Goal: Task Accomplishment & Management: Complete application form

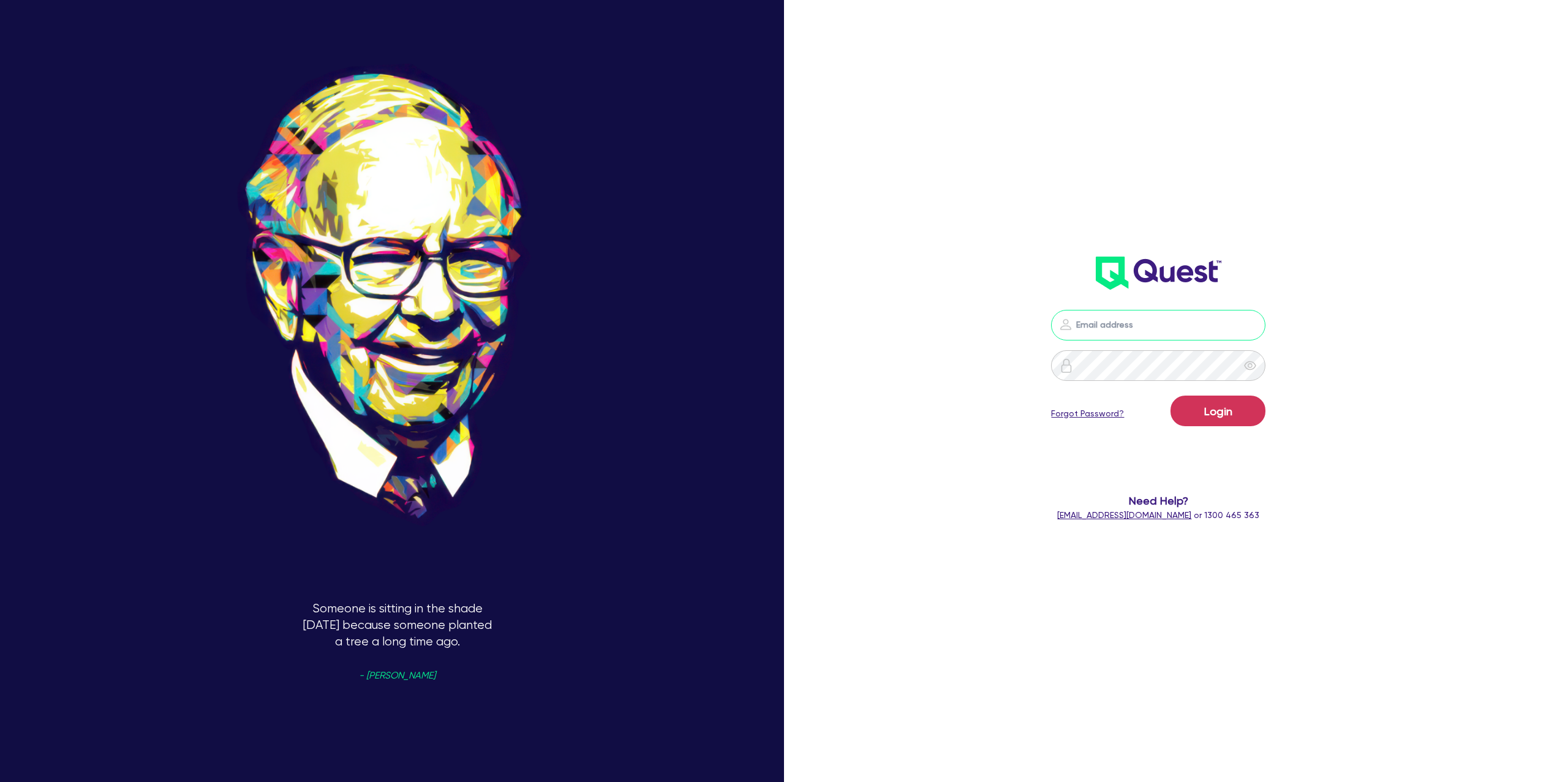
type input "gabriel.vanjour@quest.finance"
drag, startPoint x: 1184, startPoint y: 412, endPoint x: 1188, endPoint y: 338, distance: 74.1
click at [1187, 411] on button "Login" at bounding box center [1218, 411] width 95 height 31
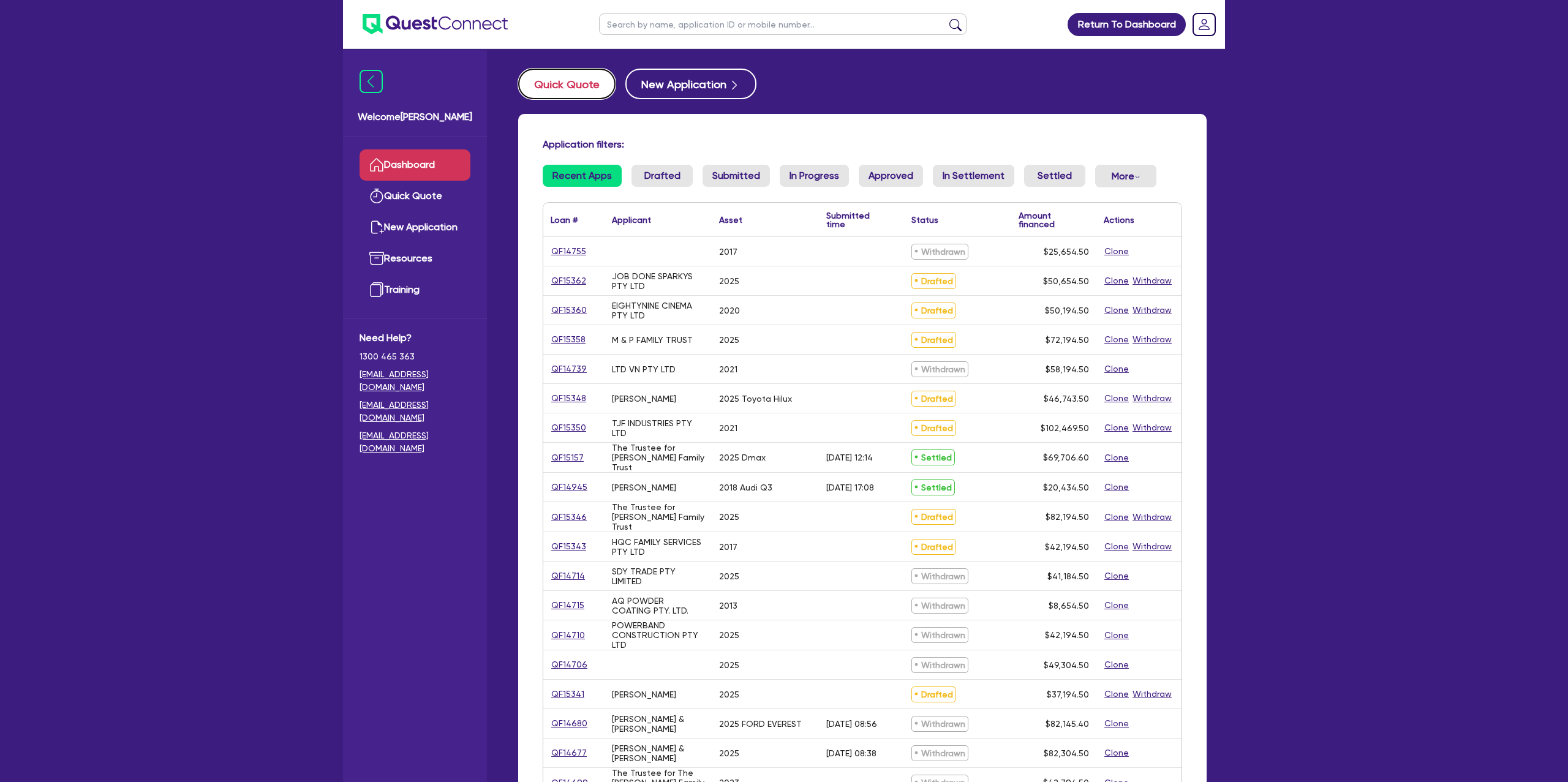
click at [526, 94] on button "Quick Quote" at bounding box center [567, 84] width 97 height 31
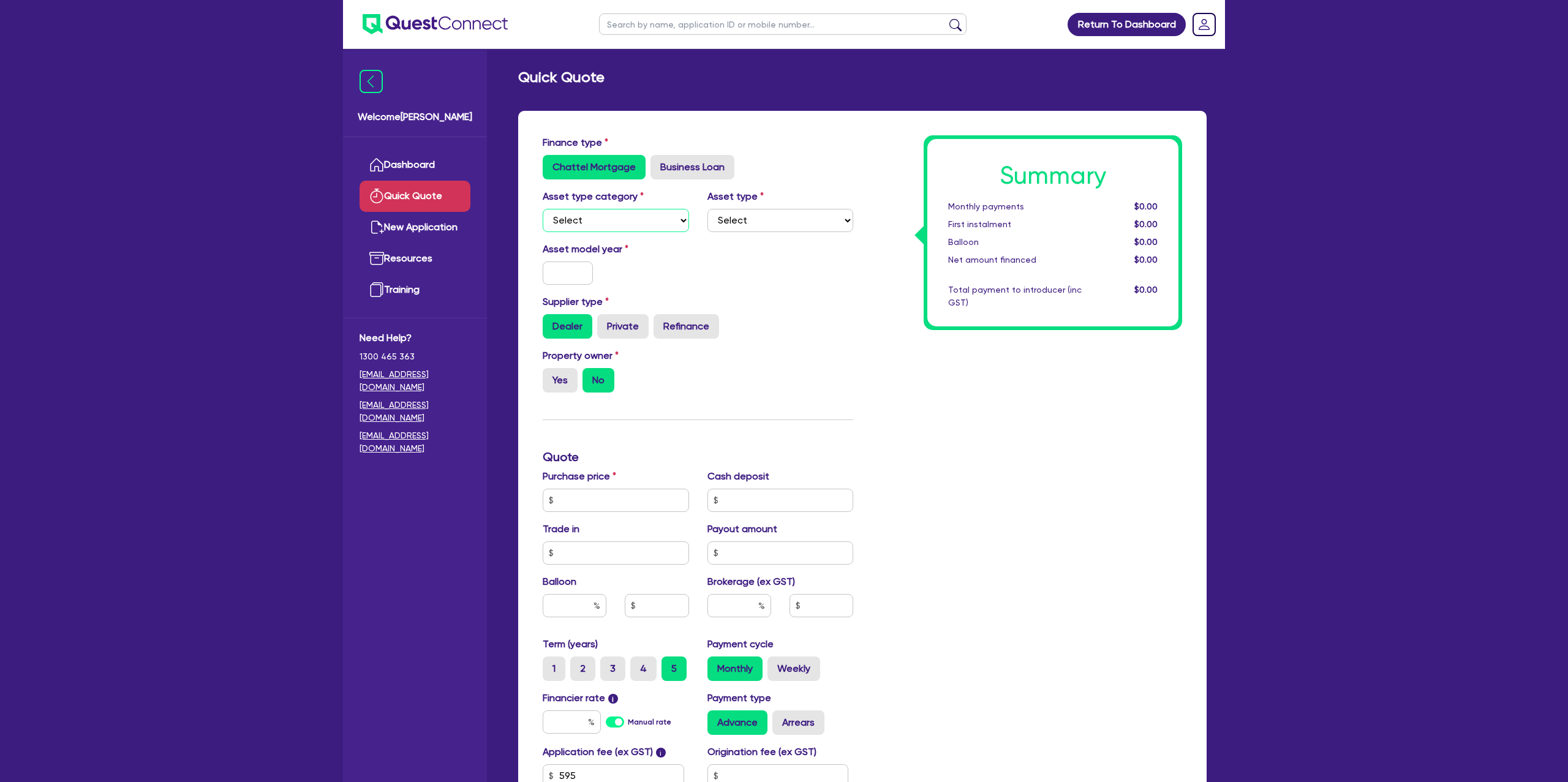
click at [610, 224] on select "Select Cars and light trucks Primary assets Secondary assets Tertiary assets" at bounding box center [616, 220] width 147 height 23
select select "CARS_AND_LIGHT_TRUCKS"
click at [543, 209] on select "Select Cars and light trucks Primary assets Secondary assets Tertiary assets" at bounding box center [616, 220] width 147 height 23
click at [803, 225] on select "Select Passenger vehicles Vans and utes Light trucks up to 4.5 tonne" at bounding box center [781, 220] width 147 height 23
select select "PASSENGER_VEHICLES"
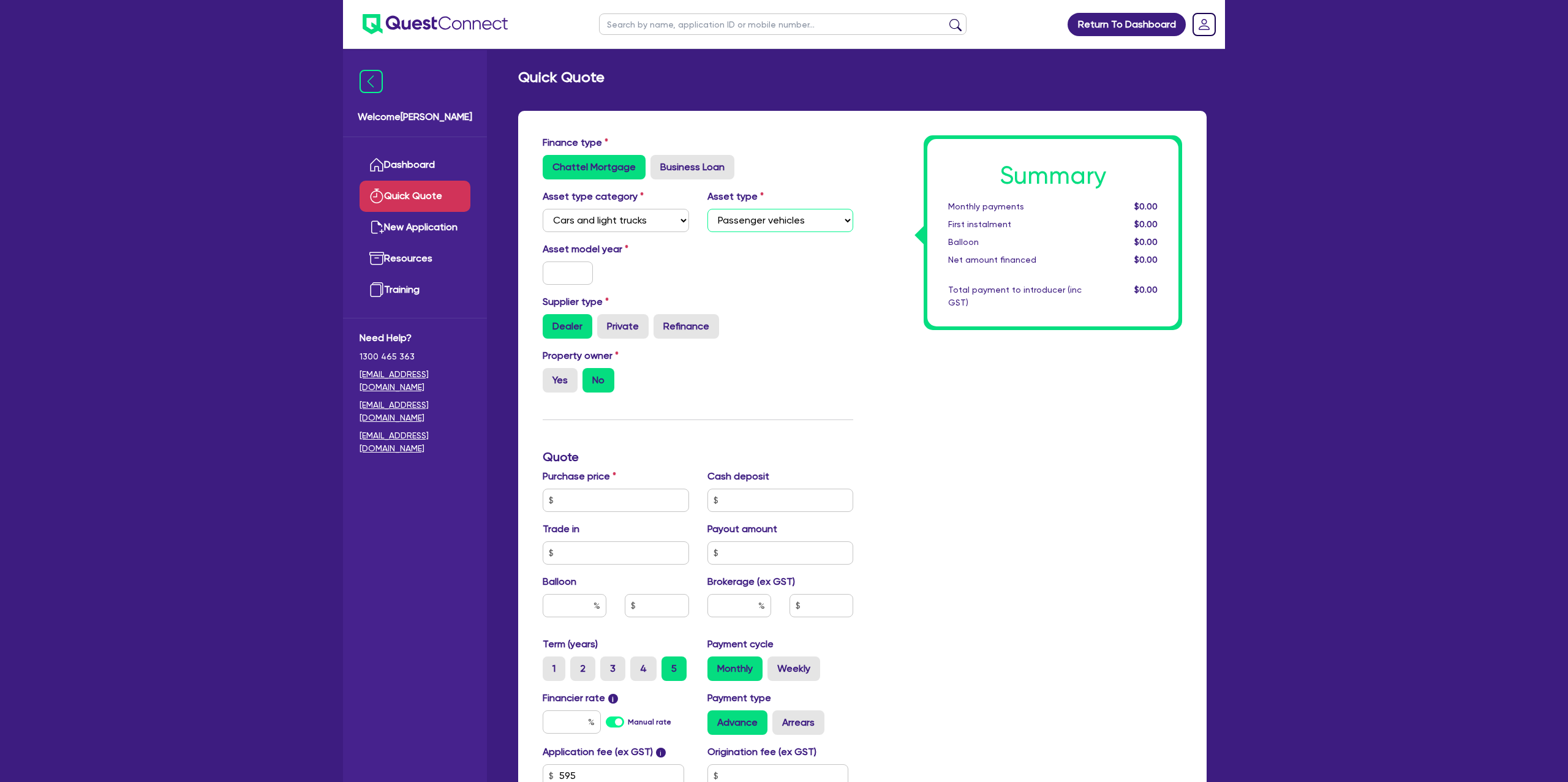
click at [708, 209] on select "Select Passenger vehicles Vans and utes Light trucks up to 4.5 tonne" at bounding box center [781, 220] width 147 height 23
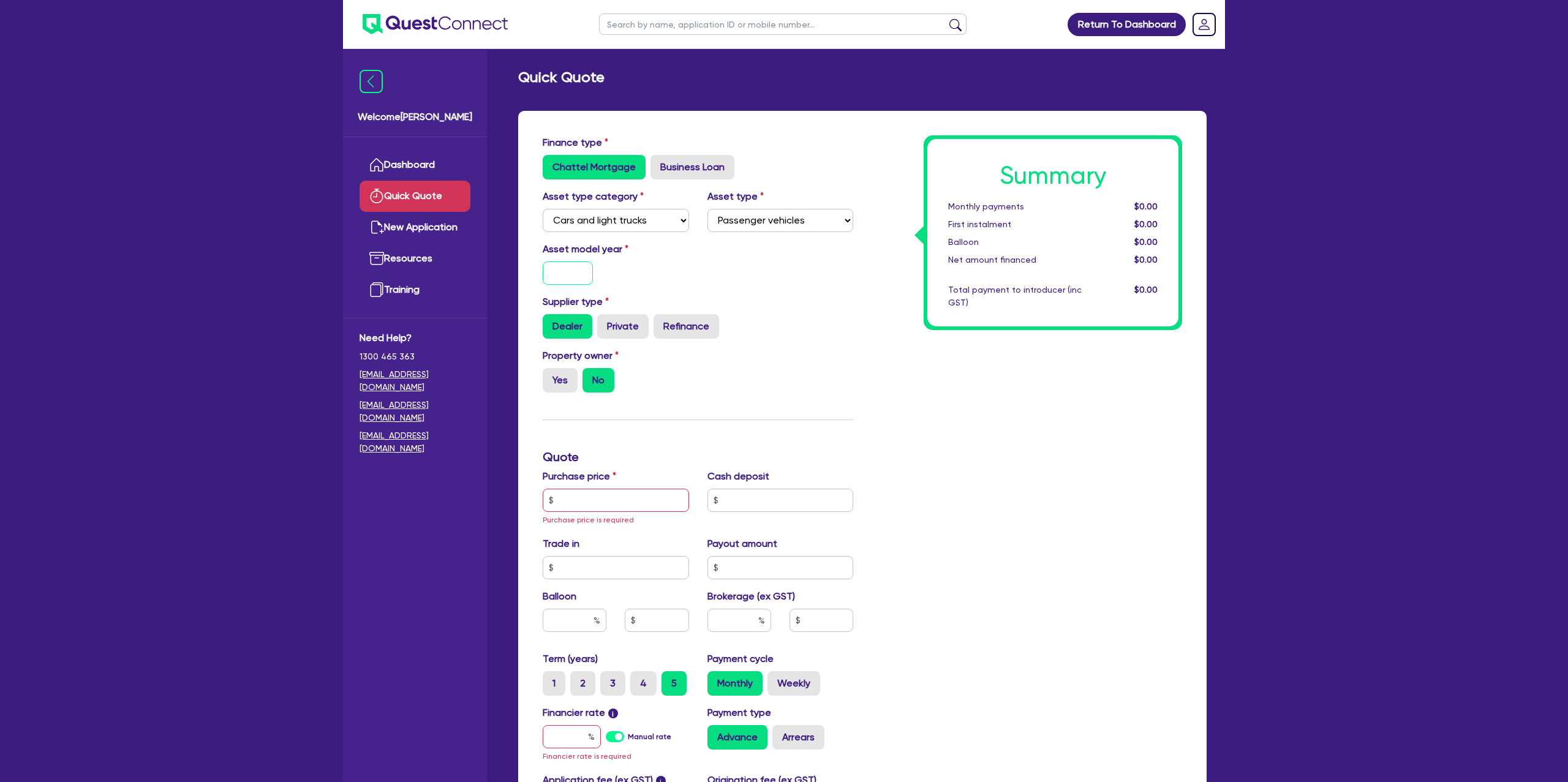
click at [574, 272] on input "text" at bounding box center [567, 273] width 50 height 23
type input "2023"
click at [764, 332] on div "Dealer Private Refinance" at bounding box center [697, 327] width 310 height 25
click at [554, 373] on label "Yes" at bounding box center [560, 381] width 35 height 25
click at [551, 373] on input "Yes" at bounding box center [546, 372] width 8 height 8
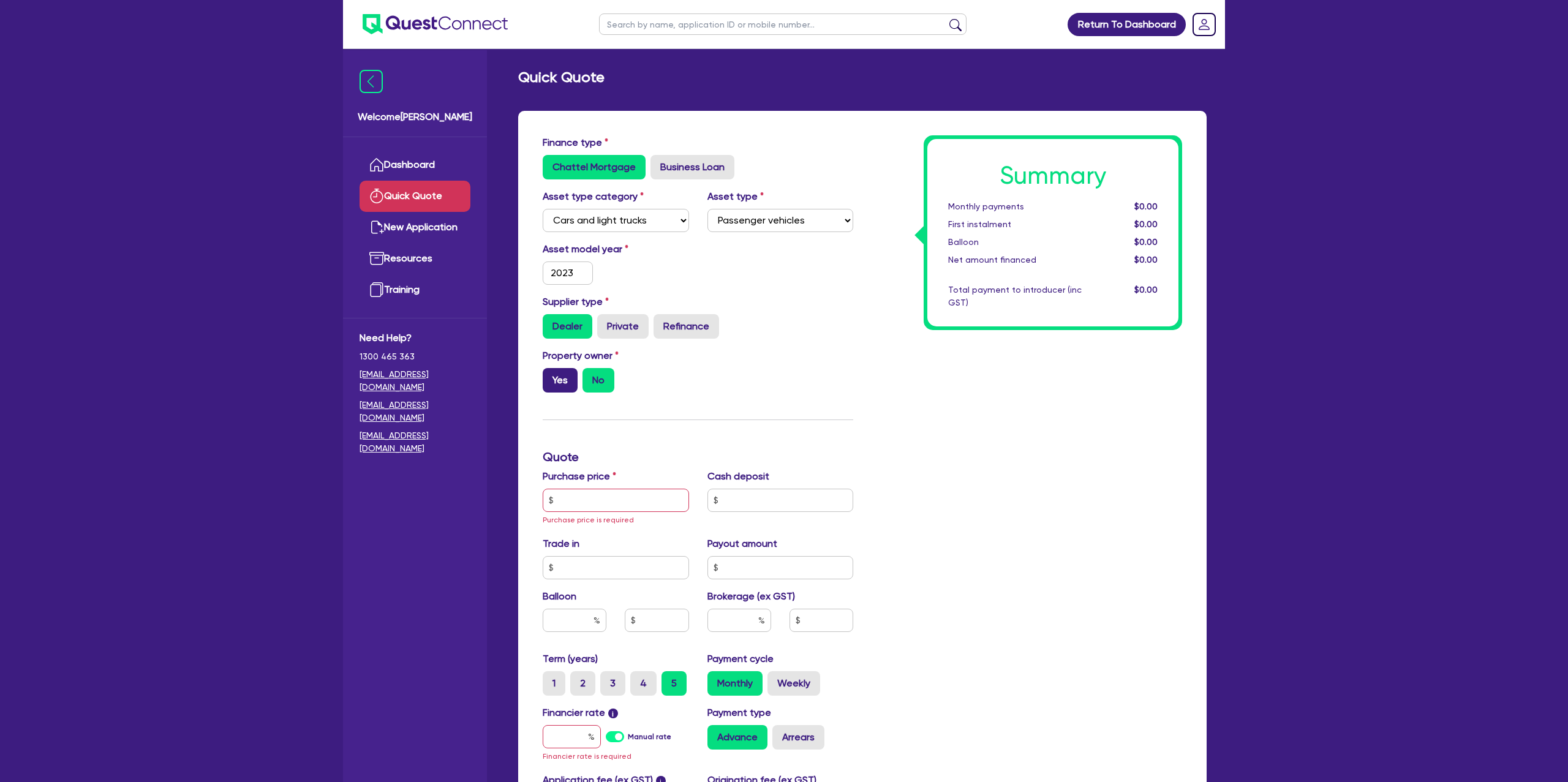
radio input "true"
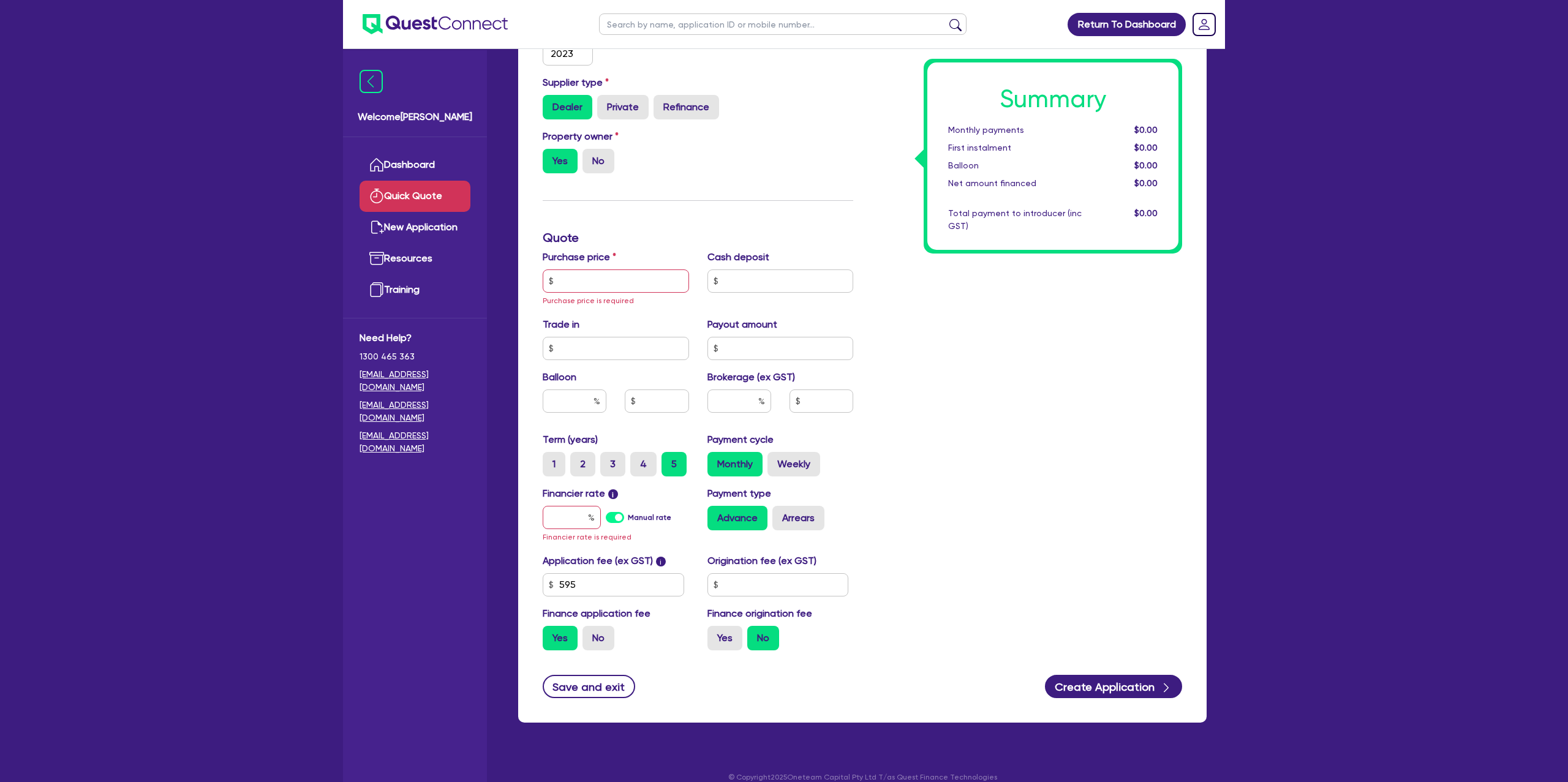
scroll to position [222, 0]
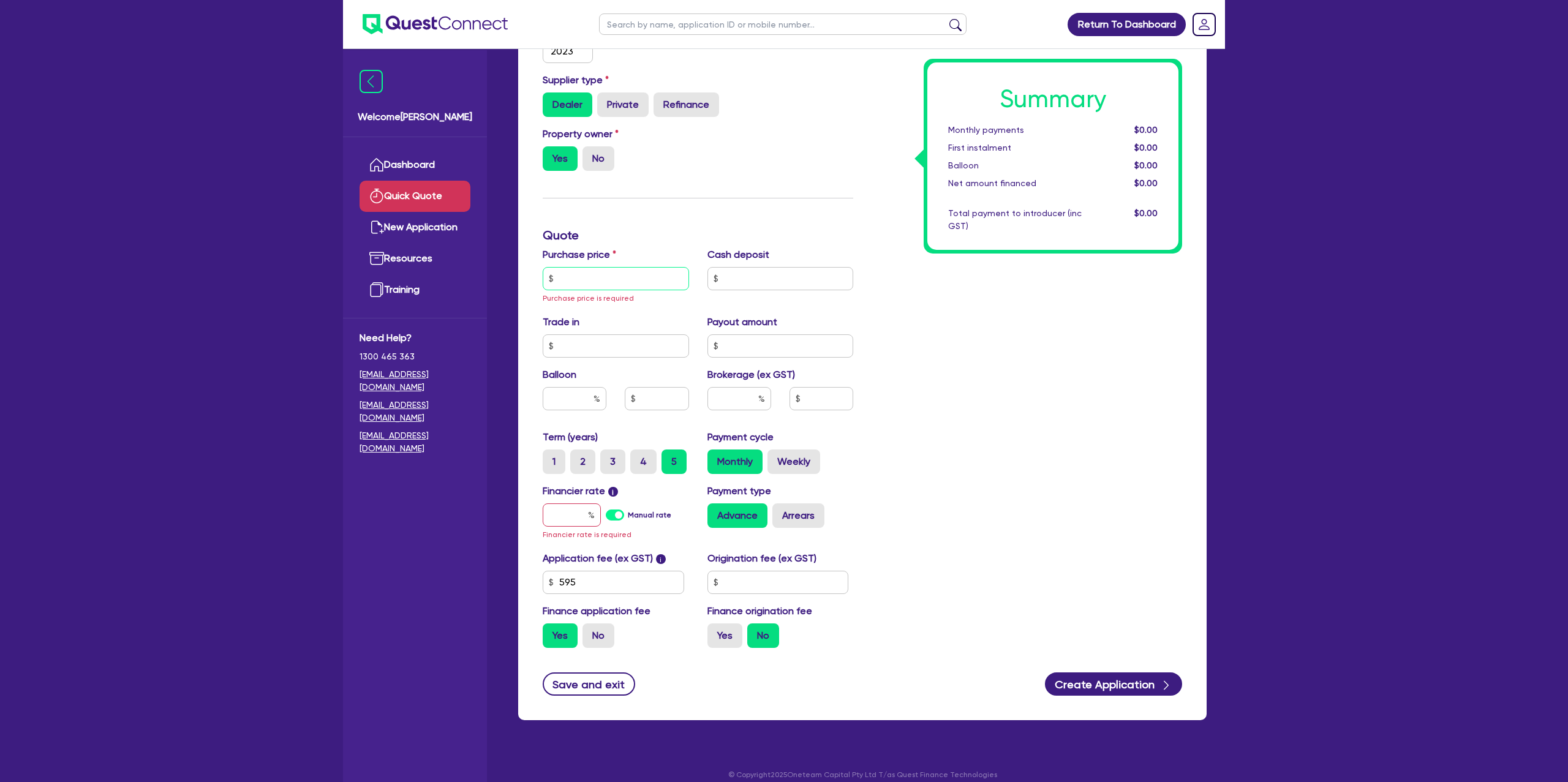
click at [591, 276] on input "text" at bounding box center [616, 278] width 147 height 23
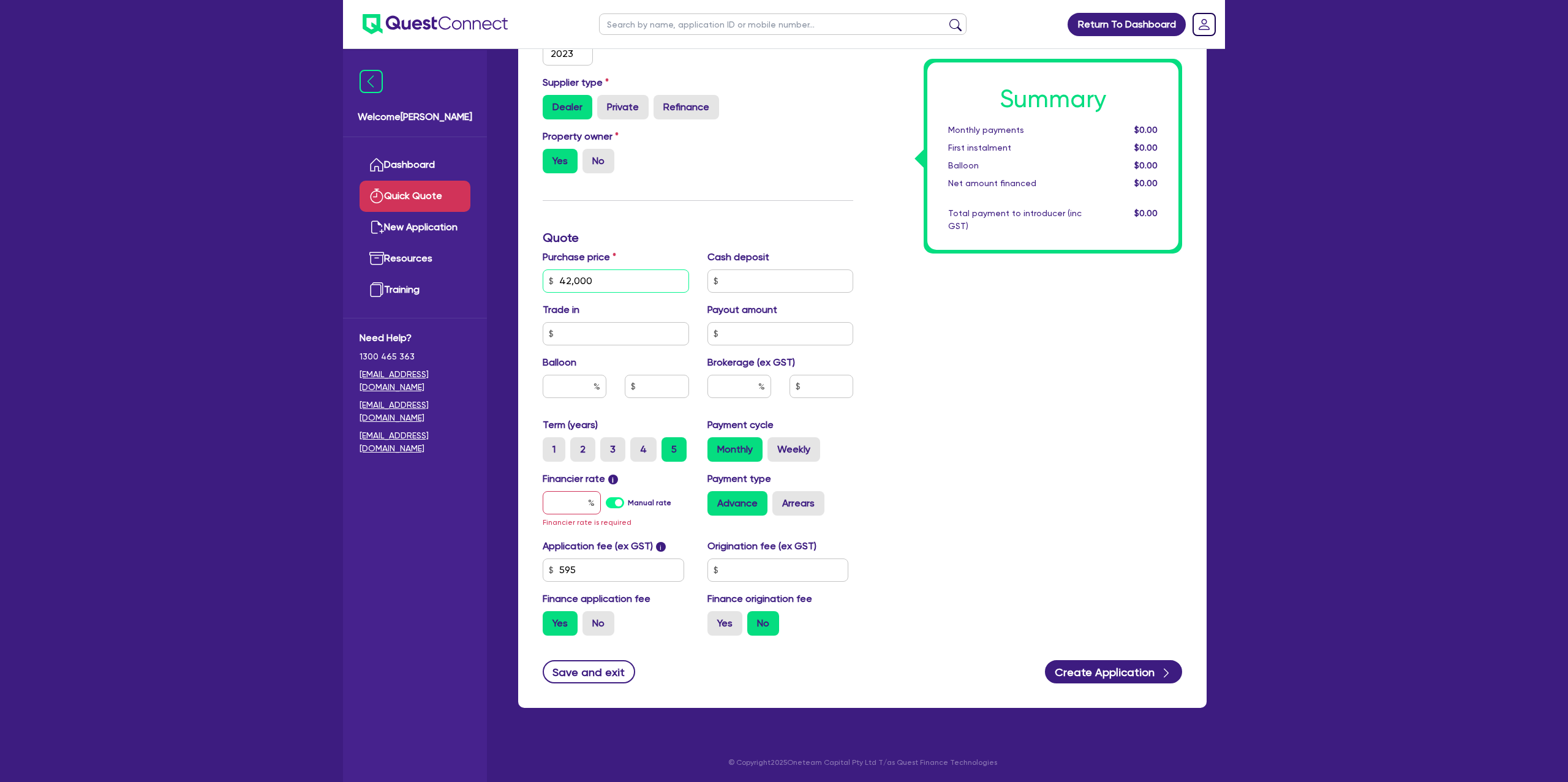
type input "42,000"
click at [847, 332] on input "text" at bounding box center [781, 334] width 147 height 23
click at [593, 389] on input "text" at bounding box center [575, 386] width 64 height 23
click at [1000, 452] on div "Summary Monthly payments $0.00 First instalment $0.00 Balloon $0.00 Net amount …" at bounding box center [1027, 281] width 329 height 730
click at [590, 382] on input "30" at bounding box center [575, 386] width 64 height 23
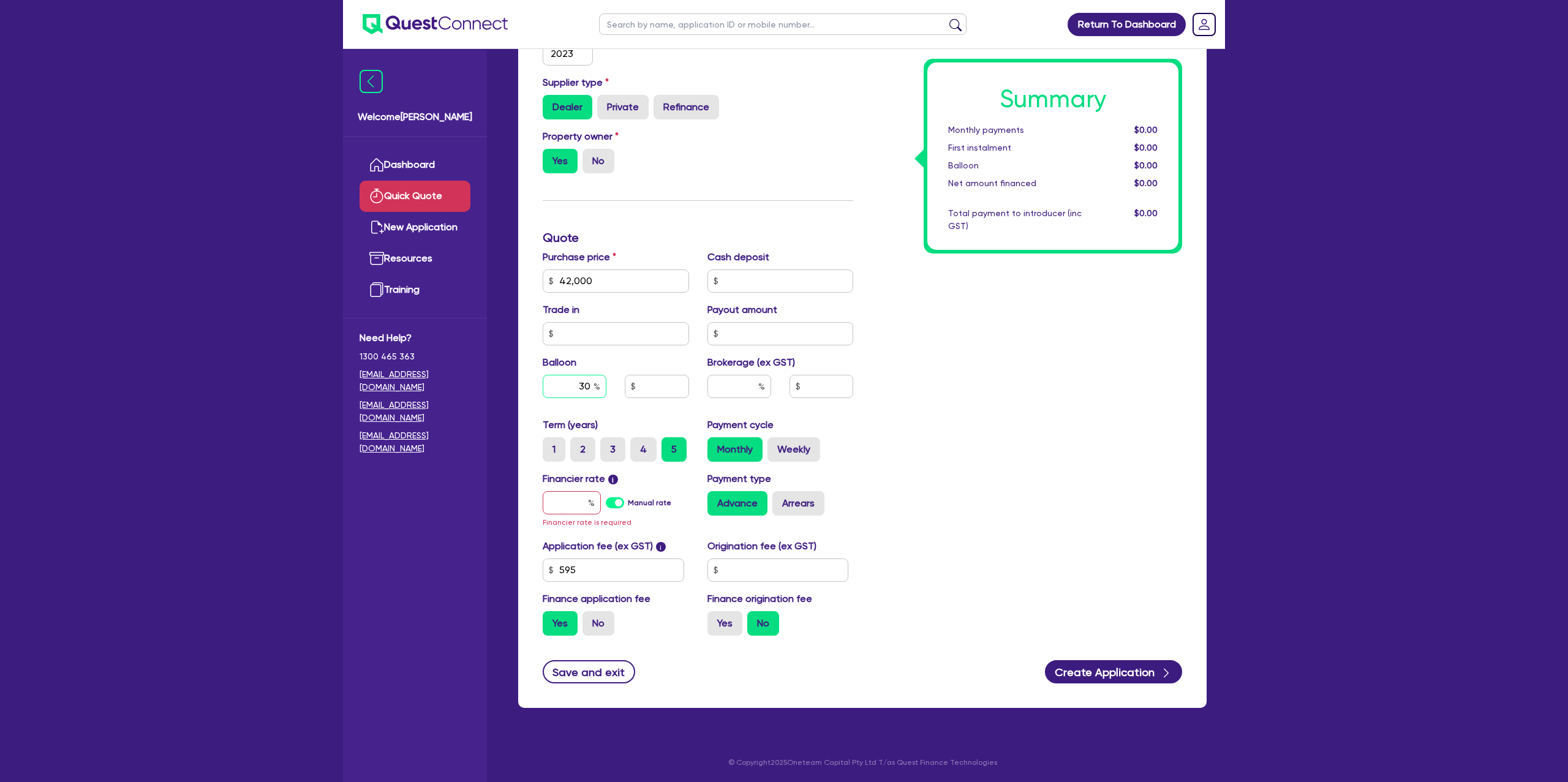
type input "3"
type input "0"
drag, startPoint x: 616, startPoint y: 444, endPoint x: 574, endPoint y: 506, distance: 74.9
click at [614, 444] on label "3" at bounding box center [613, 450] width 25 height 25
click at [608, 444] on input "3" at bounding box center [604, 441] width 8 height 8
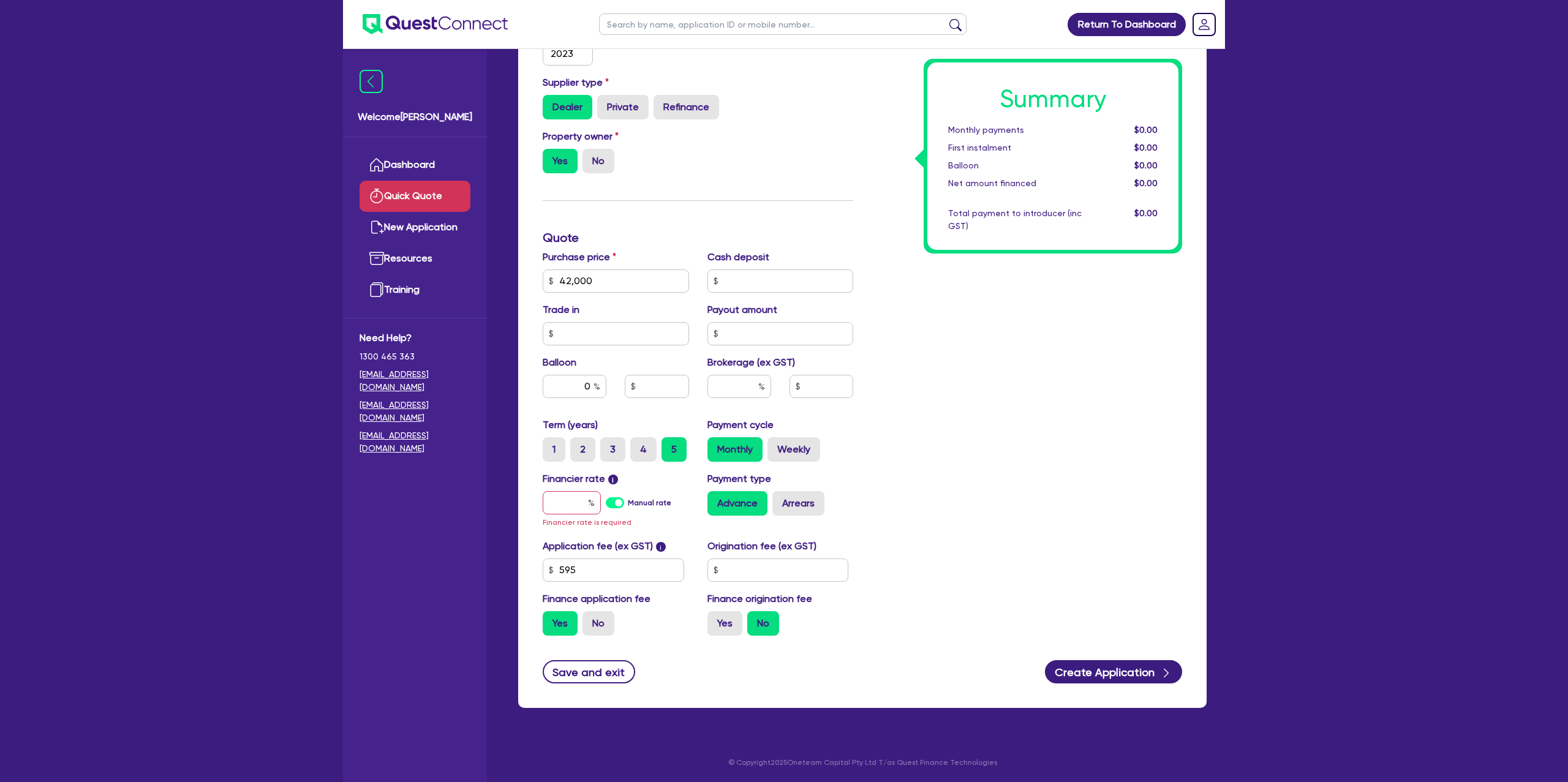
radio input "true"
click at [575, 505] on input "text" at bounding box center [572, 503] width 58 height 23
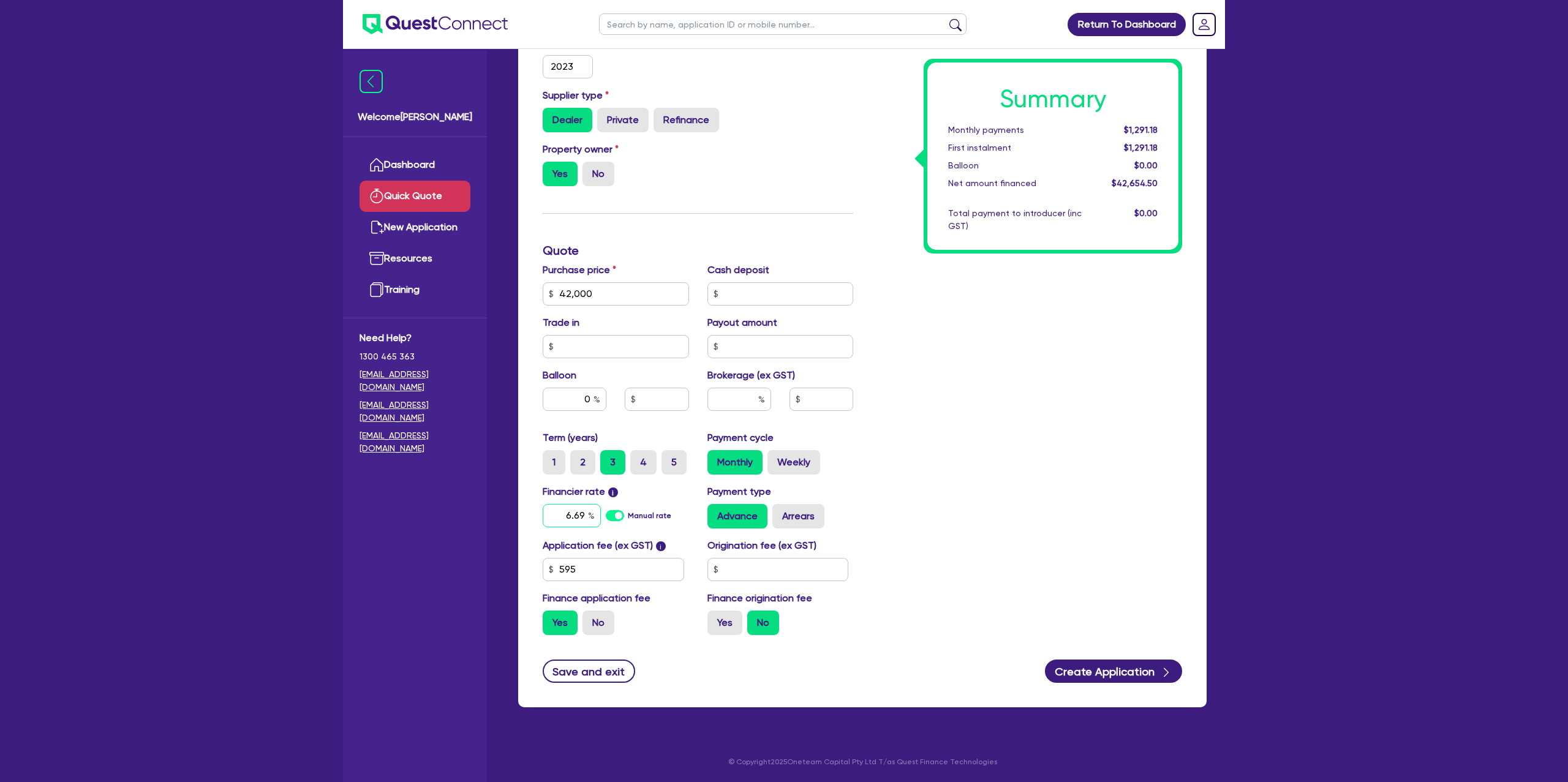
type input "6.69"
click at [789, 574] on input "text" at bounding box center [779, 569] width 141 height 23
type input "1,400"
click at [708, 626] on label "Yes" at bounding box center [726, 623] width 35 height 25
click at [708, 619] on input "Yes" at bounding box center [712, 614] width 8 height 8
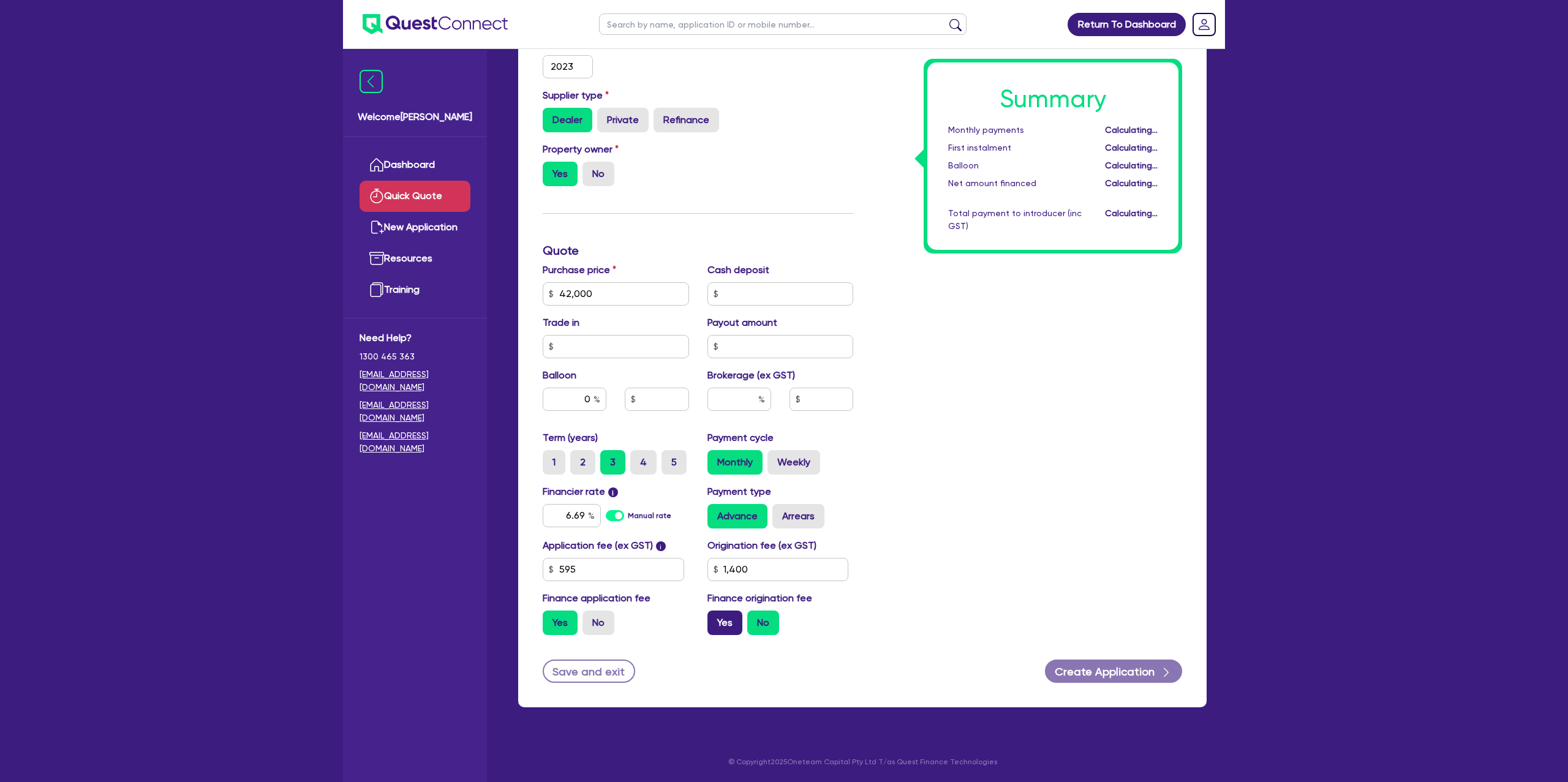
radio input "true"
click at [1203, 534] on div "Finance type Chattel Mortgage Business Loan Asset type category Select Cars and…" at bounding box center [862, 306] width 689 height 803
click at [1121, 663] on button "Create Application" at bounding box center [1114, 672] width 137 height 23
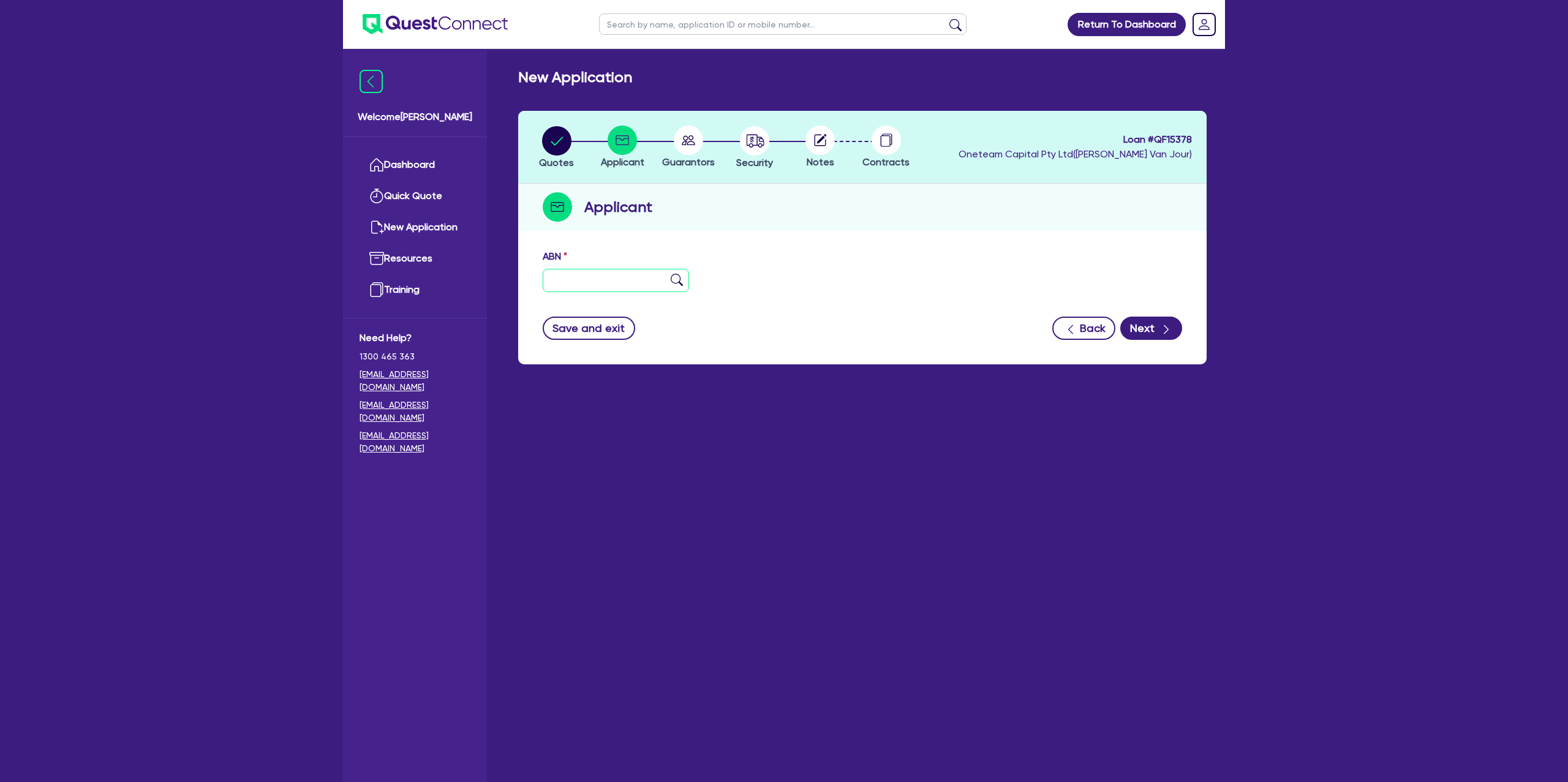
drag, startPoint x: 575, startPoint y: 285, endPoint x: 604, endPoint y: 254, distance: 42.4
click at [576, 283] on input "text" at bounding box center [616, 280] width 147 height 23
paste input "37 646 788 285"
type input "37 646 788 285"
click at [835, 218] on div "Applicant" at bounding box center [862, 207] width 689 height 47
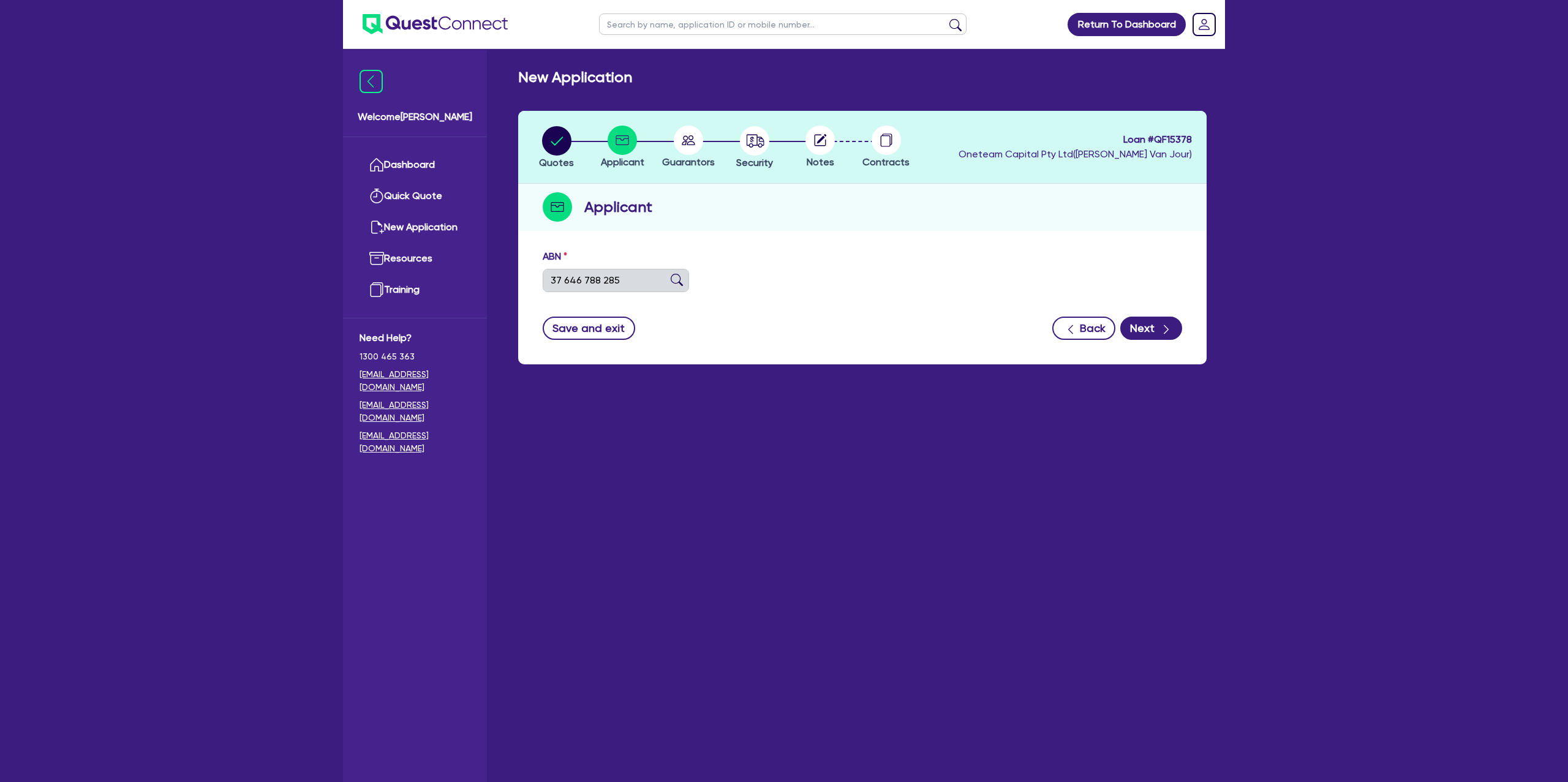
type input "TACTICA PLANNING & DEVELOPMENT PTY LTD"
select select "COMPANY"
type input "23/12/2020"
type input "01/01/2021"
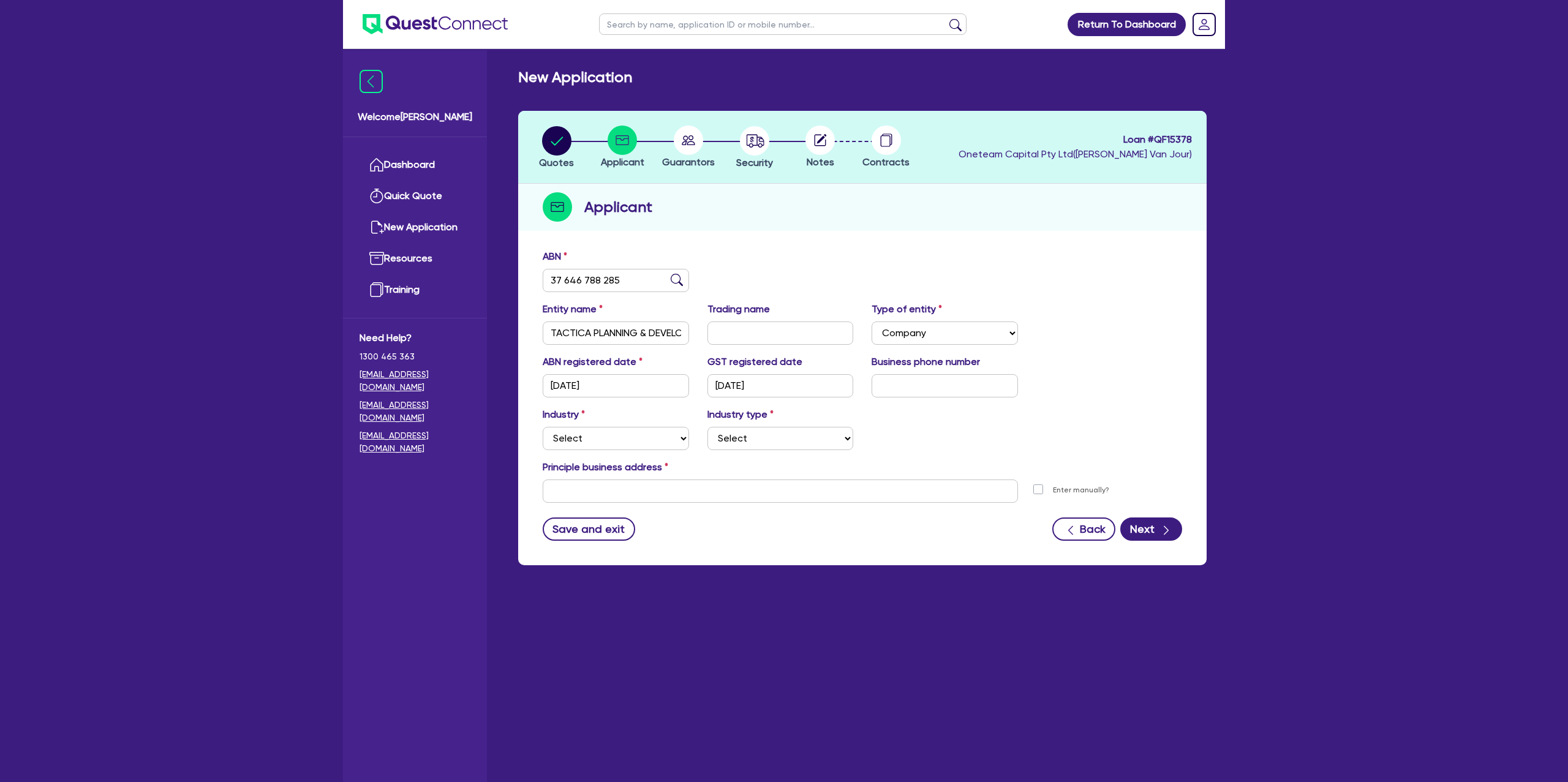
drag, startPoint x: 788, startPoint y: 416, endPoint x: 808, endPoint y: 412, distance: 20.4
click at [808, 412] on div "Industry type Select" at bounding box center [780, 429] width 164 height 43
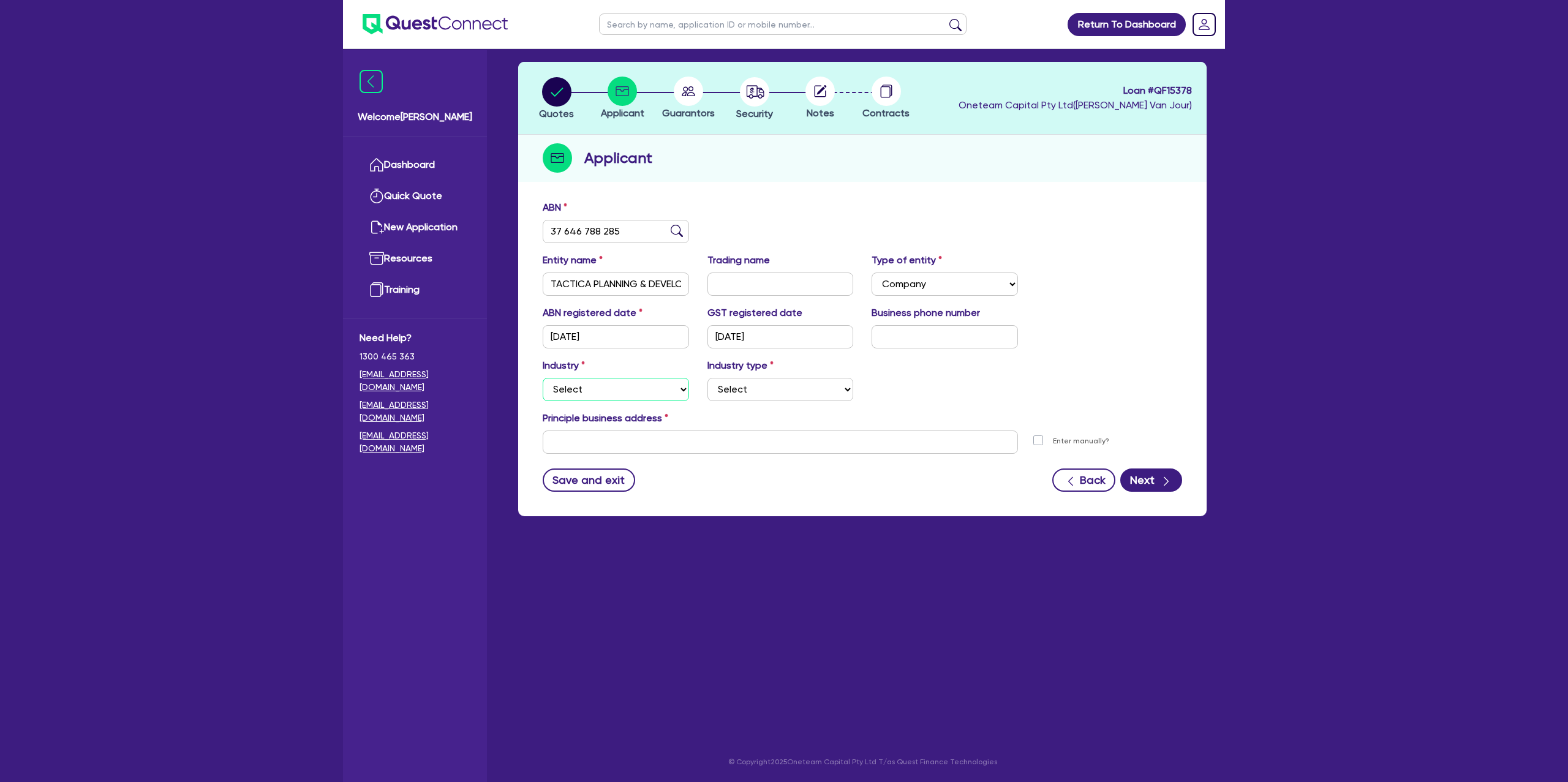
click at [612, 396] on select "Select Accomodation & Food Services Administrative & Support Services Agricultu…" at bounding box center [616, 390] width 147 height 23
select select "BUILDING_CONSTRUCTION"
click at [543, 378] on select "Select Accomodation & Food Services Administrative & Support Services Agricultu…" at bounding box center [616, 390] width 147 height 23
click at [771, 402] on div "Industry Select Accomodation & Food Services Administrative & Support Services …" at bounding box center [863, 385] width 658 height 53
click at [779, 388] on select "Select Trades People Providing Services Direct to Consumers Trades People Provi…" at bounding box center [781, 390] width 147 height 23
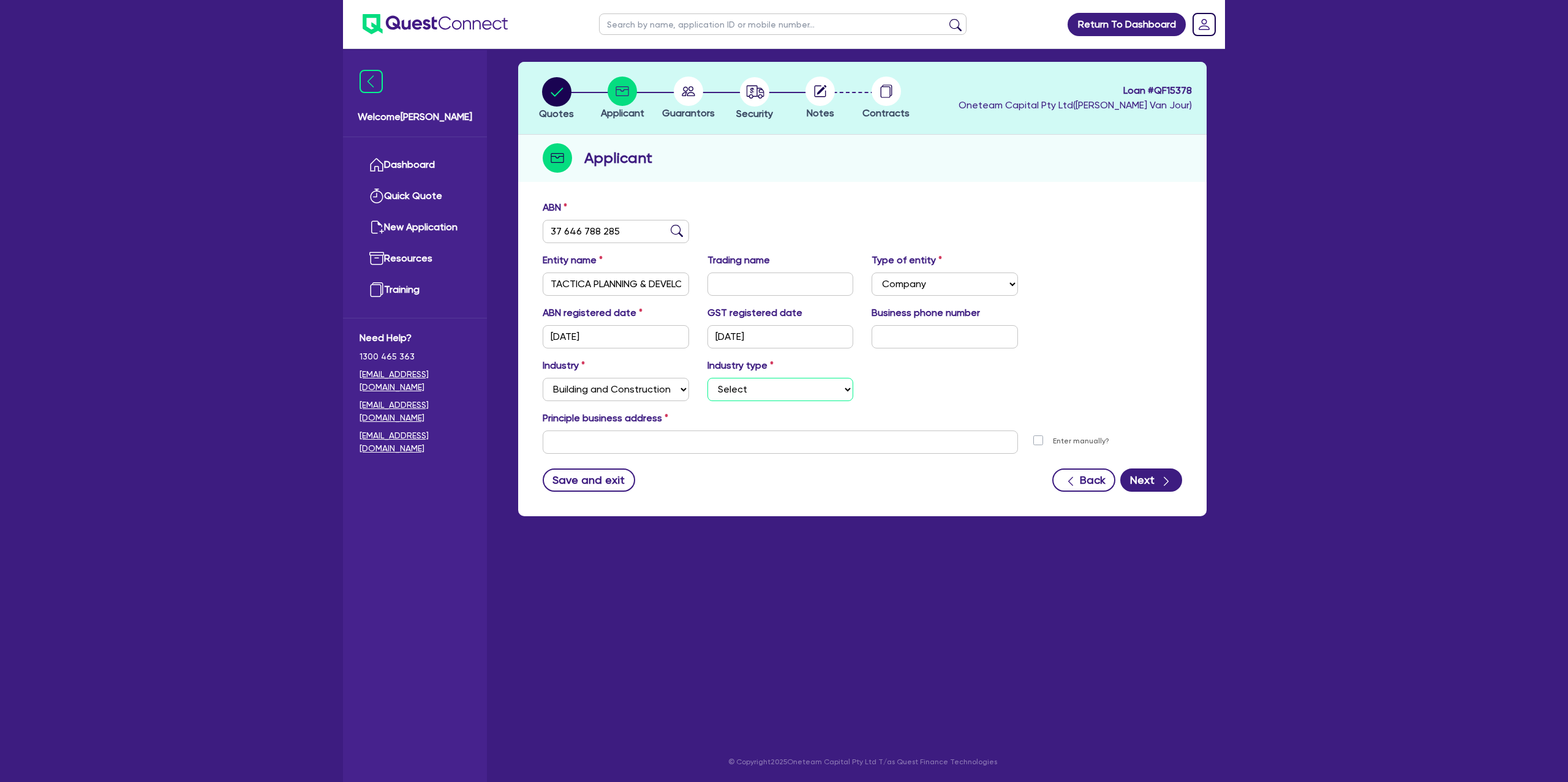
select select "BUSINESSES_CONSTRUCTION_SERVICES"
click at [708, 378] on select "Select Trades People Providing Services Direct to Consumers Trades People Provi…" at bounding box center [781, 390] width 147 height 23
drag, startPoint x: 629, startPoint y: 454, endPoint x: 618, endPoint y: 444, distance: 14.9
click at [628, 452] on form "ABN 37 646 788 285 Entity name TACTICA PLANNING & DEVELOPMENT PTY LTD Trading n…" at bounding box center [863, 346] width 640 height 292
click at [620, 438] on input "text" at bounding box center [780, 442] width 476 height 23
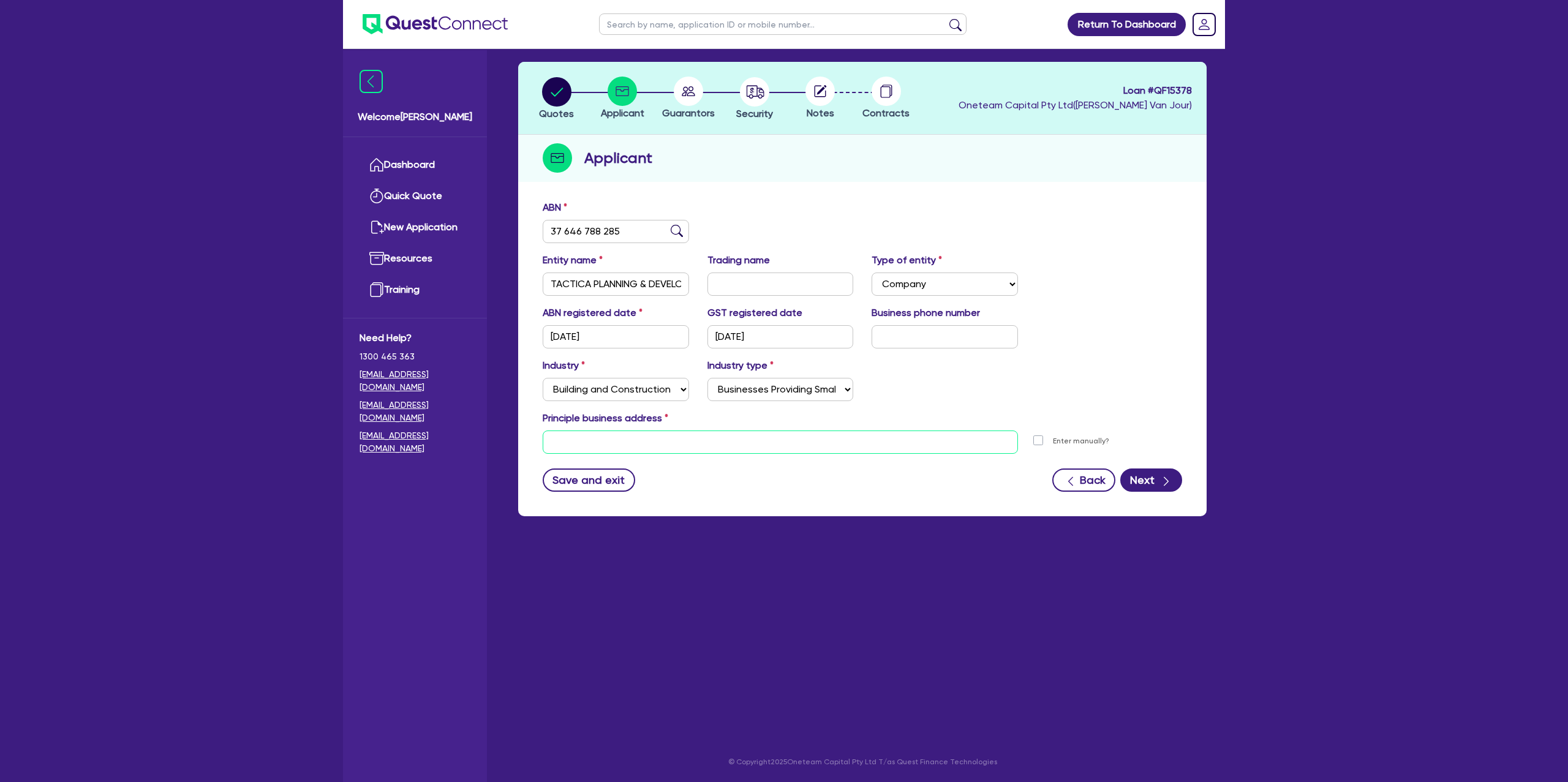
paste input "37 James Street"
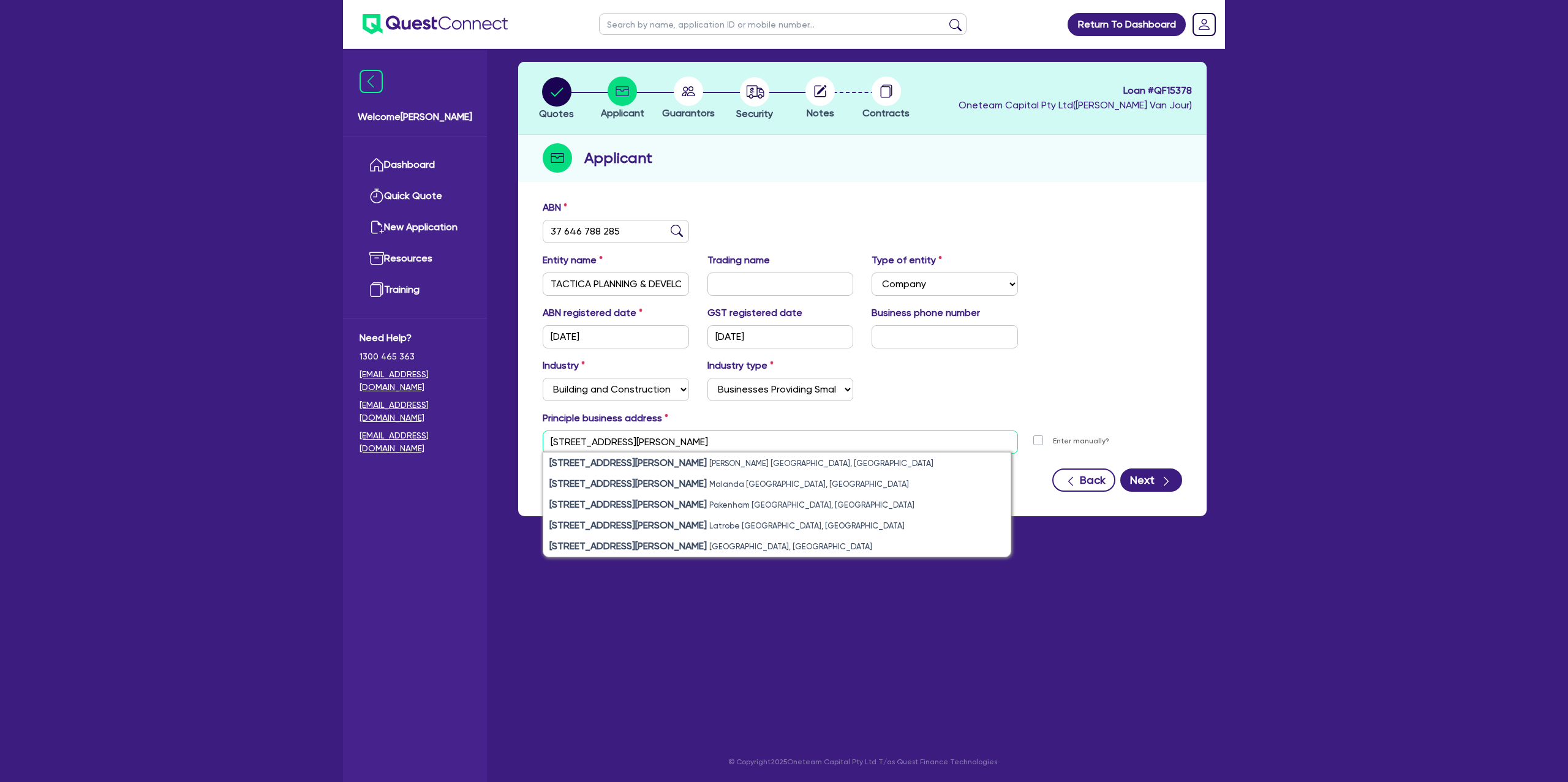
type input "37 James Street"
paste input "37 James Street"
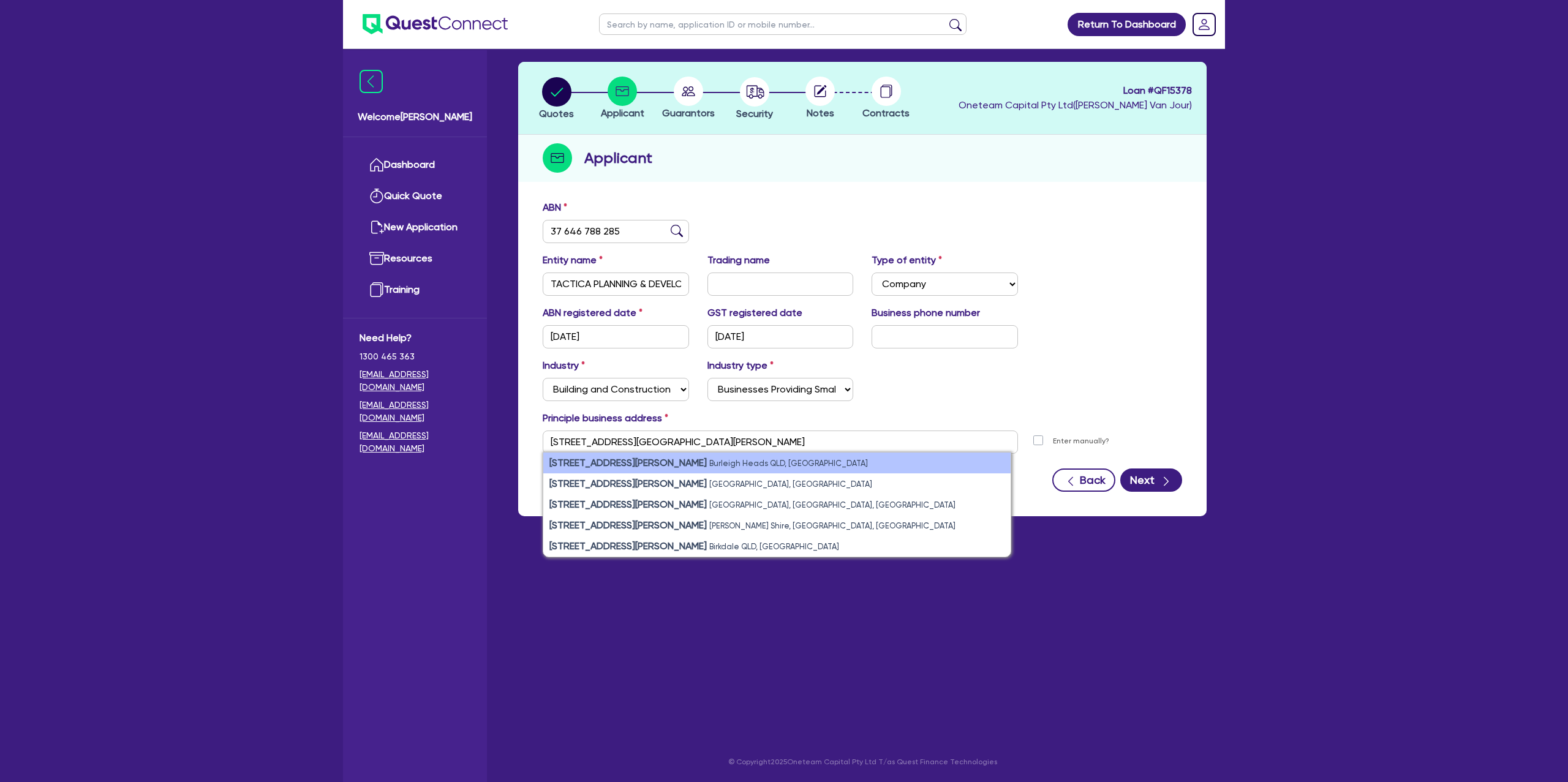
click at [710, 462] on small "Burleigh Heads QLD, Australia" at bounding box center [789, 463] width 159 height 9
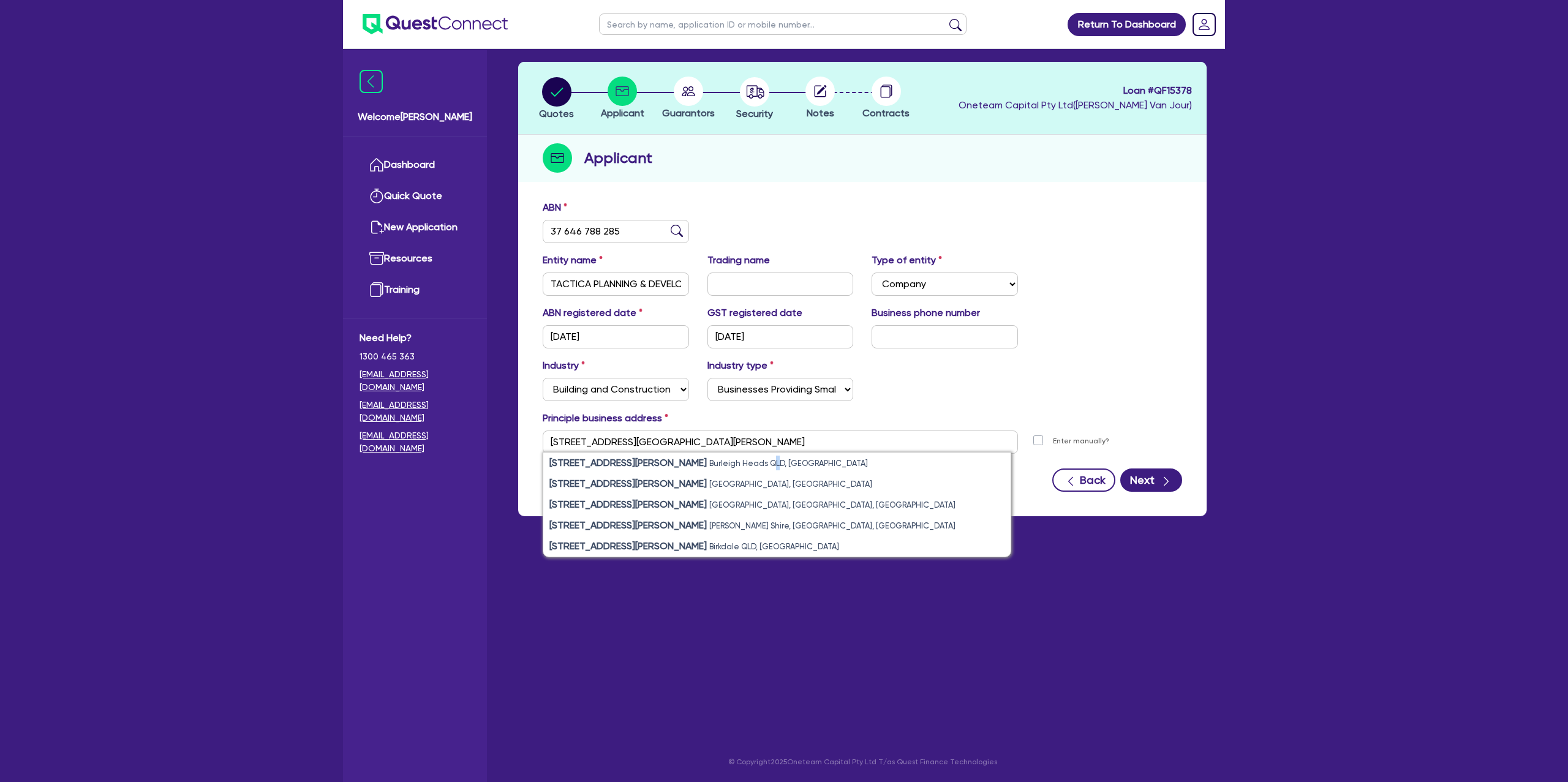
type input "37 James St Burleigh Heads QLD 4220"
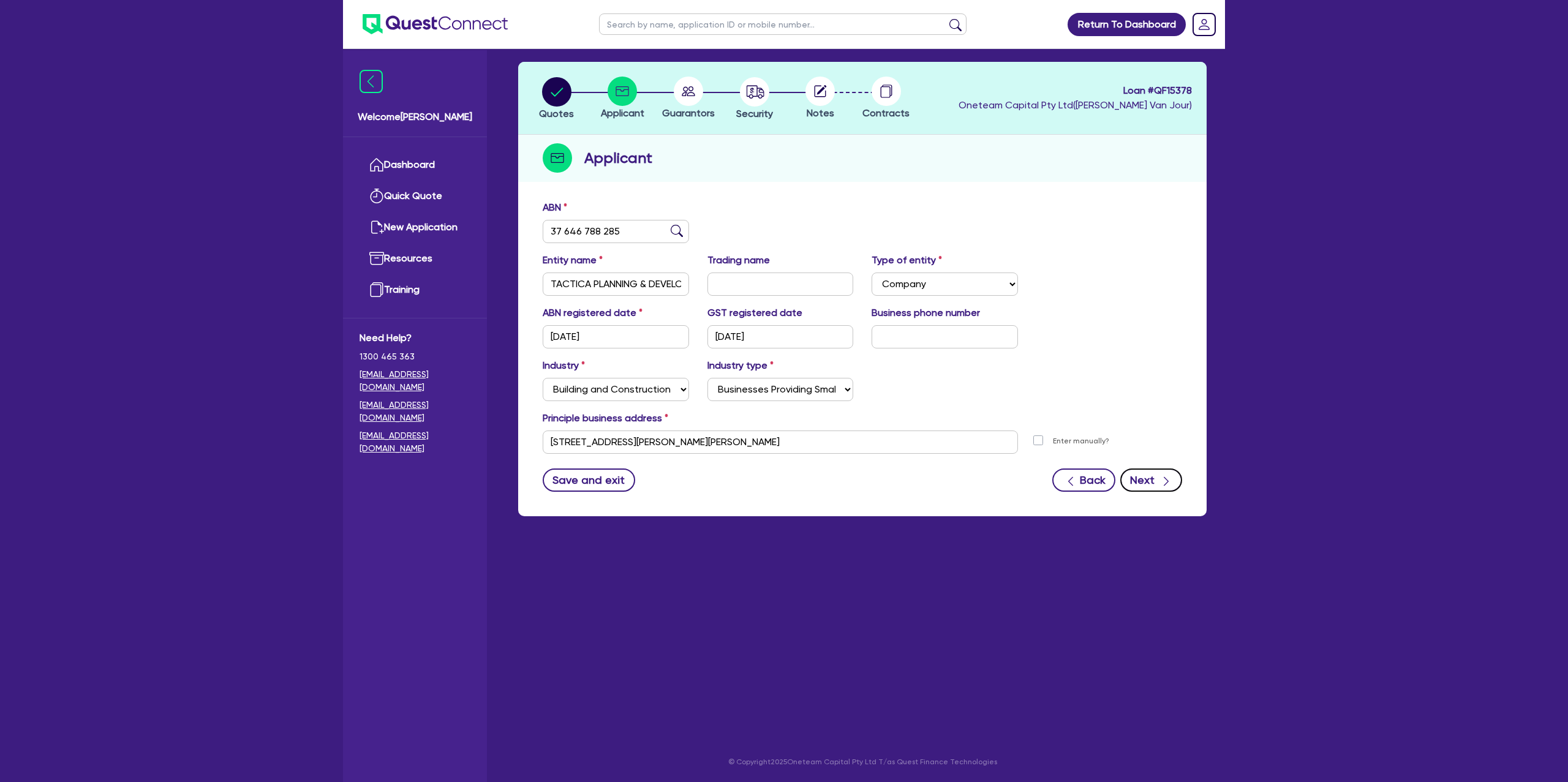
click at [1161, 478] on div "button" at bounding box center [1165, 479] width 13 height 15
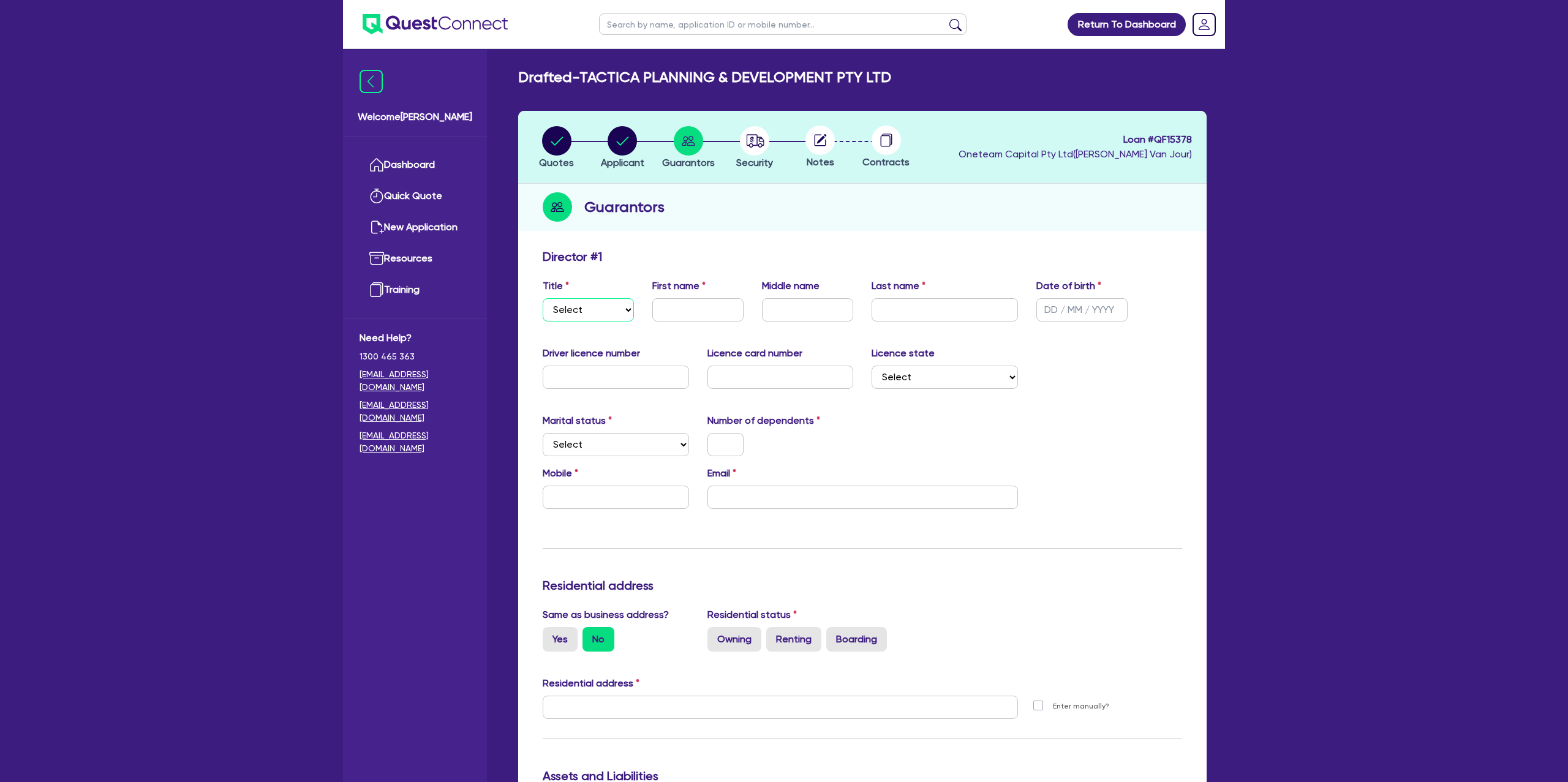
click at [612, 307] on select "Select Mr Mrs Ms Miss Dr" at bounding box center [588, 310] width 91 height 23
select select "MR"
click at [543, 299] on select "Select Mr Mrs Ms Miss Dr" at bounding box center [588, 310] width 91 height 23
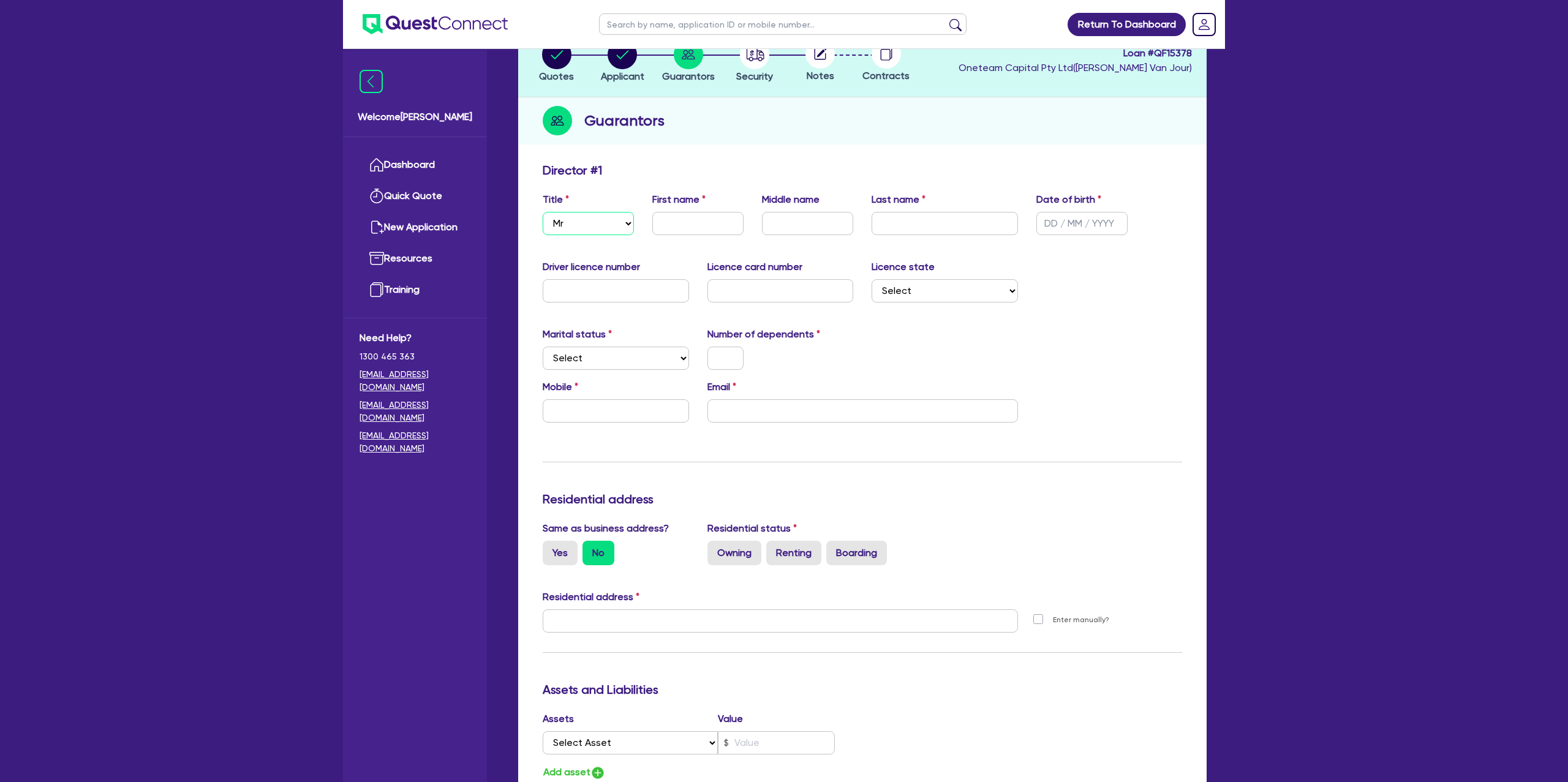
scroll to position [91, 0]
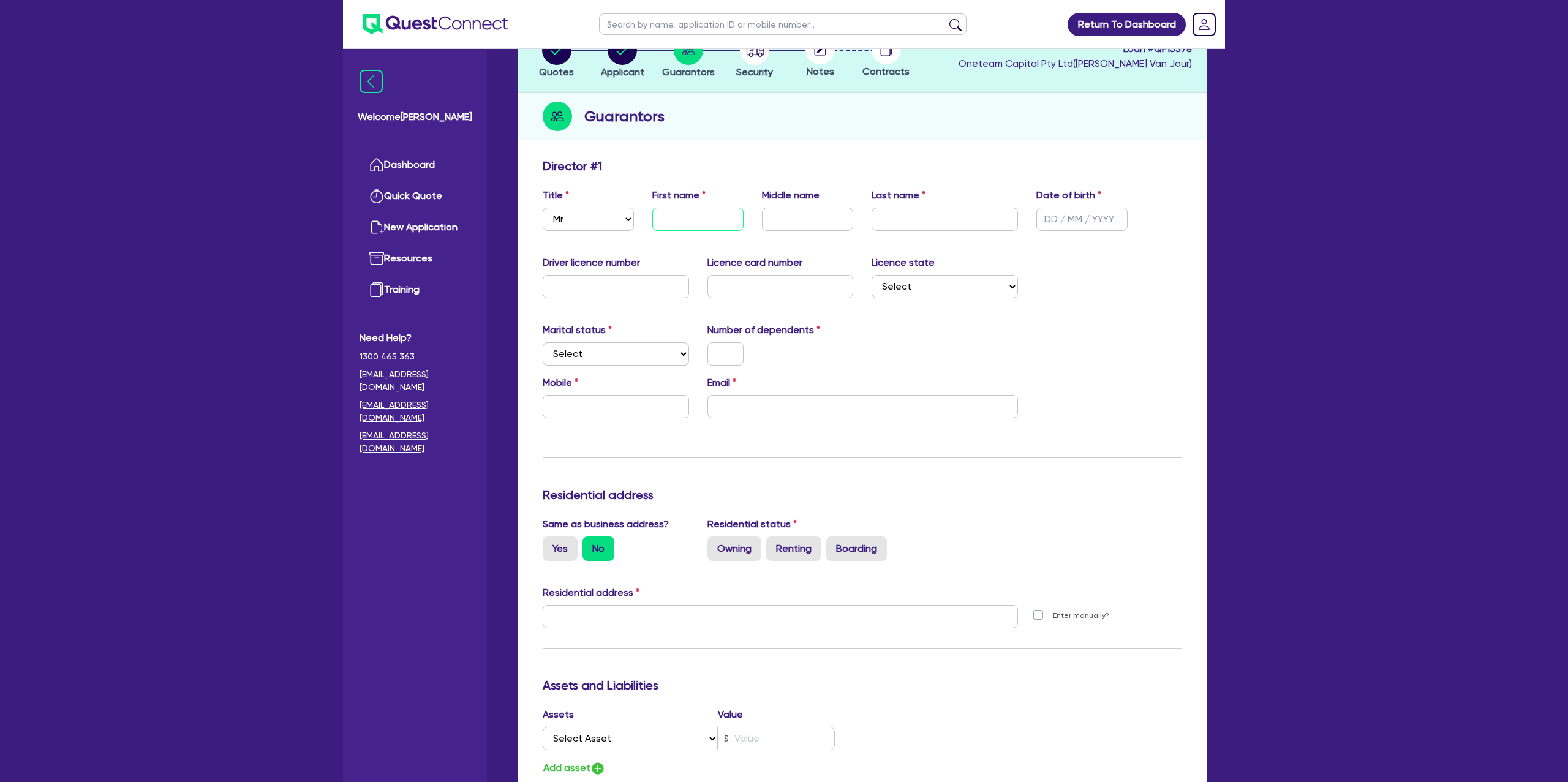
click at [707, 229] on input "text" at bounding box center [697, 219] width 91 height 23
type input "Robert"
click at [791, 216] on input "text" at bounding box center [807, 219] width 91 height 23
type input "Patrick"
click at [1048, 216] on input "text" at bounding box center [1082, 219] width 91 height 23
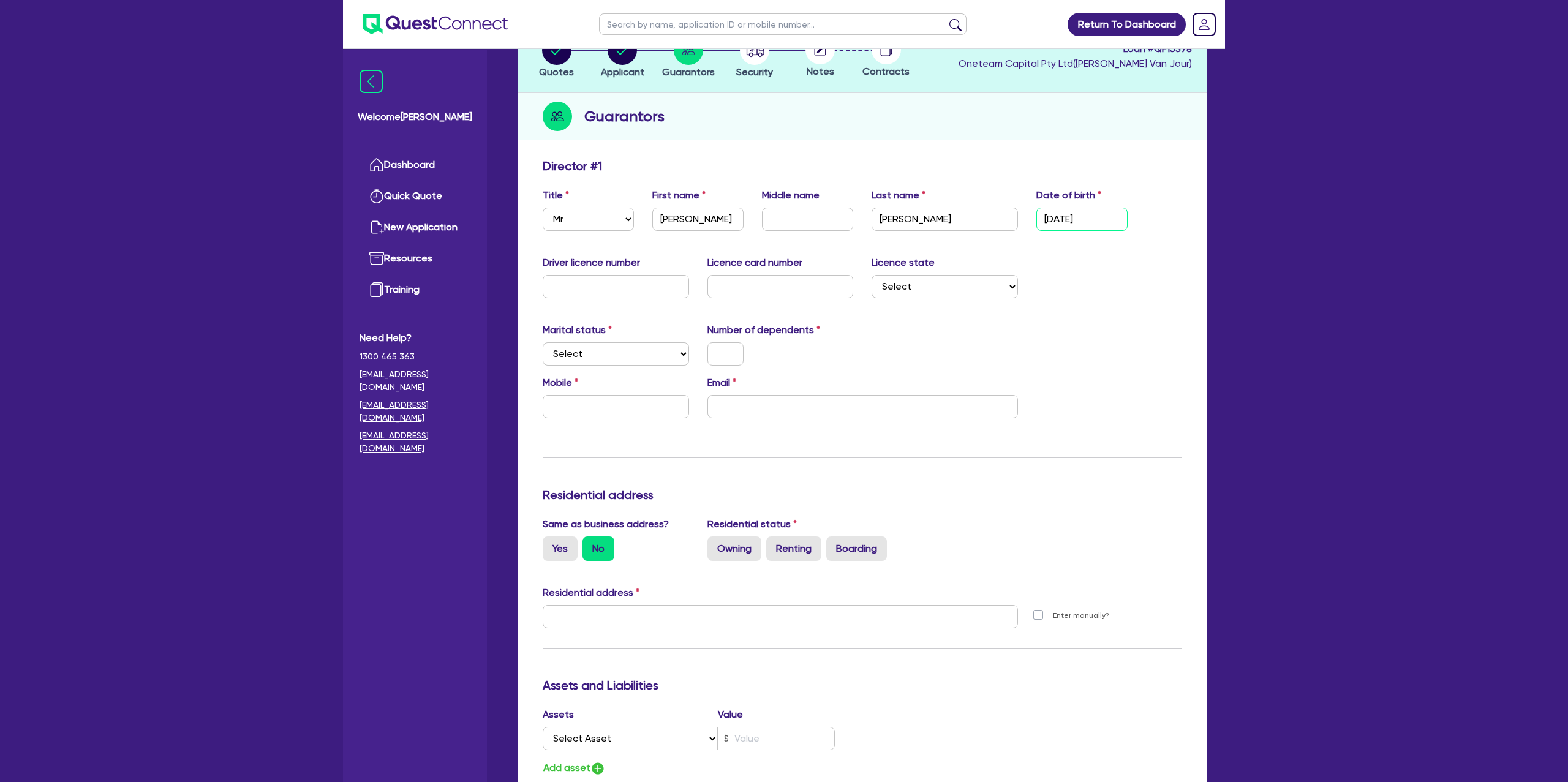
type input "17/12/1975"
click at [1081, 252] on div "Update residential status for Director #1 Boarding is only acceptable when the …" at bounding box center [863, 611] width 640 height 906
click at [625, 291] on input "text" at bounding box center [616, 286] width 147 height 23
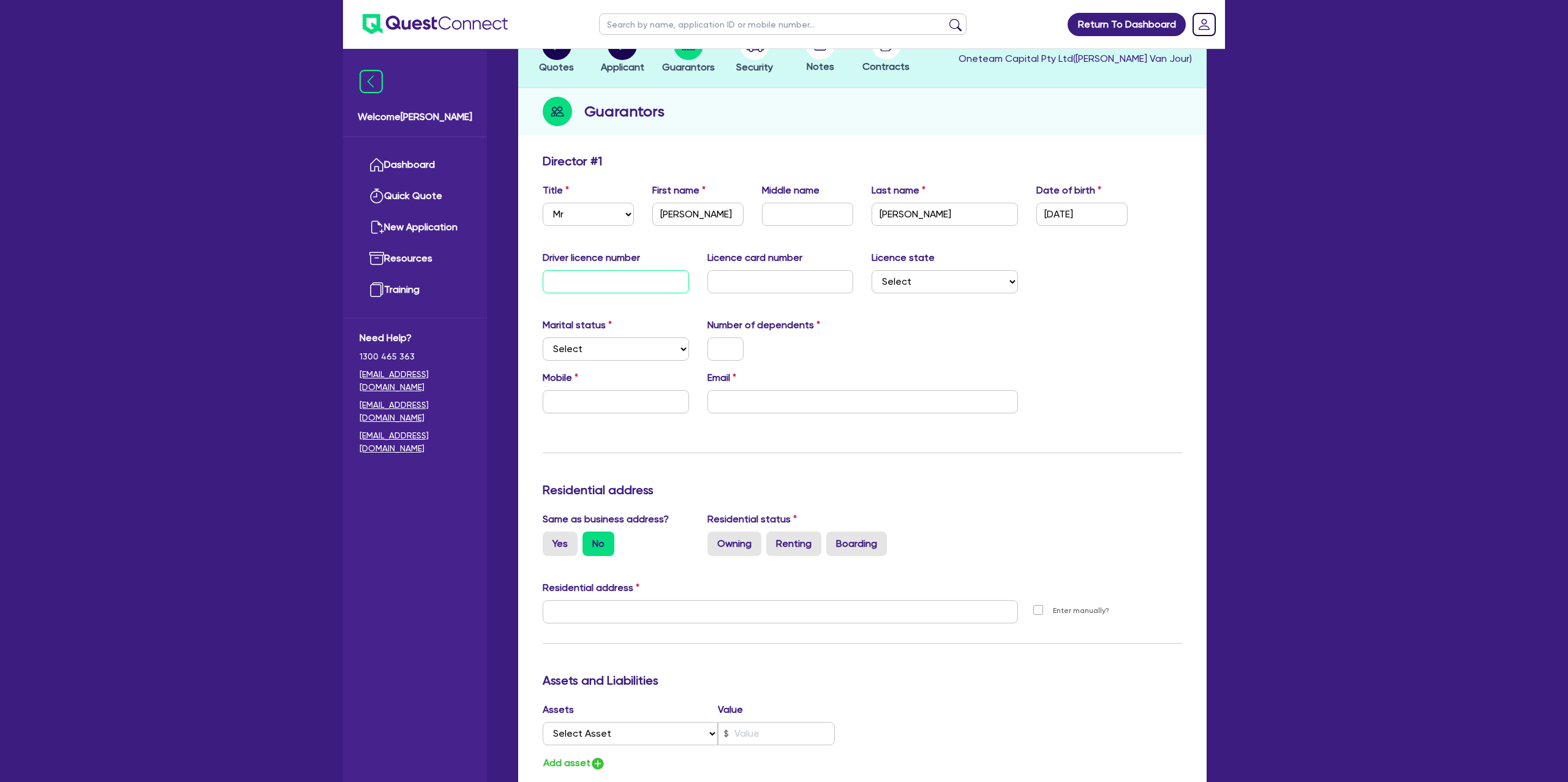
scroll to position [97, 0]
type input "119307153"
click at [775, 291] on div "Driver licence number 119307153 Licence card number Licence state Select NSW VI…" at bounding box center [863, 276] width 658 height 53
click at [901, 283] on select "Select NSW VIC QLD TAS ACT SA NT WA" at bounding box center [945, 280] width 147 height 23
select select "QLD"
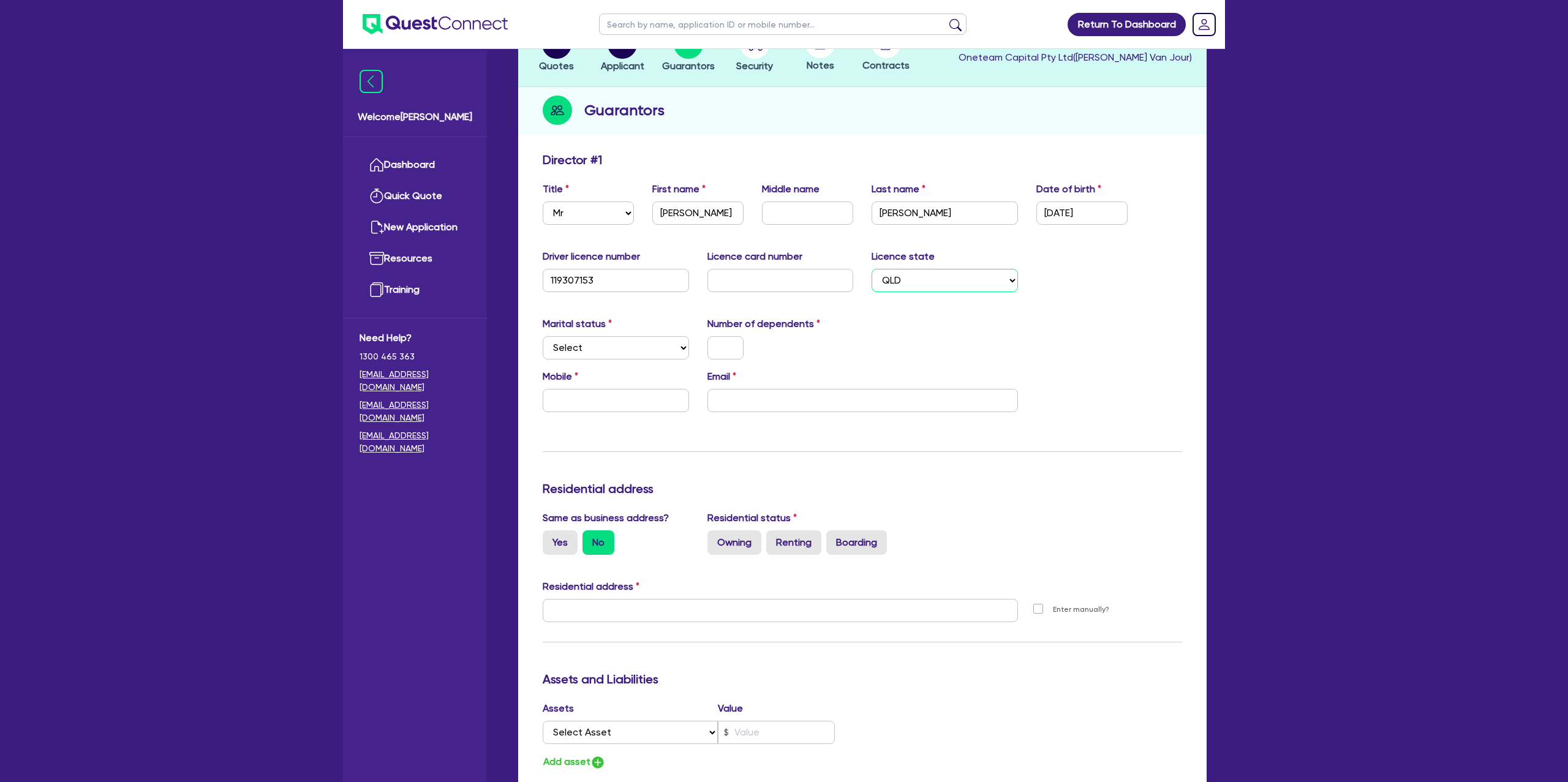
click at [872, 269] on select "Select NSW VIC QLD TAS ACT SA NT WA" at bounding box center [945, 280] width 147 height 23
click at [722, 282] on input "text" at bounding box center [781, 280] width 147 height 23
type input "3"
type input "e34bd1667"
click at [1001, 373] on div "Email" at bounding box center [863, 391] width 329 height 43
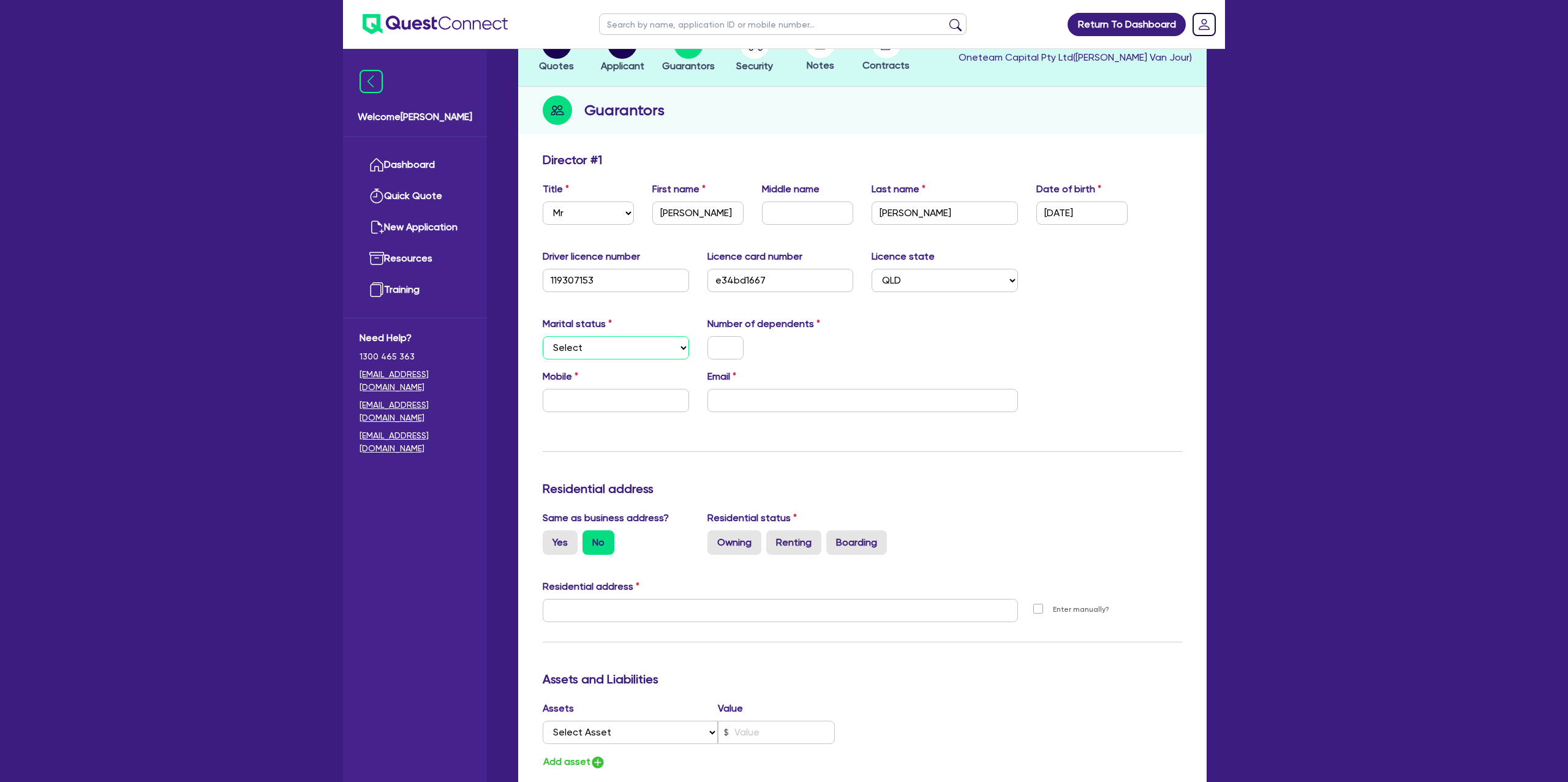
click at [582, 352] on select "Select Single Married De Facto / Partner" at bounding box center [616, 348] width 147 height 23
select select "SINGLE"
click at [543, 337] on select "Select Single Married De Facto / Partner" at bounding box center [616, 348] width 147 height 23
click at [726, 344] on input "text" at bounding box center [726, 348] width 36 height 23
type input "0"
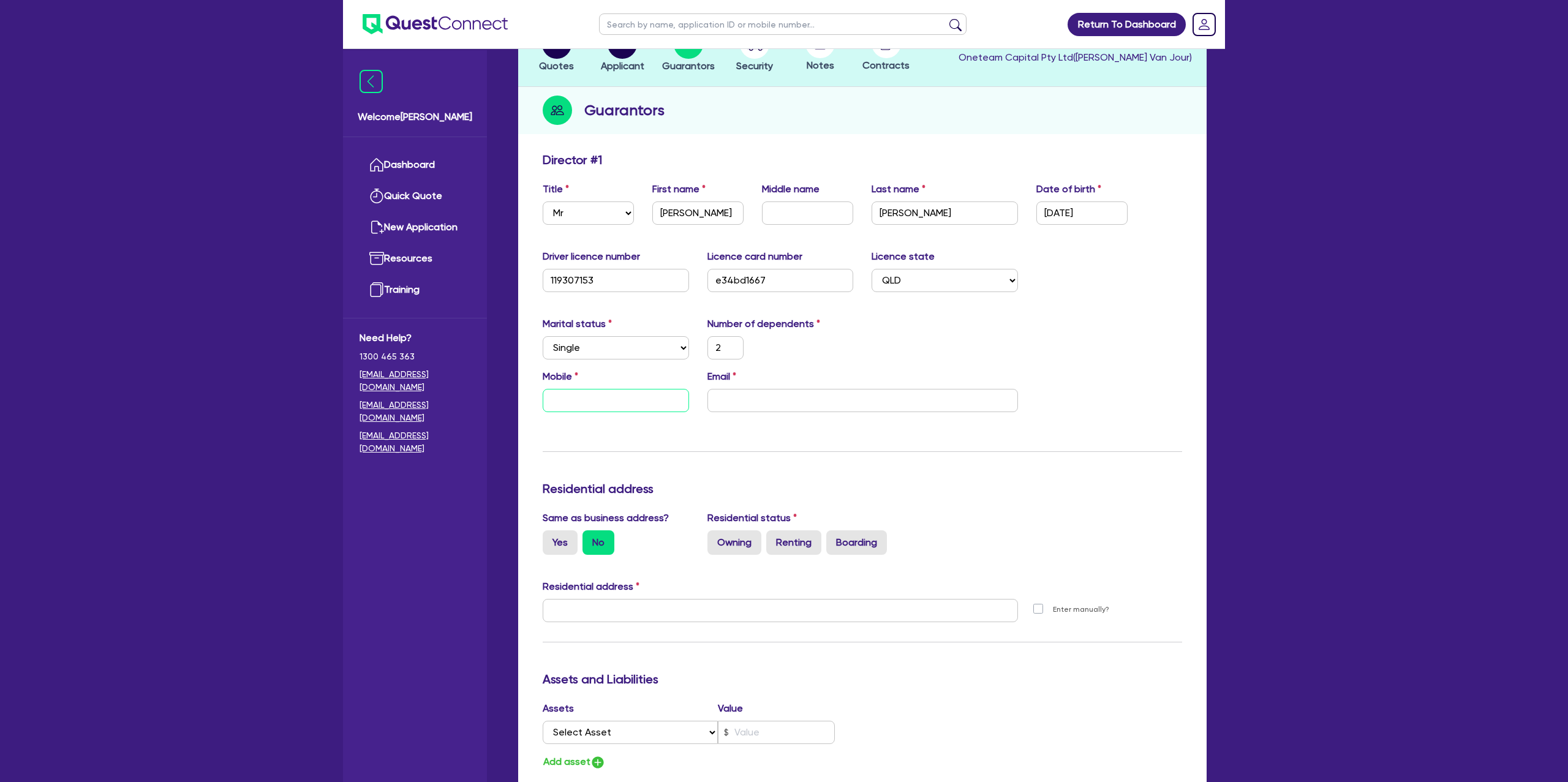
click at [640, 406] on input "text" at bounding box center [616, 400] width 147 height 23
type input "2"
type input "0"
type input "2"
type input "04"
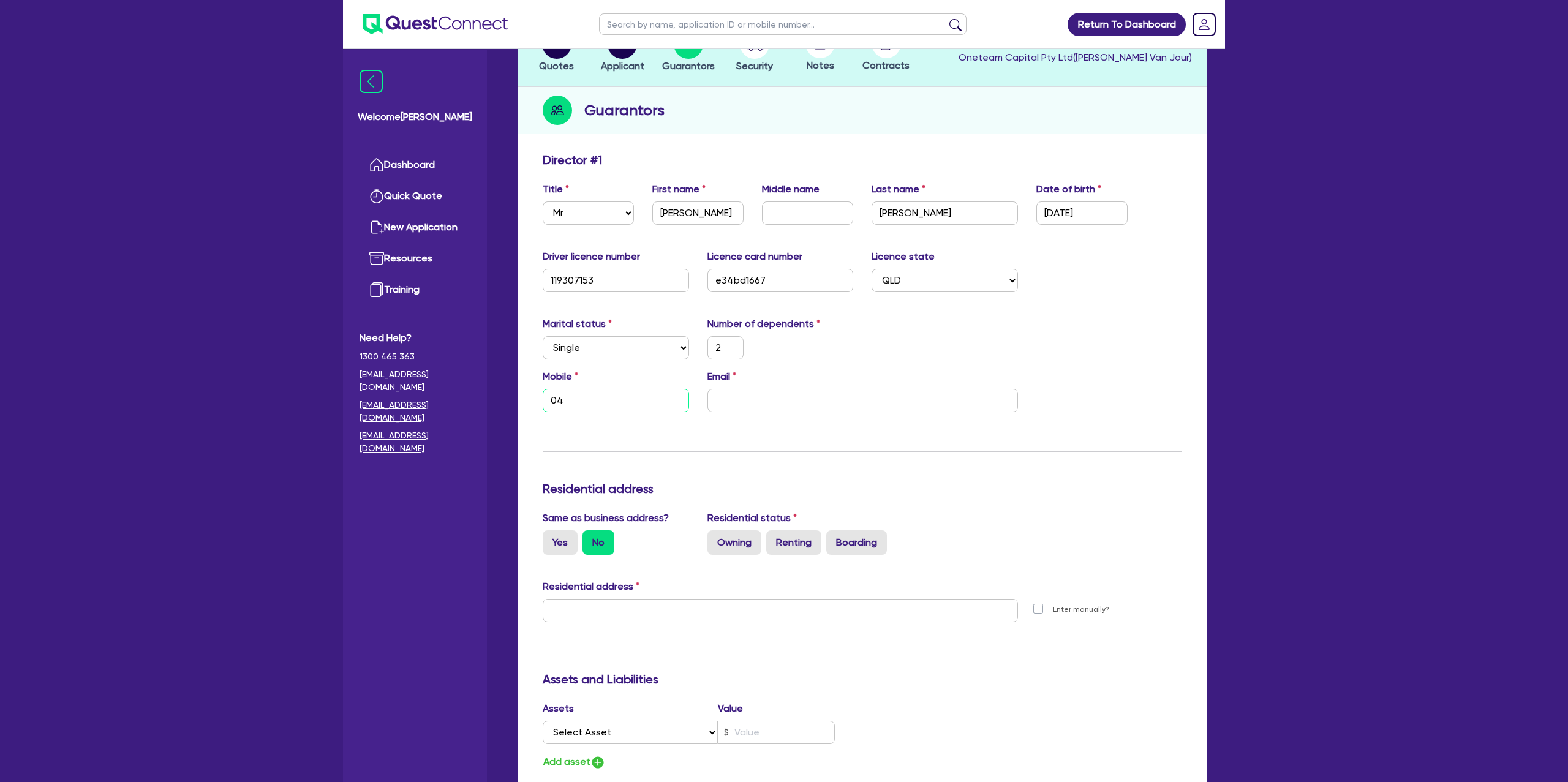
type input "2"
type input "047"
type input "2"
type input "0478"
type input "2"
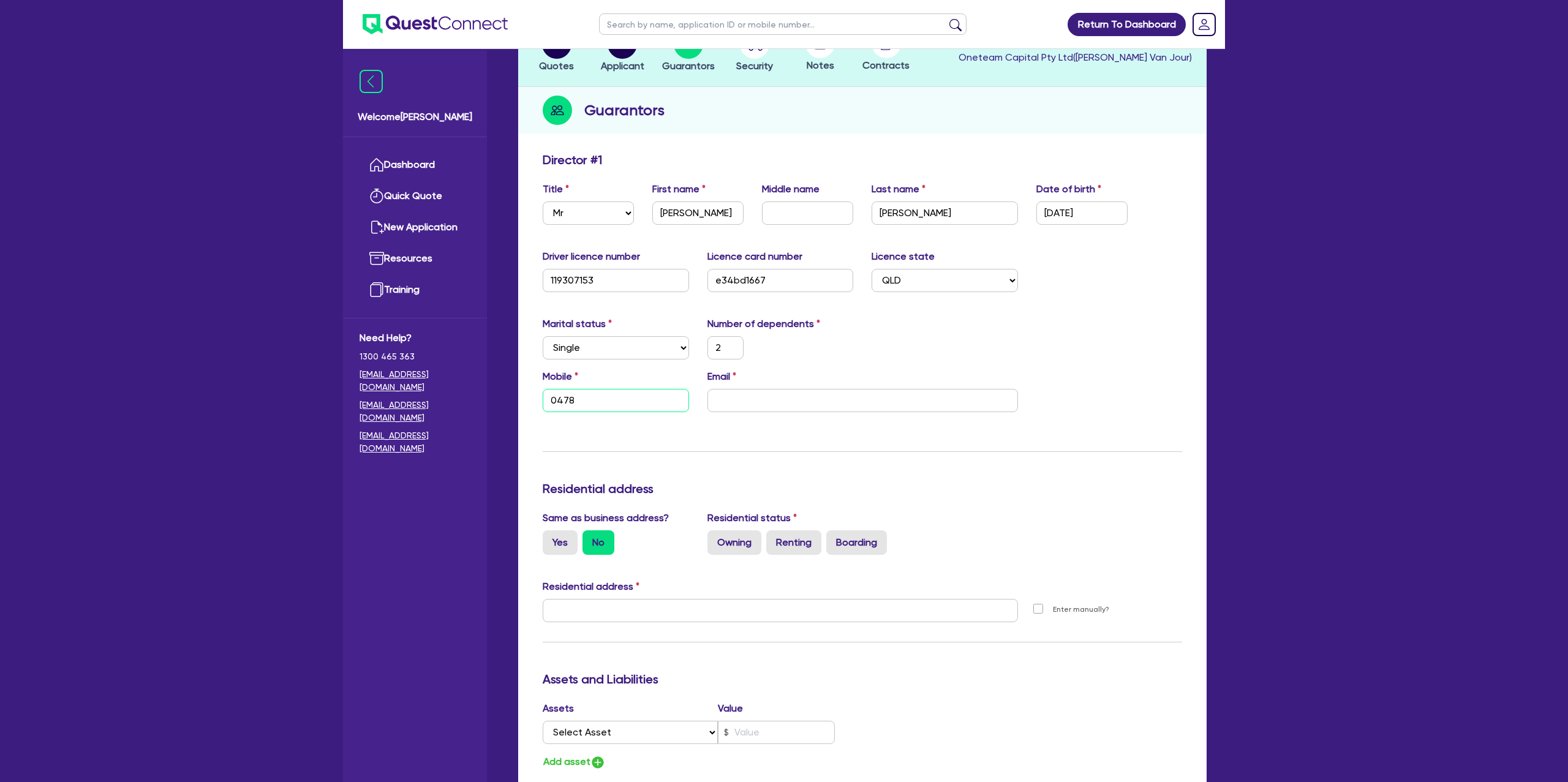
type input "0478 7"
type input "2"
type input "0478 79"
type input "2"
type input "0478 793"
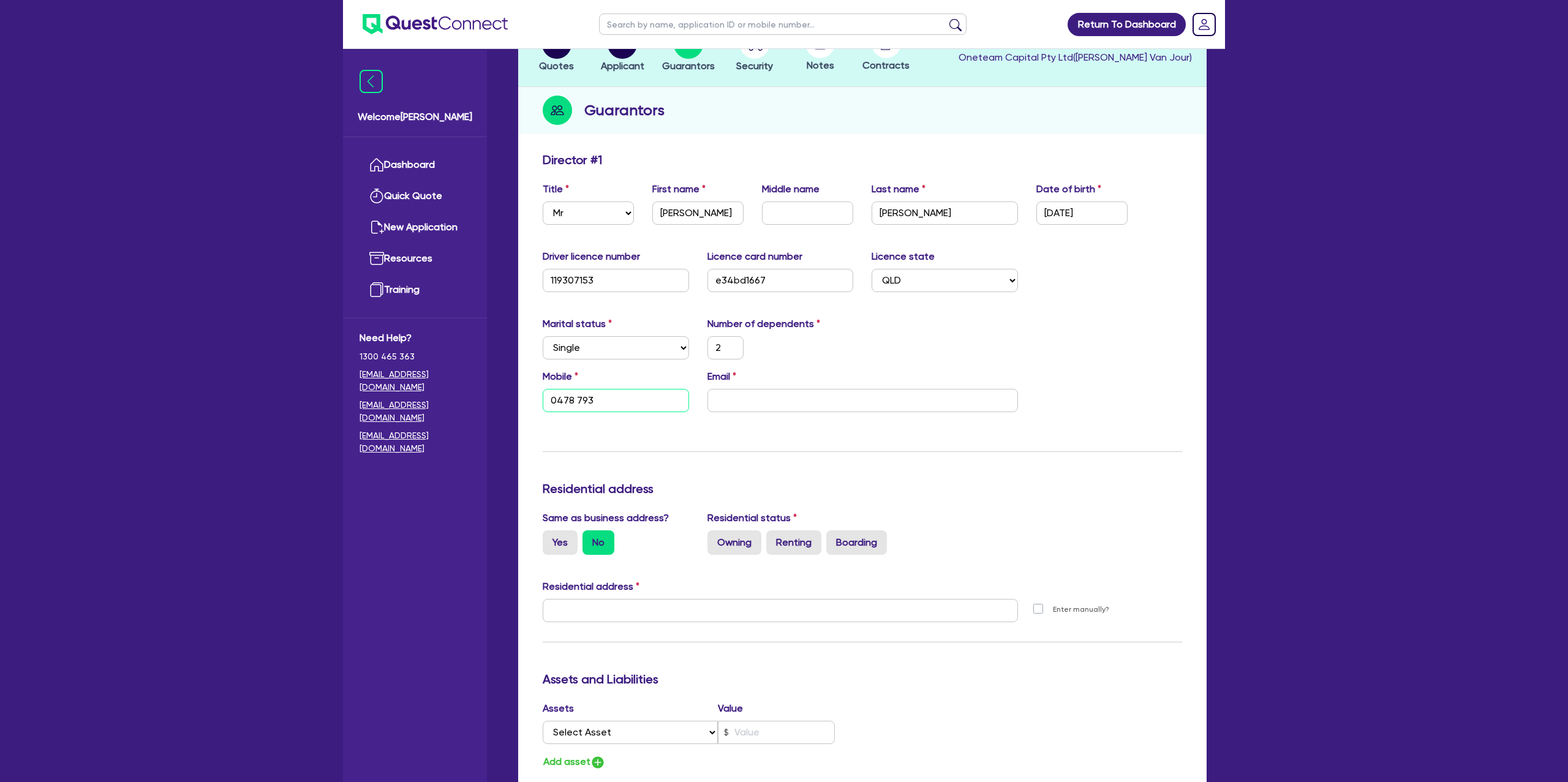
type input "2"
type input "0478 793 6"
type input "2"
type input "0478 793 62"
type input "2"
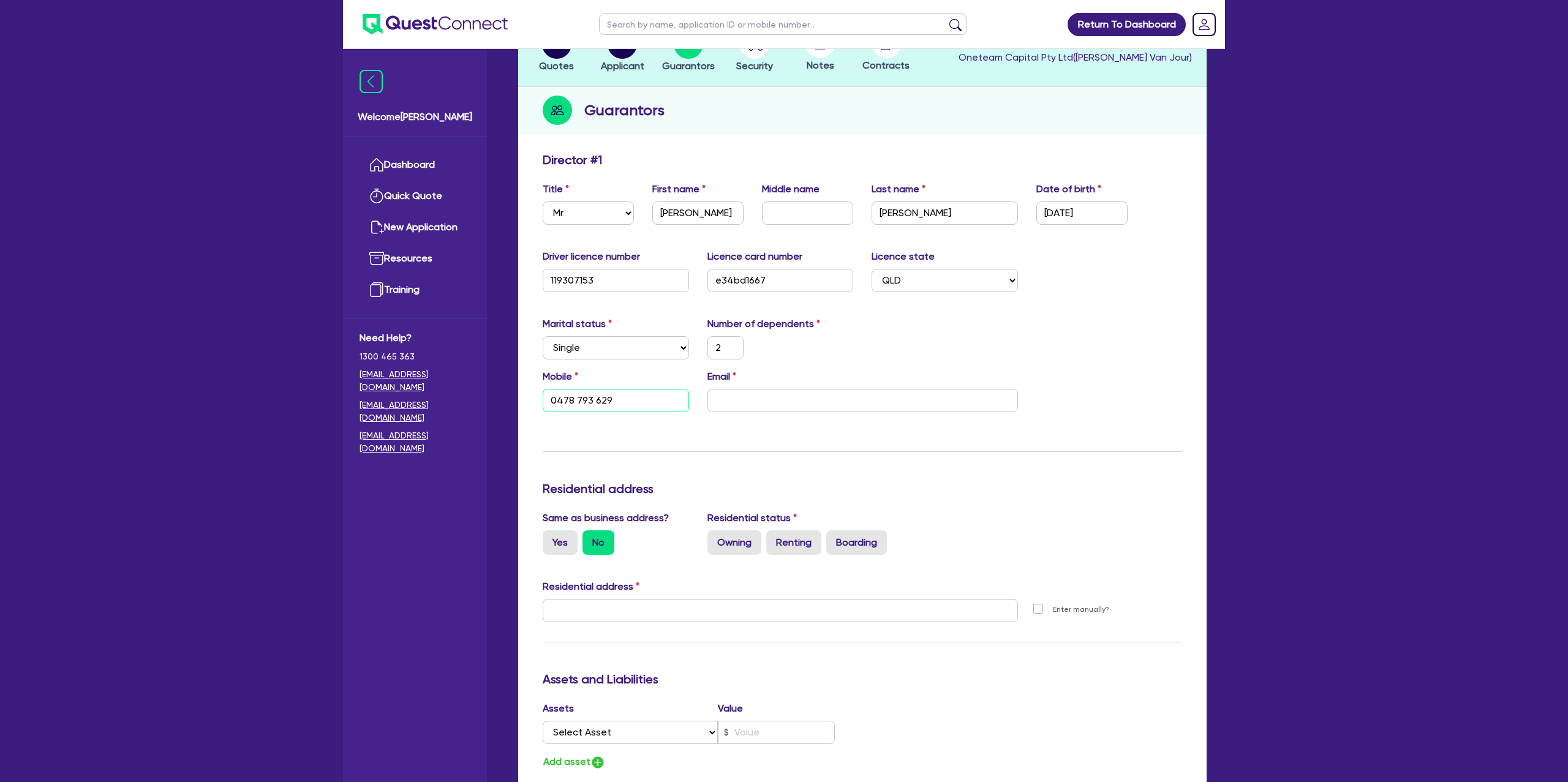
type input "0478 793 629"
click at [727, 392] on input "email" at bounding box center [863, 400] width 310 height 23
paste input "robert@tacticaplan.com.au"
type input "2"
type input "0478 793 629"
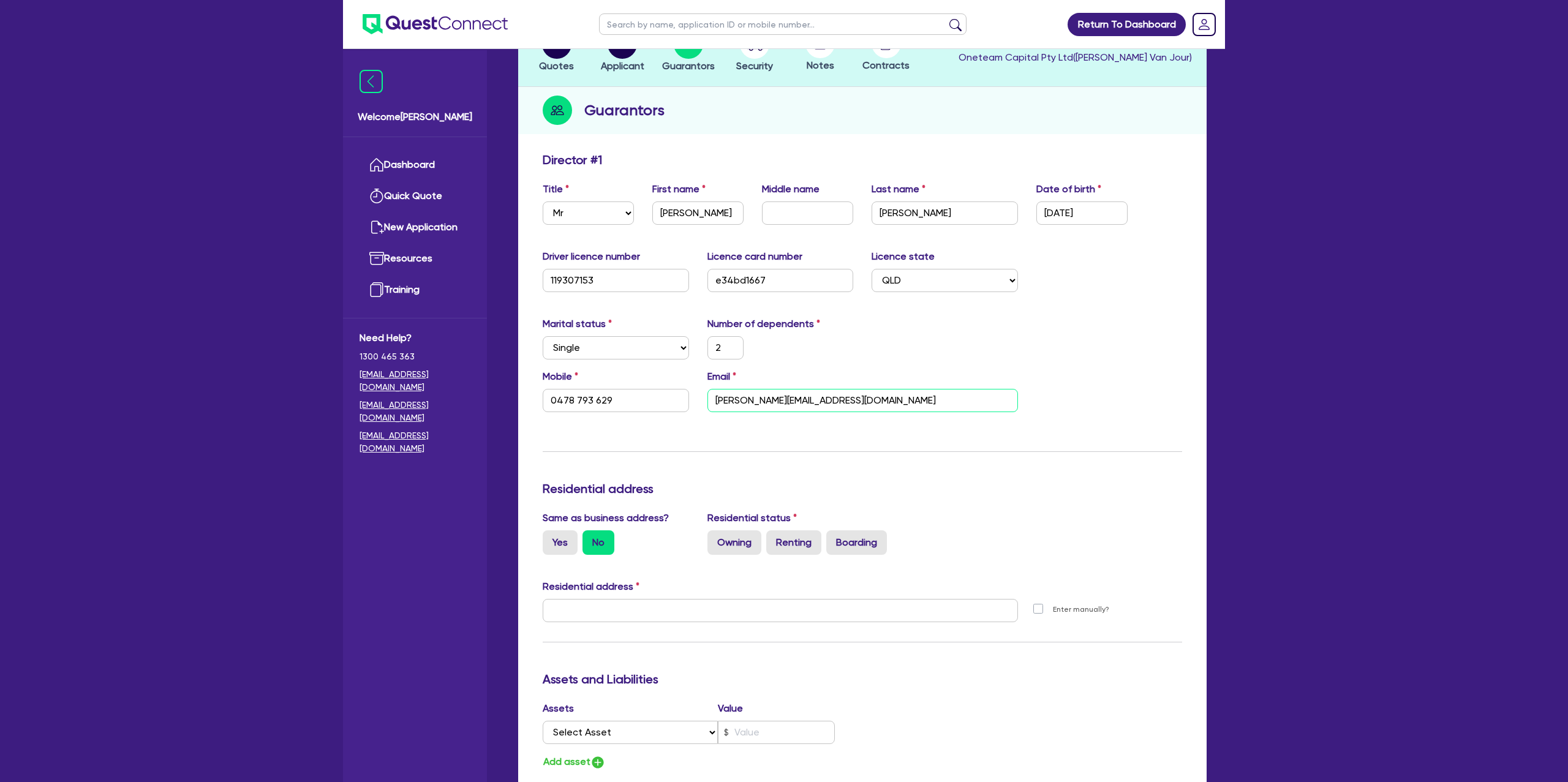
type input "robert@tacticaplan.com.au"
click at [925, 316] on div "Marital status Select Single Married De Facto / Partner Number of dependents 2" at bounding box center [863, 343] width 658 height 53
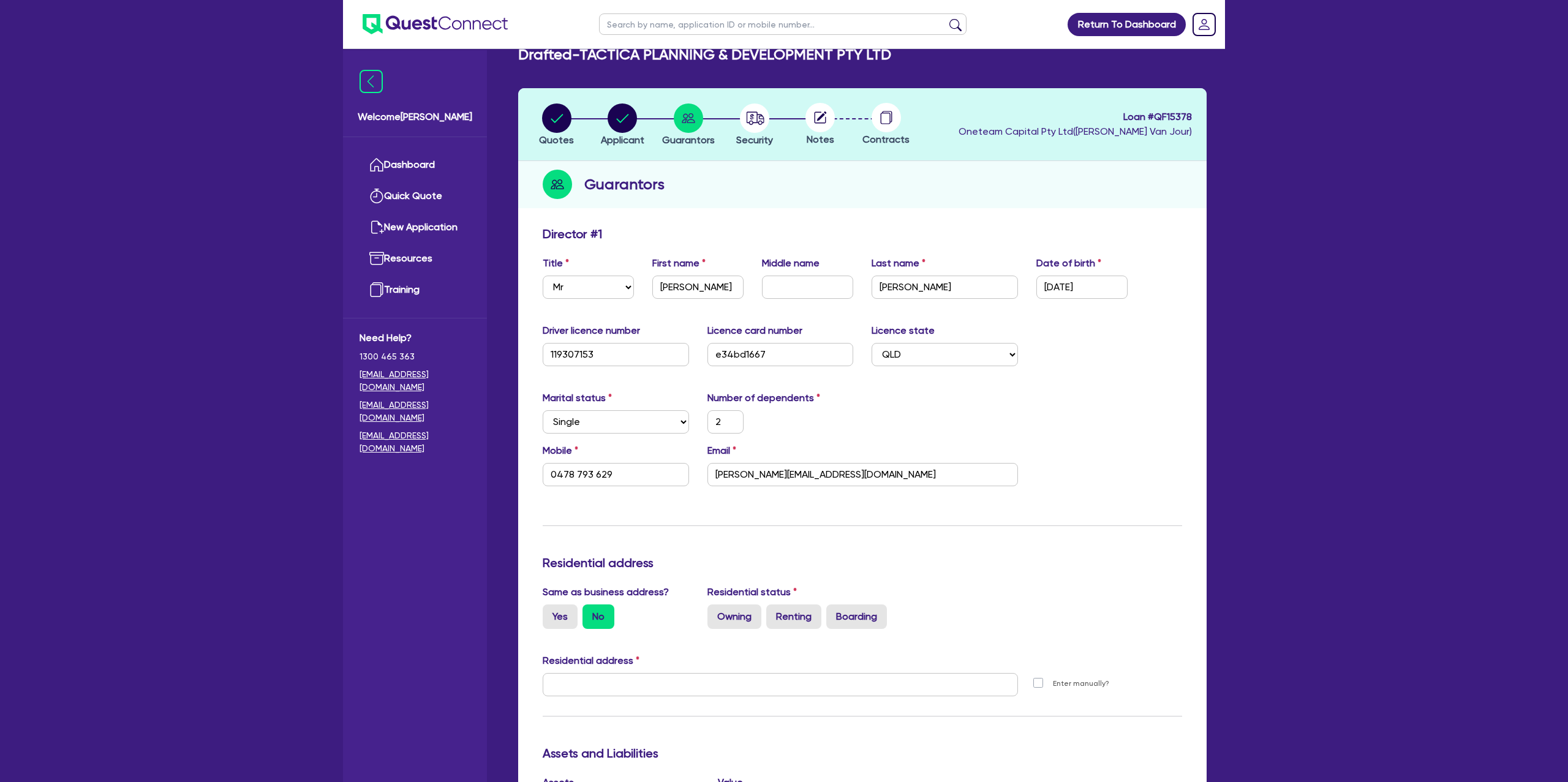
scroll to position [0, 0]
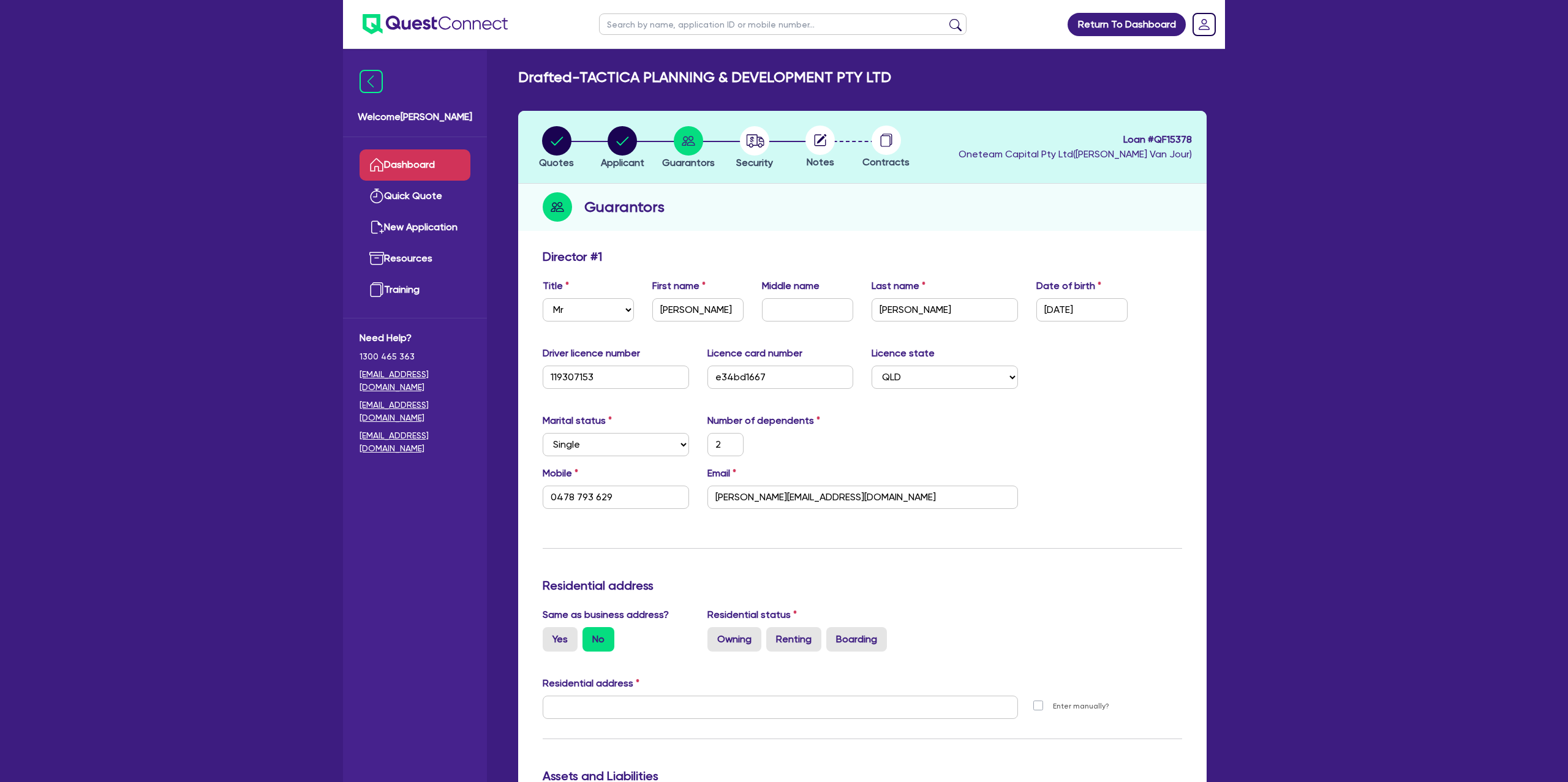
click at [450, 168] on link "Dashboard" at bounding box center [415, 164] width 110 height 31
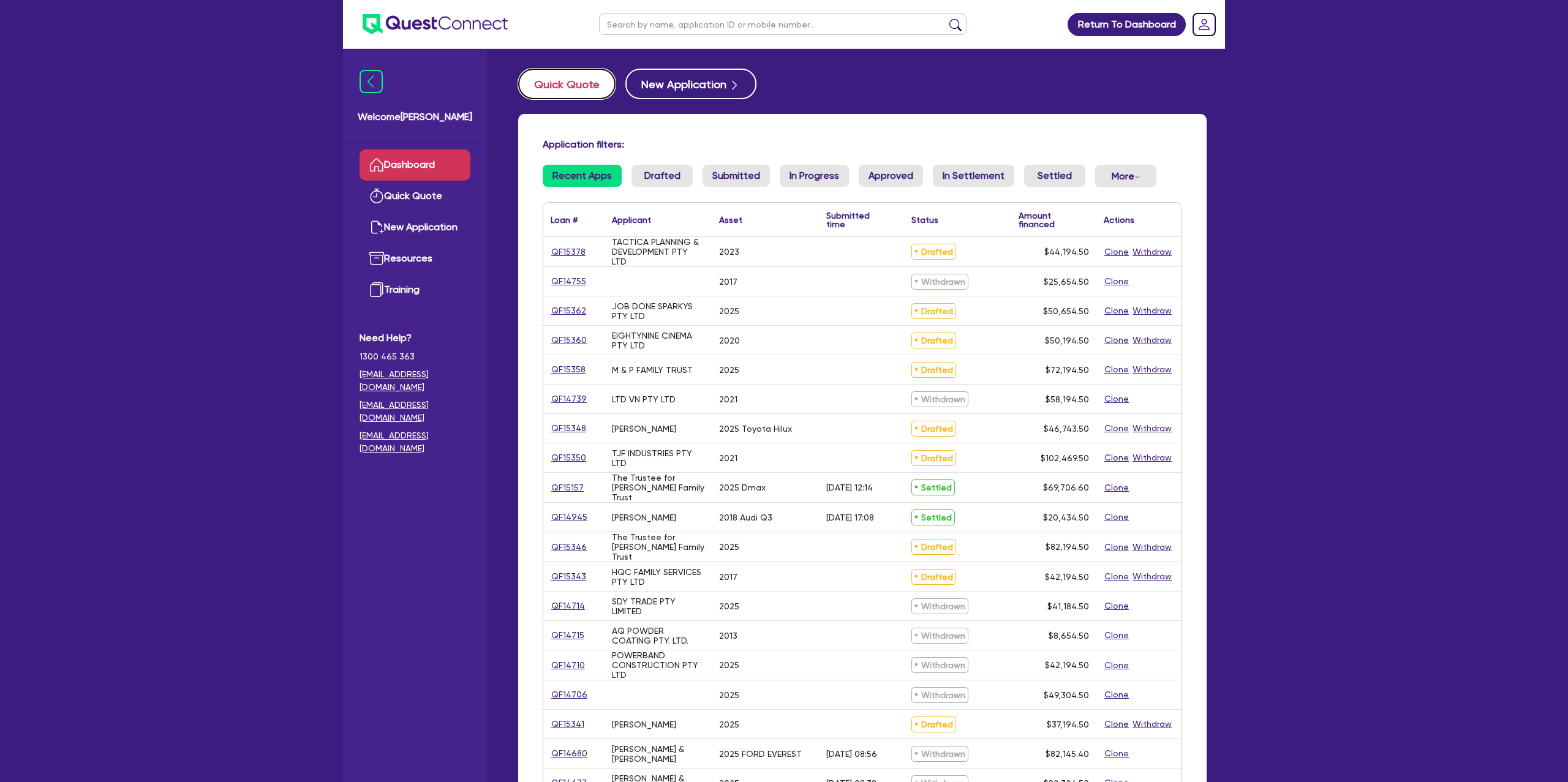
click at [573, 80] on button "Quick Quote" at bounding box center [567, 84] width 97 height 31
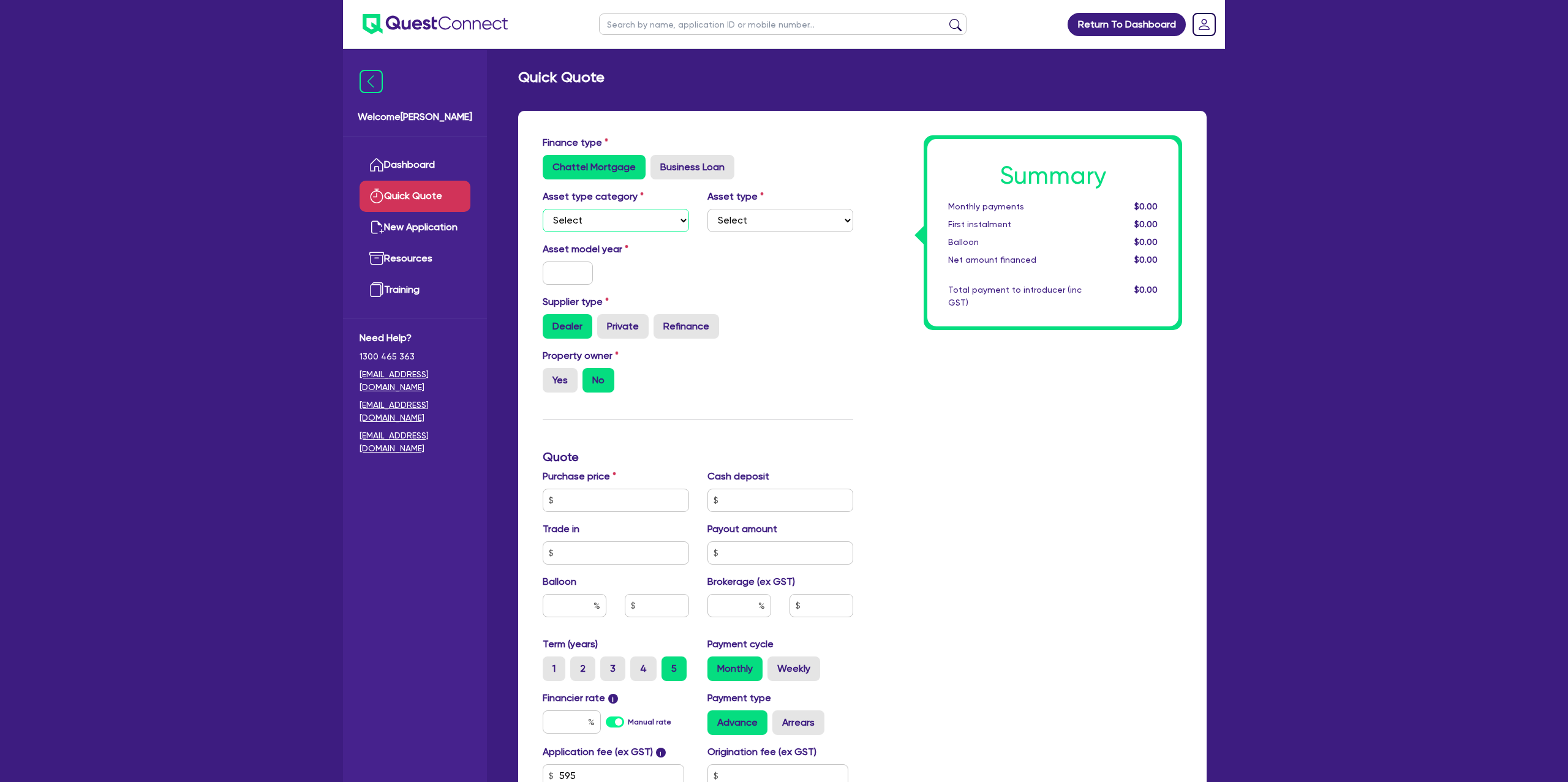
click at [580, 216] on select "Select Cars and light trucks Primary assets Secondary assets Tertiary assets" at bounding box center [616, 220] width 147 height 23
select select "CARS_AND_LIGHT_TRUCKS"
click at [543, 209] on select "Select Cars and light trucks Primary assets Secondary assets Tertiary assets" at bounding box center [616, 220] width 147 height 23
click at [759, 221] on select "Select Passenger vehicles Vans and utes Light trucks up to 4.5 tonne" at bounding box center [781, 220] width 147 height 23
select select "PASSENGER_VEHICLES"
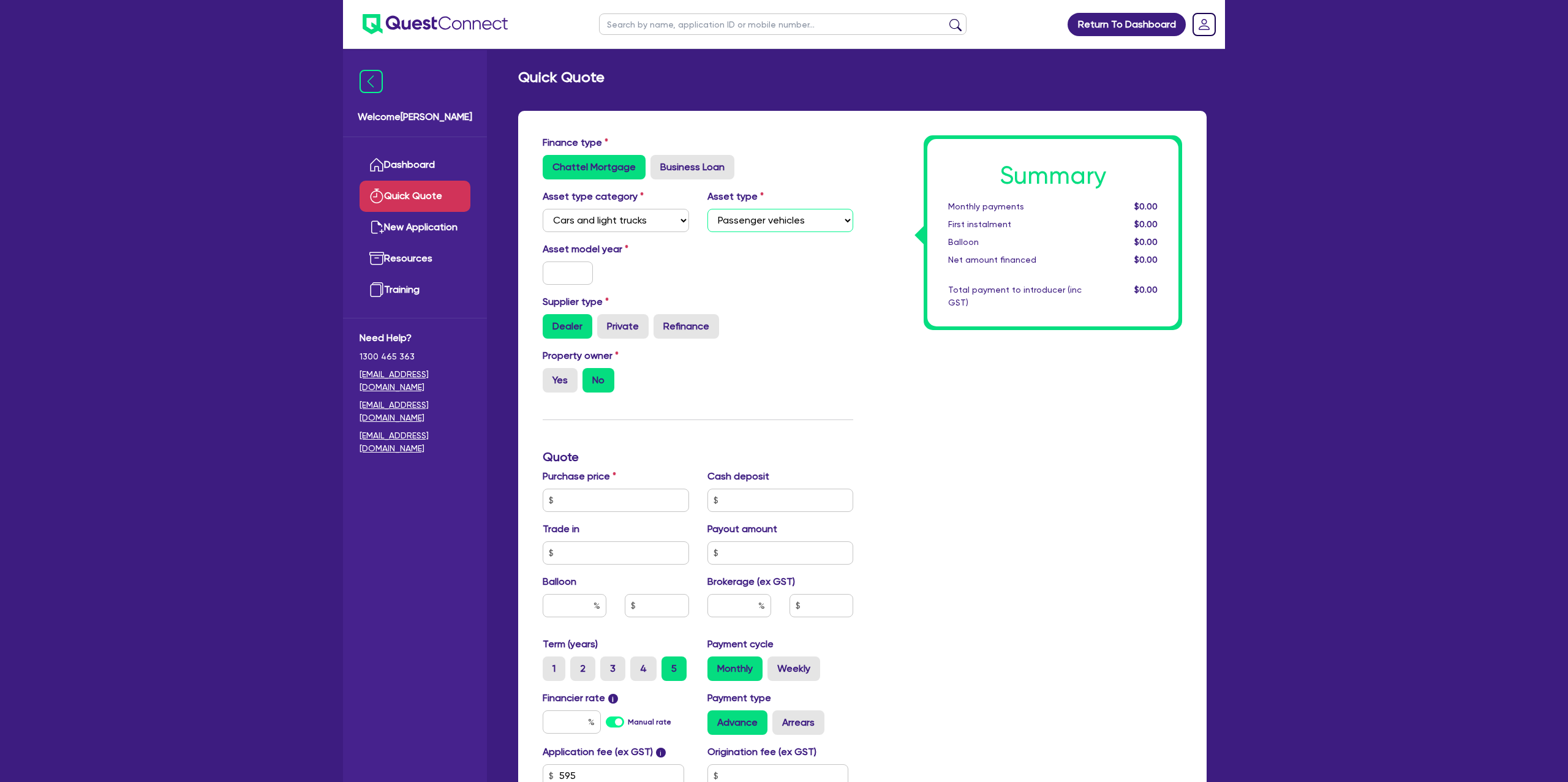
click at [708, 209] on select "Select Passenger vehicles Vans and utes Light trucks up to 4.5 tonne" at bounding box center [781, 220] width 147 height 23
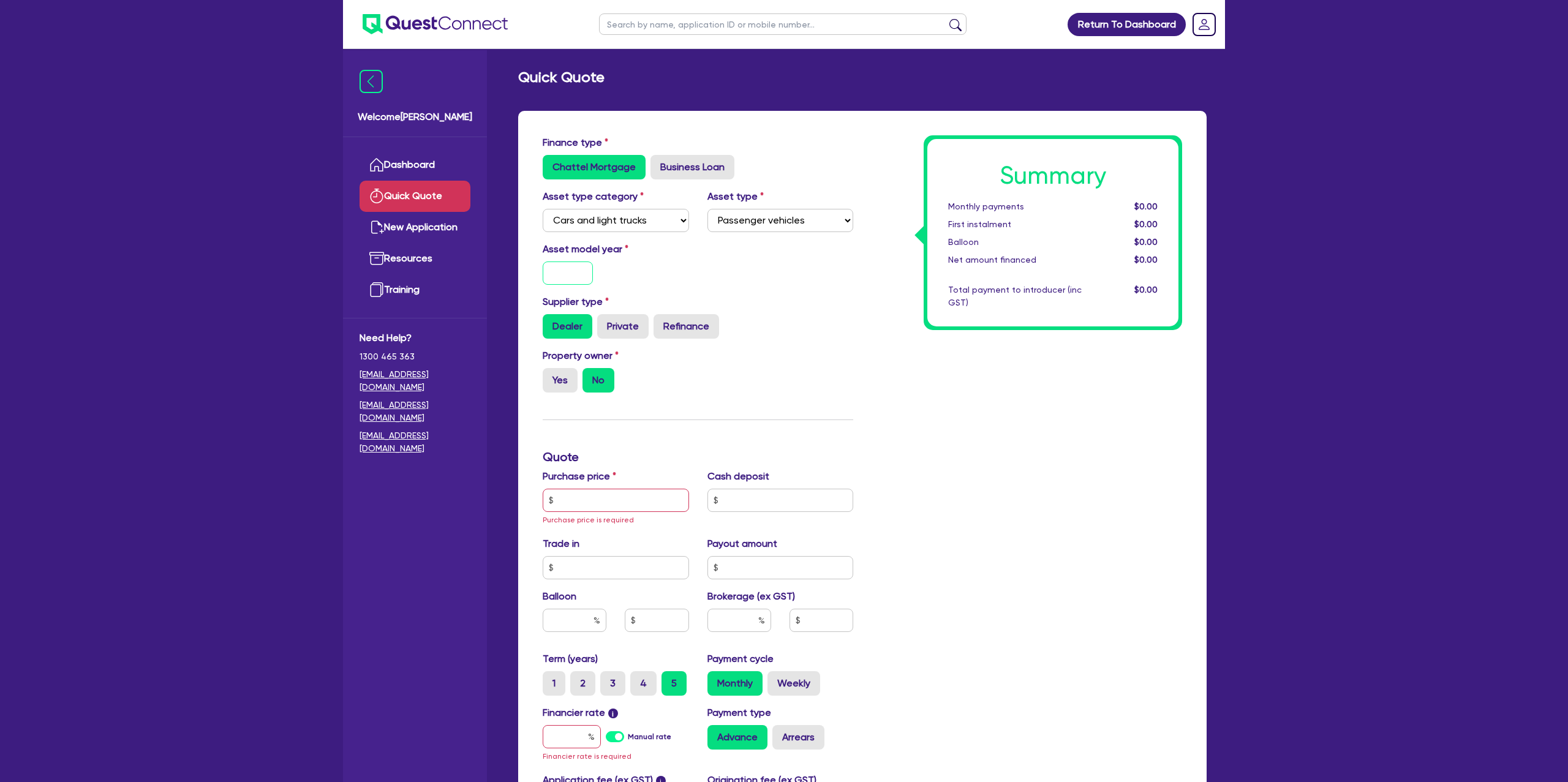
click at [576, 278] on input "text" at bounding box center [567, 273] width 50 height 23
type input "2025"
click at [702, 292] on div "Asset model year 2025" at bounding box center [698, 269] width 329 height 53
click at [568, 383] on label "Yes" at bounding box center [560, 381] width 35 height 25
click at [551, 376] on input "Yes" at bounding box center [546, 372] width 8 height 8
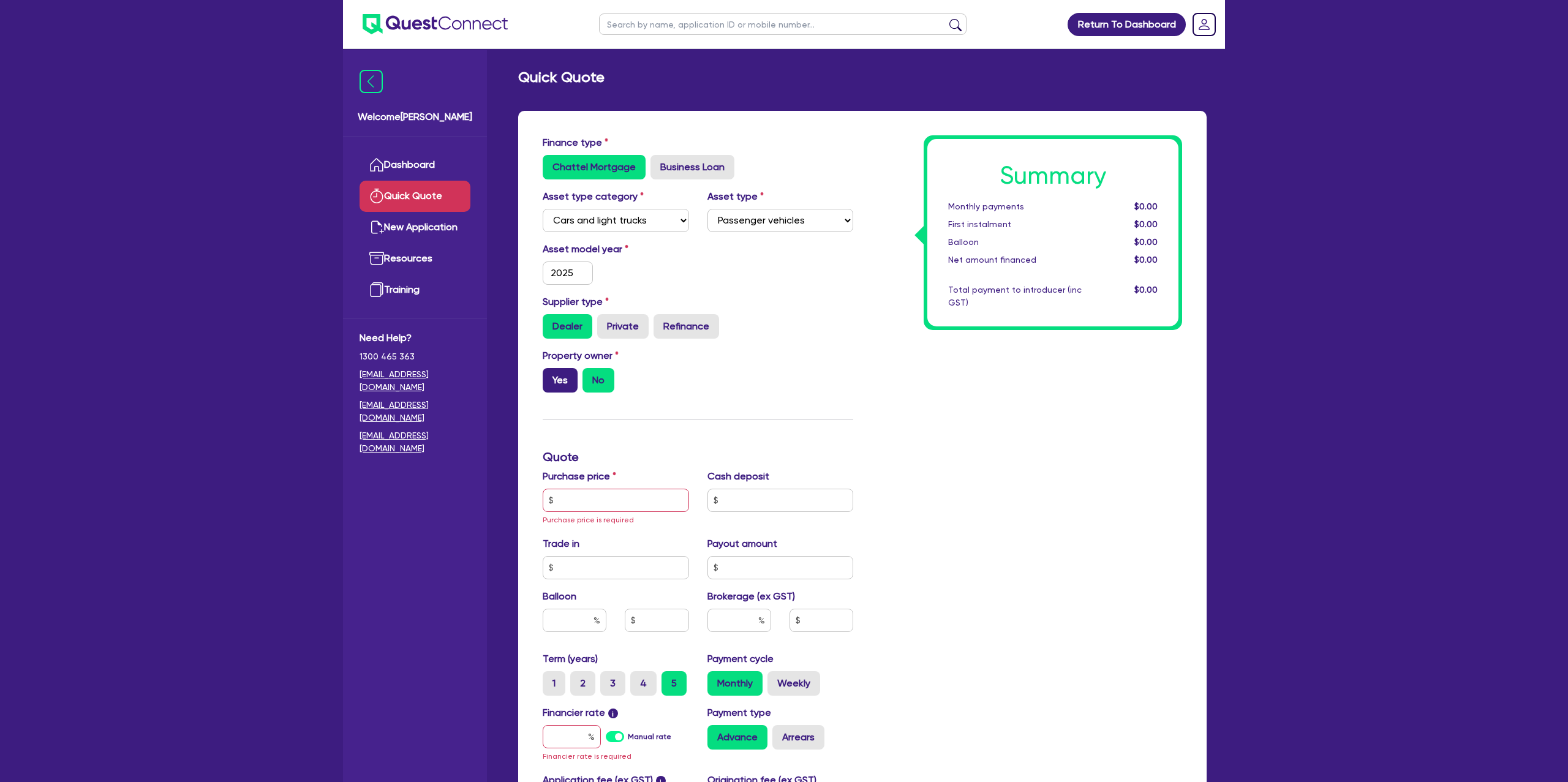
radio input "true"
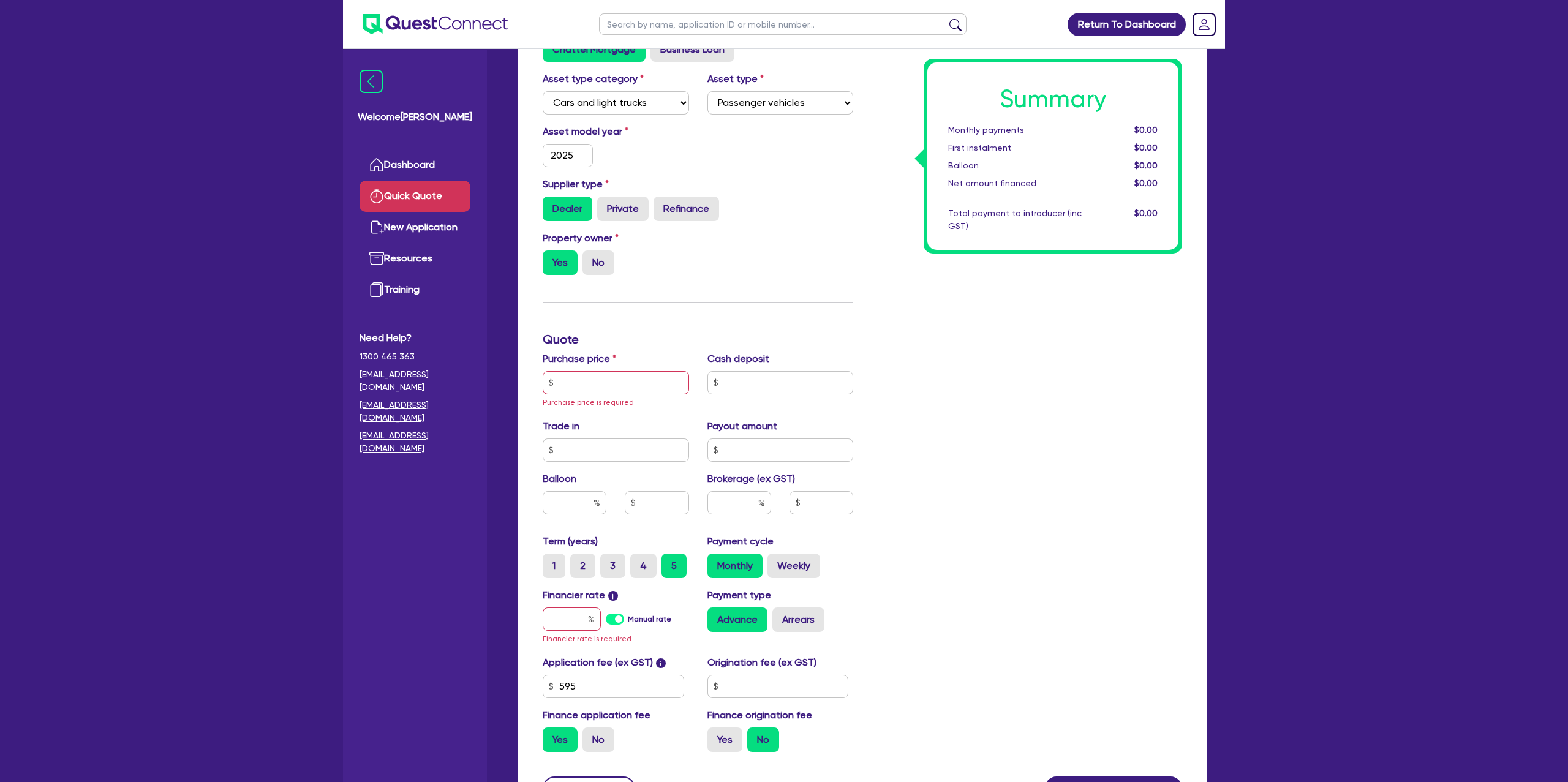
scroll to position [118, 0]
click at [593, 383] on input "text" at bounding box center [616, 382] width 147 height 23
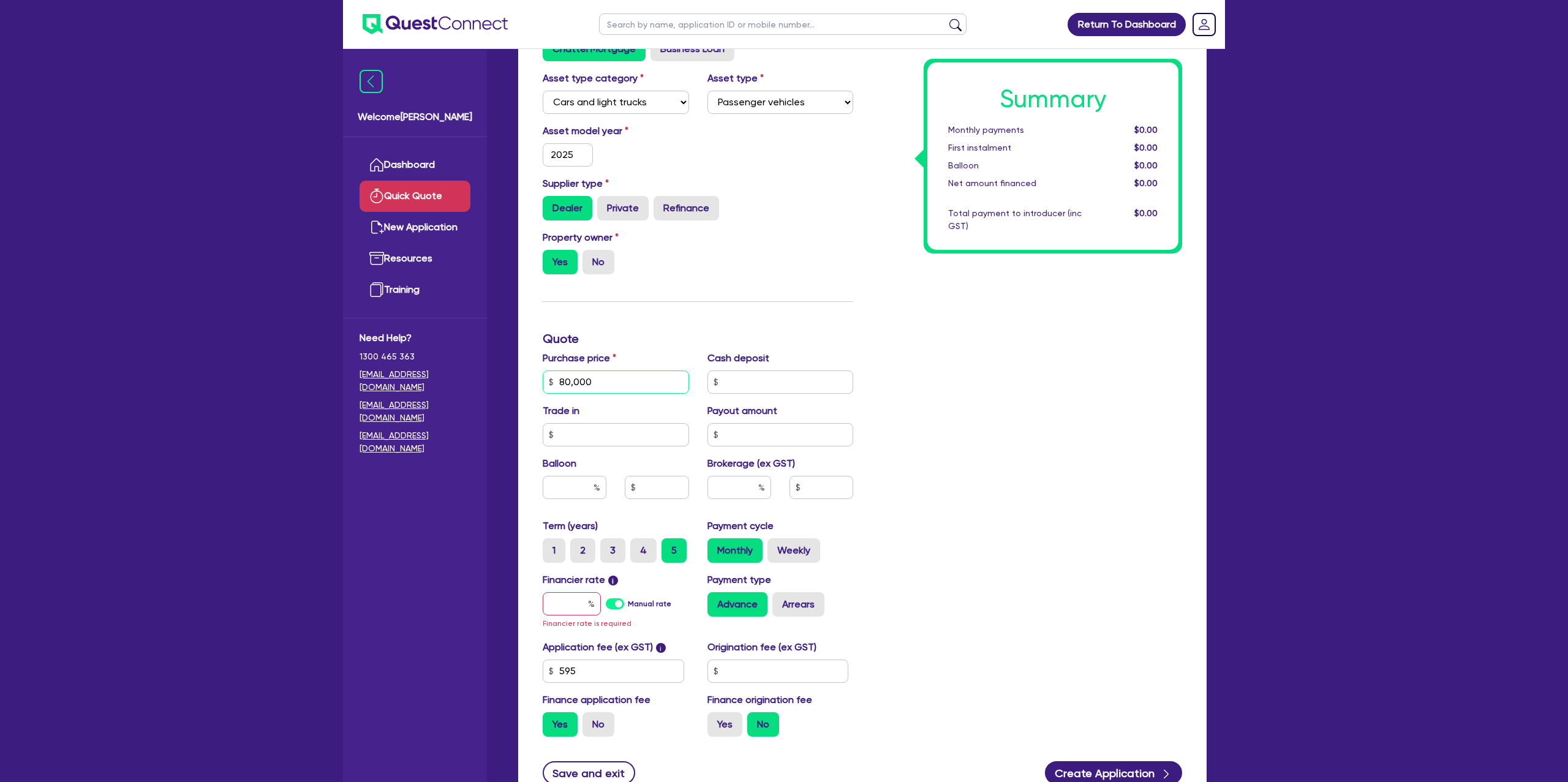
type input "80,000"
click at [994, 370] on div "Summary Monthly payments $0.00 First instalment $0.00 Balloon $0.00 Net amount …" at bounding box center [1027, 382] width 329 height 730
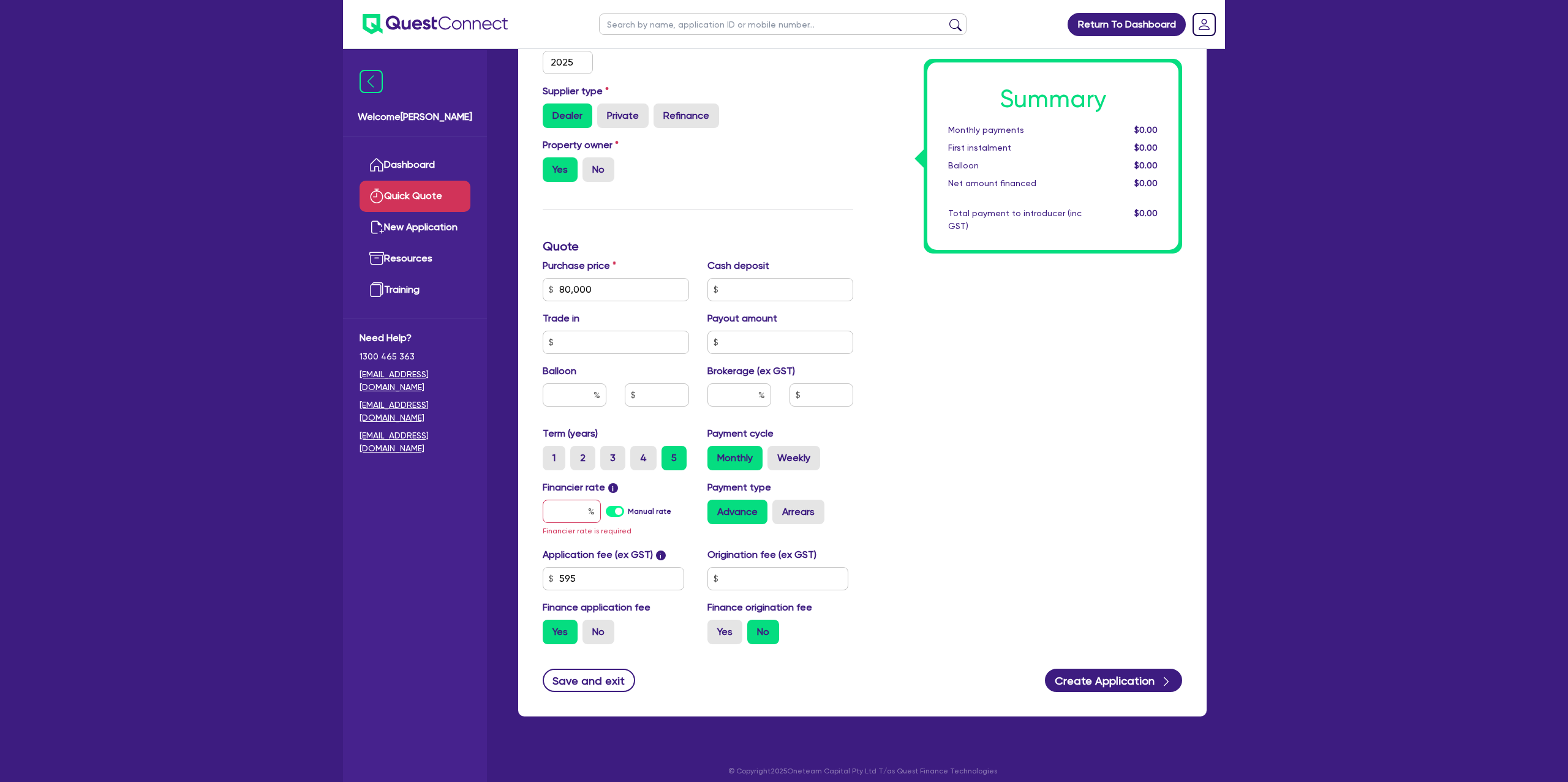
scroll to position [212, 0]
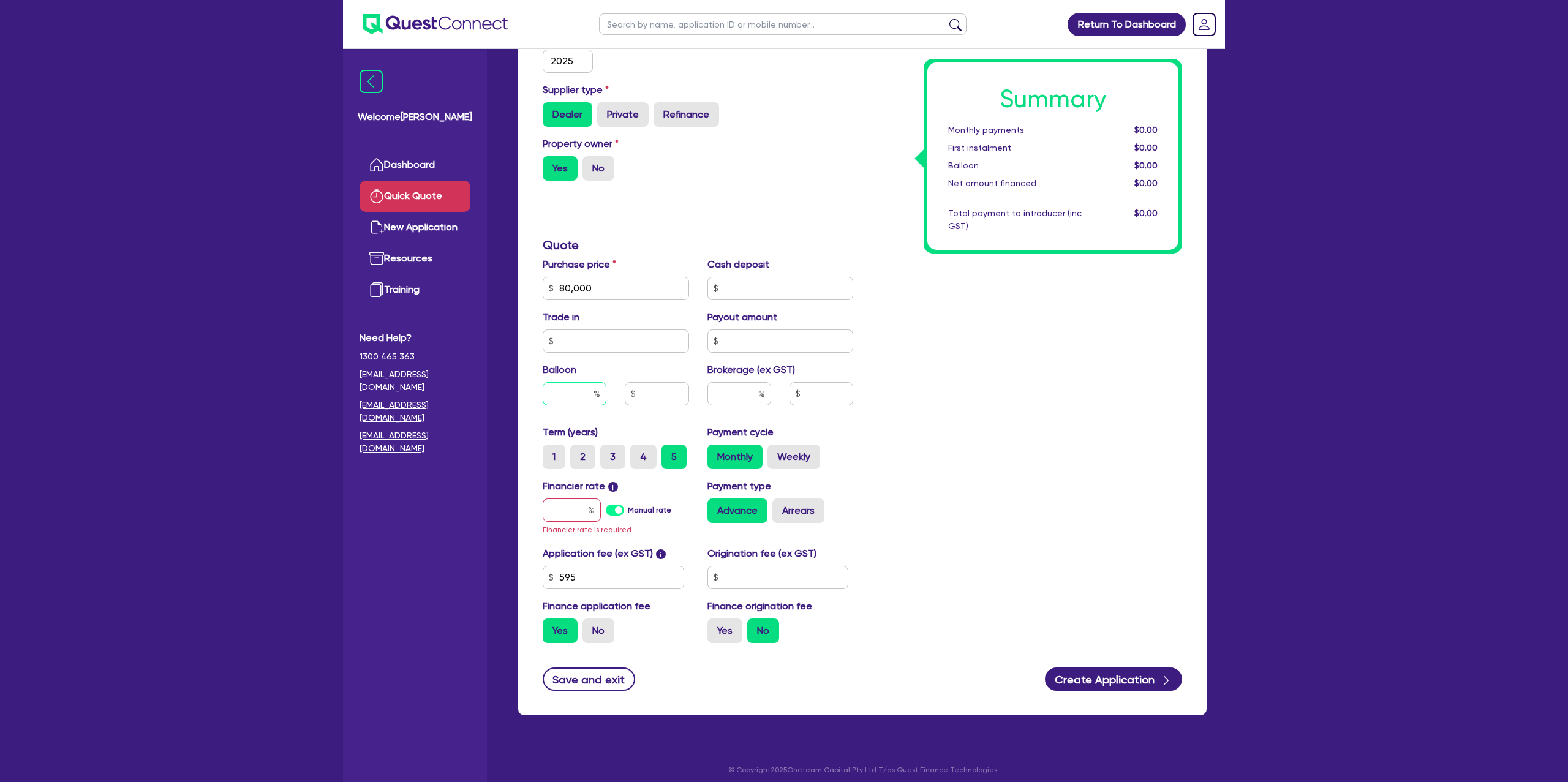
click at [591, 392] on input "text" at bounding box center [575, 394] width 64 height 23
type input "35"
drag, startPoint x: 1188, startPoint y: 359, endPoint x: 1135, endPoint y: 364, distance: 53.2
click at [1179, 358] on div "Summary Monthly payments $0.00 First instalment $0.00 Balloon $0.00 Net amount …" at bounding box center [1027, 288] width 329 height 730
drag, startPoint x: 583, startPoint y: 508, endPoint x: 648, endPoint y: 506, distance: 65.0
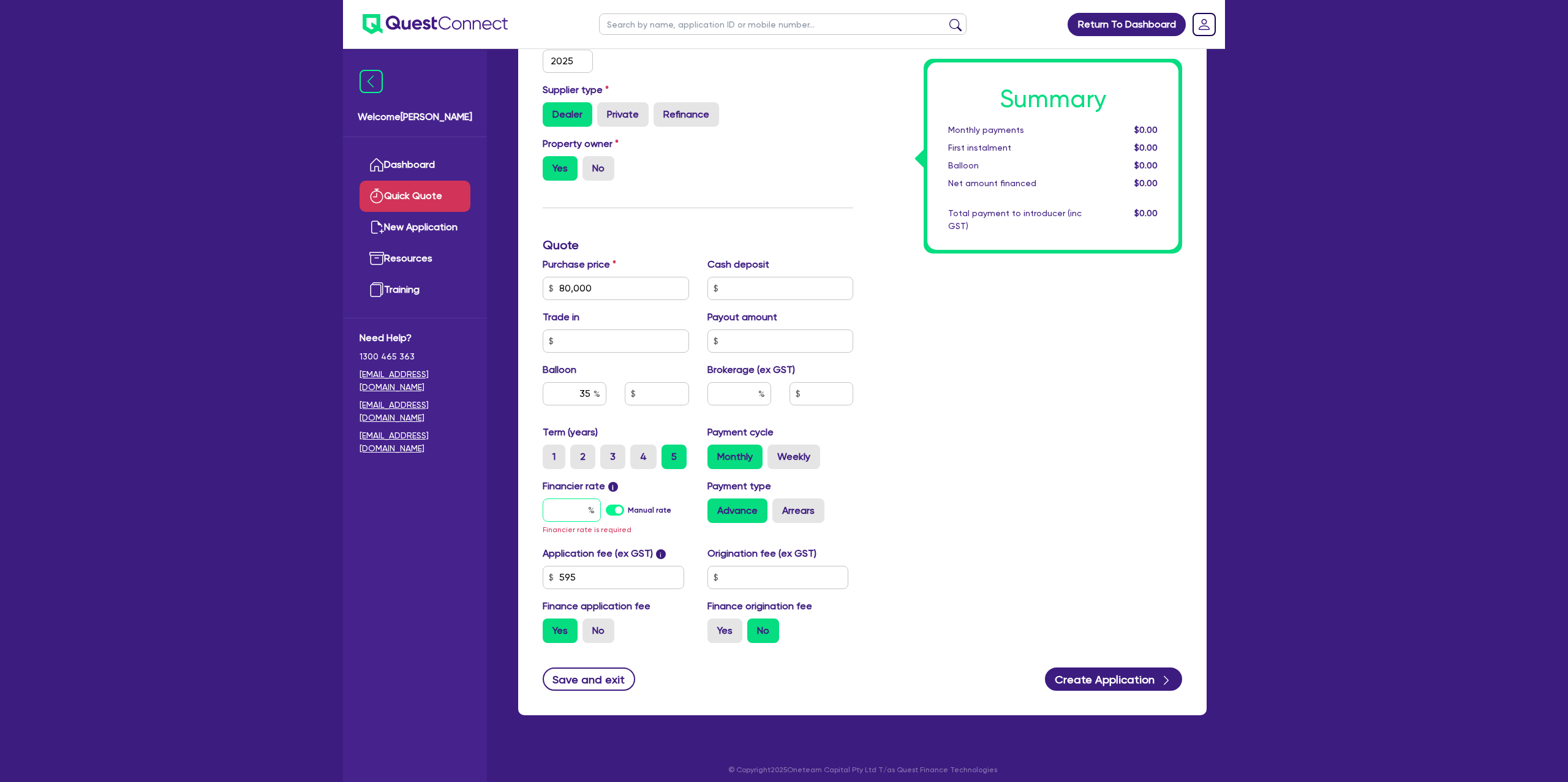
click at [588, 508] on input "text" at bounding box center [572, 510] width 58 height 23
type input "6."
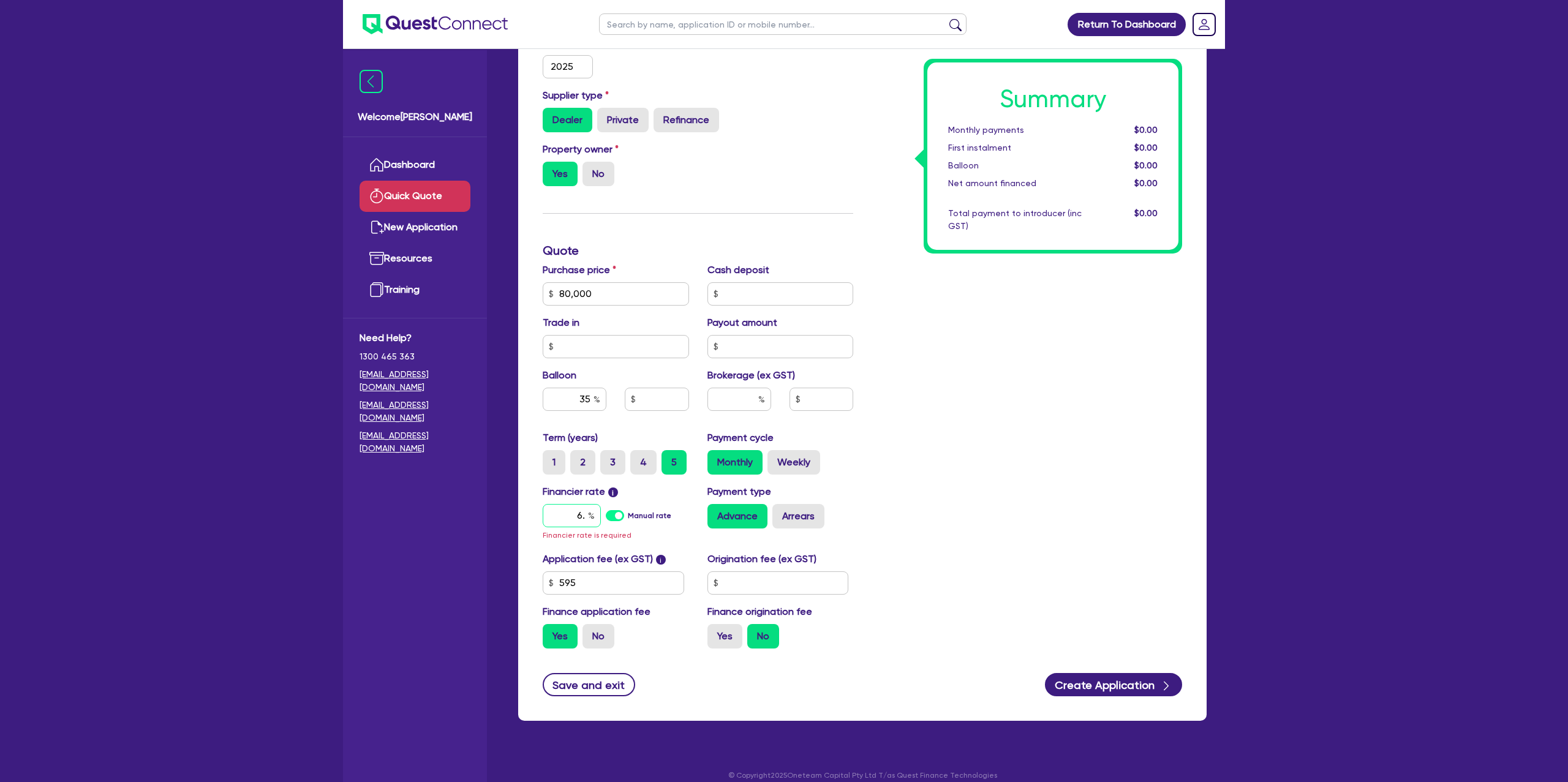
type input "28,000"
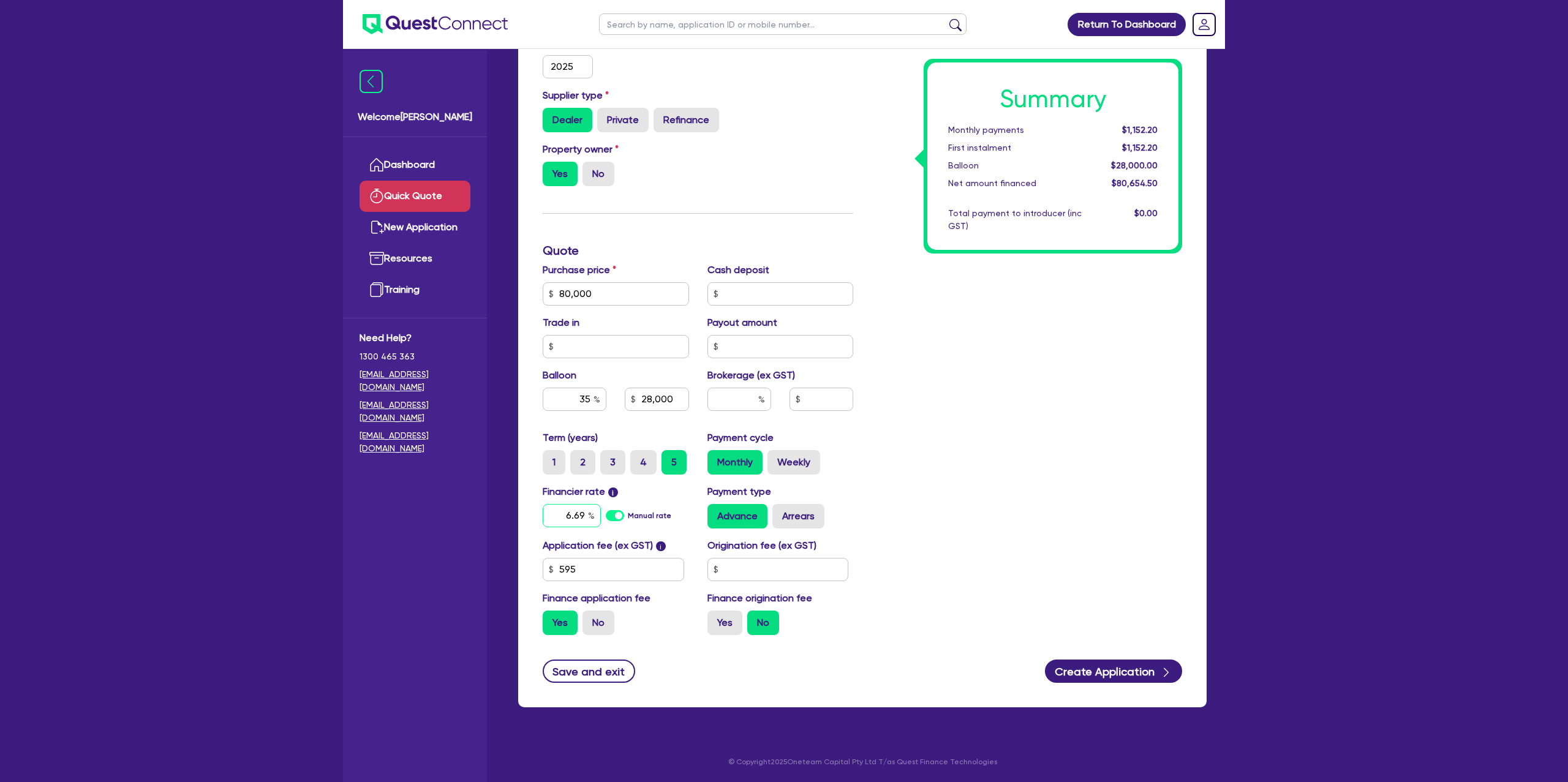
type input "6.69"
type input "28,000"
click at [814, 570] on input "text" at bounding box center [779, 569] width 141 height 23
type input "1,400"
type input "28,000"
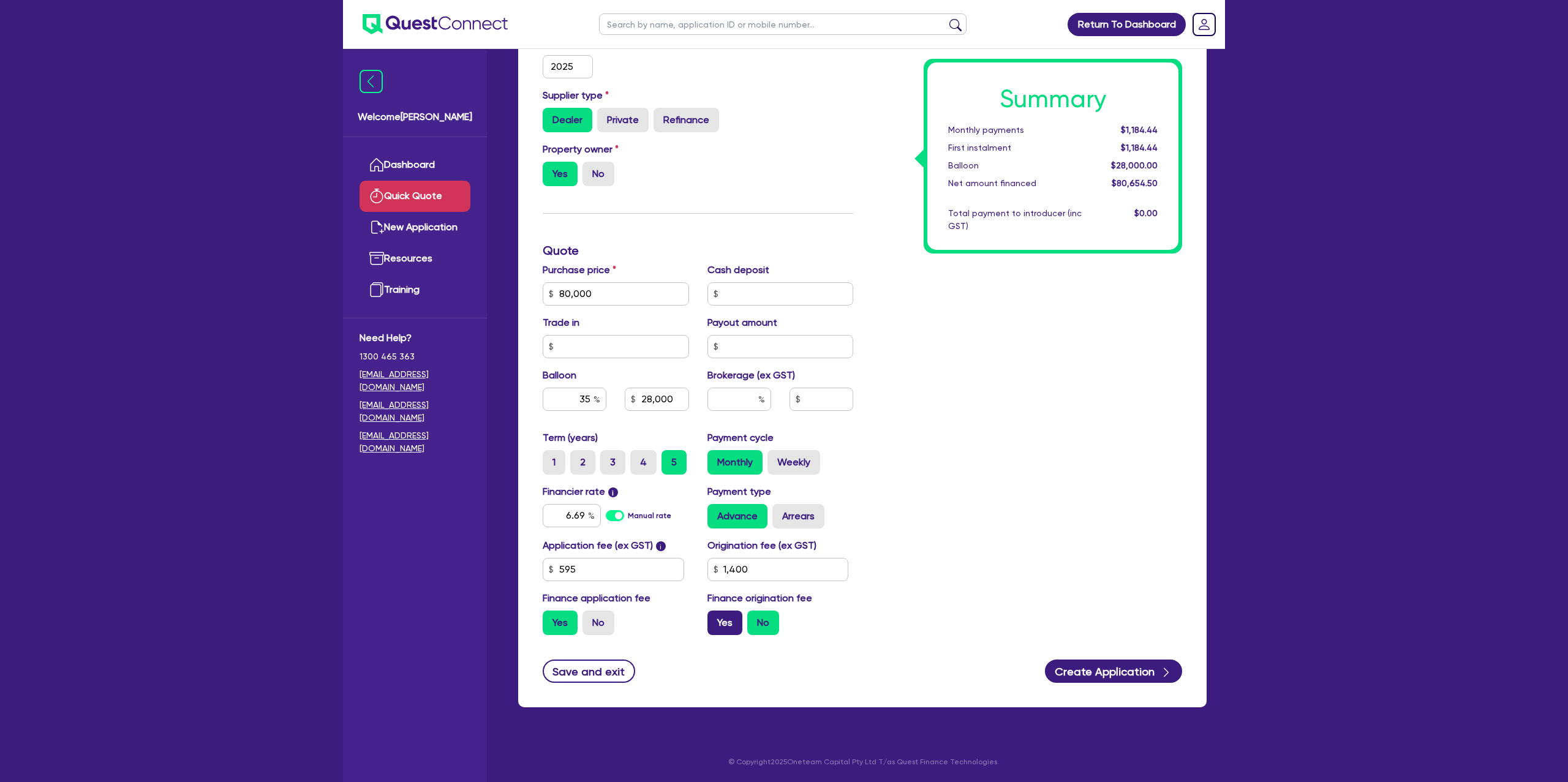
click at [737, 617] on label "Yes" at bounding box center [726, 623] width 35 height 25
click at [716, 617] on input "Yes" at bounding box center [712, 614] width 8 height 8
radio input "true"
type input "28,000"
click at [794, 449] on div "Payment cycle Monthly Weekly" at bounding box center [780, 452] width 164 height 44
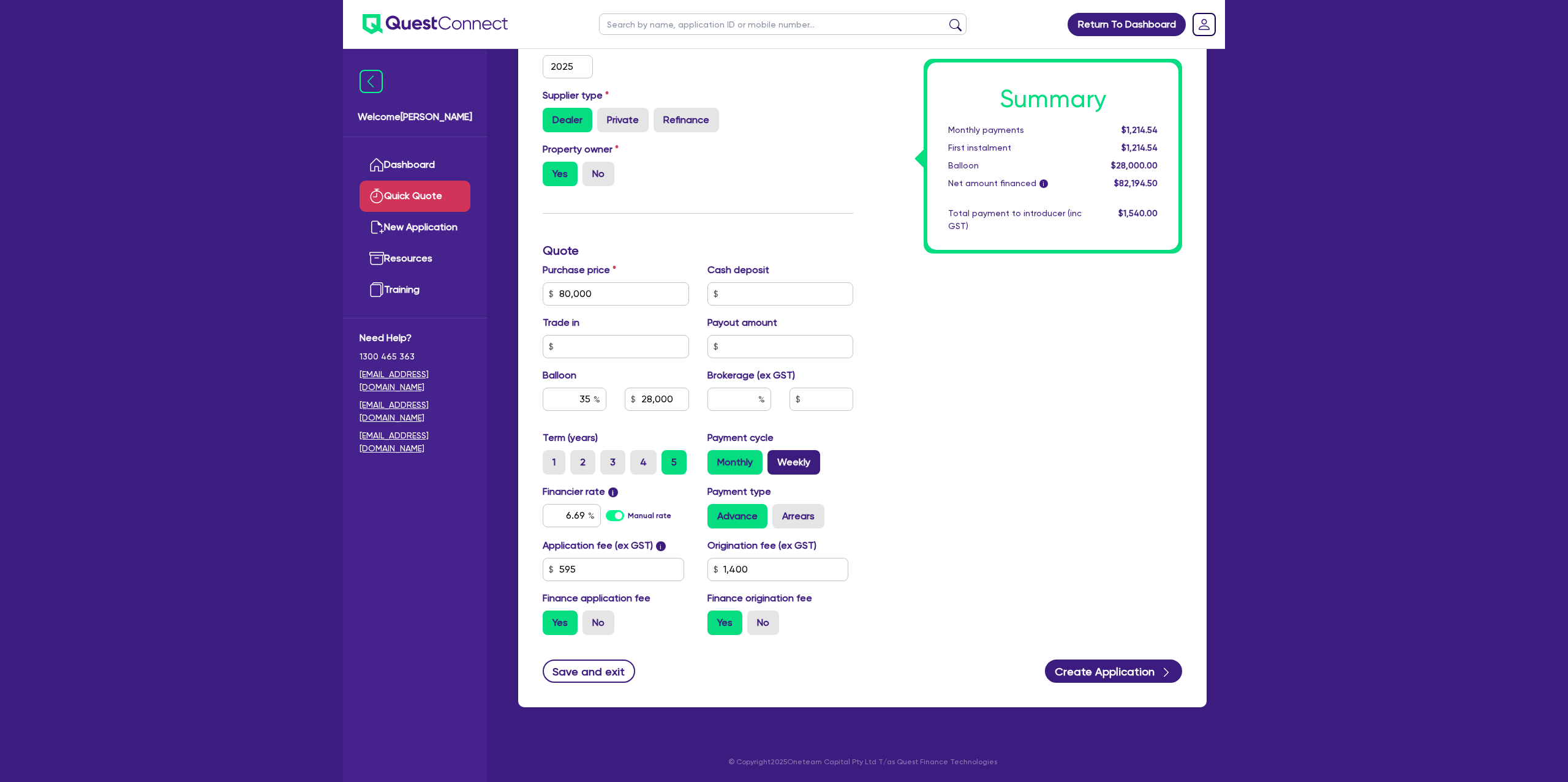
click at [803, 455] on label "Weekly" at bounding box center [795, 462] width 53 height 25
click at [776, 455] on input "Weekly" at bounding box center [772, 453] width 8 height 8
radio input "true"
type input "28,000"
drag, startPoint x: 791, startPoint y: 508, endPoint x: 1142, endPoint y: 615, distance: 366.9
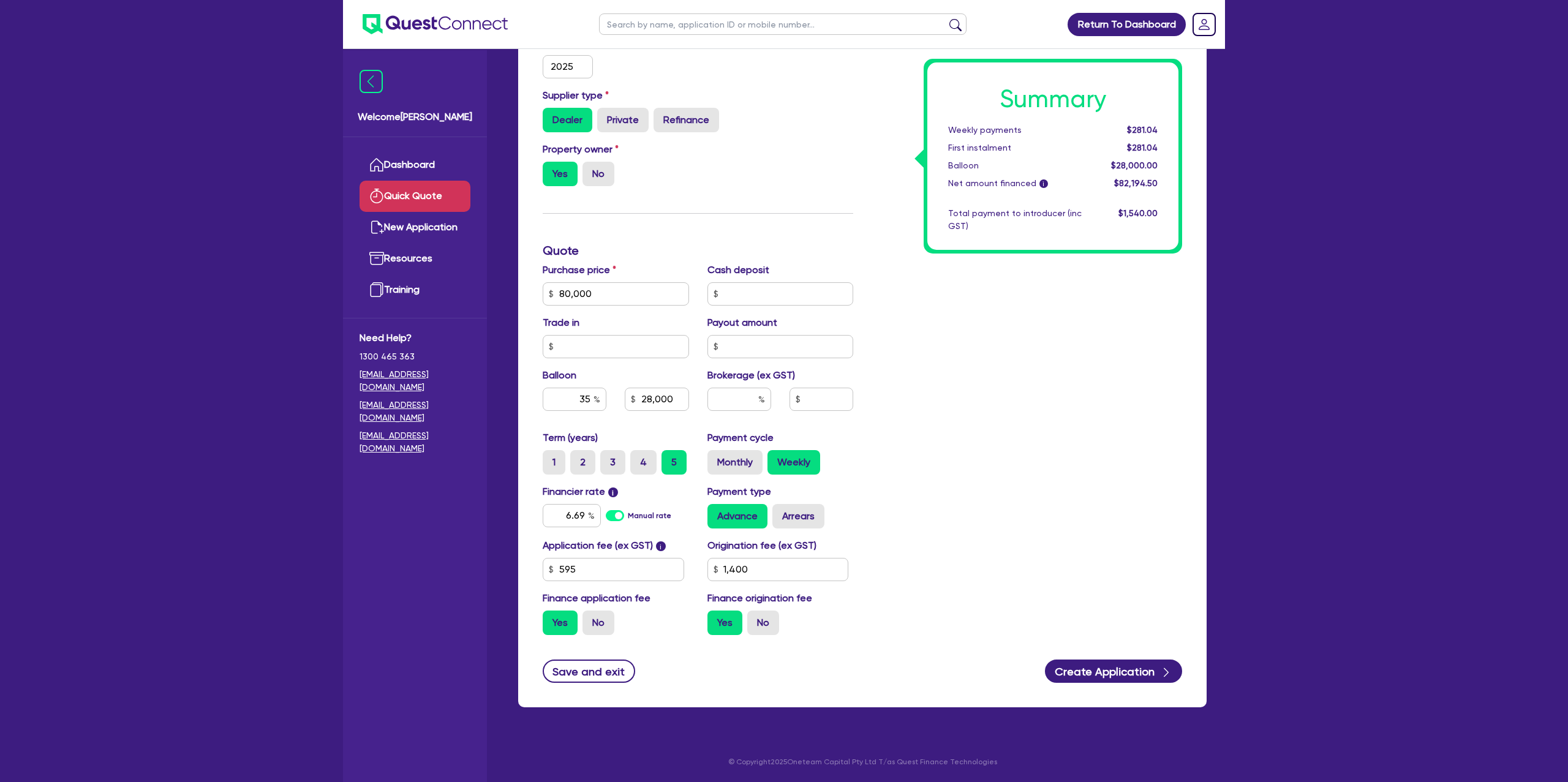
click at [793, 508] on label "Arrears" at bounding box center [798, 516] width 52 height 25
click at [780, 508] on input "Arrears" at bounding box center [776, 507] width 8 height 8
radio input "true"
type input "28,000"
click at [1138, 674] on button "Create Application" at bounding box center [1114, 672] width 137 height 23
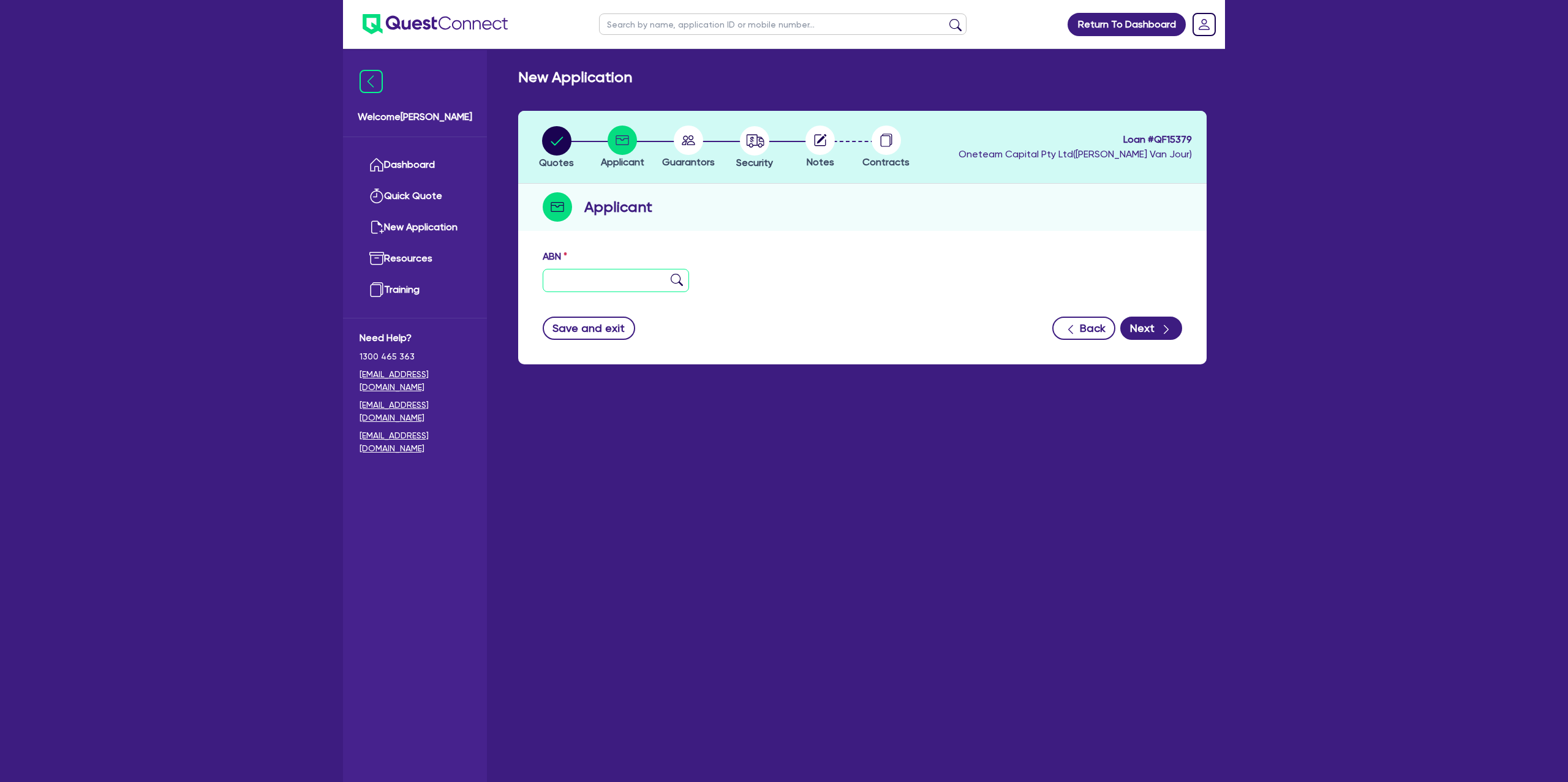
drag, startPoint x: 600, startPoint y: 288, endPoint x: 600, endPoint y: 280, distance: 8.0
click at [599, 288] on input "text" at bounding box center [616, 280] width 147 height 23
type input "76 682 148 983"
drag, startPoint x: 971, startPoint y: 272, endPoint x: 938, endPoint y: 310, distance: 50.3
click at [968, 272] on div "ABN 76 682 148 983" at bounding box center [863, 276] width 658 height 53
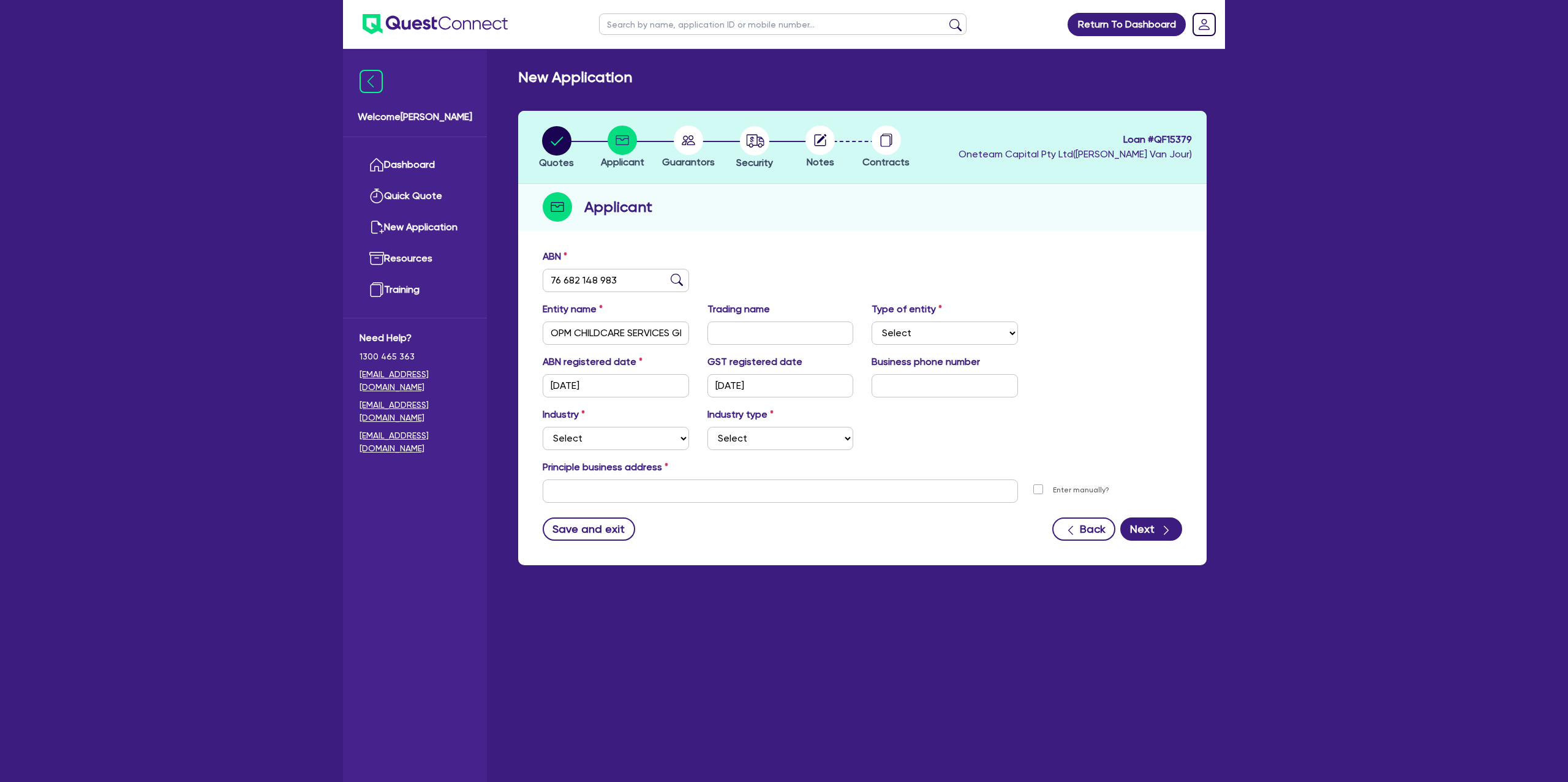
type input "OPM CHILDCARE SERVICES GROUP PTY LTD"
select select "COMPANY"
type input "07/11/2024"
click at [660, 436] on select "Select Accomodation & Food Services Administrative & Support Services Agricultu…" at bounding box center [616, 438] width 147 height 23
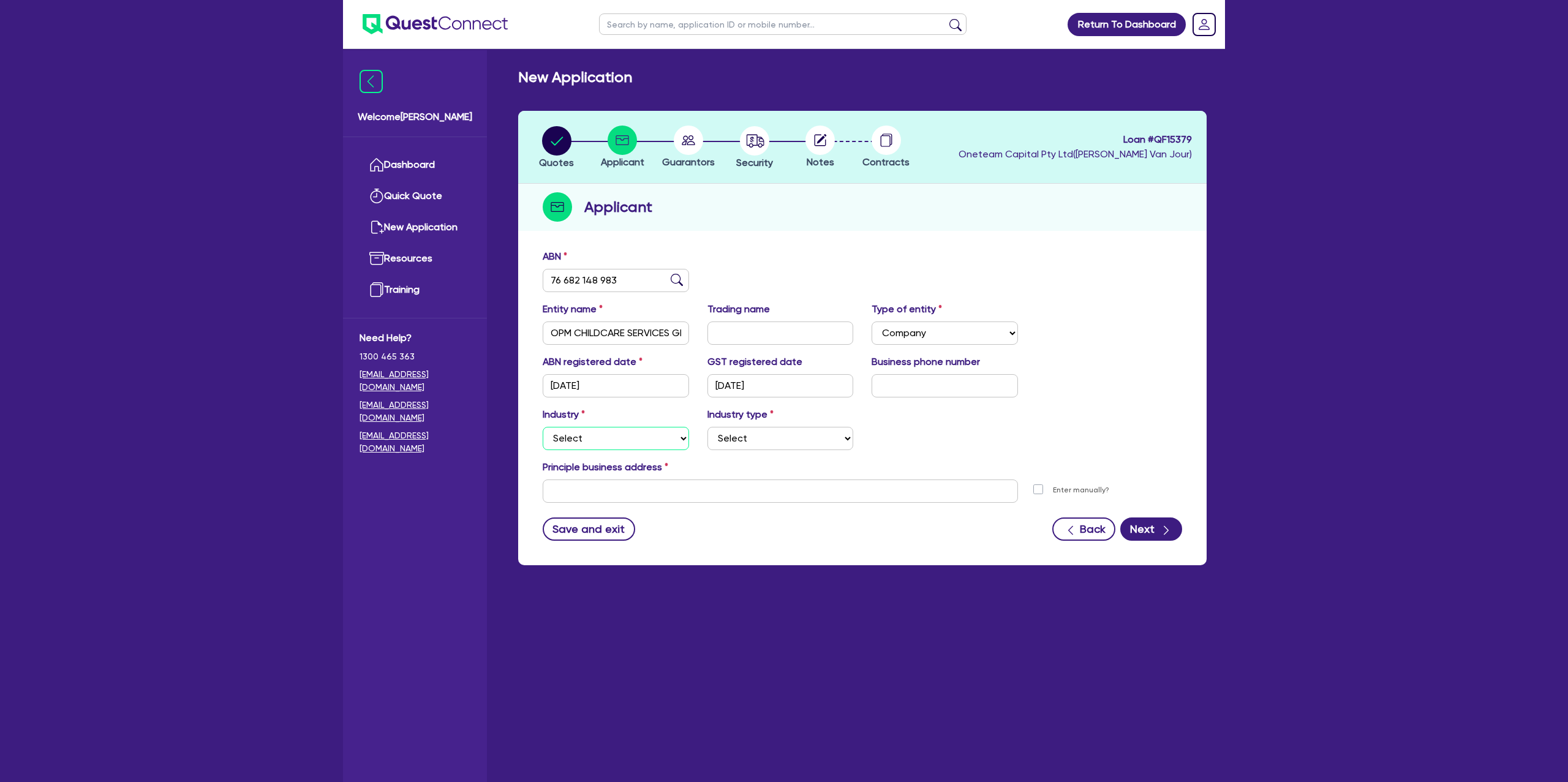
select select "BUILDING_CONSTRUCTION"
click at [543, 427] on select "Select Accomodation & Food Services Administrative & Support Services Agricultu…" at bounding box center [616, 438] width 147 height 23
click at [749, 444] on select "Select Trades People Providing Services Direct to Consumers Trades People Provi…" at bounding box center [781, 438] width 147 height 23
select select "TRADES_SERVICES_BUSINESSES_GOVERNMENT"
click at [708, 427] on select "Select Trades People Providing Services Direct to Consumers Trades People Provi…" at bounding box center [781, 438] width 147 height 23
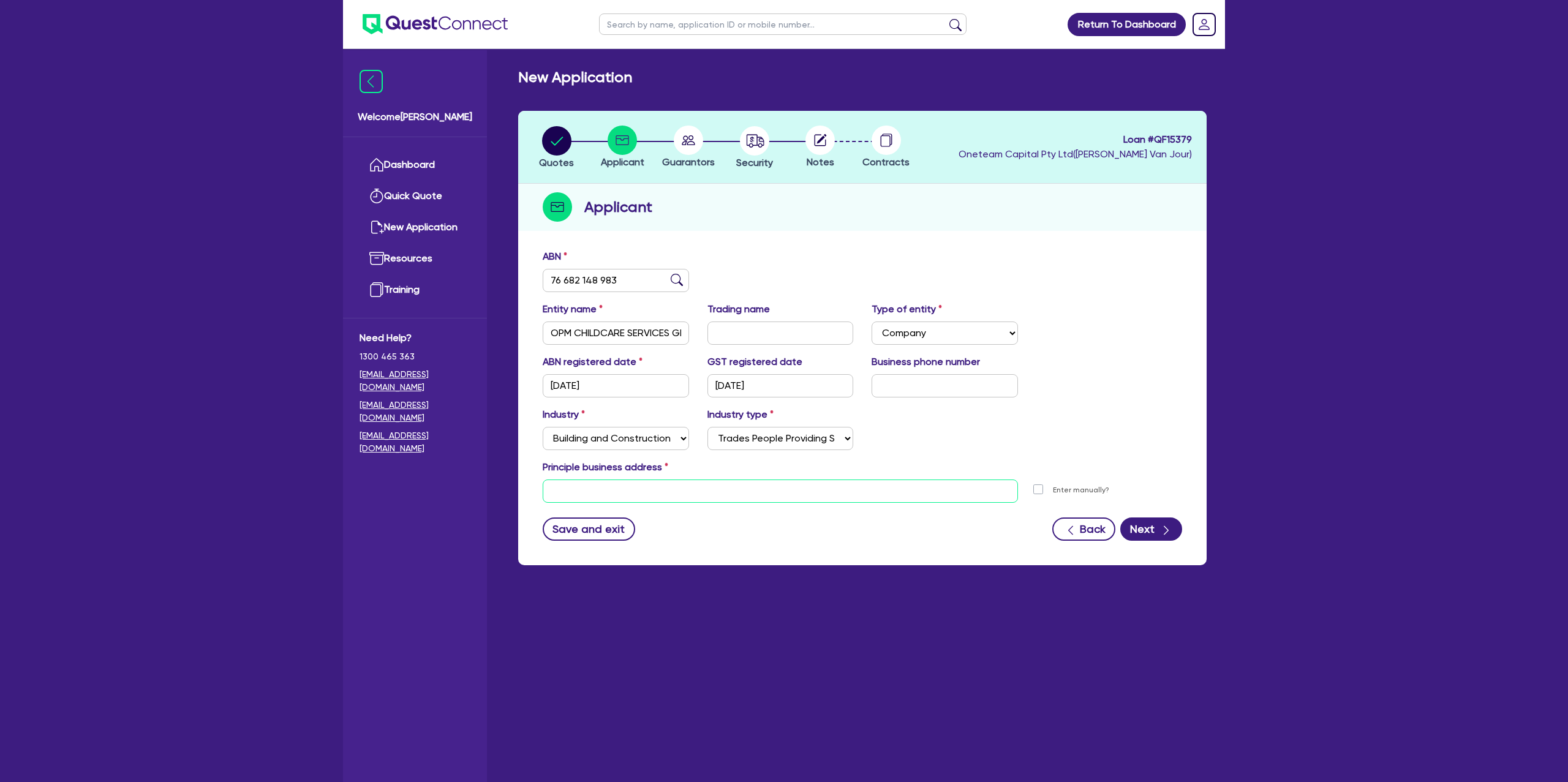
click at [618, 499] on input "text" at bounding box center [780, 491] width 476 height 23
paste input "50 Old St Leonards Road"
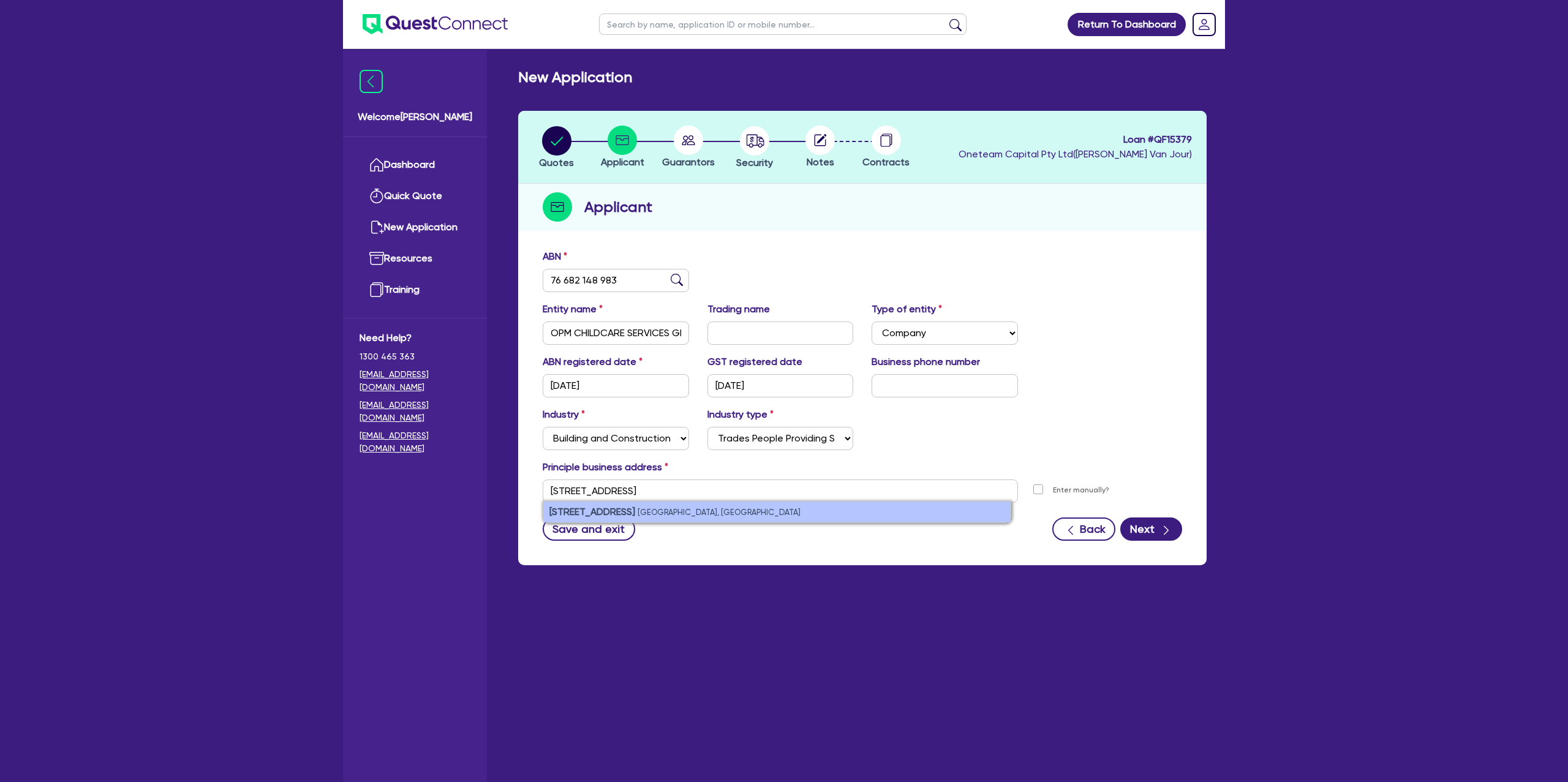
click at [636, 510] on strong "50 Old St Leonards Road" at bounding box center [592, 512] width 86 height 11
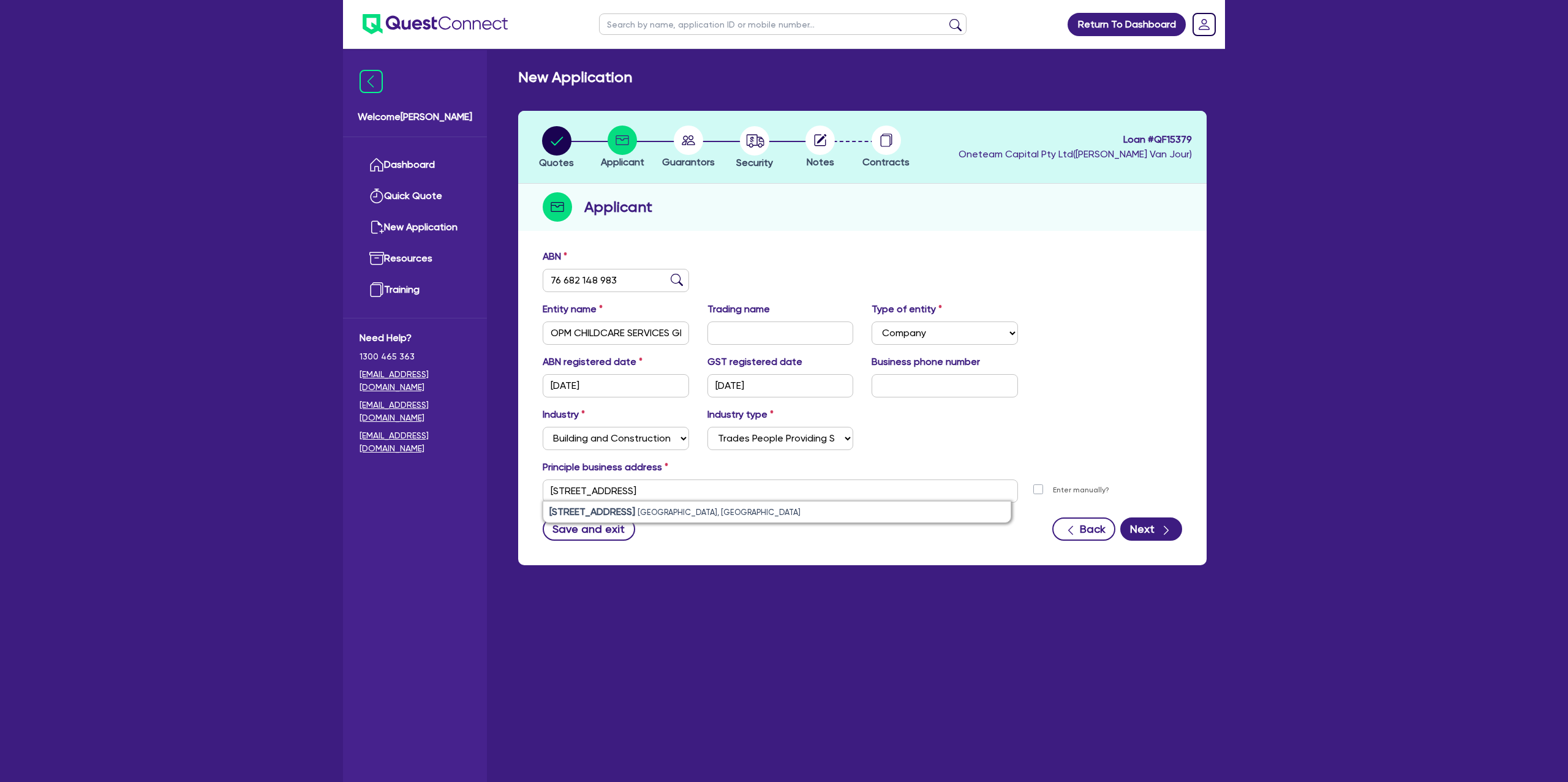
type input "50 Old St Leonards Rd St Leonards VIC 3223"
click at [1054, 464] on div "Principle business address" at bounding box center [863, 470] width 658 height 19
drag, startPoint x: 808, startPoint y: 529, endPoint x: 1081, endPoint y: 570, distance: 276.1
click at [808, 529] on div "Save and exit Back Next" at bounding box center [863, 529] width 658 height 23
click at [1142, 528] on button "Next" at bounding box center [1152, 529] width 62 height 23
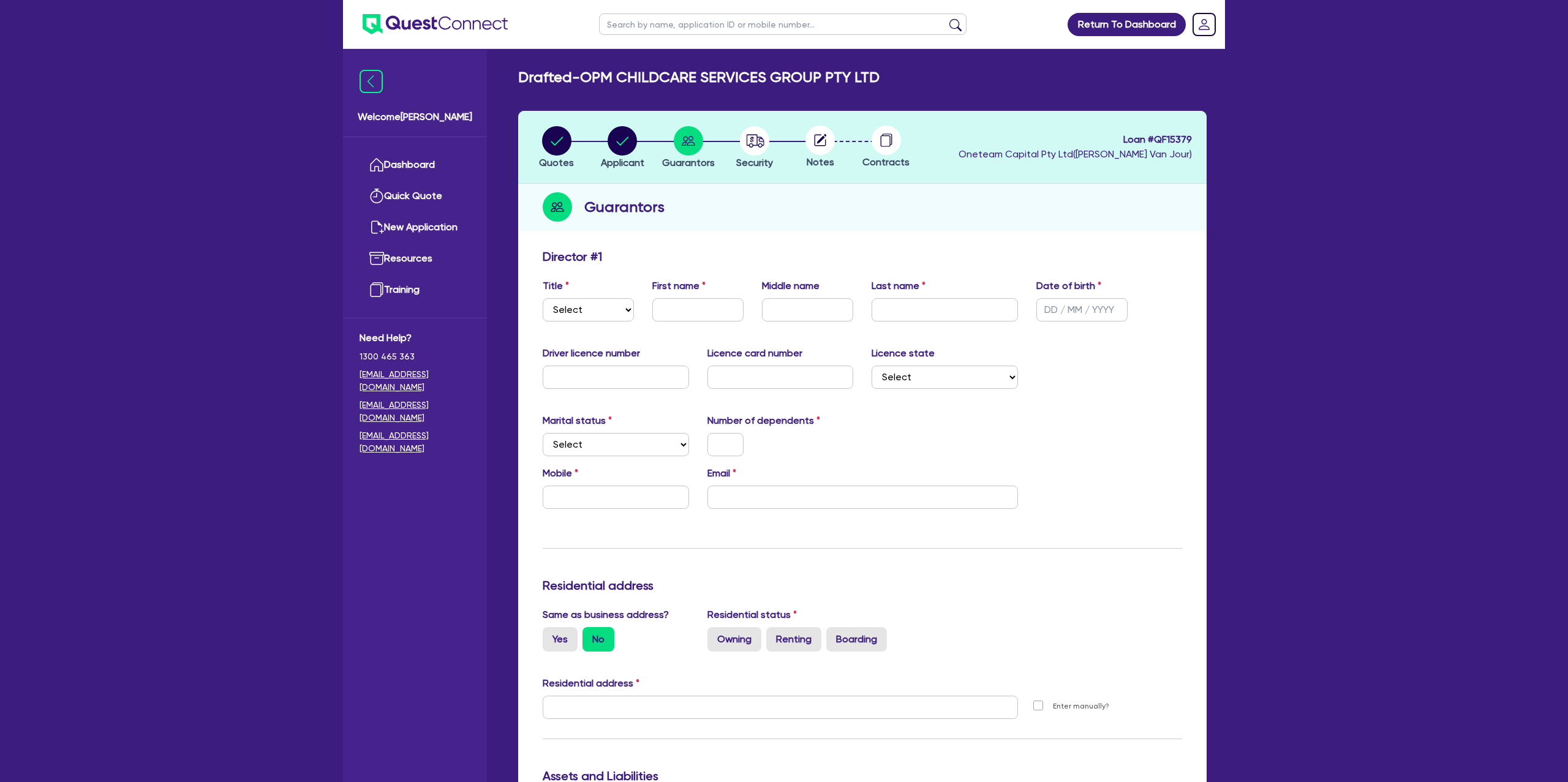
click at [635, 302] on div "Title Select Mr Mrs Ms Miss Dr" at bounding box center [589, 300] width 110 height 43
click at [599, 307] on select "Select Mr Mrs Ms Miss Dr" at bounding box center [588, 310] width 91 height 23
select select "MR"
click at [543, 299] on select "Select Mr Mrs Ms Miss Dr" at bounding box center [588, 310] width 91 height 23
click at [698, 301] on input "text" at bounding box center [697, 310] width 91 height 23
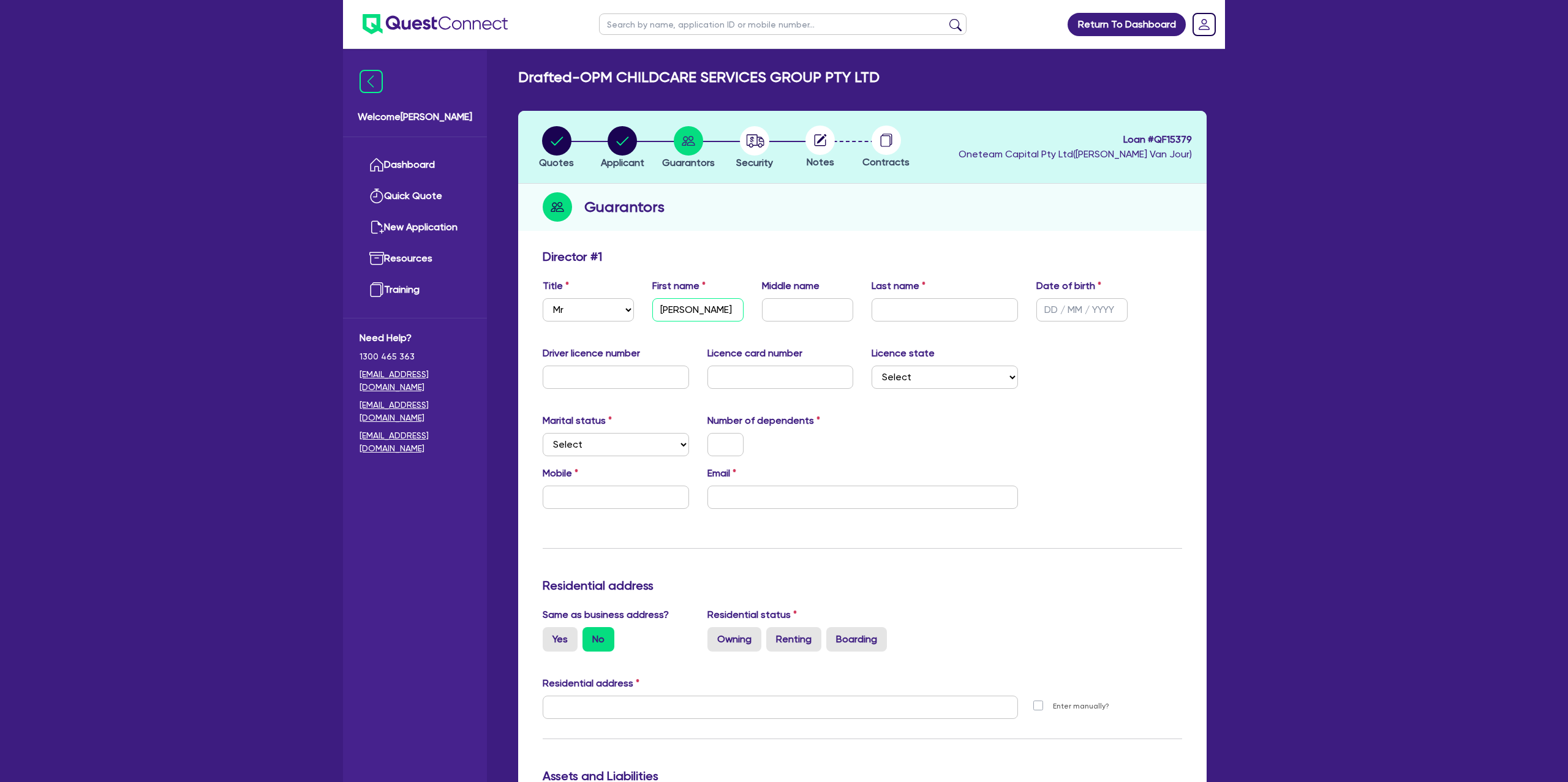
type input "Tony"
click at [799, 292] on label "Middle name" at bounding box center [790, 285] width 57 height 15
drag, startPoint x: 802, startPoint y: 307, endPoint x: 1048, endPoint y: 282, distance: 247.3
click at [886, 291] on div "Title Select Mr Mrs Ms Miss Dr First name Tony Middle name Last name Date of bi…" at bounding box center [863, 305] width 658 height 53
drag, startPoint x: 924, startPoint y: 324, endPoint x: 925, endPoint y: 313, distance: 11.0
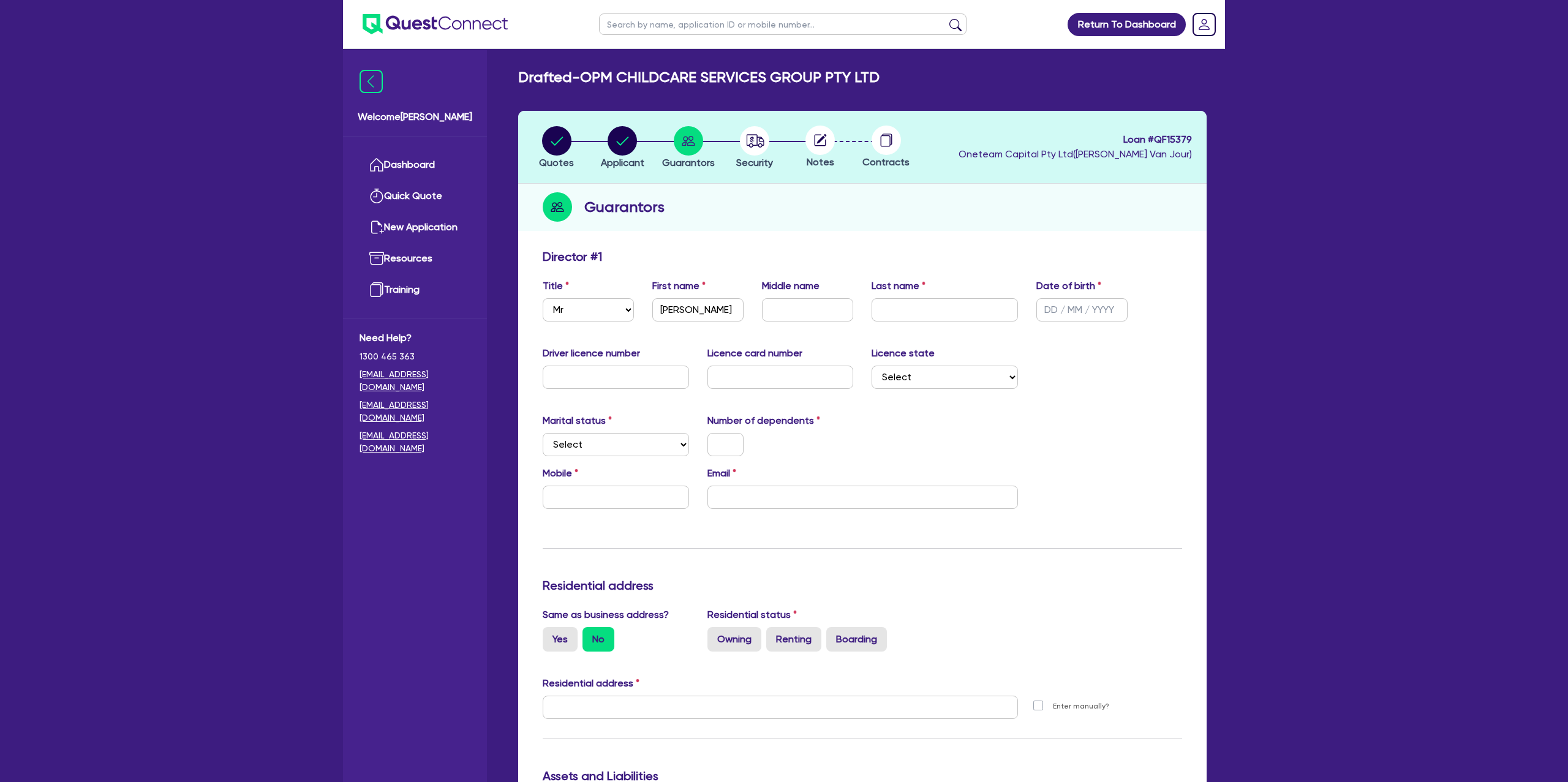
click at [925, 319] on div "Title Select Mr Mrs Ms Miss Dr First name Tony Middle name Last name Date of bi…" at bounding box center [863, 305] width 658 height 53
click at [912, 310] on input "text" at bounding box center [945, 310] width 147 height 23
paste input "Gacovski"
type input "Gacovski"
click at [1054, 305] on input "text" at bounding box center [1082, 310] width 91 height 23
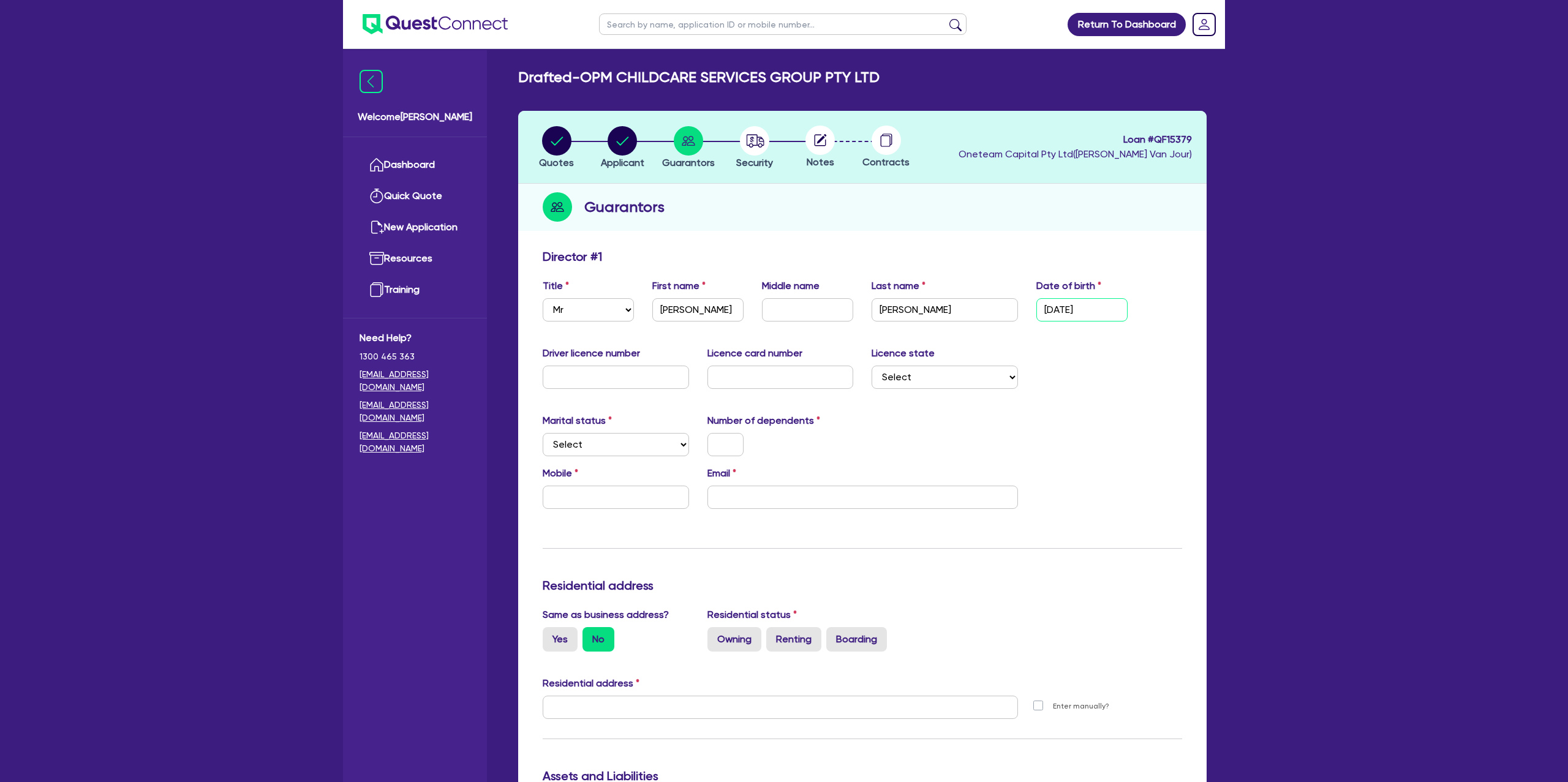
type input "21/04/1968"
click at [606, 380] on input "text" at bounding box center [616, 377] width 147 height 23
type input "042290199"
click at [744, 383] on input "text" at bounding box center [781, 377] width 147 height 23
click at [888, 460] on div "Marital status Select Single Married De Facto / Partner Number of dependents" at bounding box center [863, 440] width 658 height 53
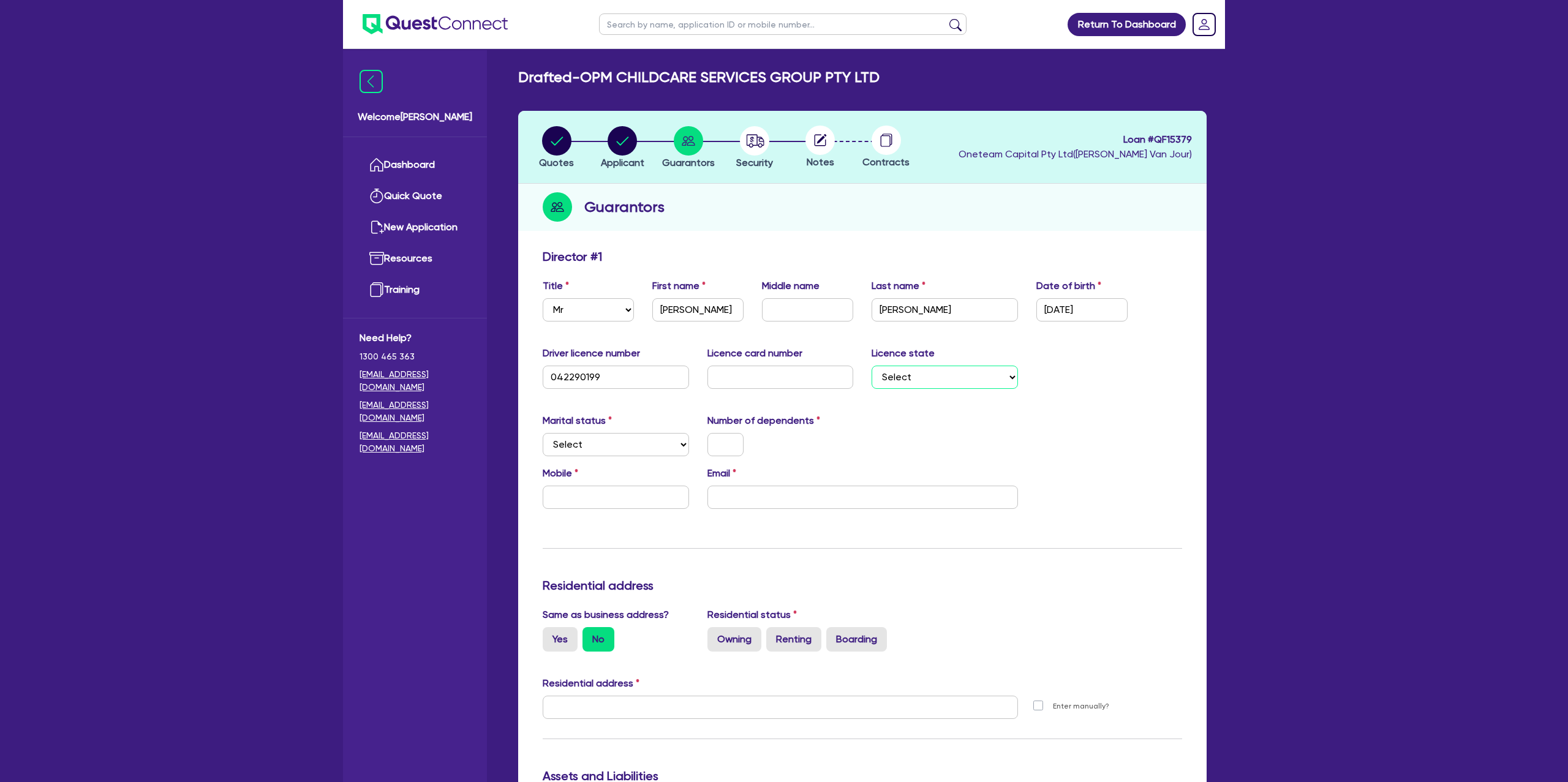
click at [943, 380] on select "Select NSW VIC QLD TAS ACT SA NT WA" at bounding box center [945, 377] width 147 height 23
select select "VIC"
click at [872, 366] on select "Select NSW VIC QLD TAS ACT SA NT WA" at bounding box center [945, 377] width 147 height 23
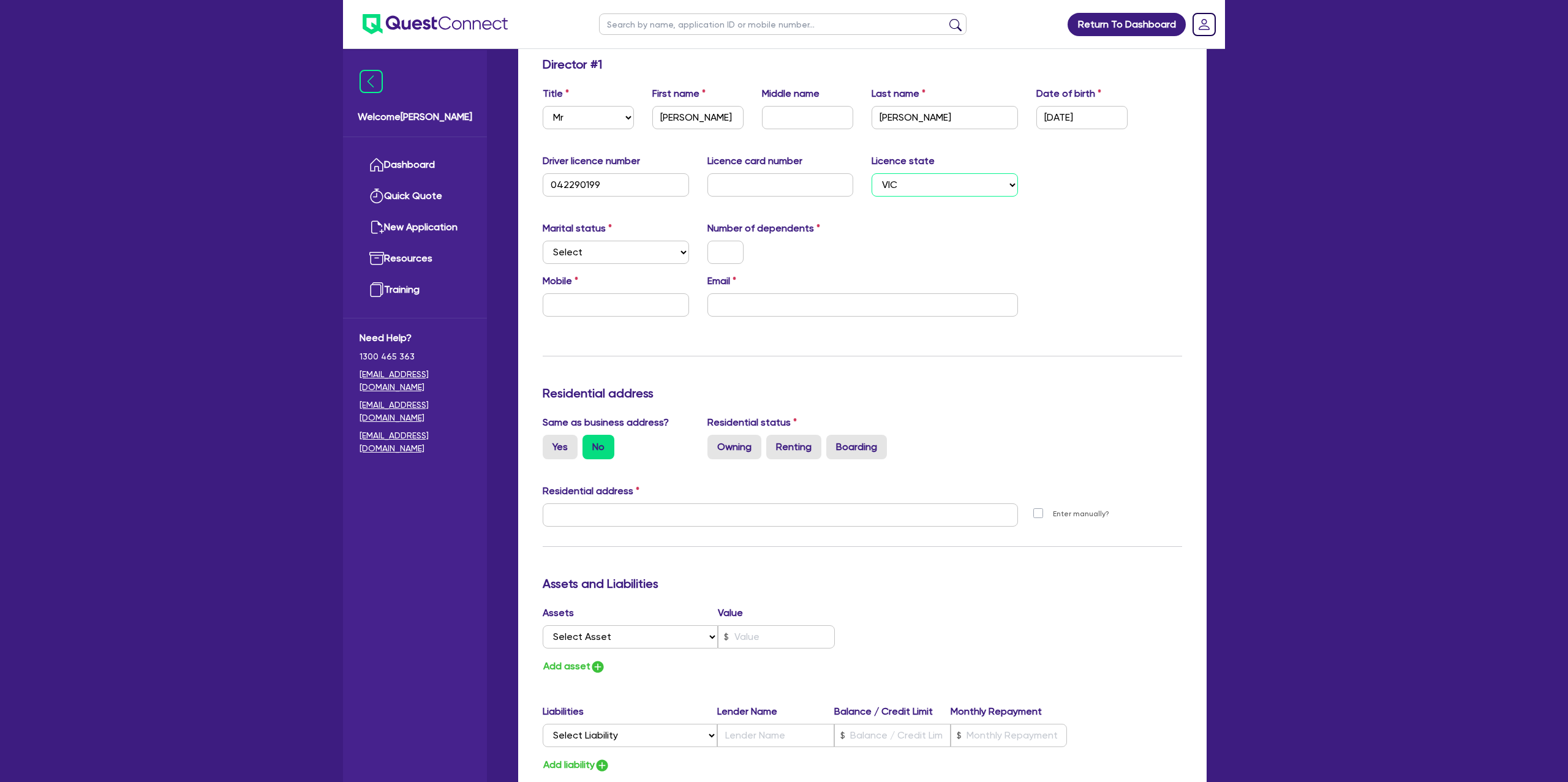
scroll to position [197, 0]
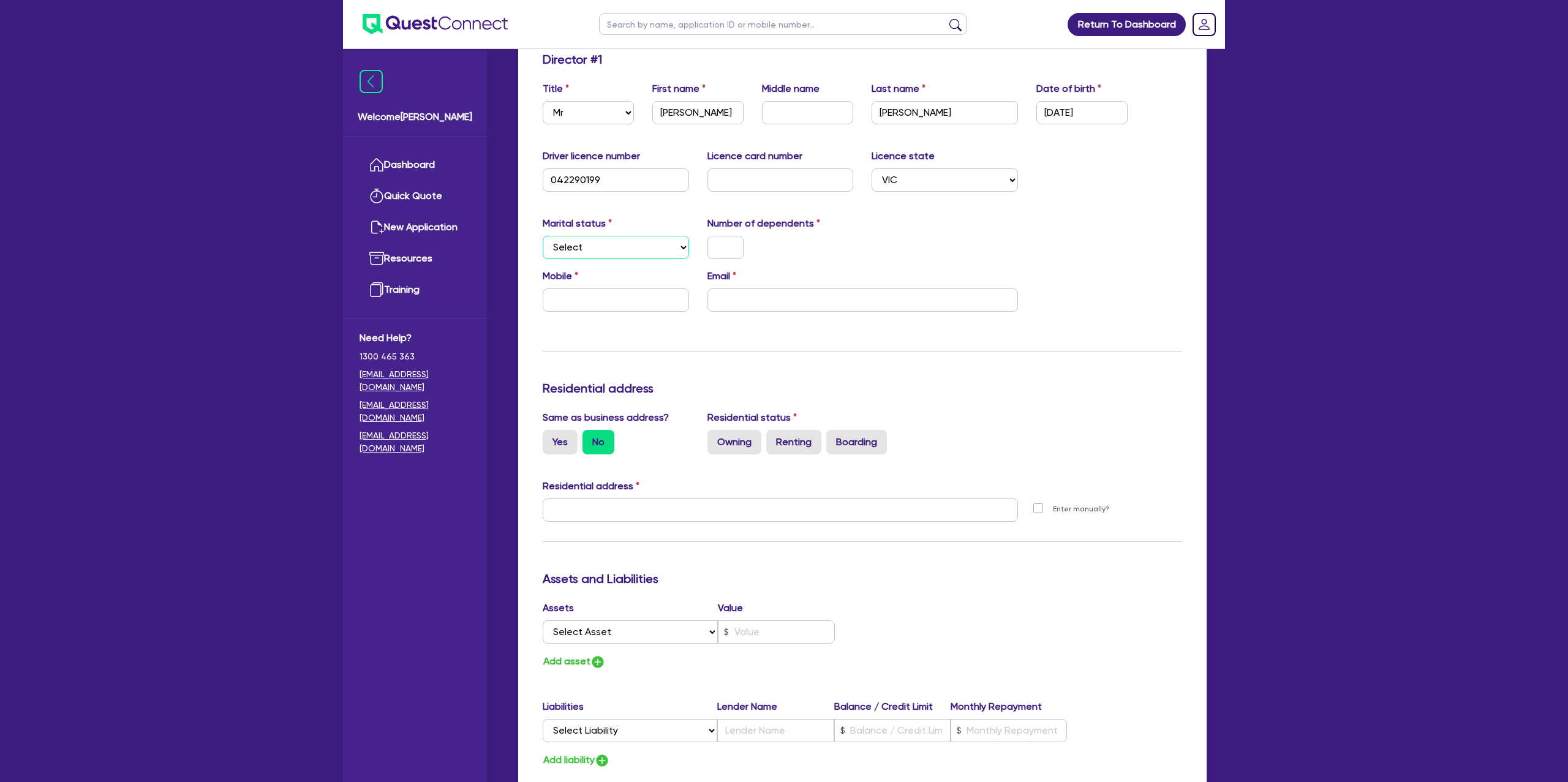
click at [602, 247] on select "Select Single Married De Facto / Partner" at bounding box center [616, 247] width 147 height 23
select select "SINGLE"
click at [543, 236] on select "Select Single Married De Facto / Partner" at bounding box center [616, 247] width 147 height 23
click at [722, 240] on input "text" at bounding box center [726, 247] width 36 height 23
click at [620, 308] on input "text" at bounding box center [616, 300] width 147 height 23
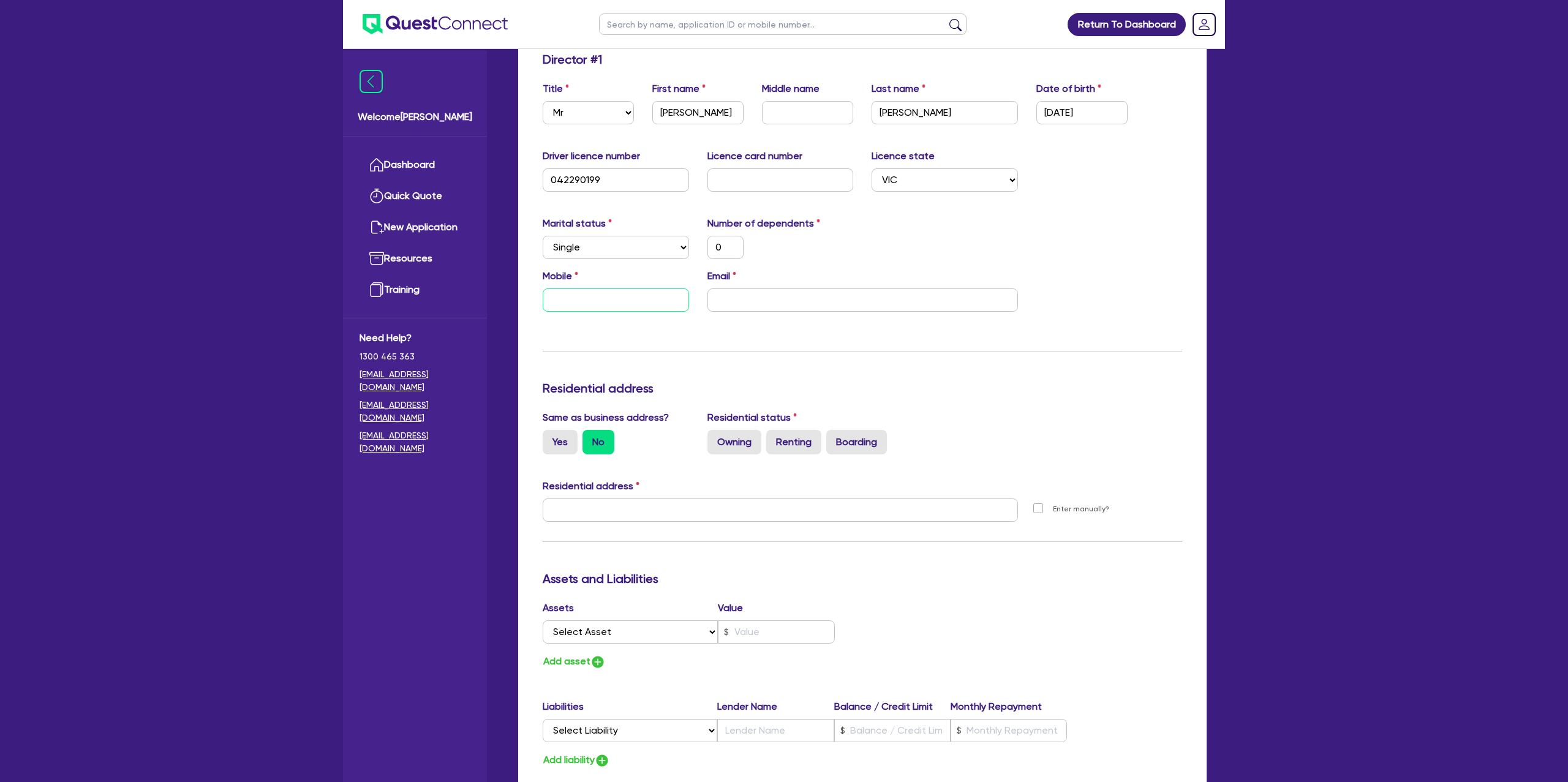
type input "0"
type input "04"
type input "0"
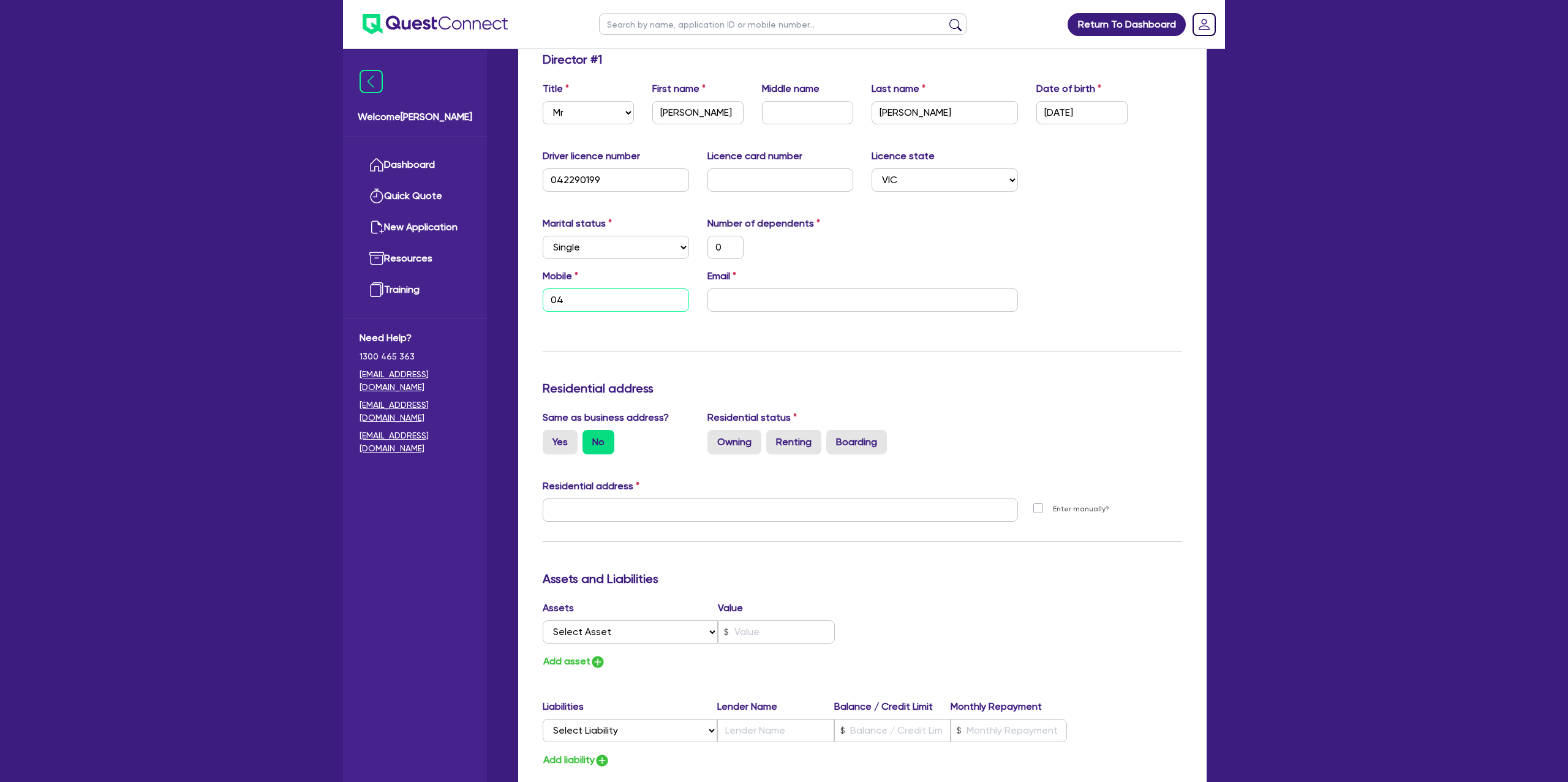
type input "040"
type input "0"
type input "0408"
type input "0"
type input "0408 8"
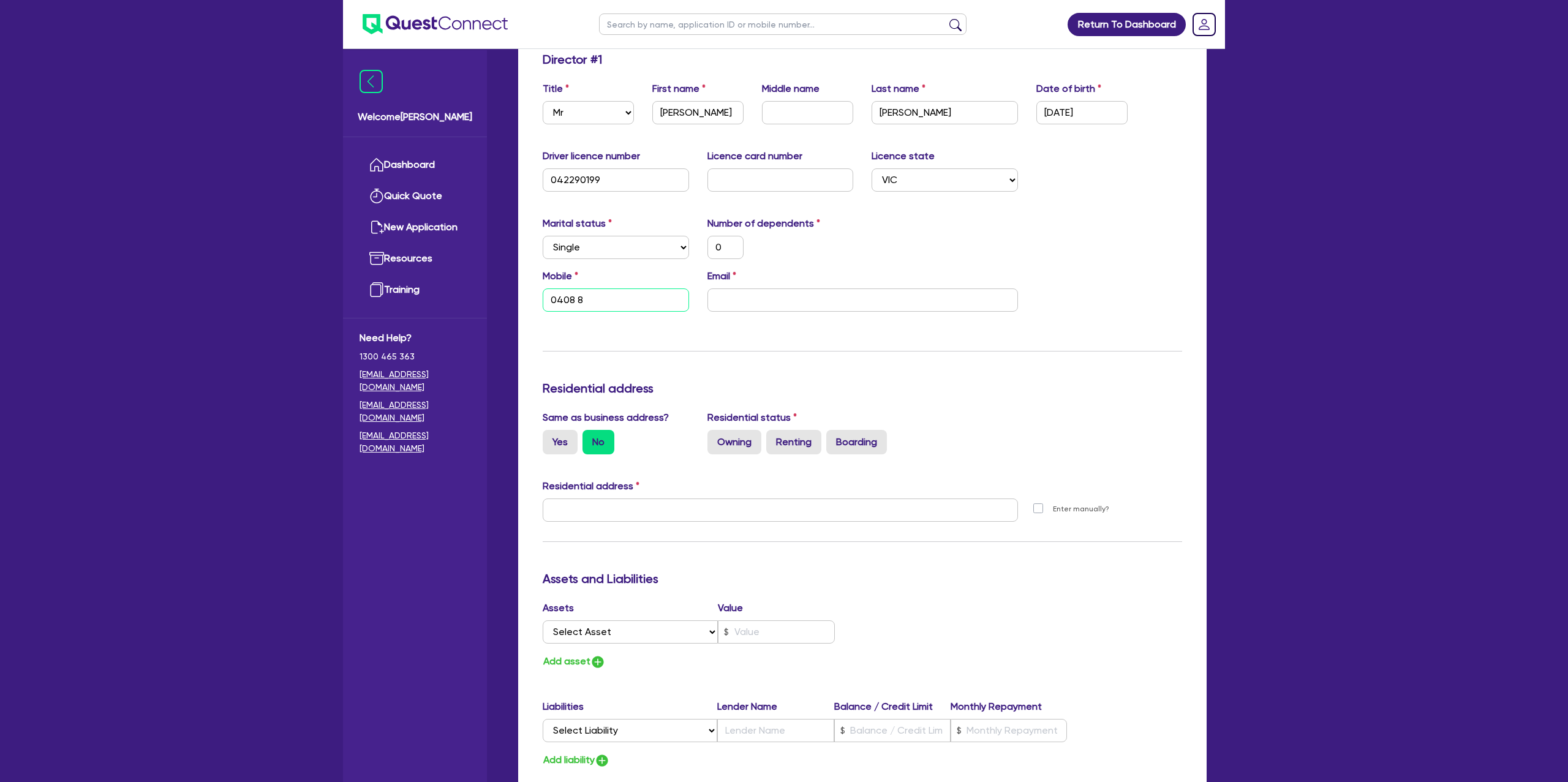
type input "0"
type input "0408 85"
type input "0"
type input "0408 858"
type input "0"
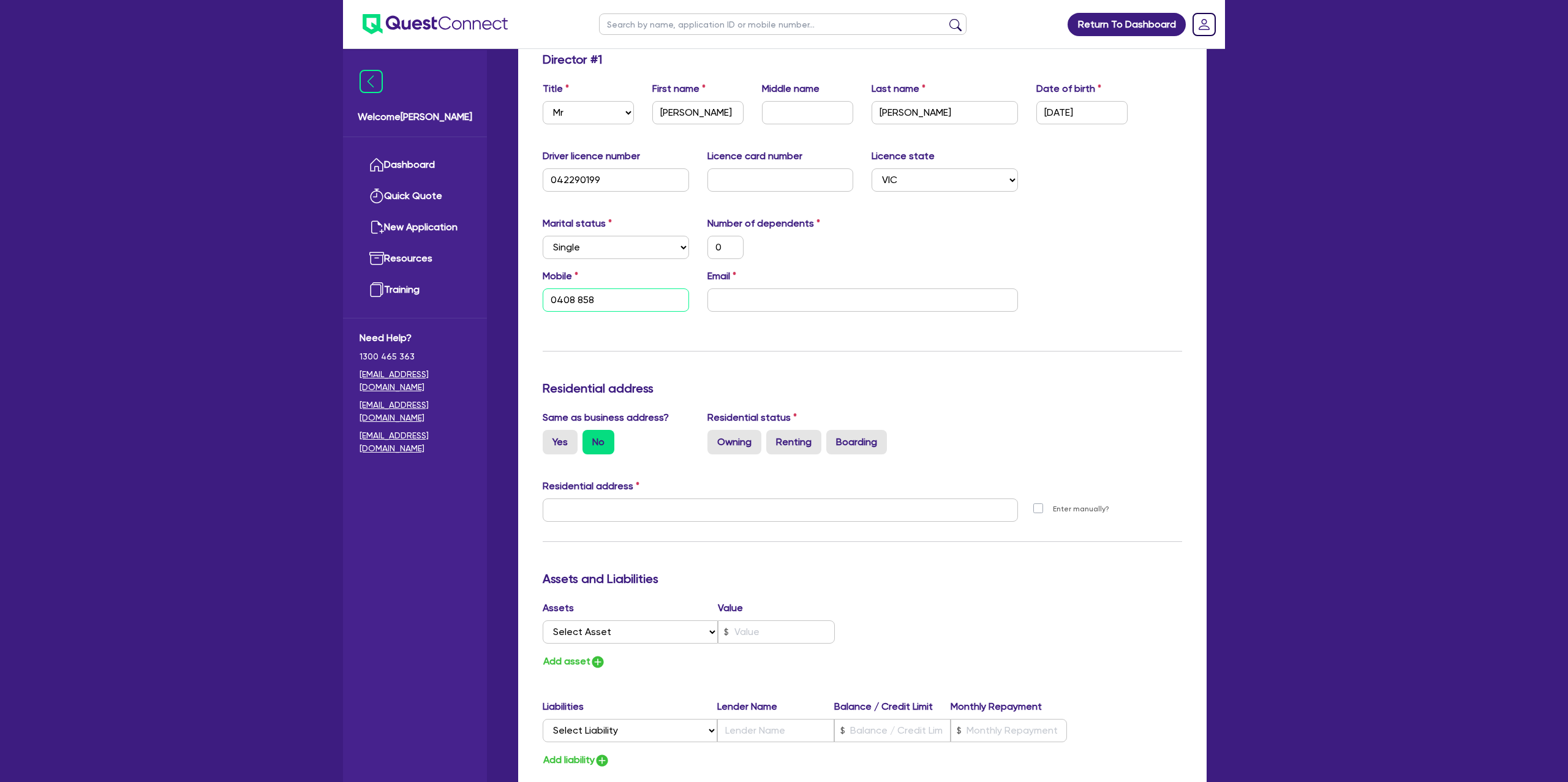
type input "0408 858 5"
type input "0"
type input "0408 858 52"
type input "0"
type input "0408 858 526"
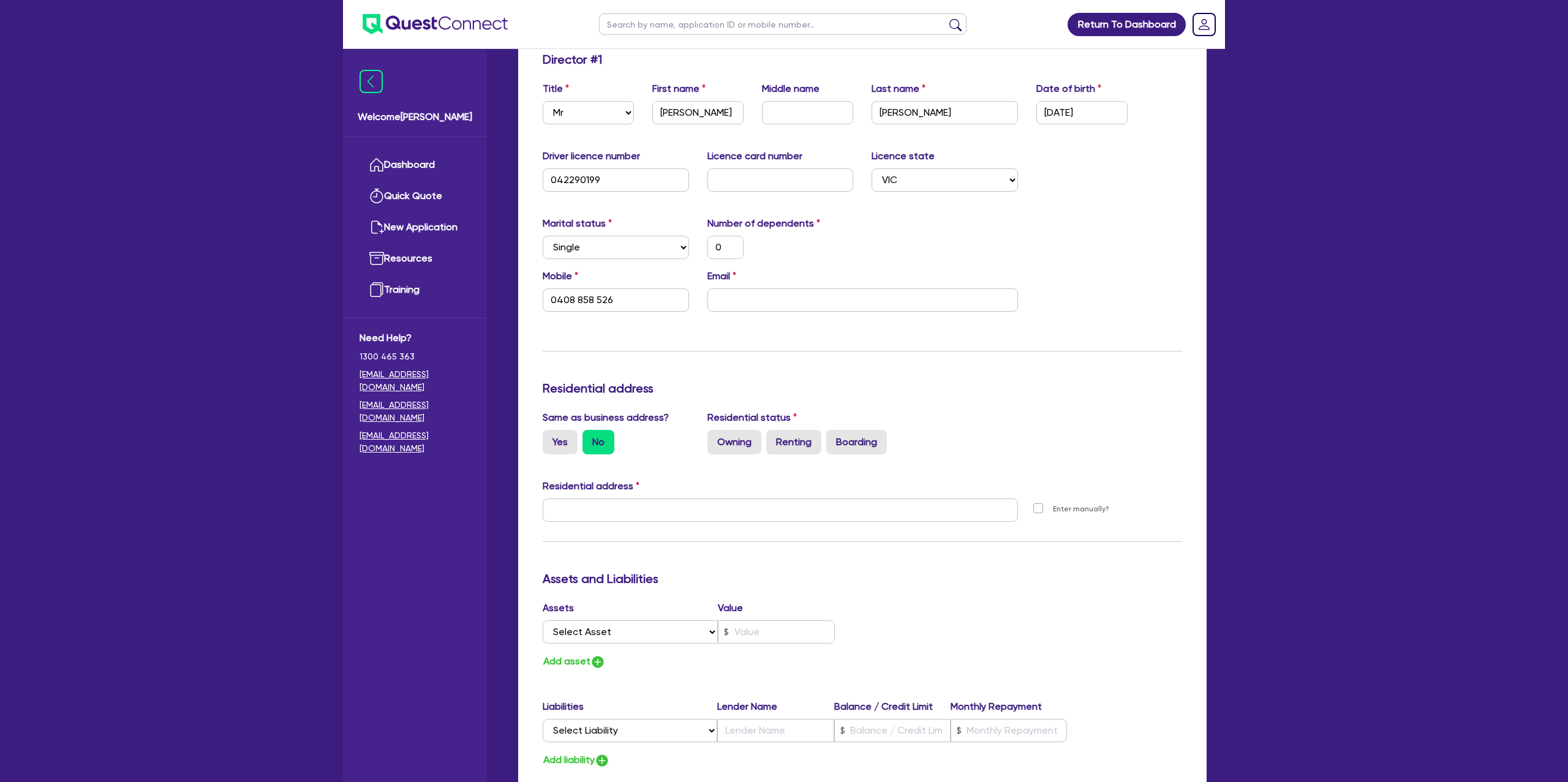
click at [742, 317] on div "Mobile 0408 858 526 Email" at bounding box center [863, 295] width 658 height 53
click at [756, 308] on input "email" at bounding box center [863, 300] width 310 height 23
paste input "tony@opmservicesgroup.com"
type input "0"
type input "0408 858 526"
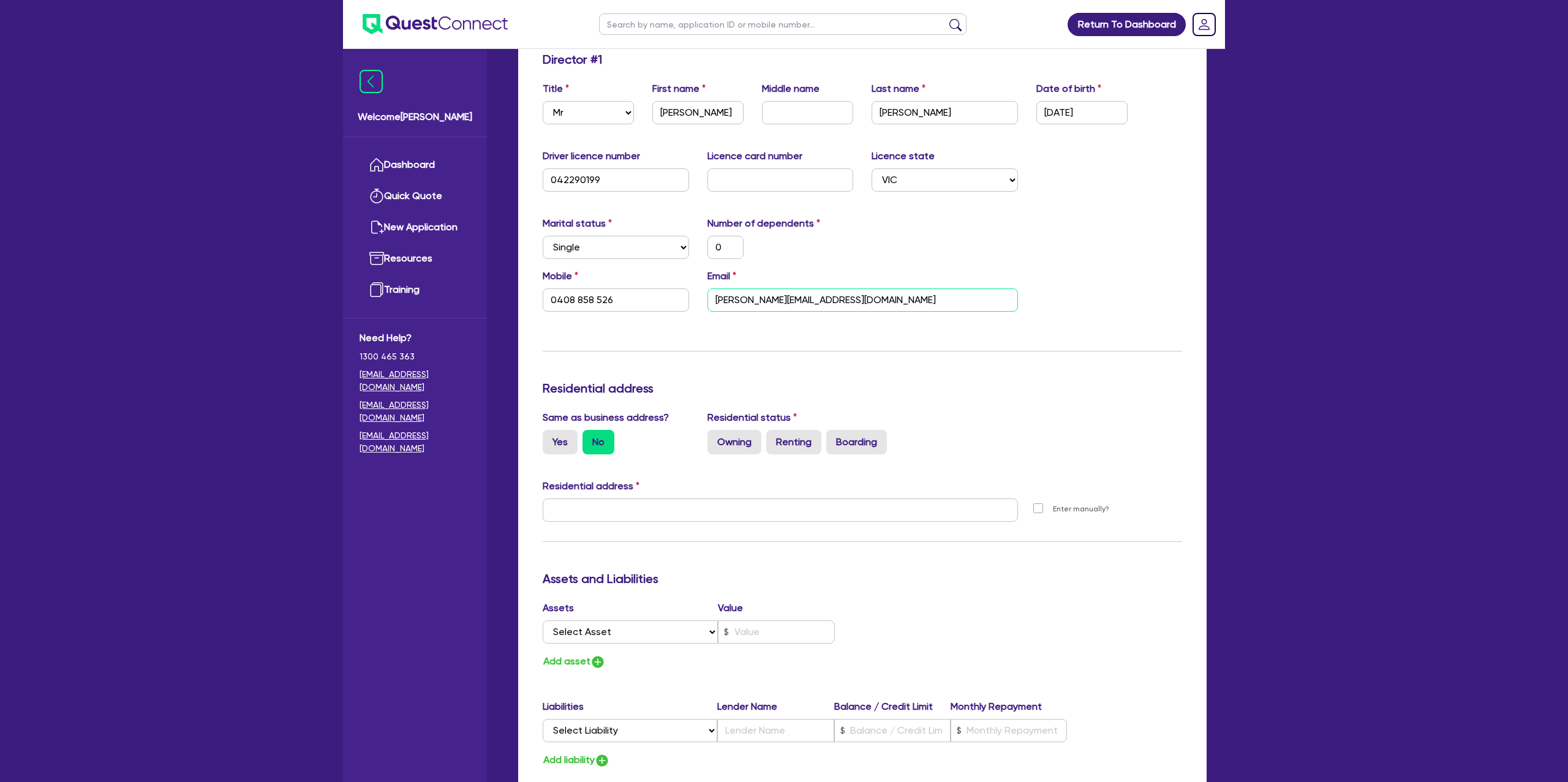
type input "tony@opmservicesgroup.com"
click at [932, 242] on div "Marital status Select Single Married De Facto / Partner Number of dependents 0" at bounding box center [863, 243] width 658 height 53
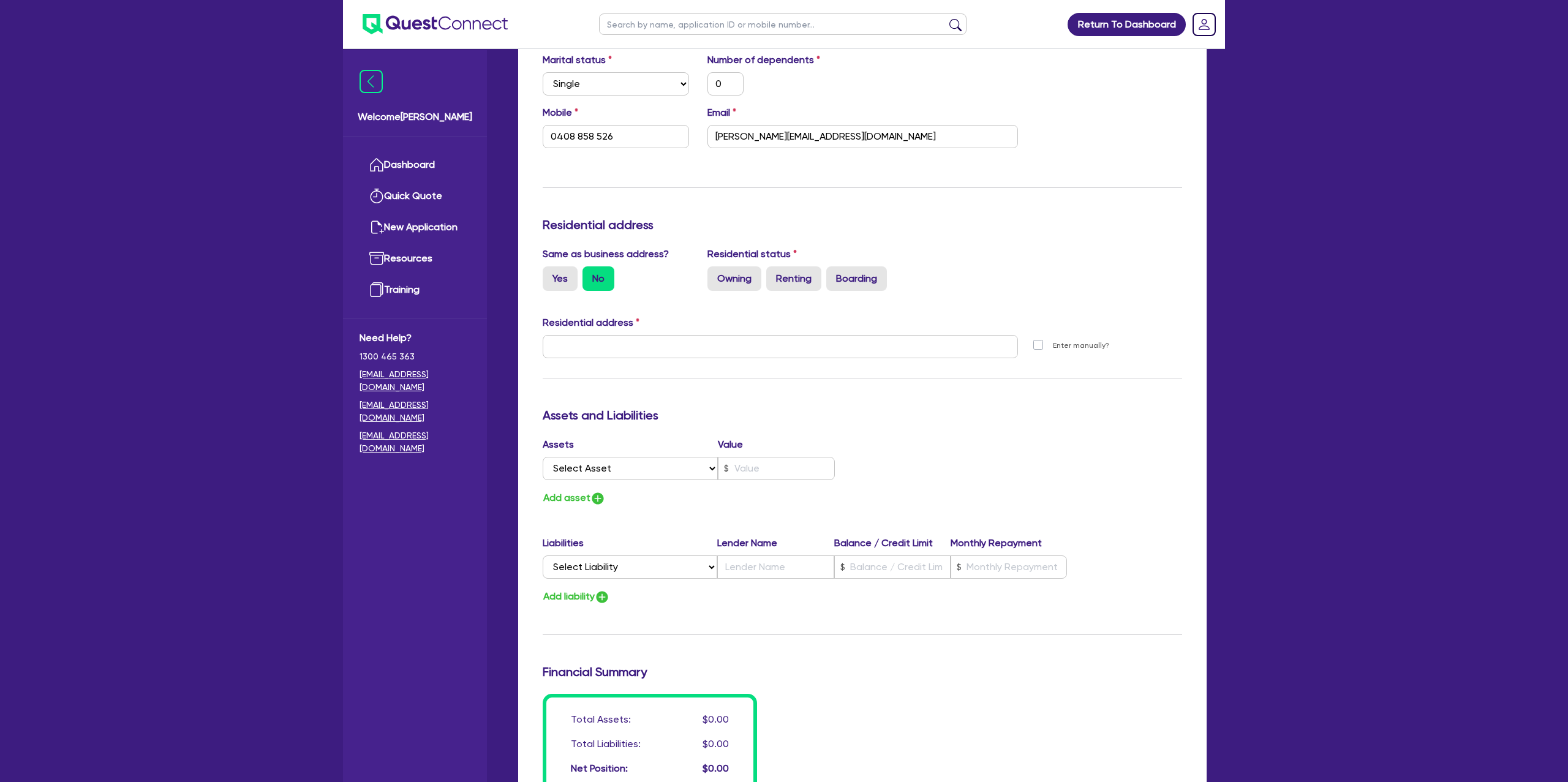
scroll to position [396, 0]
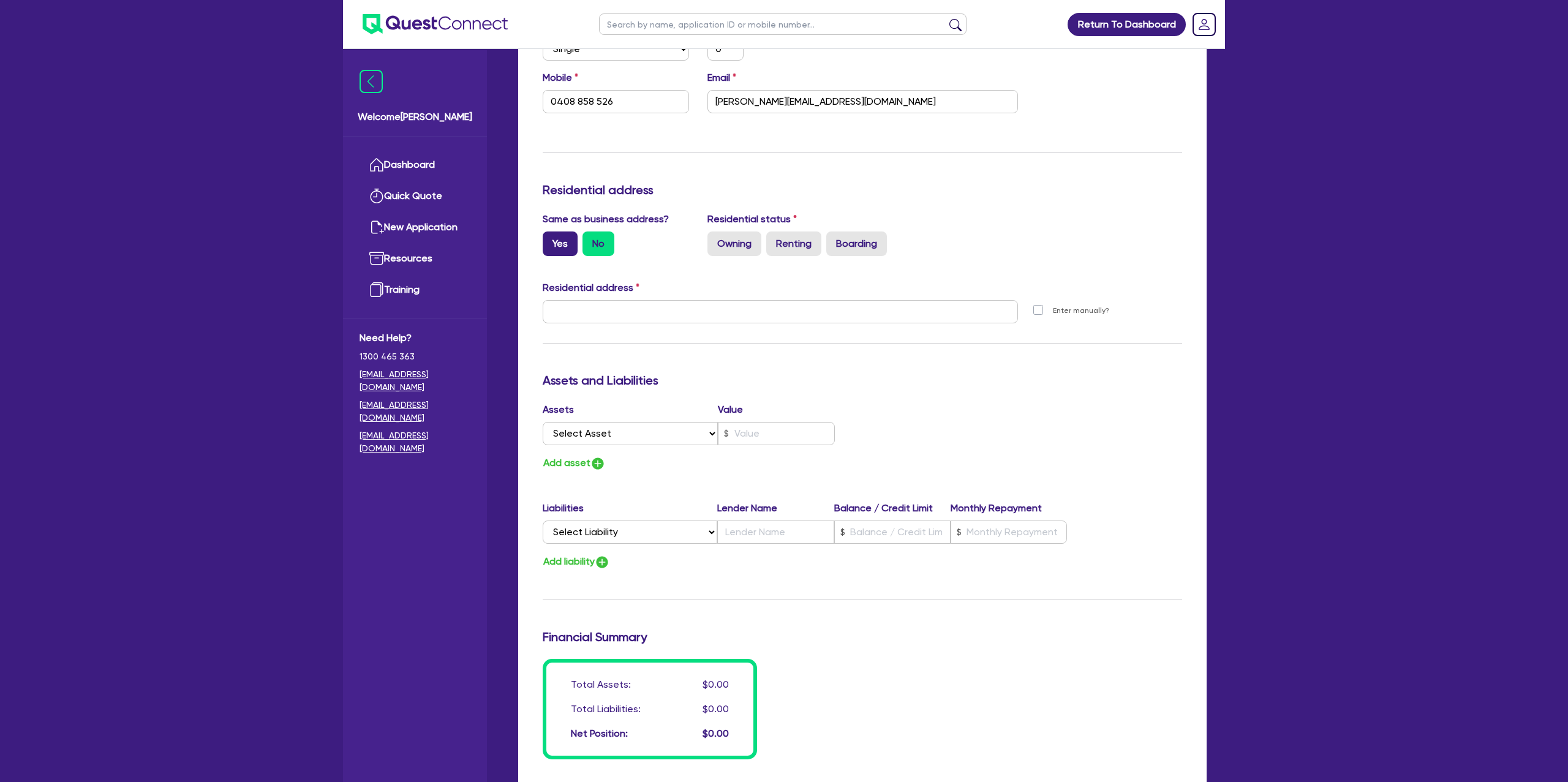
click at [559, 245] on label "Yes" at bounding box center [560, 244] width 35 height 25
click at [551, 239] on input "Yes" at bounding box center [546, 235] width 8 height 8
radio input "true"
type input "0"
type input "0408 858 526"
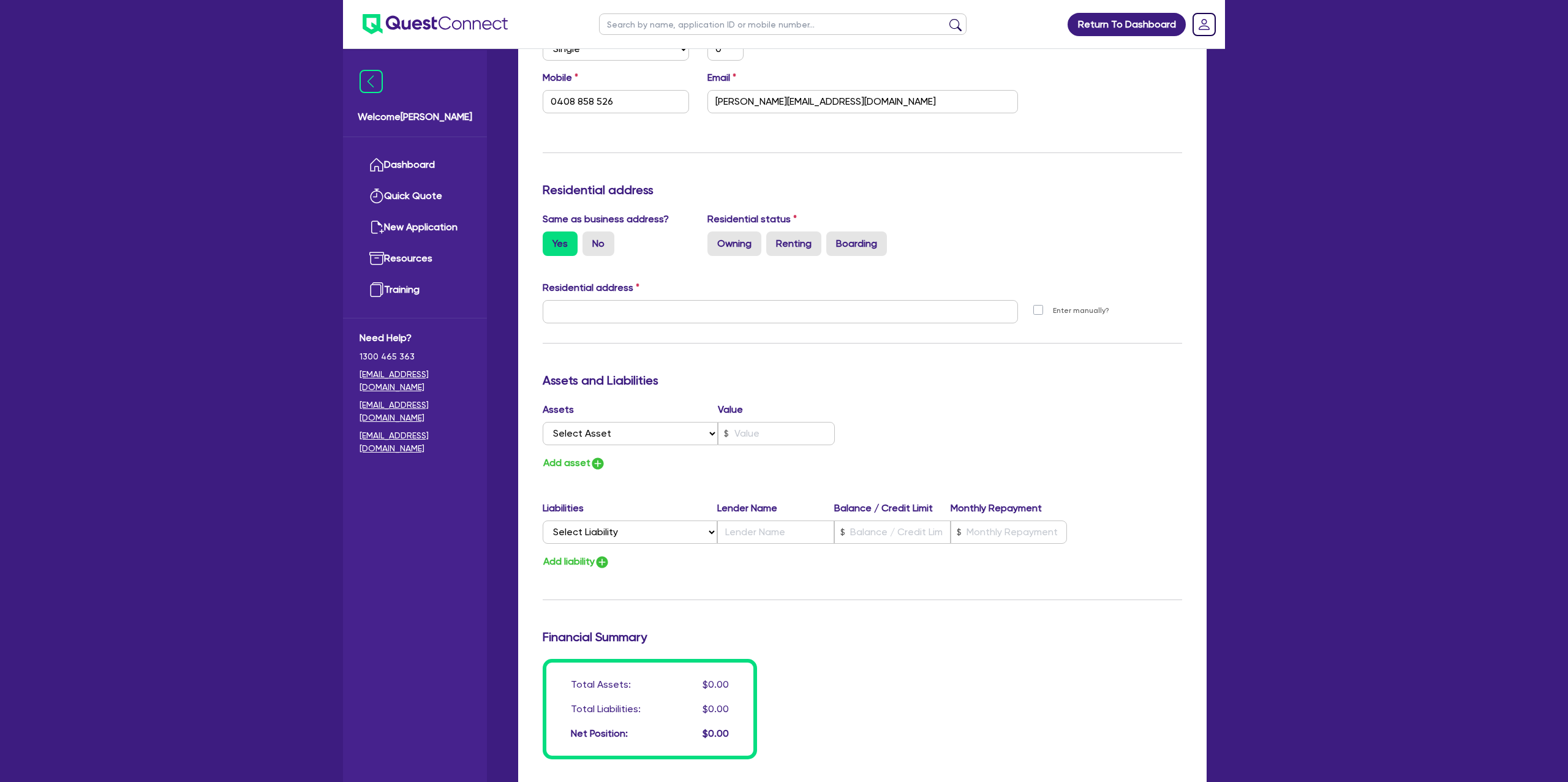
type input "50 Old St Leonards Rd St Leonards VIC 3223"
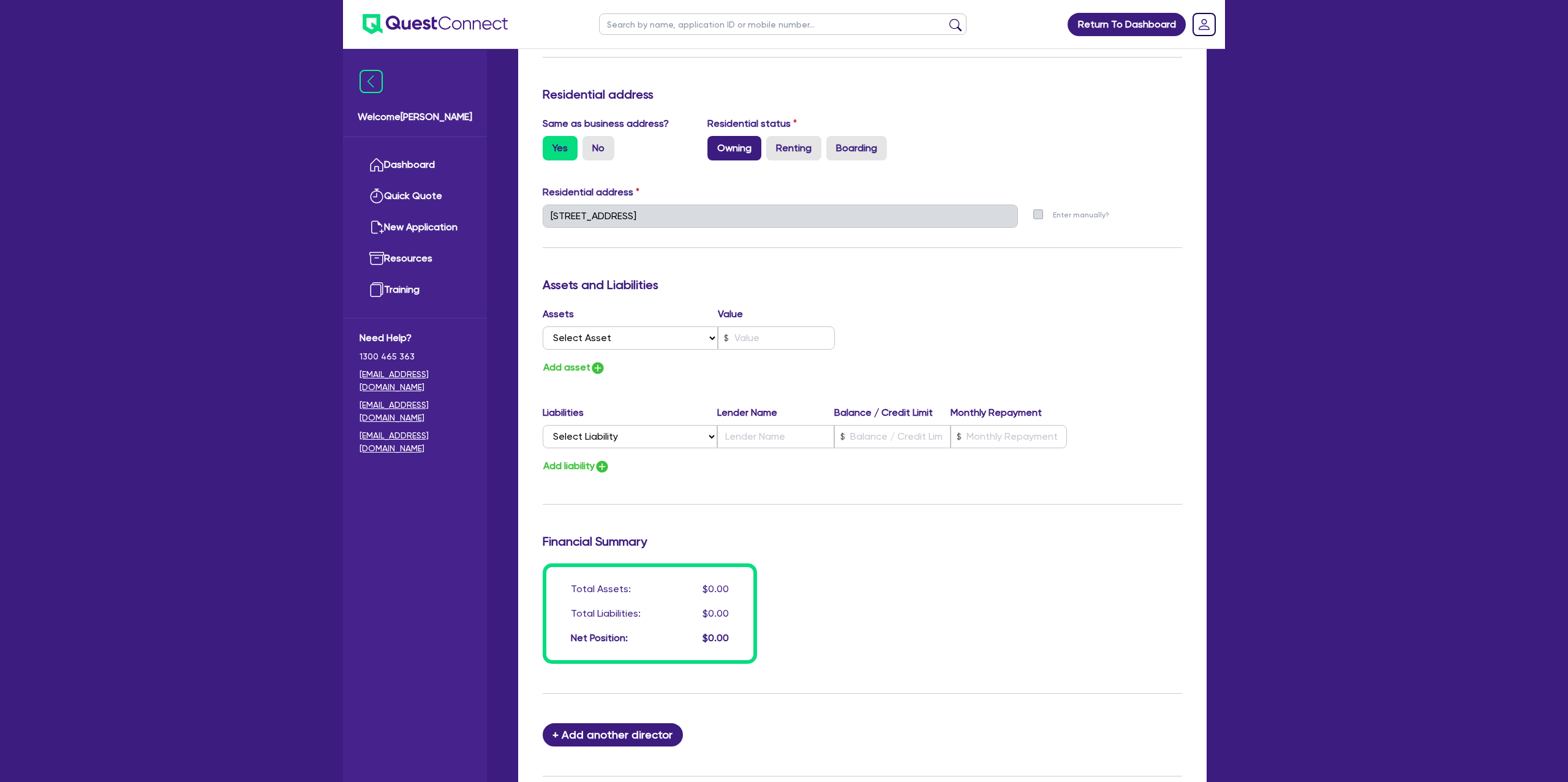
click at [742, 149] on label "Owning" at bounding box center [735, 148] width 54 height 25
click at [716, 144] on input "Owning" at bounding box center [712, 140] width 8 height 8
radio input "true"
type input "0"
type input "0408 858 526"
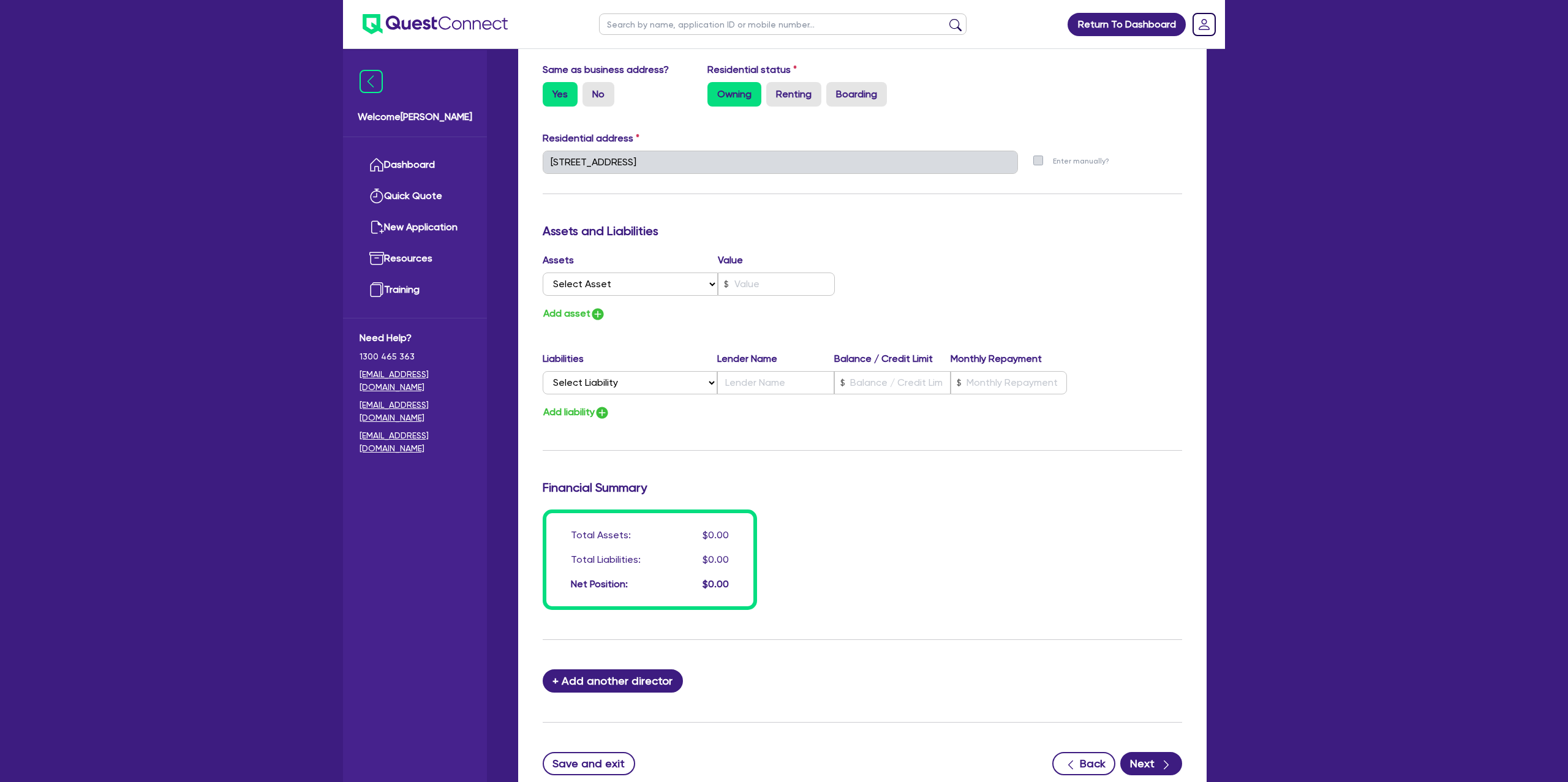
scroll to position [562, 0]
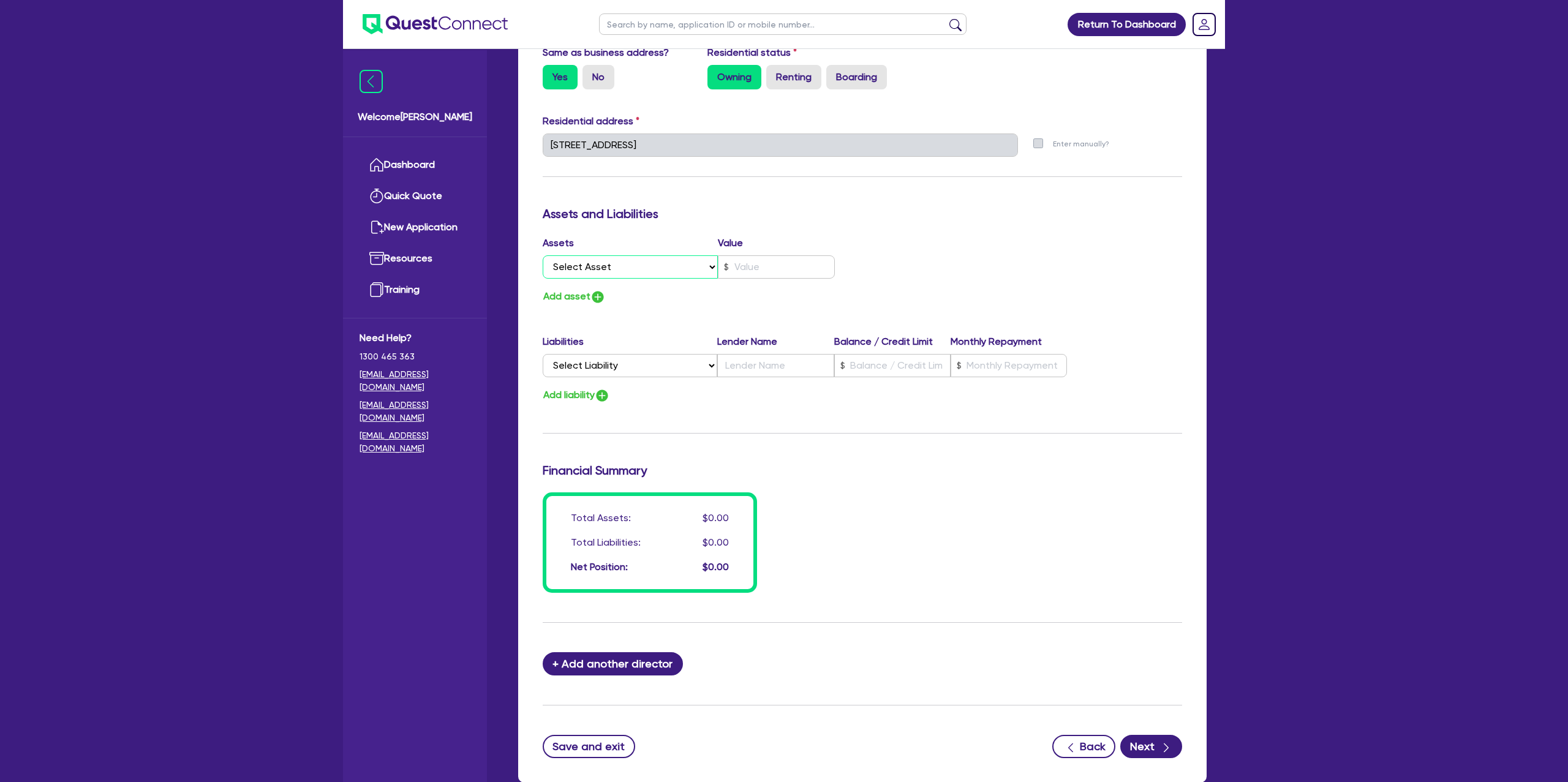
click at [607, 271] on select "Select Asset Cash Property Investment property Vehicle Truck Trailer Equipment …" at bounding box center [630, 267] width 175 height 23
select select "PROPERTY"
click at [543, 255] on select "Select Asset Cash Property Investment property Vehicle Truck Trailer Equipment …" at bounding box center [630, 267] width 175 height 23
type input "0"
type input "0408 858 526"
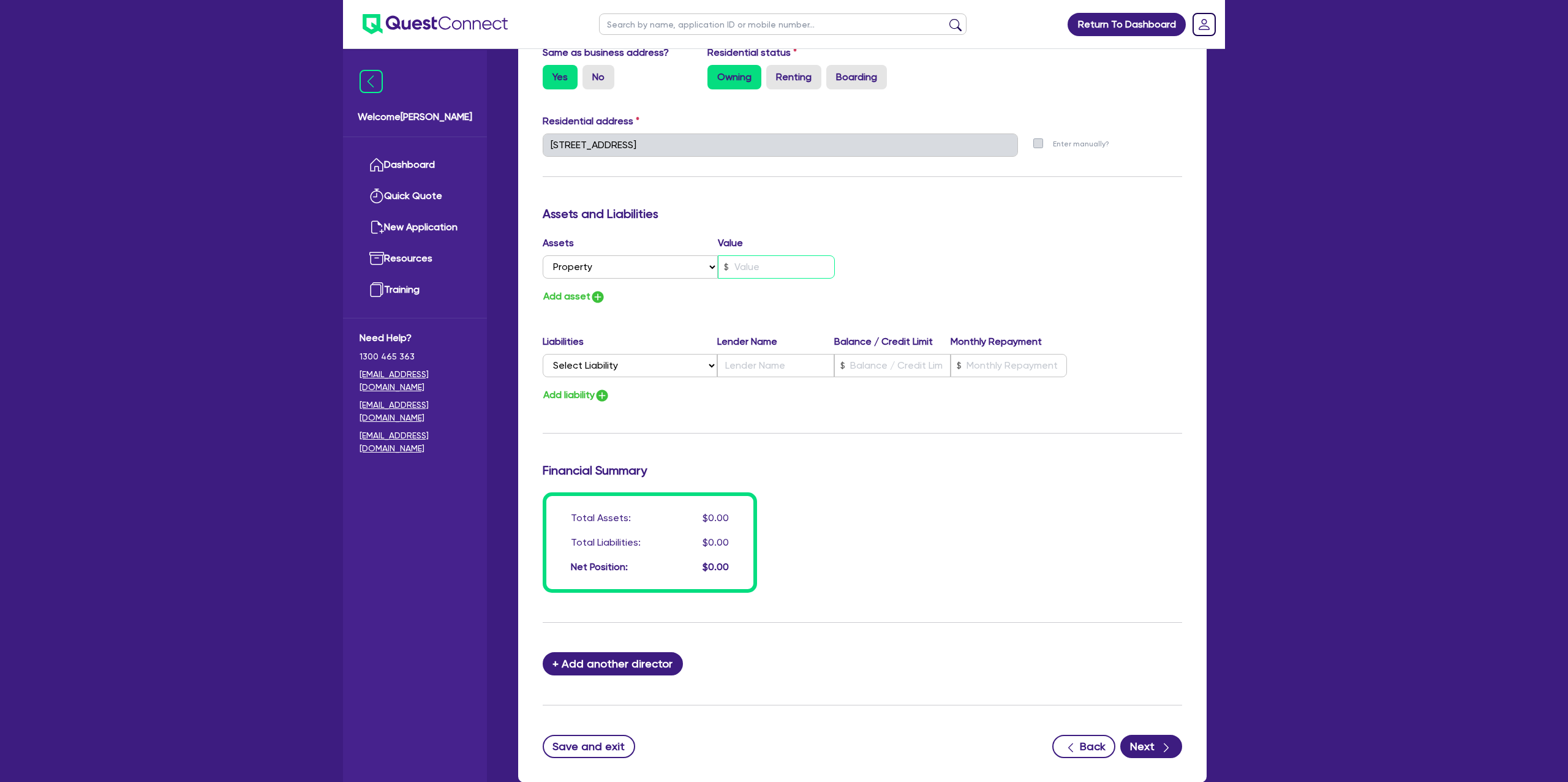
click at [760, 269] on input "text" at bounding box center [776, 267] width 117 height 23
type input "0"
type input "0408 858 526"
type input "7"
type input "0"
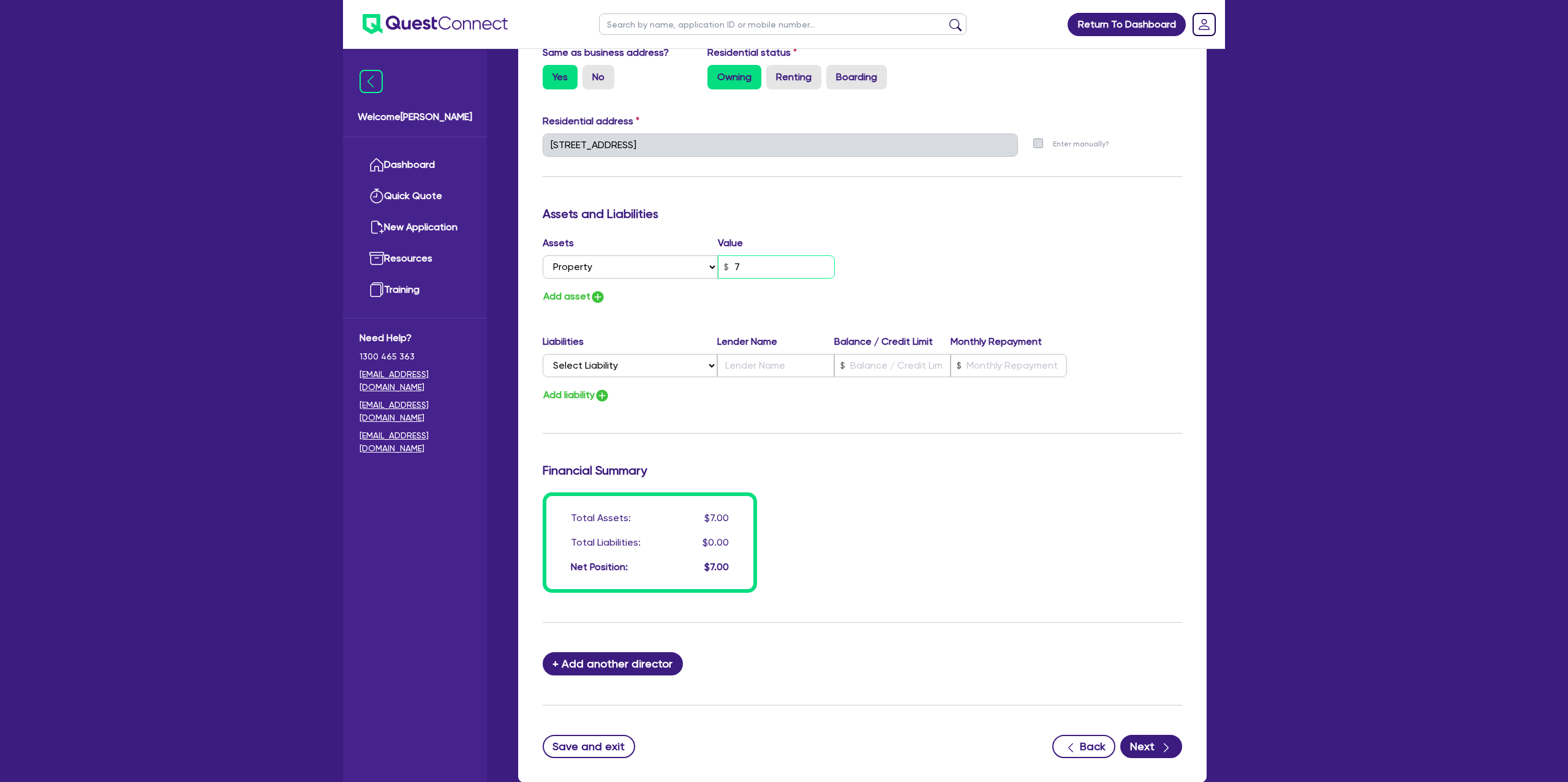
type input "0408 858 526"
type input "75"
type input "0"
type input "0408 858 526"
type input "750"
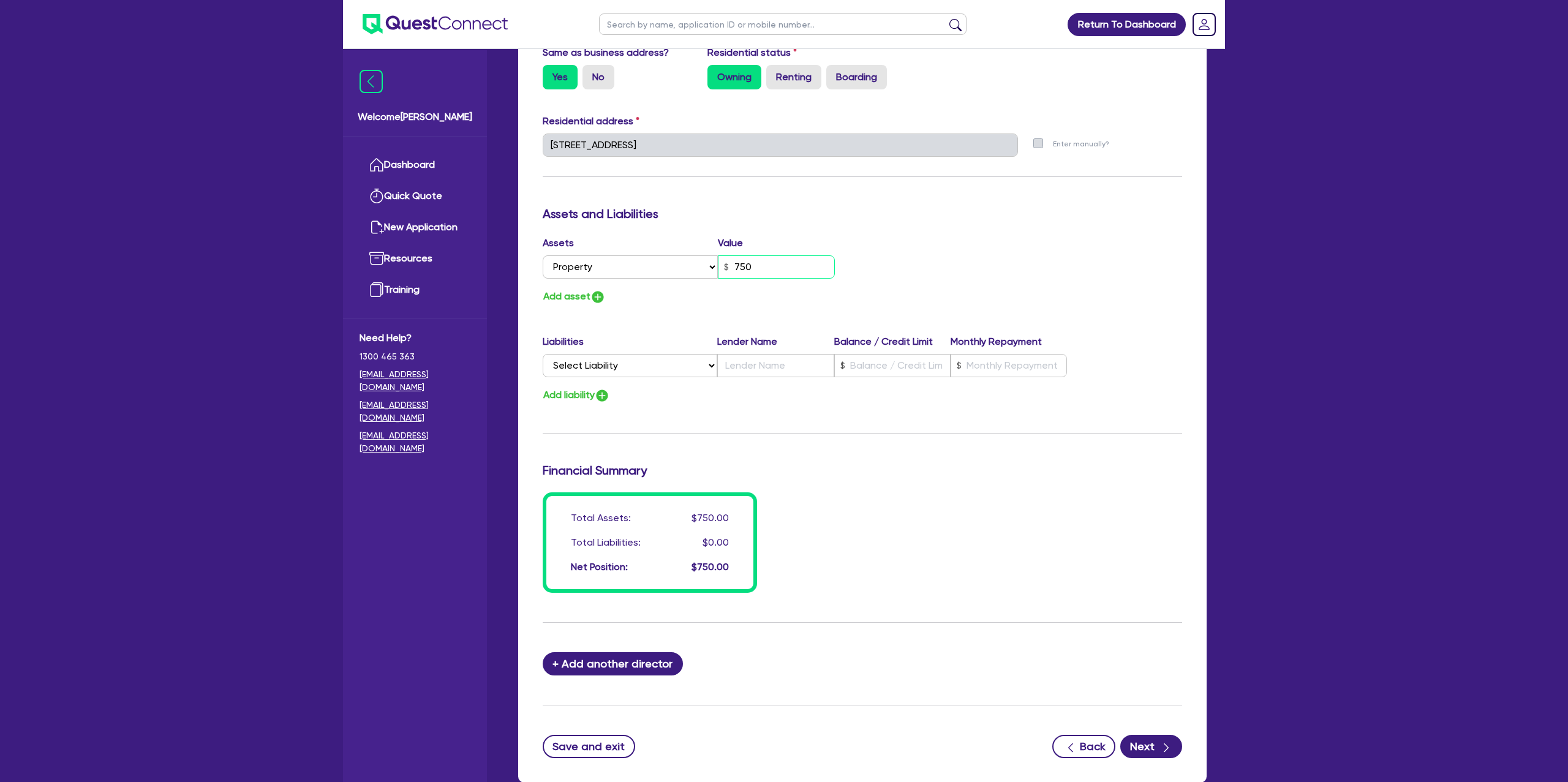
type input "0"
type input "0408 858 526"
type input "7,500"
type input "0"
type input "0408 858 526"
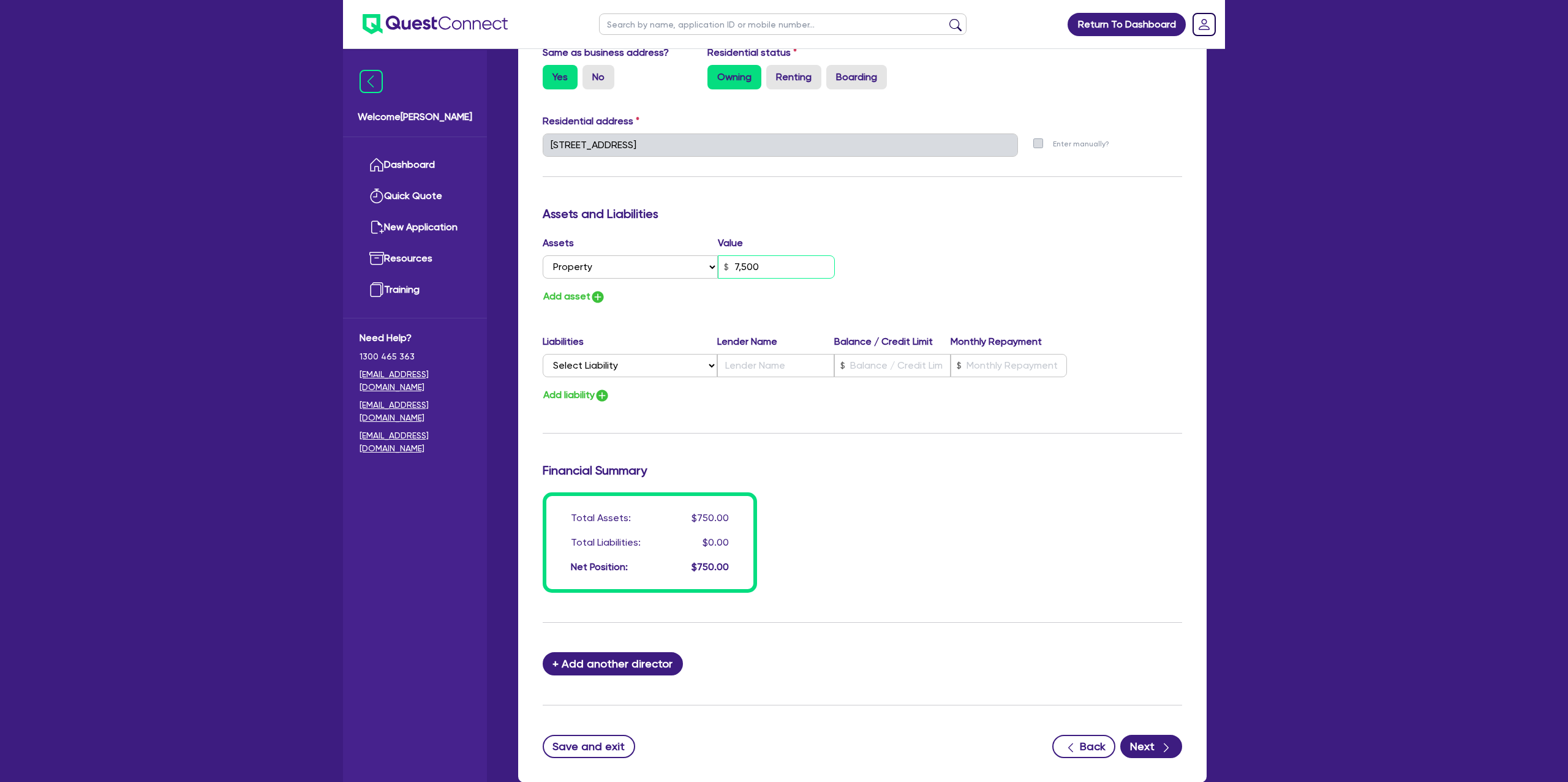
type input "75,000"
type input "0"
type input "0408 858 526"
type input "750,000"
click at [849, 215] on h3 "Assets and Liabilities" at bounding box center [863, 214] width 640 height 15
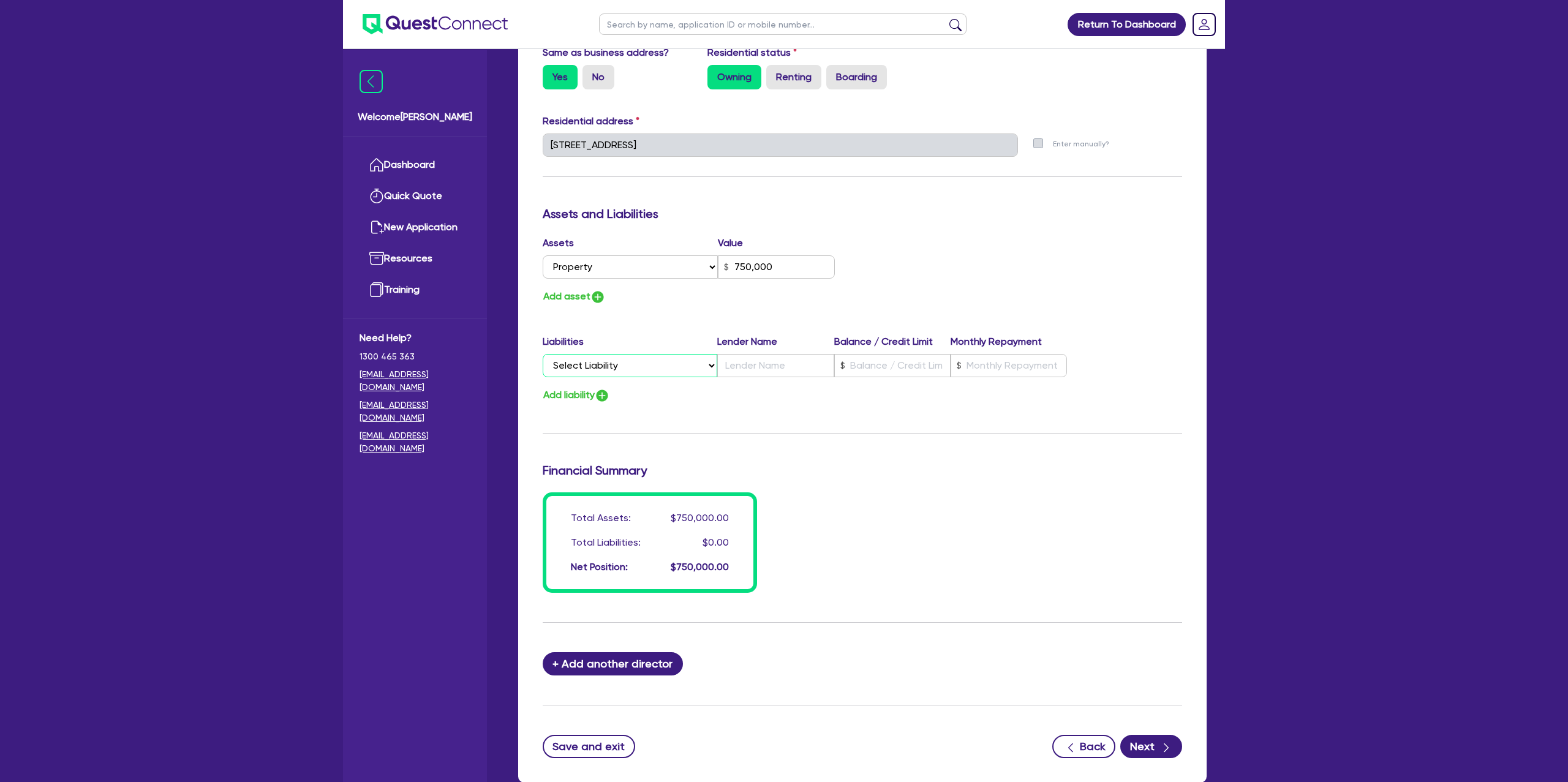
click at [620, 369] on select "Select Liability Credit card Mortgage Investment property loan Vehicle loan Tru…" at bounding box center [630, 366] width 175 height 23
select select "MORTGAGE"
click at [543, 354] on select "Select Liability Credit card Mortgage Investment property loan Vehicle loan Tru…" at bounding box center [630, 366] width 175 height 23
type input "0"
type input "0408 858 526"
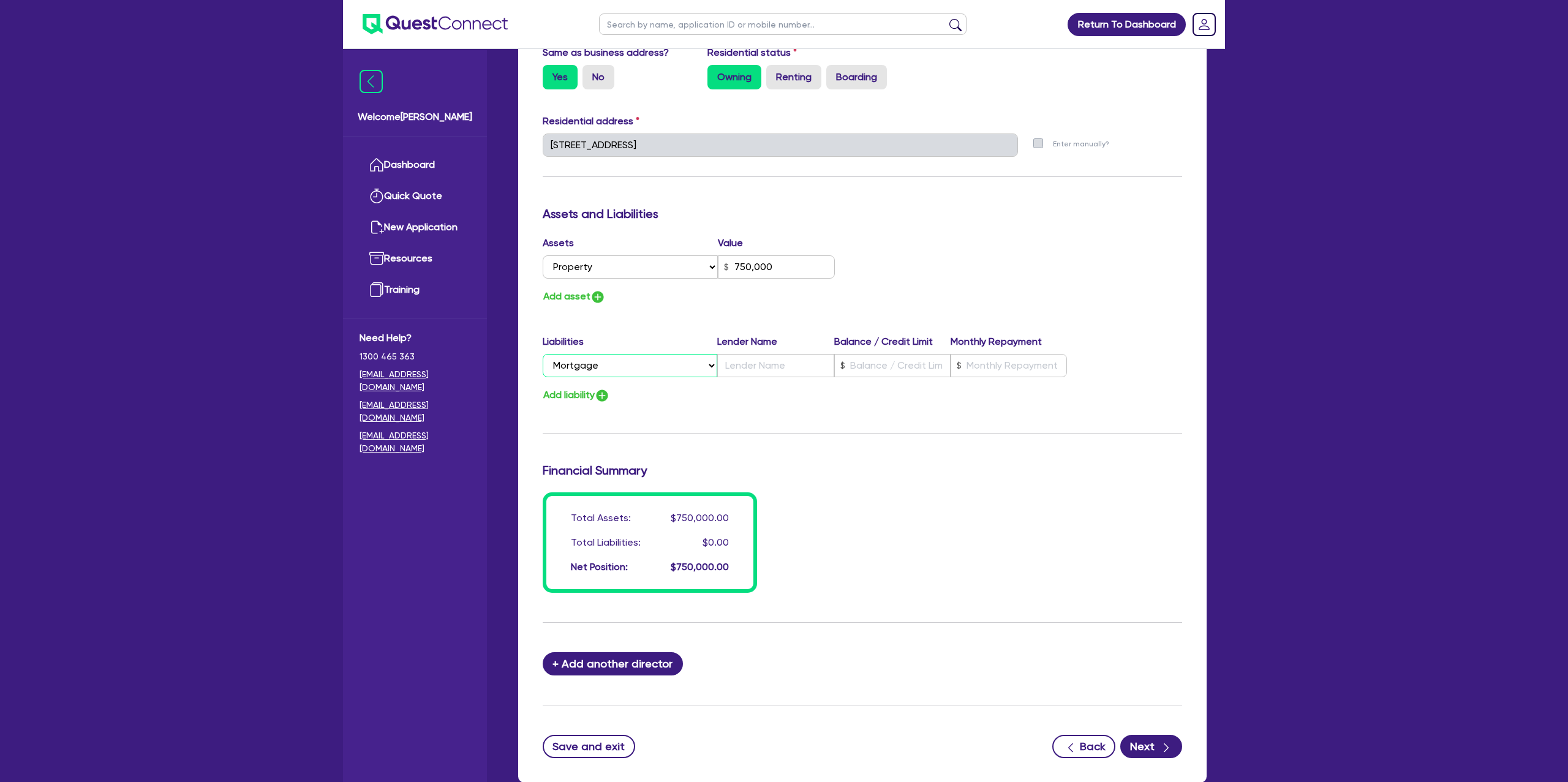
type input "750,000"
click at [860, 361] on input "text" at bounding box center [893, 366] width 117 height 23
type input "0"
type input "0408 858 526"
type input "750,000"
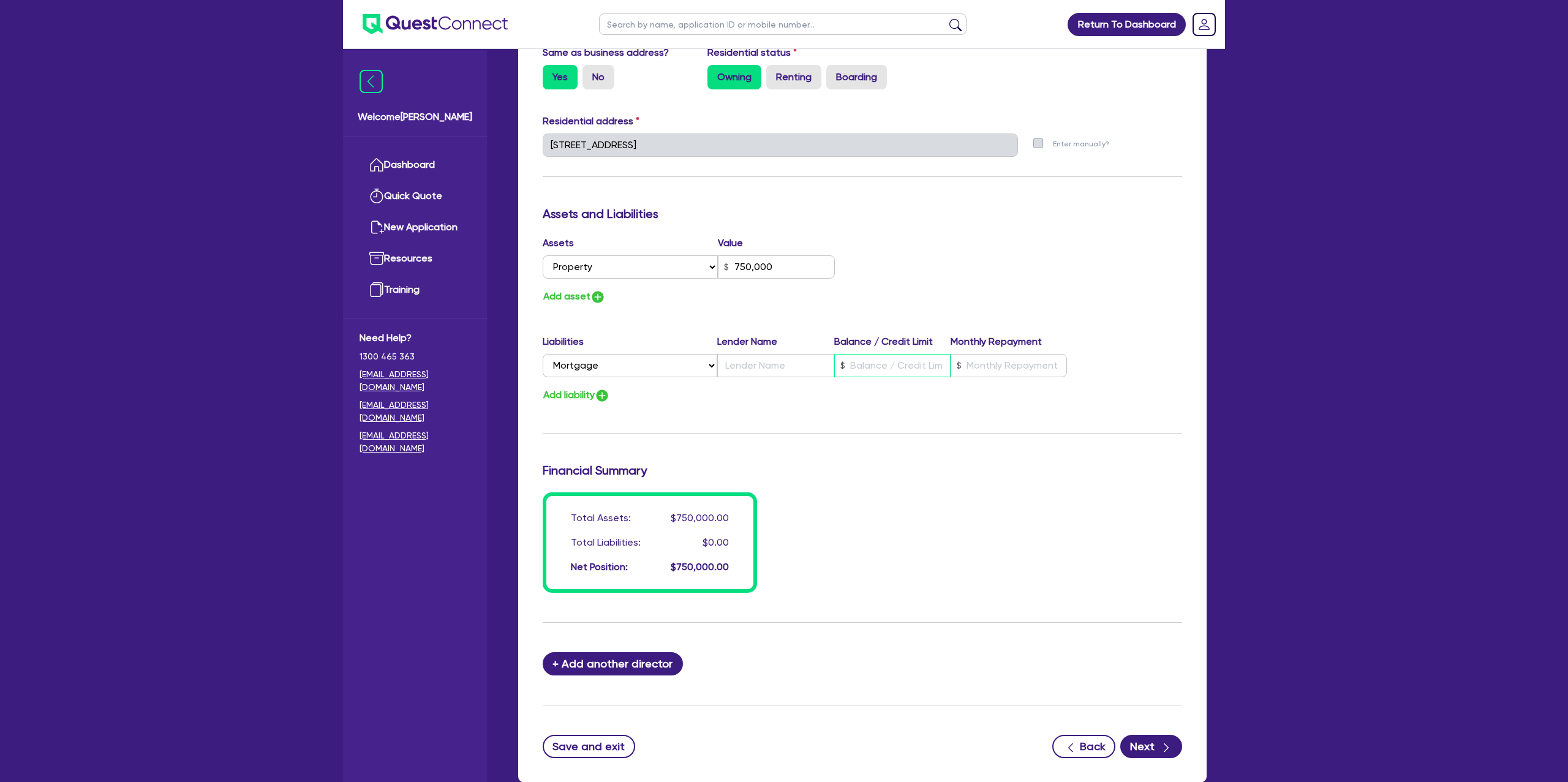
type input "3"
type input "0"
type input "0408 858 526"
type input "750,000"
type input "38"
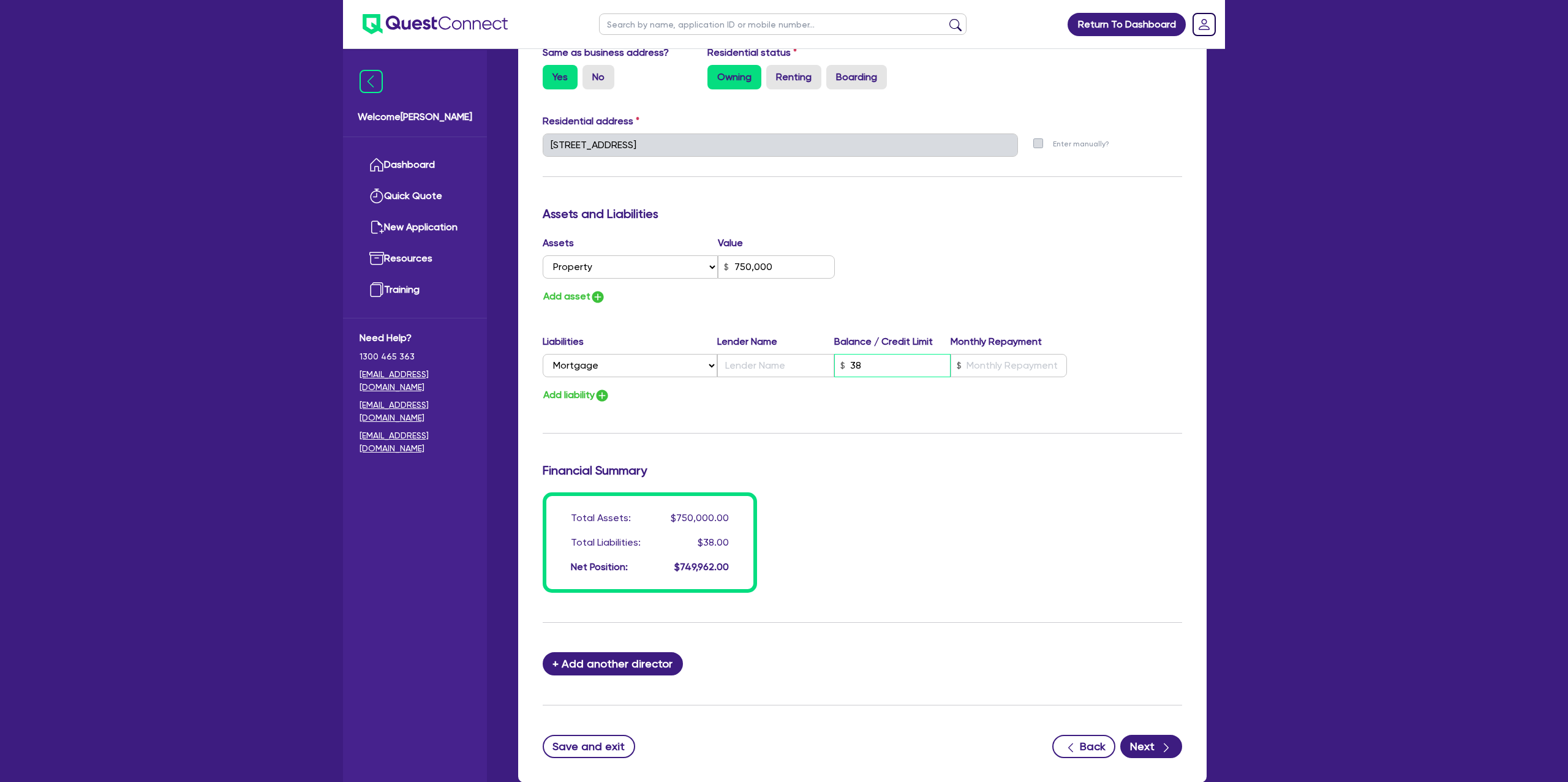
type input "0"
type input "0408 858 526"
type input "750,000"
type input "380"
type input "0"
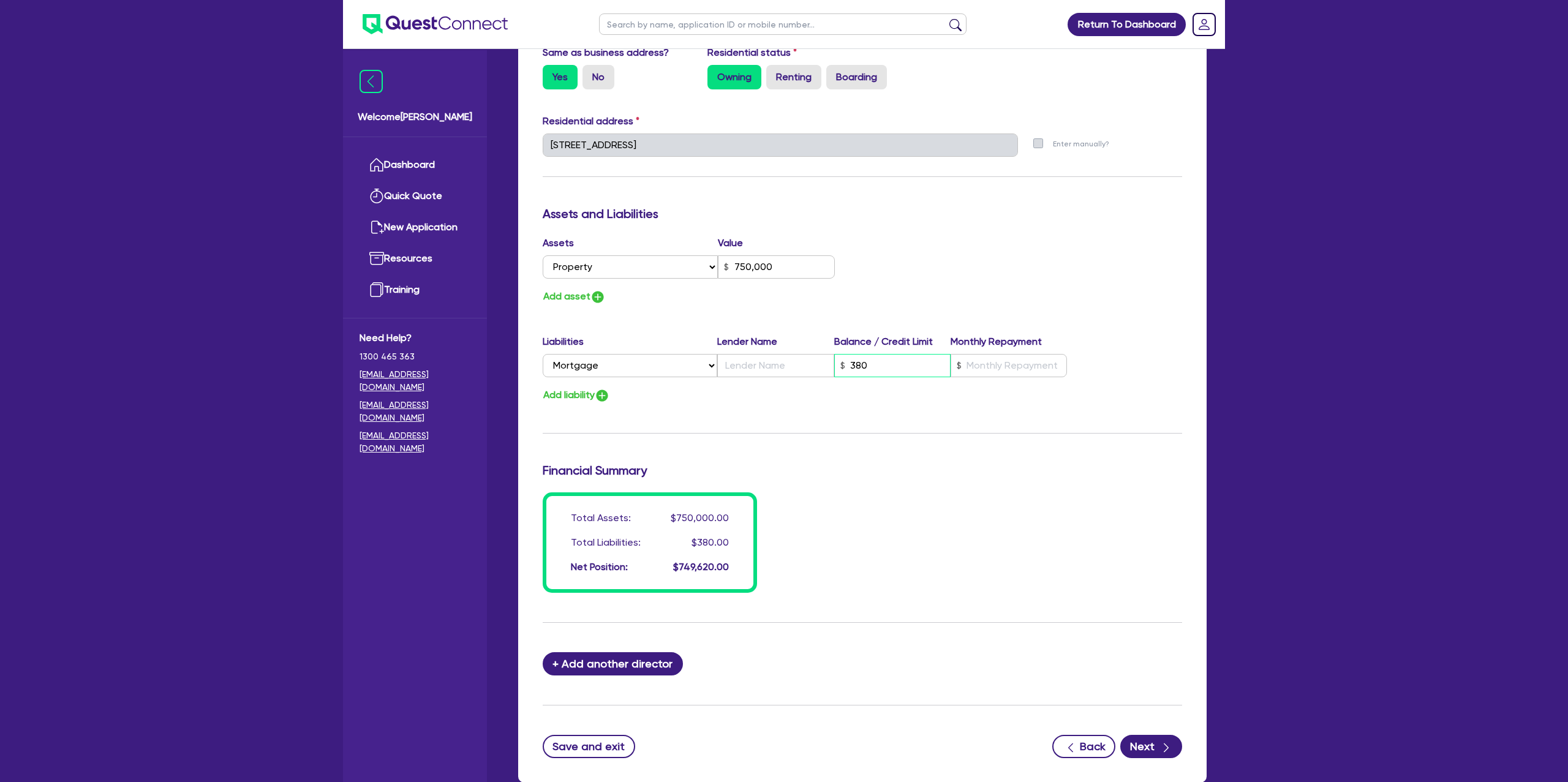
type input "0408 858 526"
type input "750,000"
type input "3,800"
type input "0"
type input "0408 858 526"
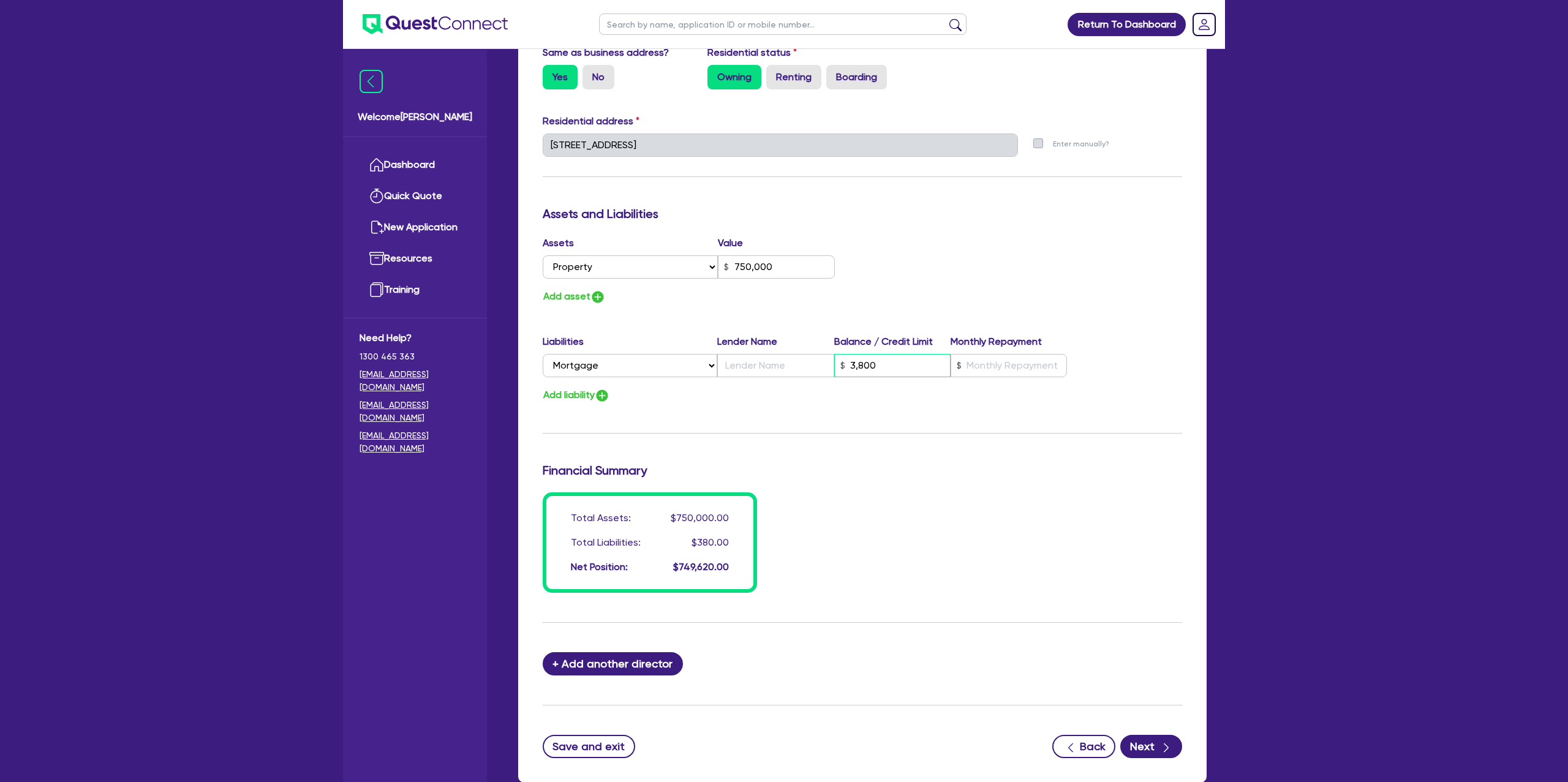
type input "750,000"
type input "38,000"
type input "0"
type input "0408 858 526"
type input "750,000"
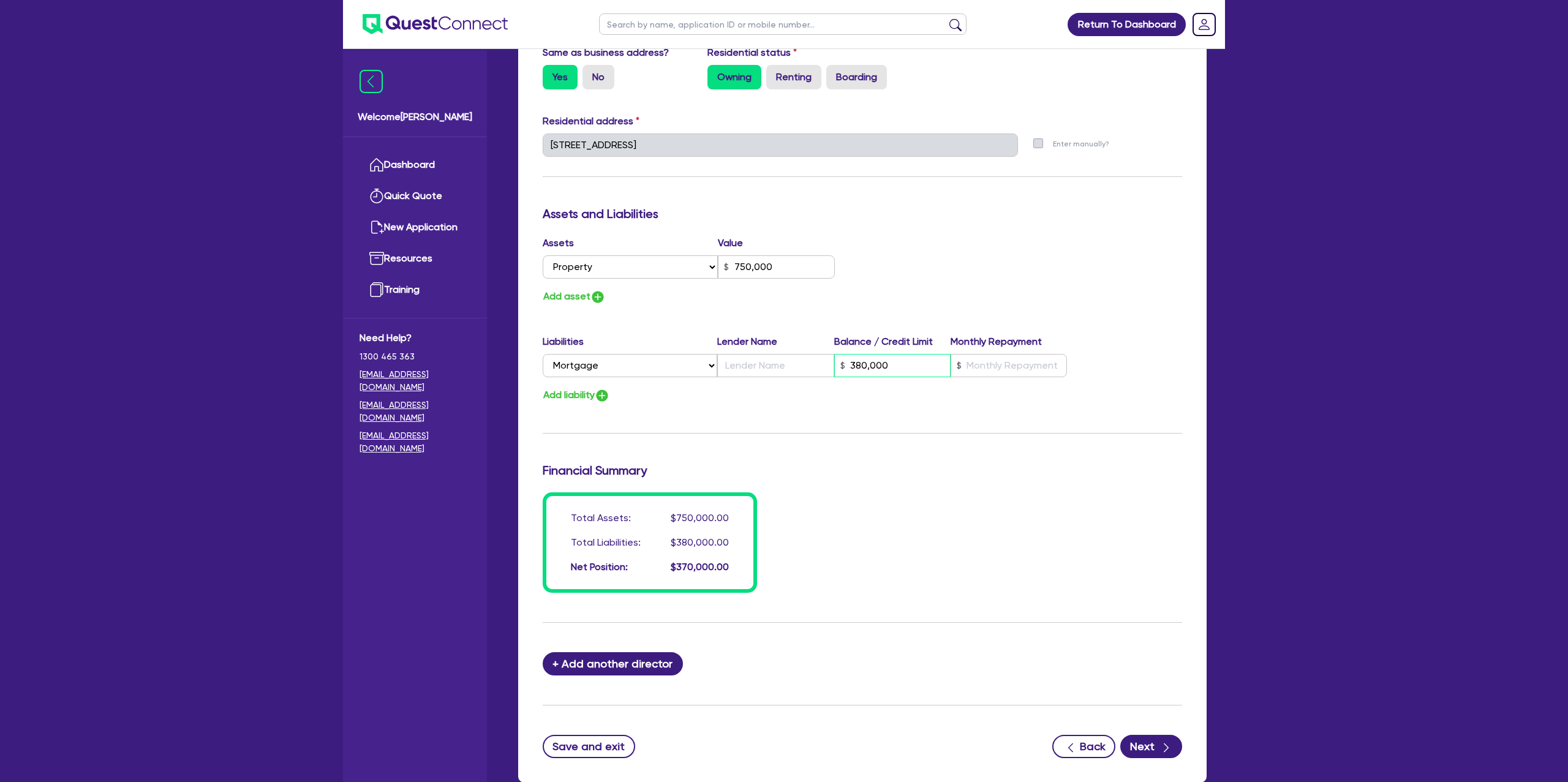
type input "380,000"
click at [980, 367] on input "text" at bounding box center [1009, 366] width 117 height 23
type input "0"
type input "0408 858 526"
type input "750,000"
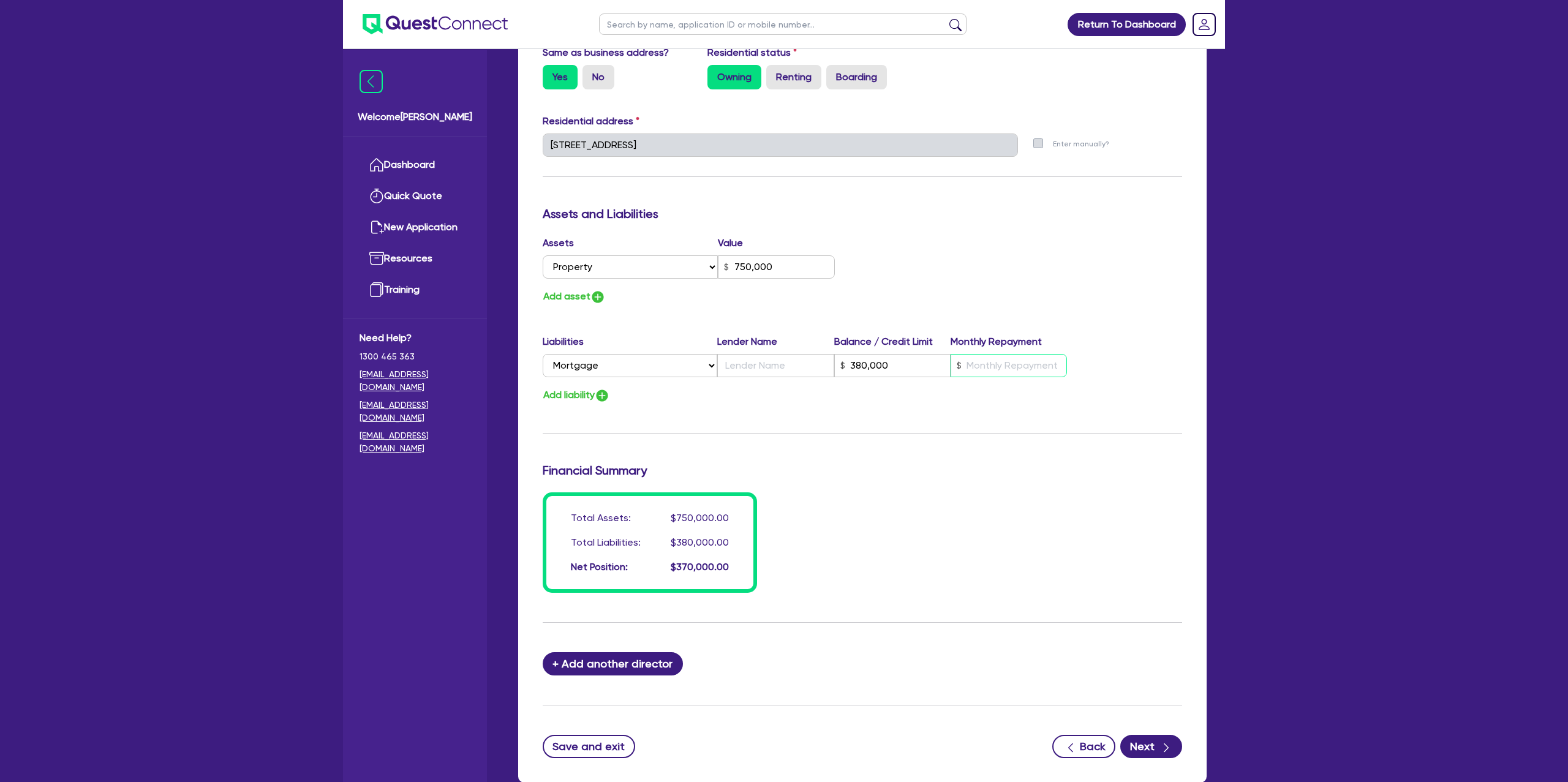
type input "380,000"
type input "2"
type input "0"
type input "0408 858 526"
type input "750,000"
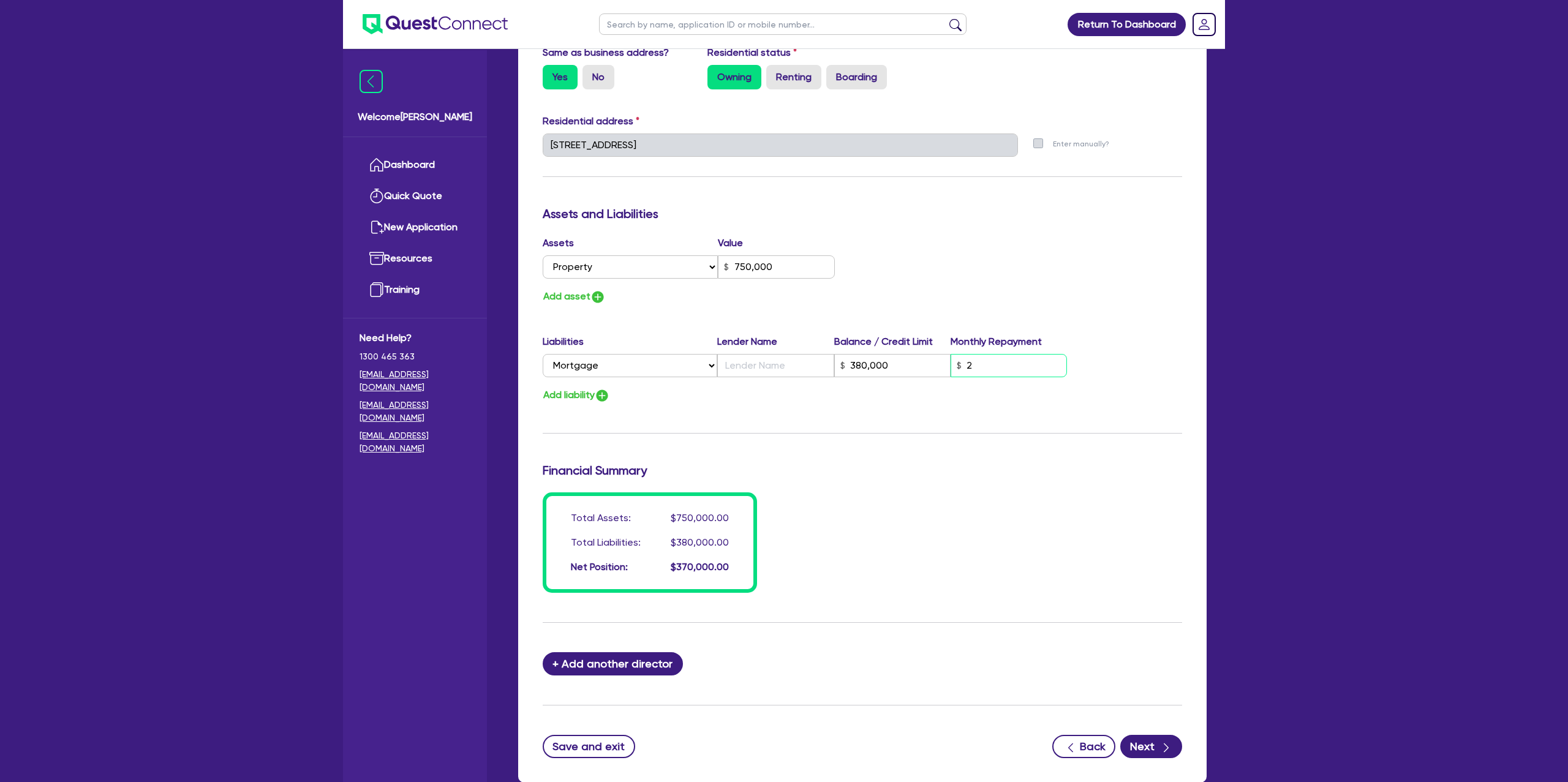
type input "380,000"
type input "22"
type input "0"
type input "0408 858 526"
type input "750,000"
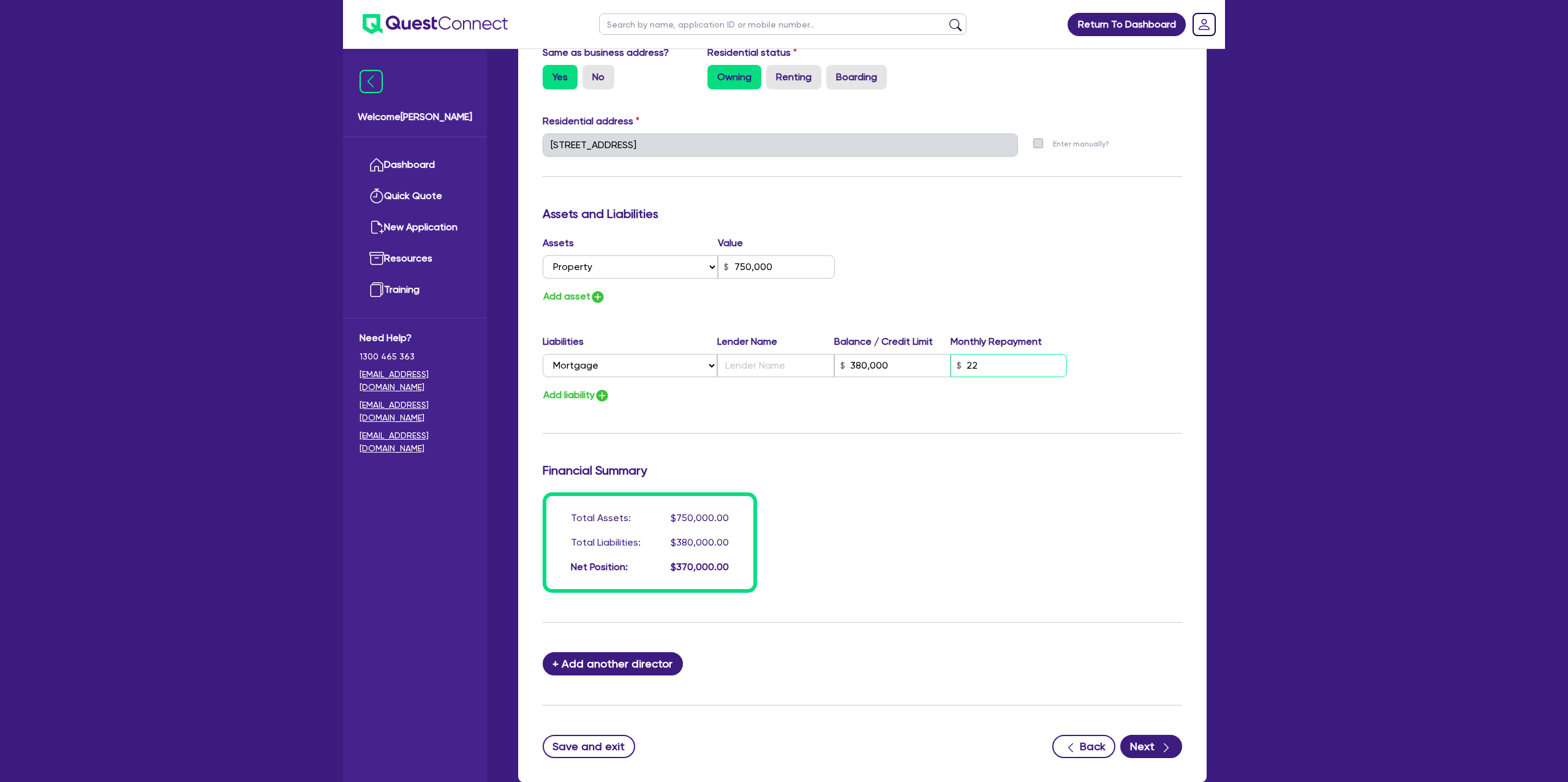
type input "380,000"
type input "220"
type input "0"
type input "0408 858 526"
type input "750,000"
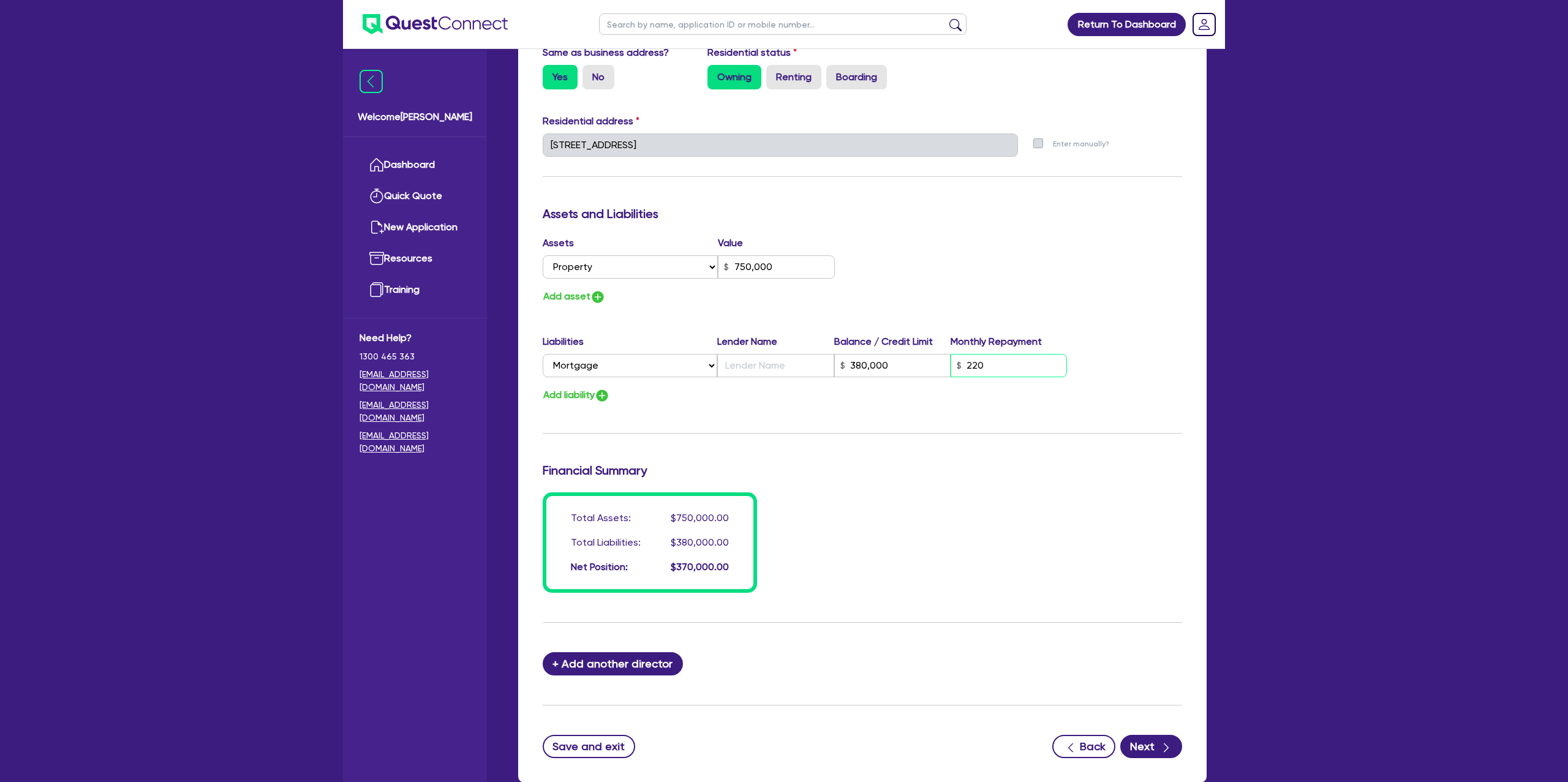
type input "380,000"
type input "2,200"
click at [762, 426] on div "Update residential status for Director #1 Boarding is only acceptable when the …" at bounding box center [863, 140] width 640 height 906
click at [735, 362] on input "text" at bounding box center [776, 366] width 117 height 23
type input "0"
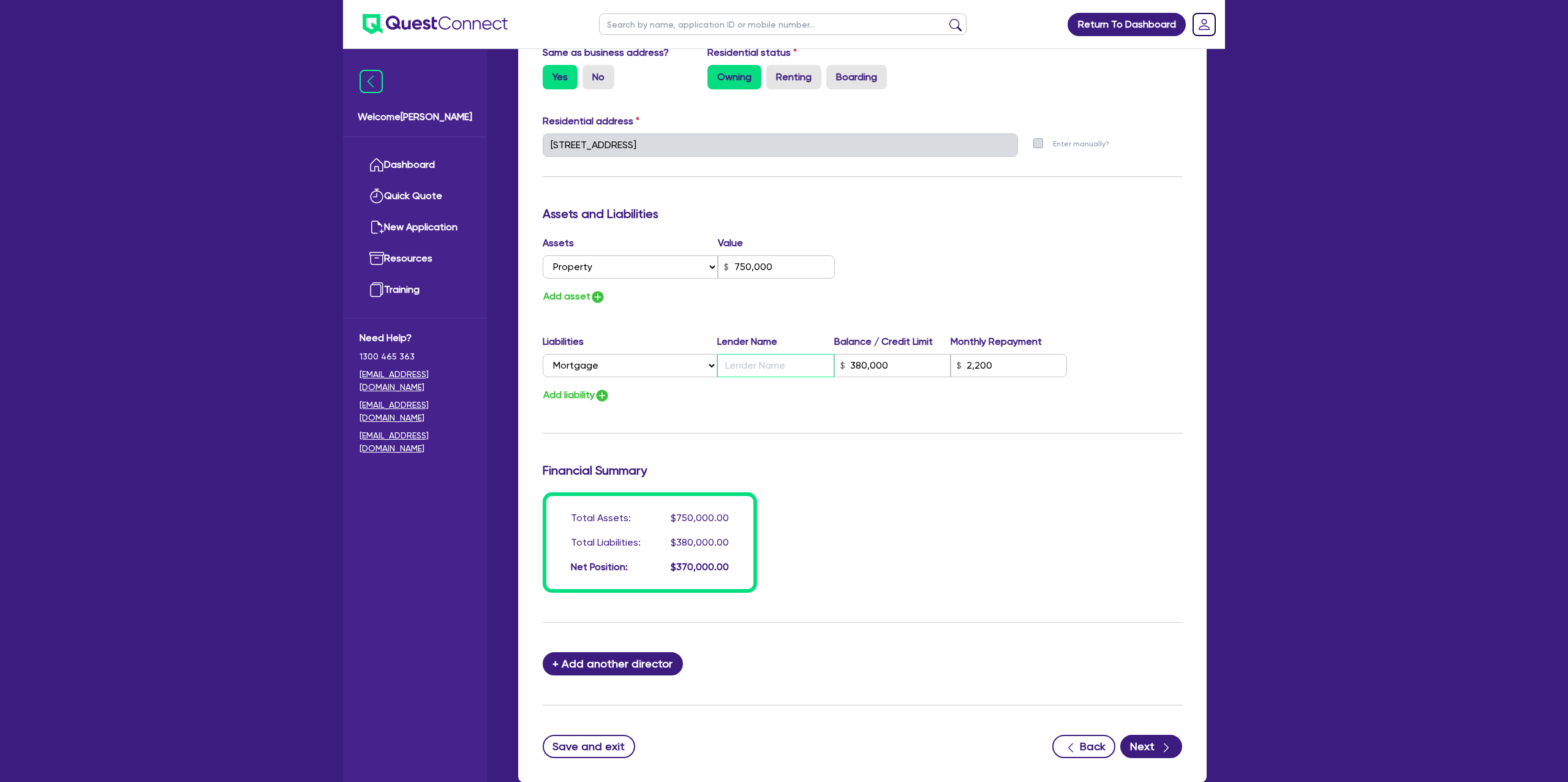
type input "0408 858 526"
type input "750,000"
type input "A"
type input "380,000"
type input "2,200"
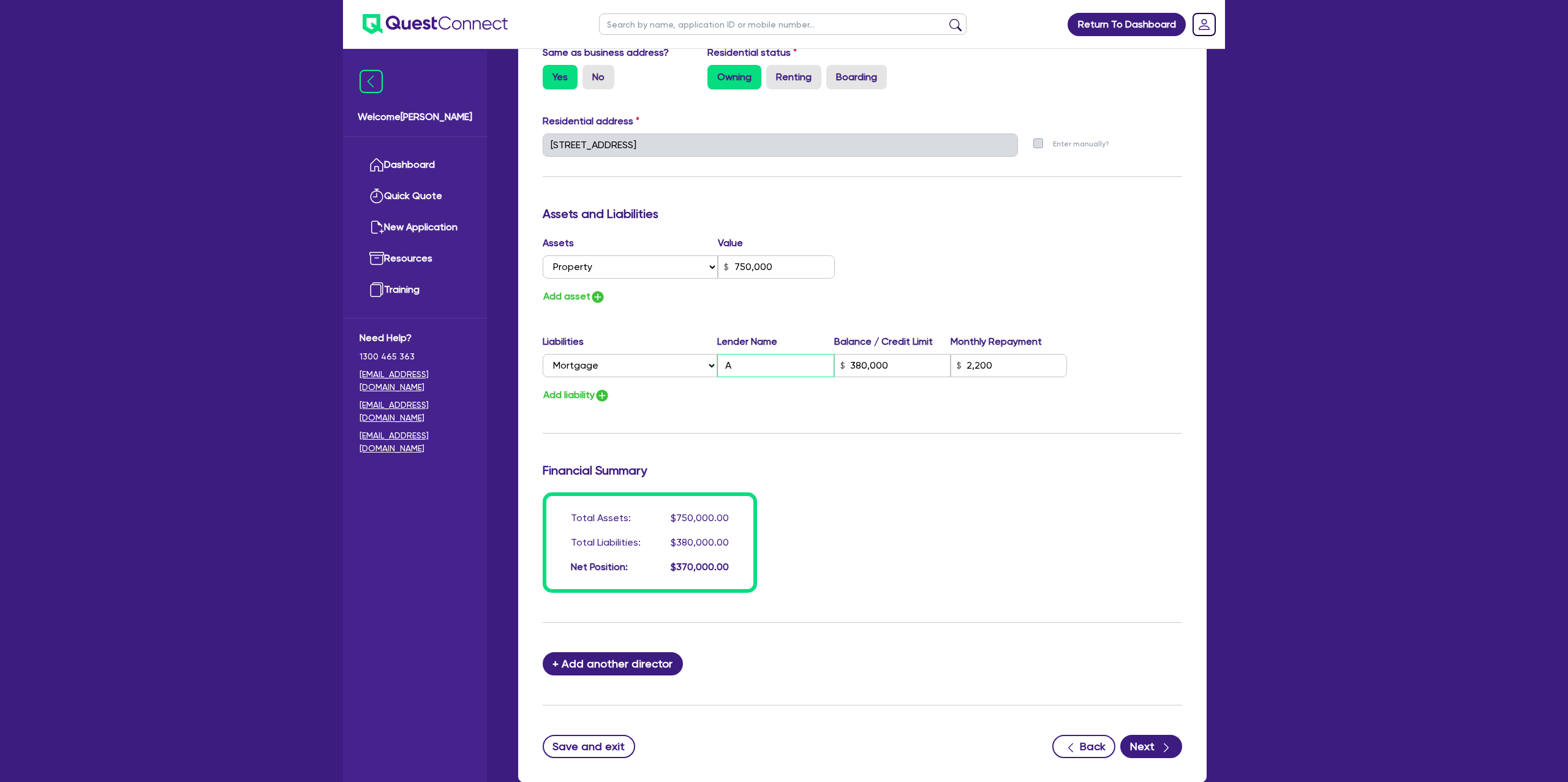
type input "0"
type input "0408 858 526"
type input "750,000"
type input "AN"
type input "380,000"
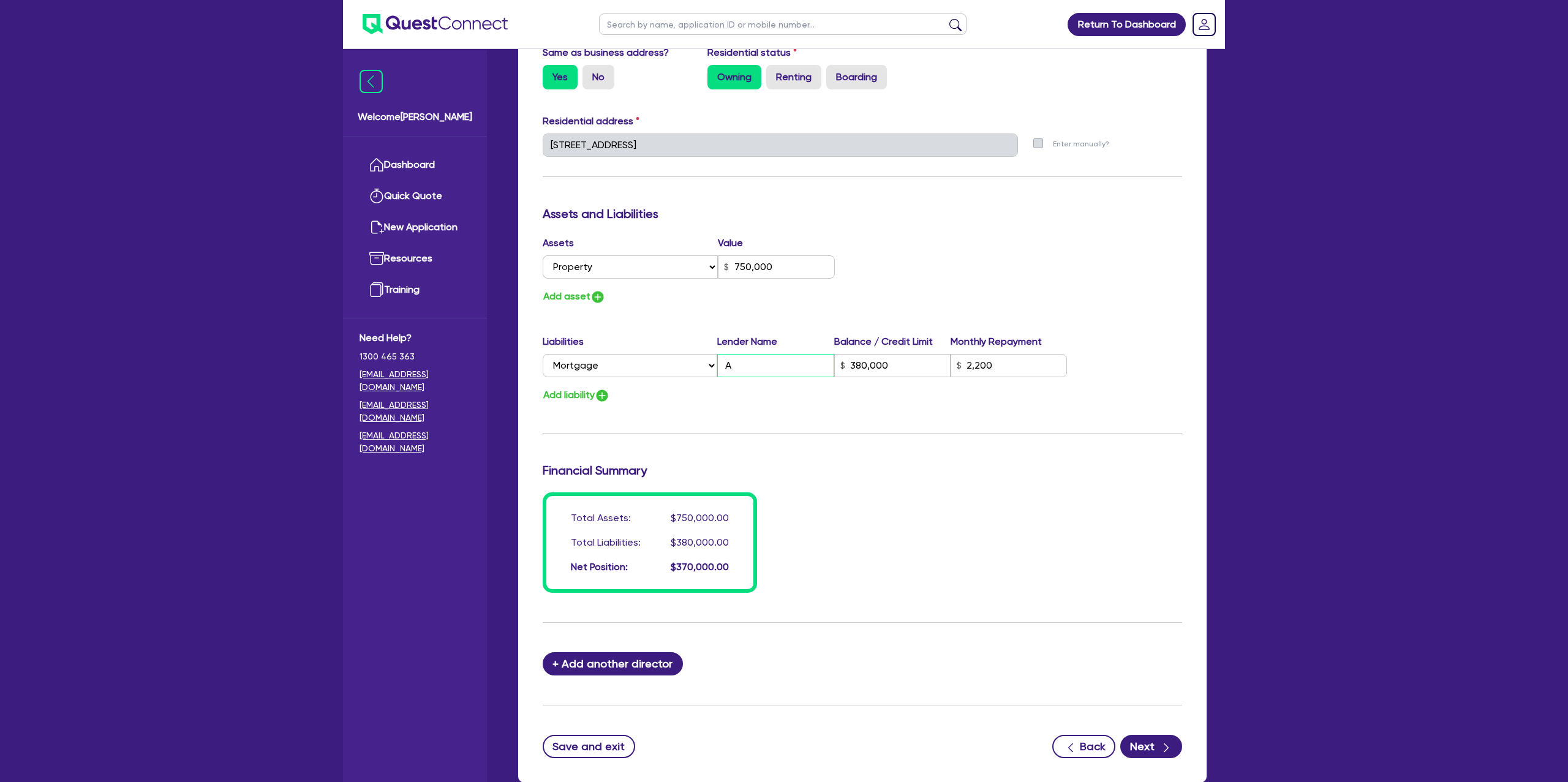
type input "2,200"
type input "0"
type input "0408 858 526"
click at [833, 432] on div "Update residential status for Director #1 Boarding is only acceptable when the …" at bounding box center [863, 140] width 640 height 906
click at [570, 391] on button "Add liability" at bounding box center [576, 395] width 67 height 17
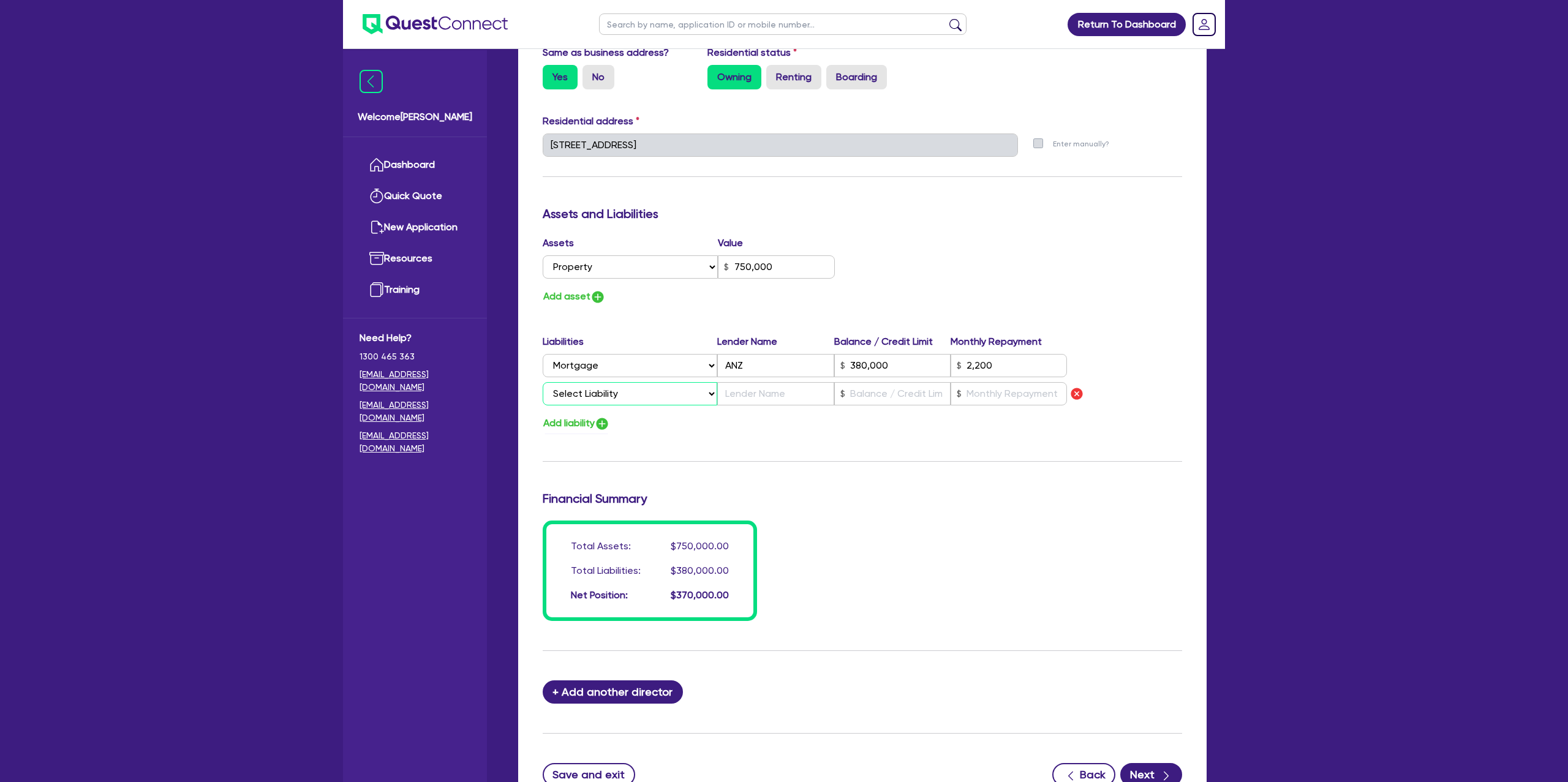
click at [594, 390] on select "Select Liability Credit card Mortgage Investment property loan Vehicle loan Tru…" at bounding box center [630, 394] width 175 height 23
click at [543, 383] on select "Select Liability Credit card Mortgage Investment property loan Vehicle loan Tru…" at bounding box center [630, 394] width 175 height 23
click at [872, 388] on input "text" at bounding box center [893, 394] width 117 height 23
click at [765, 398] on input "text" at bounding box center [776, 394] width 117 height 23
click at [879, 391] on input "text" at bounding box center [893, 394] width 117 height 23
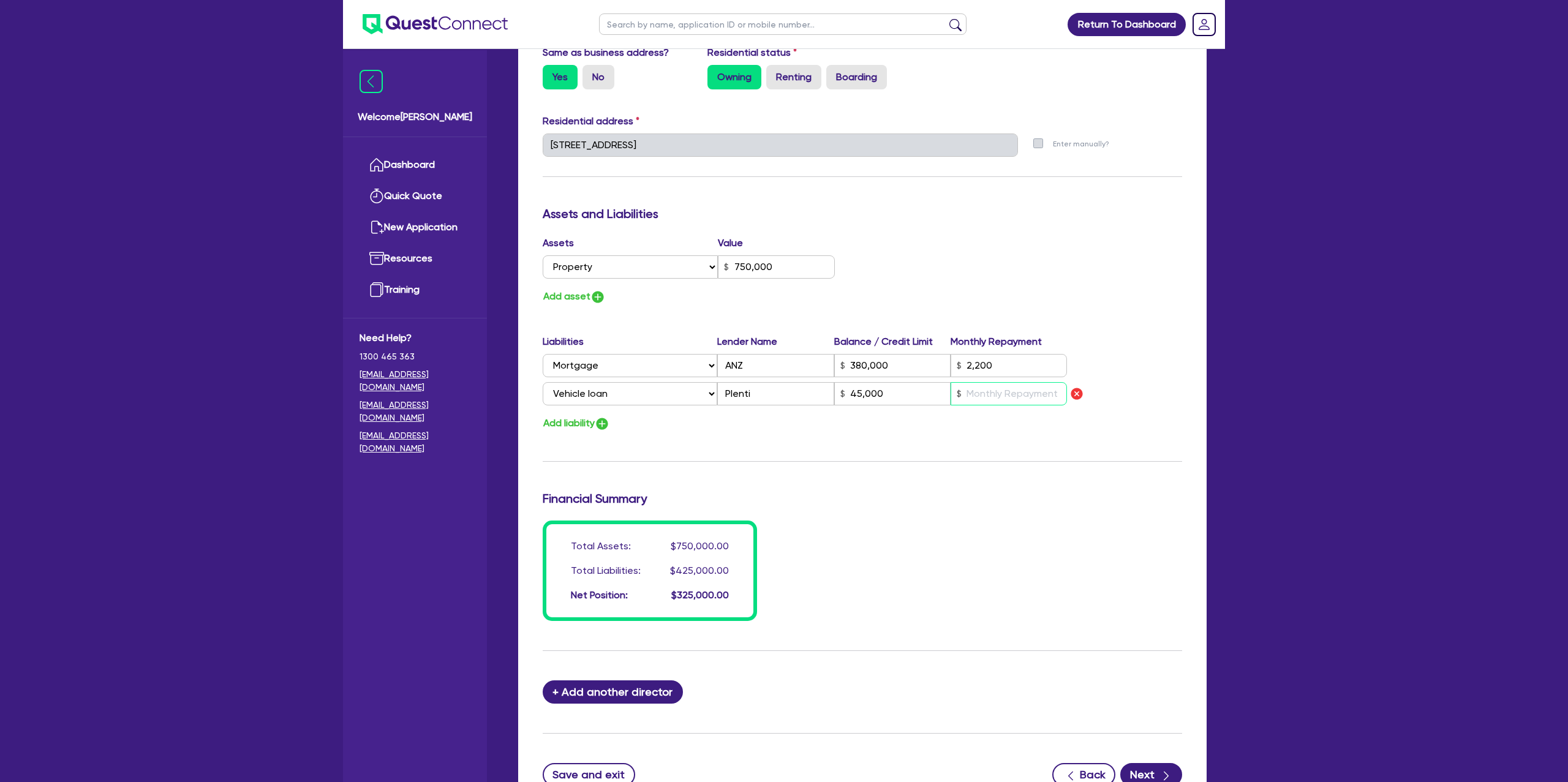
click at [987, 405] on input "text" at bounding box center [1009, 394] width 117 height 23
click at [1134, 236] on div "Assets Value Select Asset Cash Property Investment property Vehicle Truck Trail…" at bounding box center [863, 270] width 658 height 69
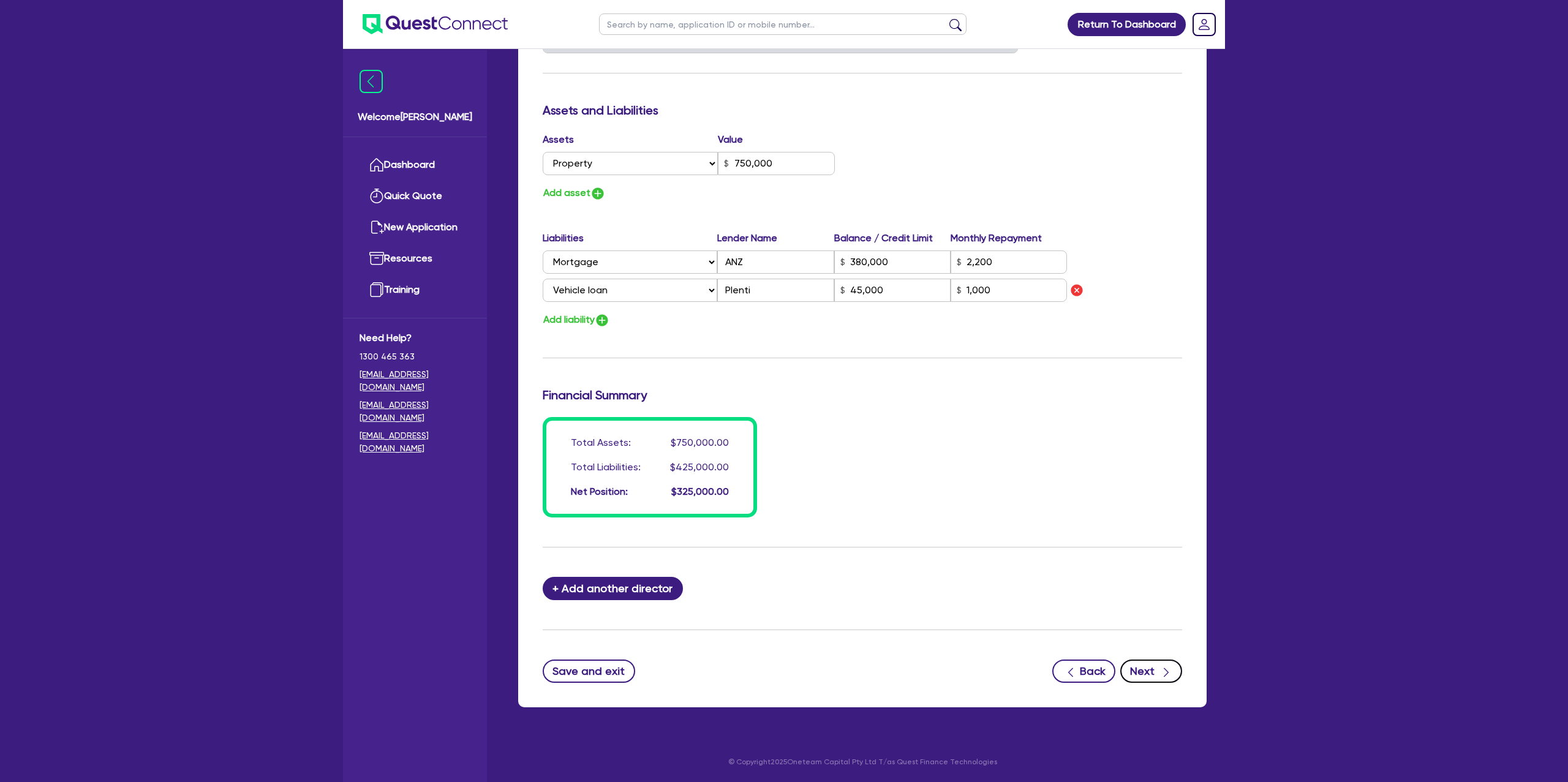
click at [1145, 668] on button "Next" at bounding box center [1152, 672] width 62 height 23
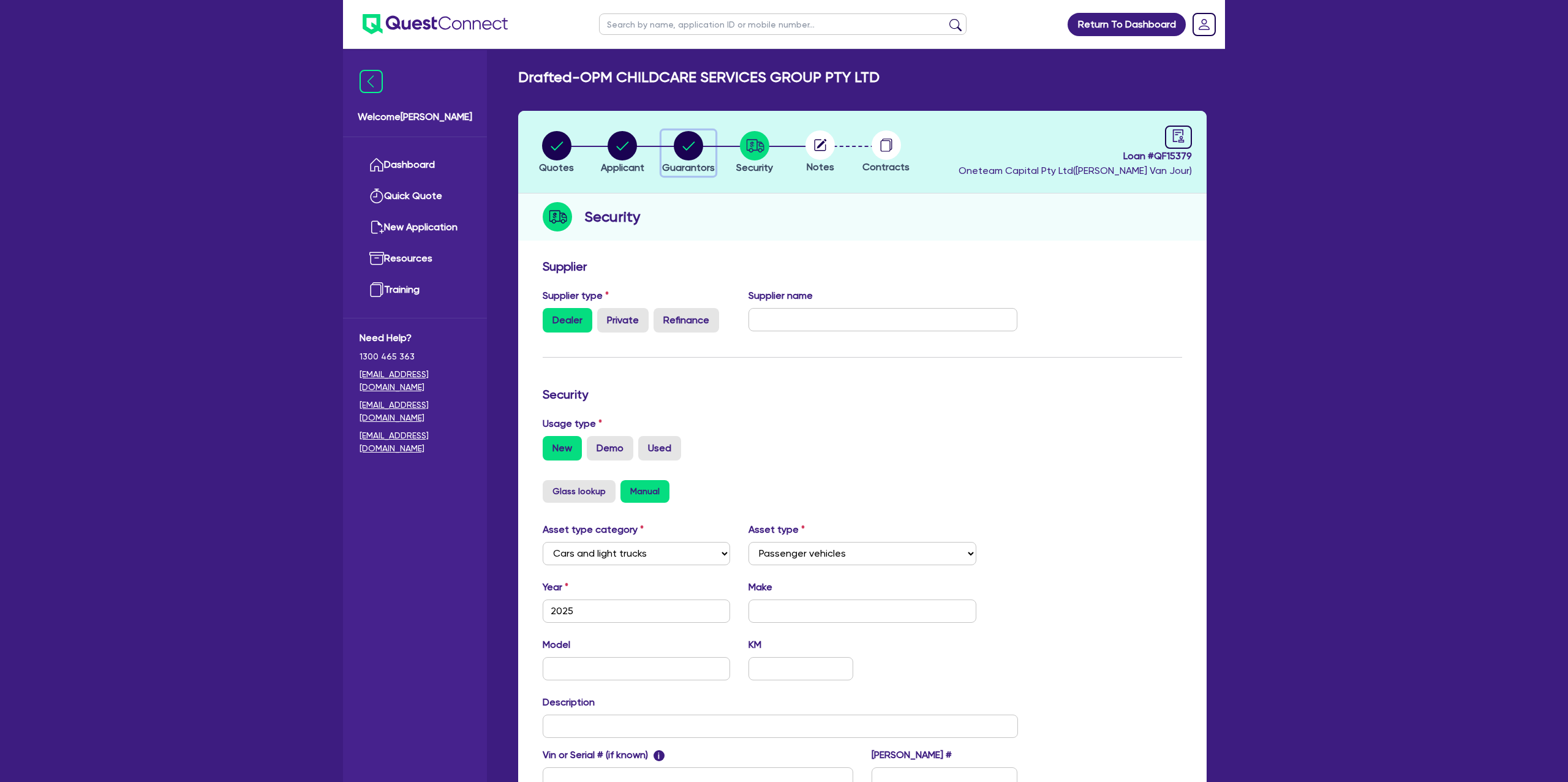
click at [688, 145] on circle "button" at bounding box center [688, 145] width 29 height 29
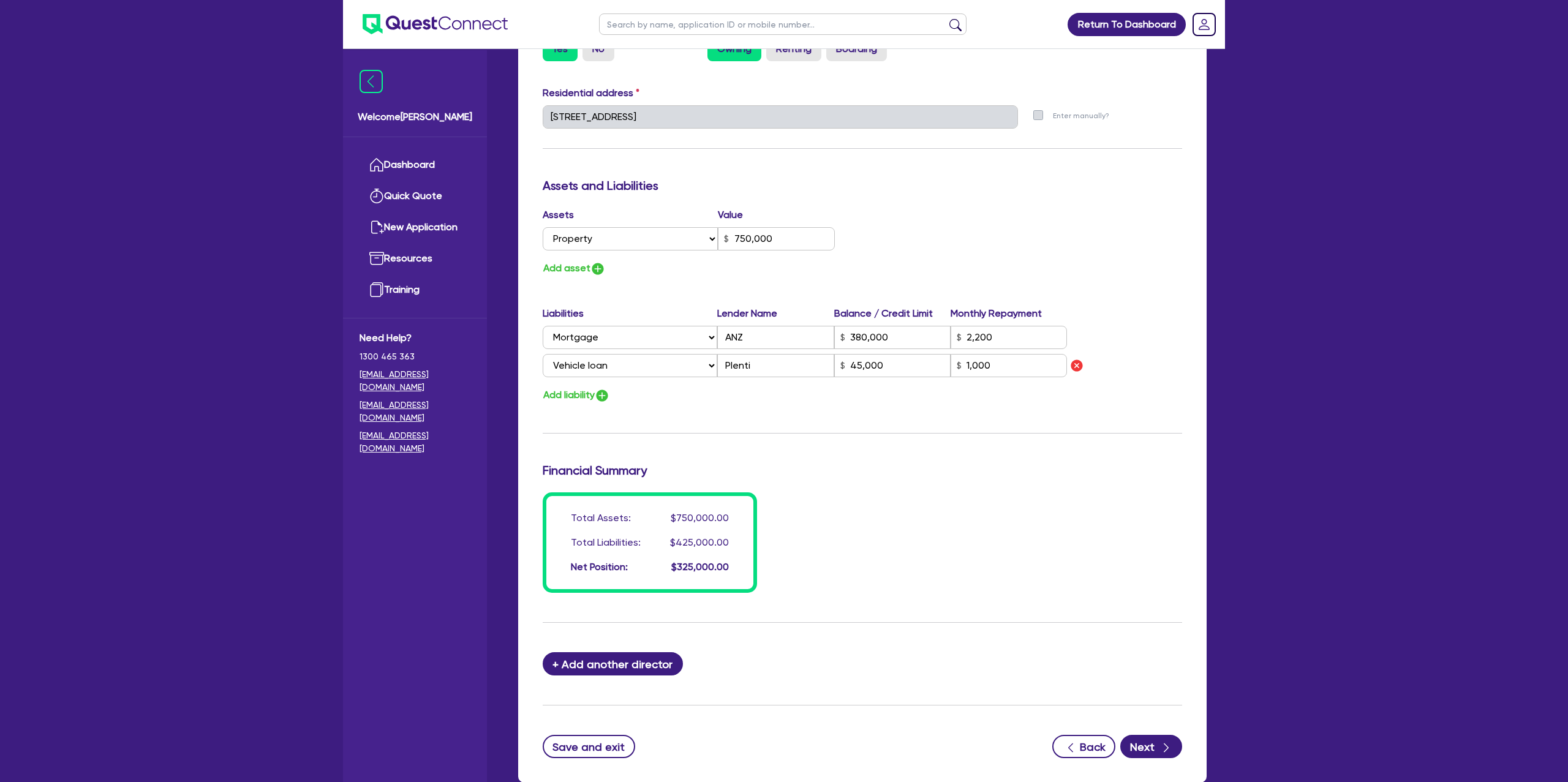
scroll to position [675, 0]
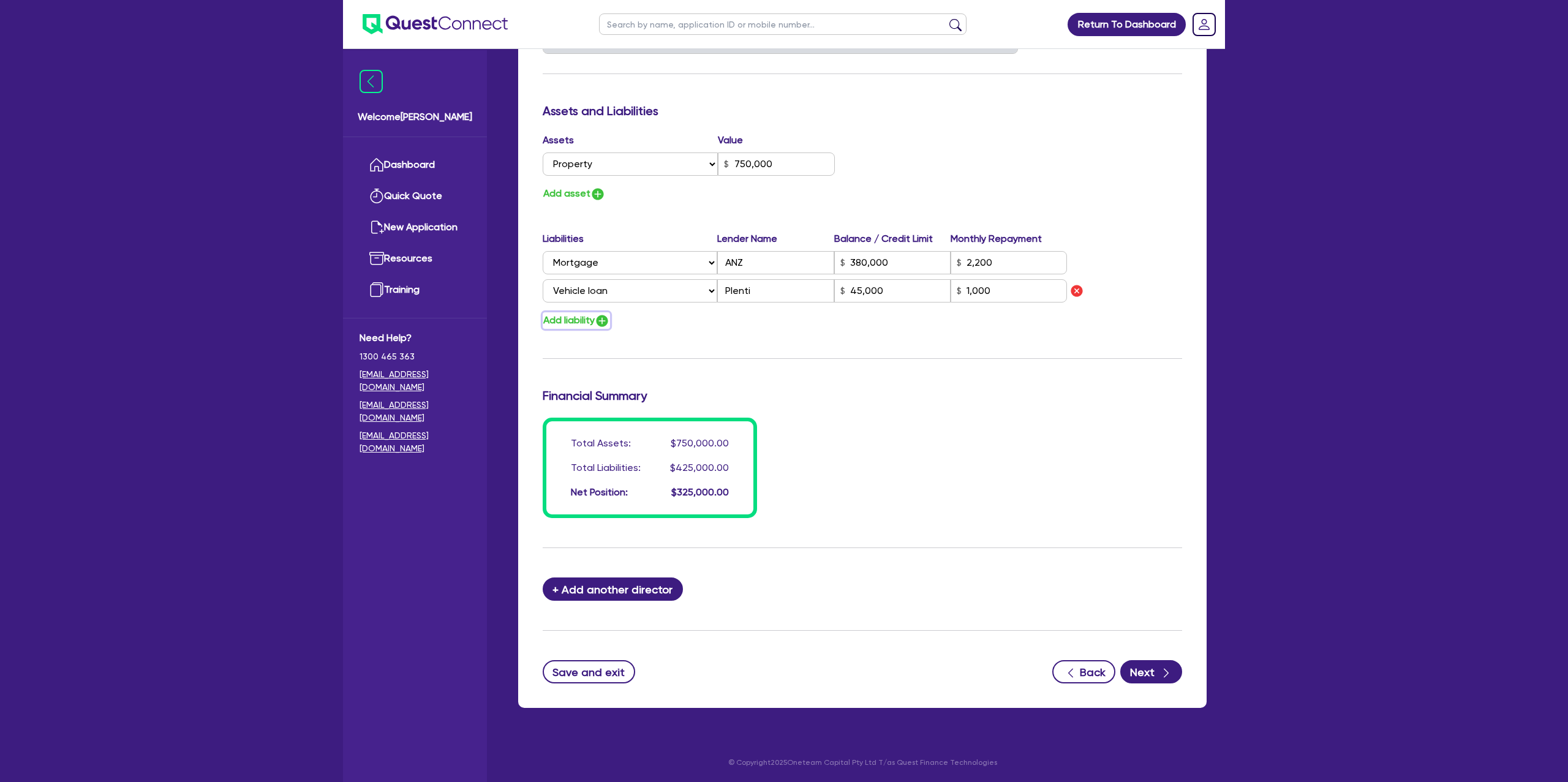
click at [578, 316] on button "Add liability" at bounding box center [576, 321] width 67 height 17
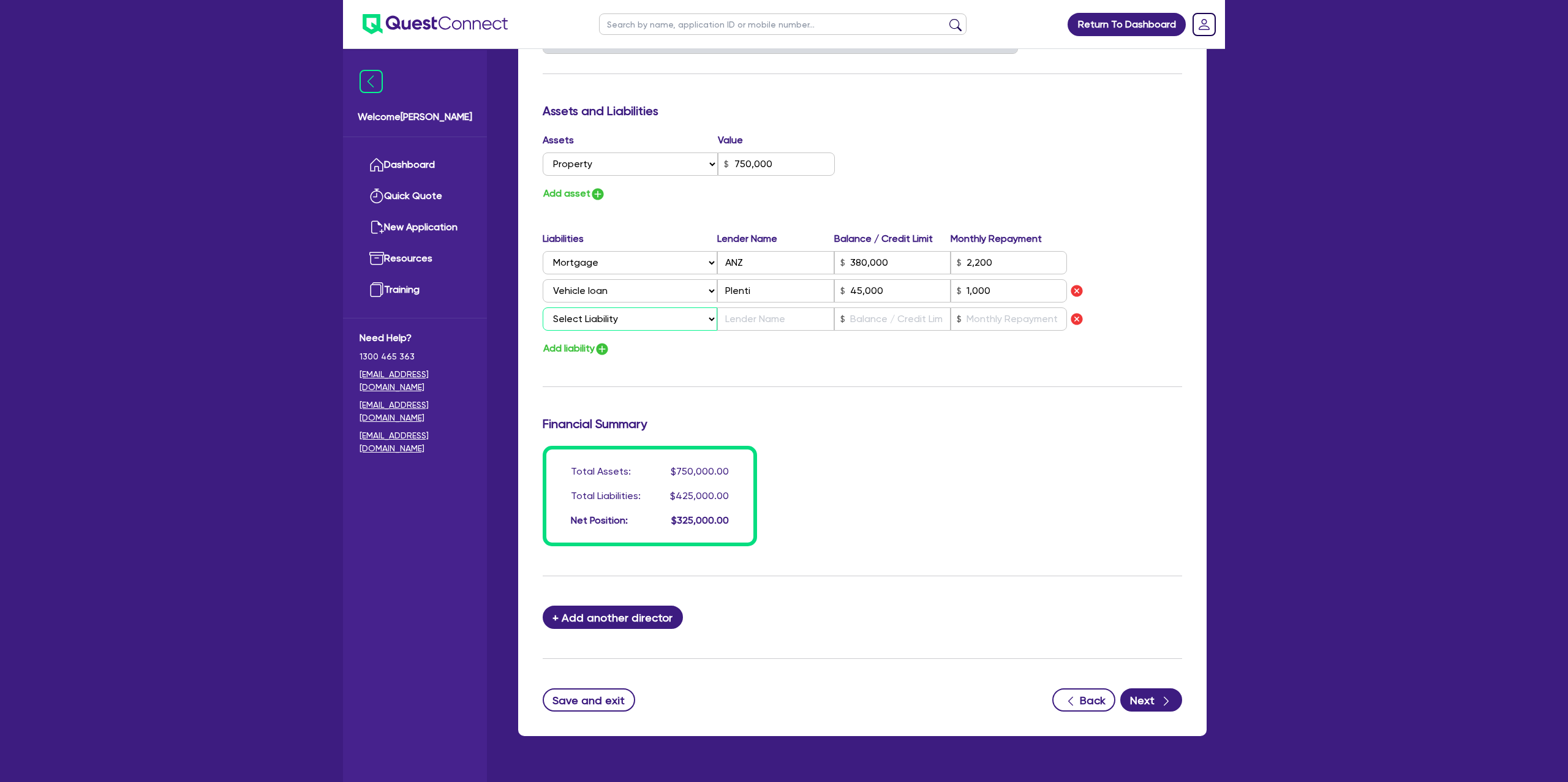
click at [596, 317] on select "Select Liability Credit card Mortgage Investment property loan Vehicle loan Tru…" at bounding box center [630, 319] width 175 height 23
click at [543, 307] on select "Select Liability Credit card Mortgage Investment property loan Vehicle loan Tru…" at bounding box center [630, 319] width 175 height 23
click at [592, 346] on button "Add liability" at bounding box center [576, 348] width 67 height 17
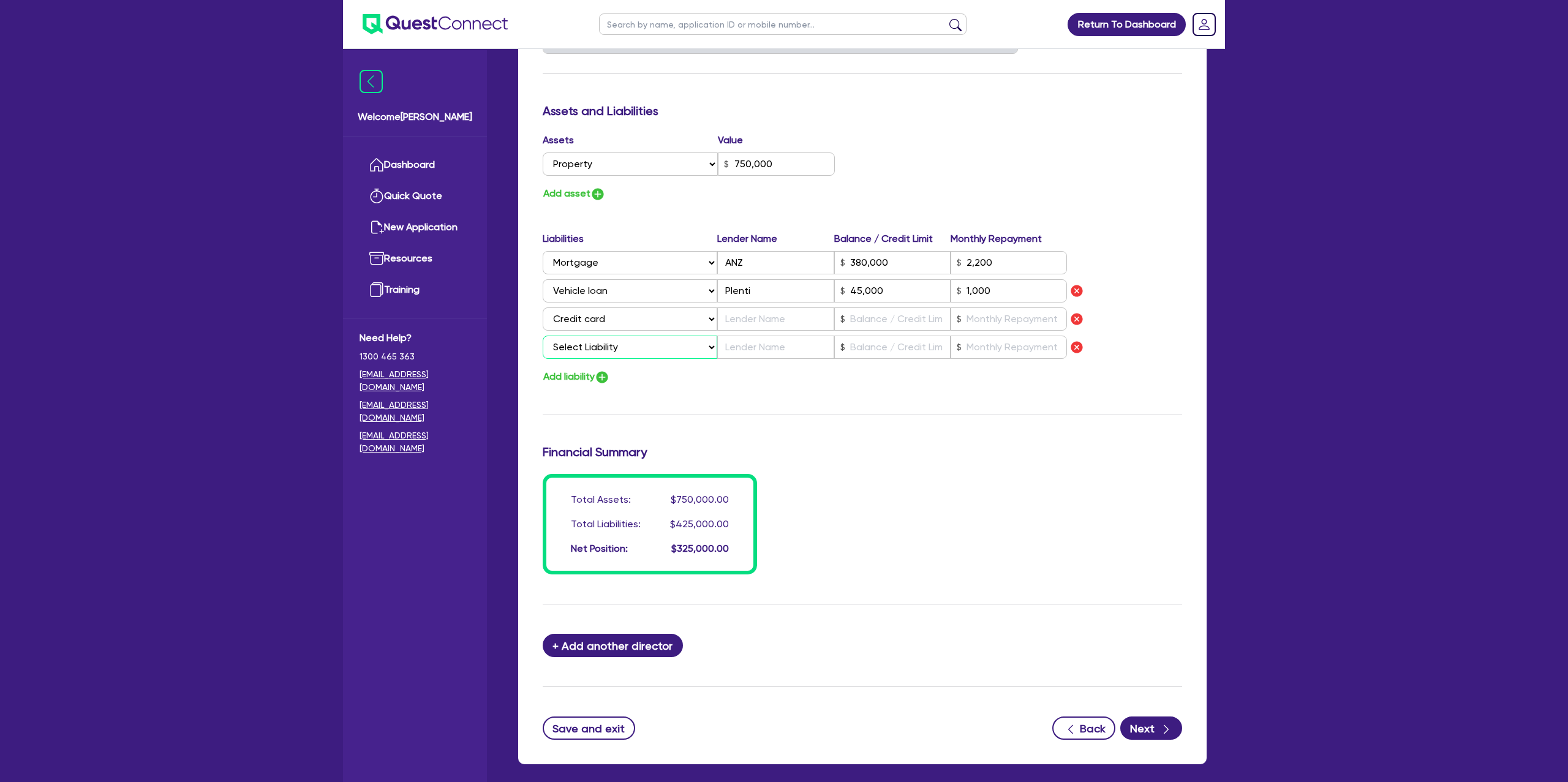
click at [606, 345] on select "Select Liability Credit card Mortgage Investment property loan Vehicle loan Tru…" at bounding box center [630, 347] width 175 height 23
click at [543, 336] on select "Select Liability Credit card Mortgage Investment property loan Vehicle loan Tru…" at bounding box center [630, 347] width 175 height 23
click at [902, 321] on input "text" at bounding box center [893, 319] width 117 height 23
click at [918, 346] on input "text" at bounding box center [893, 347] width 117 height 23
click at [760, 323] on input "text" at bounding box center [776, 319] width 117 height 23
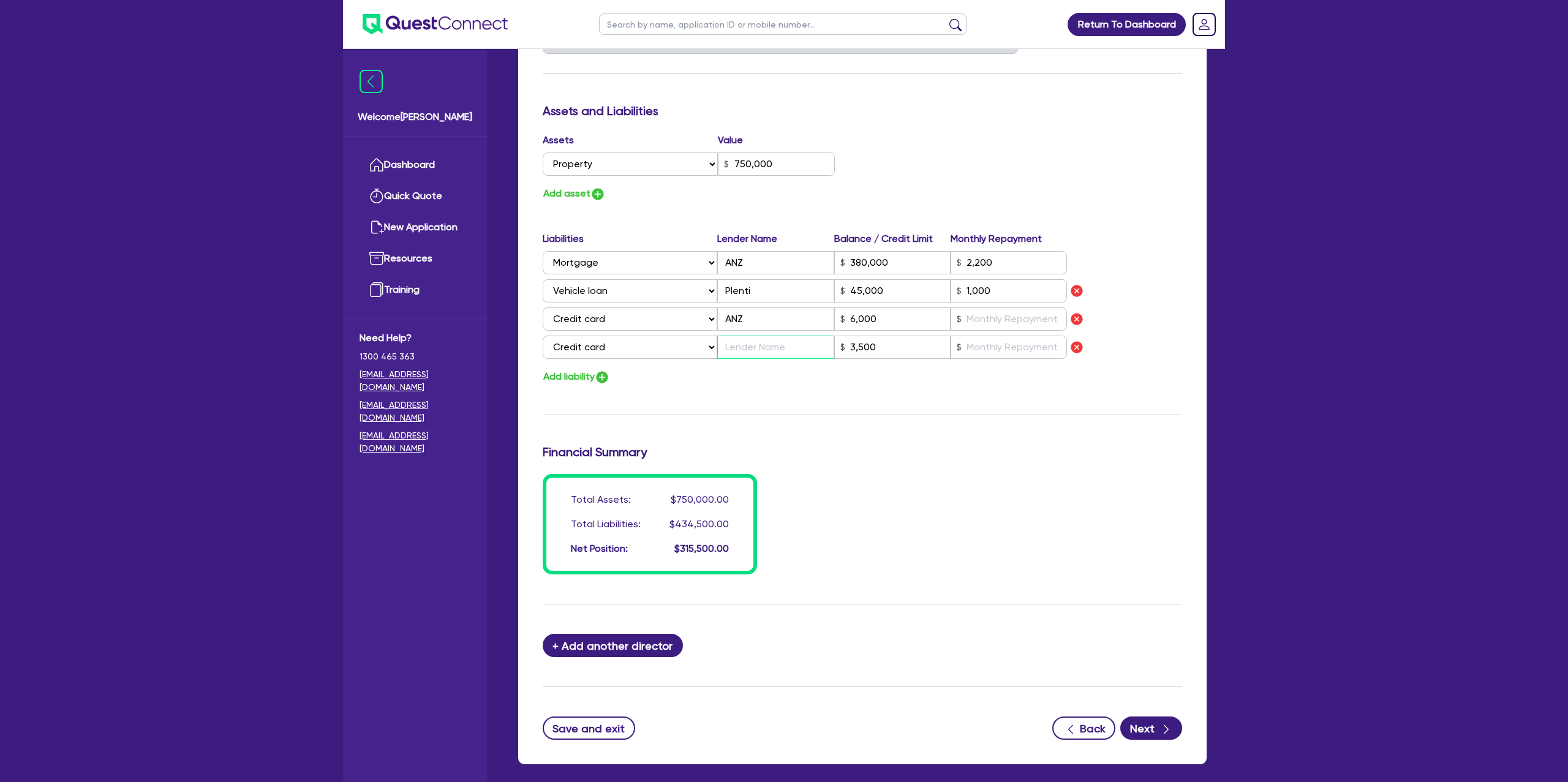
click at [750, 346] on input "text" at bounding box center [776, 347] width 117 height 23
click at [963, 321] on input "text" at bounding box center [1009, 319] width 117 height 23
click at [988, 355] on input "text" at bounding box center [1009, 347] width 117 height 23
click at [1181, 232] on div "Liabilities Lender Name Balance / Credit Limit Monthly Repayment Select Liabili…" at bounding box center [863, 298] width 658 height 133
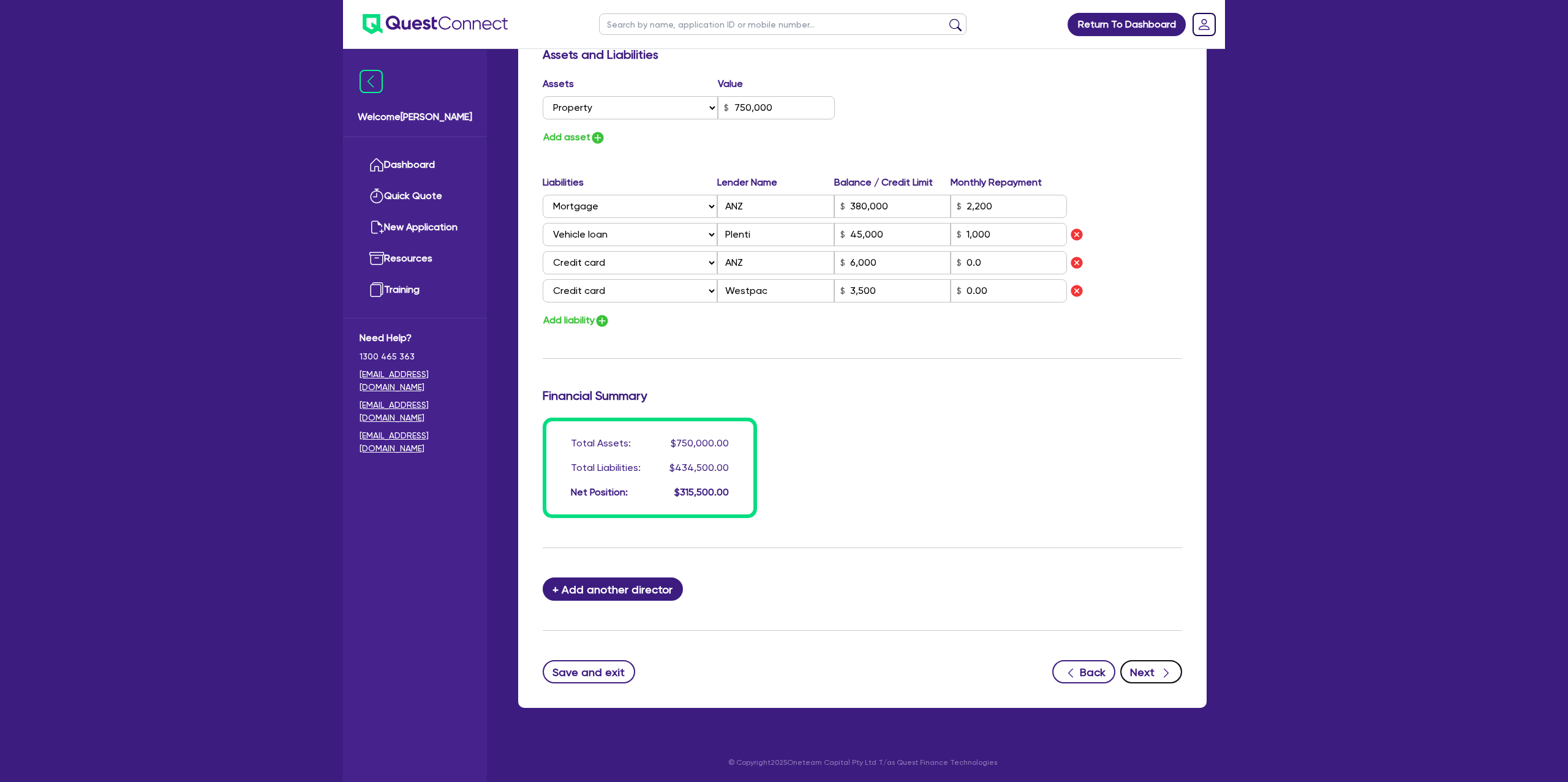
click at [1159, 676] on div "button" at bounding box center [1165, 672] width 13 height 15
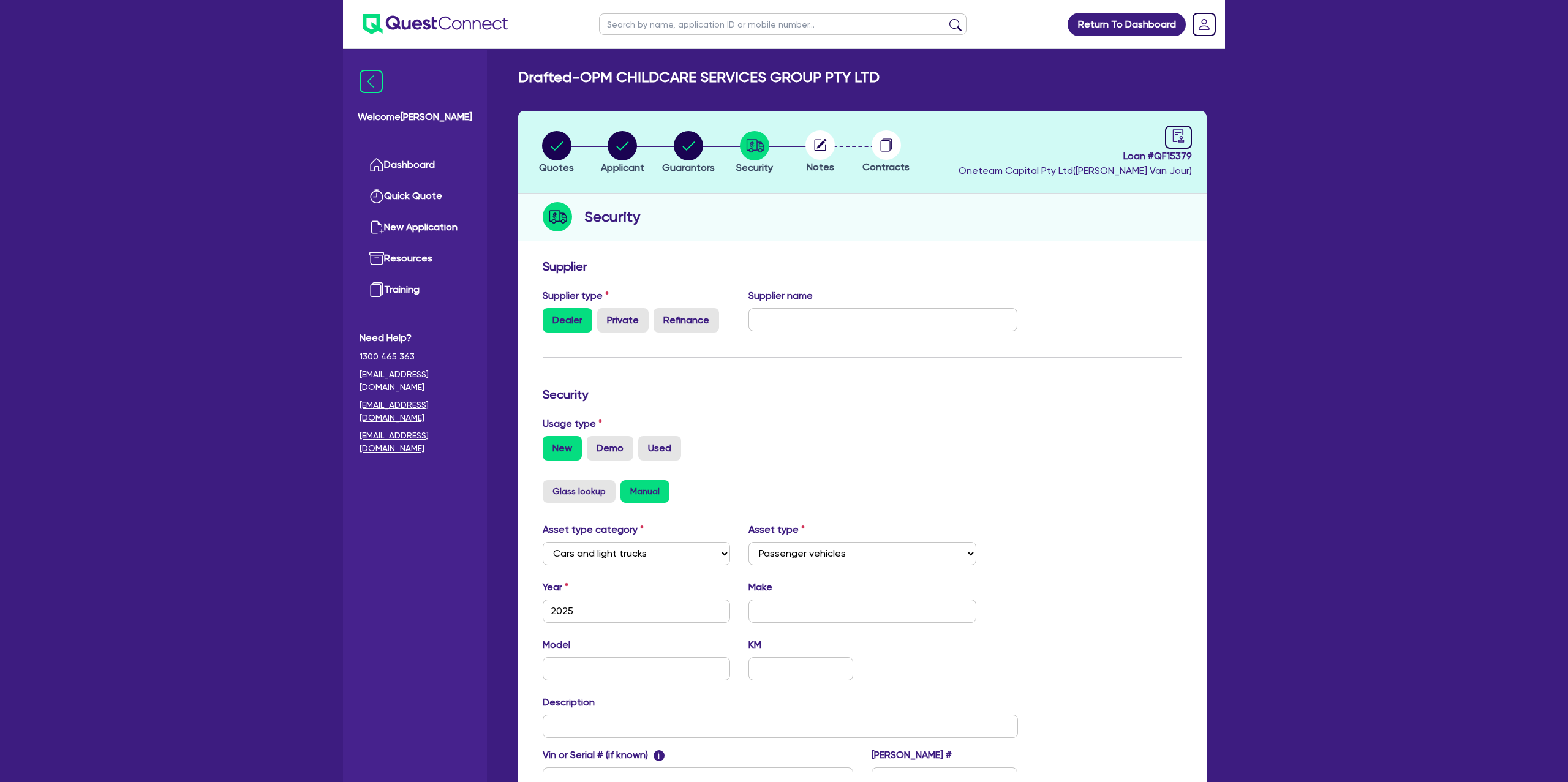
click at [1192, 129] on header "Quotes Applicant Guarantors Security Notes Contracts Loan # QF15379 Oneteam Cap…" at bounding box center [862, 152] width 689 height 83
click at [1176, 140] on icon "audit" at bounding box center [1178, 135] width 13 height 13
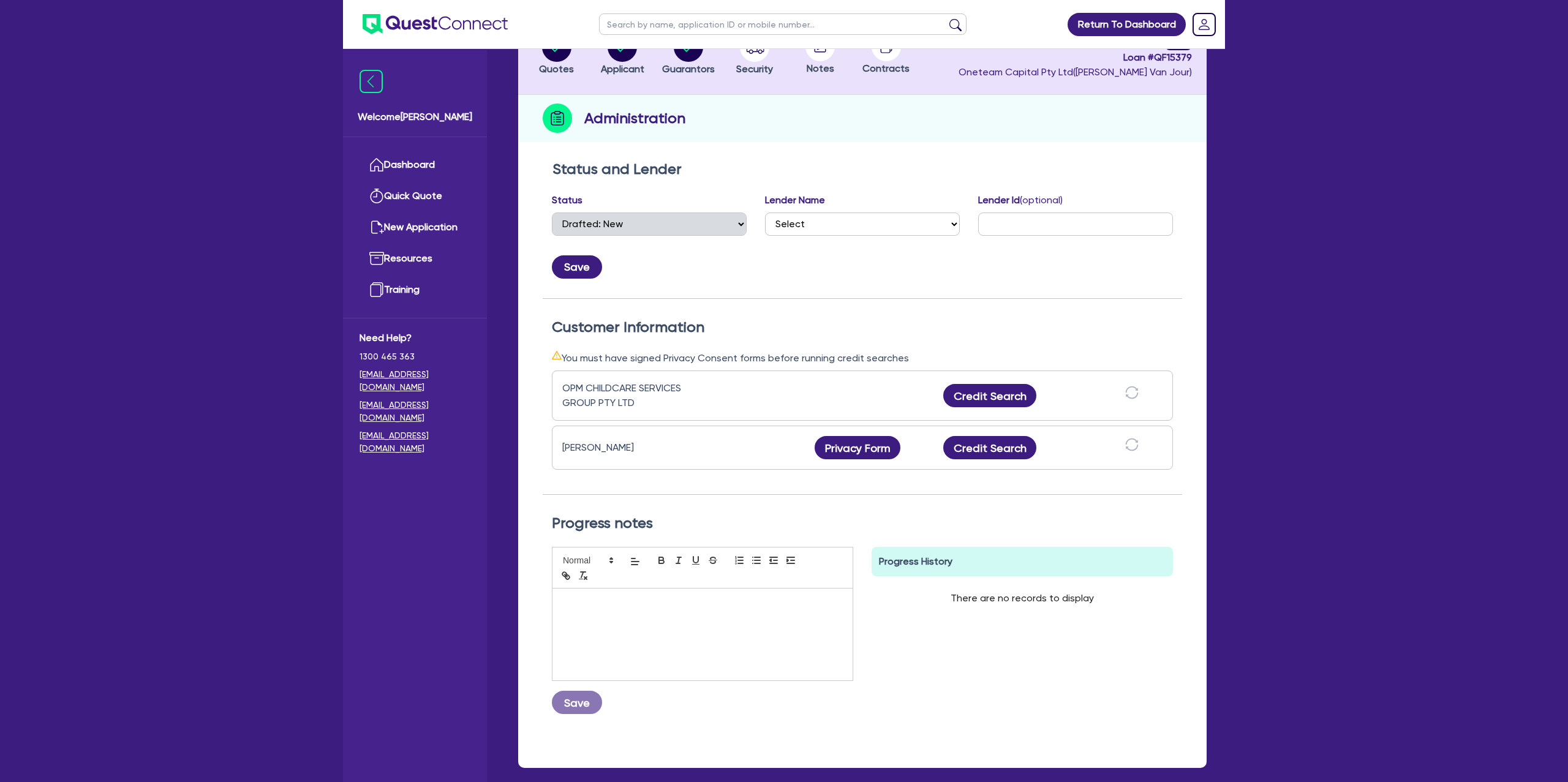
scroll to position [160, 0]
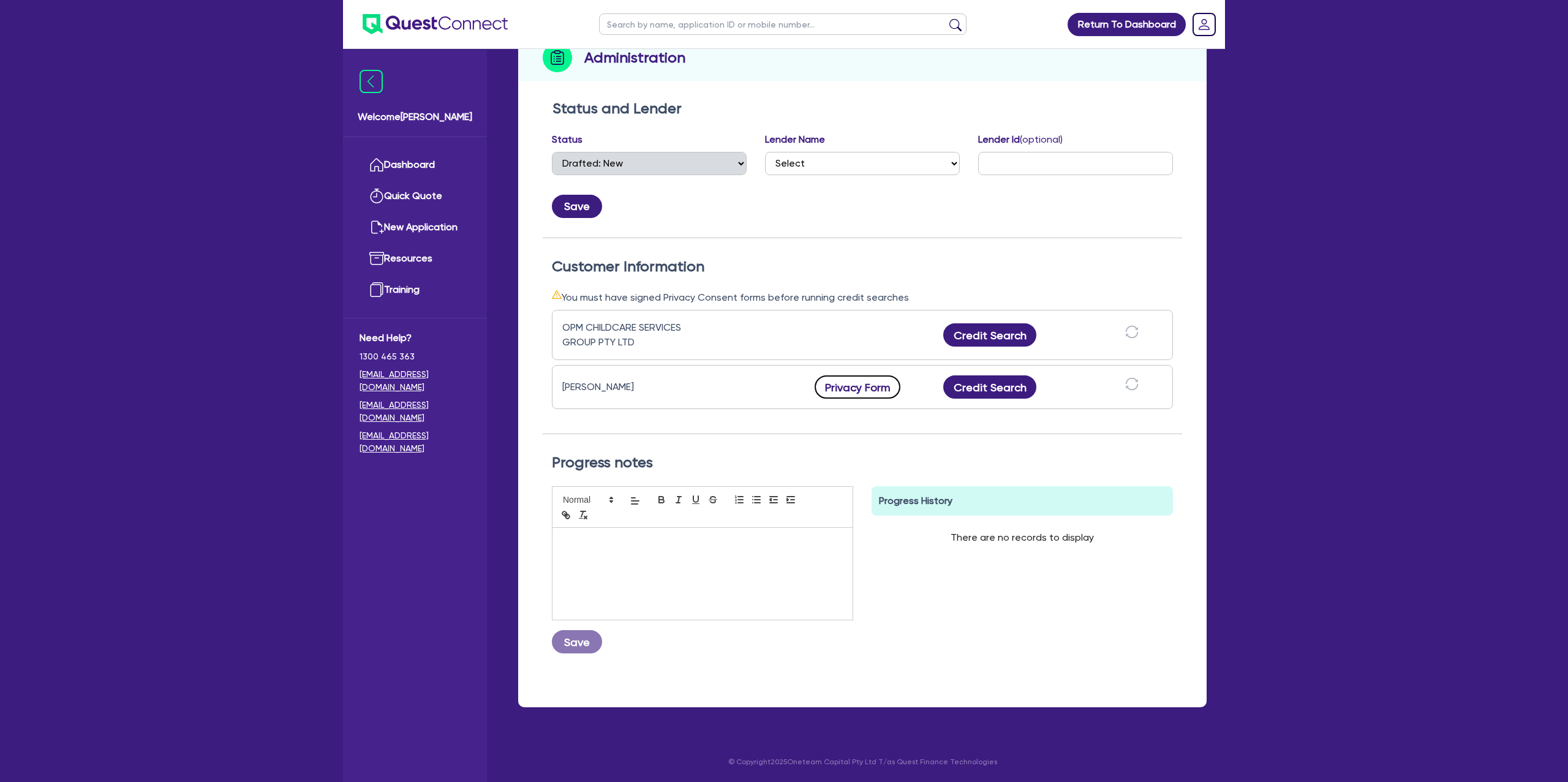
click at [878, 376] on button "Privacy Form" at bounding box center [857, 387] width 86 height 23
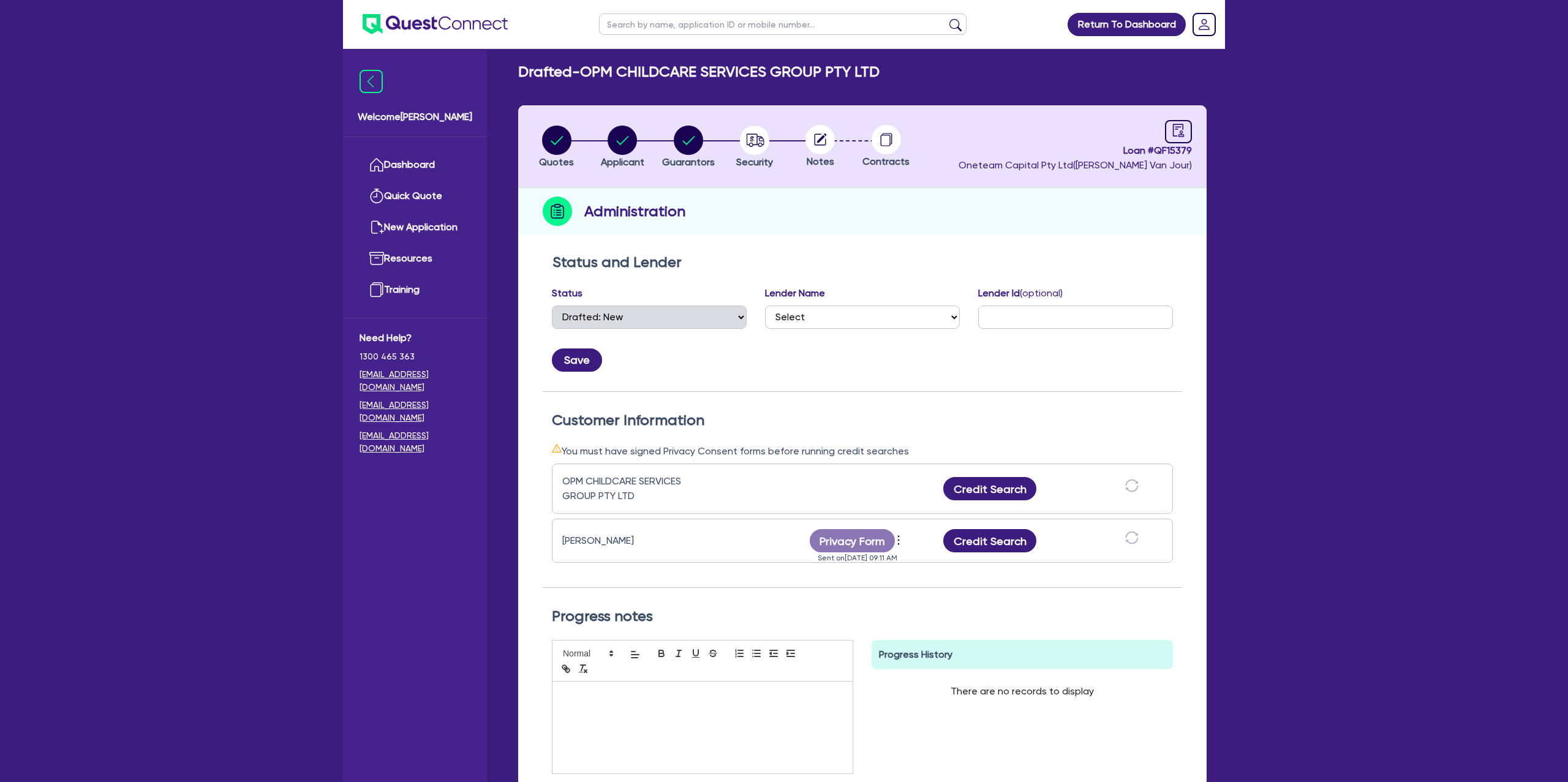
scroll to position [0, 0]
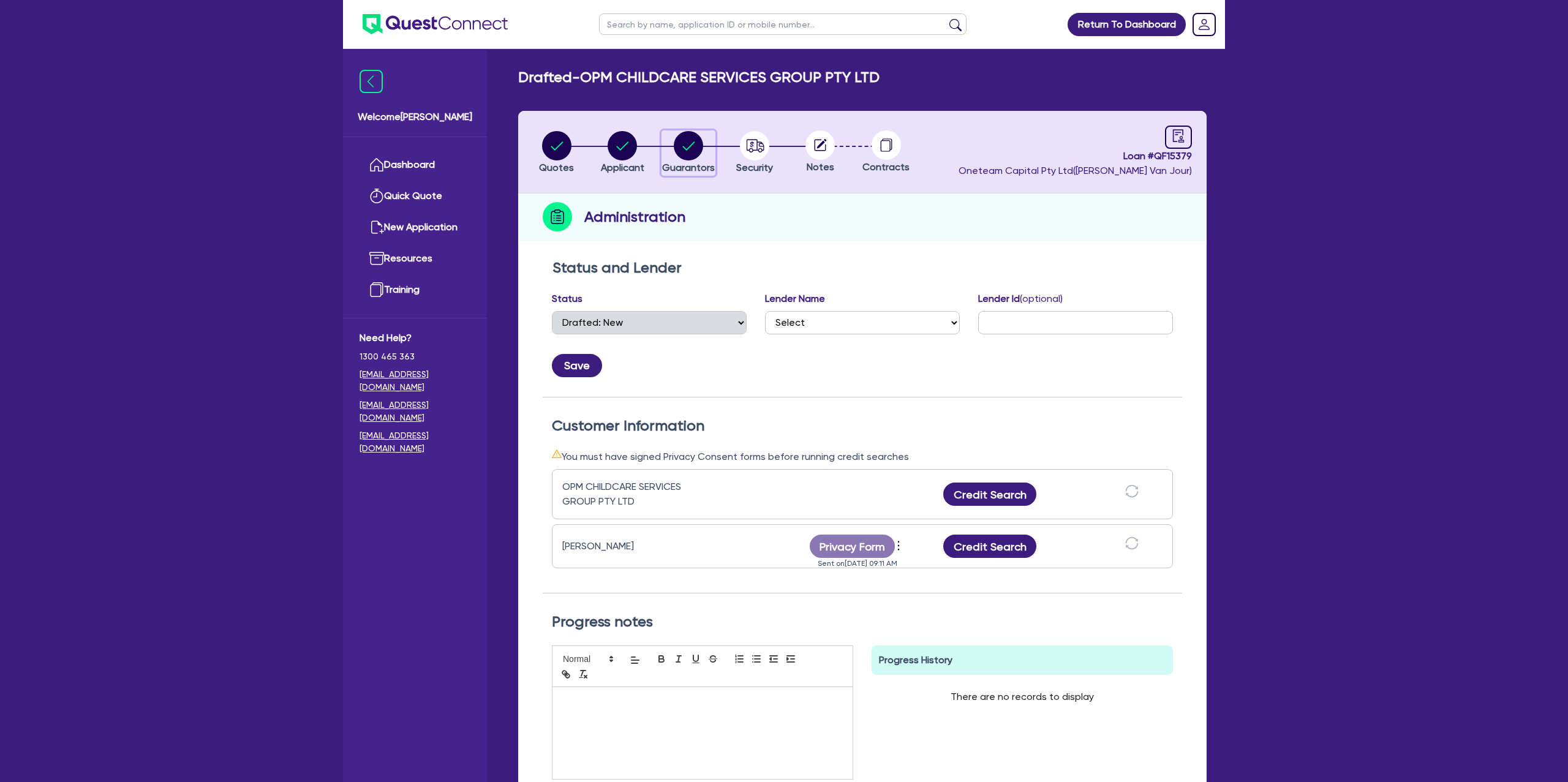
click at [692, 145] on circle "button" at bounding box center [688, 145] width 29 height 29
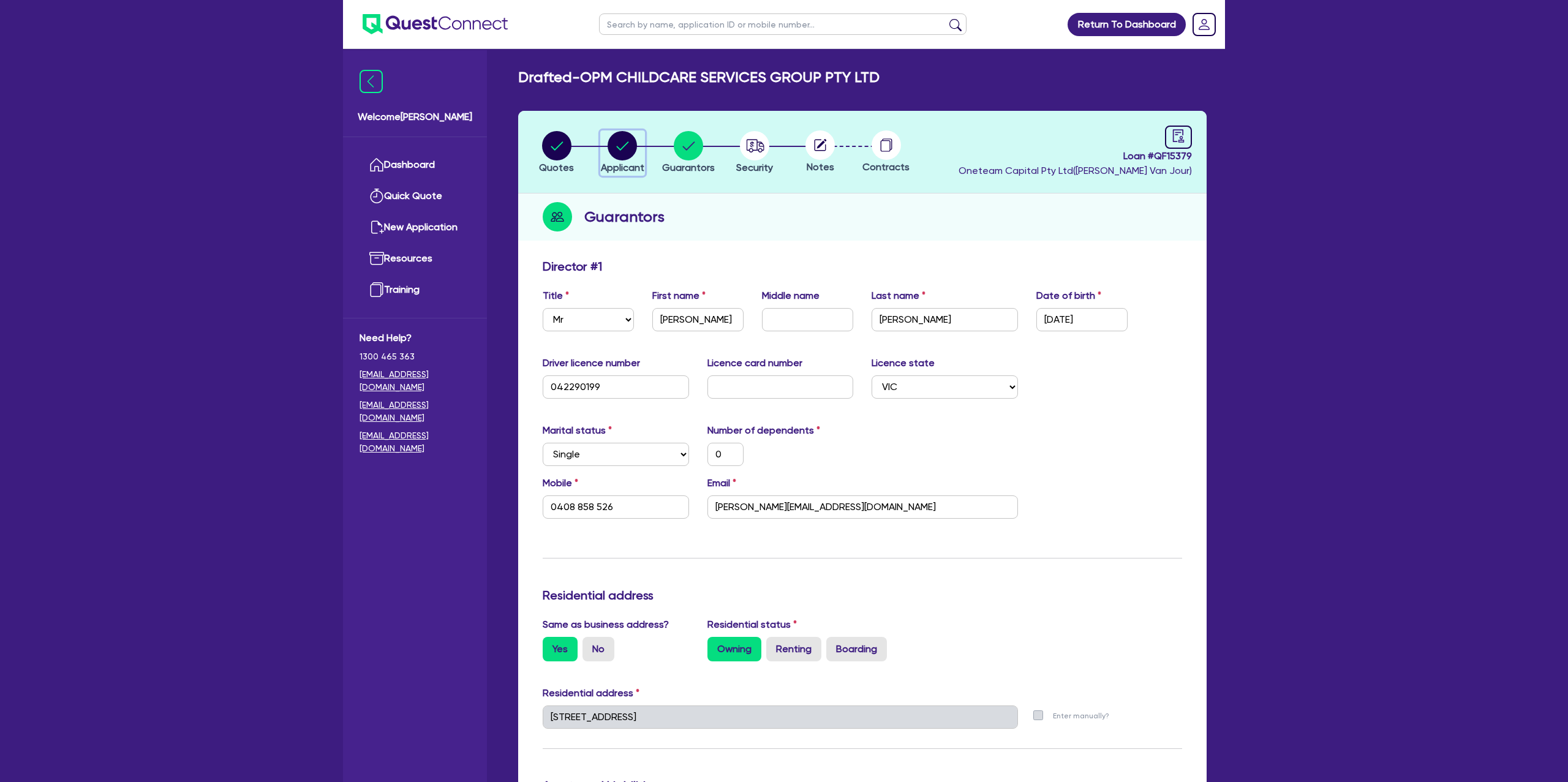
click at [618, 140] on circle "button" at bounding box center [622, 145] width 29 height 29
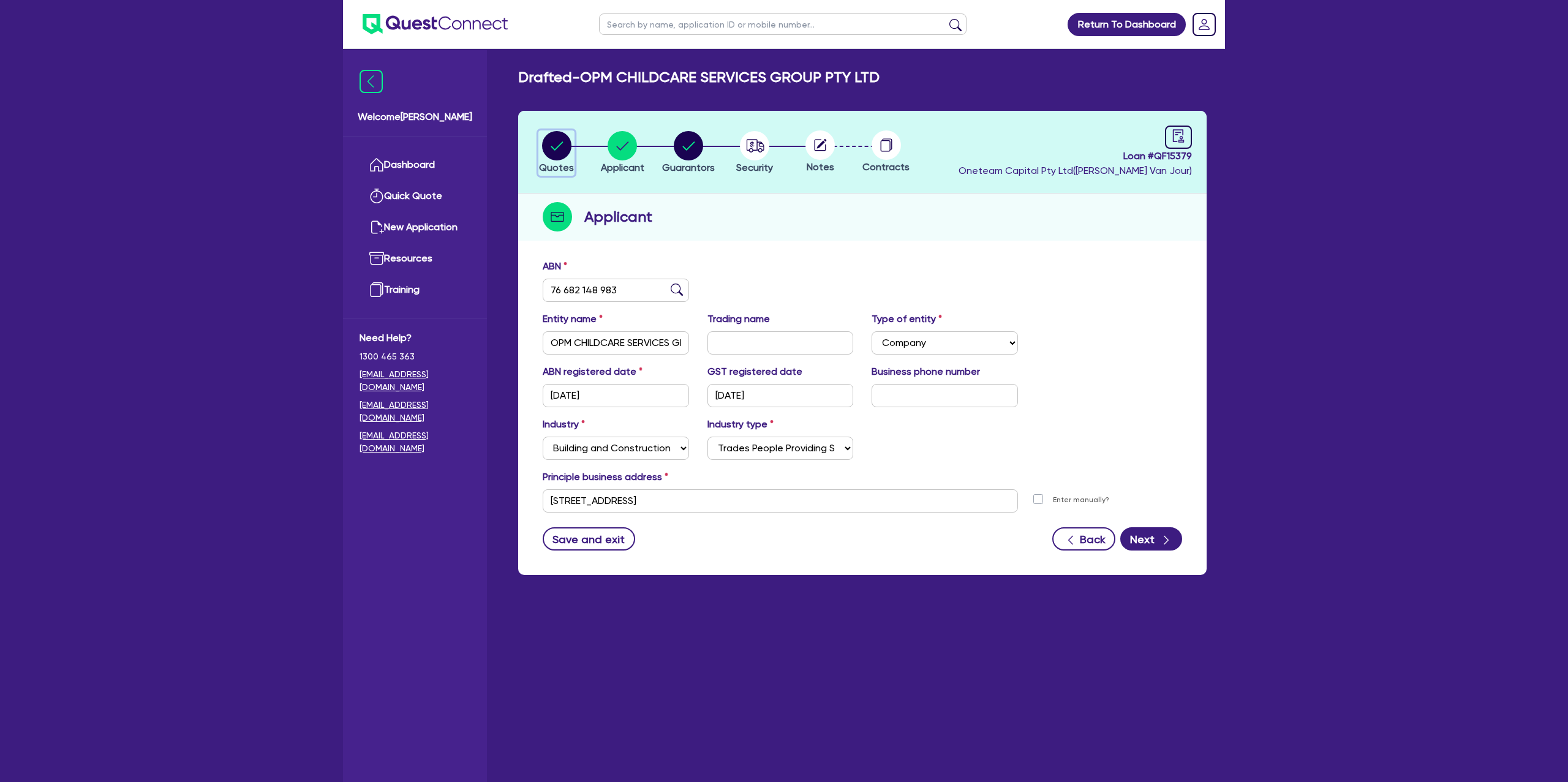
click at [558, 135] on circle "button" at bounding box center [556, 145] width 29 height 29
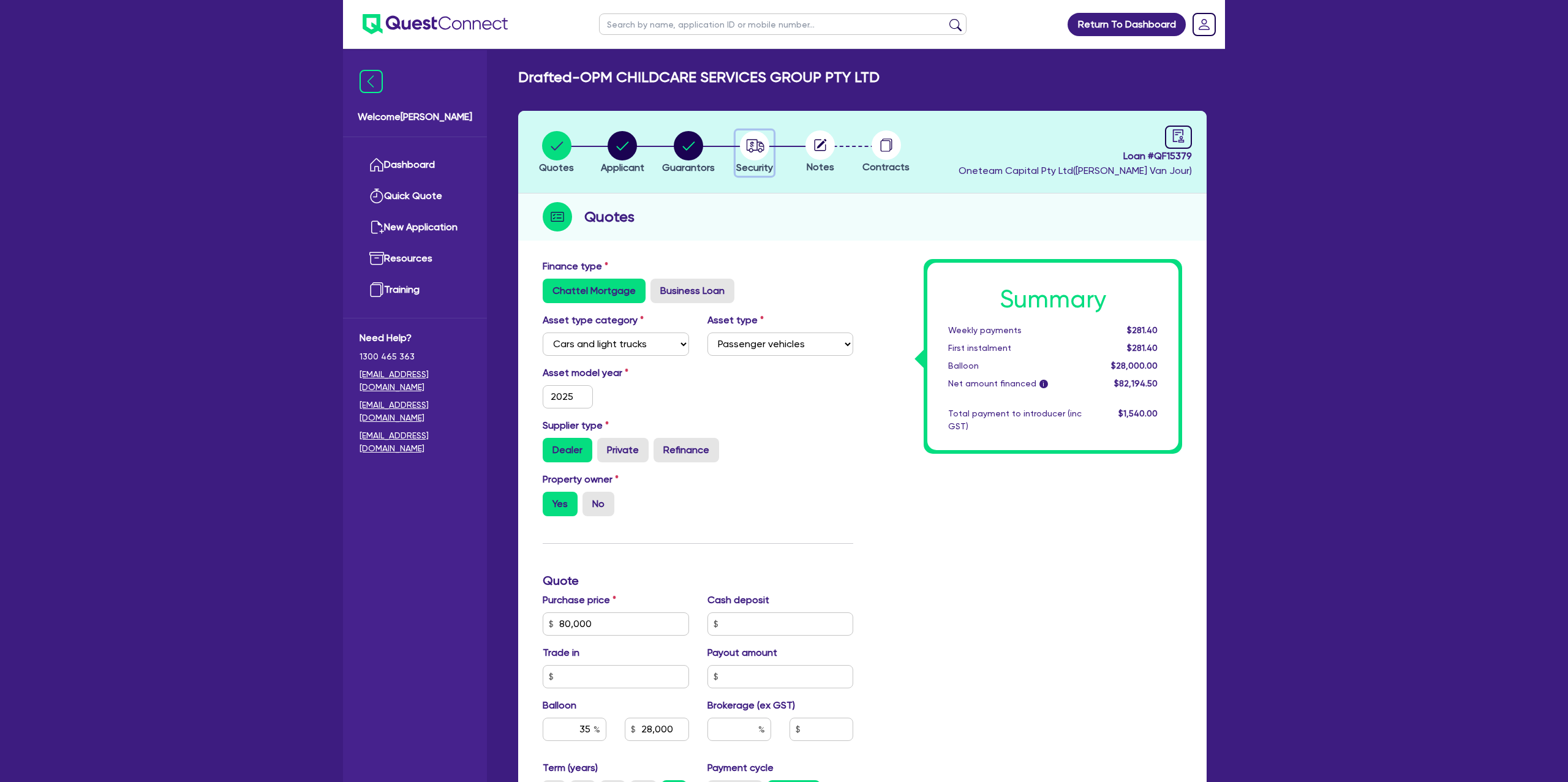
click at [760, 149] on circle "button" at bounding box center [754, 145] width 29 height 29
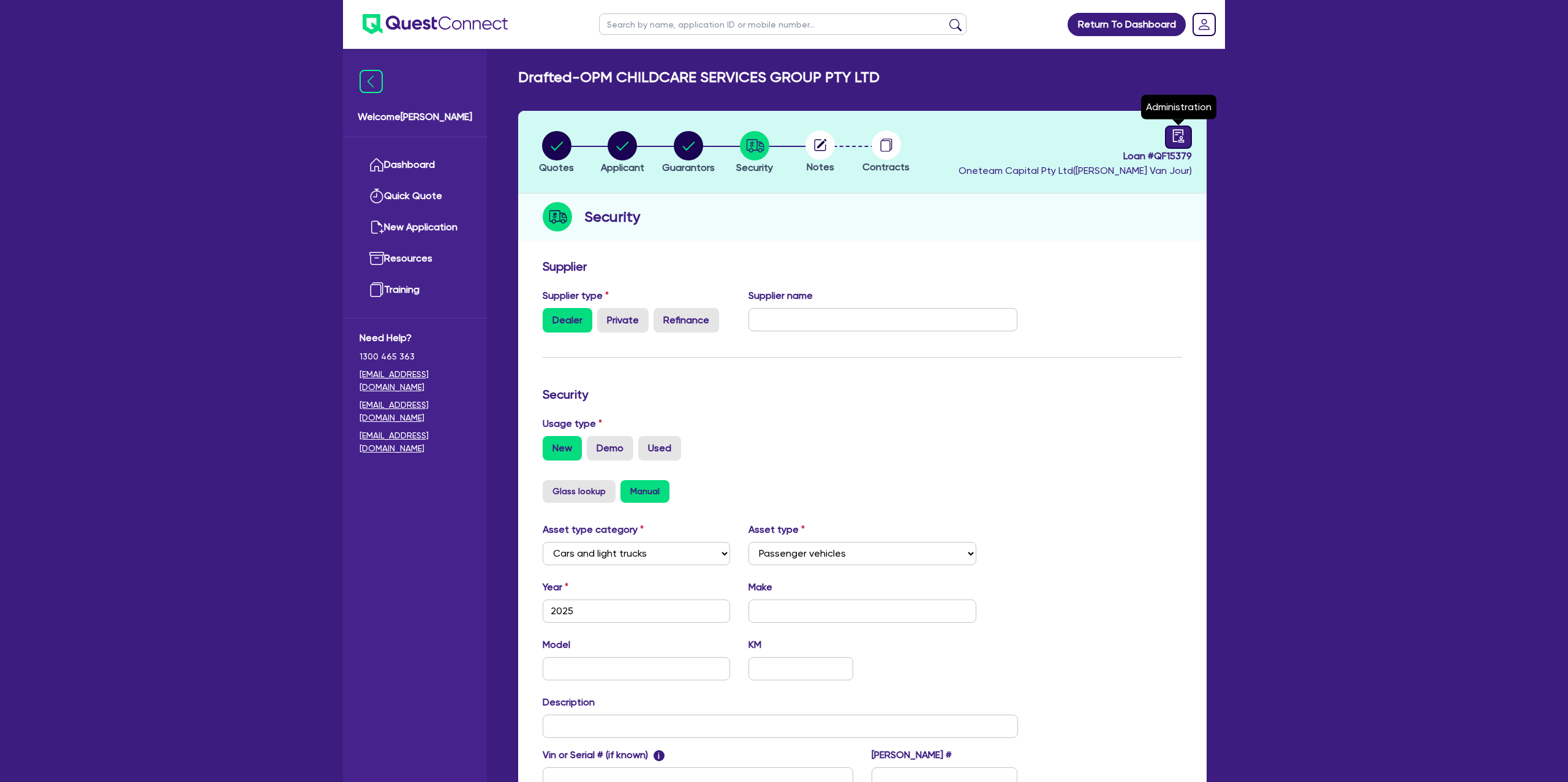
click at [1174, 138] on icon "audit" at bounding box center [1178, 135] width 13 height 13
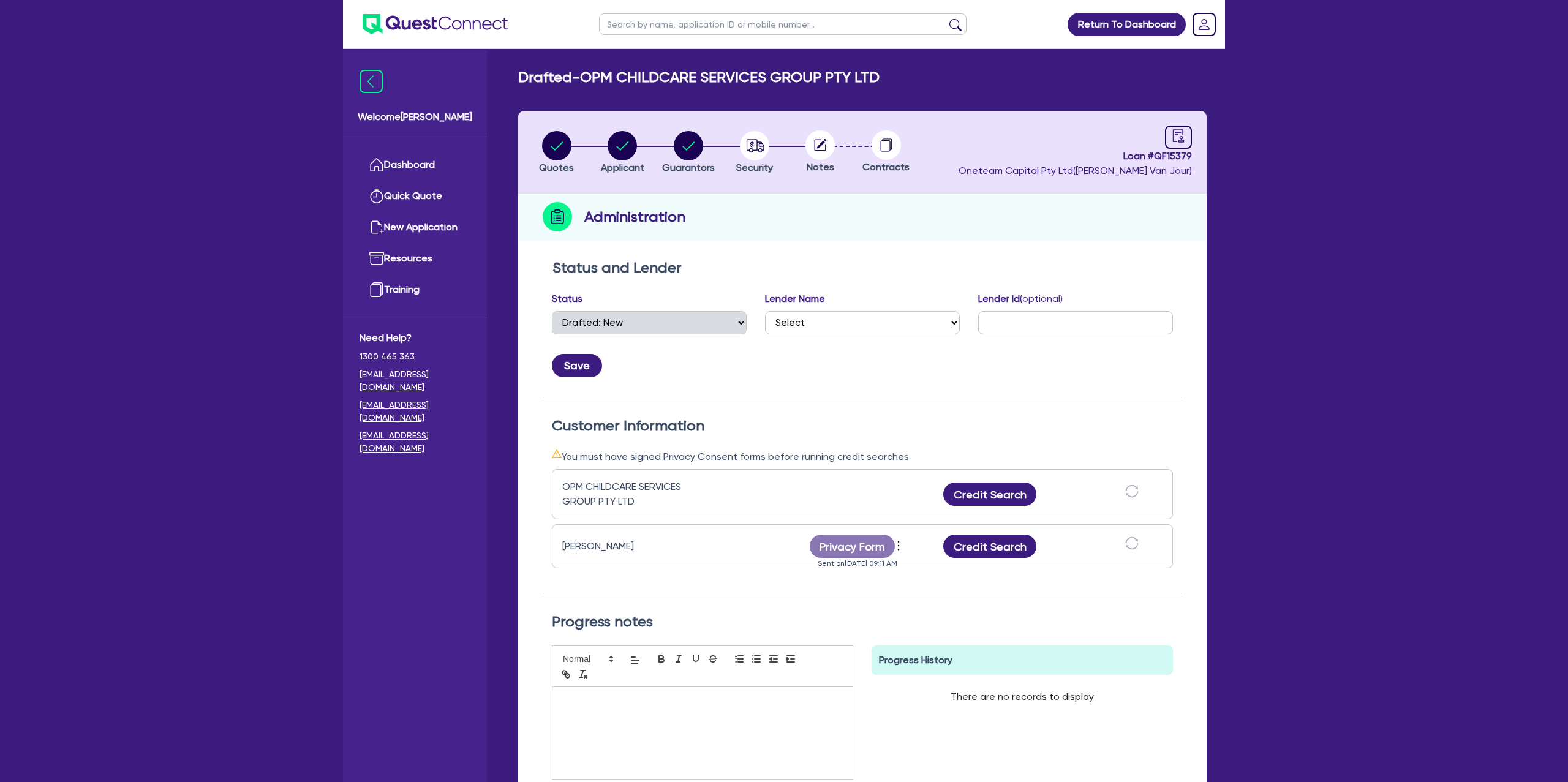
click at [824, 148] on circle at bounding box center [820, 145] width 29 height 29
click at [761, 140] on circle "button" at bounding box center [754, 145] width 29 height 29
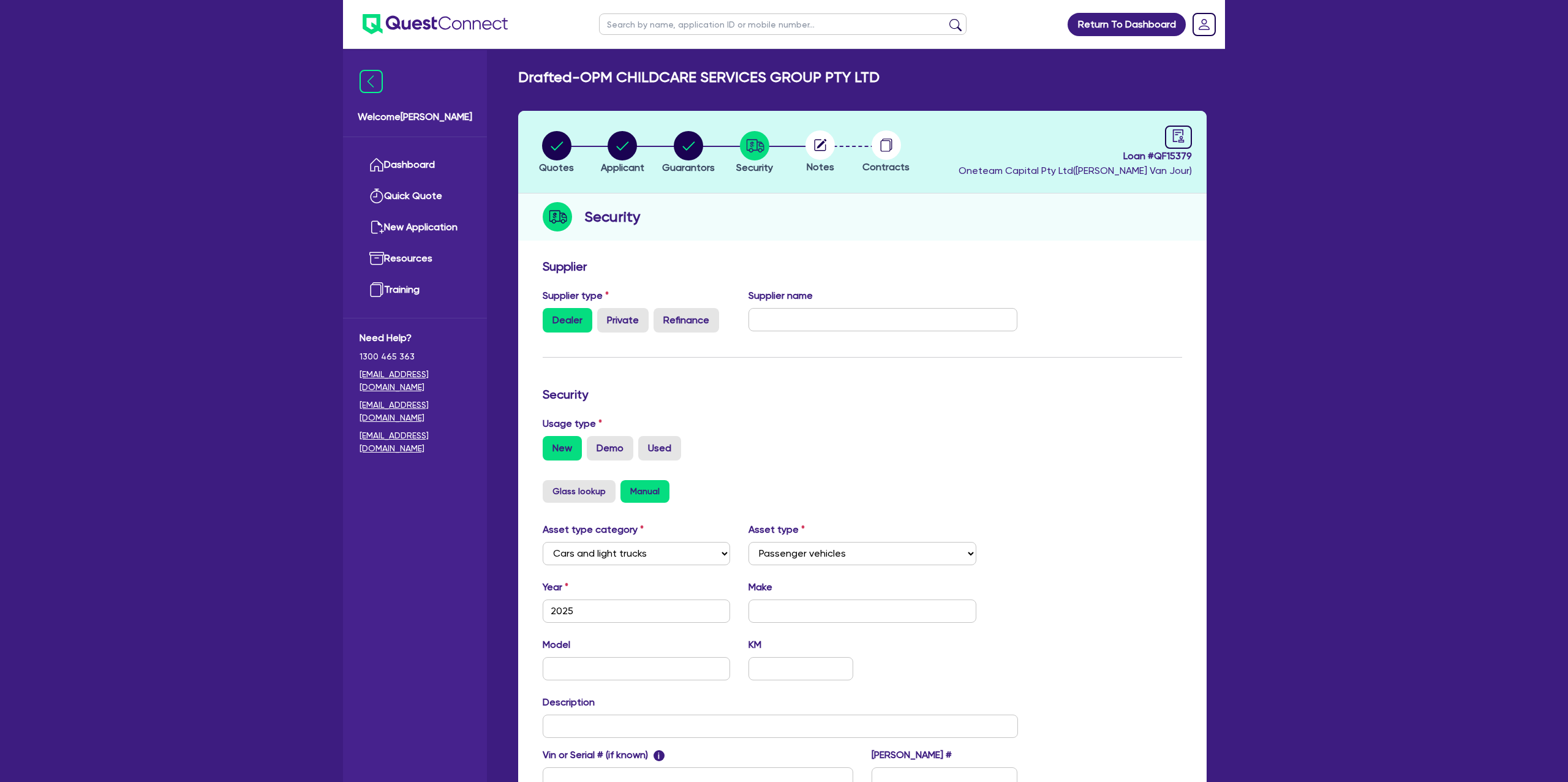
click at [826, 143] on circle at bounding box center [820, 145] width 29 height 29
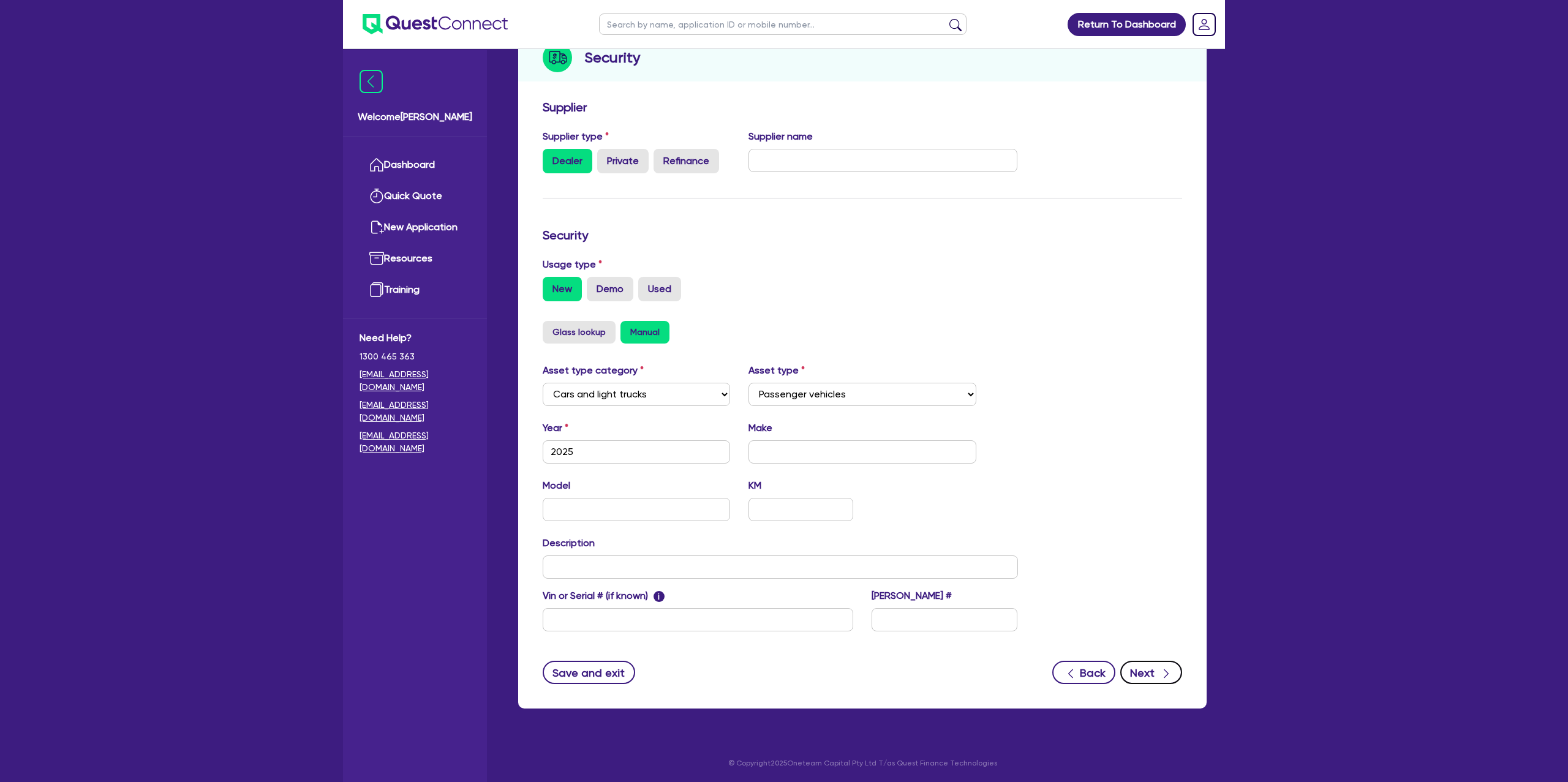
click at [1150, 679] on button "Next" at bounding box center [1152, 672] width 62 height 23
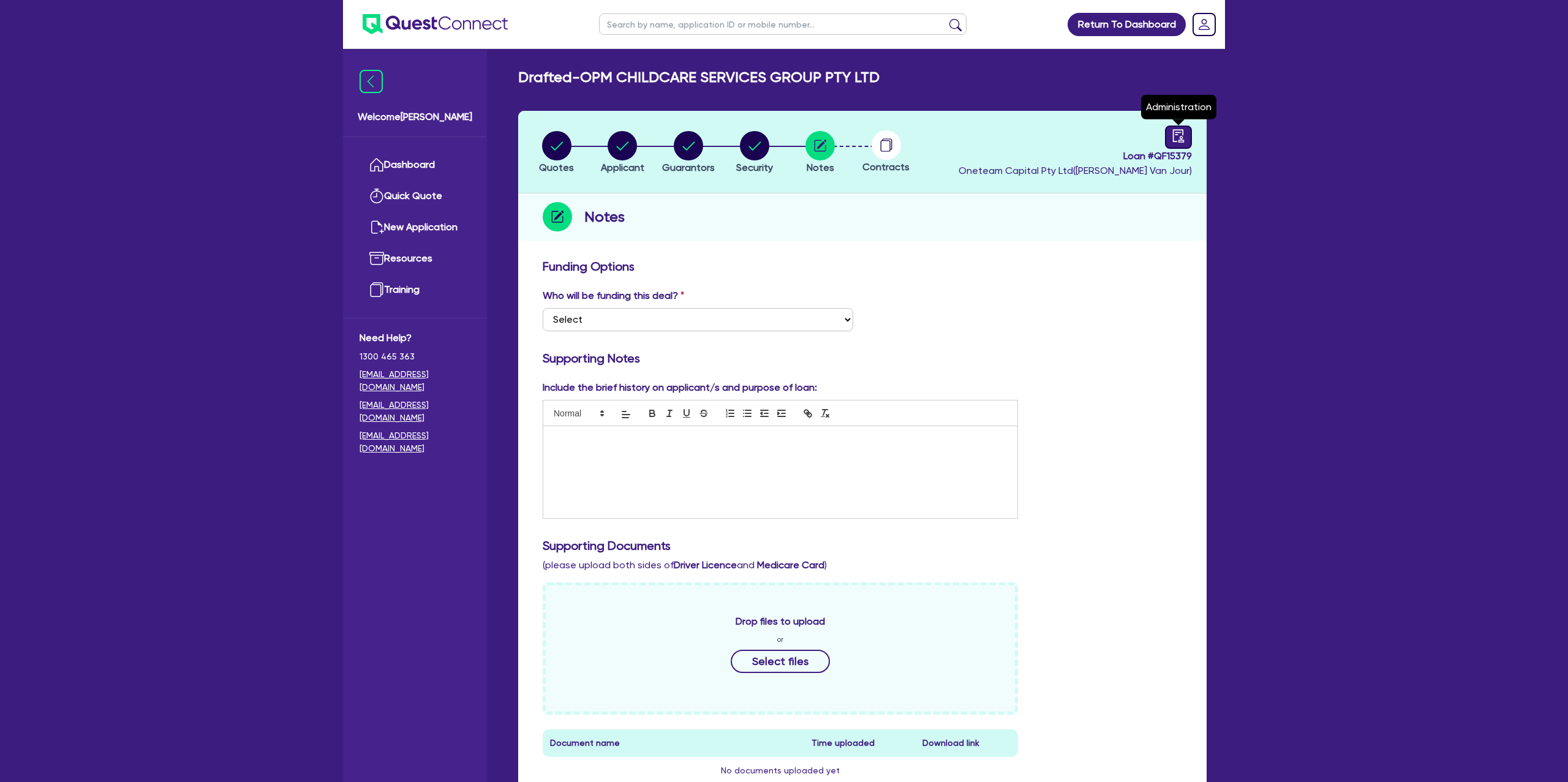
click at [1186, 133] on link at bounding box center [1178, 137] width 27 height 23
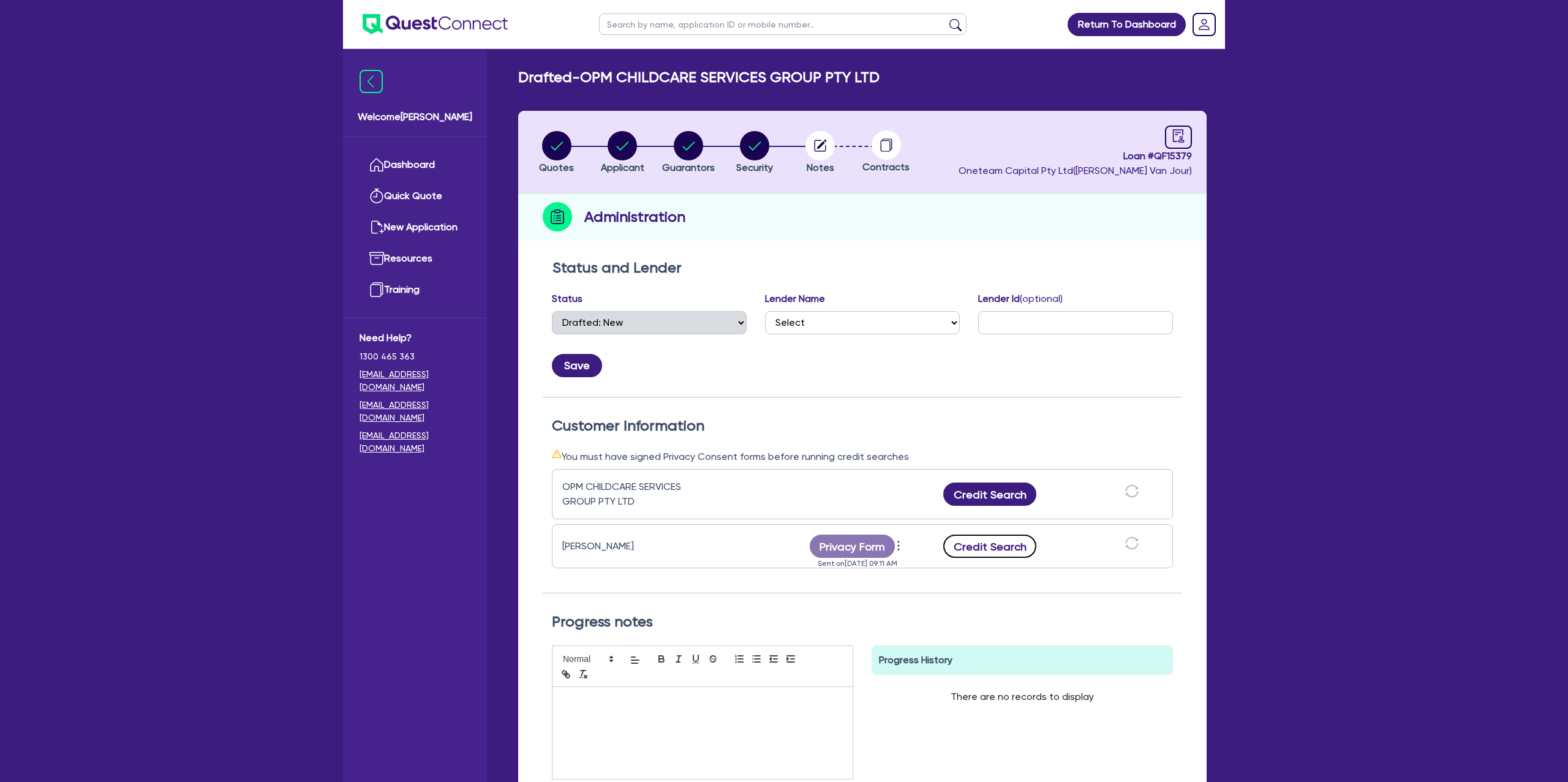
click at [983, 550] on button "Credit Search" at bounding box center [989, 546] width 93 height 23
click at [824, 140] on circle "button" at bounding box center [820, 145] width 29 height 29
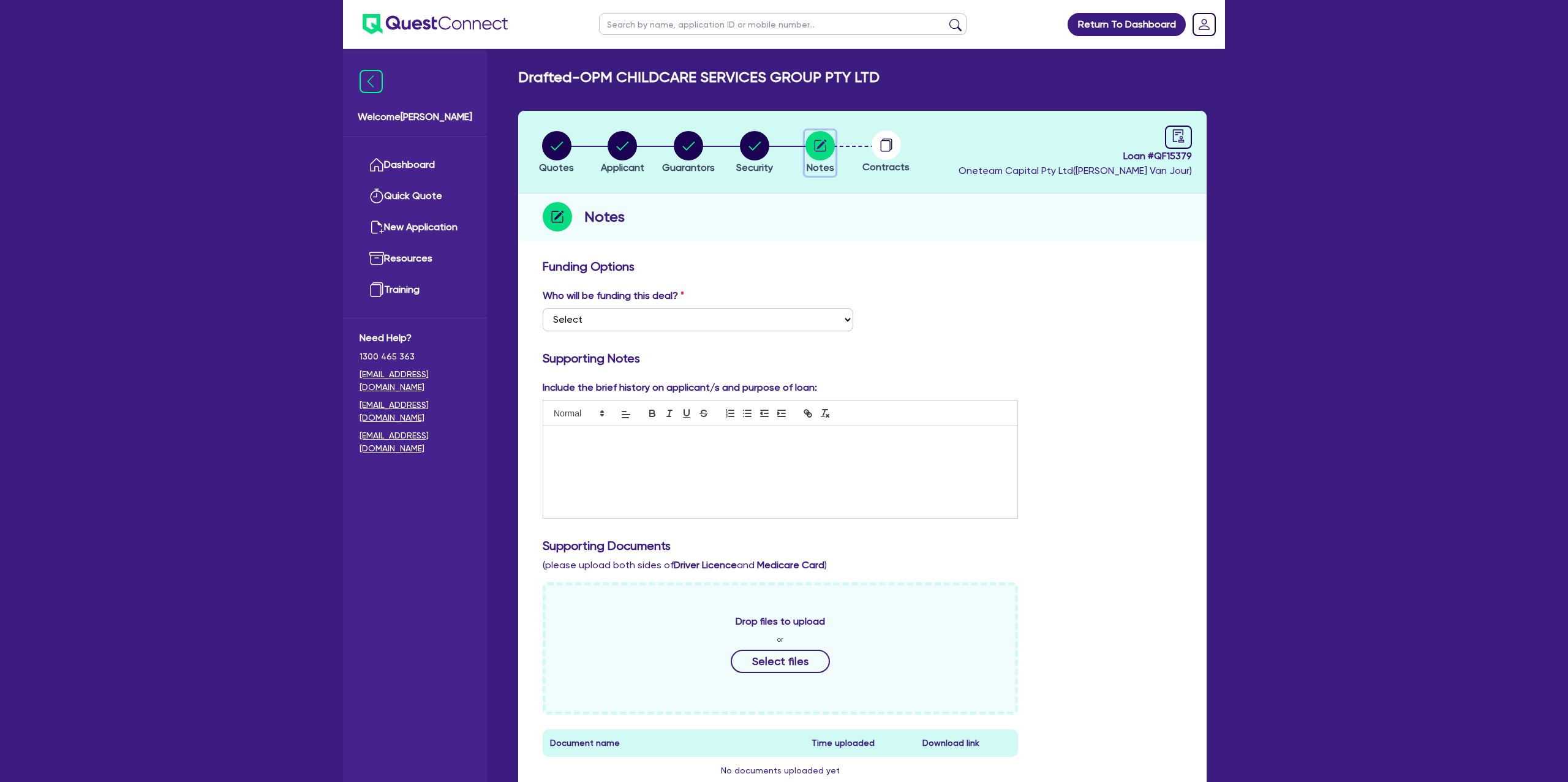
scroll to position [65, 0]
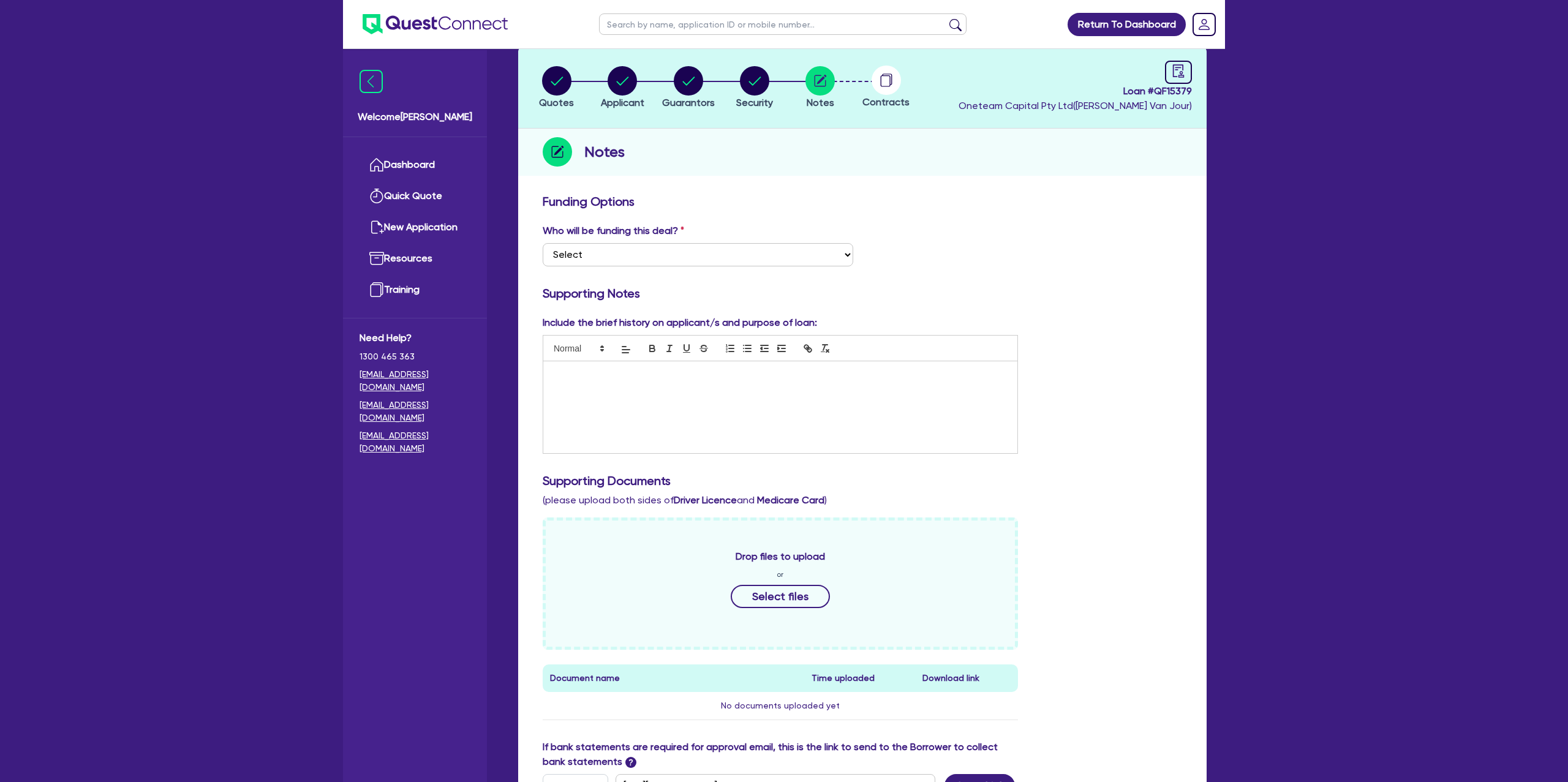
click at [593, 388] on div at bounding box center [780, 407] width 475 height 92
click at [1182, 67] on icon "audit" at bounding box center [1178, 71] width 13 height 13
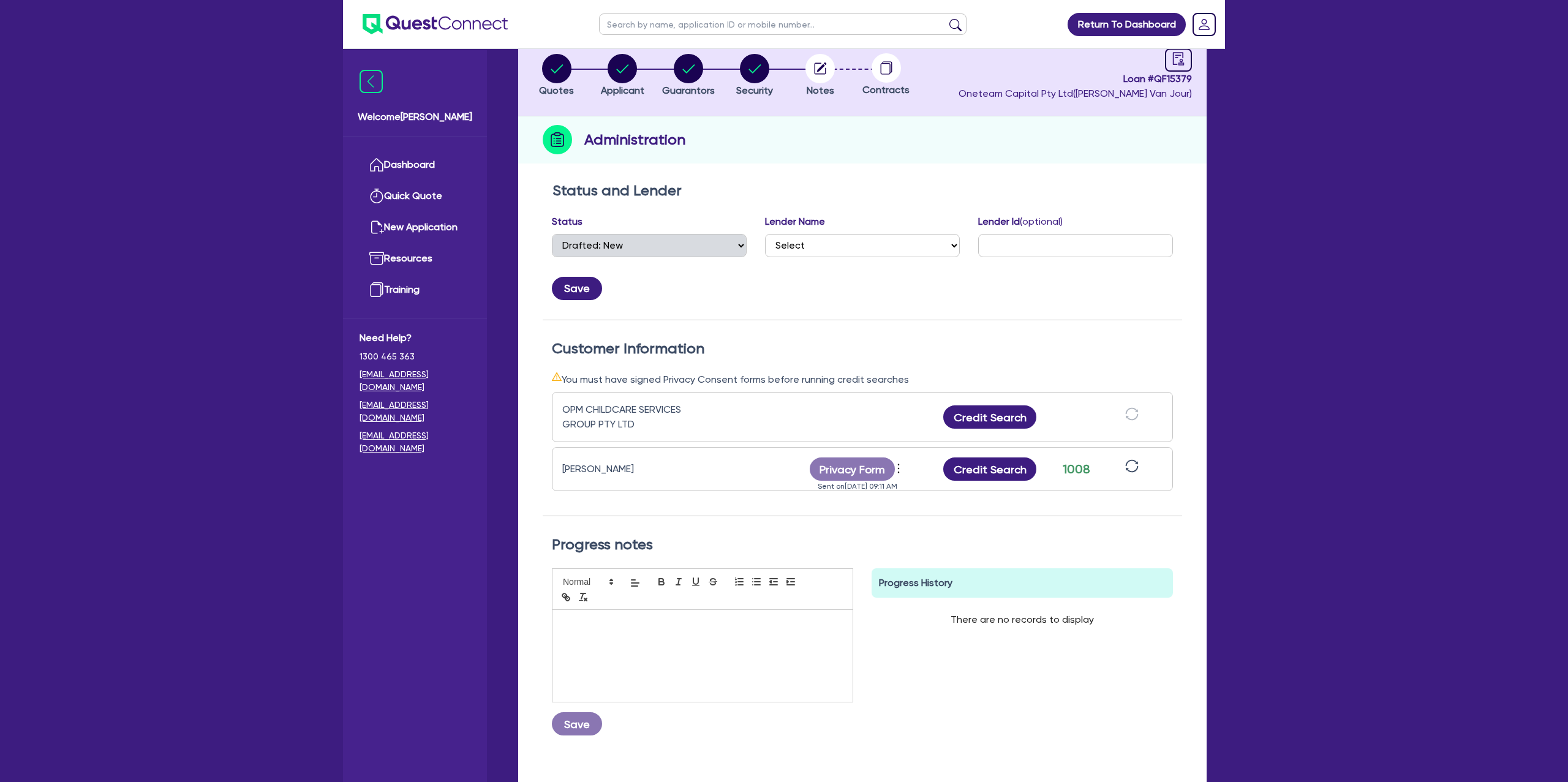
scroll to position [160, 0]
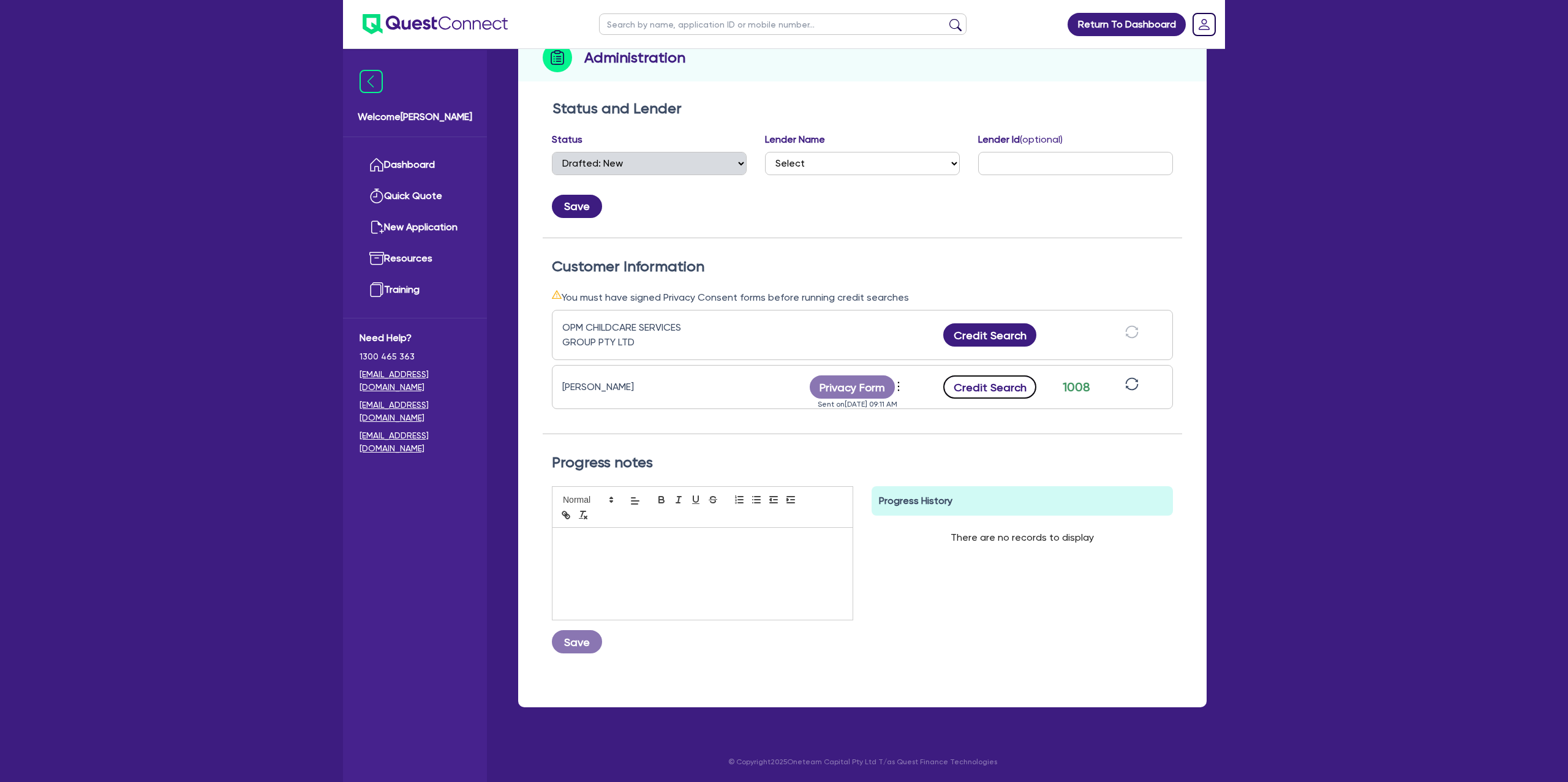
click at [998, 389] on button "Credit Search" at bounding box center [989, 387] width 93 height 23
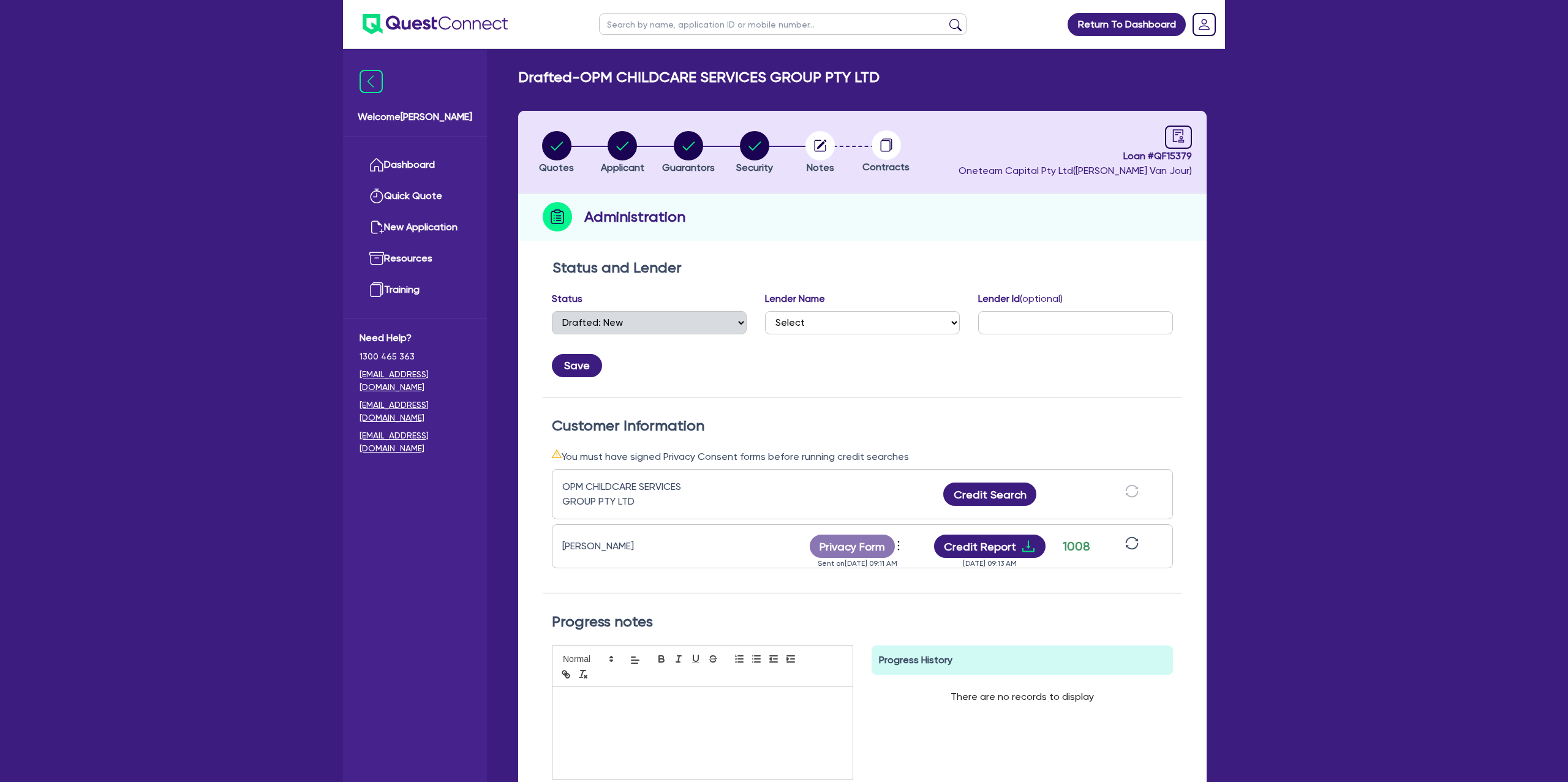
select select "DRAFTED_NEW"
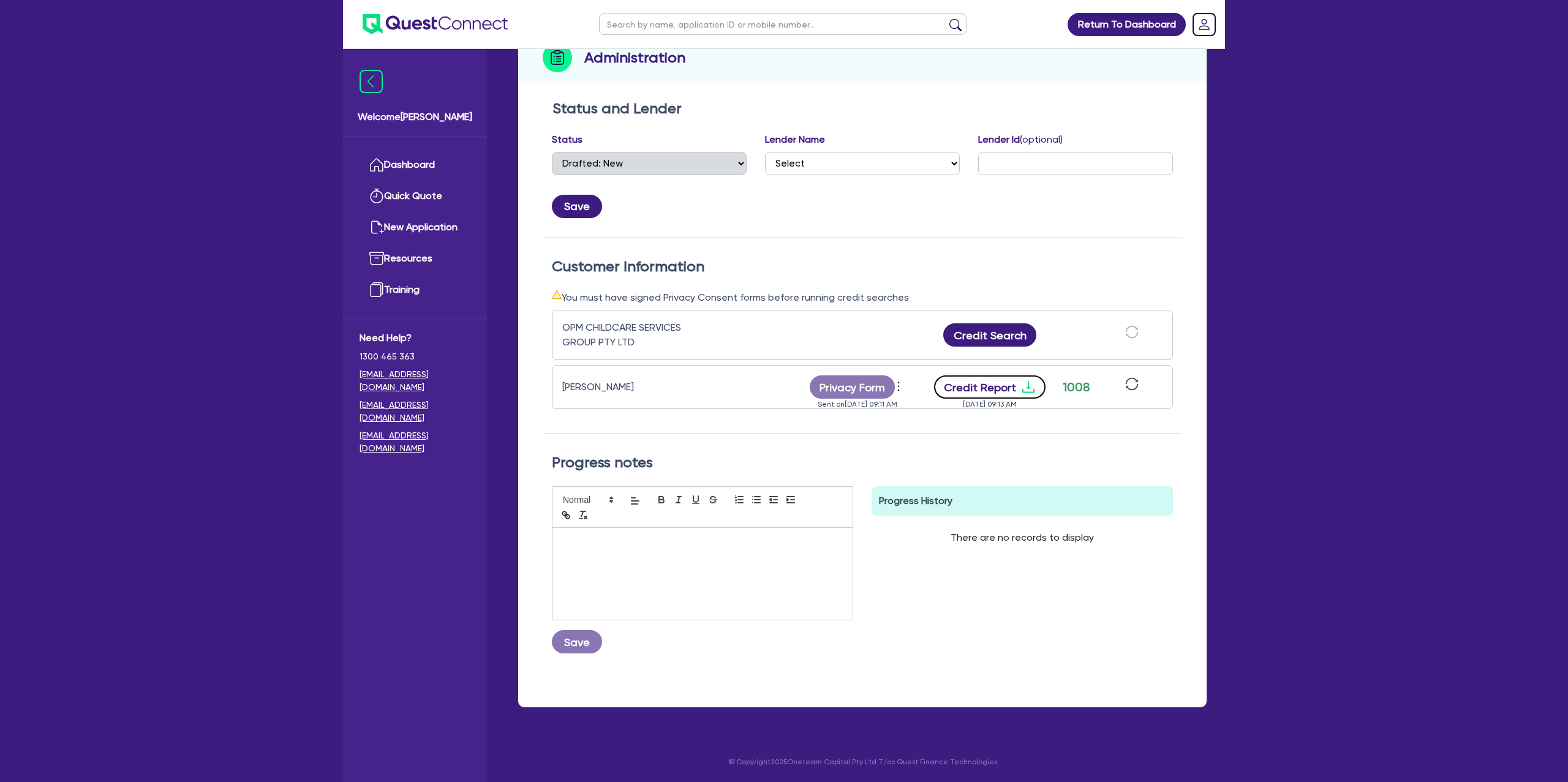
click at [1010, 383] on button "Credit Report" at bounding box center [990, 387] width 112 height 23
click at [1369, 450] on div "Return To Dashboard Edit Profile Logout Welcome Gabriel Dashboard Quick Quote N…" at bounding box center [784, 311] width 1568 height 941
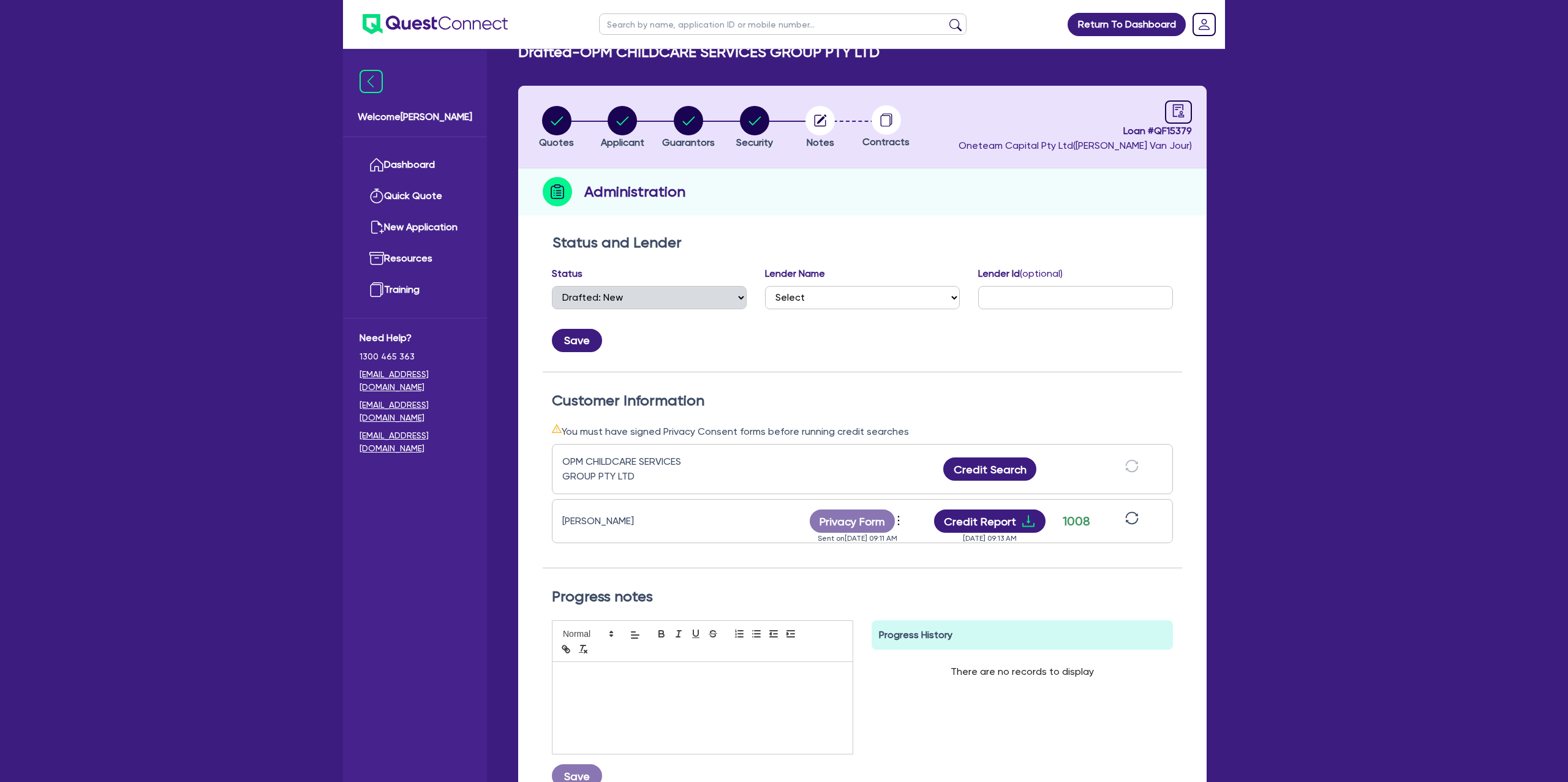
scroll to position [0, 0]
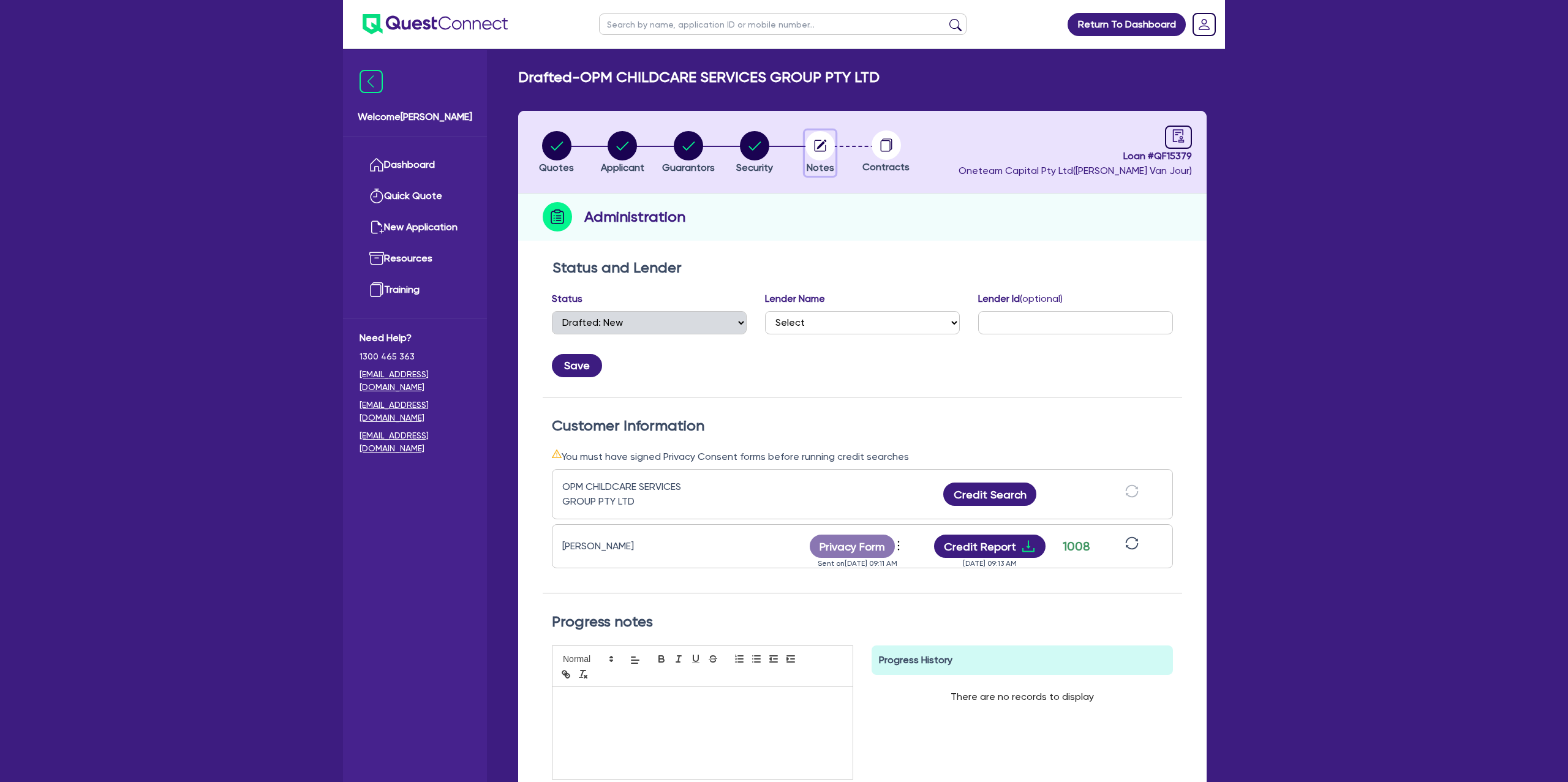
click at [832, 131] on icon "button" at bounding box center [820, 145] width 29 height 29
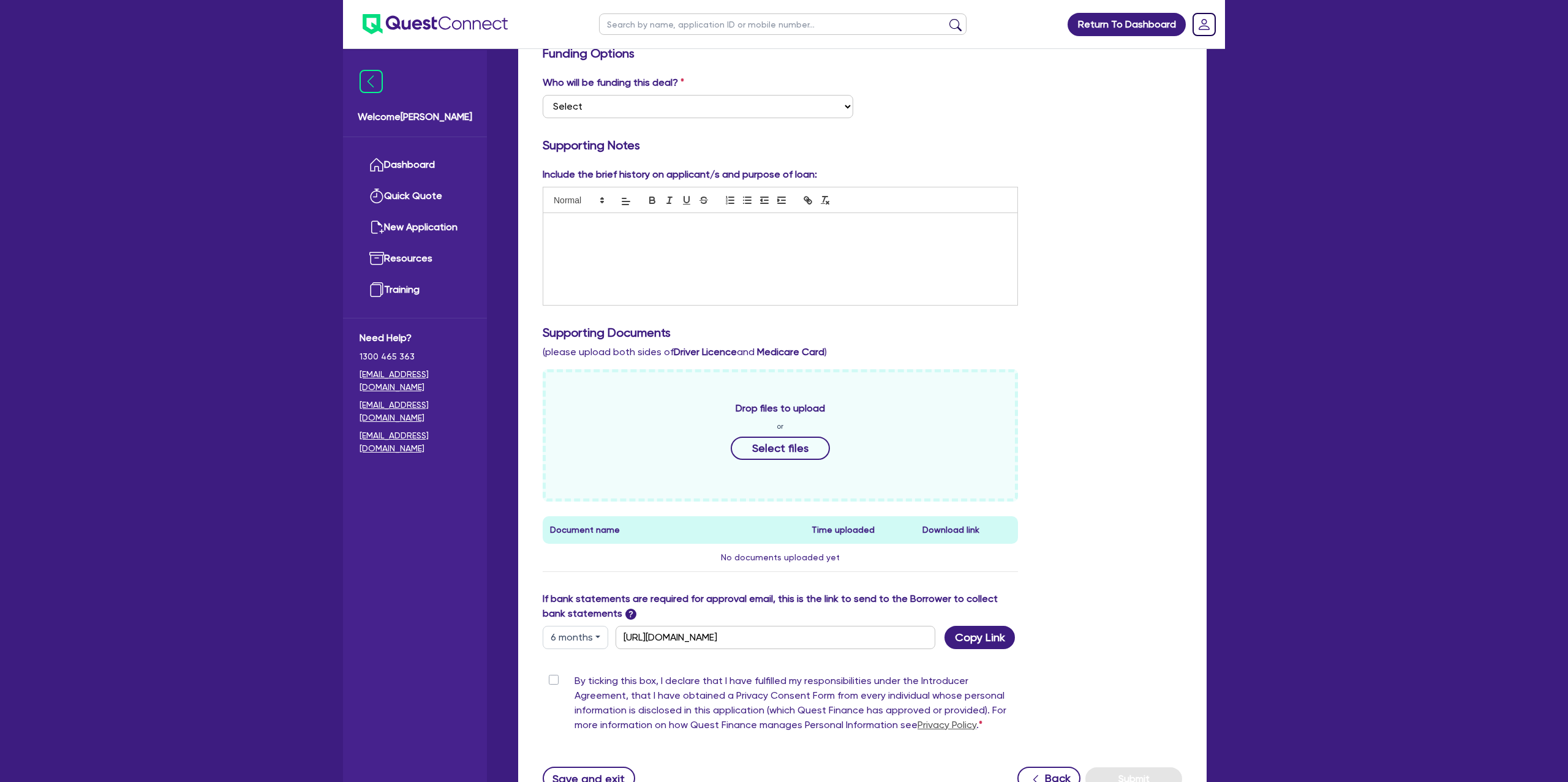
scroll to position [215, 0]
click at [574, 228] on p at bounding box center [780, 224] width 456 height 11
click at [567, 224] on p "22081218564" at bounding box center [780, 224] width 456 height 11
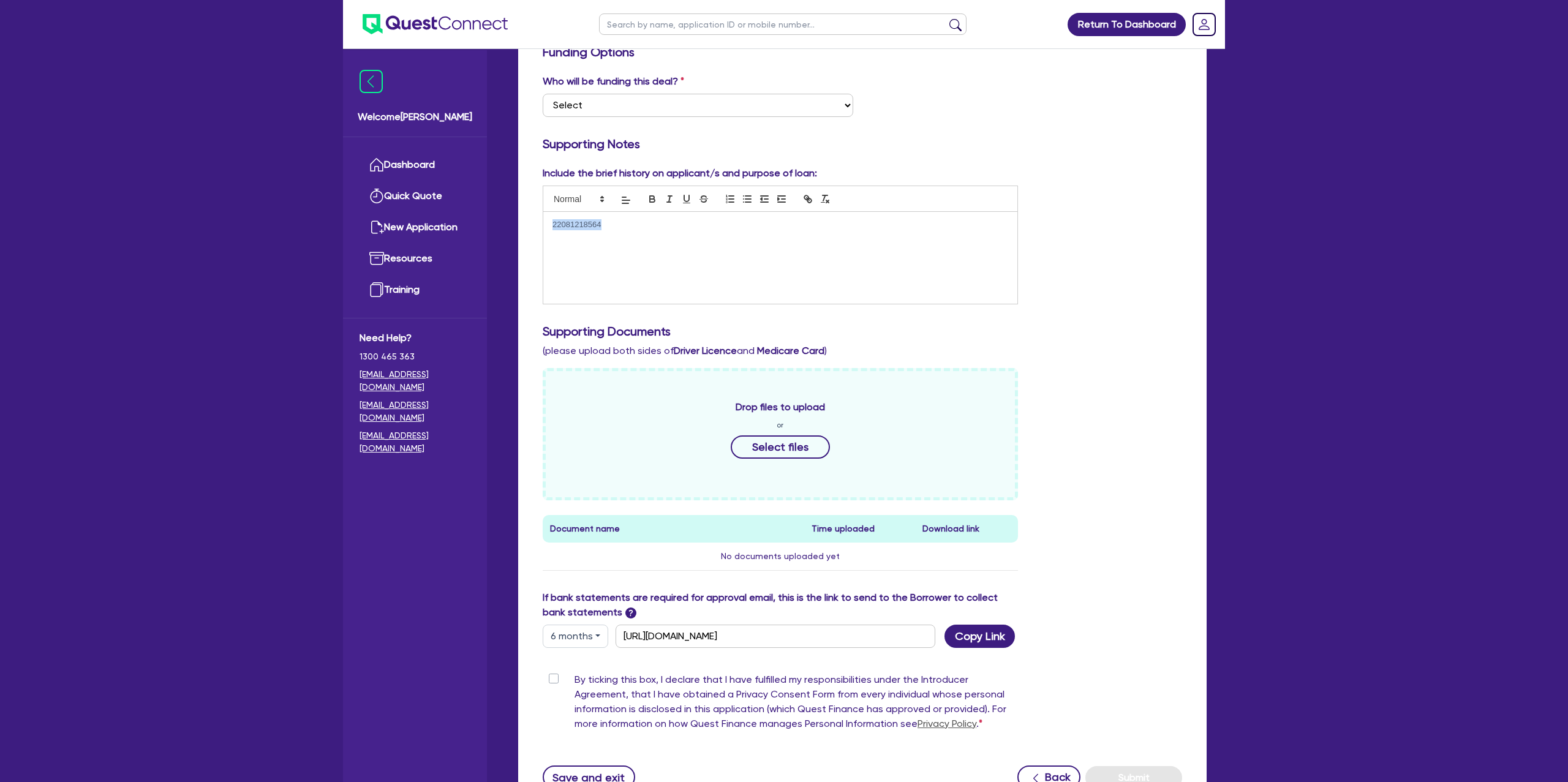
copy p "22081218564"
click at [1055, 137] on h3 "Supporting Notes" at bounding box center [863, 144] width 640 height 15
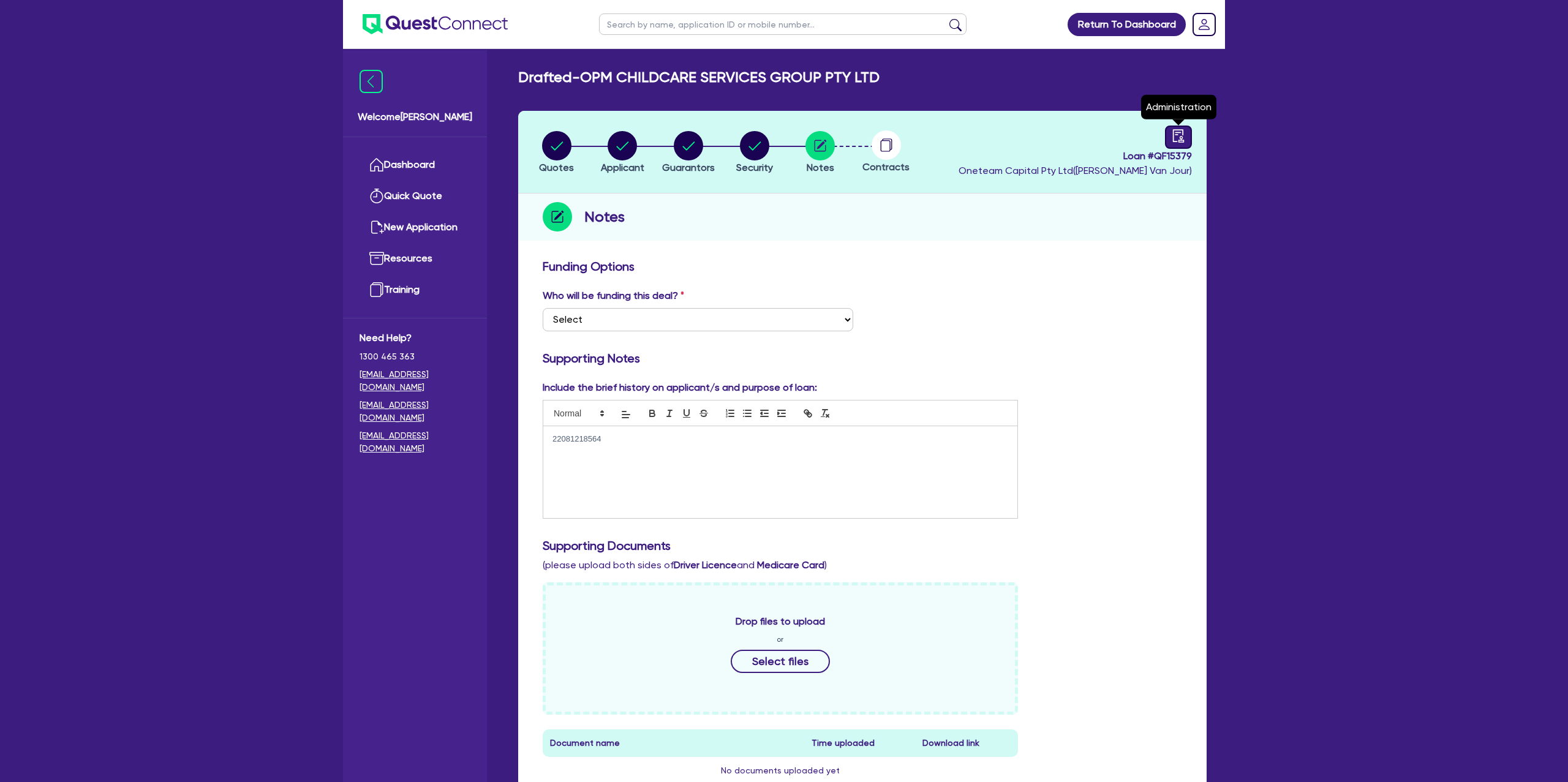
click at [1175, 138] on icon "audit" at bounding box center [1178, 135] width 13 height 13
select select "DRAFTED_NEW"
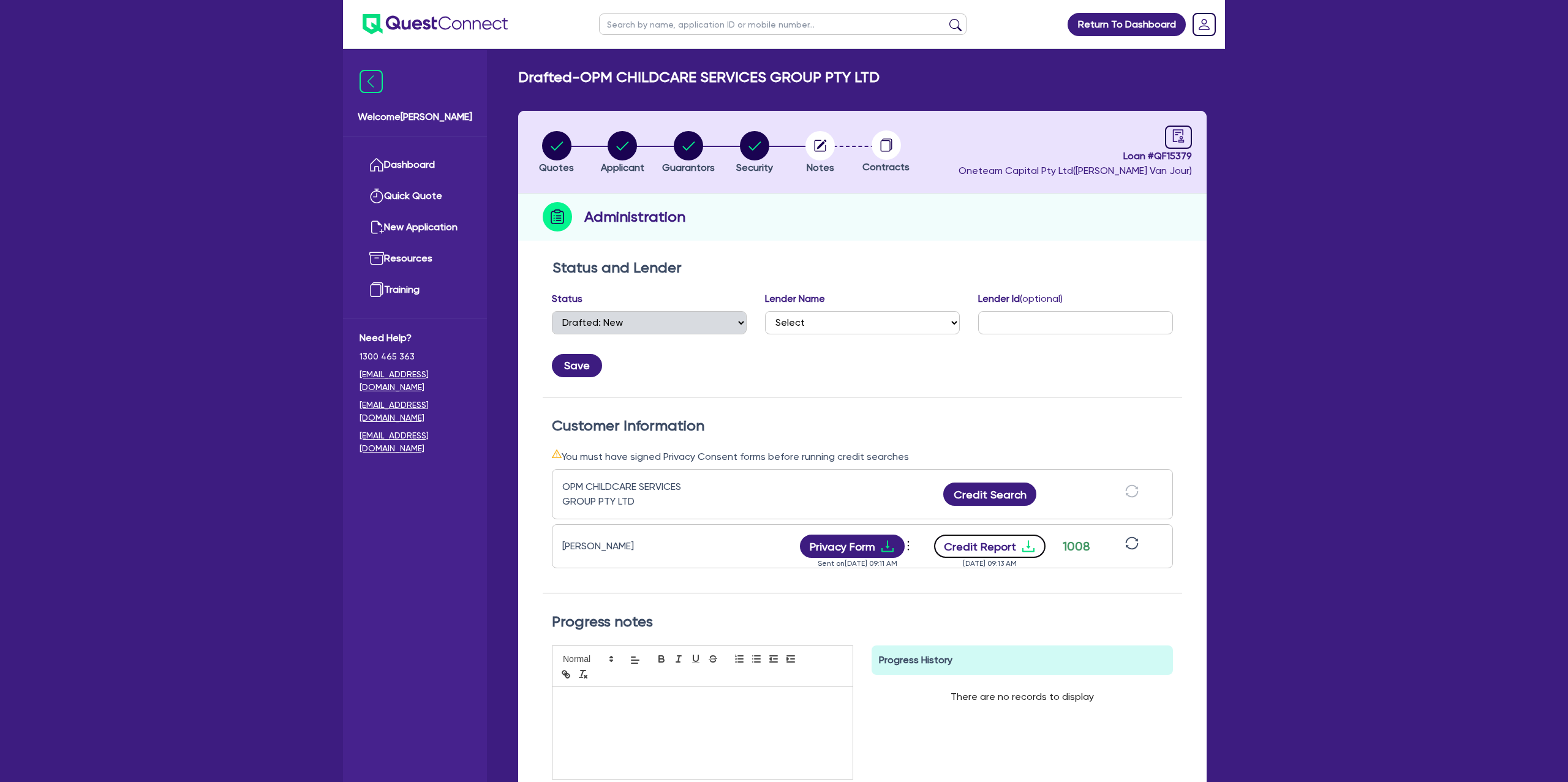
click at [1028, 544] on icon "download" at bounding box center [1029, 546] width 15 height 15
drag, startPoint x: 1123, startPoint y: 156, endPoint x: 1191, endPoint y: 155, distance: 68.0
click at [1191, 155] on span "Loan # QF15379" at bounding box center [1076, 156] width 233 height 15
copy span "Loan # QF15379"
click at [999, 73] on div "Drafted - OPM CHILDCARE SERVICES GROUP PTY LTD" at bounding box center [863, 78] width 707 height 18
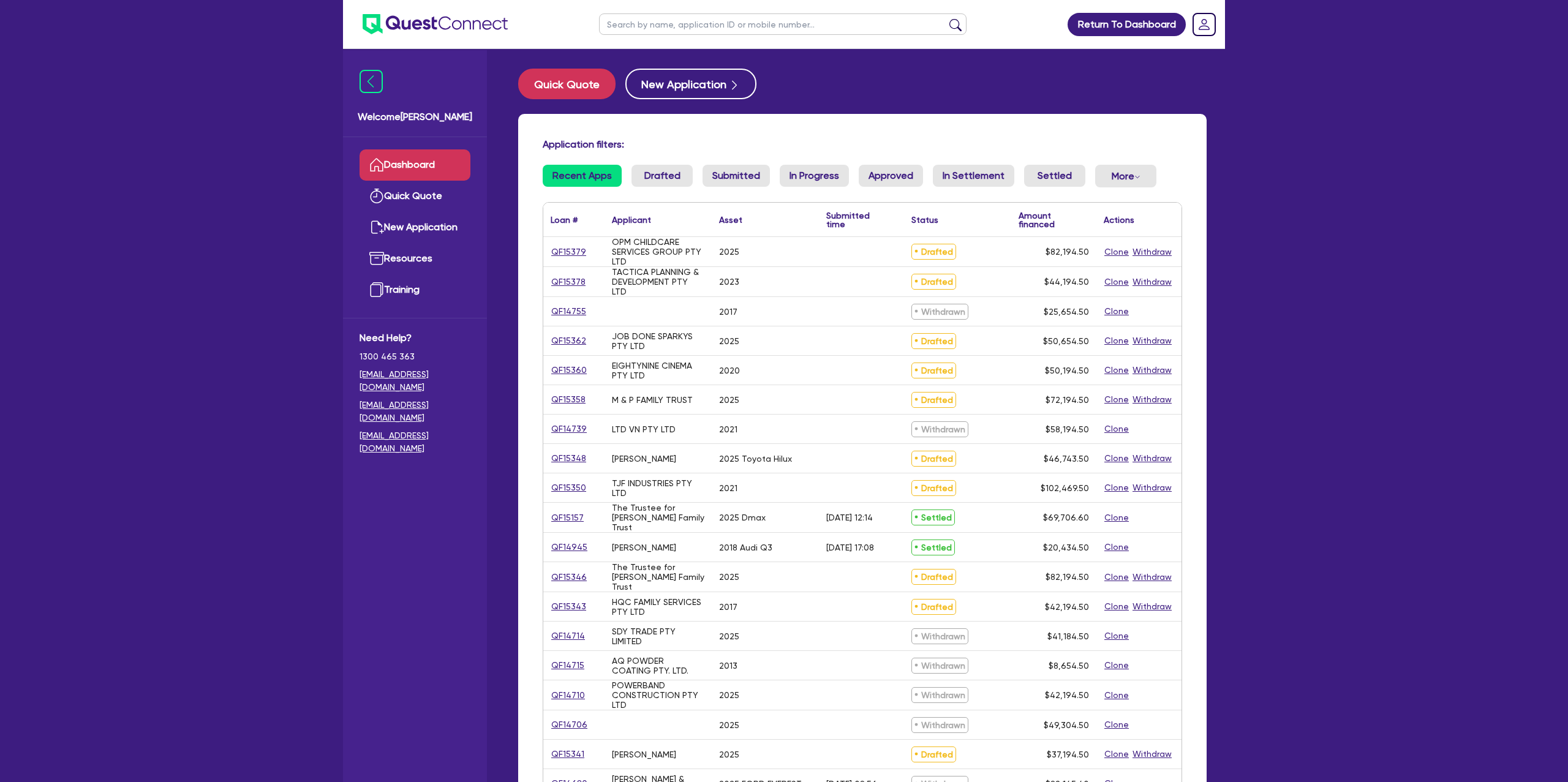
click at [684, 23] on input "text" at bounding box center [783, 24] width 368 height 21
type input "[PERSON_NAME]"
click at [946, 19] on button "submit" at bounding box center [955, 27] width 19 height 17
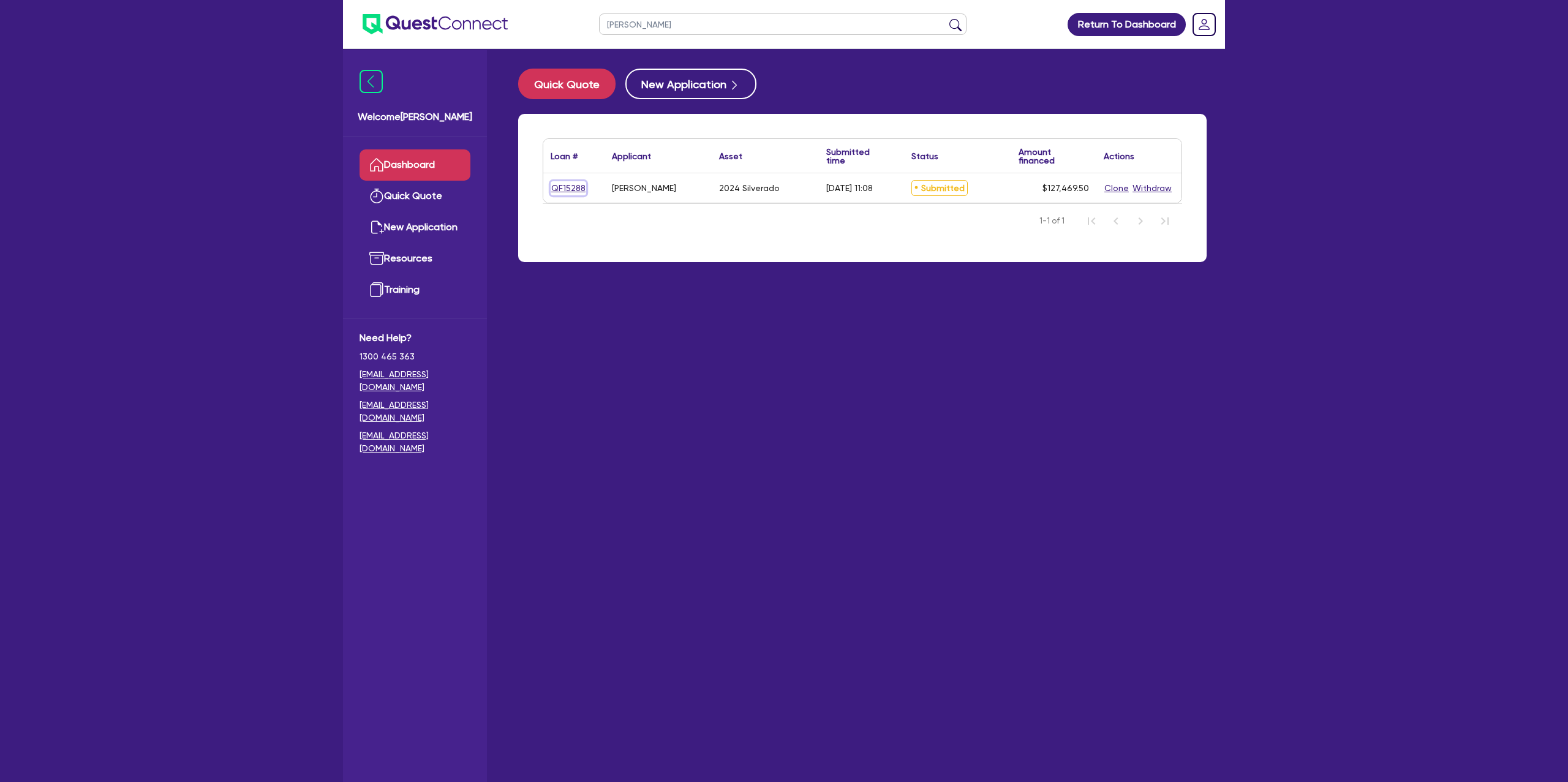
click at [564, 185] on link "QF15288" at bounding box center [568, 188] width 35 height 14
select select "CARS_AND_LIGHT_TRUCKS"
select select "PASSENGER_VEHICLES"
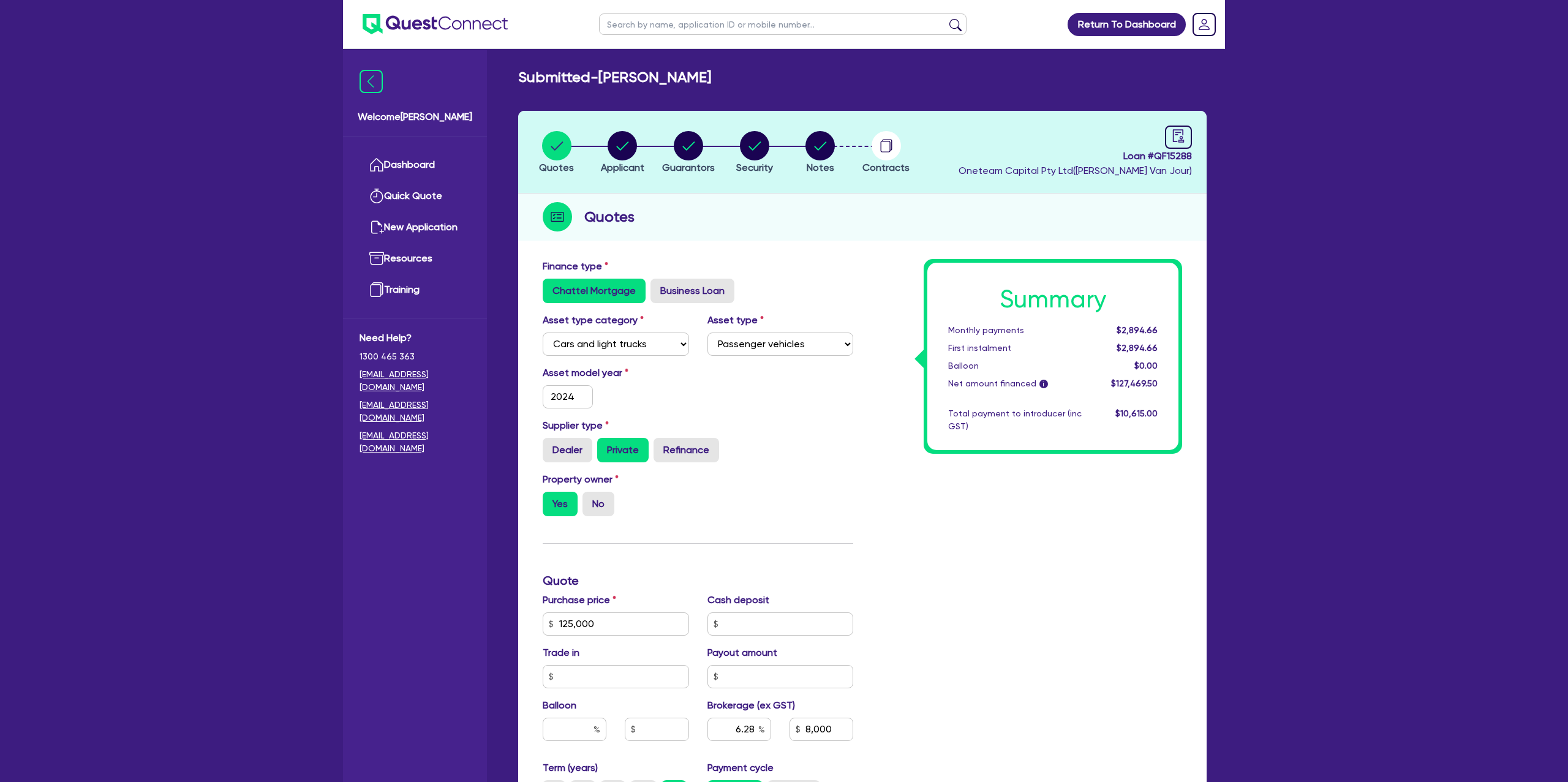
drag, startPoint x: 649, startPoint y: 147, endPoint x: 630, endPoint y: 151, distance: 19.4
click at [649, 147] on li "Applicant" at bounding box center [623, 152] width 66 height 43
click at [626, 149] on circle "button" at bounding box center [622, 145] width 29 height 29
select select "SOLE_TRADER"
select select "BUILDING_CONSTRUCTION"
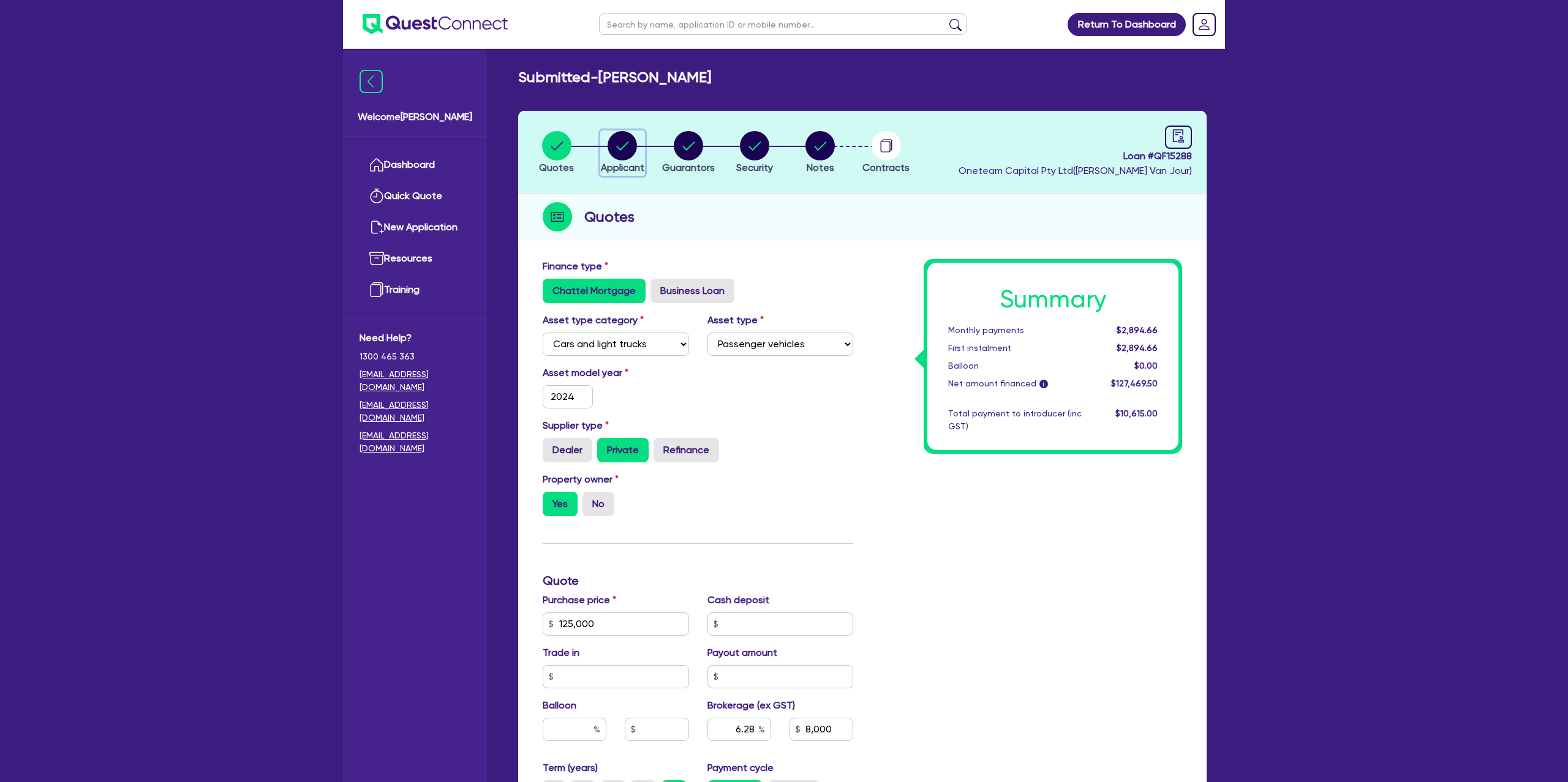
select select "BUSINESSES_CONSTRUCTION_SERVICES"
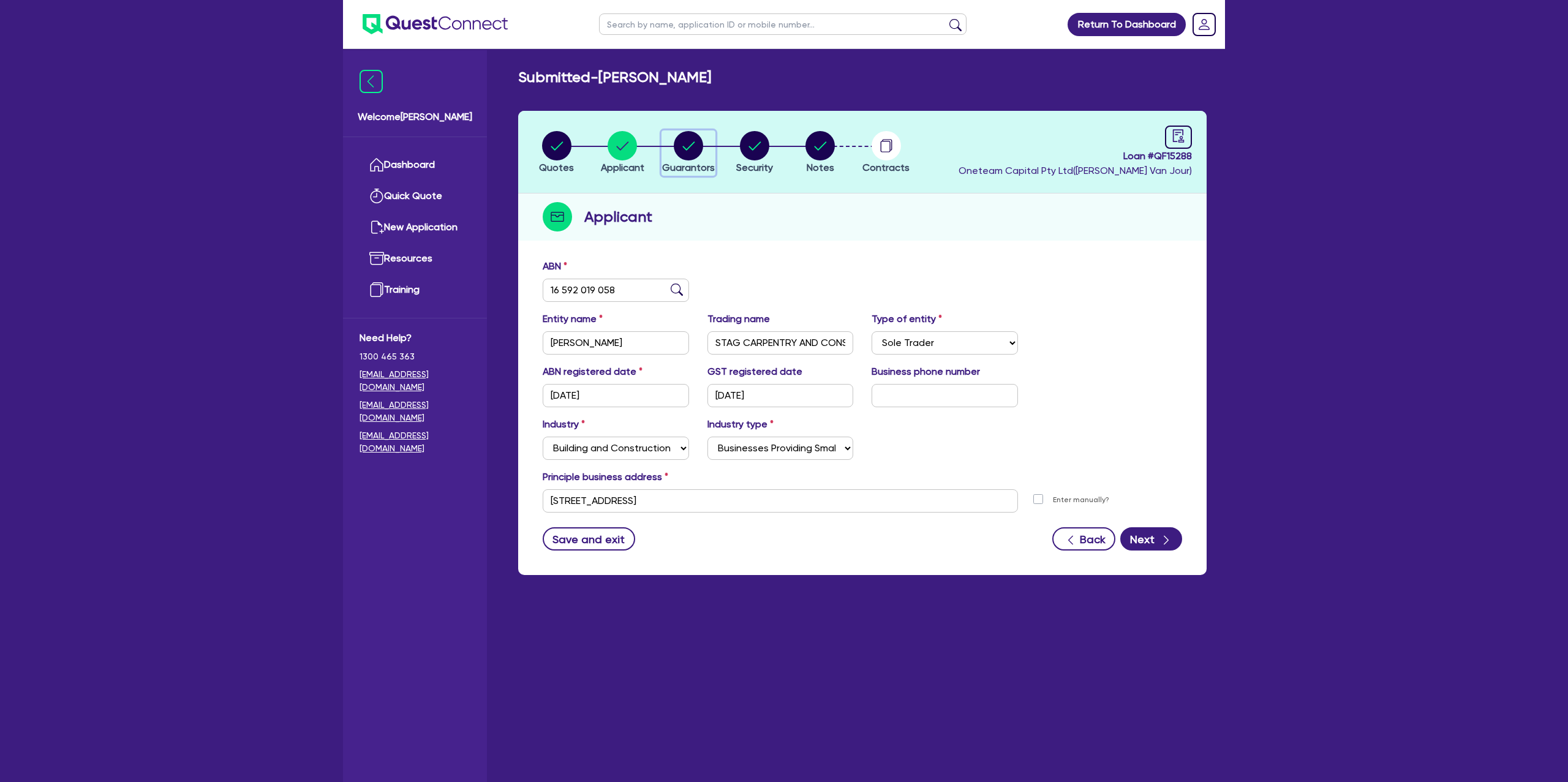
click at [699, 143] on circle "button" at bounding box center [688, 145] width 29 height 29
select select "MR"
select select "SA"
select select "MARRIED"
select select "PROPERTY"
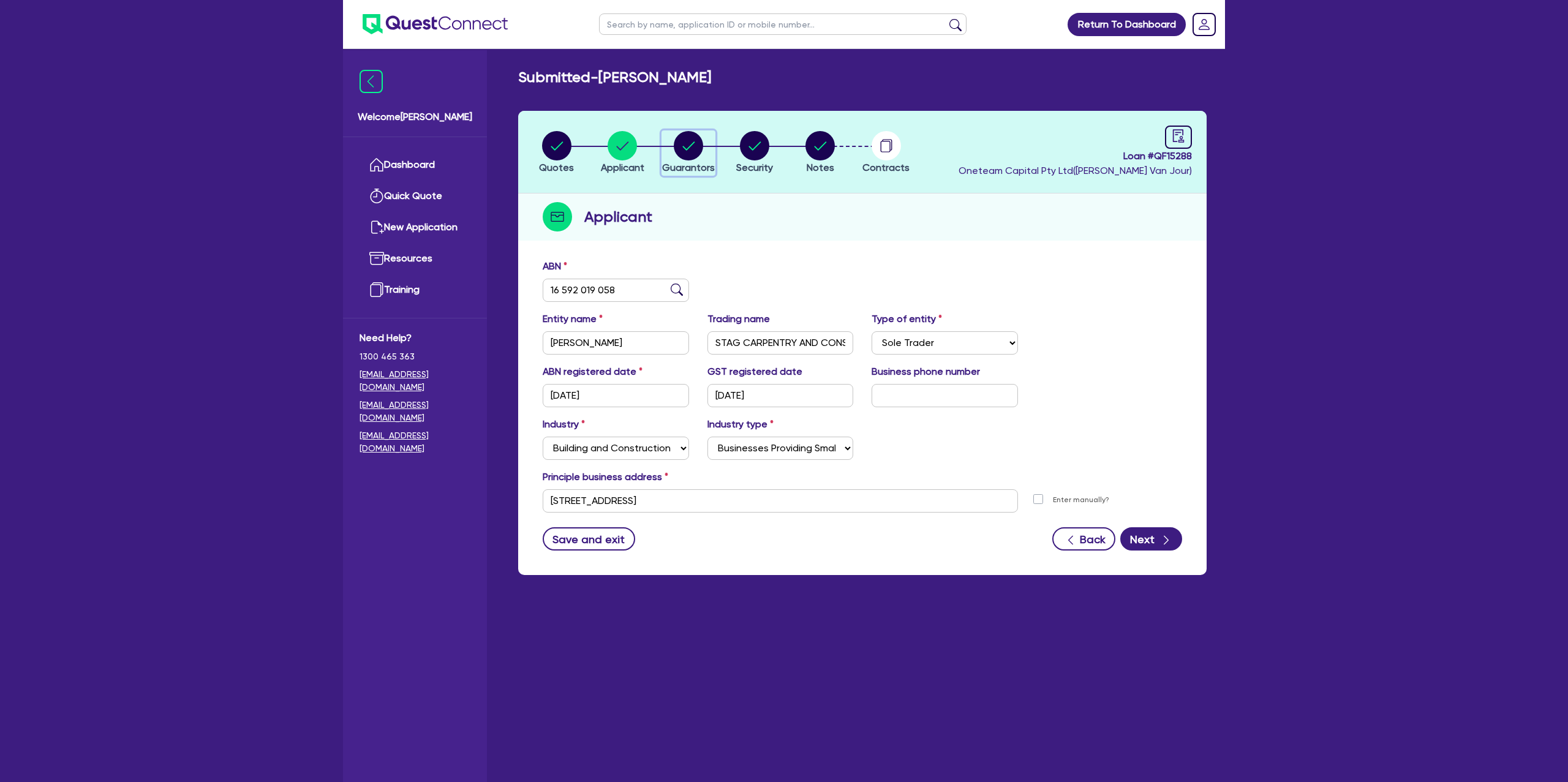
select select "CASH"
select select "MORTGAGE"
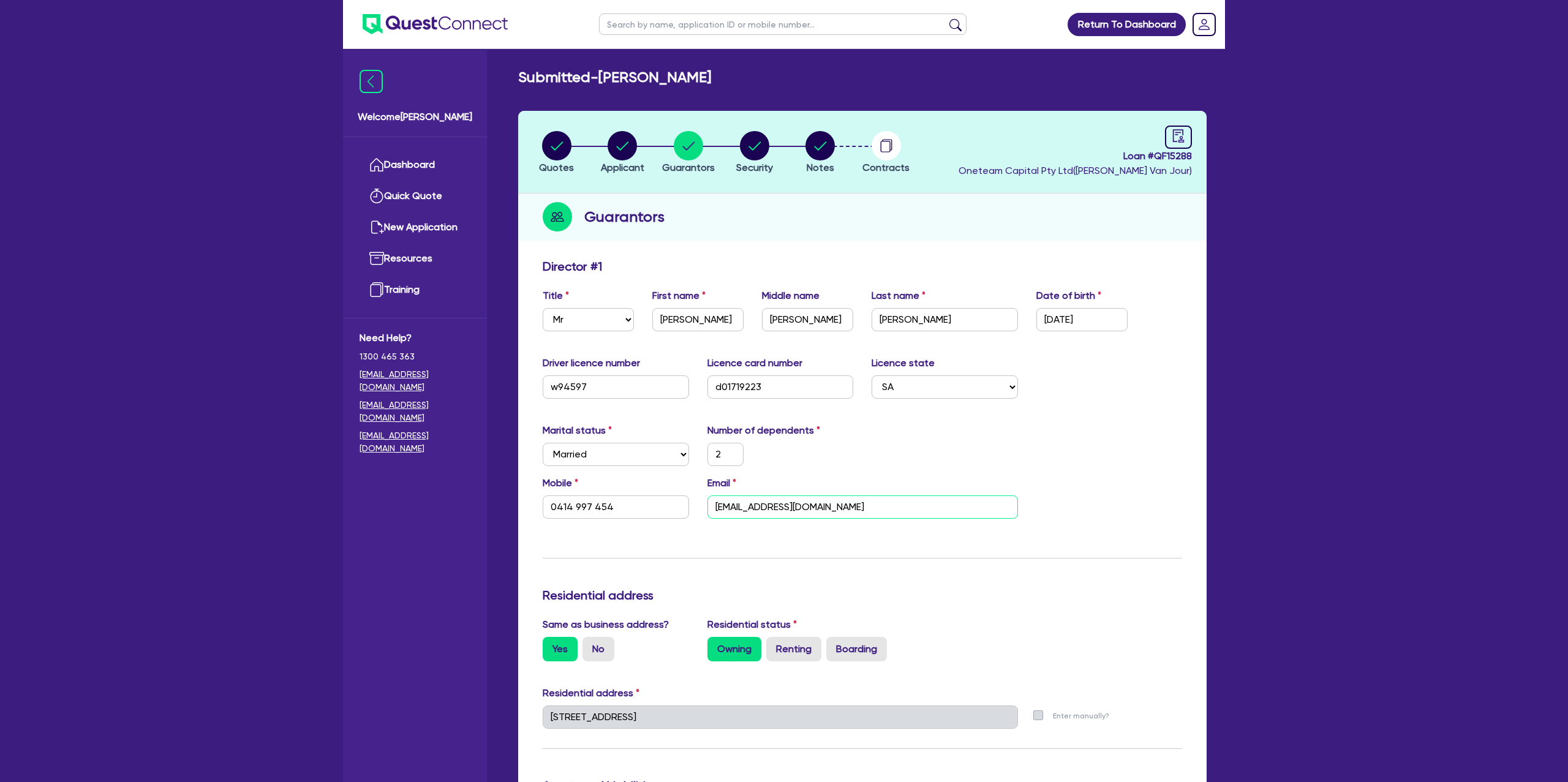
click at [770, 509] on input "Barryjenkins@hotmail.com" at bounding box center [863, 507] width 310 height 23
click at [396, 154] on link "Dashboard" at bounding box center [415, 164] width 110 height 31
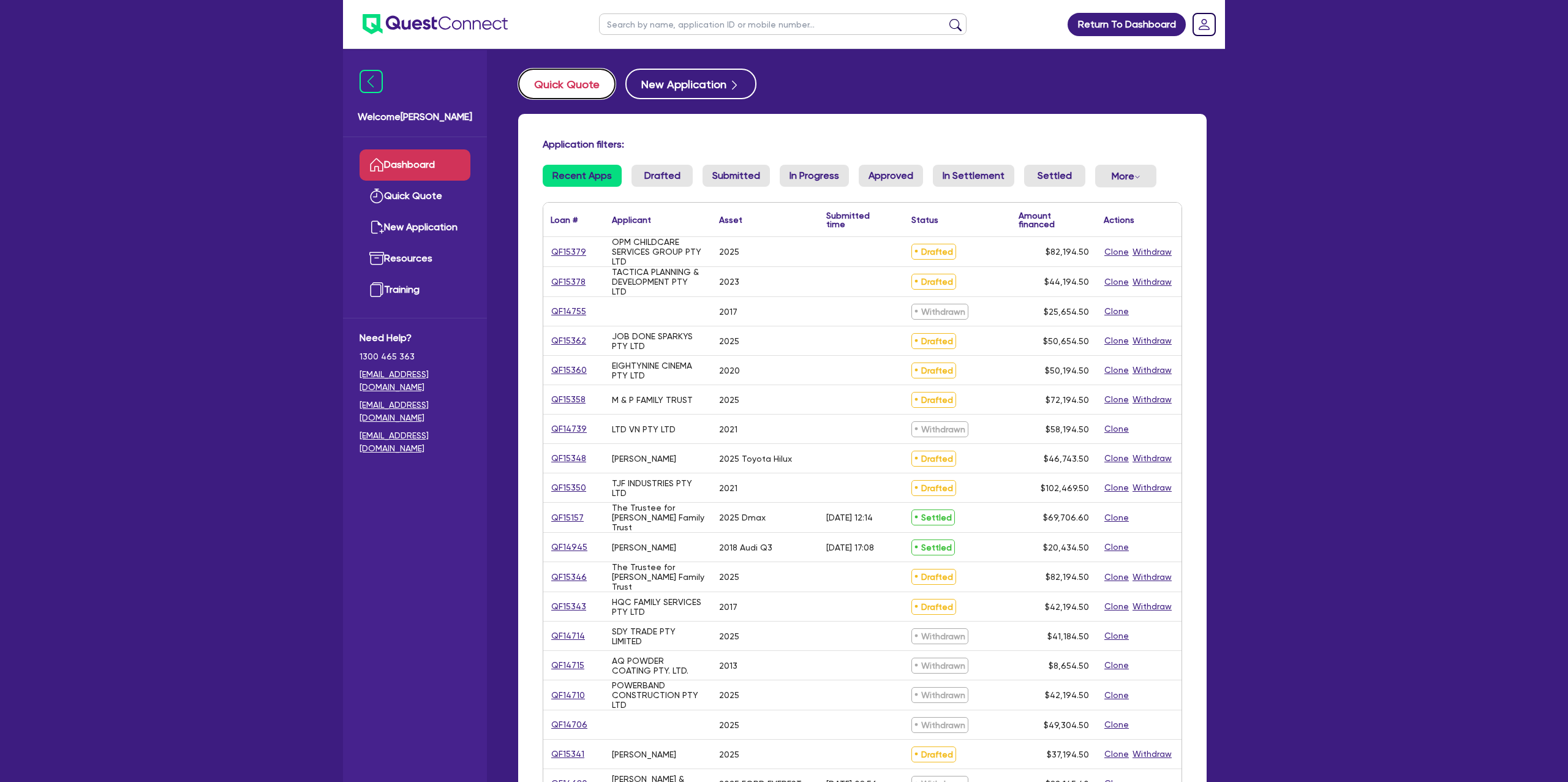
click at [554, 80] on button "Quick Quote" at bounding box center [567, 84] width 97 height 31
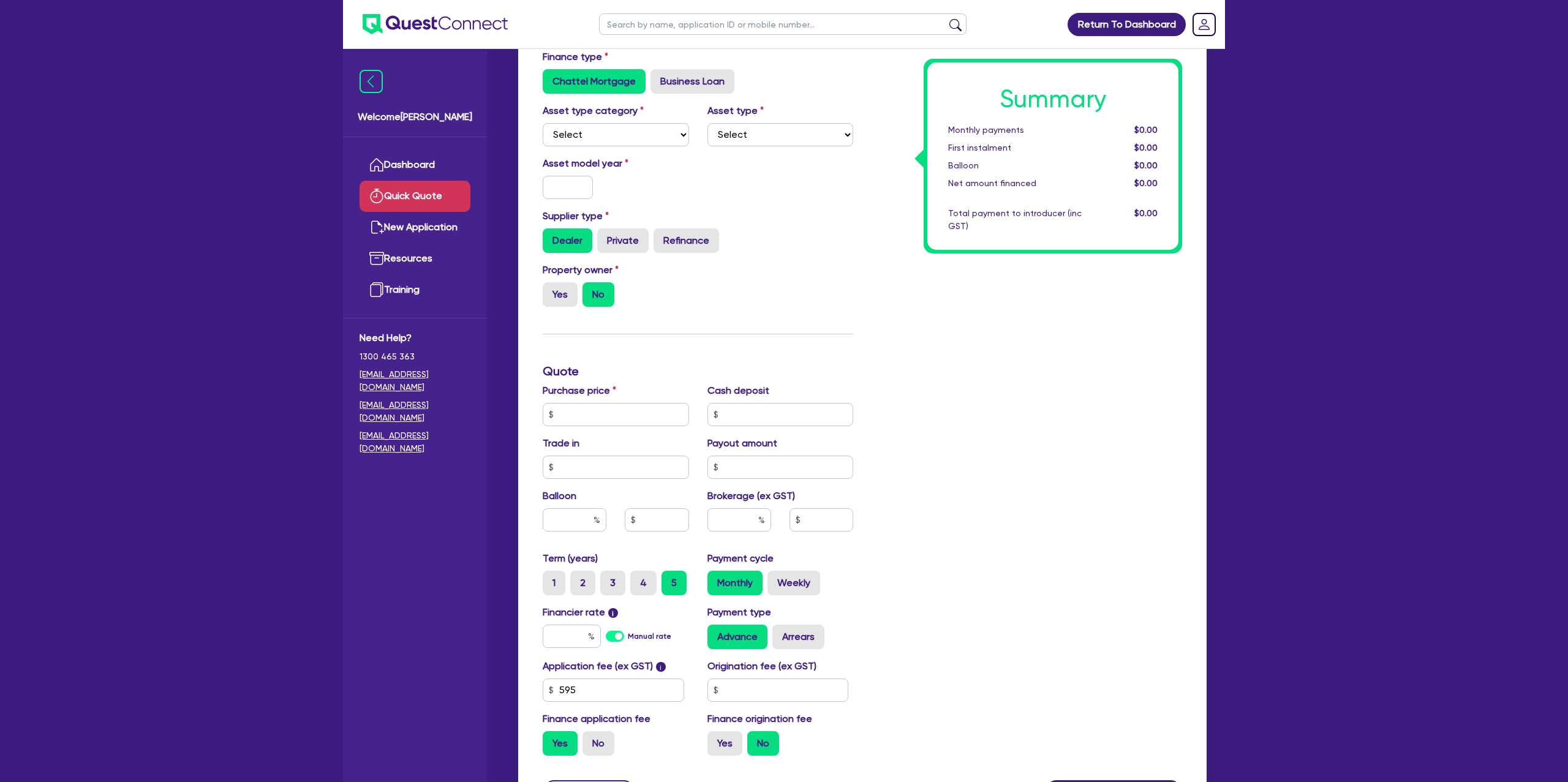
scroll to position [79, 0]
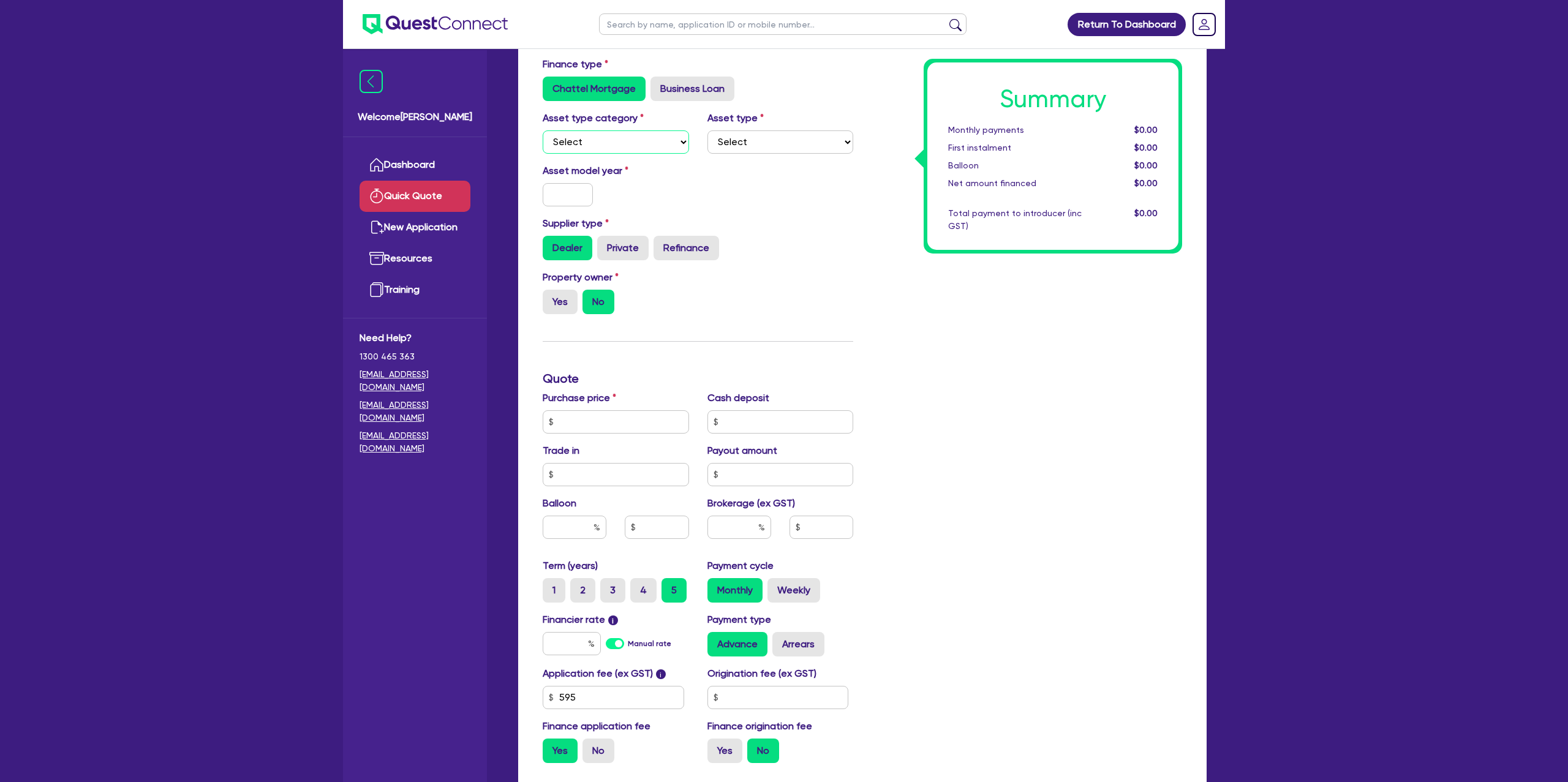
click at [608, 134] on select "Select Cars and light trucks Primary assets Secondary assets Tertiary assets" at bounding box center [616, 142] width 147 height 23
select select "CARS_AND_LIGHT_TRUCKS"
click at [543, 131] on select "Select Cars and light trucks Primary assets Secondary assets Tertiary assets" at bounding box center [616, 142] width 147 height 23
click at [744, 147] on select "Select" at bounding box center [781, 142] width 147 height 23
select select "PASSENGER_VEHICLES"
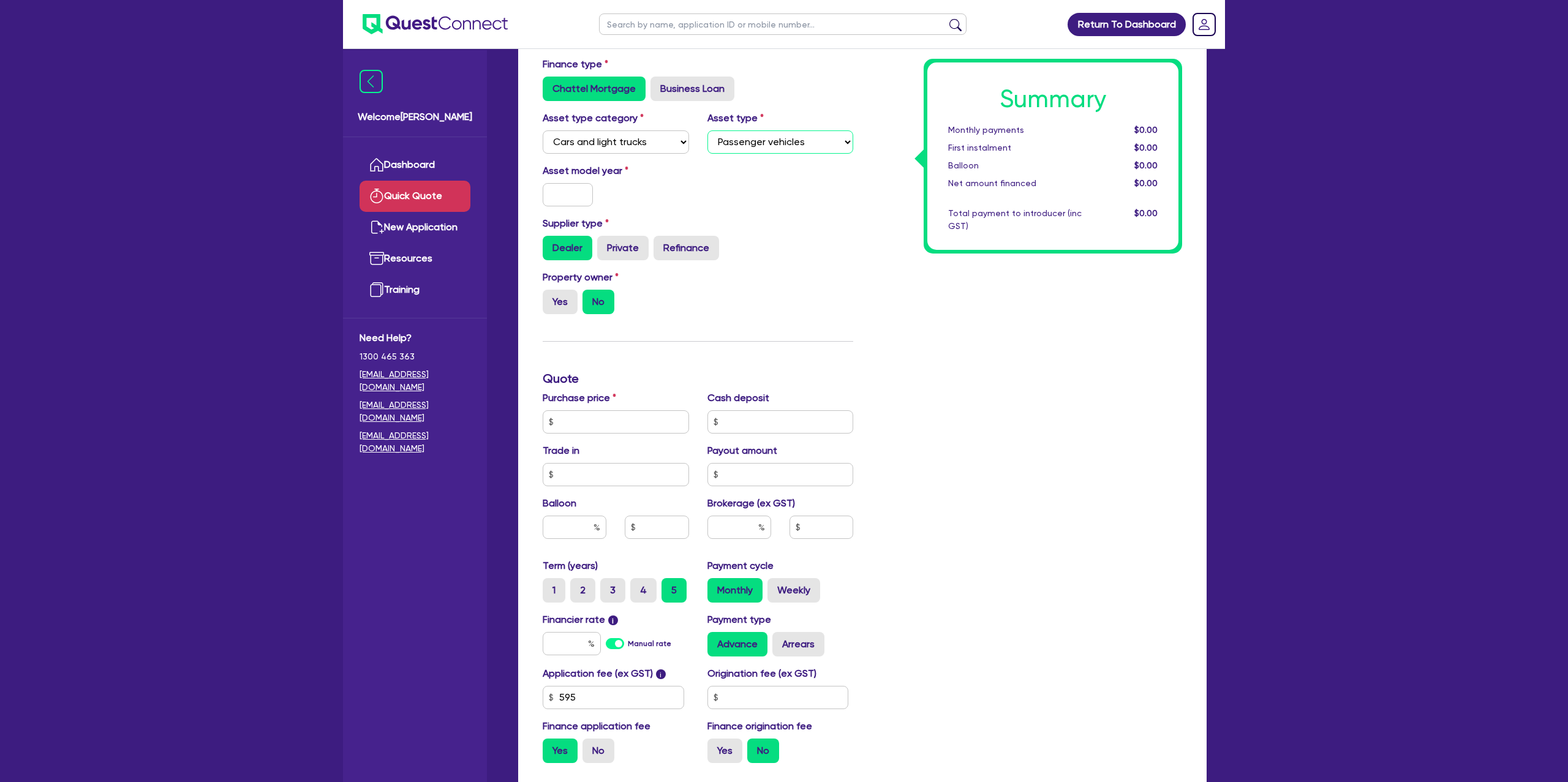
click at [708, 131] on select "Select Passenger vehicles Vans and utes Light trucks up to 4.5 tonne" at bounding box center [781, 142] width 147 height 23
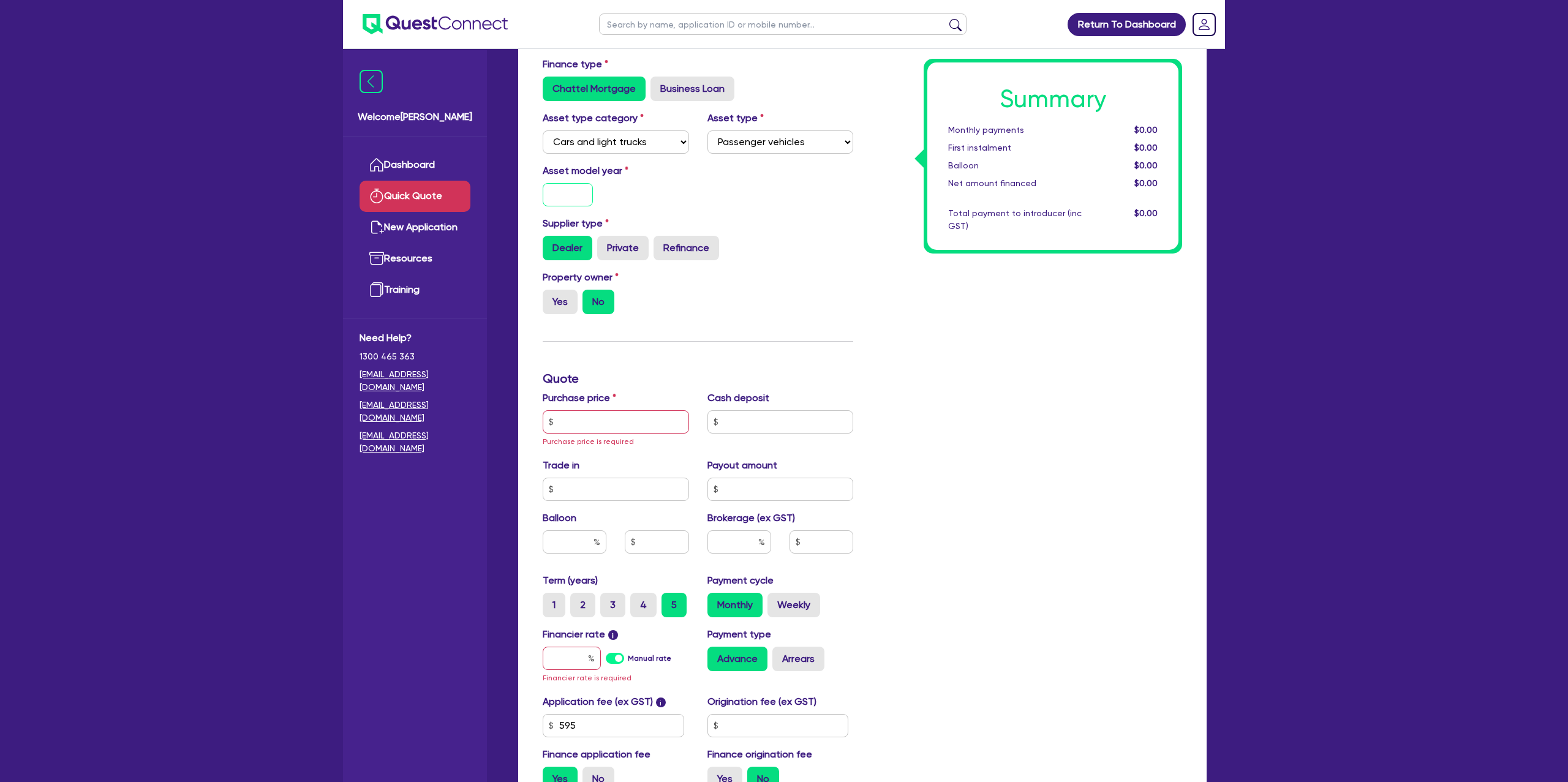
scroll to position [77, 0]
click at [581, 199] on input "text" at bounding box center [567, 196] width 50 height 23
type input "2025"
click at [795, 245] on div "Dealer Private Refinance" at bounding box center [697, 249] width 310 height 25
click at [552, 300] on label "Yes" at bounding box center [560, 303] width 35 height 25
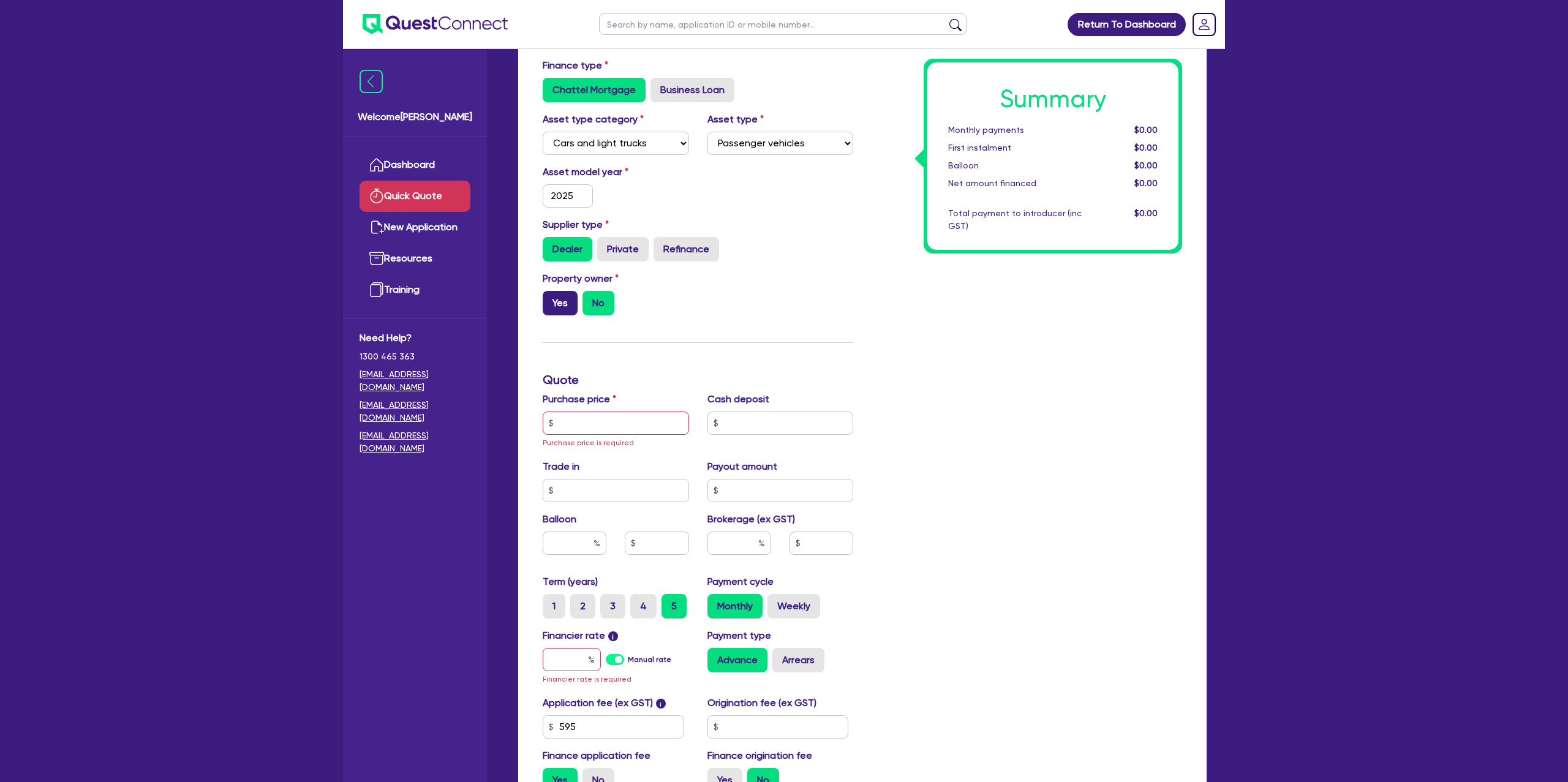
click at [551, 299] on input "Yes" at bounding box center [546, 294] width 8 height 8
radio input "true"
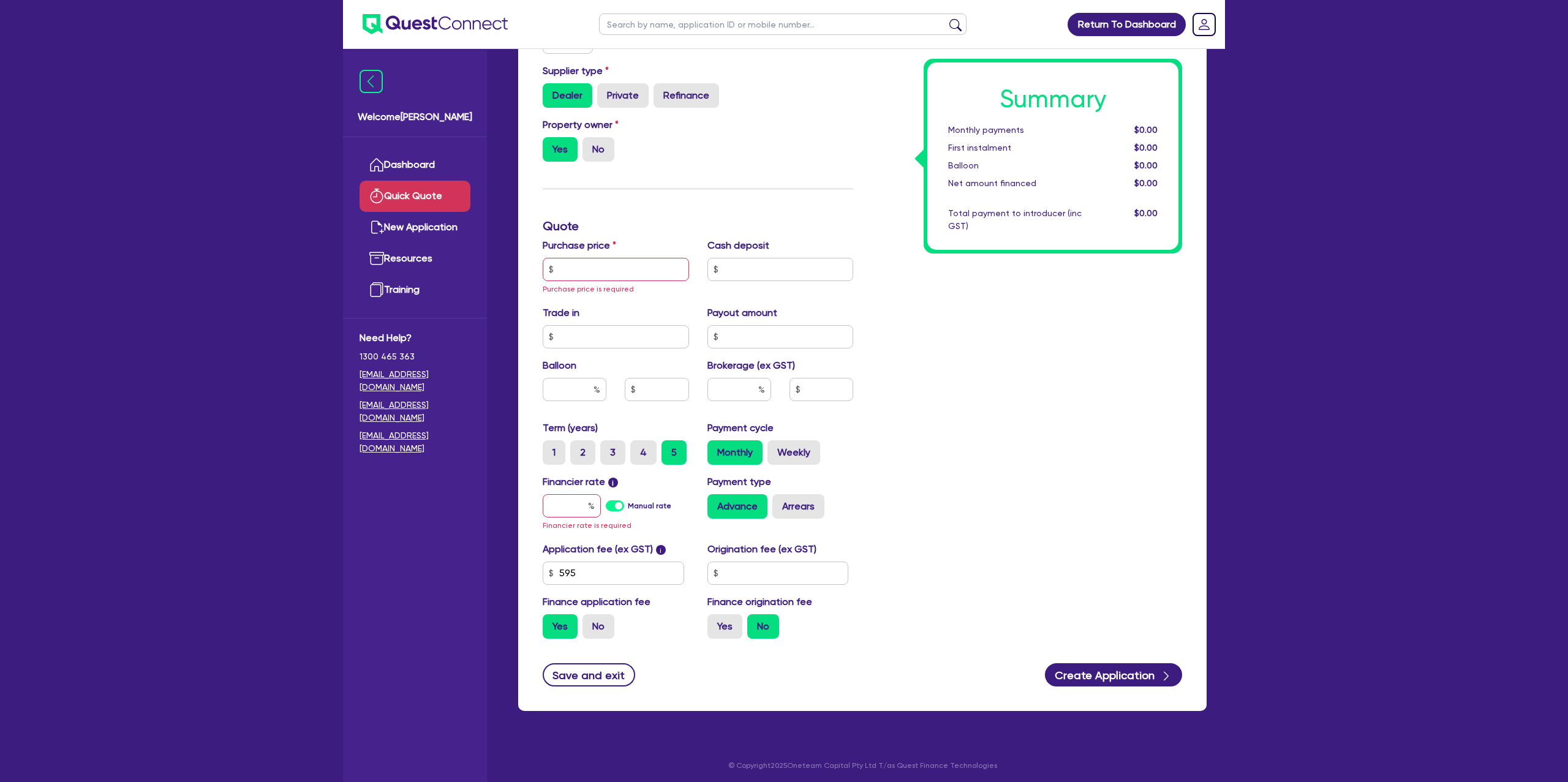
scroll to position [234, 0]
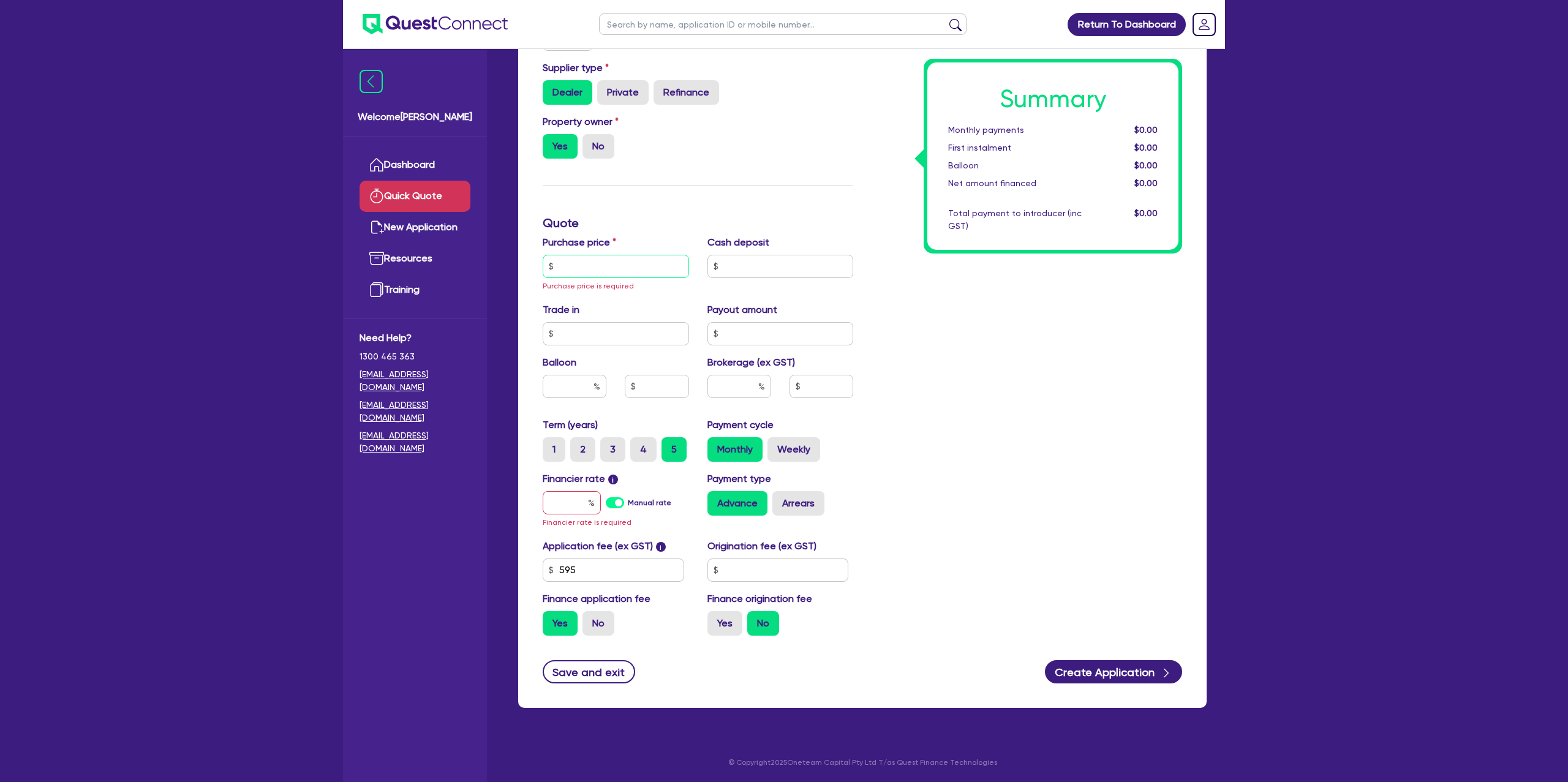
click at [584, 258] on input "text" at bounding box center [616, 266] width 147 height 23
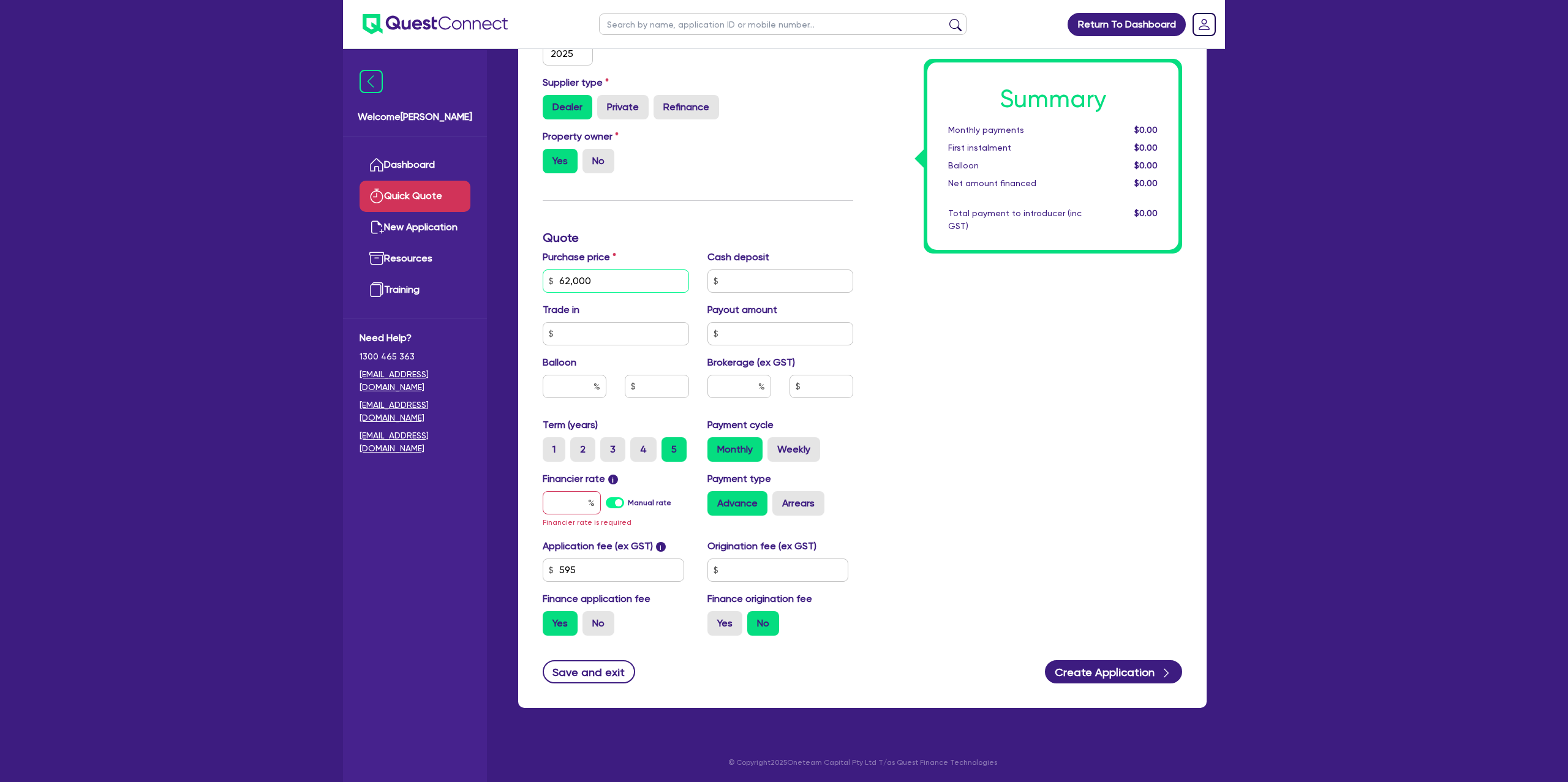
type input "62,000"
click at [789, 282] on input "text" at bounding box center [781, 281] width 147 height 23
type input "500"
click at [994, 362] on div "Summary Monthly payments $0.00 First instalment $0.00 Balloon $0.00 Net amount …" at bounding box center [1027, 281] width 329 height 730
drag, startPoint x: 583, startPoint y: 503, endPoint x: 584, endPoint y: 484, distance: 19.0
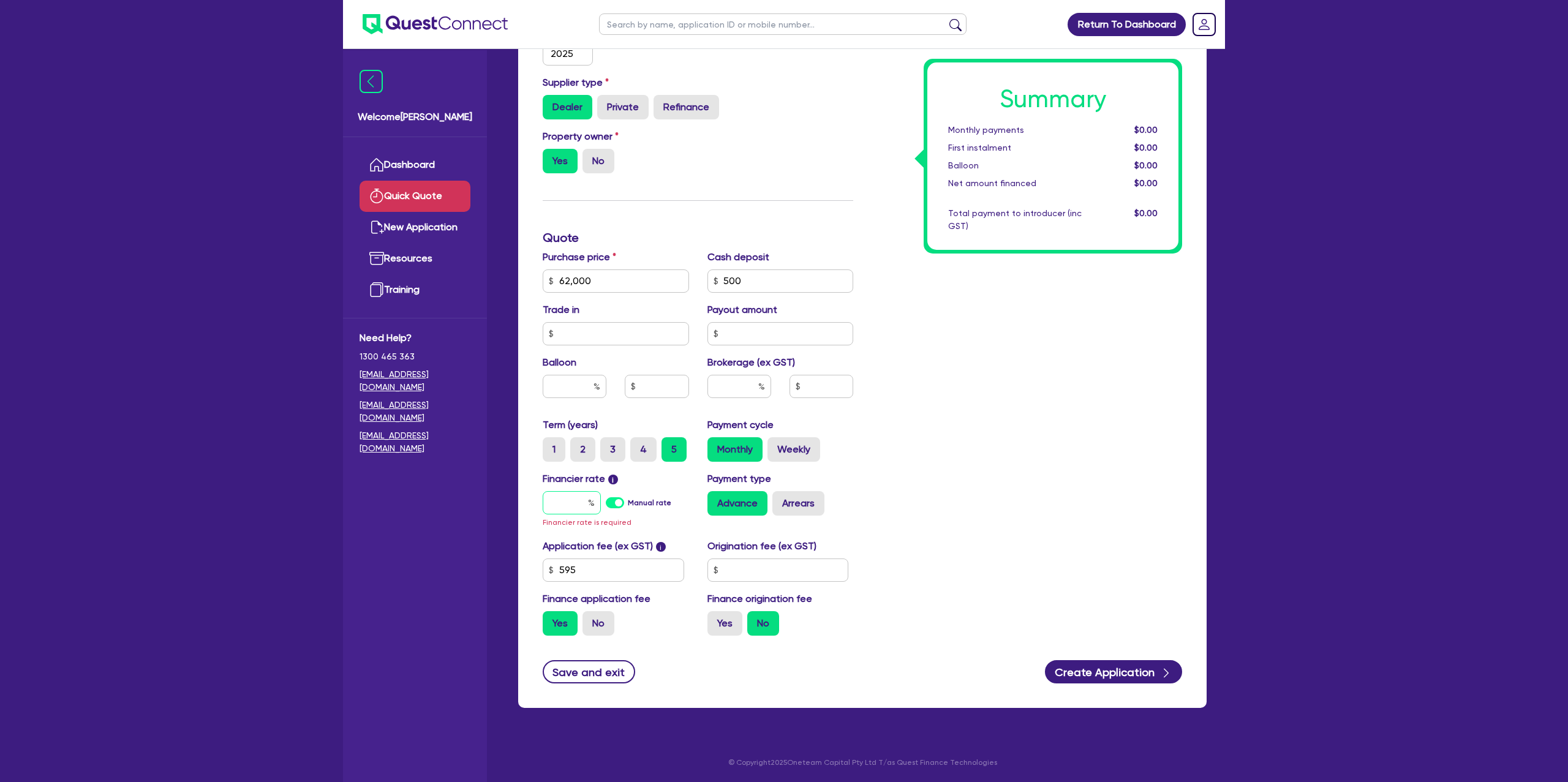
click at [585, 484] on div "Financier rate i Manual rate Financier rate is required" at bounding box center [616, 500] width 164 height 57
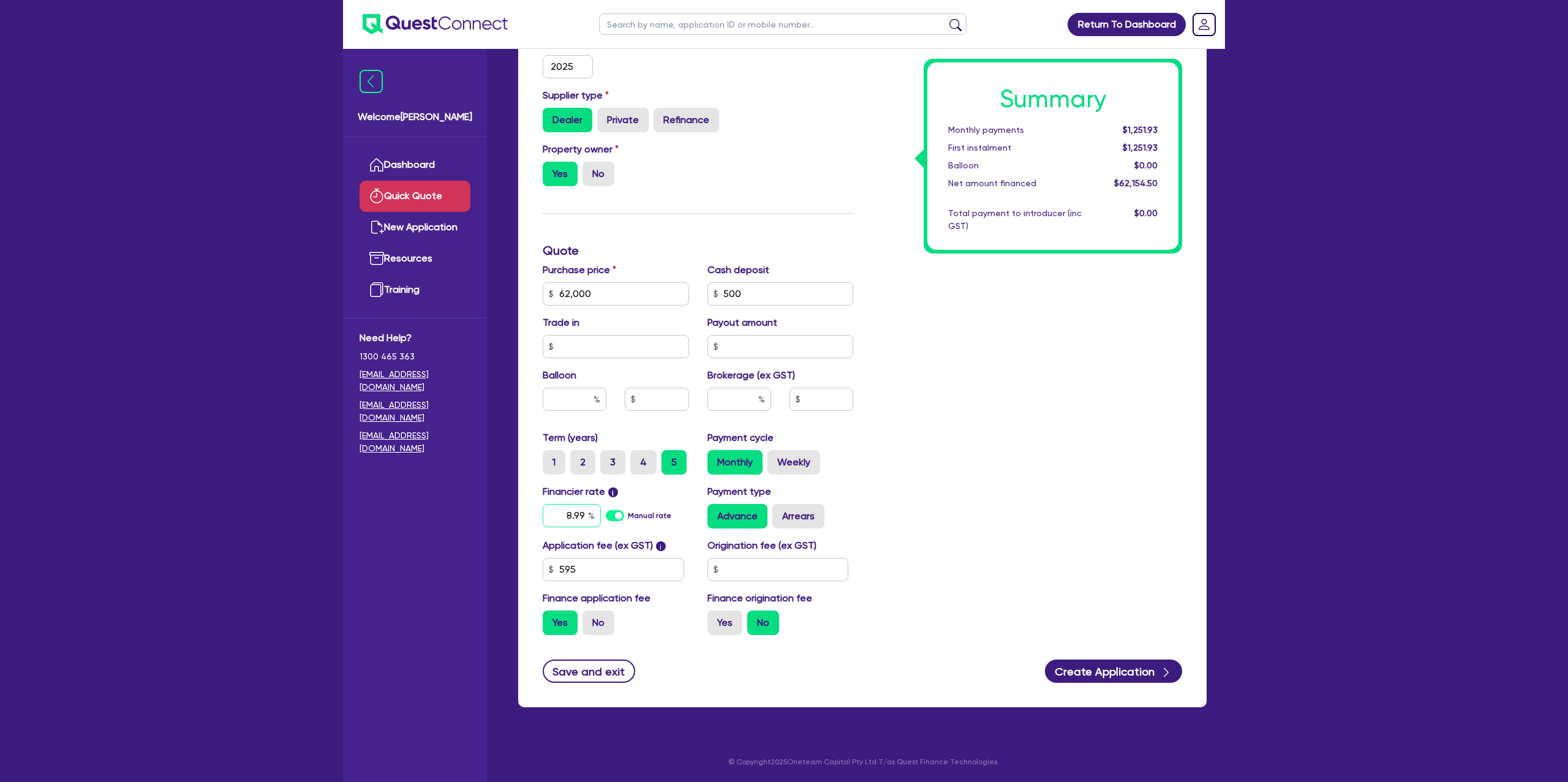
type input "8.99"
click at [750, 564] on input "text" at bounding box center [779, 569] width 141 height 23
type input "1,400"
click at [1025, 504] on div "Summary Monthly payments $1,280.34 First instalment $1,280.34 Balloon $0.00 Net…" at bounding box center [1027, 287] width 329 height 716
click at [1112, 672] on button "Create Application" at bounding box center [1114, 672] width 137 height 23
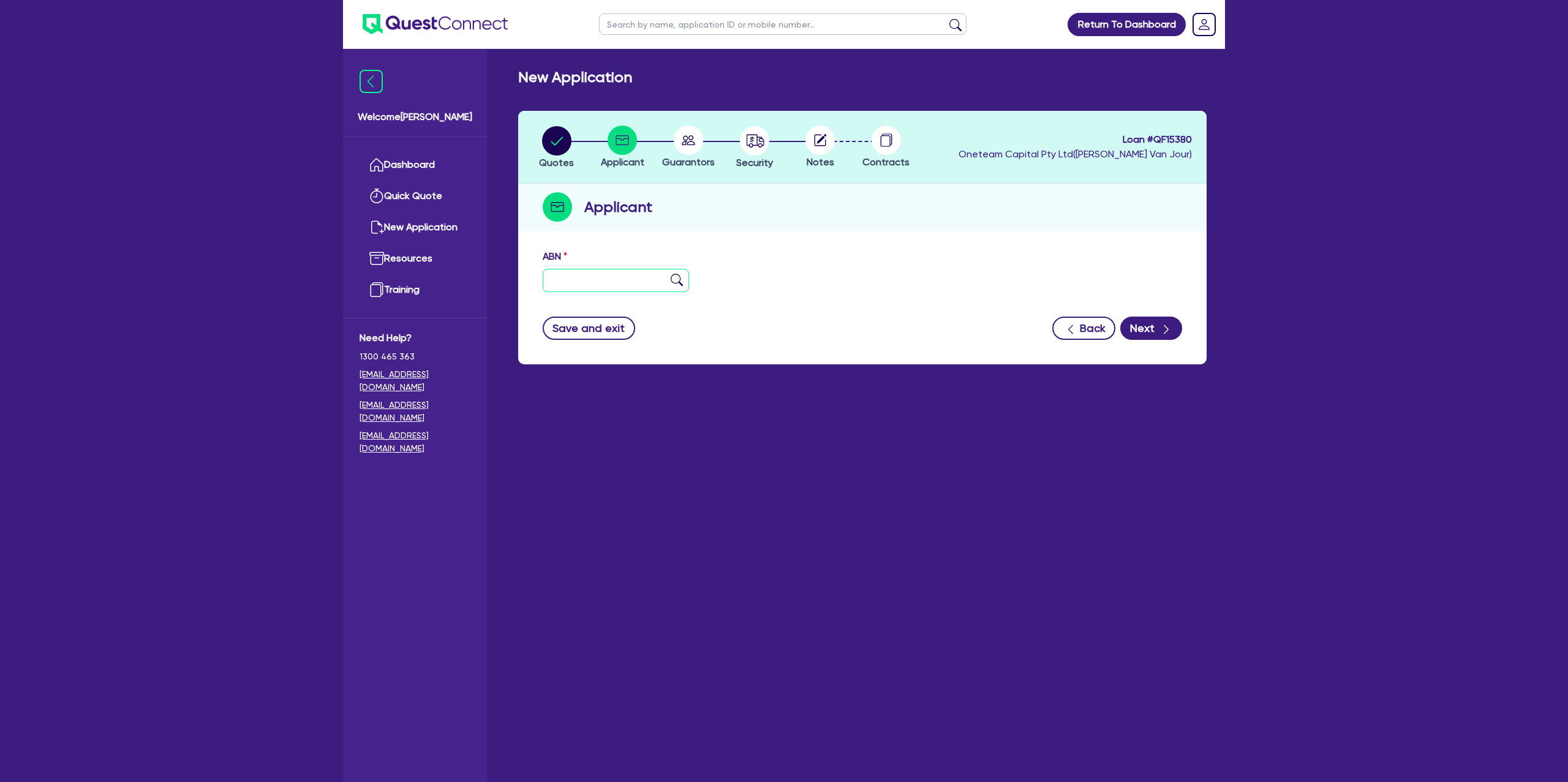
click at [569, 283] on input "text" at bounding box center [616, 280] width 147 height 23
type input "25 678 318 600"
click at [844, 290] on div "ABN 25 678 318 600" at bounding box center [863, 276] width 658 height 53
type input "ALUVISTA INNOVATION PTY LTD"
select select "COMPANY"
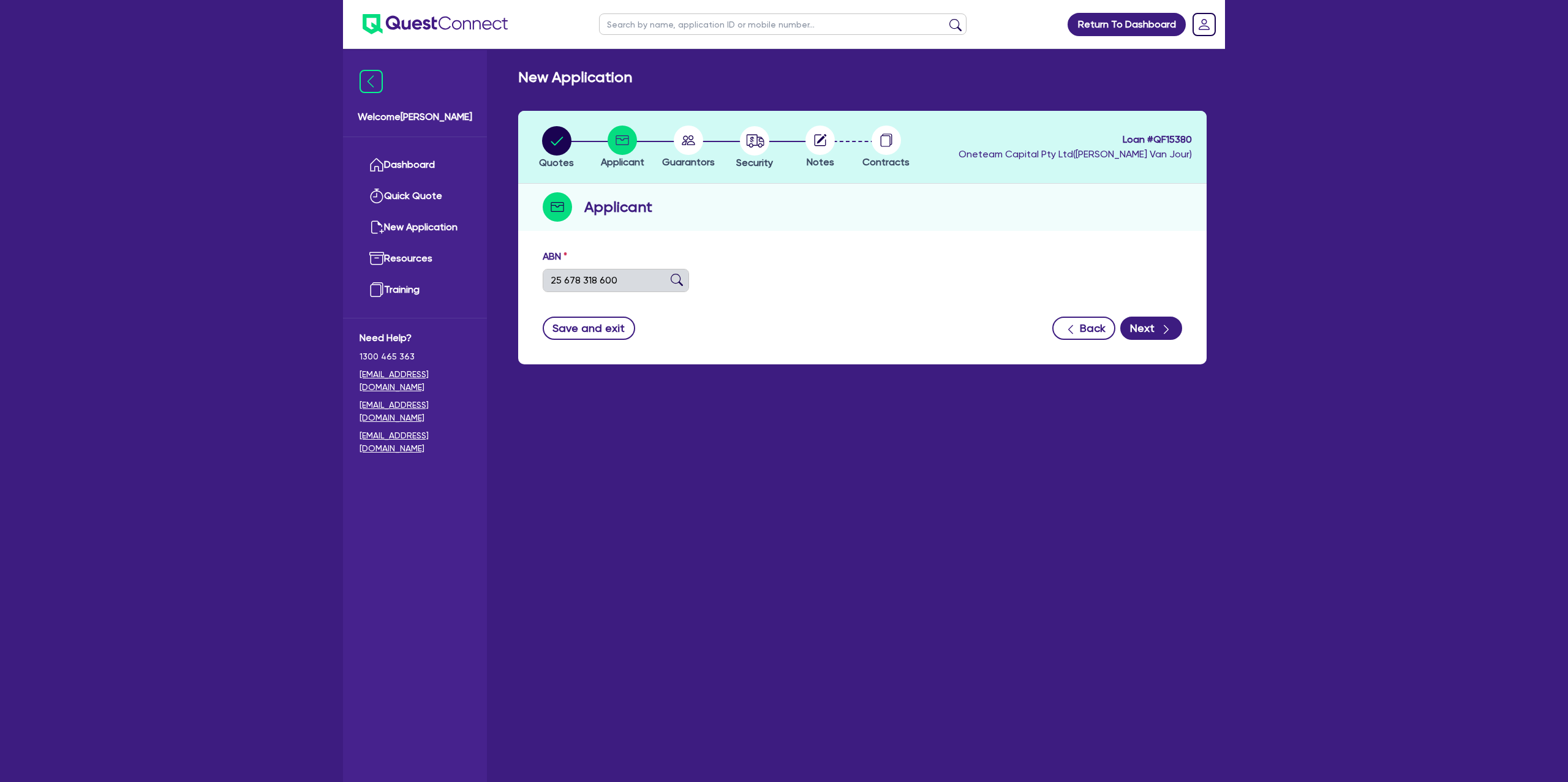
type input "19/06/2024"
type input "08/09/2025"
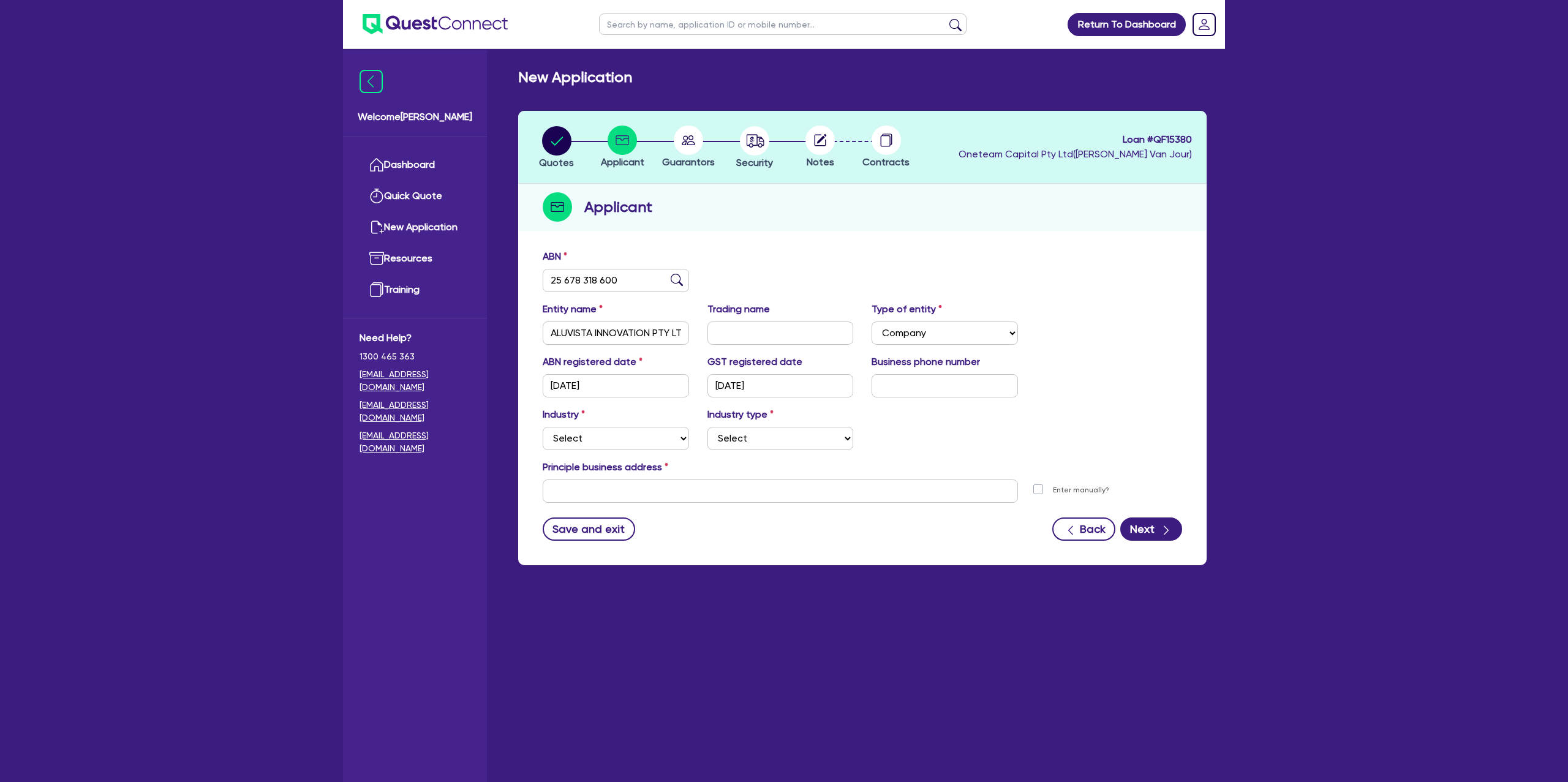
click at [560, 418] on label "Industry" at bounding box center [564, 414] width 42 height 15
click at [571, 437] on select "Select Accomodation & Food Services Administrative & Support Services Agricultu…" at bounding box center [616, 438] width 147 height 23
select select "BUILDING_CONSTRUCTION"
click at [543, 427] on select "Select Accomodation & Food Services Administrative & Support Services Agricultu…" at bounding box center [616, 438] width 147 height 23
click at [739, 427] on select "Select Trades People Providing Services Direct to Consumers Trades People Provi…" at bounding box center [781, 438] width 147 height 23
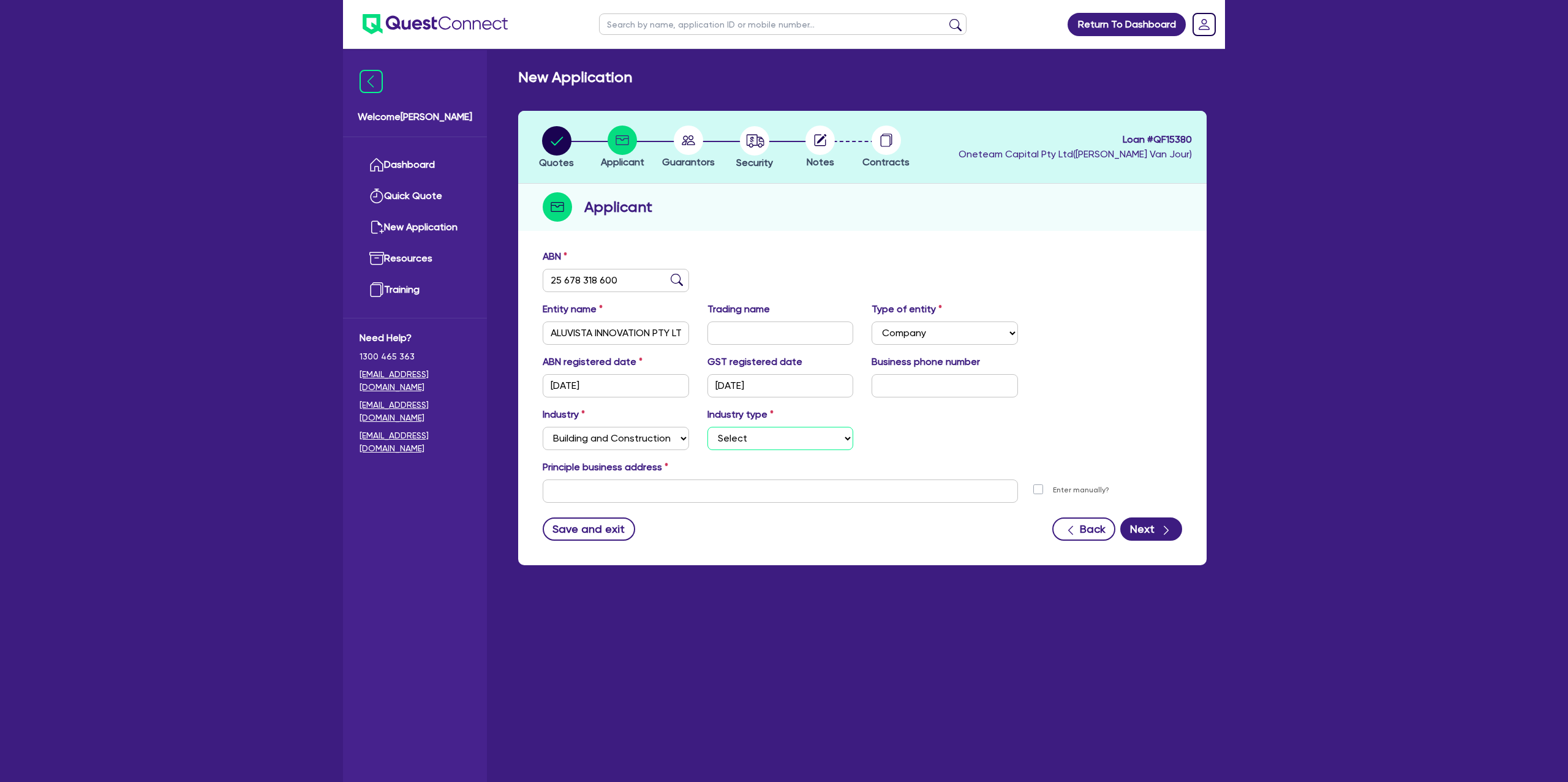
select select "TRADES_SERVICES_CONSUMERS"
click at [708, 427] on select "Select Trades People Providing Services Direct to Consumers Trades People Provi…" at bounding box center [781, 438] width 147 height 23
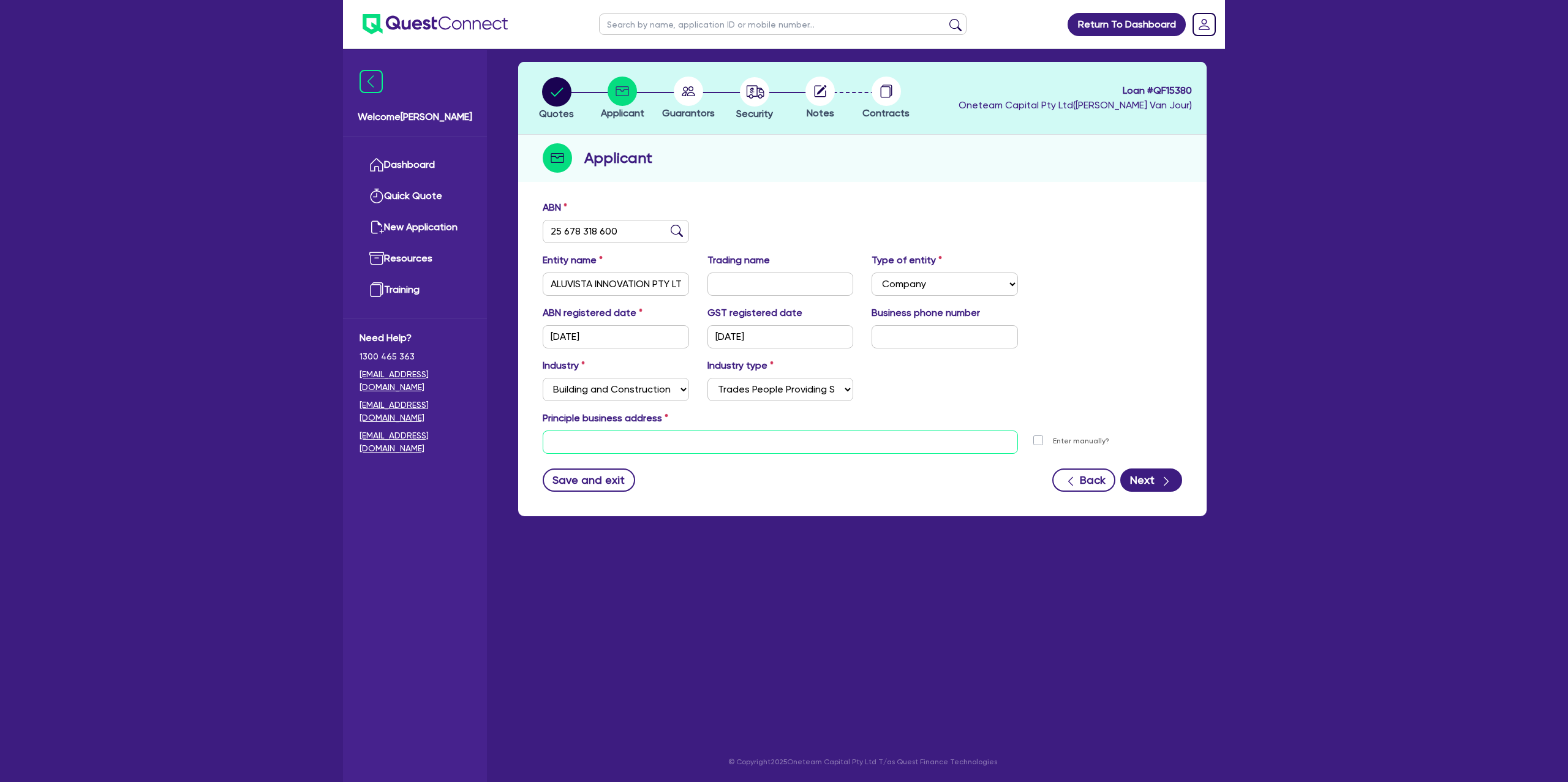
click at [552, 444] on input "text" at bounding box center [780, 442] width 476 height 23
paste input "21 Bowada Street"
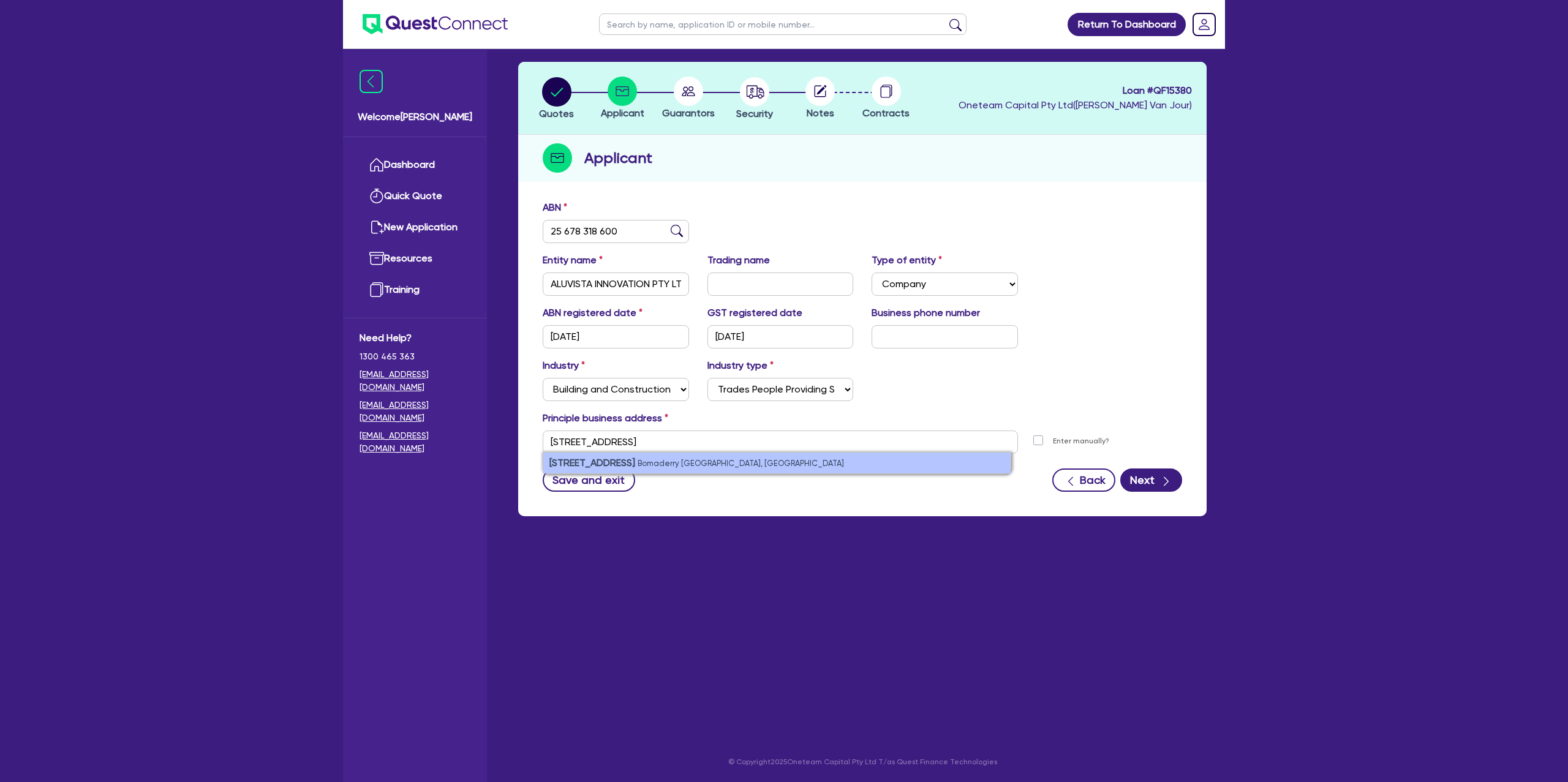
click at [686, 470] on li "21 Bowada Street Bomaderry NSW, Australia" at bounding box center [777, 463] width 468 height 21
type input "21 Bowada St Bomaderry NSW 2541"
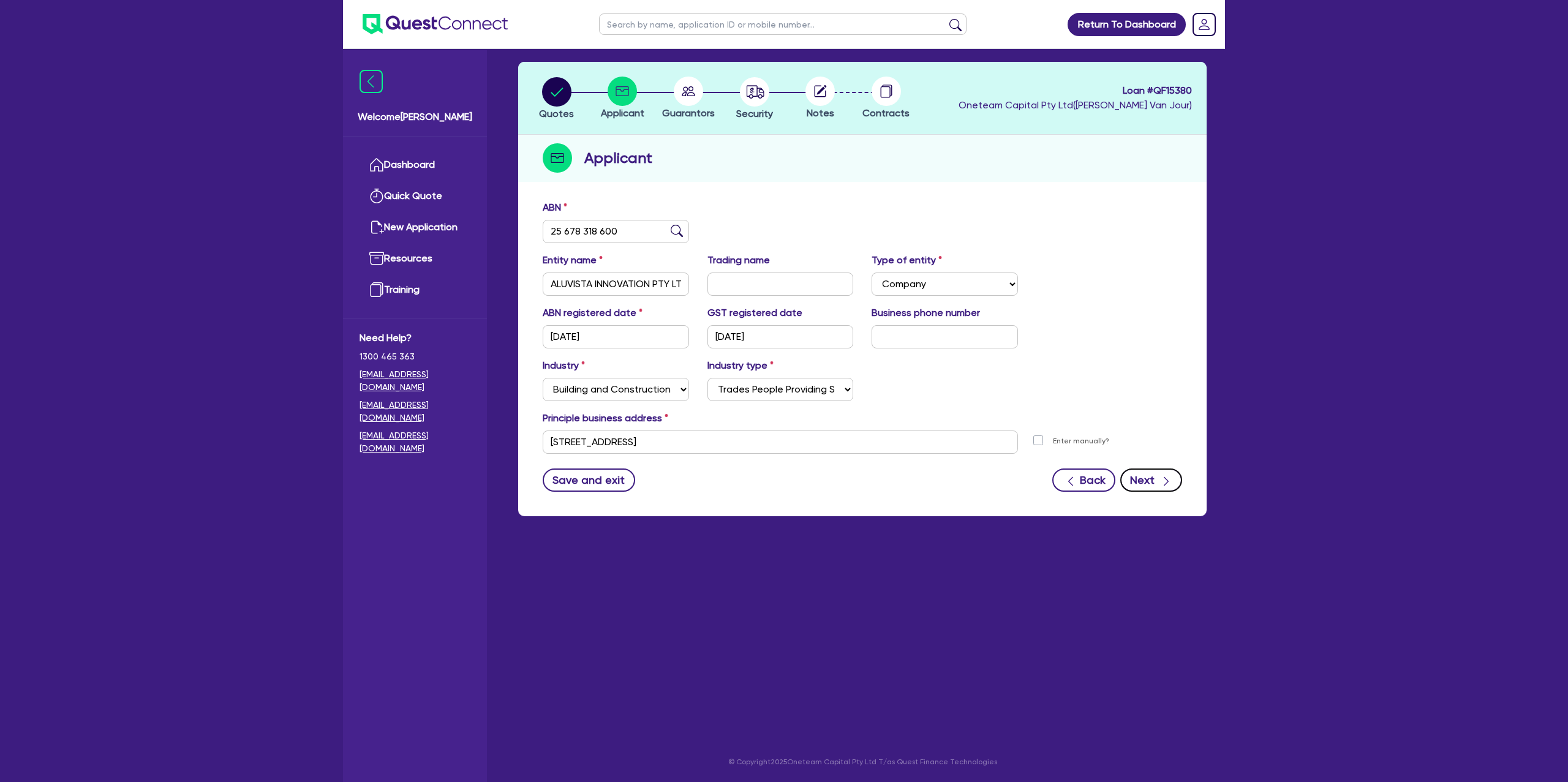
click at [1168, 482] on icon "button" at bounding box center [1167, 482] width 12 height 12
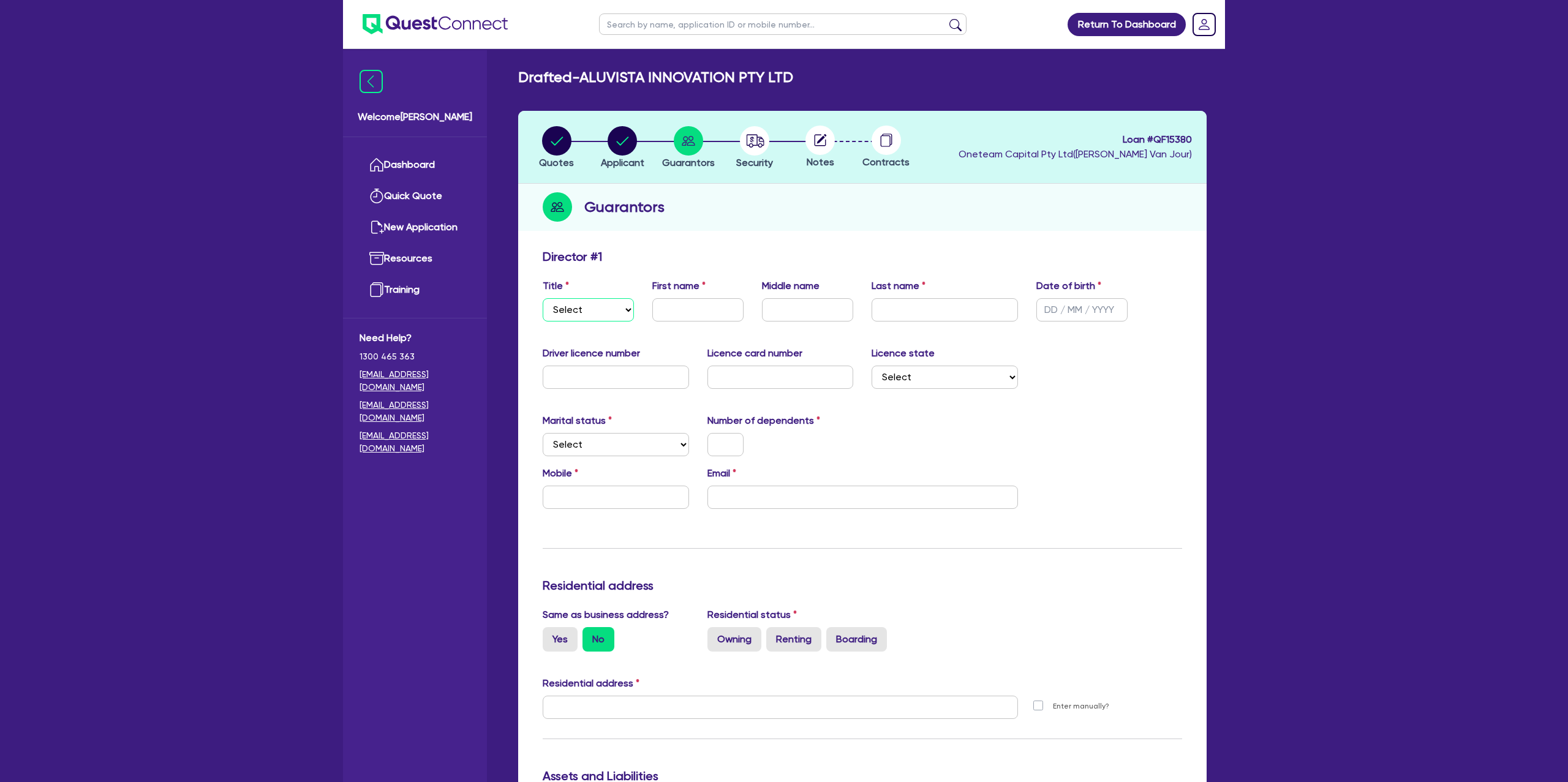
click at [588, 308] on select "Select Mr Mrs Ms Miss Dr" at bounding box center [588, 310] width 91 height 23
select select "MR"
click at [543, 299] on select "Select Mr Mrs Ms Miss Dr" at bounding box center [588, 310] width 91 height 23
click at [688, 318] on input "text" at bounding box center [697, 310] width 91 height 23
paste input "Renee"
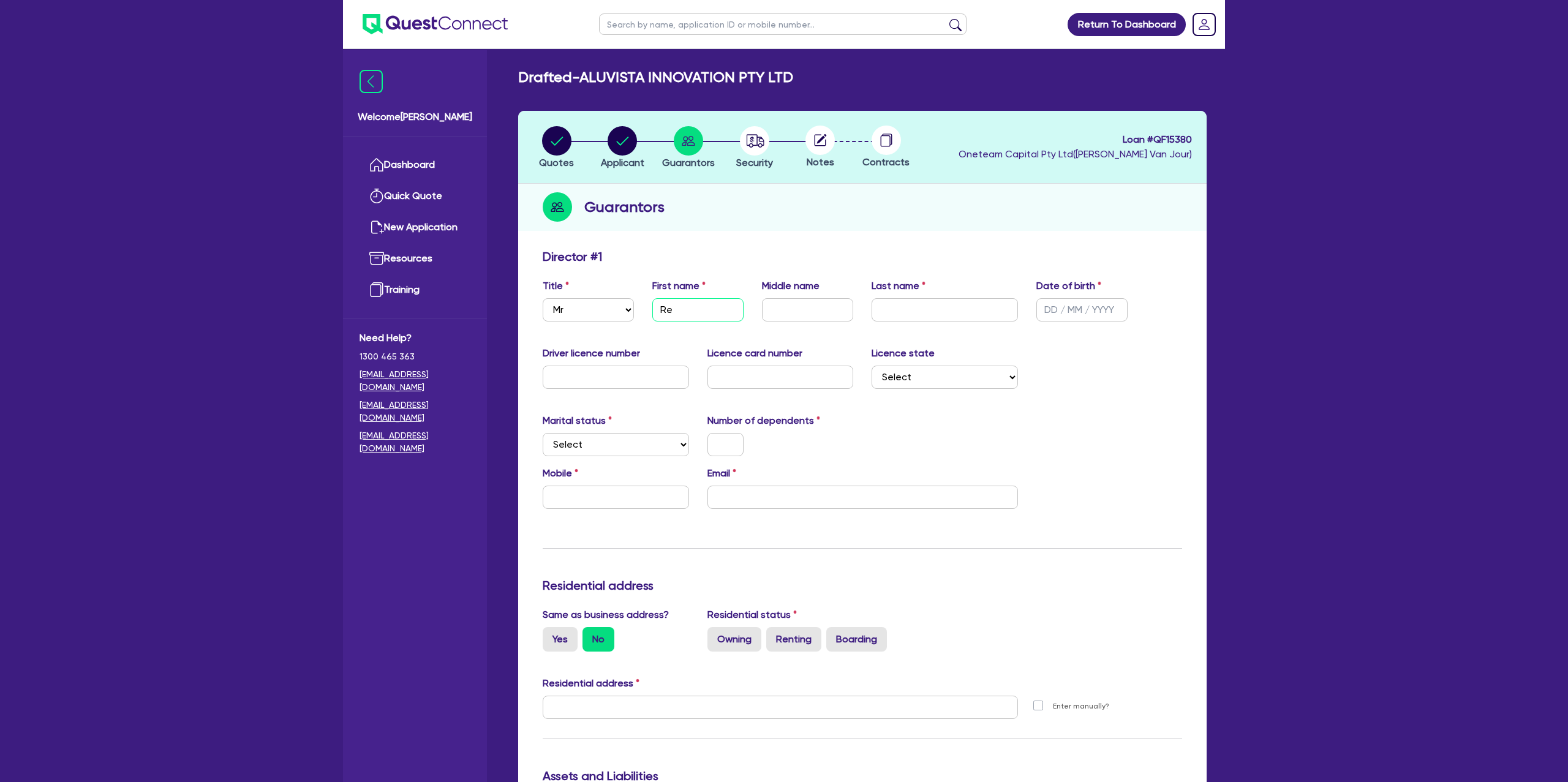
type input "R"
type input "Candice"
click at [792, 320] on input "text" at bounding box center [807, 310] width 91 height 23
type input "r"
type input "Renee"
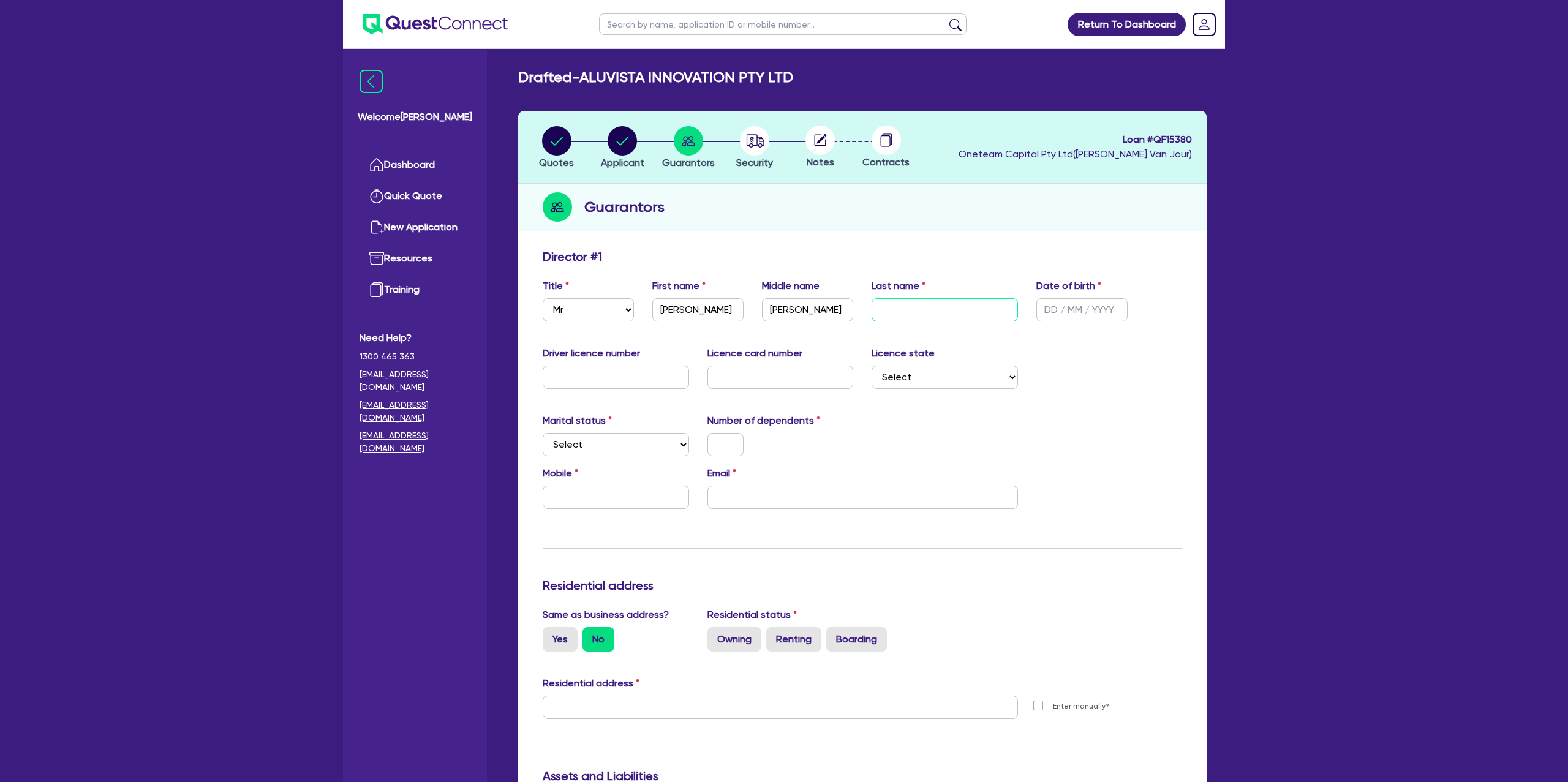
click at [939, 317] on input "text" at bounding box center [945, 310] width 147 height 23
paste input "Thornton"
type input "Thornton"
click at [1058, 311] on input "text" at bounding box center [1082, 310] width 91 height 23
type input "15/04/1973"
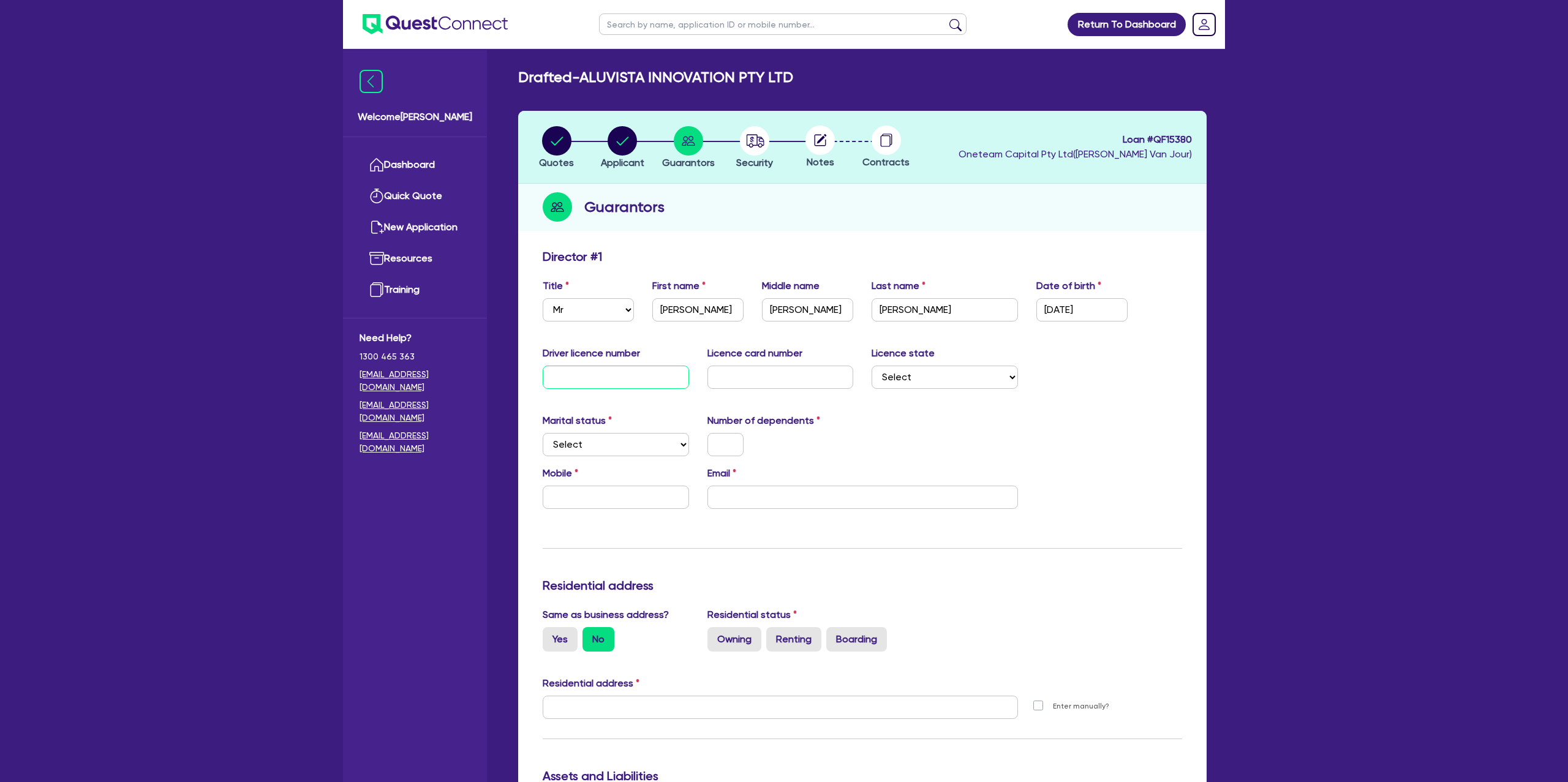
click at [575, 383] on input "text" at bounding box center [616, 377] width 147 height 23
type input "3190fr"
click at [799, 373] on input "text" at bounding box center [781, 377] width 147 height 23
click at [626, 142] on circle "button" at bounding box center [622, 140] width 29 height 29
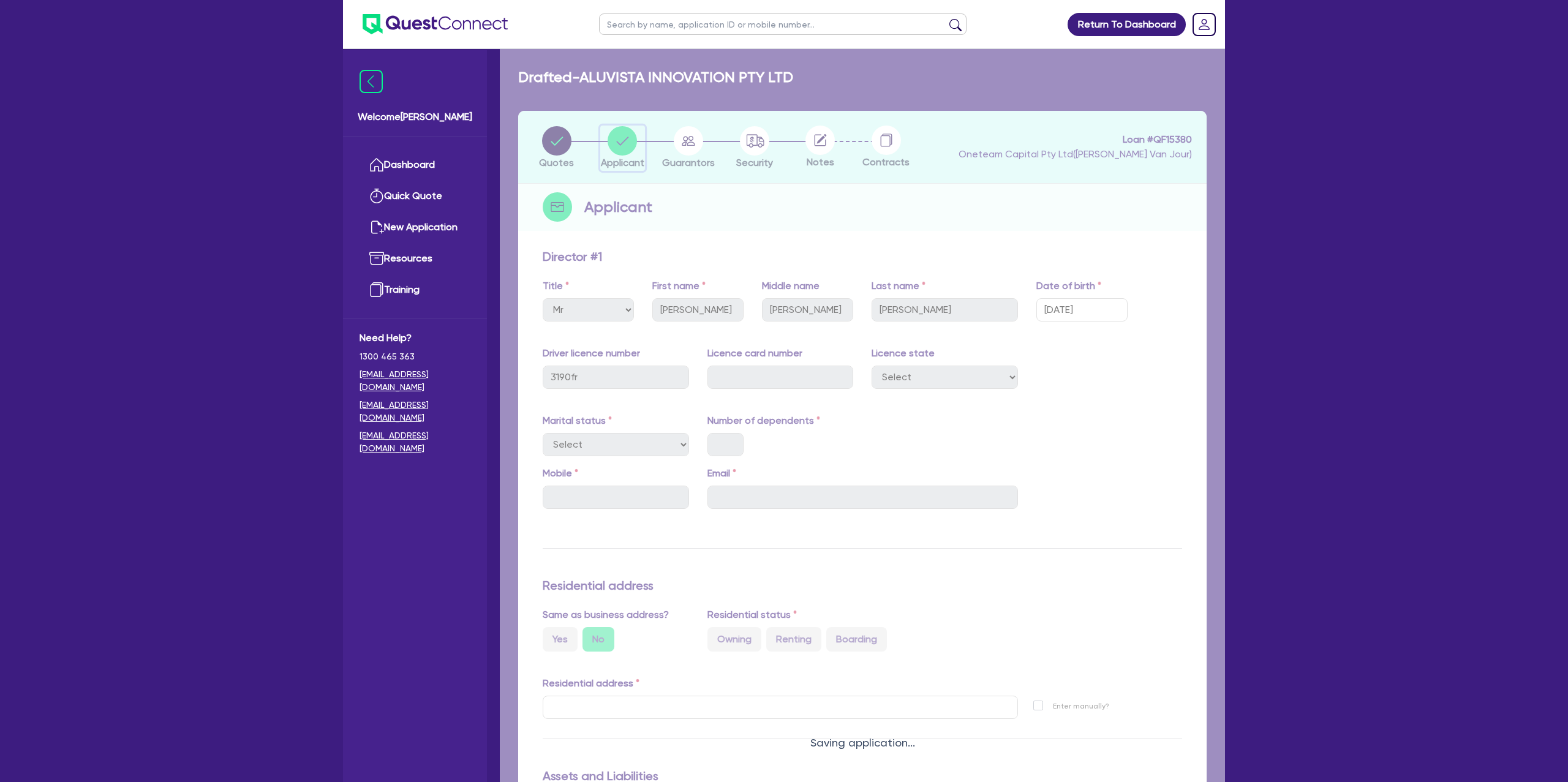
select select "COMPANY"
select select "BUILDING_CONSTRUCTION"
select select "TRADES_SERVICES_CONSUMERS"
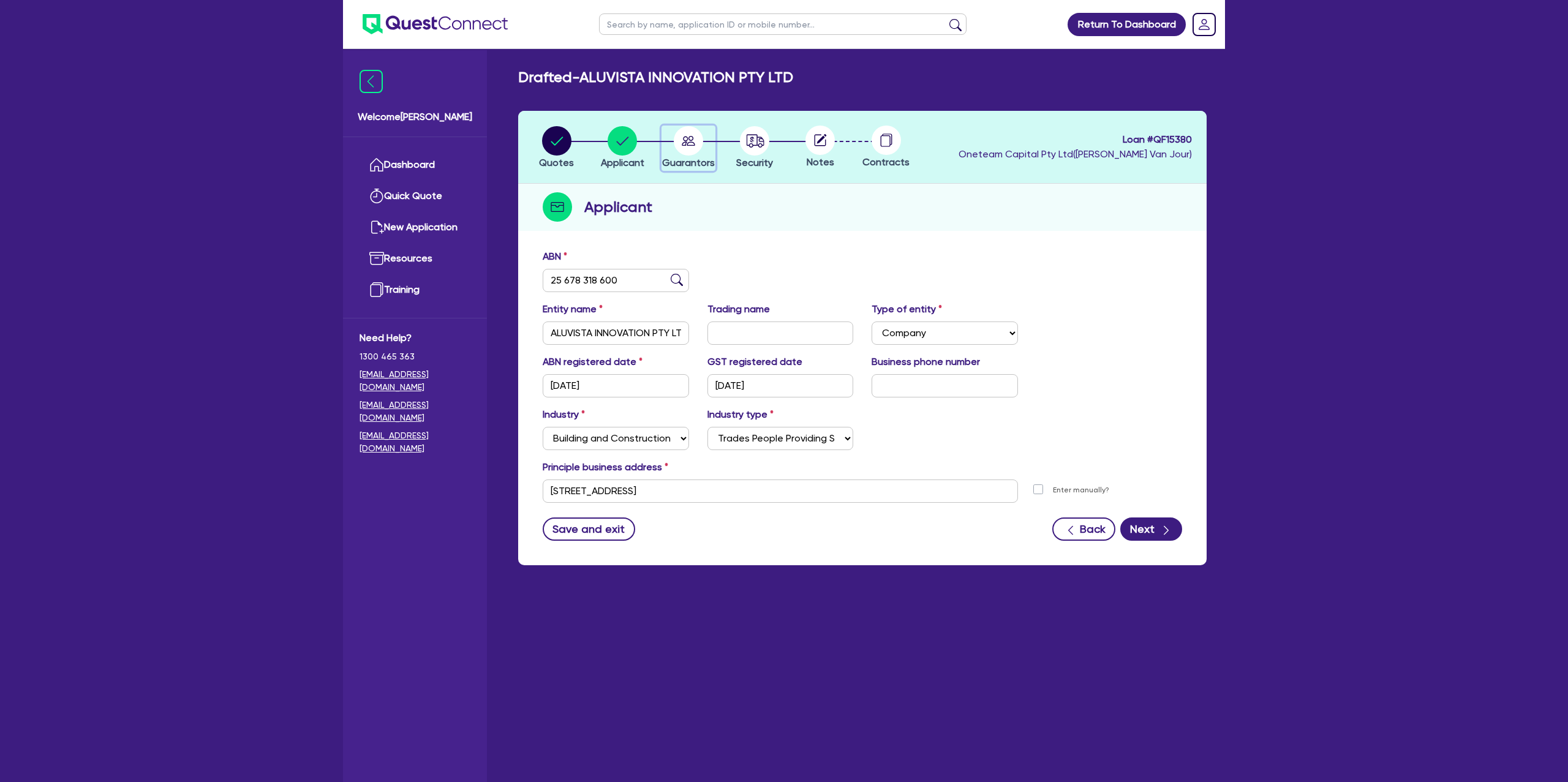
click at [696, 134] on circle "button" at bounding box center [688, 140] width 29 height 29
select select "MR"
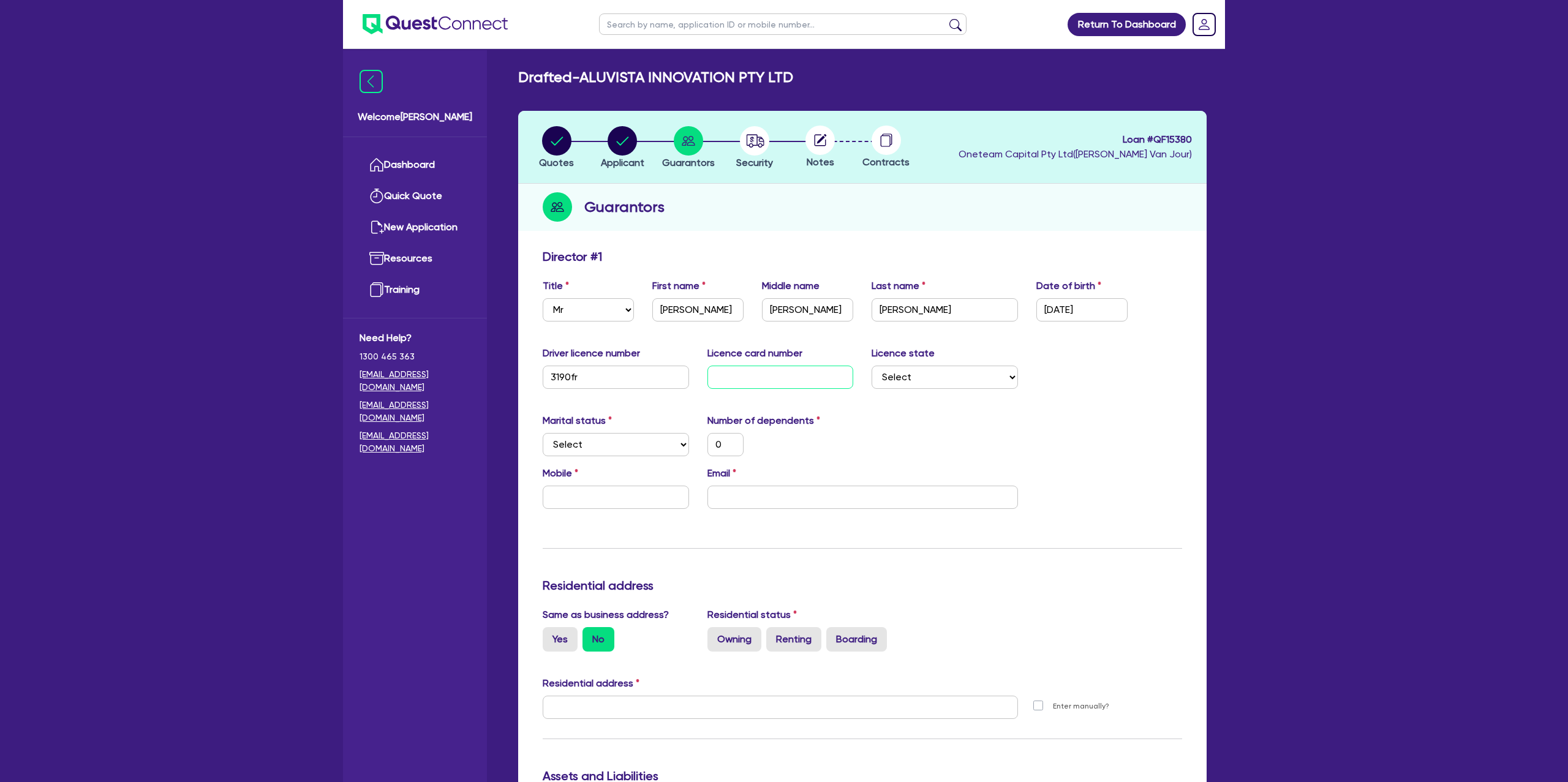
click at [754, 380] on input "text" at bounding box center [781, 377] width 147 height 23
type input "2"
type input "0"
type input "20"
type input "0"
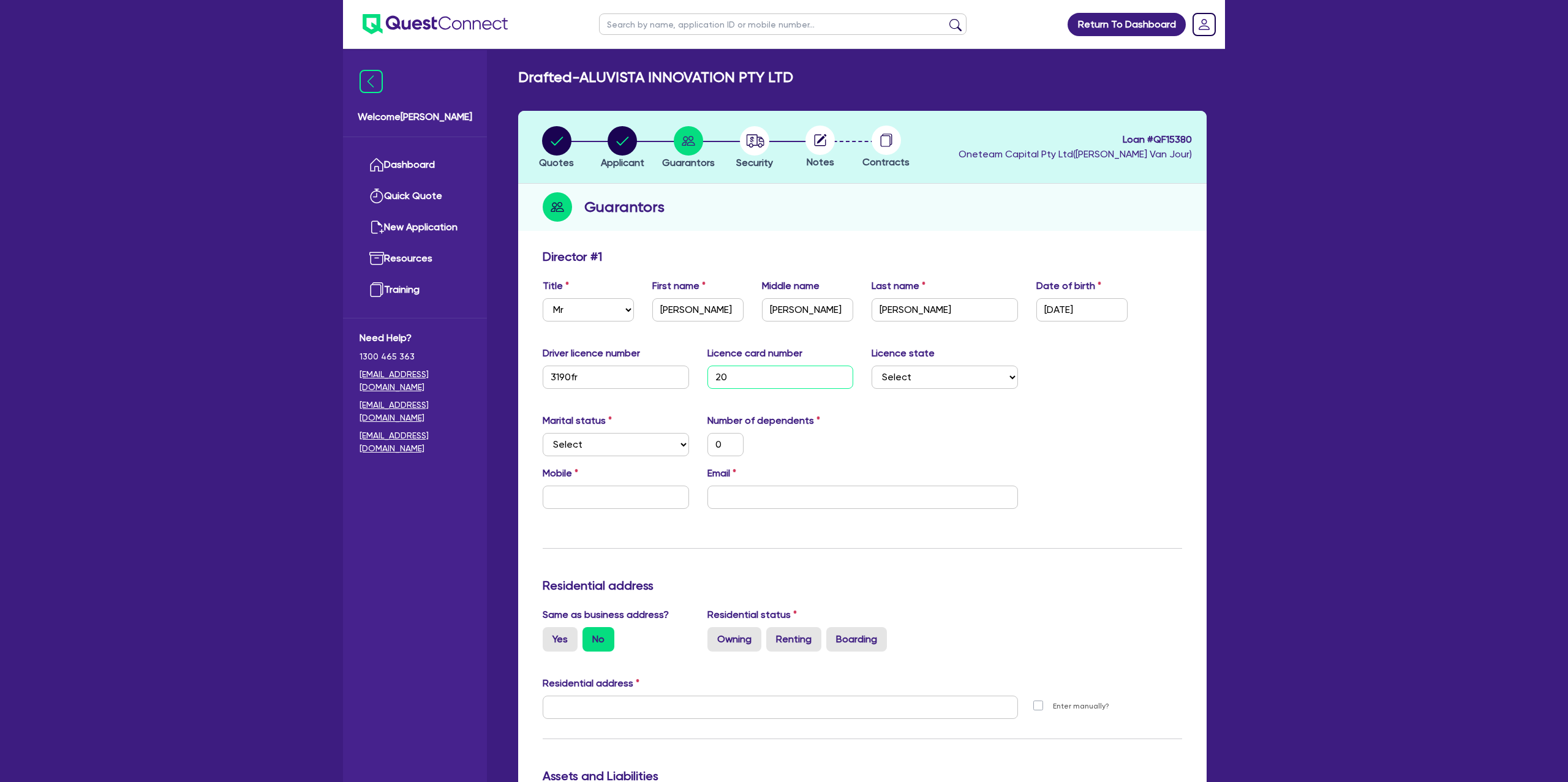
type input "205"
type input "0"
type input "2051"
type input "0"
type input "20519"
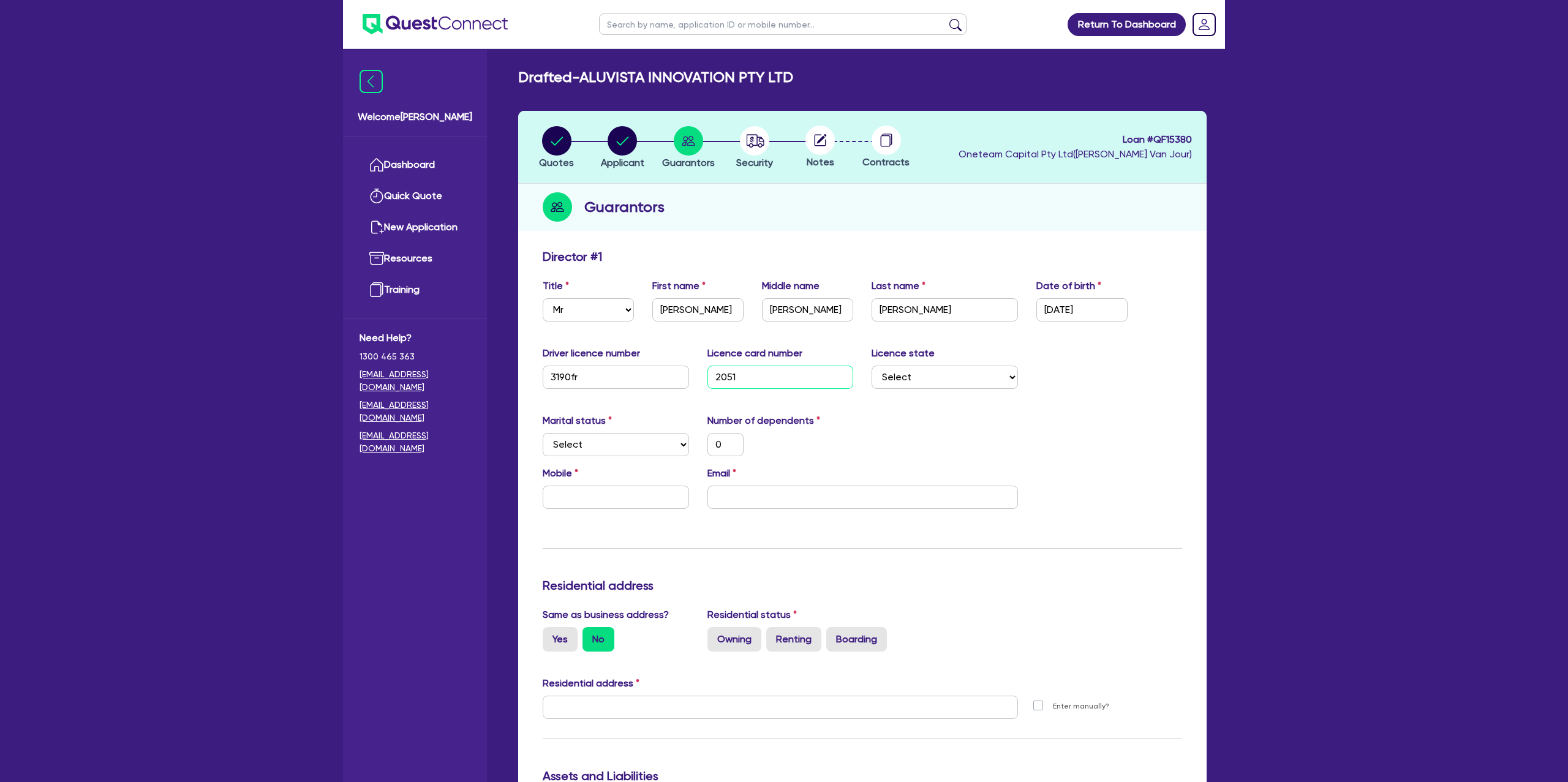
type input "0"
type input "205191"
type input "0"
type input "2051919"
type input "0"
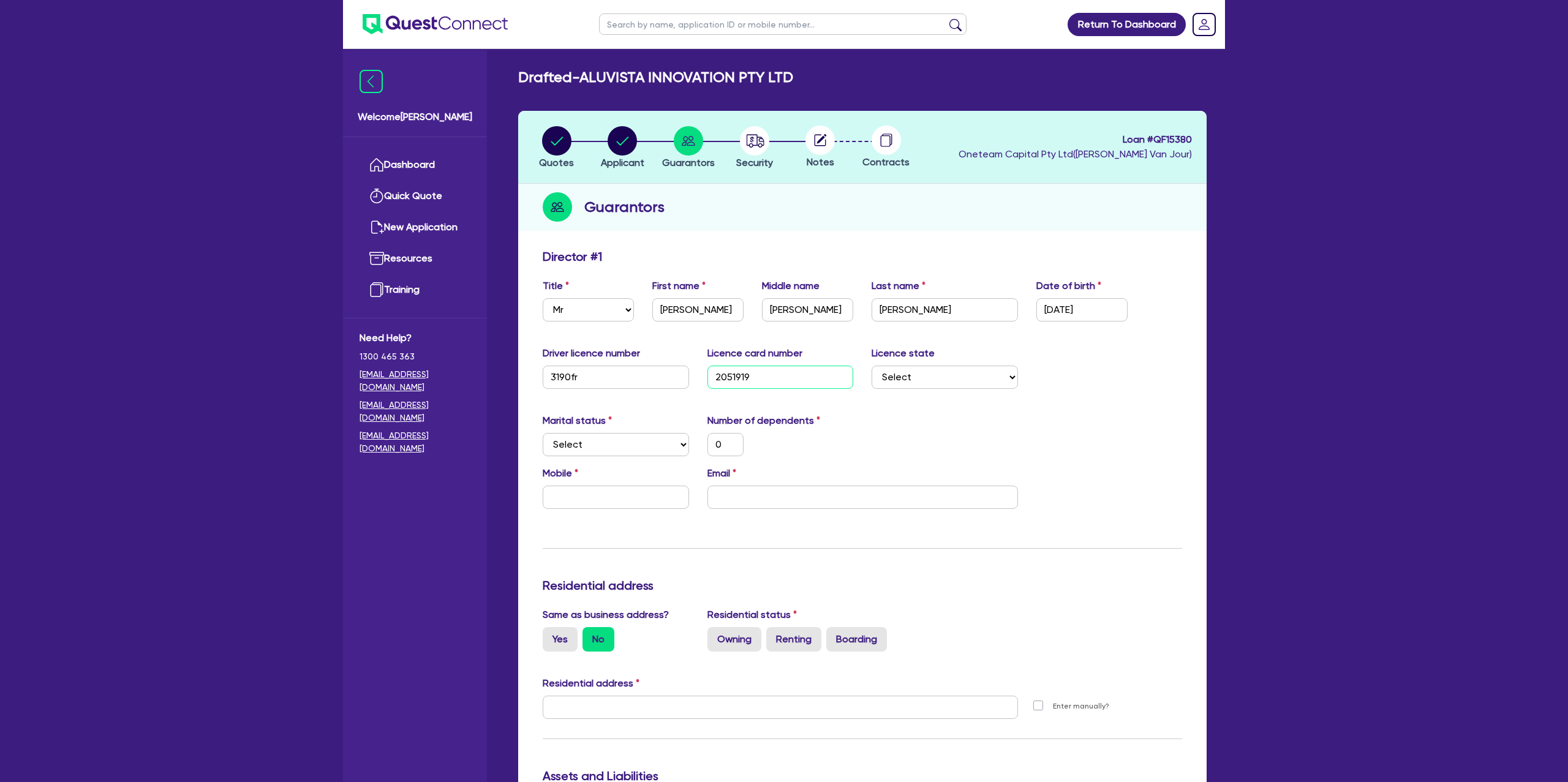
type input "20519194"
type input "0"
type input "205191947"
type input "0"
type input "2051919473"
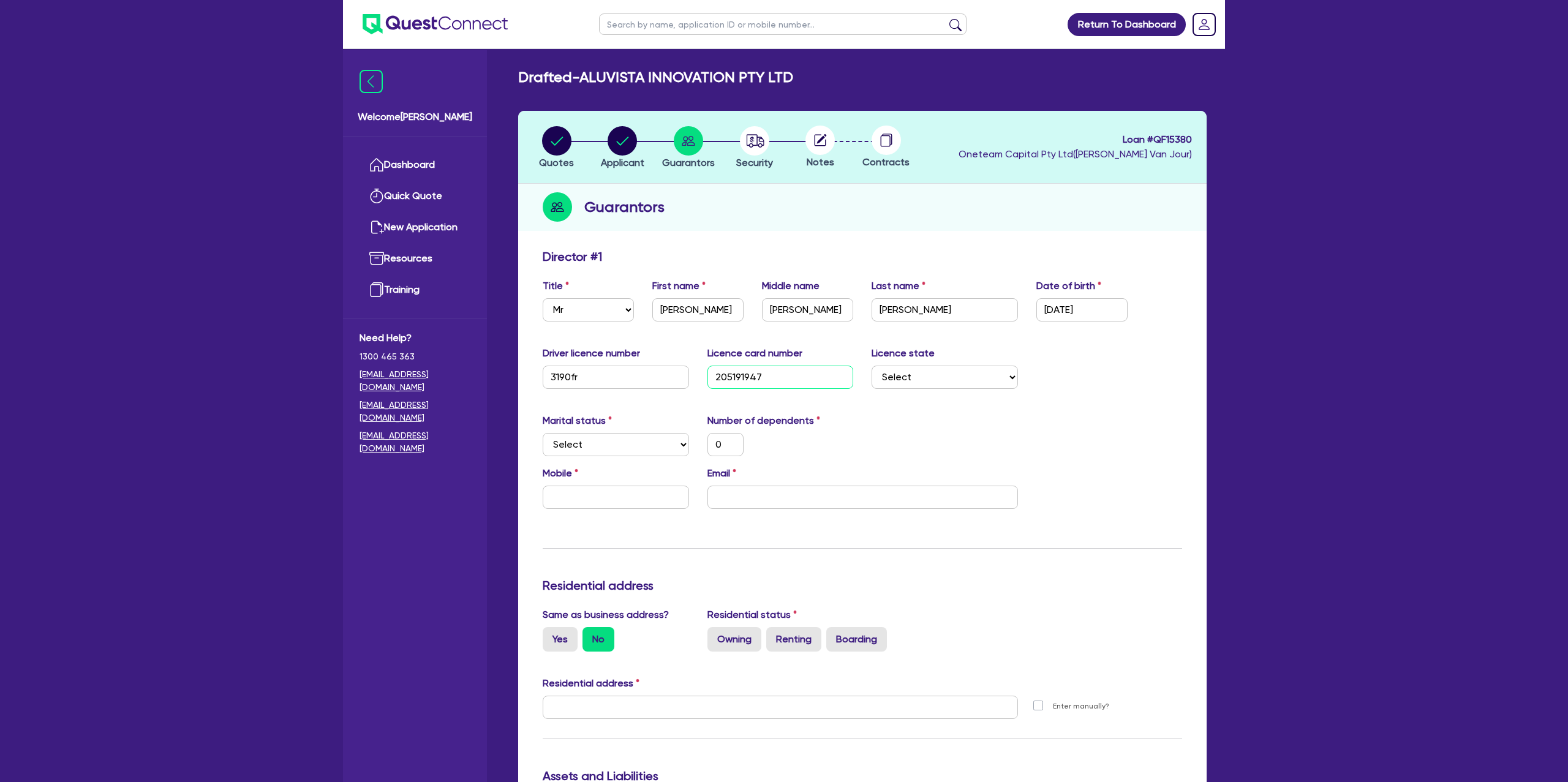
type input "0"
type input "2051919473"
drag, startPoint x: 1018, startPoint y: 475, endPoint x: 976, endPoint y: 432, distance: 60.1
click at [1014, 463] on div "Update residential status for Director #1 Boarding is only acceptable when the …" at bounding box center [863, 702] width 640 height 906
click at [914, 378] on select "Select NSW VIC QLD TAS ACT SA NT WA" at bounding box center [945, 377] width 147 height 23
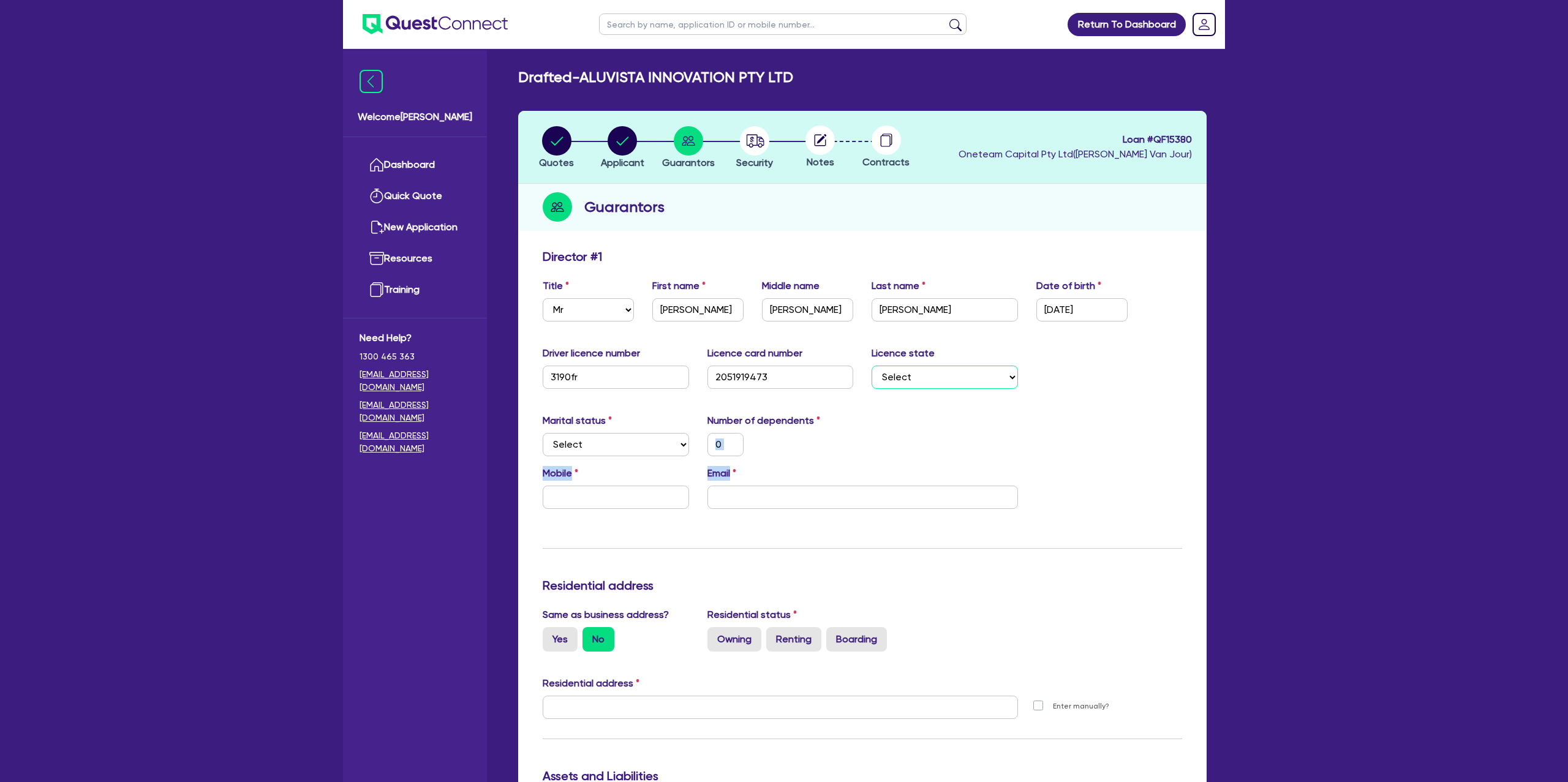
select select "NSW"
click at [872, 366] on select "Select NSW VIC QLD TAS ACT SA NT WA" at bounding box center [945, 377] width 147 height 23
type input "0"
click at [605, 441] on select "Select Single Married De Facto / Partner" at bounding box center [616, 444] width 147 height 23
select select "DE_FACTO"
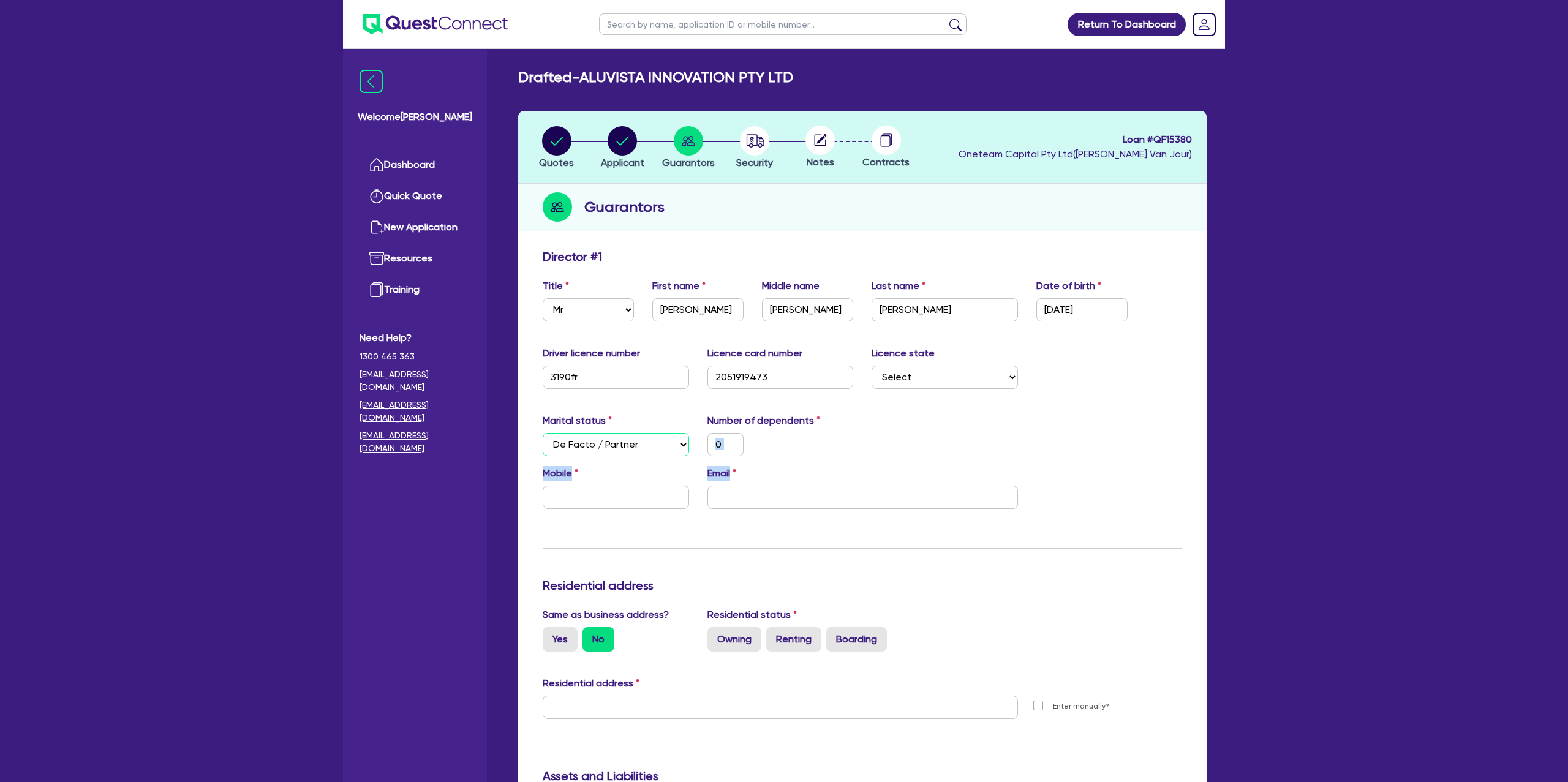
click at [543, 433] on select "Select Single Married De Facto / Partner" at bounding box center [616, 444] width 147 height 23
type input "0"
click at [733, 440] on input "0" at bounding box center [726, 444] width 36 height 23
click at [614, 501] on input "text" at bounding box center [616, 497] width 147 height 23
type input "1"
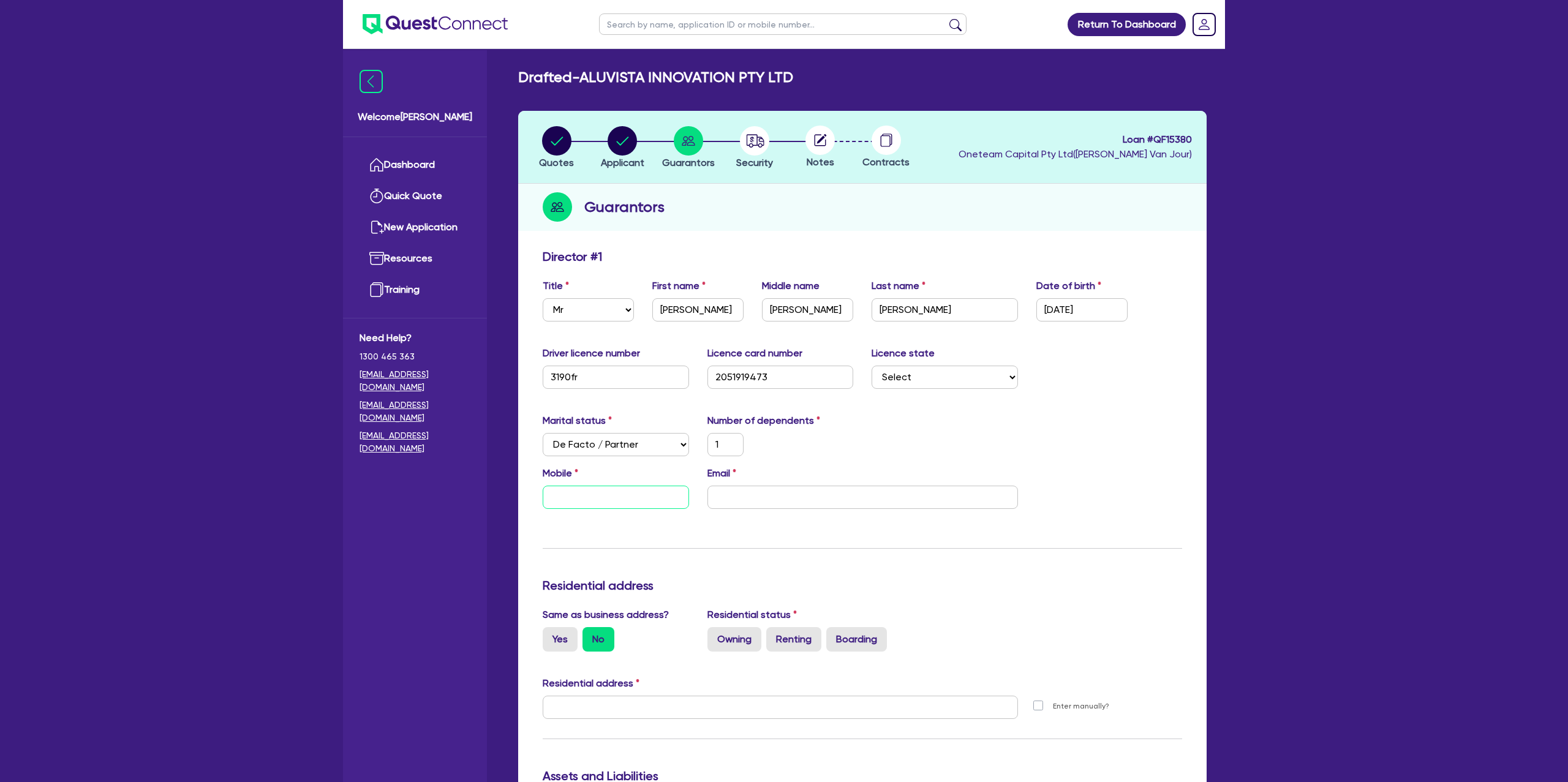
type input "0"
type input "1"
type input "04"
type input "1"
type input "041"
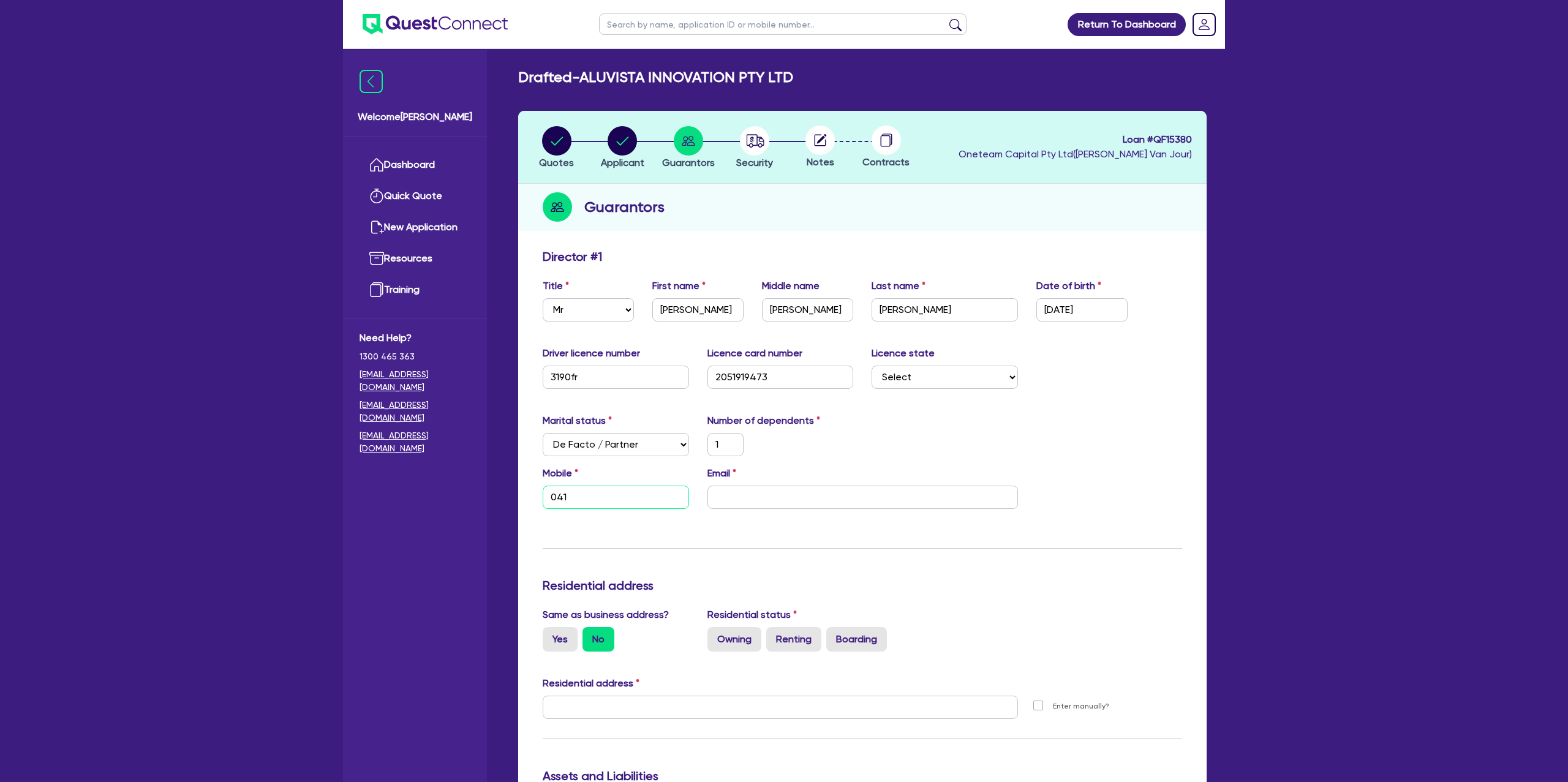
type input "1"
type input "0413"
type input "1"
type input "0413 2"
type input "1"
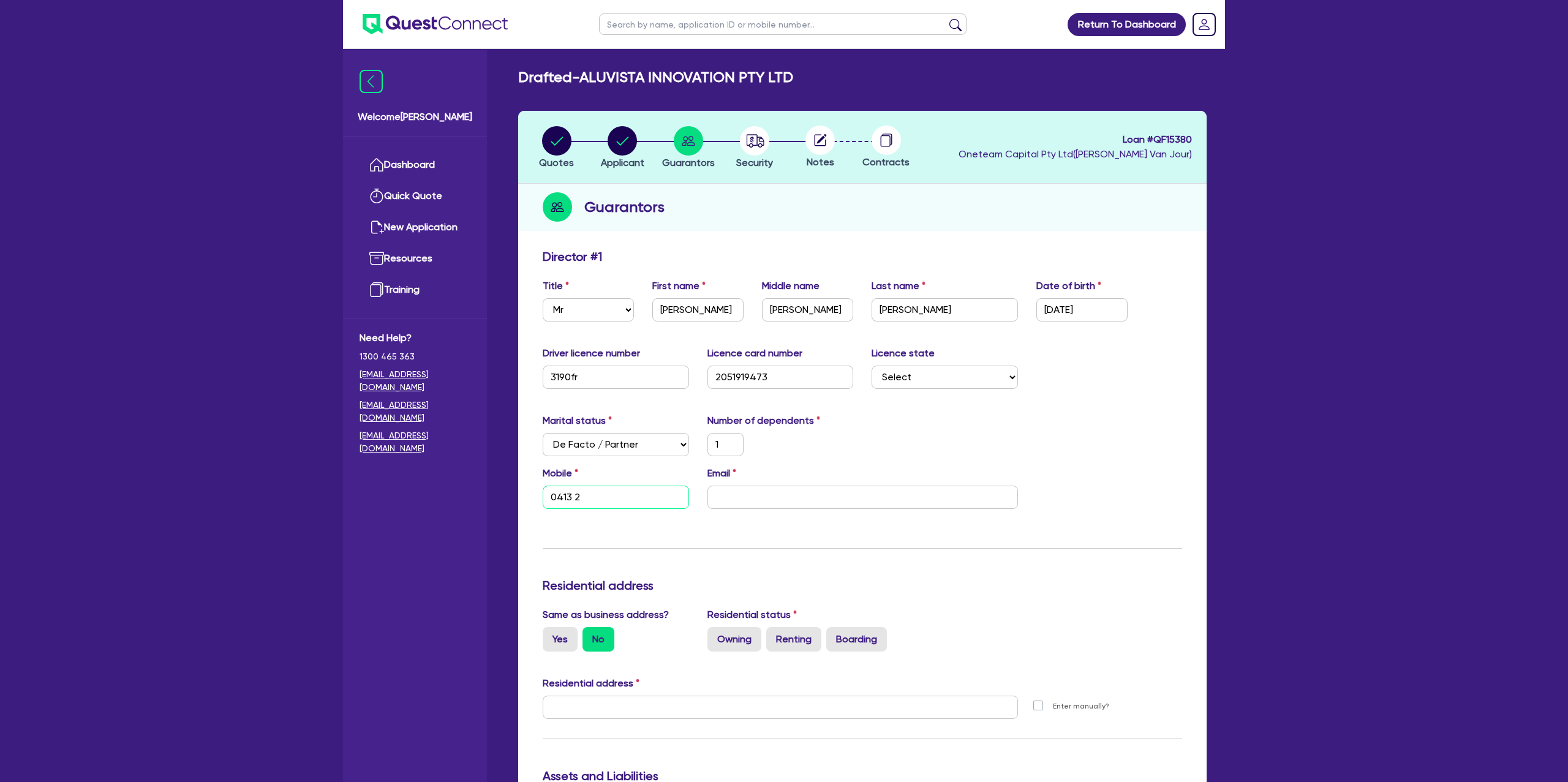
type input "0413 28"
type input "1"
type input "0413 287"
type input "1"
type input "0413 287 3"
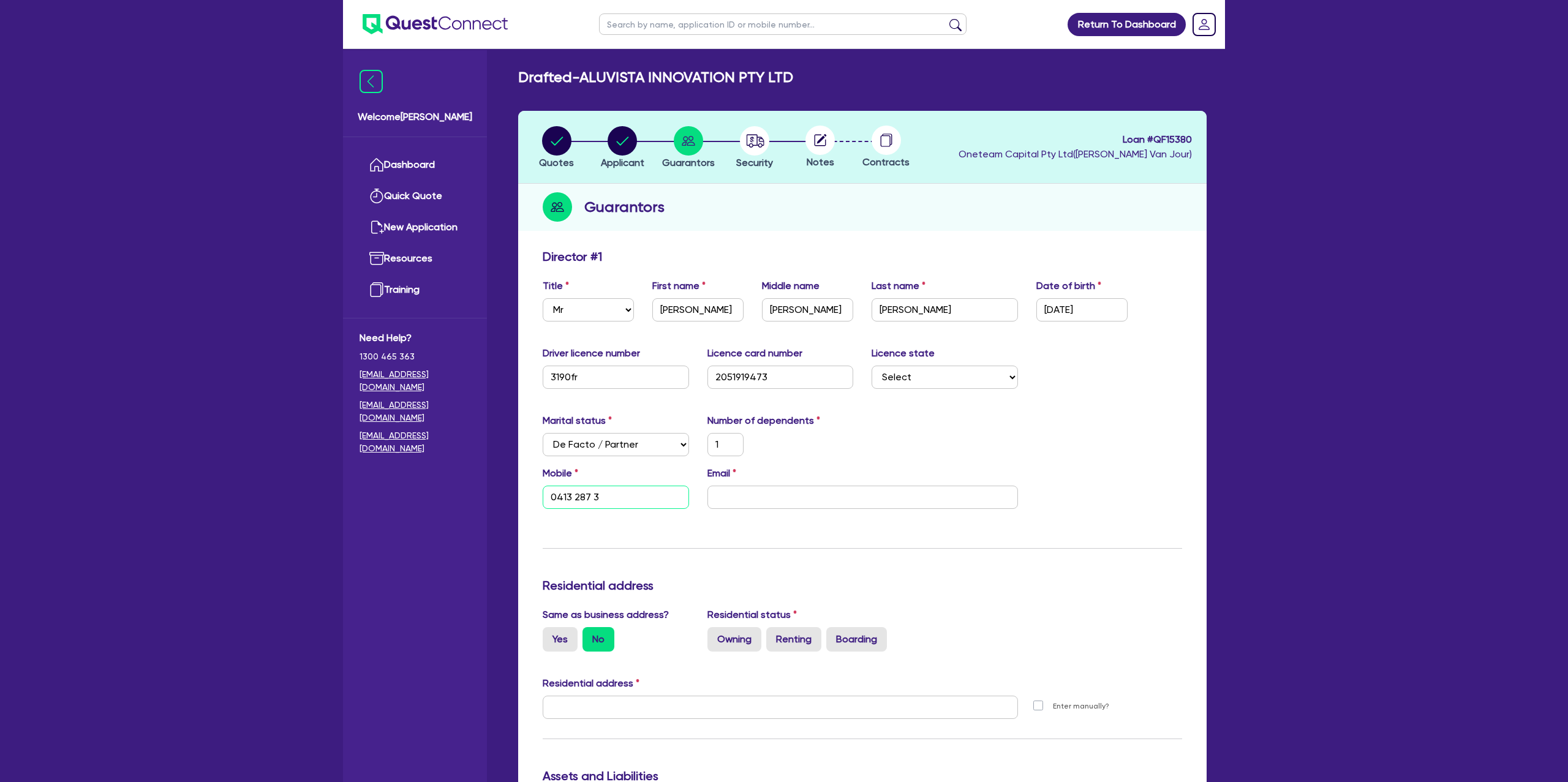
type input "1"
type input "0413 287 30"
type input "1"
type input "0413 287 309"
click at [787, 496] on input "email" at bounding box center [863, 497] width 310 height 23
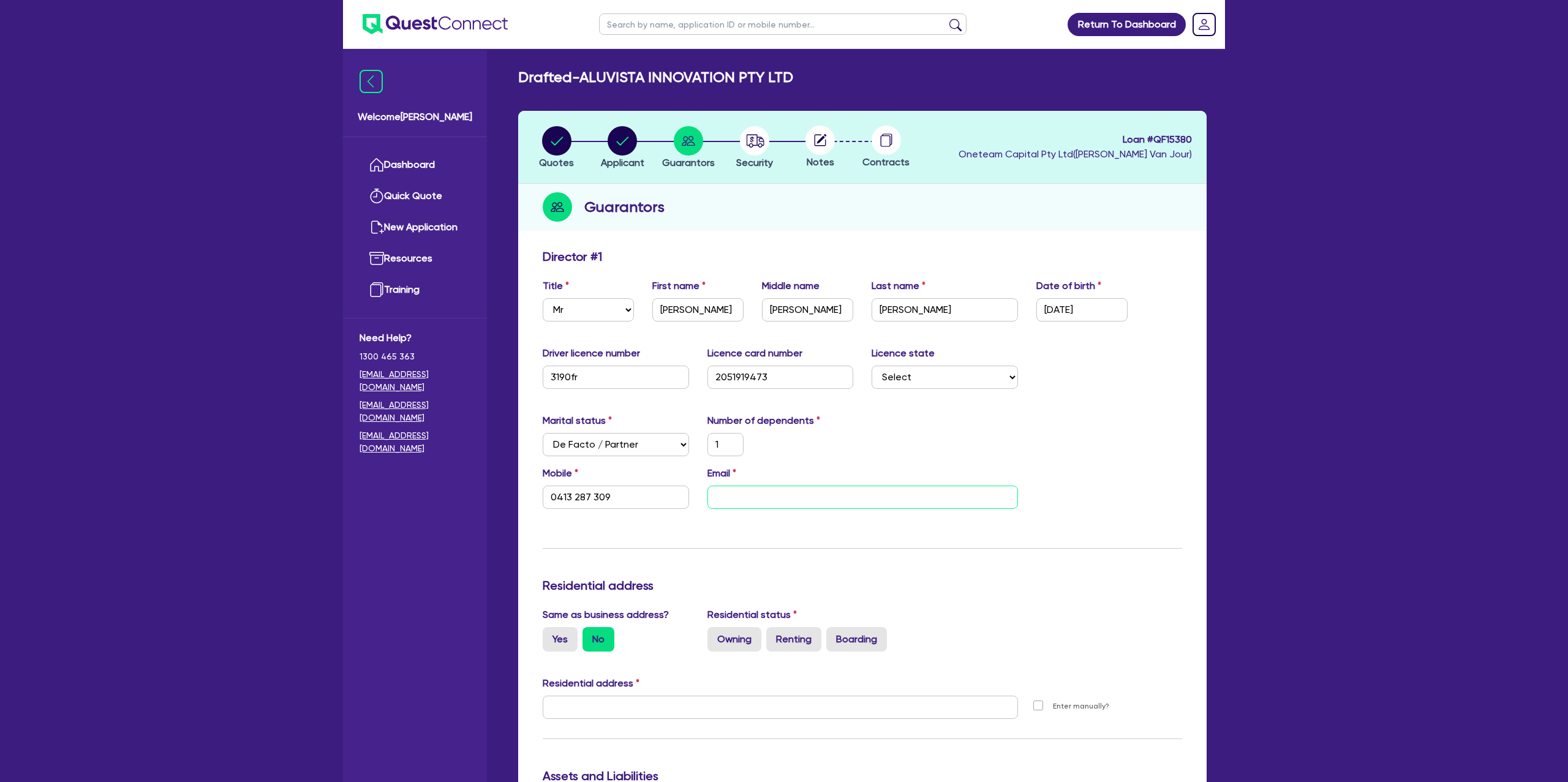
paste input "renee@aluna.net.au"
type input "1"
type input "0413 287 309"
type input "renee@aluna.net.au"
click at [891, 457] on div "Marital status Select Single Married De Facto / Partner Number of dependents 1" at bounding box center [863, 440] width 658 height 53
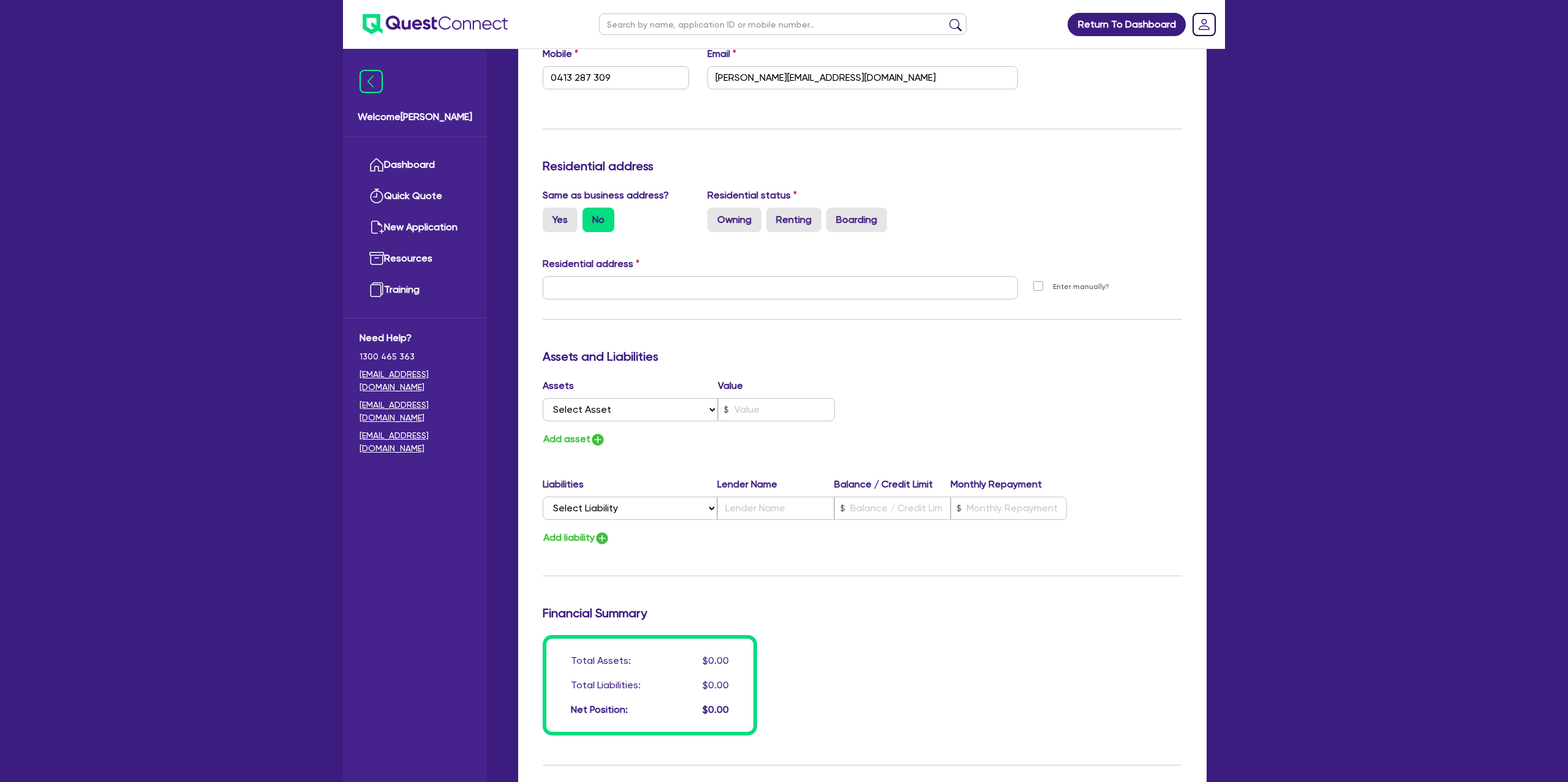
scroll to position [429, 0]
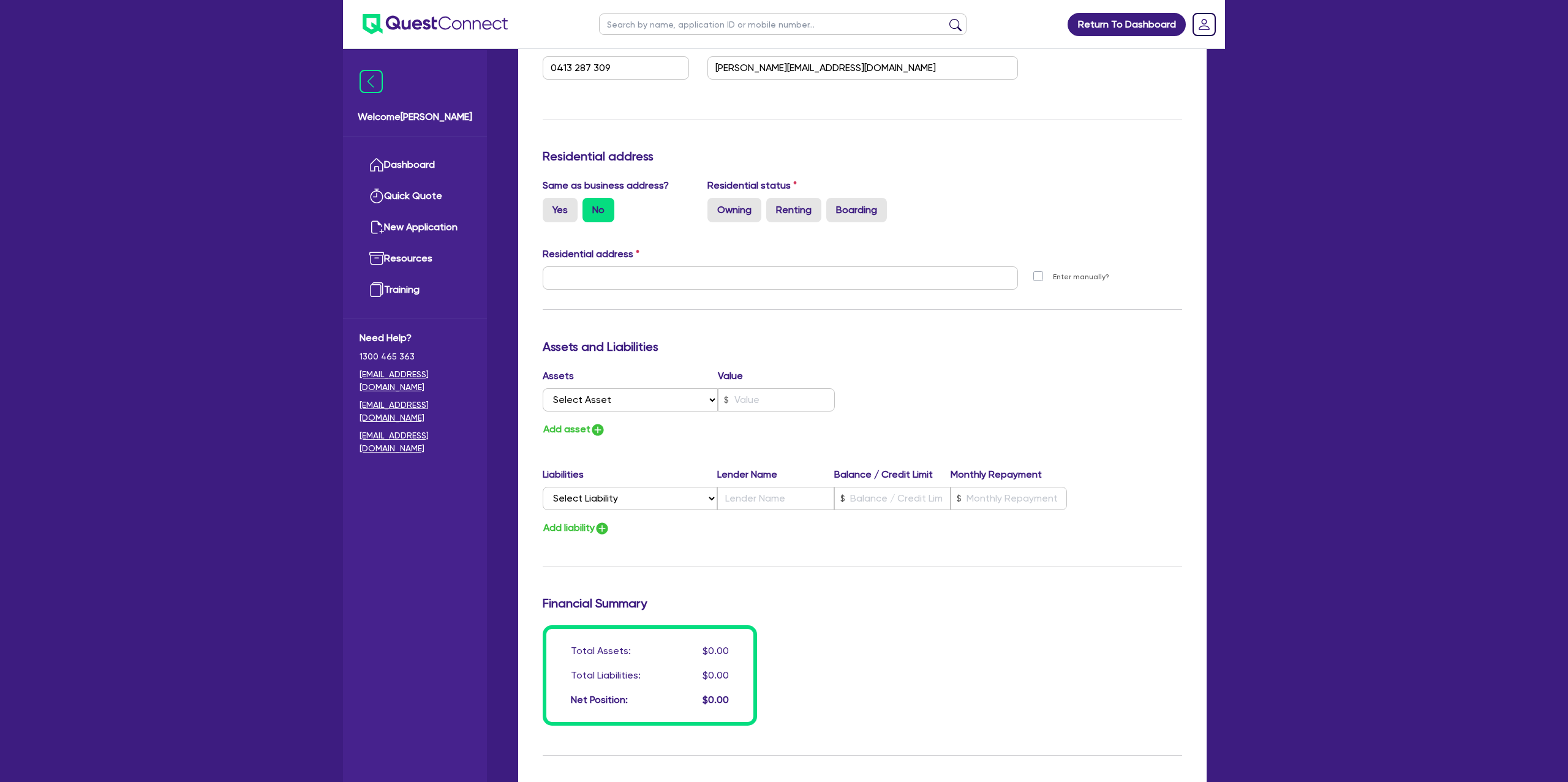
click at [559, 226] on div "Same as business address? Yes No Residential status Owning Renting Boarding" at bounding box center [863, 205] width 658 height 54
click at [560, 202] on label "Yes" at bounding box center [560, 210] width 35 height 25
click at [551, 202] on input "Yes" at bounding box center [546, 201] width 8 height 8
radio input "true"
type input "1"
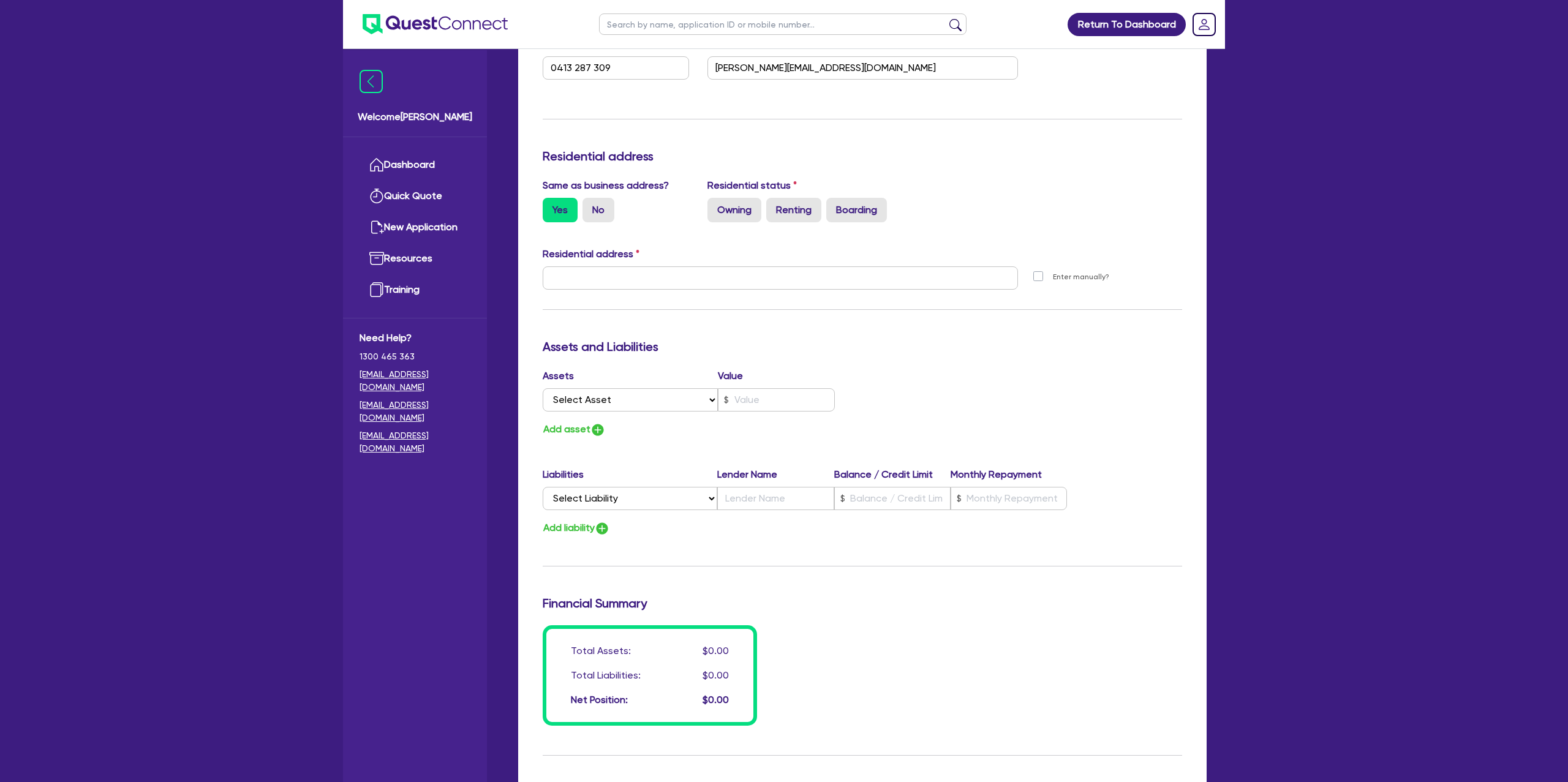
type input "0413 287 309"
type input "21 Bowada St Bomaderry NSW 2541"
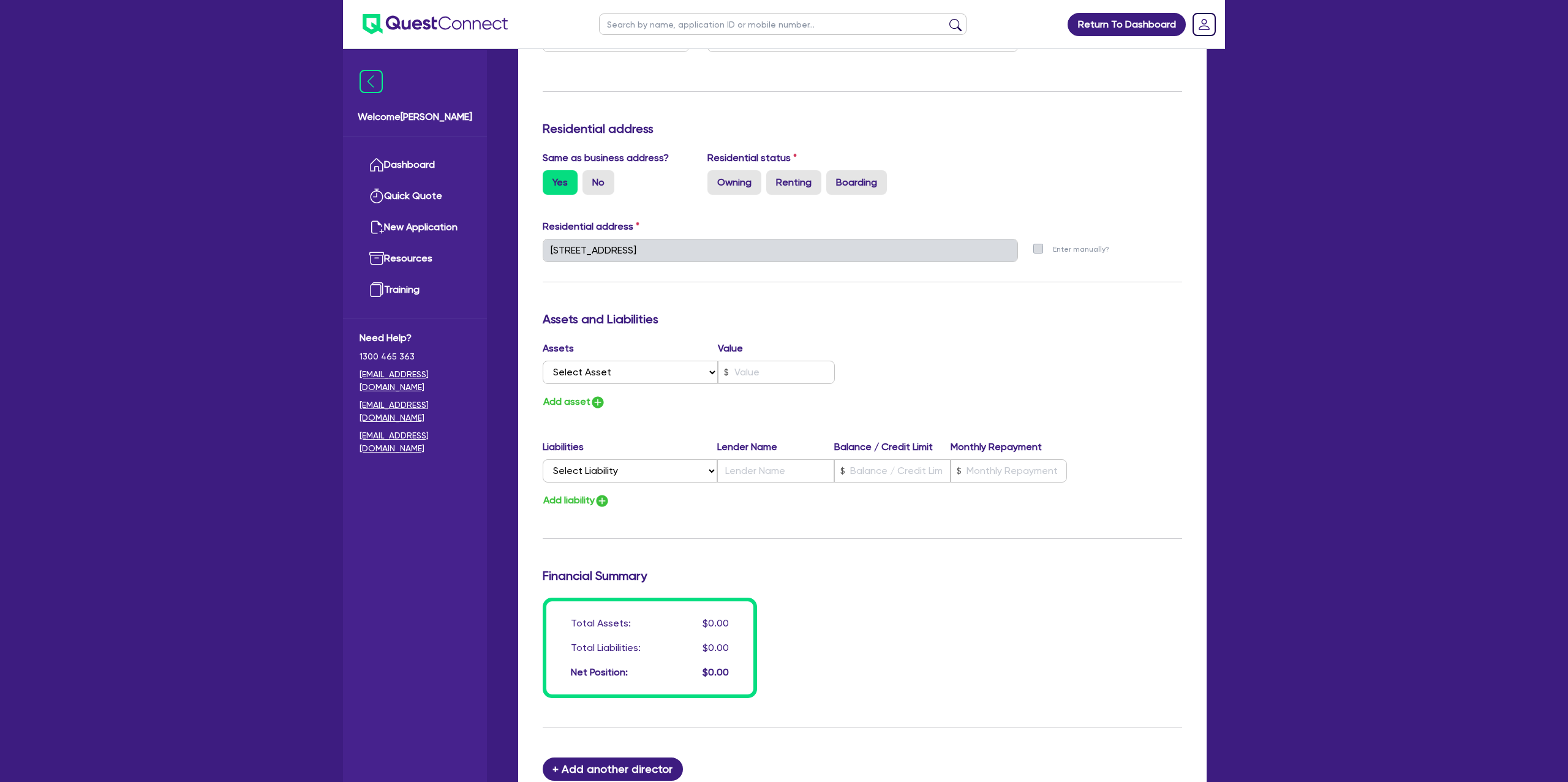
scroll to position [456, 0]
click at [733, 183] on label "Owning" at bounding box center [735, 184] width 54 height 25
click at [716, 179] on input "Owning" at bounding box center [712, 175] width 8 height 8
radio input "true"
type input "1"
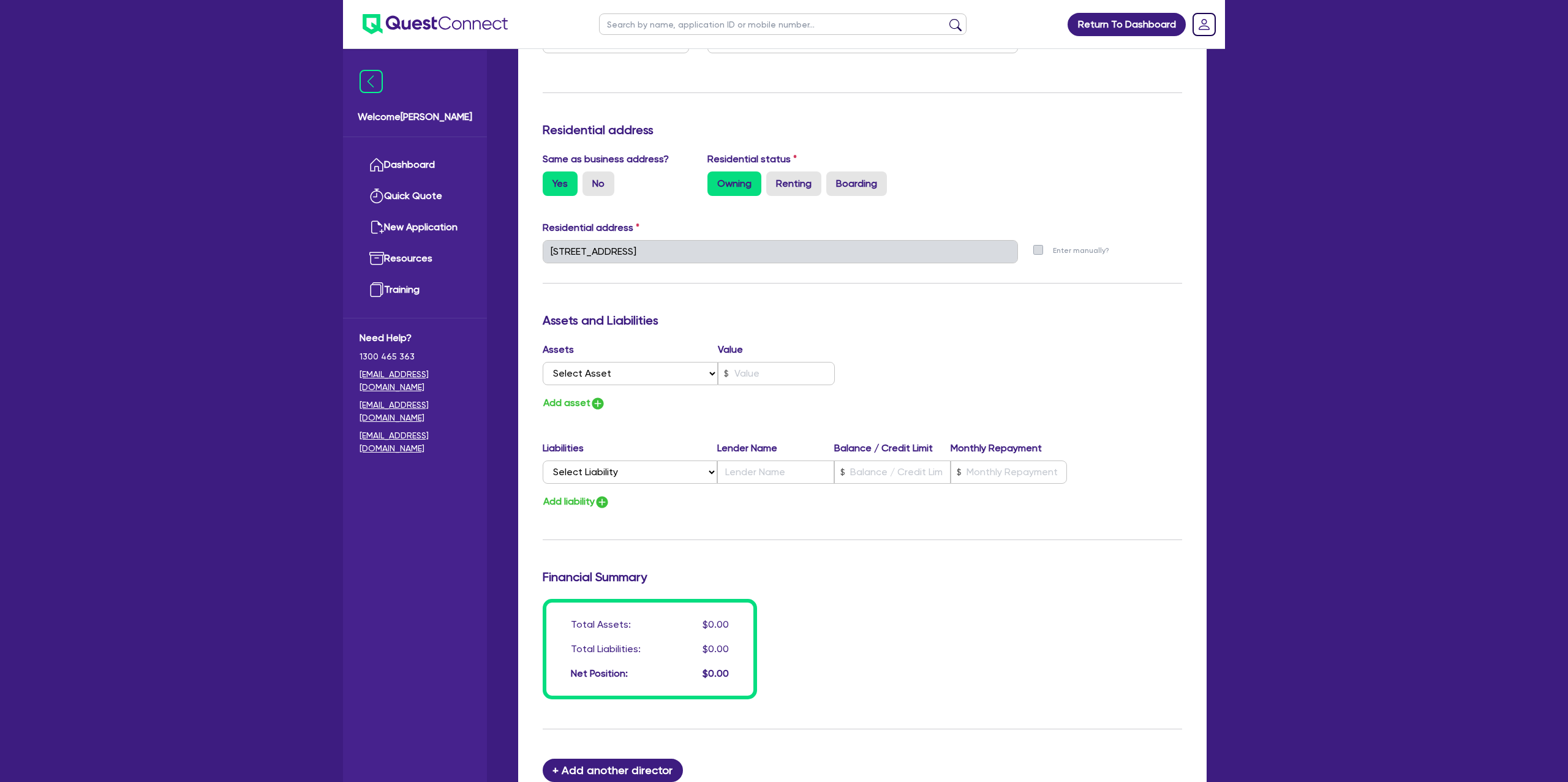
type input "0413 287 309"
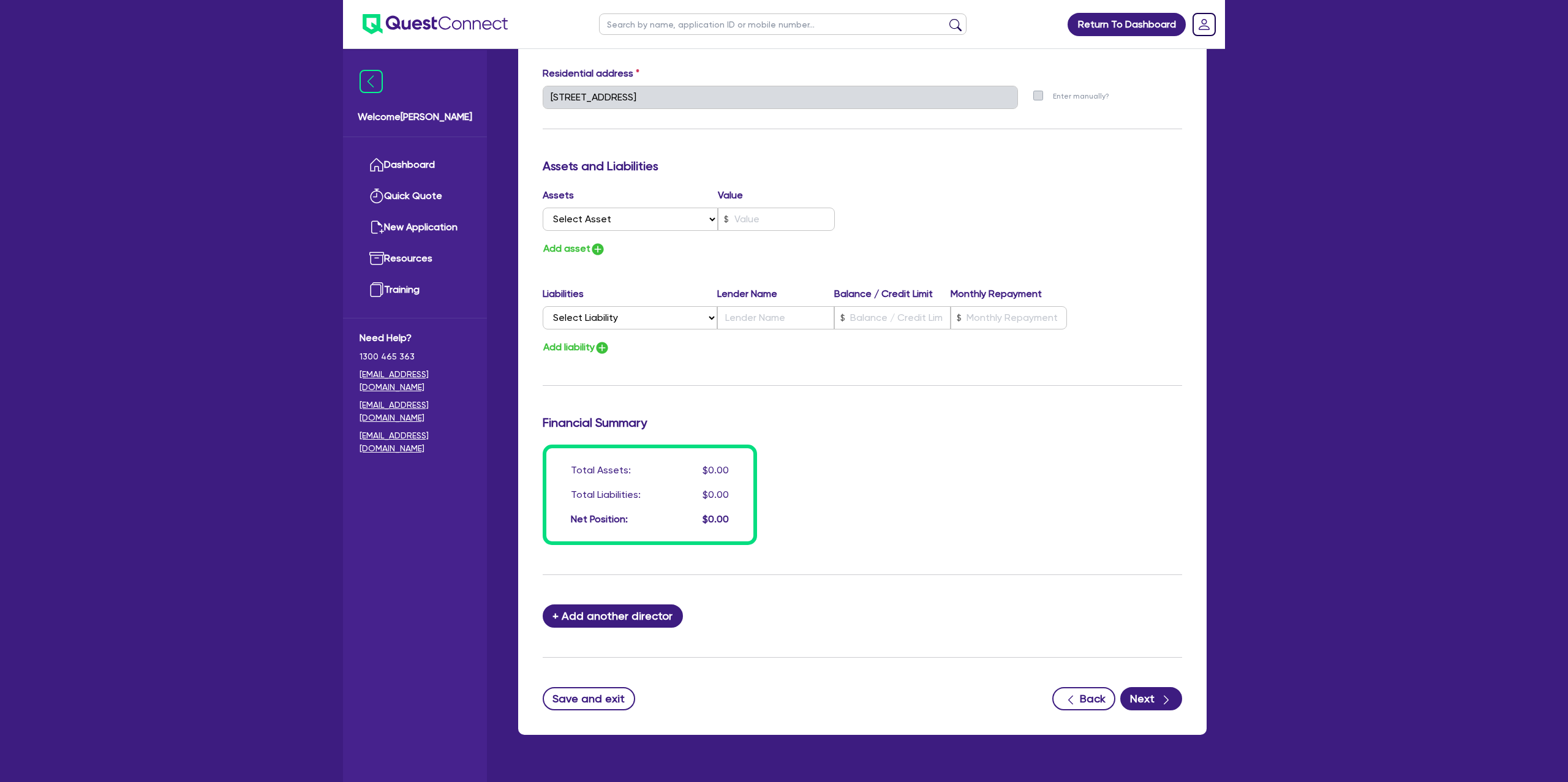
scroll to position [612, 0]
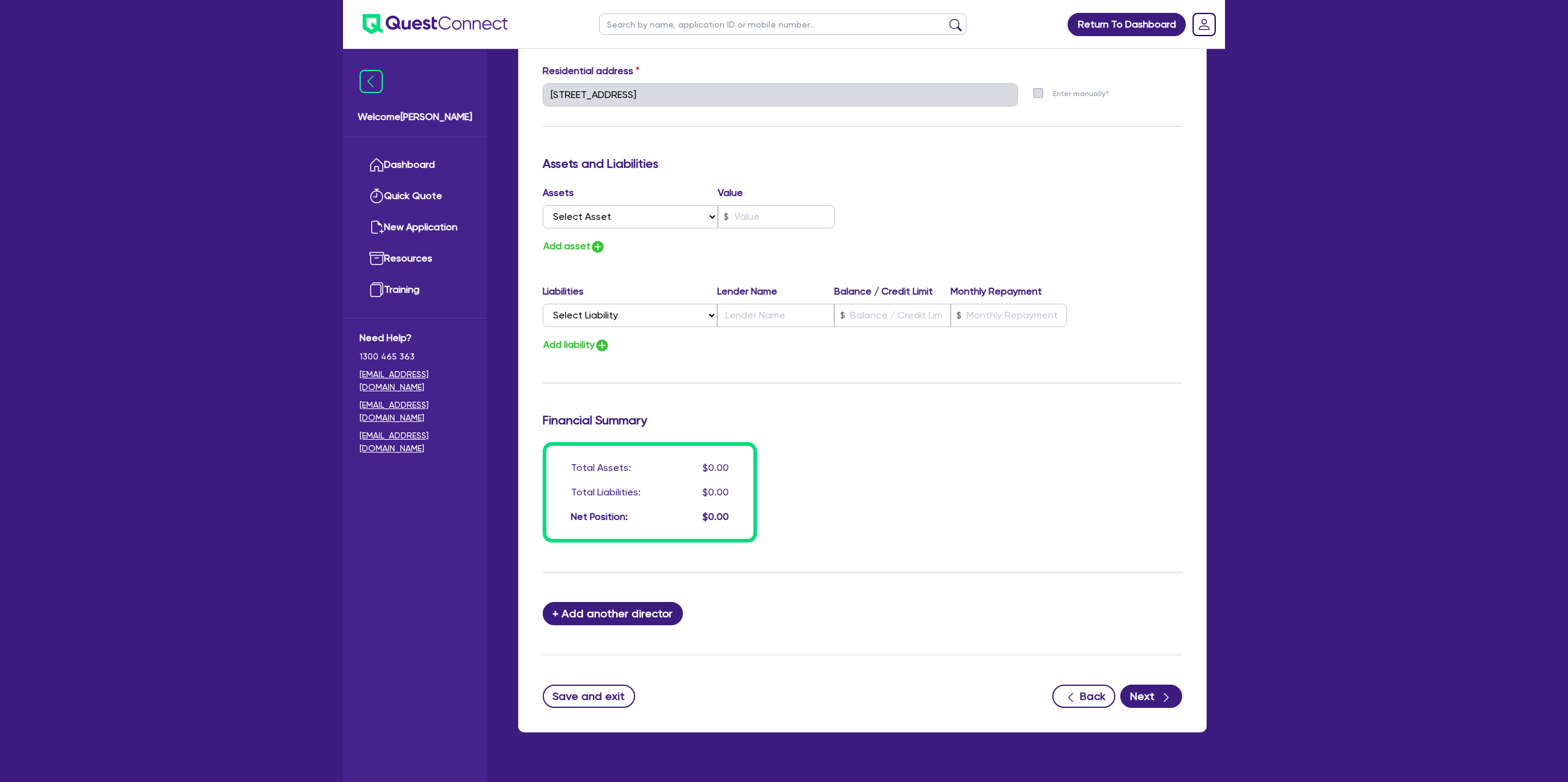
click at [602, 192] on label "Assets" at bounding box center [630, 193] width 175 height 15
click at [584, 222] on select "Select Asset Cash Property Investment property Vehicle Truck Trailer Equipment …" at bounding box center [630, 216] width 175 height 23
select select "PROPERTY"
click at [543, 205] on select "Select Asset Cash Property Investment property Vehicle Truck Trailer Equipment …" at bounding box center [630, 216] width 175 height 23
type input "1"
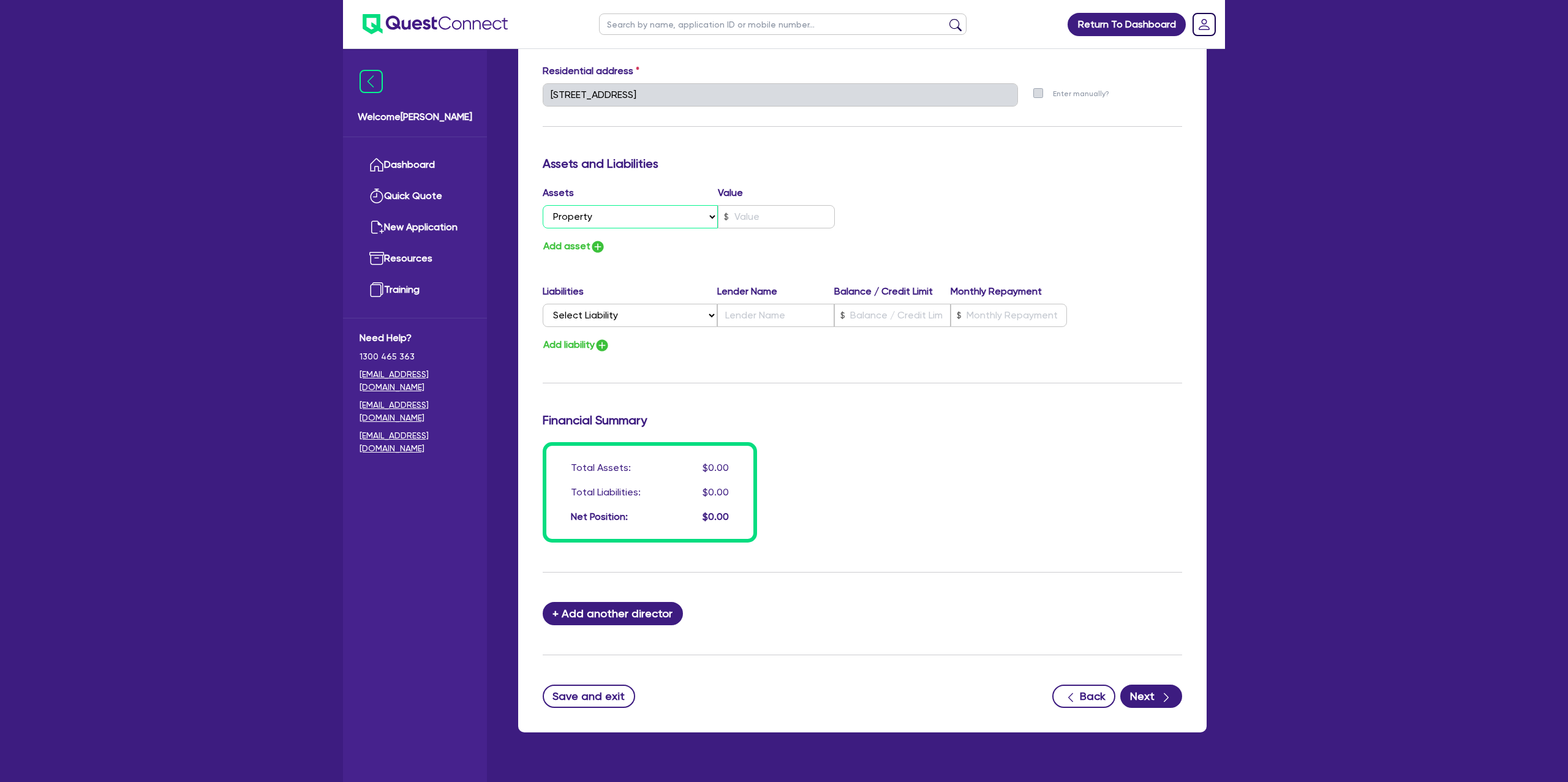
type input "0413 287 309"
click at [749, 217] on input "text" at bounding box center [776, 216] width 117 height 23
type input "1"
type input "0413 287 309"
type input "1"
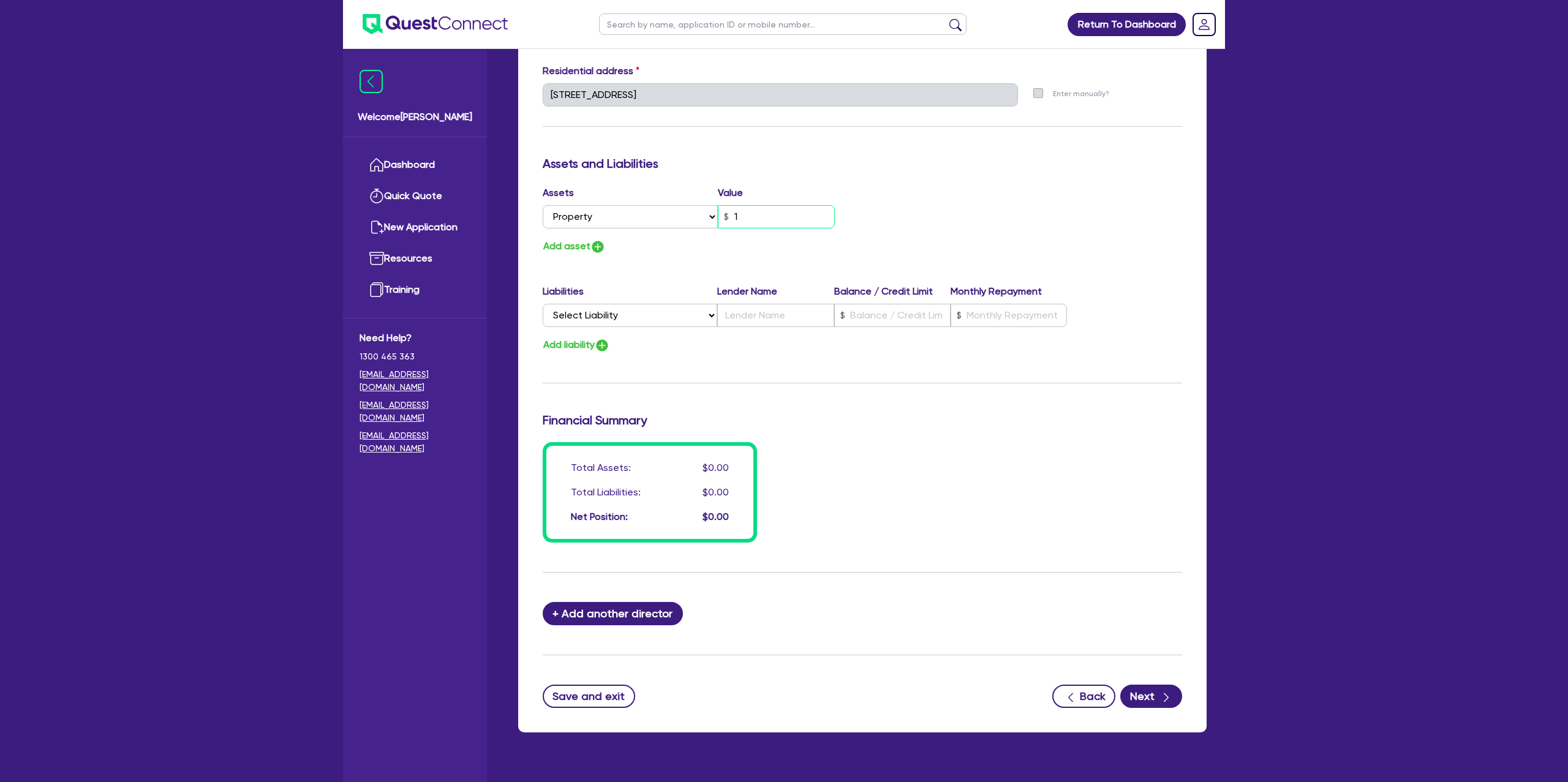
type input "1"
type input "0413 287 309"
type input "10"
type input "1"
type input "0413 287 309"
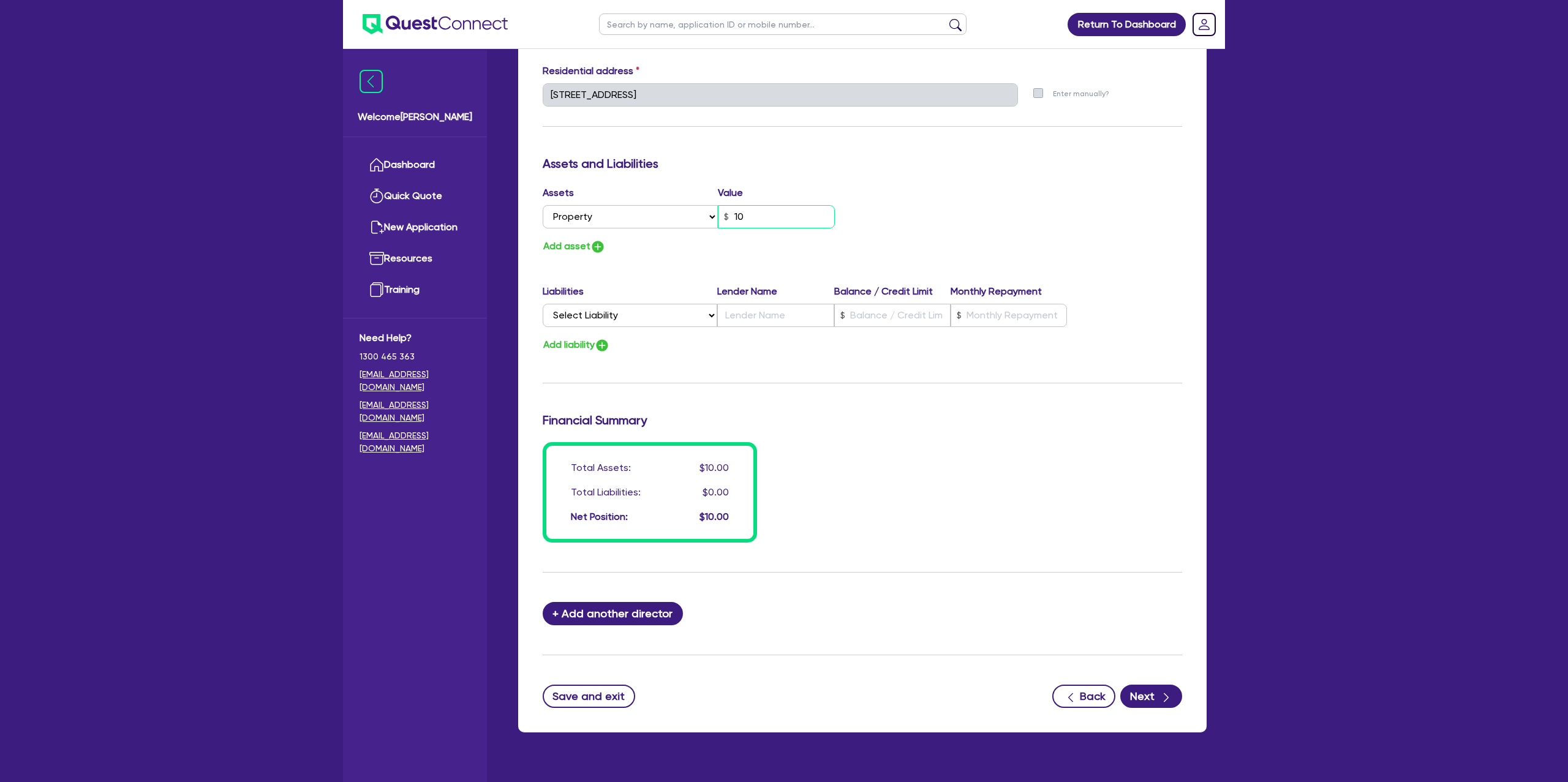
type input "100"
type input "1"
type input "0413 287 309"
type input "1,000"
type input "1"
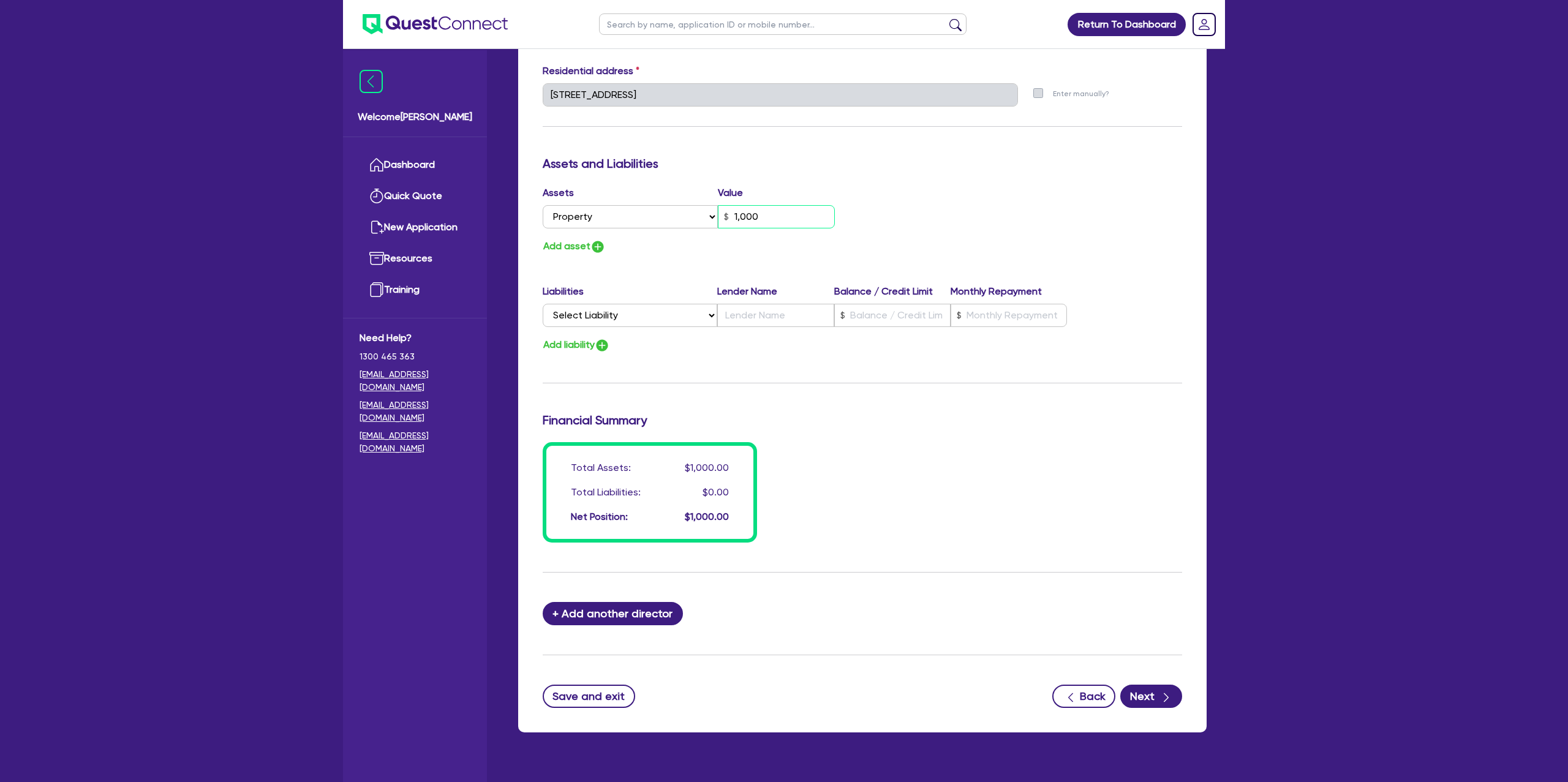
type input "0413 287 309"
type input "10,000"
type input "1"
type input "0413 287 309"
type input "100,000"
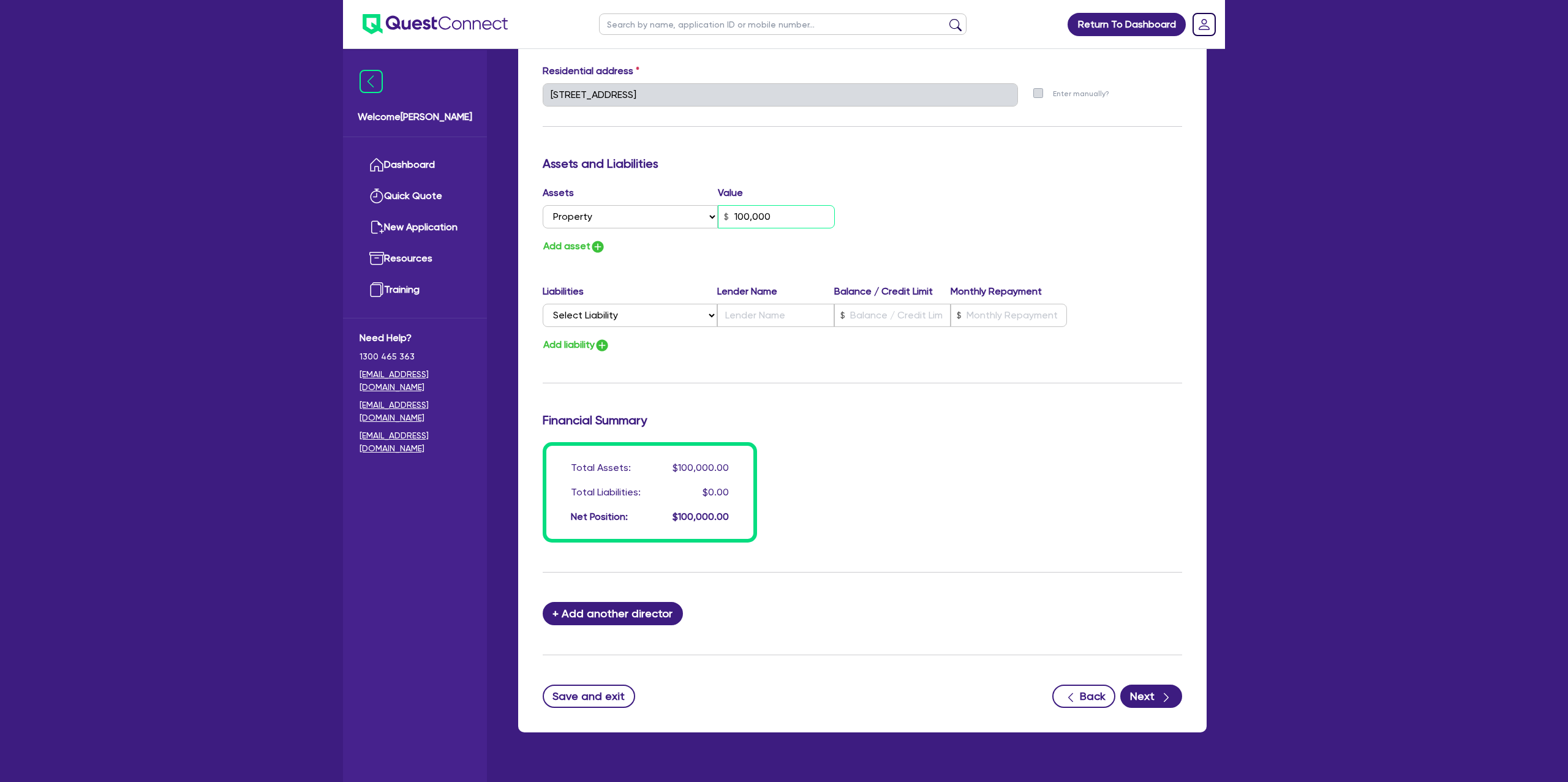
type input "1"
type input "0413 287 309"
type input "1,000,000"
click at [984, 201] on div "Assets Value Select Asset Cash Property Investment property Vehicle Truck Trail…" at bounding box center [863, 220] width 658 height 69
click at [656, 319] on select "Select Liability Credit card Mortgage Investment property loan Vehicle loan Tru…" at bounding box center [630, 315] width 175 height 23
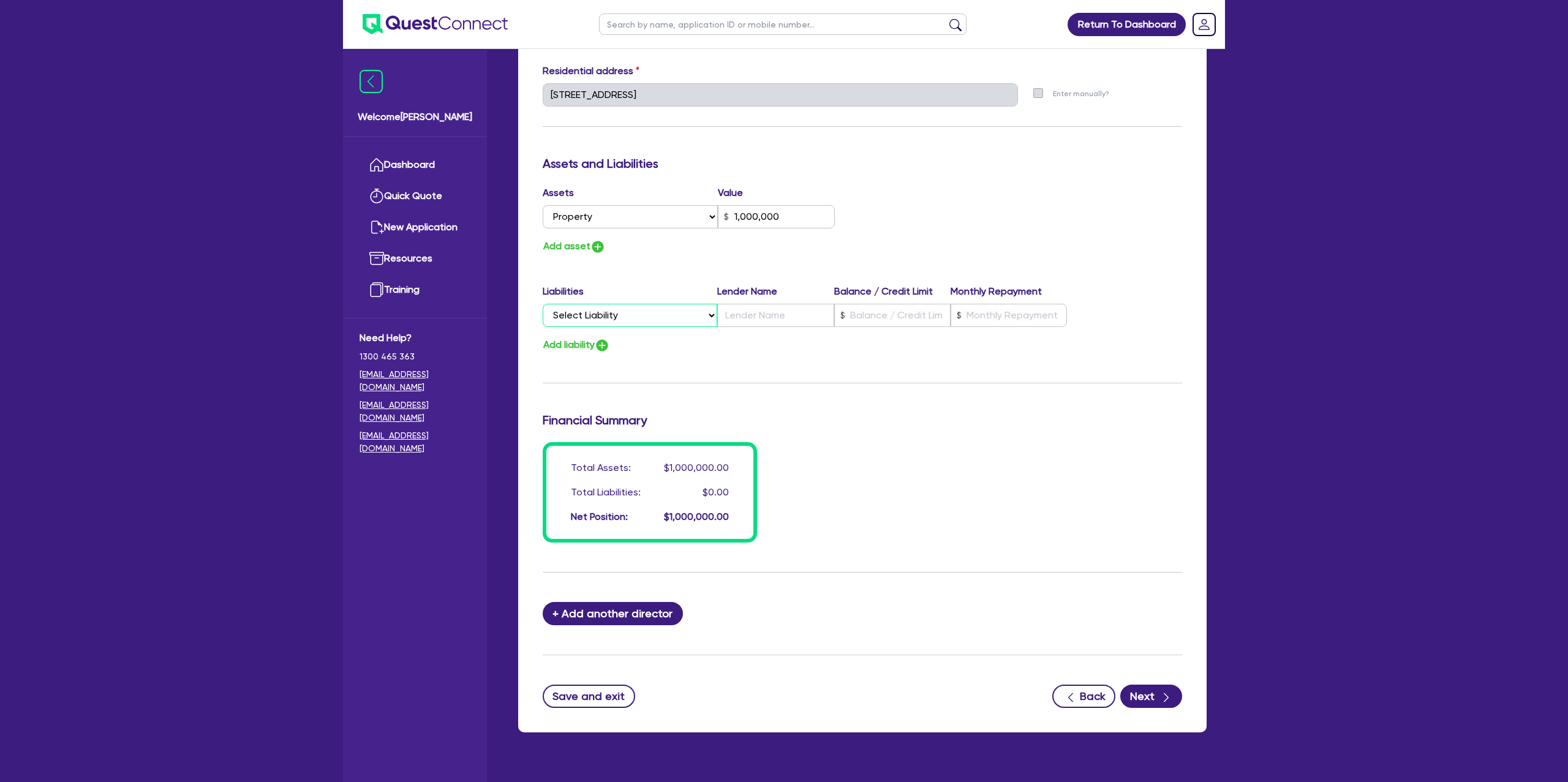
select select "MORTGAGE"
click at [543, 305] on select "Select Liability Credit card Mortgage Investment property loan Vehicle loan Tru…" at bounding box center [630, 315] width 175 height 23
type input "1"
type input "0413 287 309"
type input "1,000,000"
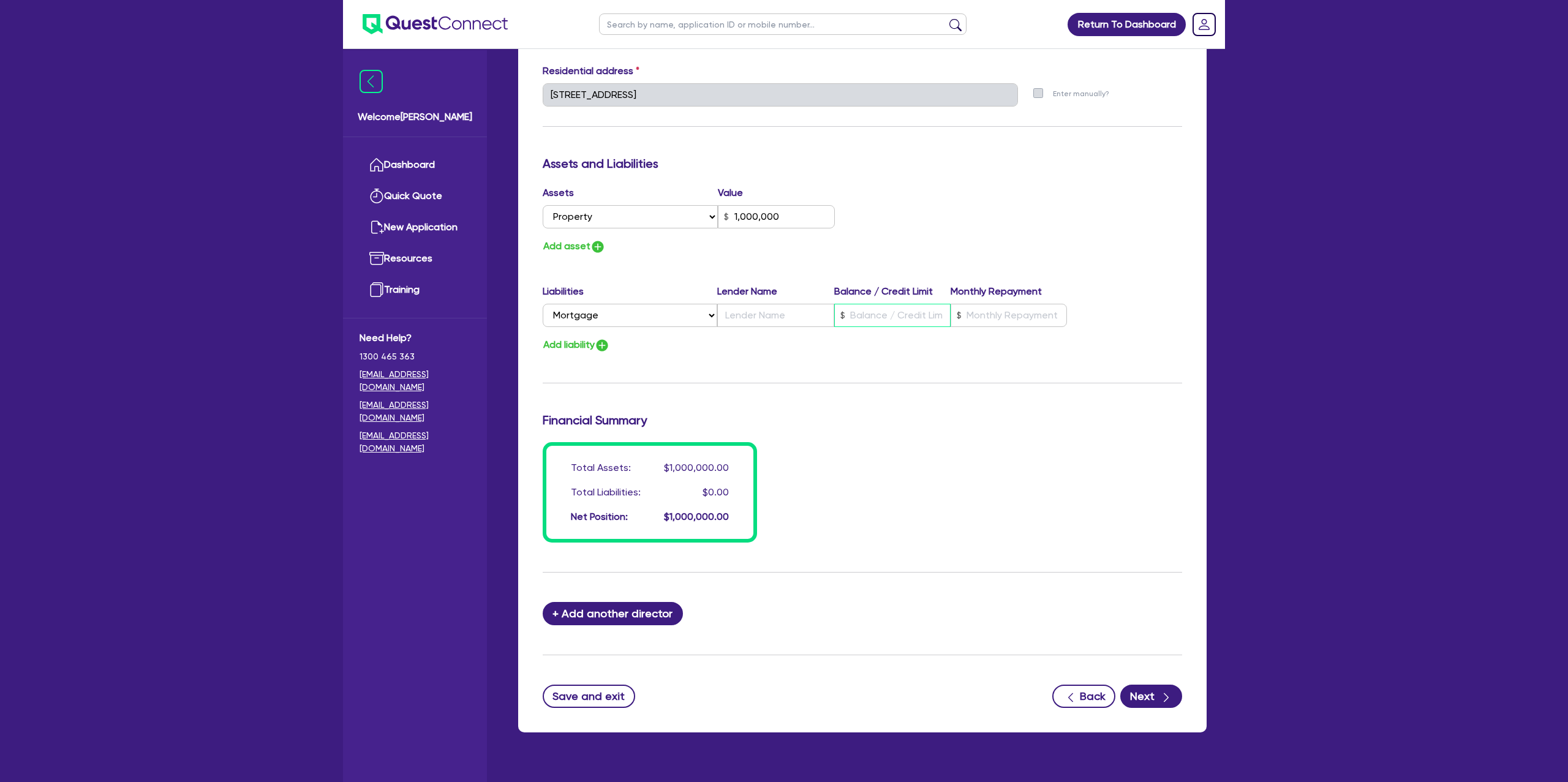
click at [893, 316] on input "text" at bounding box center [893, 315] width 117 height 23
type input "1"
type input "0413 287 309"
type input "1,000,000"
type input "7"
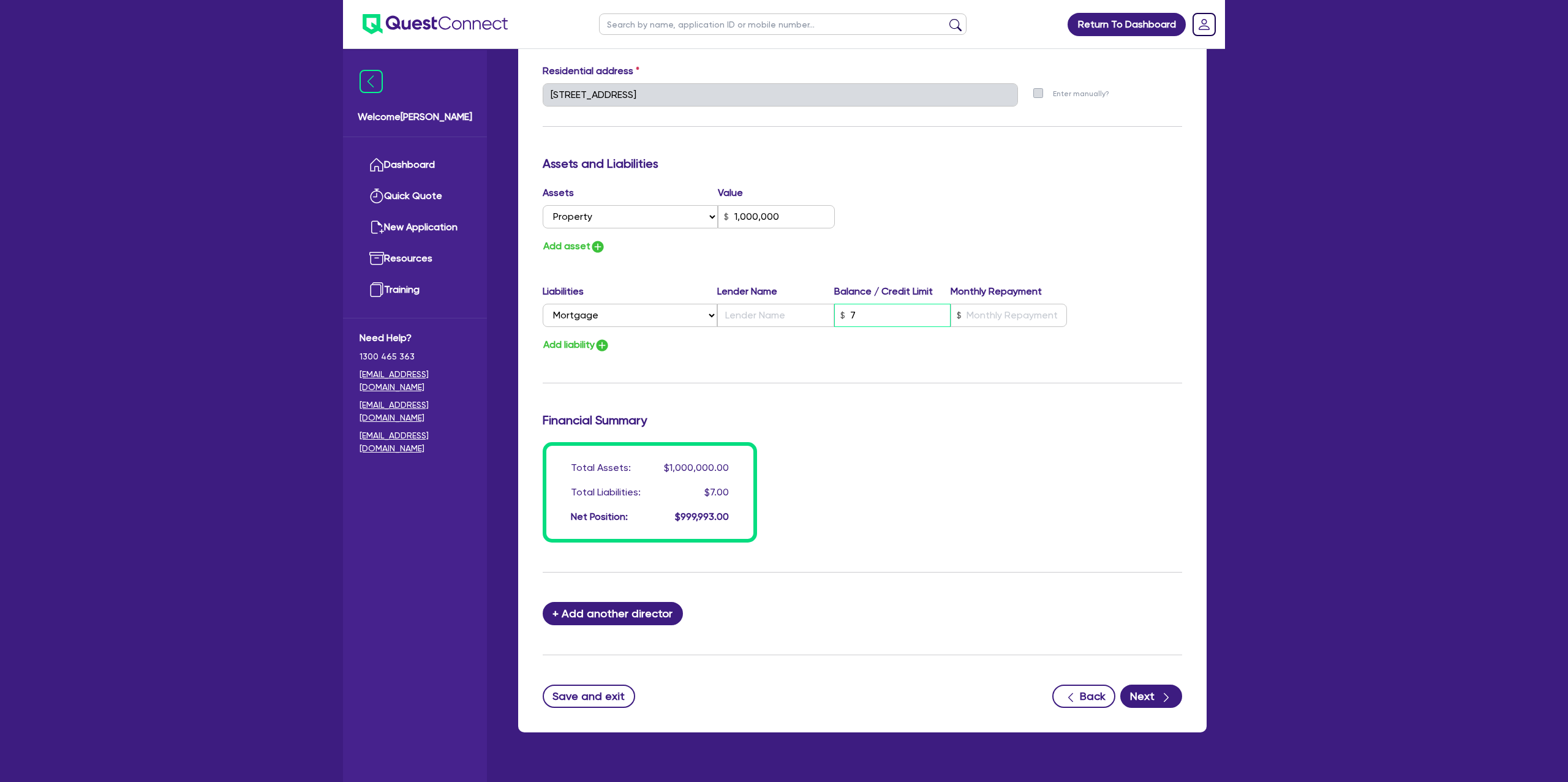
type input "1"
type input "0413 287 309"
type input "1,000,000"
type input "78"
type input "1"
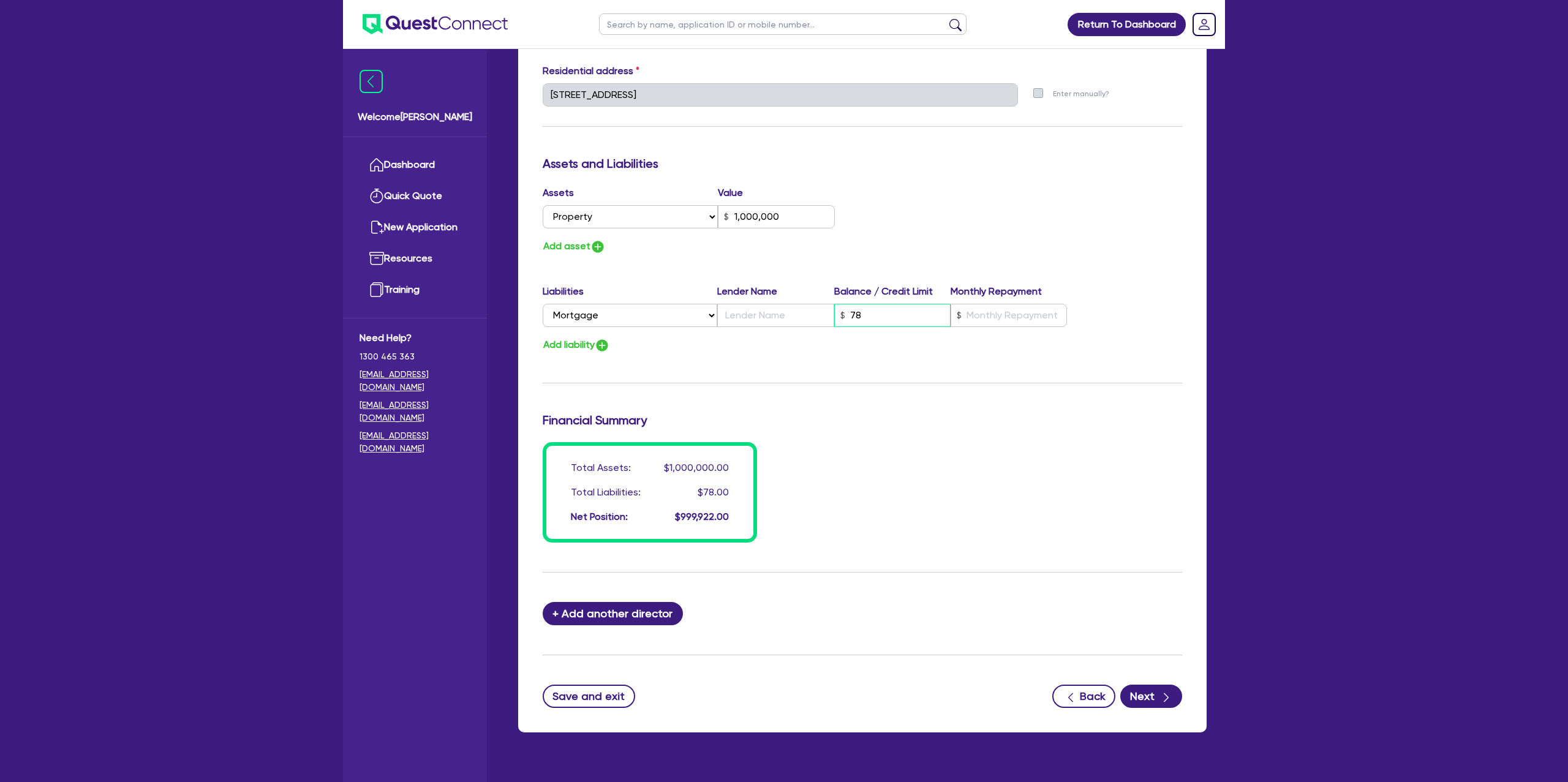
type input "0413 287 309"
type input "1,000,000"
type input "788"
type input "1"
type input "0413 287 309"
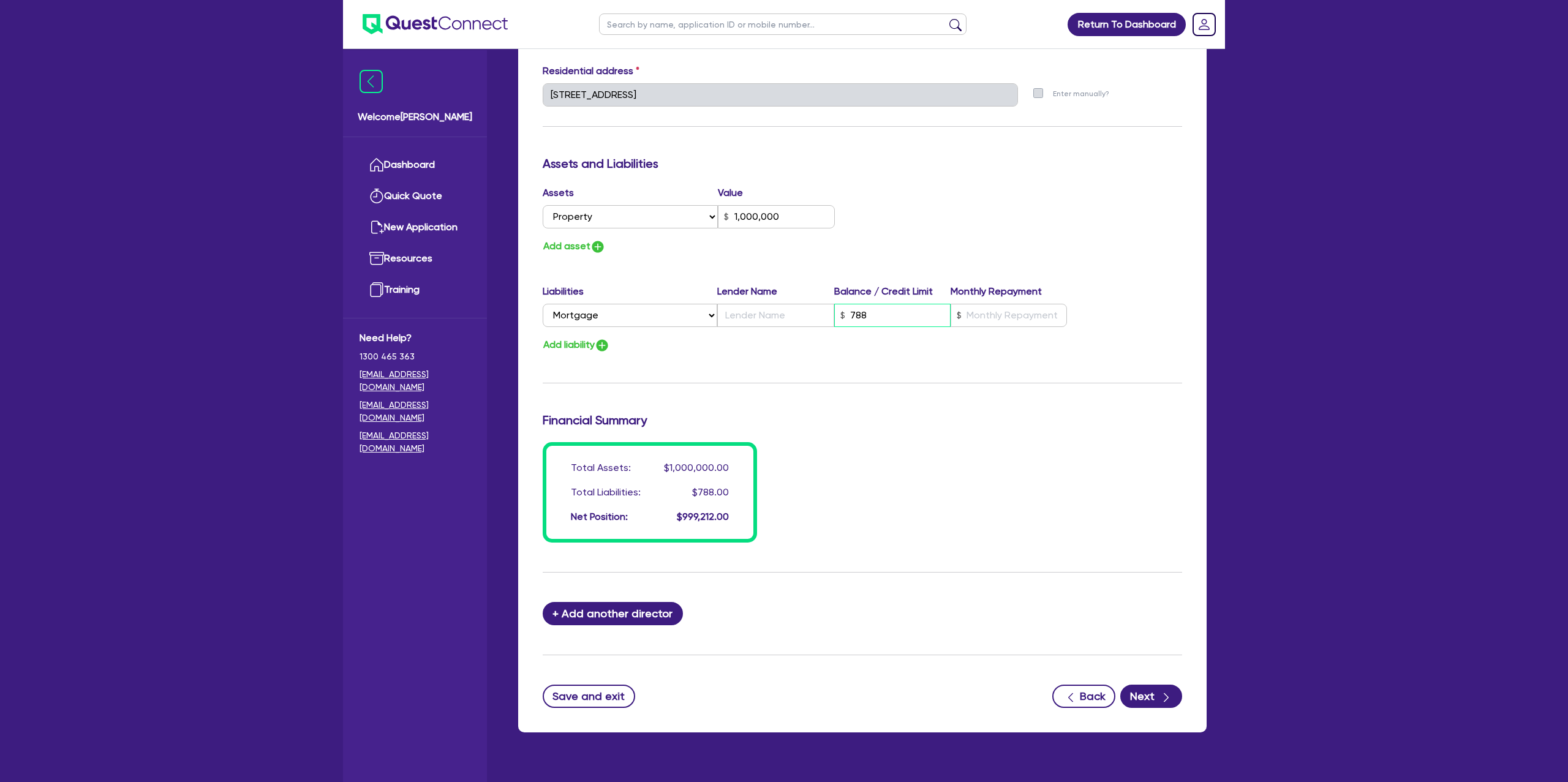
type input "1,000,000"
type input "7,880"
type input "1"
type input "0413 287 309"
type input "1,000,000"
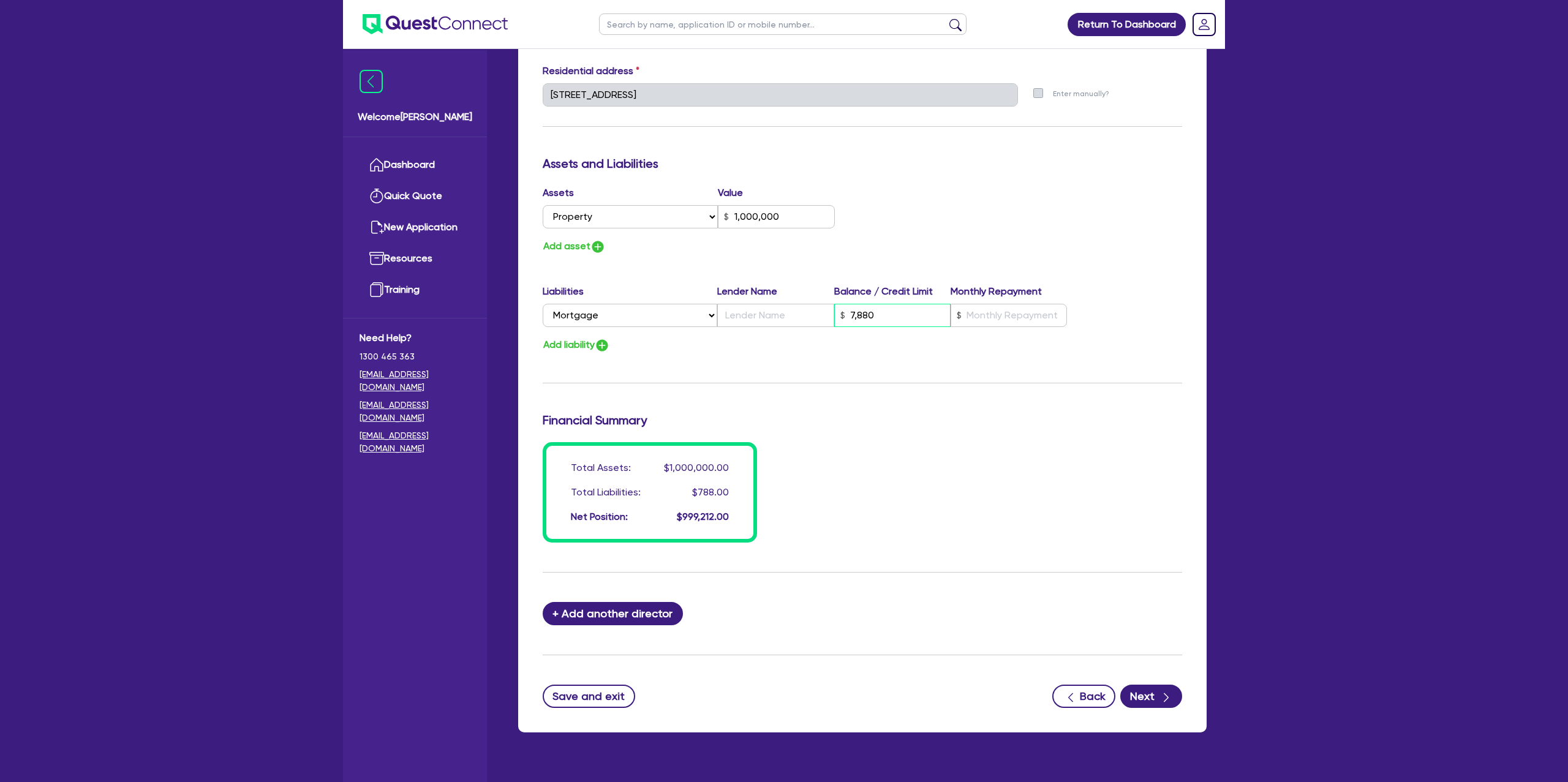
type input "78,800"
type input "1"
type input "0413 287 309"
type input "1,000,000"
type input "788,000"
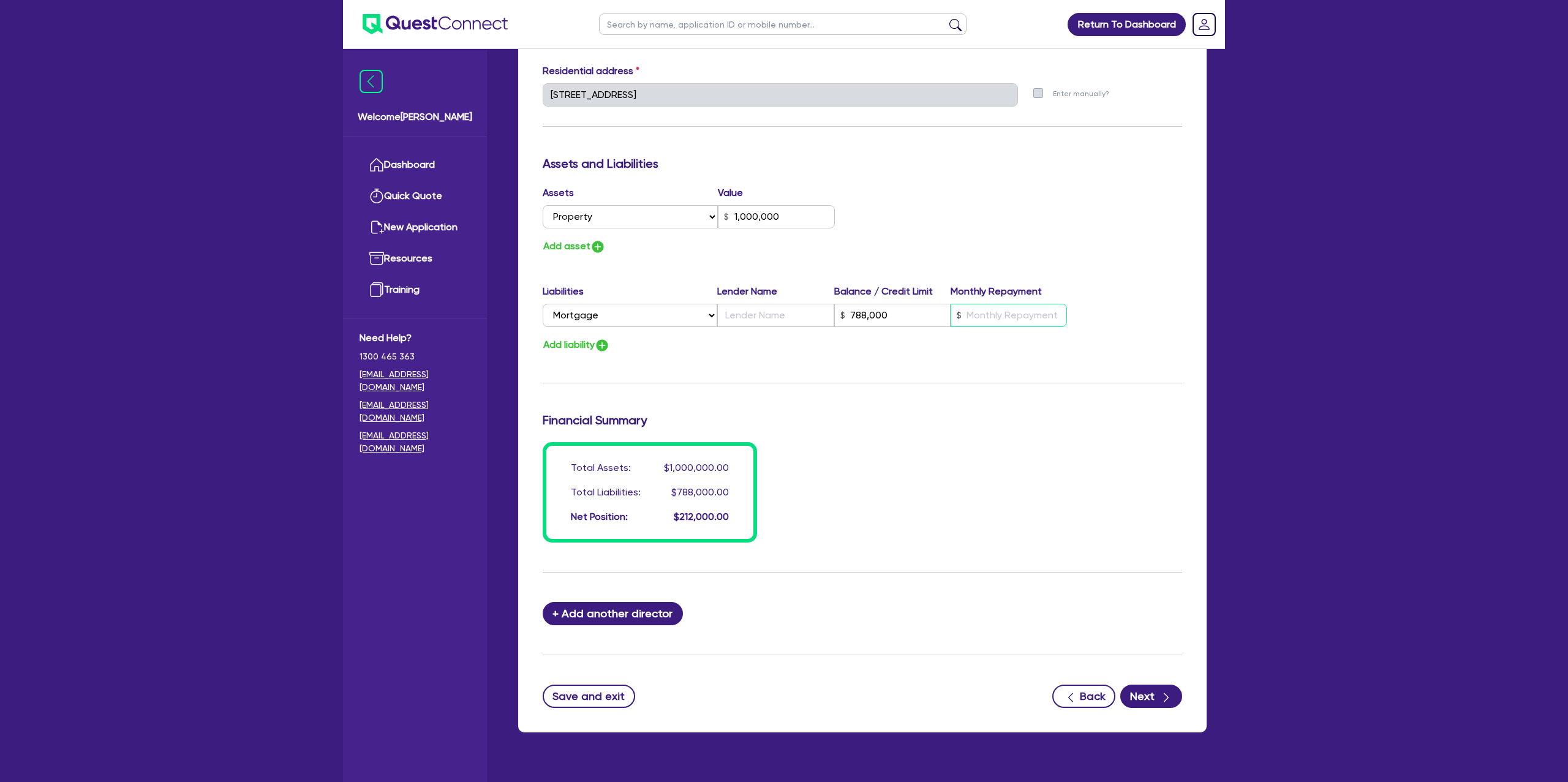
click at [980, 316] on input "text" at bounding box center [1009, 315] width 117 height 23
type input "1"
type input "0413 287 309"
type input "1,000,000"
type input "788,000"
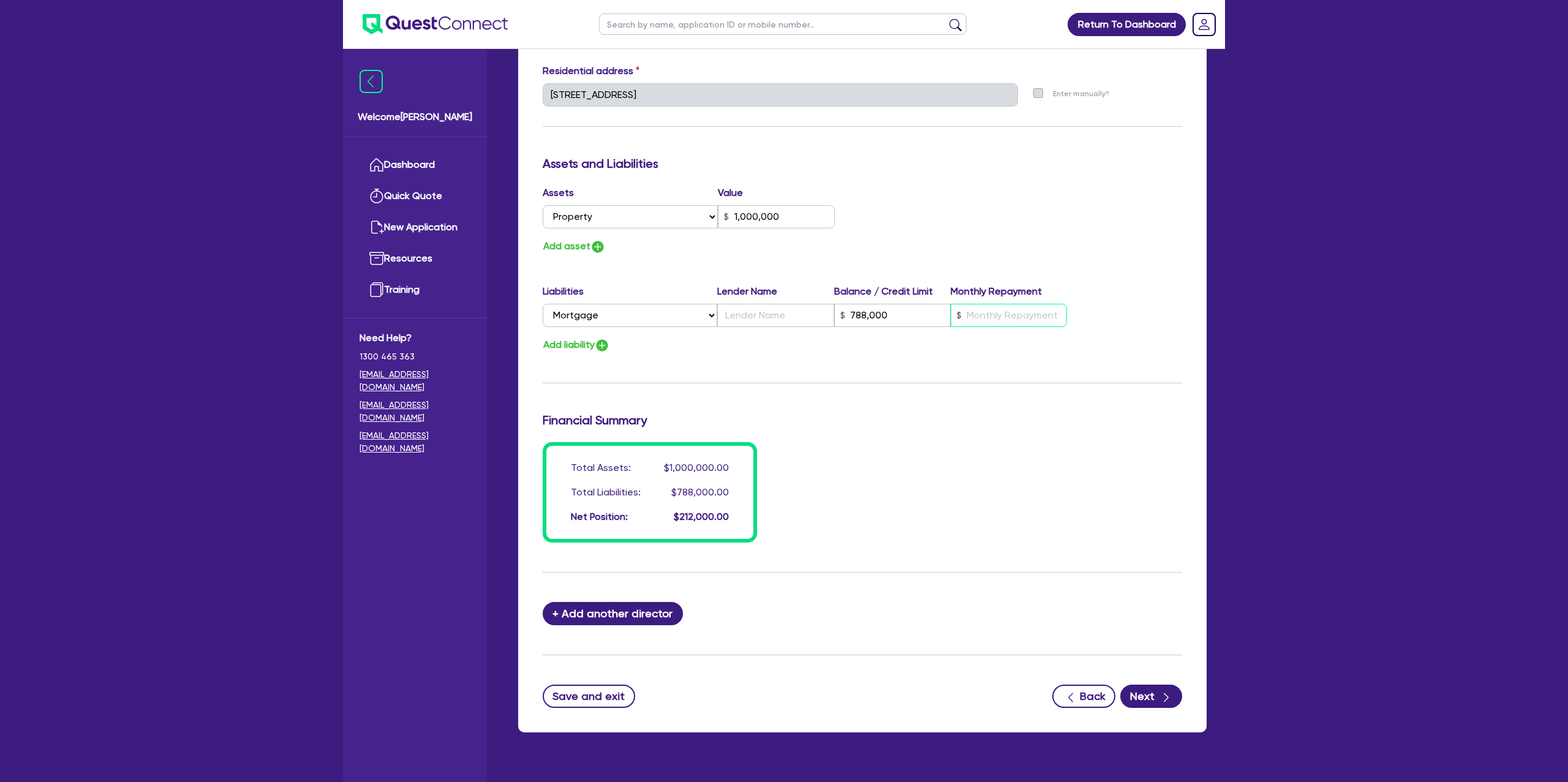
type input "5"
type input "1"
type input "0413 287 309"
type input "1,000,000"
type input "788,000"
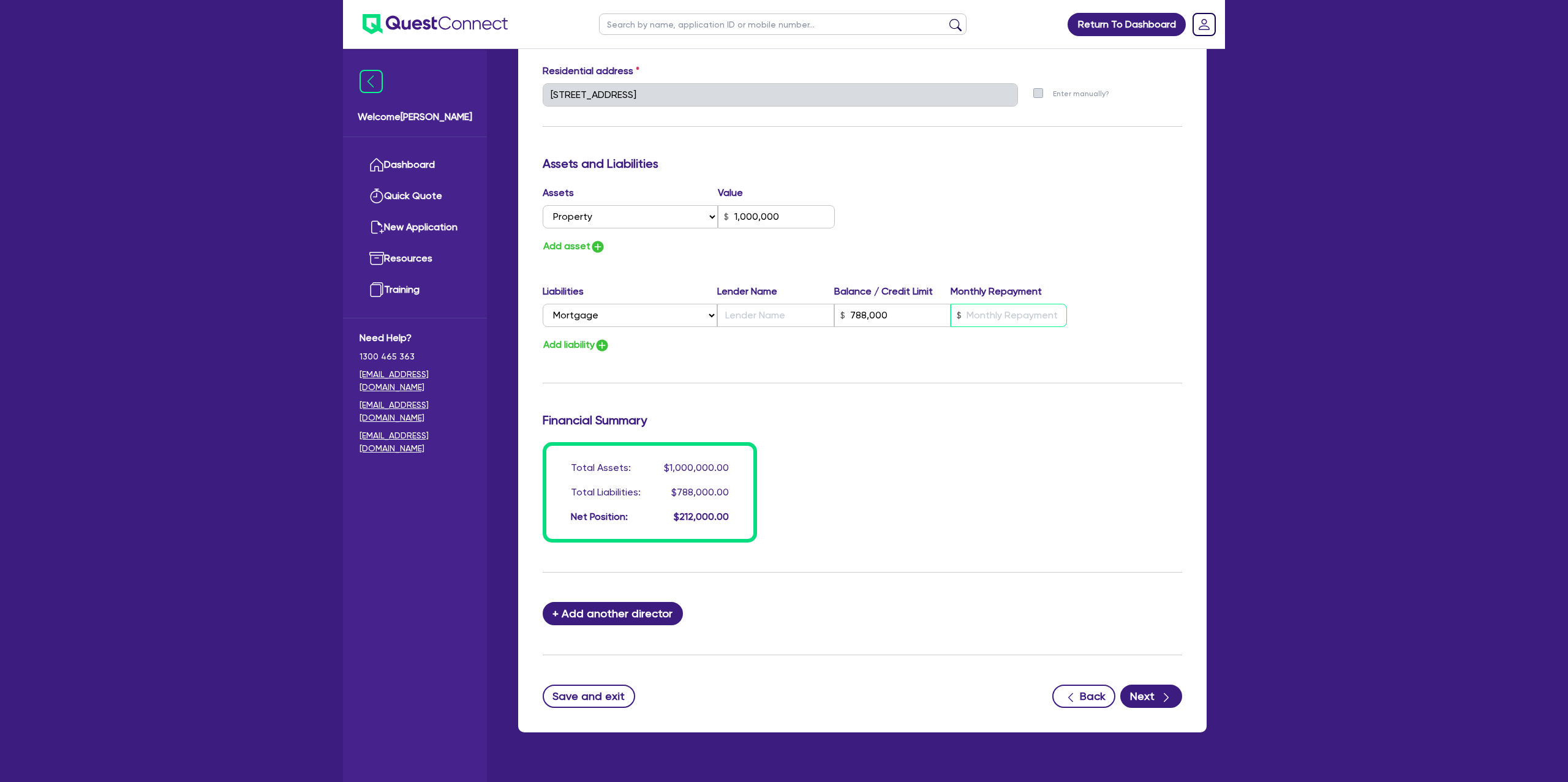
type input "1"
type input "0413 287 309"
type input "1,000,000"
type input "788,000"
type input "5"
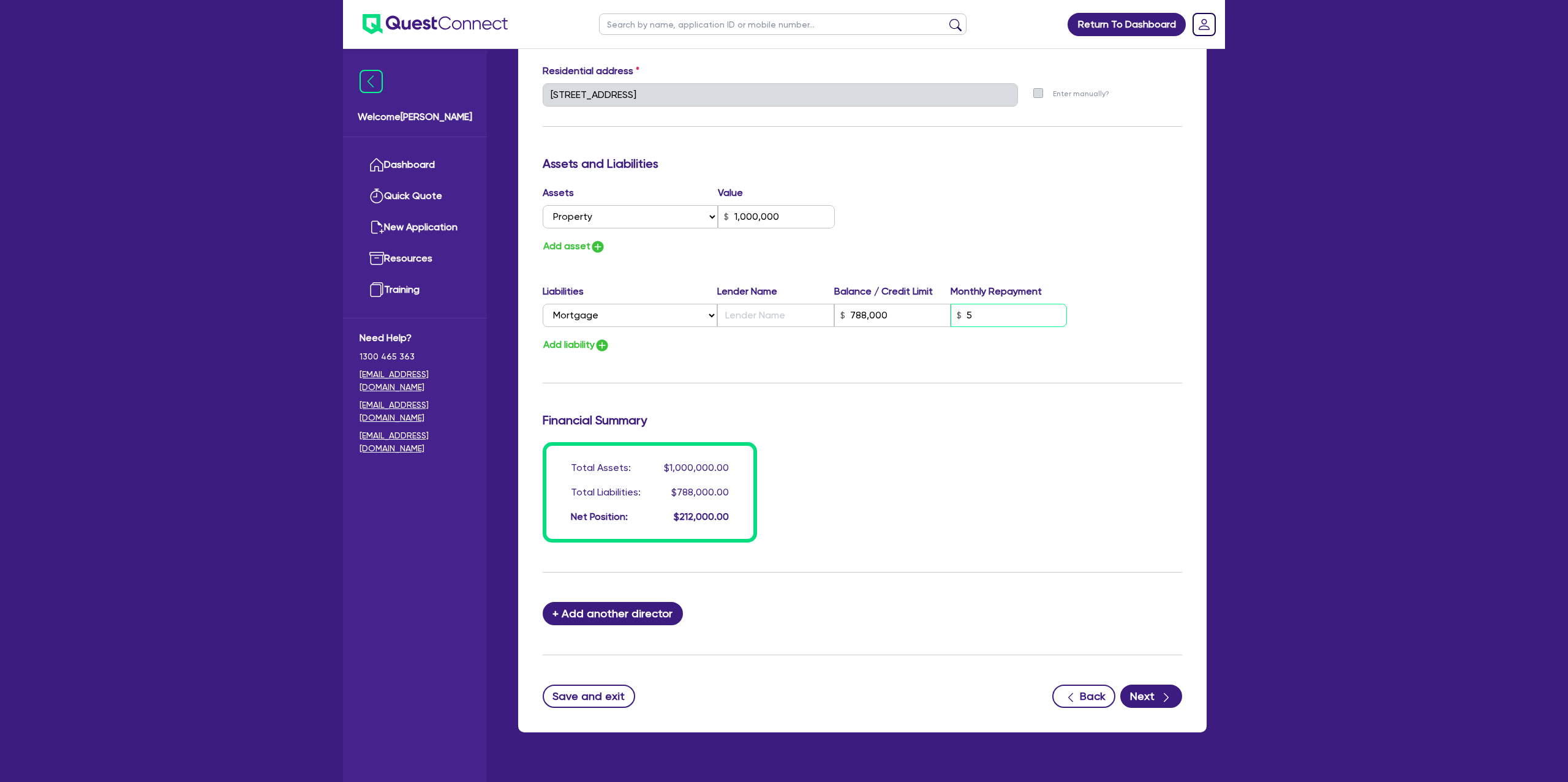
type input "1"
type input "0413 287 309"
type input "1,000,000"
type input "788,000"
type input "50"
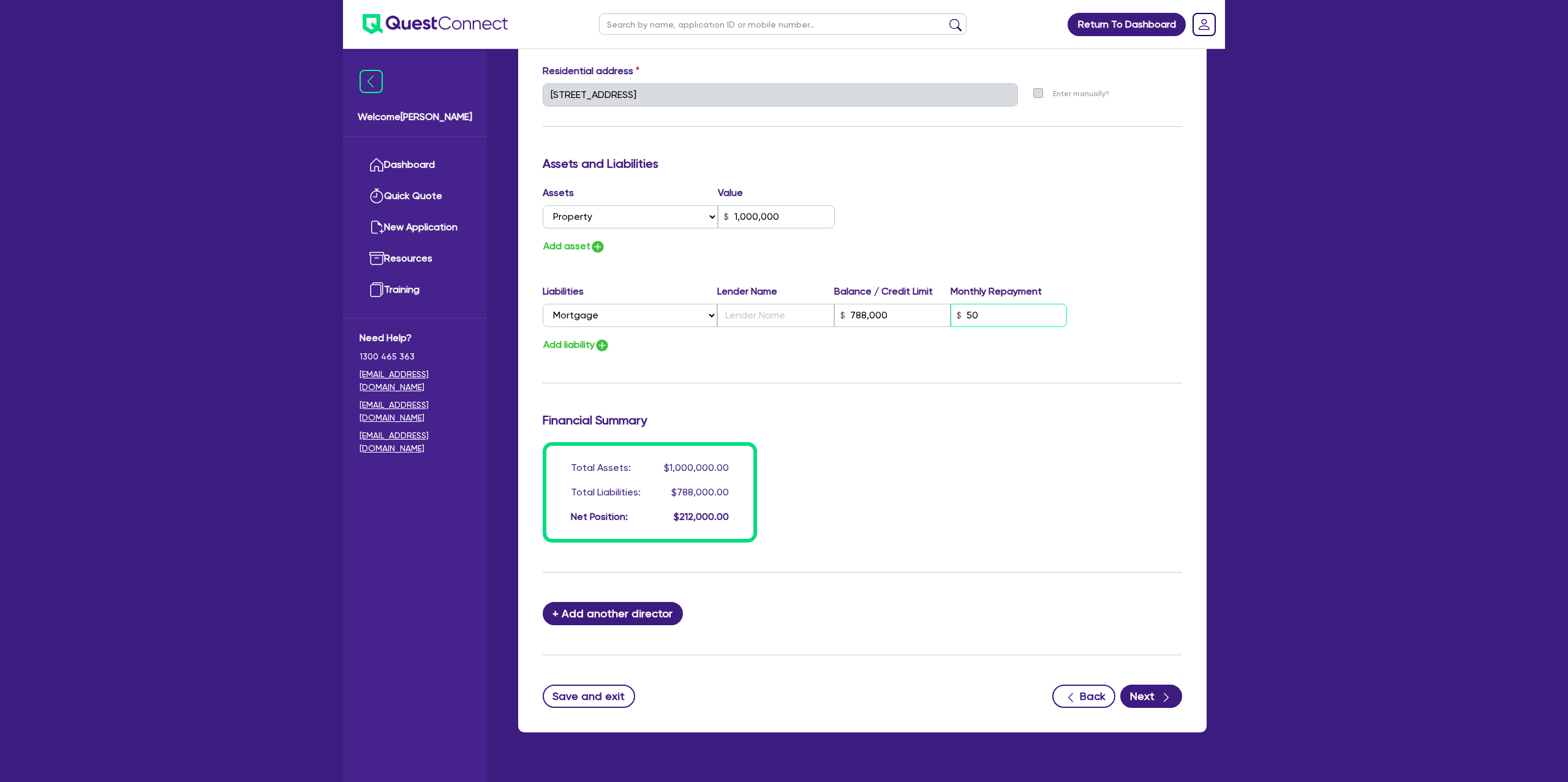
type input "1"
type input "0413 287 309"
type input "1,000,000"
type input "788,000"
type input "500"
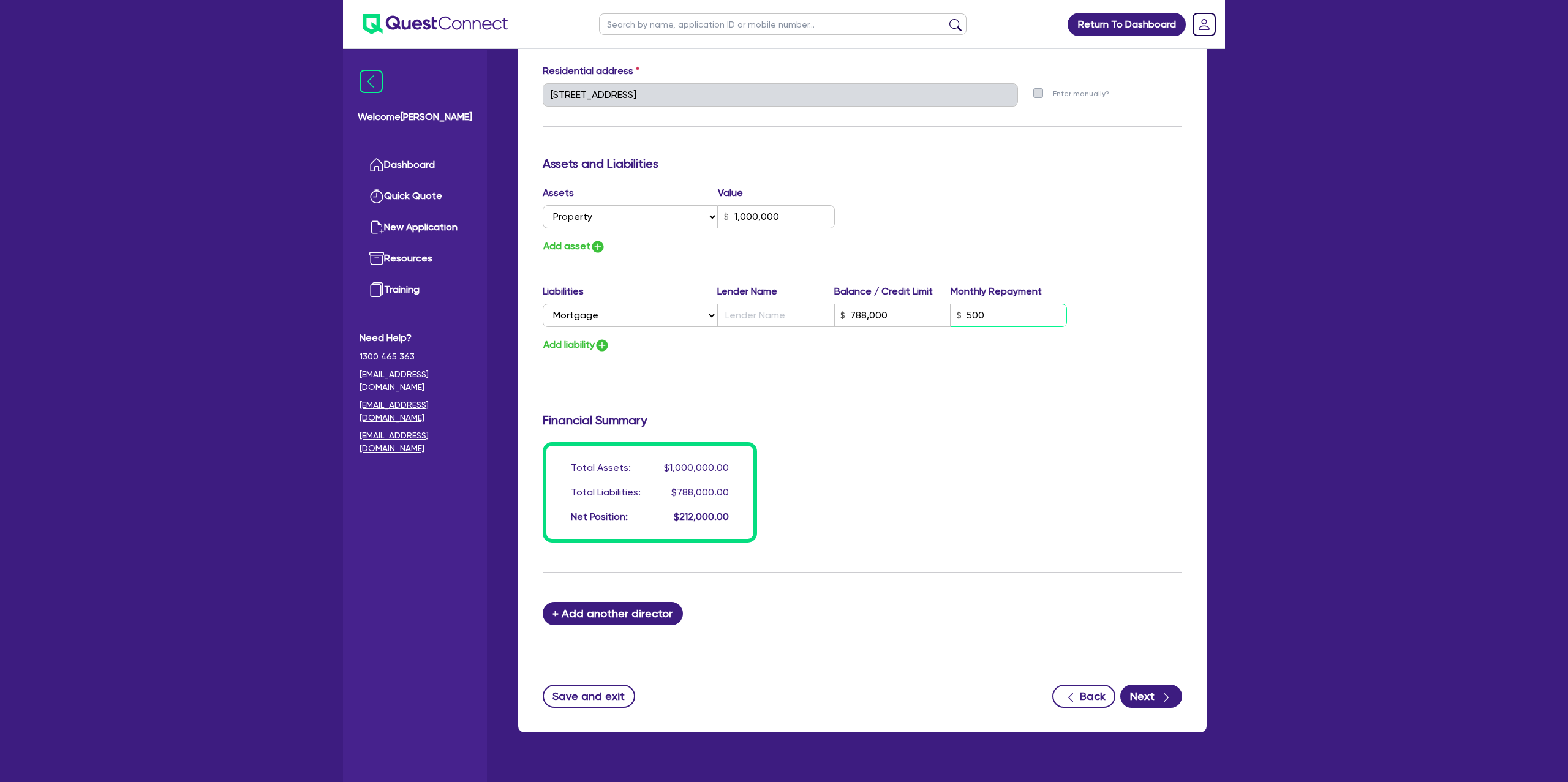
type input "1"
type input "0413 287 309"
type input "1,000,000"
type input "788,000"
type input "5,000"
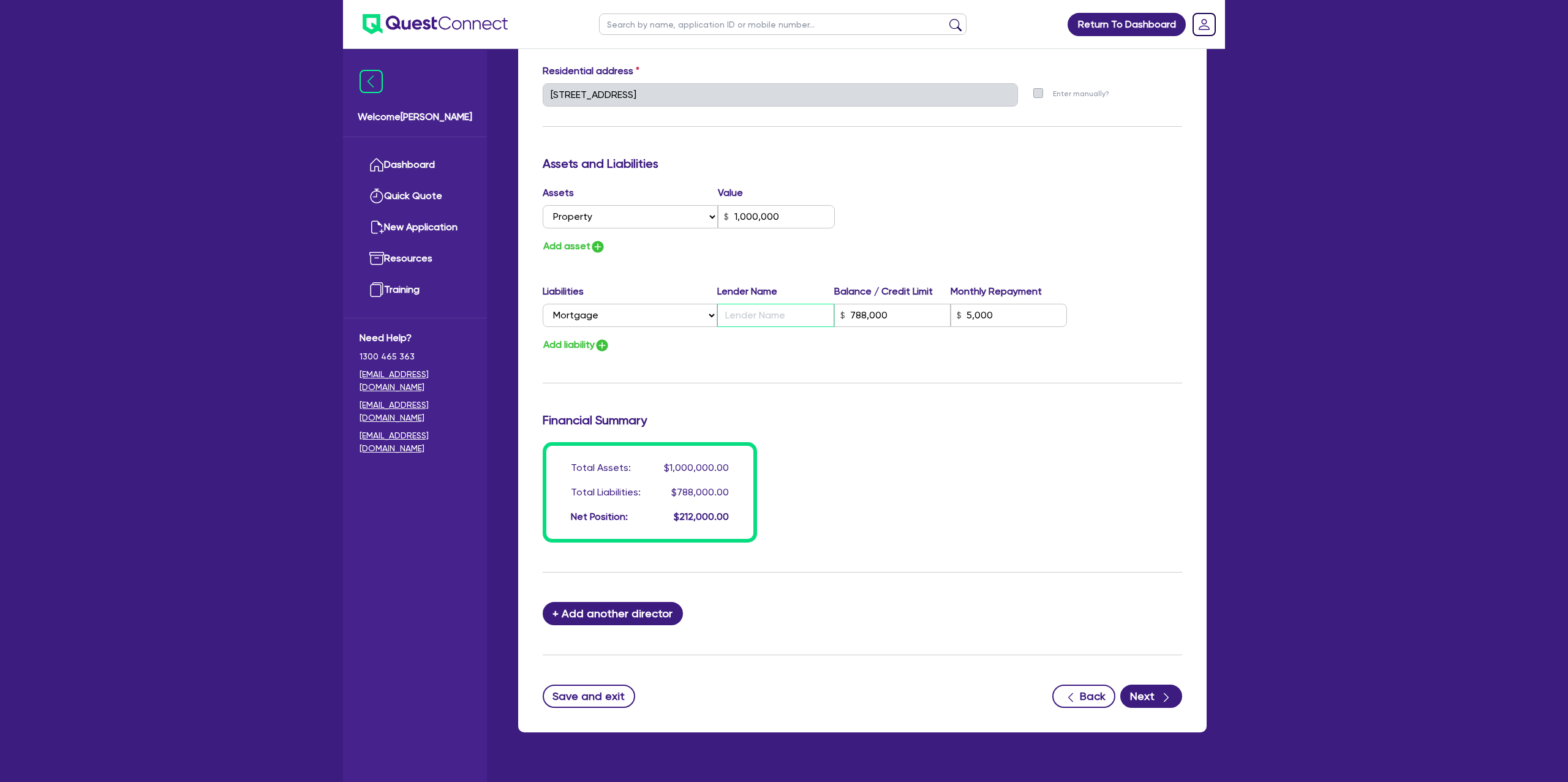
click at [738, 322] on input "text" at bounding box center [776, 315] width 117 height 23
type input "1"
type input "0413 287 309"
type input "1,000,000"
type input "B"
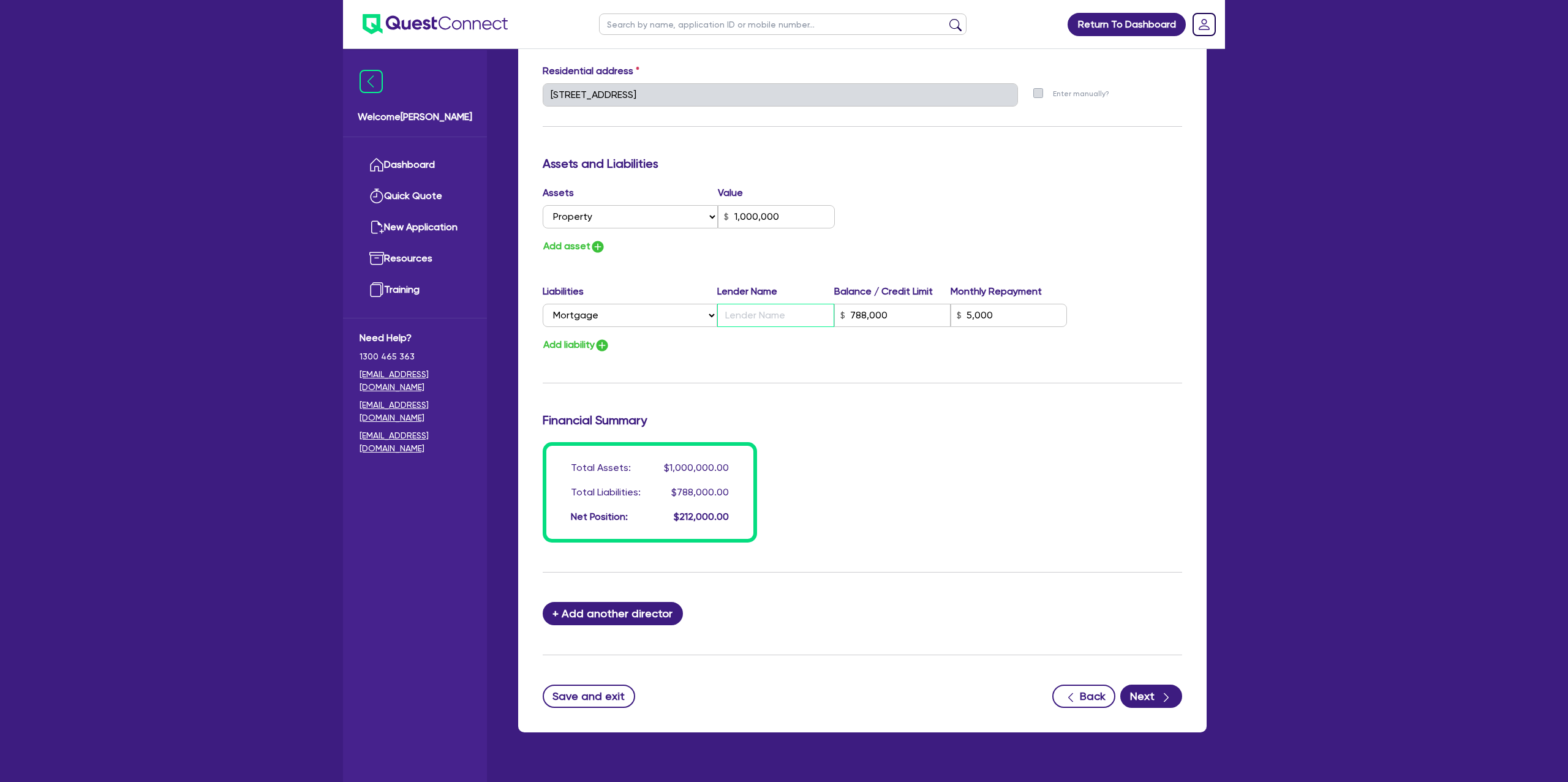
type input "788,000"
type input "5,000"
type input "1"
type input "0413 287 309"
type input "1,000,000"
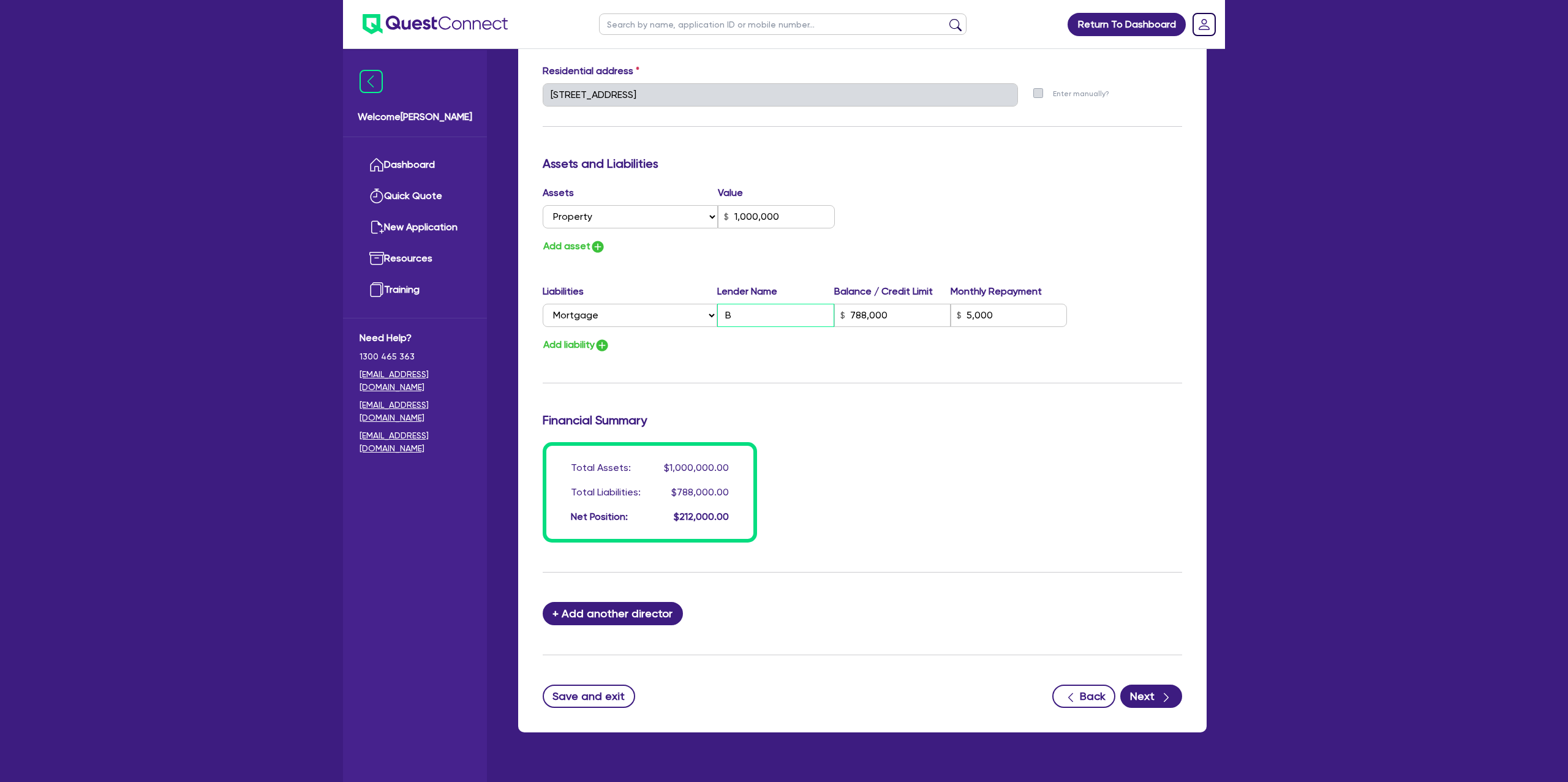
type input "Ba"
type input "788,000"
type input "5,000"
type input "1"
type input "0413 287 309"
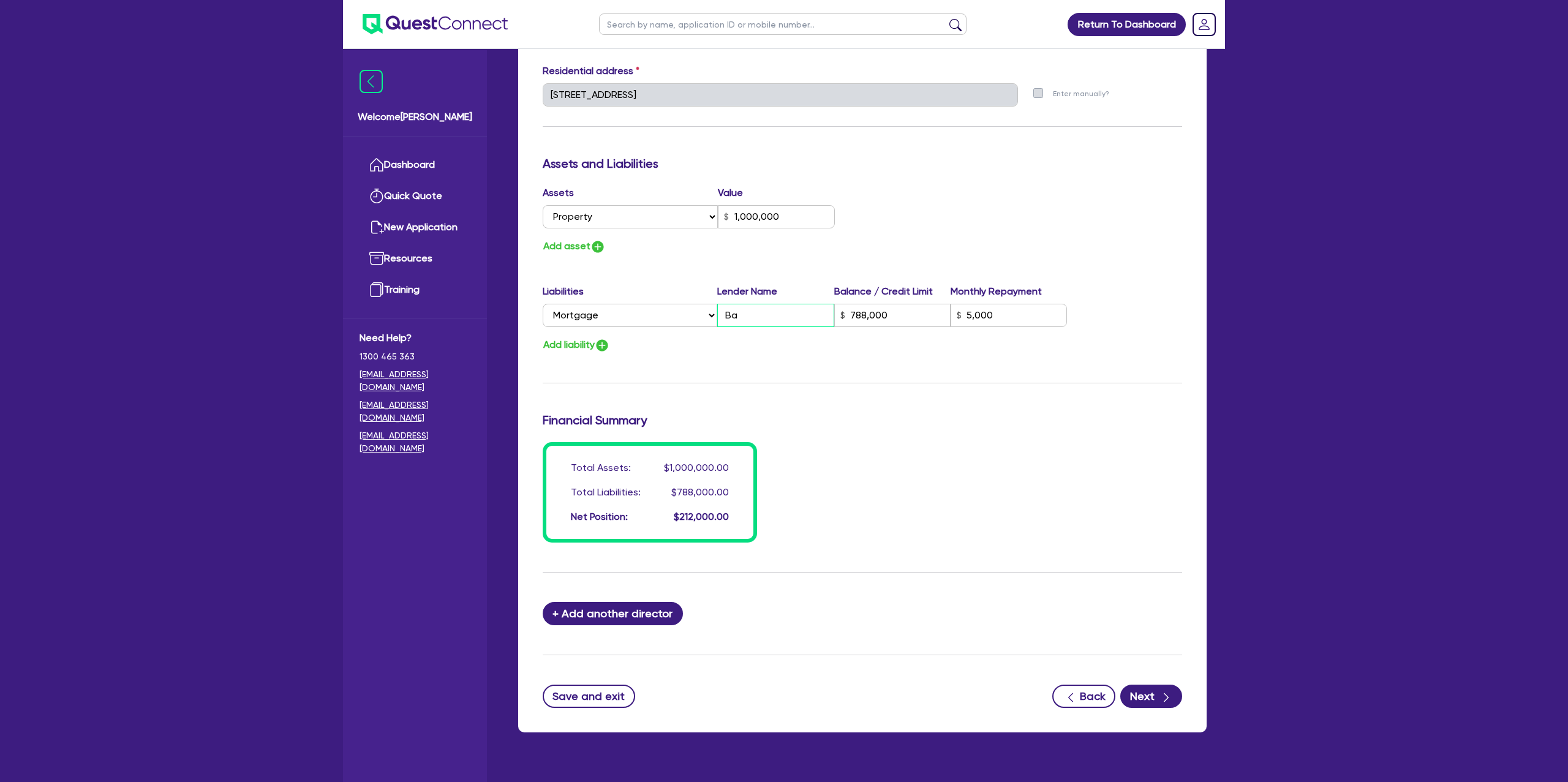
type input "1,000,000"
type input "Ban"
type input "788,000"
type input "5,000"
type input "1"
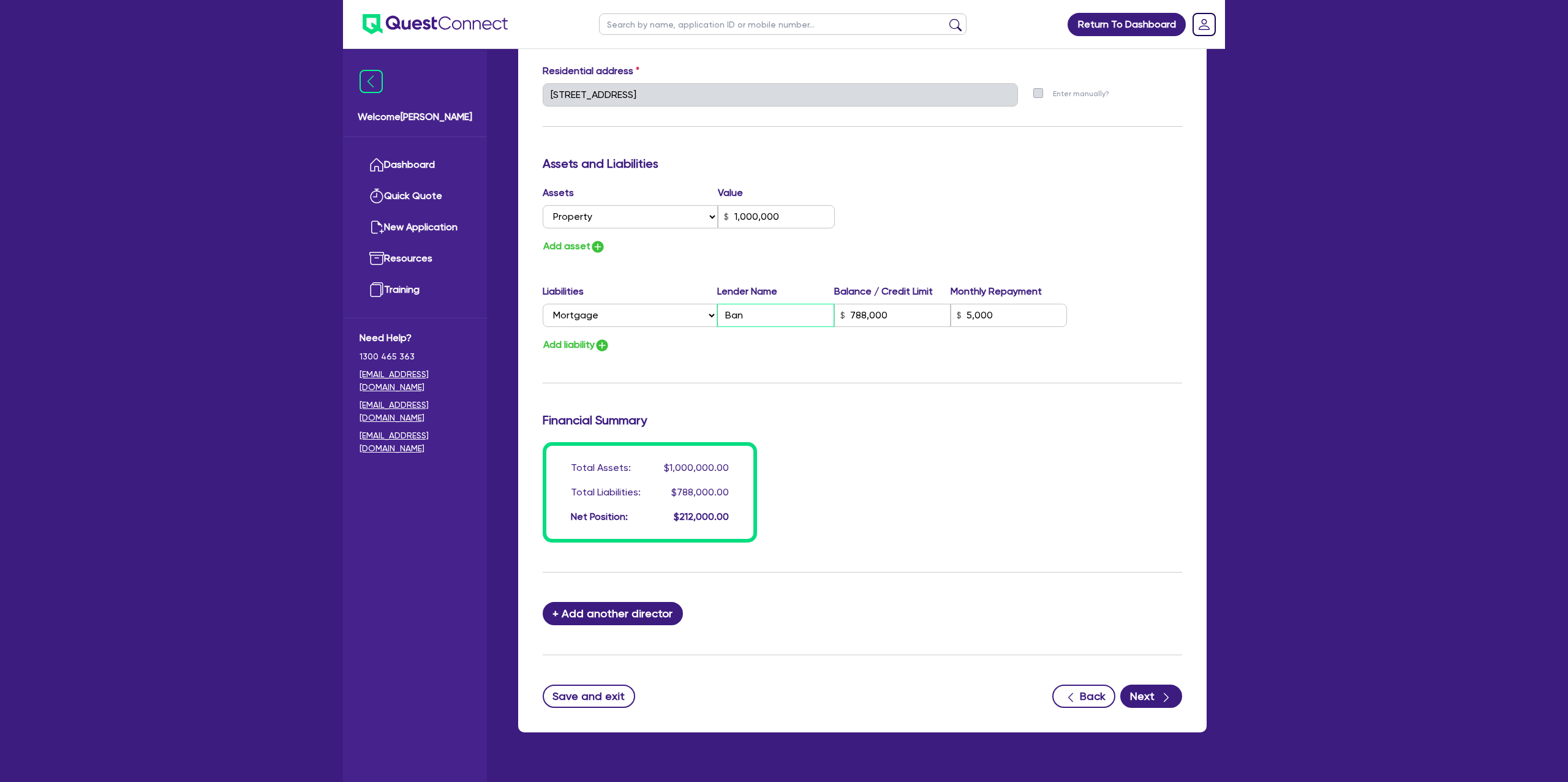
type input "0413 287 309"
type input "1,000,000"
type input "Bank"
type input "788,000"
click at [943, 224] on div "Assets Value Select Asset Cash Property Investment property Vehicle Truck Trail…" at bounding box center [863, 220] width 658 height 69
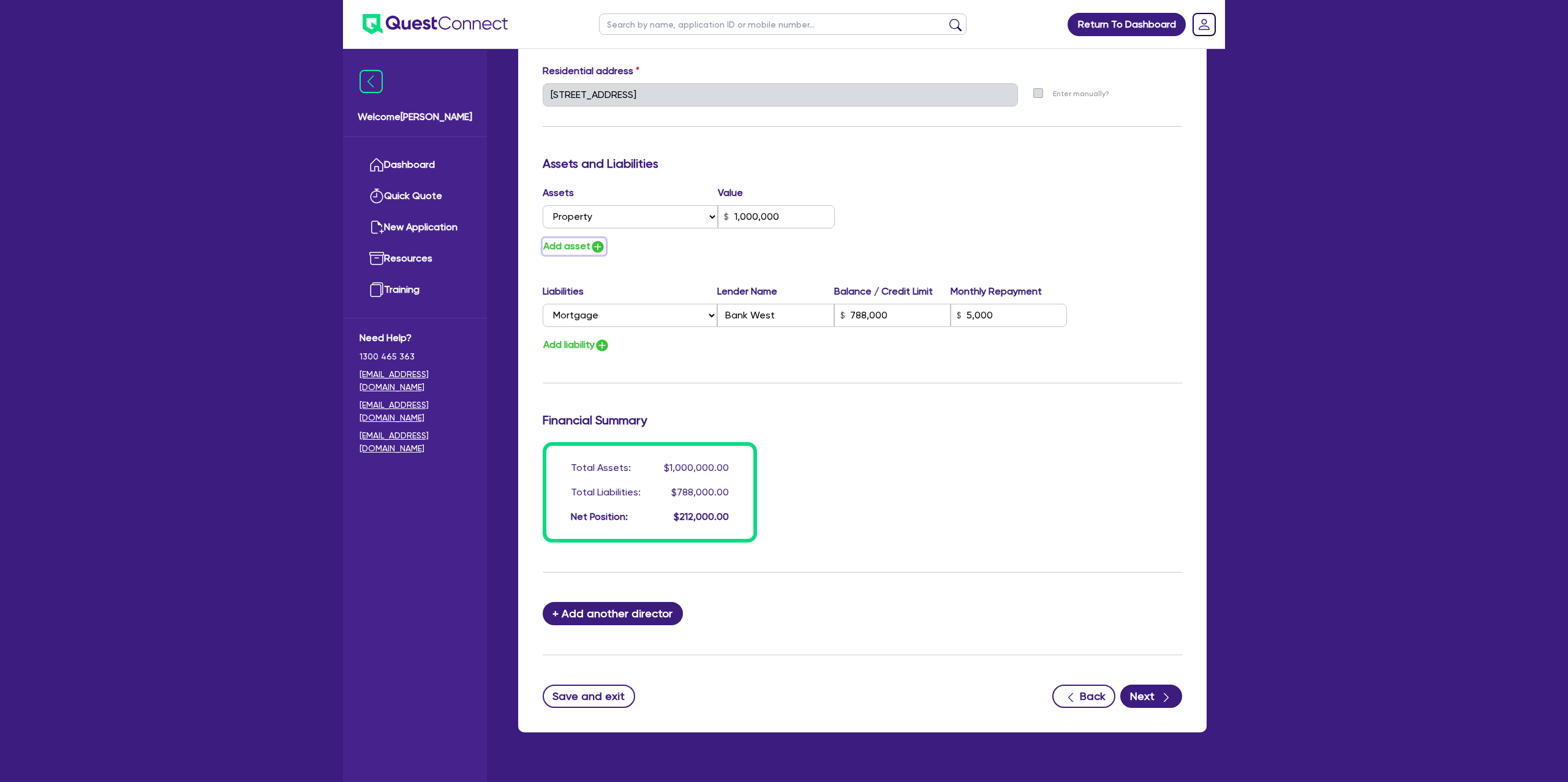
click at [582, 240] on button "Add asset" at bounding box center [574, 247] width 63 height 17
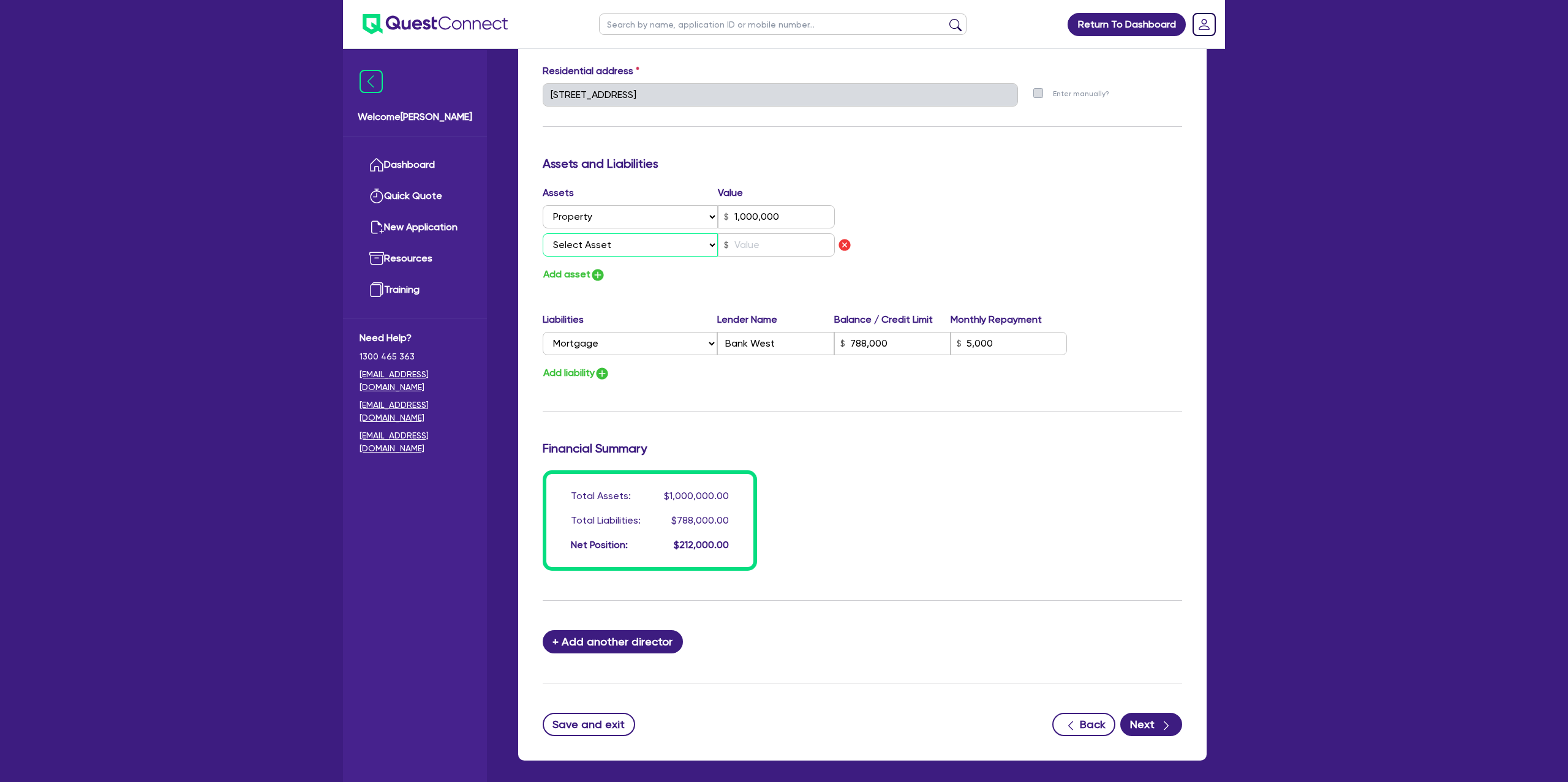
click at [591, 247] on select "Select Asset Cash Property Investment property Vehicle Truck Trailer Equipment …" at bounding box center [630, 245] width 175 height 23
click at [543, 233] on select "Select Asset Cash Property Investment property Vehicle Truck Trailer Equipment …" at bounding box center [630, 245] width 175 height 23
click at [789, 256] on input "text" at bounding box center [776, 245] width 117 height 23
click at [1047, 134] on div "Update residential status for Director #1 Boarding is only acceptable when the …" at bounding box center [863, 103] width 640 height 934
click at [1173, 716] on button "Next" at bounding box center [1152, 725] width 62 height 23
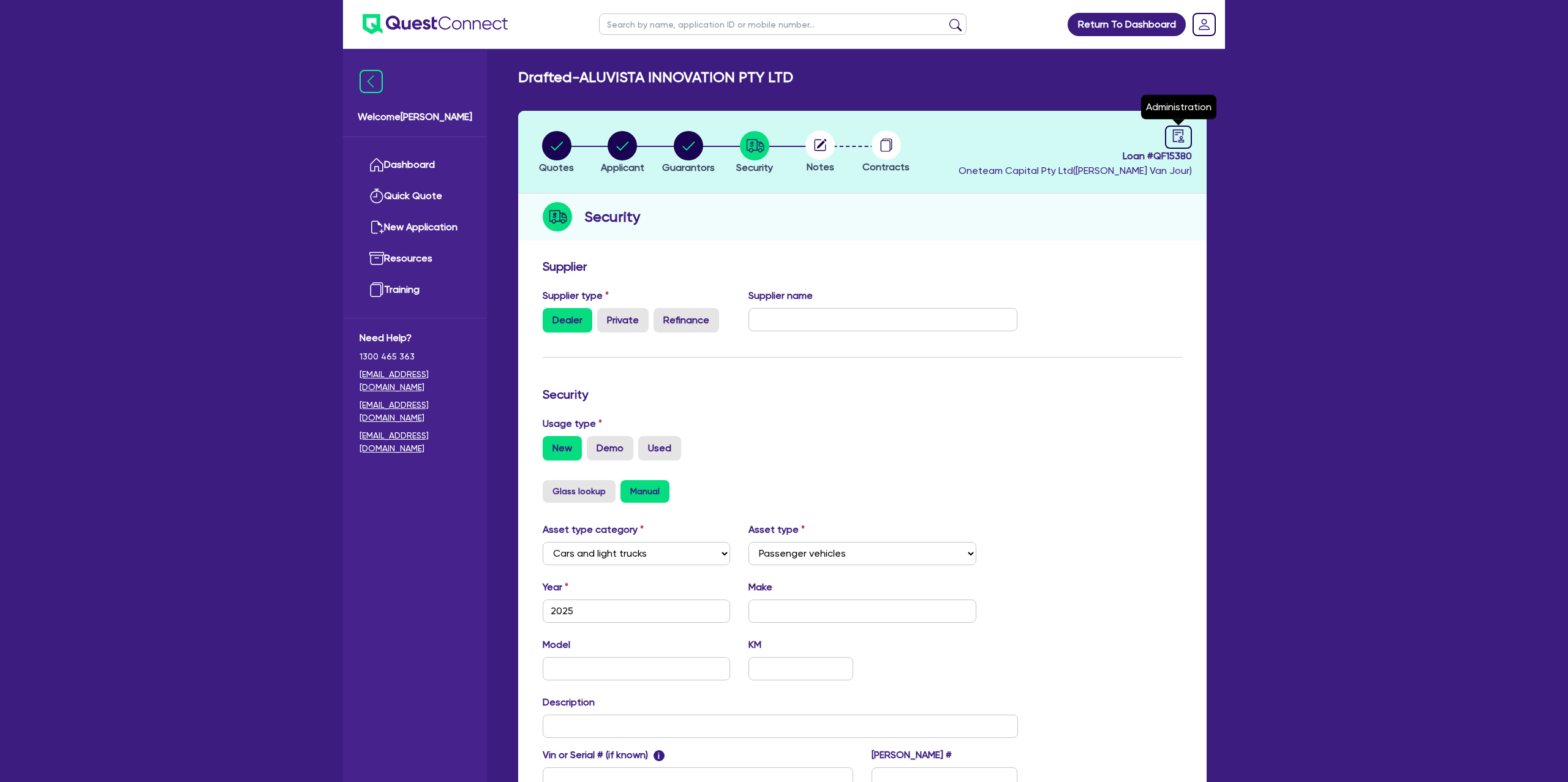
click at [1178, 139] on icon "audit" at bounding box center [1178, 135] width 13 height 13
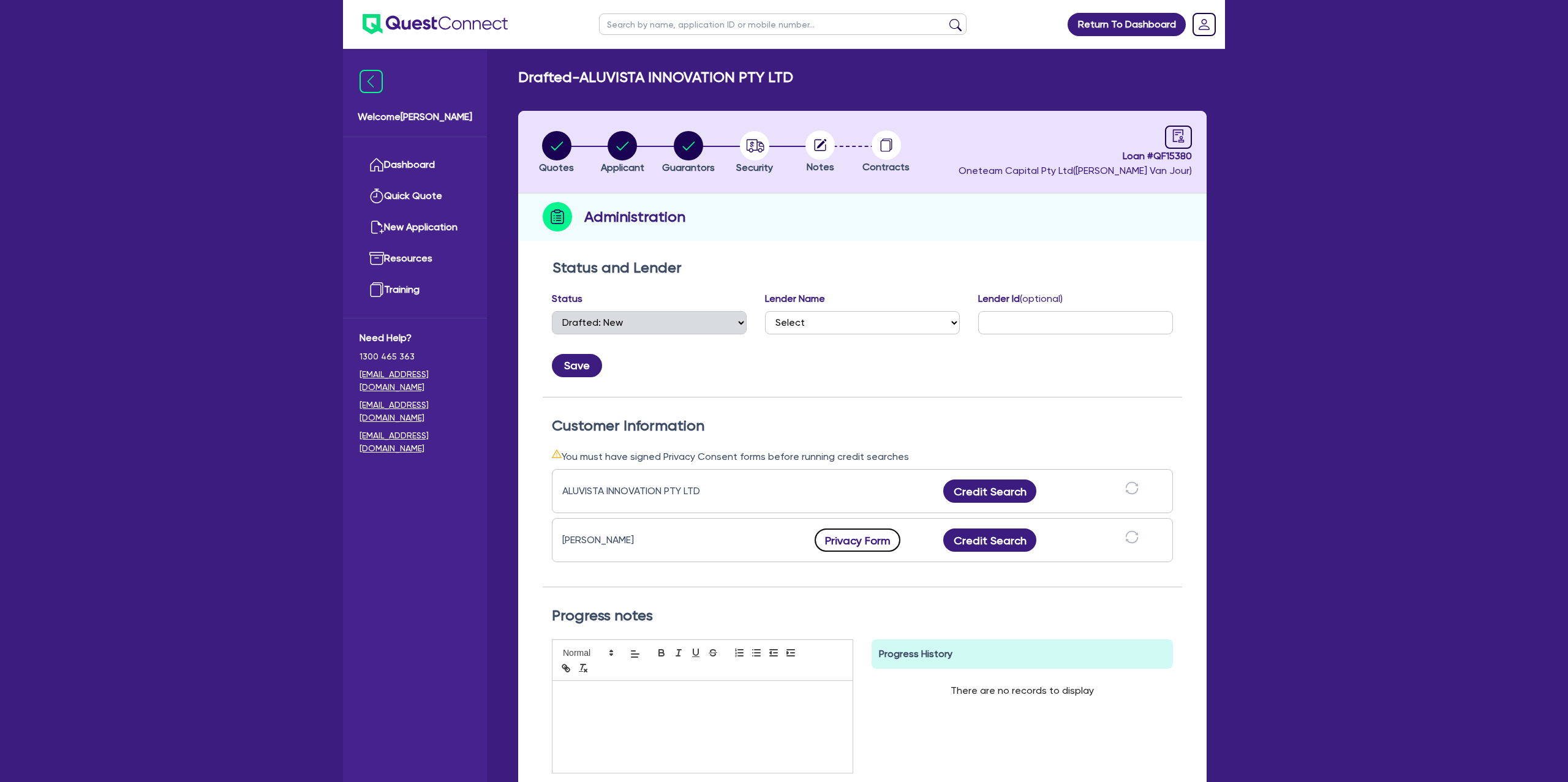
click at [878, 544] on button "Privacy Form" at bounding box center [857, 540] width 86 height 23
click at [1067, 169] on span "Oneteam Capital Pty Ltd ( Gabriel Van Jour )" at bounding box center [1076, 170] width 233 height 11
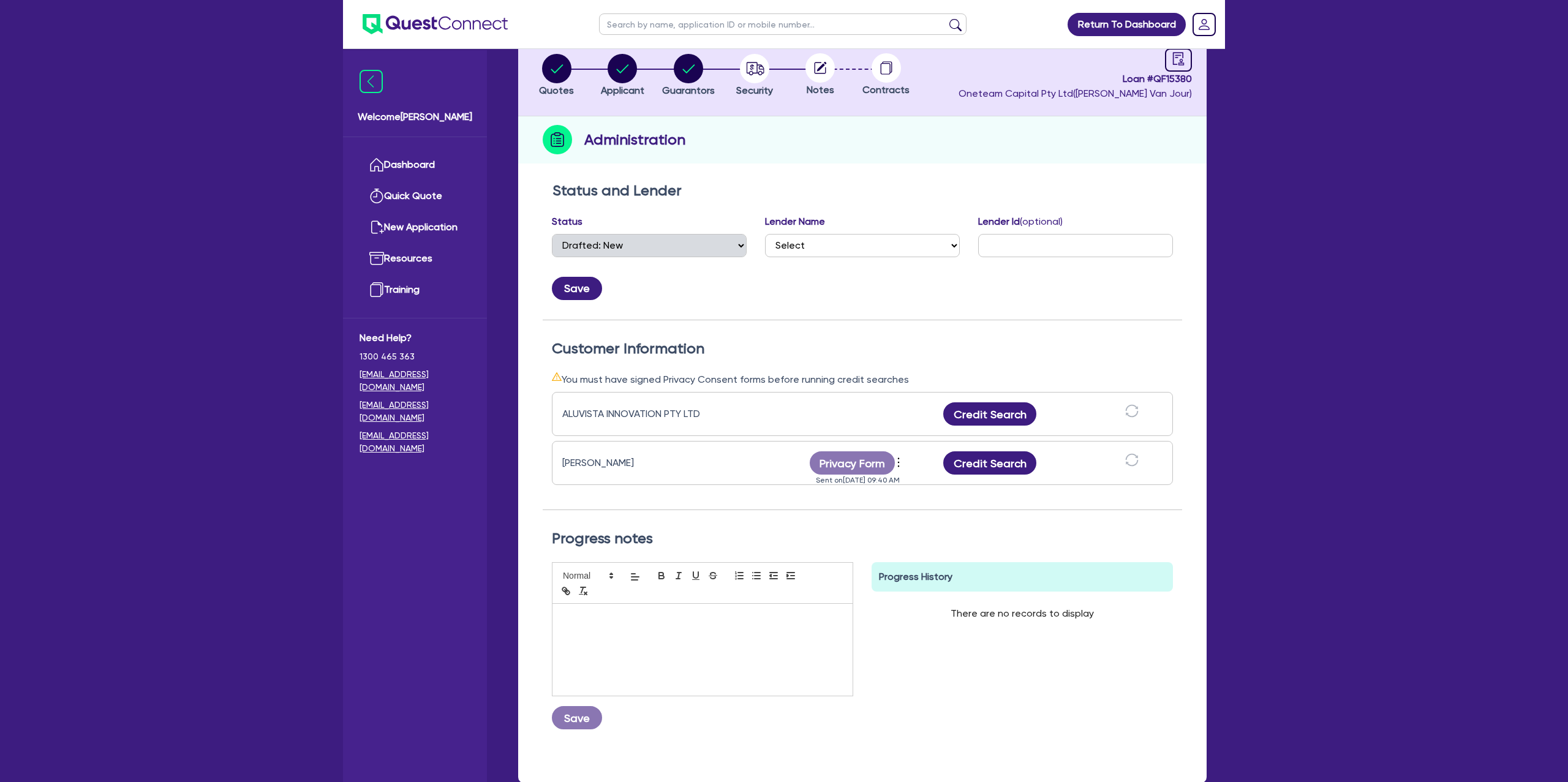
scroll to position [83, 0]
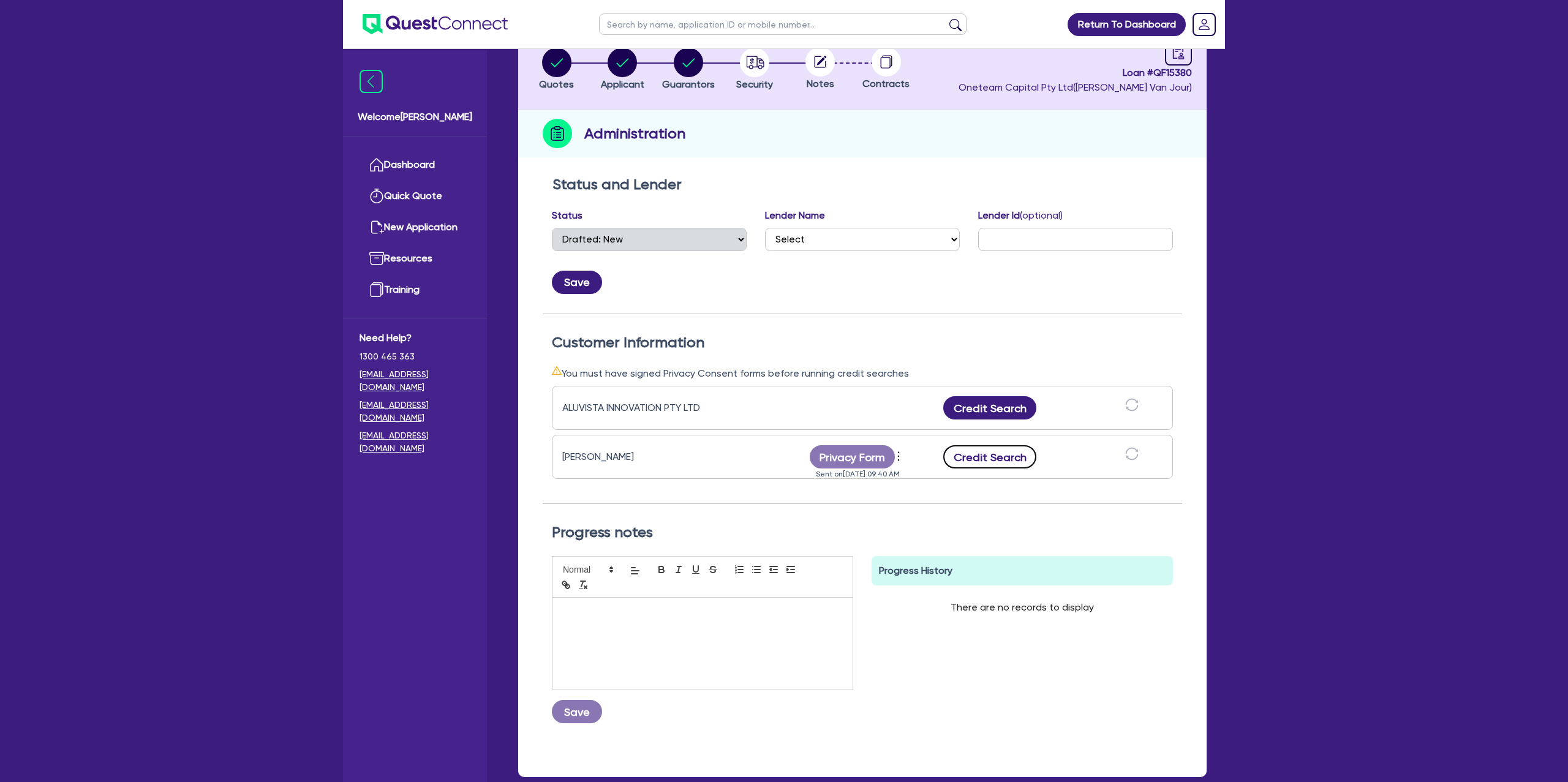
click at [988, 463] on button "Credit Search" at bounding box center [989, 457] width 93 height 23
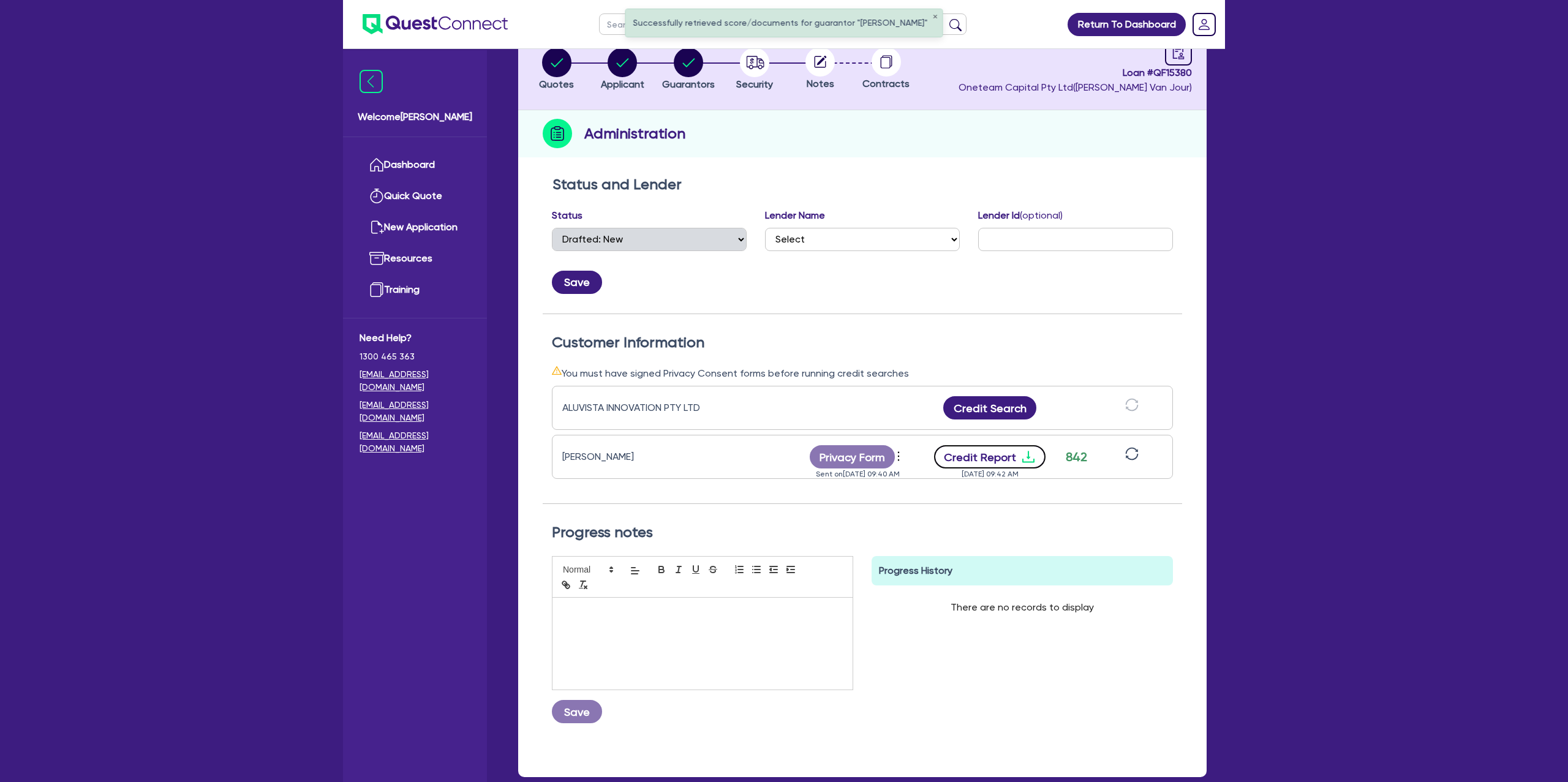
click at [1031, 457] on icon "download" at bounding box center [1029, 457] width 15 height 15
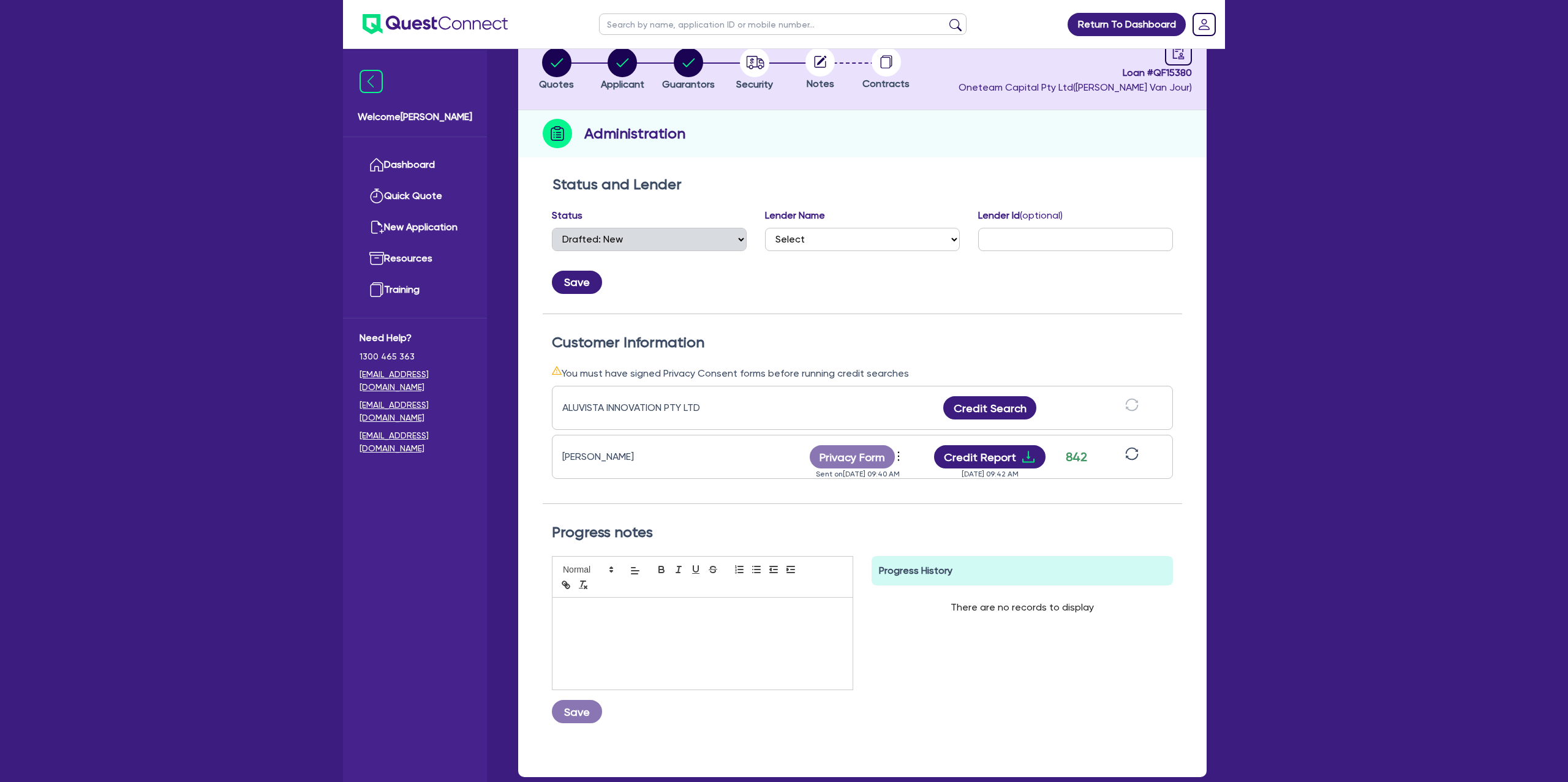
click at [959, 295] on div "Status and Lender Status Select Quoted Drafted: New Drafted: Amended Submitted:…" at bounding box center [863, 245] width 640 height 139
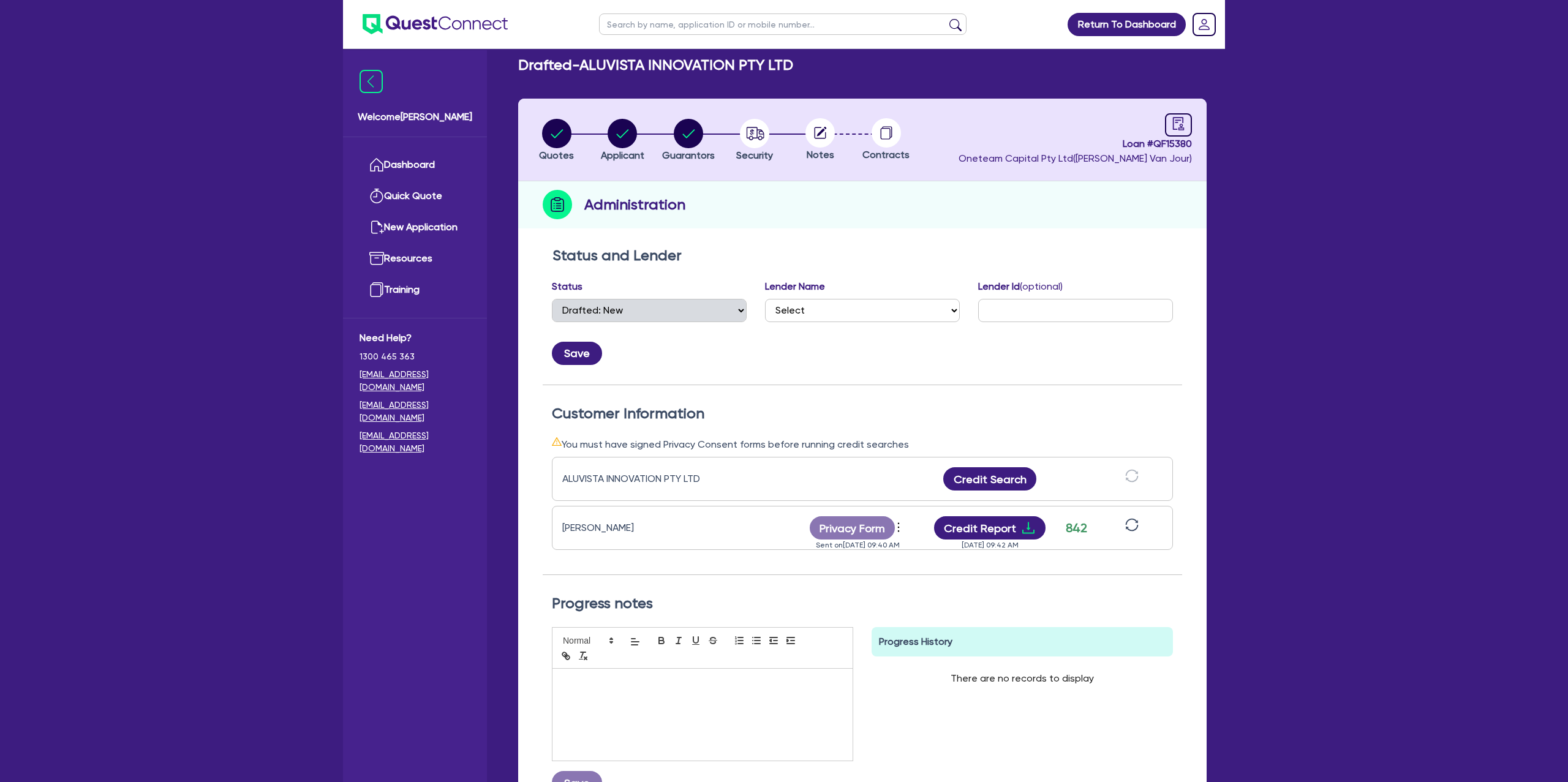
scroll to position [0, 0]
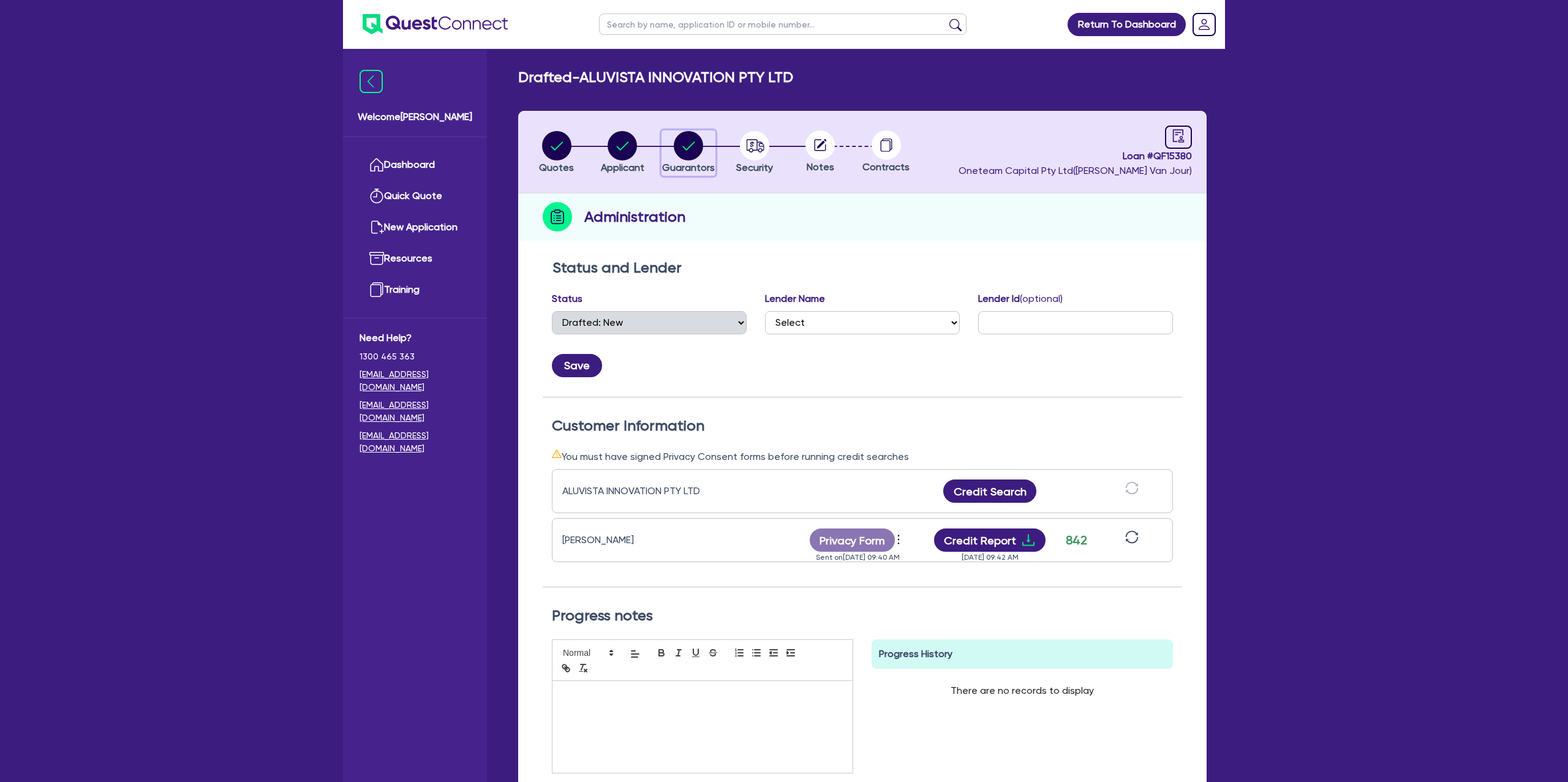
click at [696, 148] on circle "button" at bounding box center [688, 145] width 29 height 29
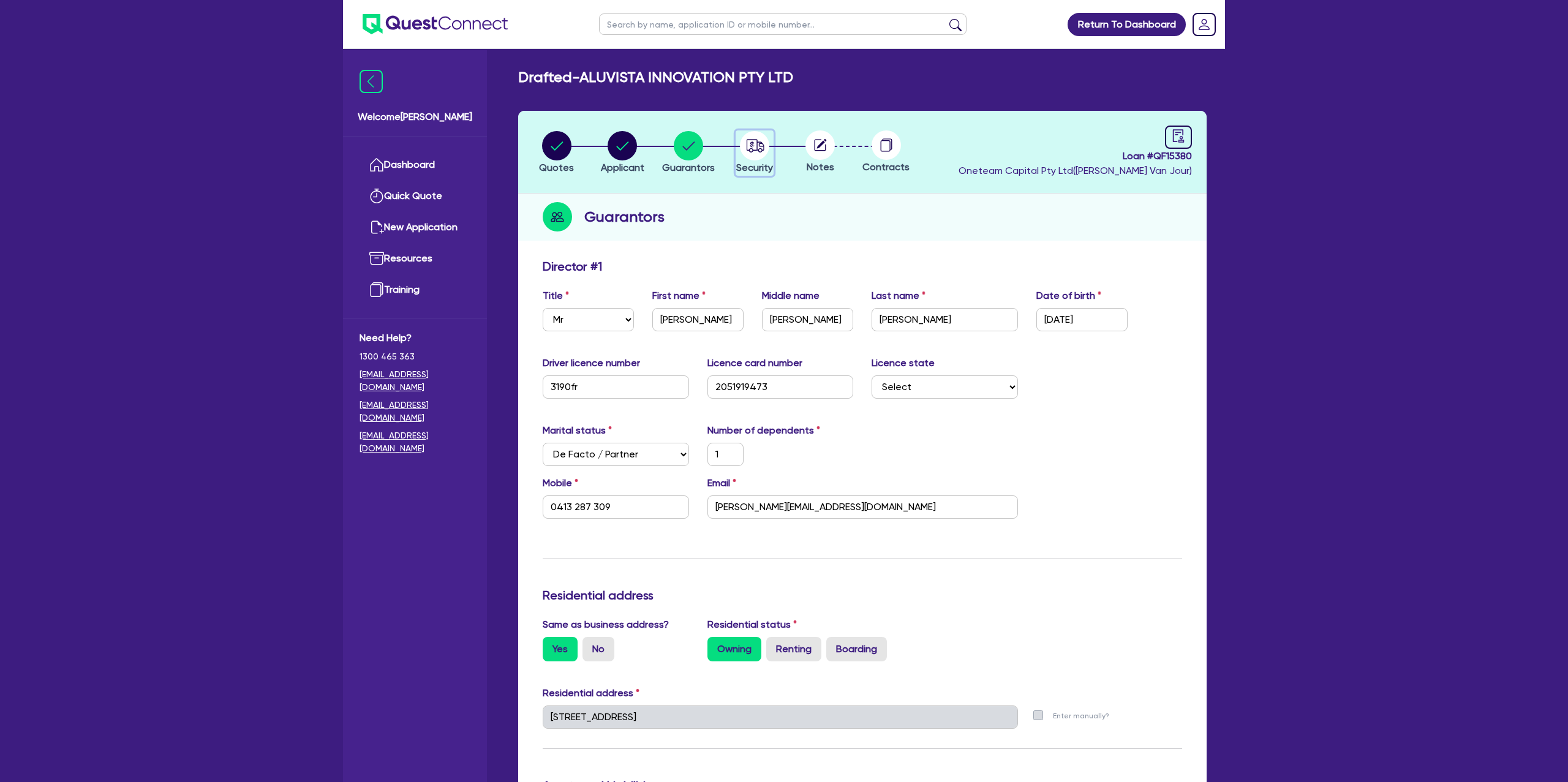
click at [754, 140] on circle "button" at bounding box center [754, 145] width 29 height 29
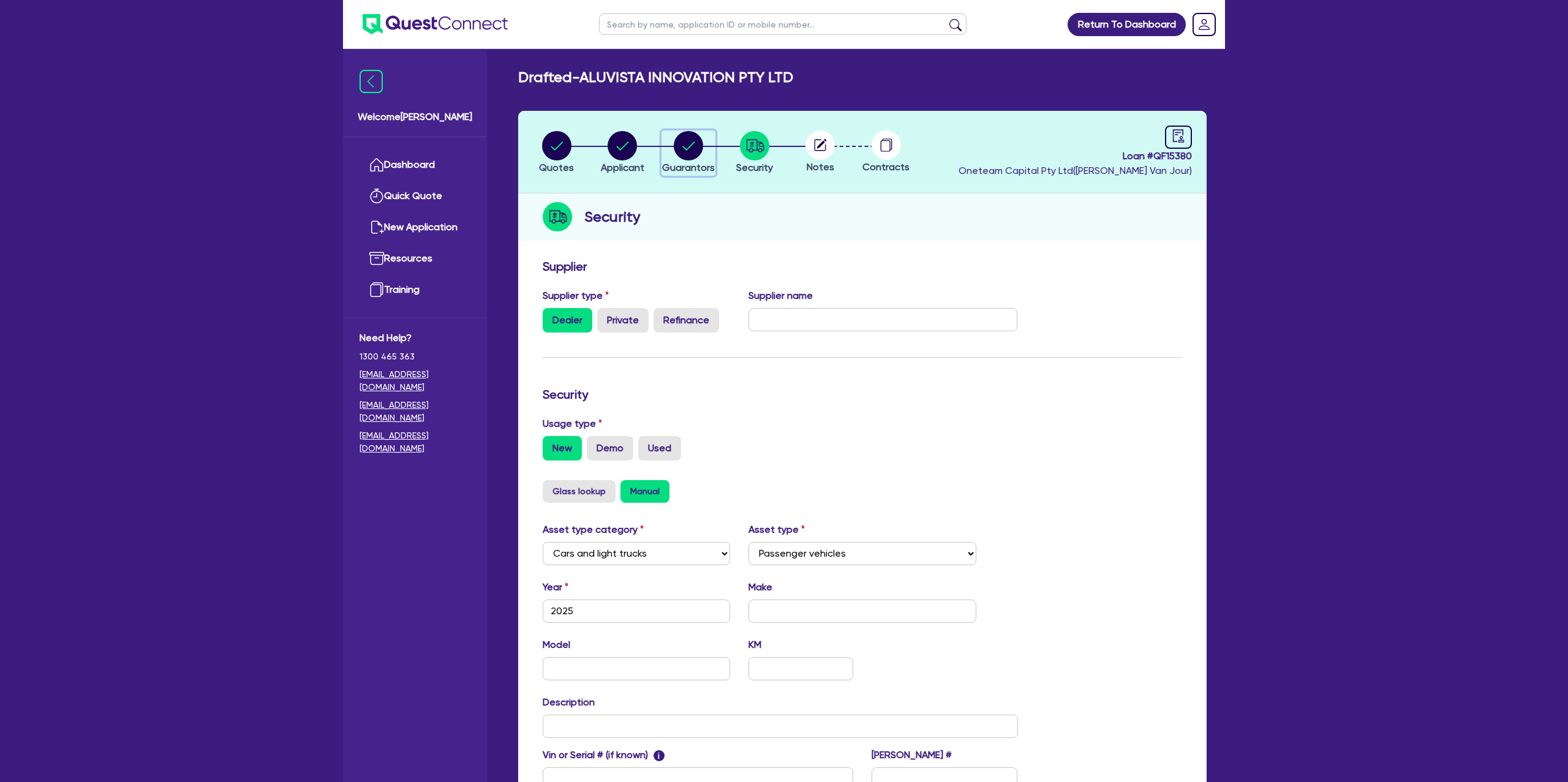
click at [688, 151] on circle "button" at bounding box center [688, 145] width 29 height 29
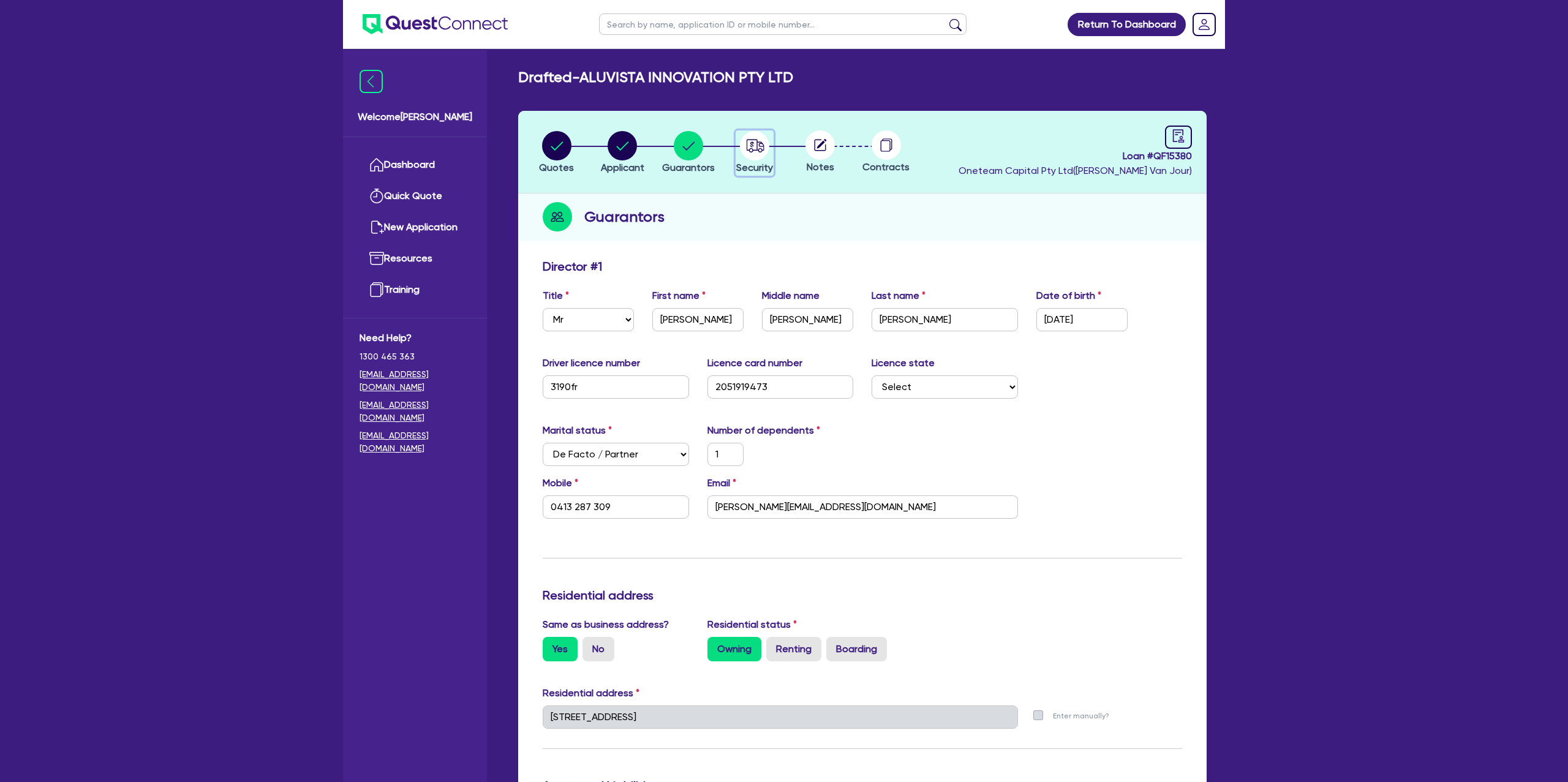
click at [769, 149] on div "button" at bounding box center [755, 145] width 37 height 29
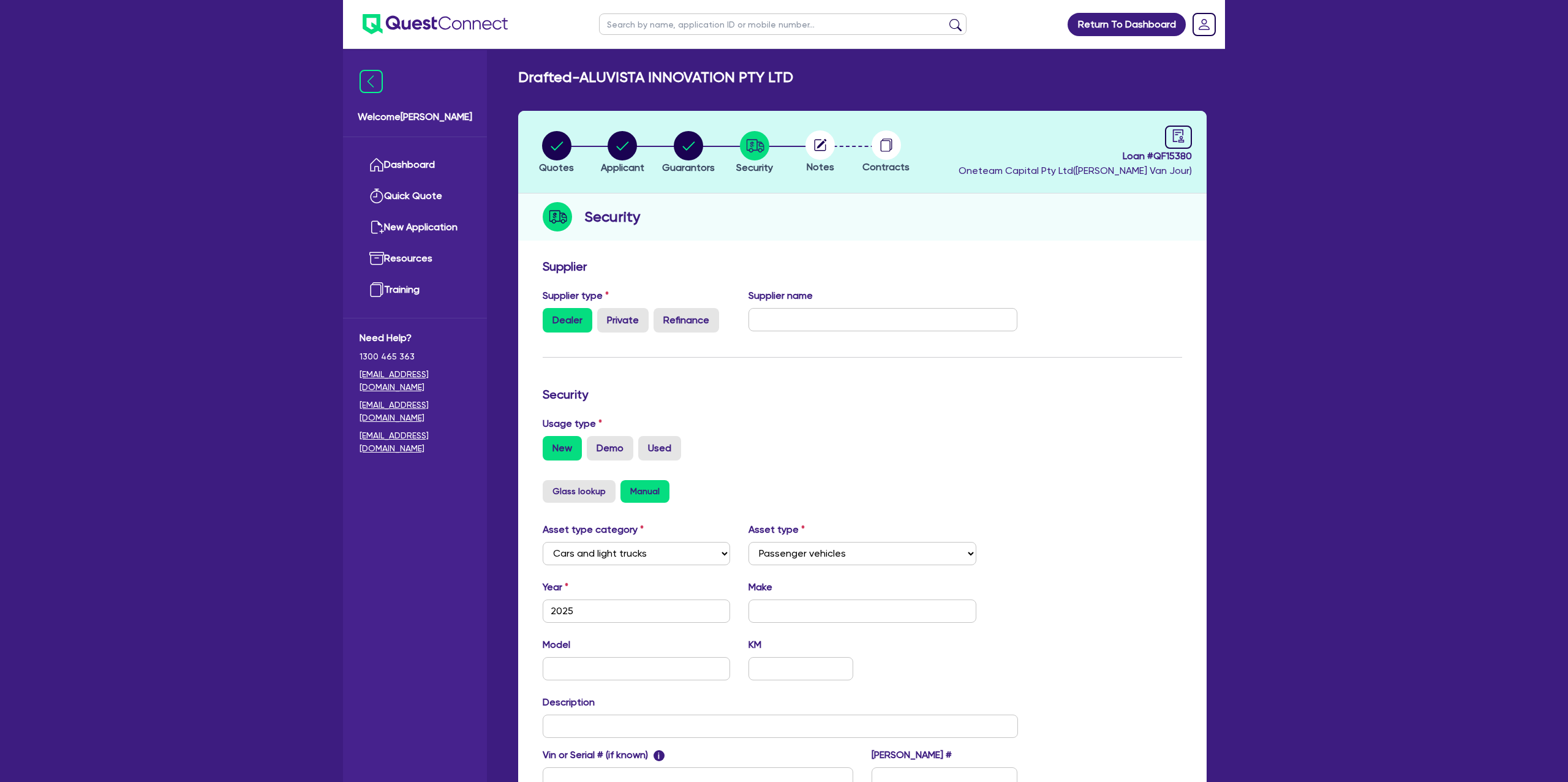
click at [818, 139] on circle at bounding box center [820, 145] width 29 height 29
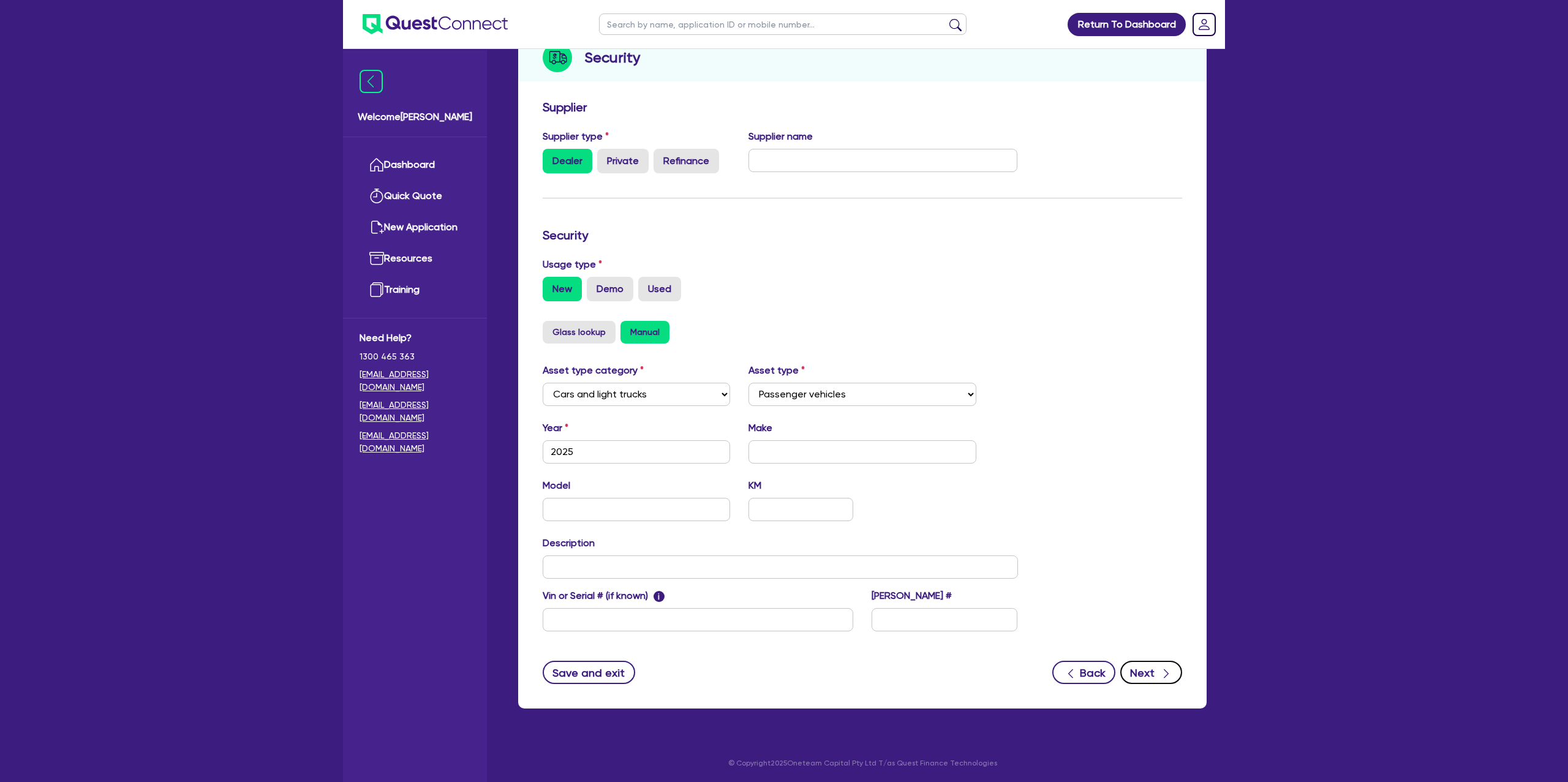
click at [1158, 672] on button "Next" at bounding box center [1152, 672] width 62 height 23
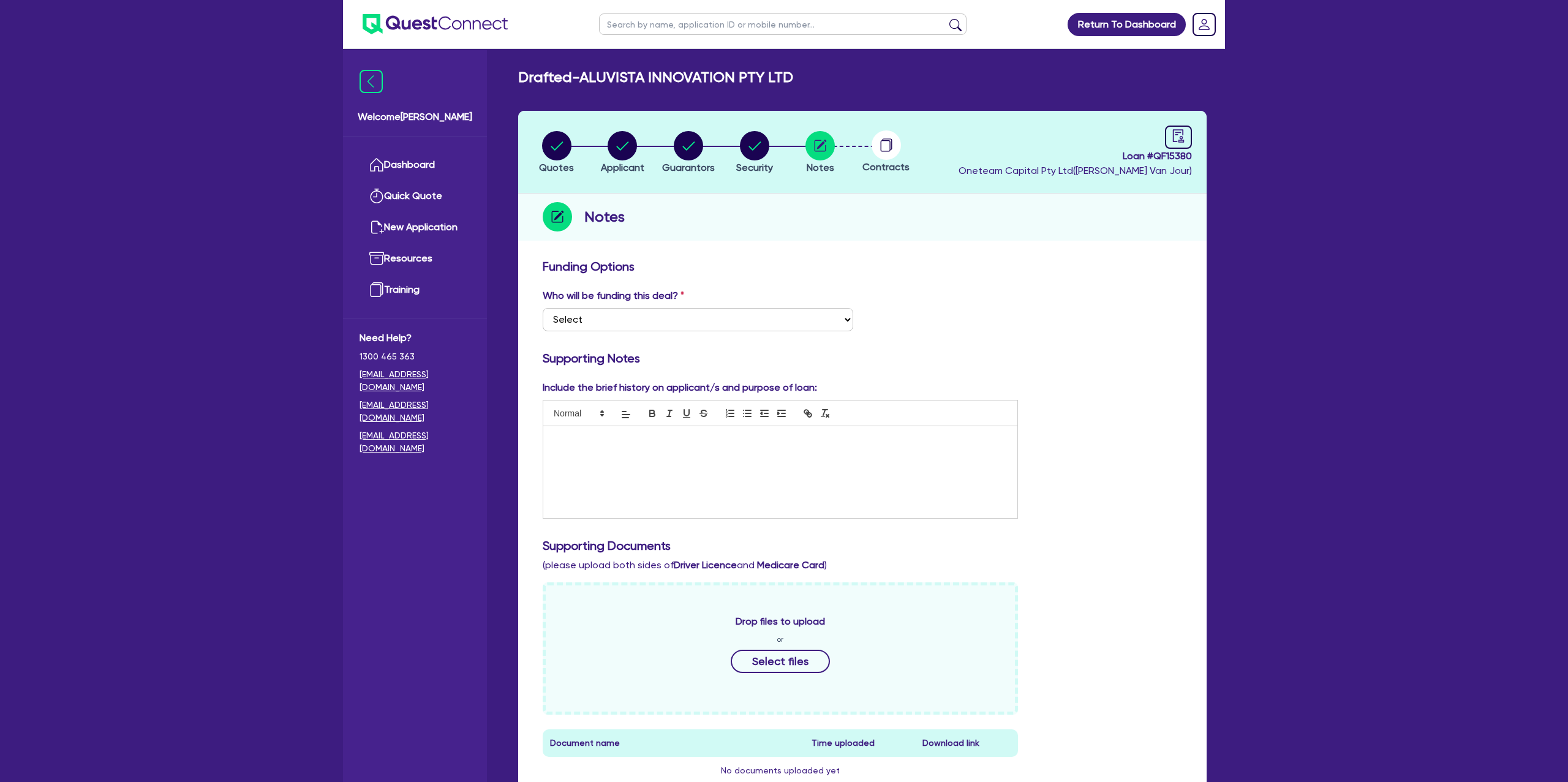
click at [639, 434] on p at bounding box center [780, 439] width 456 height 11
click at [612, 136] on circle "button" at bounding box center [622, 145] width 29 height 29
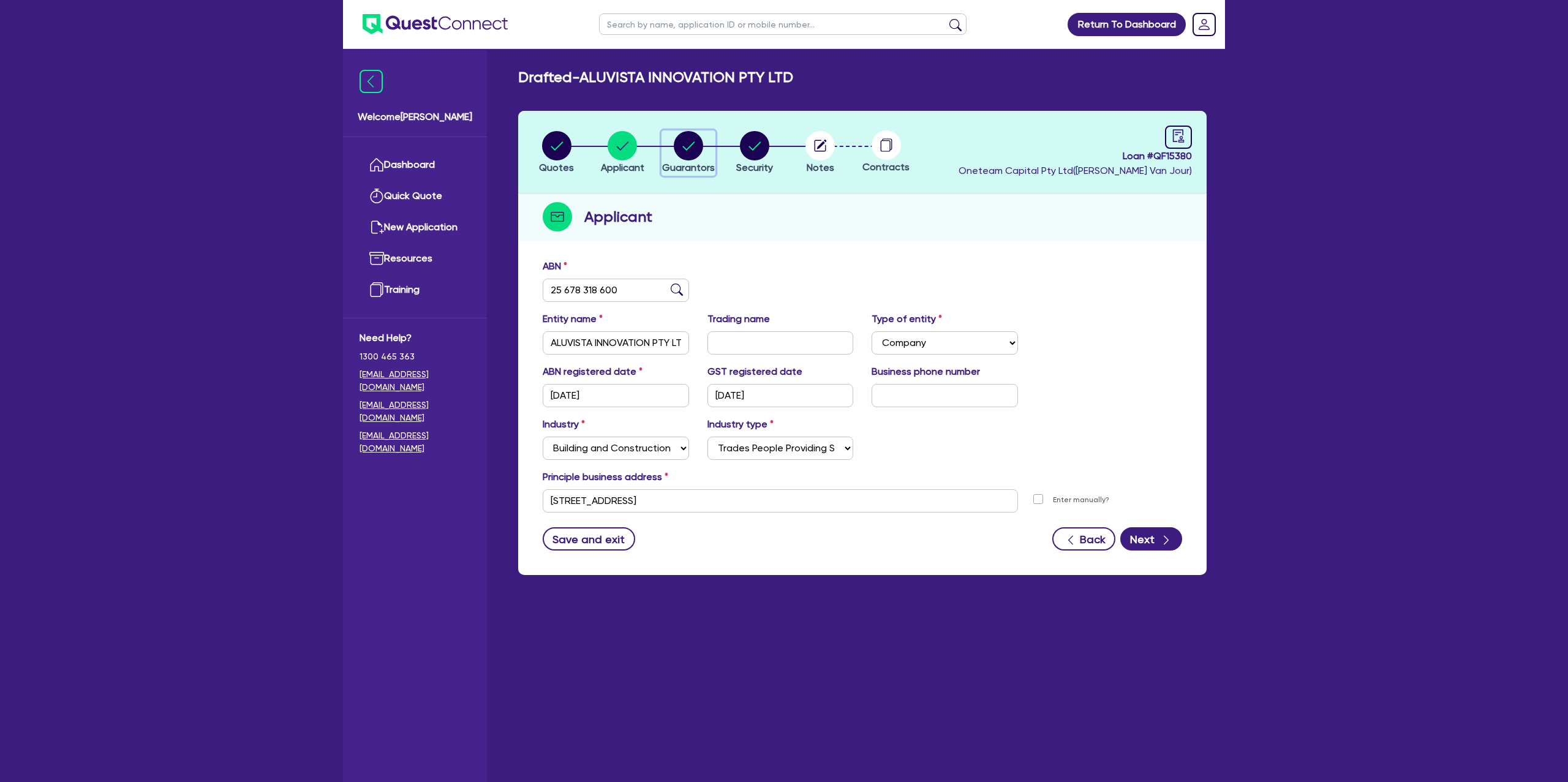
click at [675, 143] on circle "button" at bounding box center [688, 145] width 29 height 29
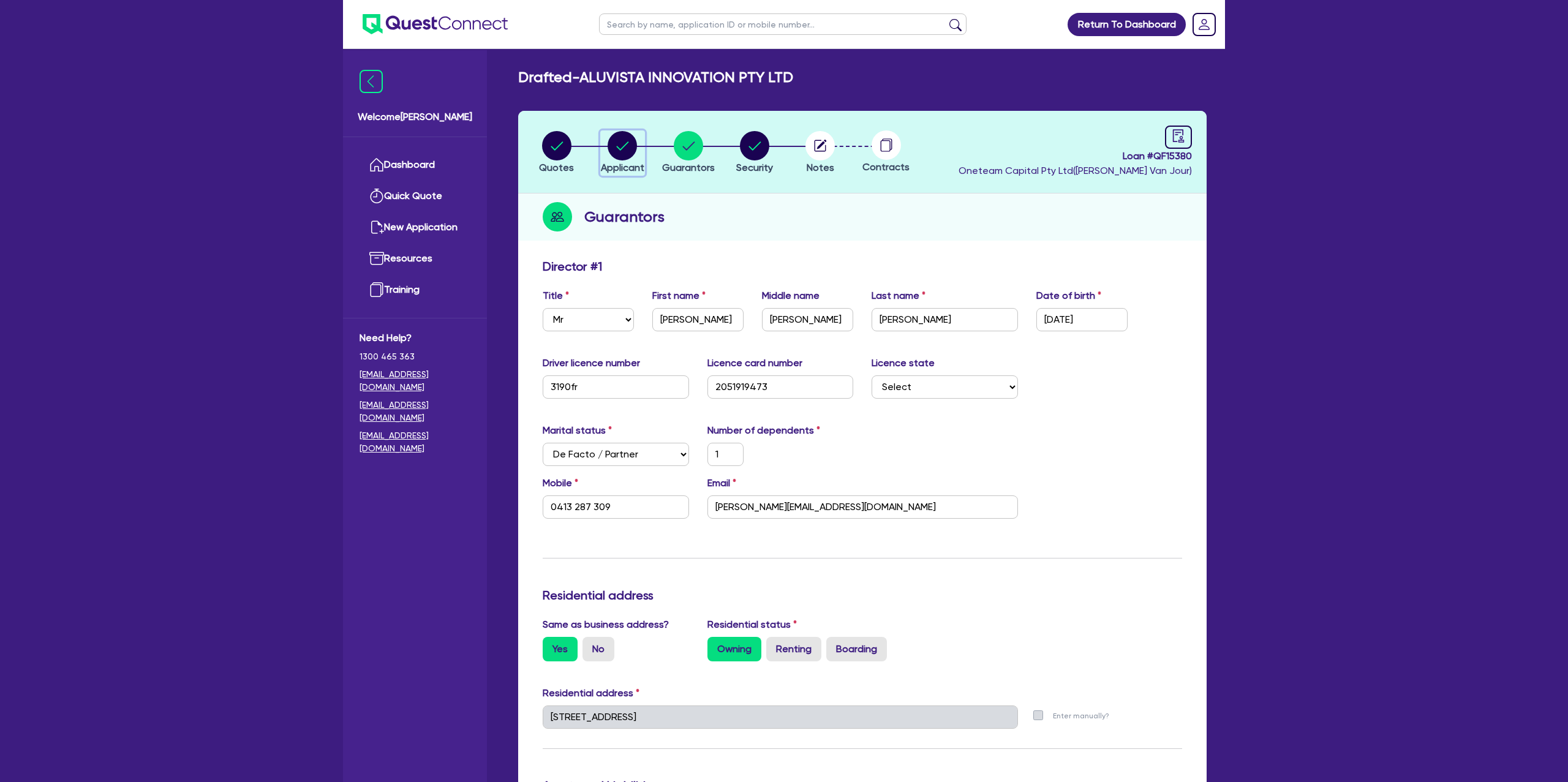
click at [601, 149] on div "button" at bounding box center [622, 145] width 43 height 29
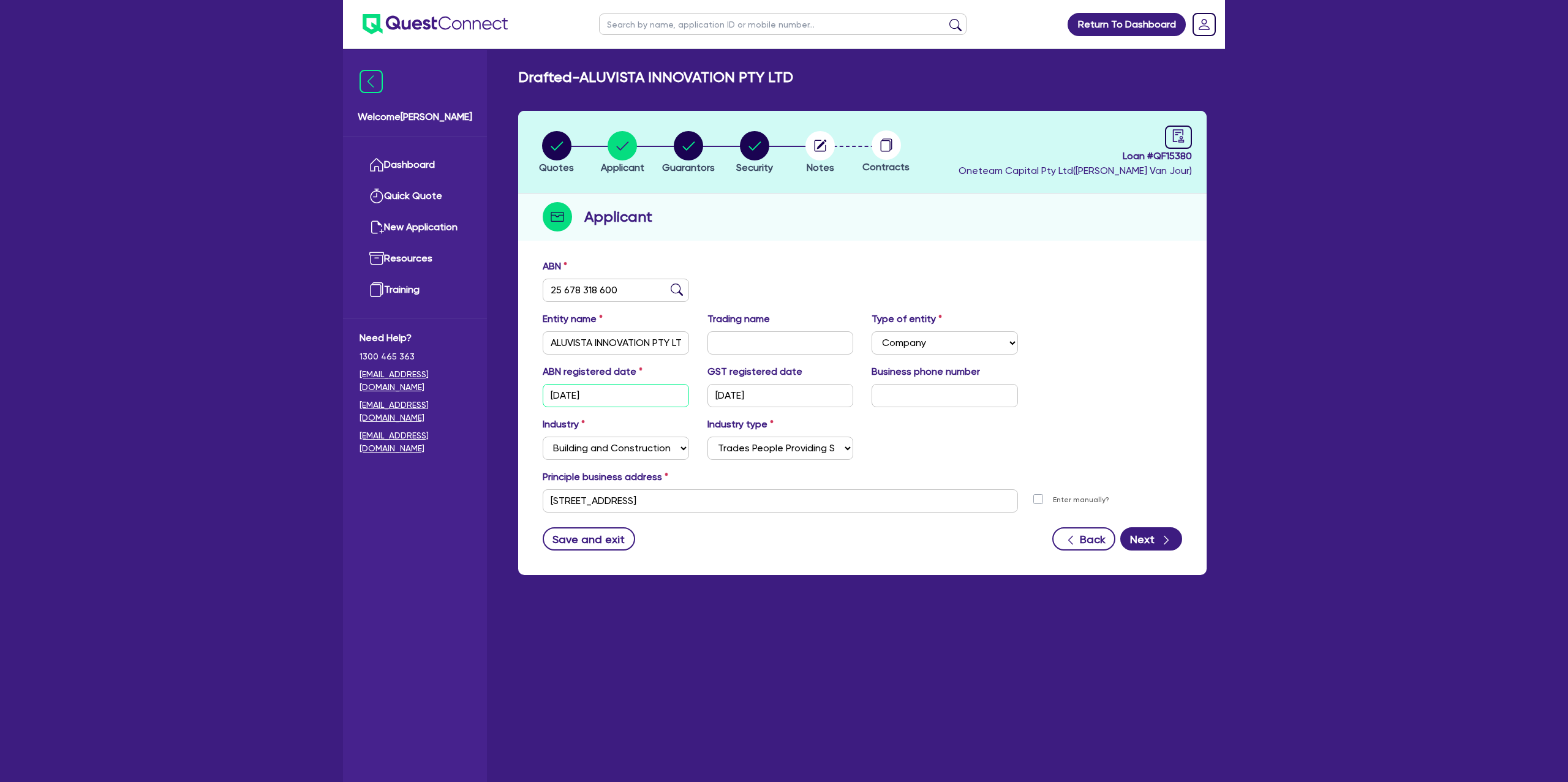
drag, startPoint x: 550, startPoint y: 391, endPoint x: 636, endPoint y: 395, distance: 86.1
click at [637, 395] on input "[DATE]" at bounding box center [616, 396] width 147 height 23
click at [564, 151] on circle "button" at bounding box center [556, 145] width 29 height 29
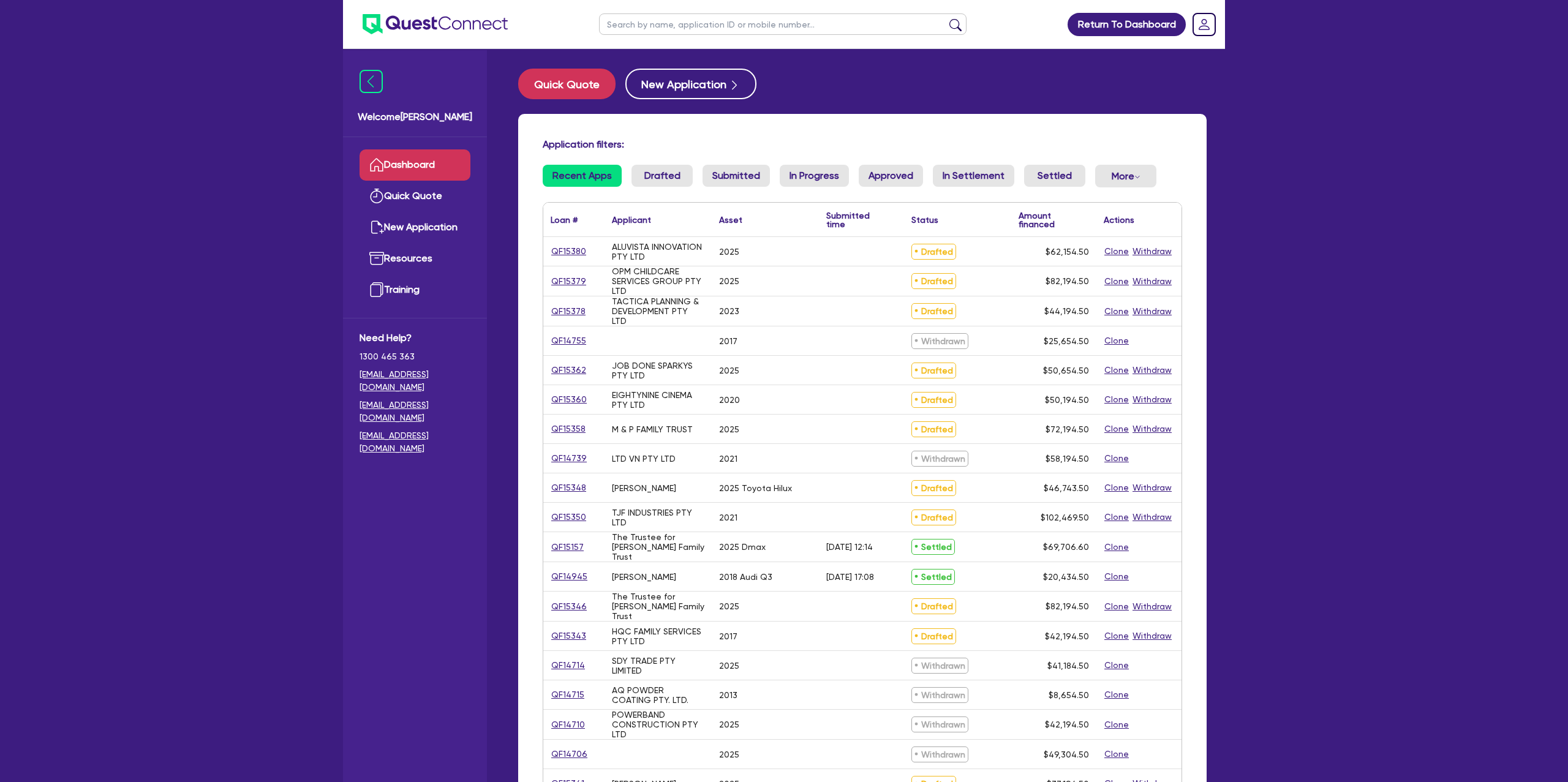
click at [640, 23] on input "text" at bounding box center [783, 24] width 368 height 21
type input "Theo"
click at [946, 19] on button "submit" at bounding box center [955, 27] width 19 height 17
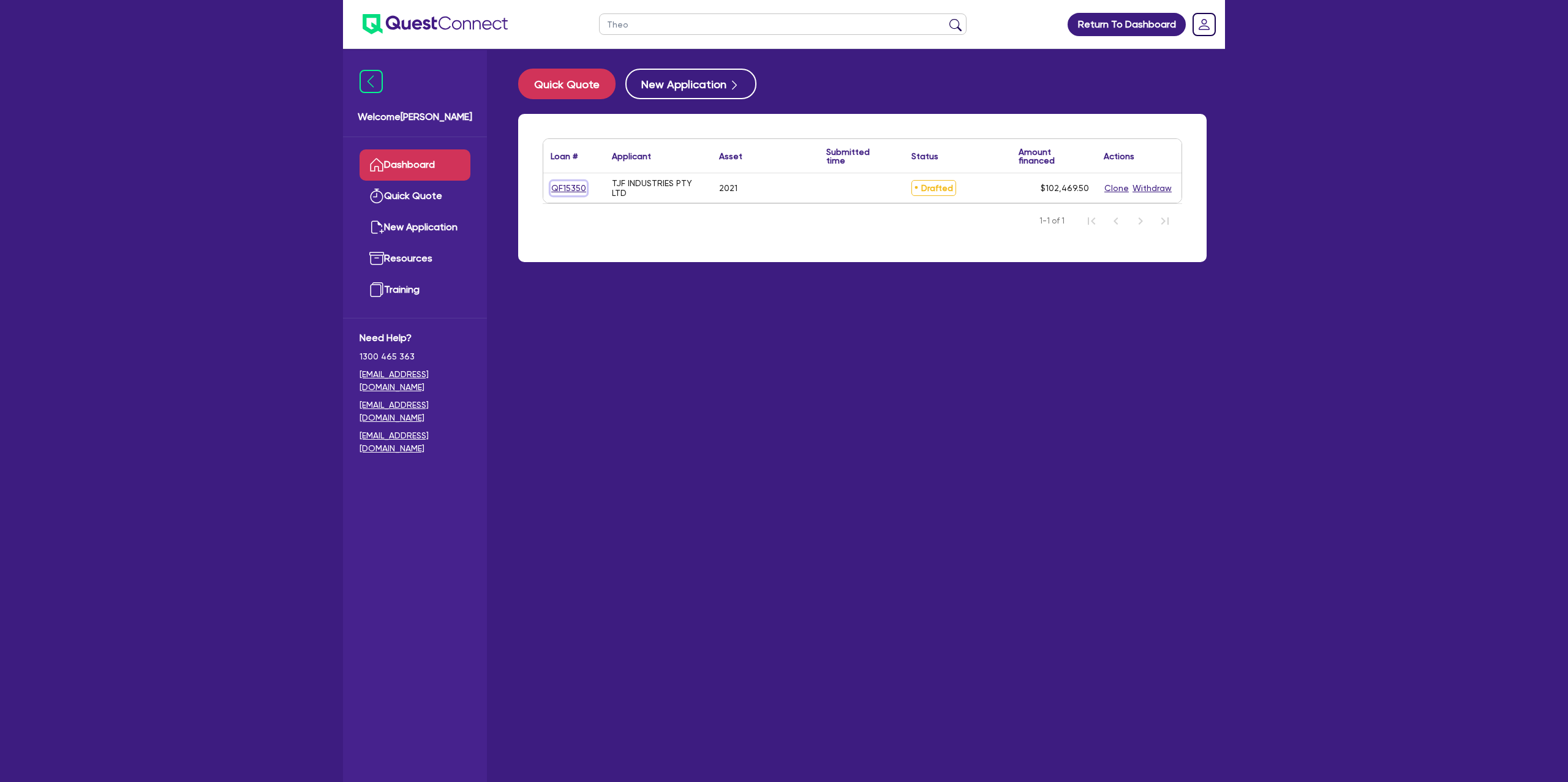
click at [558, 186] on link "QF15350" at bounding box center [568, 188] width 36 height 14
select select "CARS_AND_LIGHT_TRUCKS"
select select "PASSENGER_VEHICLES"
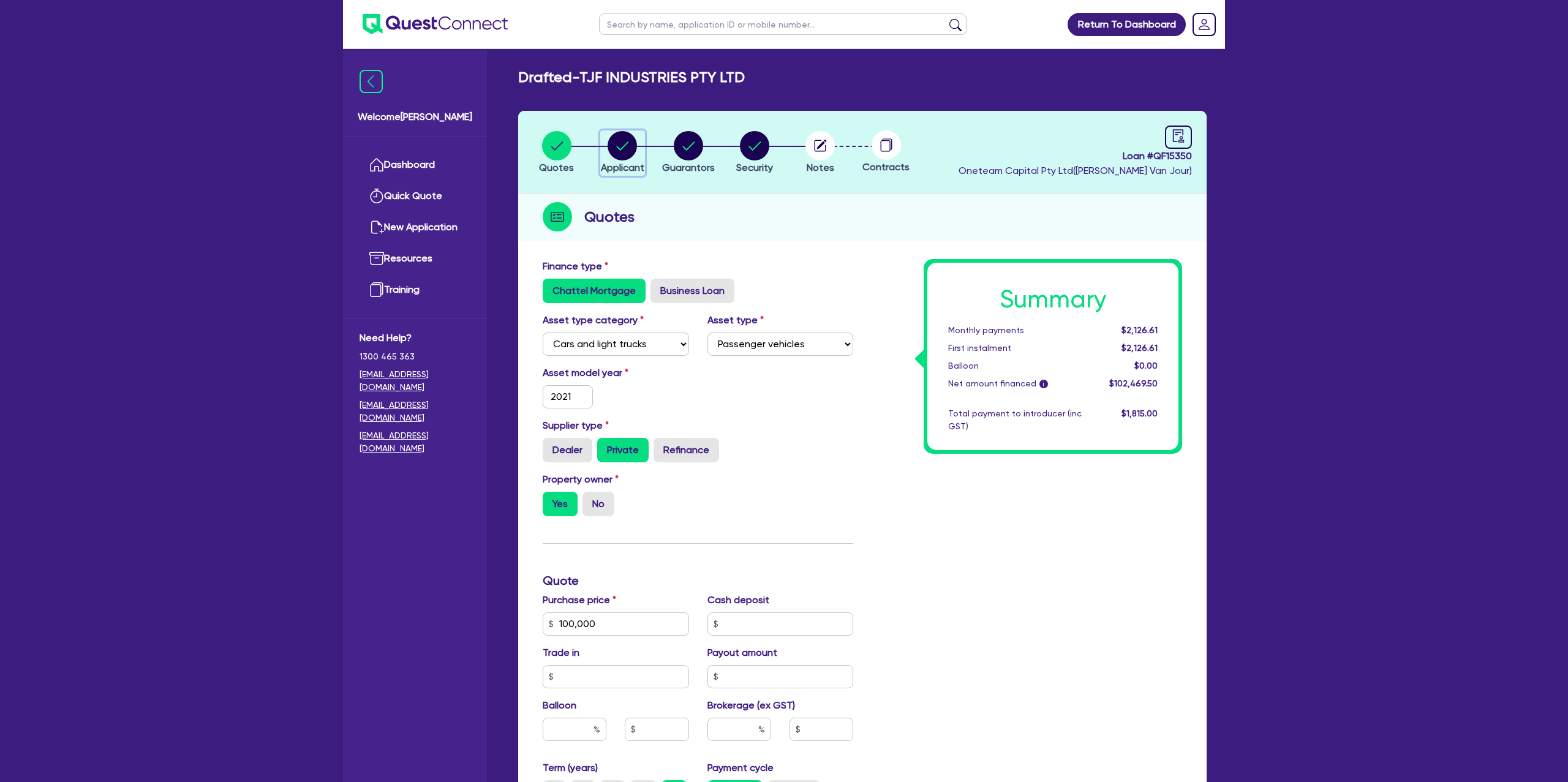
click at [616, 140] on circle "button" at bounding box center [622, 145] width 29 height 29
select select "COMPANY"
select select "BUILDING_CONSTRUCTION"
select select "TRADES_SERVICES_CONSUMERS"
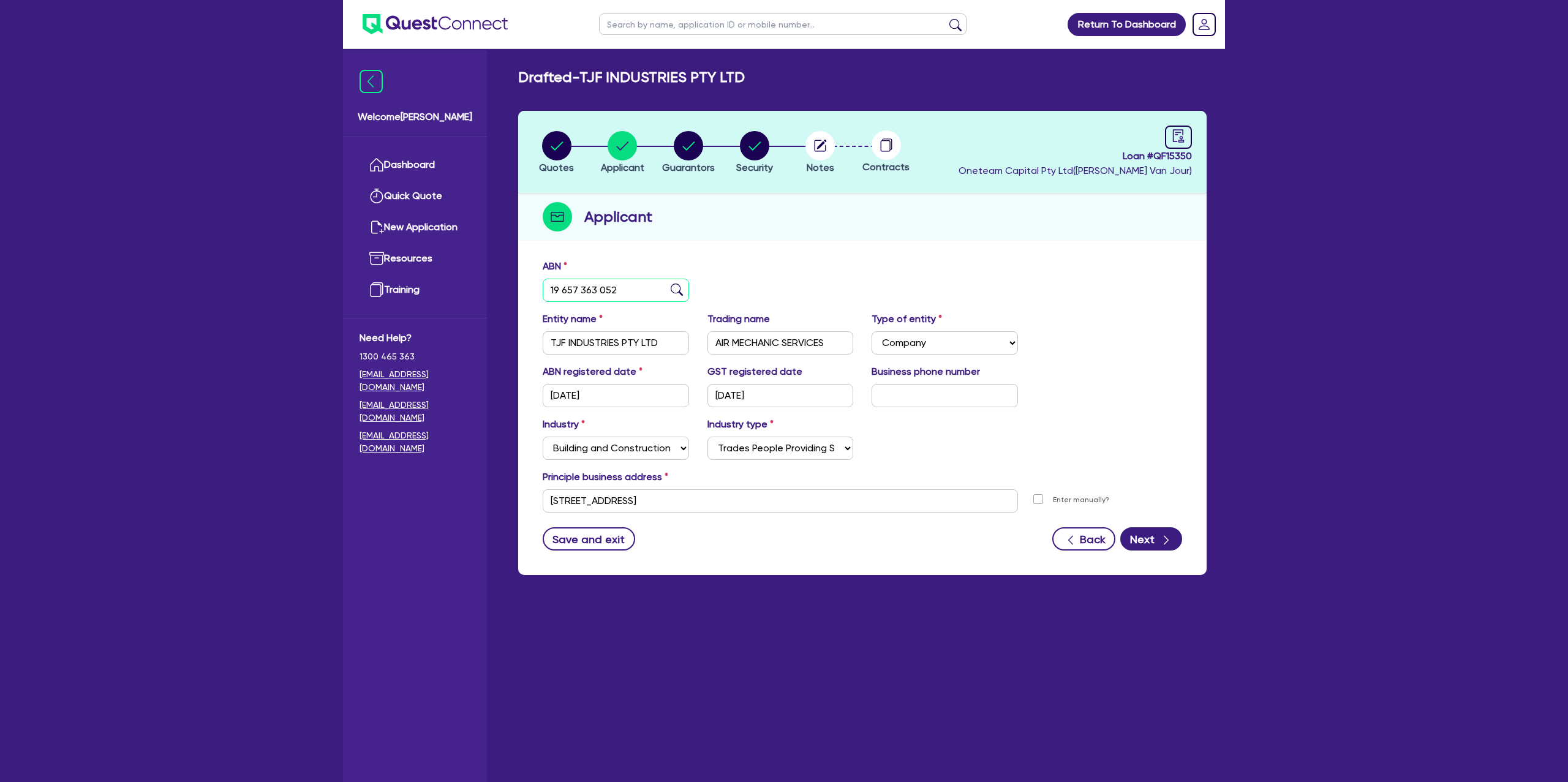
click at [572, 297] on input "19 657 363 052" at bounding box center [616, 290] width 147 height 23
click at [568, 395] on input "14/02/2022" at bounding box center [616, 396] width 147 height 23
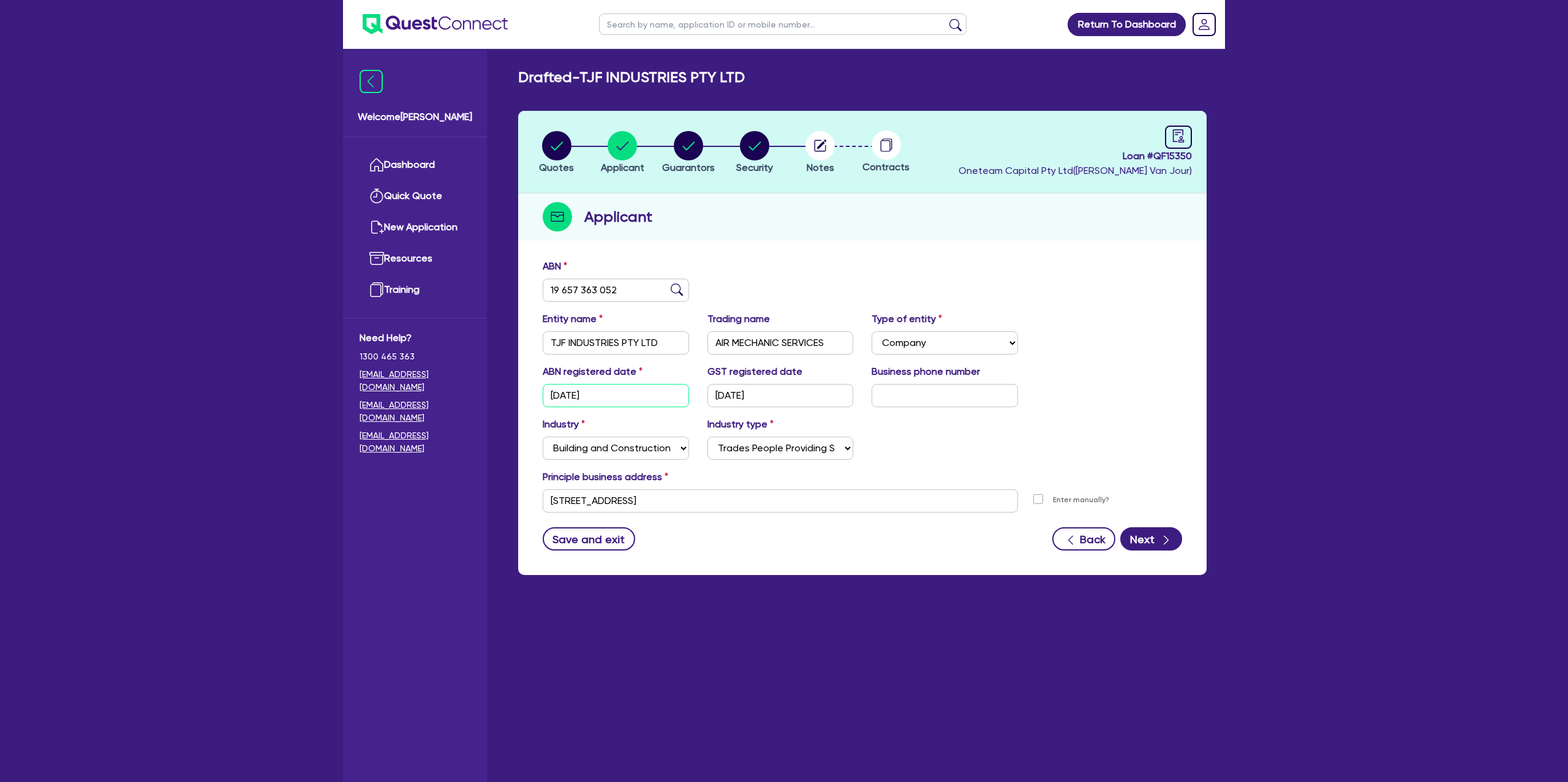
click at [568, 396] on input "14/02/2022" at bounding box center [616, 396] width 147 height 23
drag, startPoint x: 789, startPoint y: 198, endPoint x: 738, endPoint y: 186, distance: 52.4
click at [789, 197] on div "Applicant" at bounding box center [862, 216] width 689 height 47
click at [684, 148] on icon "button" at bounding box center [689, 146] width 12 height 9
select select "MR"
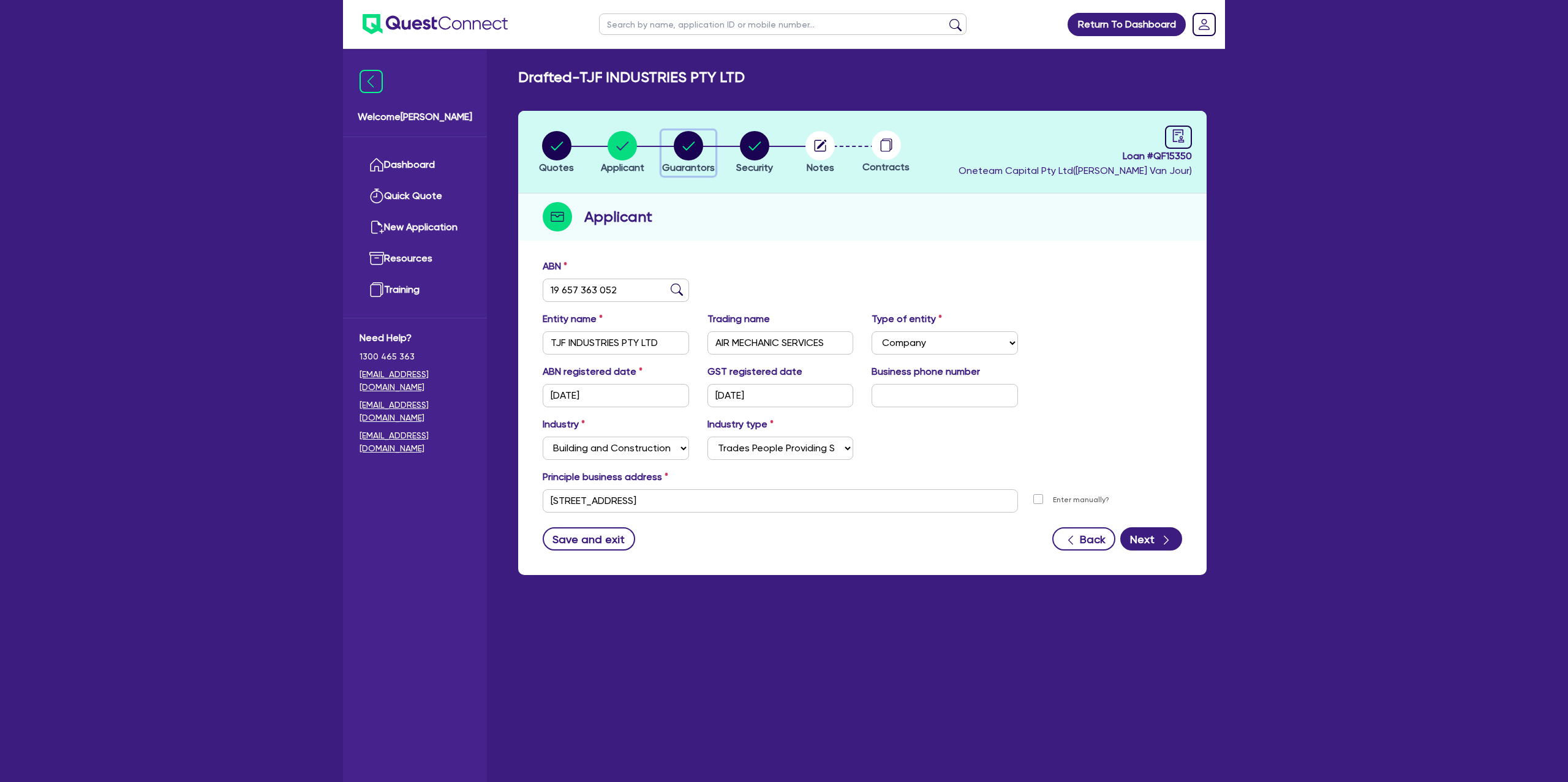
select select "NSW"
select select "SINGLE"
select select "INVESTMENT_PROPERTY"
select select "CASH"
select select "MORTGAGE"
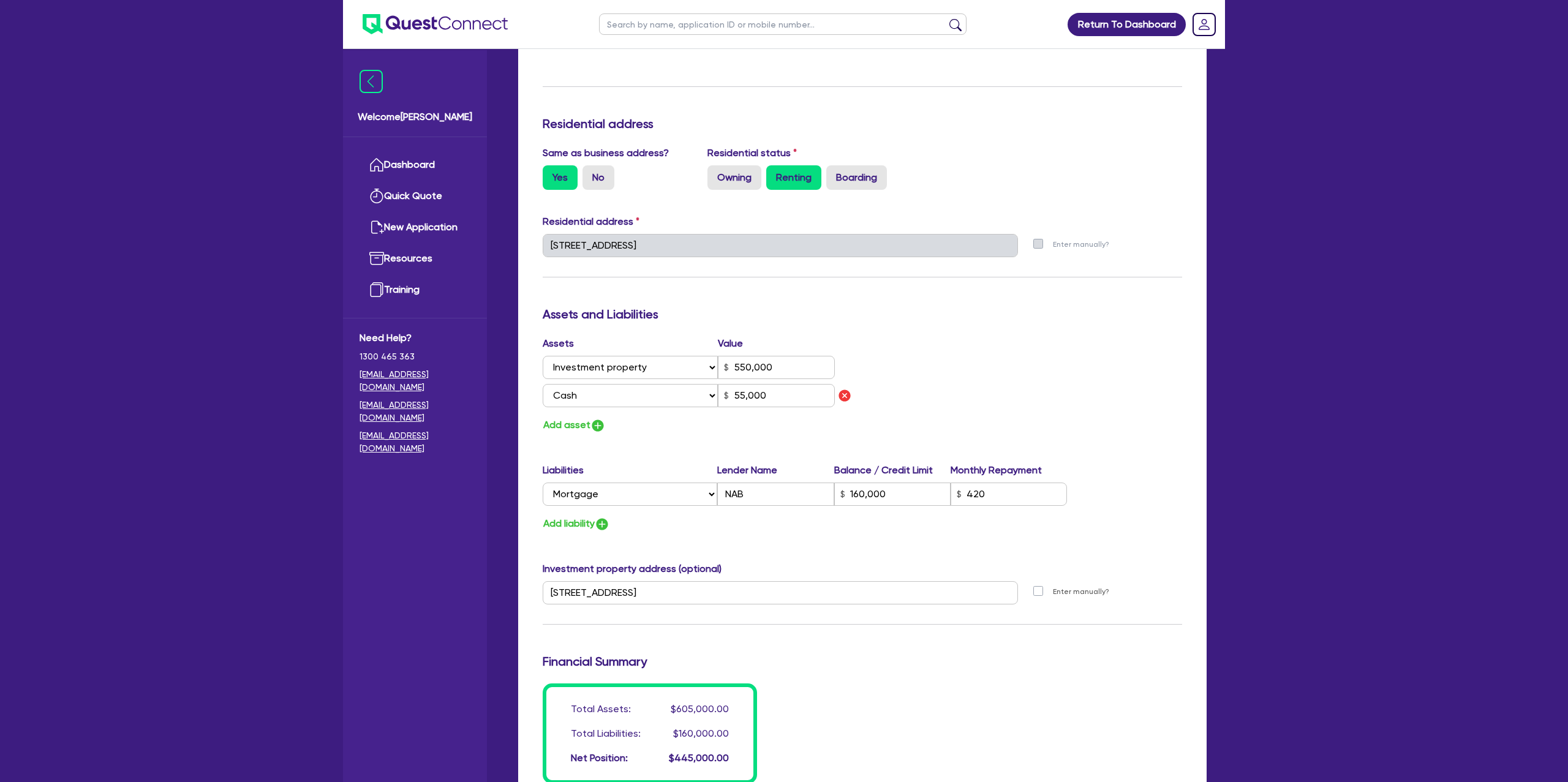
scroll to position [469, 0]
click at [1160, 400] on div "Assets Value Select Asset Cash Property Investment property Vehicle Truck Trail…" at bounding box center [863, 387] width 658 height 97
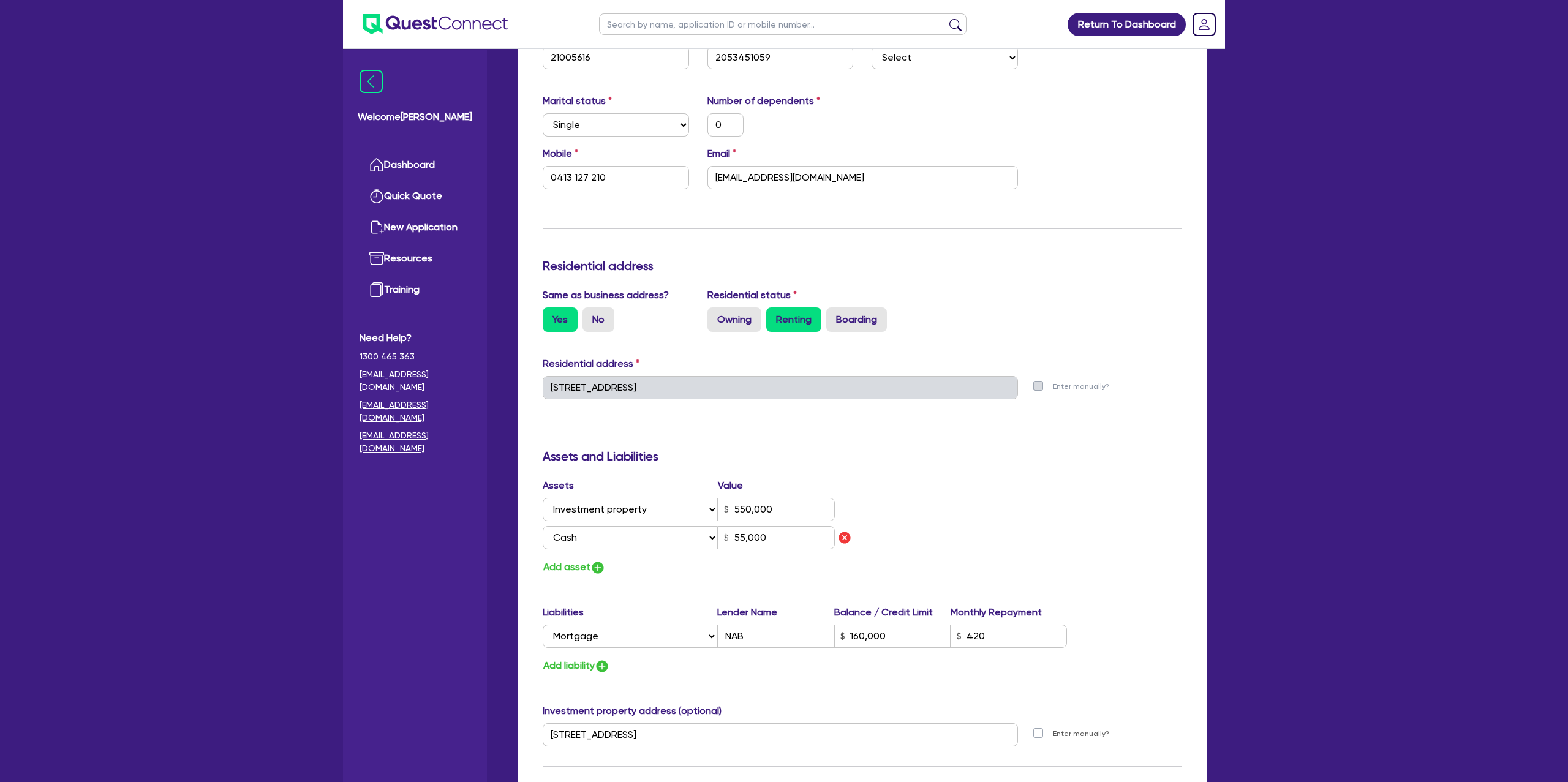
scroll to position [0, 0]
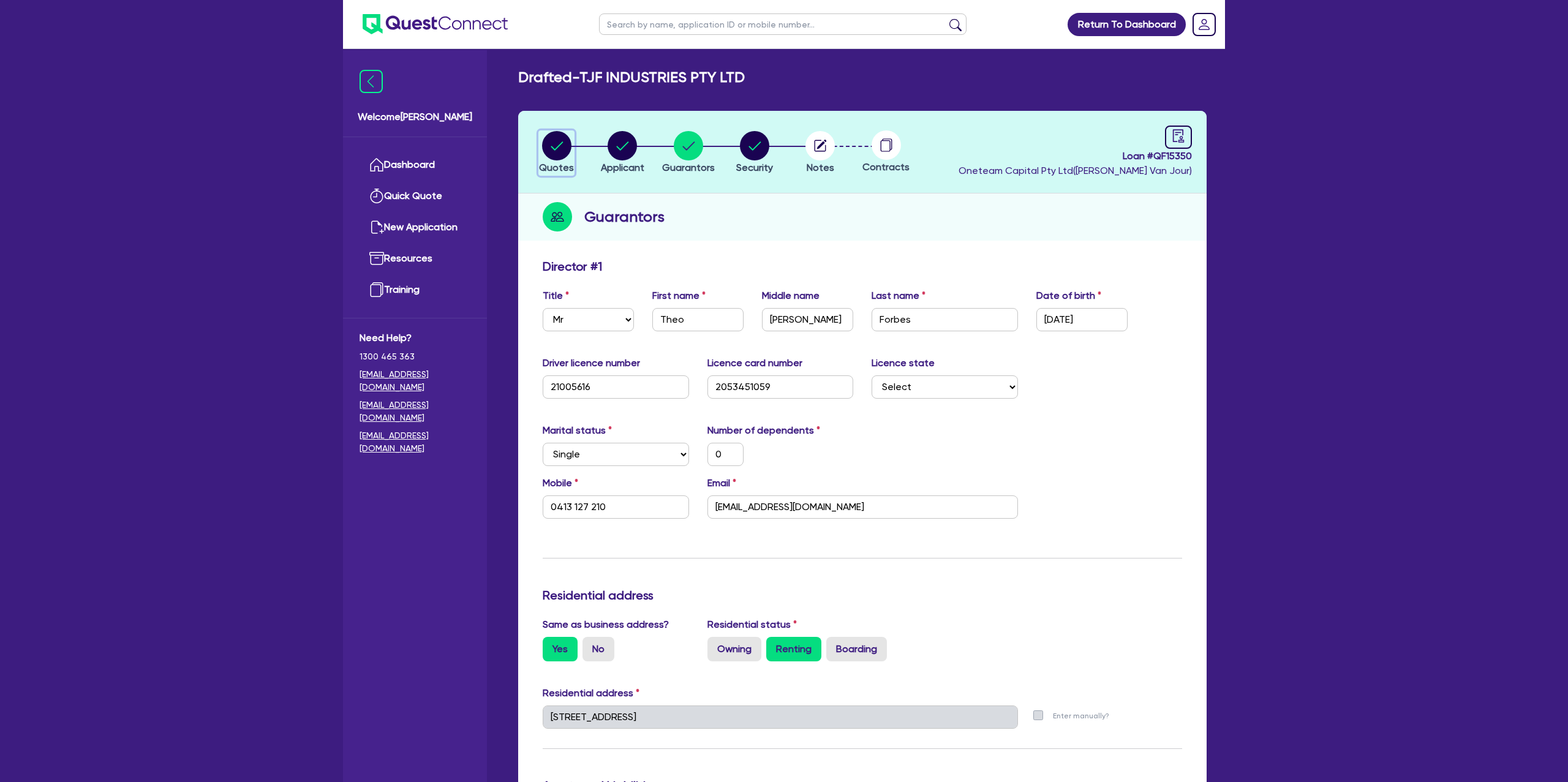
click at [540, 135] on div "button" at bounding box center [557, 145] width 35 height 29
select select "CARS_AND_LIGHT_TRUCKS"
select select "PASSENGER_VEHICLES"
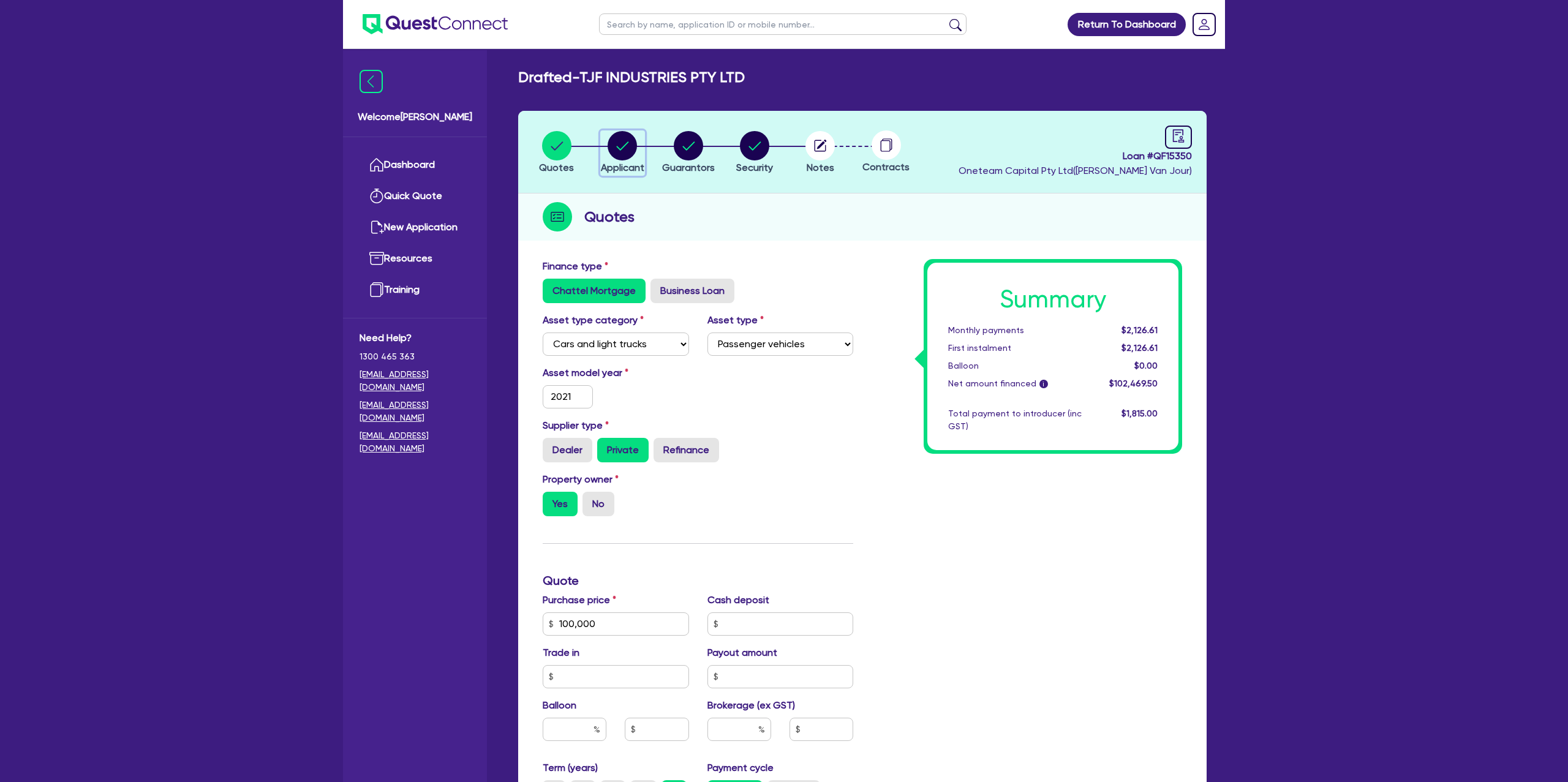
click at [608, 142] on circle "button" at bounding box center [622, 145] width 29 height 29
select select "COMPANY"
select select "BUILDING_CONSTRUCTION"
select select "TRADES_SERVICES_CONSUMERS"
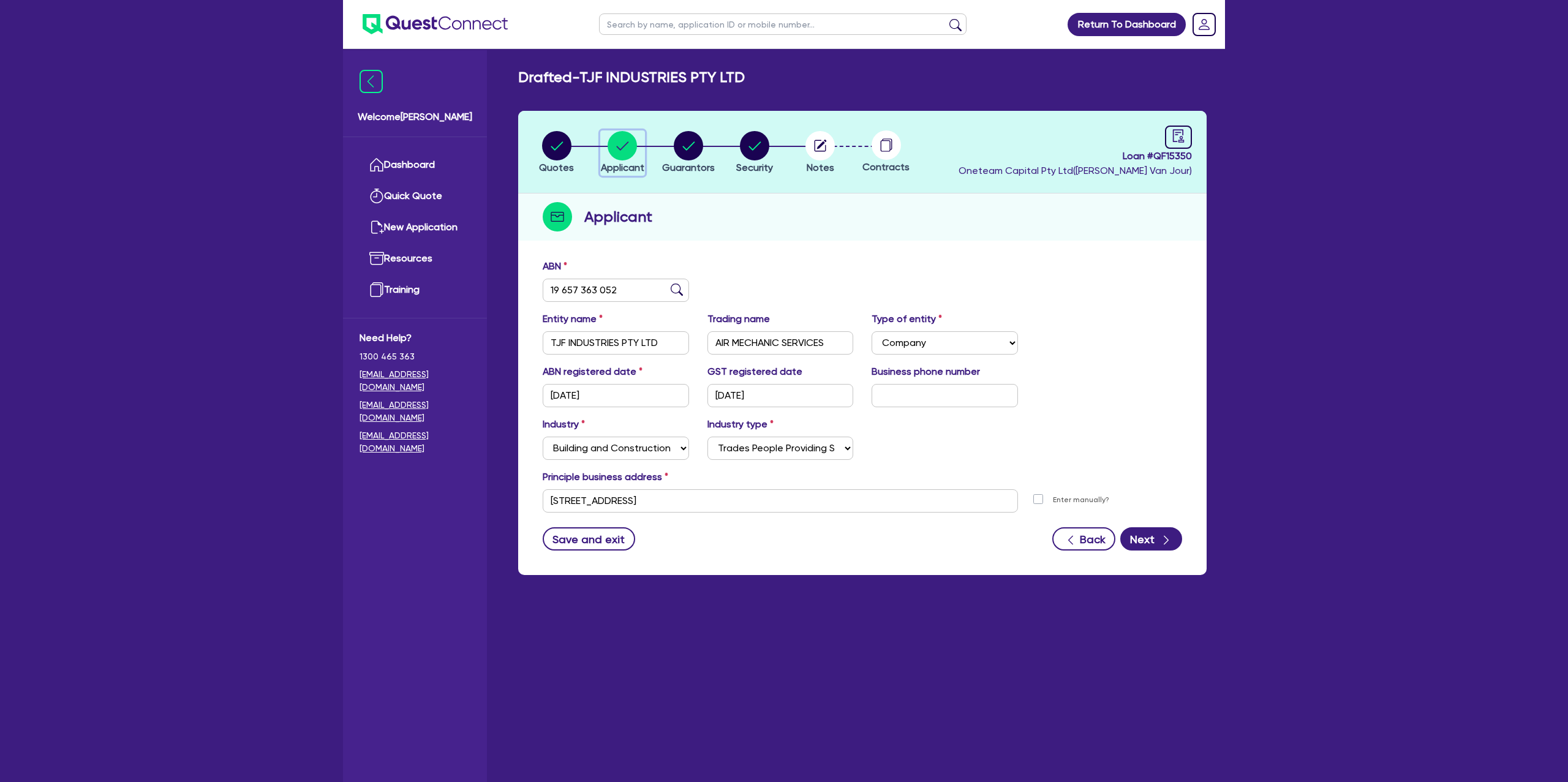
scroll to position [49, 0]
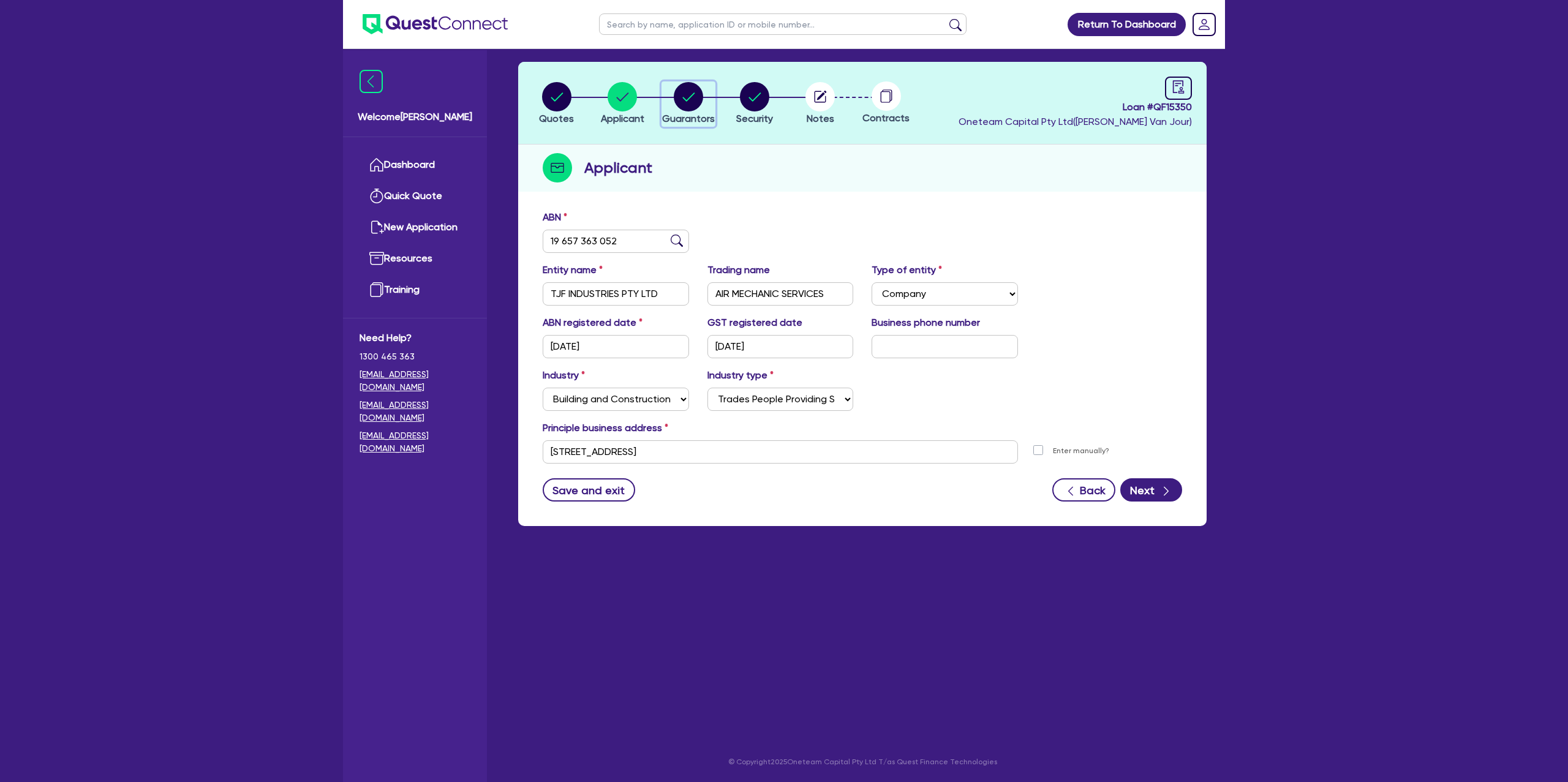
click at [691, 92] on circle "button" at bounding box center [688, 96] width 29 height 29
select select "MR"
select select "NSW"
select select "SINGLE"
select select "INVESTMENT_PROPERTY"
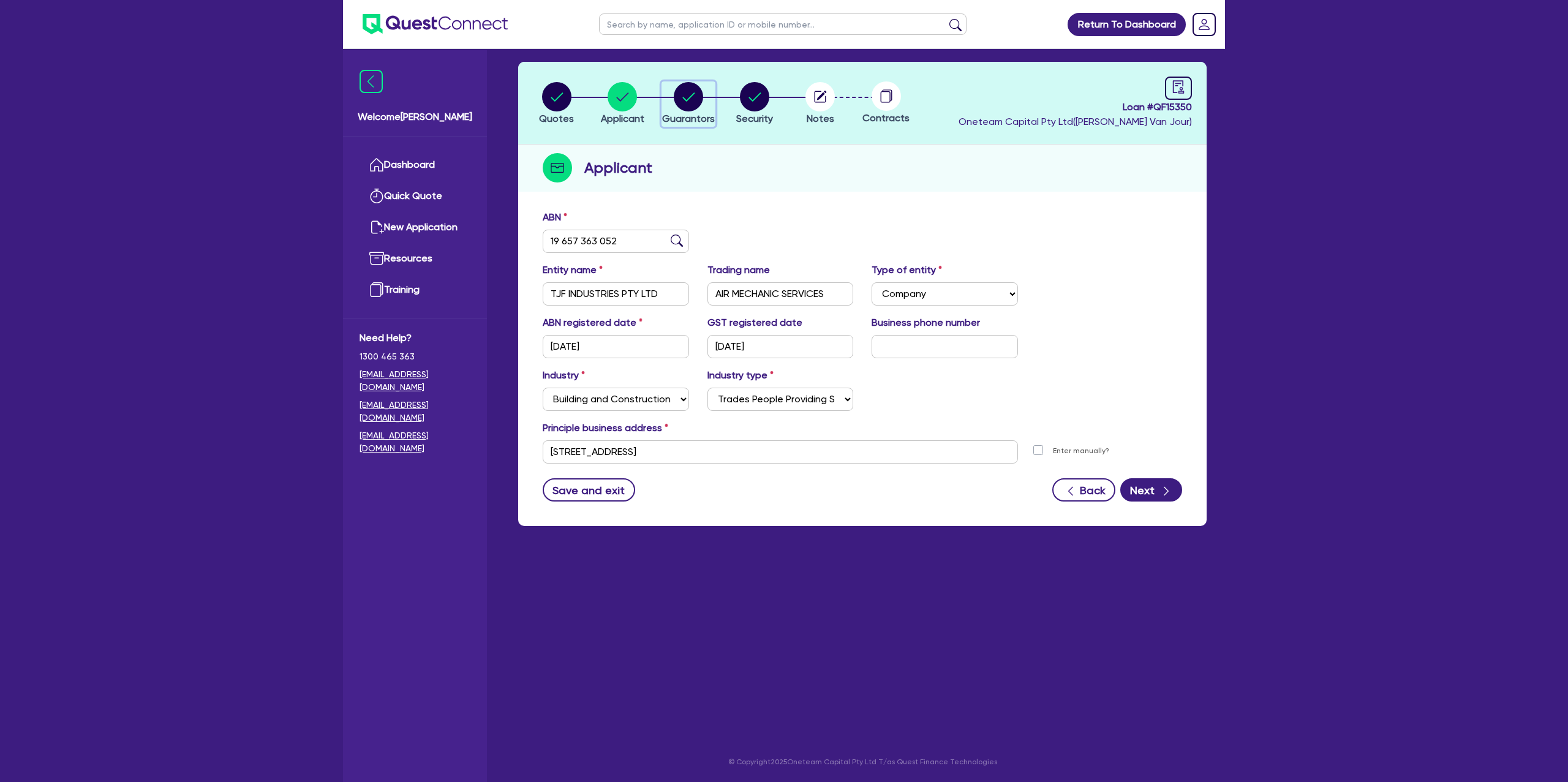
select select "CASH"
select select "MORTGAGE"
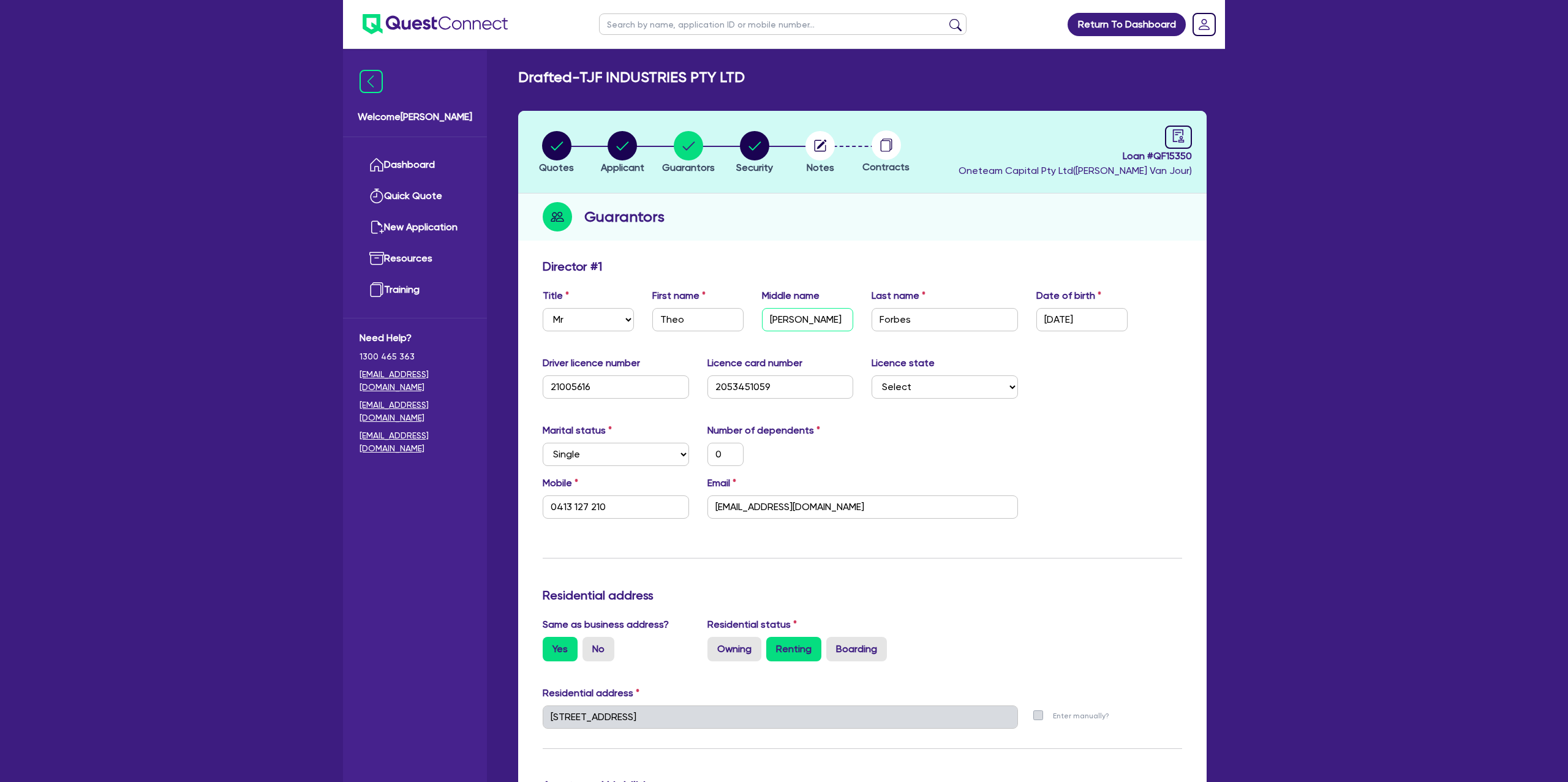
click at [783, 321] on input "Joseph" at bounding box center [807, 320] width 91 height 23
click at [885, 311] on input "Forbes" at bounding box center [945, 320] width 147 height 23
click at [885, 314] on input "Forbes" at bounding box center [945, 320] width 147 height 23
click at [885, 315] on input "Forbes" at bounding box center [945, 320] width 147 height 23
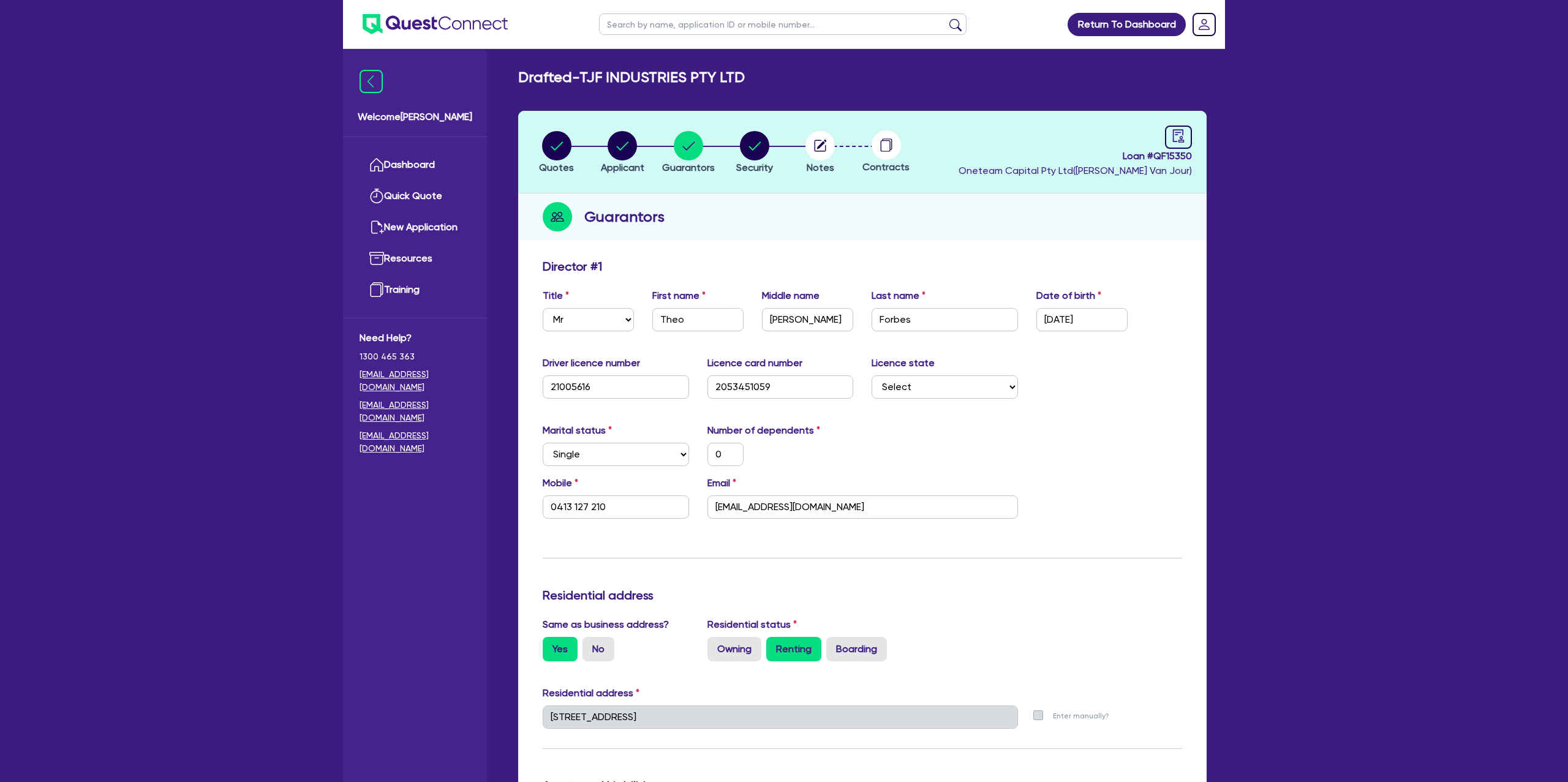
click at [862, 437] on div "Number of dependents 0" at bounding box center [780, 444] width 164 height 43
click at [756, 510] on input "theo.forbes@hotmail.com" at bounding box center [863, 507] width 310 height 23
click at [620, 145] on circle "button" at bounding box center [622, 145] width 29 height 29
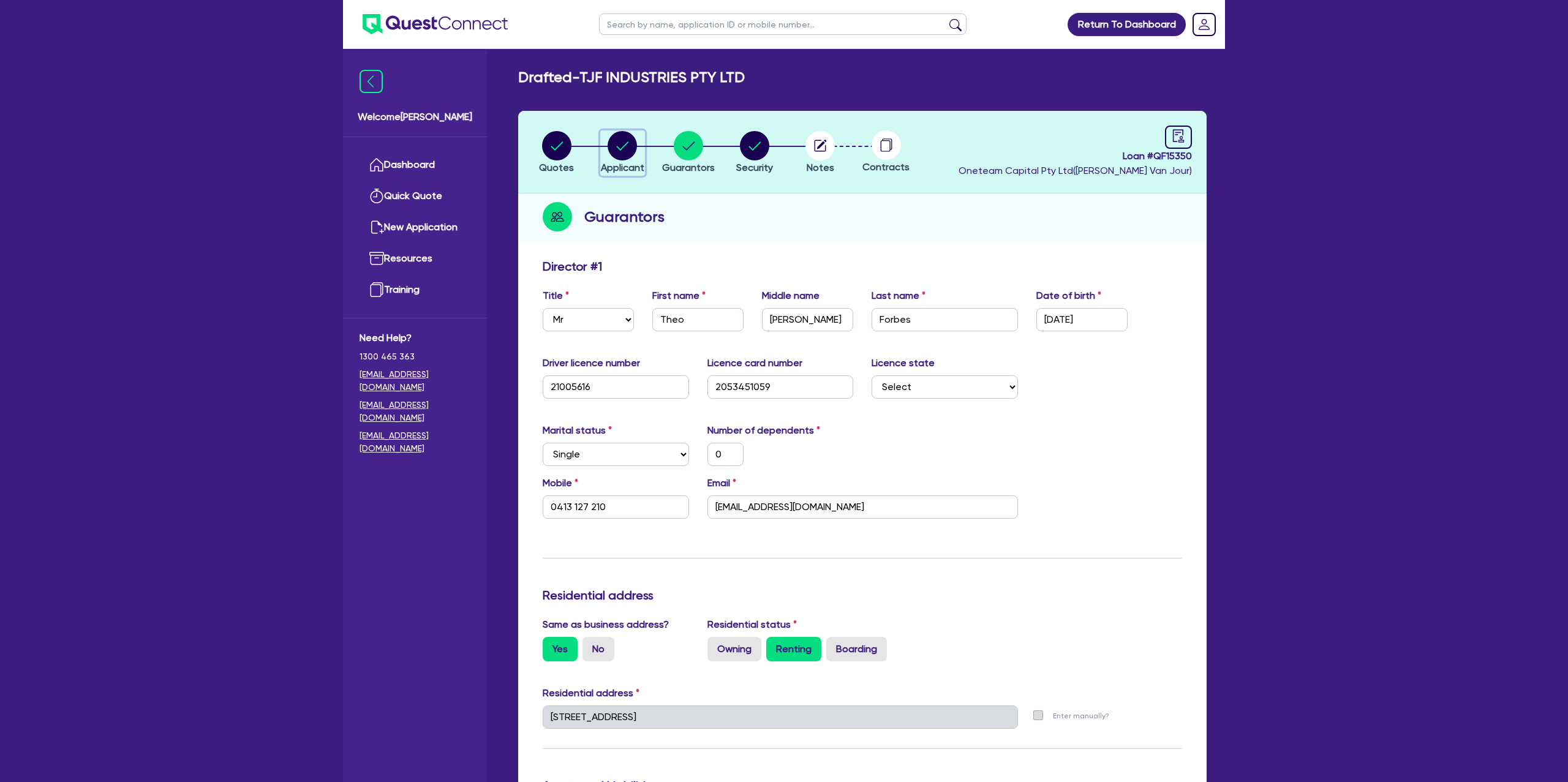
select select "COMPANY"
select select "BUILDING_CONSTRUCTION"
select select "TRADES_SERVICES_CONSUMERS"
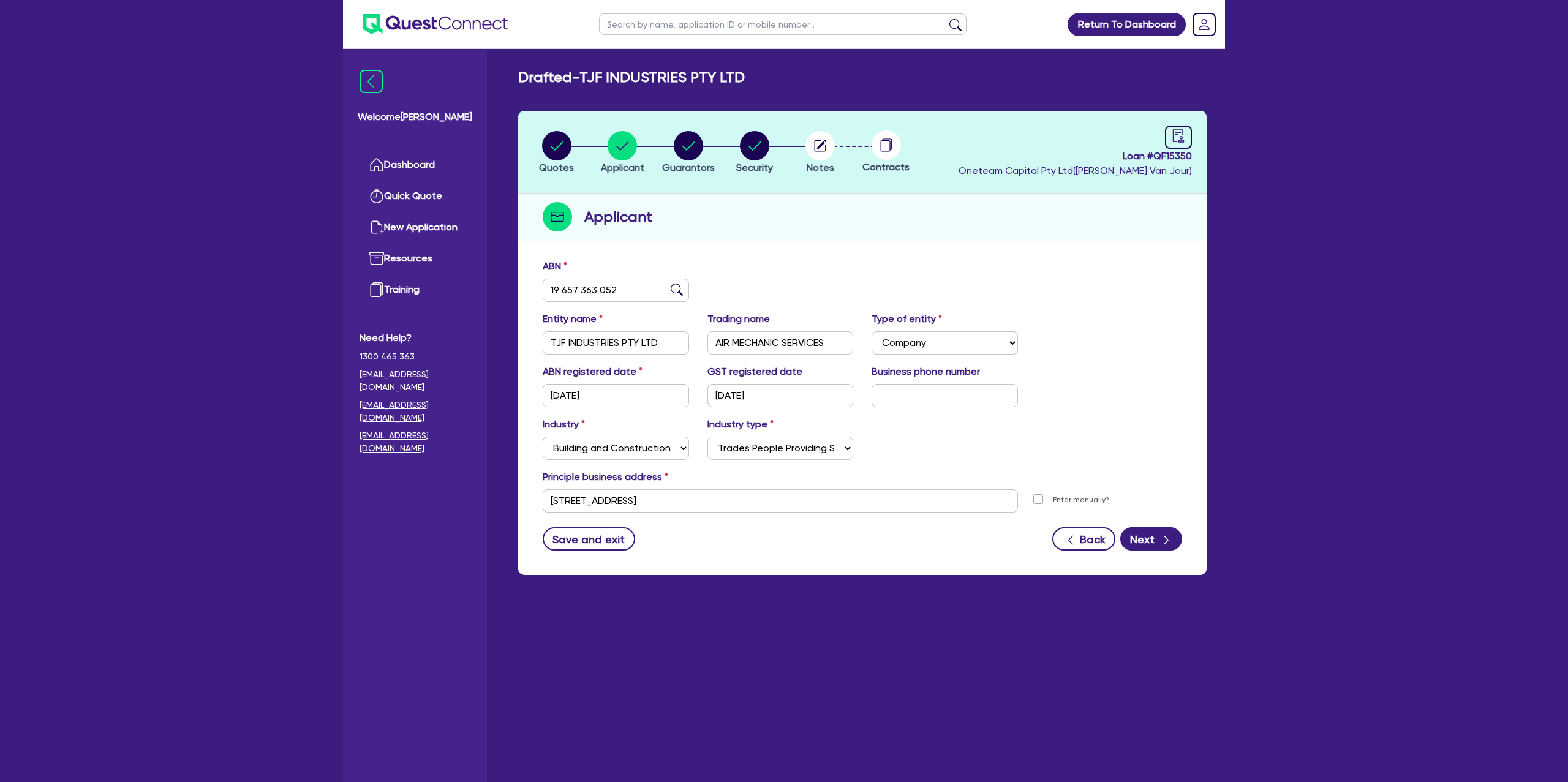
click at [584, 143] on li "Quotes" at bounding box center [557, 152] width 66 height 43
click at [560, 147] on circle "button" at bounding box center [556, 145] width 29 height 29
select select "CARS_AND_LIGHT_TRUCKS"
select select "PASSENGER_VEHICLES"
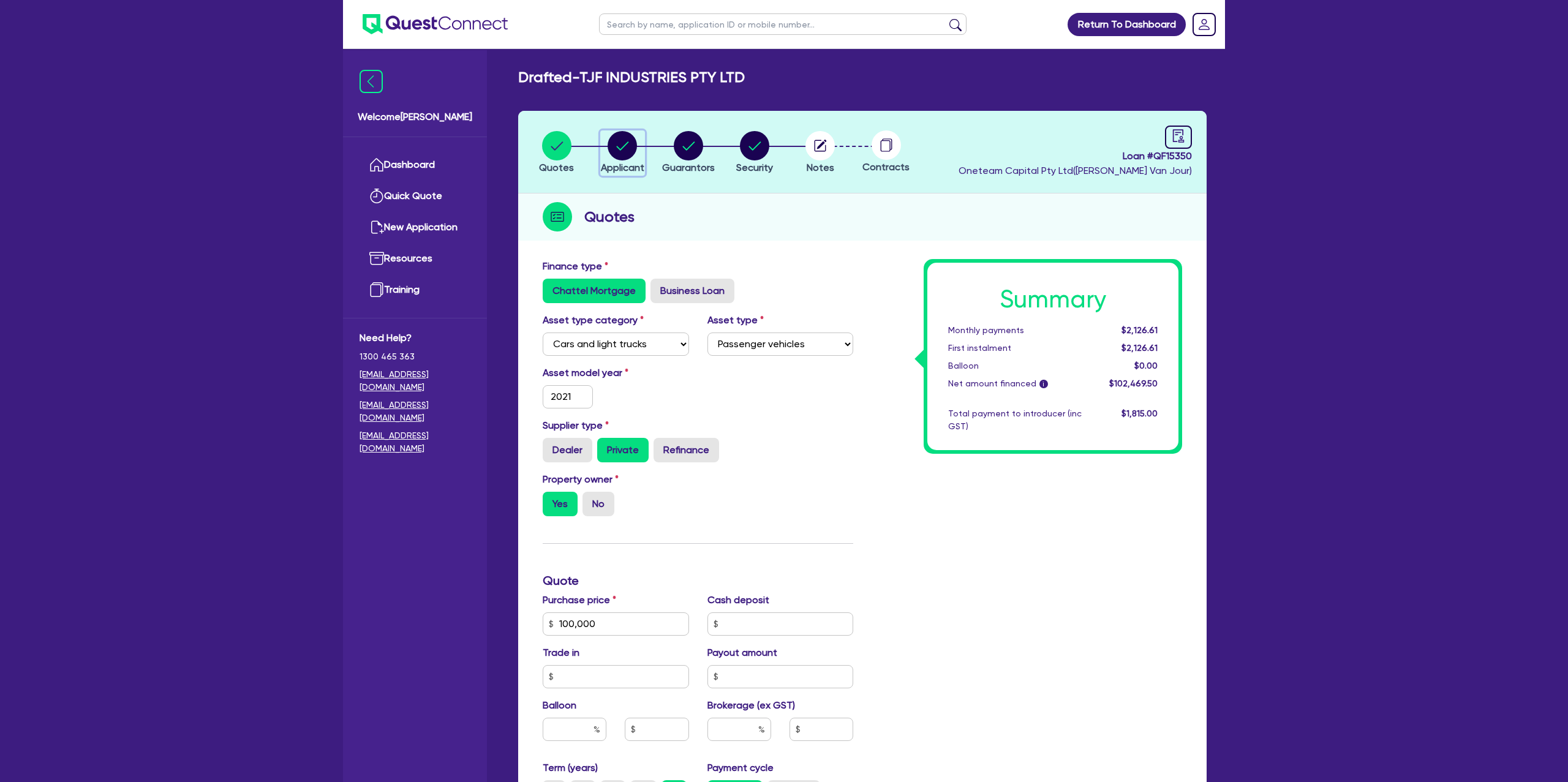
click at [624, 149] on circle "button" at bounding box center [622, 145] width 29 height 29
select select "COMPANY"
select select "BUILDING_CONSTRUCTION"
select select "TRADES_SERVICES_CONSUMERS"
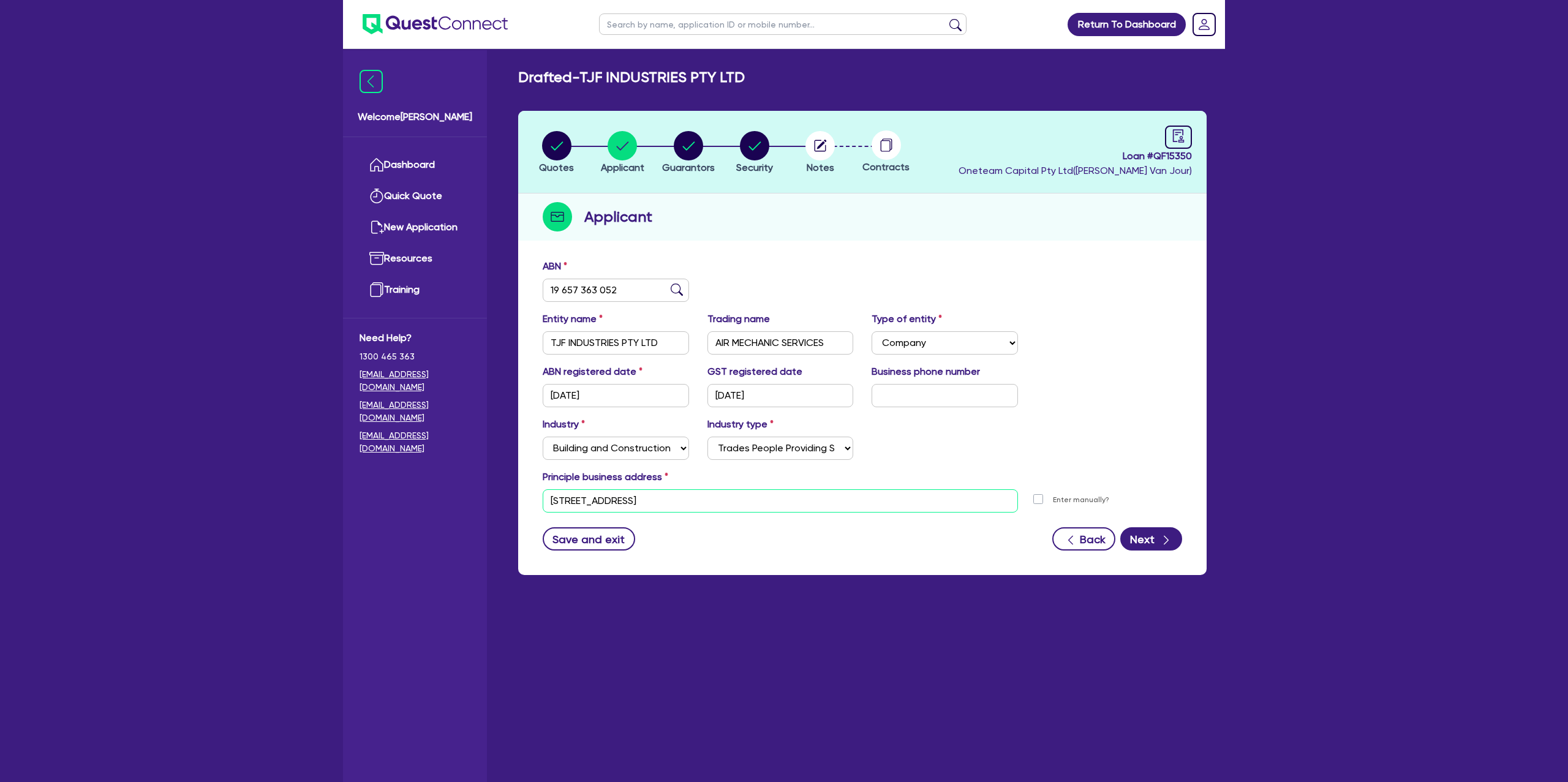
click at [613, 505] on input "401 Armidale Rd South Grafton NSW 2460" at bounding box center [780, 501] width 476 height 23
click at [671, 138] on div "button" at bounding box center [689, 145] width 53 height 29
select select "MR"
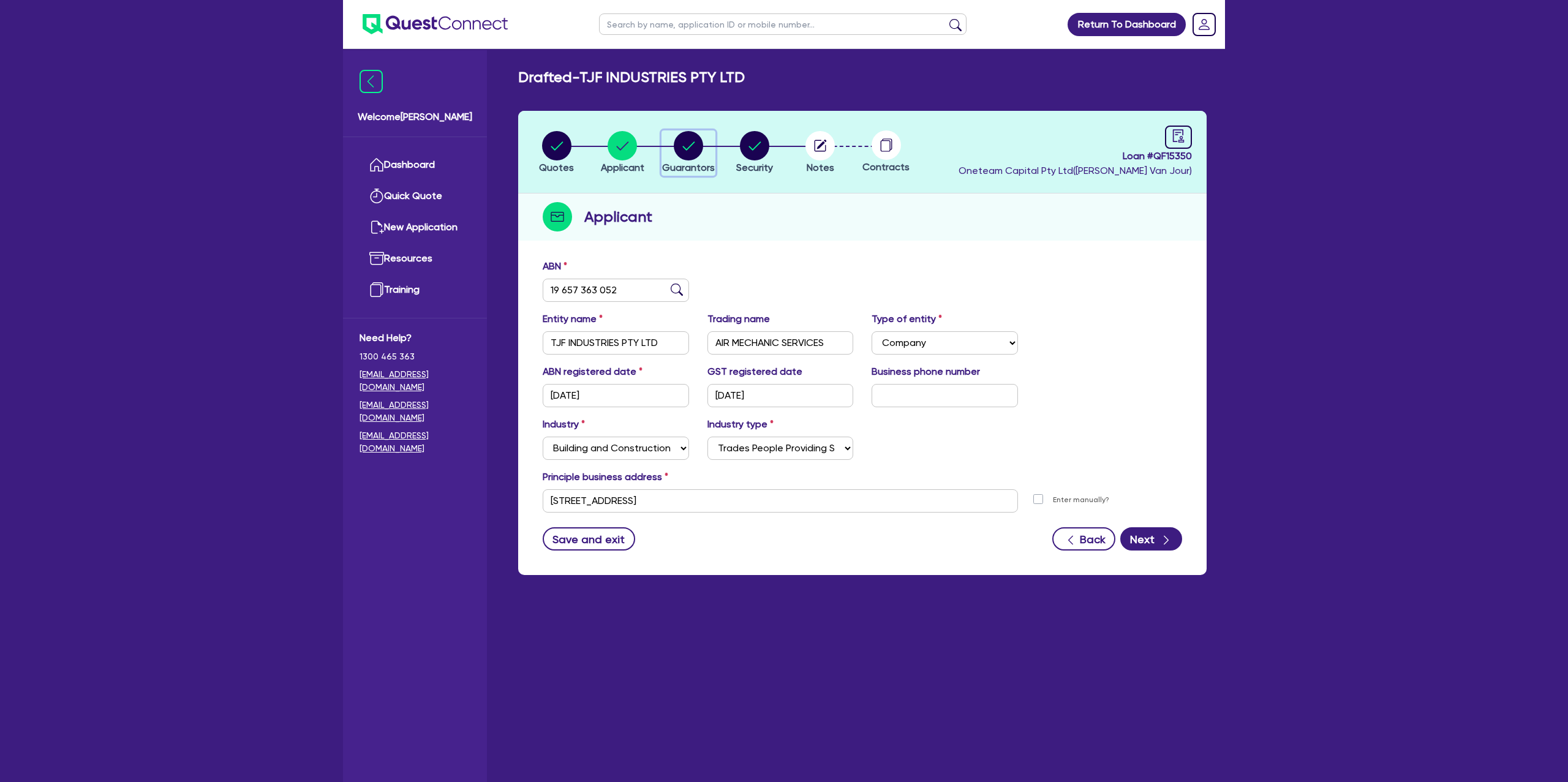
select select "NSW"
select select "SINGLE"
select select "INVESTMENT_PROPERTY"
select select "CASH"
select select "MORTGAGE"
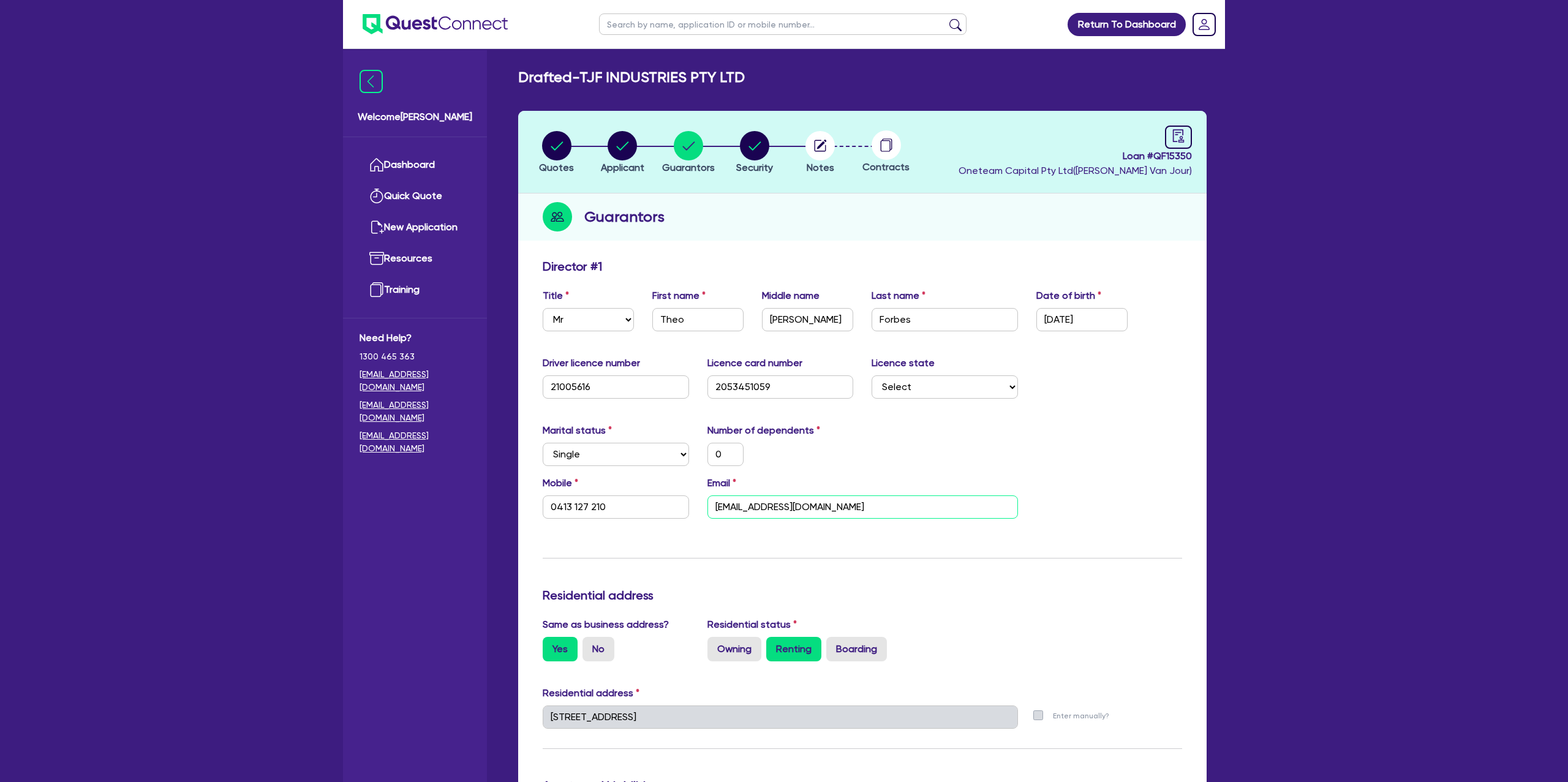
click at [753, 506] on input "theo.forbes@hotmail.com" at bounding box center [863, 507] width 310 height 23
click at [753, 507] on input "theo.forbes@hotmail.com" at bounding box center [863, 507] width 310 height 23
click at [843, 469] on div "Marital status Select Single Married De Facto / Partner Number of dependents 0" at bounding box center [863, 450] width 658 height 53
click at [1172, 147] on link at bounding box center [1178, 137] width 27 height 23
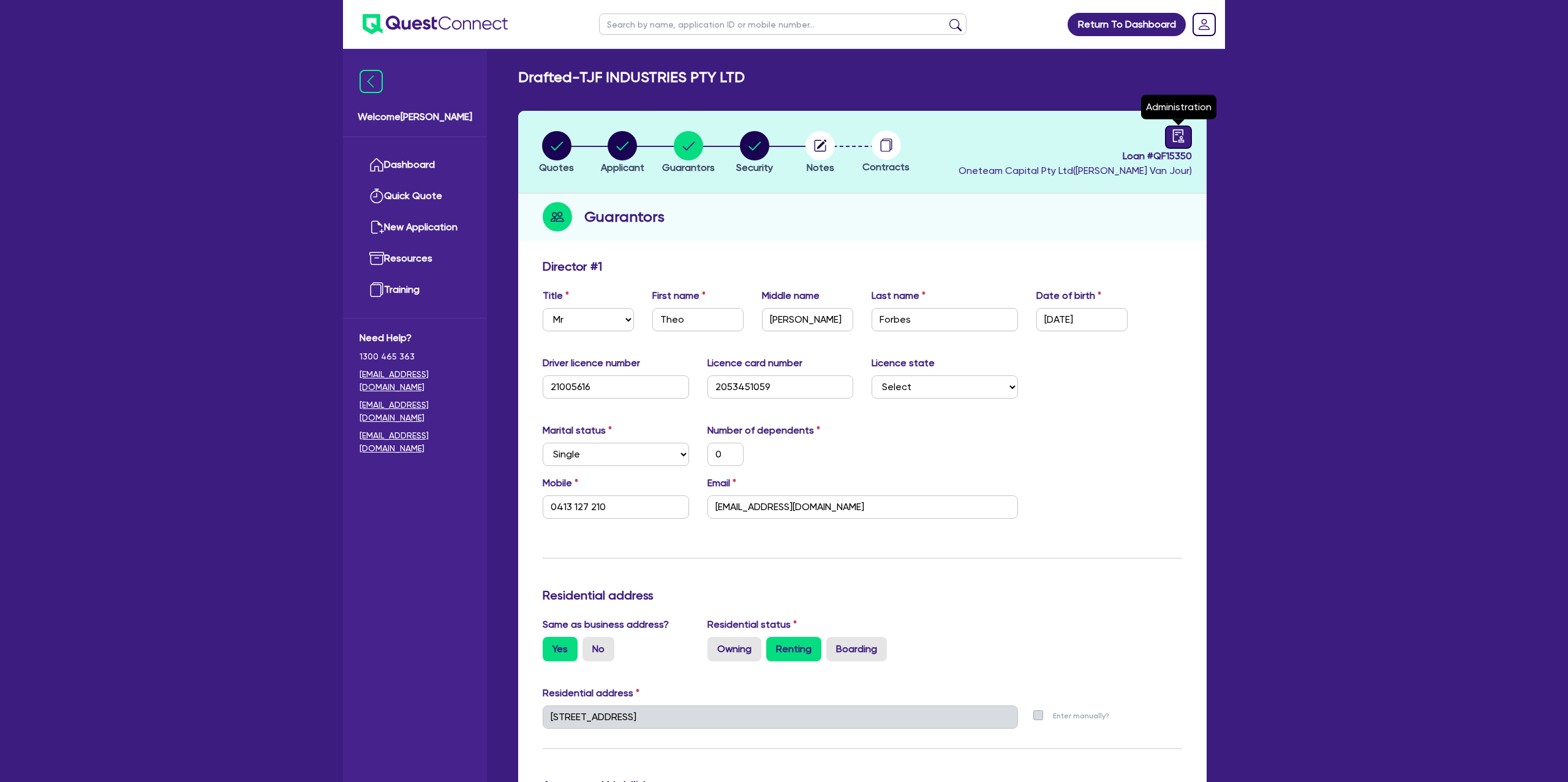
select select "DRAFTED_NEW"
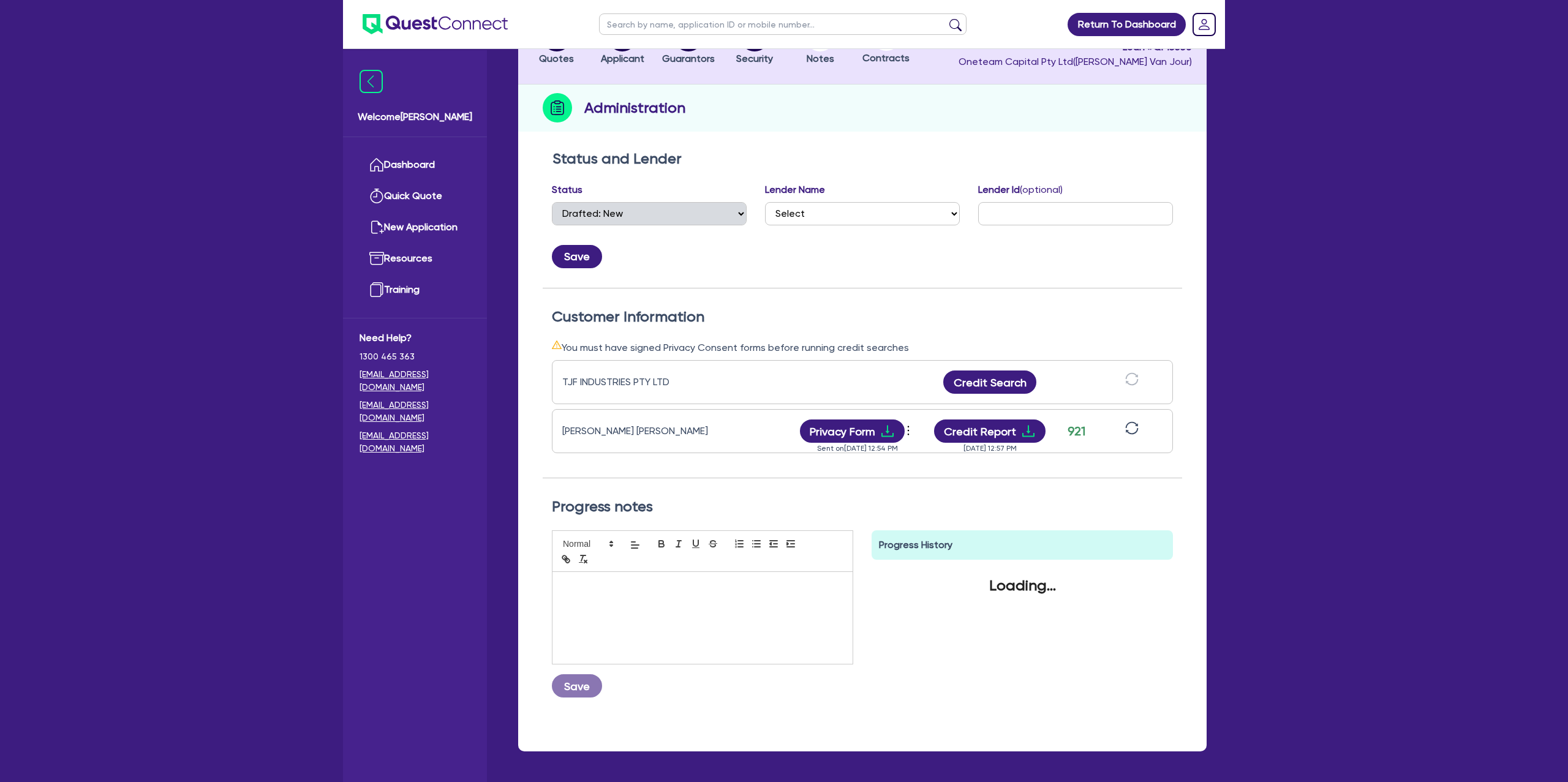
scroll to position [116, 0]
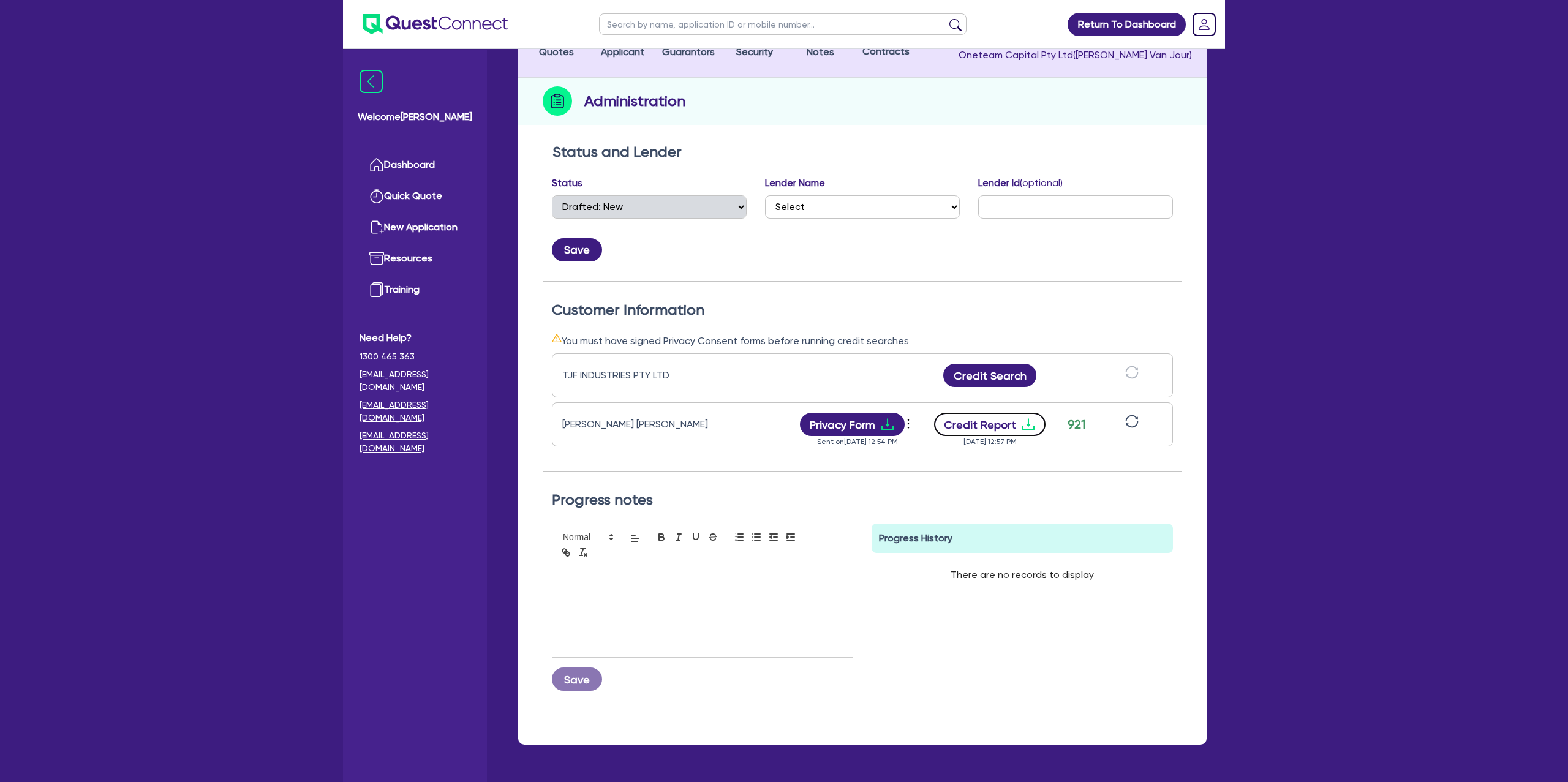
click at [1017, 422] on button "Credit Report" at bounding box center [990, 424] width 112 height 23
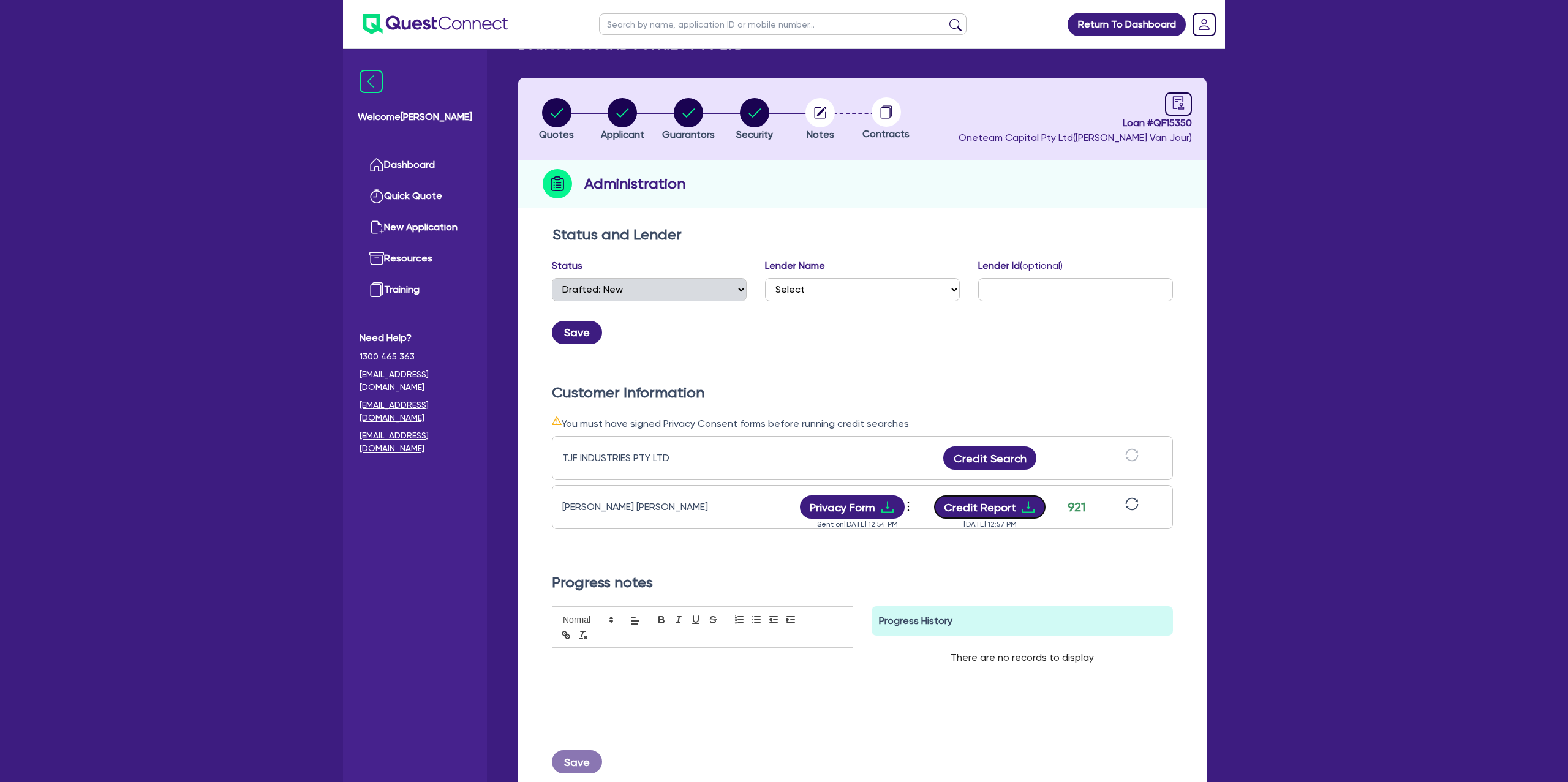
scroll to position [0, 0]
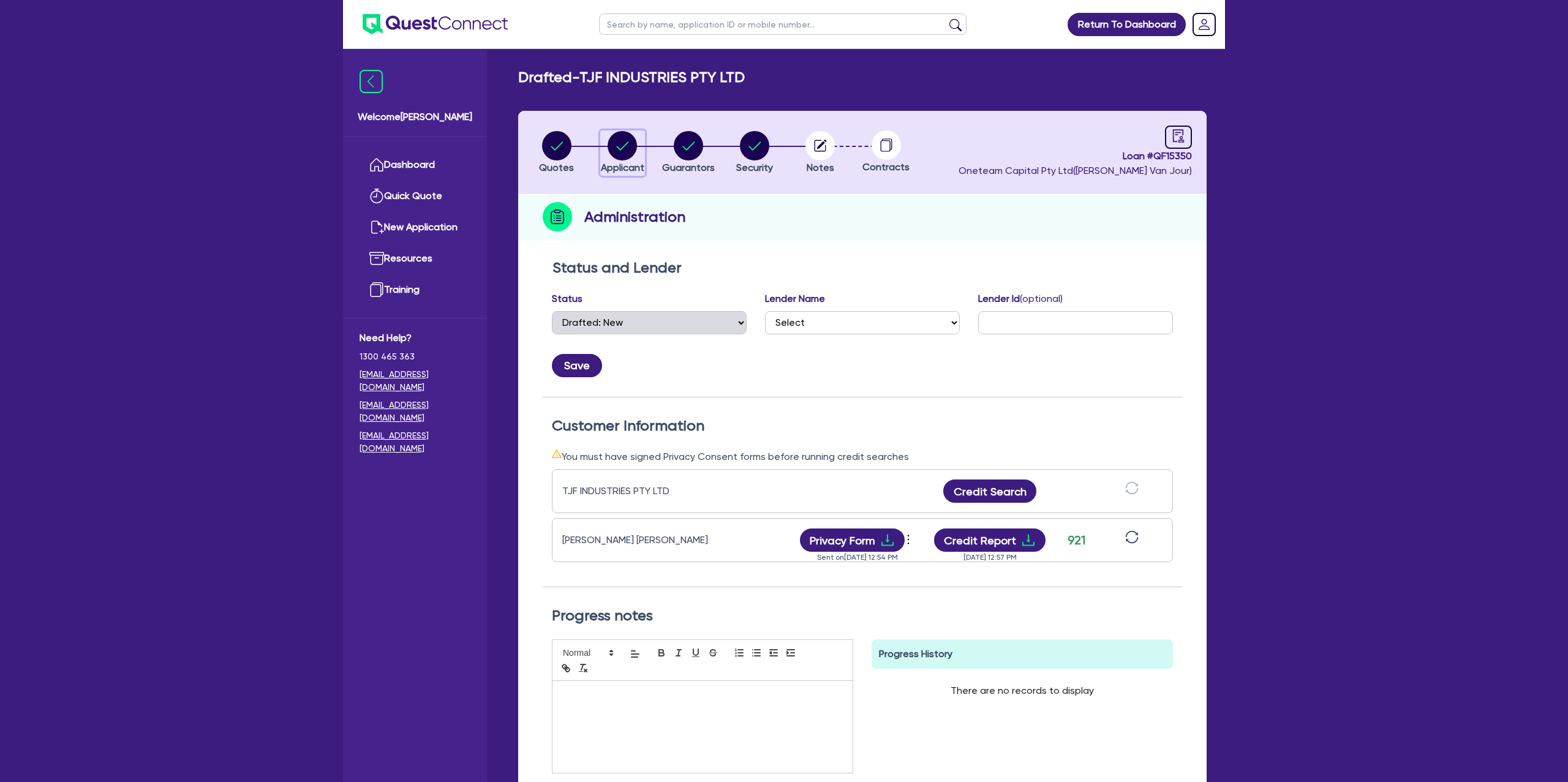
click at [628, 143] on icon "button" at bounding box center [623, 146] width 12 height 9
select select "COMPANY"
select select "BUILDING_CONSTRUCTION"
select select "TRADES_SERVICES_CONSUMERS"
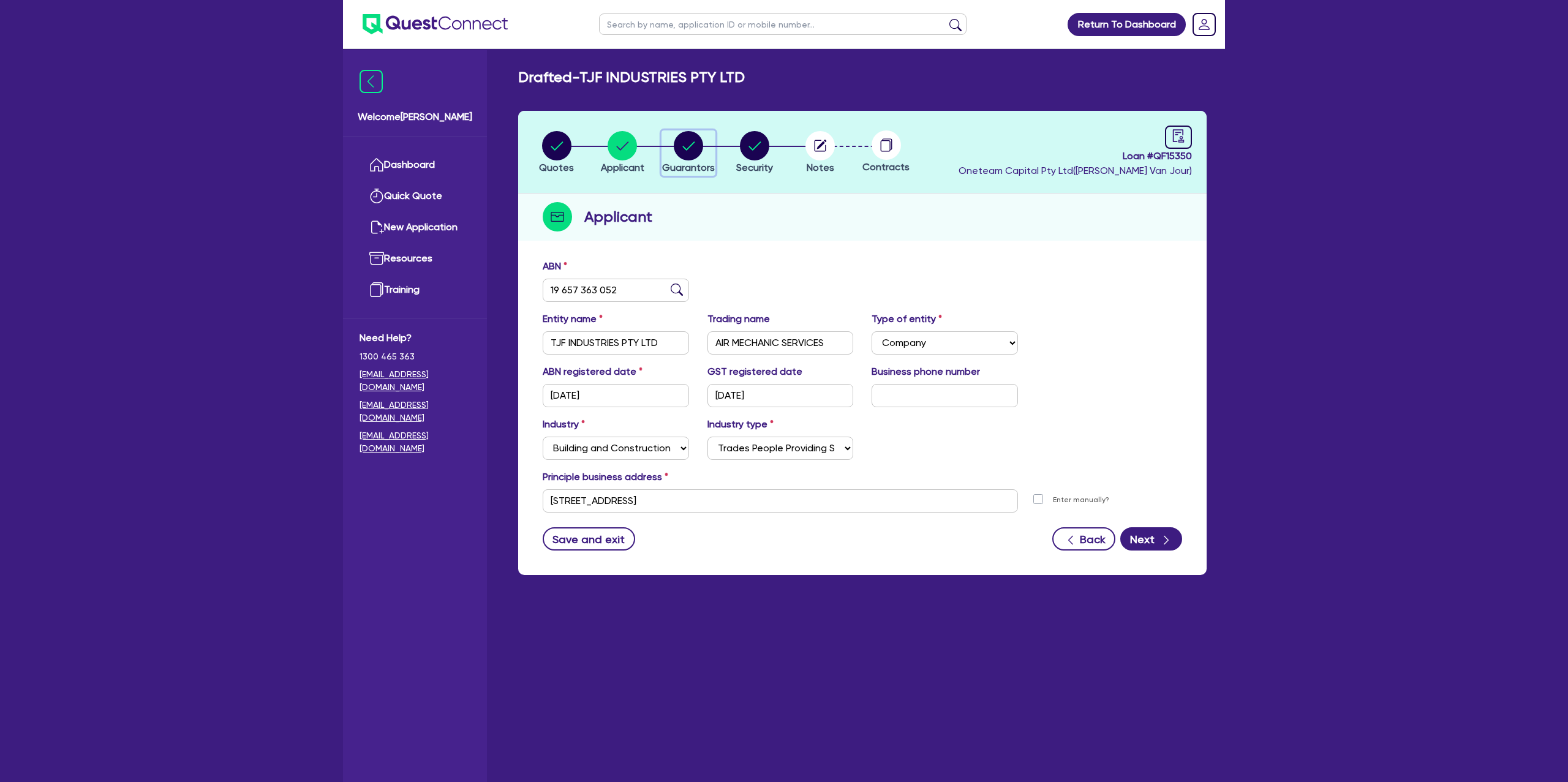
click at [698, 139] on circle "button" at bounding box center [688, 145] width 29 height 29
select select "MR"
select select "NSW"
select select "SINGLE"
select select "INVESTMENT_PROPERTY"
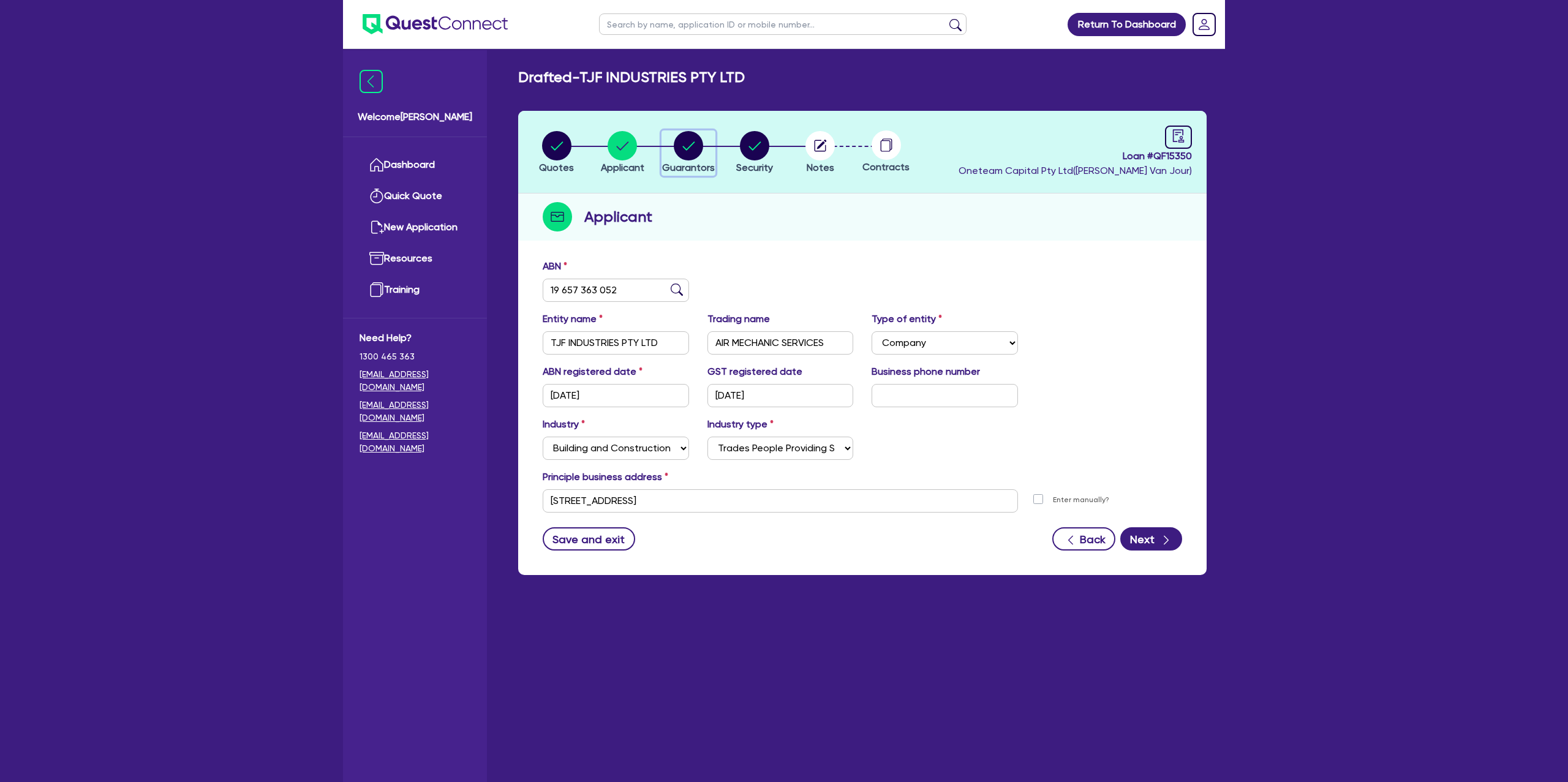
select select "CASH"
select select "MORTGAGE"
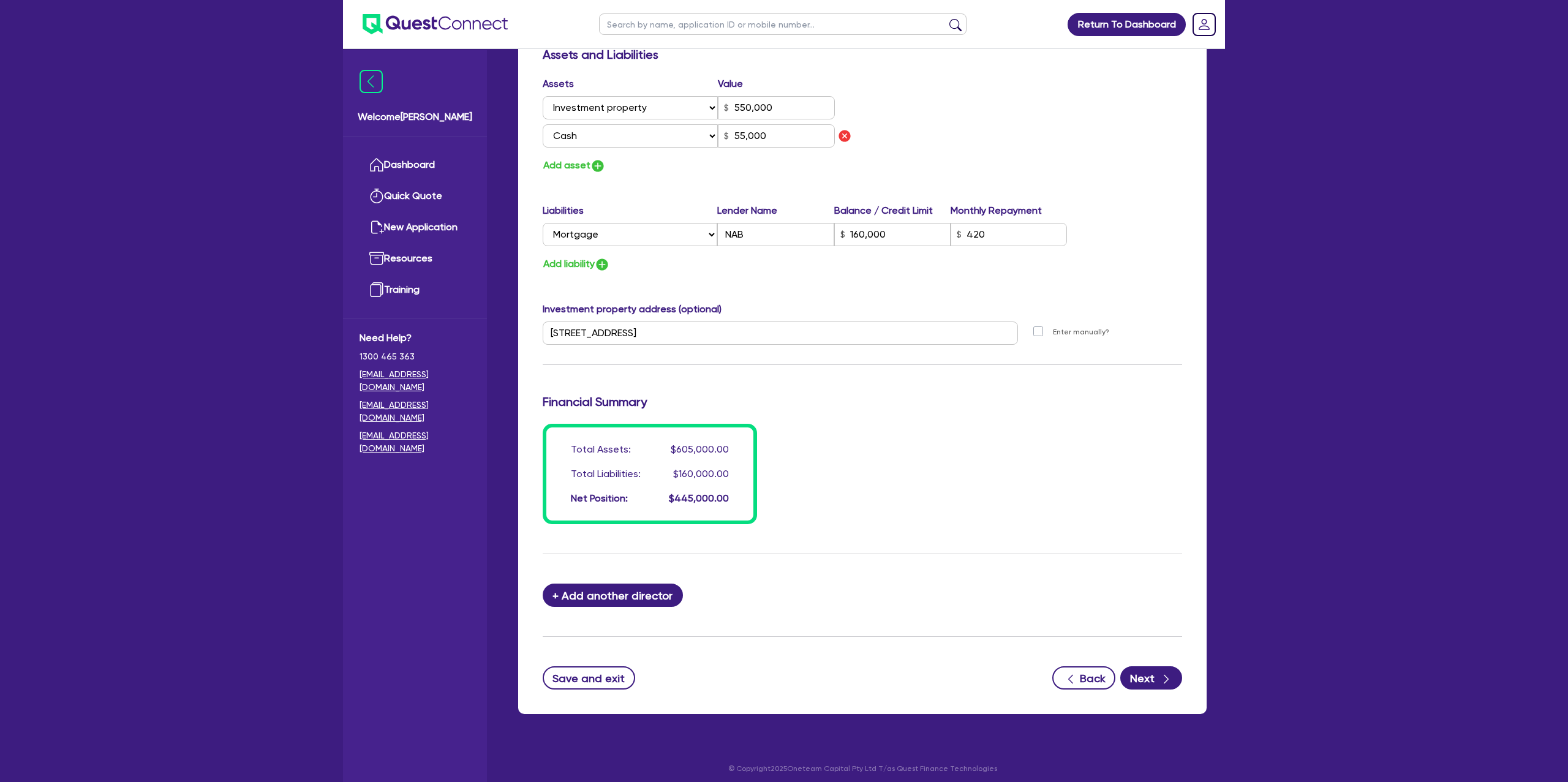
scroll to position [738, 0]
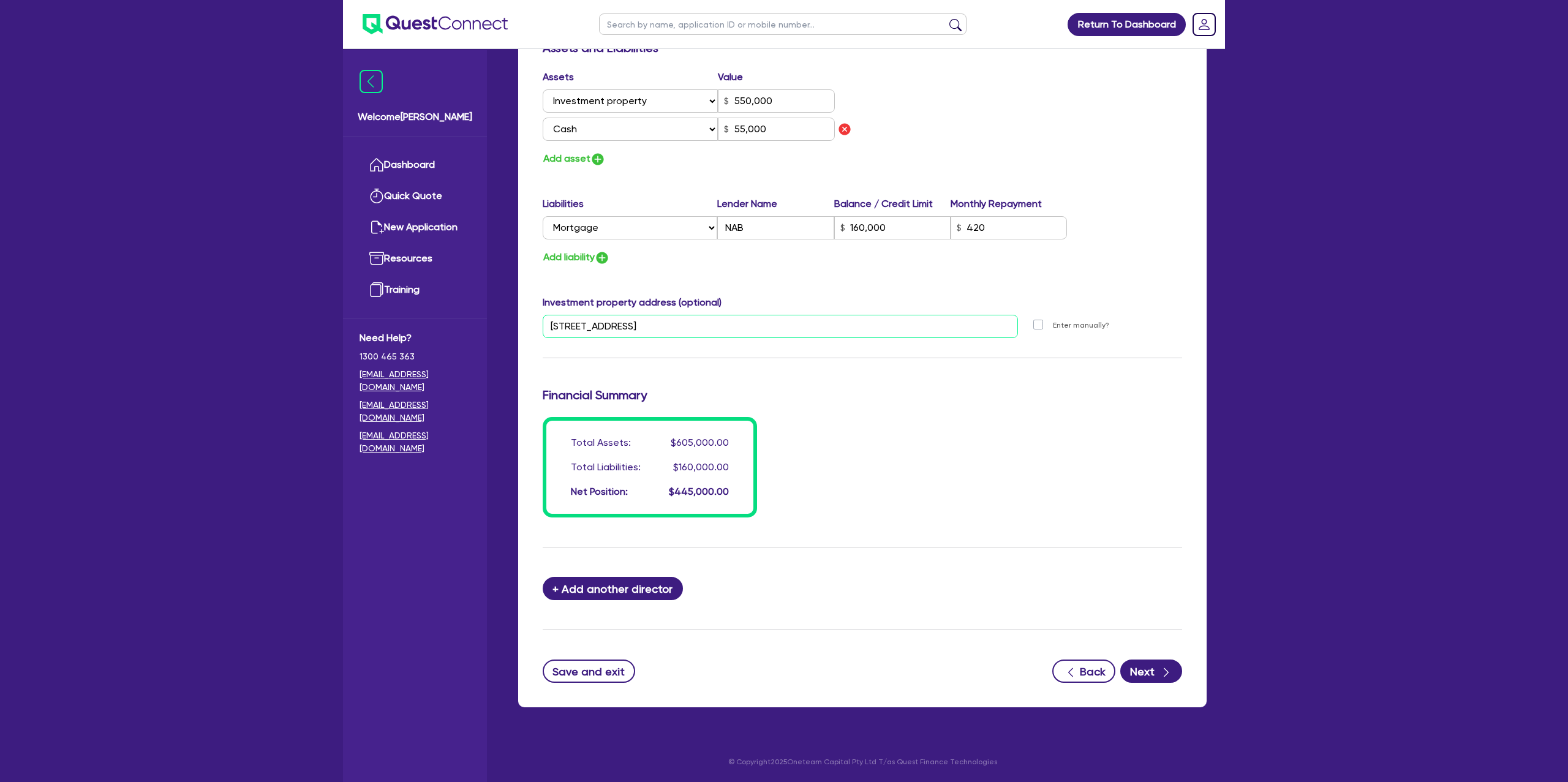
click at [599, 321] on input "379 North St Grafton NSW 2460" at bounding box center [780, 326] width 476 height 23
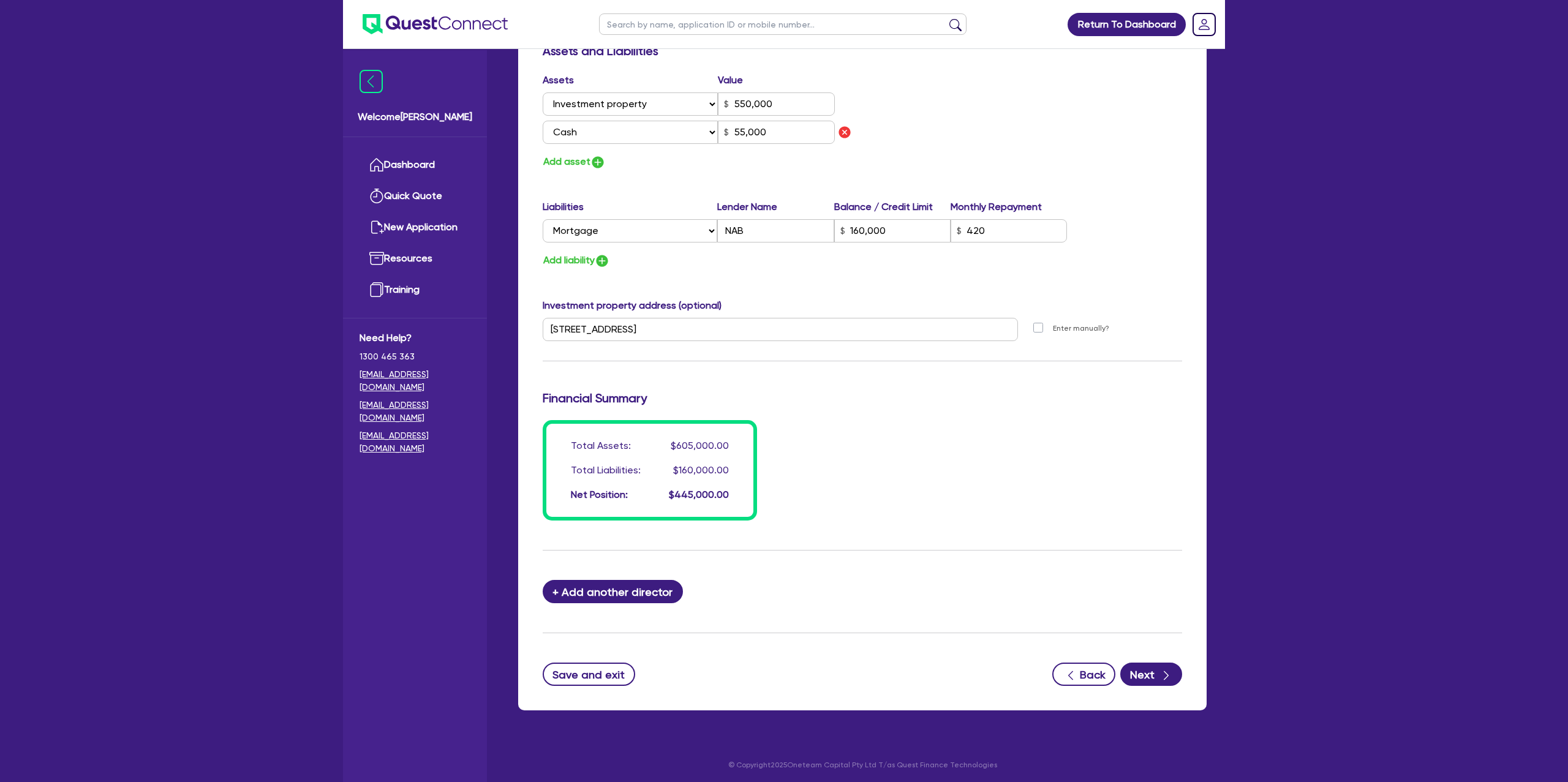
click at [978, 133] on div "Assets Value Select Asset Cash Property Investment property Vehicle Truck Trail…" at bounding box center [863, 121] width 658 height 97
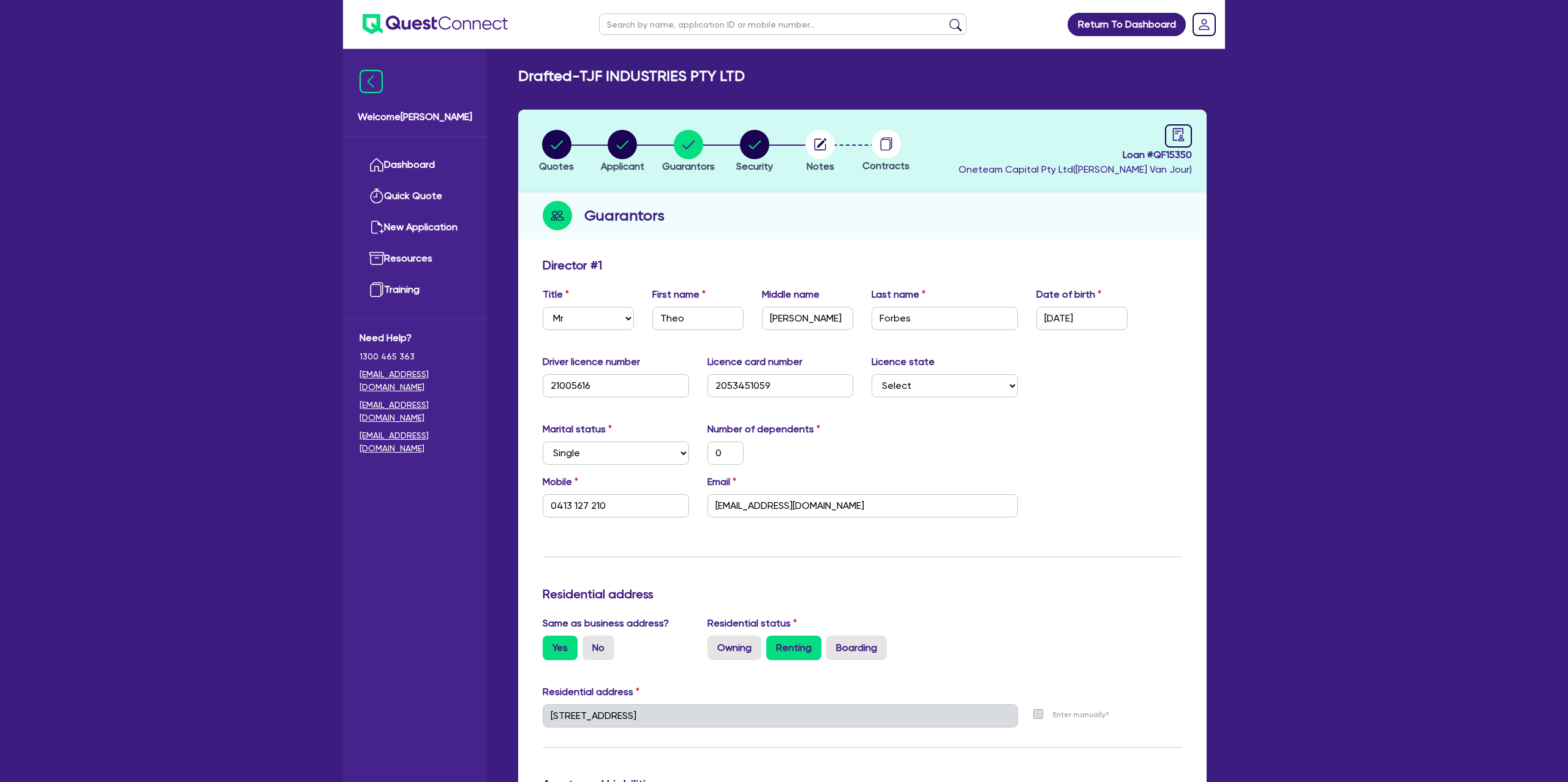
scroll to position [0, 0]
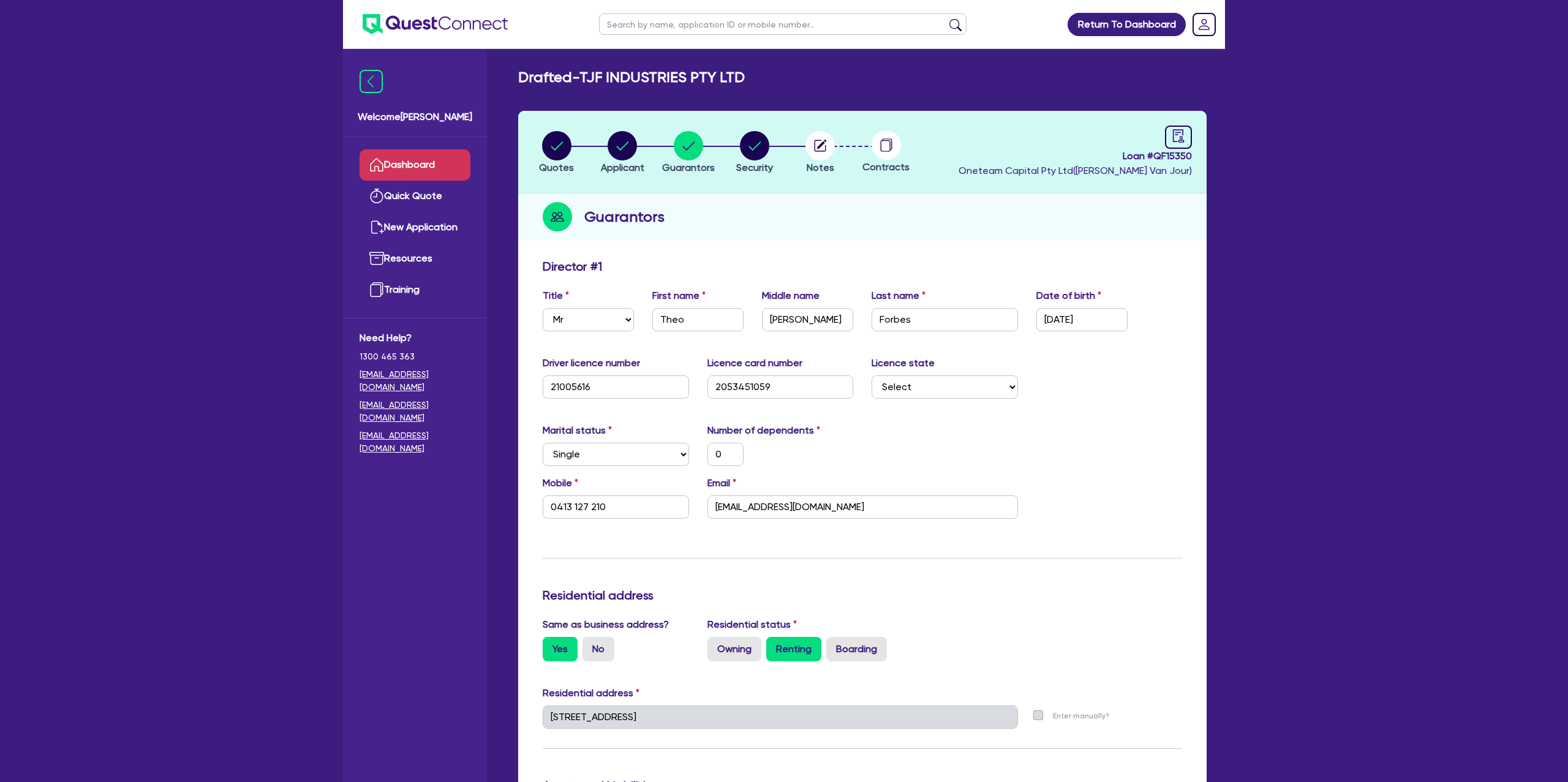
click at [424, 159] on link "Dashboard" at bounding box center [415, 164] width 110 height 31
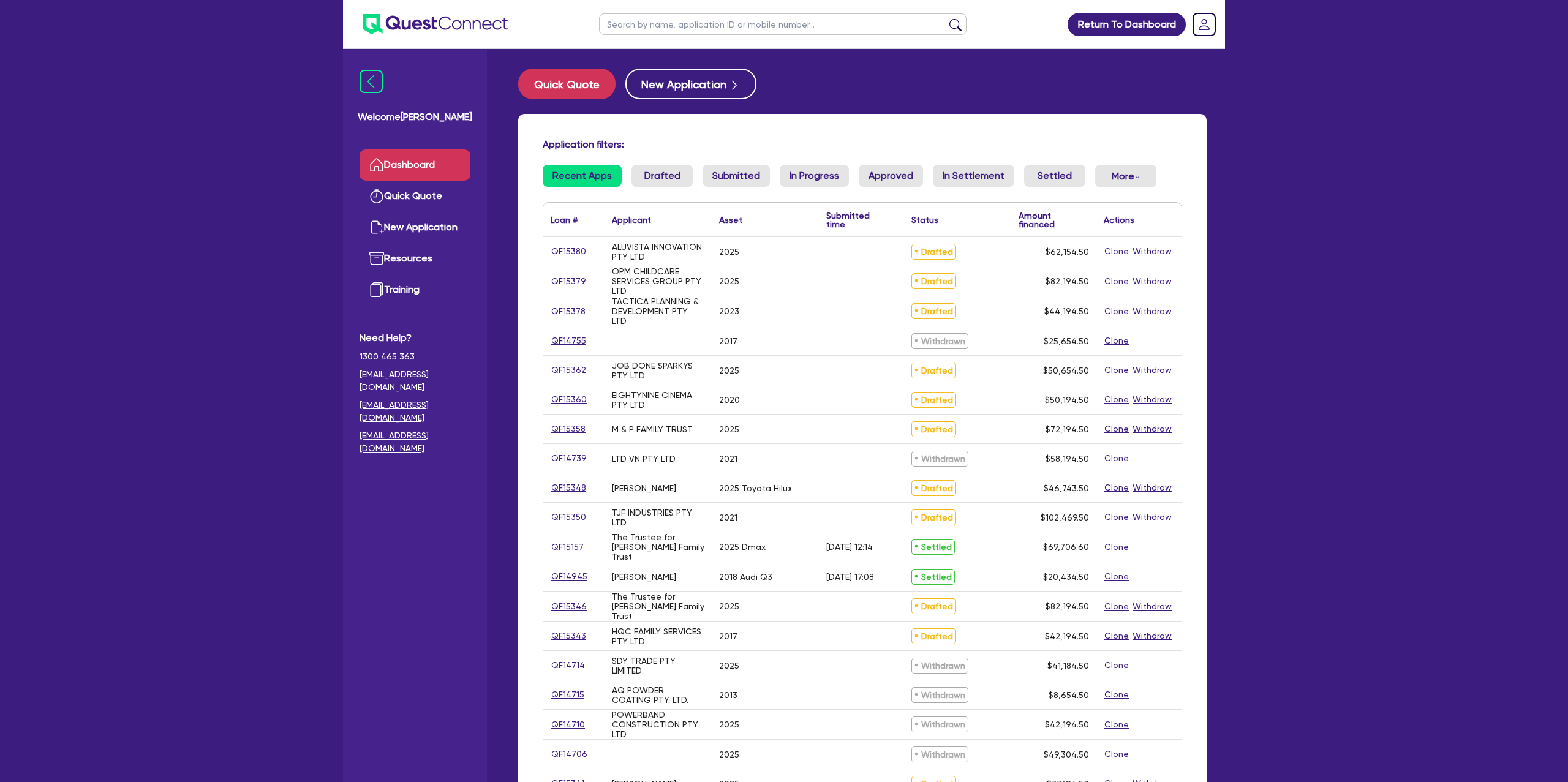
click at [705, 19] on input "text" at bounding box center [783, 24] width 368 height 21
type input "Anthony"
click at [946, 19] on button "submit" at bounding box center [955, 27] width 19 height 17
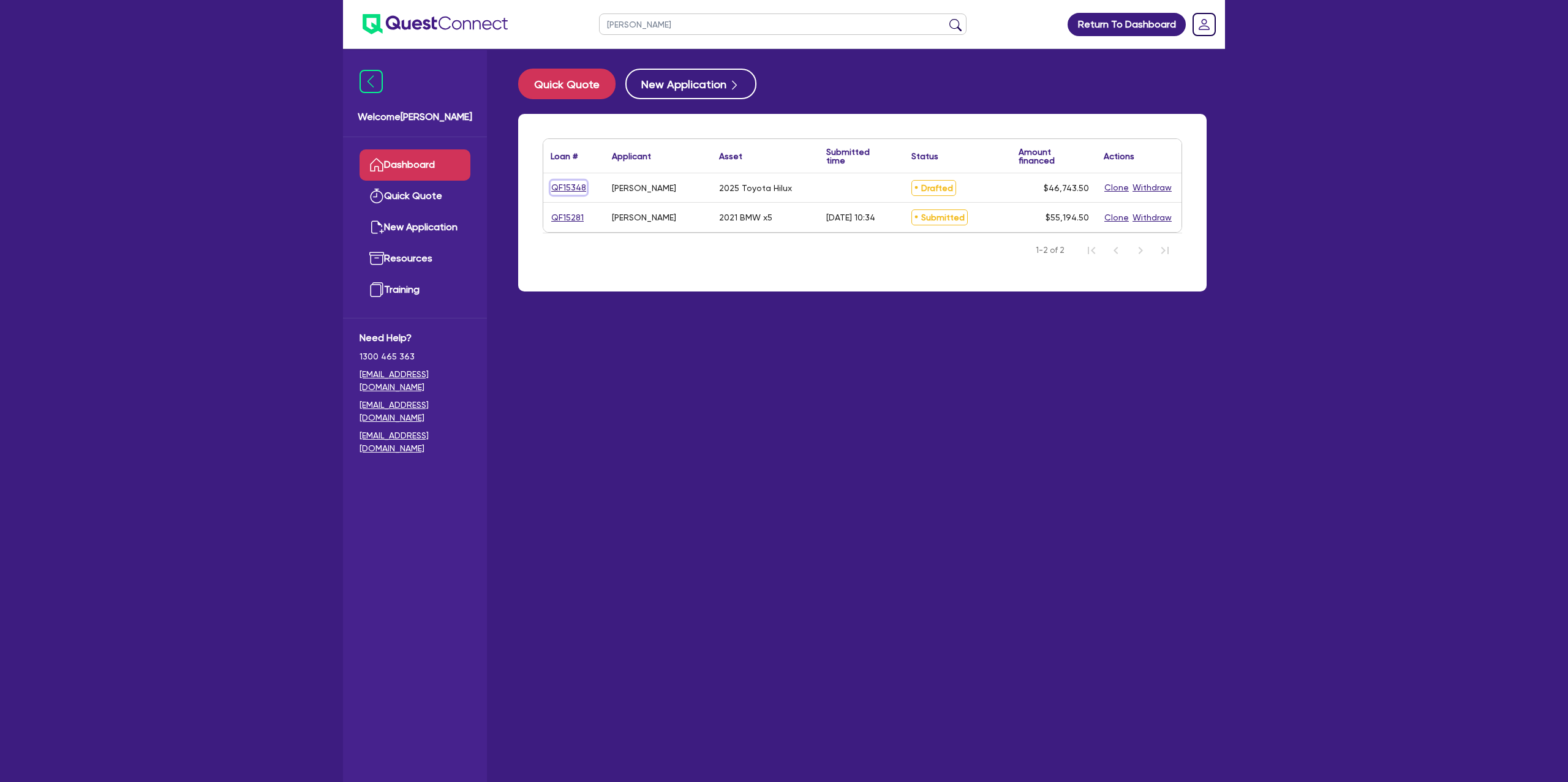
click at [578, 191] on link "QF15348" at bounding box center [568, 187] width 36 height 14
select select "CARS_AND_LIGHT_TRUCKS"
select select "PASSENGER_VEHICLES"
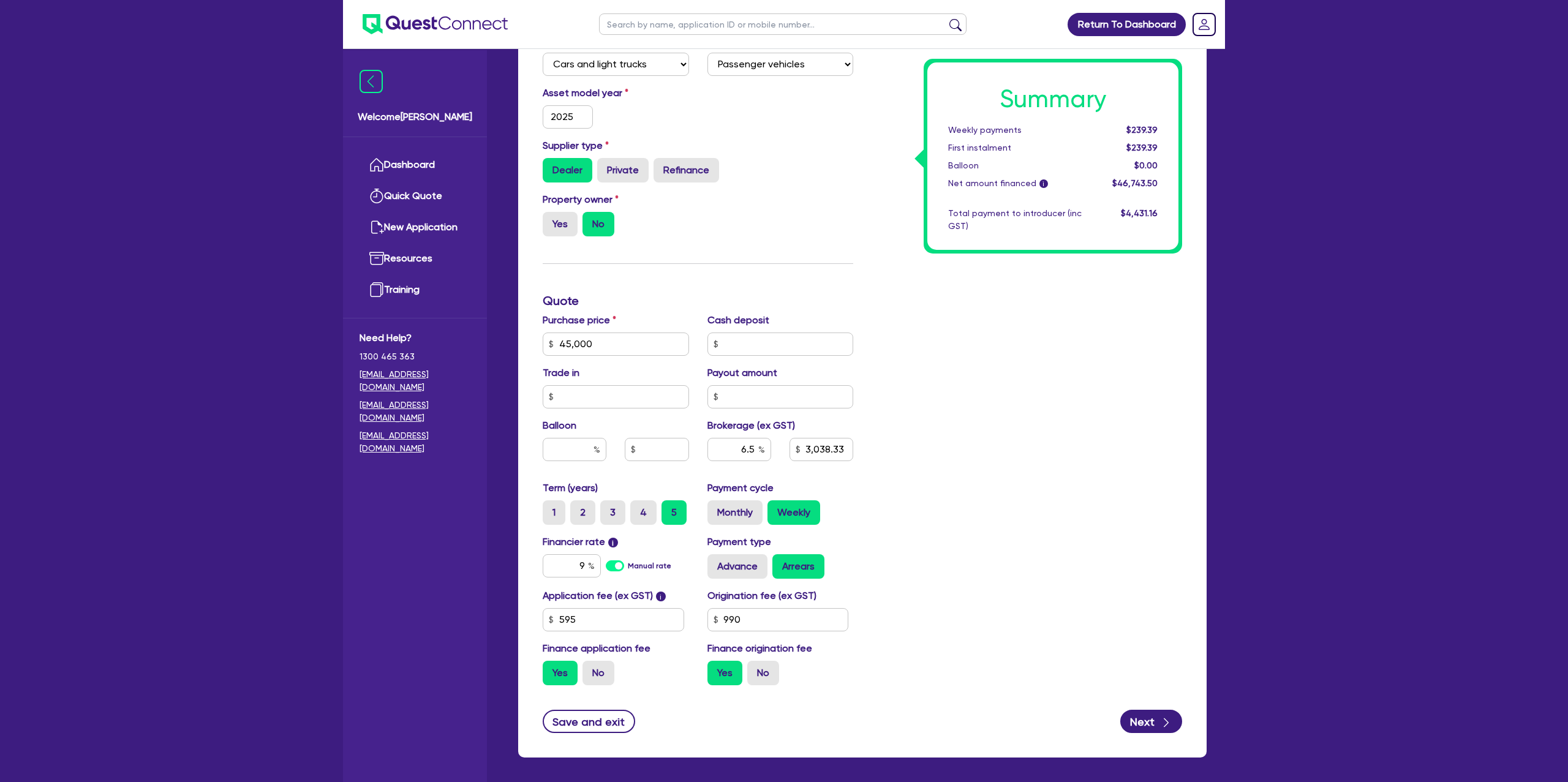
scroll to position [329, 0]
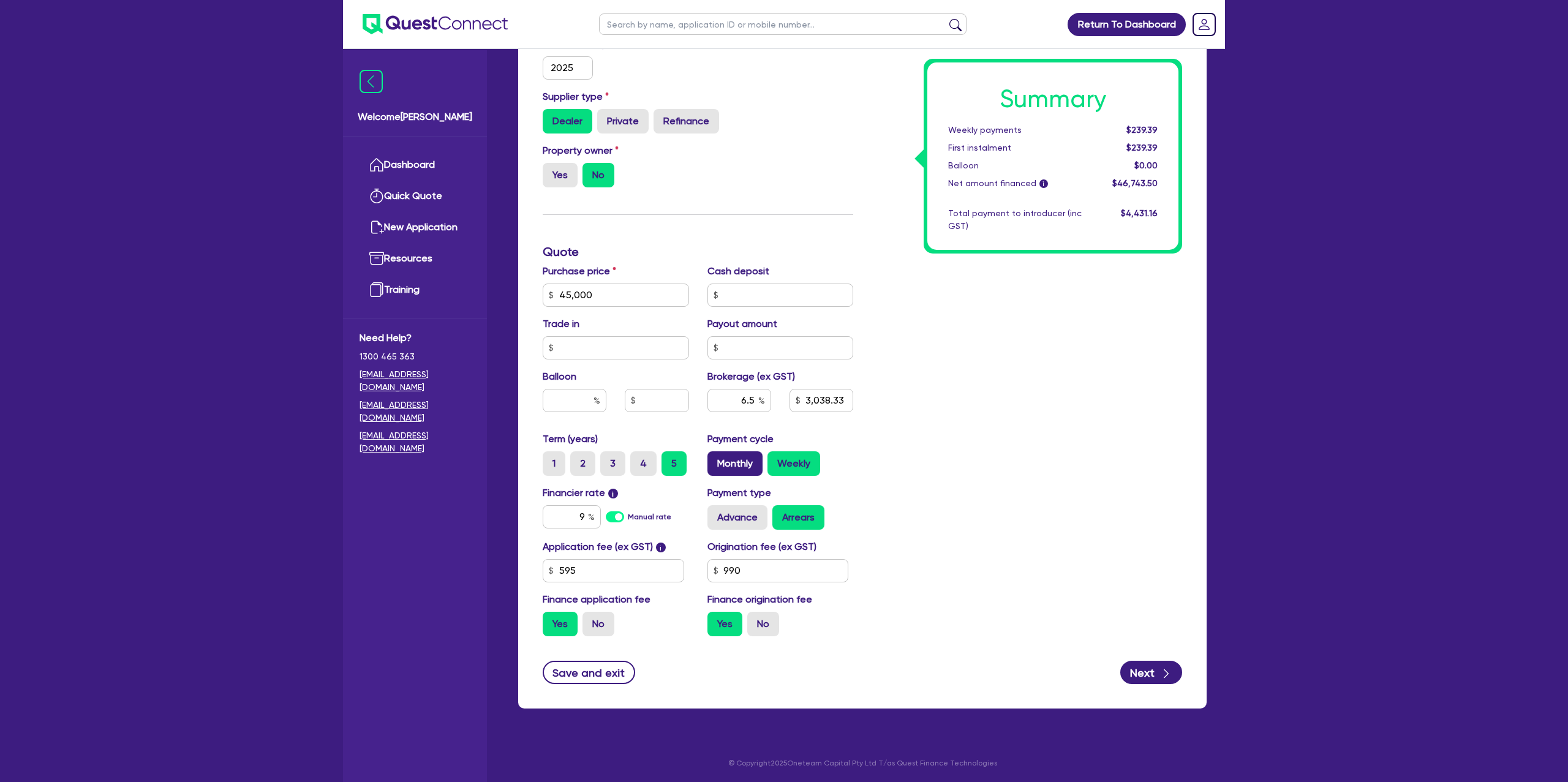
click at [718, 446] on div "Payment cycle Monthly Weekly" at bounding box center [780, 454] width 164 height 44
click at [726, 453] on label "Monthly" at bounding box center [735, 464] width 55 height 25
click at [716, 453] on input "Monthly" at bounding box center [712, 455] width 8 height 8
radio input "true"
type input "45,000"
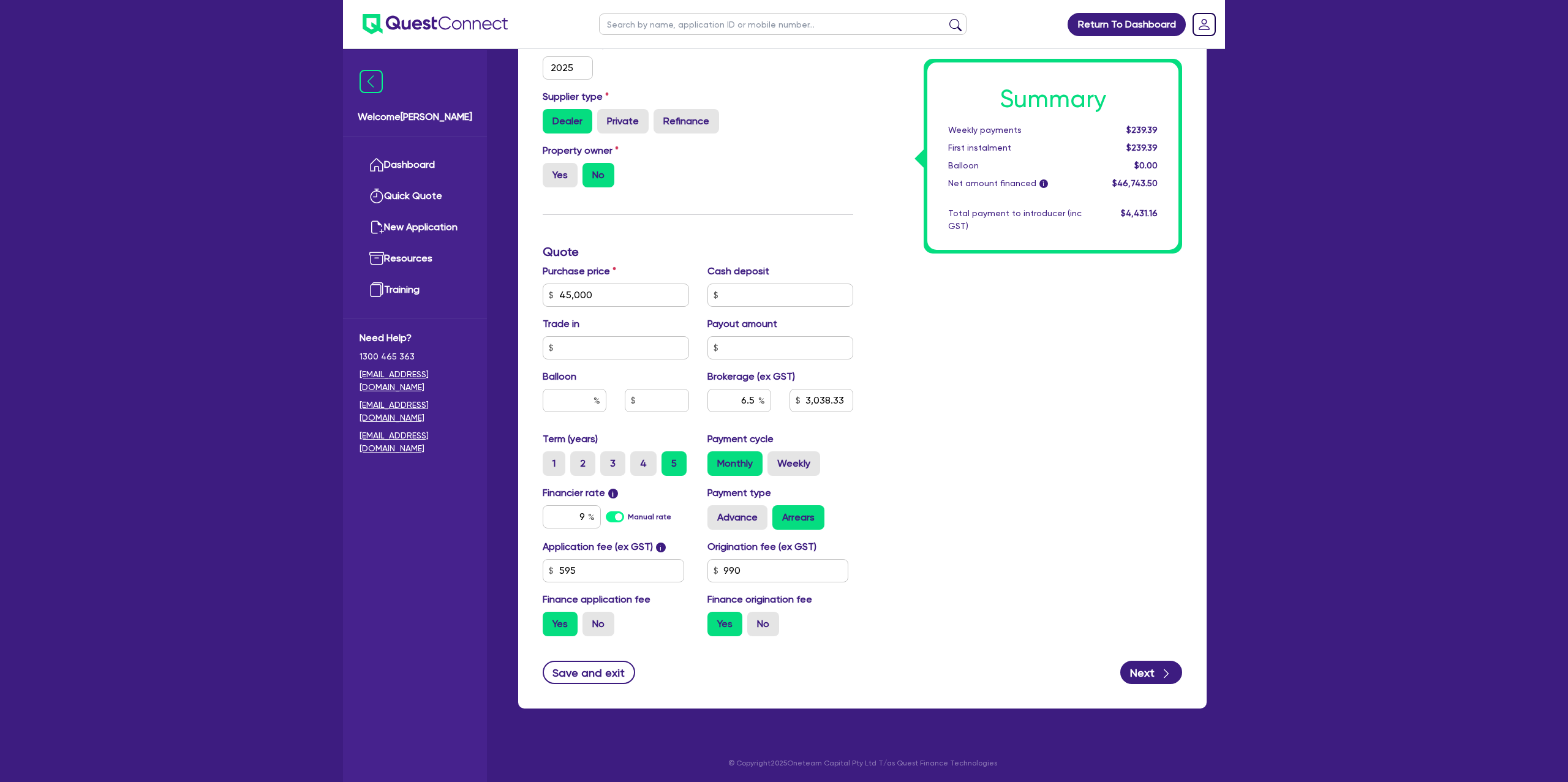
type input "3,038.33"
type input "45,000"
type input "3,038.33"
click at [793, 466] on label "Weekly" at bounding box center [795, 464] width 53 height 25
click at [776, 459] on input "Weekly" at bounding box center [772, 455] width 8 height 8
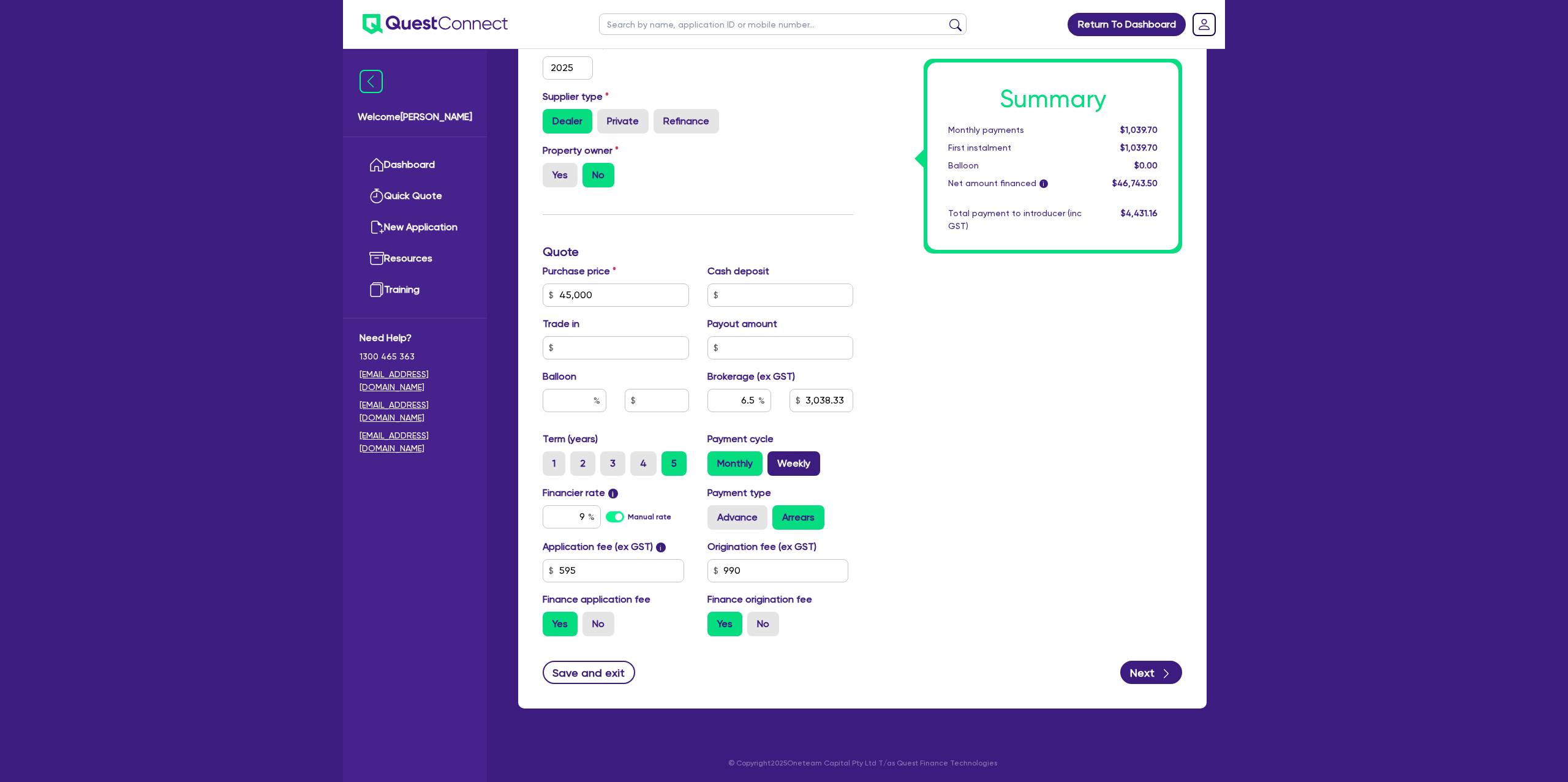
radio input "true"
type input "45,000"
type input "3,038.33"
type input "45,000"
type input "3,038.33"
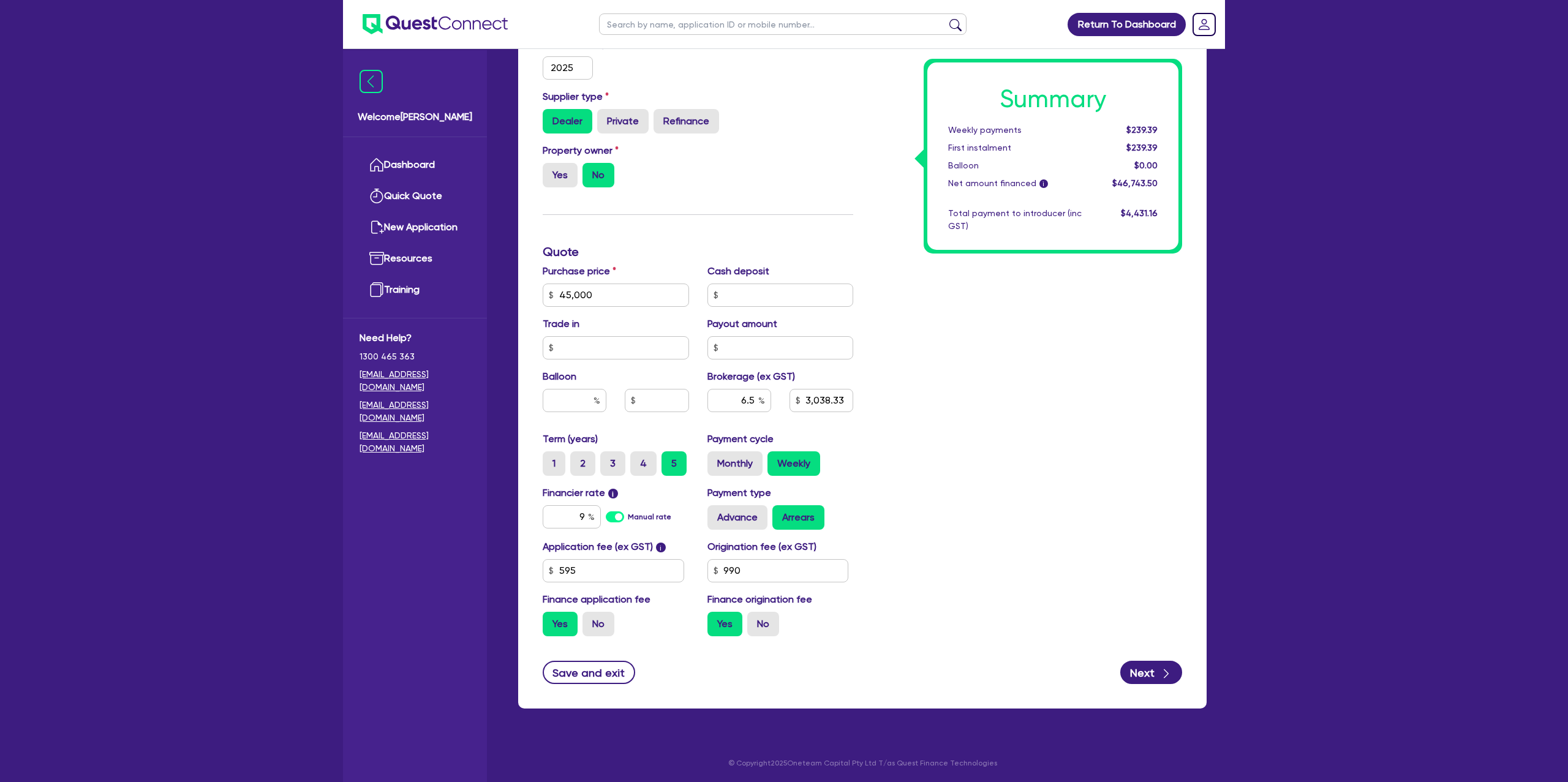
scroll to position [0, 0]
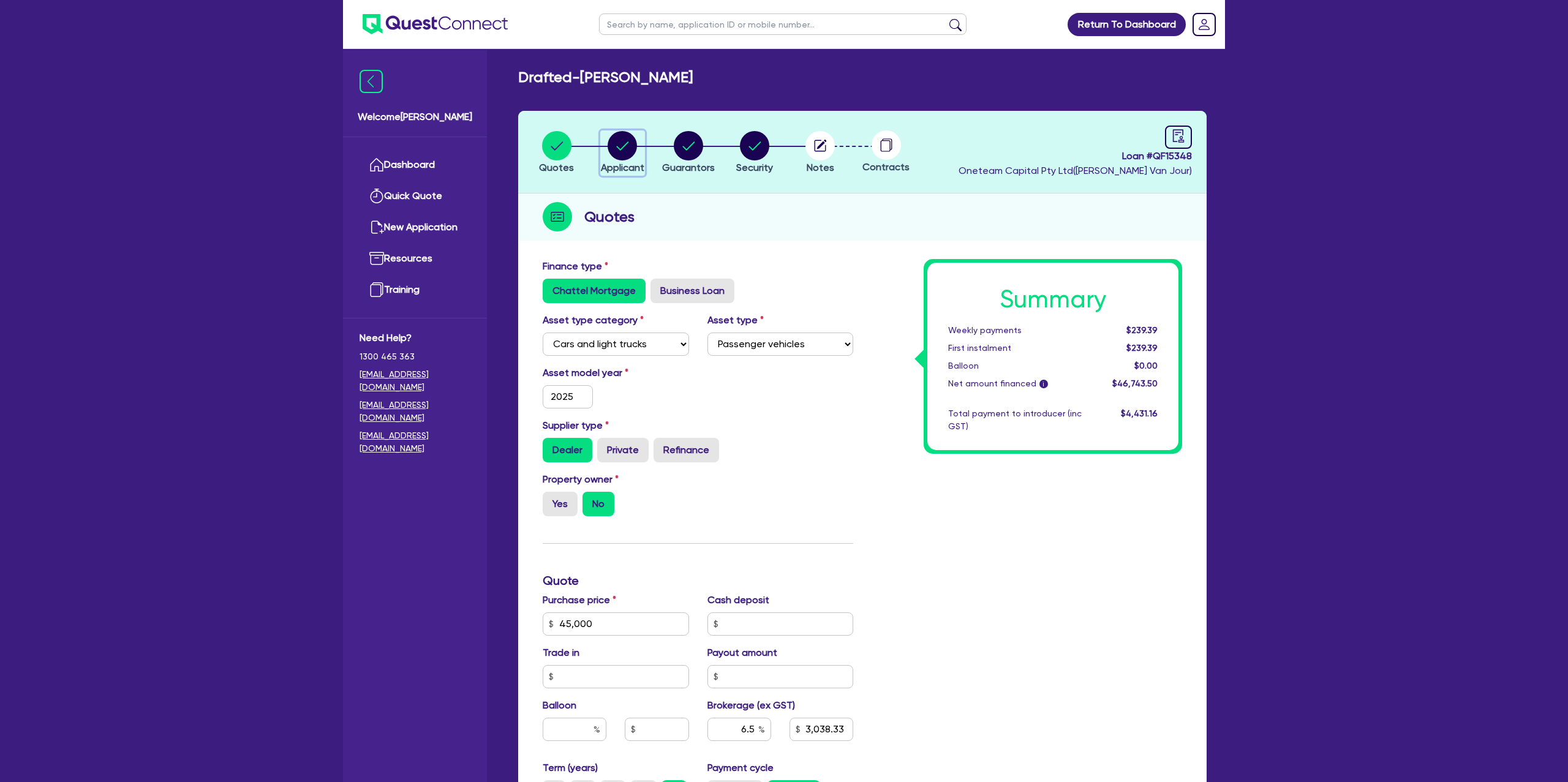
click at [622, 145] on circle "button" at bounding box center [622, 145] width 29 height 29
select select "SOLE_TRADER"
select select "BUILDING_CONSTRUCTION"
select select "TRADES_SERVICES_CONSUMERS"
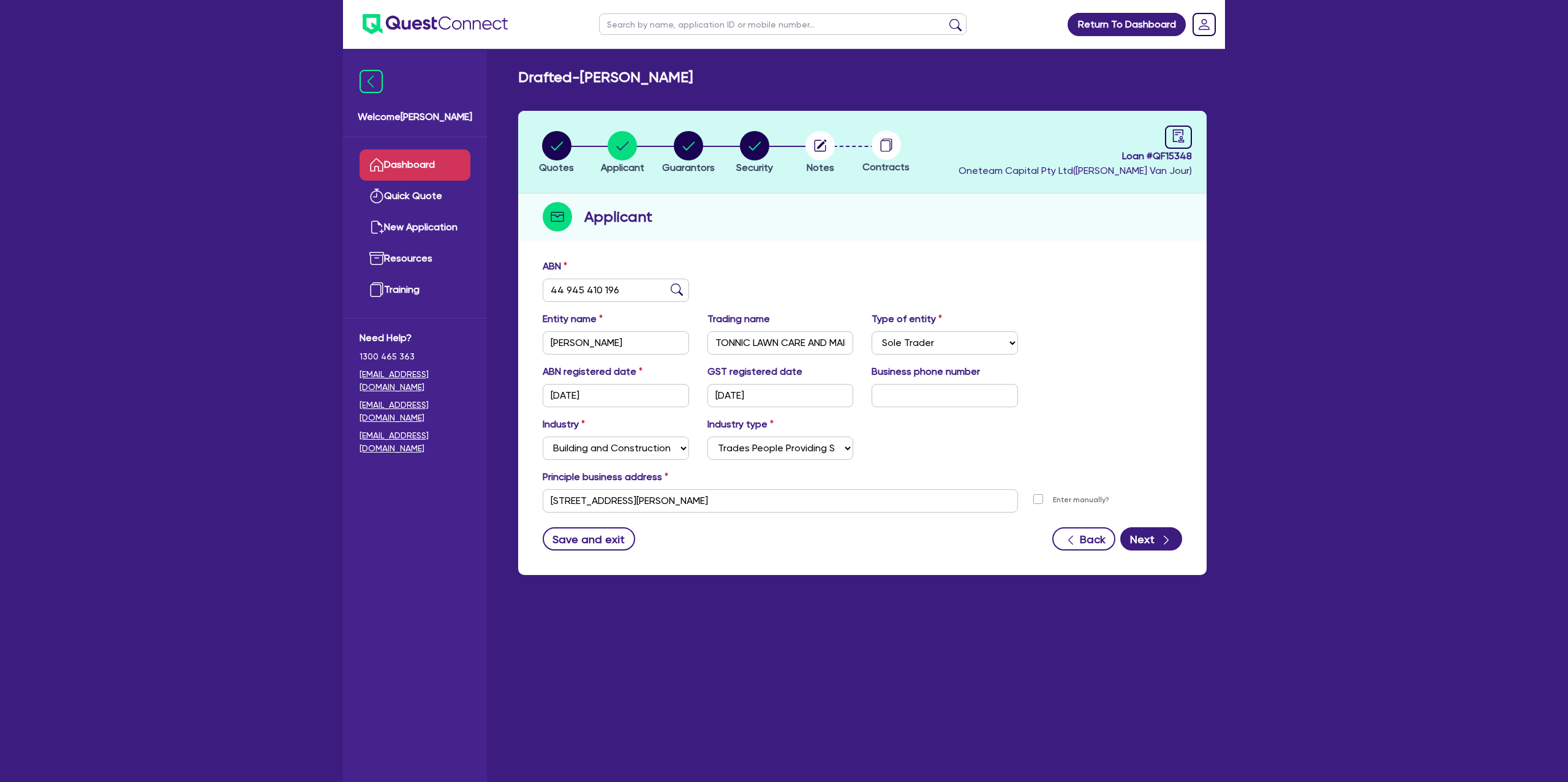
click at [458, 163] on link "Dashboard" at bounding box center [415, 164] width 110 height 31
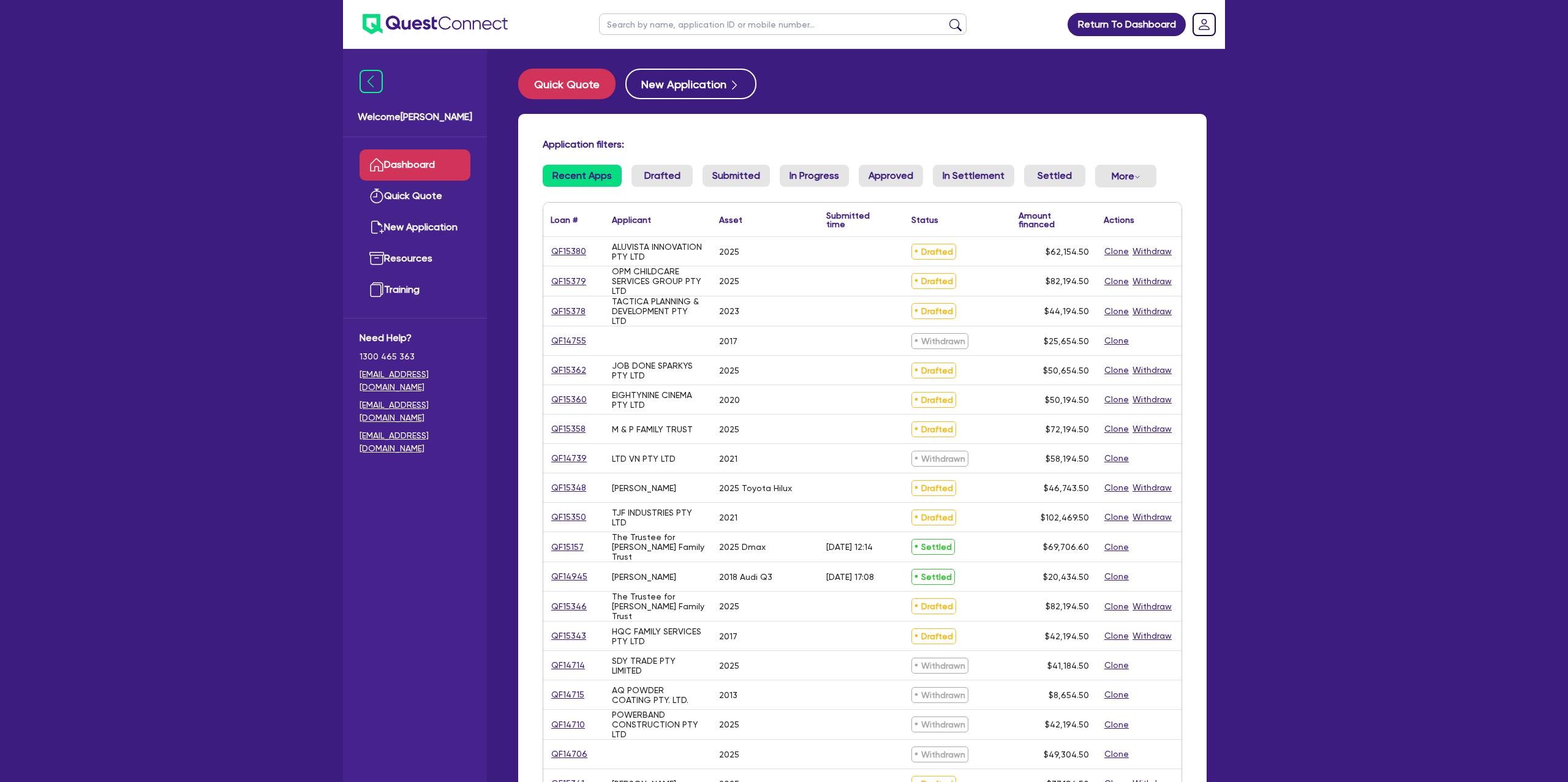
click at [694, 23] on input "text" at bounding box center [783, 24] width 368 height 21
type input "Anthony"
click at [946, 19] on button "submit" at bounding box center [955, 27] width 19 height 17
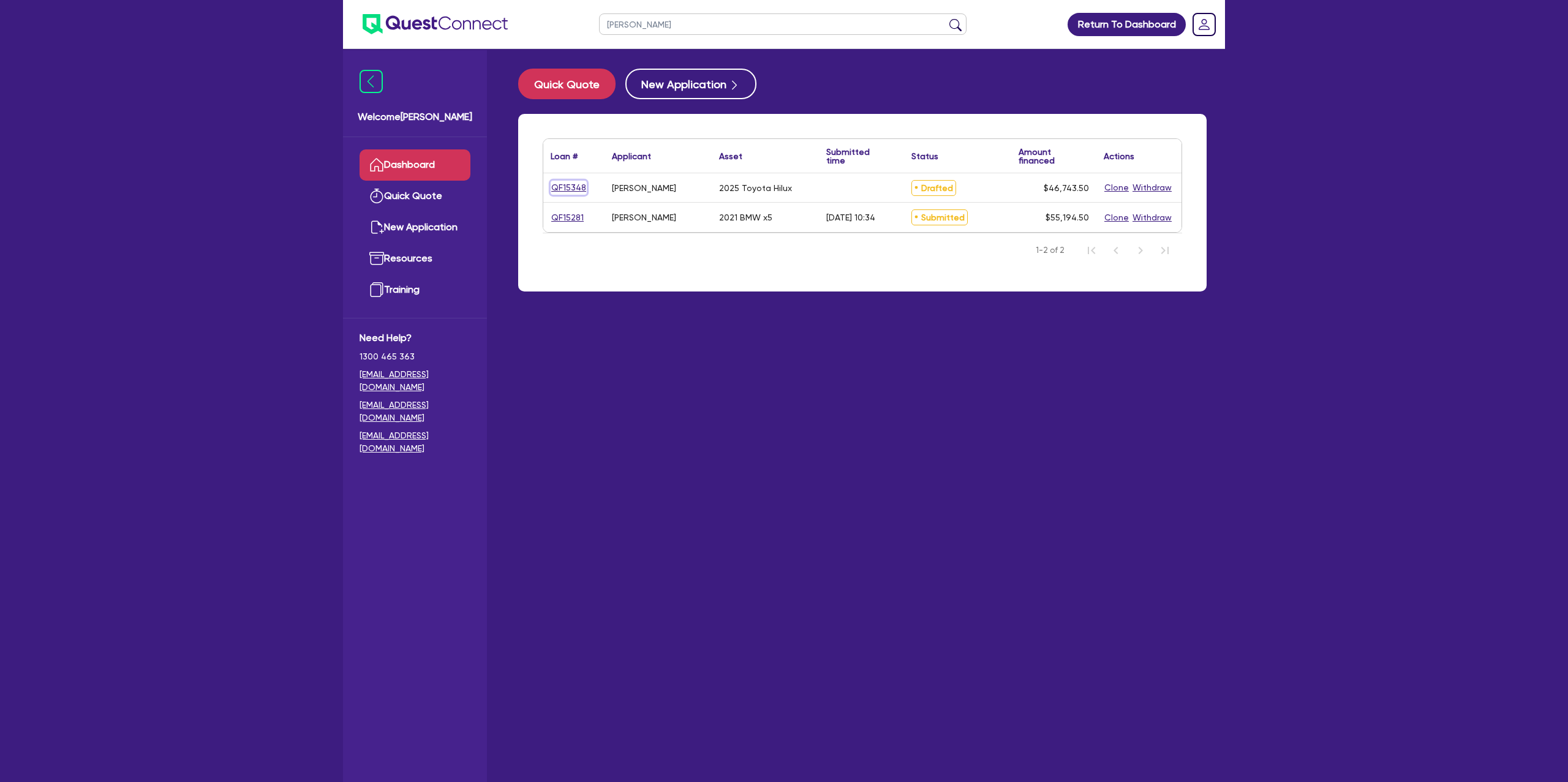
click at [560, 193] on link "QF15348" at bounding box center [568, 187] width 36 height 14
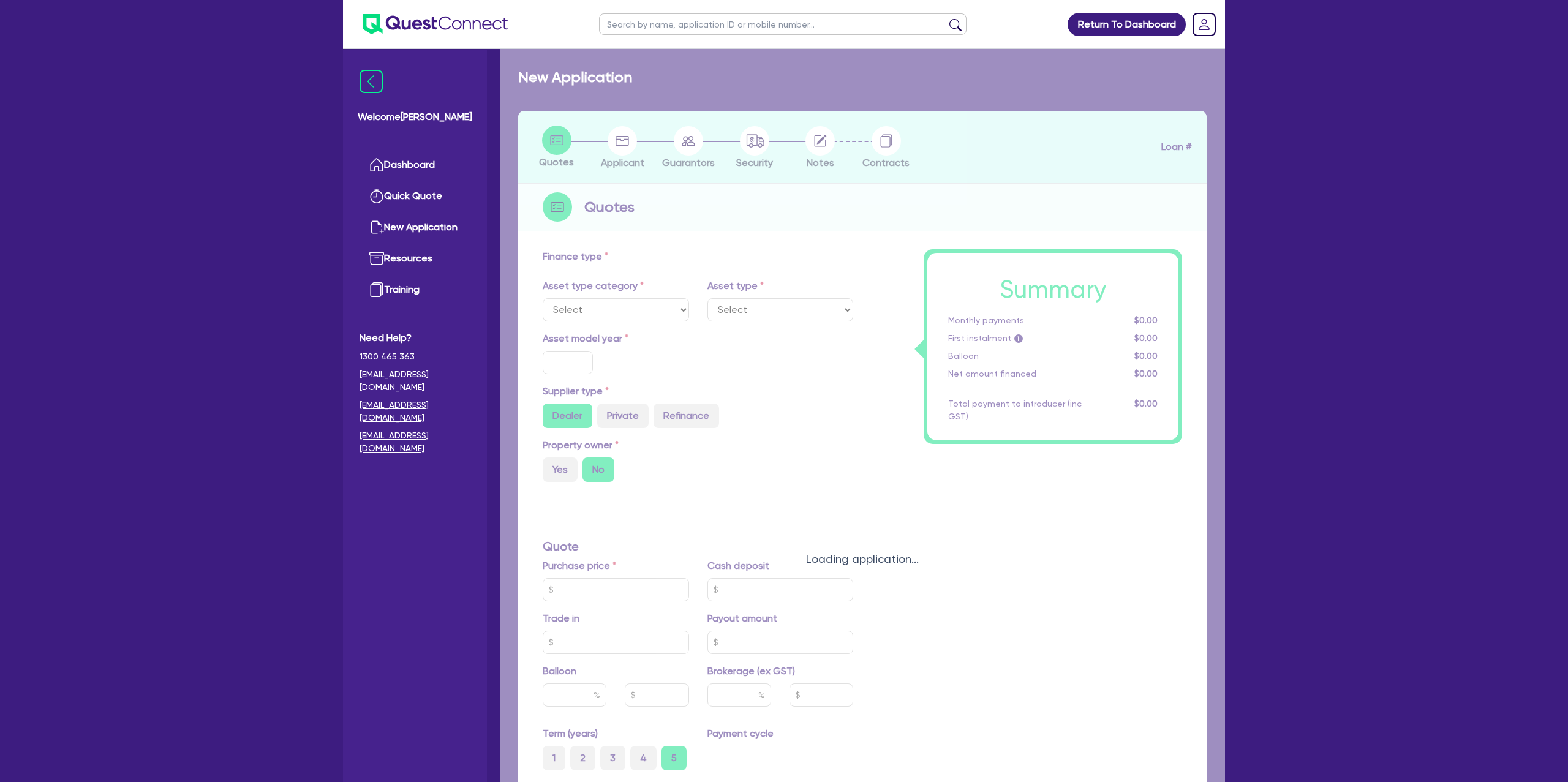
select select "CARS_AND_LIGHT_TRUCKS"
type input "2025"
type input "45,000"
type input "6.5"
type input "3,038.33"
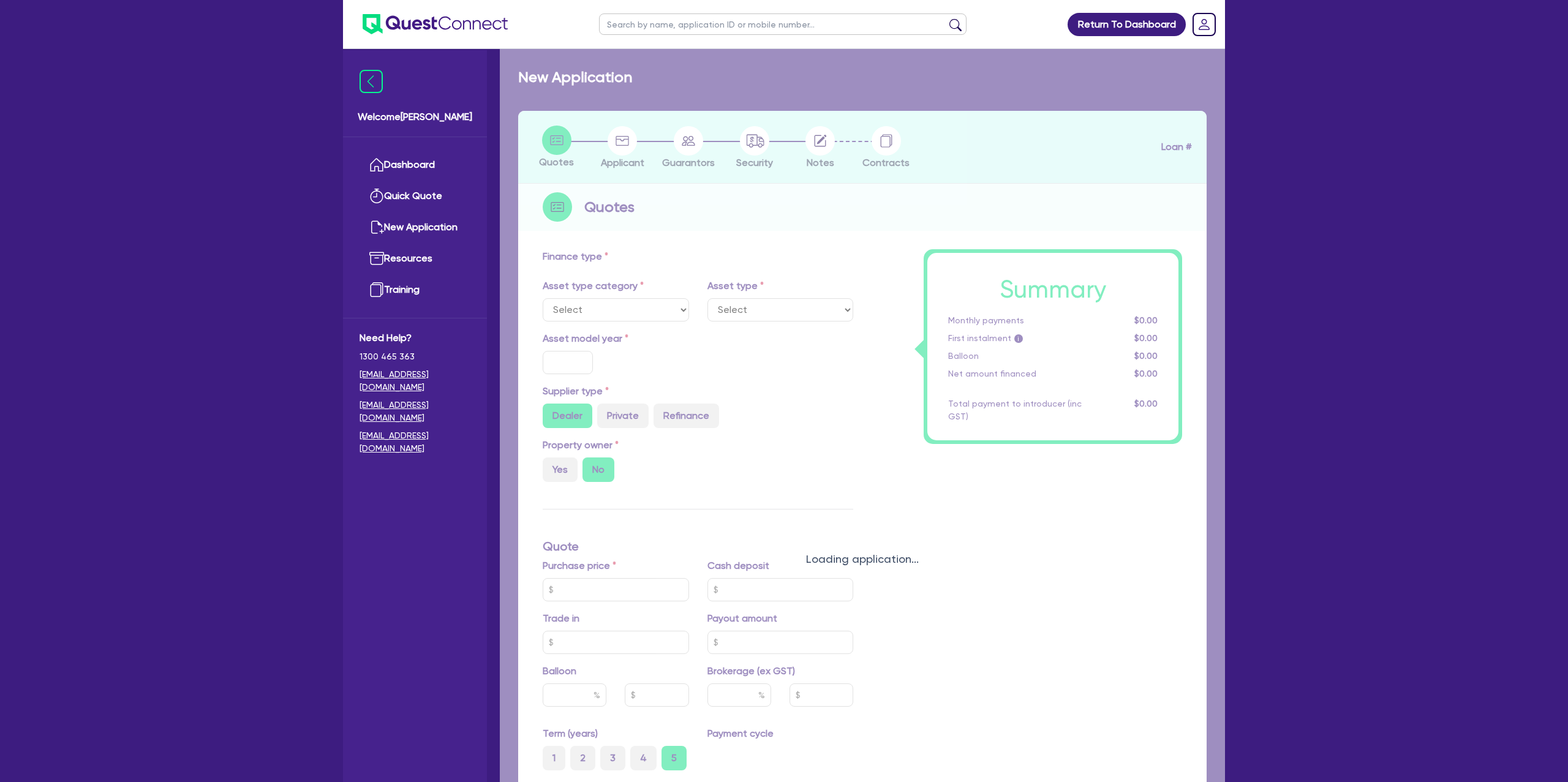
type input "9"
type input "990"
select select "PASSENGER_VEHICLES"
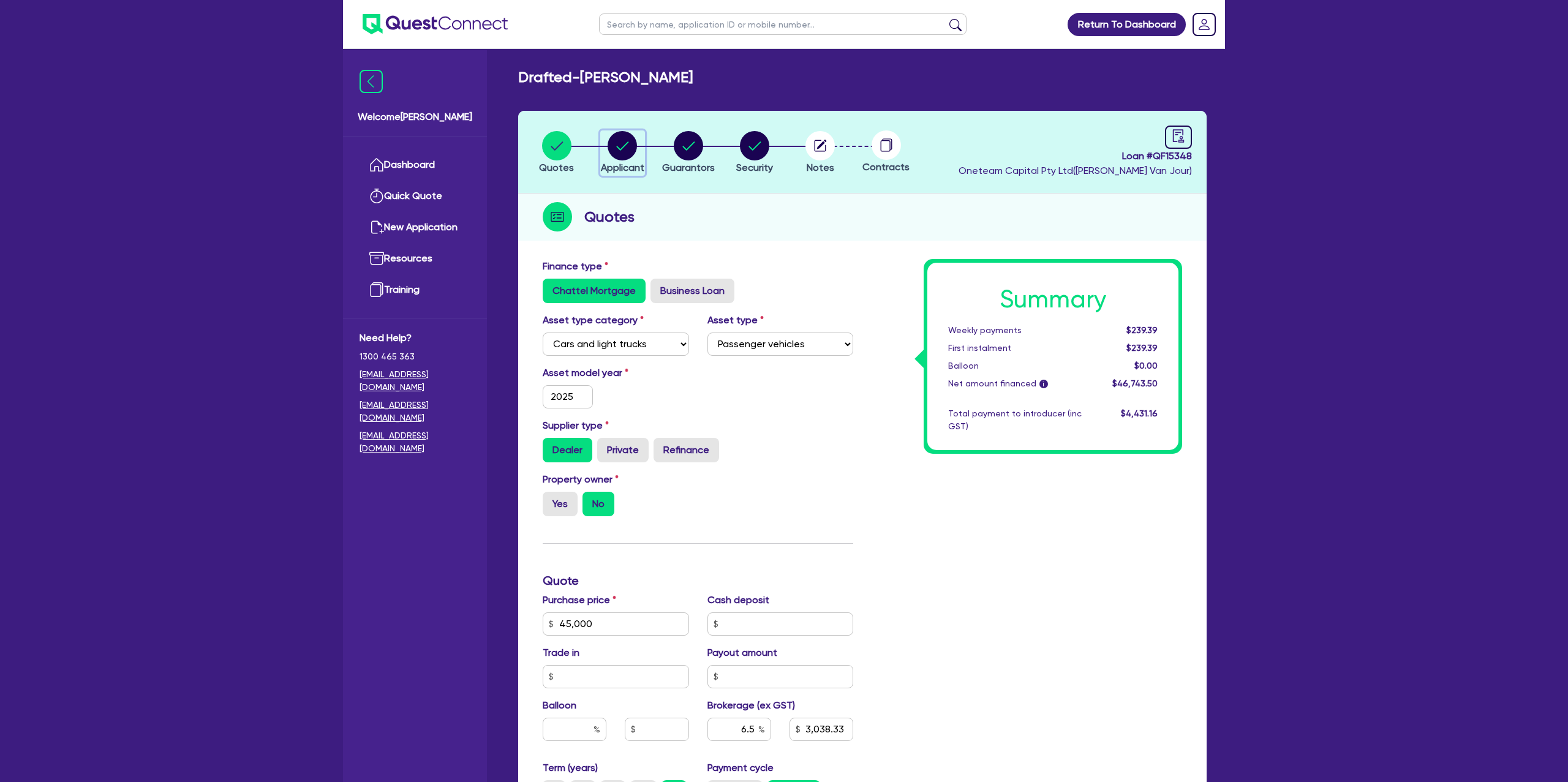
click at [624, 140] on circle "button" at bounding box center [622, 145] width 29 height 29
select select "SOLE_TRADER"
select select "BUILDING_CONSTRUCTION"
select select "TRADES_SERVICES_CONSUMERS"
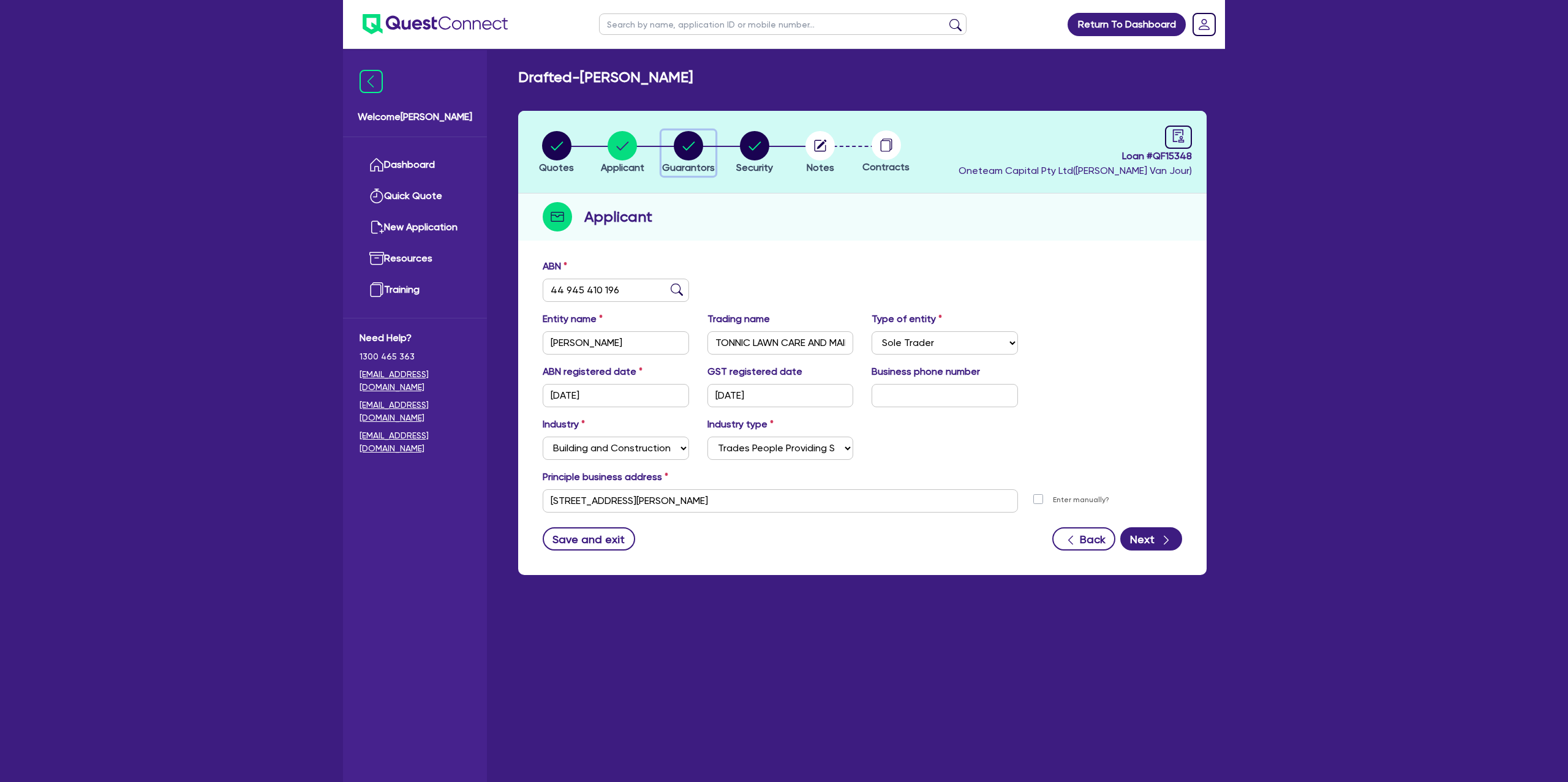
click at [704, 154] on div "button" at bounding box center [689, 145] width 53 height 29
select select "MR"
select select "NSW"
select select "MARRIED"
select select "CASH"
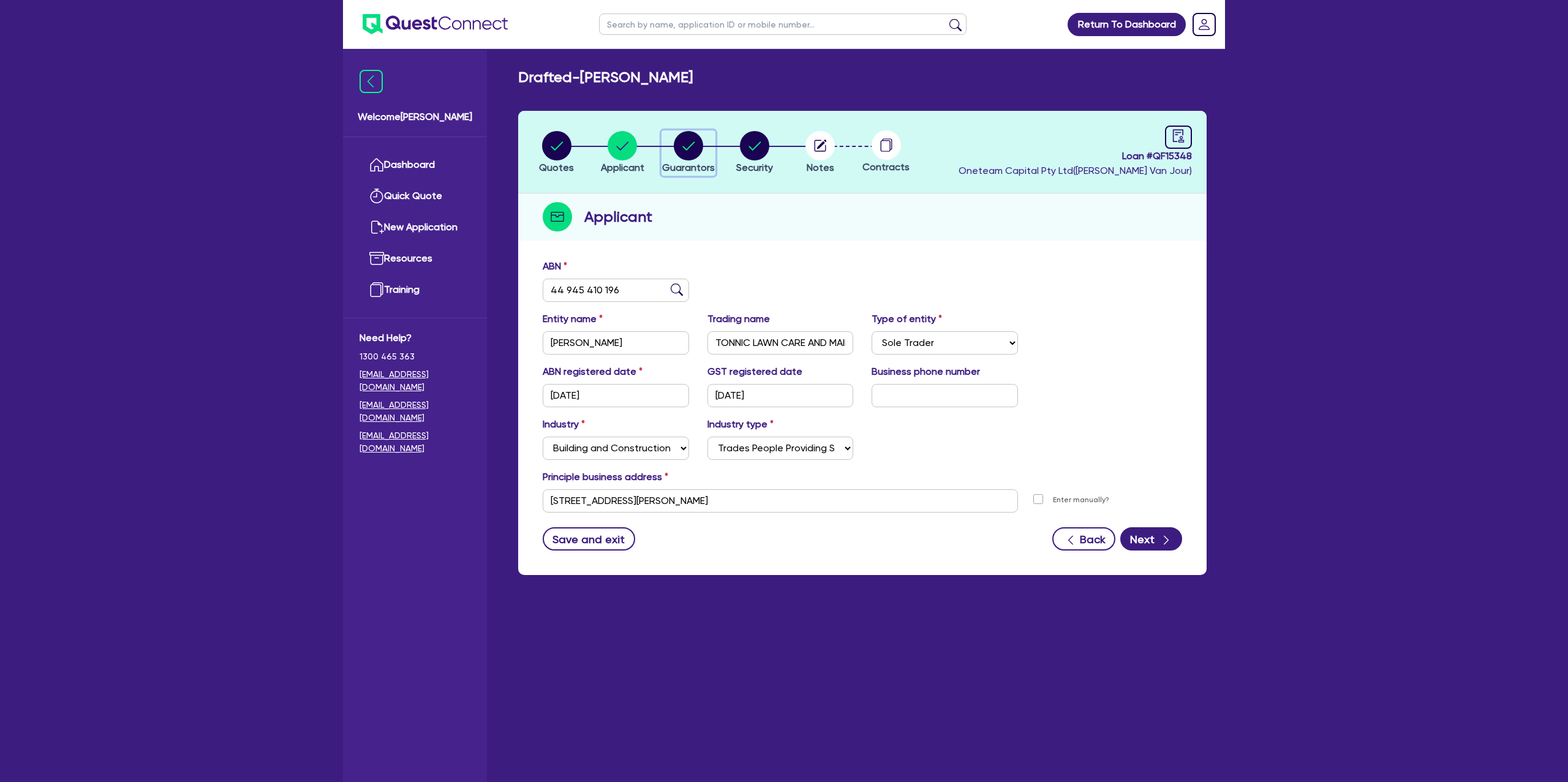
select select "VEHICLE"
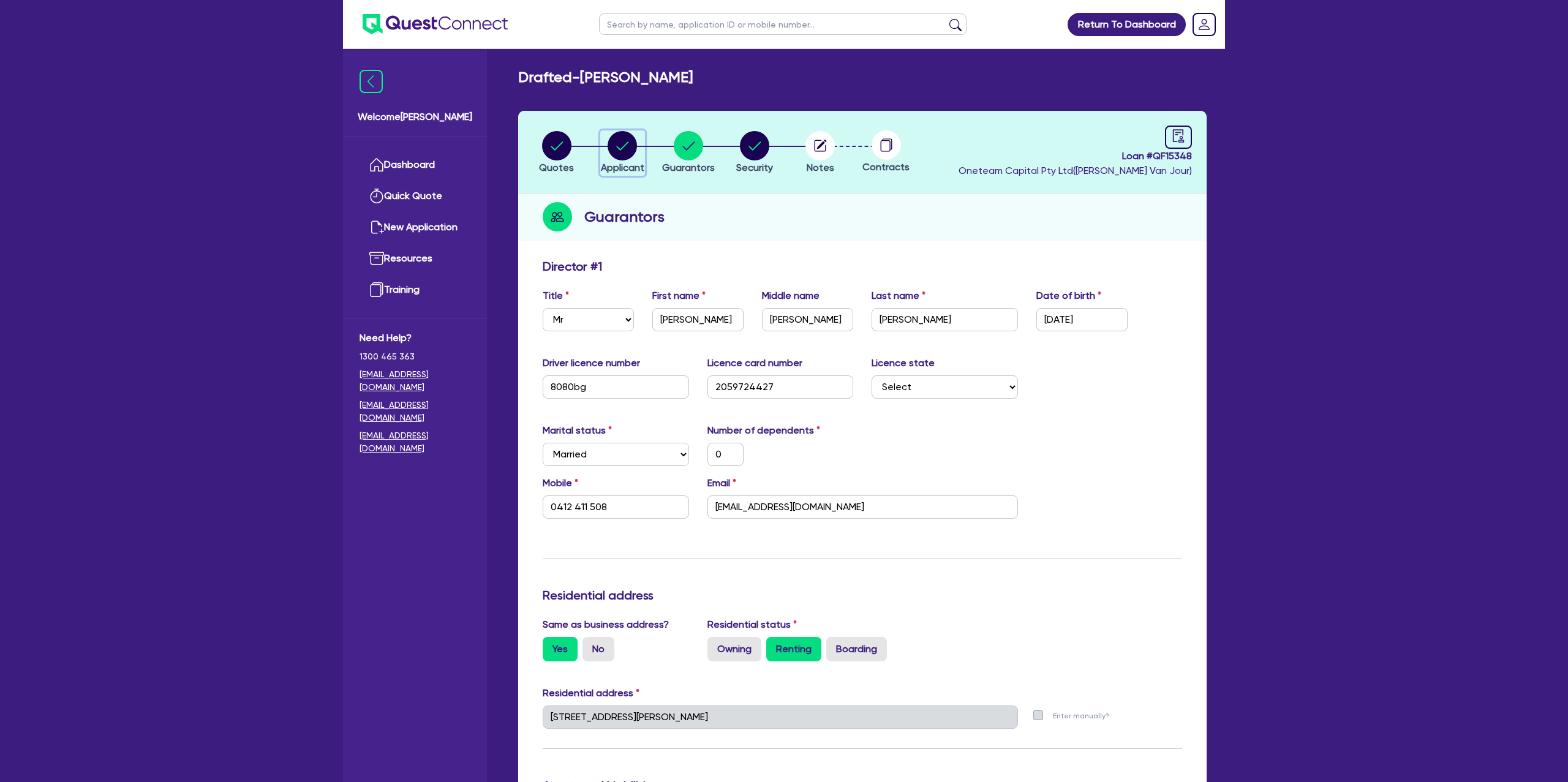
click at [622, 145] on circle "button" at bounding box center [622, 145] width 29 height 29
select select "SOLE_TRADER"
select select "BUILDING_CONSTRUCTION"
select select "TRADES_SERVICES_CONSUMERS"
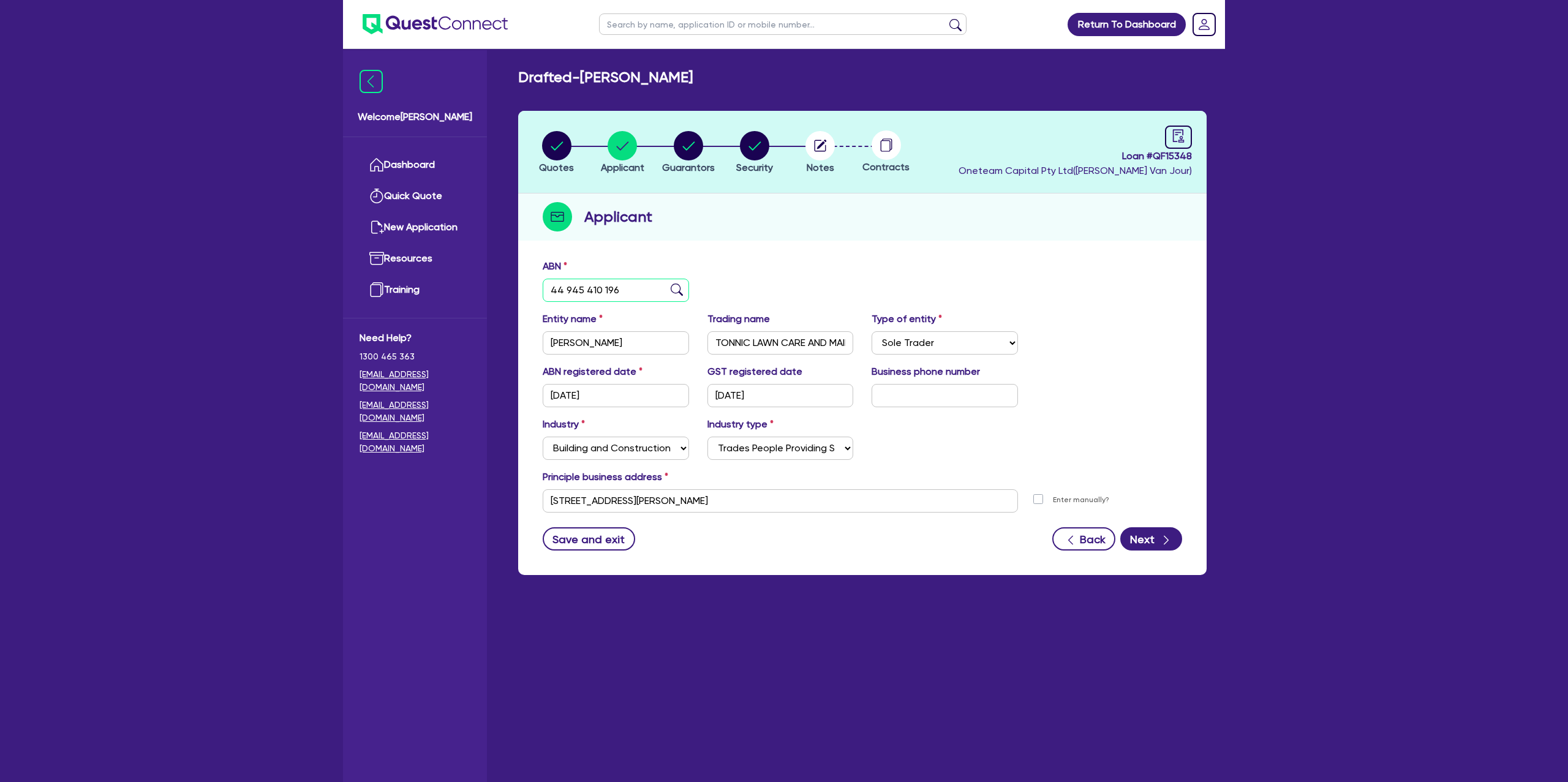
click at [581, 290] on input "44 945 410 196" at bounding box center [616, 290] width 147 height 23
click at [815, 219] on div "Applicant" at bounding box center [862, 216] width 689 height 47
click at [680, 141] on circle "button" at bounding box center [688, 145] width 29 height 29
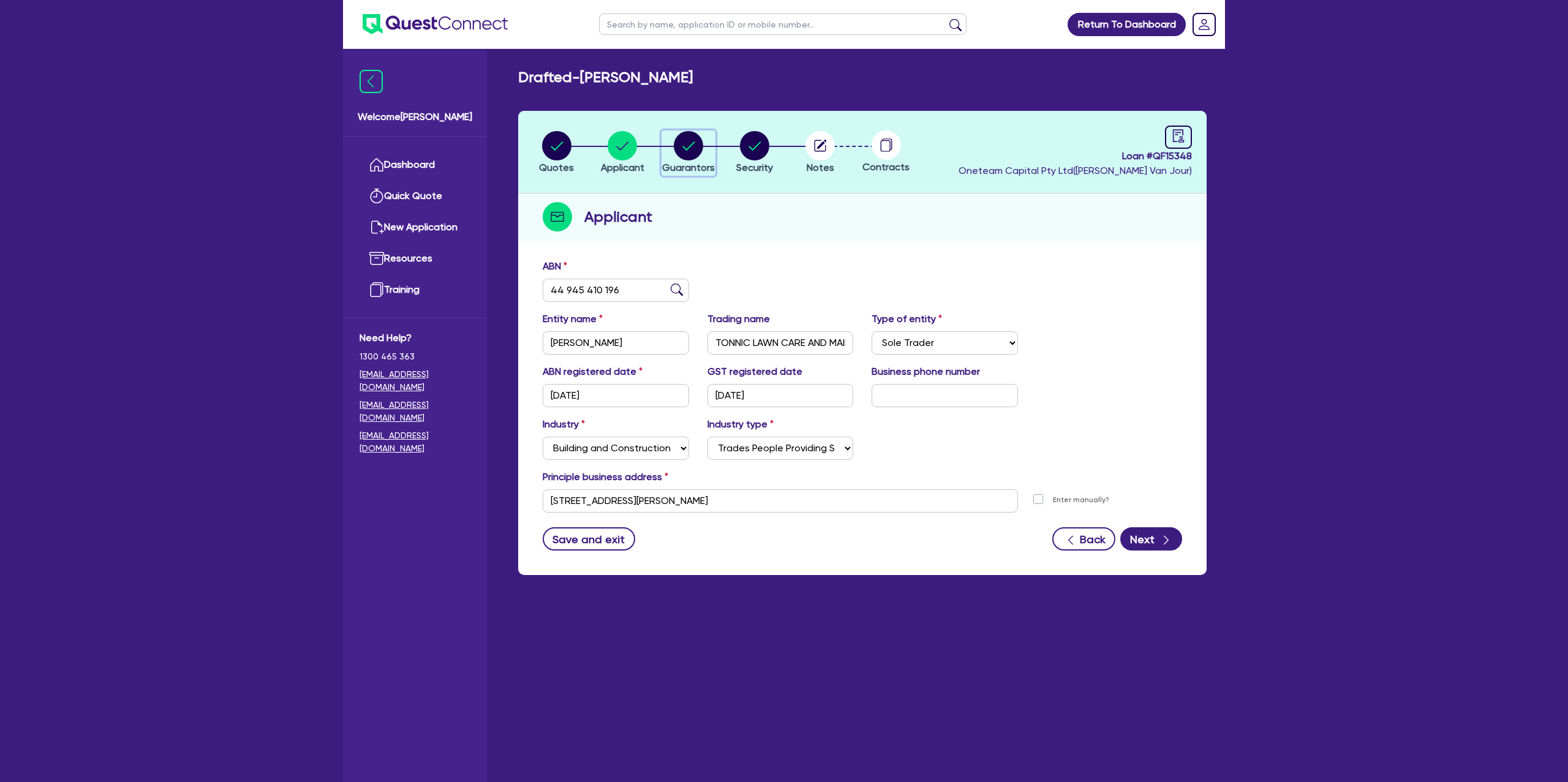
select select "MR"
select select "NSW"
select select "MARRIED"
select select "CASH"
select select "VEHICLE"
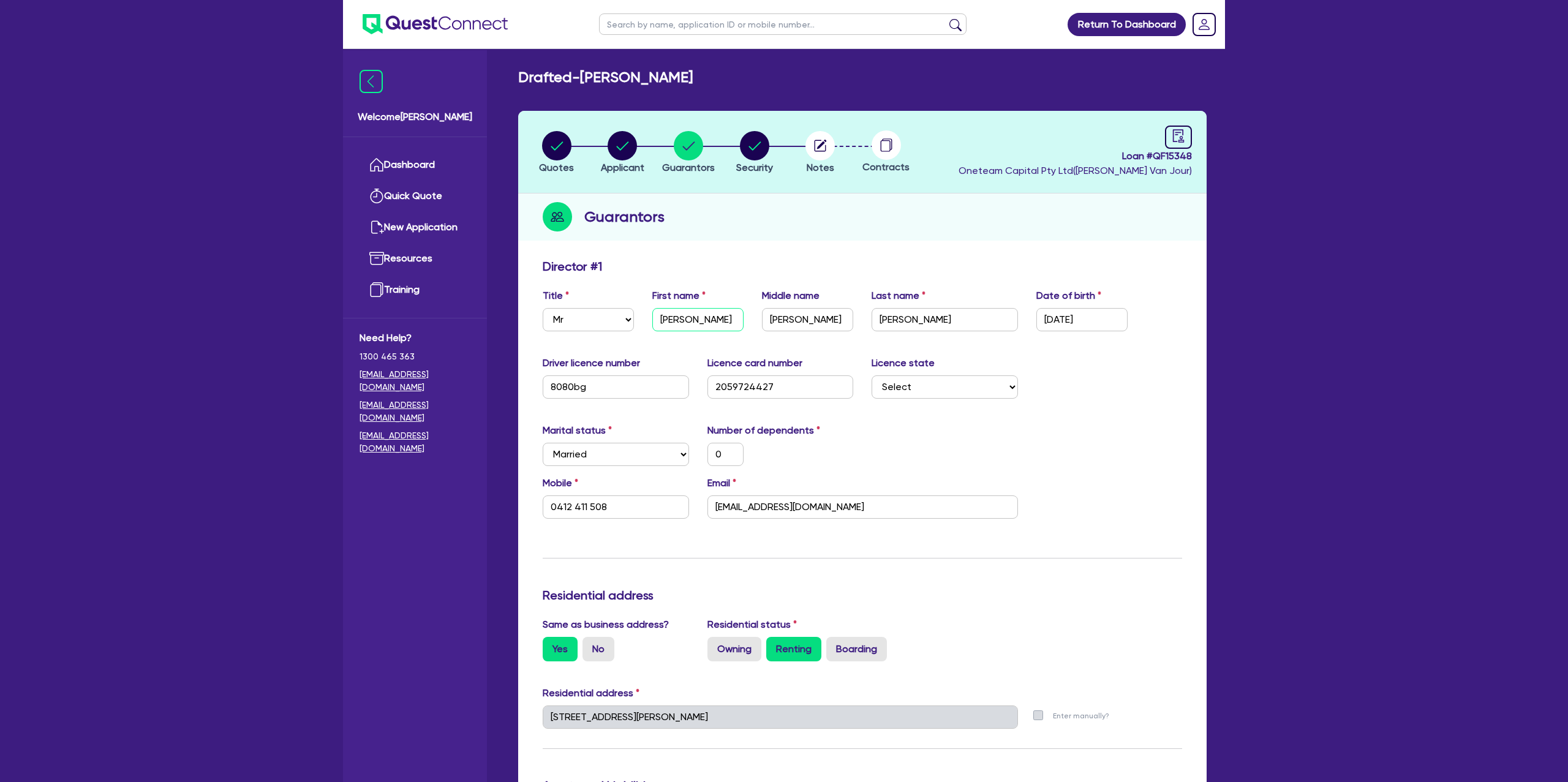
click at [676, 315] on input "Anthony" at bounding box center [697, 320] width 91 height 23
click at [781, 505] on input "spiderwebb200467@gmail.com" at bounding box center [863, 507] width 310 height 23
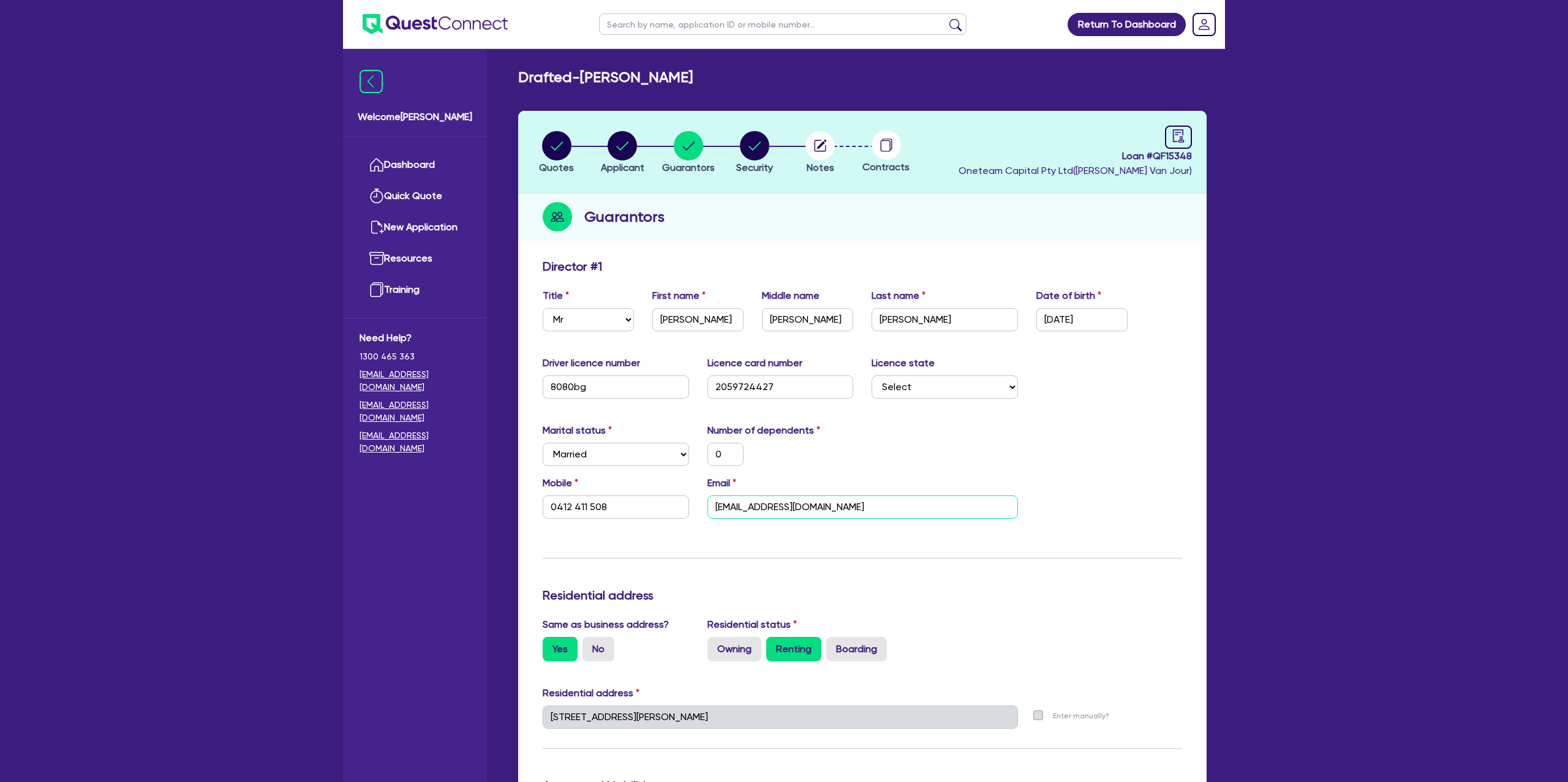
click at [781, 505] on input "spiderwebb200467@gmail.com" at bounding box center [863, 507] width 310 height 23
click at [804, 479] on div "Email spiderwebb200467@gmail.com" at bounding box center [863, 497] width 329 height 43
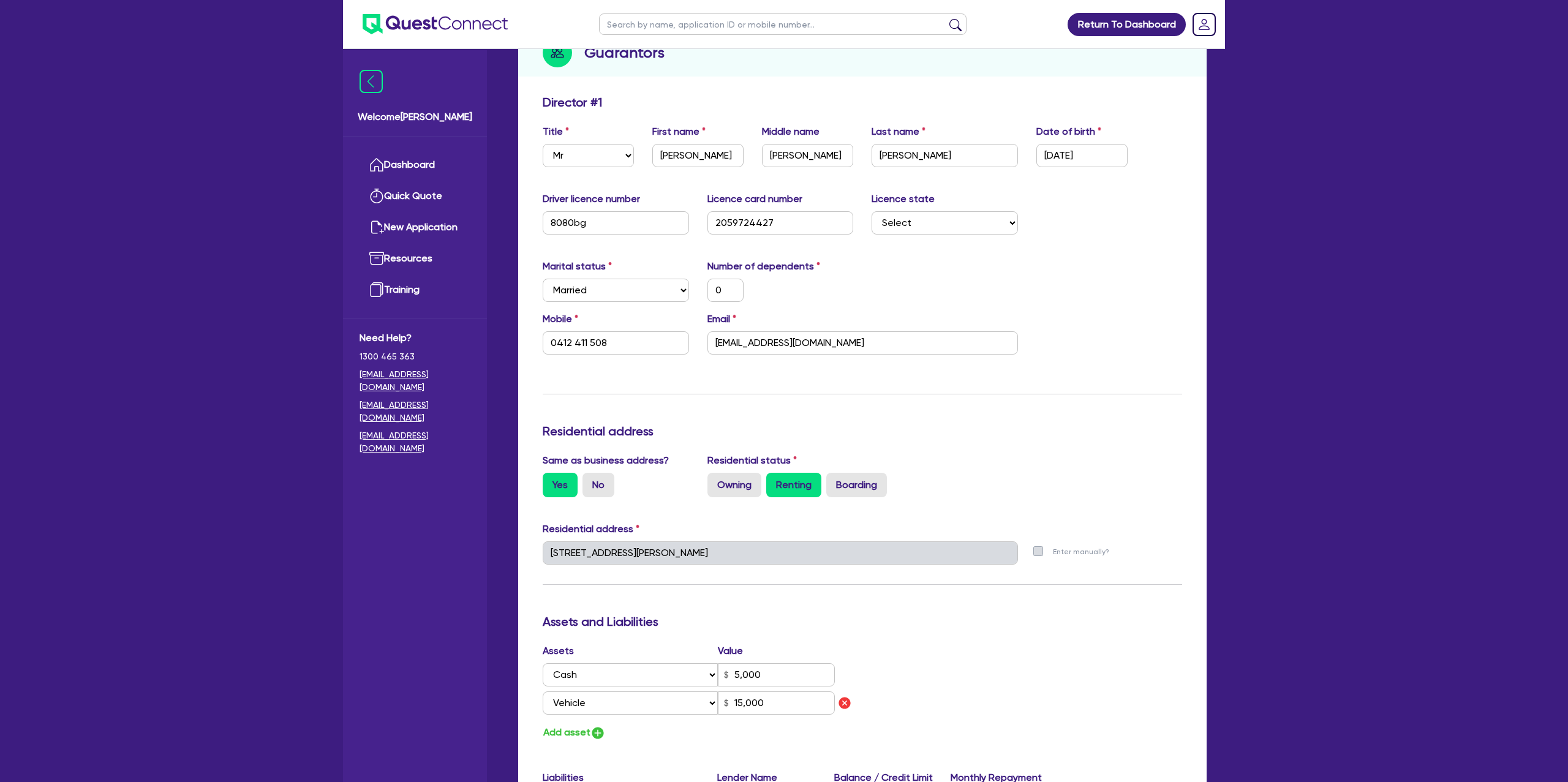
scroll to position [209, 0]
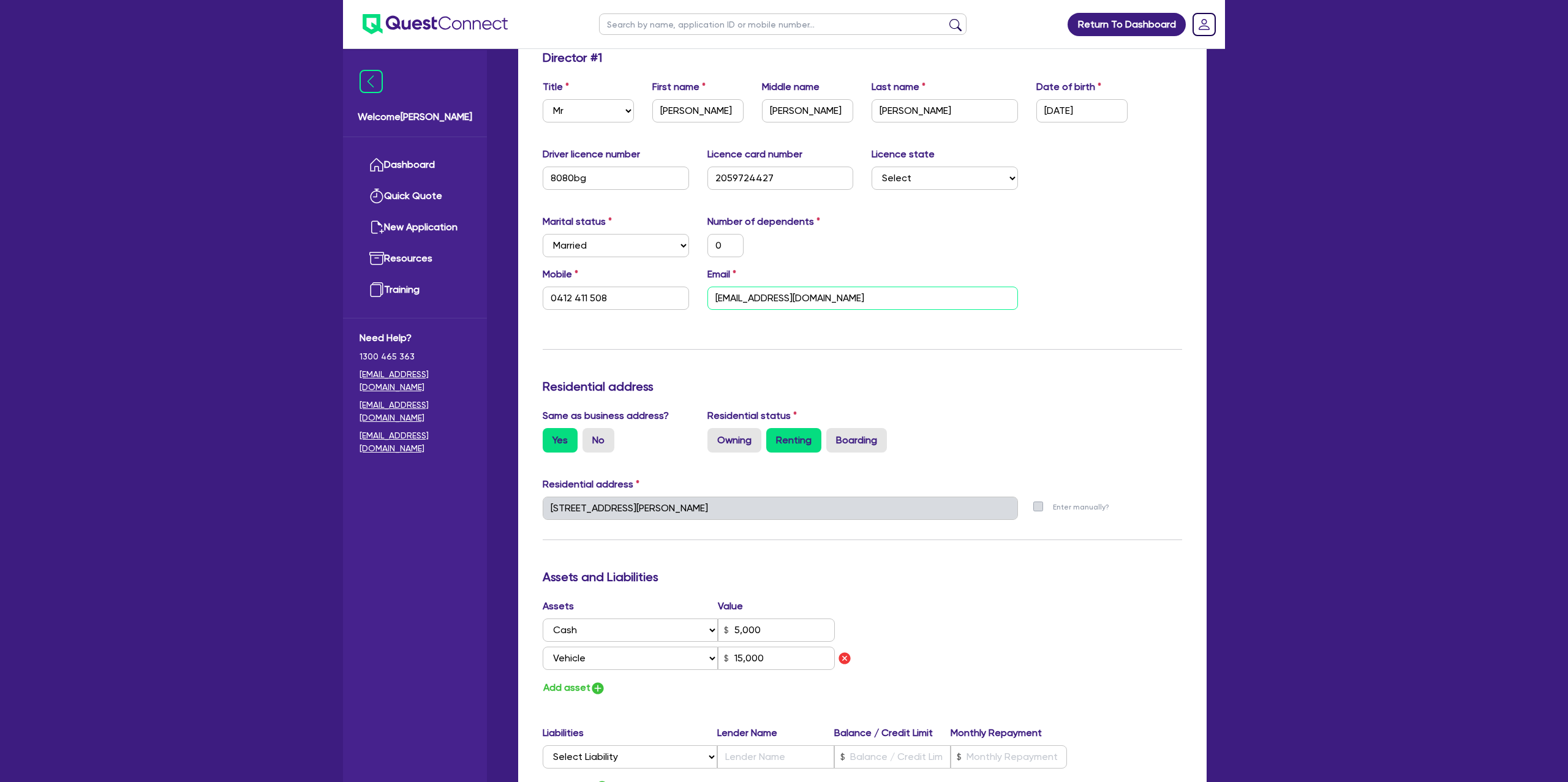
click at [771, 287] on input "spiderwebb200467@gmail.com" at bounding box center [863, 298] width 310 height 23
click at [770, 287] on input "spiderwebb200467@gmail.com" at bounding box center [863, 298] width 310 height 23
click at [1081, 267] on div "Mobile 0412 411 508 Email spiderwebb200467@gmail.com" at bounding box center [863, 293] width 658 height 53
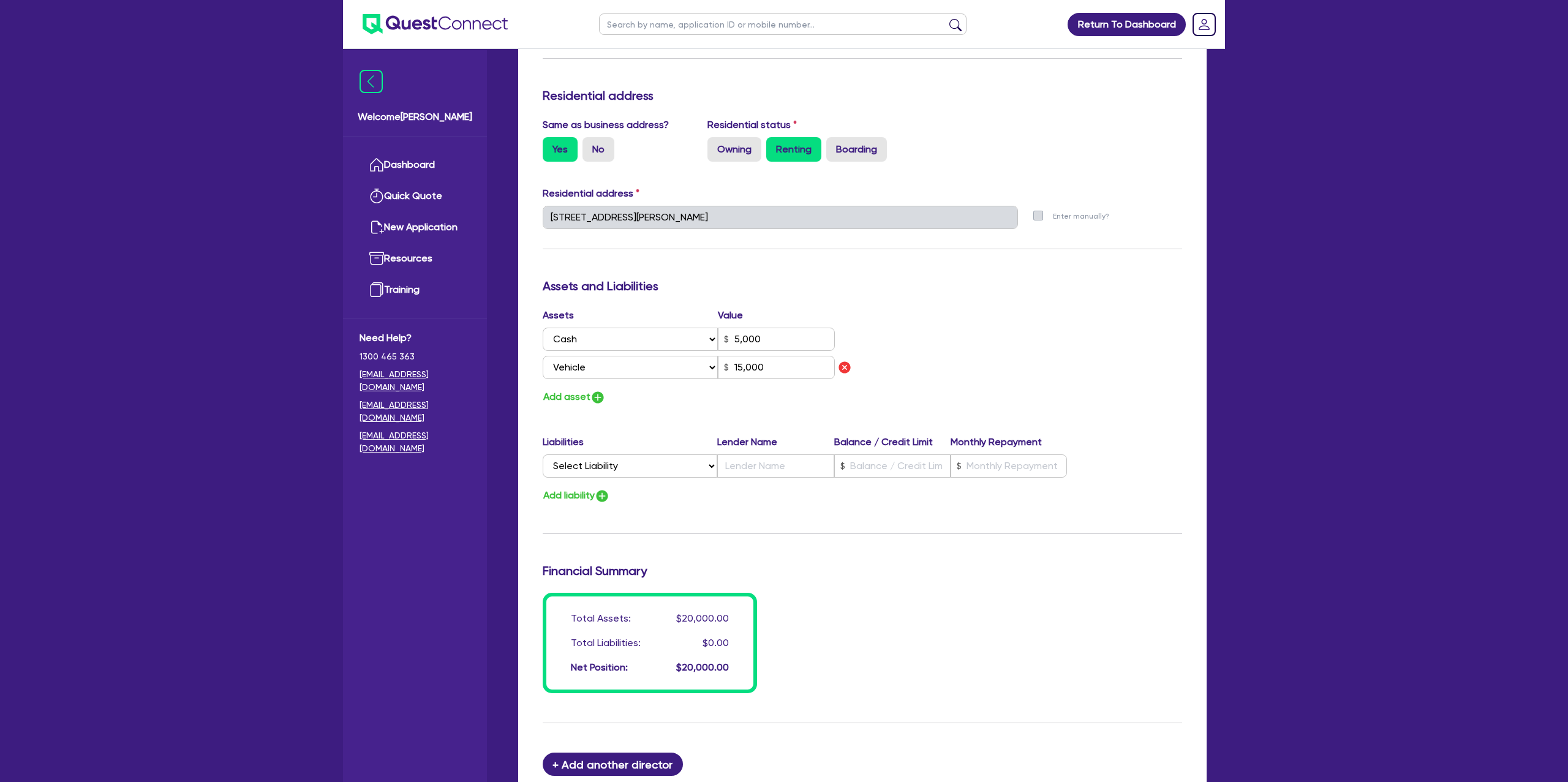
scroll to position [498, 0]
drag, startPoint x: 1118, startPoint y: 377, endPoint x: 902, endPoint y: 280, distance: 236.8
click at [1115, 376] on div "Assets Value Select Asset Cash Property Investment property Vehicle Truck Trail…" at bounding box center [863, 358] width 658 height 97
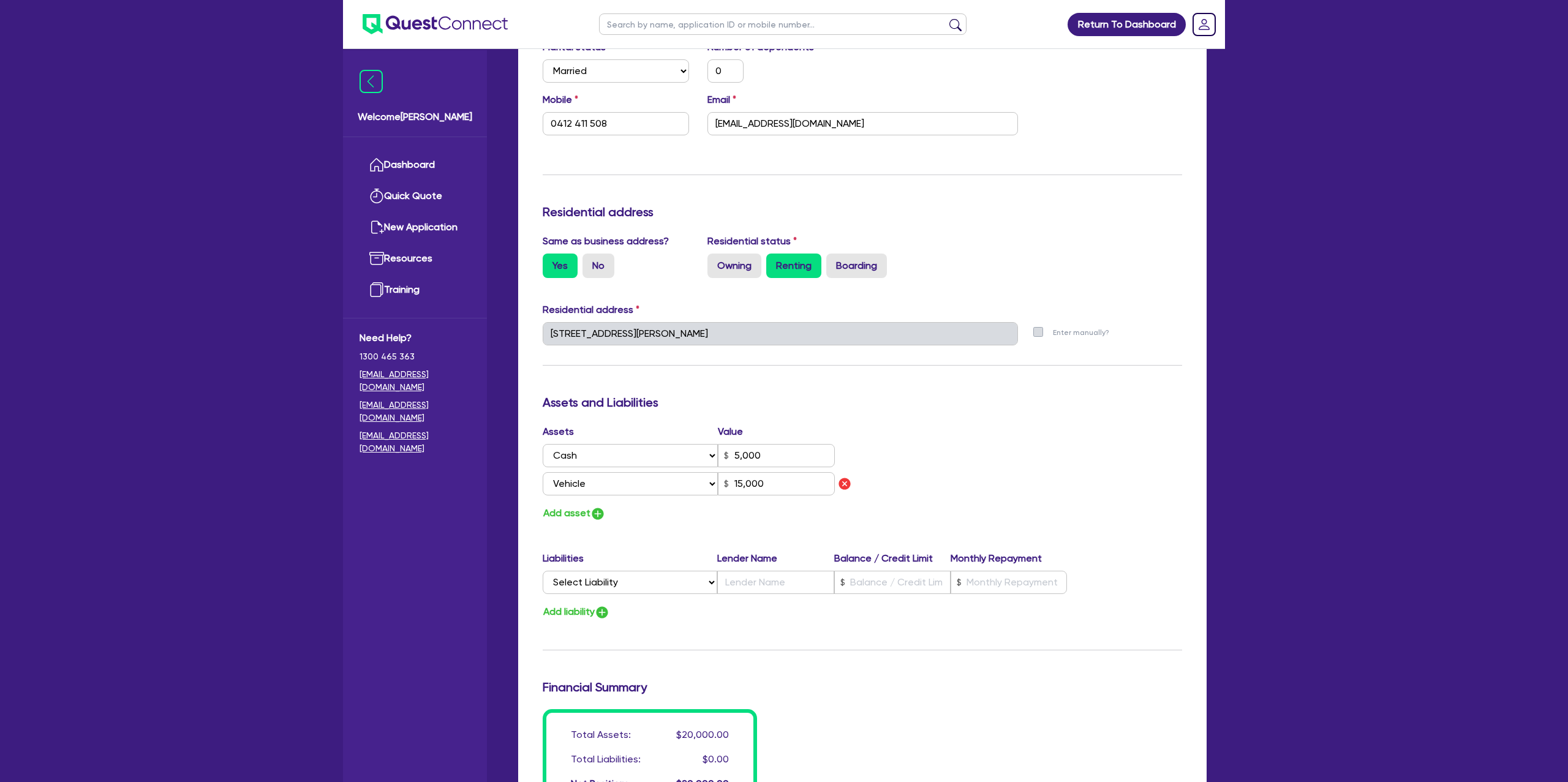
scroll to position [0, 0]
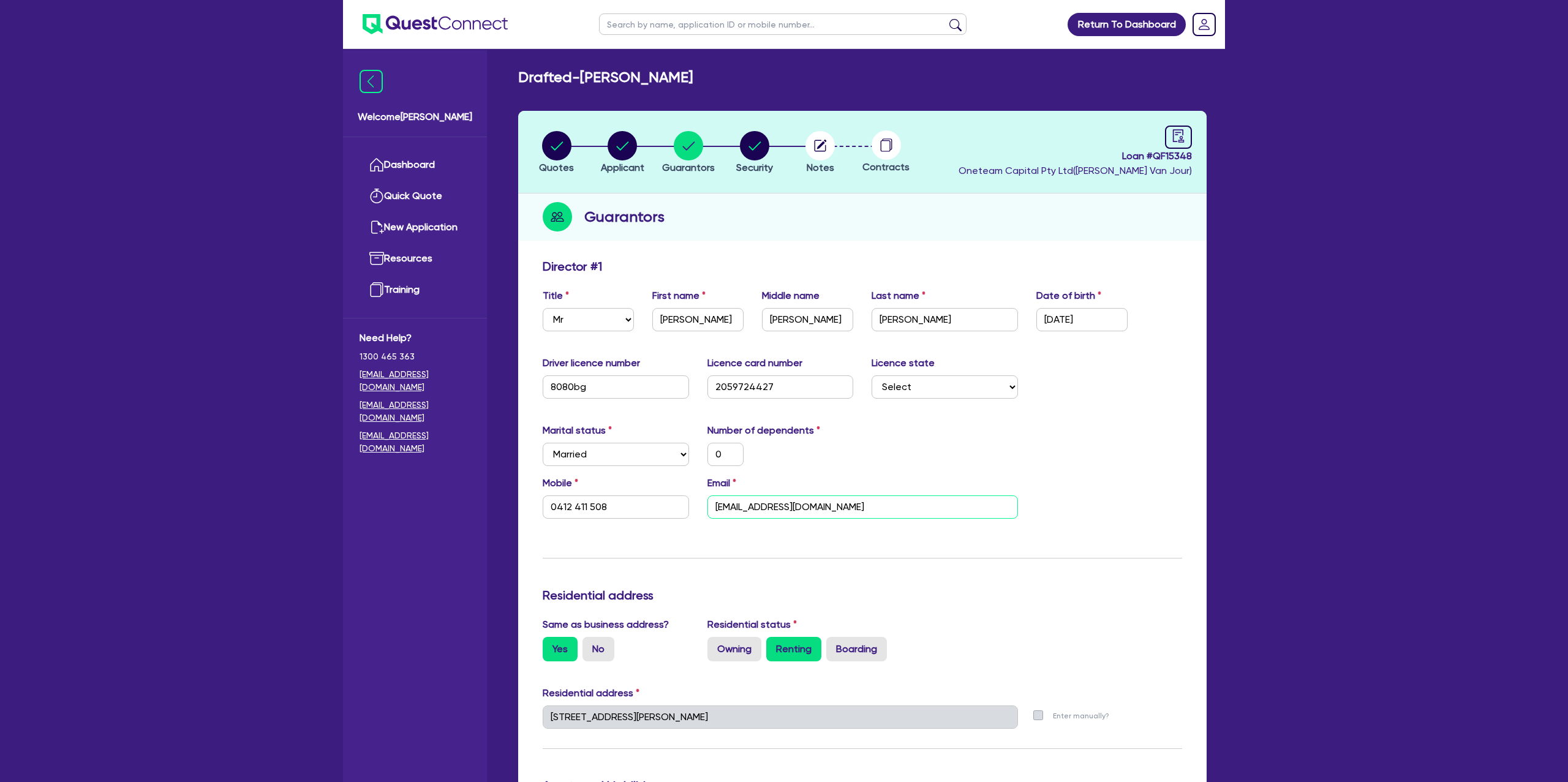
click at [796, 507] on input "spiderwebb200467@gmail.com" at bounding box center [863, 507] width 310 height 23
drag, startPoint x: 997, startPoint y: 444, endPoint x: 925, endPoint y: 440, distance: 72.1
click at [997, 444] on div "Marital status Select Single Married De Facto / Partner Number of dependents 0" at bounding box center [863, 450] width 658 height 53
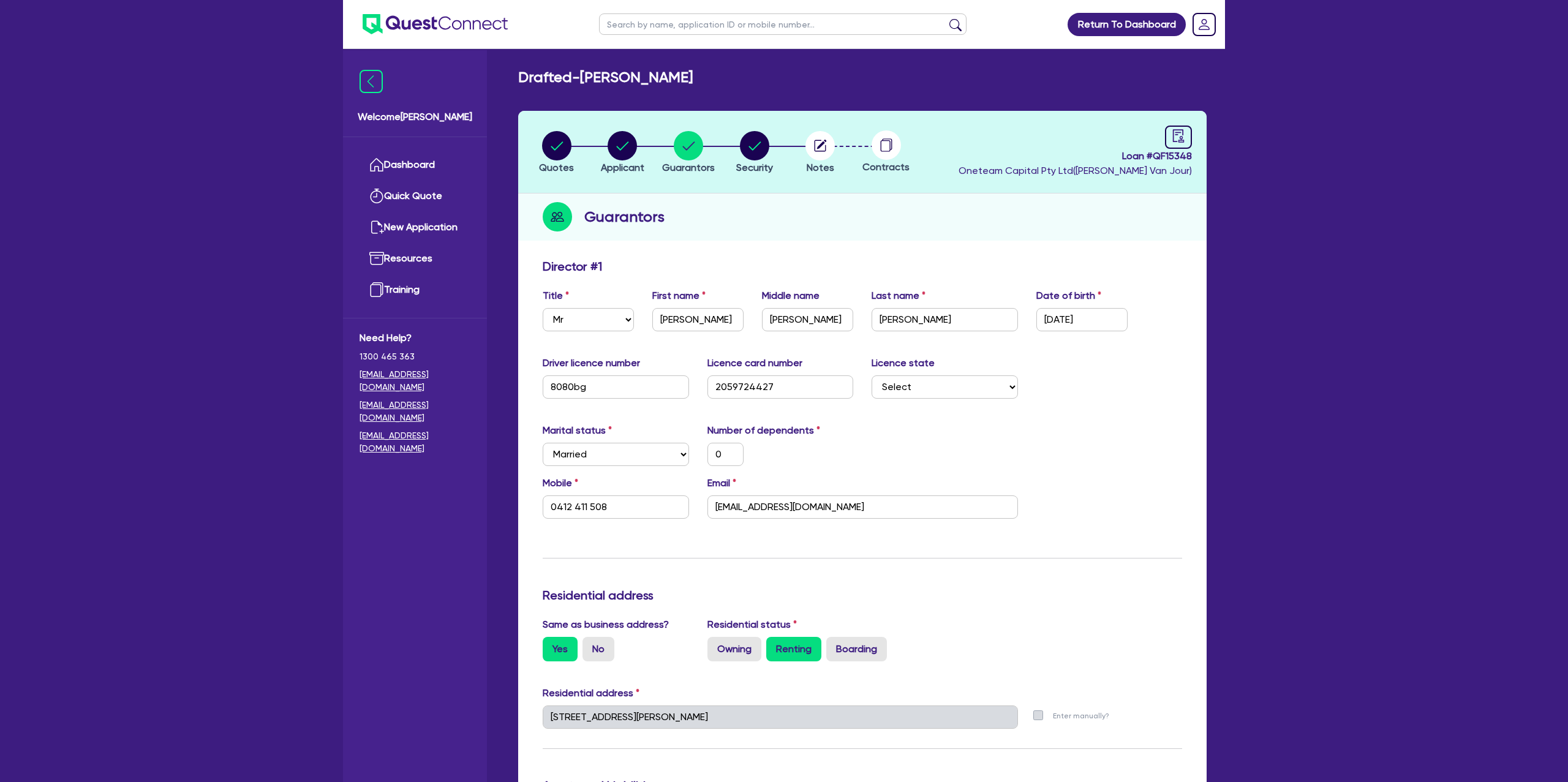
click at [923, 288] on label "Last name" at bounding box center [898, 295] width 54 height 15
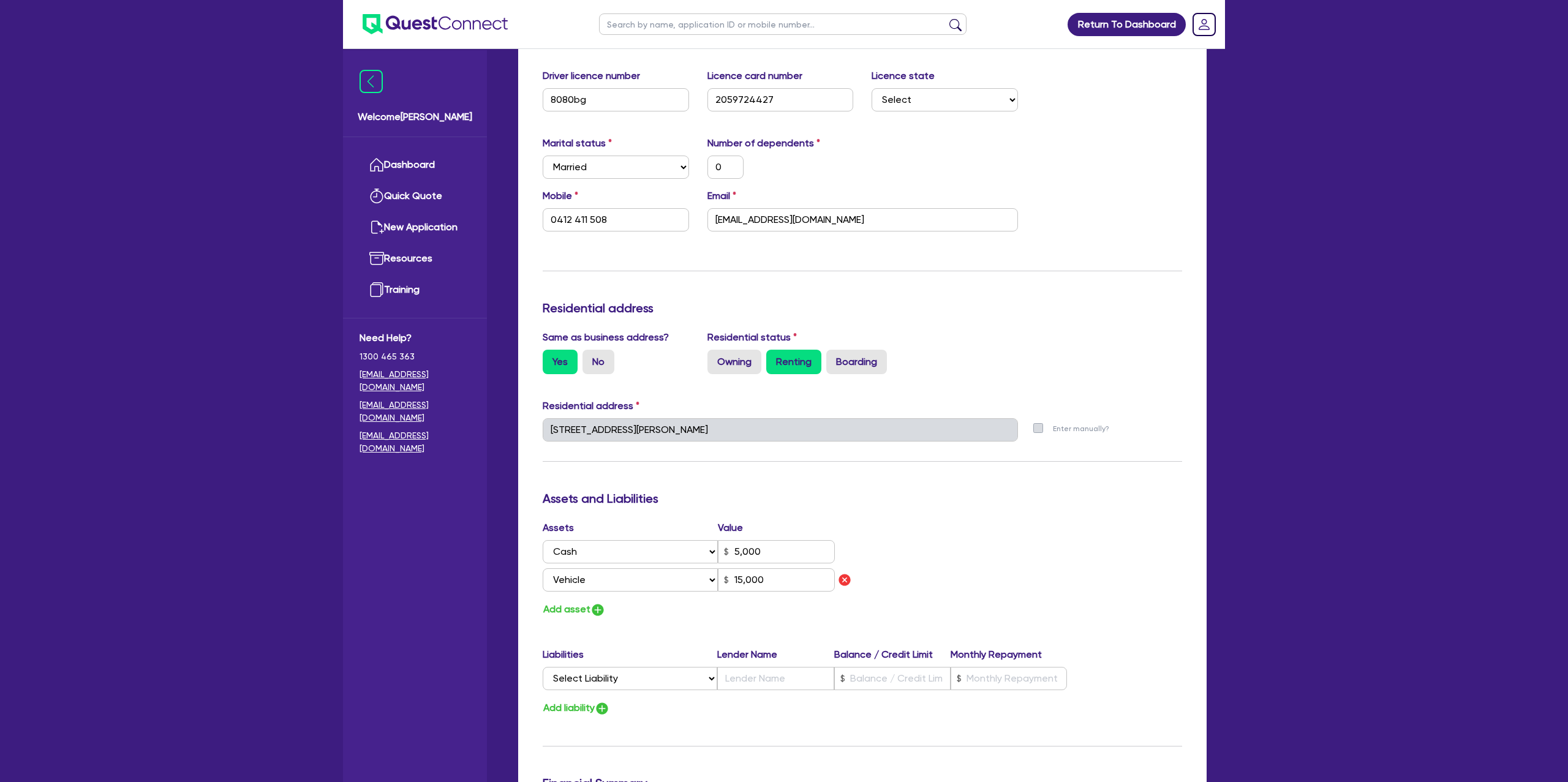
scroll to position [288, 0]
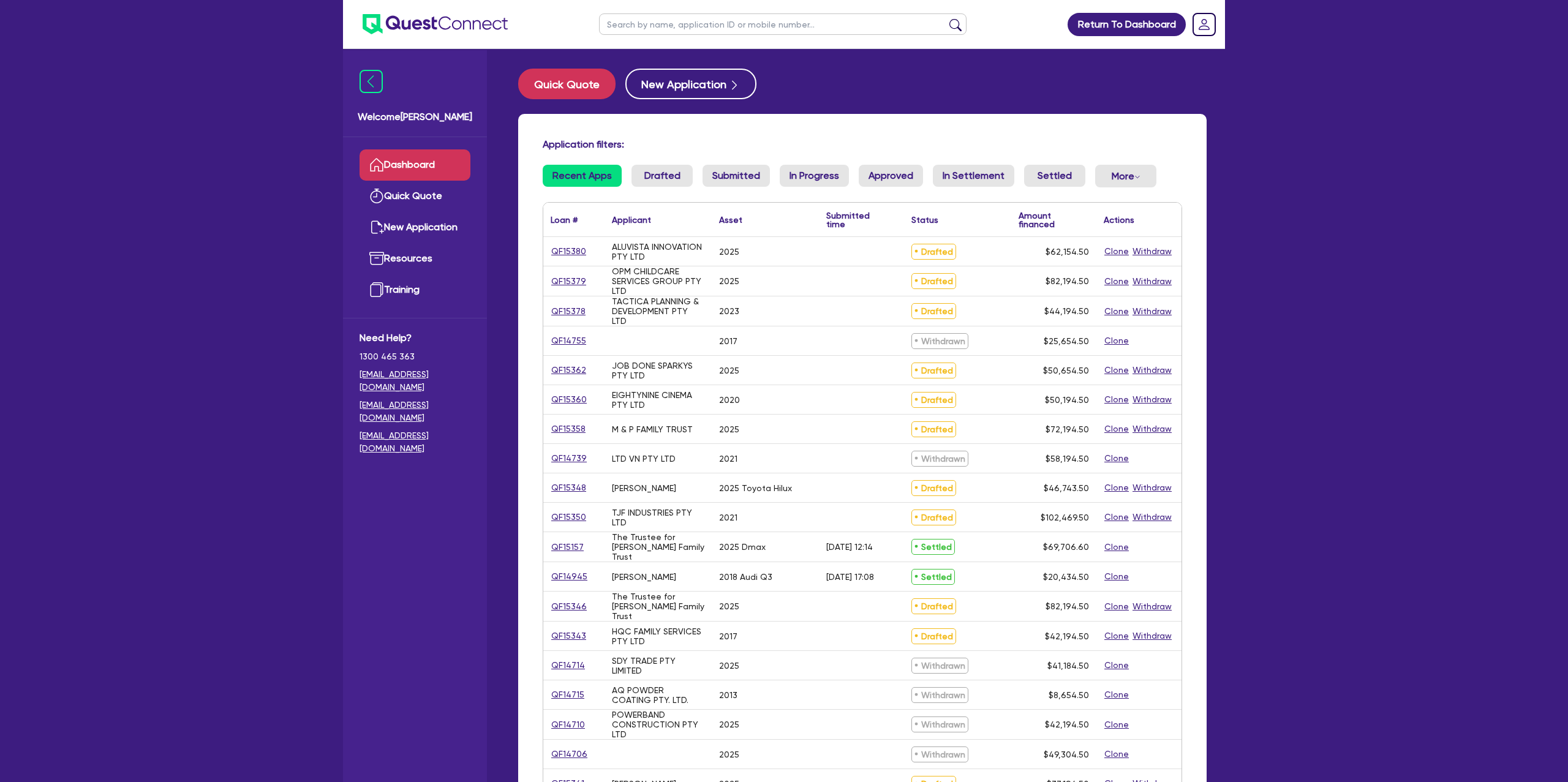
click at [678, 25] on input "text" at bounding box center [783, 24] width 368 height 21
type input "[PERSON_NAME]"
click at [946, 19] on button "submit" at bounding box center [955, 27] width 19 height 17
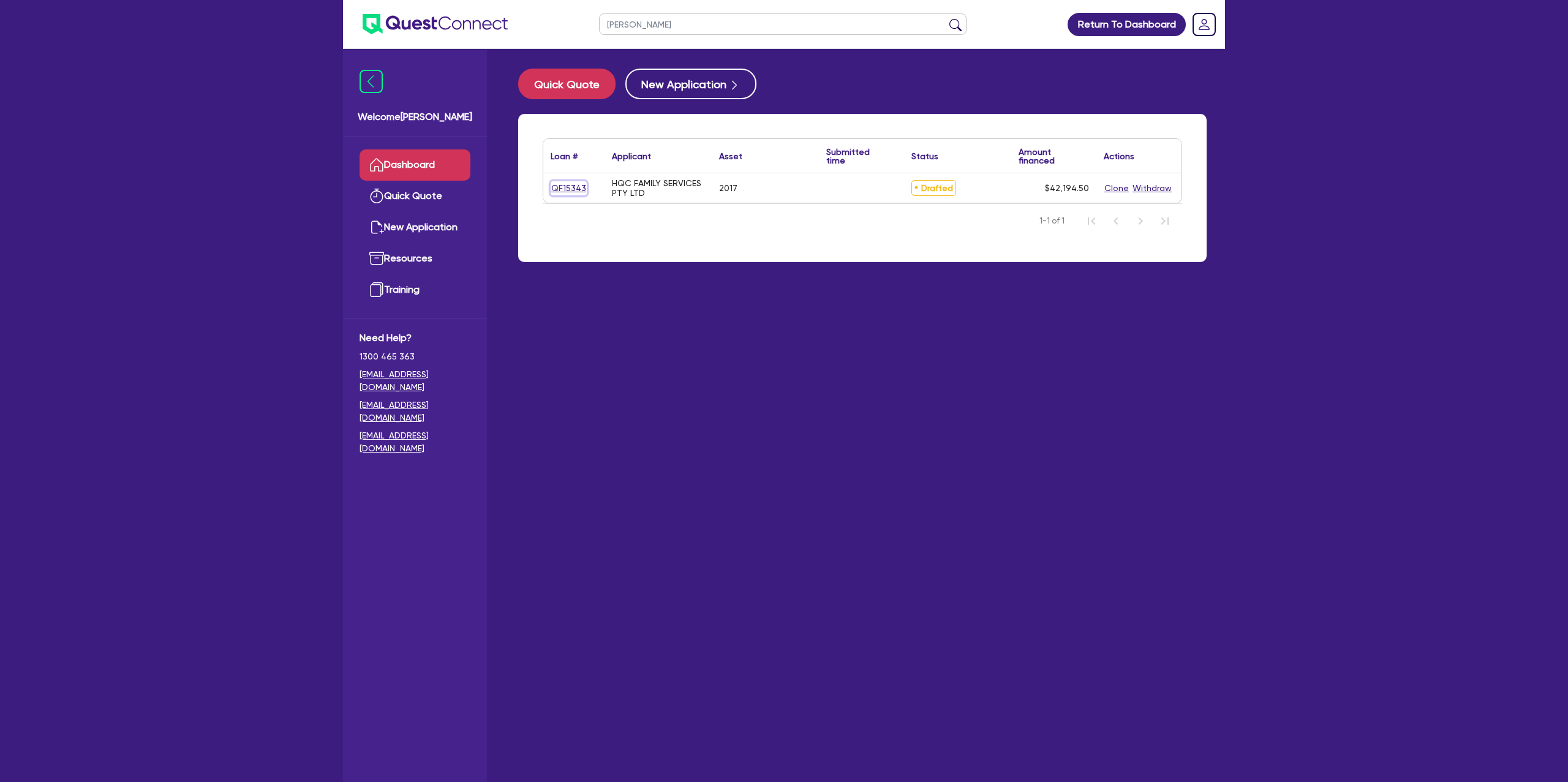
click at [557, 183] on link "QF15343" at bounding box center [568, 188] width 36 height 14
select select "CARS_AND_LIGHT_TRUCKS"
select select "PASSENGER_VEHICLES"
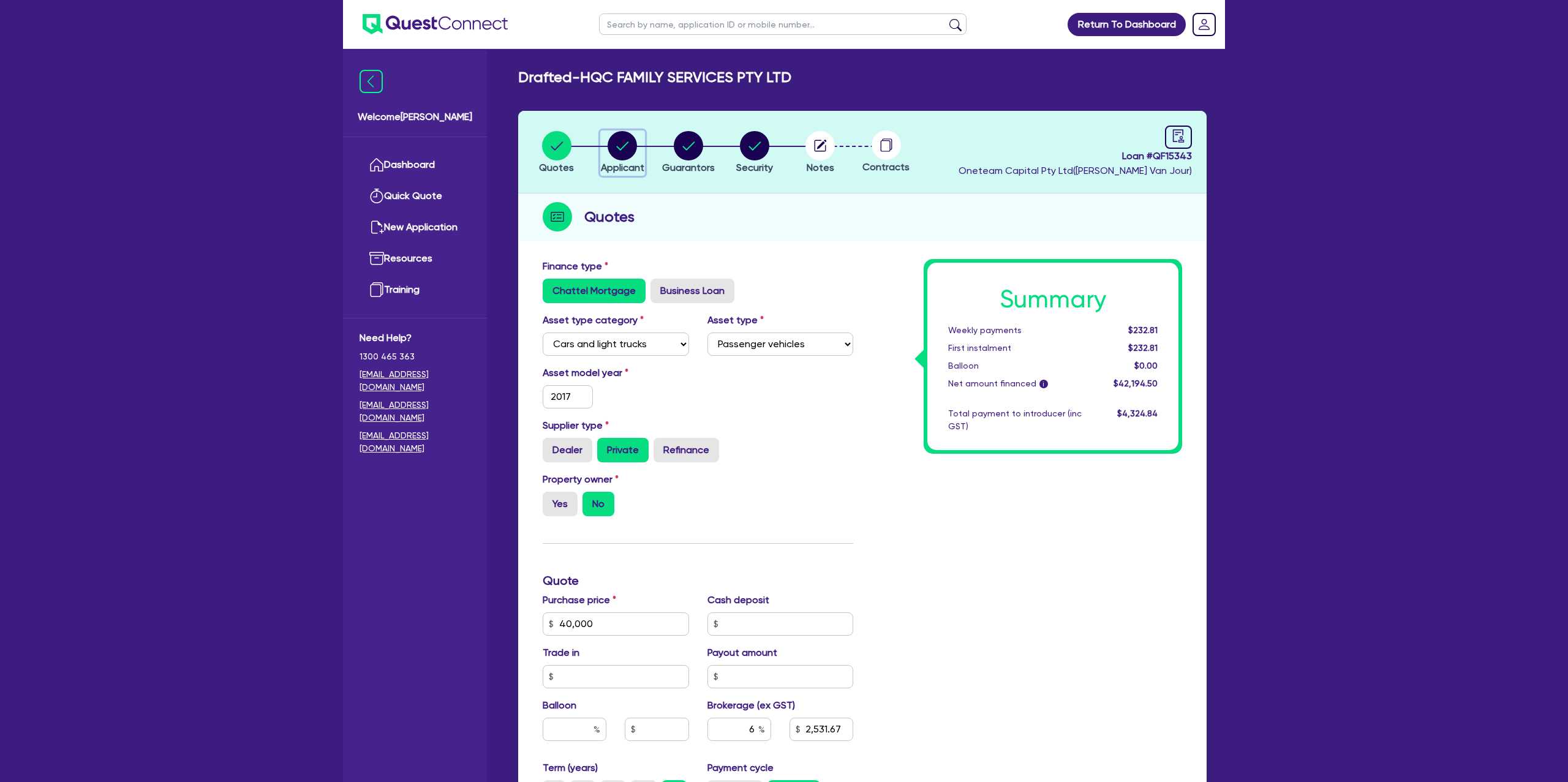
click at [628, 132] on icon "button" at bounding box center [622, 145] width 29 height 29
select select "COMPANY"
select select "ACCOMODATION_FOOD"
select select "HOTELS"
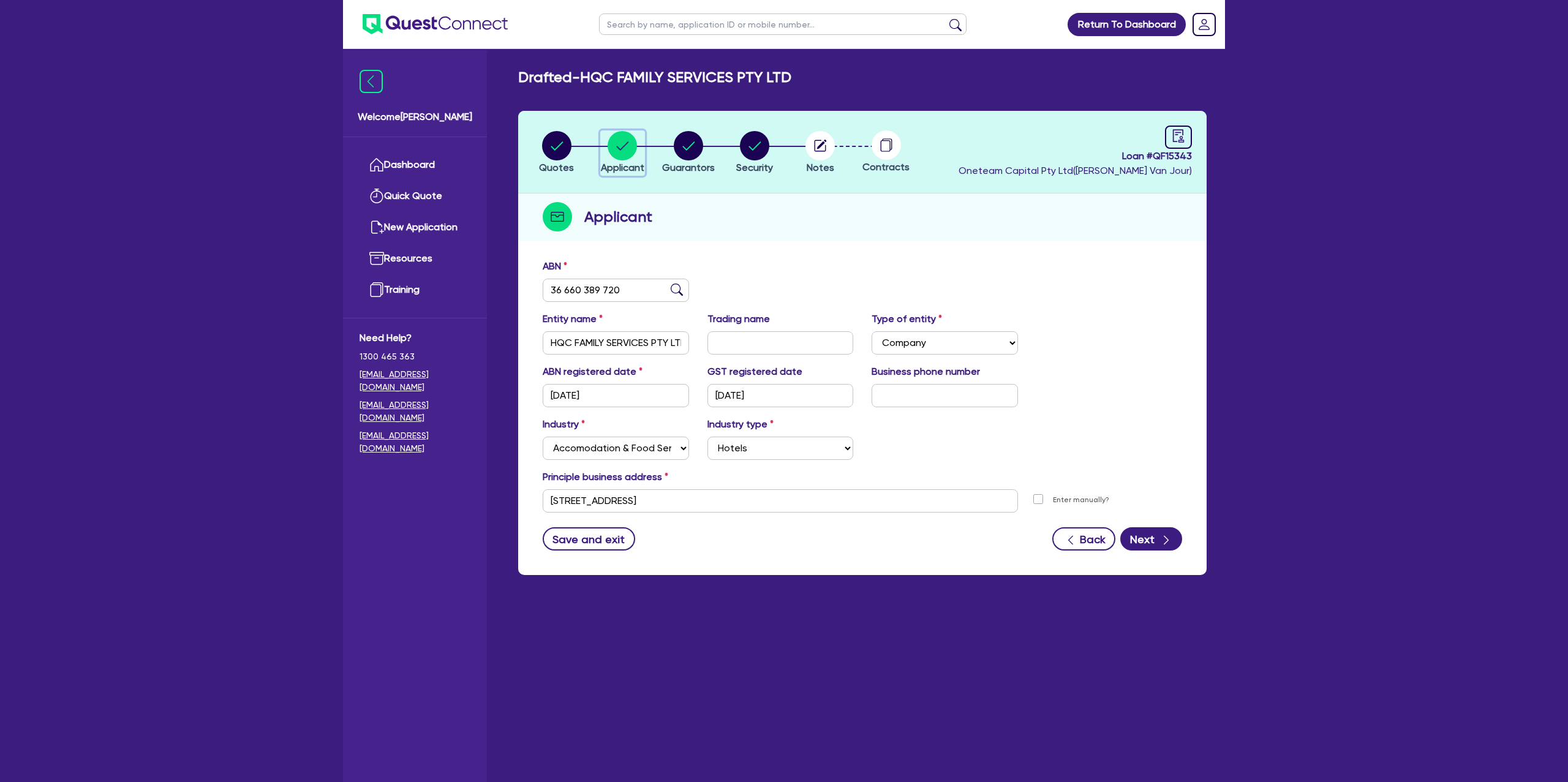
scroll to position [49, 0]
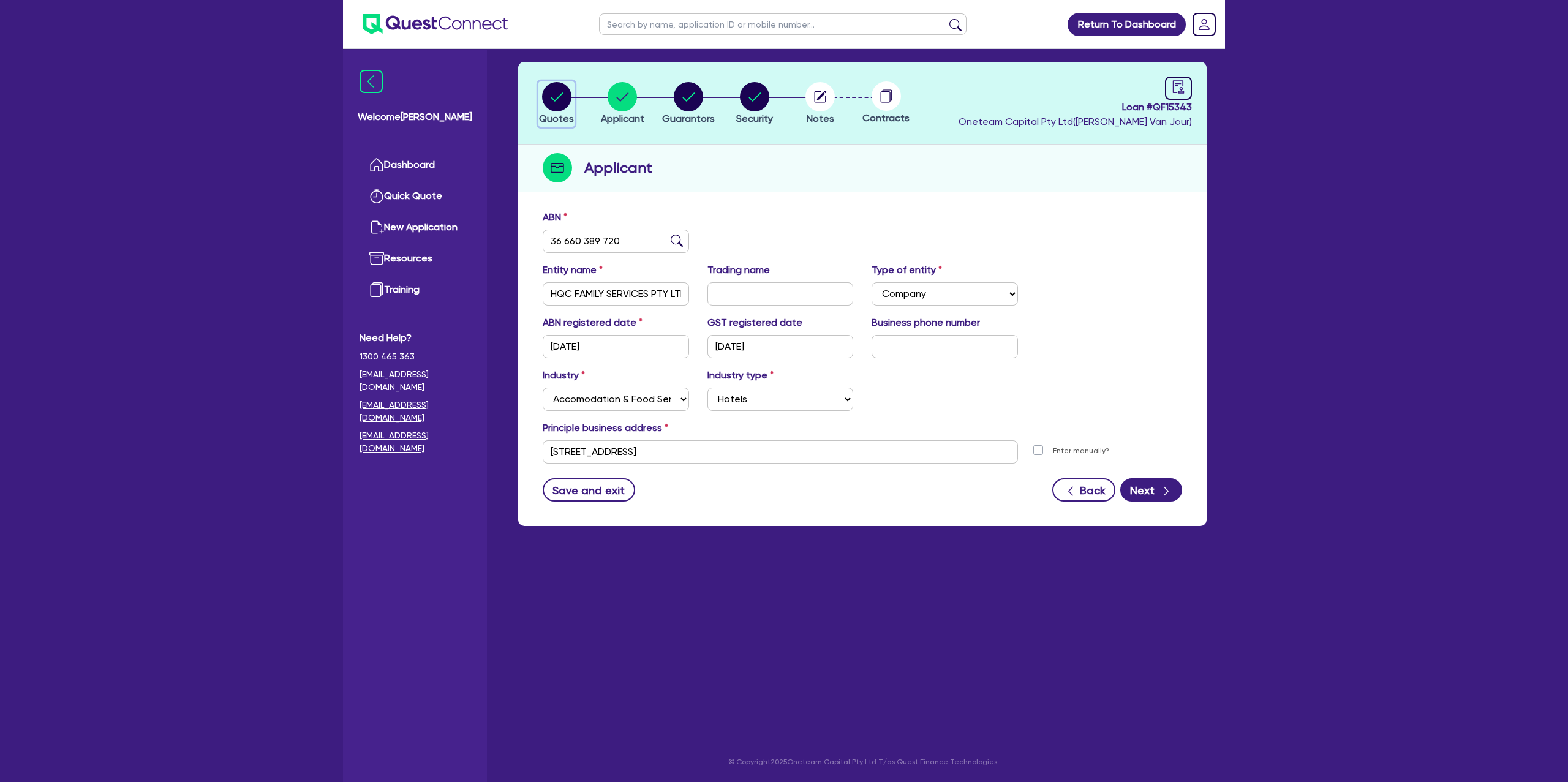
drag, startPoint x: 557, startPoint y: 93, endPoint x: 562, endPoint y: 102, distance: 10.3
click at [555, 94] on circle "button" at bounding box center [556, 96] width 29 height 29
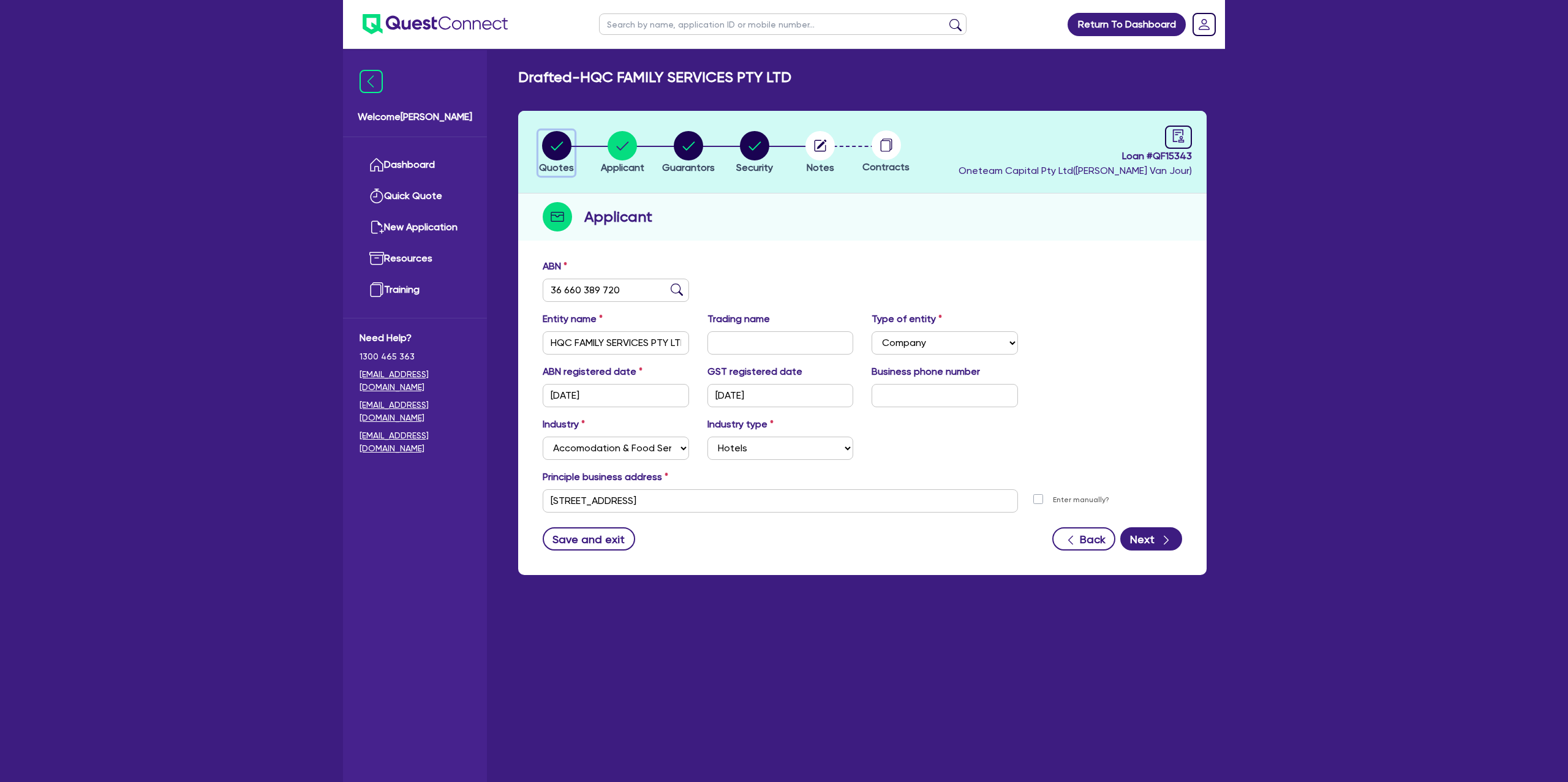
select select "CARS_AND_LIGHT_TRUCKS"
select select "PASSENGER_VEHICLES"
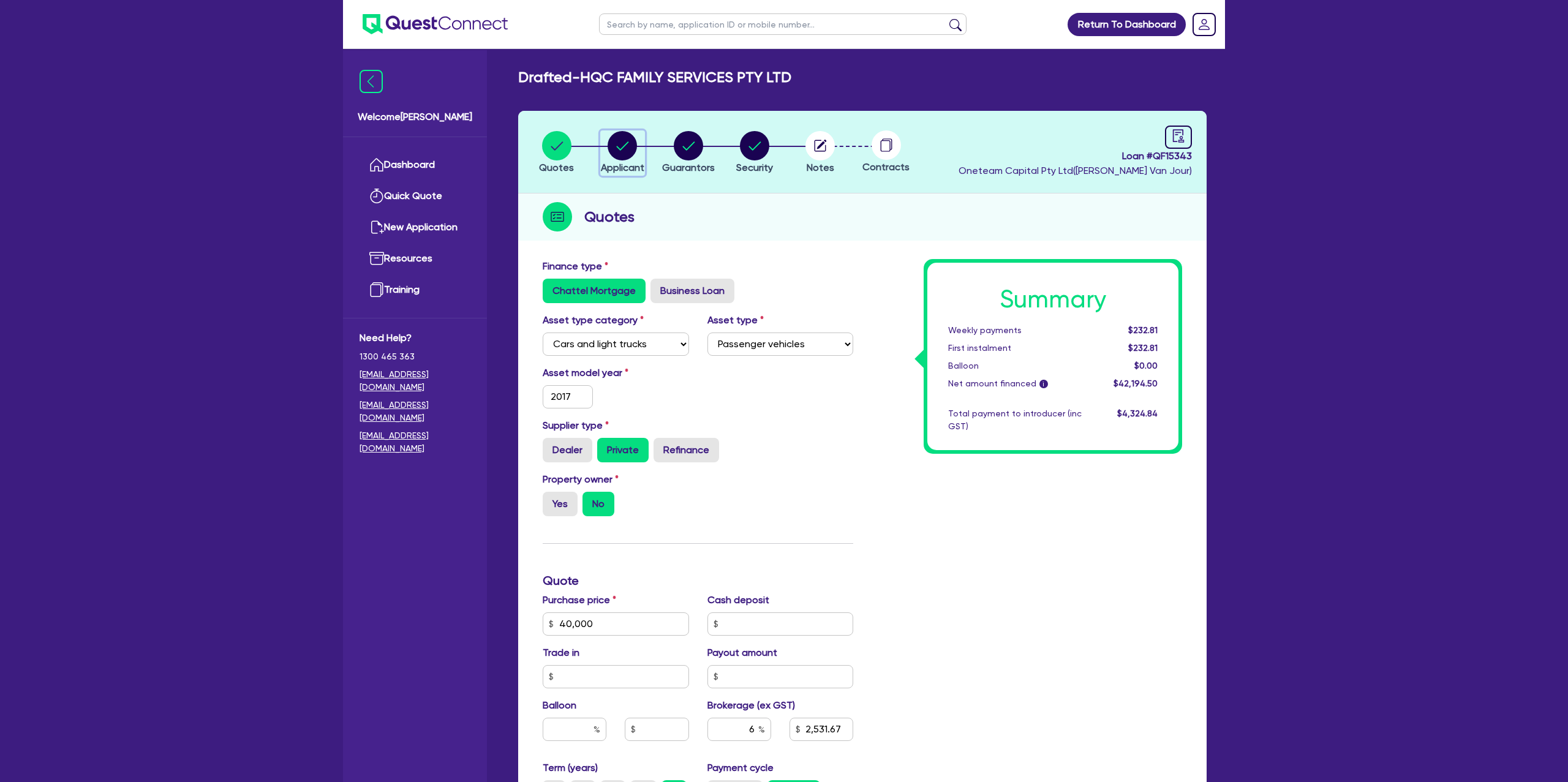
click at [624, 147] on icon "button" at bounding box center [623, 146] width 12 height 9
select select "COMPANY"
select select "ACCOMODATION_FOOD"
select select "HOTELS"
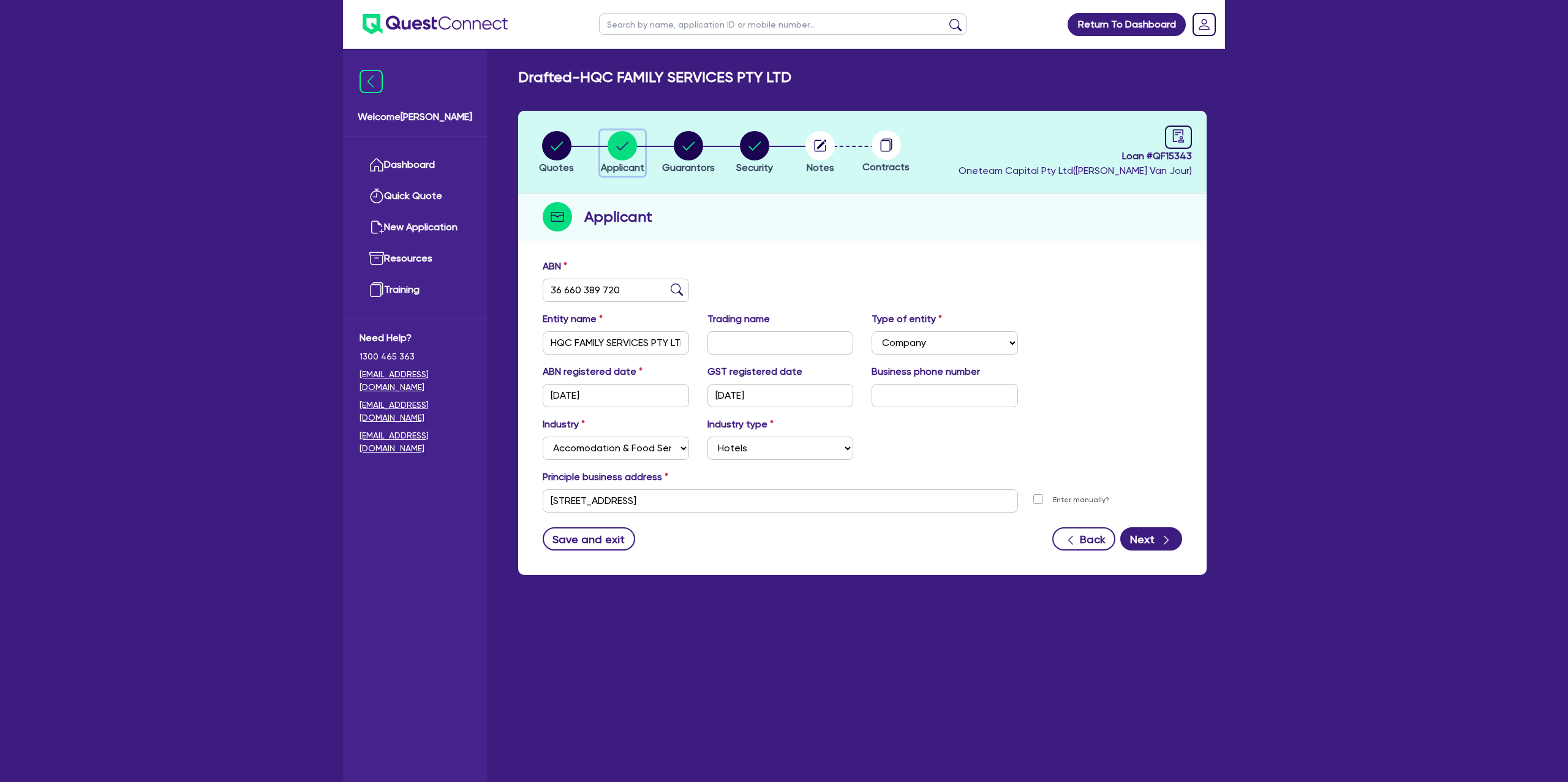
scroll to position [49, 0]
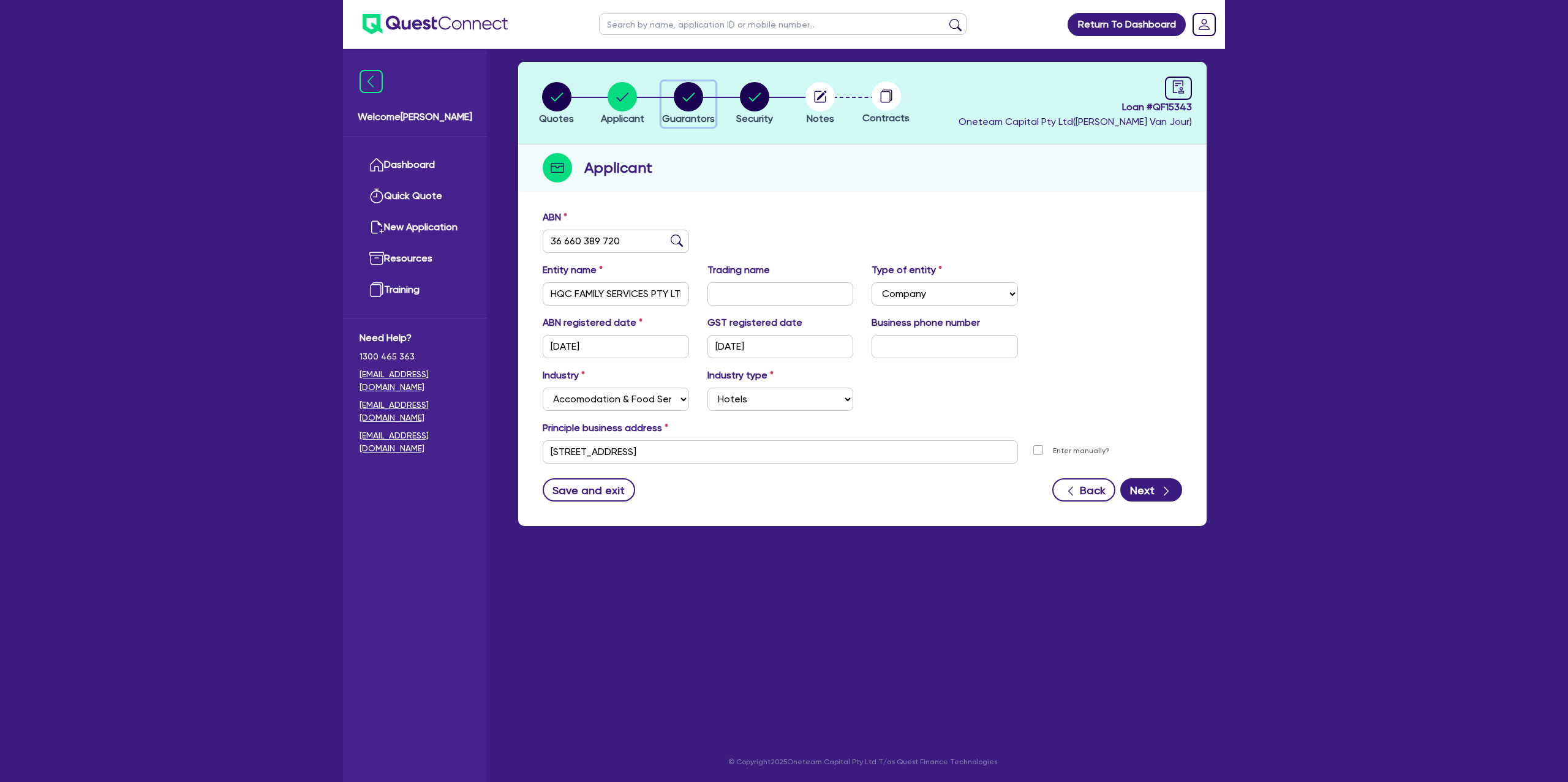
click at [686, 105] on circle "button" at bounding box center [688, 96] width 29 height 29
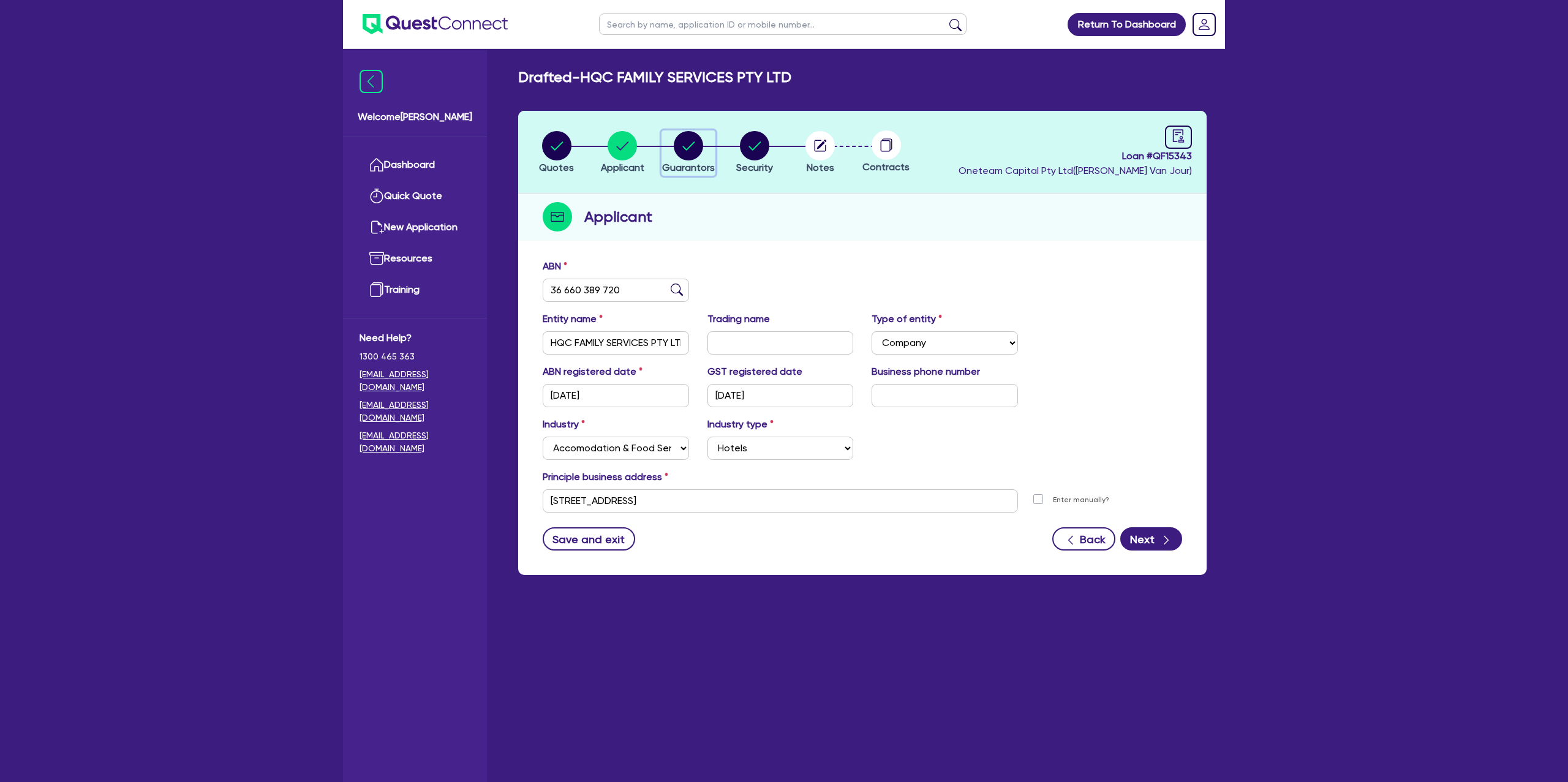
select select "MRS"
select select "[GEOGRAPHIC_DATA]"
select select "MARRIED"
select select "CASH"
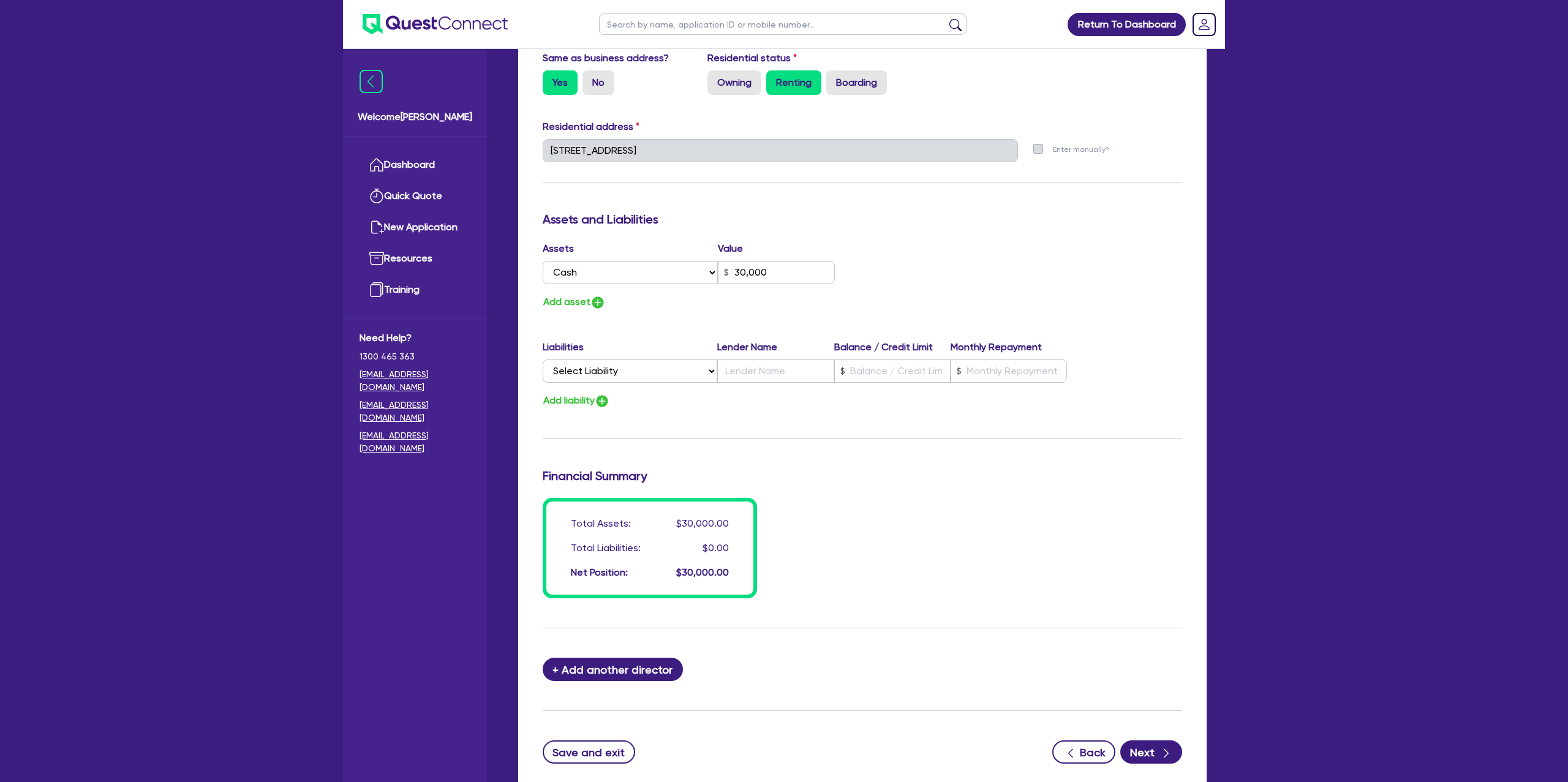
scroll to position [648, 0]
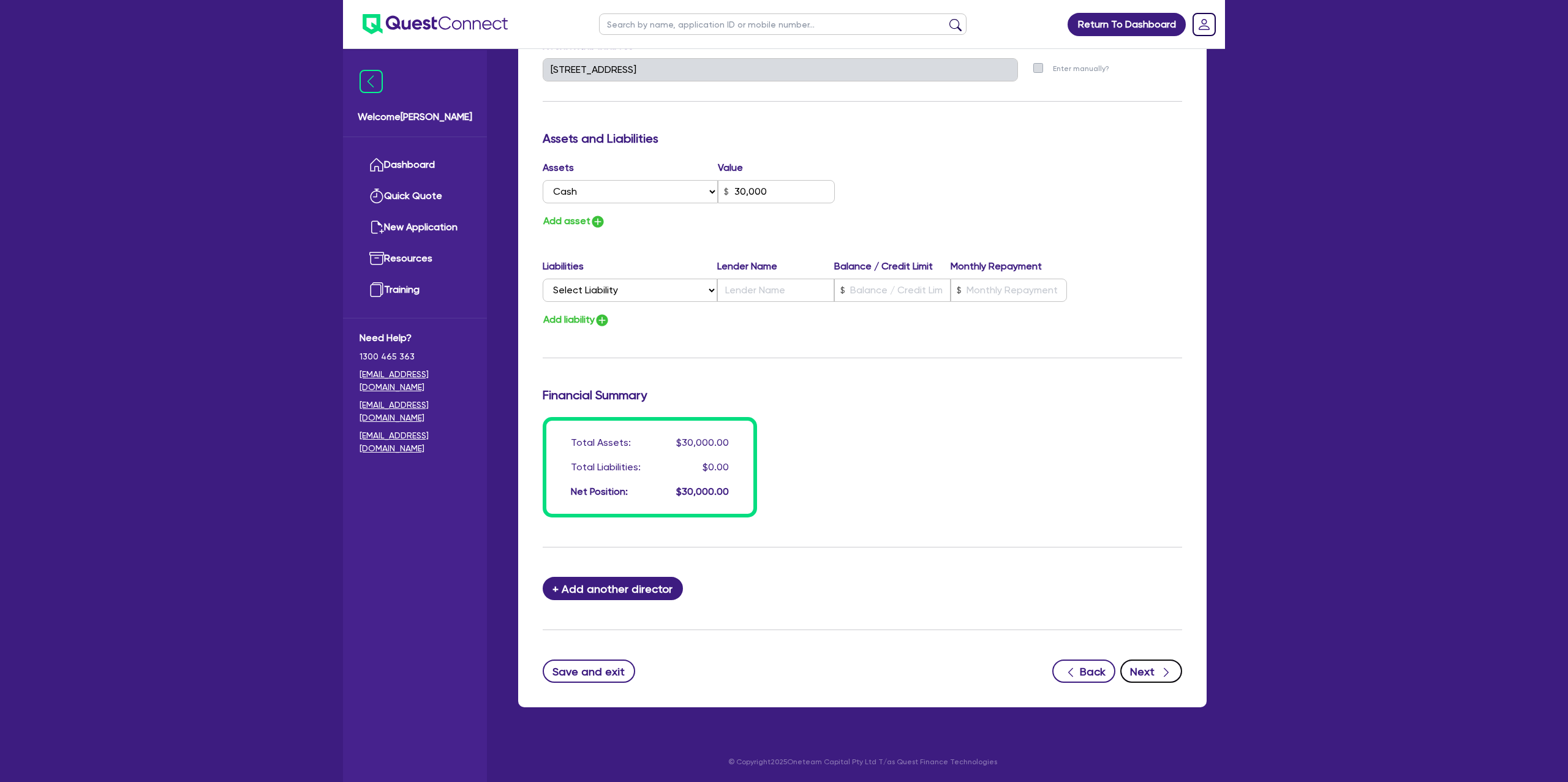
click at [1153, 671] on button "Next" at bounding box center [1152, 672] width 62 height 23
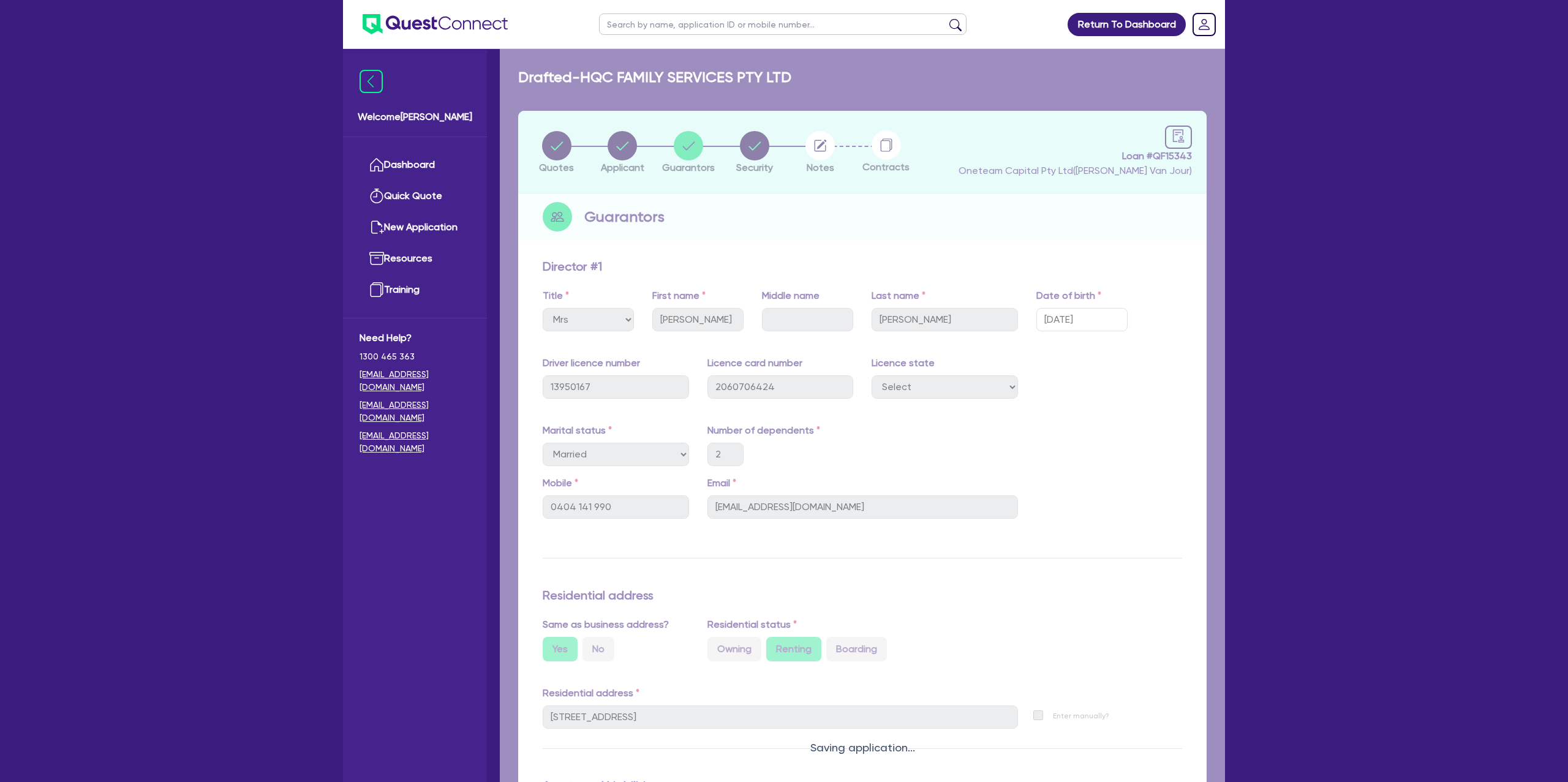
select select "CARS_AND_LIGHT_TRUCKS"
select select "PASSENGER_VEHICLES"
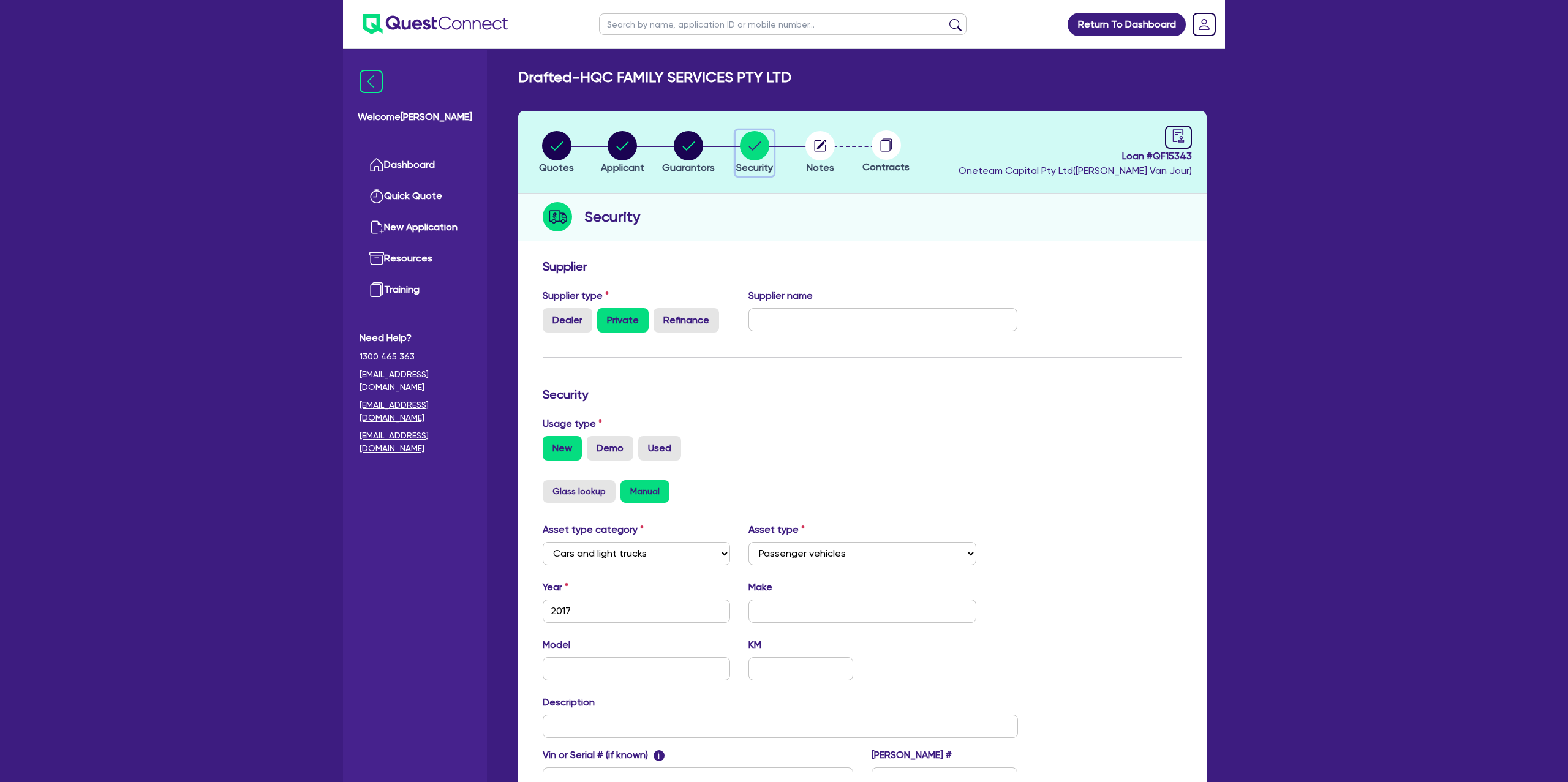
click at [742, 143] on circle "button" at bounding box center [754, 145] width 29 height 29
click at [1189, 144] on link at bounding box center [1178, 137] width 27 height 23
select select "DRAFTED_NEW"
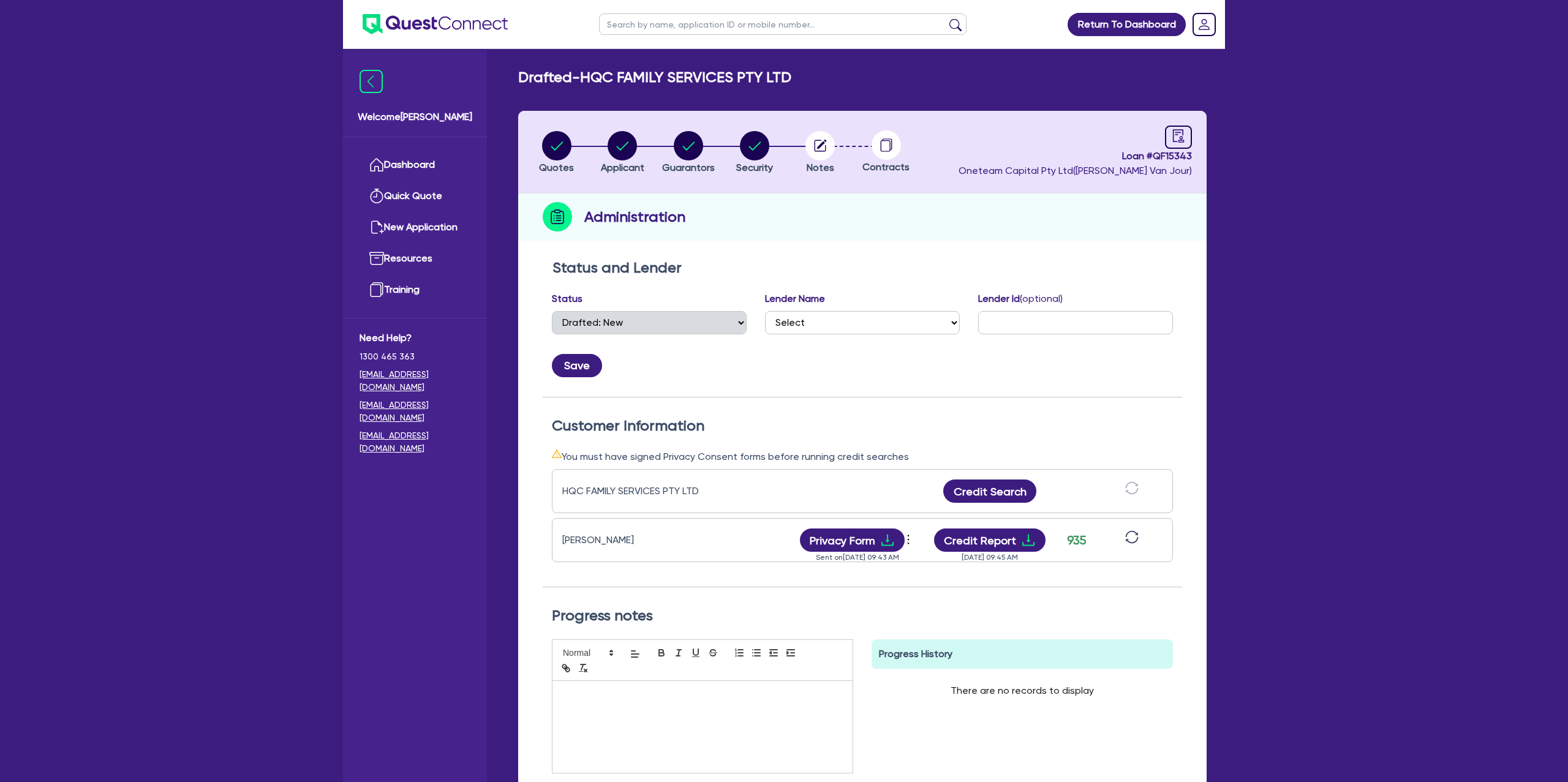
scroll to position [155, 0]
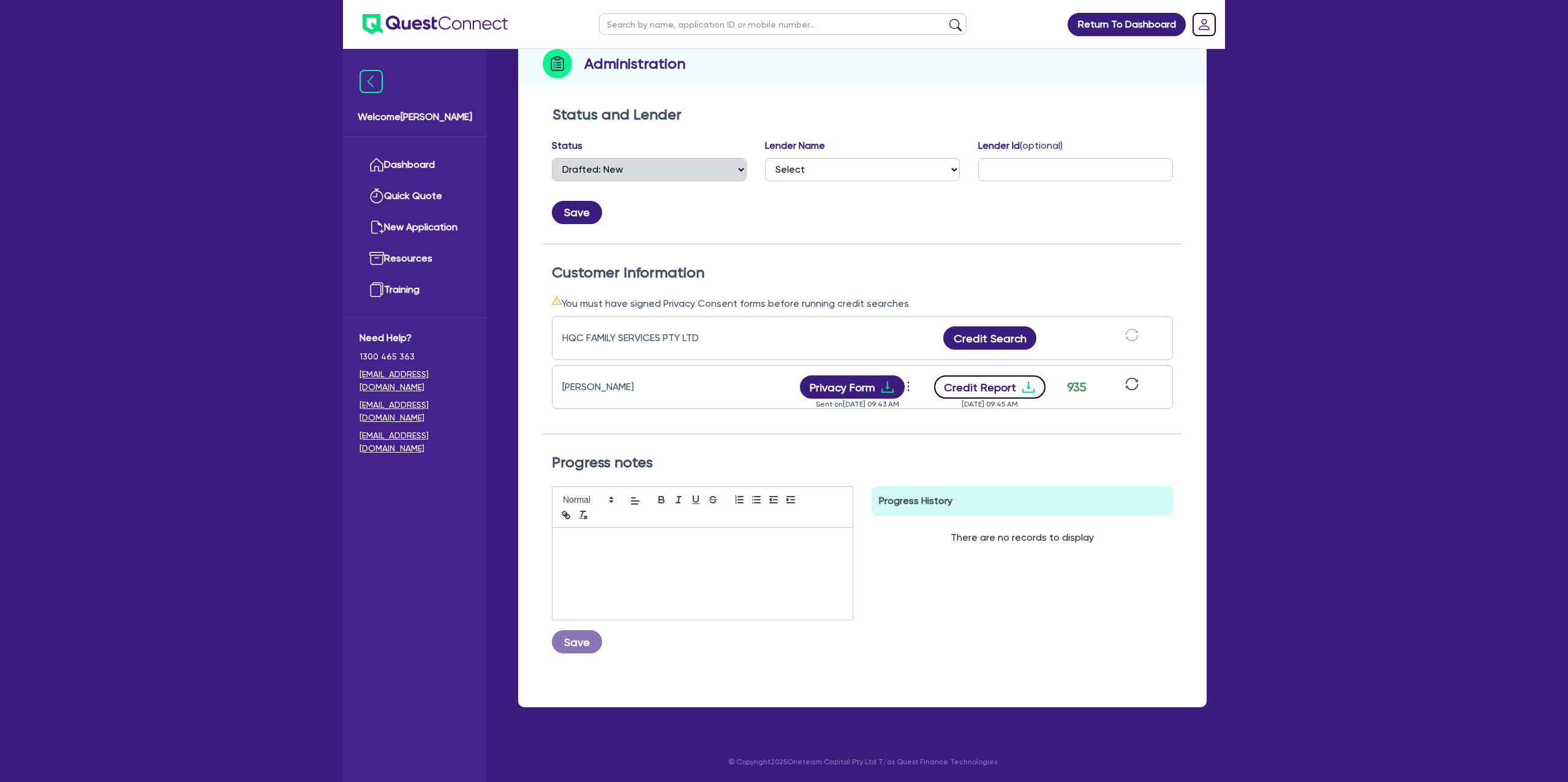
click at [1024, 380] on icon "download" at bounding box center [1029, 387] width 15 height 15
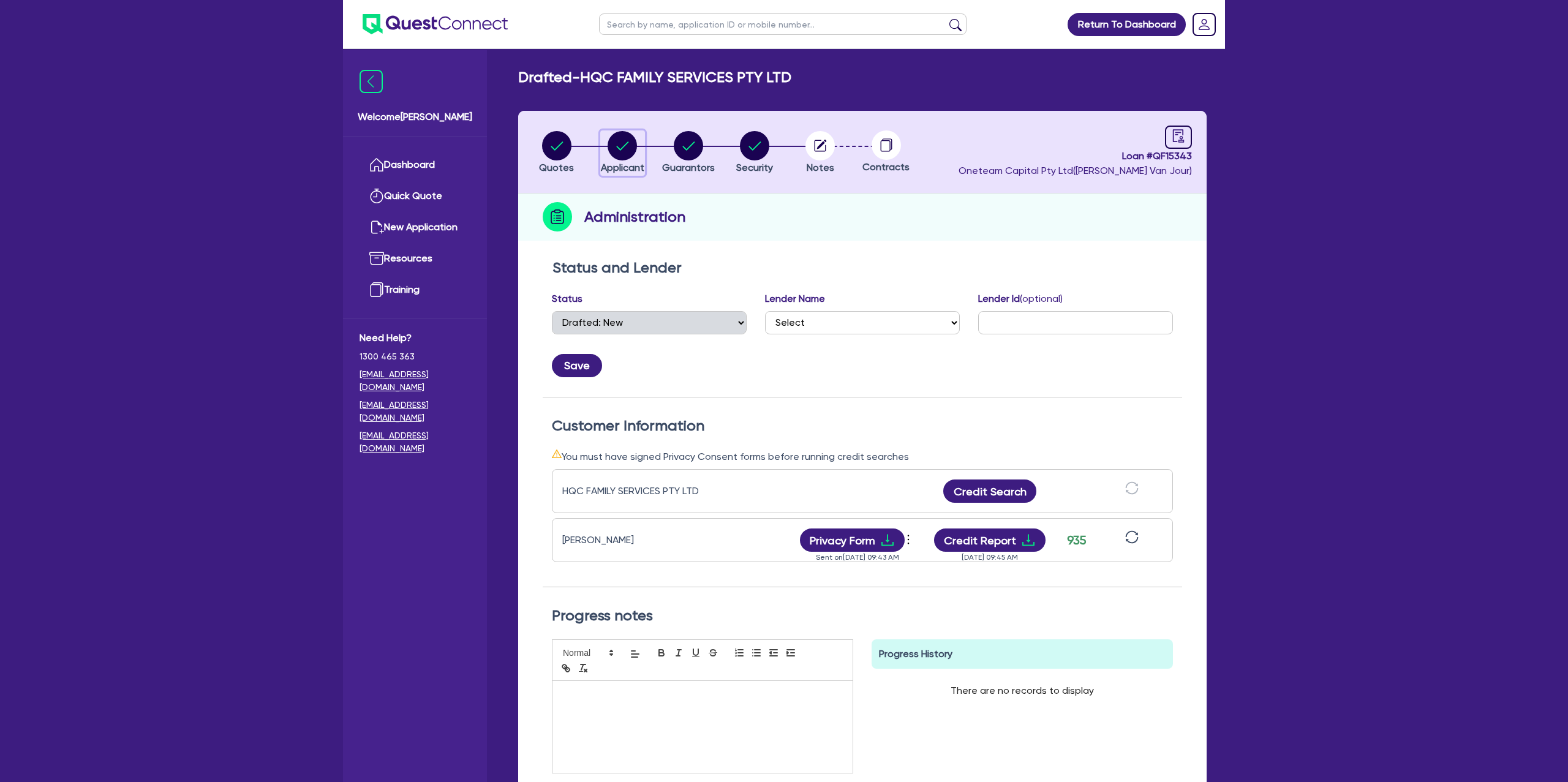
click at [614, 139] on circle "button" at bounding box center [622, 145] width 29 height 29
select select "COMPANY"
select select "ACCOMODATION_FOOD"
select select "HOTELS"
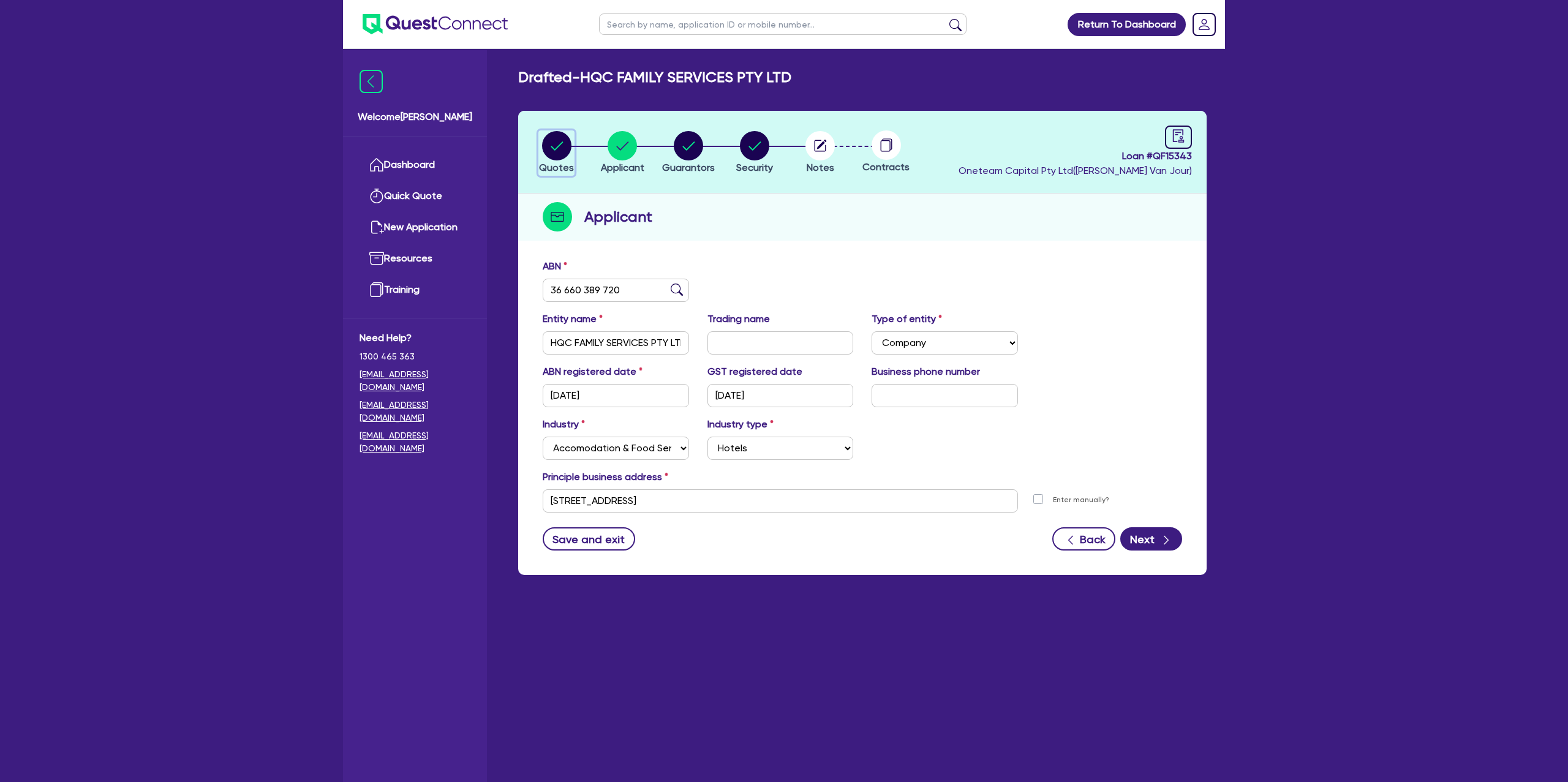
click at [555, 147] on circle "button" at bounding box center [556, 145] width 29 height 29
select select "CARS_AND_LIGHT_TRUCKS"
select select "PASSENGER_VEHICLES"
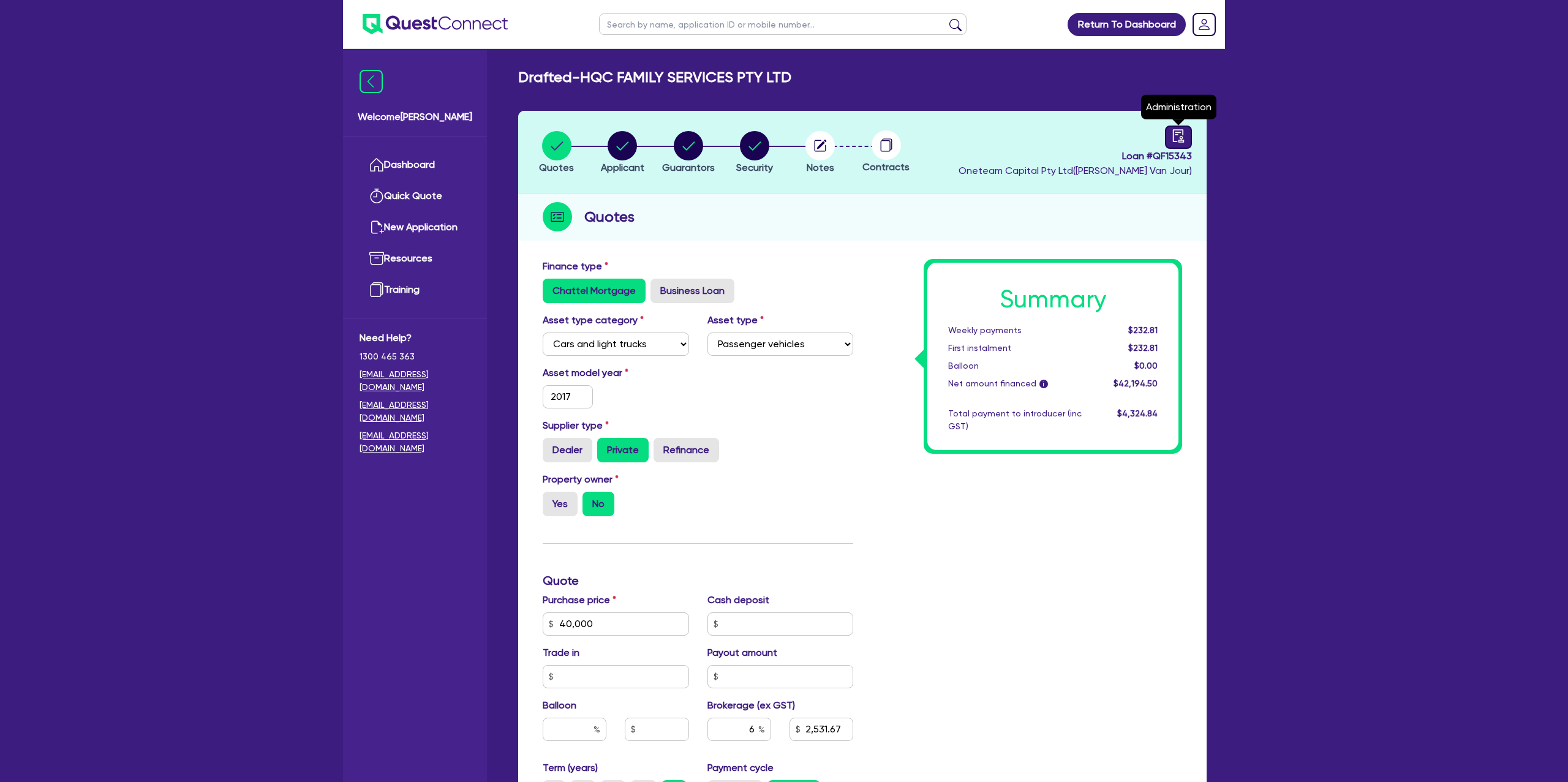
click at [1177, 133] on icon "audit" at bounding box center [1178, 135] width 11 height 13
select select "DRAFTED_NEW"
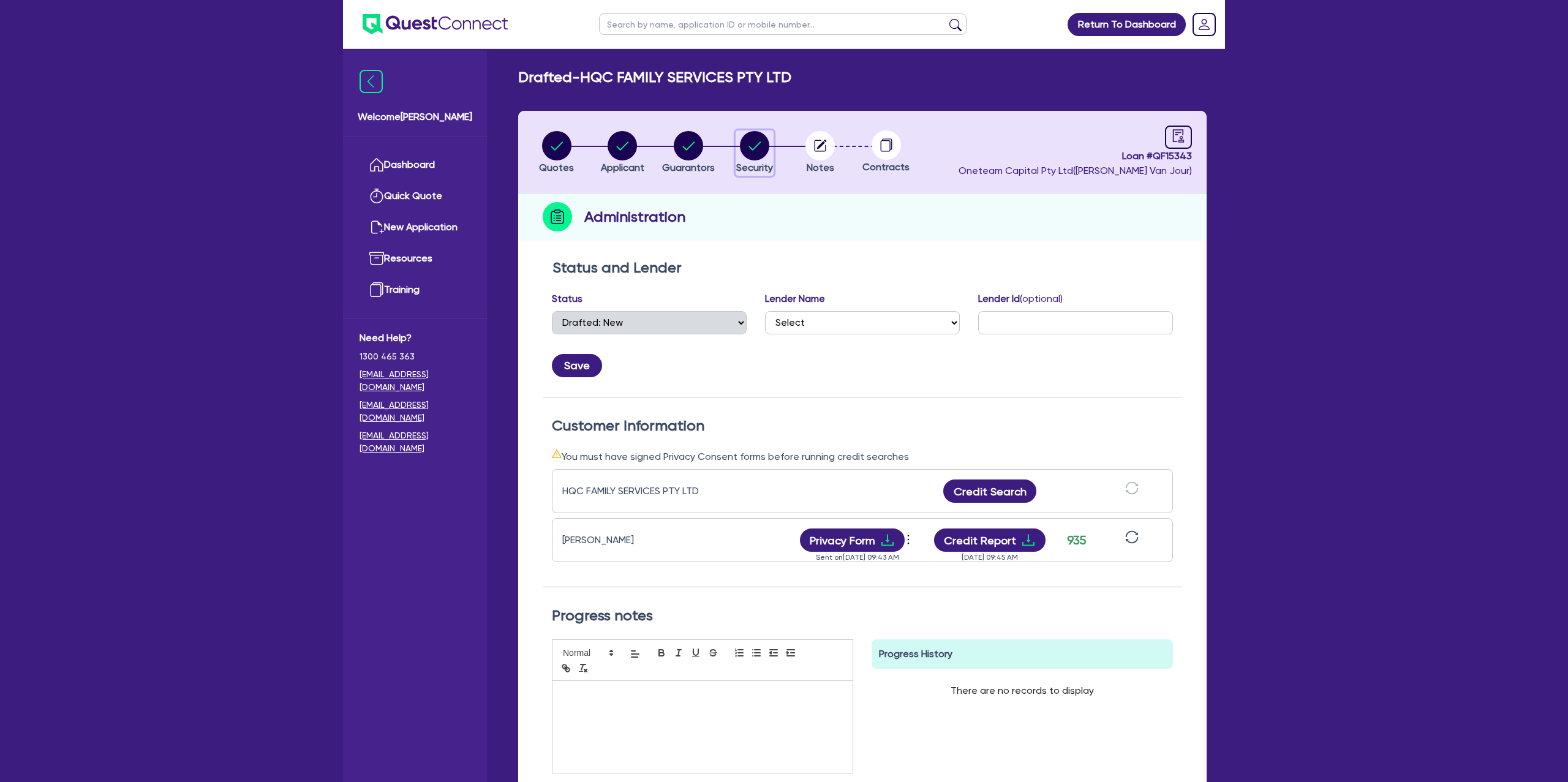
drag, startPoint x: 748, startPoint y: 158, endPoint x: 757, endPoint y: 151, distance: 11.4
click at [749, 158] on circle "button" at bounding box center [754, 145] width 29 height 29
select select "CARS_AND_LIGHT_TRUCKS"
select select "PASSENGER_VEHICLES"
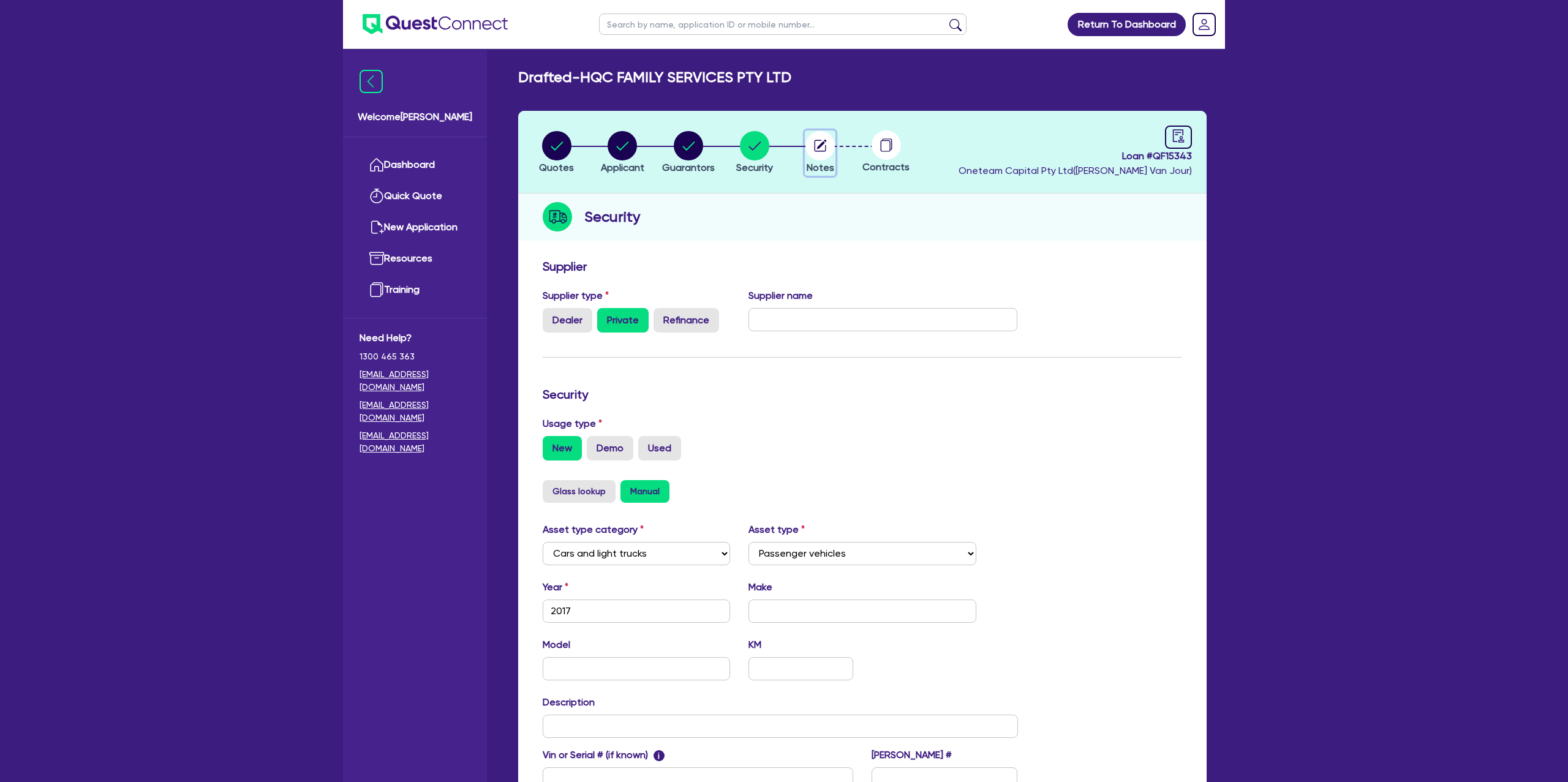
click at [823, 139] on circle "button" at bounding box center [820, 145] width 29 height 29
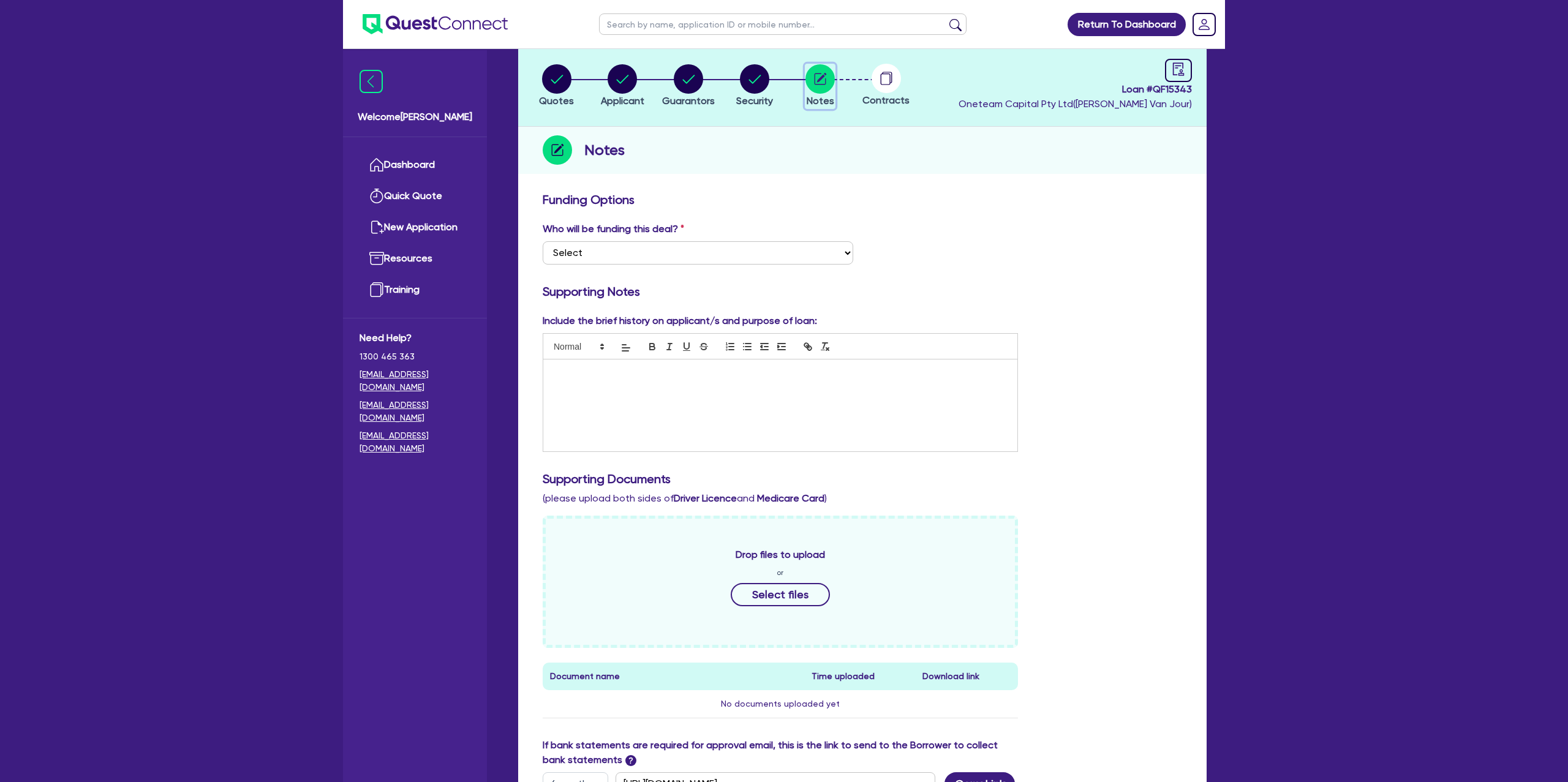
scroll to position [79, 0]
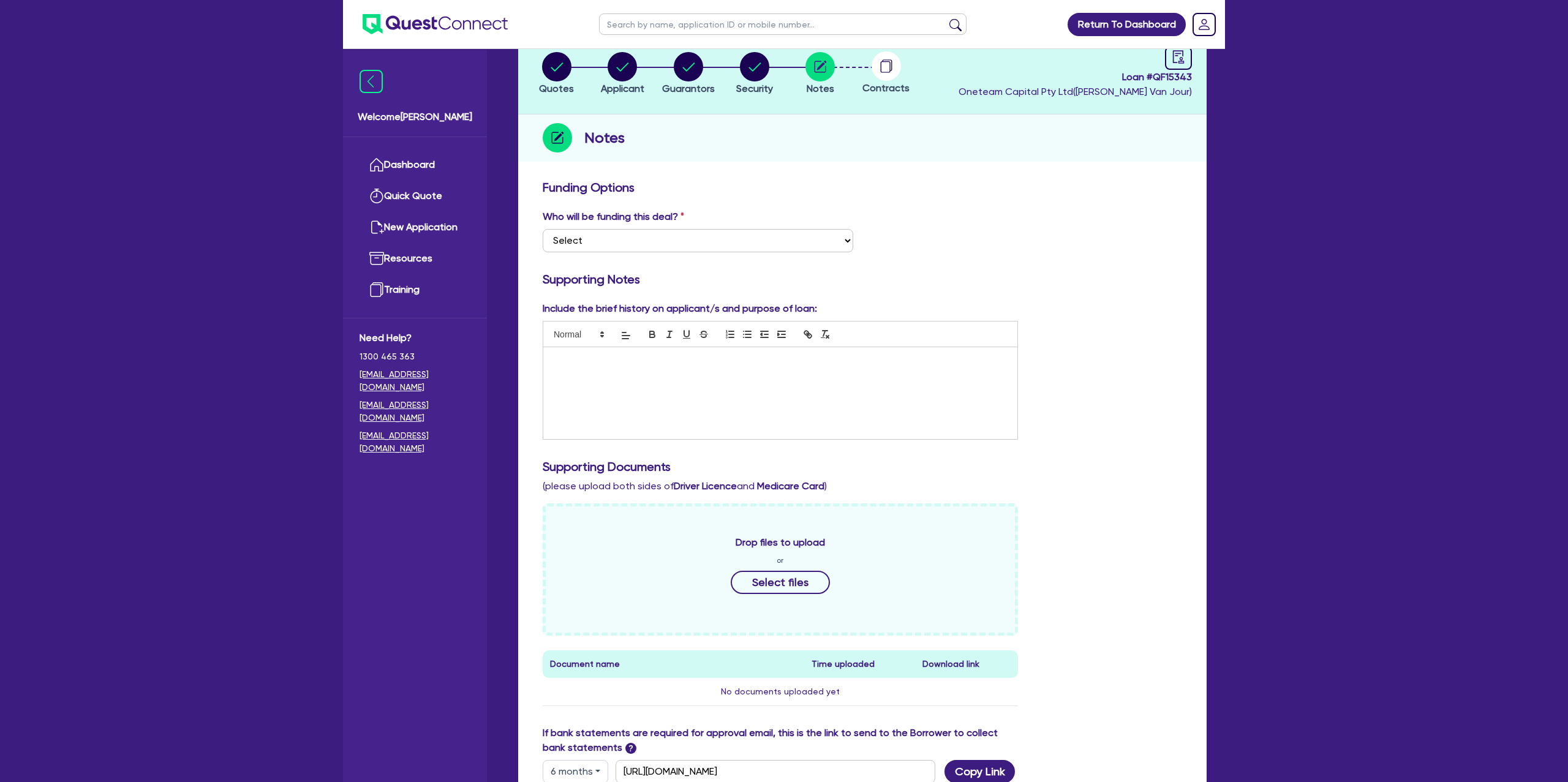
drag, startPoint x: 662, startPoint y: 344, endPoint x: 653, endPoint y: 373, distance: 30.4
click at [658, 358] on div at bounding box center [780, 380] width 476 height 118
click at [647, 386] on div at bounding box center [780, 393] width 475 height 92
click at [562, 55] on circle "button" at bounding box center [556, 66] width 29 height 29
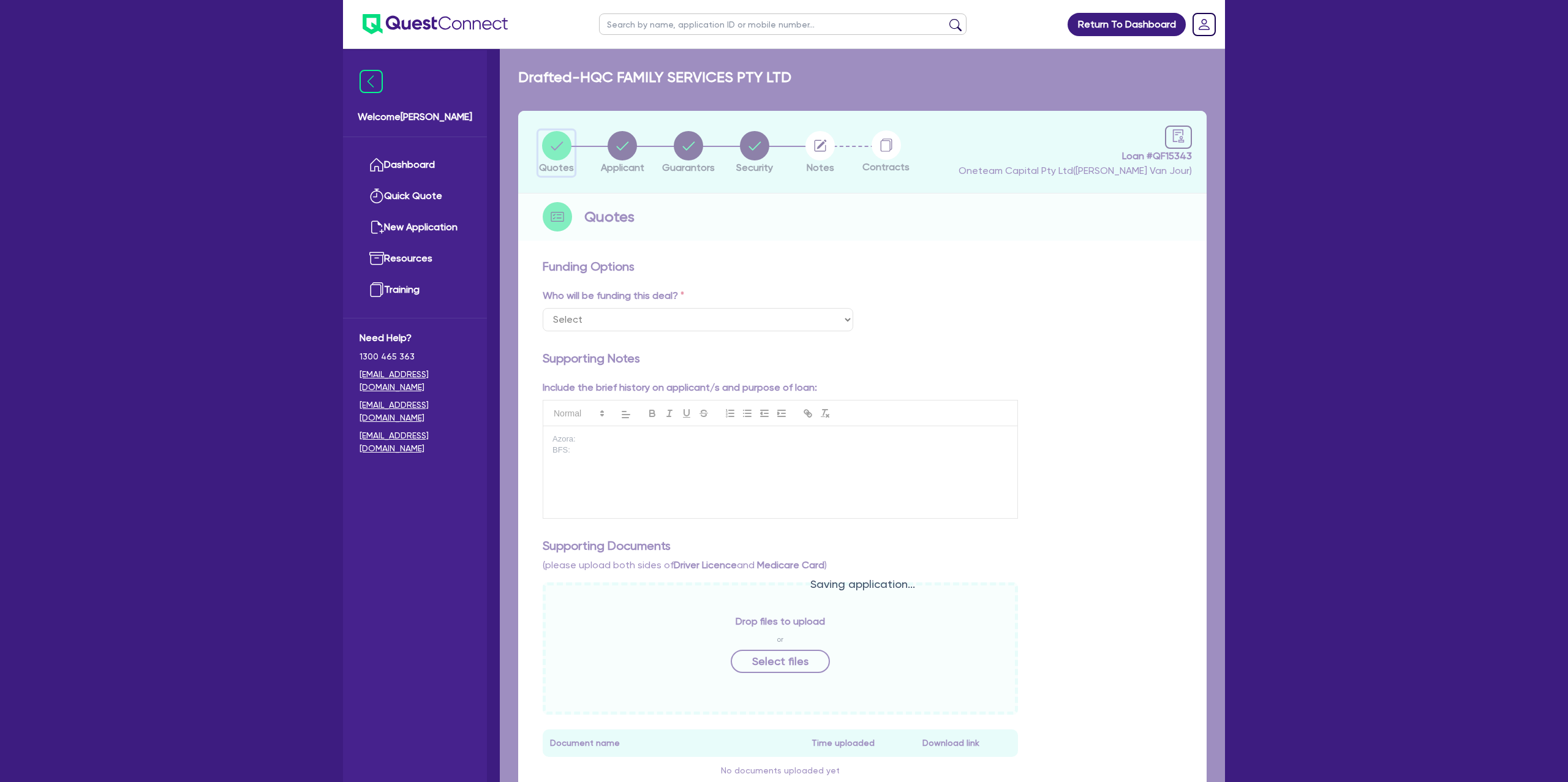
select select "CARS_AND_LIGHT_TRUCKS"
select select "PASSENGER_VEHICLES"
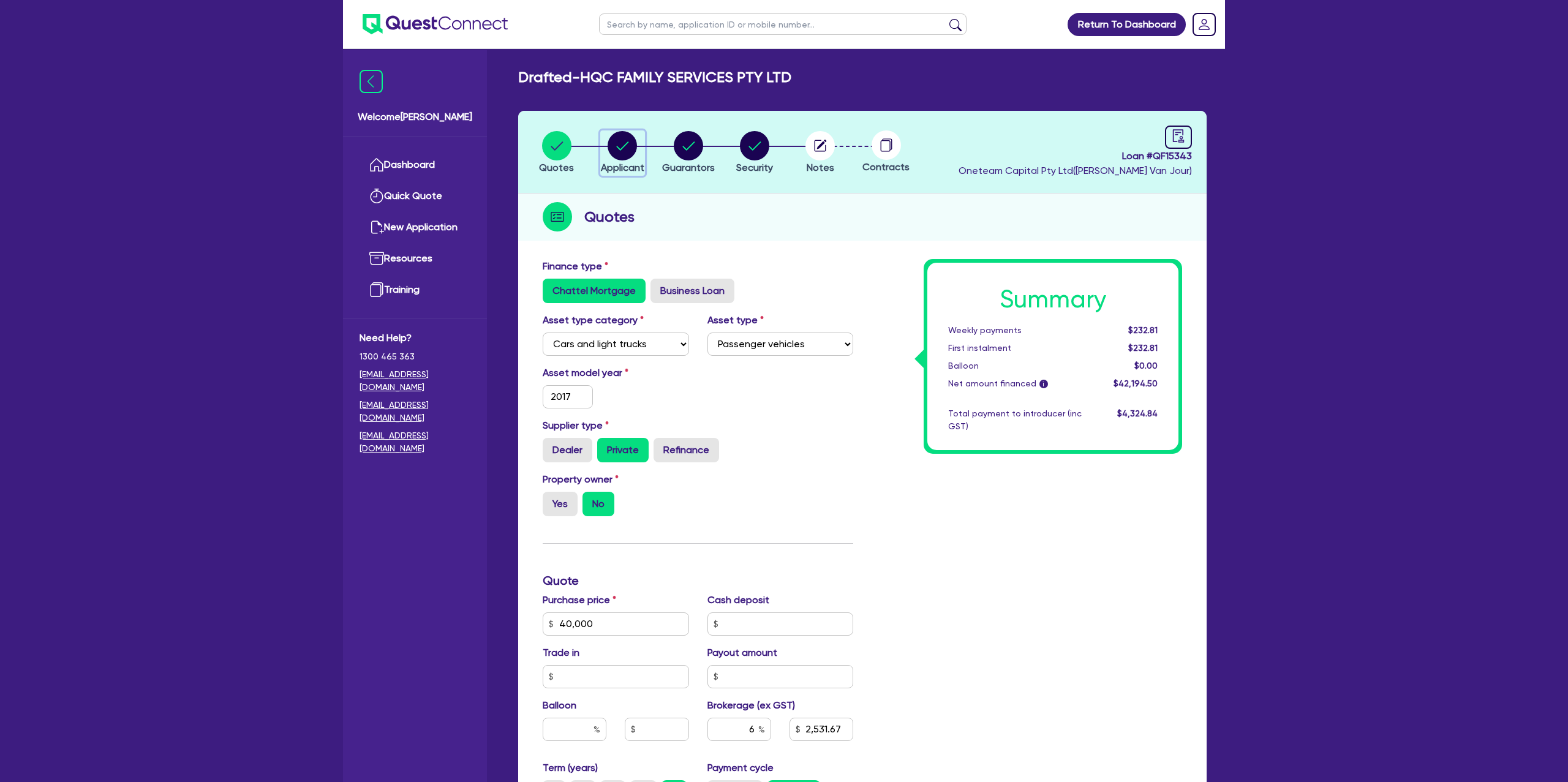
drag, startPoint x: 612, startPoint y: 138, endPoint x: 619, endPoint y: 147, distance: 11.4
click at [612, 139] on circle "button" at bounding box center [622, 145] width 29 height 29
select select "COMPANY"
select select "ACCOMODATION_FOOD"
select select "HOTELS"
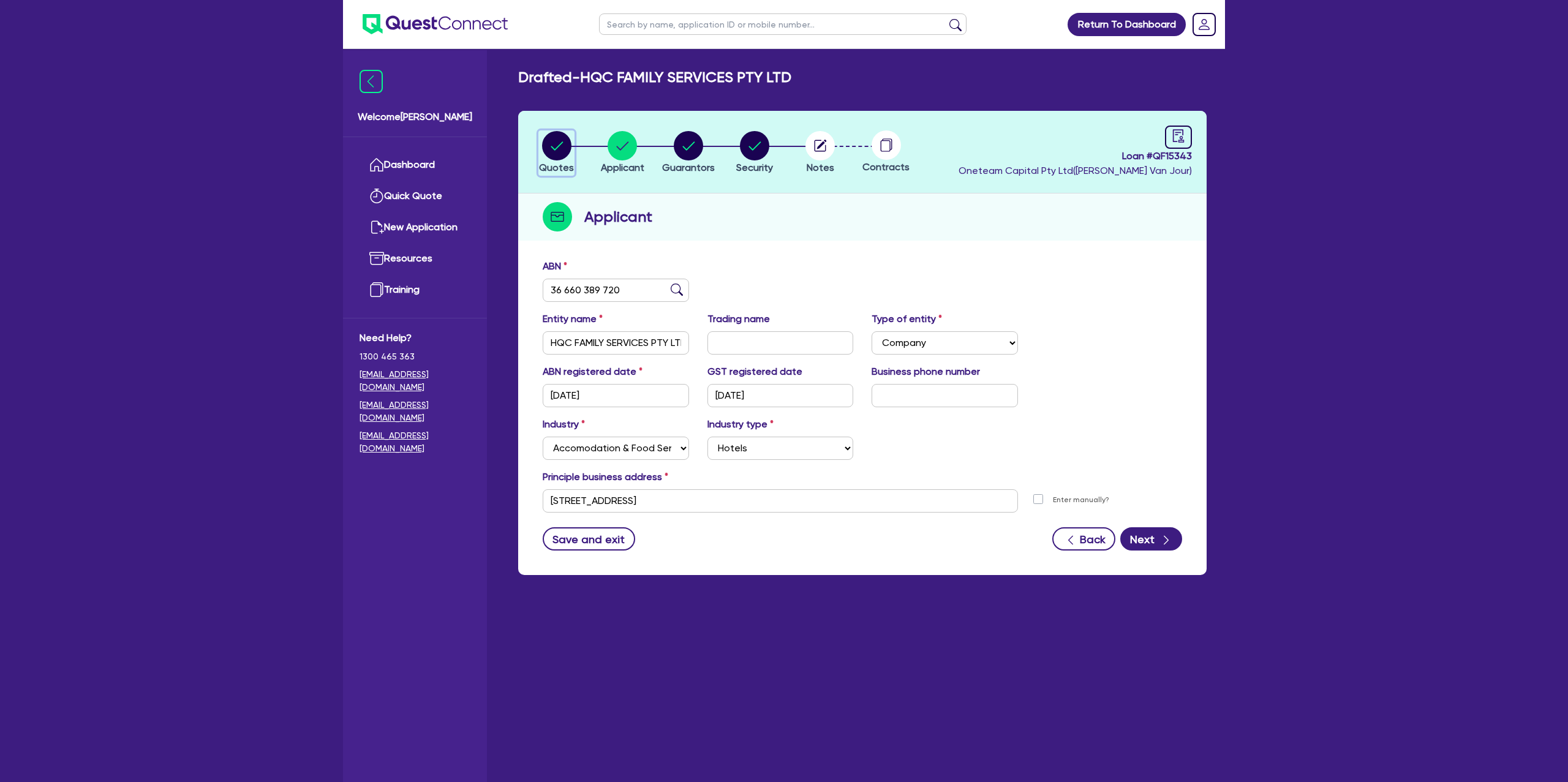
click at [557, 148] on circle "button" at bounding box center [556, 145] width 29 height 29
select select "CARS_AND_LIGHT_TRUCKS"
select select "PASSENGER_VEHICLES"
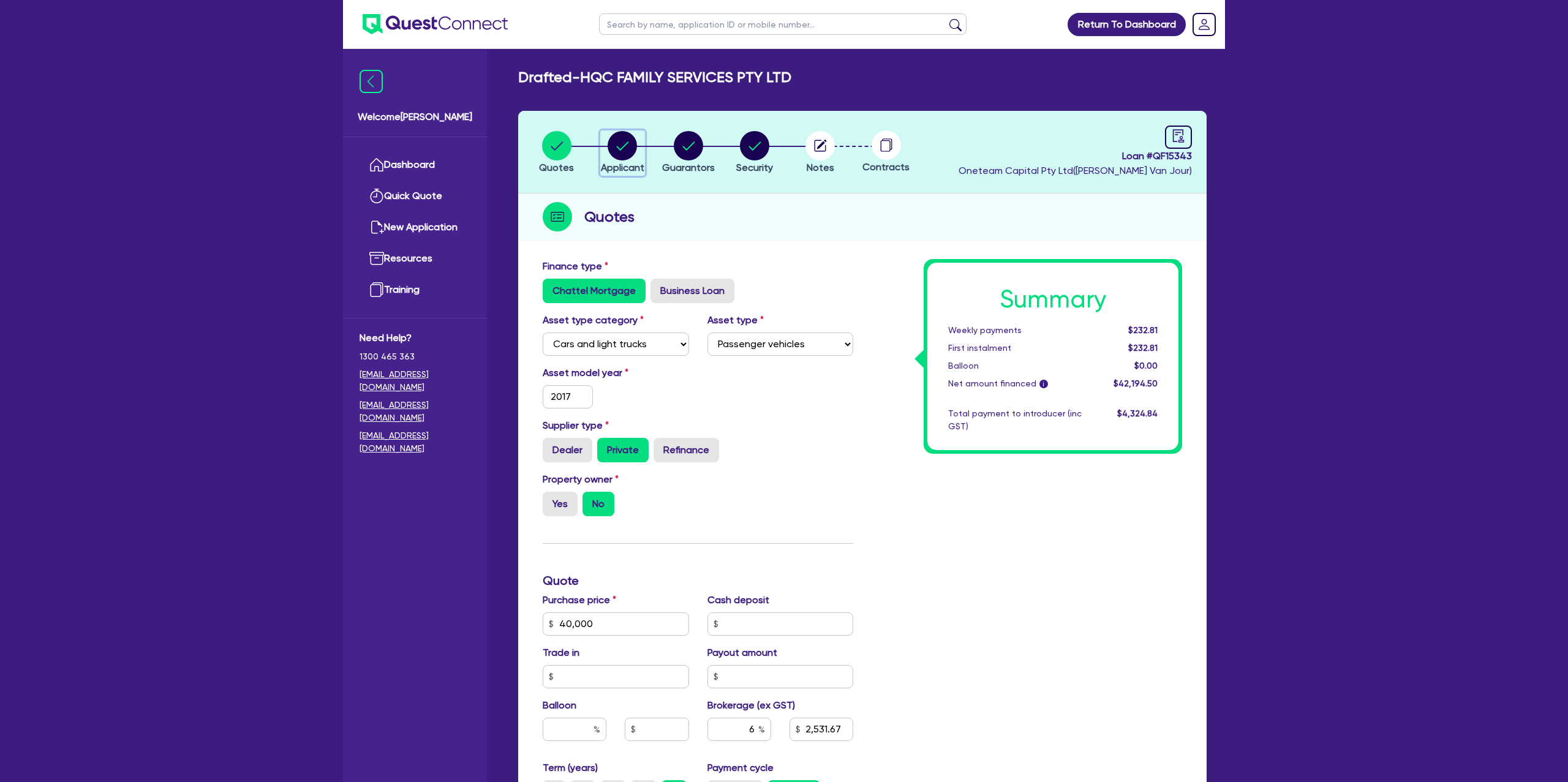
click at [637, 150] on icon "button" at bounding box center [622, 145] width 29 height 29
select select "COMPANY"
select select "ACCOMODATION_FOOD"
select select "HOTELS"
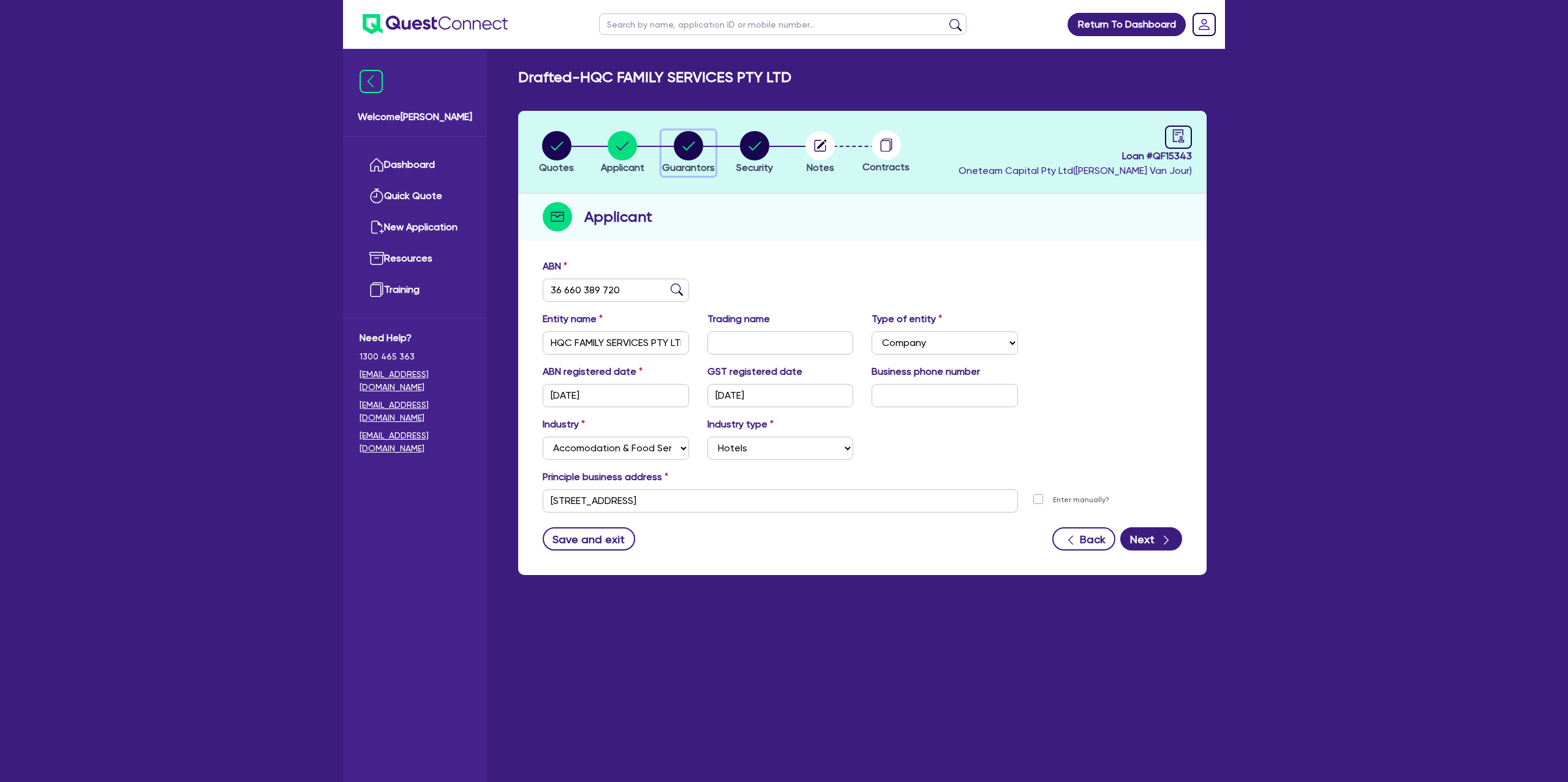
click at [688, 144] on circle "button" at bounding box center [688, 145] width 29 height 29
select select "MRS"
select select "[GEOGRAPHIC_DATA]"
select select "MARRIED"
select select "CASH"
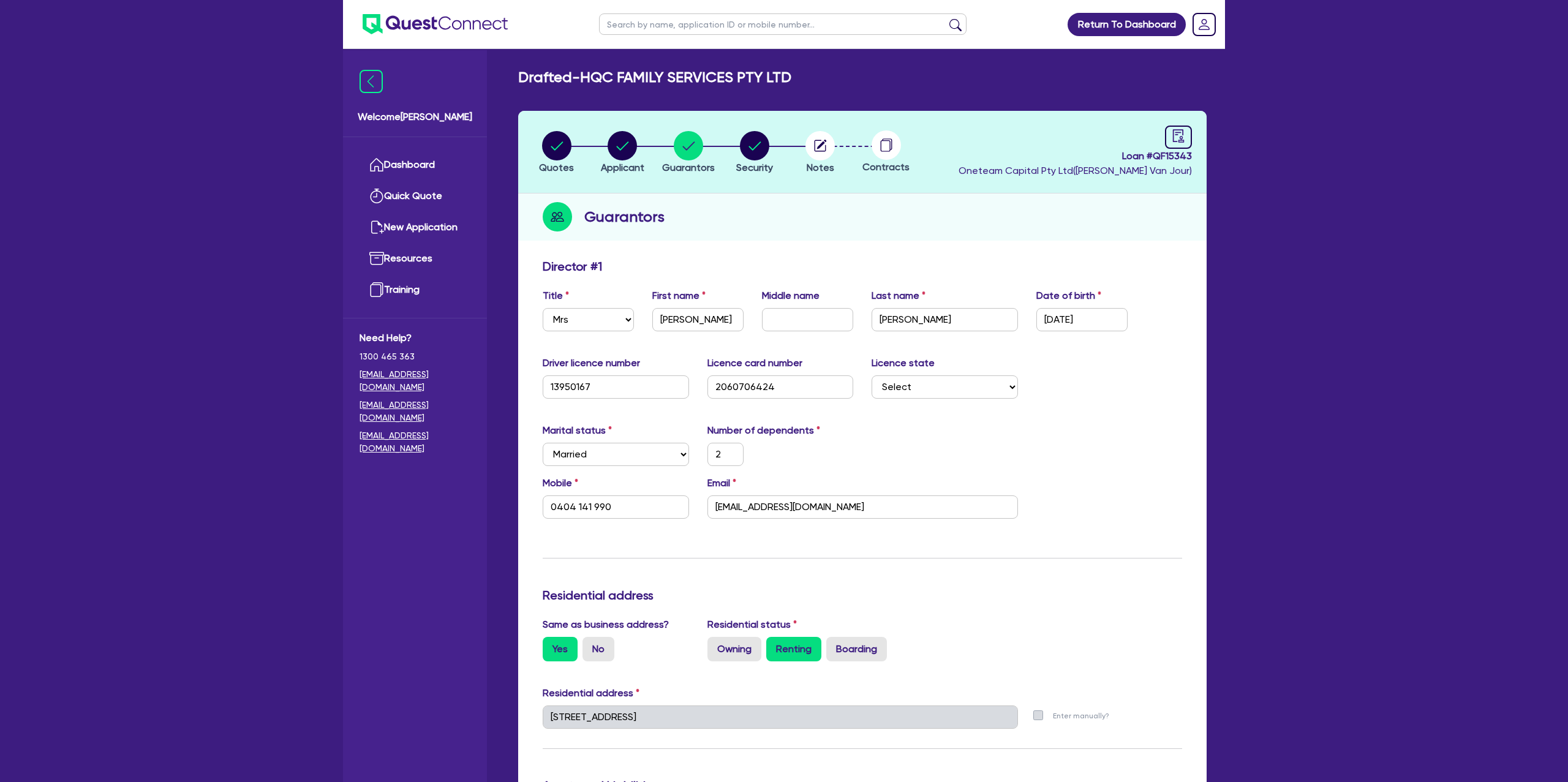
click at [1021, 437] on div "Marital status Select [DEMOGRAPHIC_DATA] Married De Facto / Partner Number of d…" at bounding box center [863, 450] width 658 height 53
click at [1168, 128] on link at bounding box center [1178, 137] width 27 height 23
select select "DRAFTED_NEW"
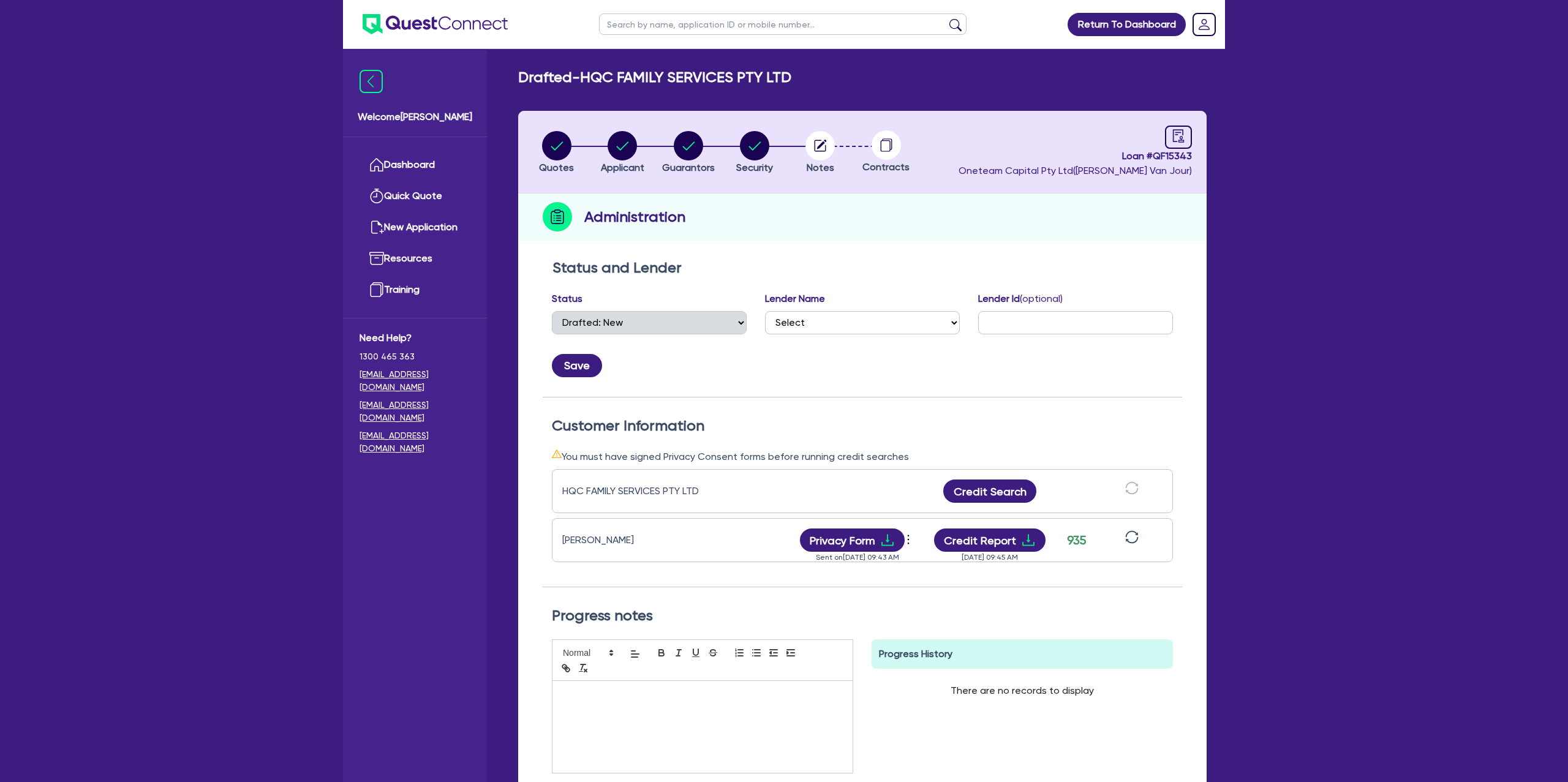
click at [627, 126] on header "Quotes Applicant [GEOGRAPHIC_DATA] Security Notes Contracts Loan # QF15343 Onet…" at bounding box center [862, 152] width 689 height 83
click at [627, 143] on icon "button" at bounding box center [623, 146] width 12 height 9
select select "COMPANY"
select select "ACCOMODATION_FOOD"
select select "HOTELS"
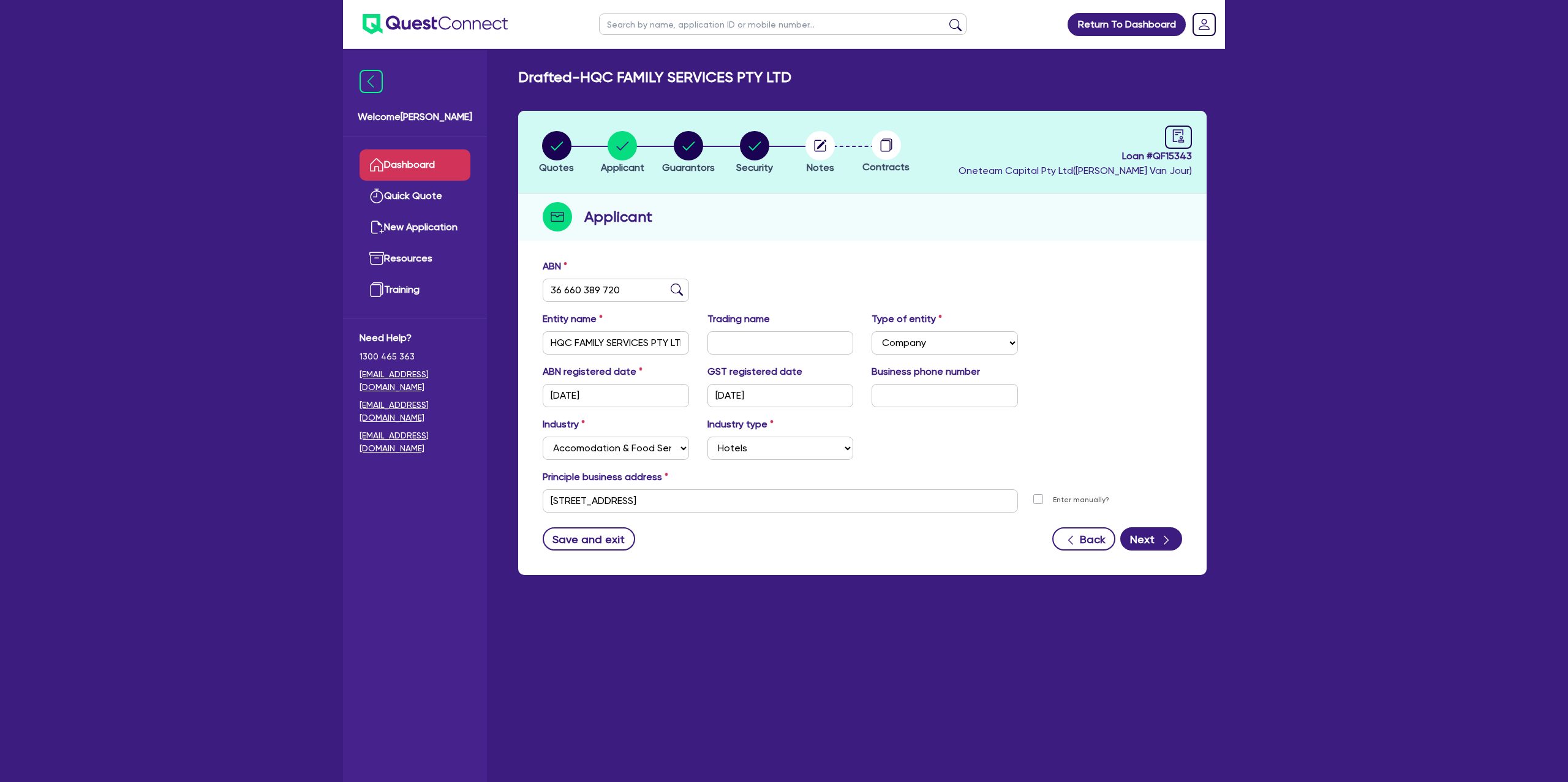
click at [407, 172] on link "Dashboard" at bounding box center [415, 164] width 110 height 31
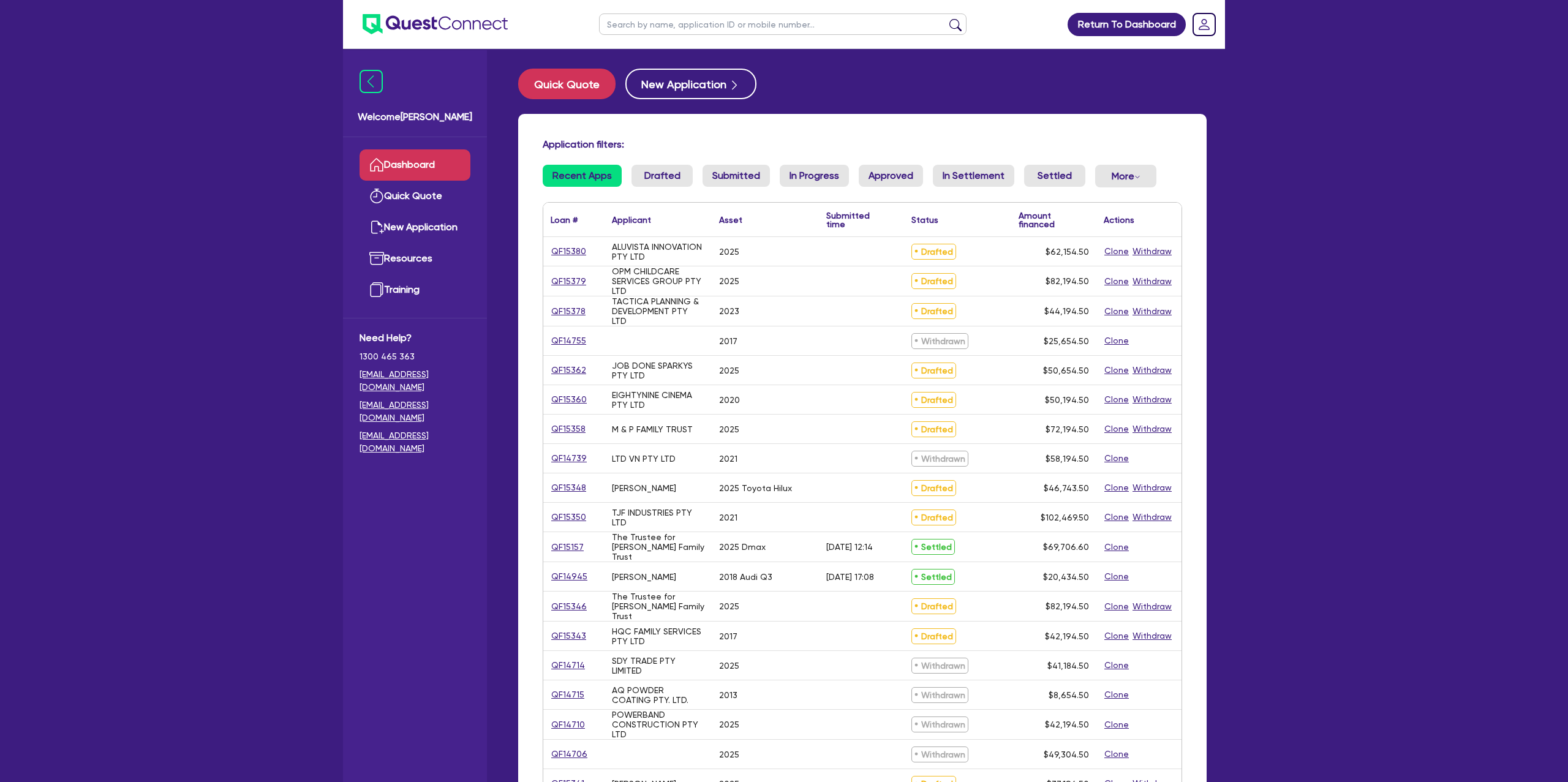
click at [628, 25] on input "text" at bounding box center [783, 24] width 368 height 21
type input "[PERSON_NAME]"
click at [946, 19] on button "submit" at bounding box center [955, 27] width 19 height 17
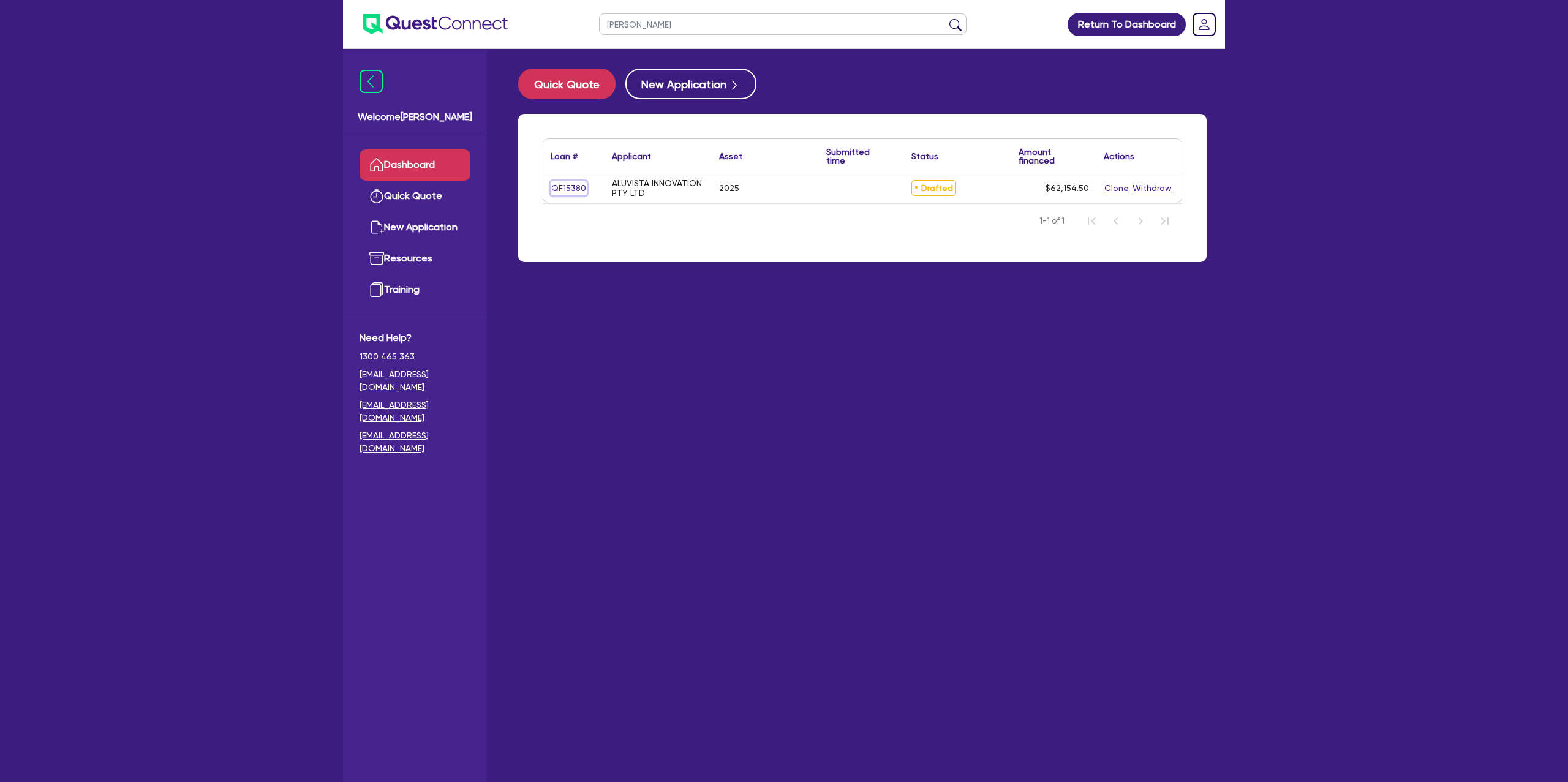
click at [576, 191] on link "QF15380" at bounding box center [568, 188] width 36 height 14
select select "CARS_AND_LIGHT_TRUCKS"
select select "PASSENGER_VEHICLES"
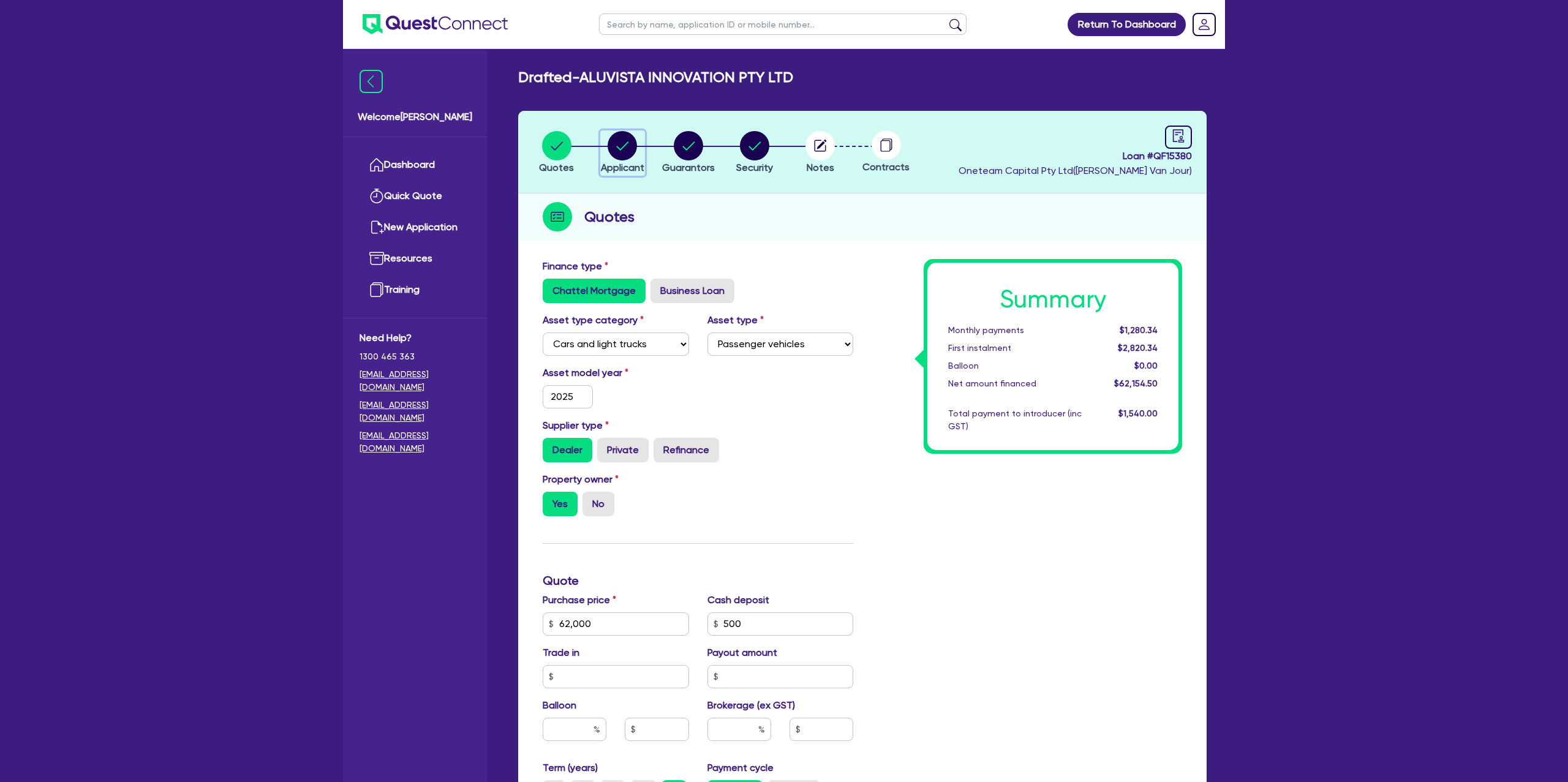
click at [632, 145] on circle "button" at bounding box center [622, 145] width 29 height 29
select select "COMPANY"
select select "BUILDING_CONSTRUCTION"
select select "TRADES_SERVICES_CONSUMERS"
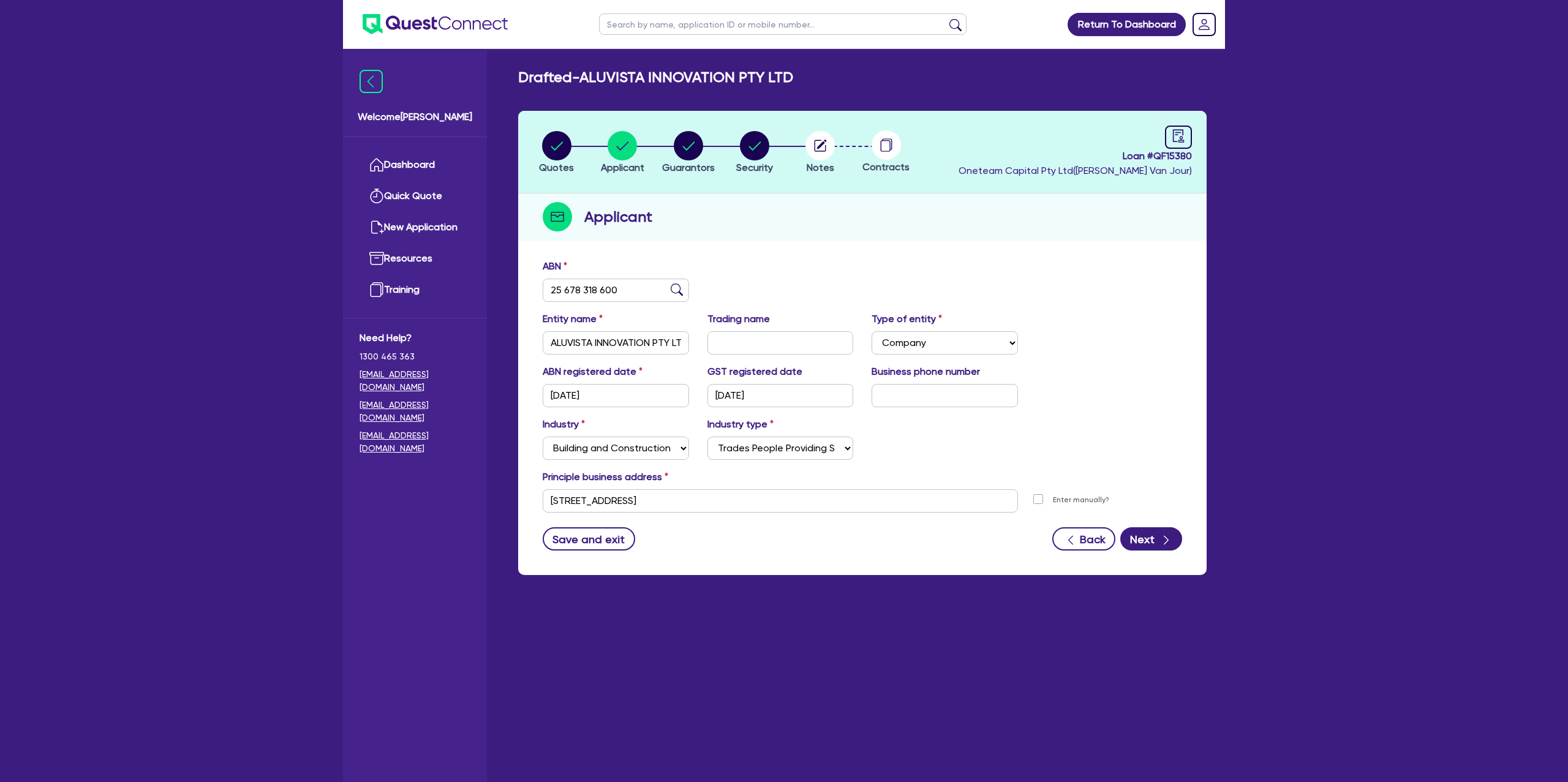
click at [851, 256] on div "ABN 25 678 318 600 Entity name ALUVISTA INNOVATION PTY LTD Trading name Type of…" at bounding box center [862, 414] width 689 height 323
click at [681, 142] on circle "button" at bounding box center [688, 145] width 29 height 29
select select "MR"
select select "[GEOGRAPHIC_DATA]"
select select "DE_FACTO"
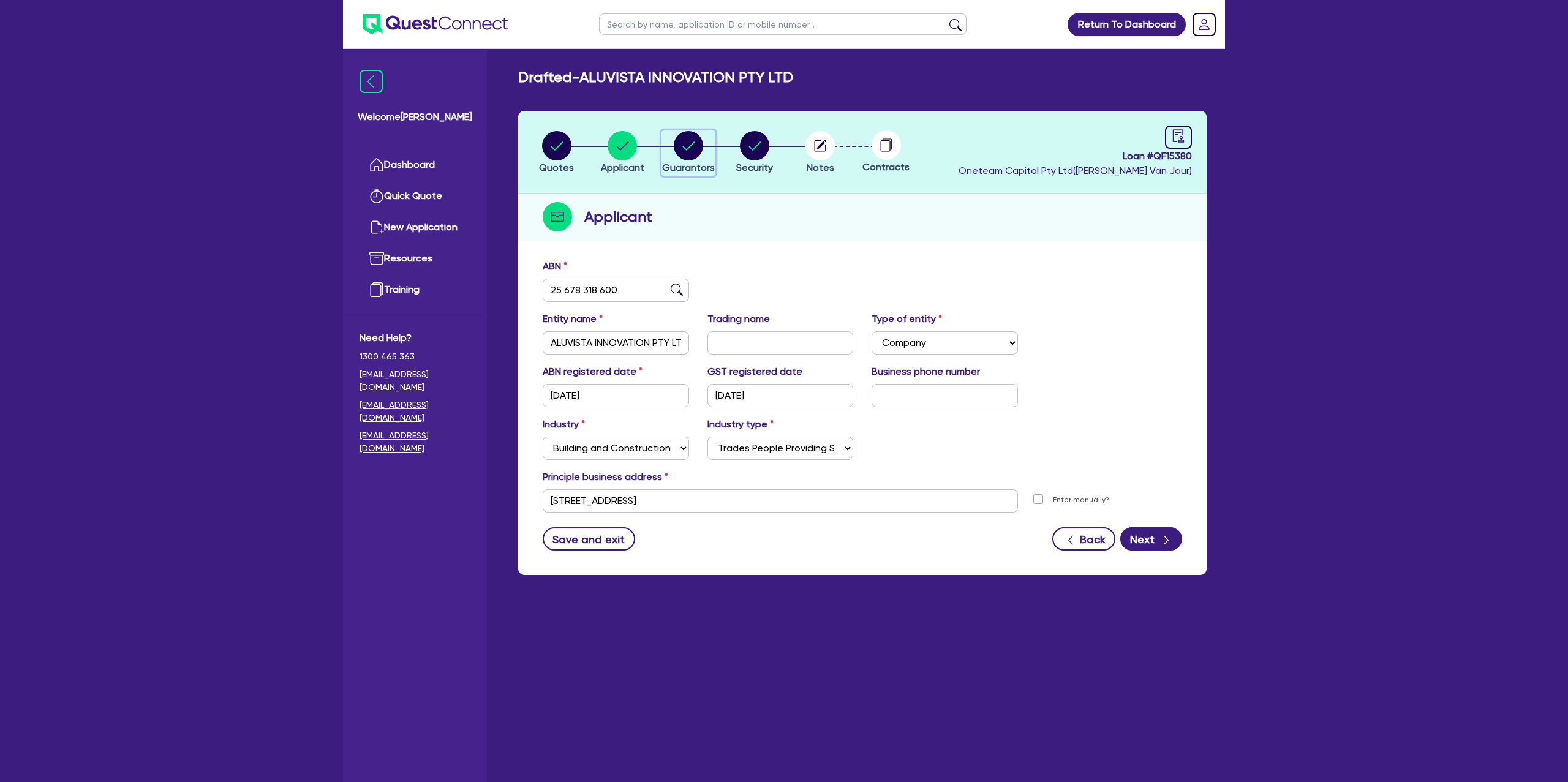
select select "PROPERTY"
select select "CASH"
select select "MORTGAGE"
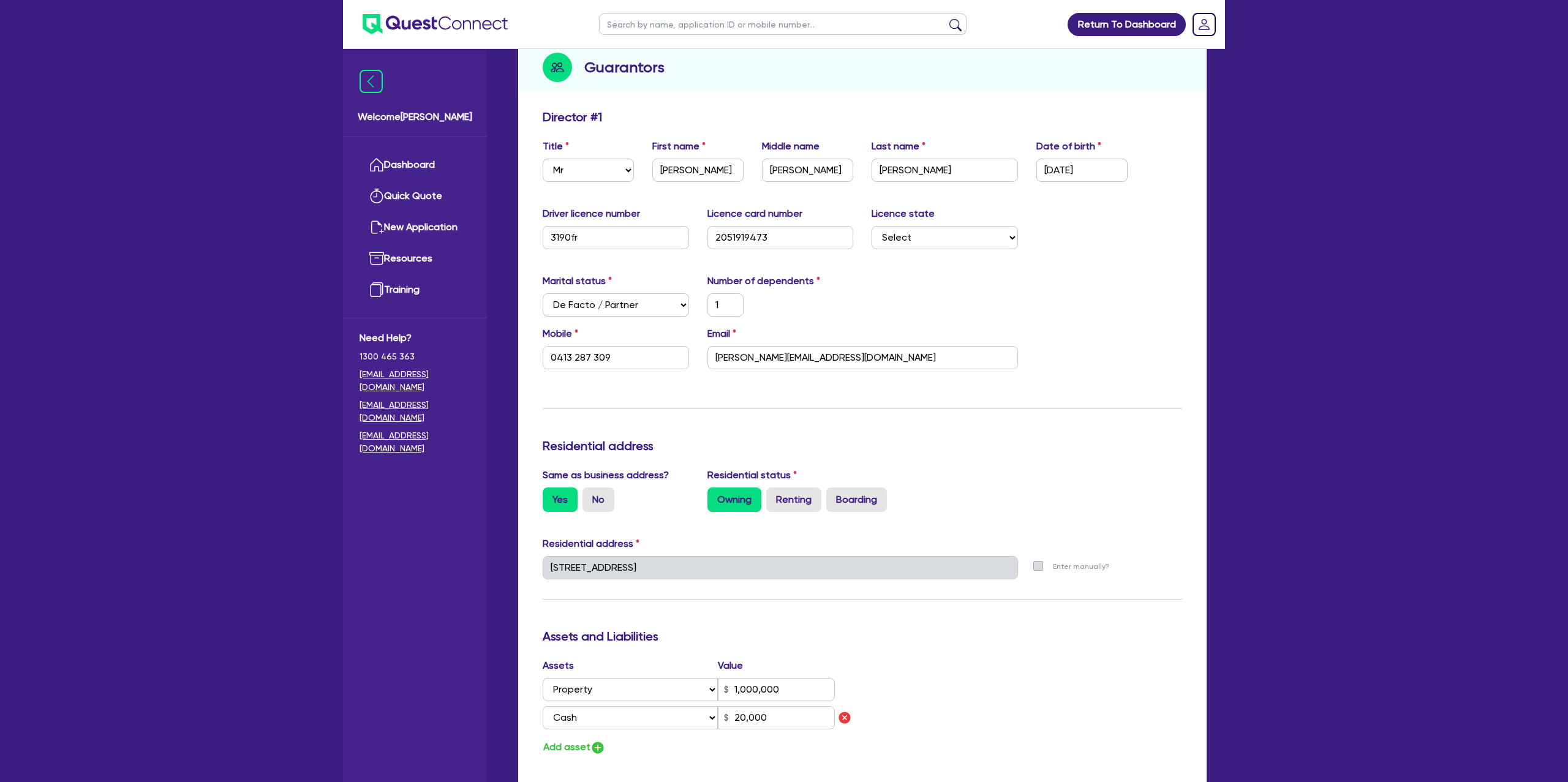
scroll to position [156, 0]
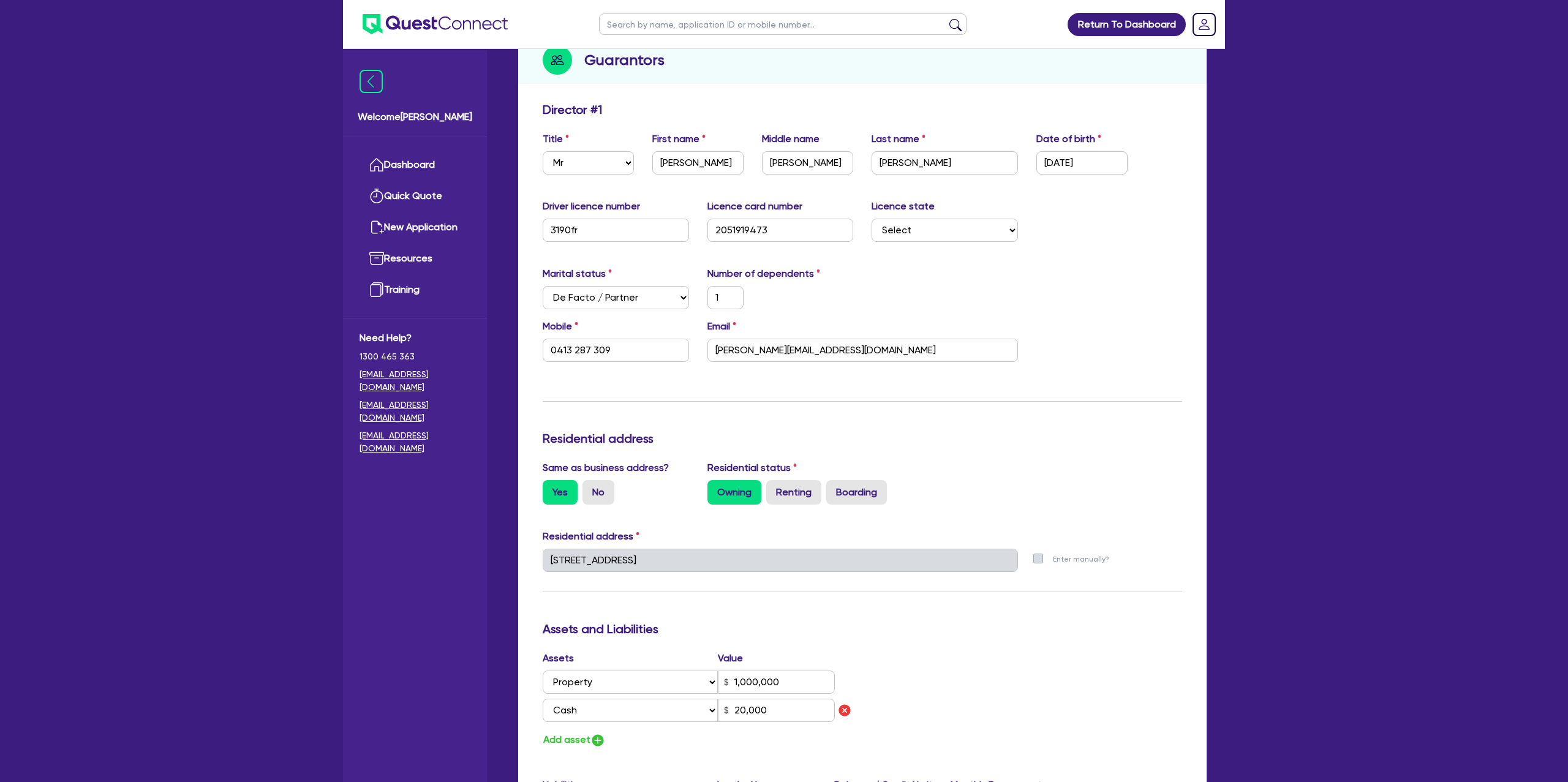
click at [1111, 324] on div "Mobile 0413 287 309 Email renee@aluna.net.au" at bounding box center [863, 345] width 658 height 53
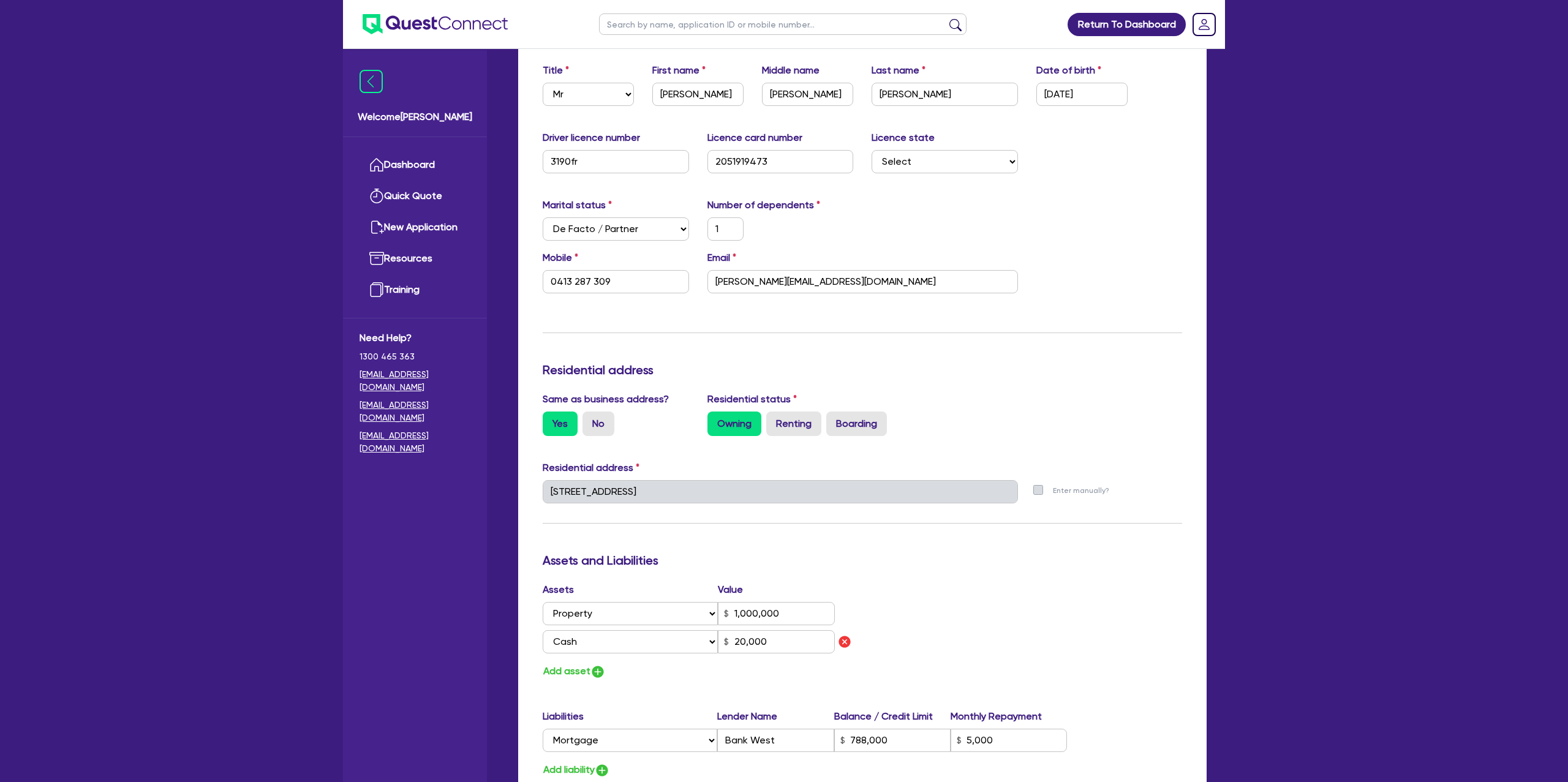
scroll to position [0, 0]
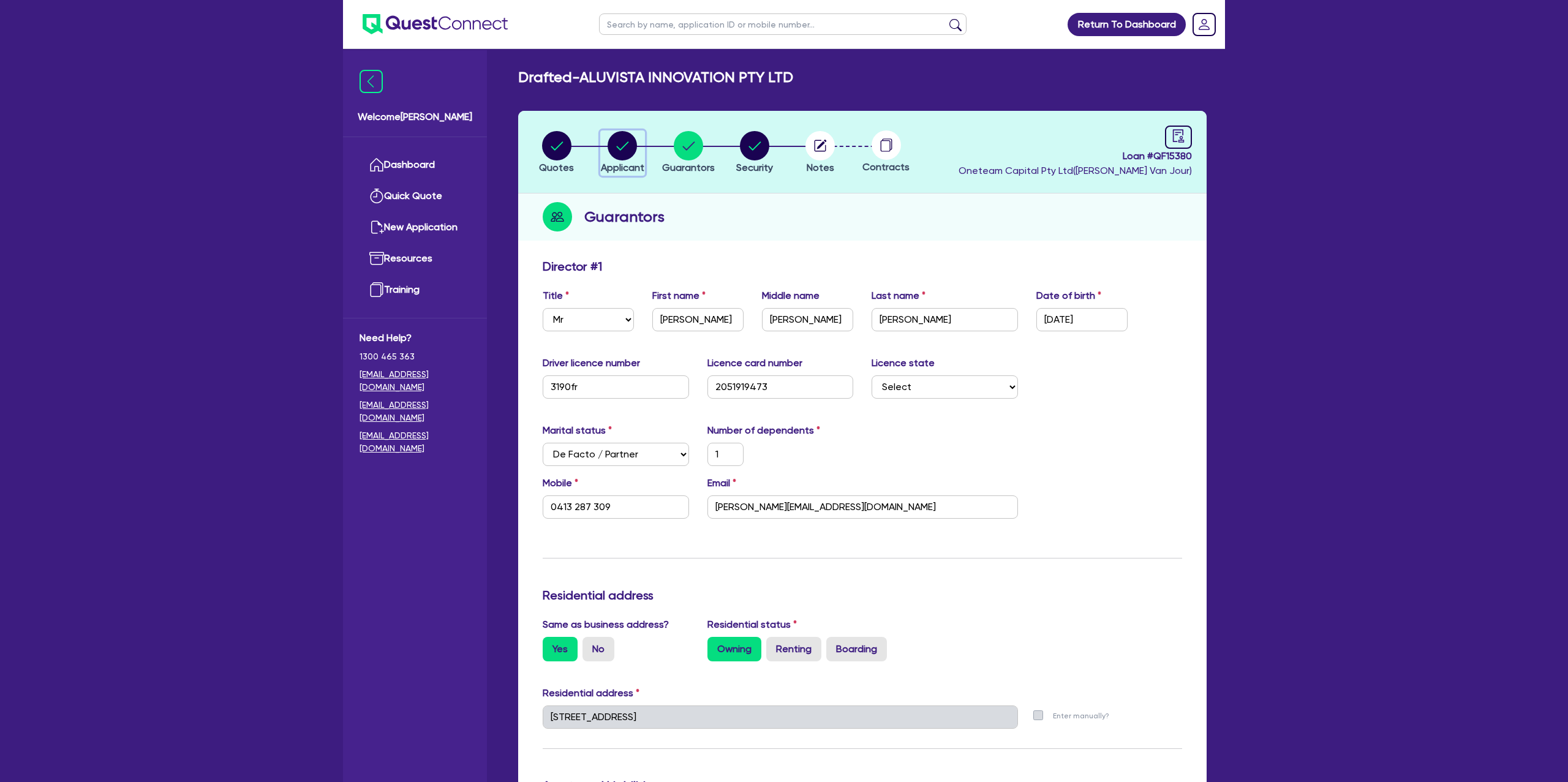
click at [628, 137] on circle "button" at bounding box center [622, 145] width 29 height 29
select select "COMPANY"
select select "BUILDING_CONSTRUCTION"
select select "TRADES_SERVICES_CONSUMERS"
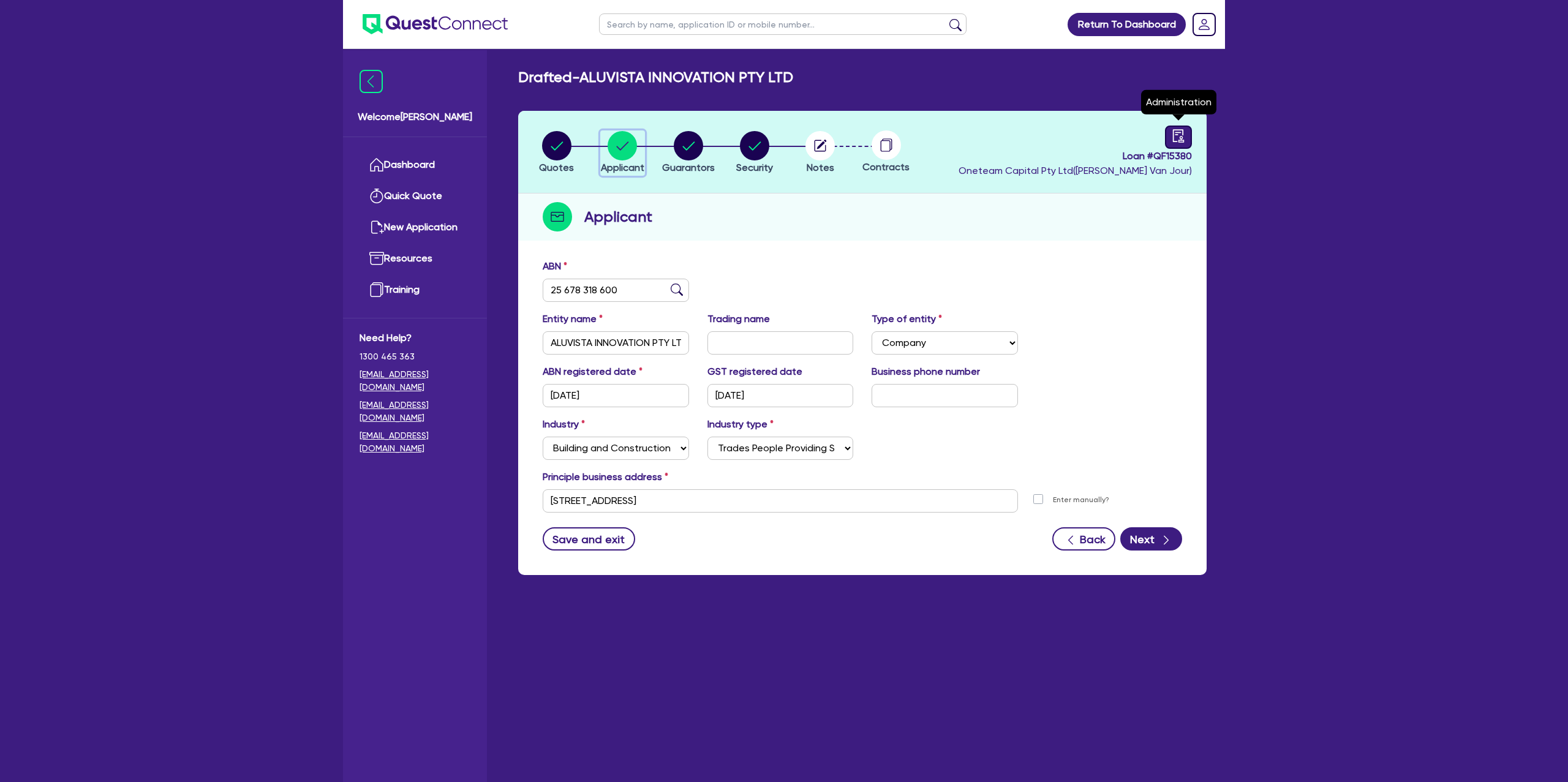
scroll to position [15, 0]
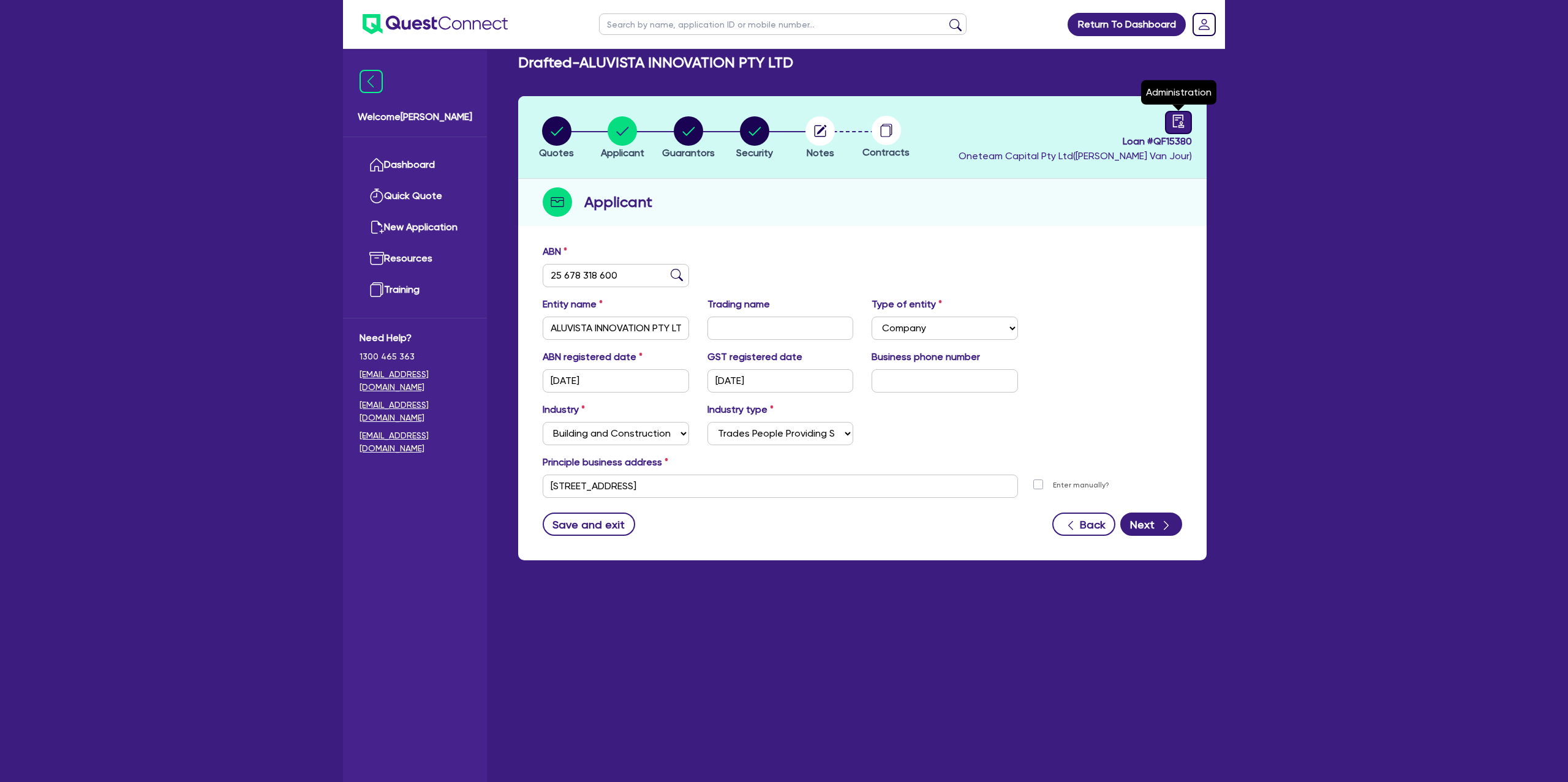
click at [1184, 124] on icon "audit" at bounding box center [1178, 121] width 13 height 13
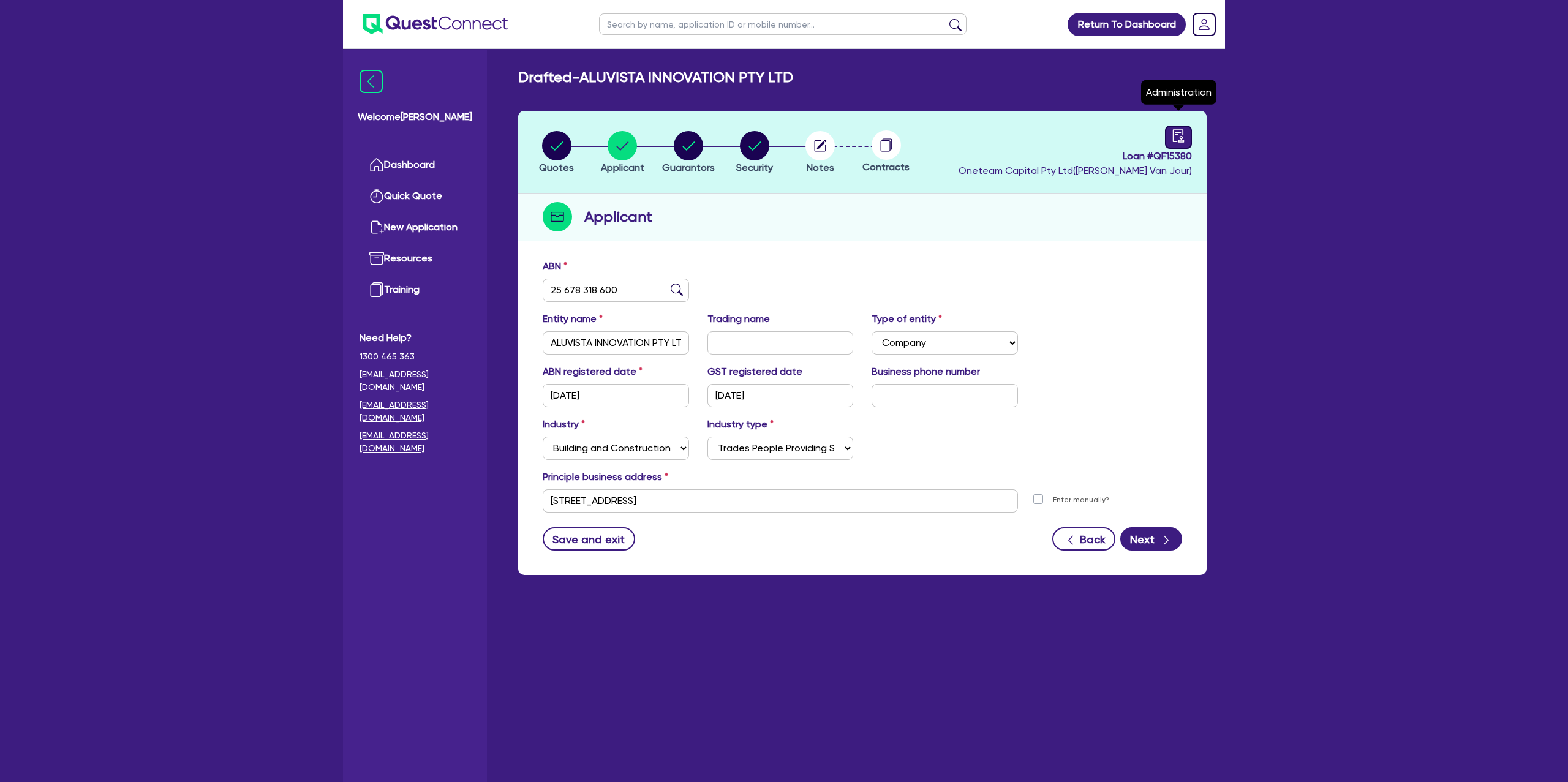
select select "DRAFTED_NEW"
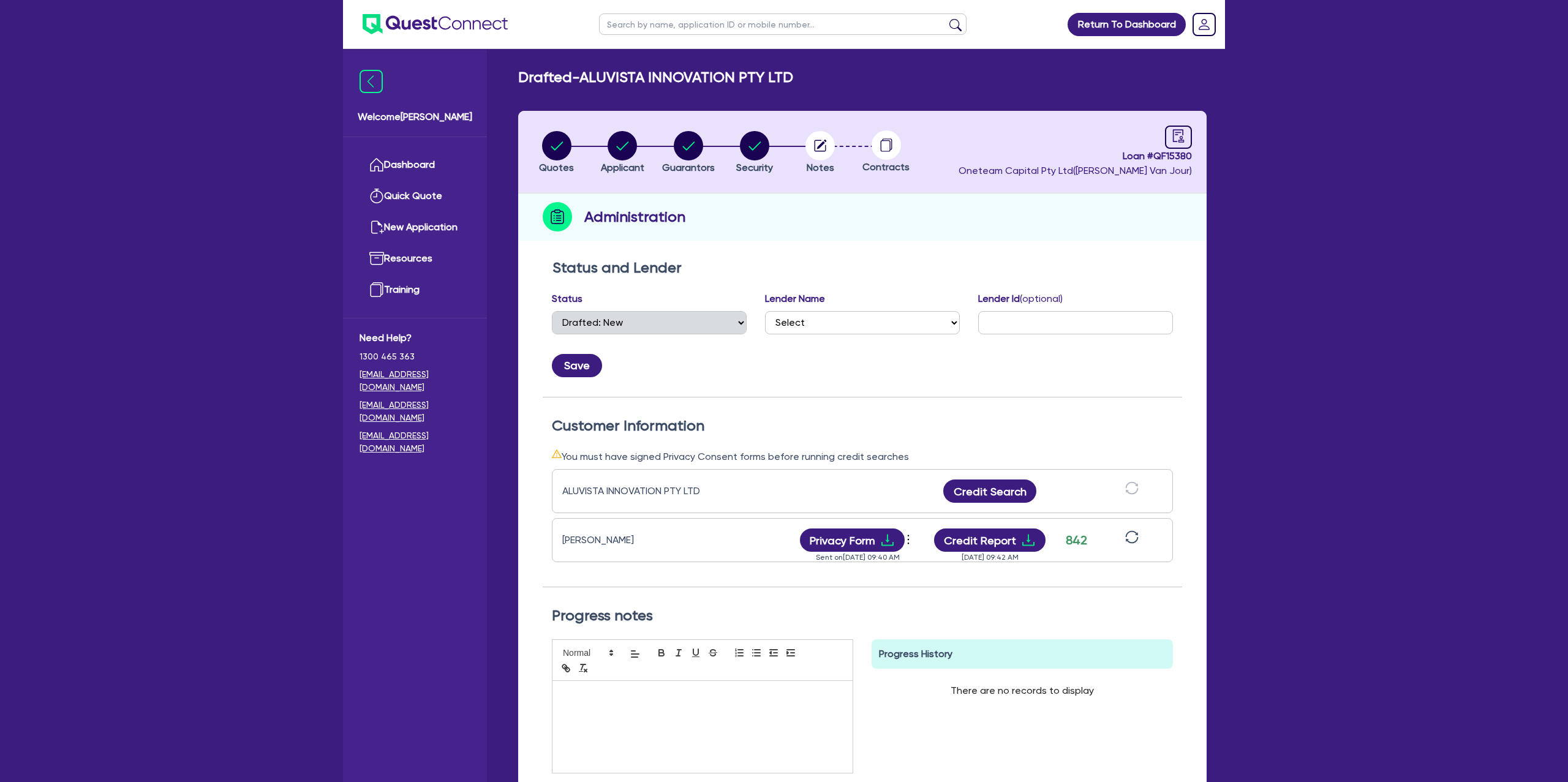
click at [840, 141] on li "Notes" at bounding box center [820, 152] width 66 height 43
click at [819, 145] on icon "button" at bounding box center [822, 143] width 10 height 10
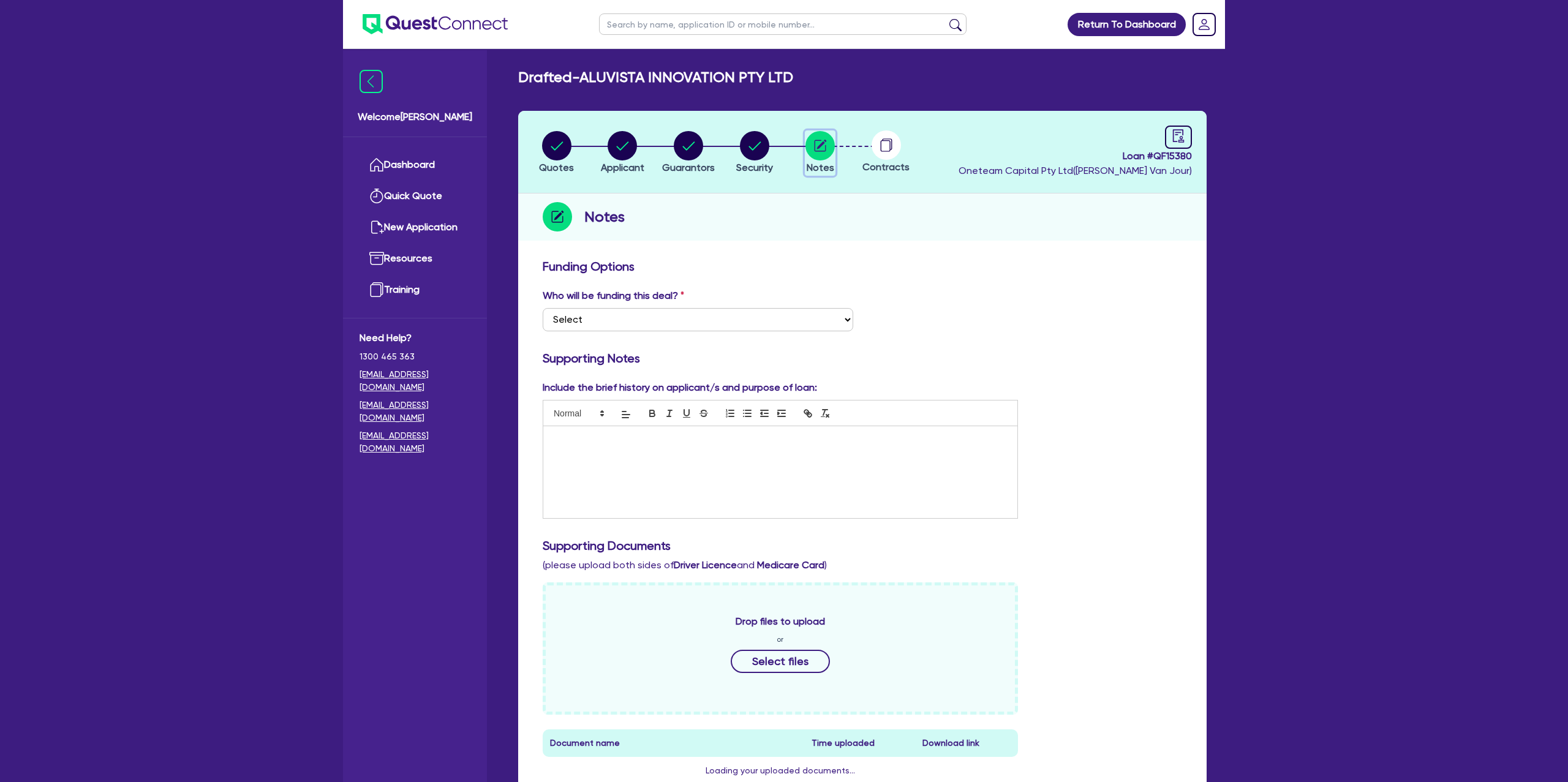
scroll to position [1, 0]
click at [586, 437] on p at bounding box center [780, 438] width 456 height 11
click at [568, 149] on circle "button" at bounding box center [556, 145] width 29 height 29
select select "CARS_AND_LIGHT_TRUCKS"
select select "PASSENGER_VEHICLES"
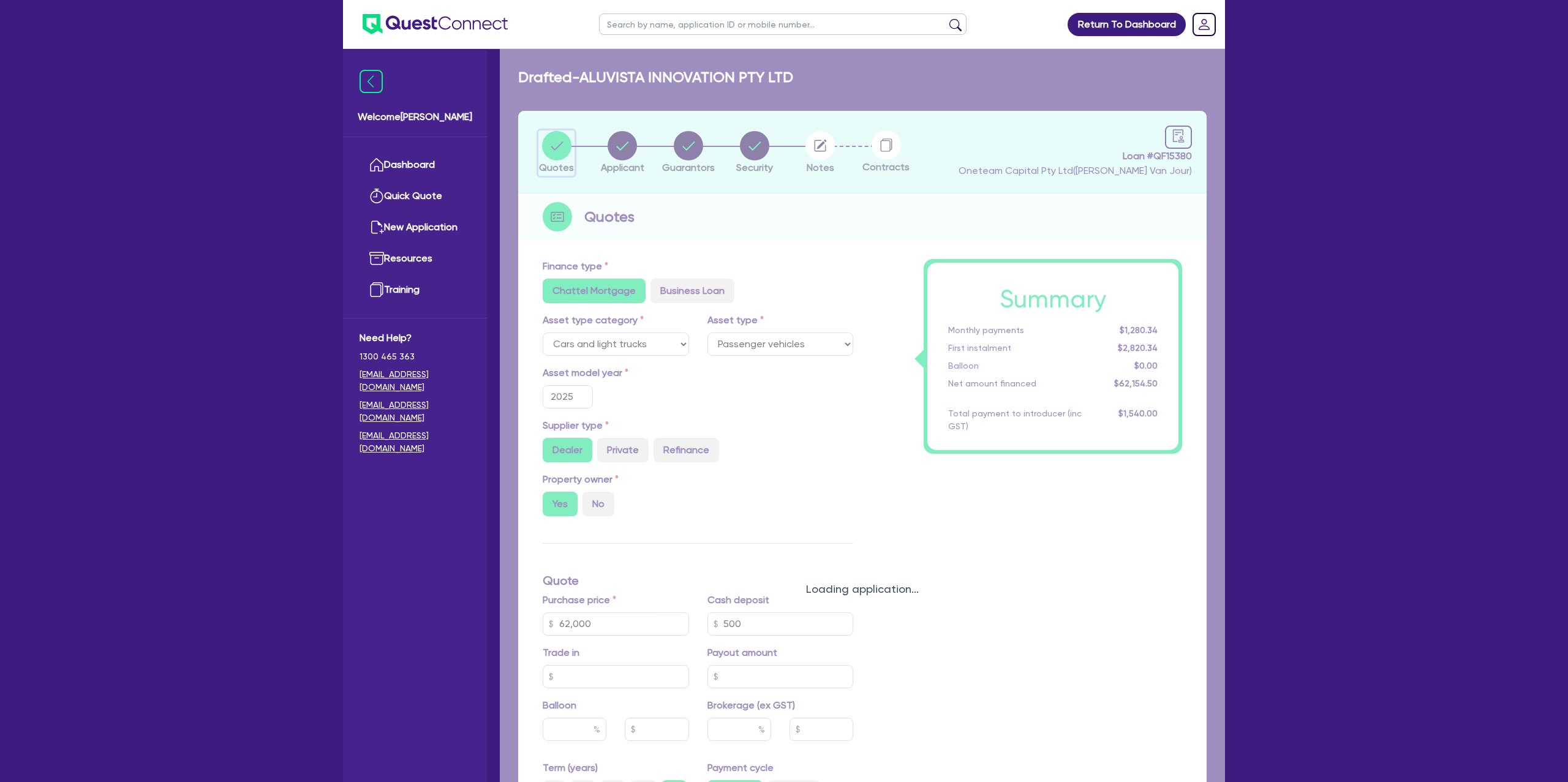
type input "62,000"
type input "1,400"
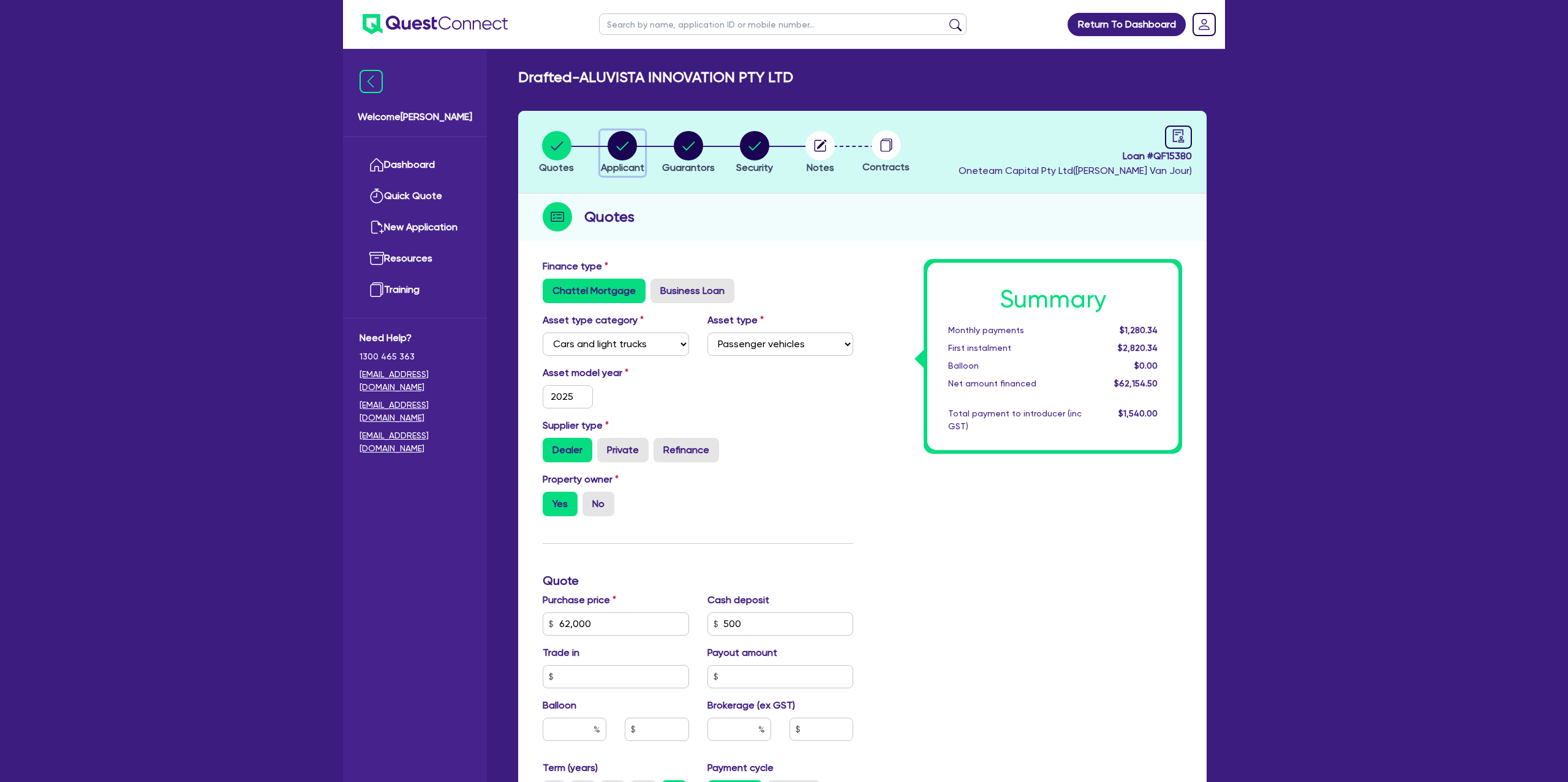
click at [626, 146] on circle "button" at bounding box center [622, 145] width 29 height 29
select select "COMPANY"
select select "BUILDING_CONSTRUCTION"
select select "TRADES_SERVICES_CONSUMERS"
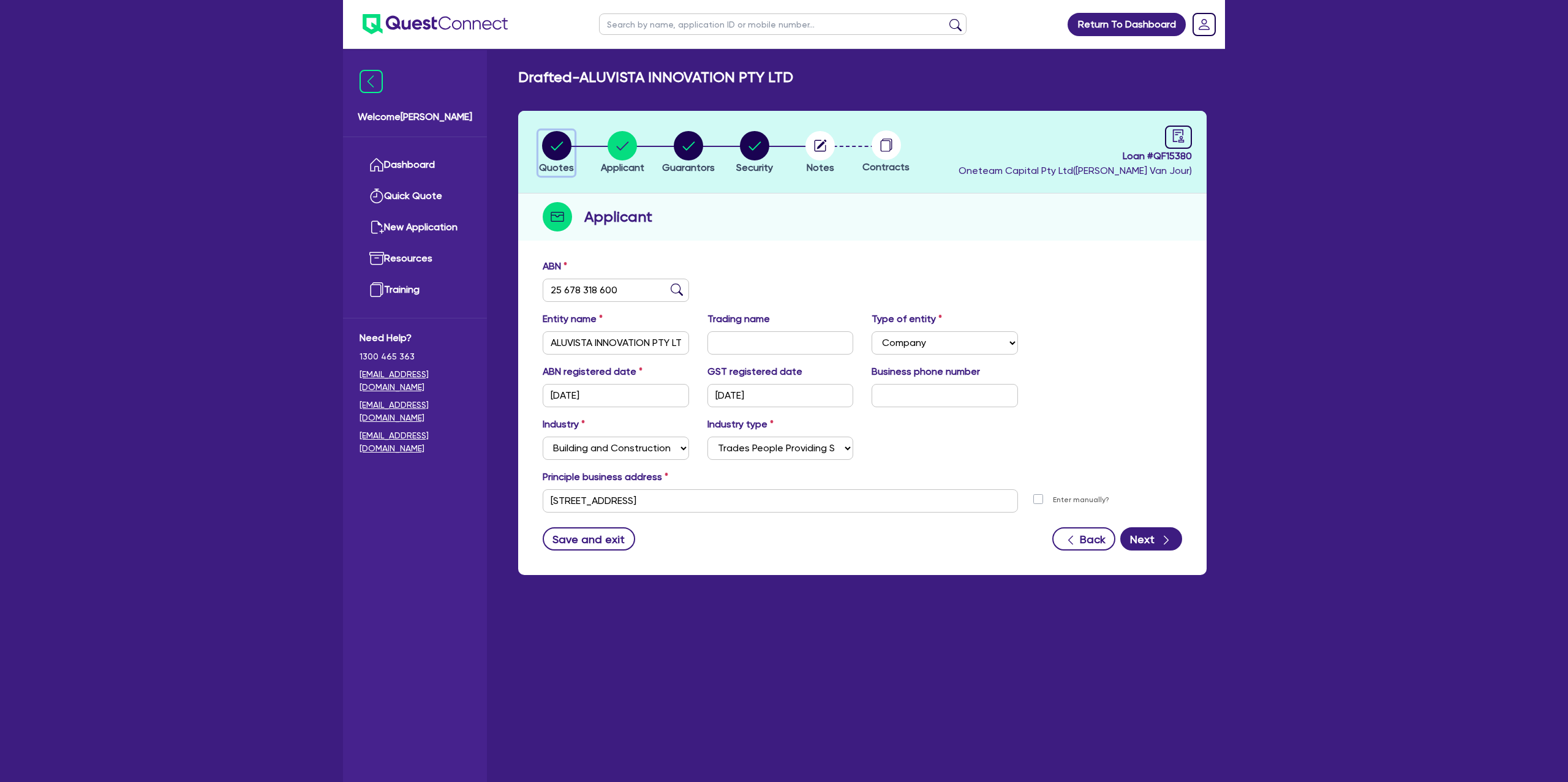
click at [557, 148] on circle "button" at bounding box center [556, 145] width 29 height 29
select select "CARS_AND_LIGHT_TRUCKS"
select select "PASSENGER_VEHICLES"
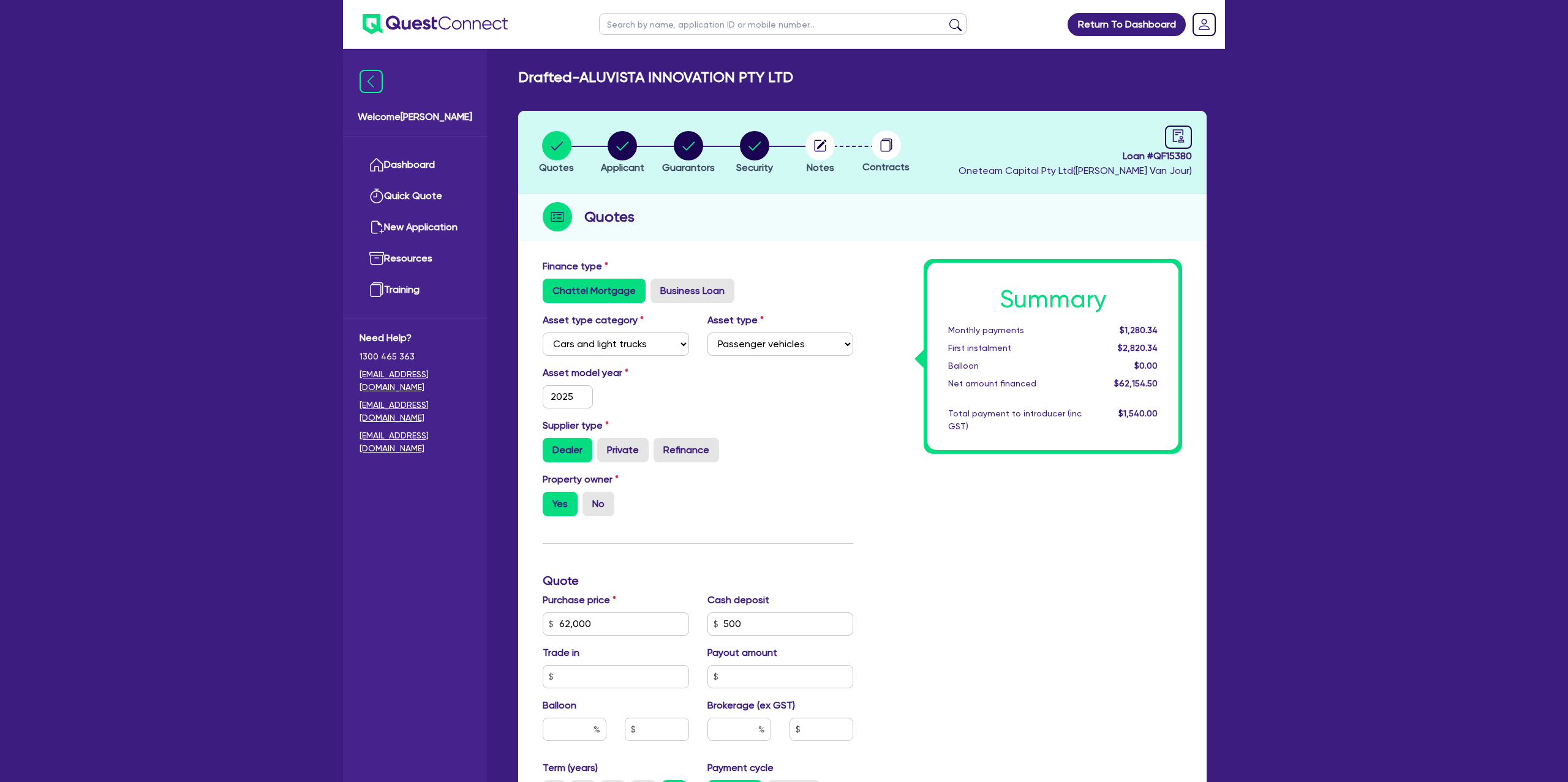
click at [870, 296] on div "Summary Monthly payments $1,280.34 First instalment $2,820.34 Balloon $0.00 Net…" at bounding box center [1027, 617] width 329 height 716
click at [403, 181] on link "Quick Quote" at bounding box center [415, 195] width 110 height 31
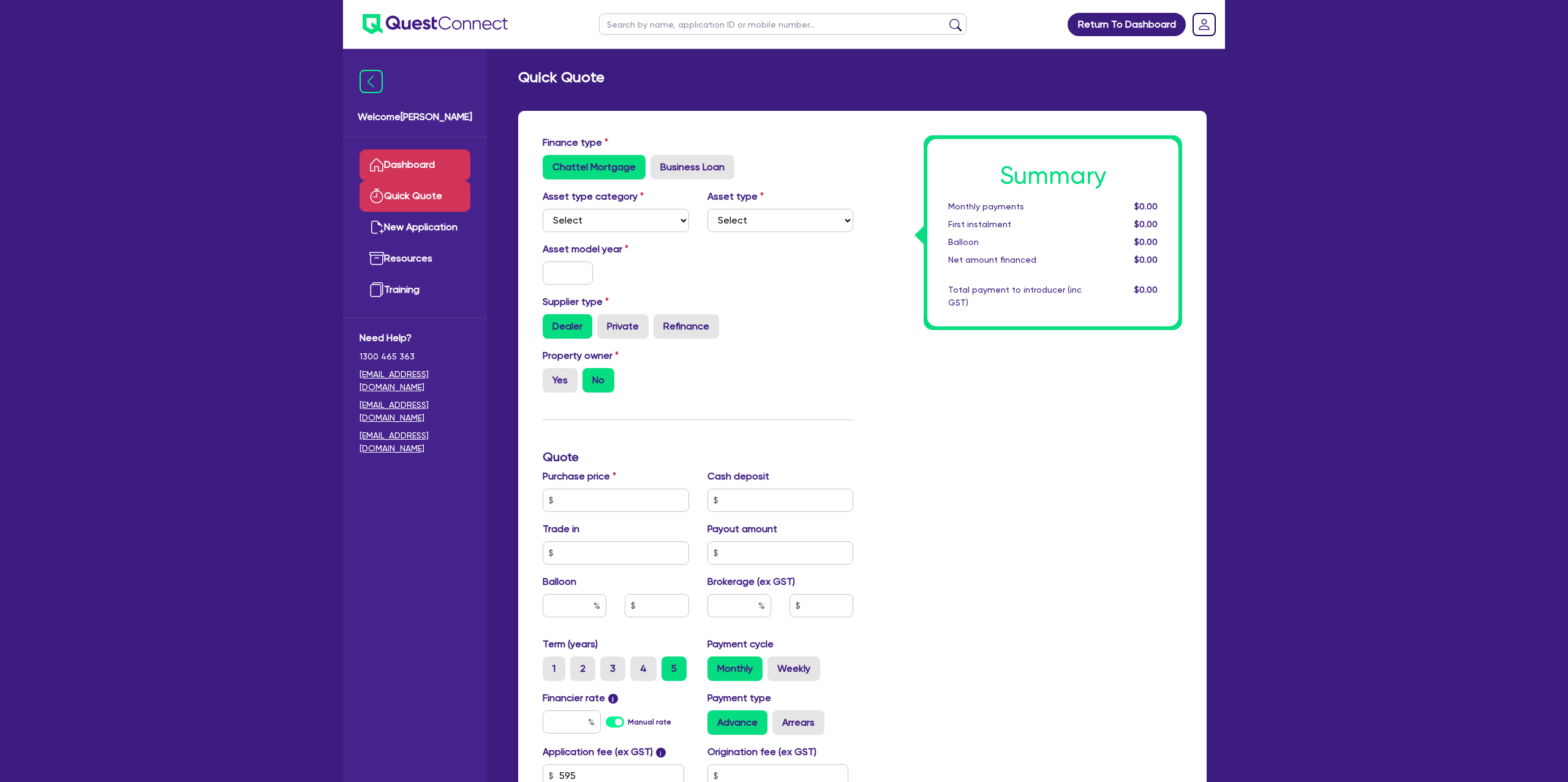
click at [412, 171] on link "Dashboard" at bounding box center [415, 164] width 110 height 31
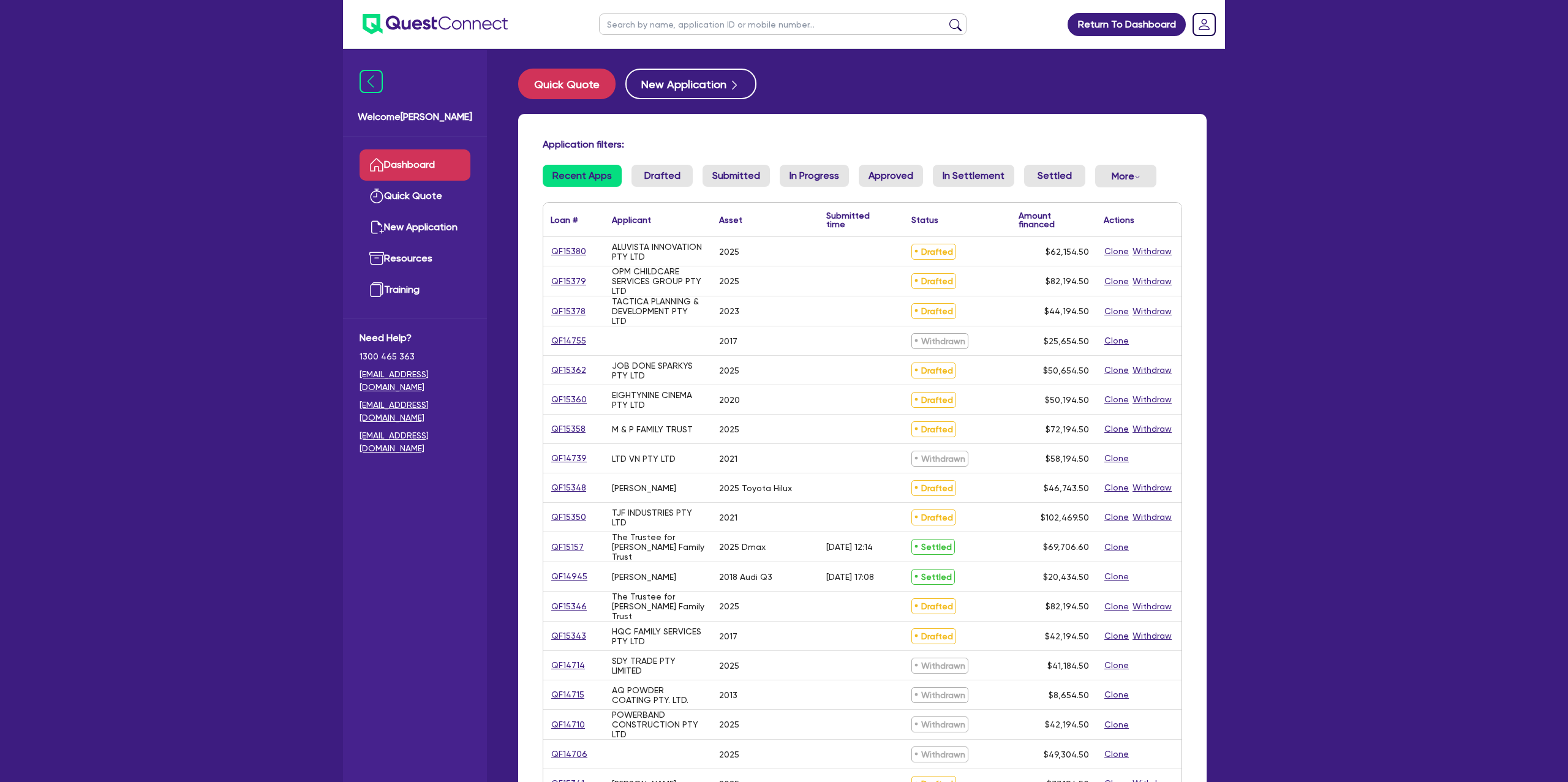
click at [684, 28] on input "text" at bounding box center [783, 24] width 368 height 21
type input "s"
type input "[PERSON_NAME]"
click at [946, 19] on button "submit" at bounding box center [955, 27] width 19 height 17
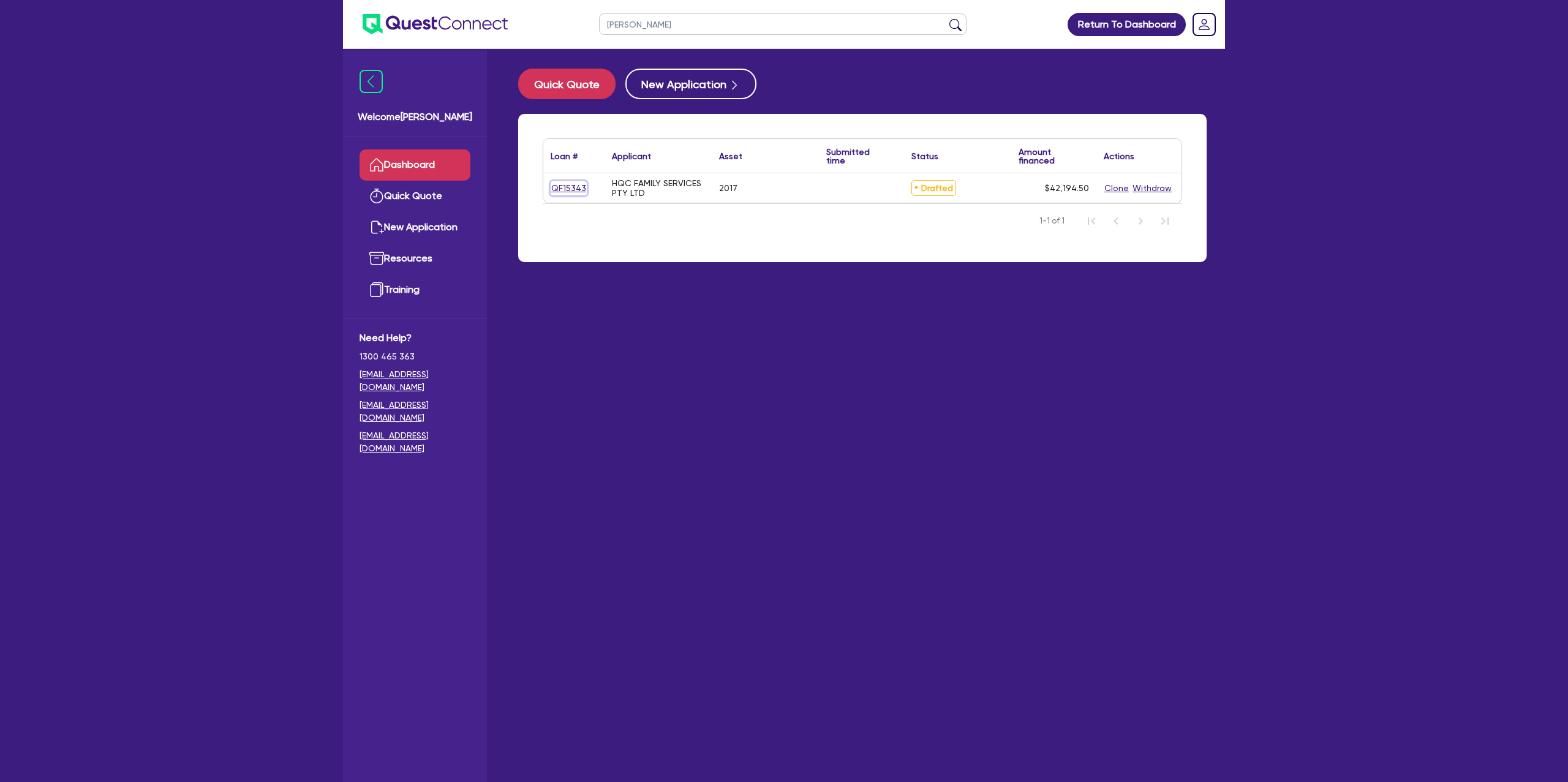
click at [576, 186] on link "QF15343" at bounding box center [568, 188] width 36 height 14
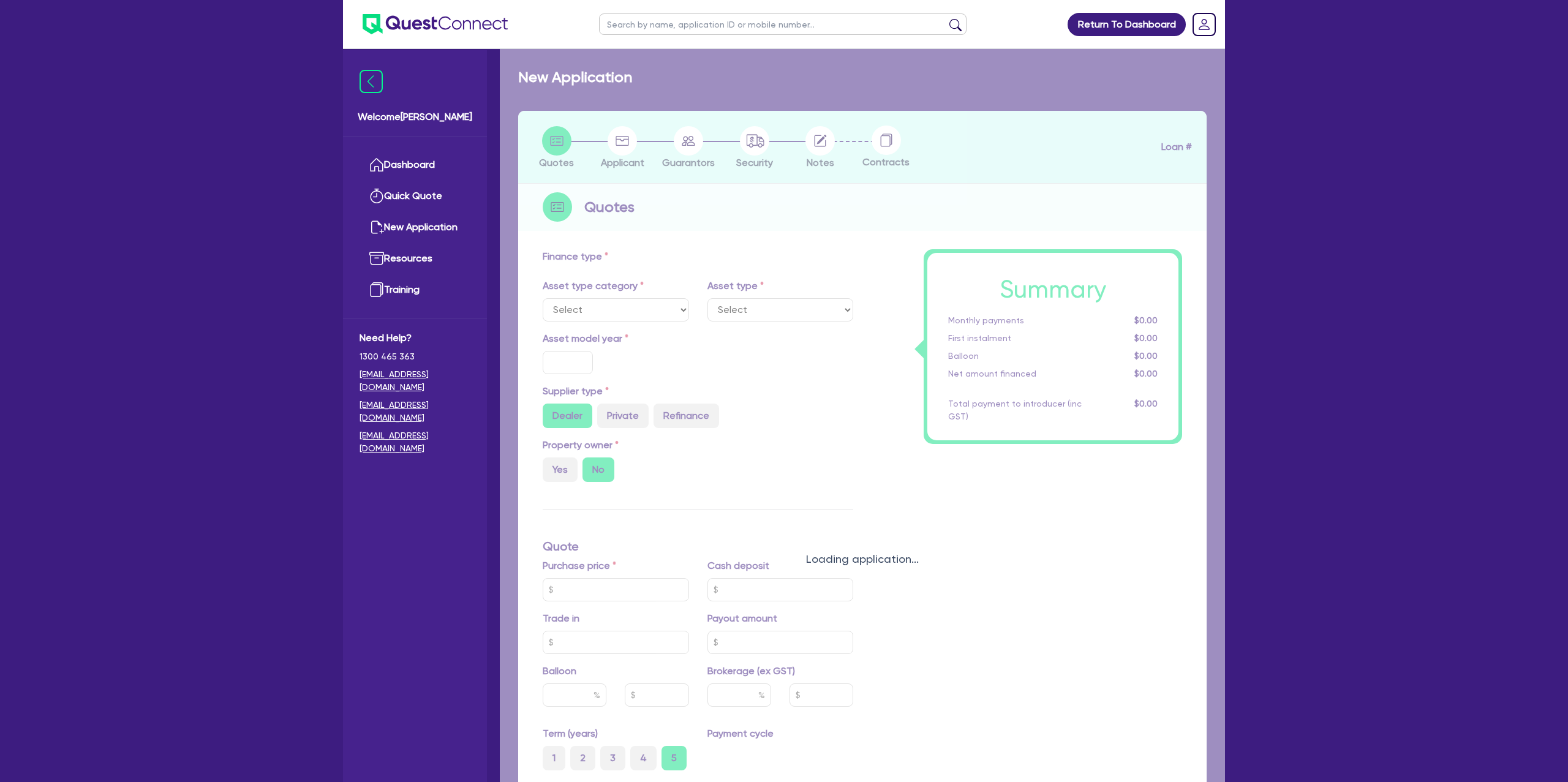
select select "CARS_AND_LIGHT_TRUCKS"
type input "2017"
radio input "false"
radio input "true"
type input "40,000"
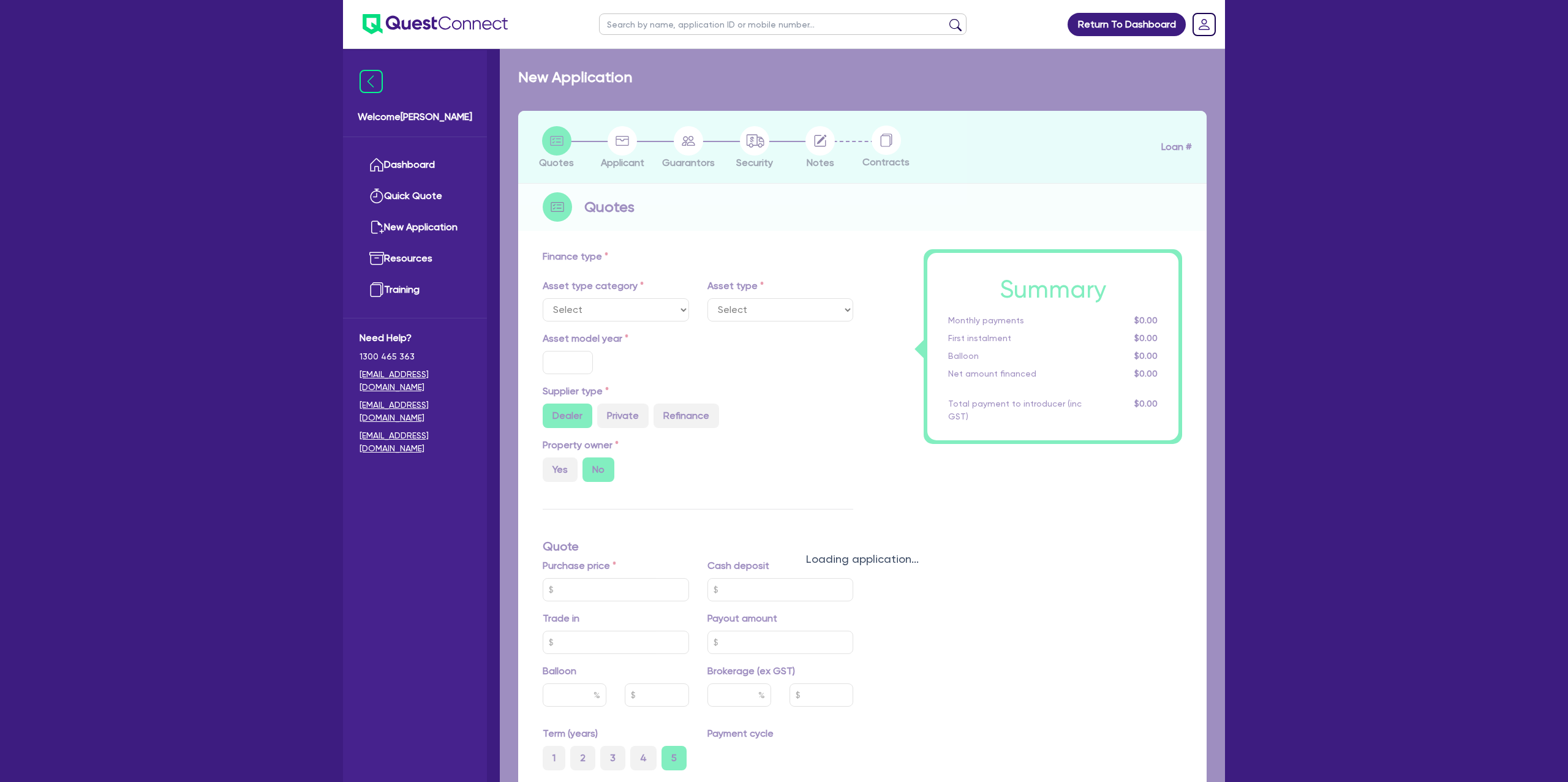
type input "6"
type input "2,531.67"
type input "12.49"
type input "1,400"
select select "PASSENGER_VEHICLES"
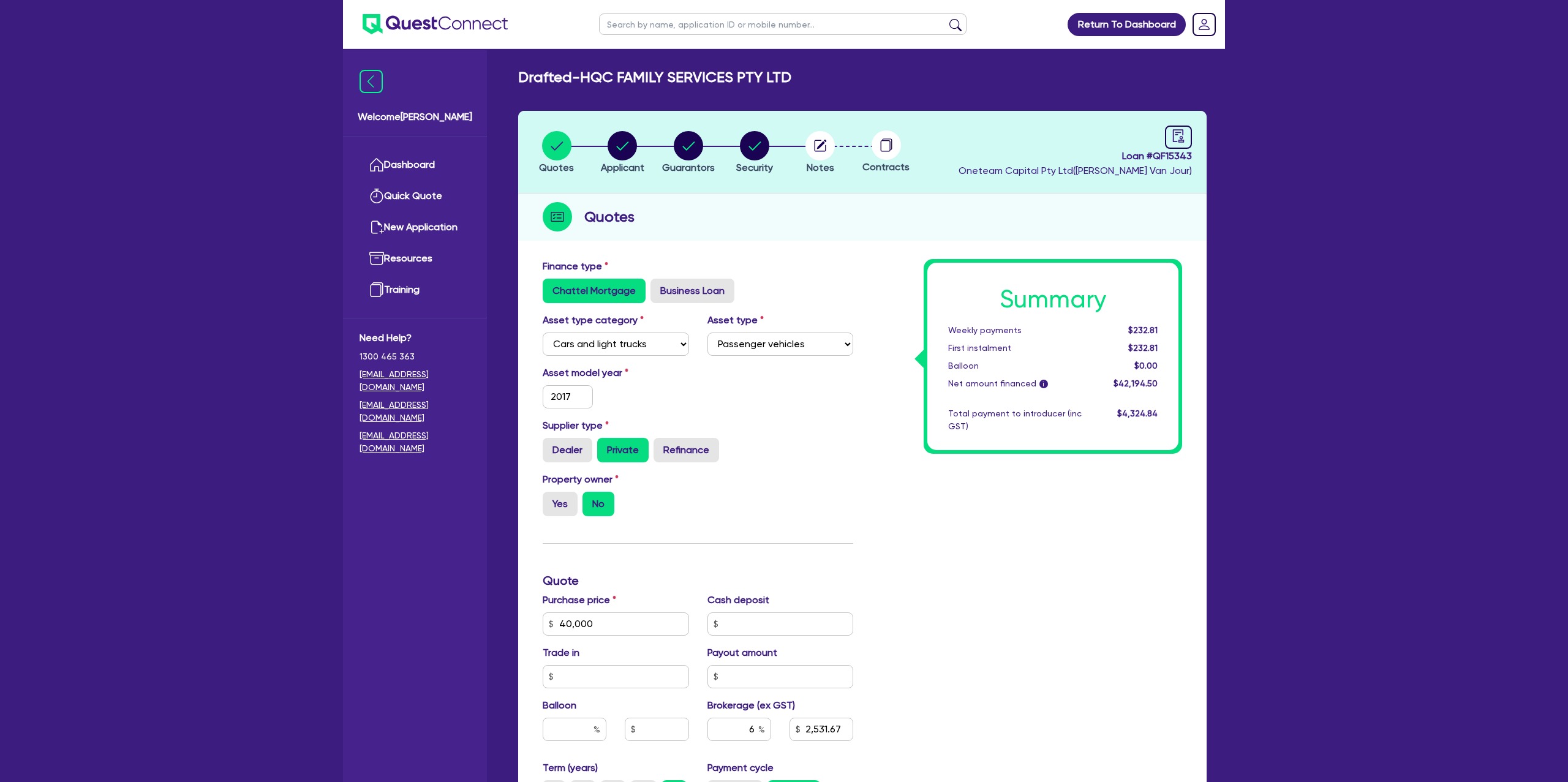
select select "CARS_AND_LIGHT_TRUCKS"
select select "PASSENGER_VEHICLES"
click at [445, 167] on link "Dashboard" at bounding box center [415, 164] width 110 height 31
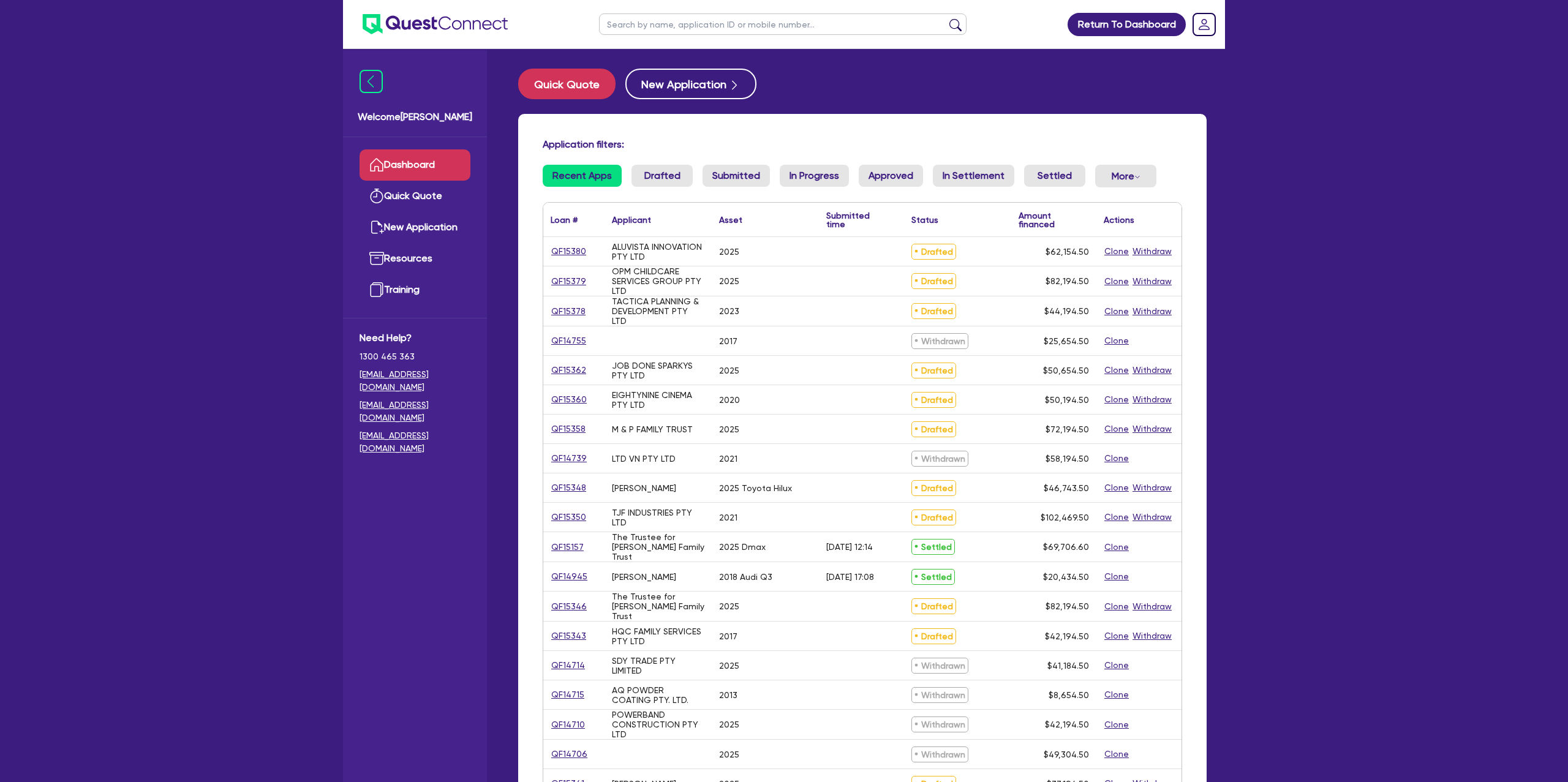
click at [678, 18] on input "text" at bounding box center [783, 24] width 368 height 21
click at [946, 19] on button "submit" at bounding box center [955, 27] width 19 height 17
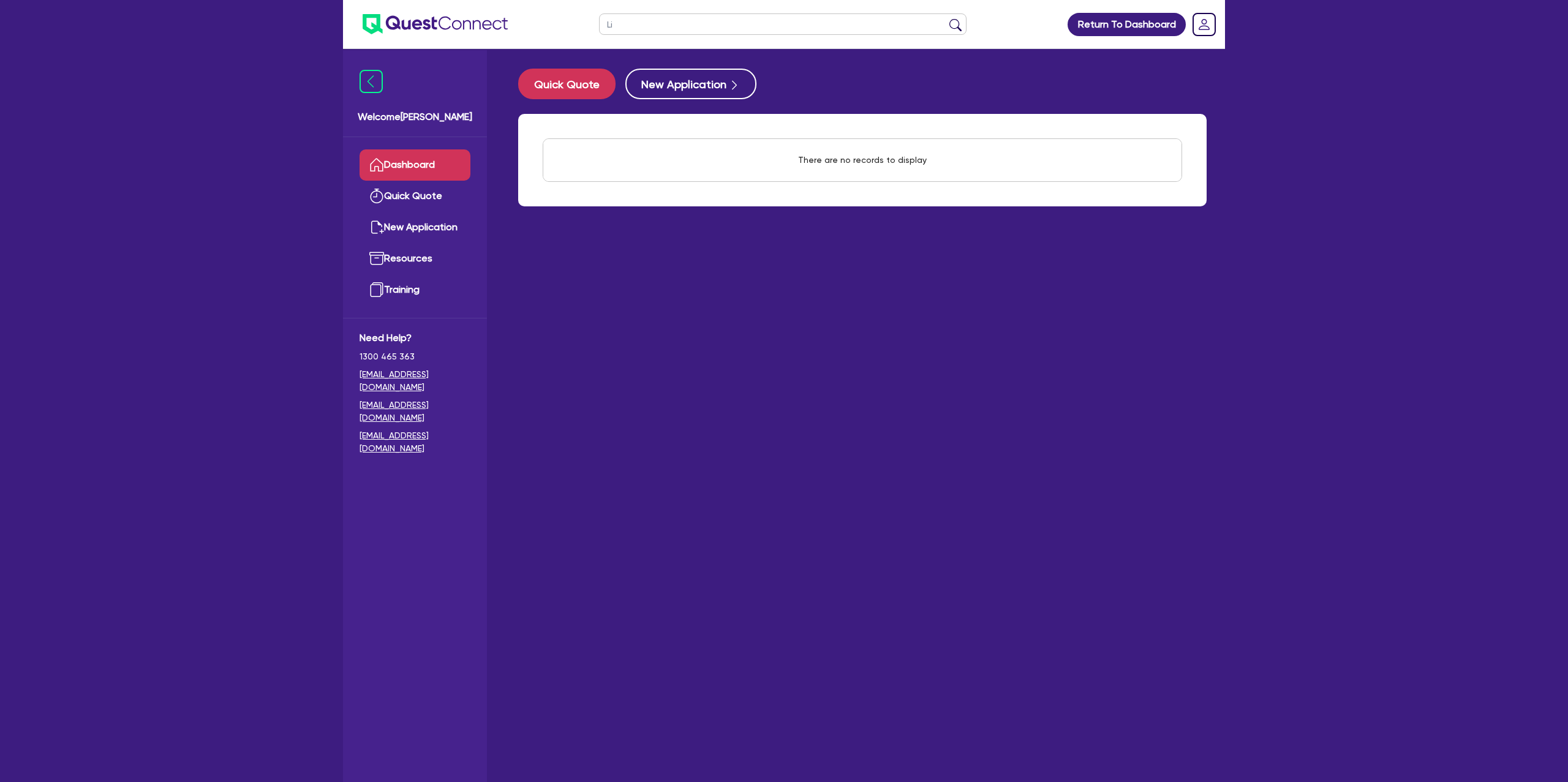
type input "L"
type input "Renee"
click at [946, 19] on button "submit" at bounding box center [955, 27] width 19 height 17
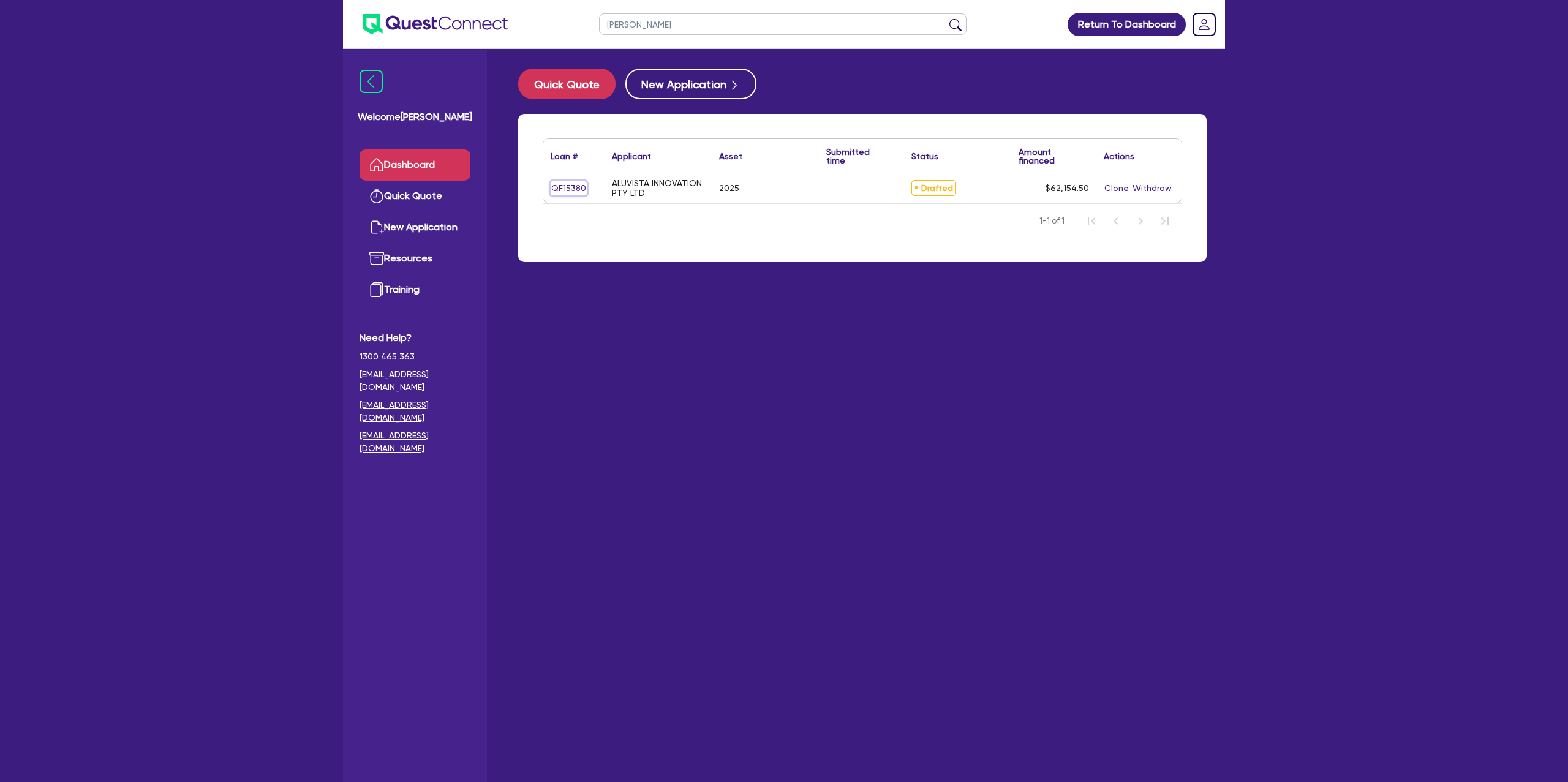
click at [566, 186] on link "QF15380" at bounding box center [568, 188] width 36 height 14
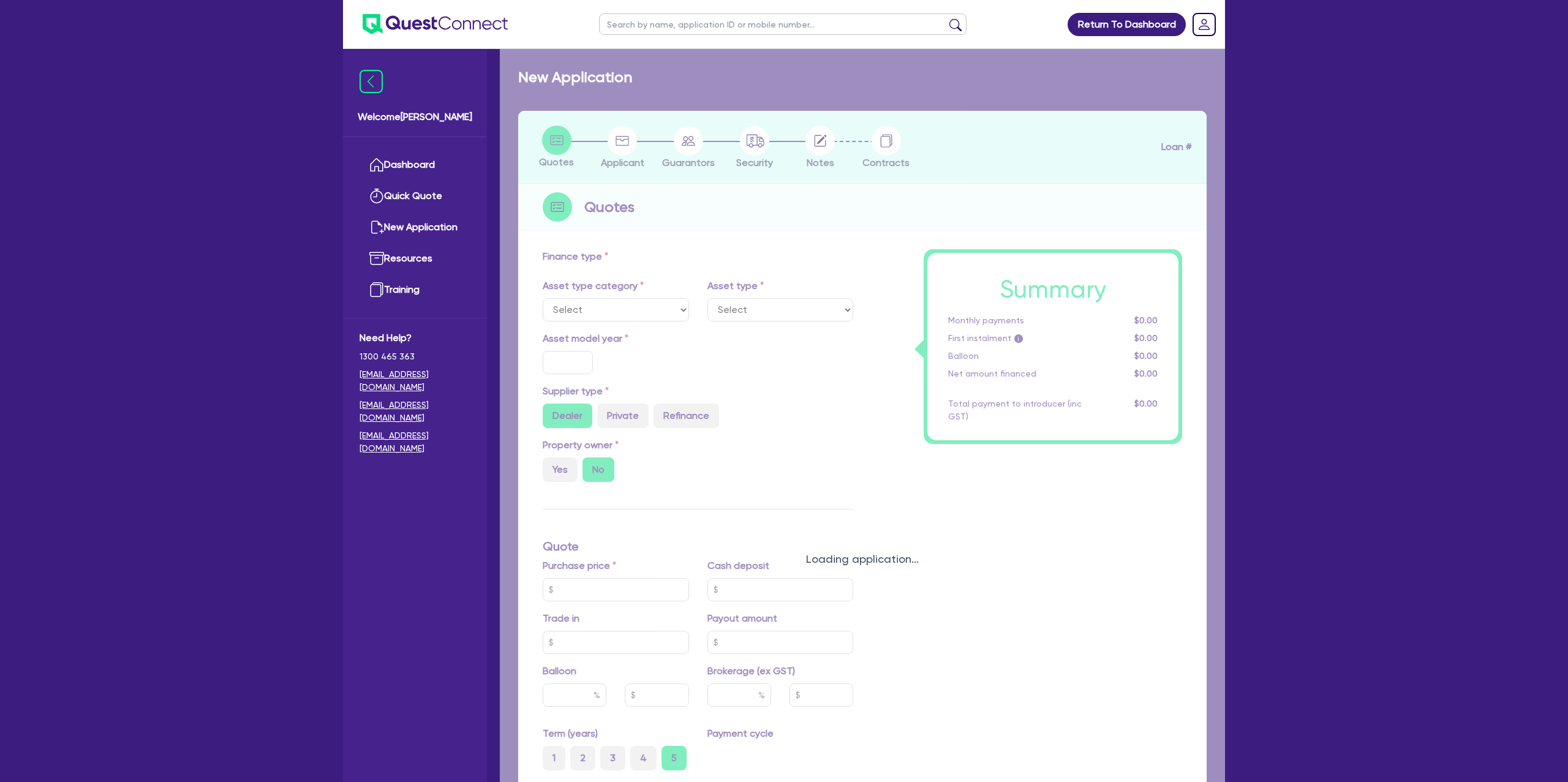
select select "CARS_AND_LIGHT_TRUCKS"
type input "2025"
radio input "true"
type input "62,000"
type input "500"
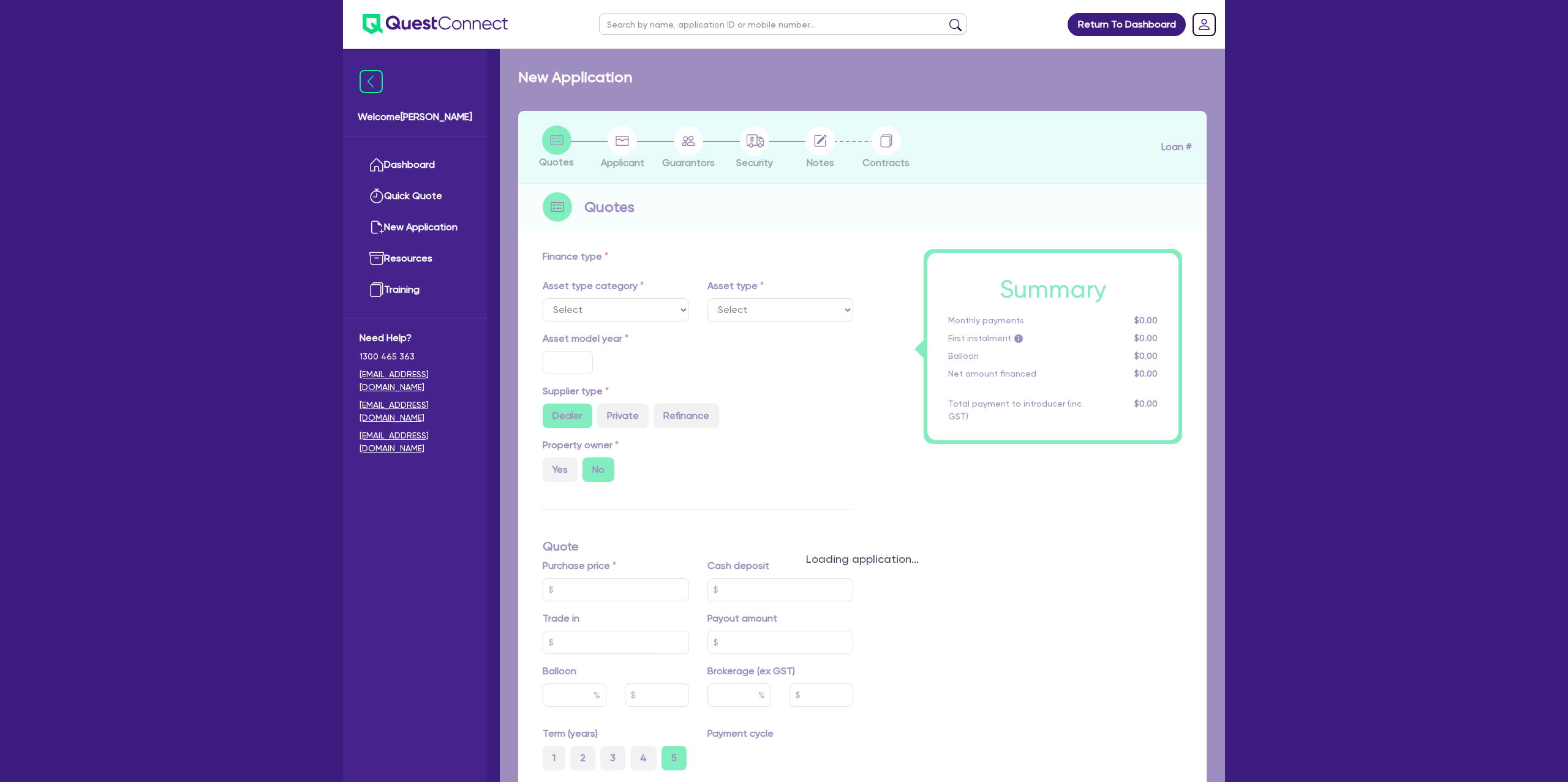
type input "8.99"
type input "1,400"
select select "PASSENGER_VEHICLES"
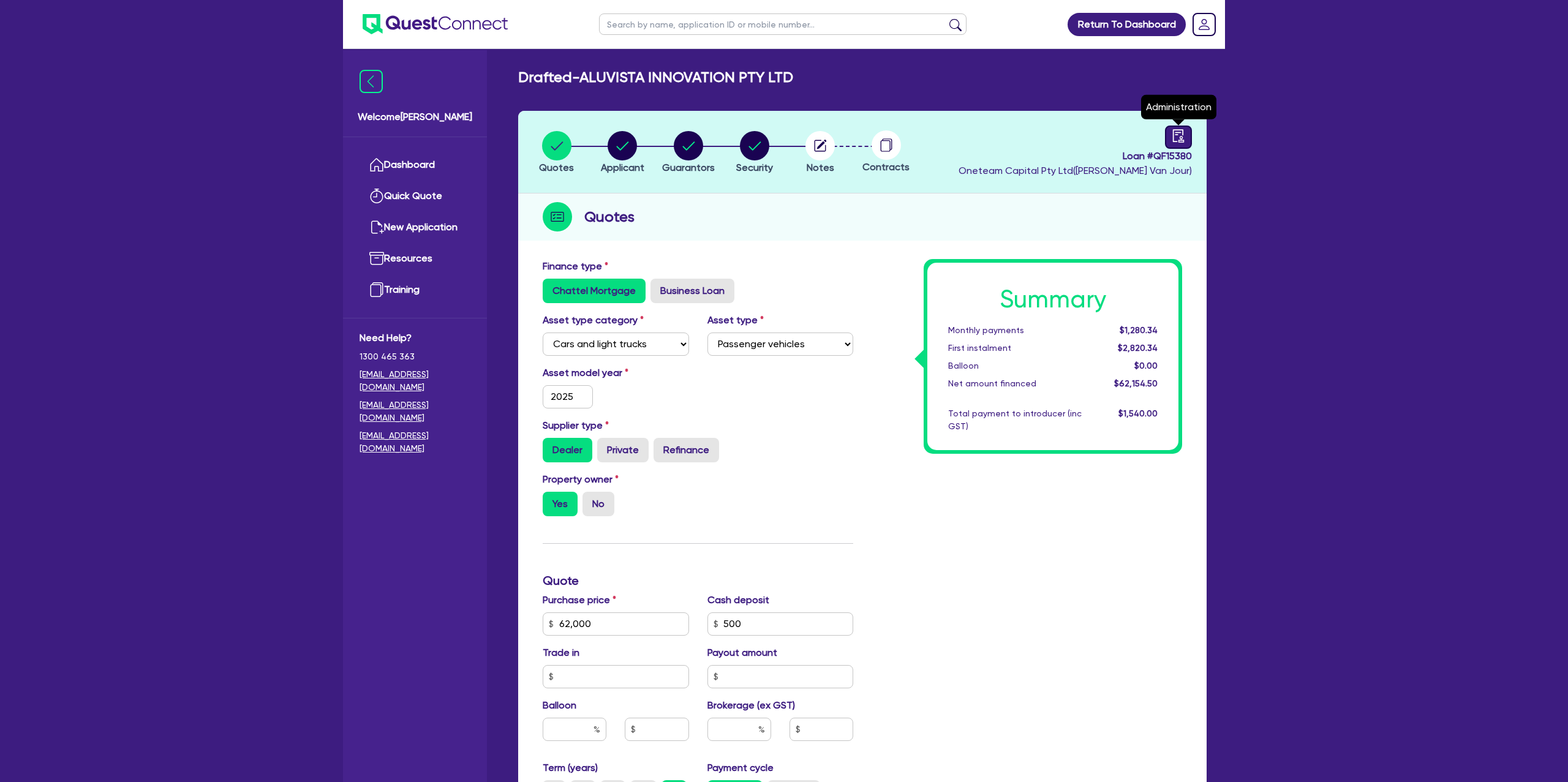
click at [1181, 130] on icon "audit" at bounding box center [1178, 135] width 13 height 13
select select "DRAFTED_NEW"
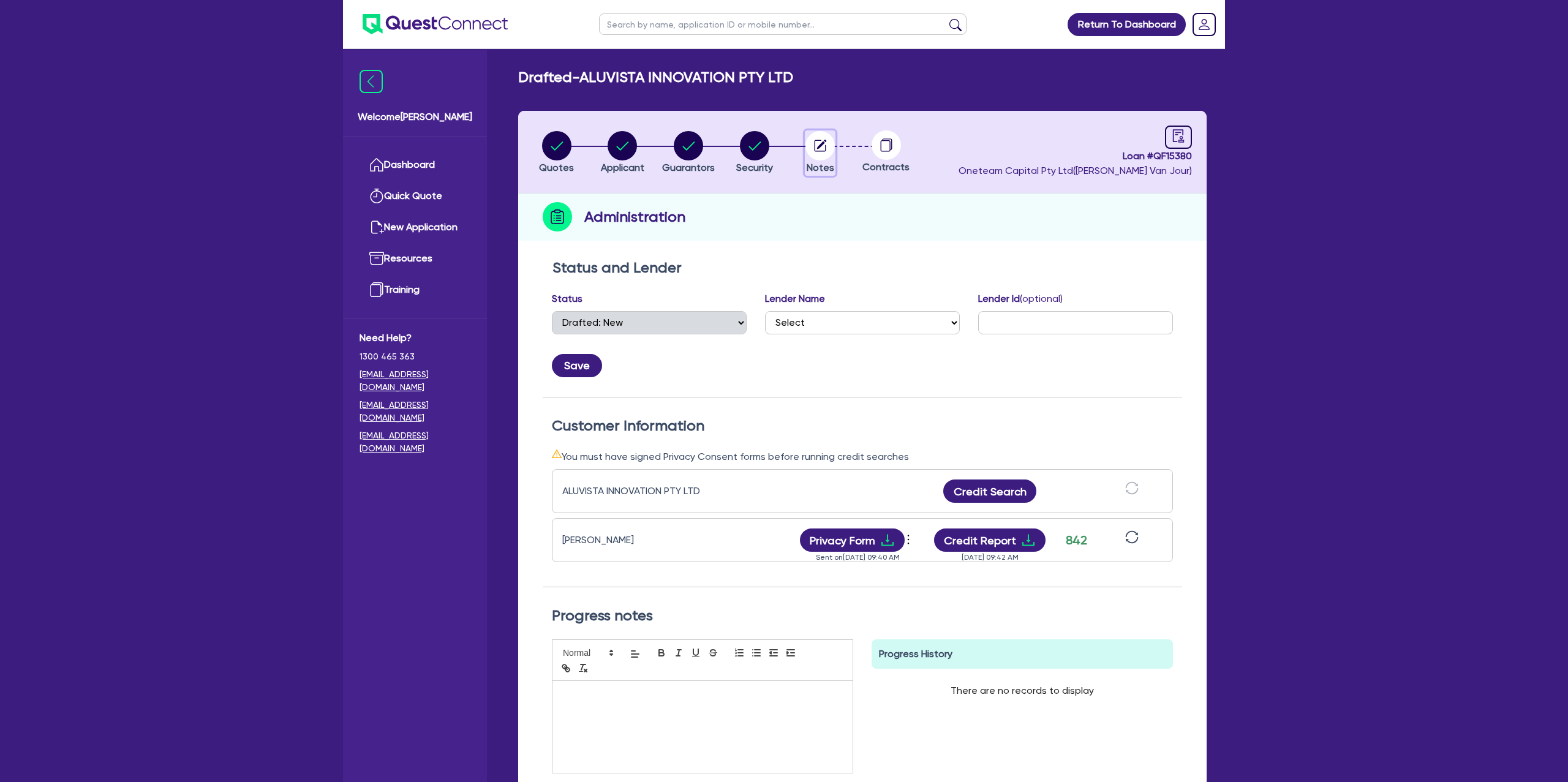
click at [820, 144] on icon "button" at bounding box center [822, 144] width 10 height 10
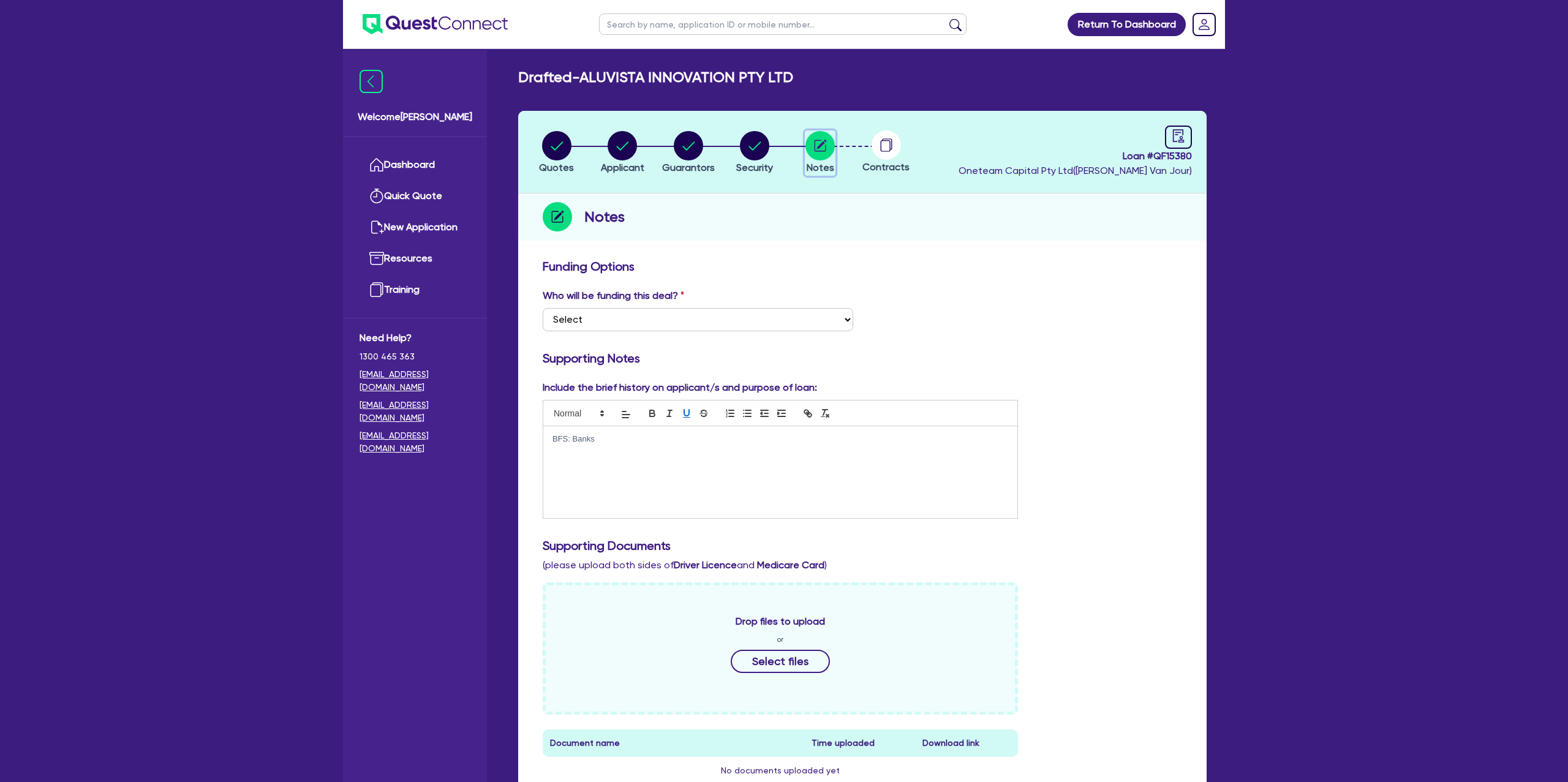
scroll to position [1, 0]
click at [628, 440] on p "BFS: Banks" at bounding box center [780, 438] width 456 height 11
drag, startPoint x: 1081, startPoint y: 300, endPoint x: 1076, endPoint y: 305, distance: 7.1
click at [1081, 300] on div "Who will be funding this deal? Select I want Quest to fund 100% I will fund 100…" at bounding box center [863, 315] width 658 height 53
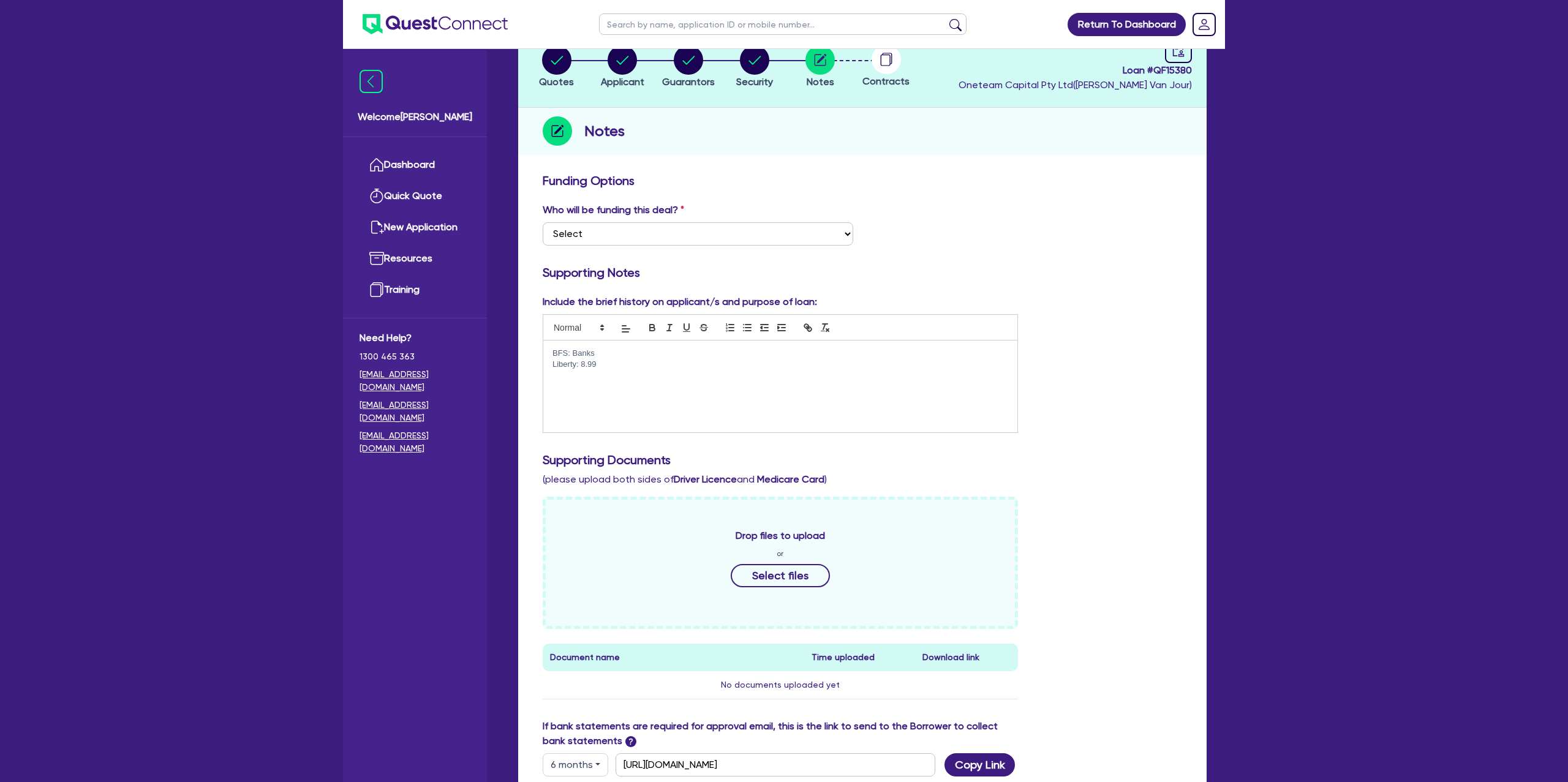
scroll to position [87, 0]
click at [634, 348] on p "BFS: Banks" at bounding box center [780, 352] width 456 height 11
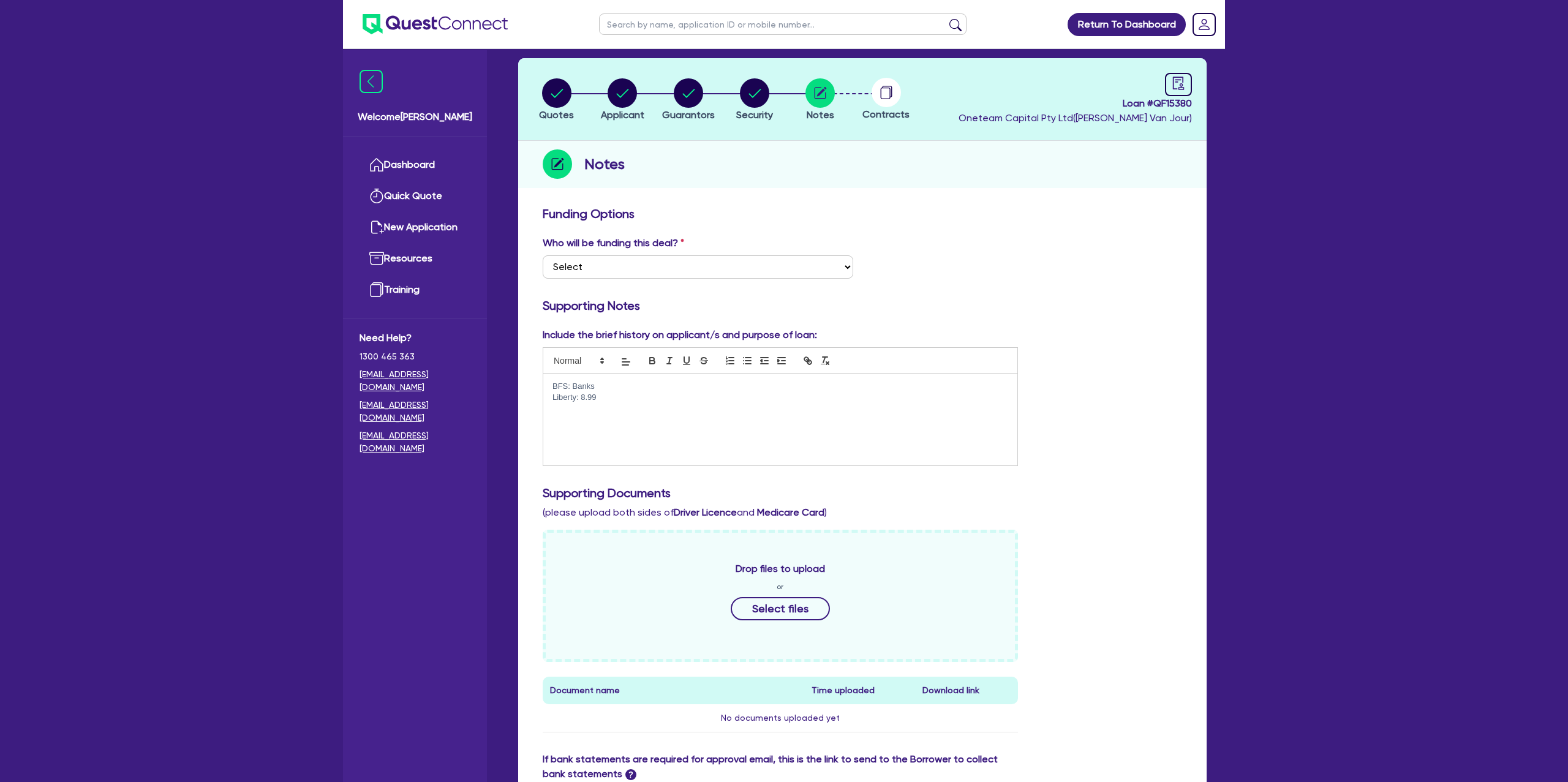
scroll to position [52, 0]
click at [1199, 85] on header "Quotes Applicant Guarantors Security Notes Contracts Loan # QF15380 Oneteam Cap…" at bounding box center [862, 101] width 689 height 83
click at [1180, 77] on icon "audit" at bounding box center [1178, 83] width 11 height 13
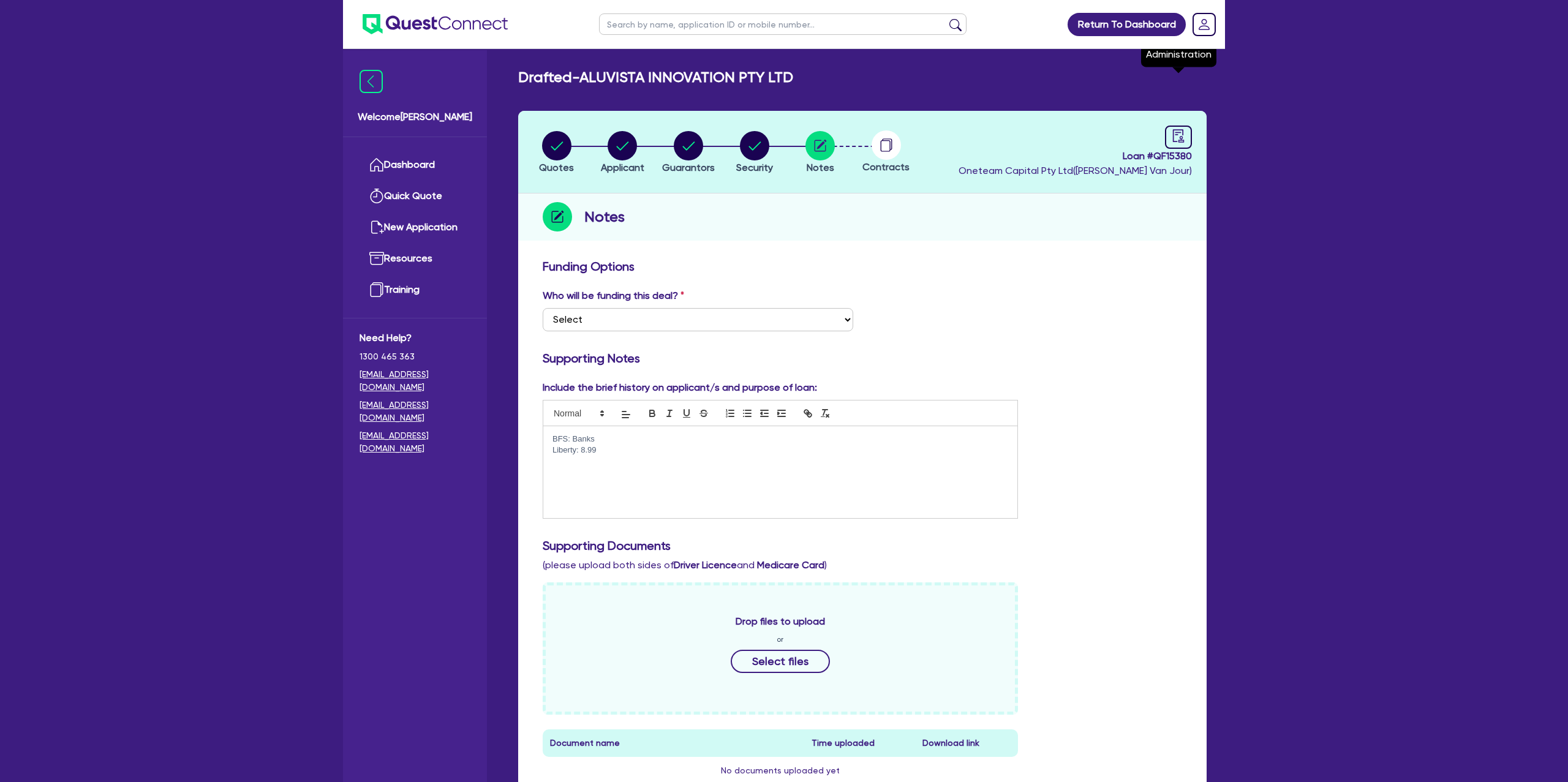
select select "DRAFTED_NEW"
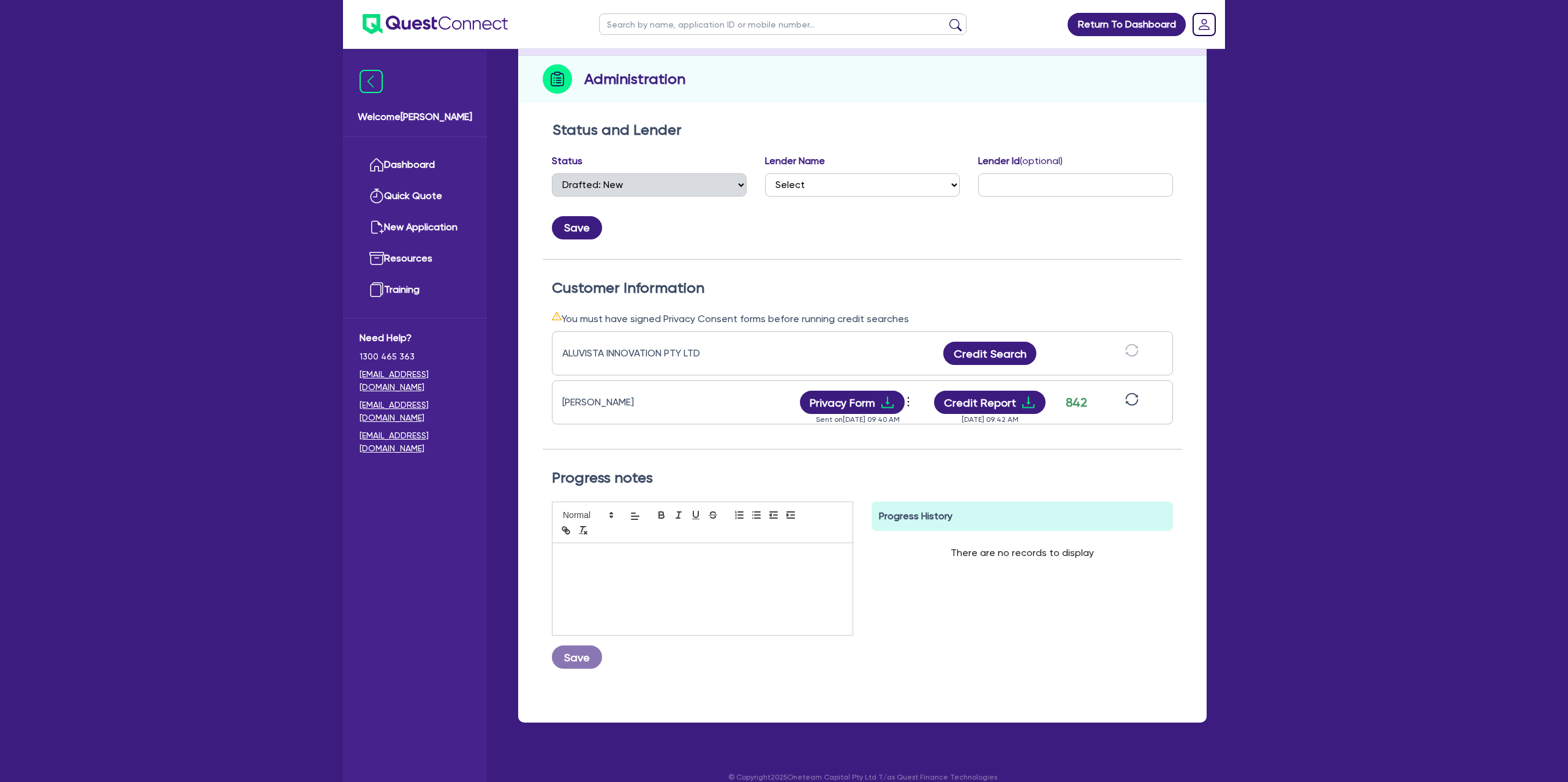
scroll to position [155, 0]
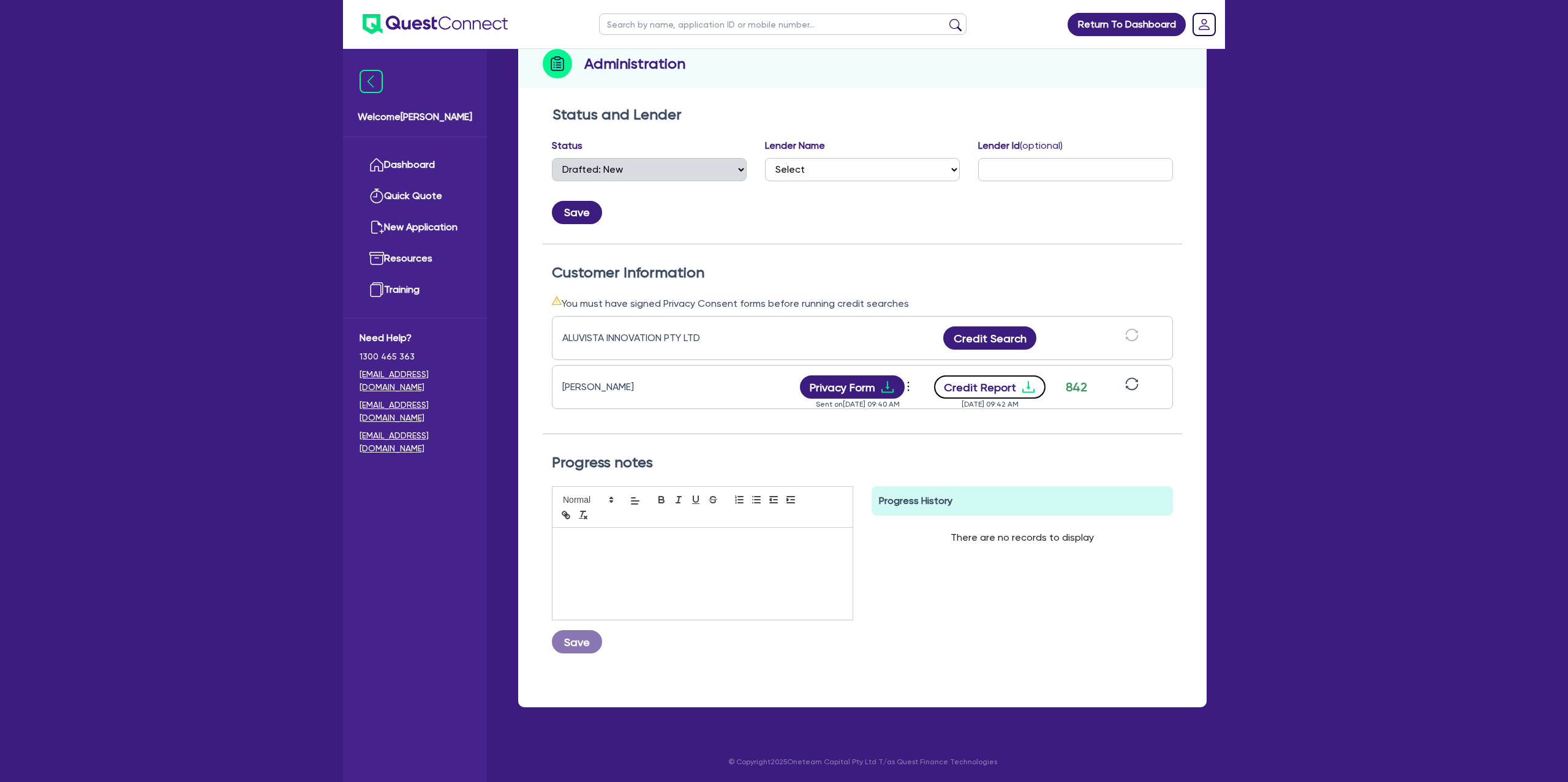
click at [1039, 391] on button "Credit Report" at bounding box center [990, 387] width 112 height 23
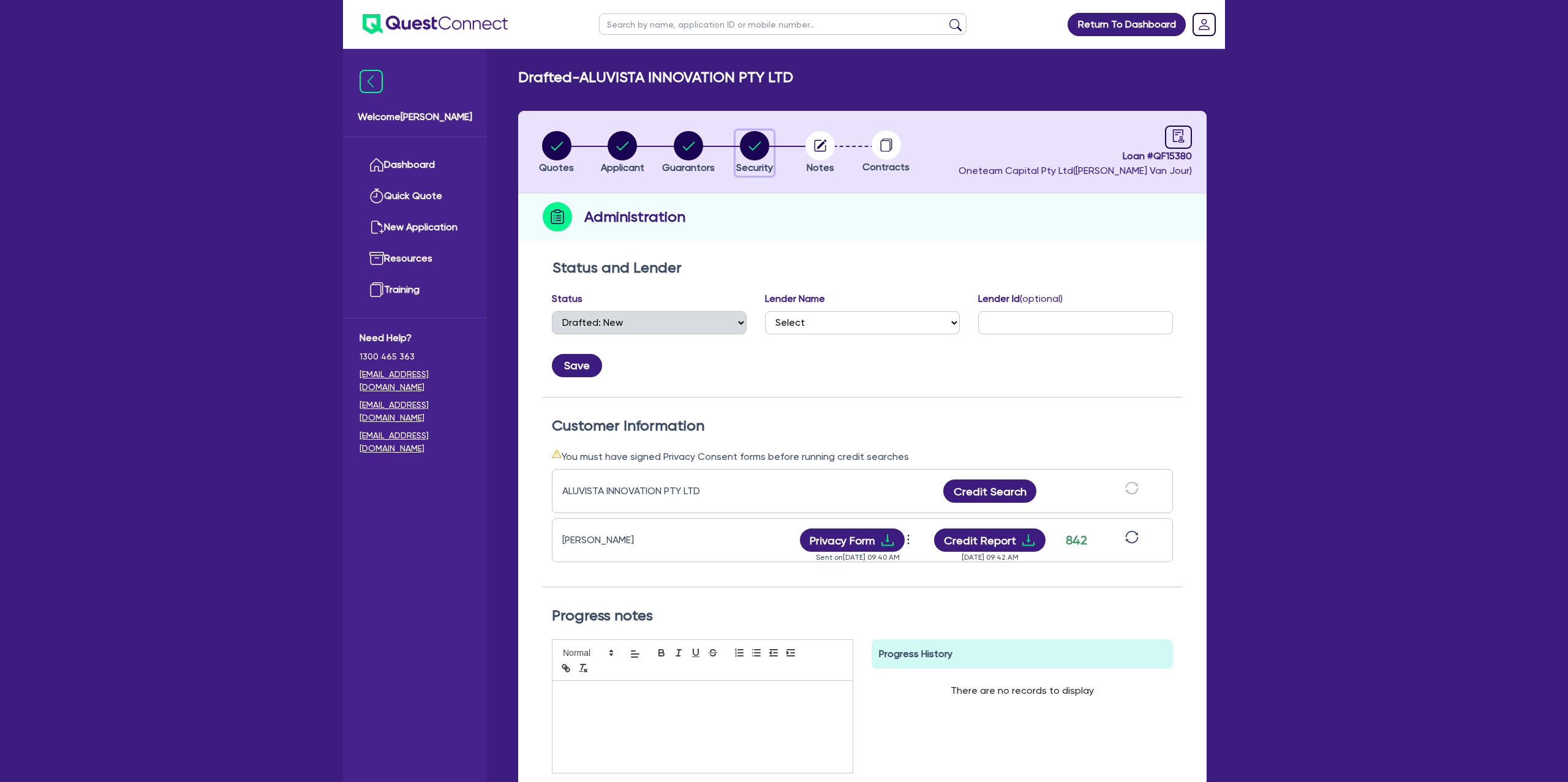
click at [749, 151] on circle "button" at bounding box center [754, 145] width 29 height 29
select select "CARS_AND_LIGHT_TRUCKS"
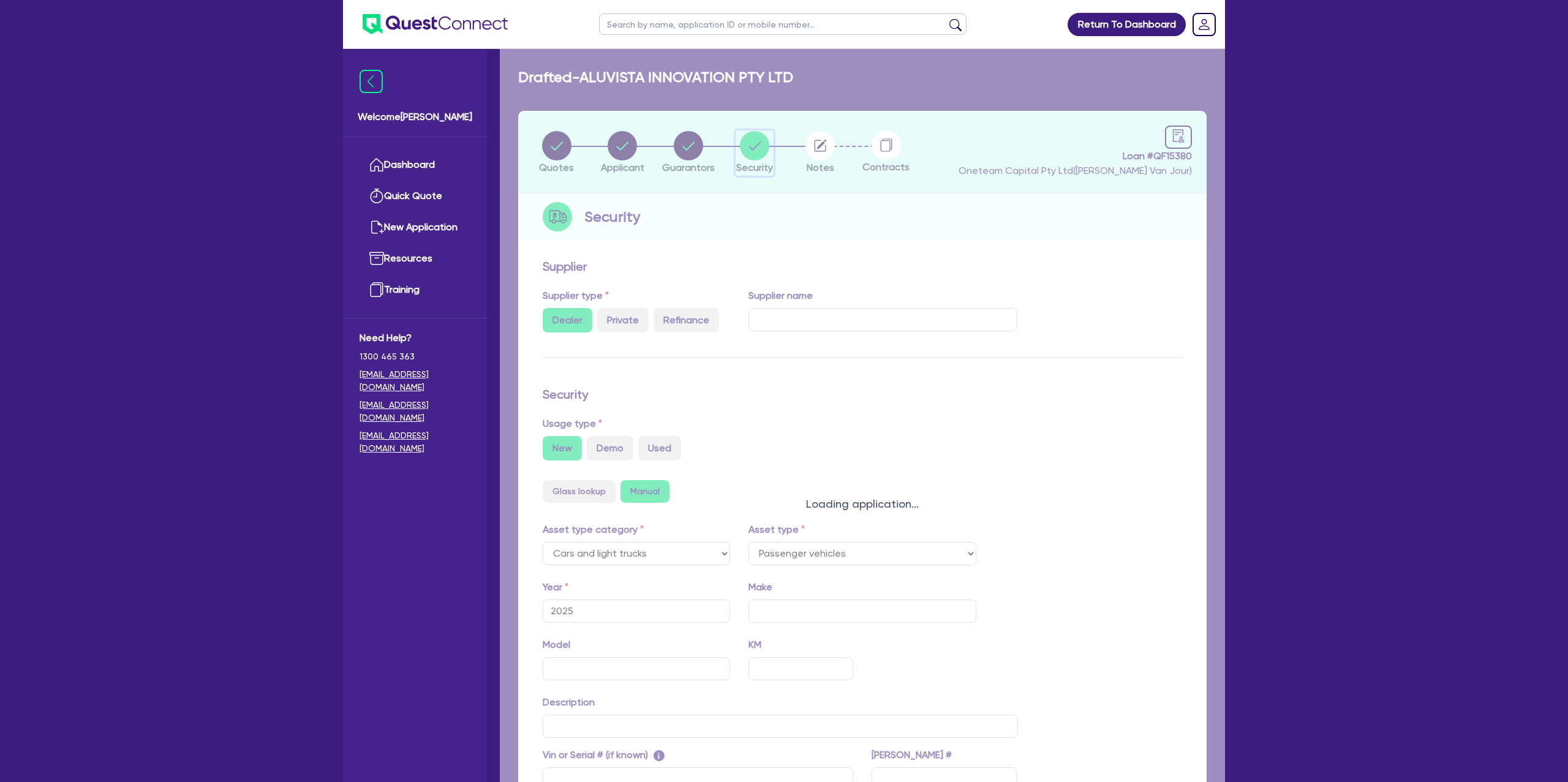
select select "PASSENGER_VEHICLES"
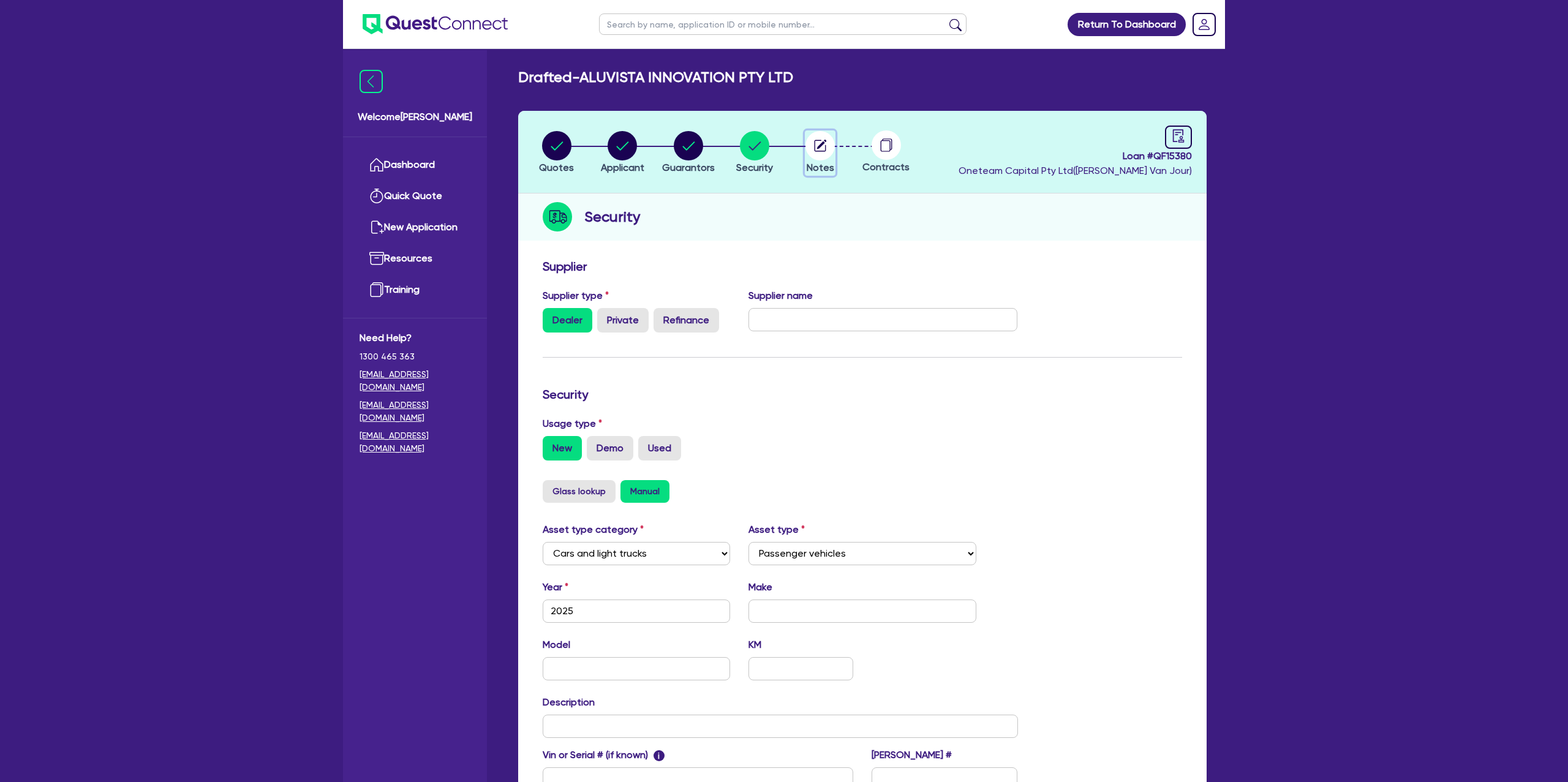
click at [813, 140] on circle "button" at bounding box center [820, 145] width 29 height 29
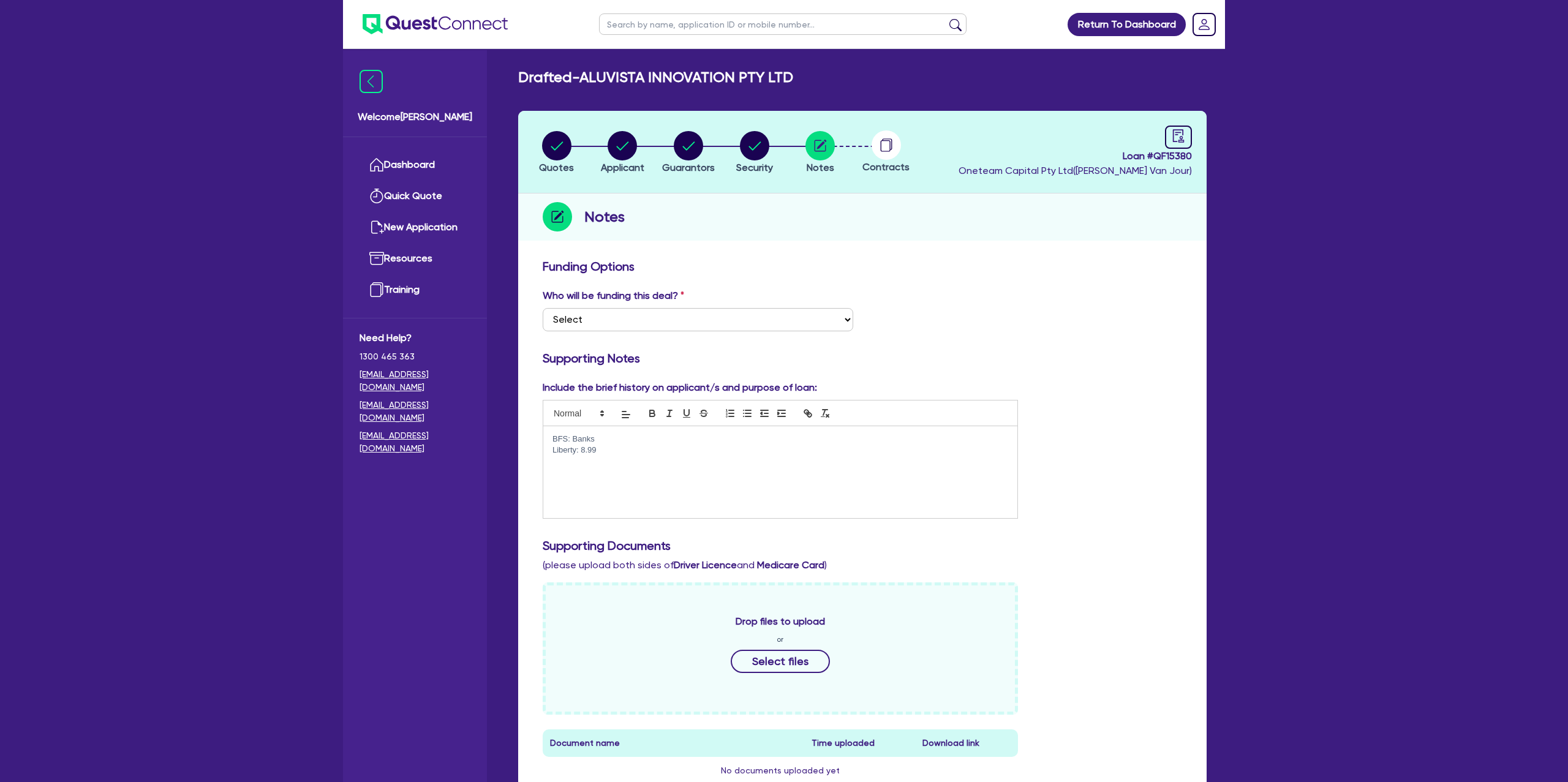
click at [650, 431] on div "BFS: Banks Liberty: 8.99" at bounding box center [780, 472] width 475 height 92
click at [648, 439] on p "BFS: Banks" at bounding box center [780, 439] width 456 height 11
click at [1360, 335] on div "Return To Dashboard Edit Profile Logout Welcome Gabriel Dashboard Quick Quote N…" at bounding box center [784, 551] width 1568 height 1103
click at [633, 454] on p "Liberty: 8.99" at bounding box center [780, 450] width 456 height 11
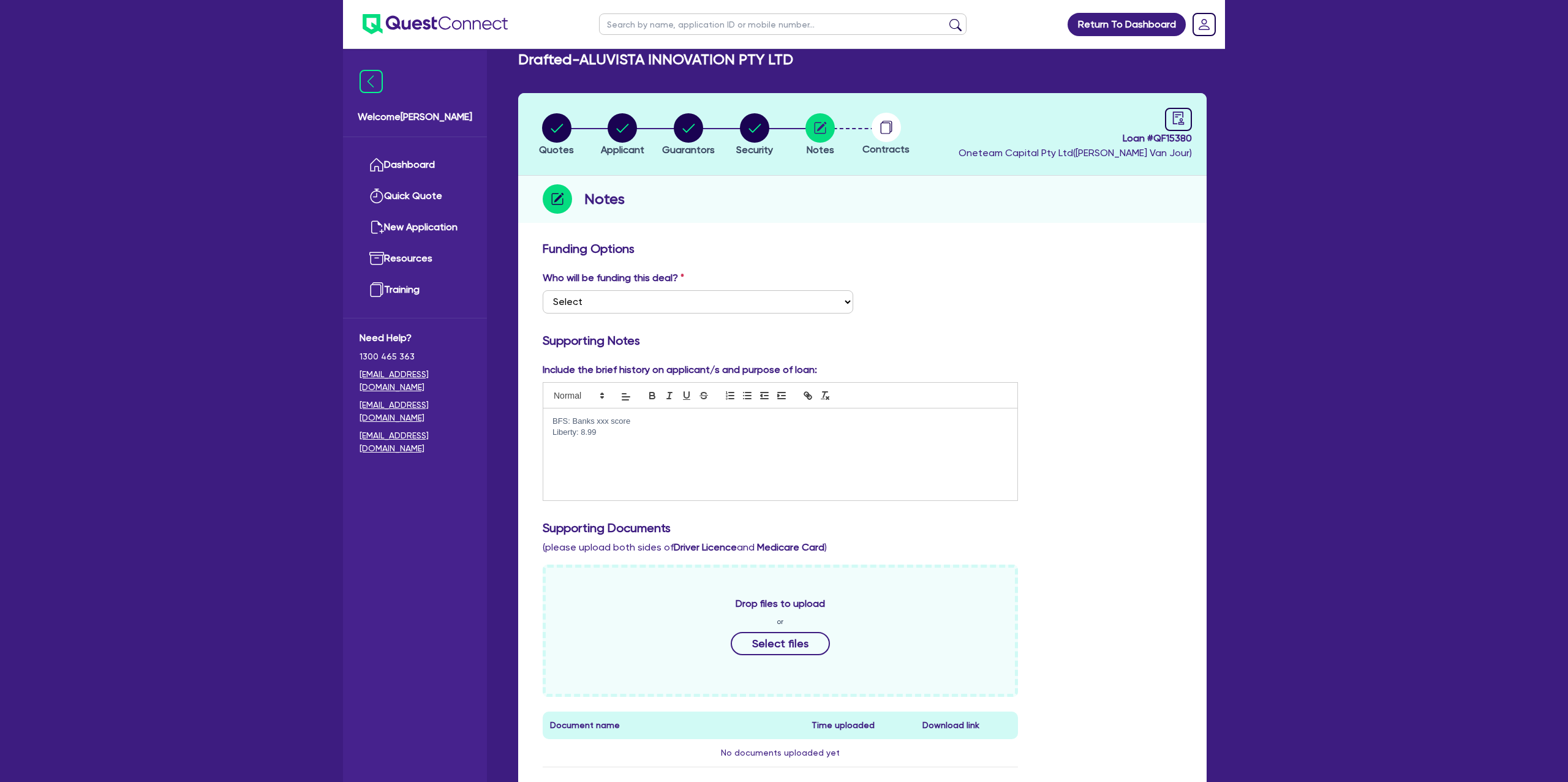
click at [687, 424] on p "BFS: Banks xxx score" at bounding box center [780, 421] width 456 height 11
click at [648, 450] on div "BFS: Banks xxx score Angle xxx score Liberty: 8.99" at bounding box center [780, 454] width 475 height 92
click at [544, 124] on circle "button" at bounding box center [556, 127] width 29 height 29
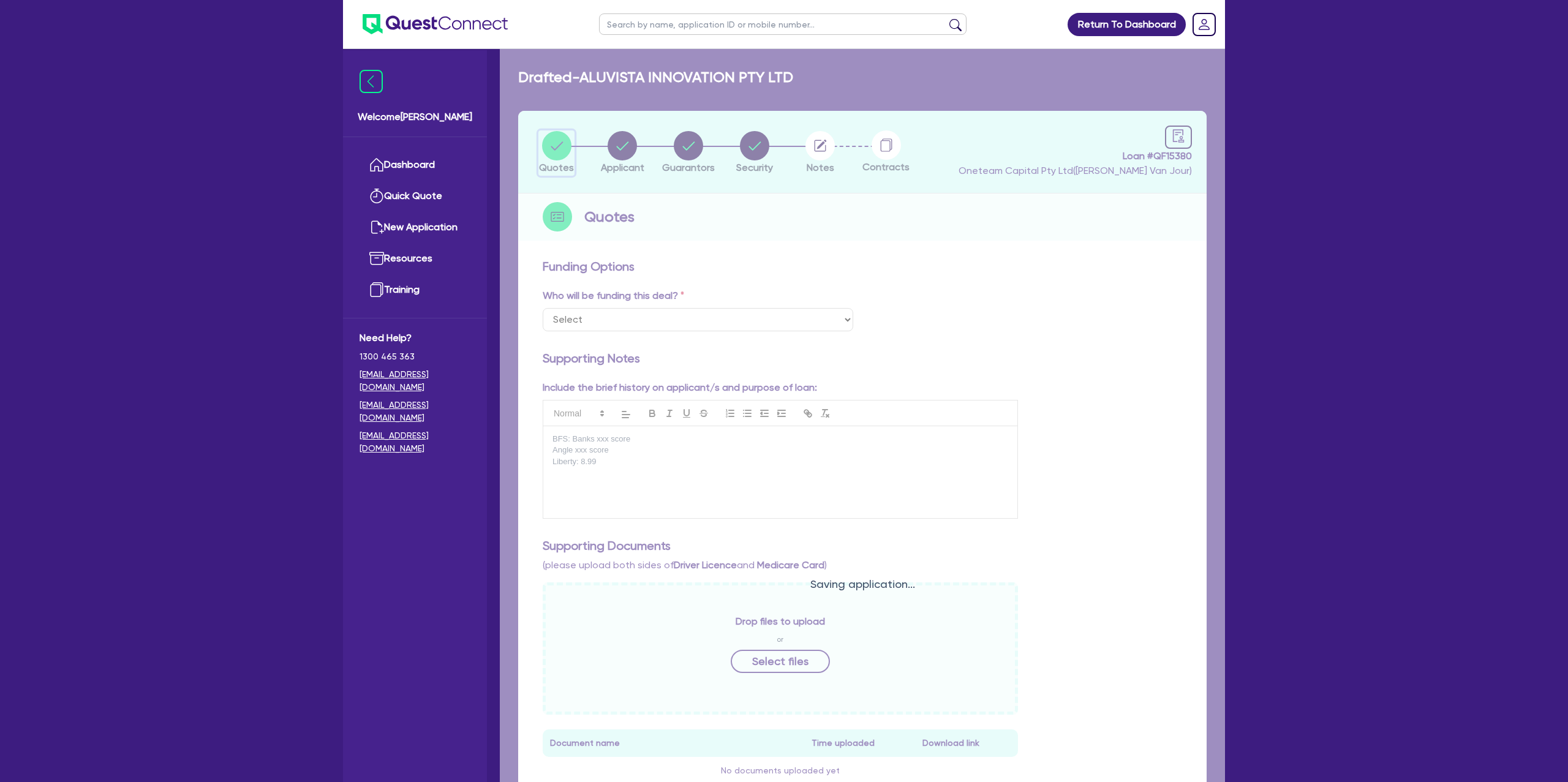
select select "CARS_AND_LIGHT_TRUCKS"
select select "PASSENGER_VEHICLES"
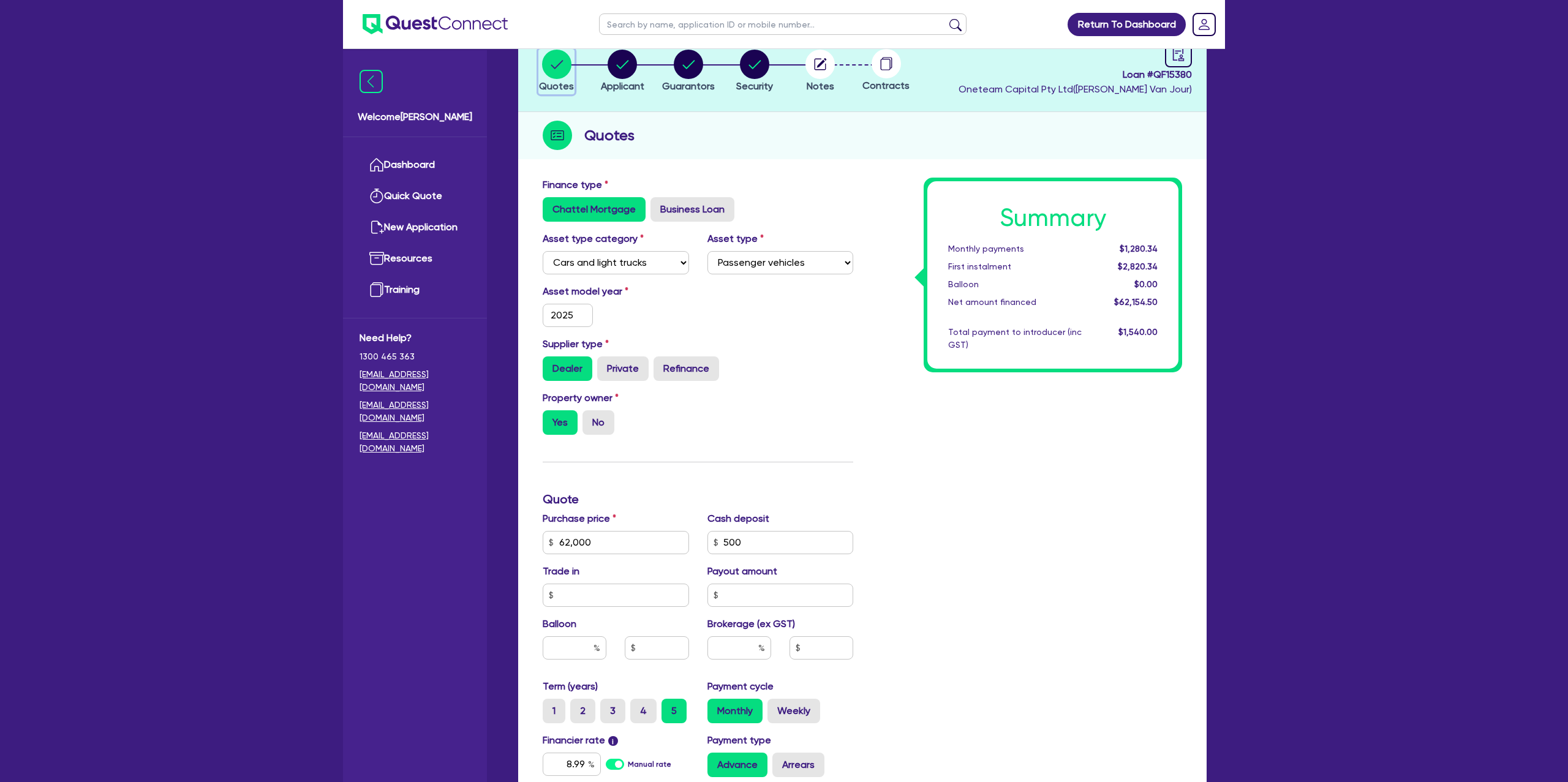
scroll to position [329, 0]
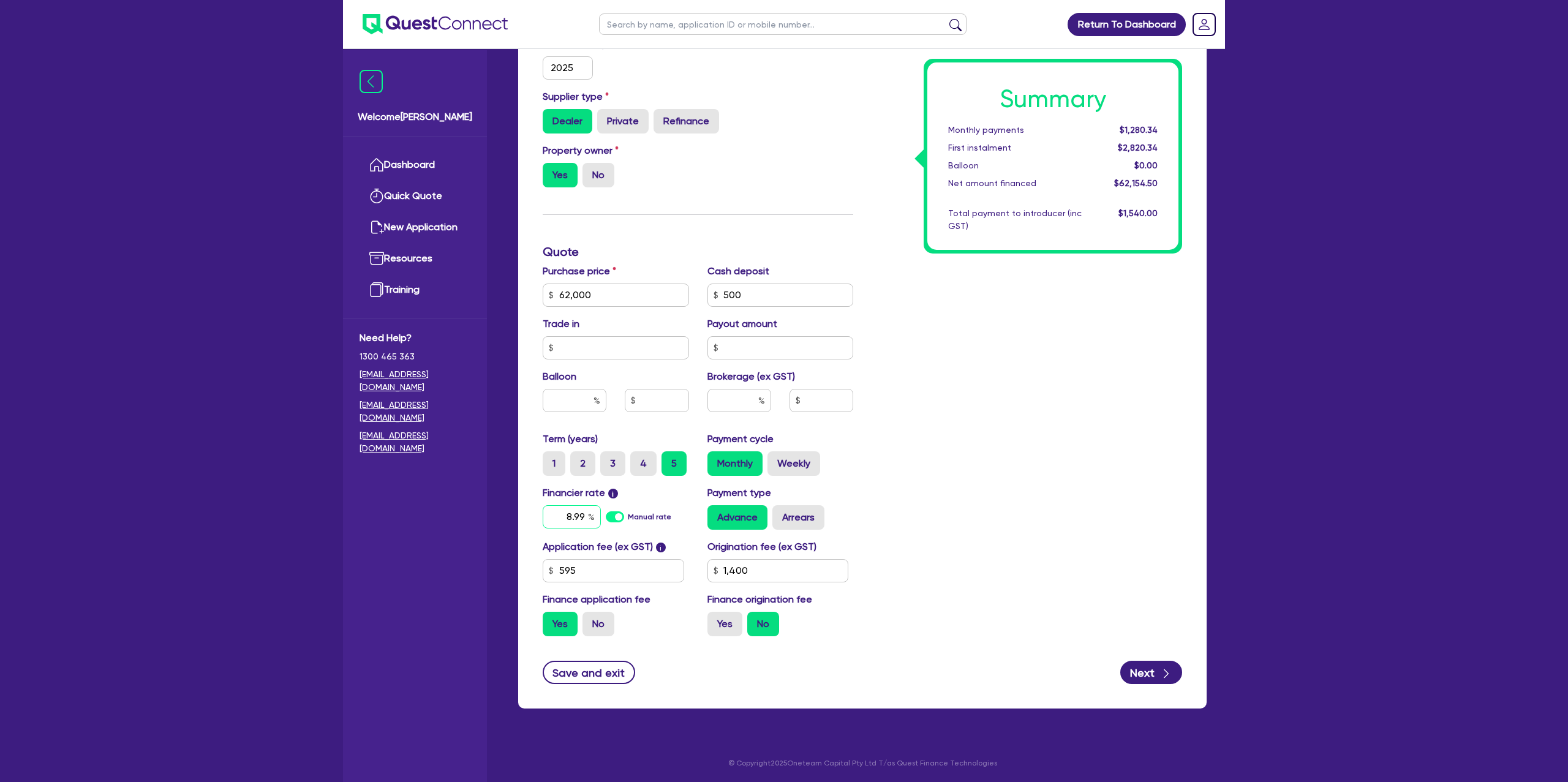
click at [584, 514] on input "8.99" at bounding box center [572, 517] width 58 height 23
type input "8"
type input "10.99"
type input "62,000"
type input "1,400"
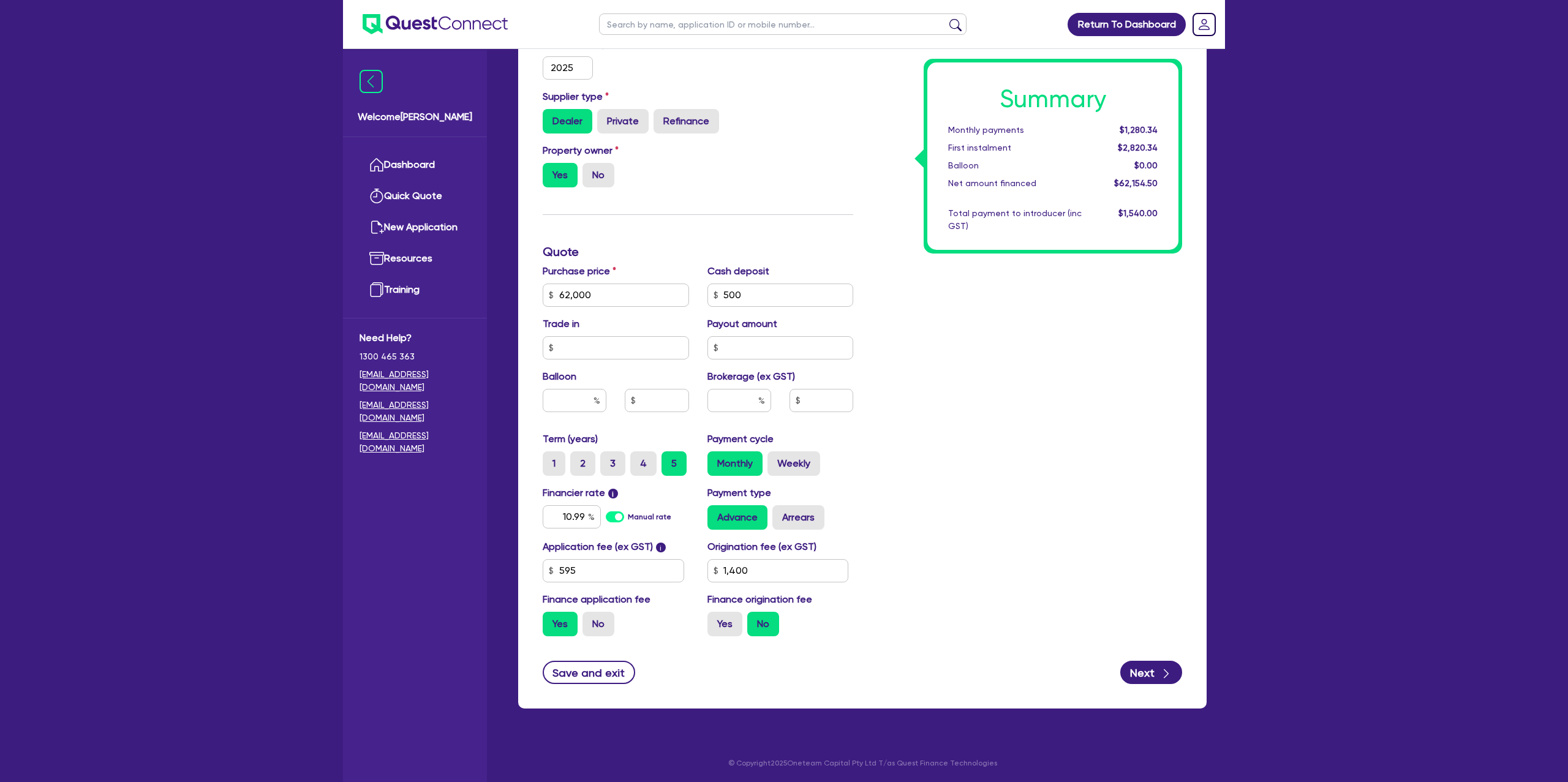
type input "62,000"
type input "1,400"
click at [987, 438] on div "Summary Monthly payments $1,280.34 First instalment $2,820.34 Balloon $0.00 Net…" at bounding box center [1027, 288] width 329 height 716
click at [786, 510] on label "Arrears" at bounding box center [798, 518] width 52 height 25
click at [780, 510] on input "Arrears" at bounding box center [776, 509] width 8 height 8
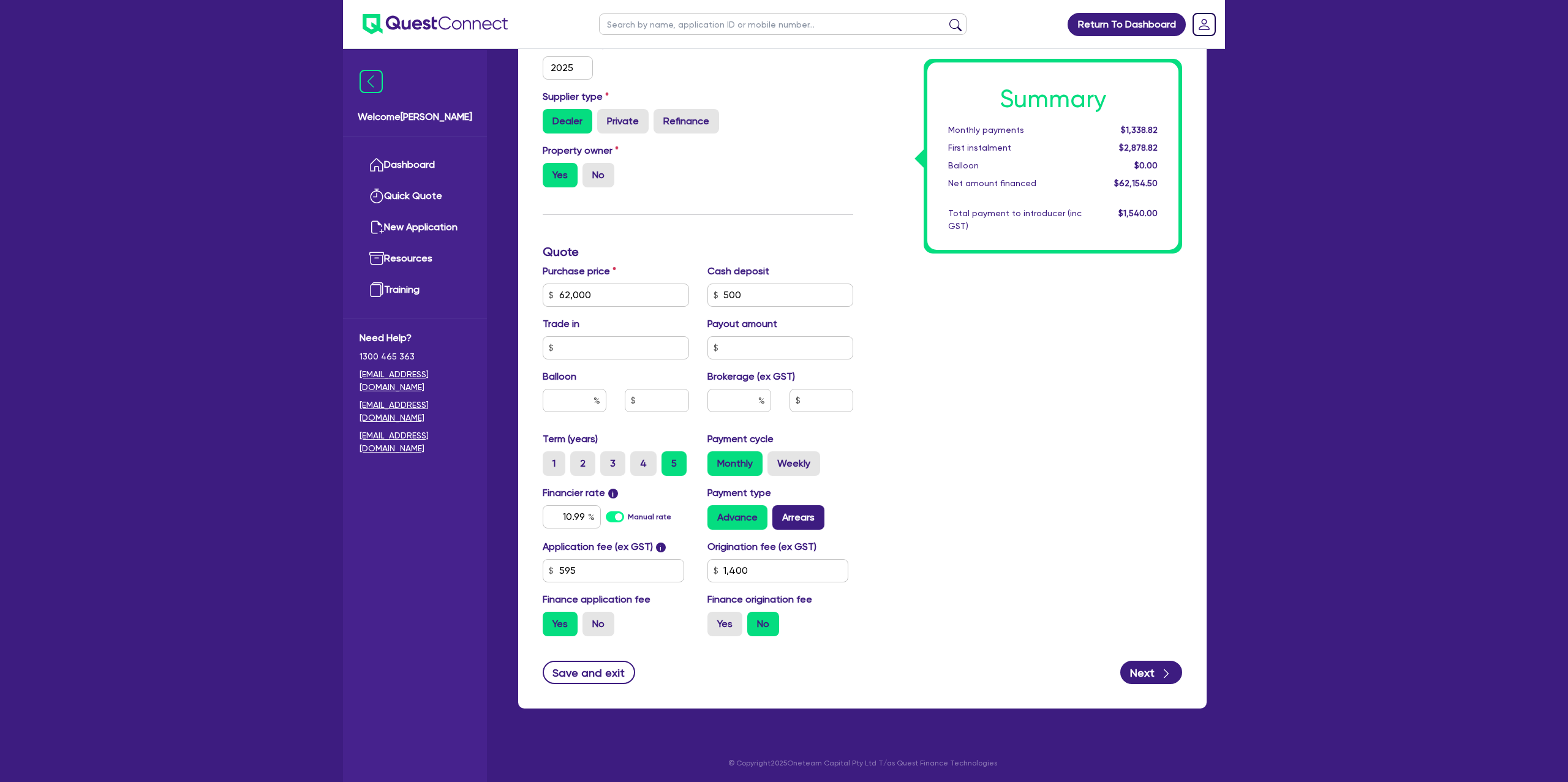
radio input "true"
type input "62,000"
type input "1,400"
type input "62,000"
type input "1,400"
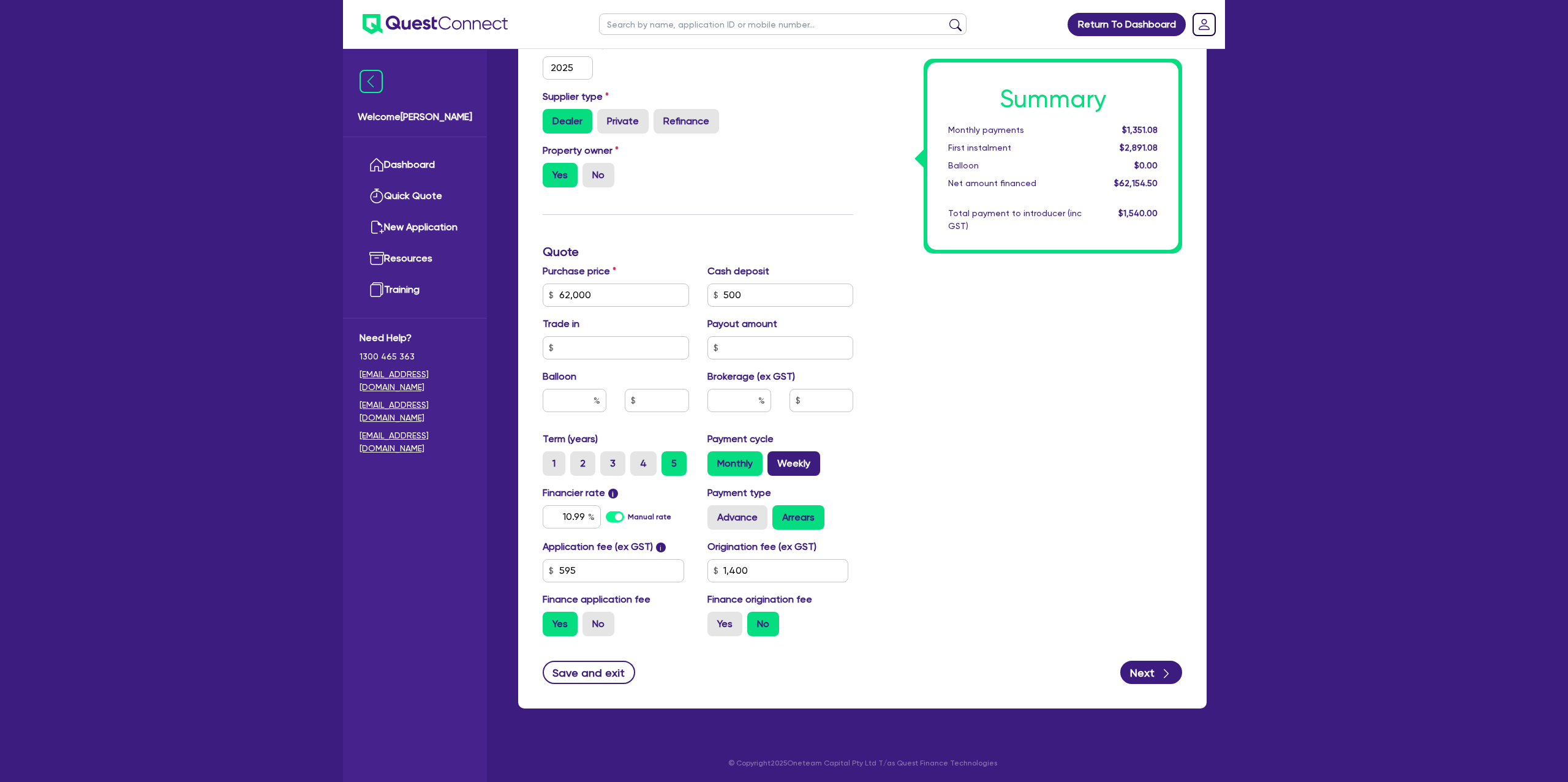
click at [793, 460] on label "Weekly" at bounding box center [795, 464] width 53 height 25
click at [776, 459] on input "Weekly" at bounding box center [772, 455] width 8 height 8
radio input "true"
type input "62,000"
type input "1,400"
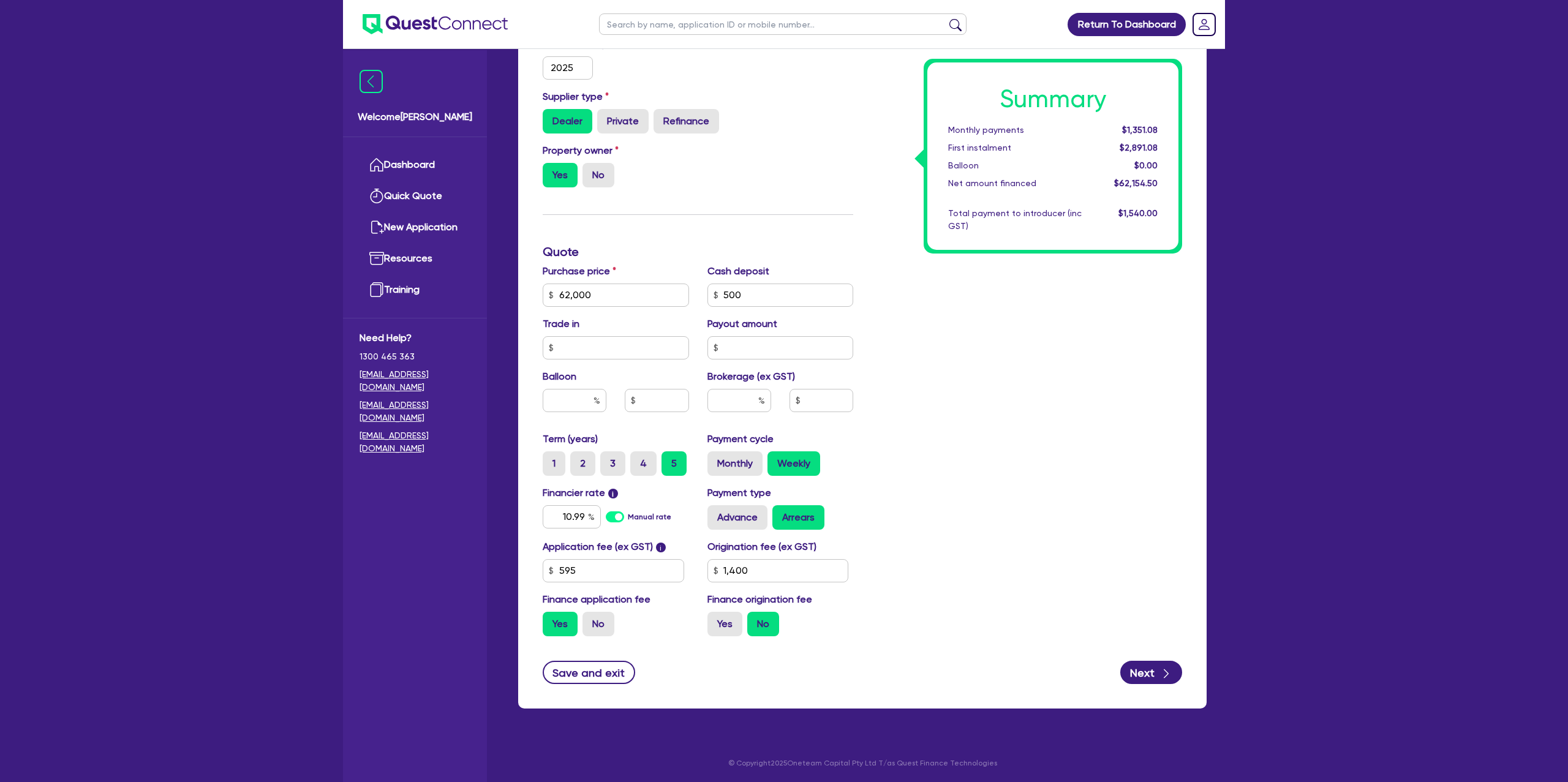
type input "62,000"
type input "1,400"
click at [592, 401] on input "text" at bounding box center [575, 400] width 64 height 23
type input "30"
type input "62,000"
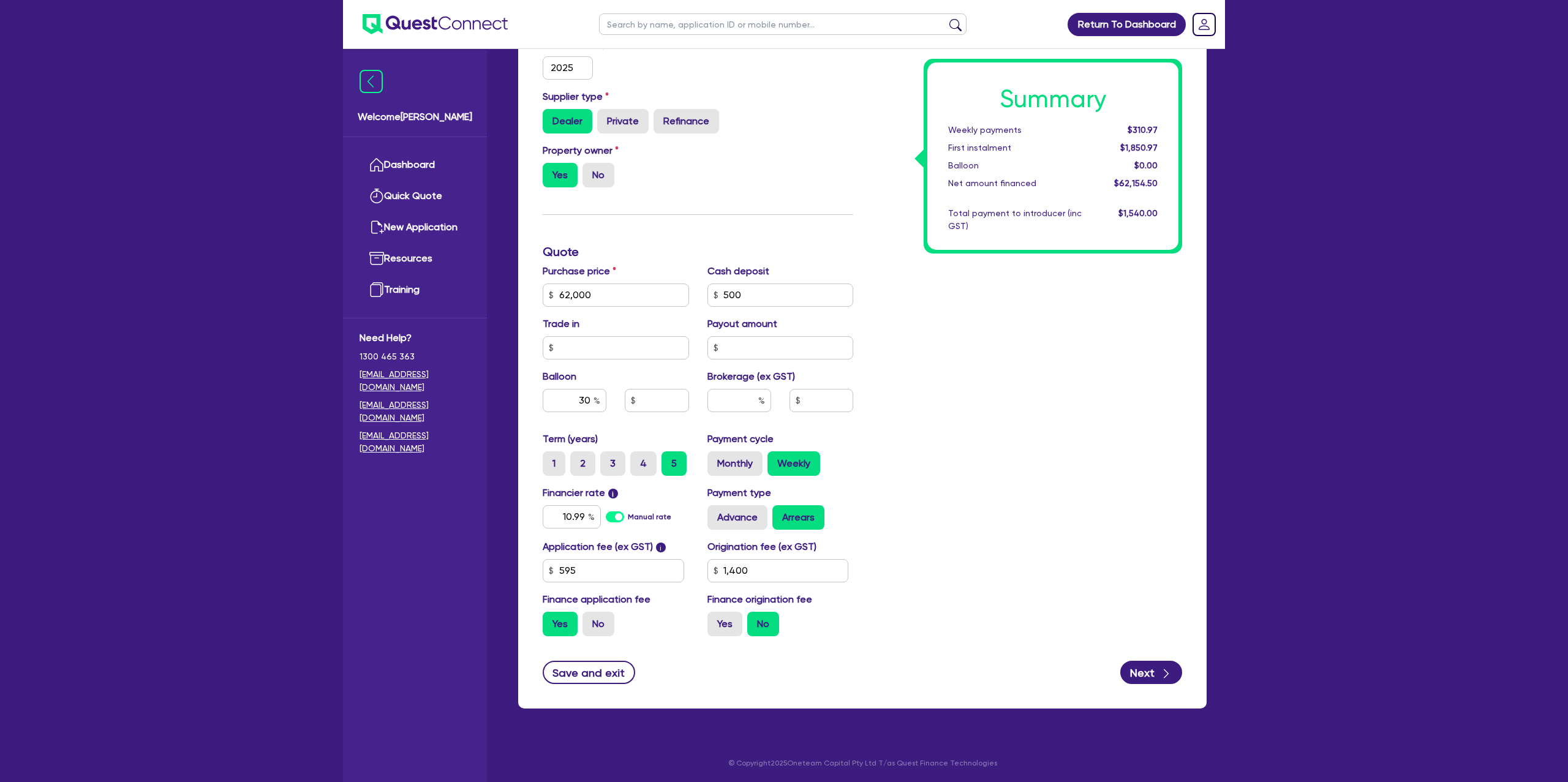
type input "1,400"
click at [974, 342] on div "Summary Weekly payments $310.97 First instalment $1,850.97 Balloon $0.00 Net am…" at bounding box center [1027, 288] width 329 height 716
type input "62,000"
type input "18,600"
type input "1,400"
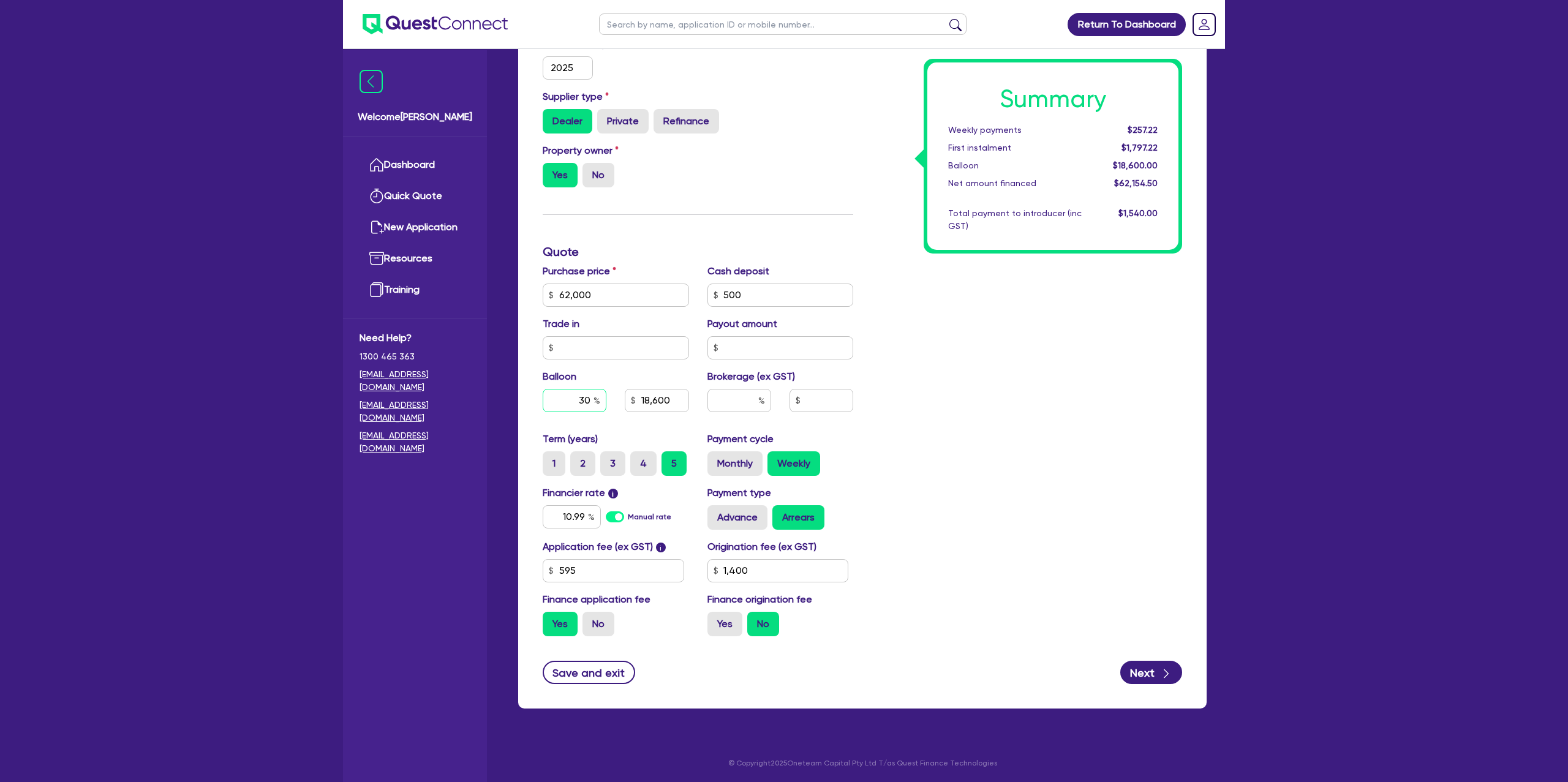
click at [598, 399] on div "30" at bounding box center [575, 400] width 64 height 23
type input "35"
type input "62,000"
type input "18,600"
type input "1,400"
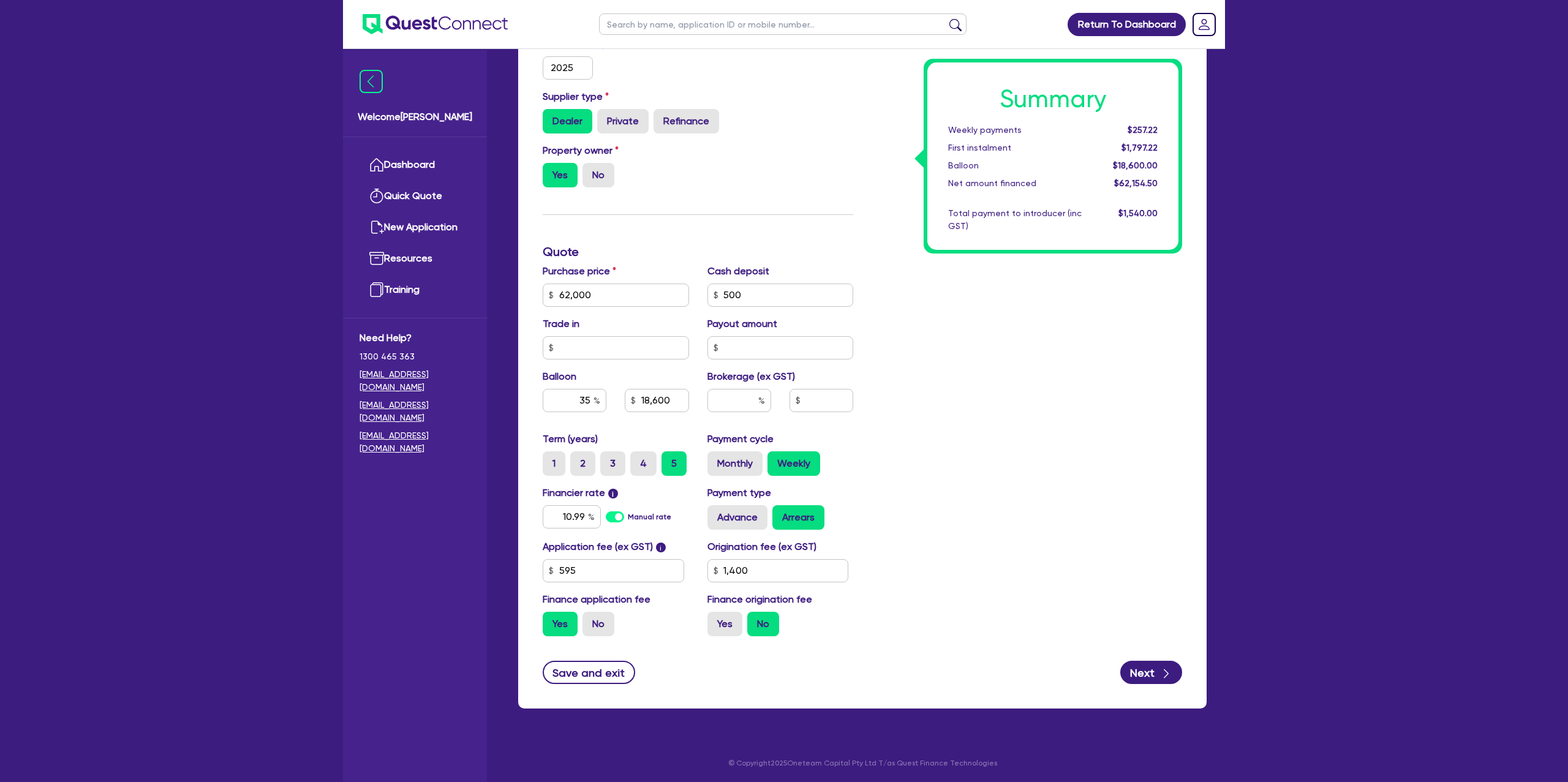
type input "62,000"
type input "21,700"
type input "1,400"
click at [1091, 388] on div "Summary Weekly payments $257.22 First instalment $1,797.22 Balloon $18,600.00 N…" at bounding box center [1027, 288] width 329 height 716
click at [723, 616] on label "Yes" at bounding box center [726, 624] width 35 height 25
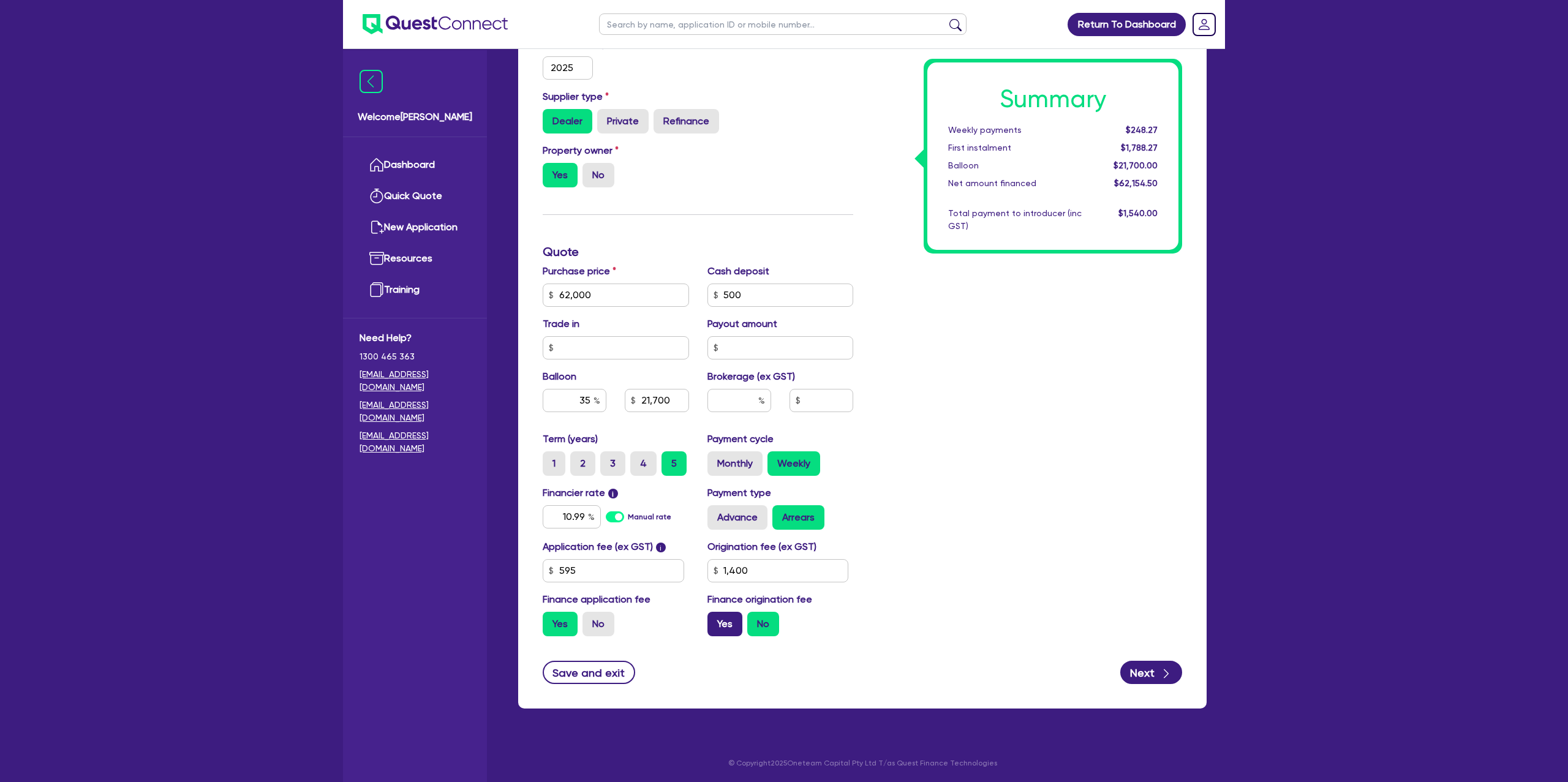
click at [716, 616] on input "Yes" at bounding box center [712, 615] width 8 height 8
radio input "true"
type input "62,000"
type input "21,700"
type input "1,400"
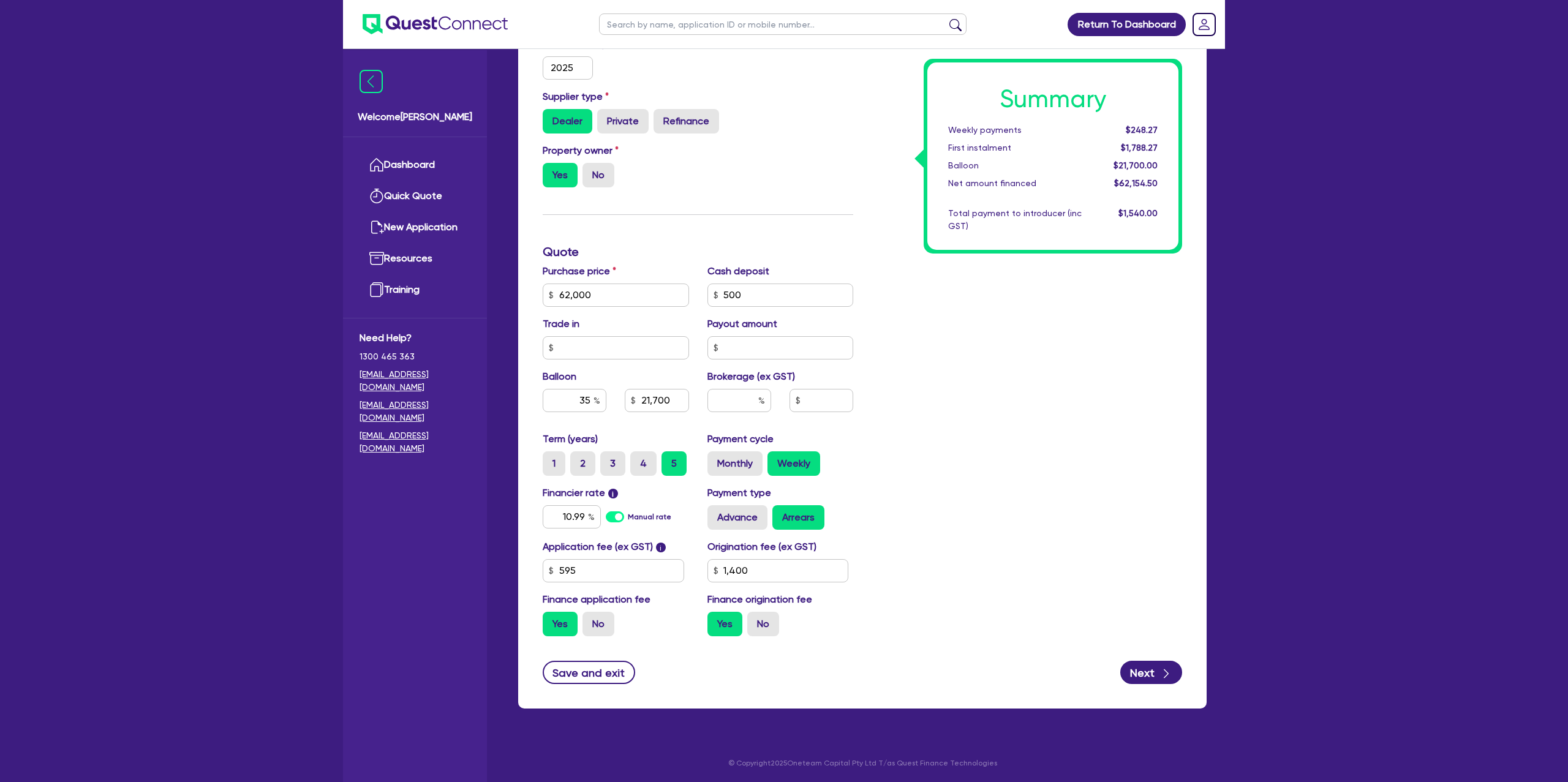
type input "62,000"
type input "21,700"
type input "1,400"
click at [757, 622] on label "No" at bounding box center [764, 624] width 32 height 25
click at [756, 619] on input "No" at bounding box center [751, 615] width 8 height 8
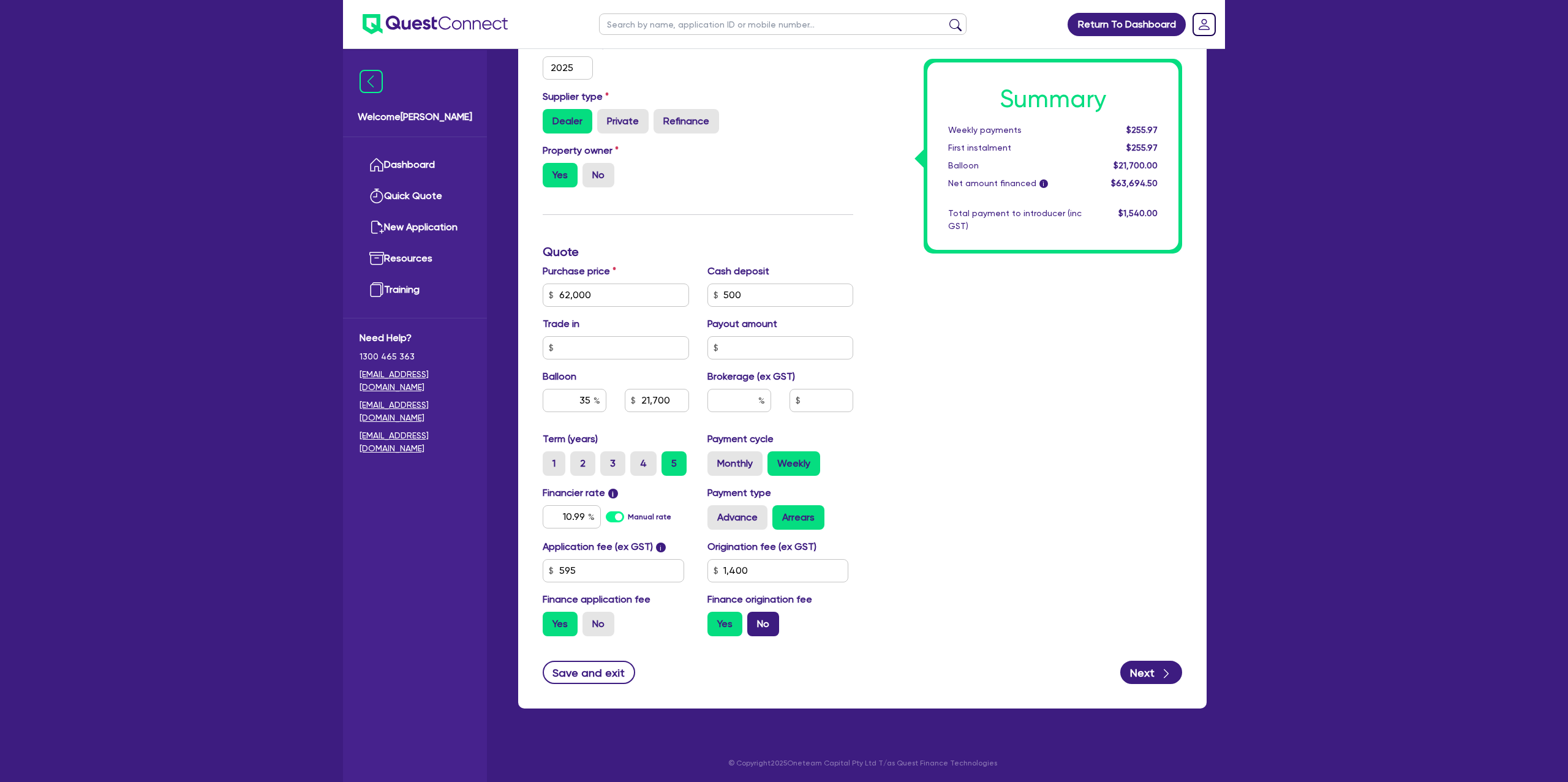
radio input "true"
type input "62,000"
type input "21,700"
type input "1,400"
type input "62,000"
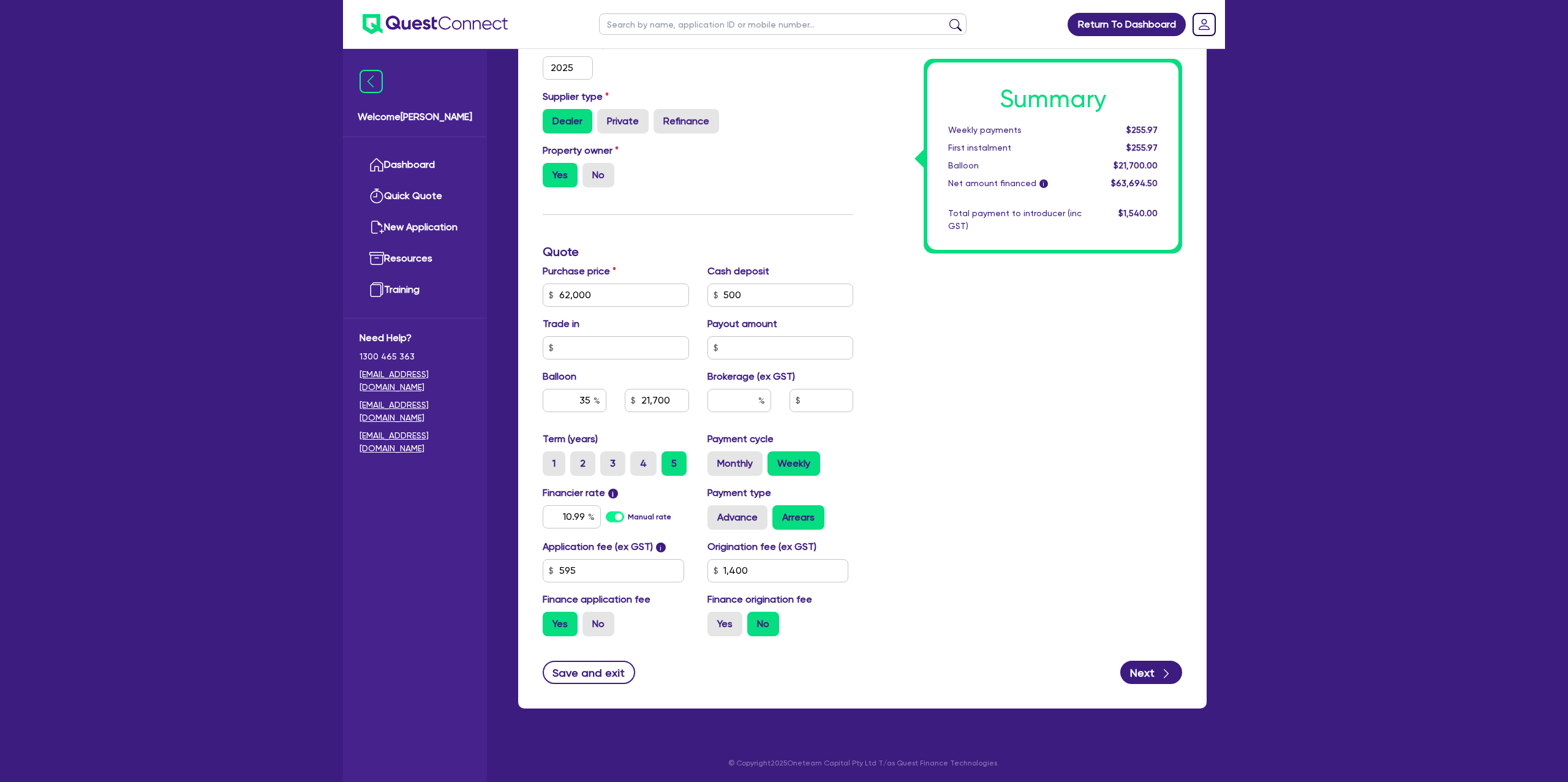
type input "21,700"
type input "1,400"
click at [702, 623] on div "Finance origination fee Yes No" at bounding box center [780, 614] width 164 height 44
click at [733, 614] on label "Yes" at bounding box center [726, 624] width 35 height 25
click at [716, 614] on input "Yes" at bounding box center [712, 615] width 8 height 8
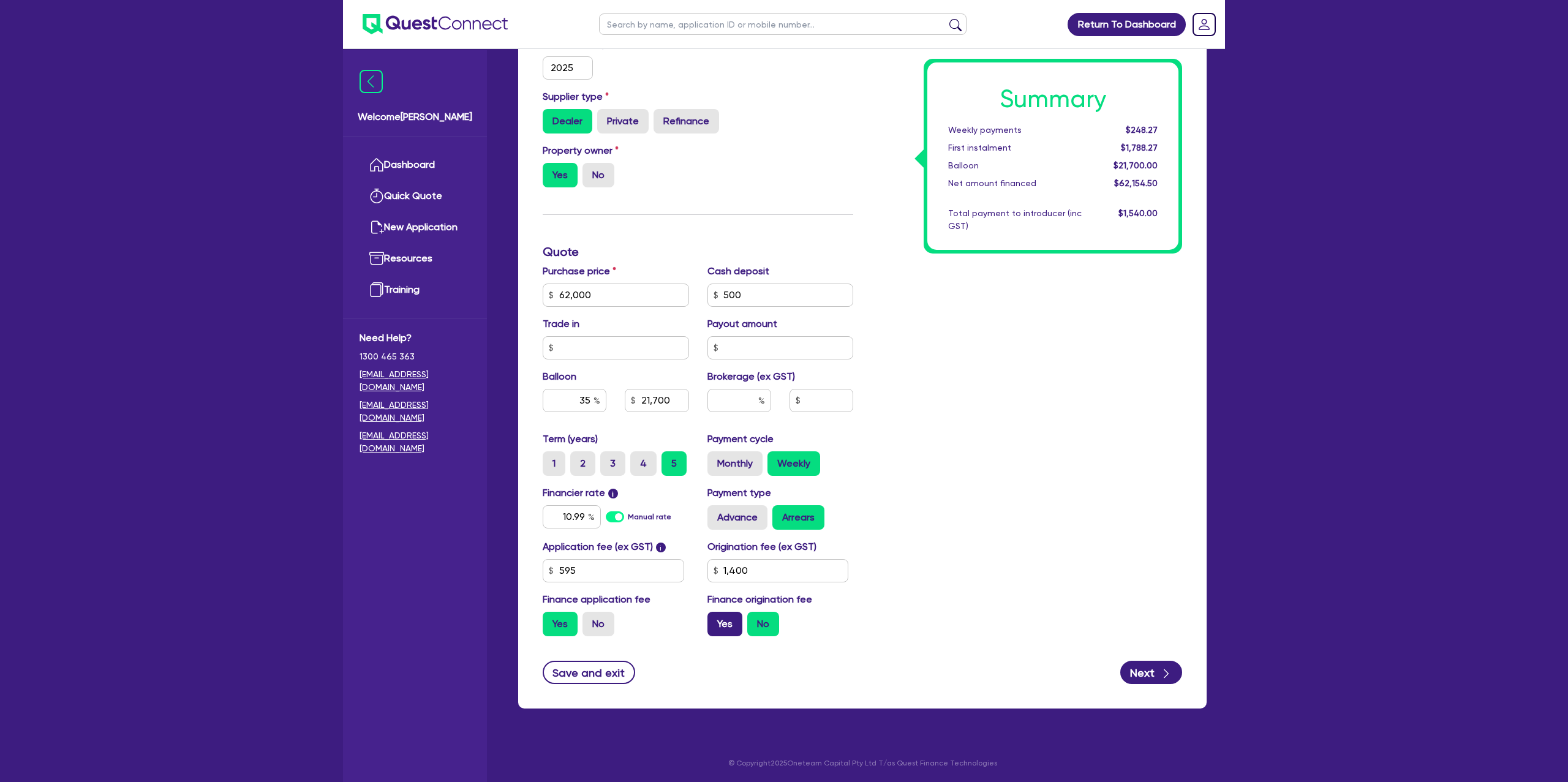
radio input "true"
type input "62,000"
type input "21,700"
type input "1,400"
type input "62,000"
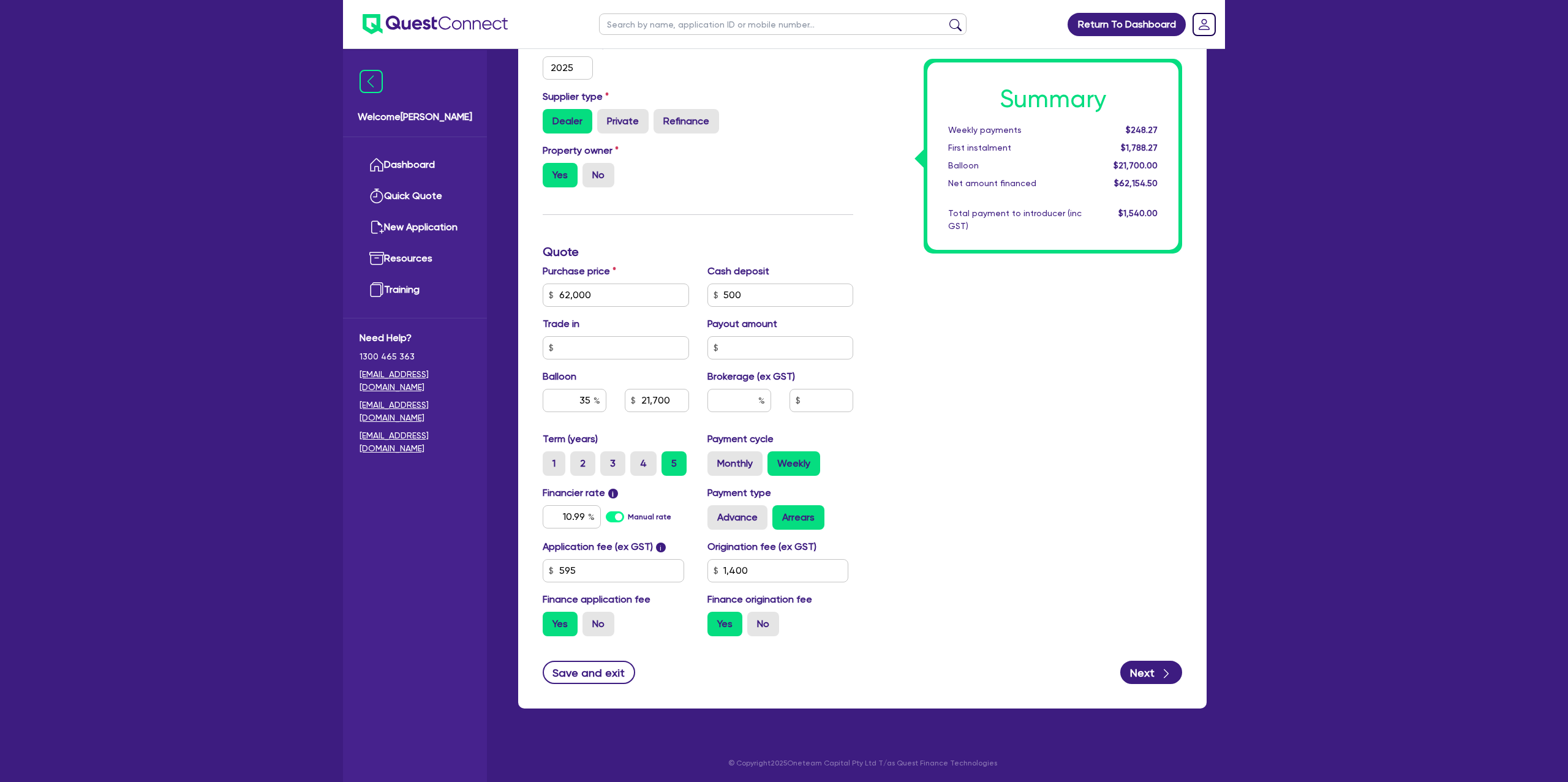
type input "21,700"
click at [762, 573] on input "1,400" at bounding box center [779, 571] width 141 height 23
type input "1,250"
type input "62,000"
type input "21,700"
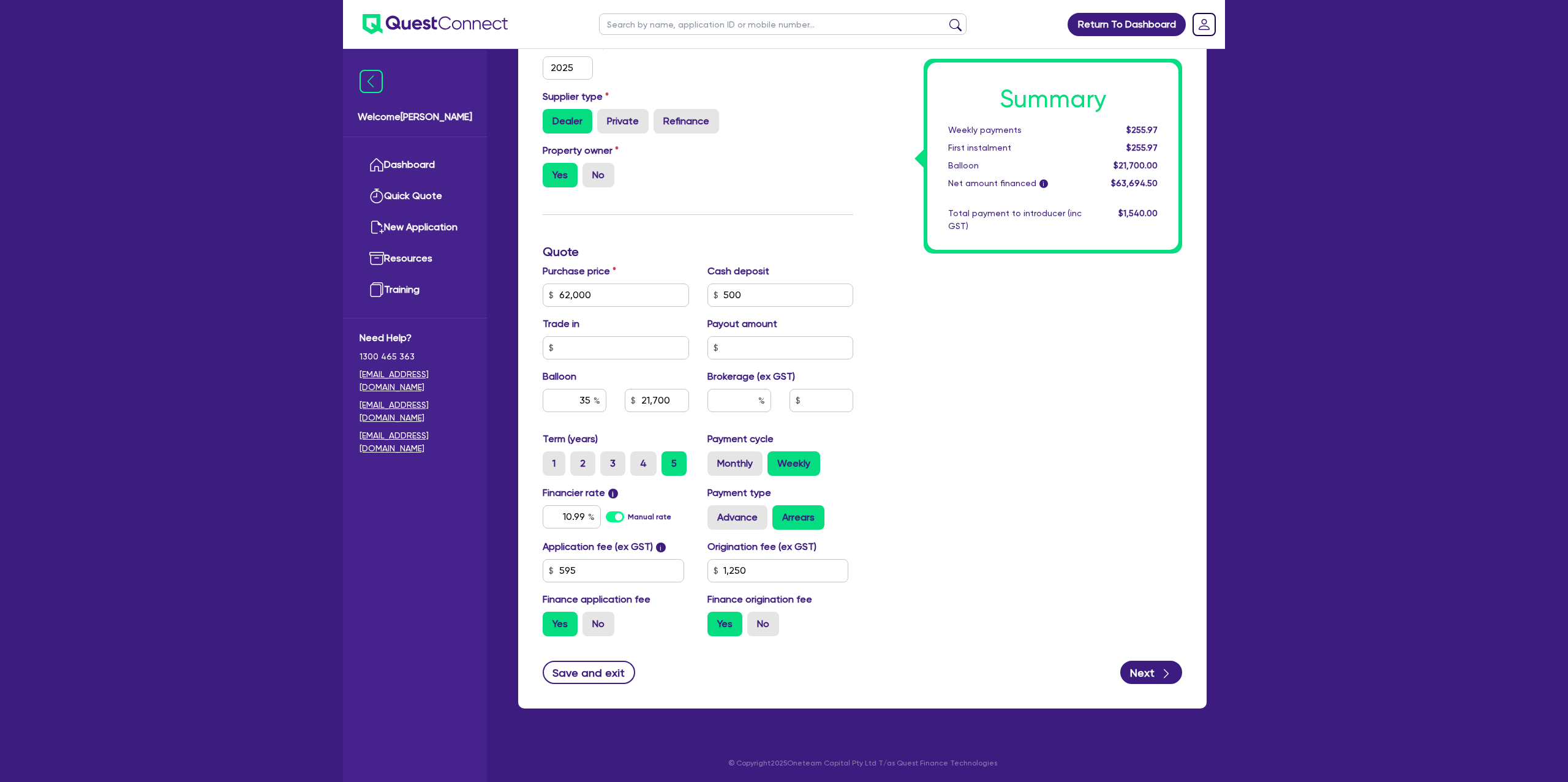
click at [1012, 447] on div "Summary Weekly payments $255.97 First instalment $255.97 Balloon $21,700.00 Net…" at bounding box center [1027, 288] width 329 height 716
type input "62,000"
type input "21,700"
click at [764, 570] on input "1,250" at bounding box center [779, 571] width 141 height 23
type input "1,250"
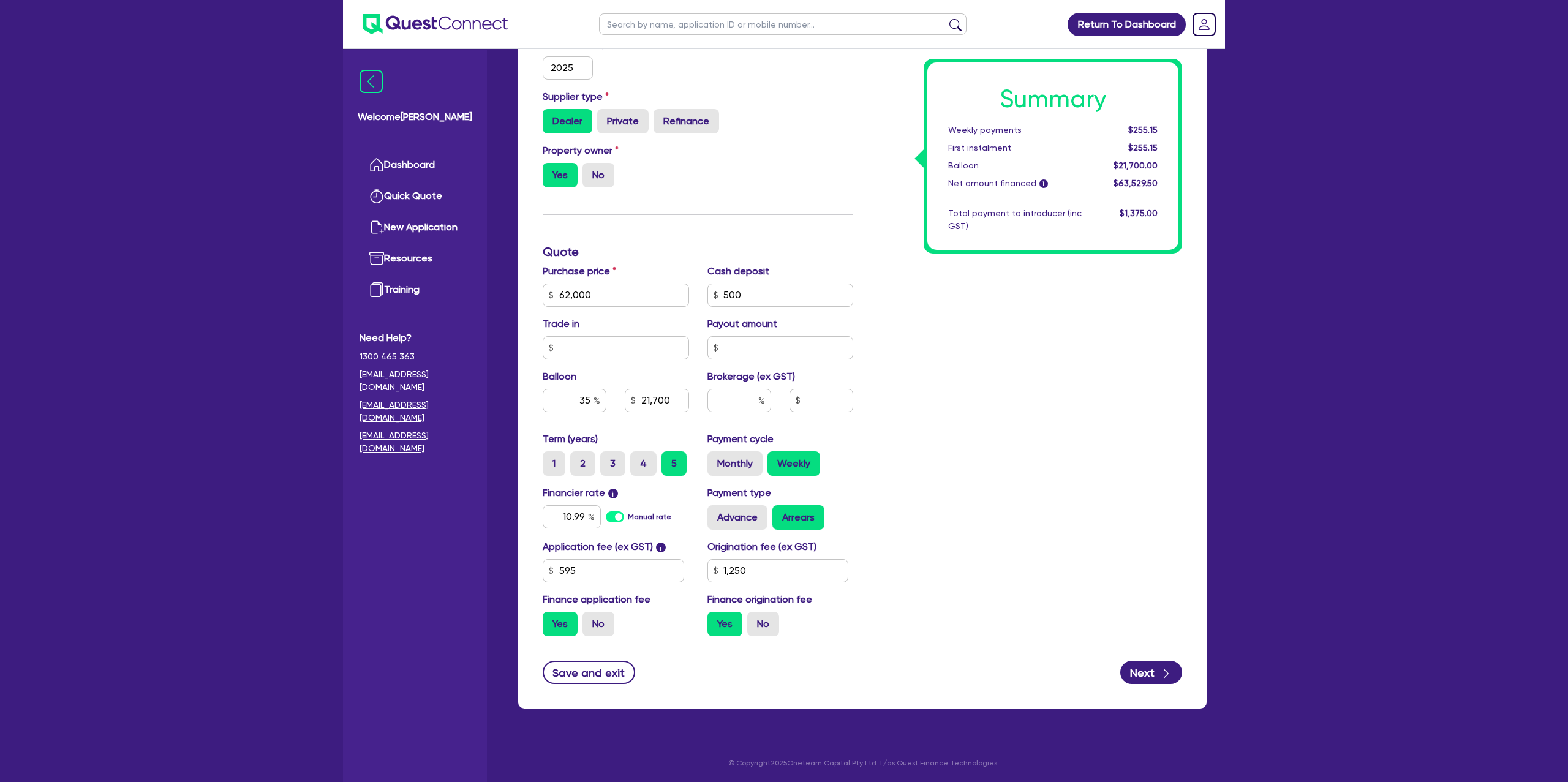
click at [913, 506] on div "Summary Weekly payments $255.15 First instalment $255.15 Balloon $21,700.00 Net…" at bounding box center [1027, 288] width 329 height 716
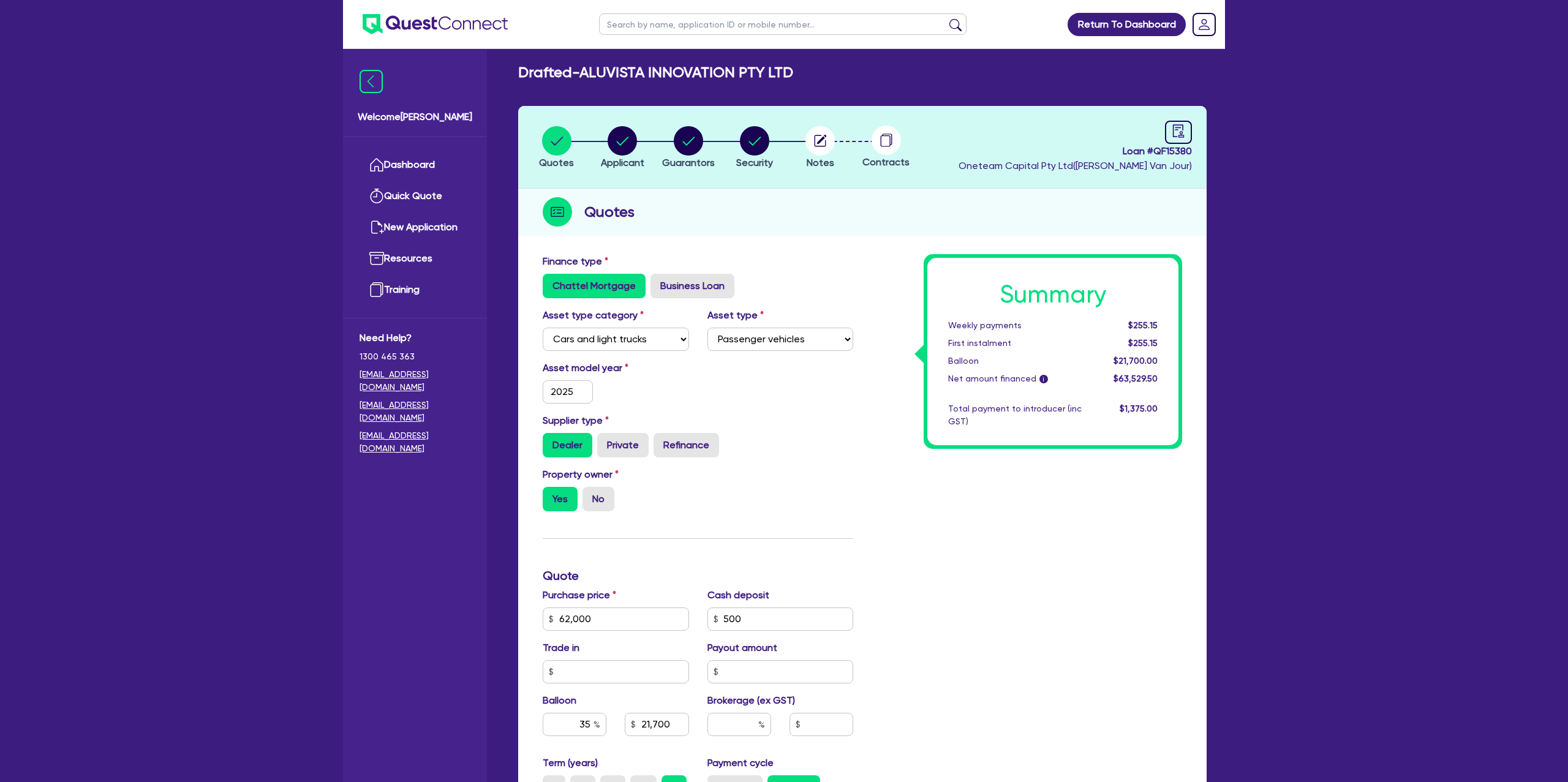
scroll to position [0, 0]
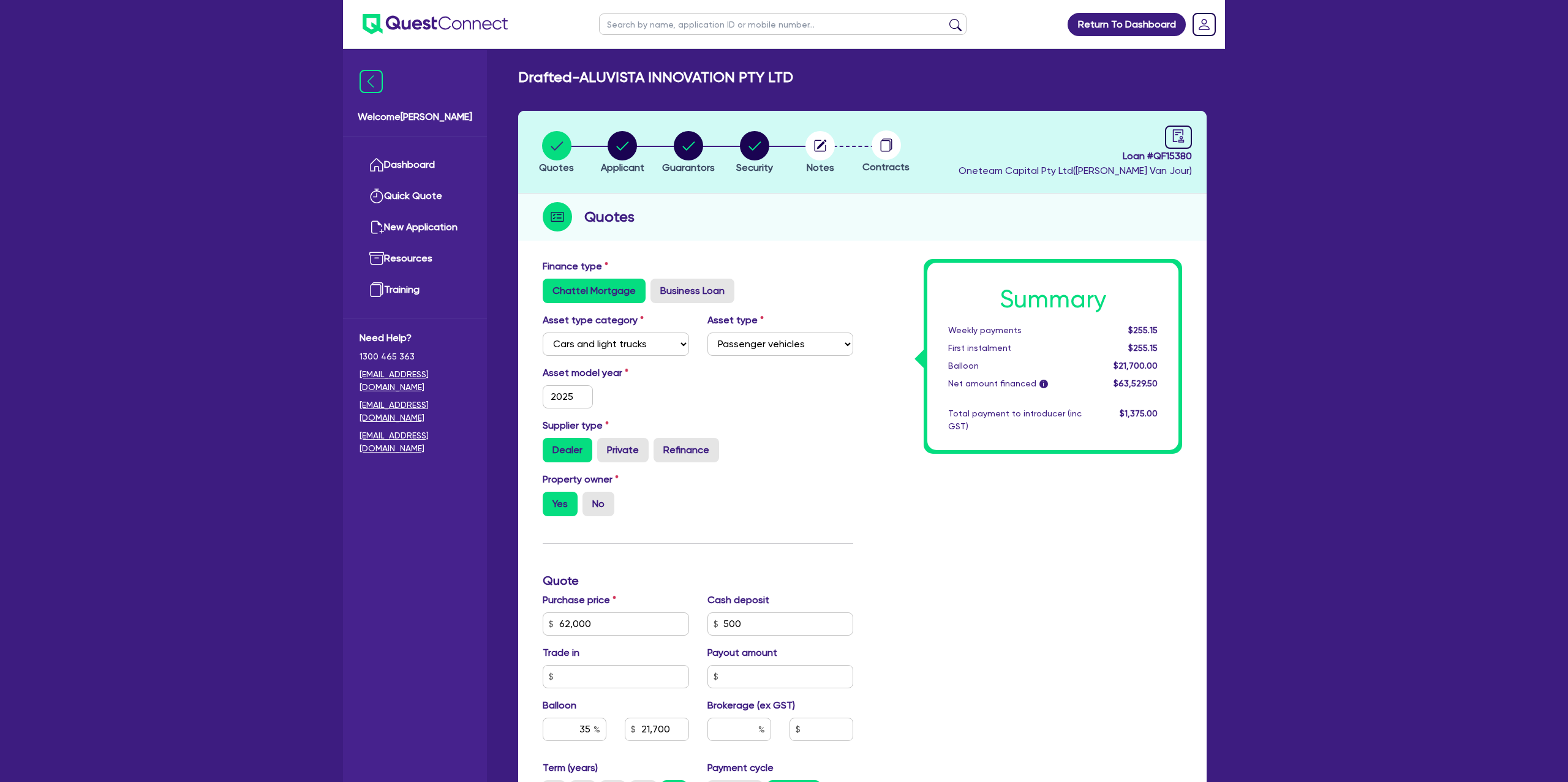
click at [769, 210] on div "Quotes" at bounding box center [862, 216] width 689 height 47
click at [621, 148] on icon "button" at bounding box center [623, 146] width 12 height 9
select select "COMPANY"
select select "BUILDING_CONSTRUCTION"
select select "TRADES_SERVICES_CONSUMERS"
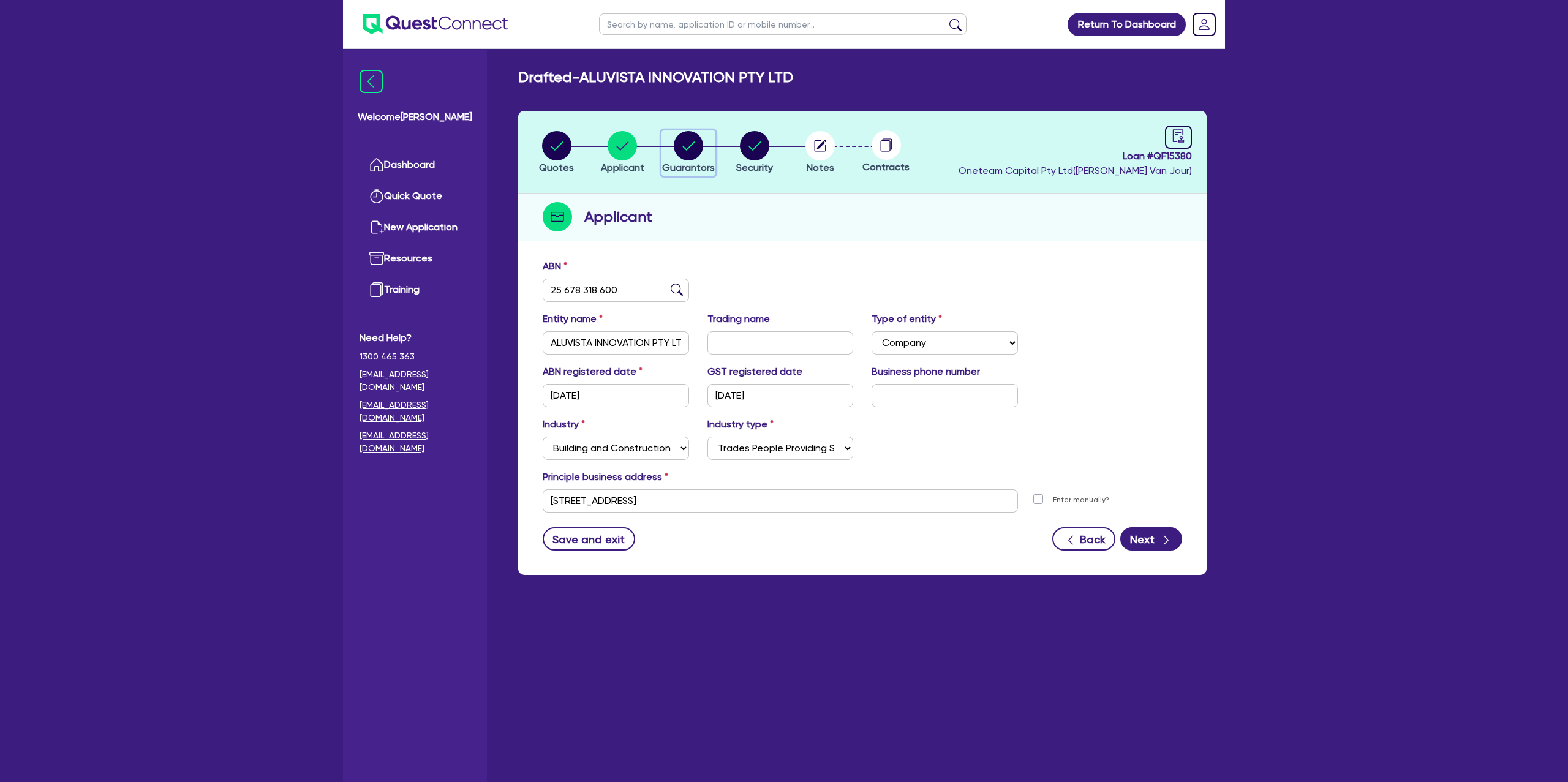
click at [684, 145] on circle "button" at bounding box center [688, 145] width 29 height 29
select select "MR"
select select "NSW"
select select "DE_FACTO"
select select "PROPERTY"
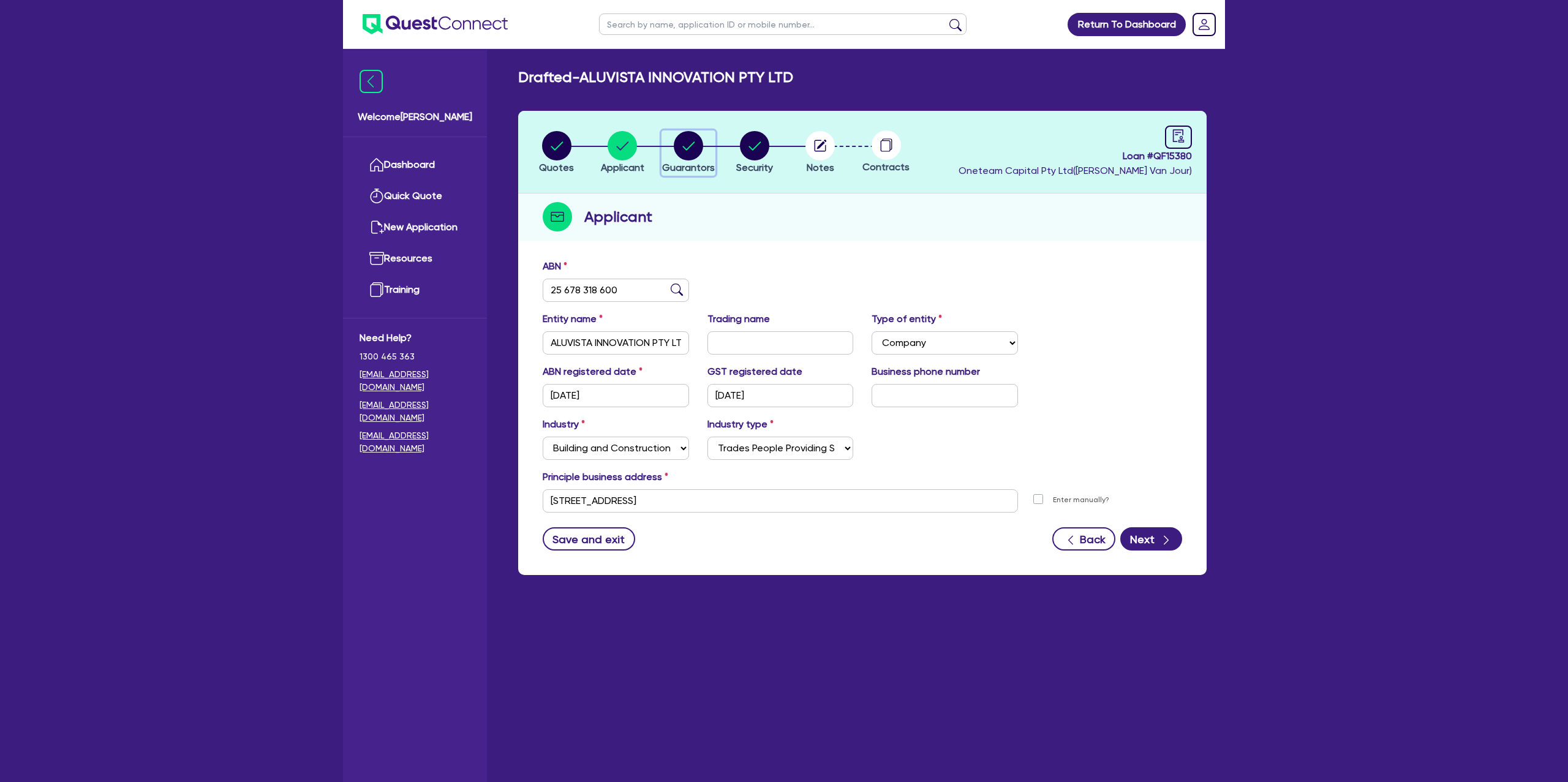
select select "CASH"
select select "MORTGAGE"
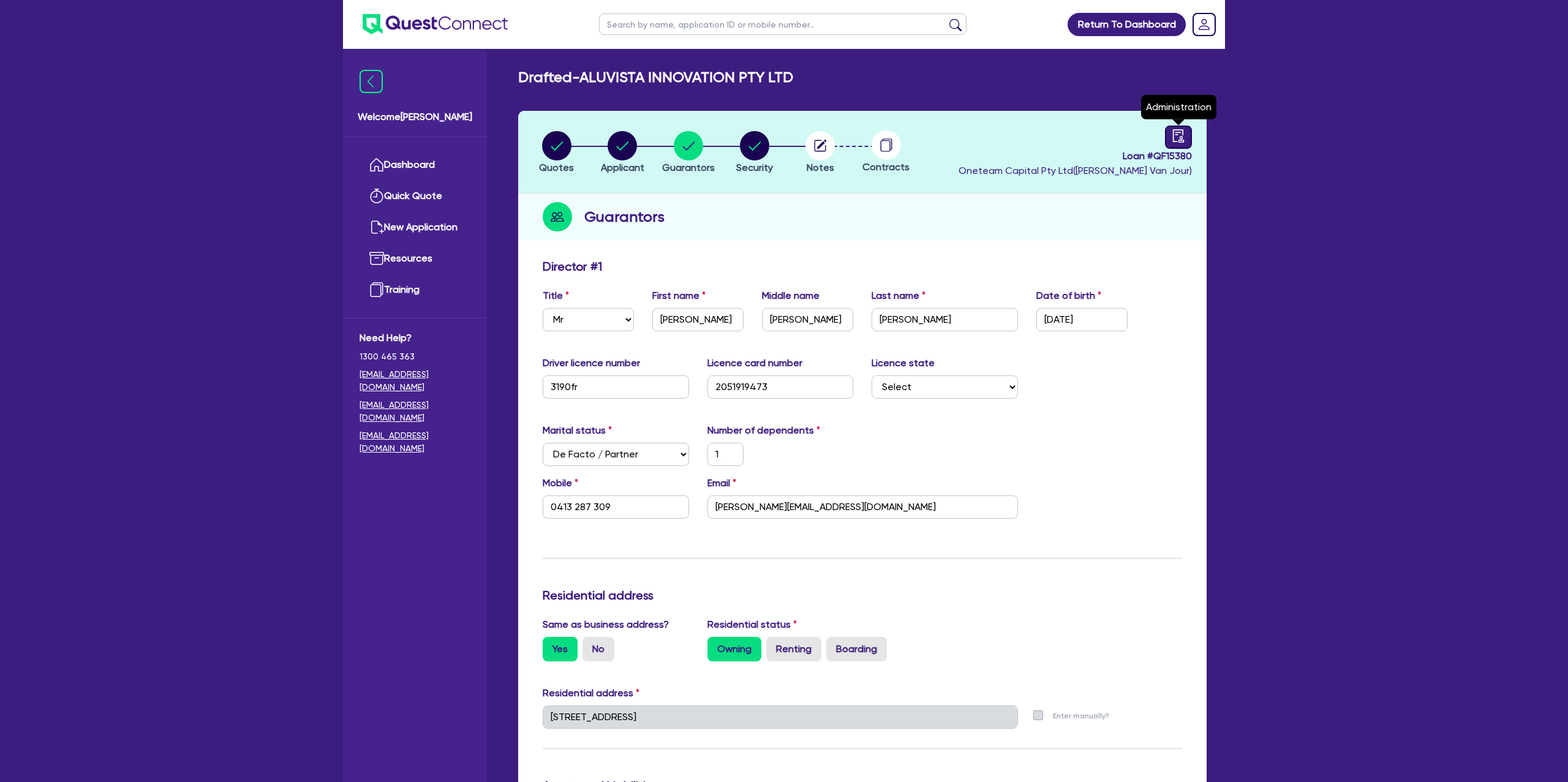
click at [1181, 132] on icon "audit" at bounding box center [1178, 135] width 11 height 13
select select "DRAFTED_NEW"
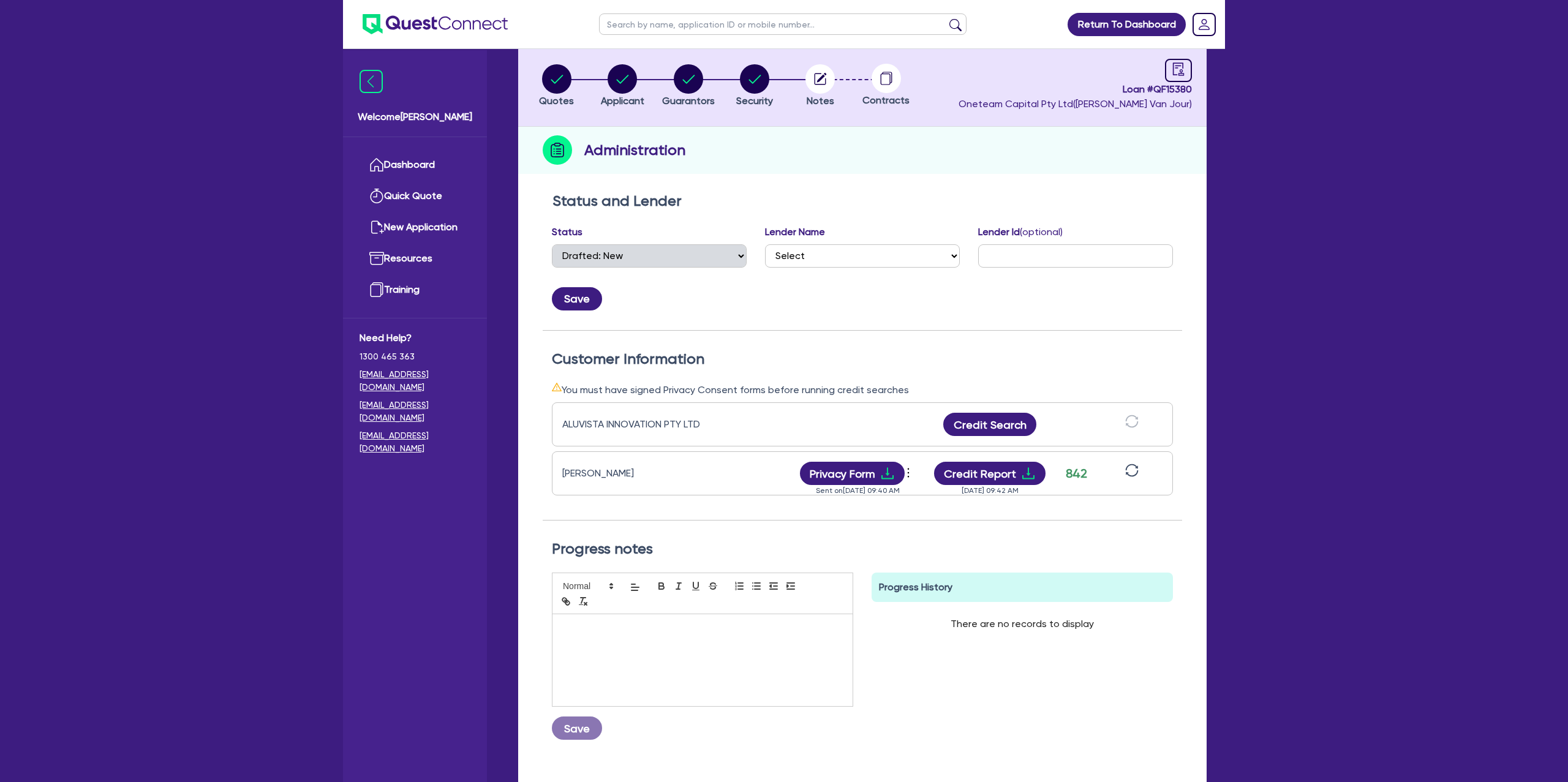
scroll to position [71, 0]
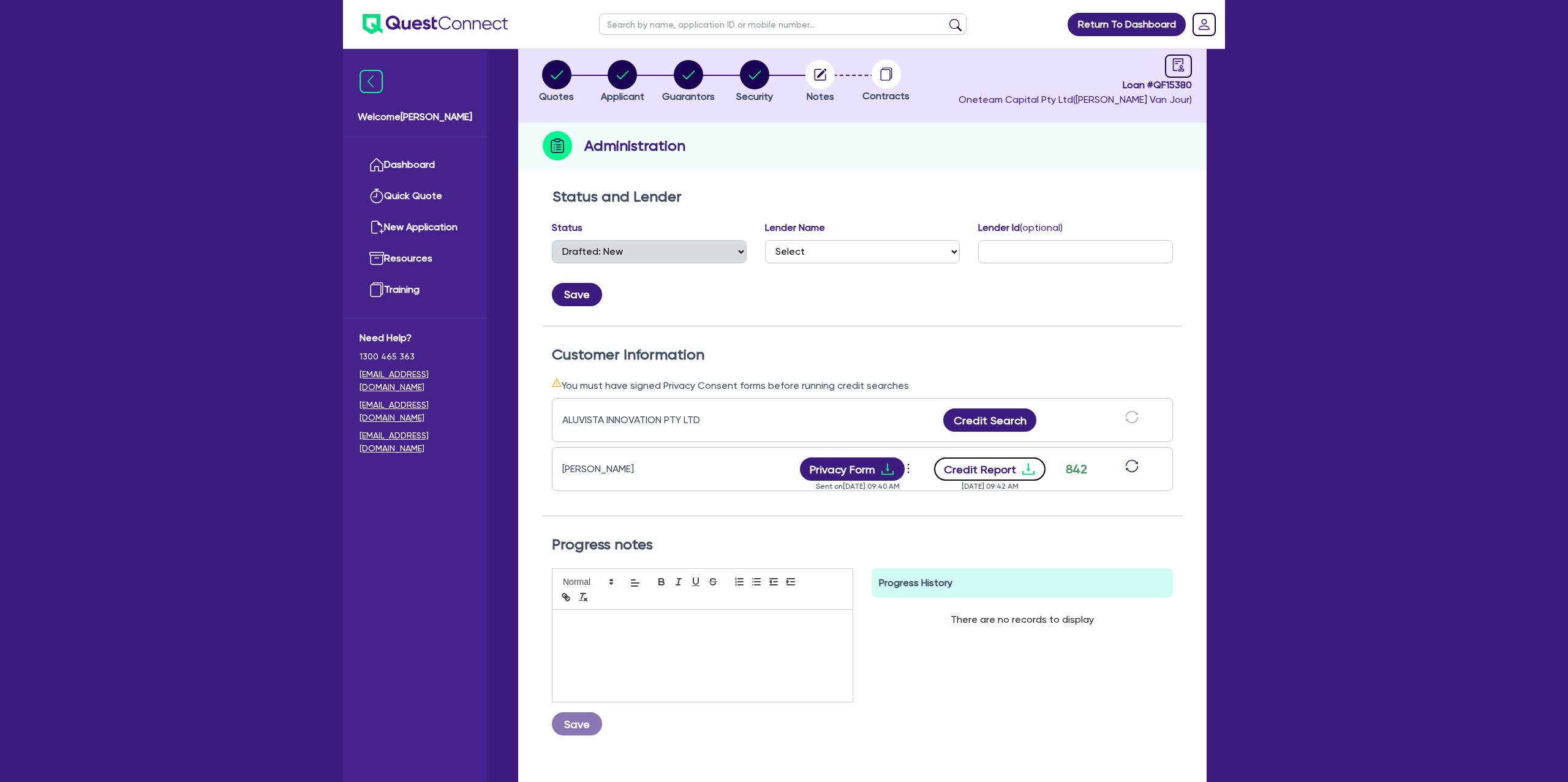
drag, startPoint x: 1033, startPoint y: 459, endPoint x: 1032, endPoint y: 466, distance: 7.1
click at [1031, 463] on button "Credit Report" at bounding box center [990, 469] width 112 height 23
click at [561, 73] on circle "button" at bounding box center [556, 74] width 29 height 29
select select "CARS_AND_LIGHT_TRUCKS"
select select "PASSENGER_VEHICLES"
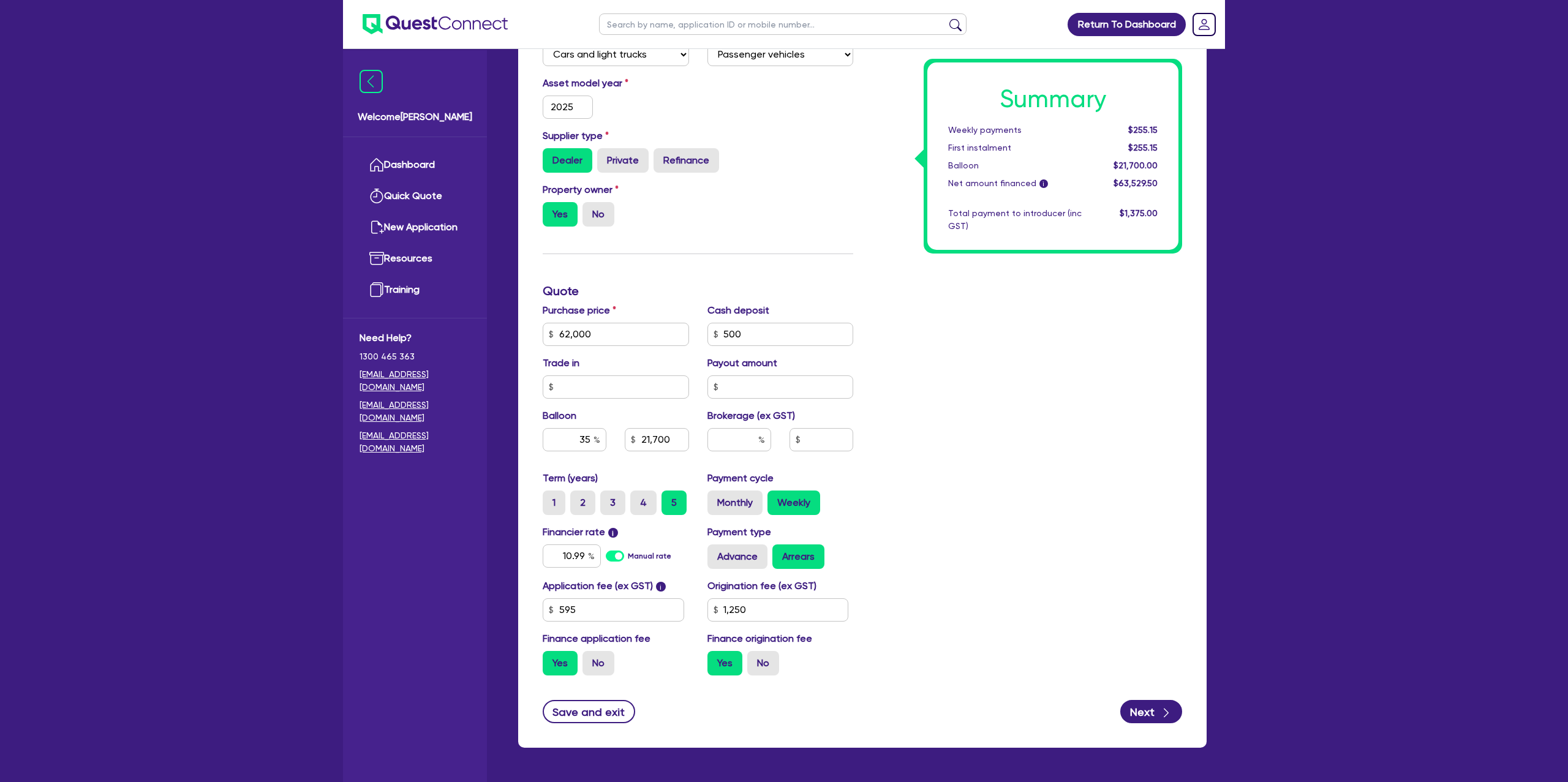
scroll to position [329, 0]
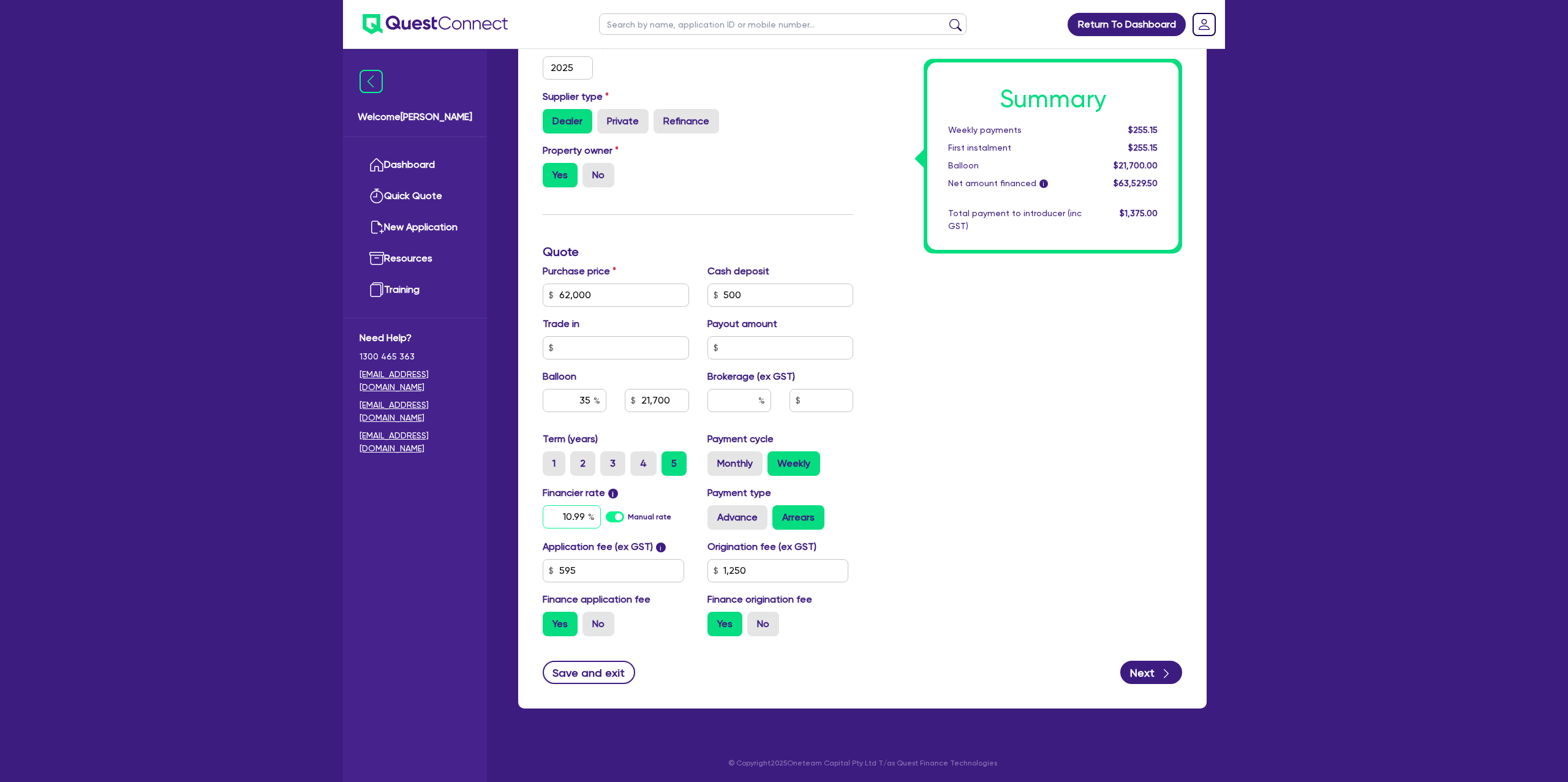
click at [584, 518] on input "10.99" at bounding box center [572, 517] width 58 height 23
type input "1"
type input "8.99"
type input "62,000"
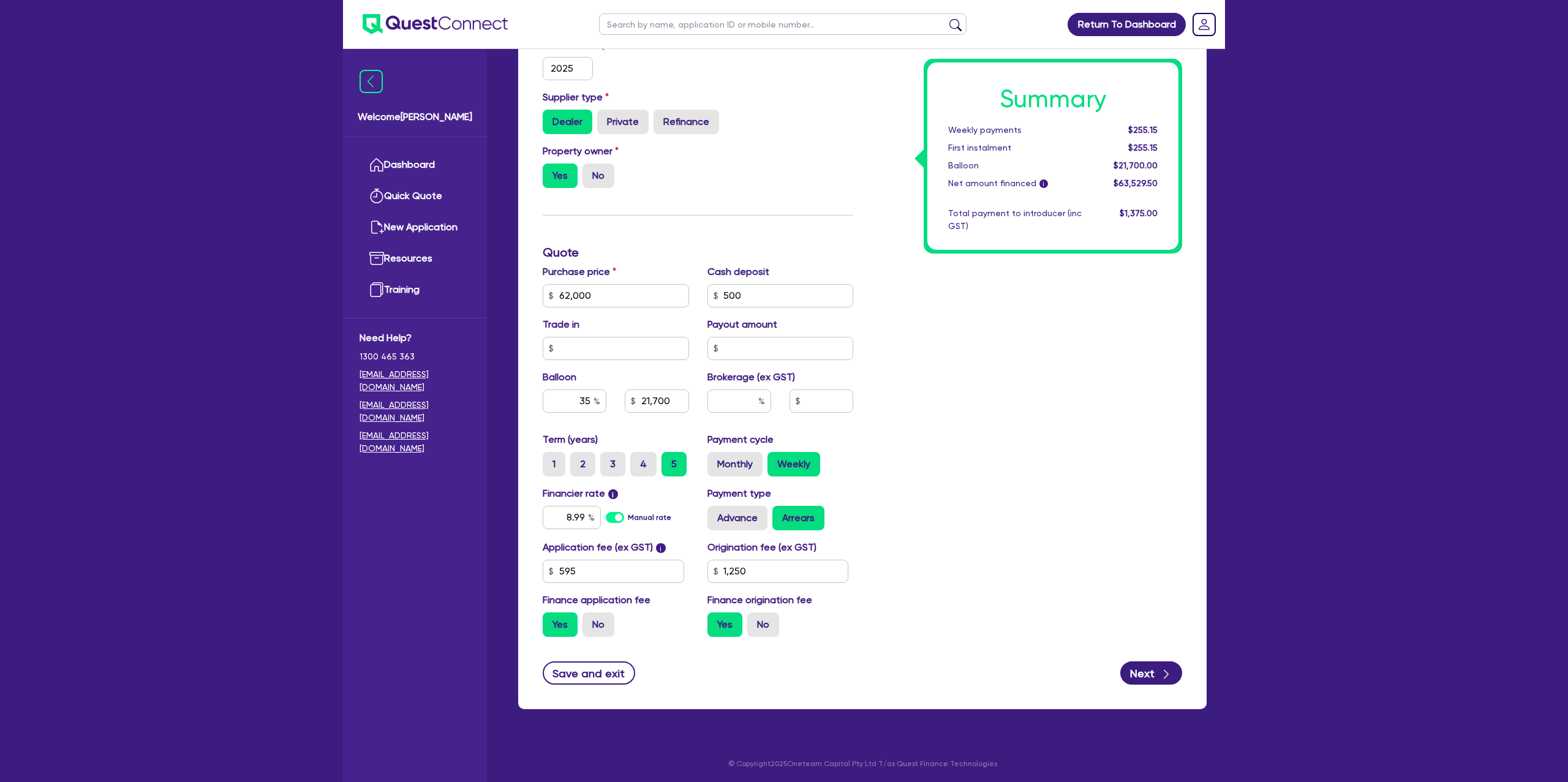
type input "21,700"
type input "1,250"
type input "62,000"
type input "21,700"
type input "1,250"
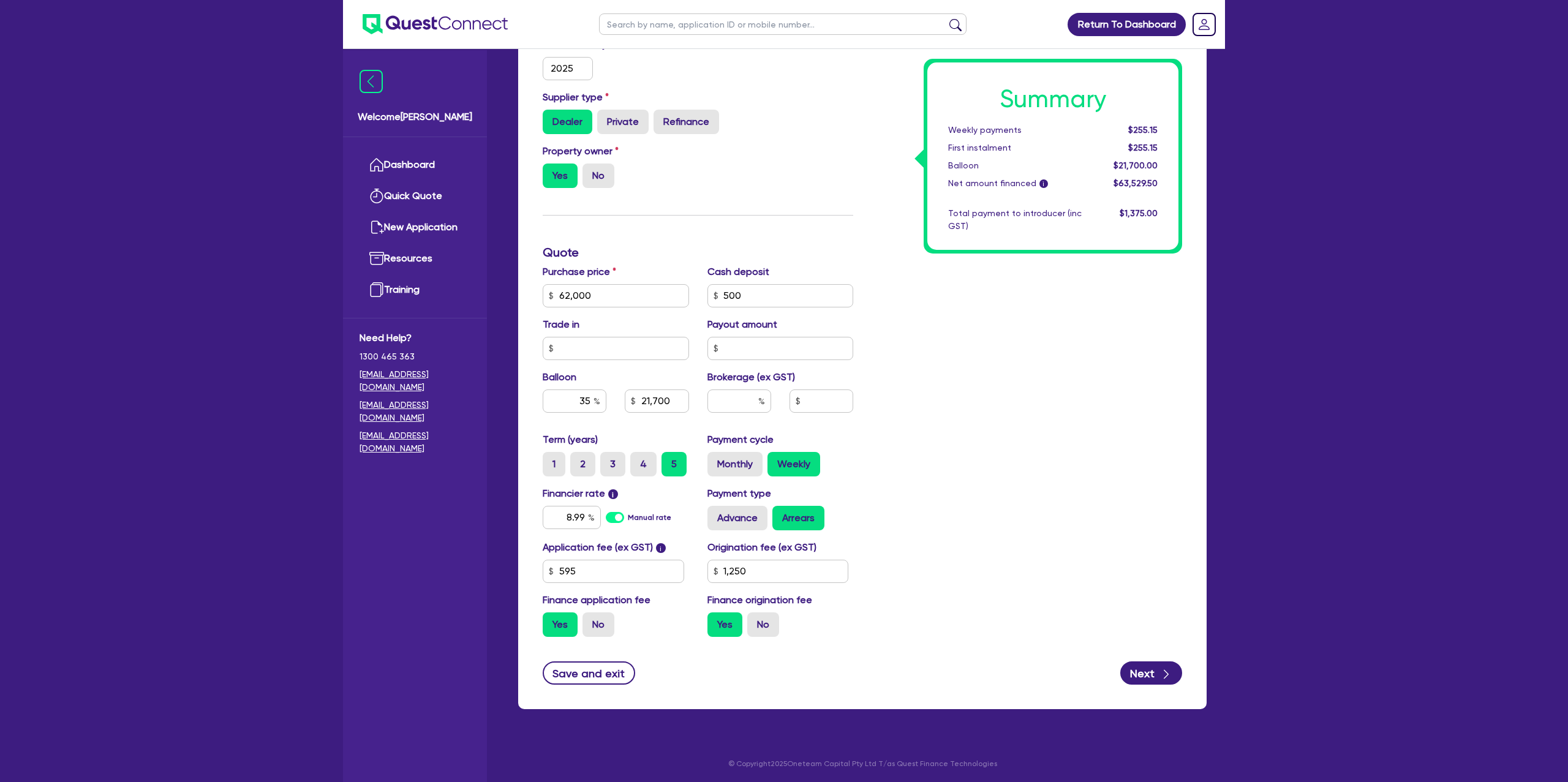
click at [969, 414] on div "Summary Weekly payments $255.15 First instalment $255.15 Balloon $21,700.00 Net…" at bounding box center [1027, 289] width 329 height 716
click at [585, 514] on input "8.99" at bounding box center [572, 518] width 58 height 23
type input "8"
type input "10.99"
type input "62,000"
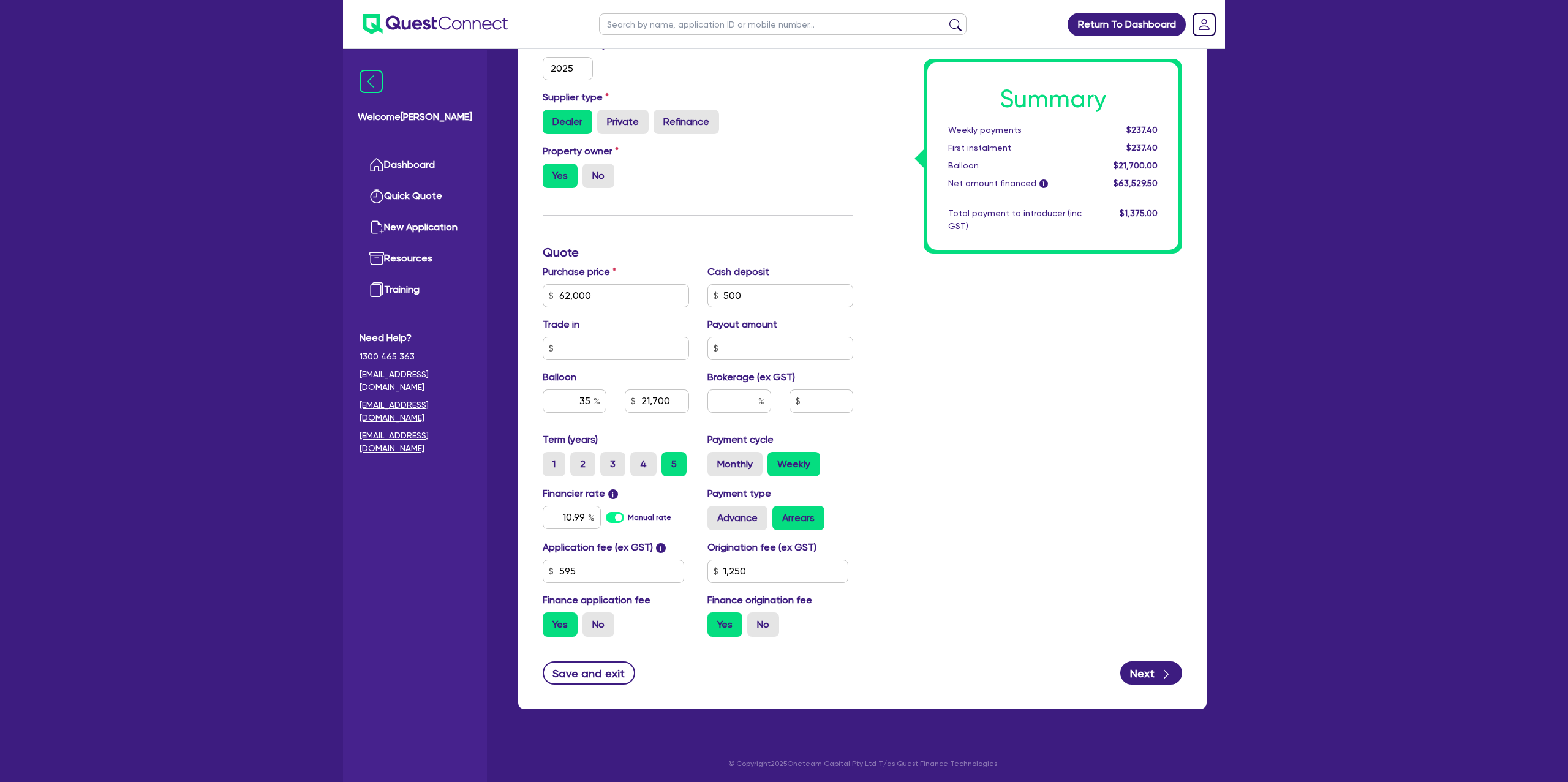
type input "21,700"
type input "1,250"
type input "62,000"
type input "21,700"
type input "1,250"
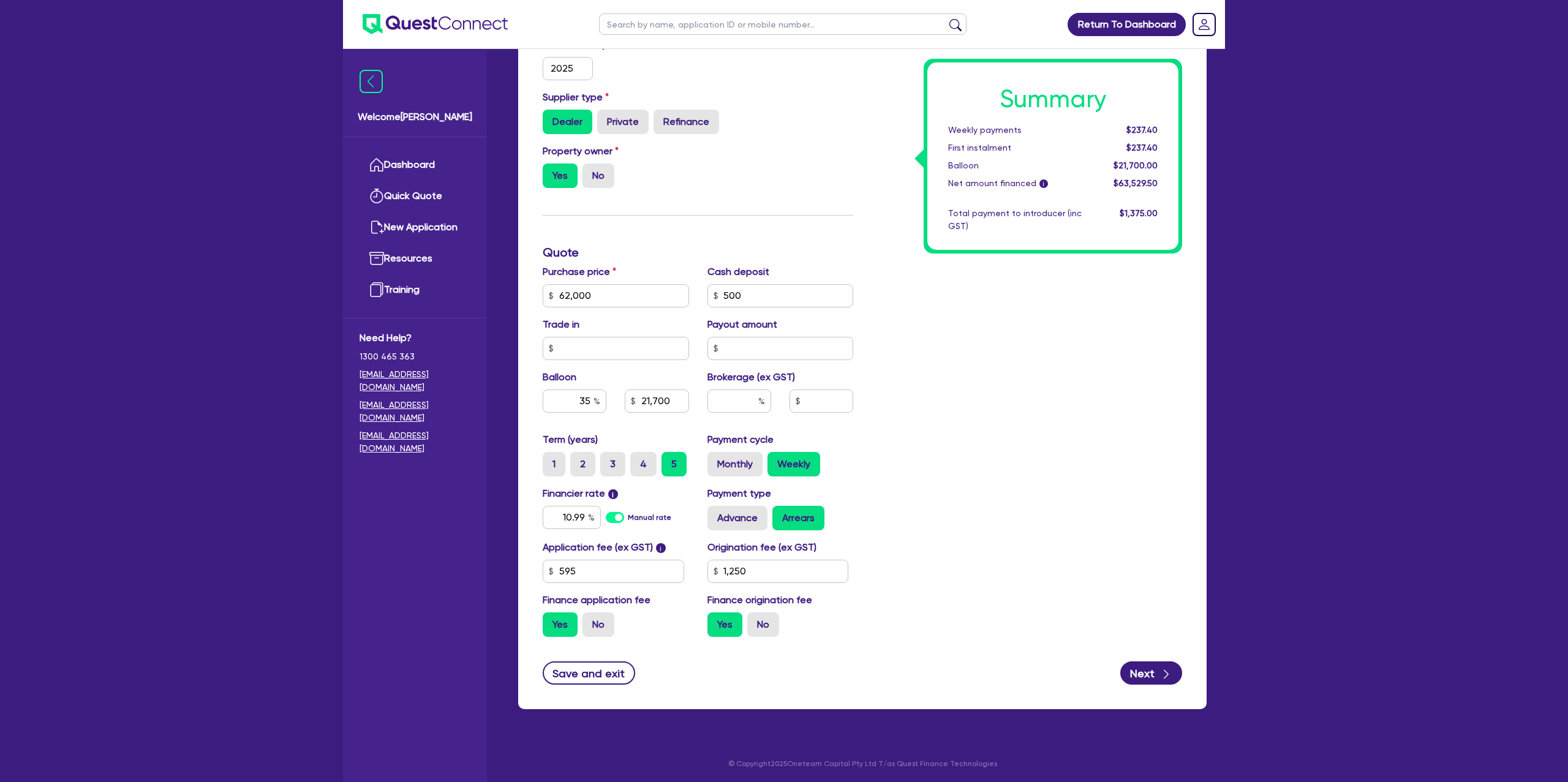
click at [1057, 400] on div "Summary Weekly payments $237.40 First instalment $237.40 Balloon $21,700.00 Net…" at bounding box center [1027, 289] width 329 height 716
click at [811, 140] on div "Supplier type Dealer Private Refinance" at bounding box center [698, 117] width 329 height 54
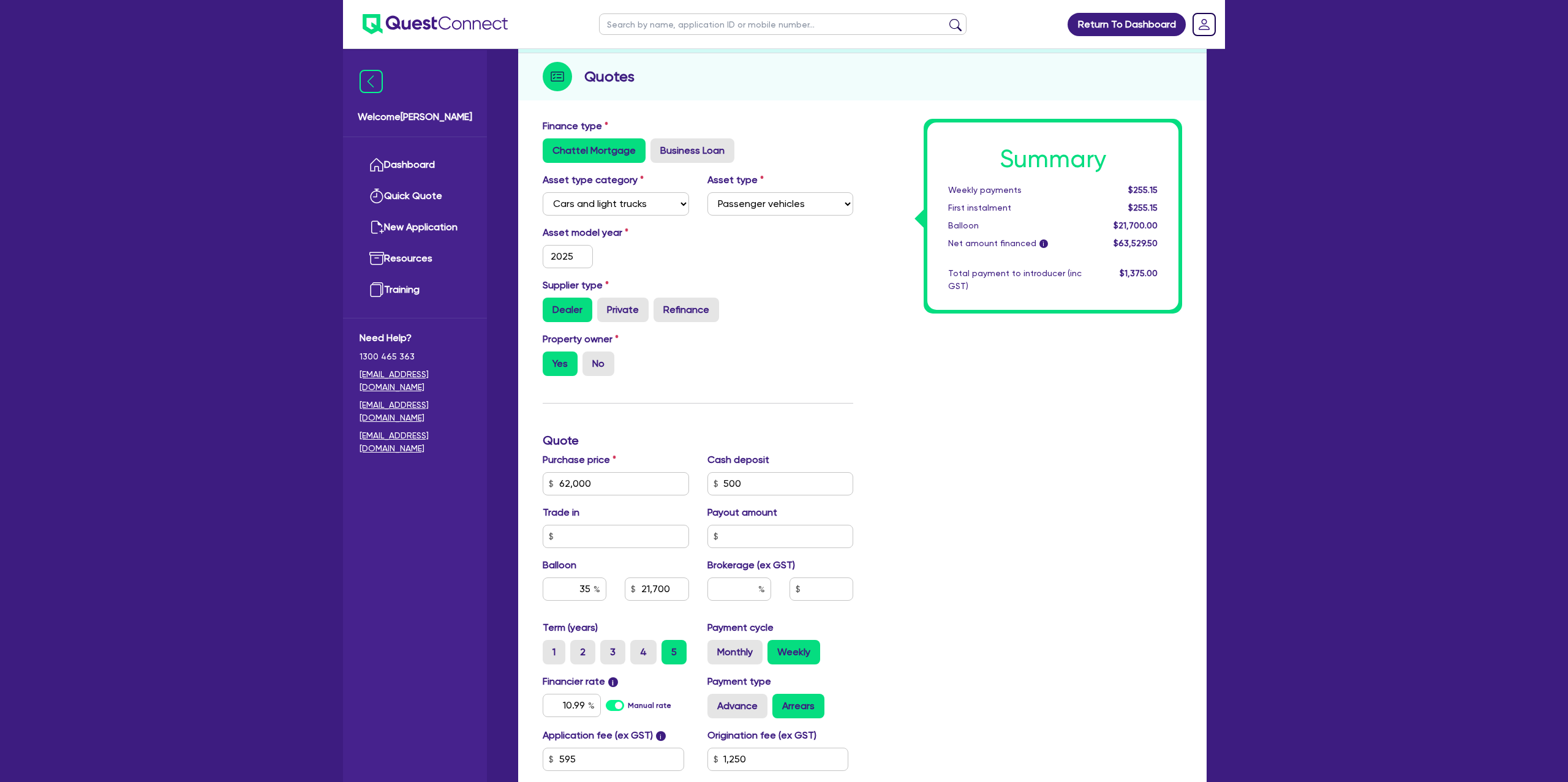
scroll to position [0, 0]
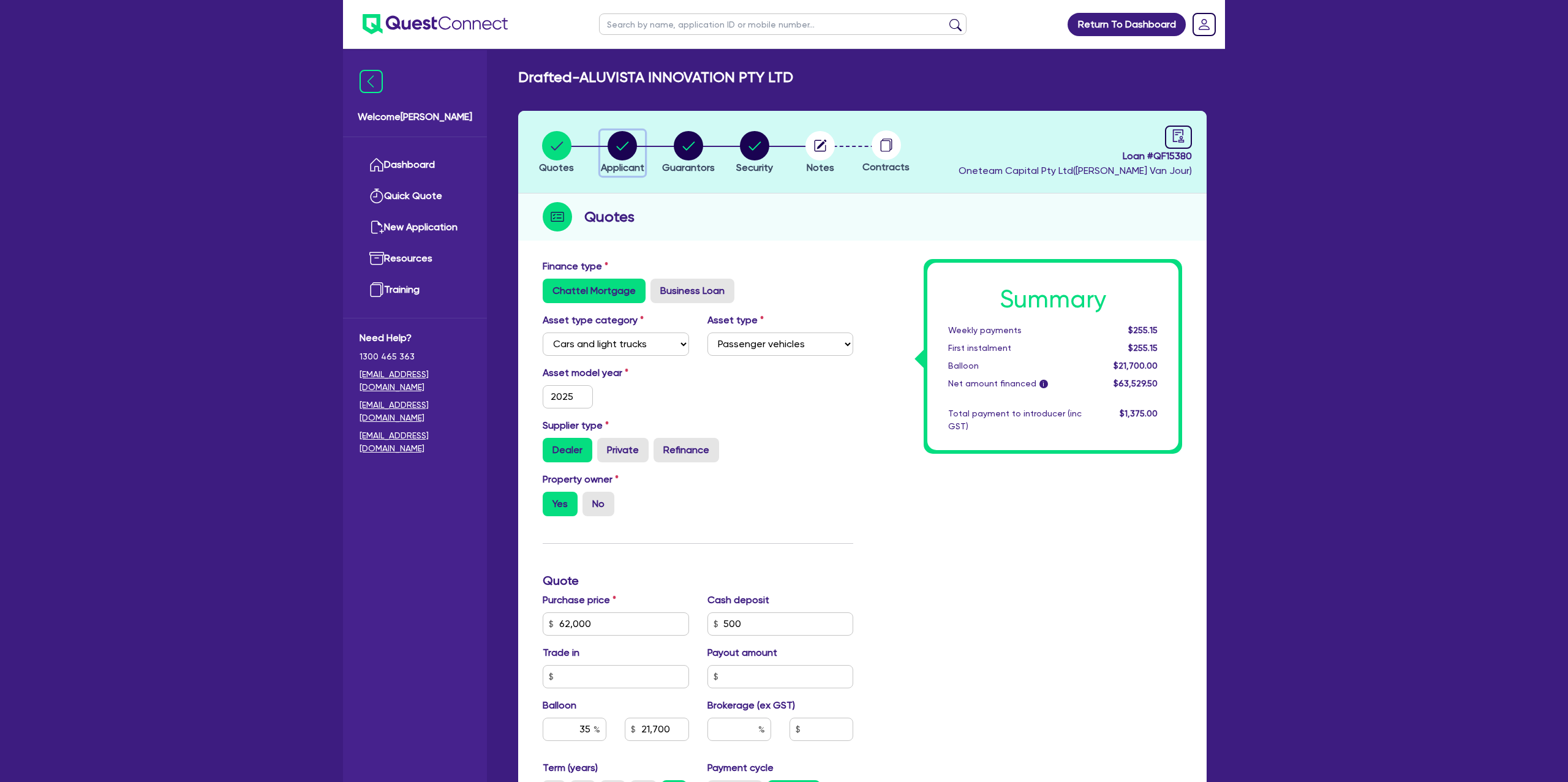
click at [622, 138] on circle "button" at bounding box center [622, 145] width 29 height 29
select select "COMPANY"
select select "BUILDING_CONSTRUCTION"
select select "TRADES_SERVICES_CONSUMERS"
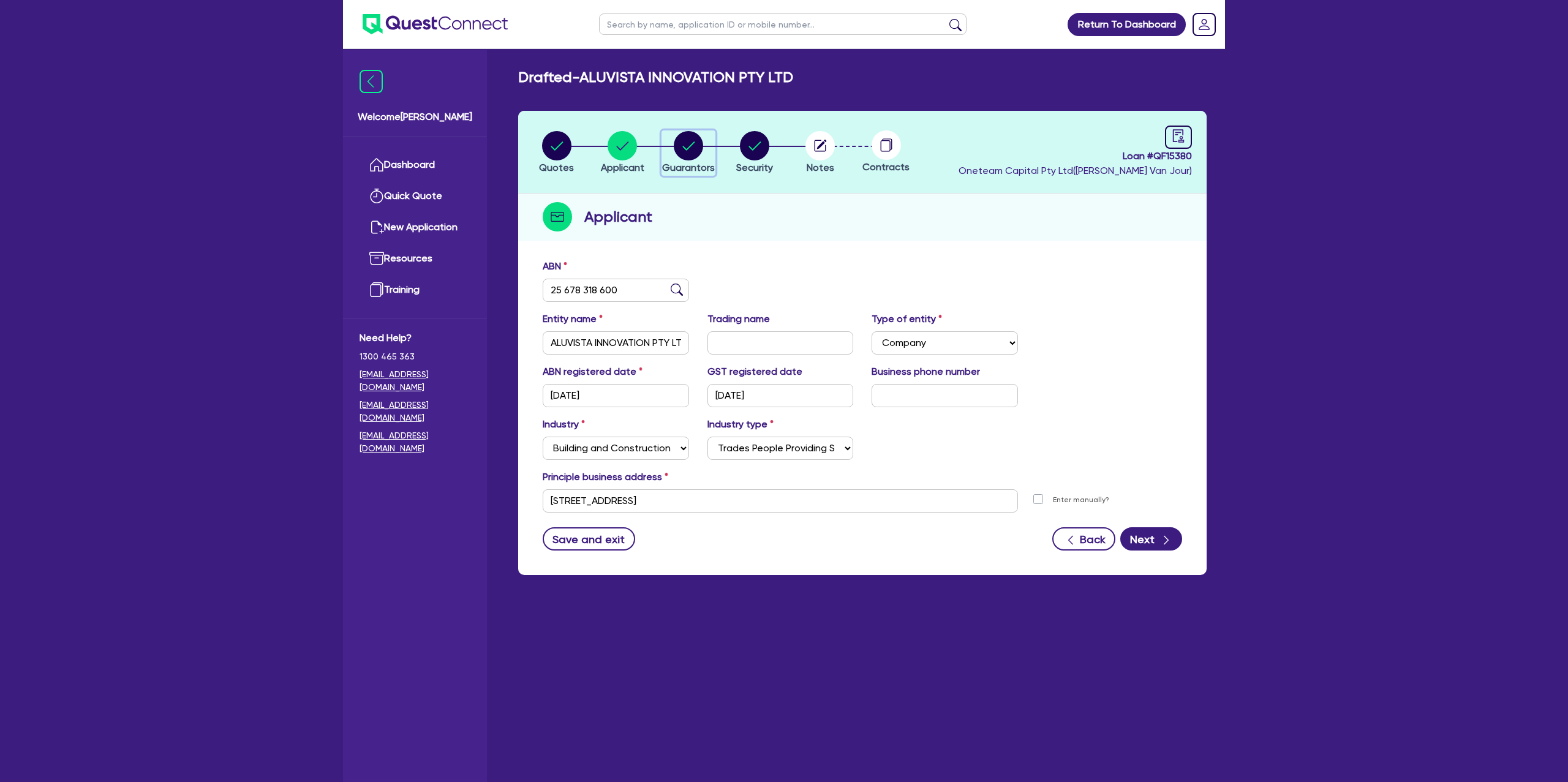
click at [689, 142] on circle "button" at bounding box center [688, 145] width 29 height 29
select select "MR"
select select "NSW"
select select "DE_FACTO"
select select "PROPERTY"
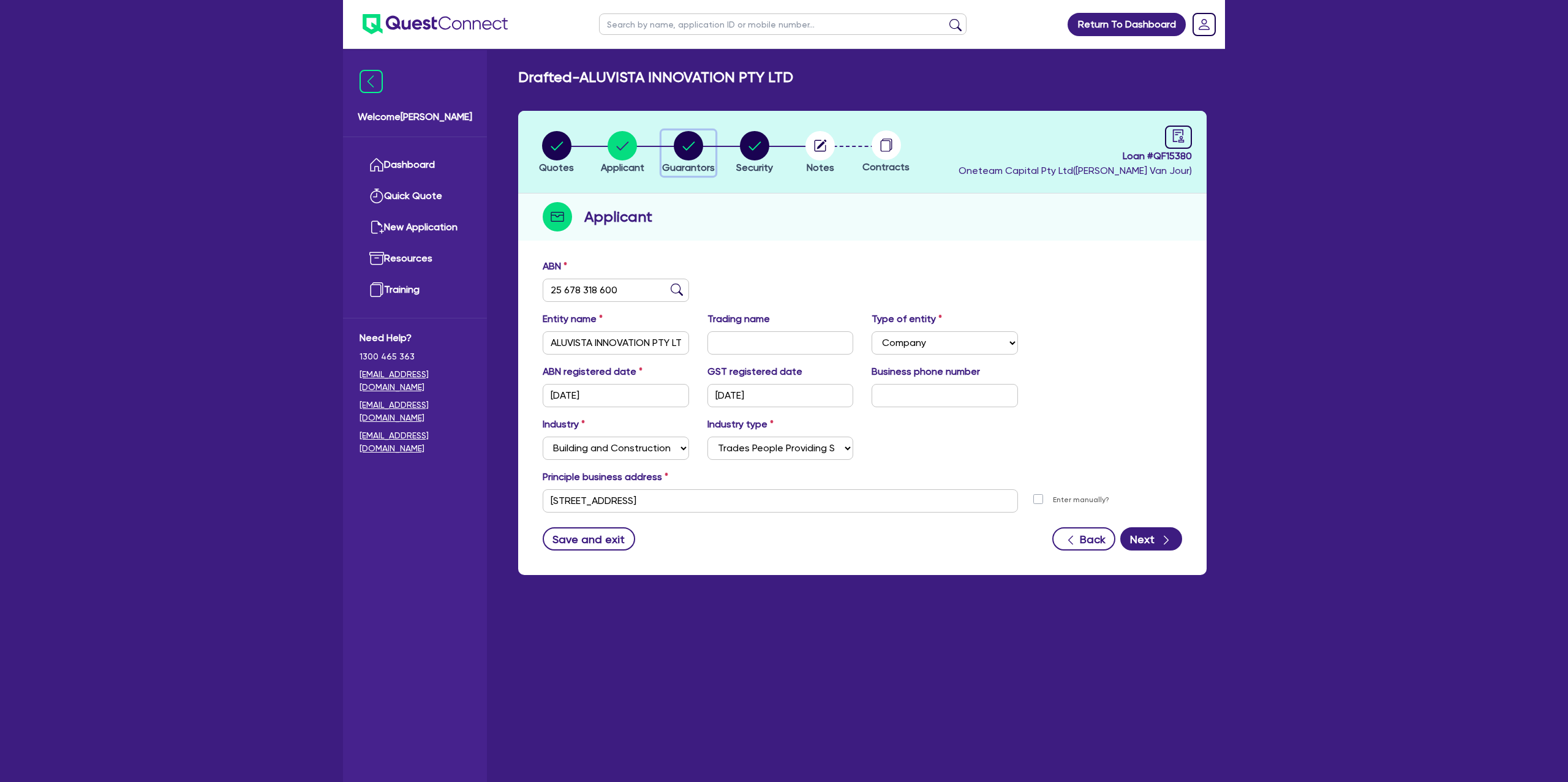
select select "CASH"
select select "MORTGAGE"
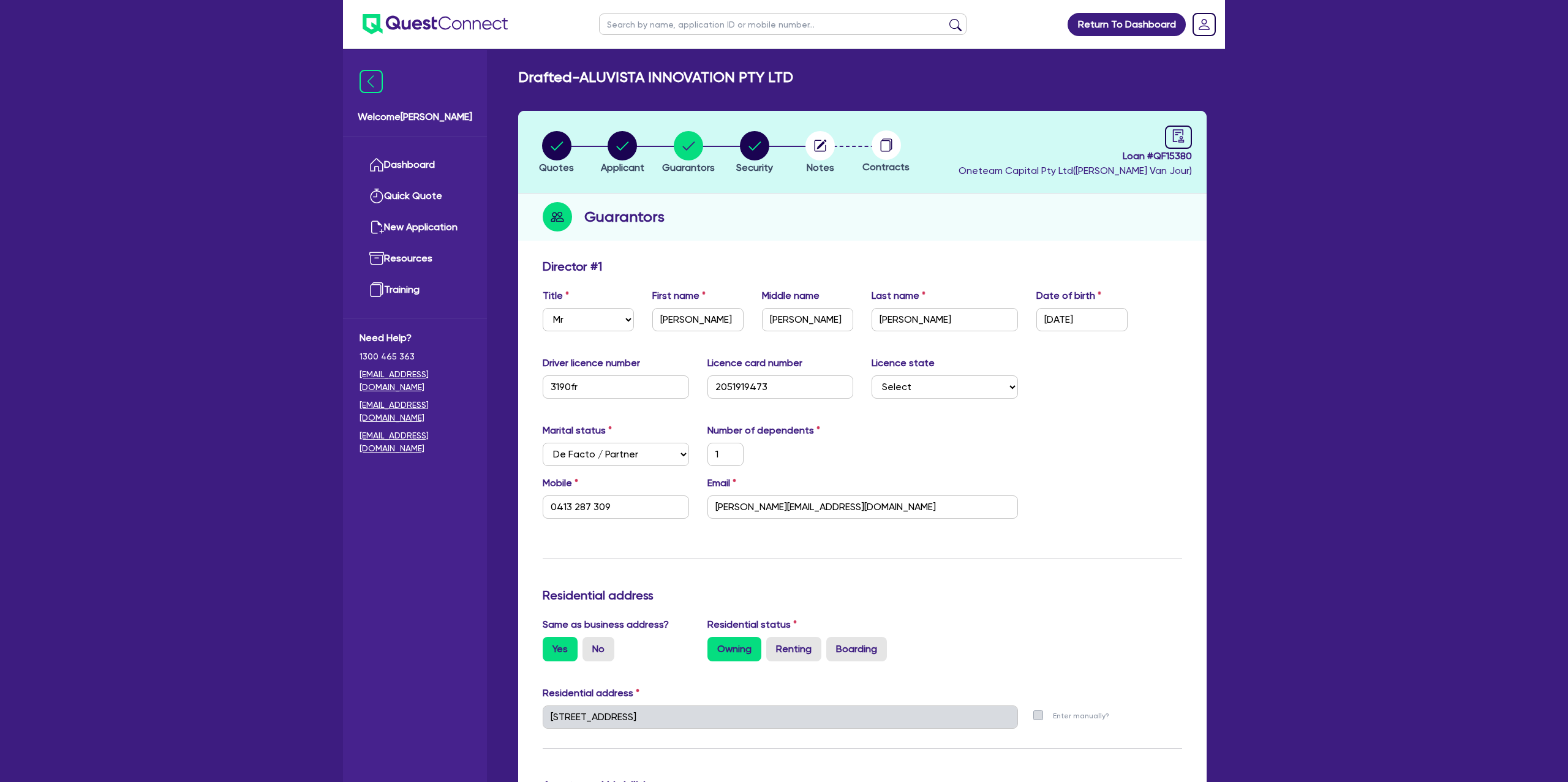
click at [940, 152] on header "Quotes Applicant Guarantors Security Notes Contracts Loan # QF15380 Oneteam Cap…" at bounding box center [862, 152] width 689 height 83
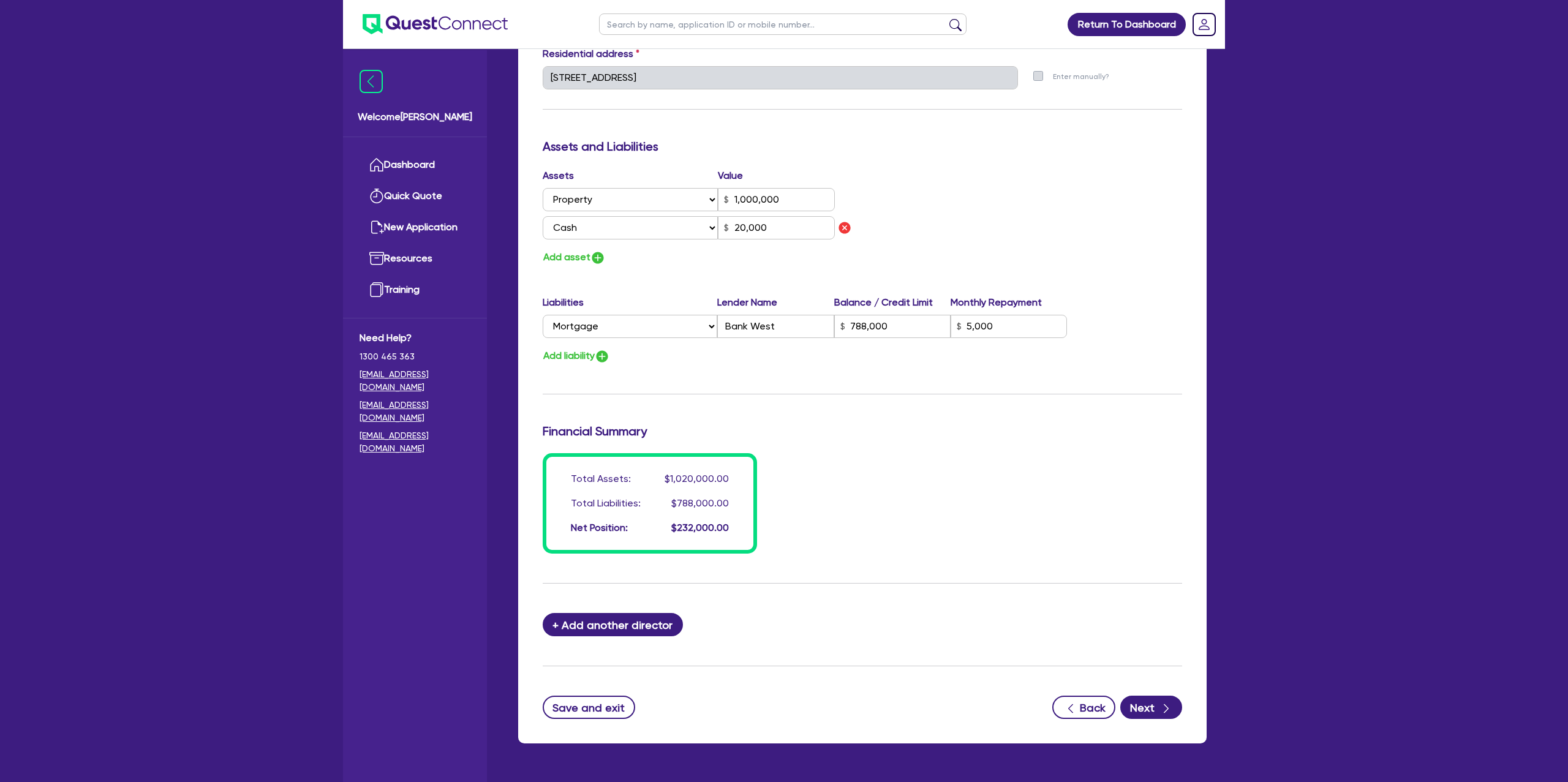
scroll to position [675, 0]
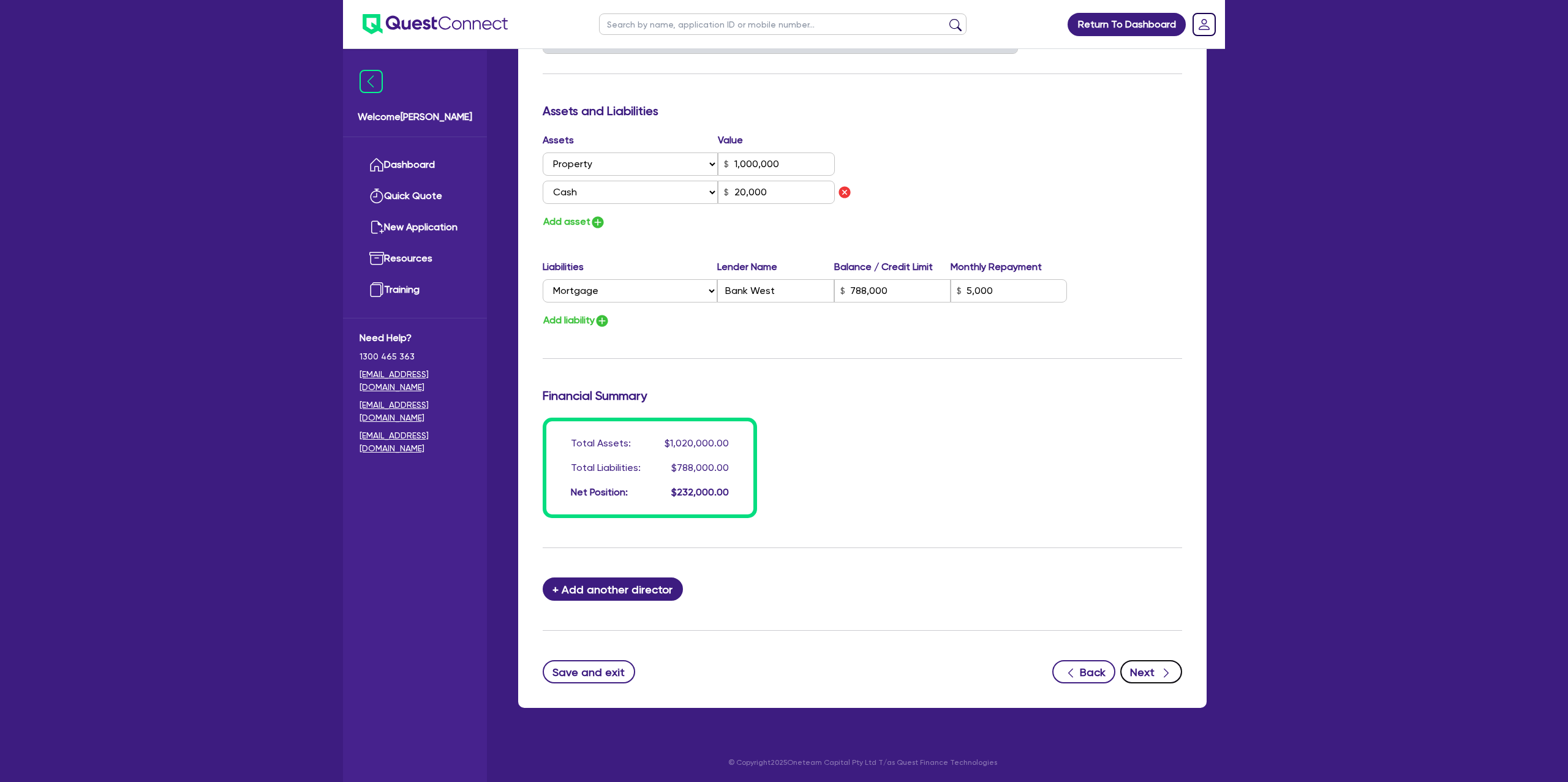
click at [1151, 673] on button "Next" at bounding box center [1152, 672] width 62 height 23
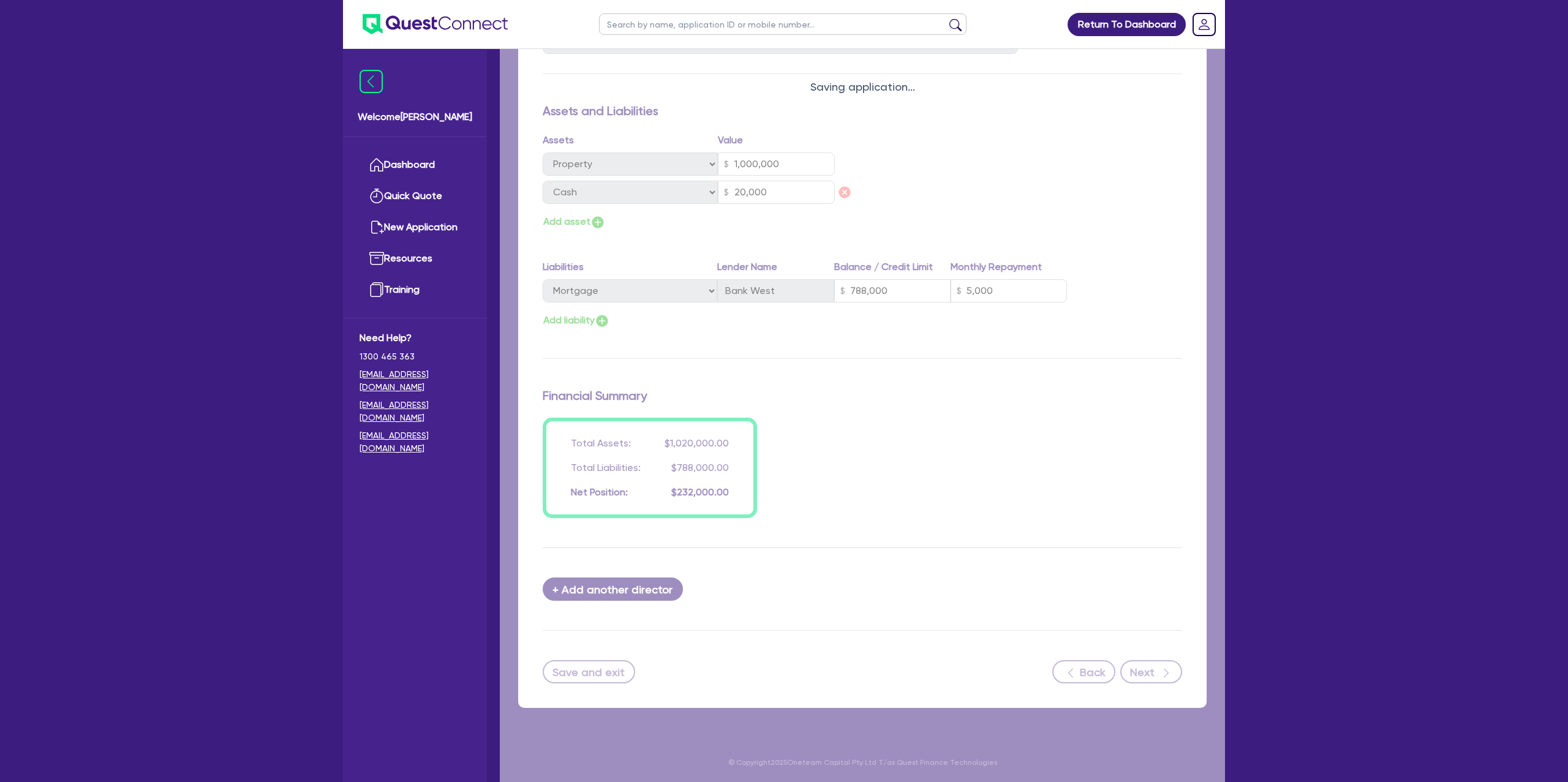
select select "CARS_AND_LIGHT_TRUCKS"
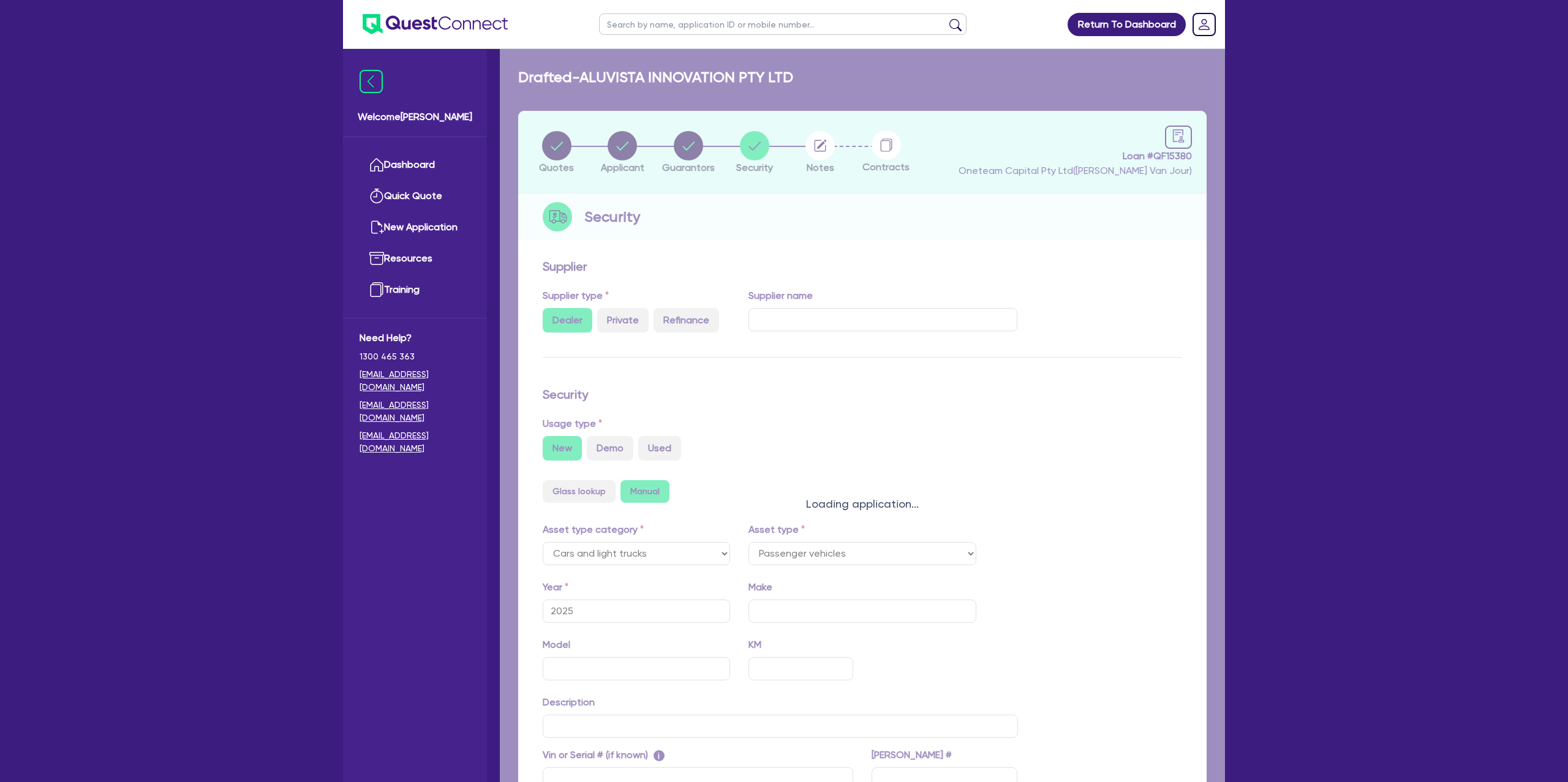
select select "PASSENGER_VEHICLES"
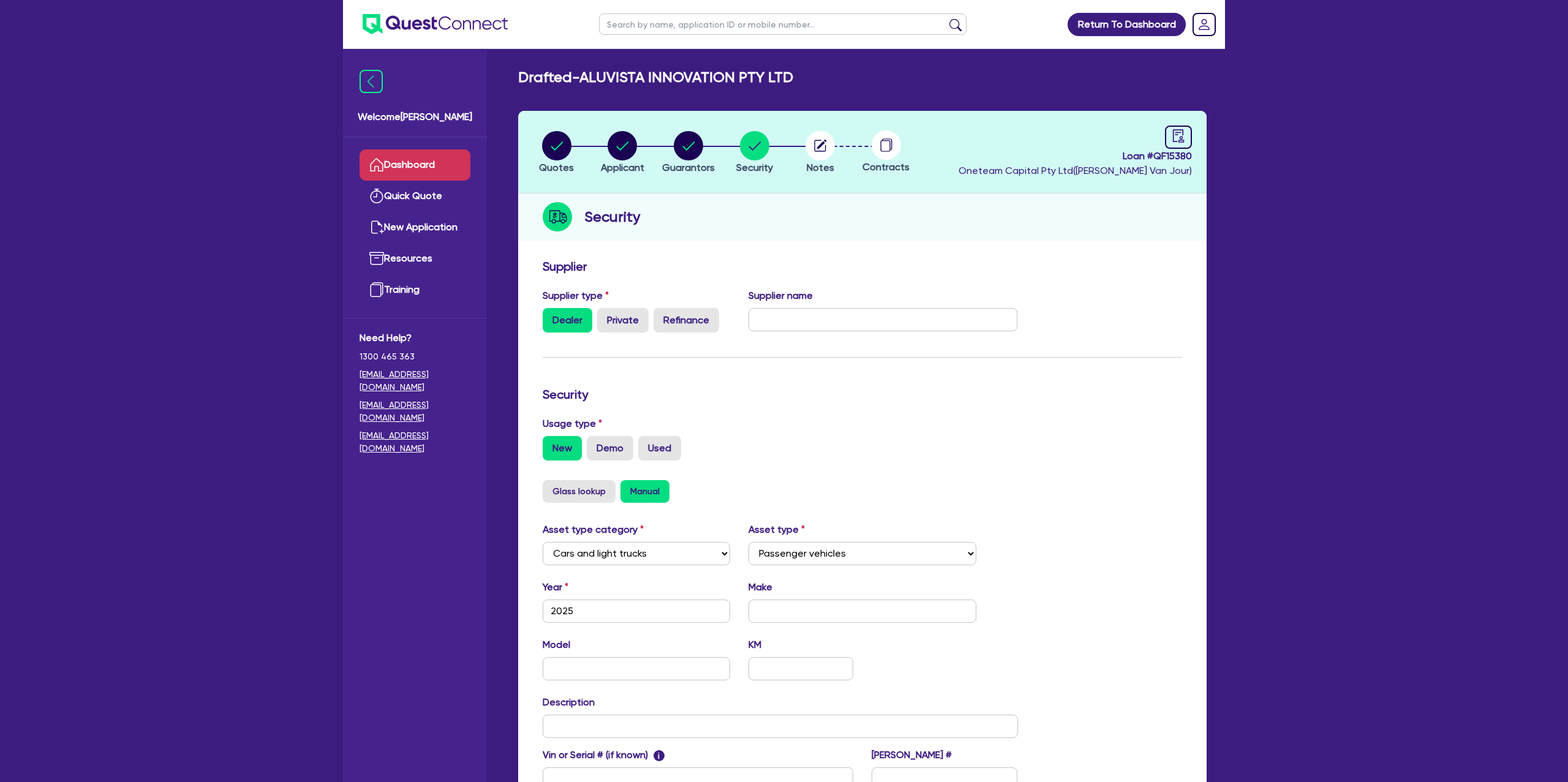
click at [432, 162] on link "Dashboard" at bounding box center [415, 164] width 110 height 31
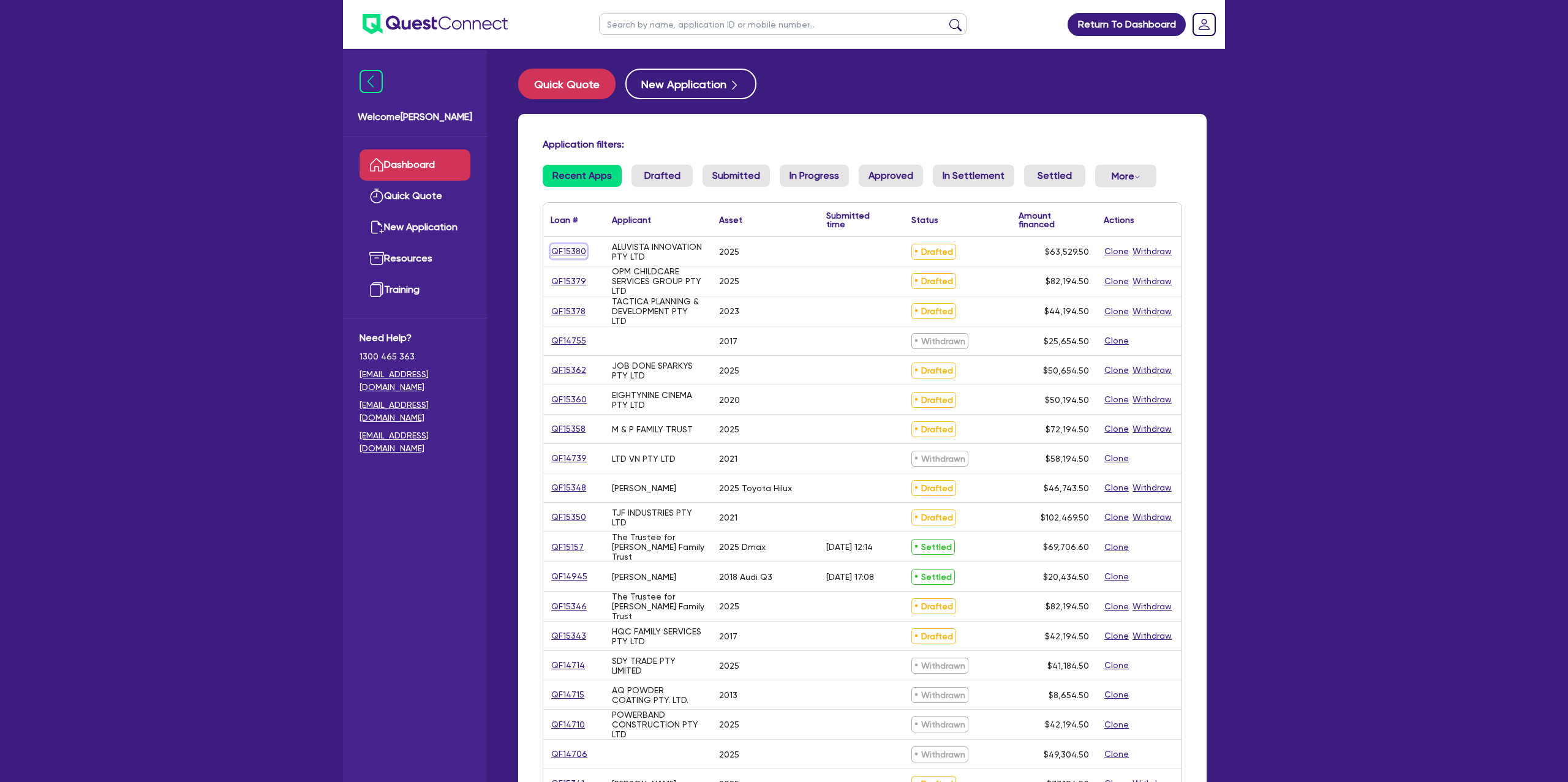
click at [576, 253] on link "QF15380" at bounding box center [568, 252] width 36 height 14
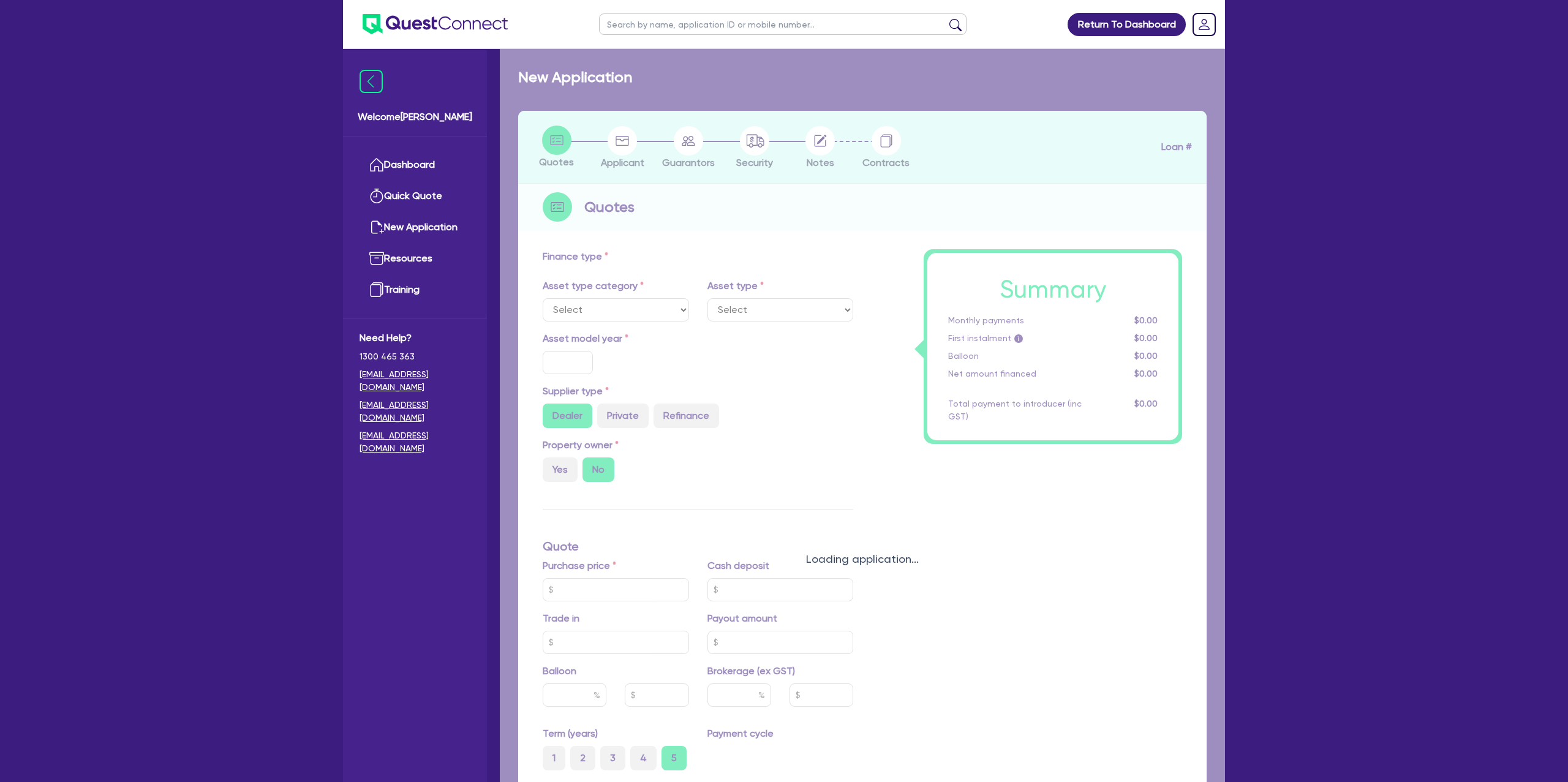
select select "CARS_AND_LIGHT_TRUCKS"
type input "2025"
radio input "true"
type input "62,000"
type input "500"
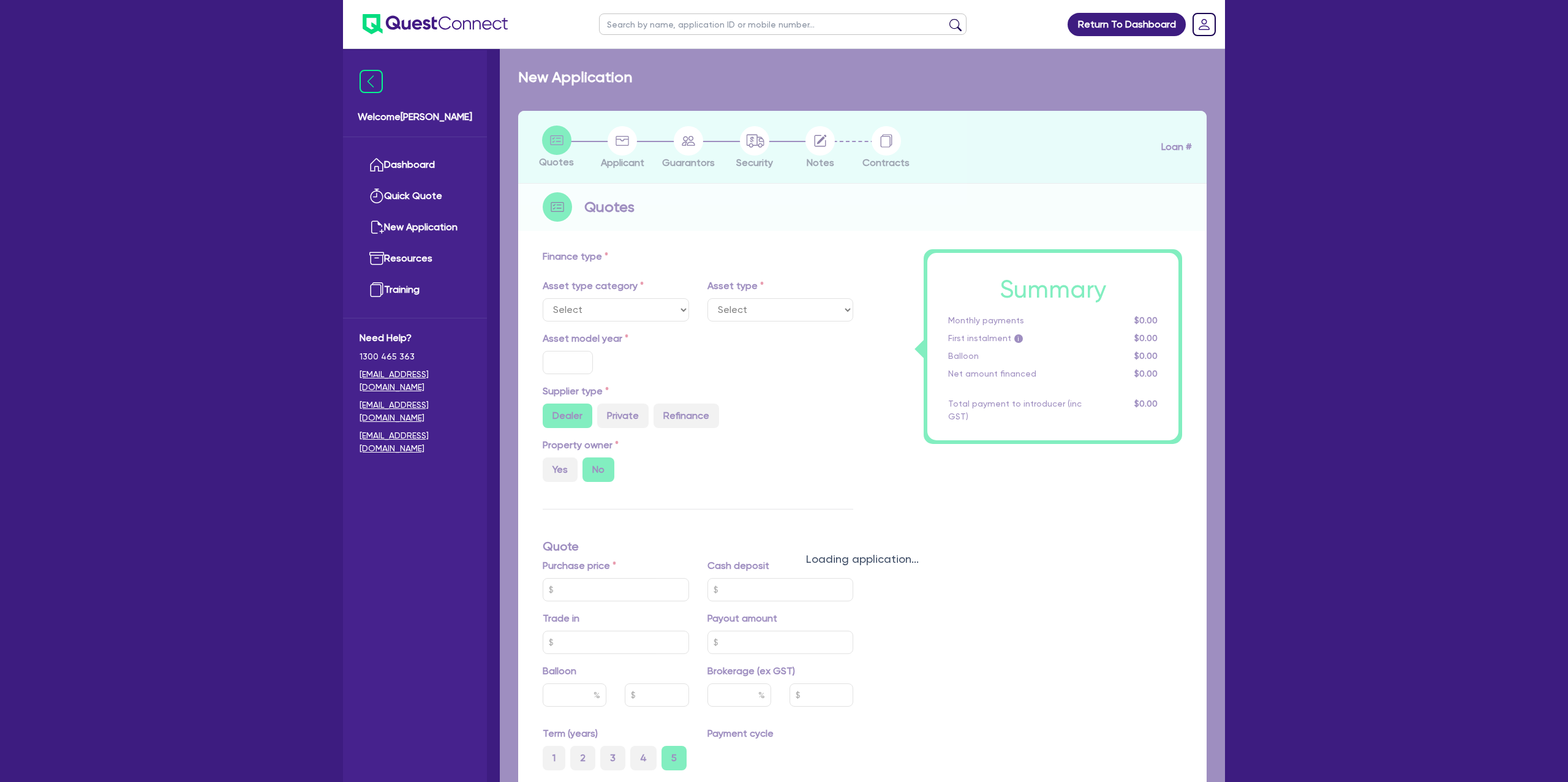
type input "35"
type input "21,700"
type input "10.99"
type input "1,250"
select select "PASSENGER_VEHICLES"
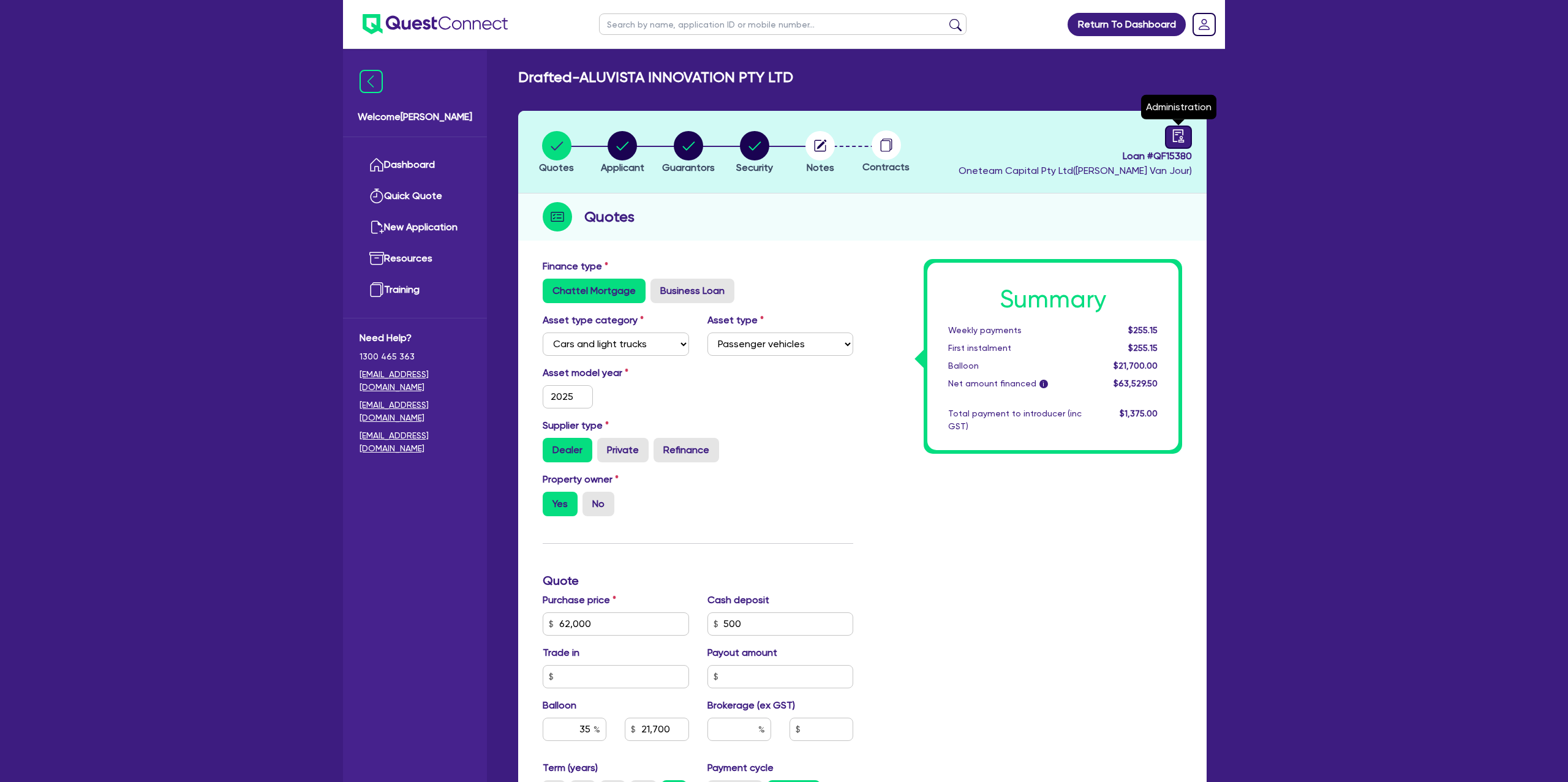
click at [1185, 141] on icon "audit" at bounding box center [1178, 135] width 13 height 13
select select "DRAFTED_NEW"
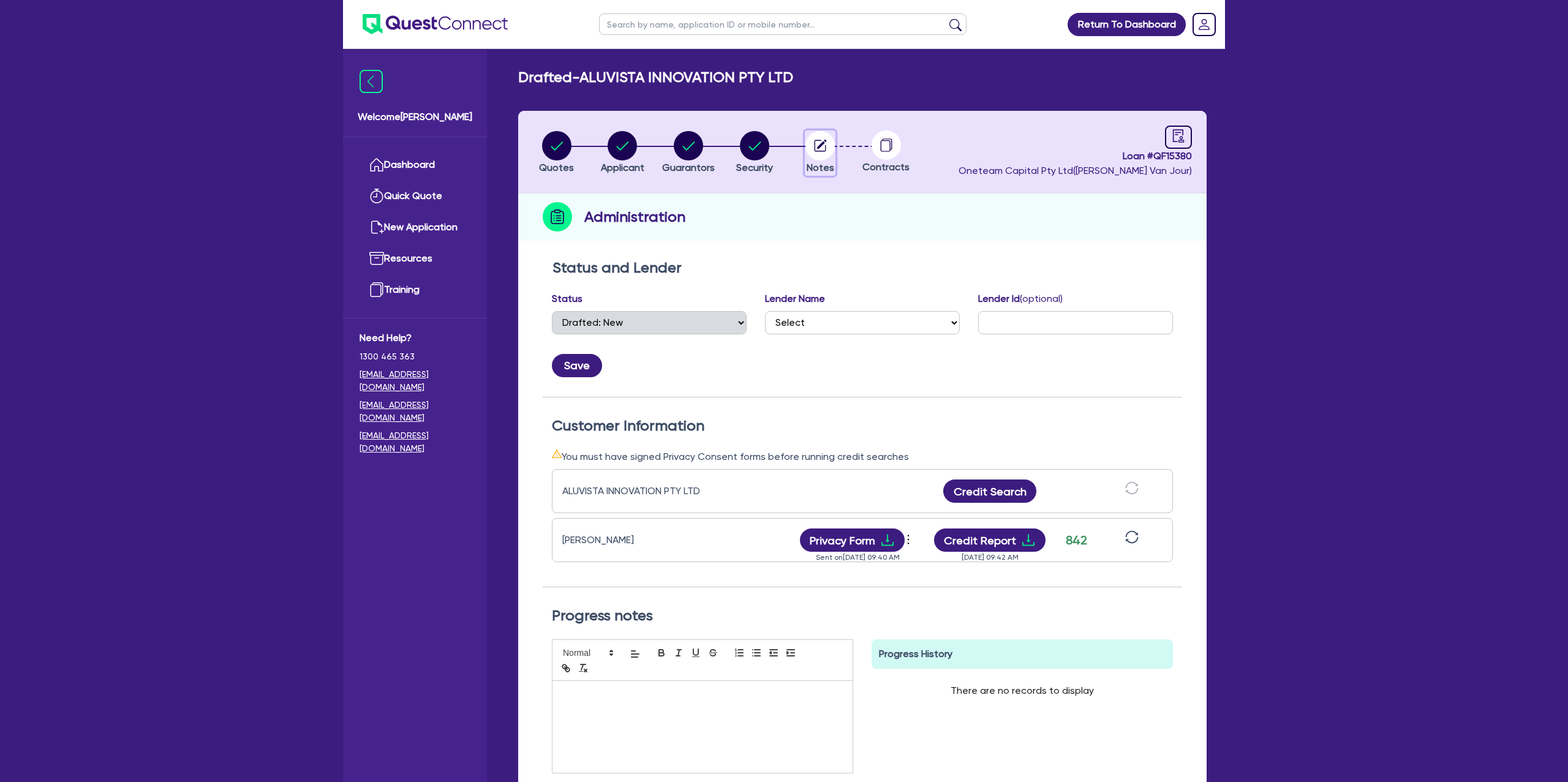
click at [824, 147] on circle "button" at bounding box center [820, 145] width 29 height 29
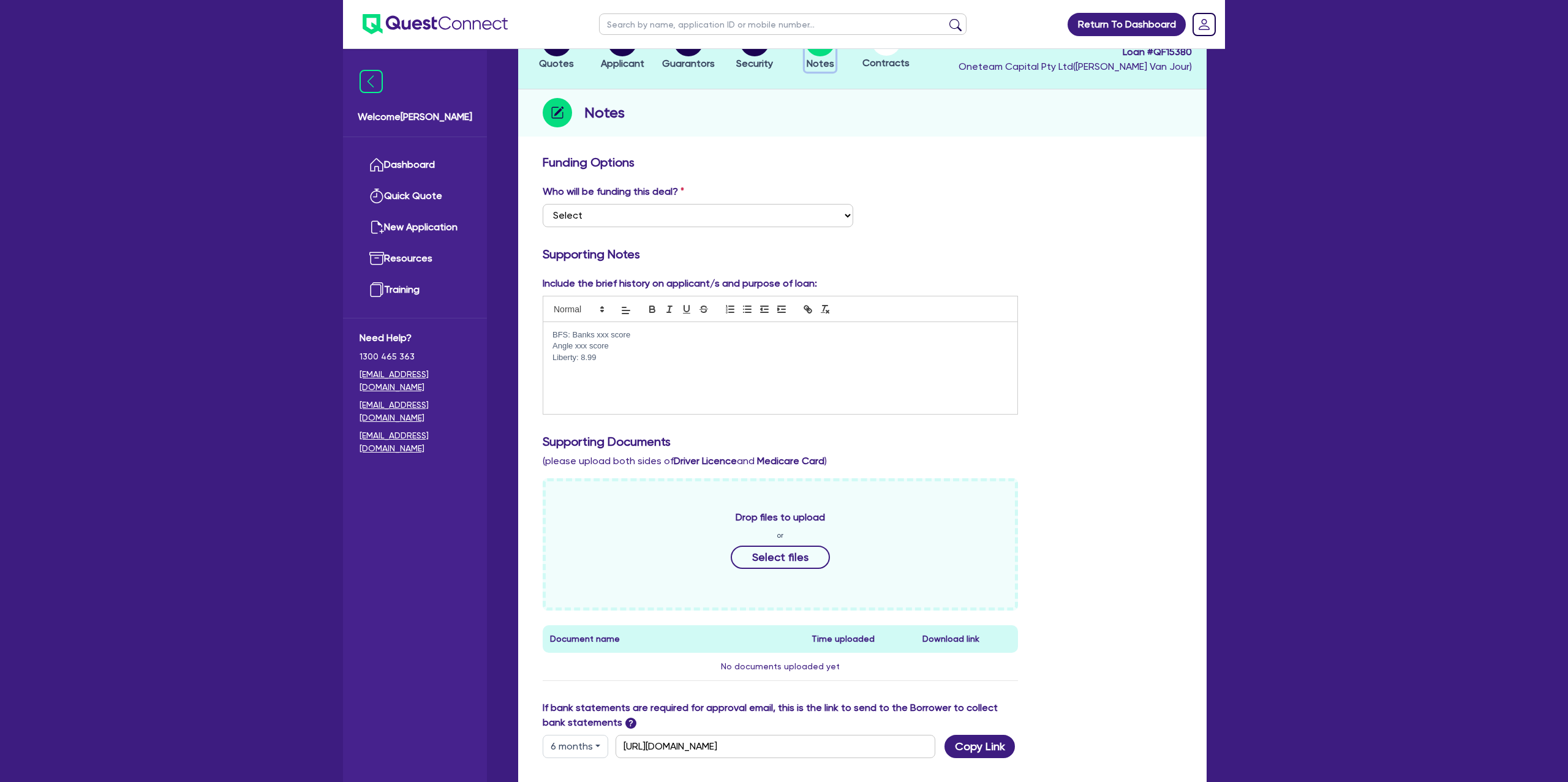
scroll to position [105, 0]
click at [626, 351] on p "Liberty: 8.99" at bounding box center [780, 356] width 456 height 11
click at [623, 365] on div "BFS: Banks xxx score Angle xxx score Liberty: 8.99" at bounding box center [780, 367] width 475 height 92
drag, startPoint x: 873, startPoint y: 377, endPoint x: 1019, endPoint y: 355, distance: 147.6
click at [873, 377] on p "To be subbed to liberty; Need banks." at bounding box center [780, 378] width 456 height 11
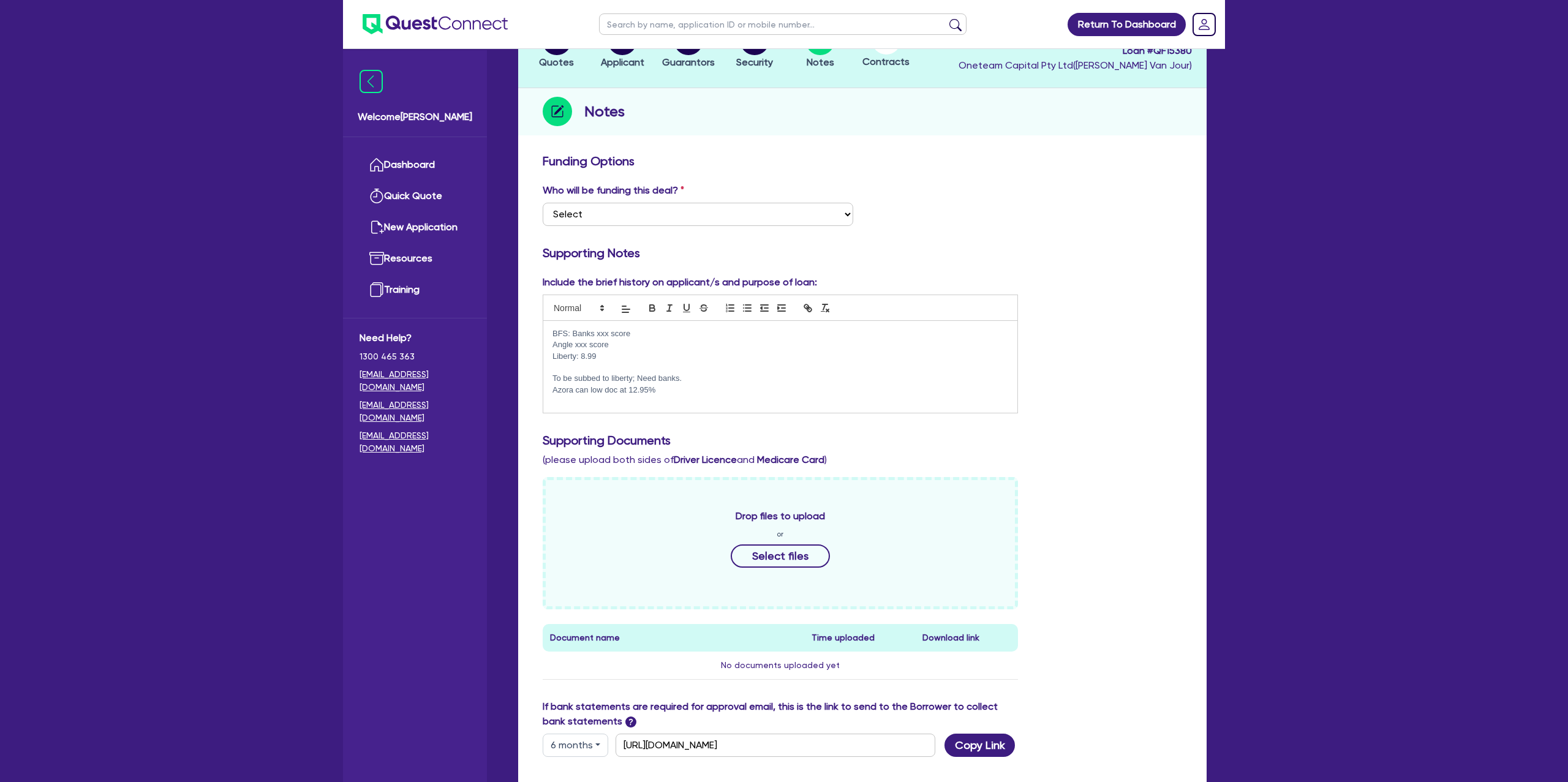
click at [1118, 334] on div "Include the brief history on applicant/s and purpose of loan: BFS: Banks xxx sc…" at bounding box center [863, 349] width 658 height 148
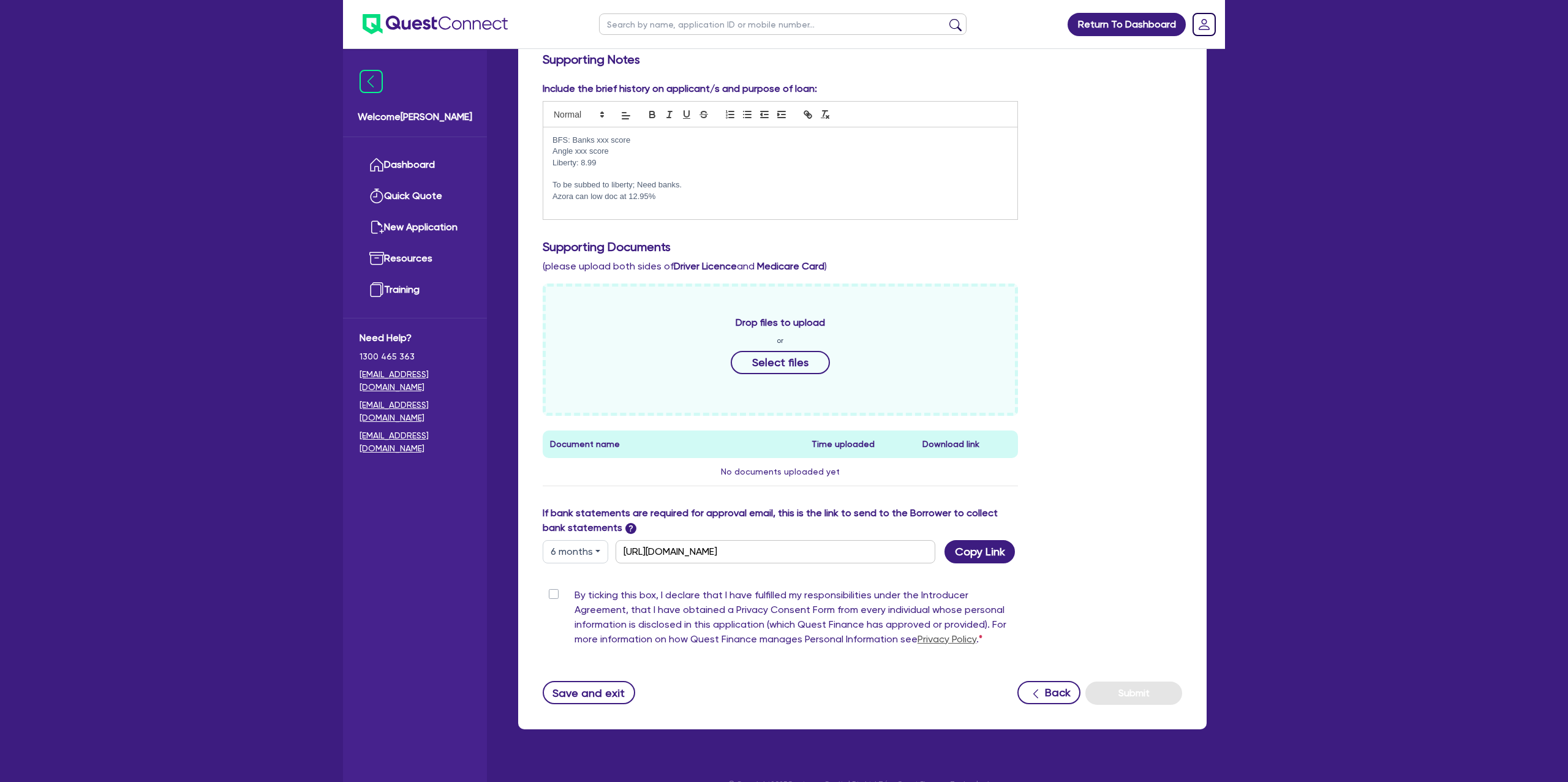
scroll to position [322, 0]
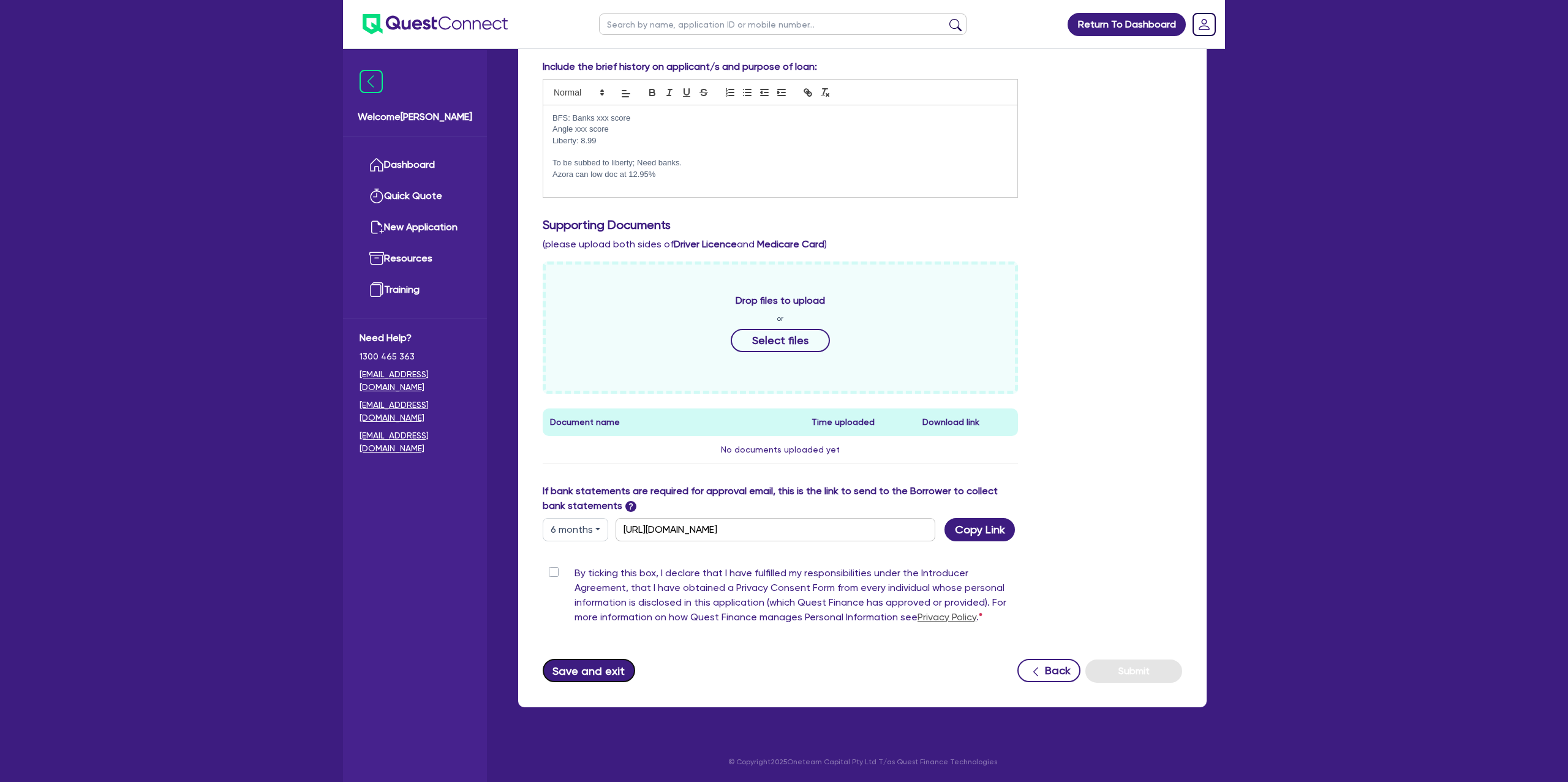
click at [590, 670] on button "Save and exit" at bounding box center [589, 671] width 93 height 23
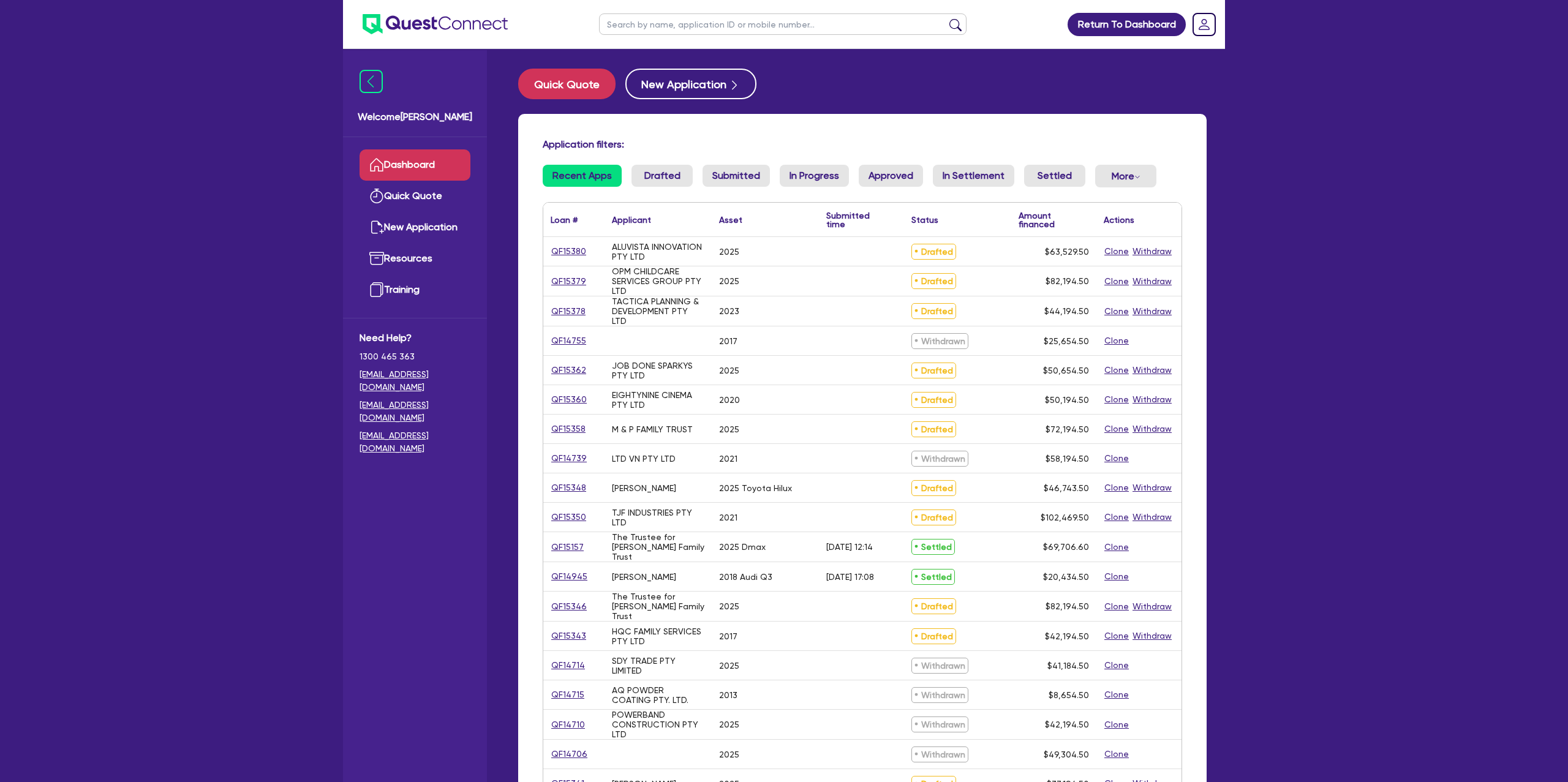
click at [588, 275] on div "QF15379" at bounding box center [574, 282] width 46 height 14
click at [581, 279] on link "QF15379" at bounding box center [568, 282] width 36 height 14
select select "CARS_AND_LIGHT_TRUCKS"
select select "PASSENGER_VEHICLES"
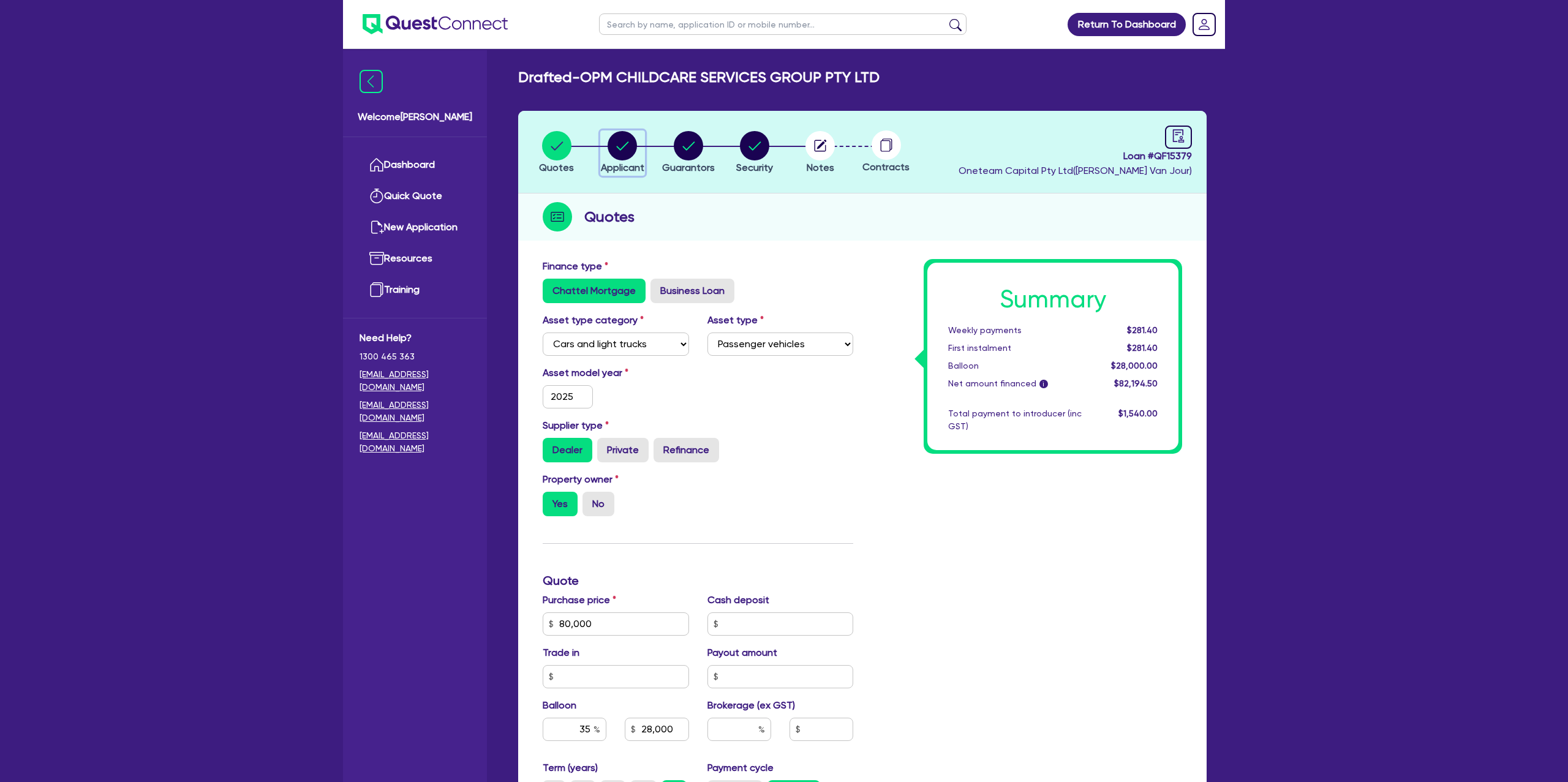
click at [613, 140] on circle "button" at bounding box center [622, 145] width 29 height 29
select select "COMPANY"
select select "BUILDING_CONSTRUCTION"
select select "TRADES_SERVICES_BUSINESSES_GOVERNMENT"
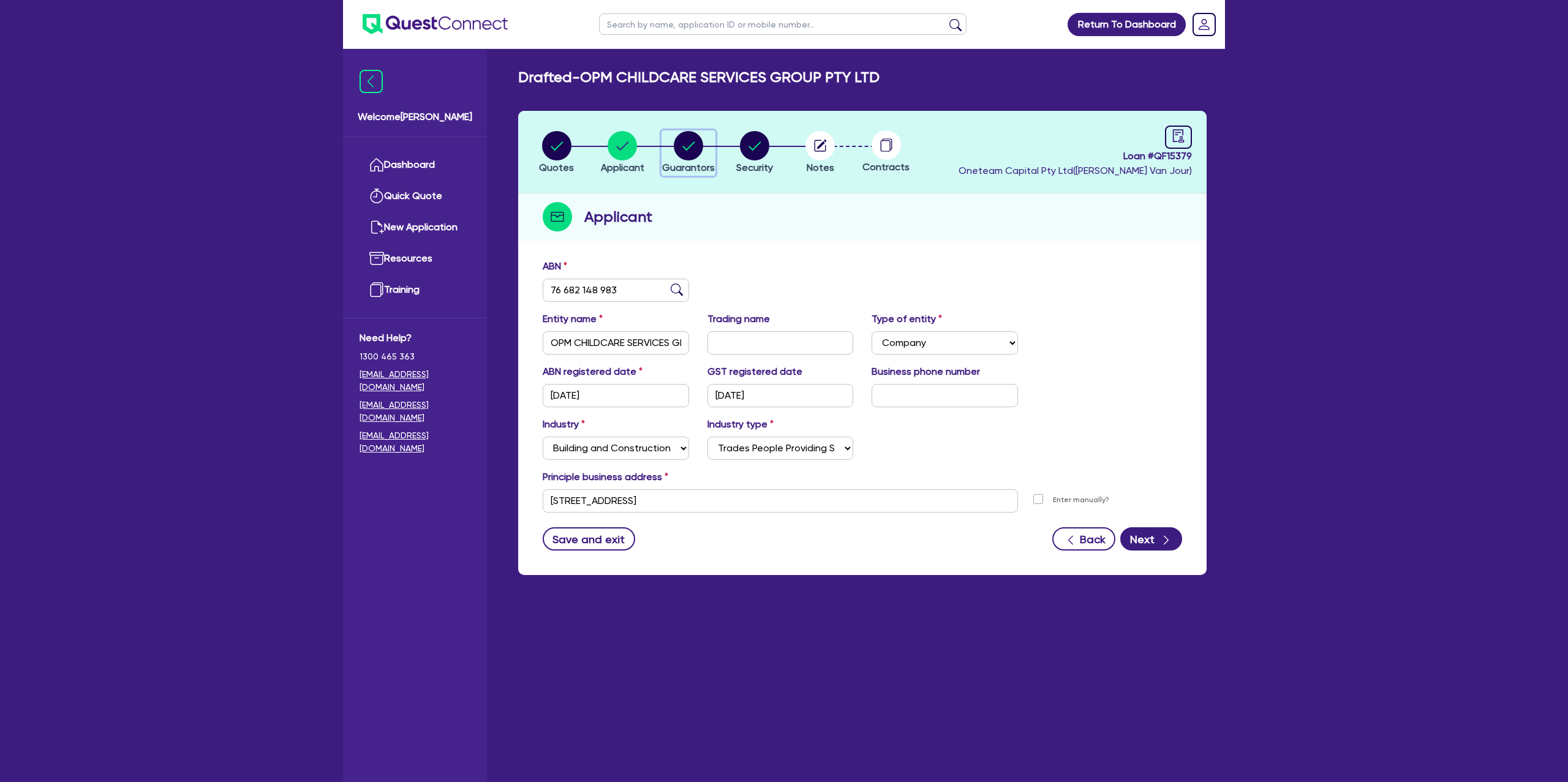
click at [704, 148] on div "button" at bounding box center [689, 145] width 53 height 29
select select "MR"
select select "VIC"
select select "SINGLE"
select select "PROPERTY"
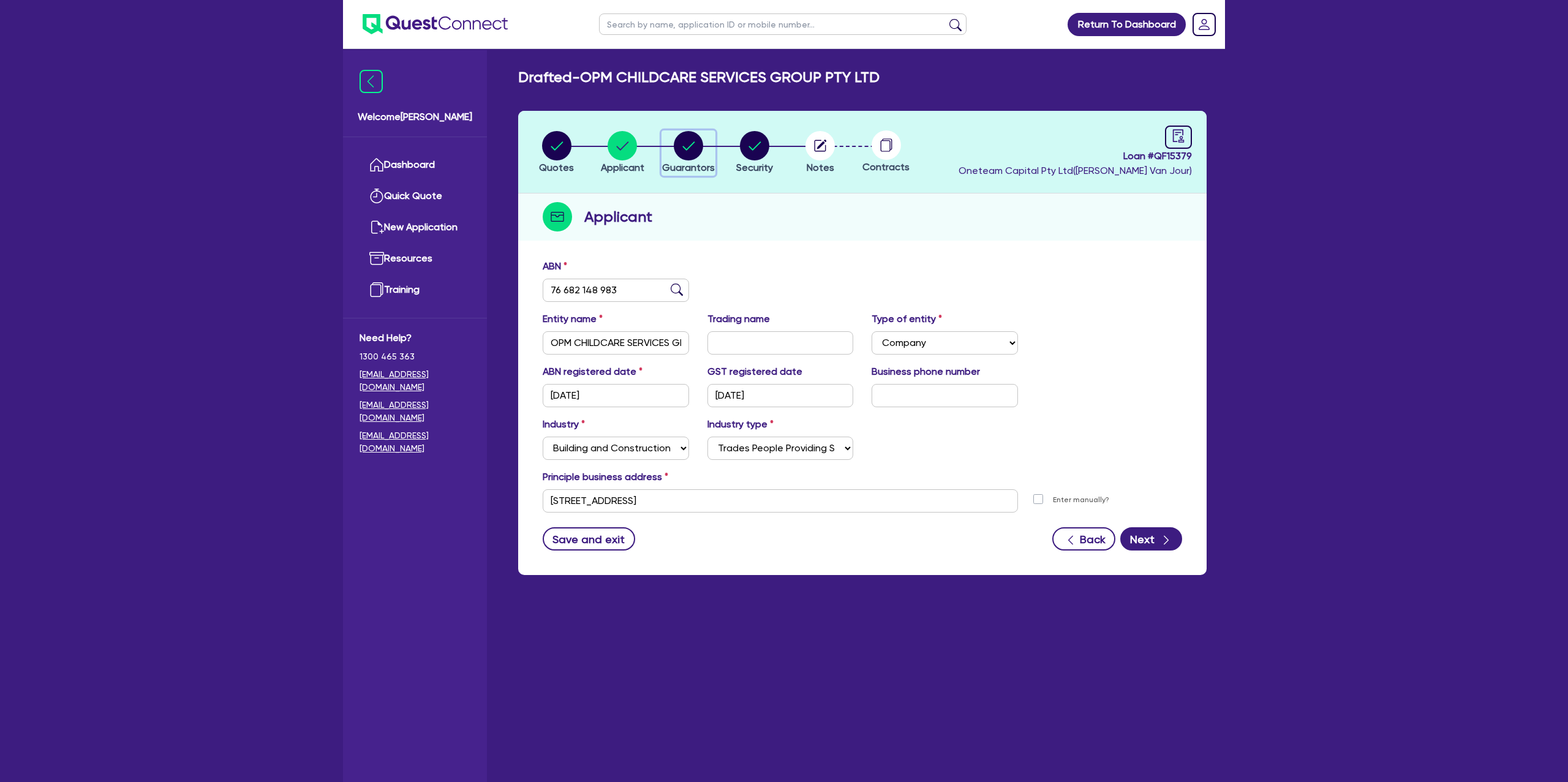
select select "MORTGAGE"
select select "VEHICLE_LOAN"
select select "CREDIT_CARD"
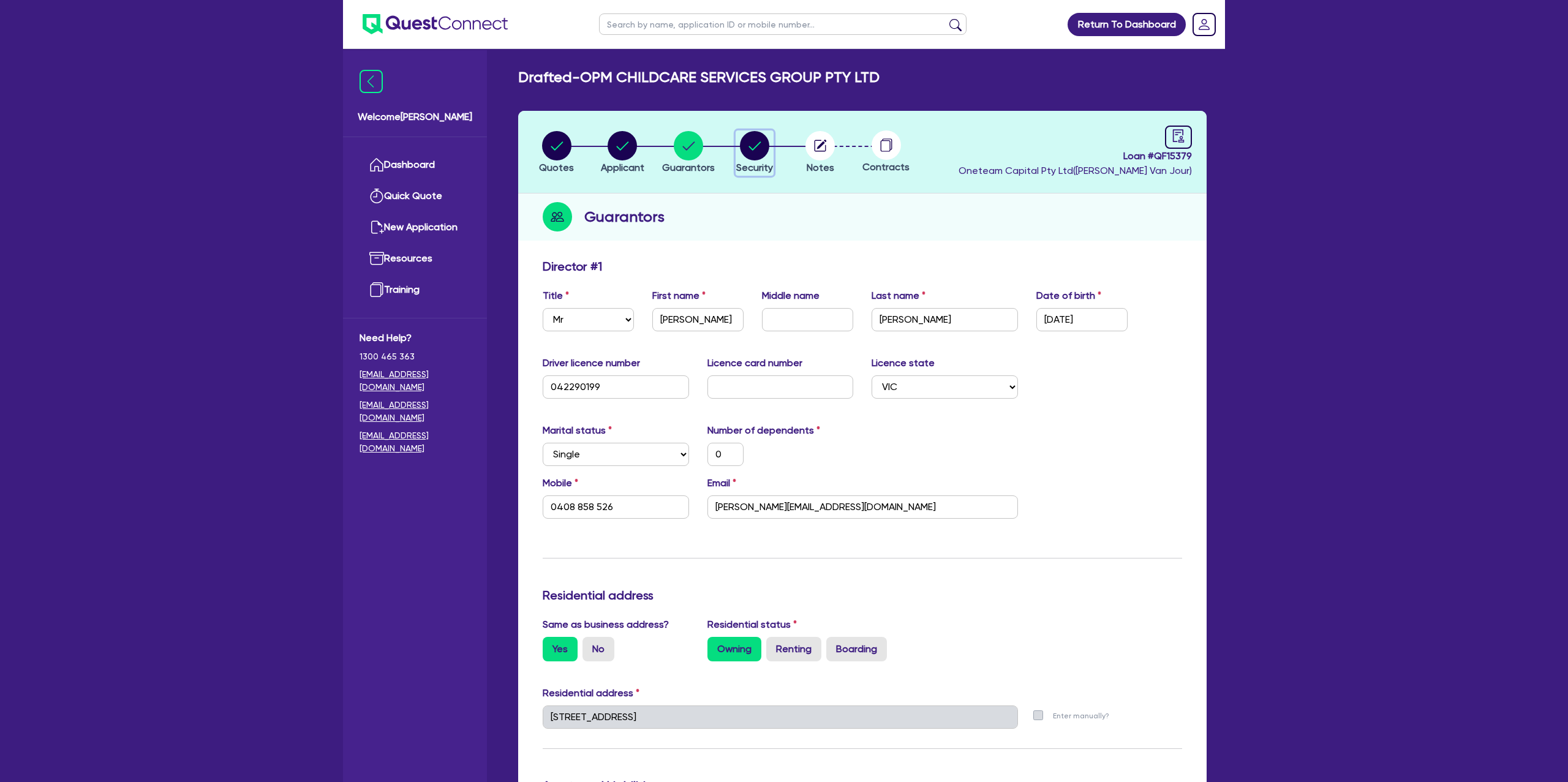
drag, startPoint x: 756, startPoint y: 146, endPoint x: 765, endPoint y: 145, distance: 9.1
click at [757, 146] on icon "button" at bounding box center [755, 146] width 12 height 9
select select "CARS_AND_LIGHT_TRUCKS"
select select "PASSENGER_VEHICLES"
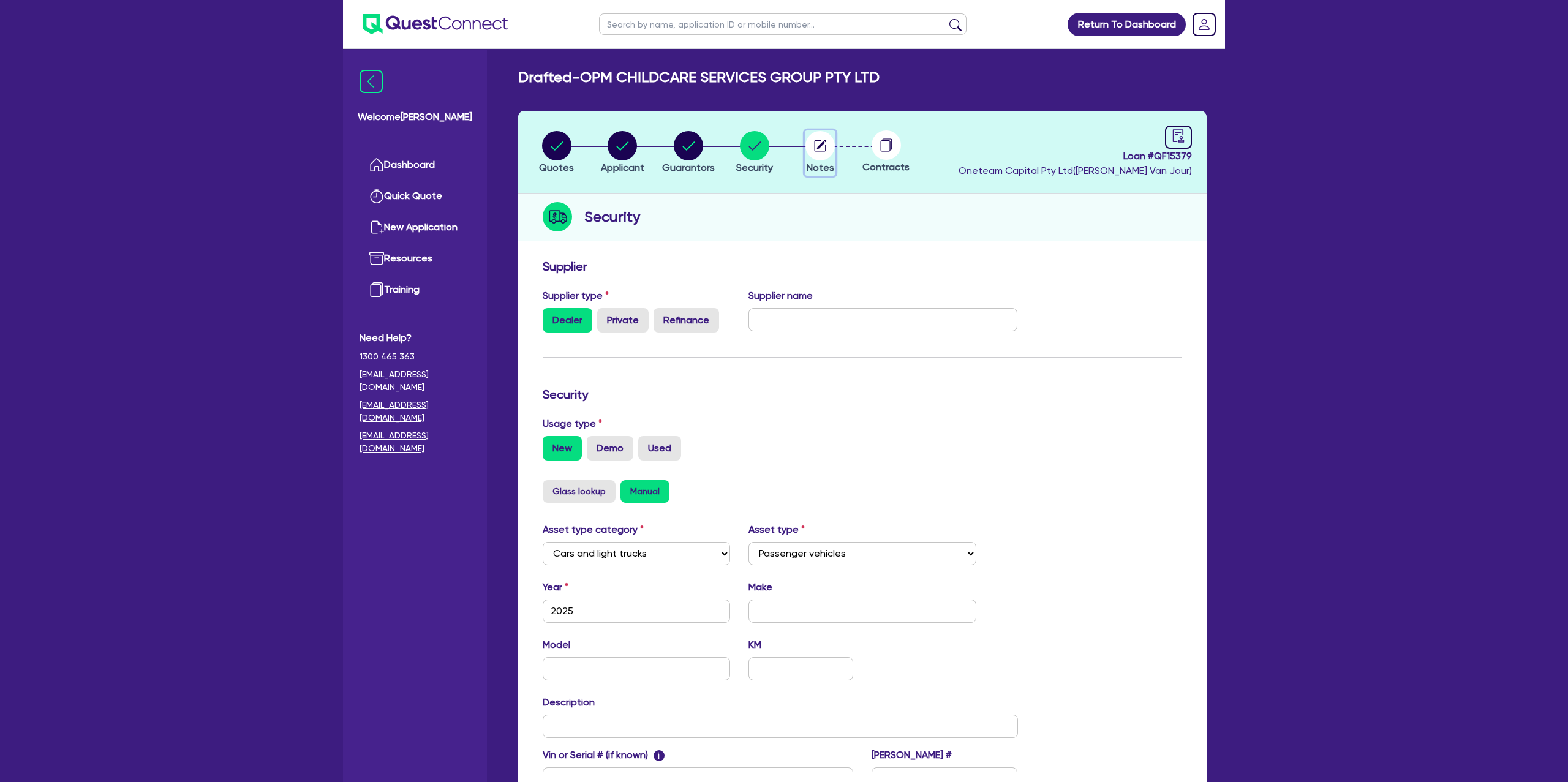
drag, startPoint x: 810, startPoint y: 141, endPoint x: 818, endPoint y: 140, distance: 8.1
click at [816, 140] on circle "button" at bounding box center [820, 145] width 29 height 29
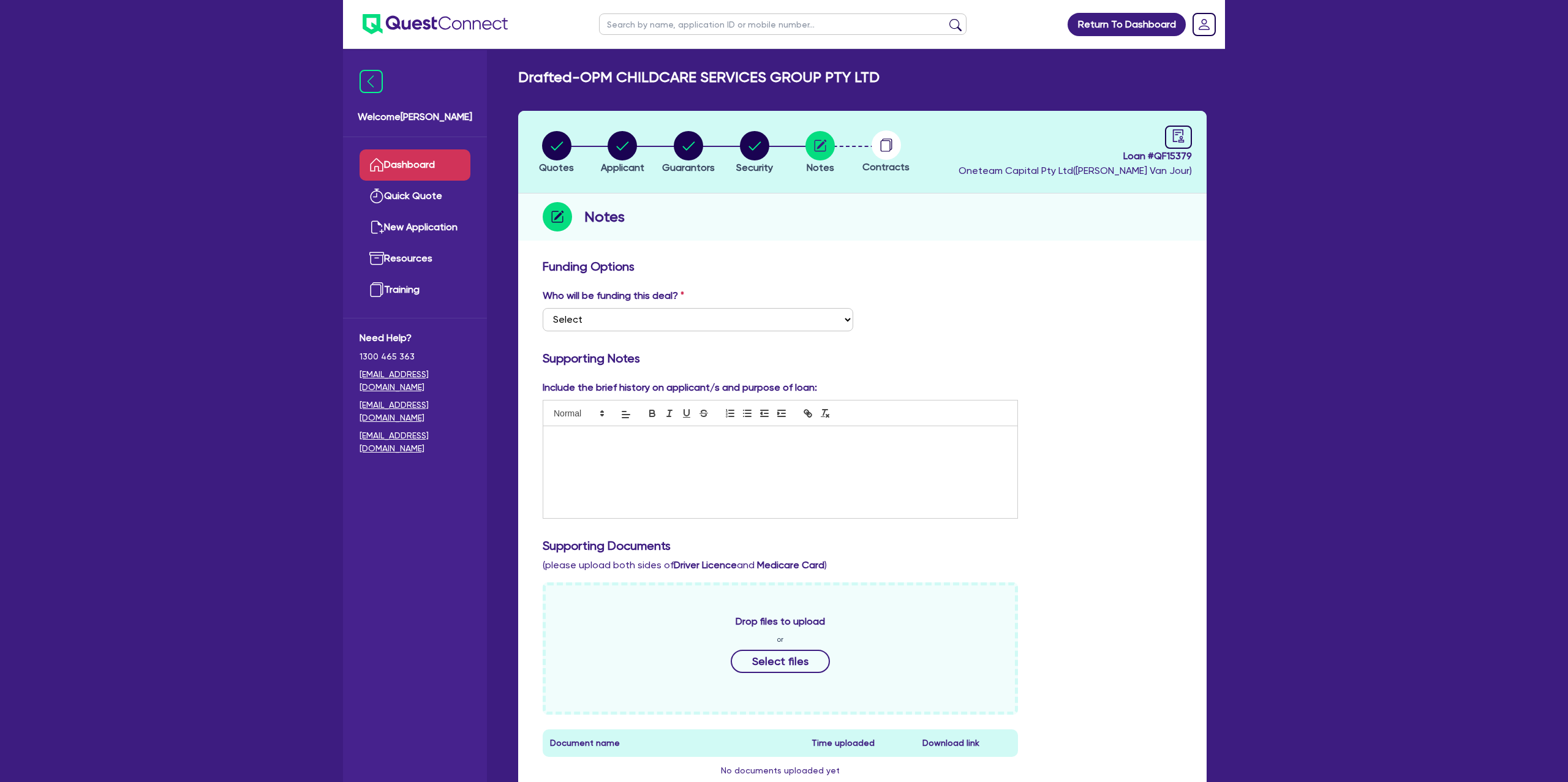
click at [384, 171] on link "Dashboard" at bounding box center [415, 164] width 110 height 31
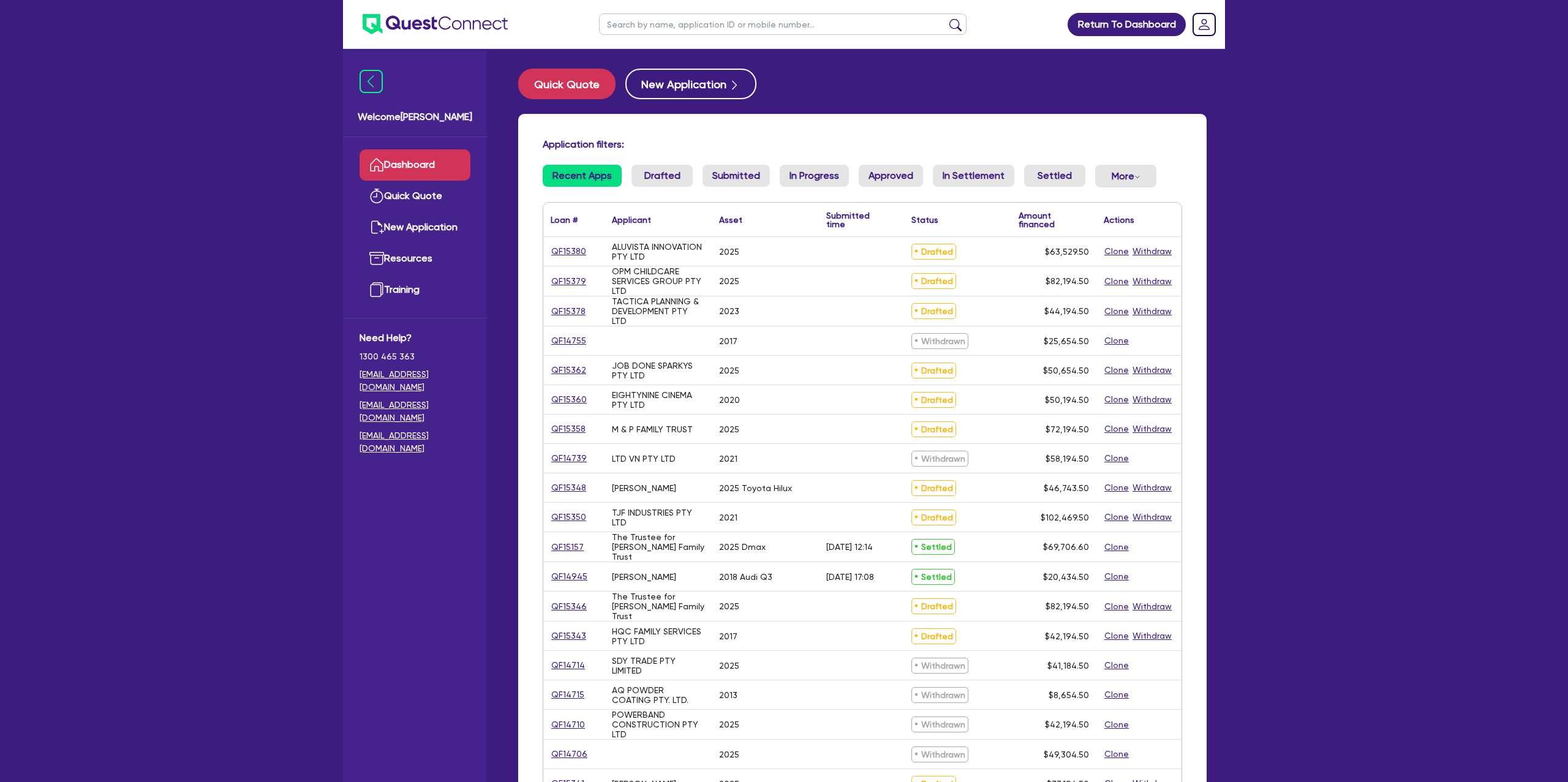
click at [750, 25] on input "text" at bounding box center [783, 24] width 368 height 21
type input "tony"
click at [946, 19] on button "submit" at bounding box center [955, 27] width 19 height 17
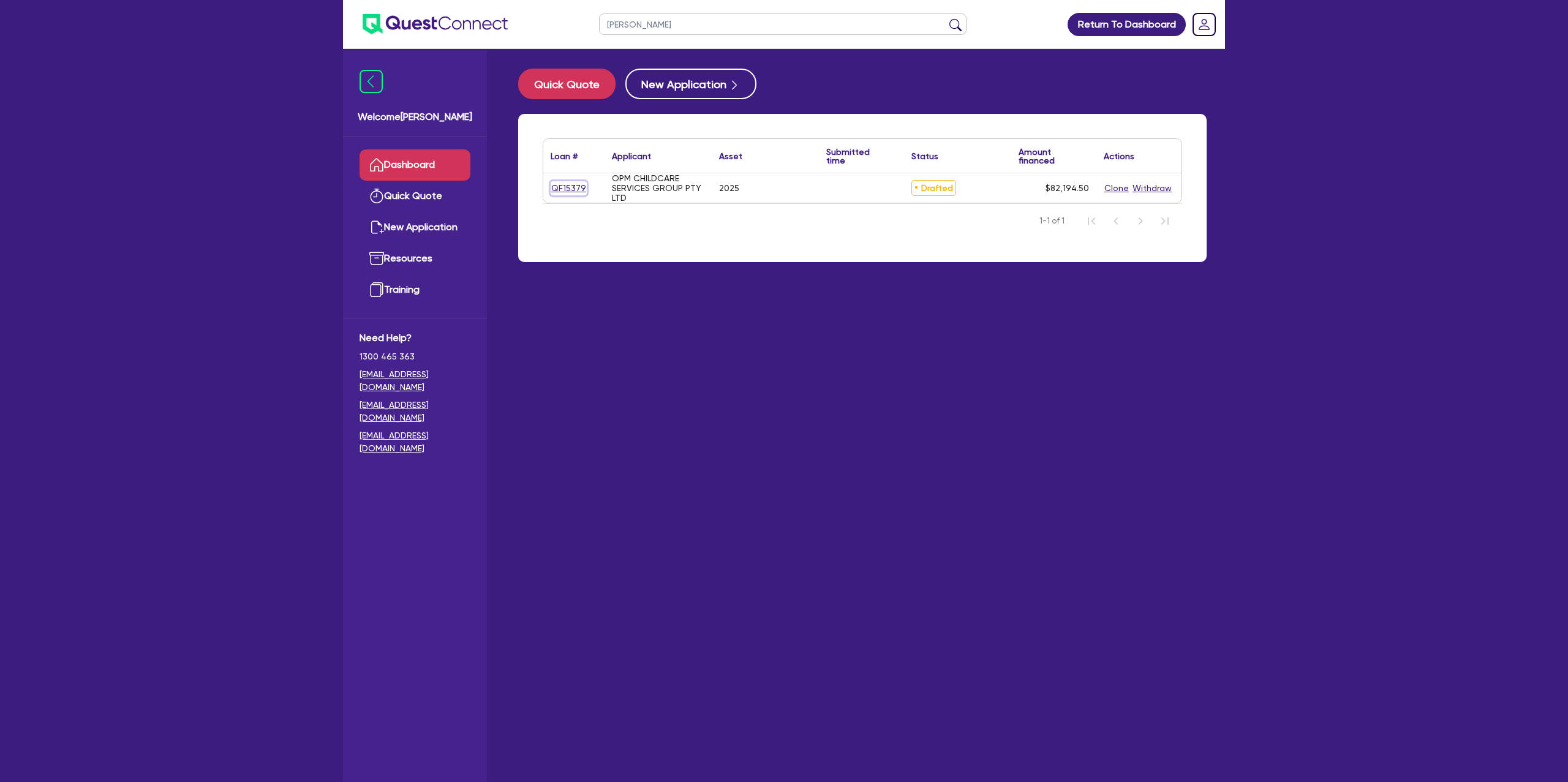
click at [584, 186] on link "QF15379" at bounding box center [568, 188] width 36 height 14
select select "CARS_AND_LIGHT_TRUCKS"
select select "PASSENGER_VEHICLES"
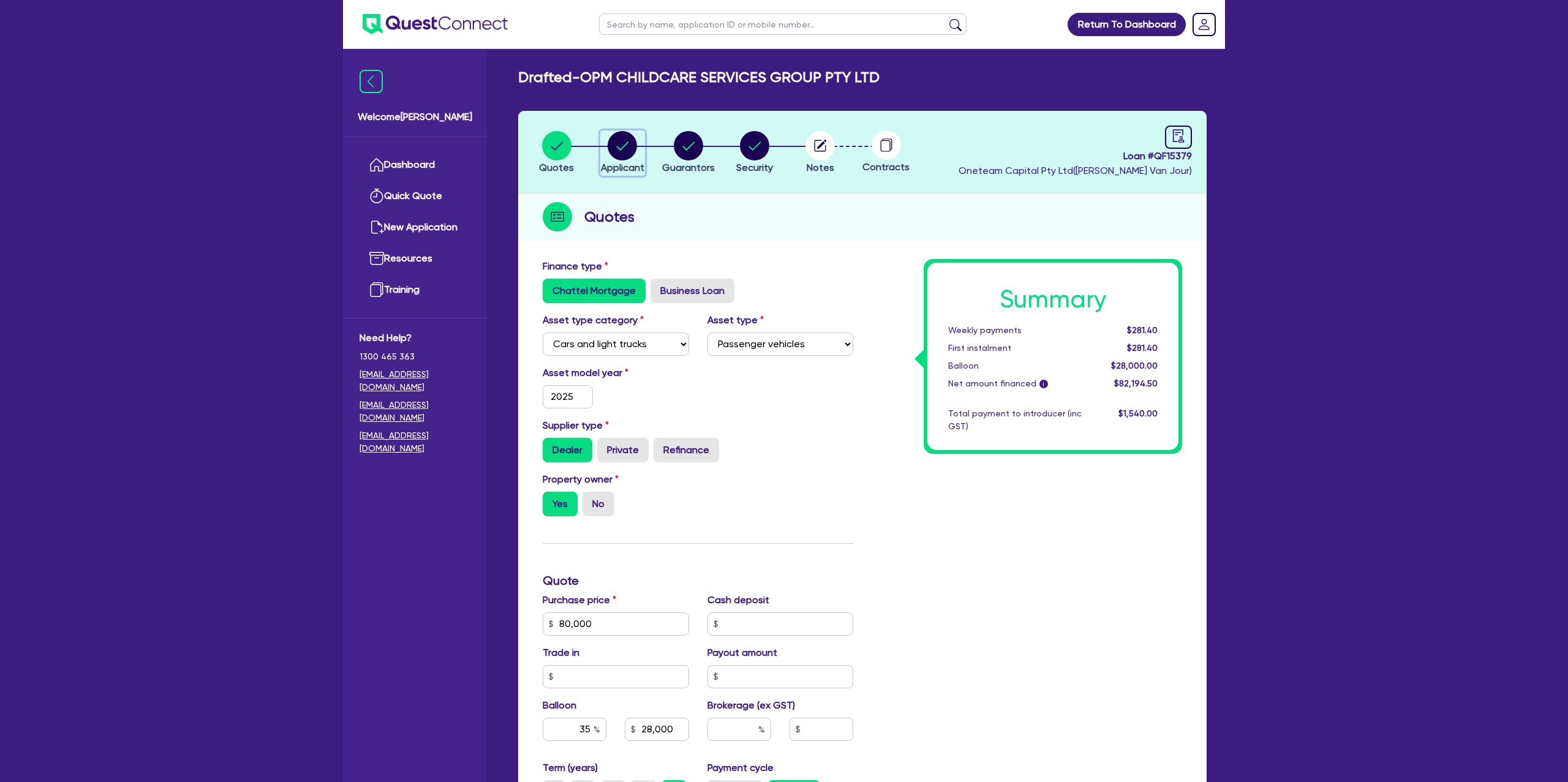
click at [630, 134] on circle "button" at bounding box center [622, 145] width 29 height 29
select select "COMPANY"
select select "BUILDING_CONSTRUCTION"
select select "TRADES_SERVICES_BUSINESSES_GOVERNMENT"
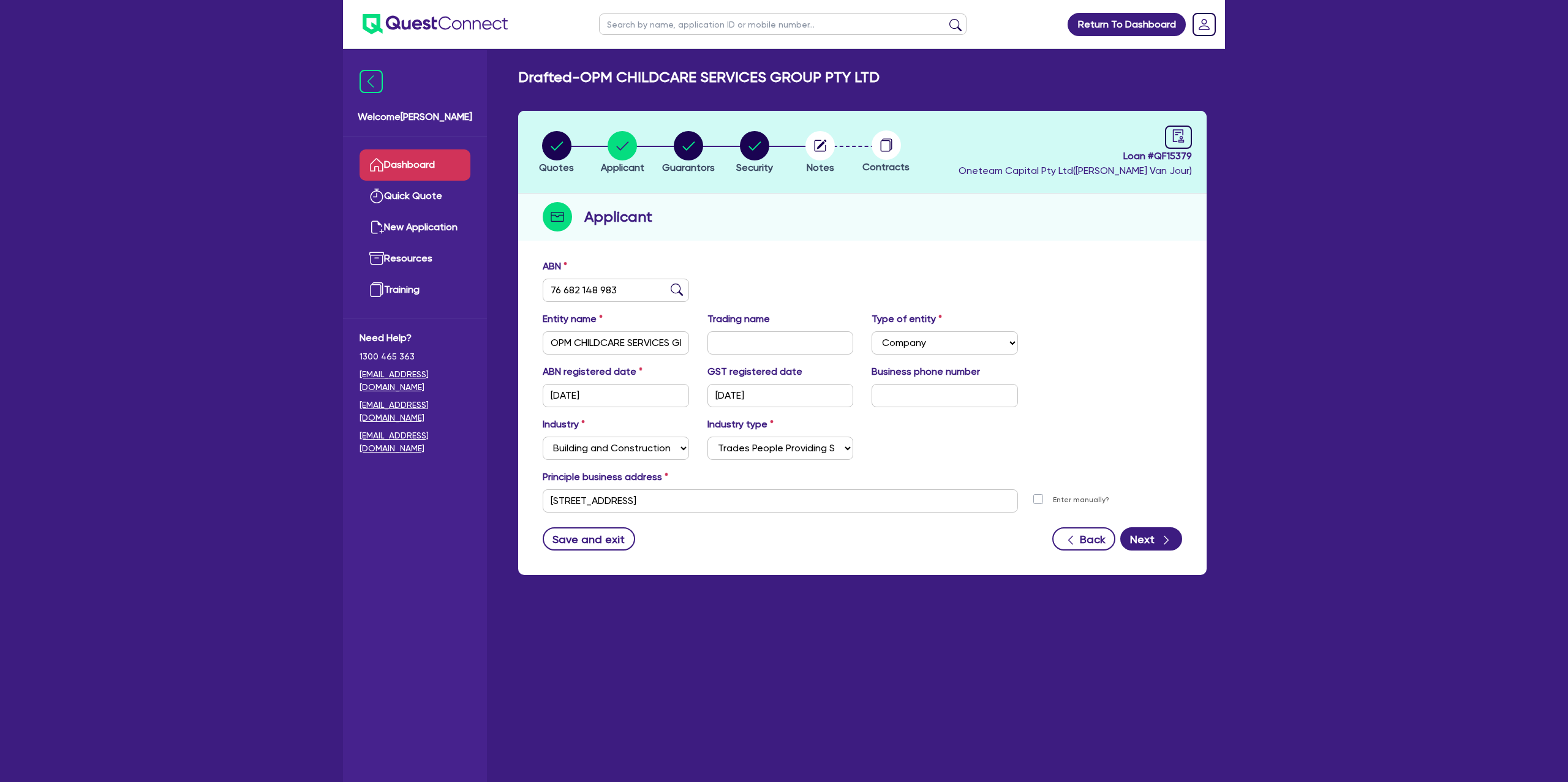
click at [452, 160] on link "Dashboard" at bounding box center [415, 164] width 110 height 31
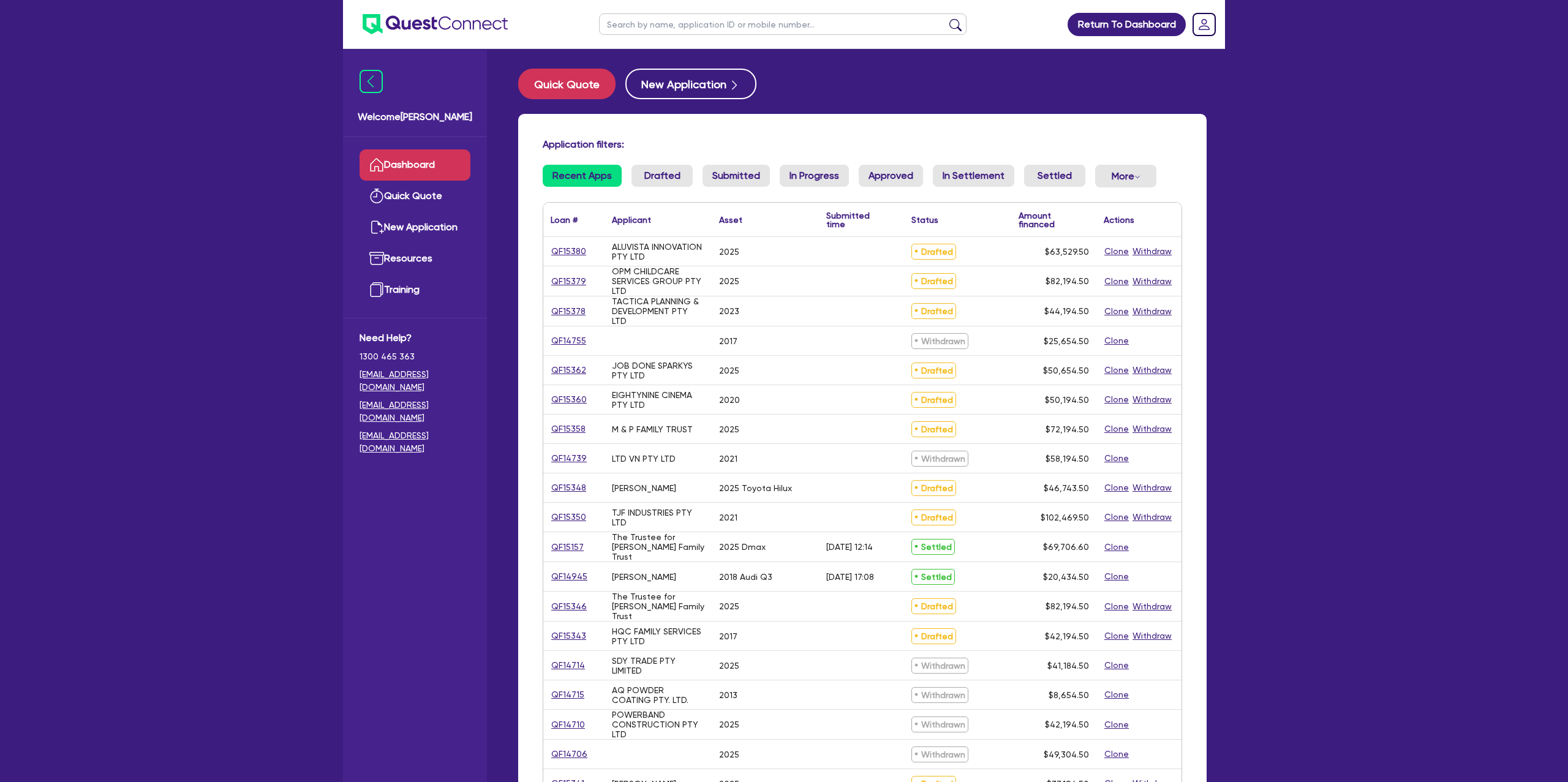
click at [658, 23] on input "text" at bounding box center [783, 24] width 368 height 21
type input "Linda"
click at [946, 19] on button "submit" at bounding box center [955, 27] width 19 height 17
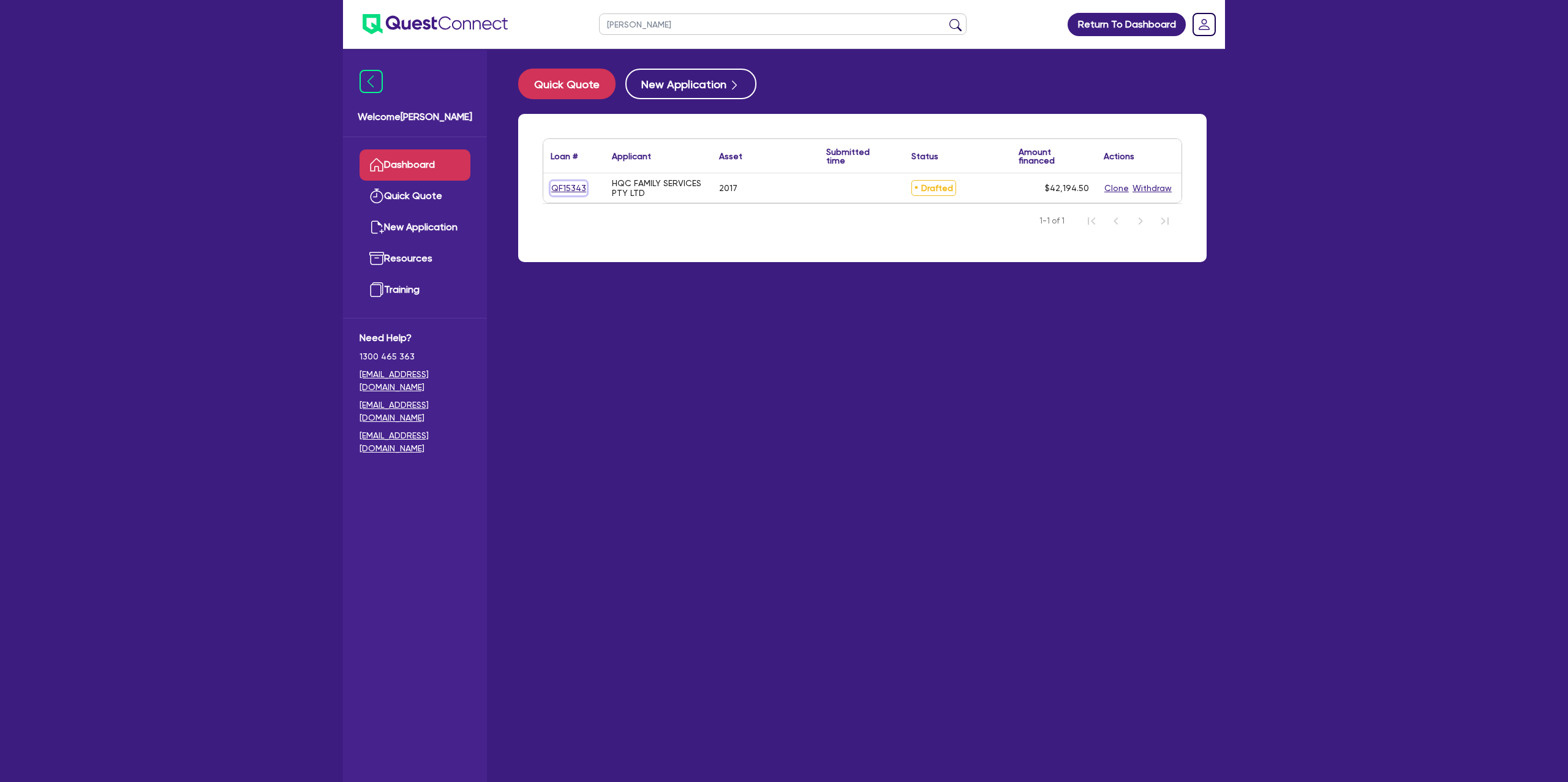
click at [560, 191] on link "QF15343" at bounding box center [568, 188] width 36 height 14
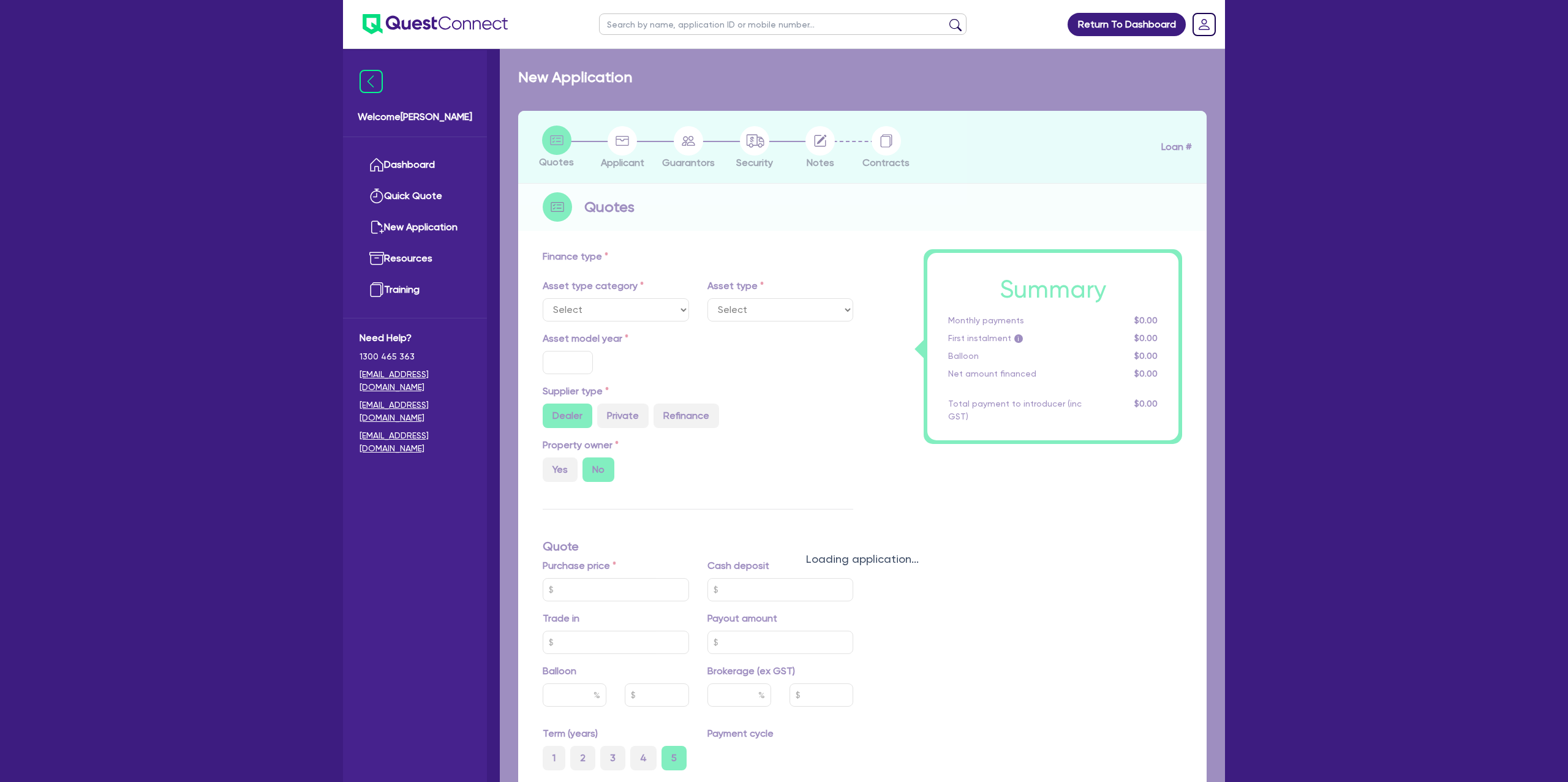
select select "CARS_AND_LIGHT_TRUCKS"
type input "2017"
radio input "false"
radio input "true"
type input "40,000"
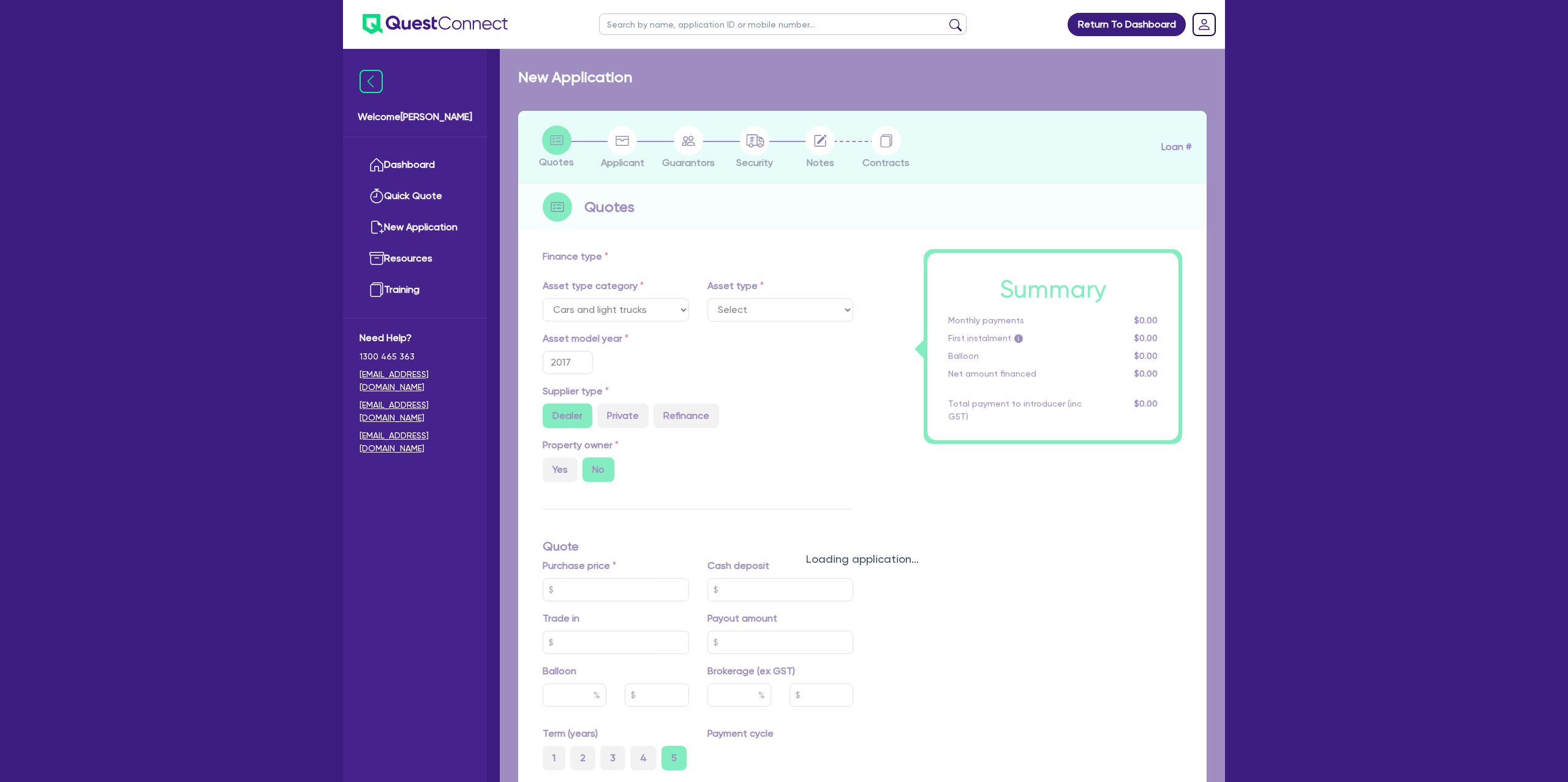
type input "6"
type input "2,531.67"
type input "12.49"
type input "1,400"
select select "PASSENGER_VEHICLES"
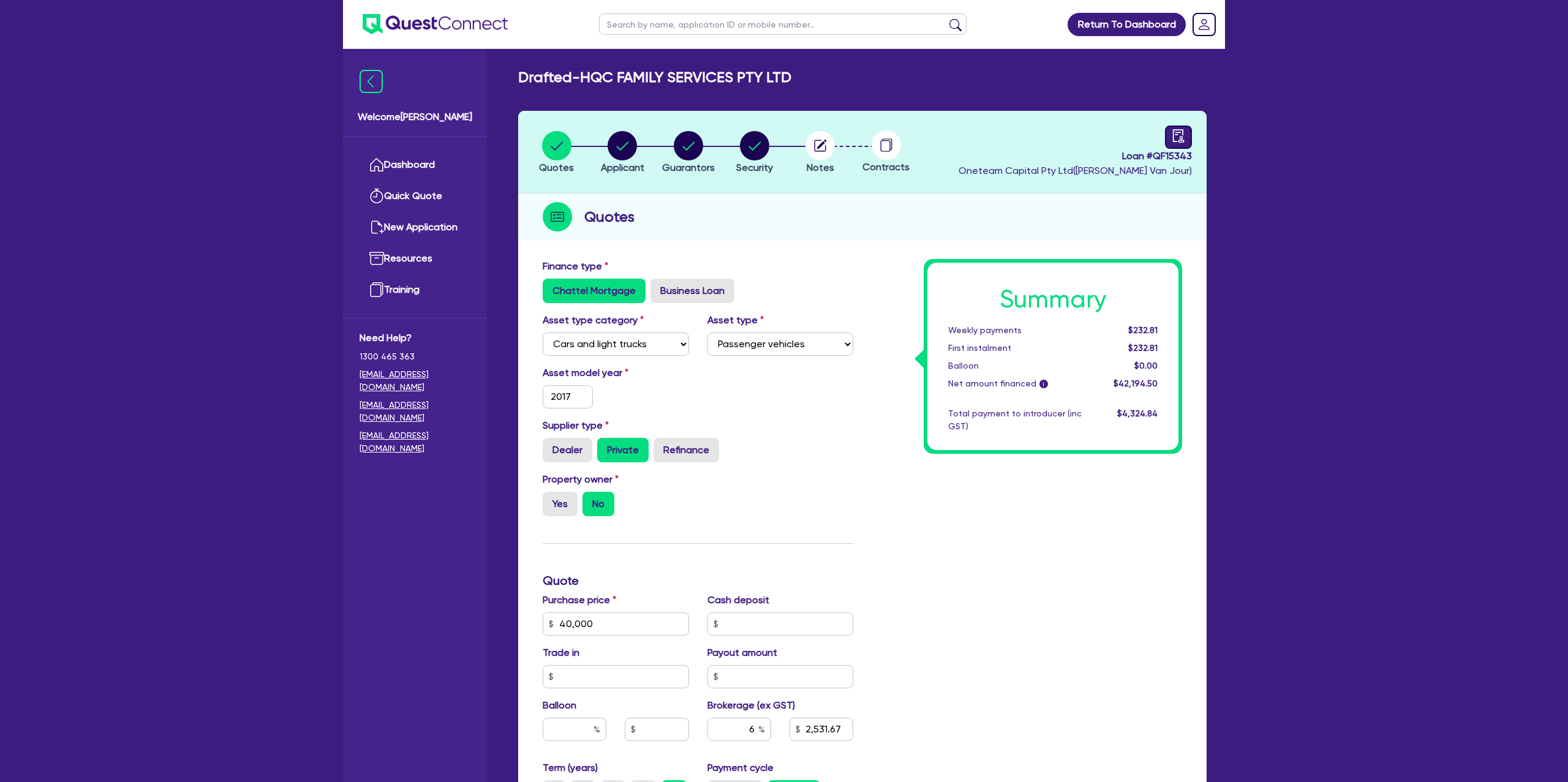
click at [1174, 131] on icon "audit" at bounding box center [1178, 135] width 13 height 13
select select "DRAFTED_NEW"
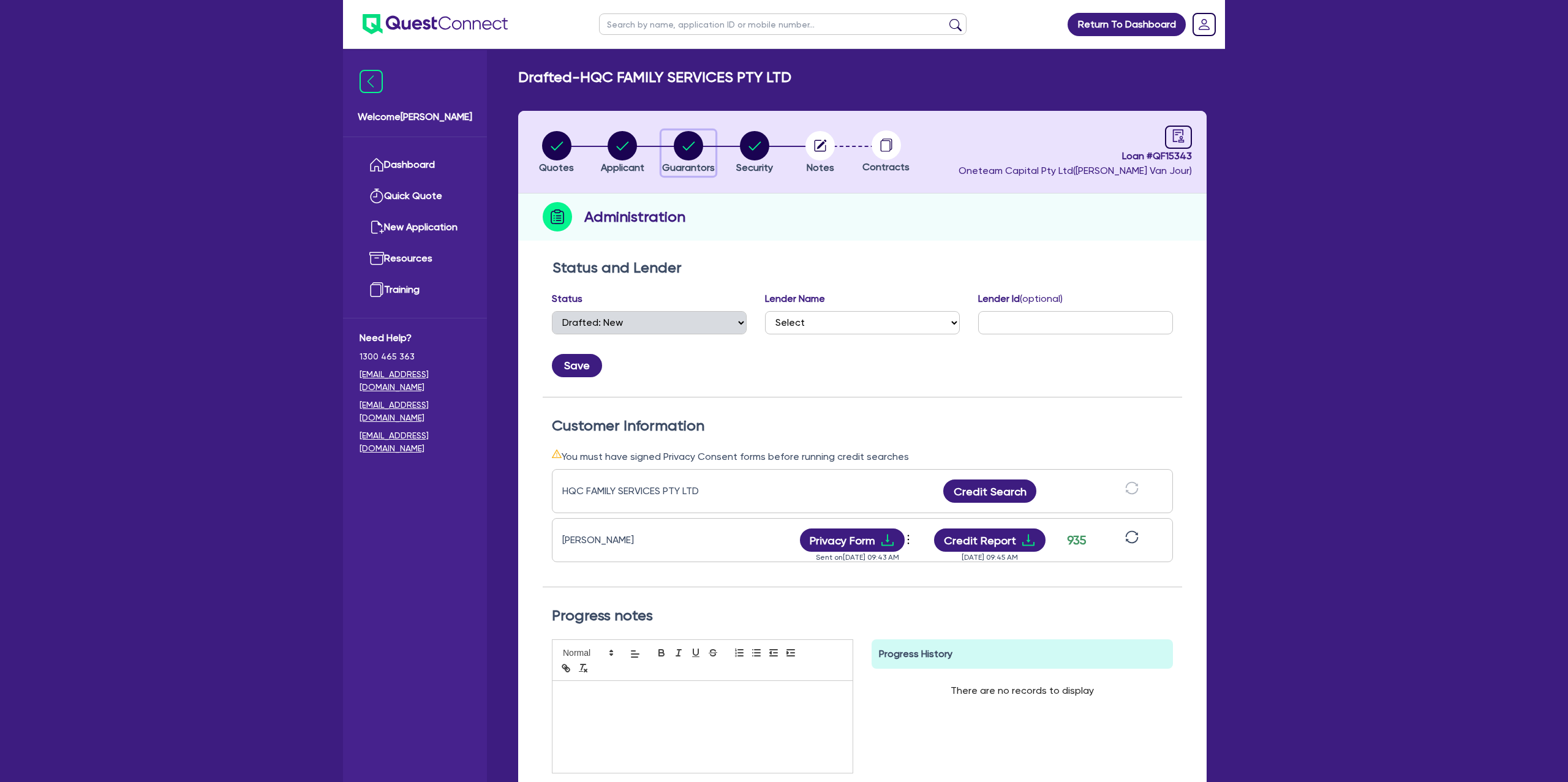
click at [696, 149] on circle "button" at bounding box center [688, 145] width 29 height 29
select select "MRS"
select select "NSW"
select select "MARRIED"
select select "CASH"
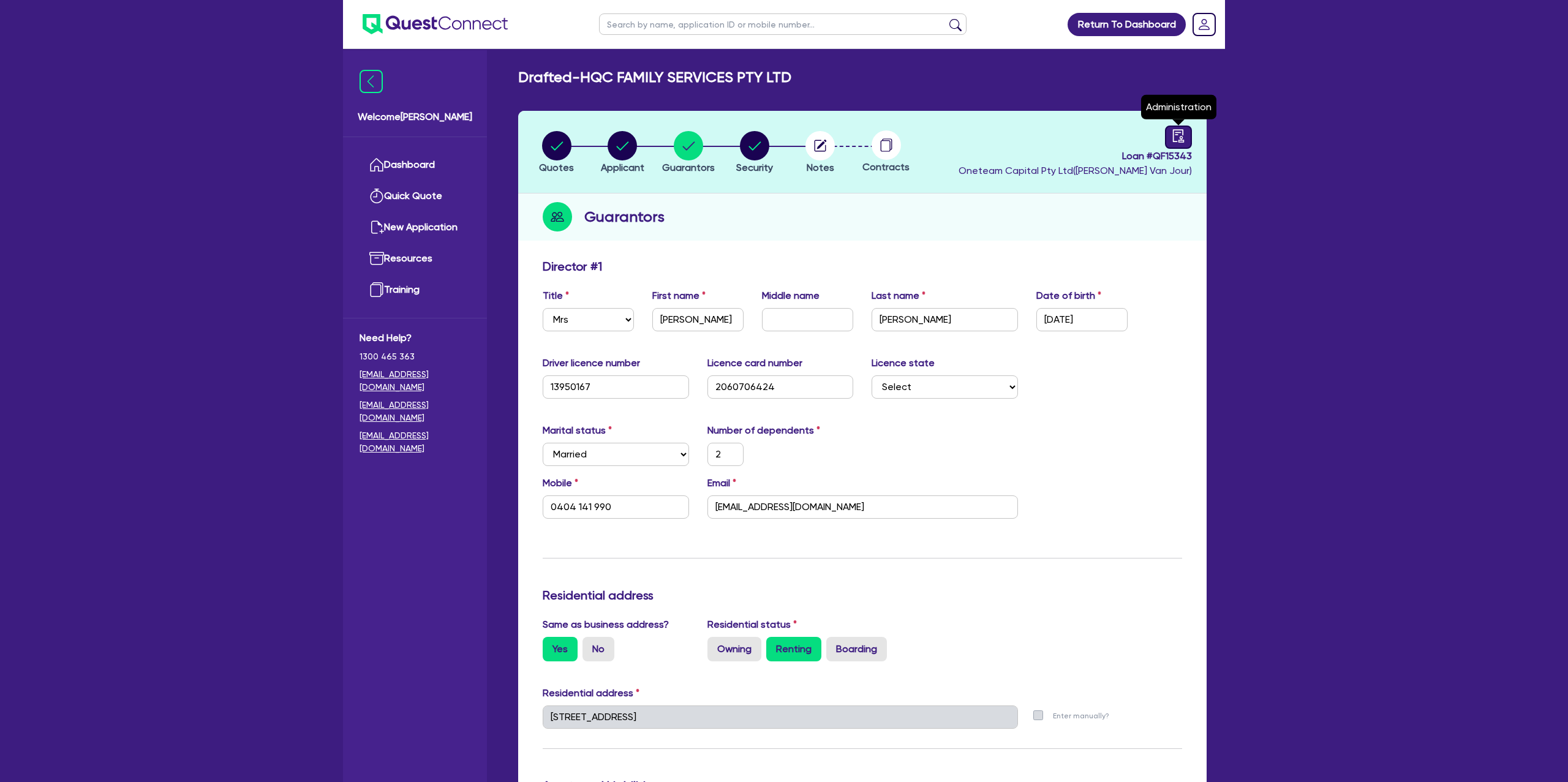
click at [1180, 136] on icon "audit" at bounding box center [1178, 135] width 11 height 13
select select "DRAFTED_NEW"
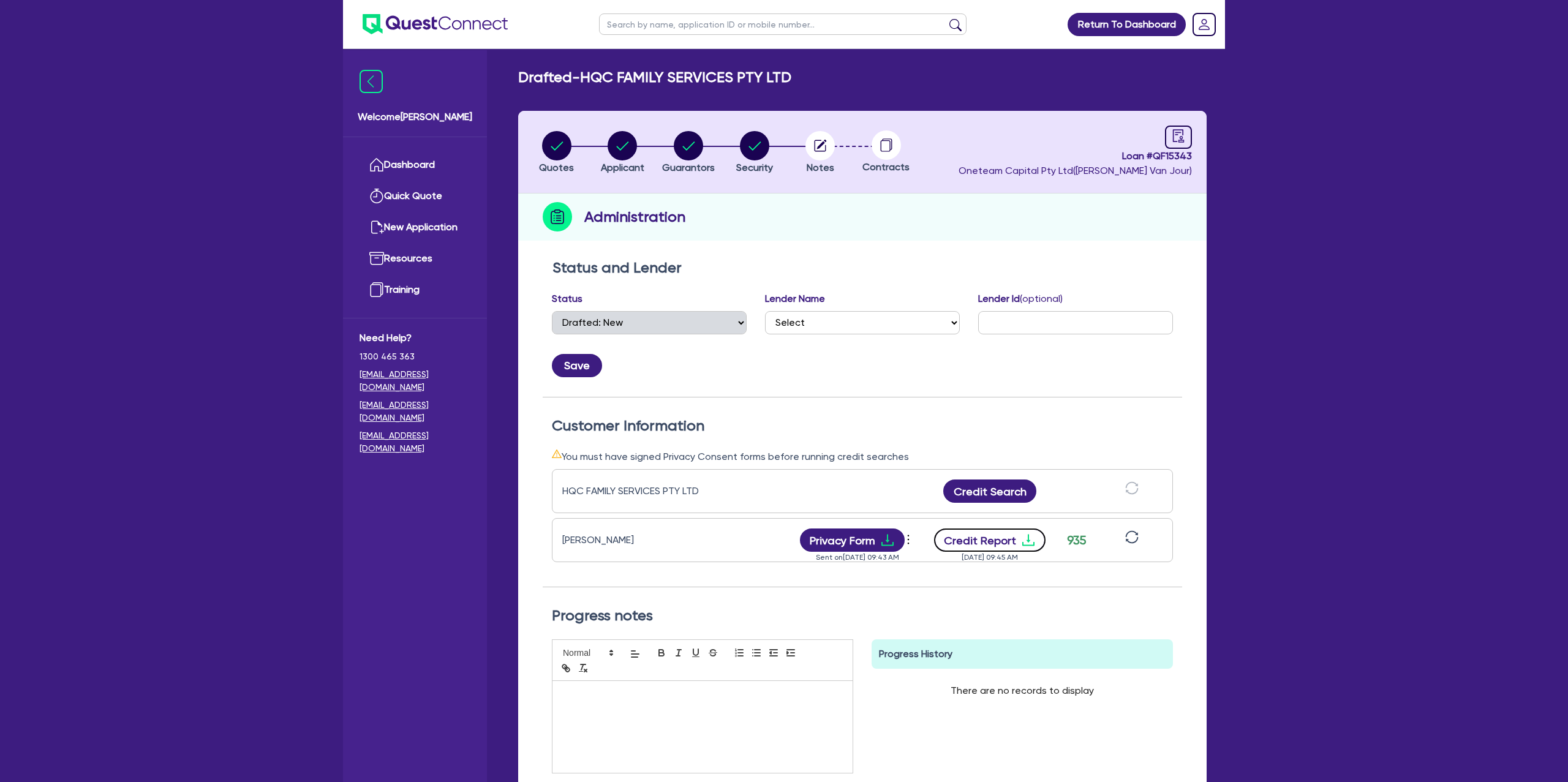
click at [1022, 537] on icon "download" at bounding box center [1029, 540] width 15 height 15
click at [820, 133] on circle "button" at bounding box center [820, 145] width 29 height 29
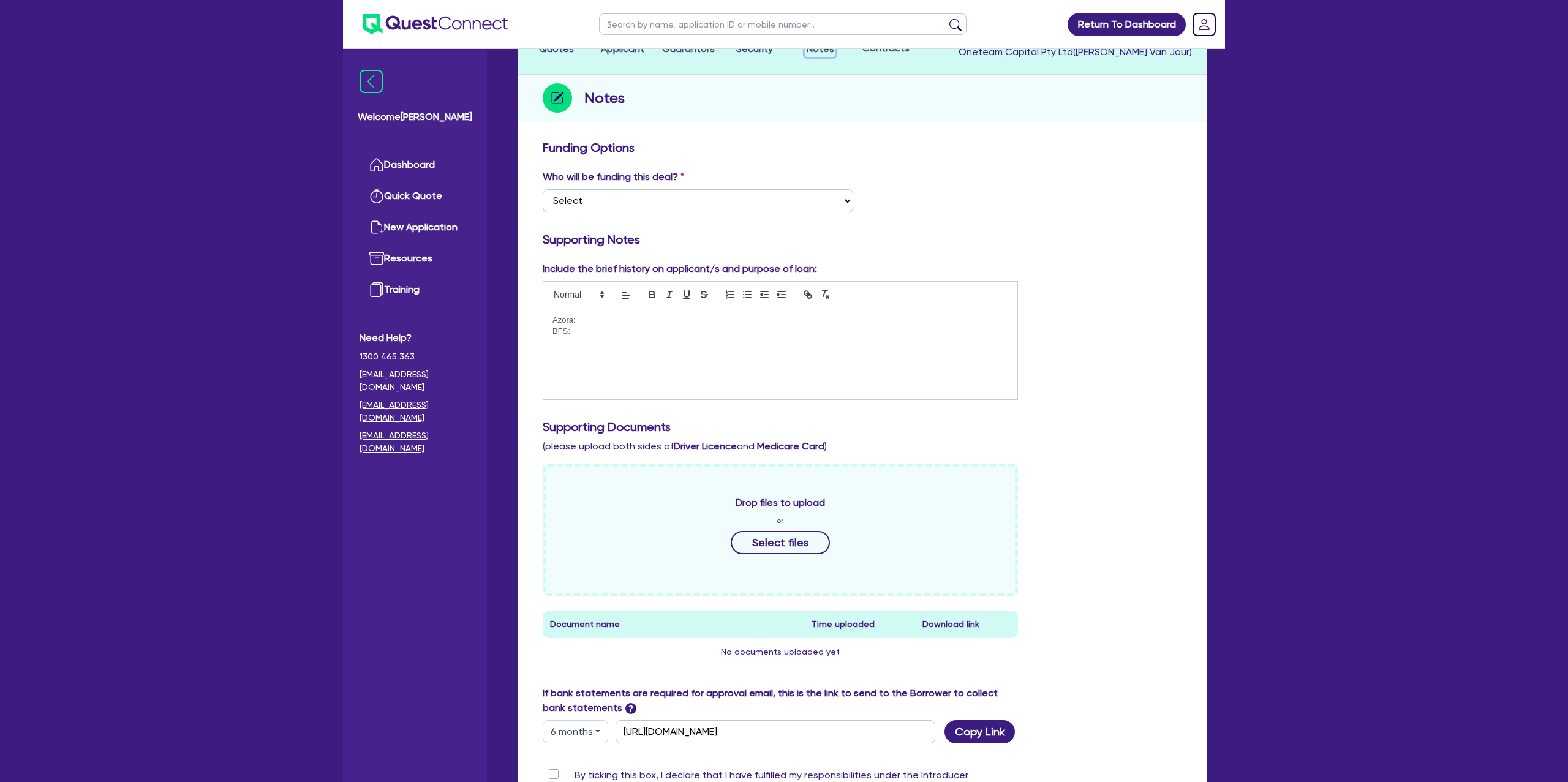
scroll to position [123, 0]
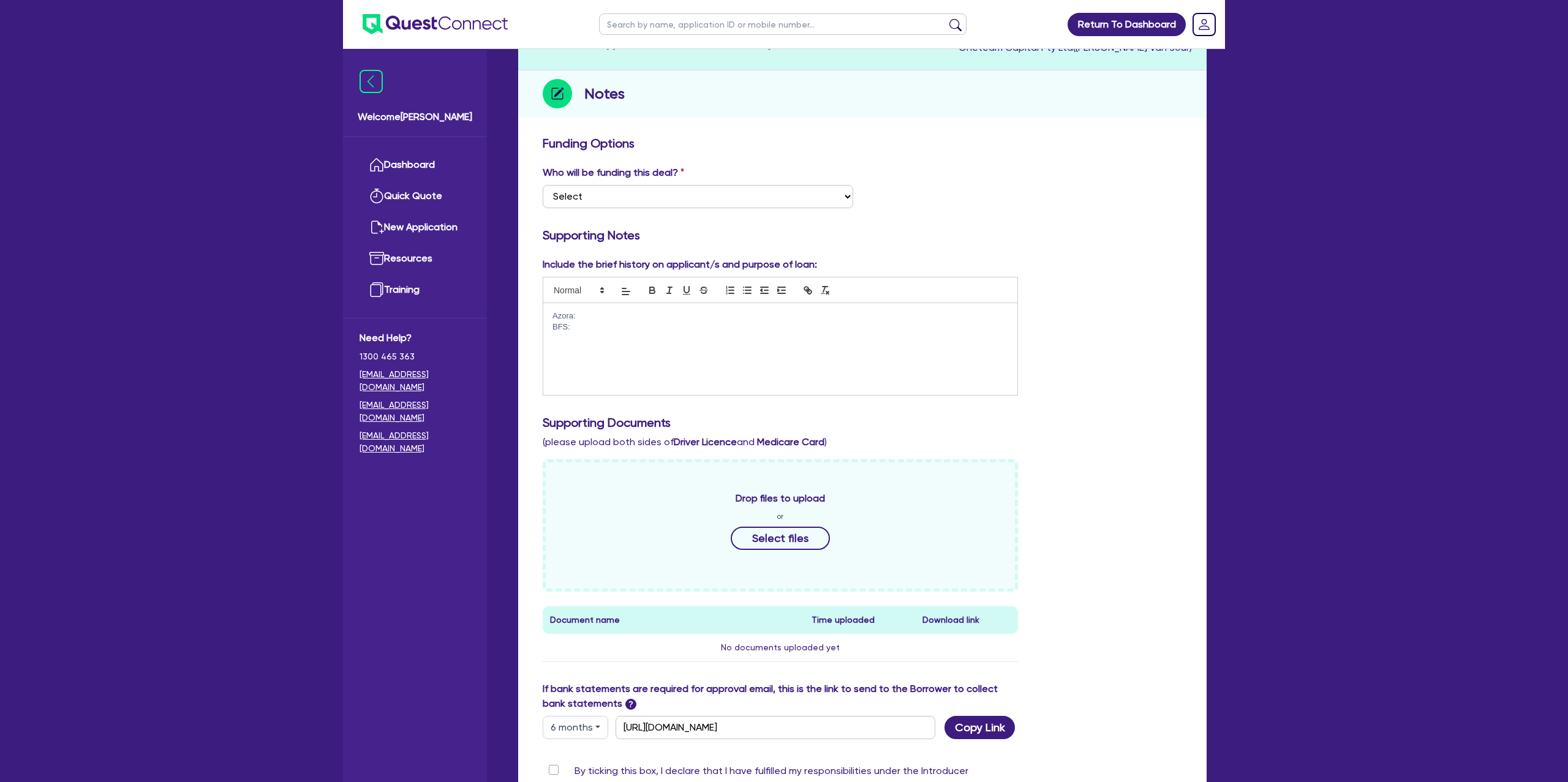
click at [612, 323] on p "BFS:" at bounding box center [780, 327] width 456 height 11
click at [578, 316] on p "Azora:" at bounding box center [780, 315] width 456 height 11
click at [656, 334] on div "Azora: Liberty: Banks" at bounding box center [780, 349] width 475 height 92
click at [614, 320] on p "Azora:" at bounding box center [780, 315] width 456 height 11
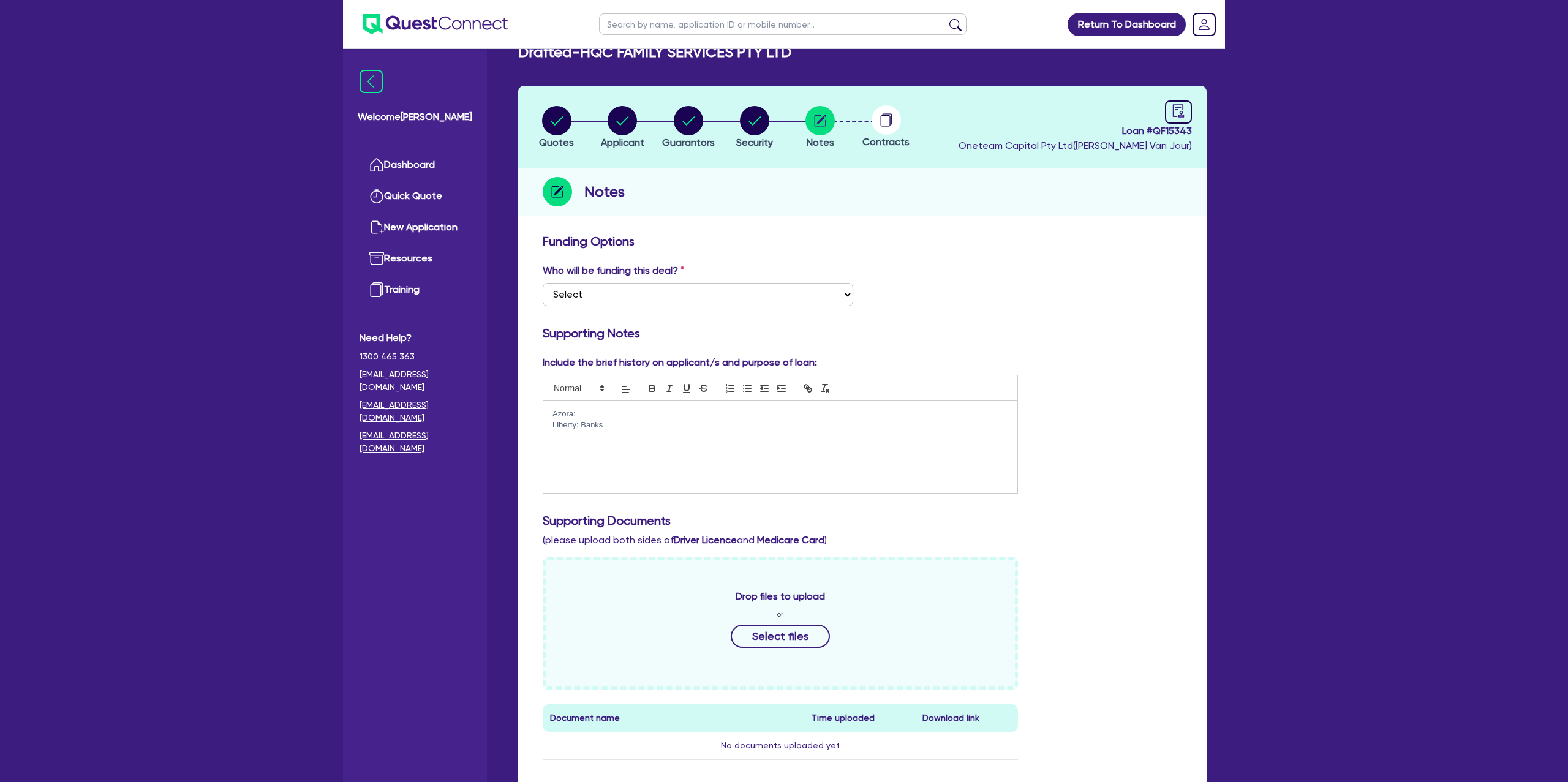
scroll to position [0, 0]
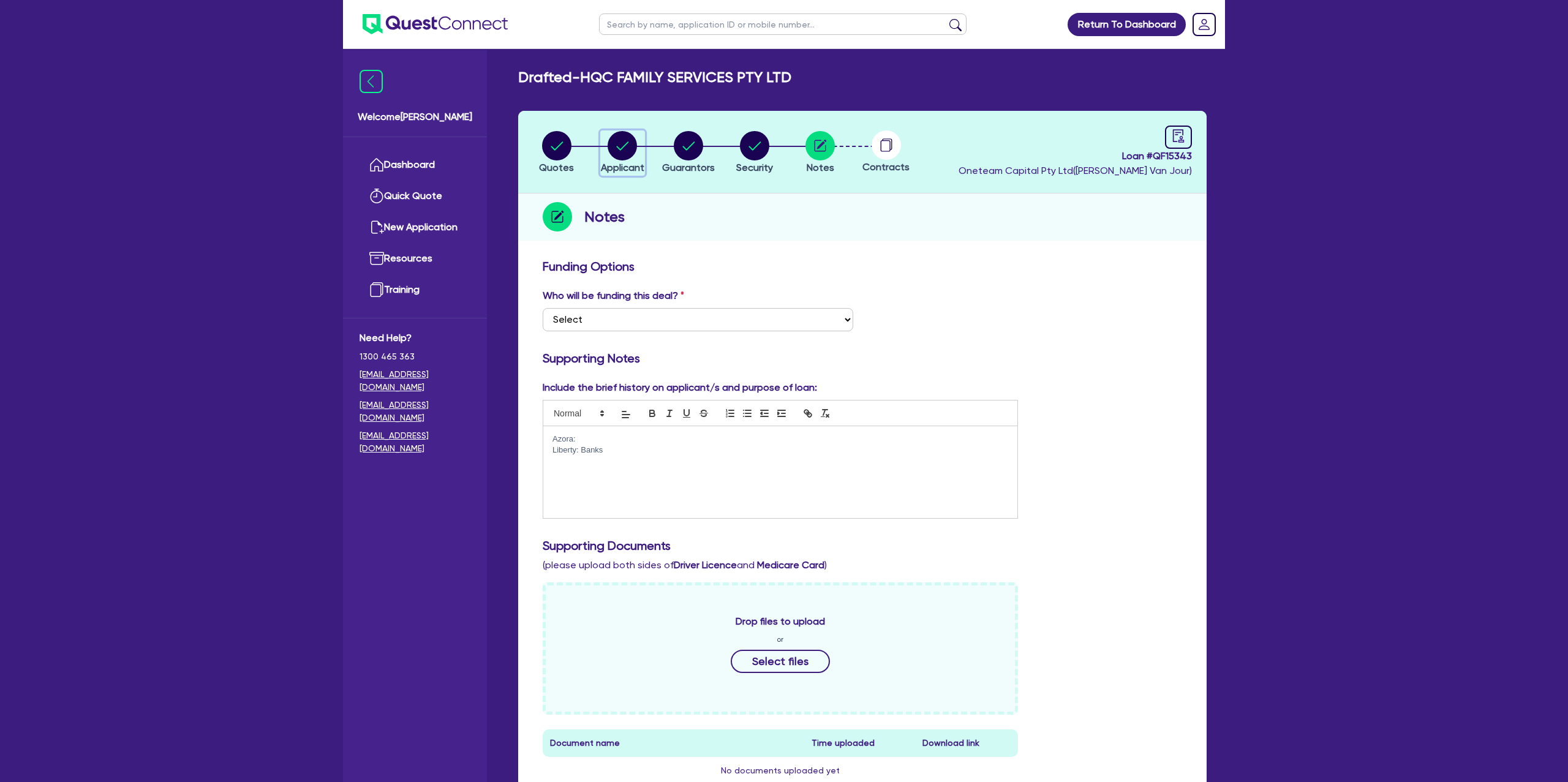
click at [620, 145] on circle "button" at bounding box center [622, 145] width 29 height 29
select select "COMPANY"
select select "ACCOMODATION_FOOD"
select select "HOTELS"
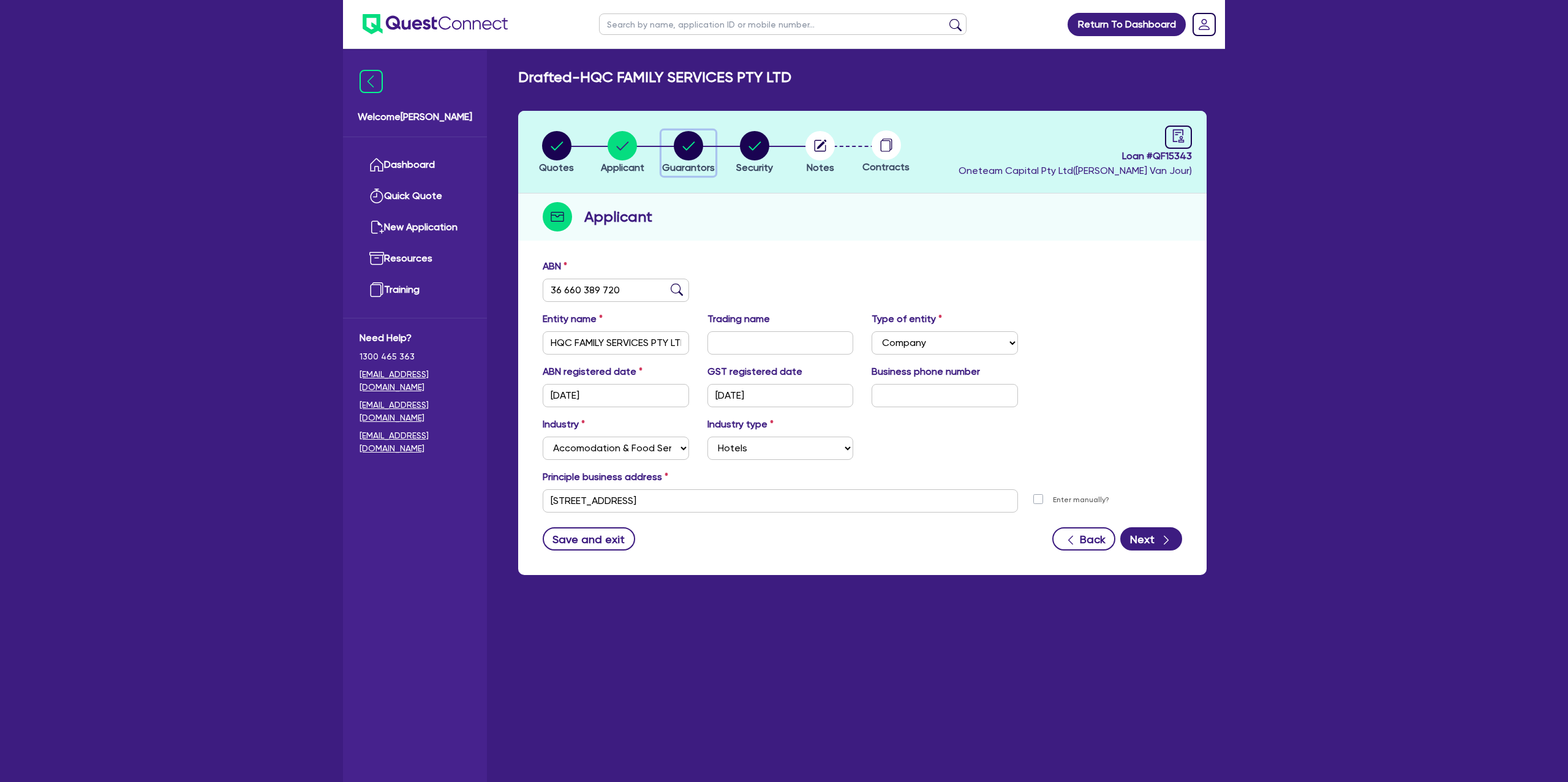
click at [668, 147] on div "button" at bounding box center [689, 145] width 53 height 29
select select "MRS"
select select "NSW"
select select "MARRIED"
select select "CASH"
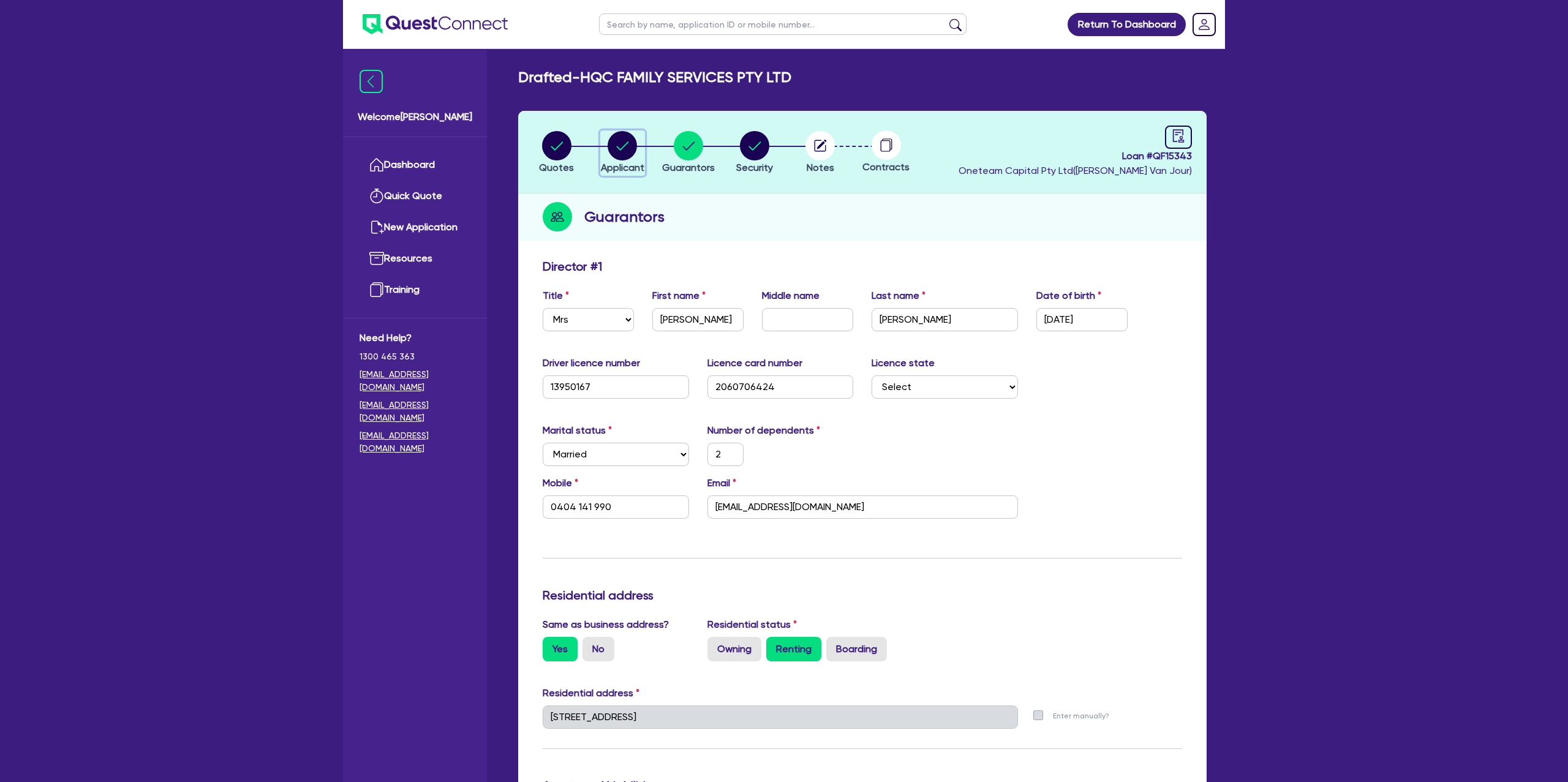
click at [635, 150] on circle "button" at bounding box center [622, 145] width 29 height 29
select select "COMPANY"
select select "ACCOMODATION_FOOD"
select select "HOTELS"
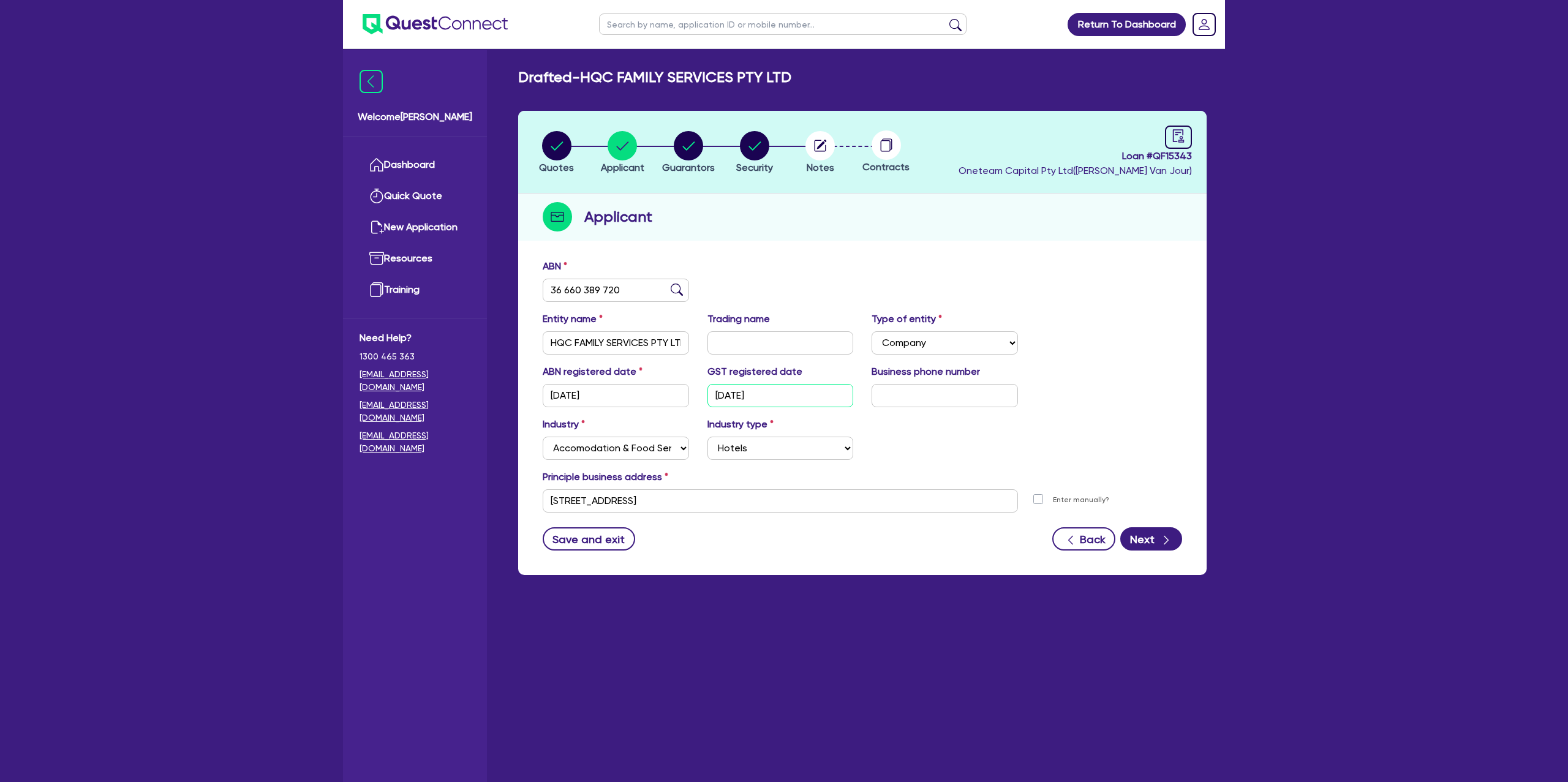
drag, startPoint x: 714, startPoint y: 394, endPoint x: 806, endPoint y: 386, distance: 92.3
click at [792, 391] on input "15/02/2025" at bounding box center [781, 396] width 147 height 23
click at [1143, 329] on div "Entity name HQC FAMILY SERVICES PTY LTD Trading name Type of entity Select Sole…" at bounding box center [863, 338] width 658 height 53
click at [1177, 139] on icon "audit" at bounding box center [1178, 135] width 13 height 13
select select "DRAFTED_NEW"
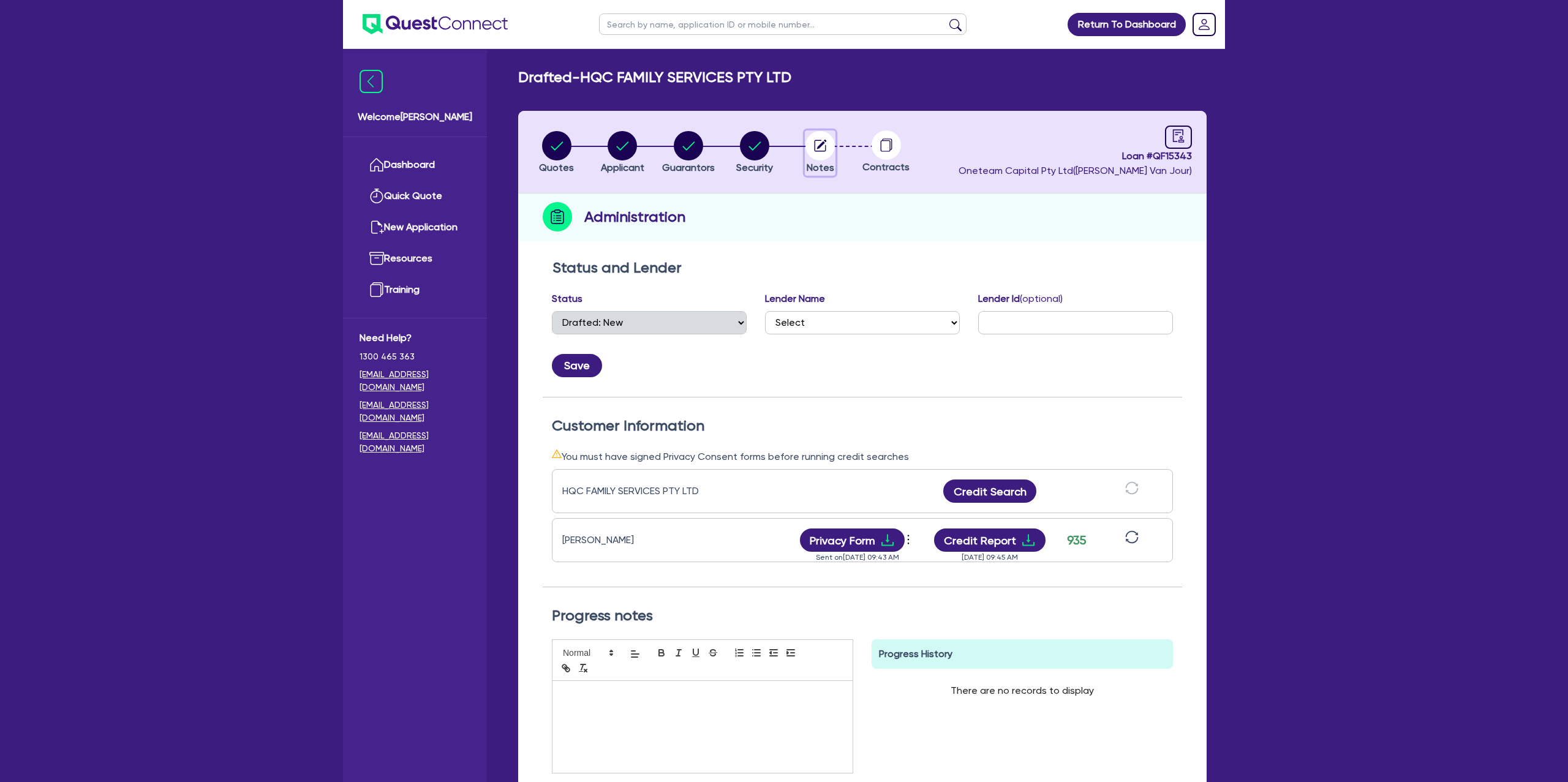
click at [818, 144] on circle "button" at bounding box center [820, 145] width 29 height 29
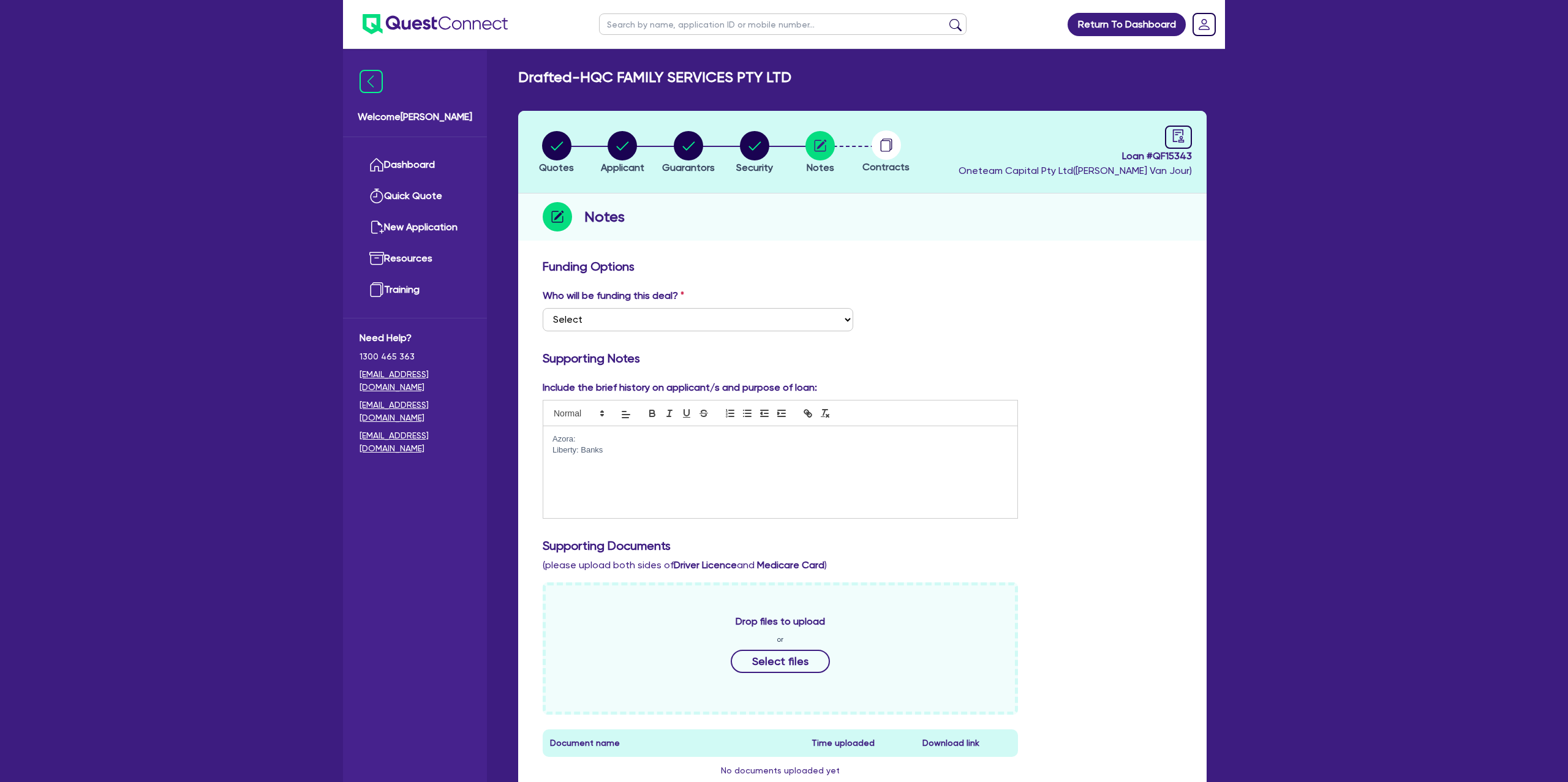
click at [615, 452] on p "Liberty: Banks" at bounding box center [780, 450] width 456 height 11
click at [596, 432] on div "Azora: Liberty: Banks" at bounding box center [780, 472] width 475 height 92
click at [596, 436] on p "Azora:" at bounding box center [780, 439] width 456 height 11
click at [578, 438] on p "Azora: 35000" at bounding box center [780, 439] width 456 height 11
click at [631, 446] on p "Liberty: Banks" at bounding box center [780, 450] width 456 height 11
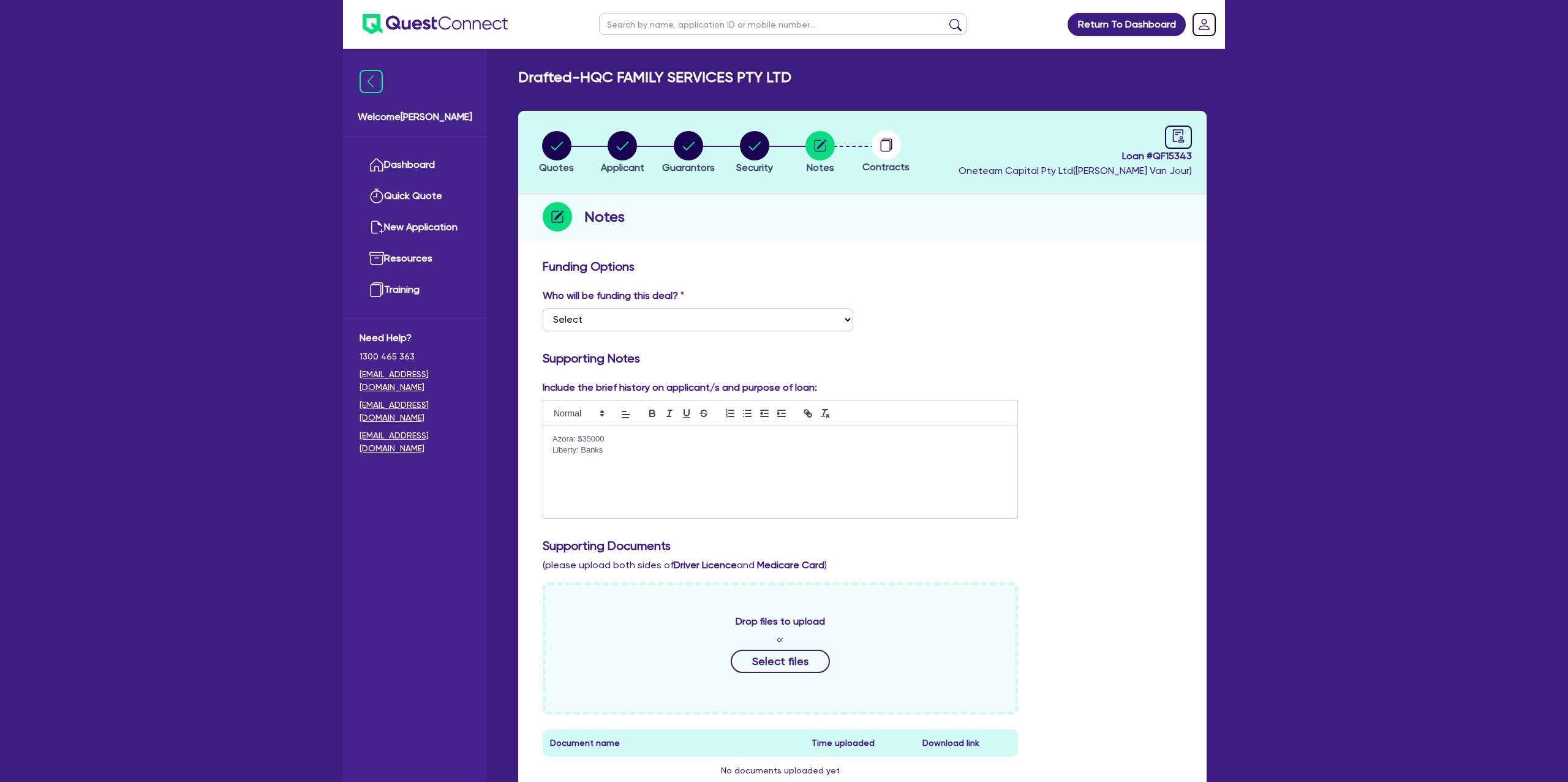
drag, startPoint x: 1048, startPoint y: 323, endPoint x: 1041, endPoint y: 325, distance: 7.3
click at [1047, 324] on div "Who will be funding this deal? Select I want Quest to fund 100% I will fund 100…" at bounding box center [863, 315] width 658 height 53
click at [672, 462] on div "Azora: $35000 Liberty: Banks" at bounding box center [780, 472] width 475 height 92
click at [415, 171] on link "Dashboard" at bounding box center [415, 164] width 110 height 31
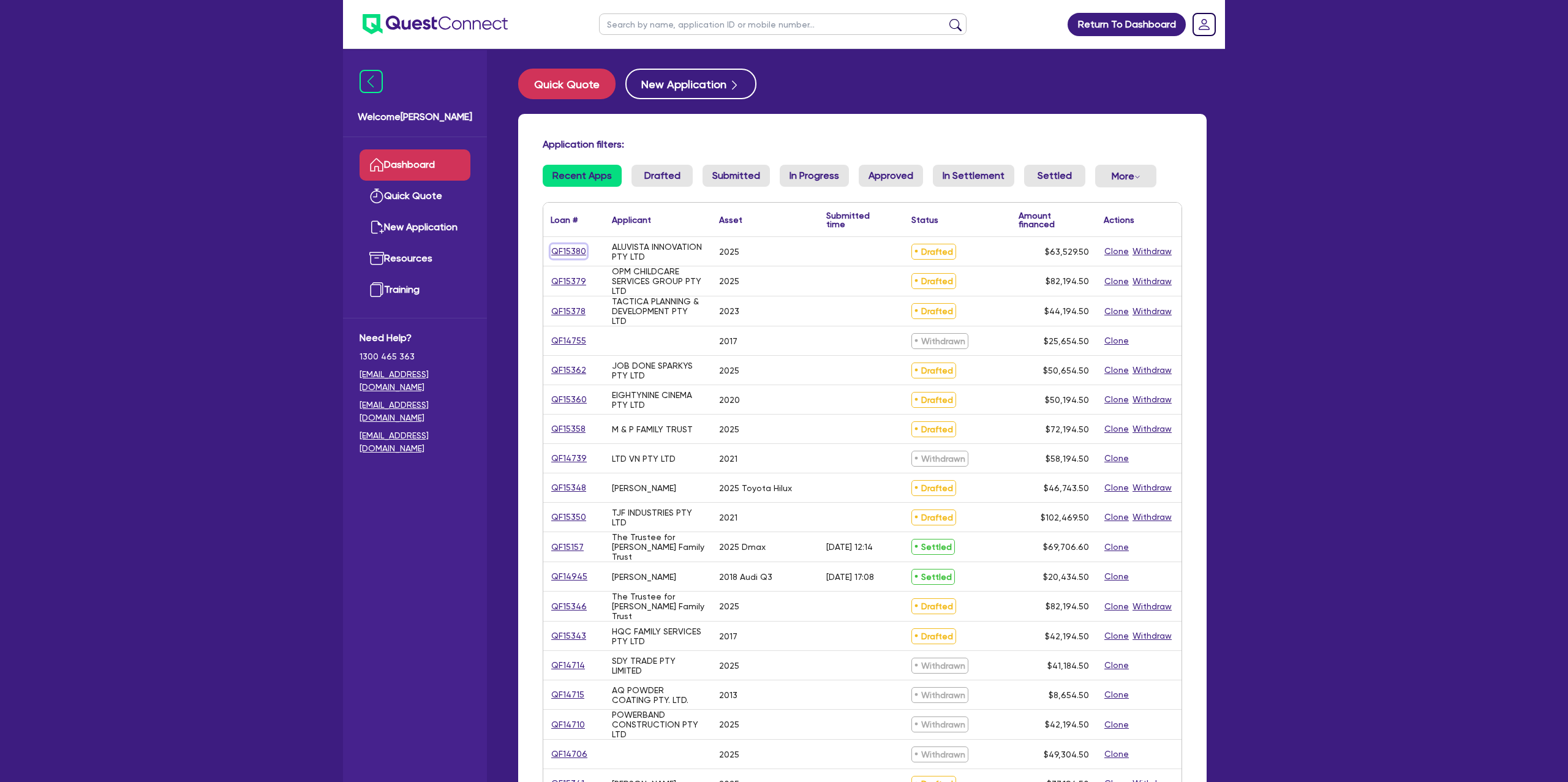
click at [584, 248] on link "QF15380" at bounding box center [568, 252] width 36 height 14
select select "CARS_AND_LIGHT_TRUCKS"
select select "PASSENGER_VEHICLES"
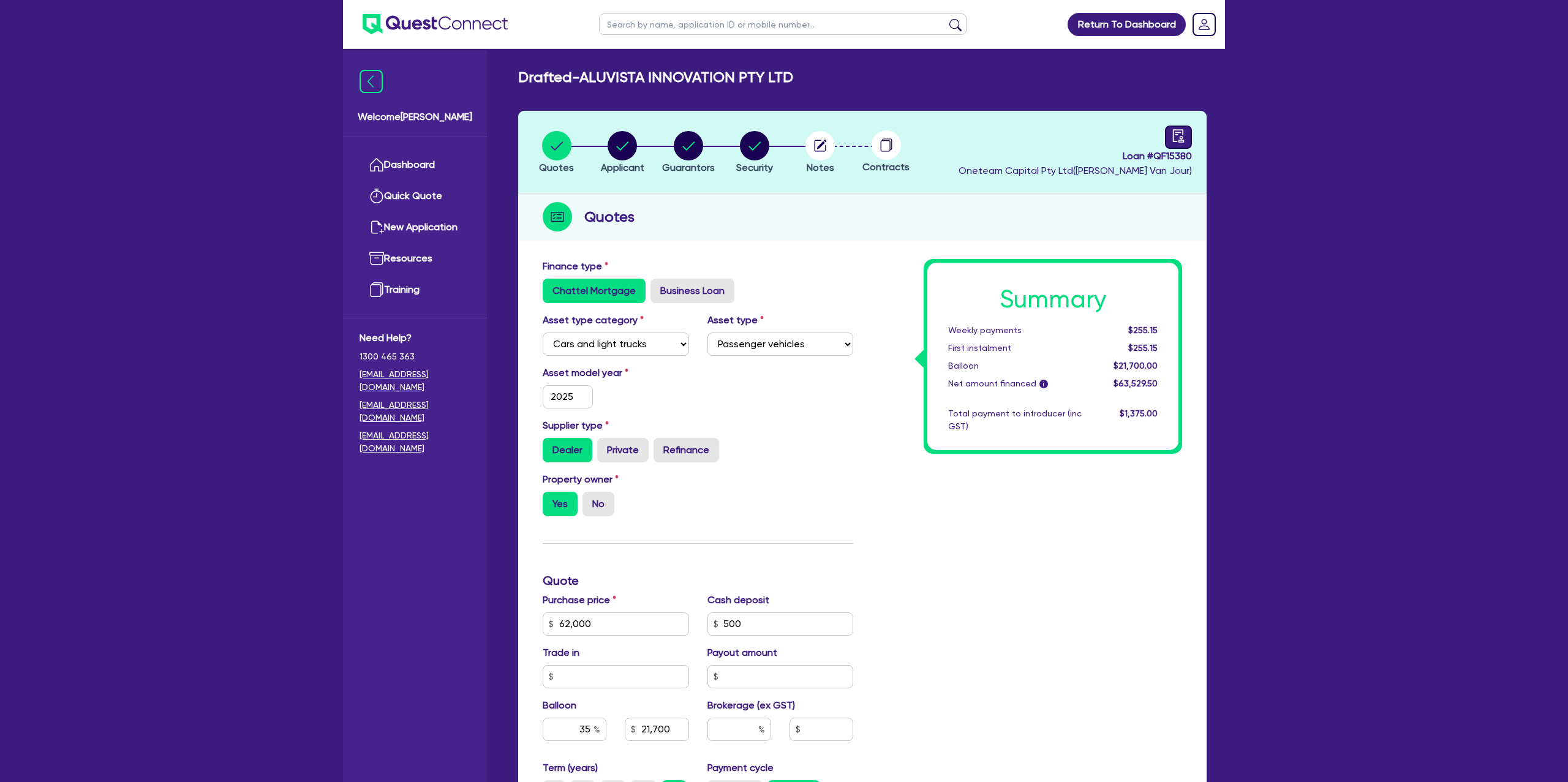
click at [1167, 131] on div "Loan # QF15380 Oneteam Capital Pty Ltd ( Gabriel Van Jour )" at bounding box center [1076, 152] width 233 height 53
click at [1189, 134] on link at bounding box center [1178, 137] width 27 height 23
select select "DRAFTED_NEW"
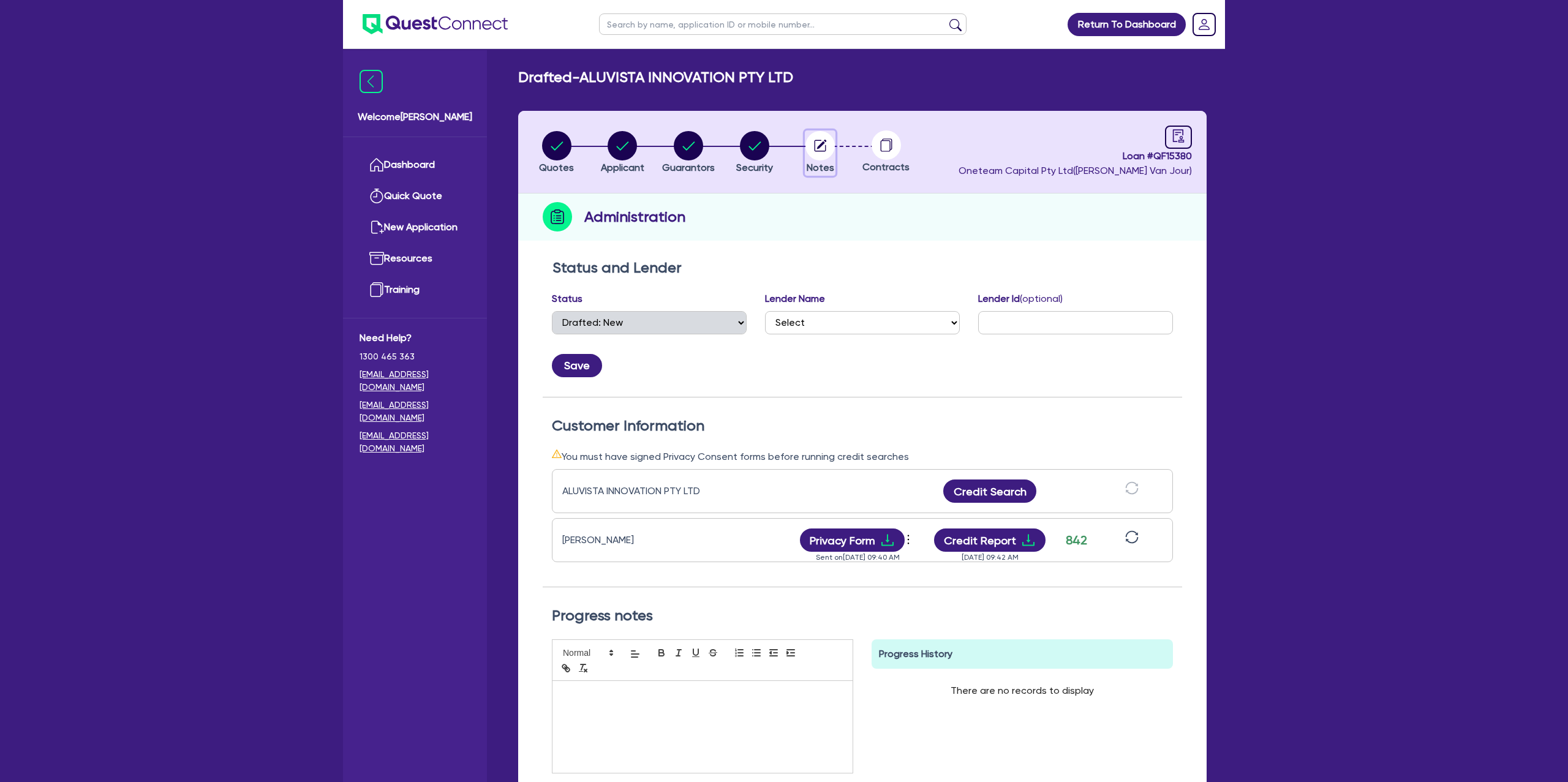
click at [831, 143] on circle "button" at bounding box center [820, 145] width 29 height 29
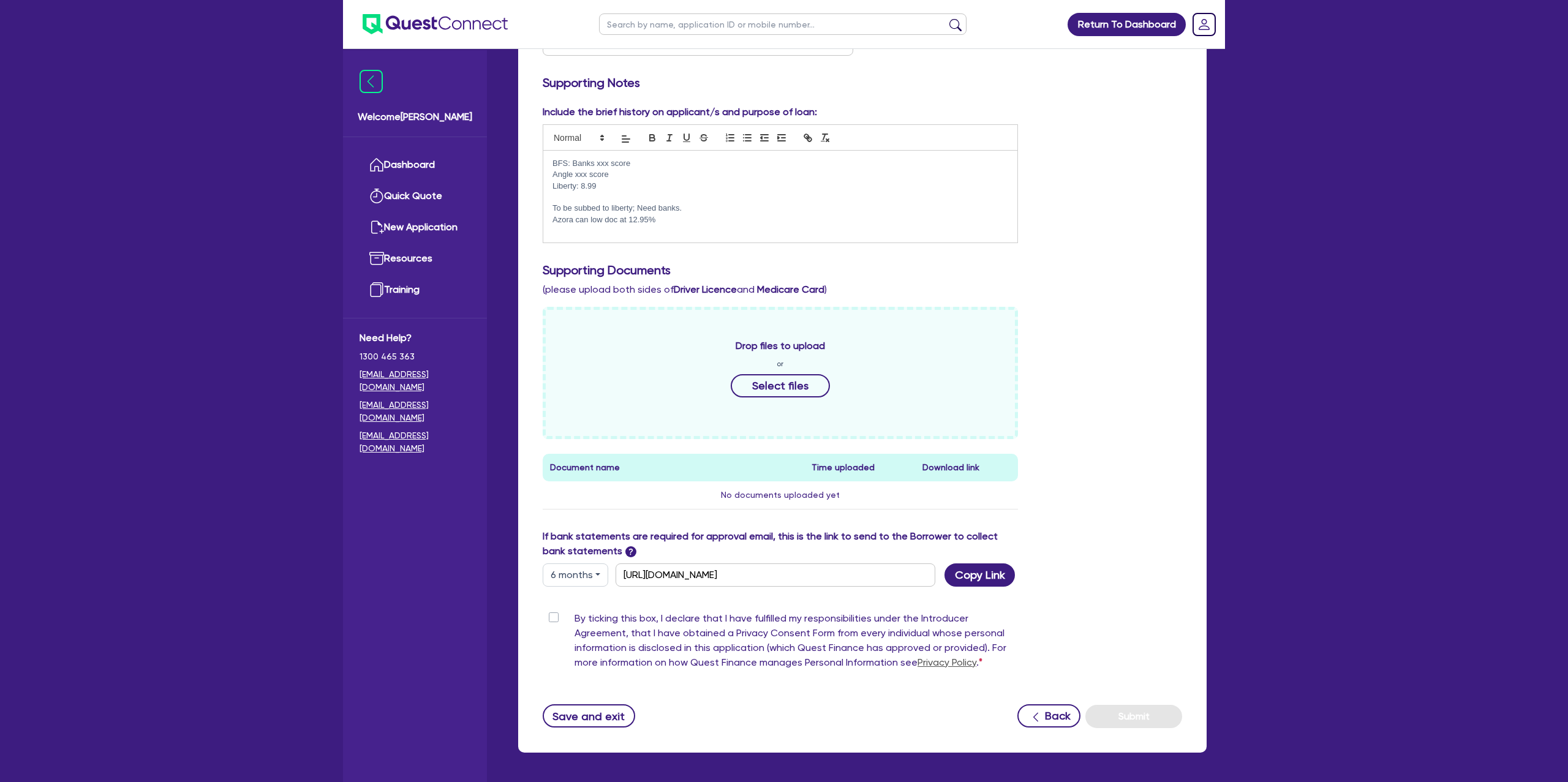
scroll to position [322, 0]
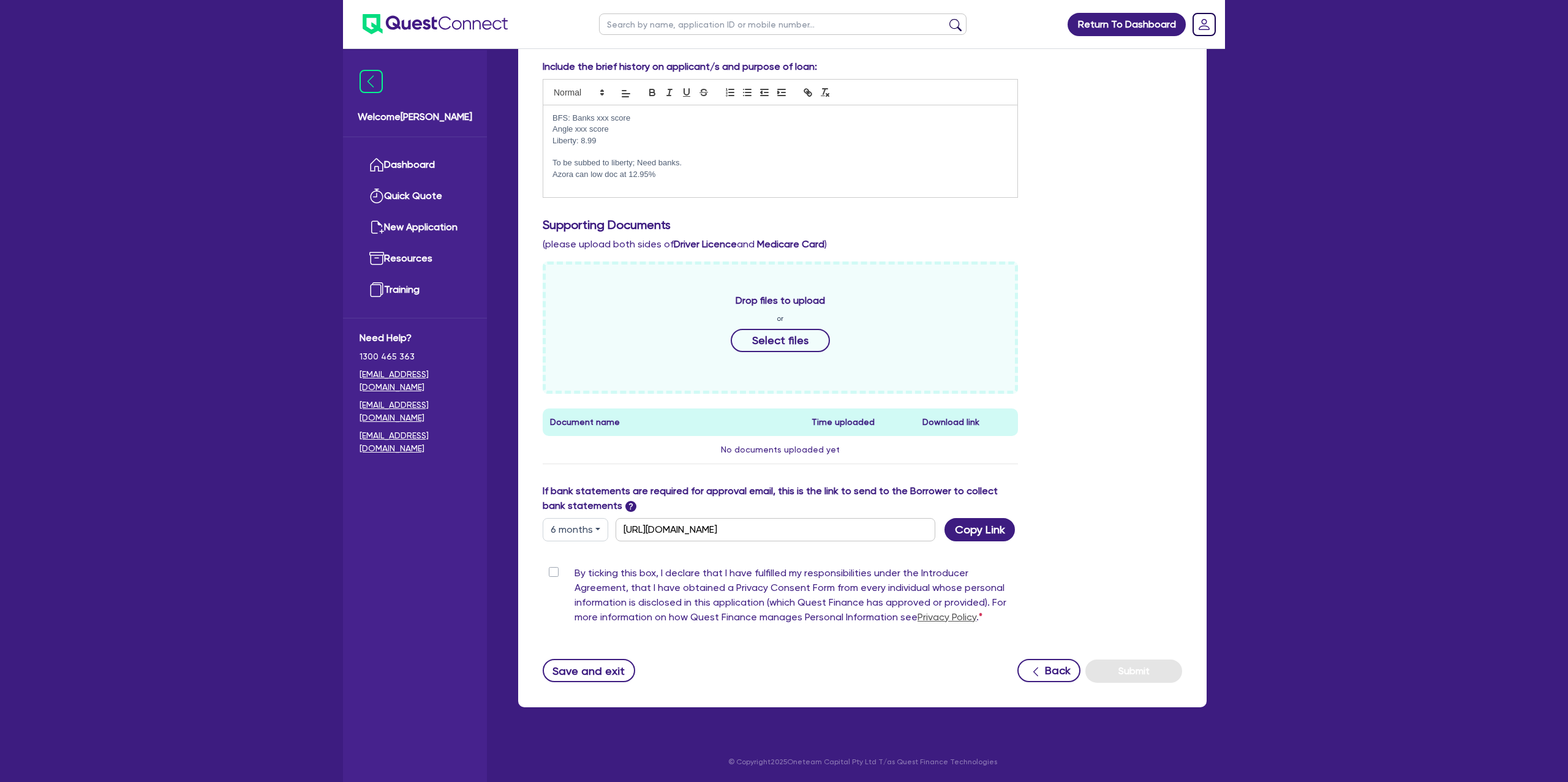
click at [582, 519] on button "6 months" at bounding box center [575, 529] width 65 height 23
click at [580, 528] on button "6 months" at bounding box center [575, 529] width 65 height 23
drag, startPoint x: 594, startPoint y: 522, endPoint x: 582, endPoint y: 536, distance: 18.4
click at [590, 523] on button "6 months" at bounding box center [575, 529] width 65 height 23
click at [576, 552] on link "3 months" at bounding box center [592, 558] width 97 height 23
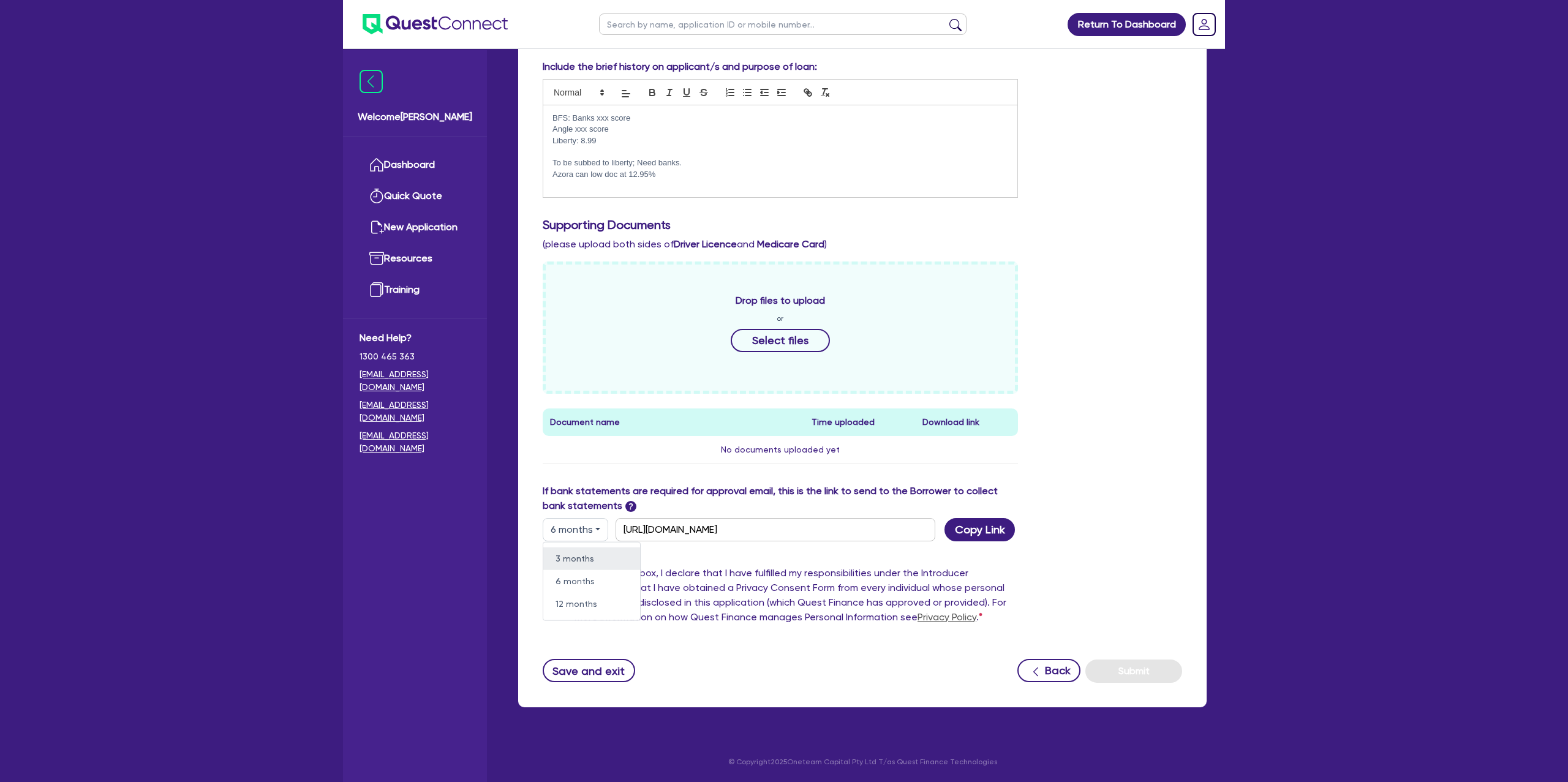
type input "https://scv.bankstatements.com.au/QUSE-QF15380"
click at [979, 522] on button "Copy Link" at bounding box center [980, 529] width 71 height 23
click at [600, 670] on button "Save and exit" at bounding box center [589, 671] width 93 height 23
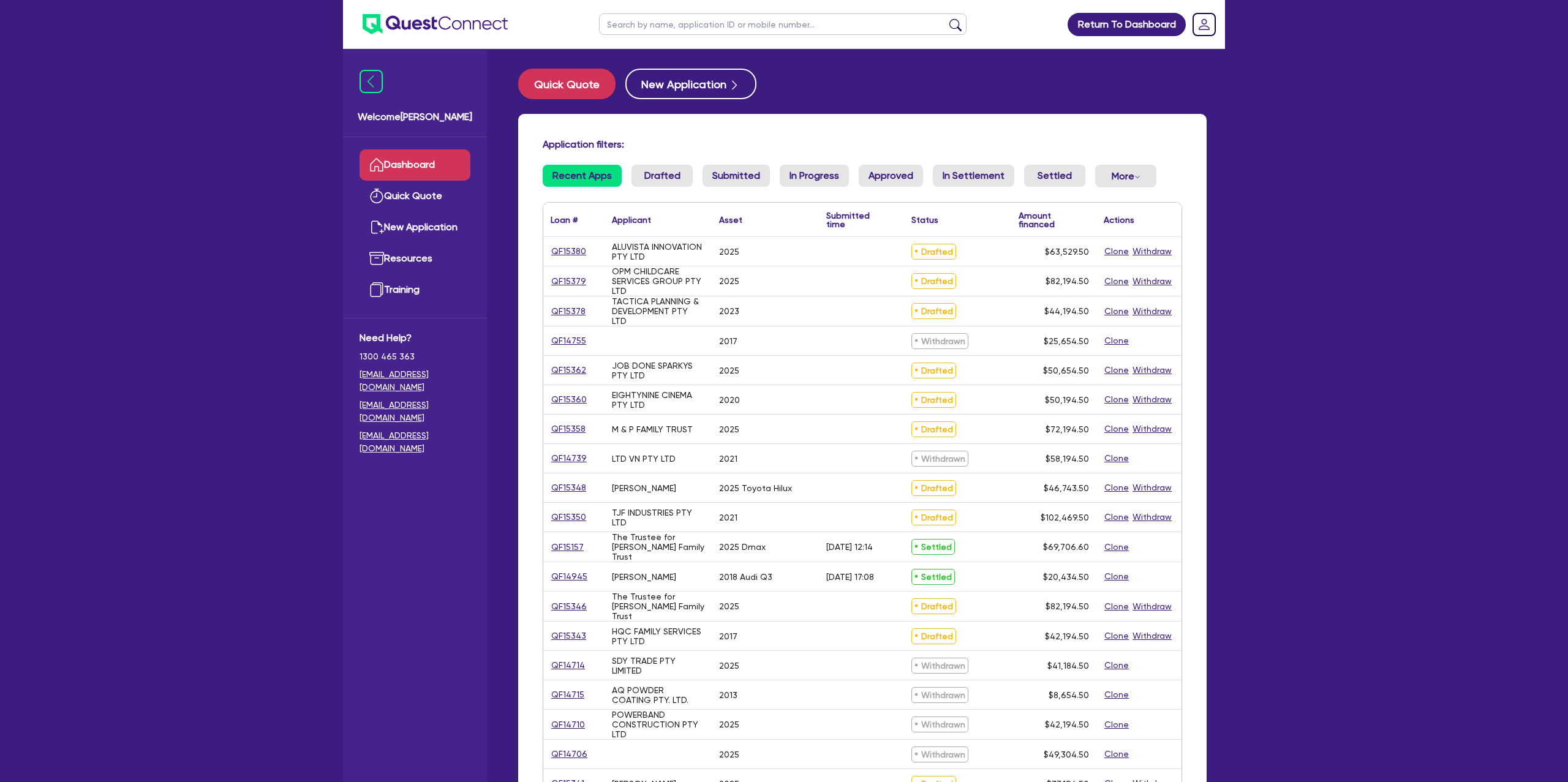
click at [711, 26] on input "text" at bounding box center [783, 24] width 368 height 21
click at [946, 19] on button "submit" at bounding box center [955, 27] width 19 height 17
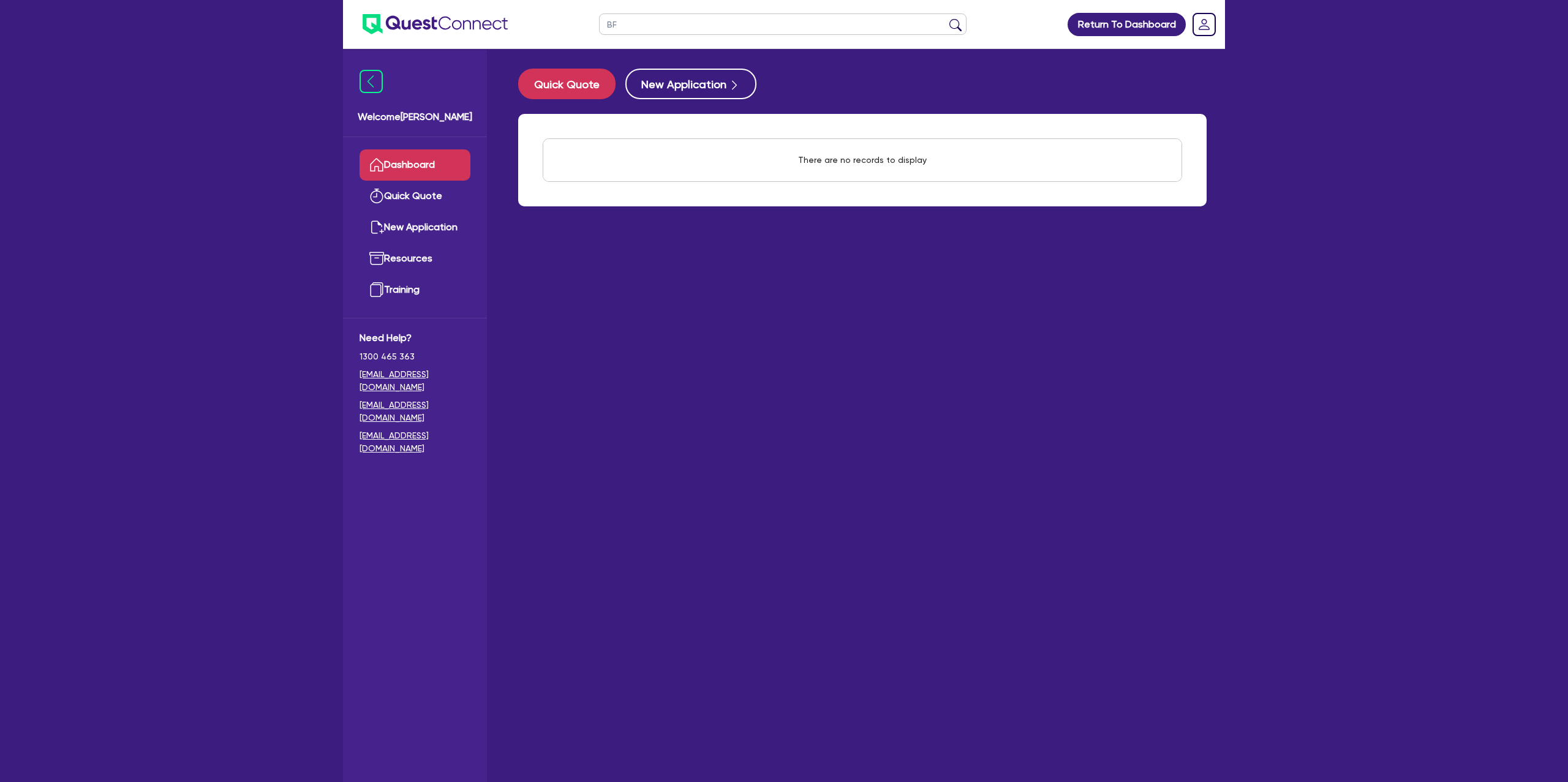
type input "B"
type input "Linda"
click at [946, 19] on button "submit" at bounding box center [955, 27] width 19 height 17
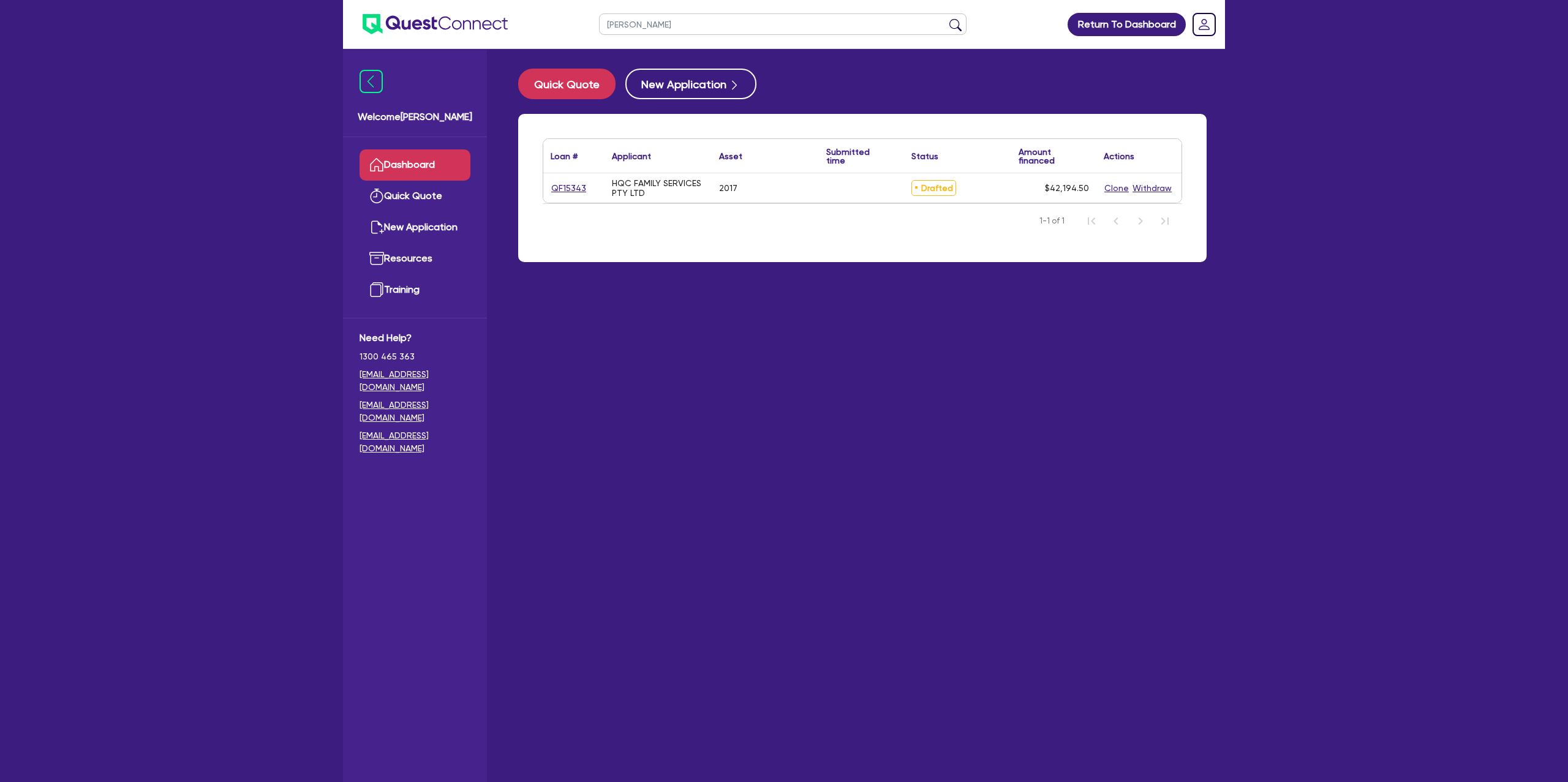
scroll to position [11, 0]
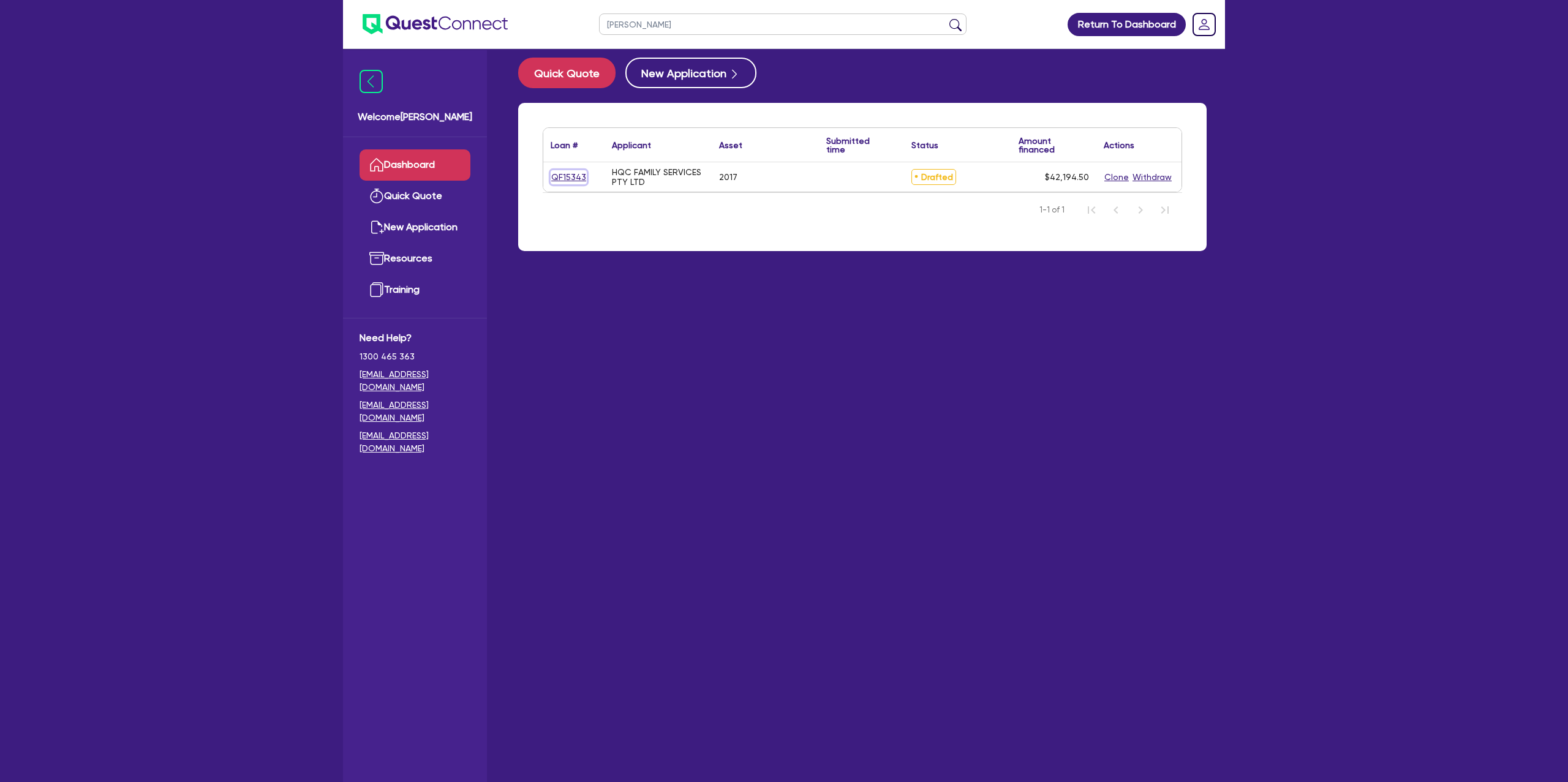
click at [578, 176] on link "QF15343" at bounding box center [568, 178] width 36 height 14
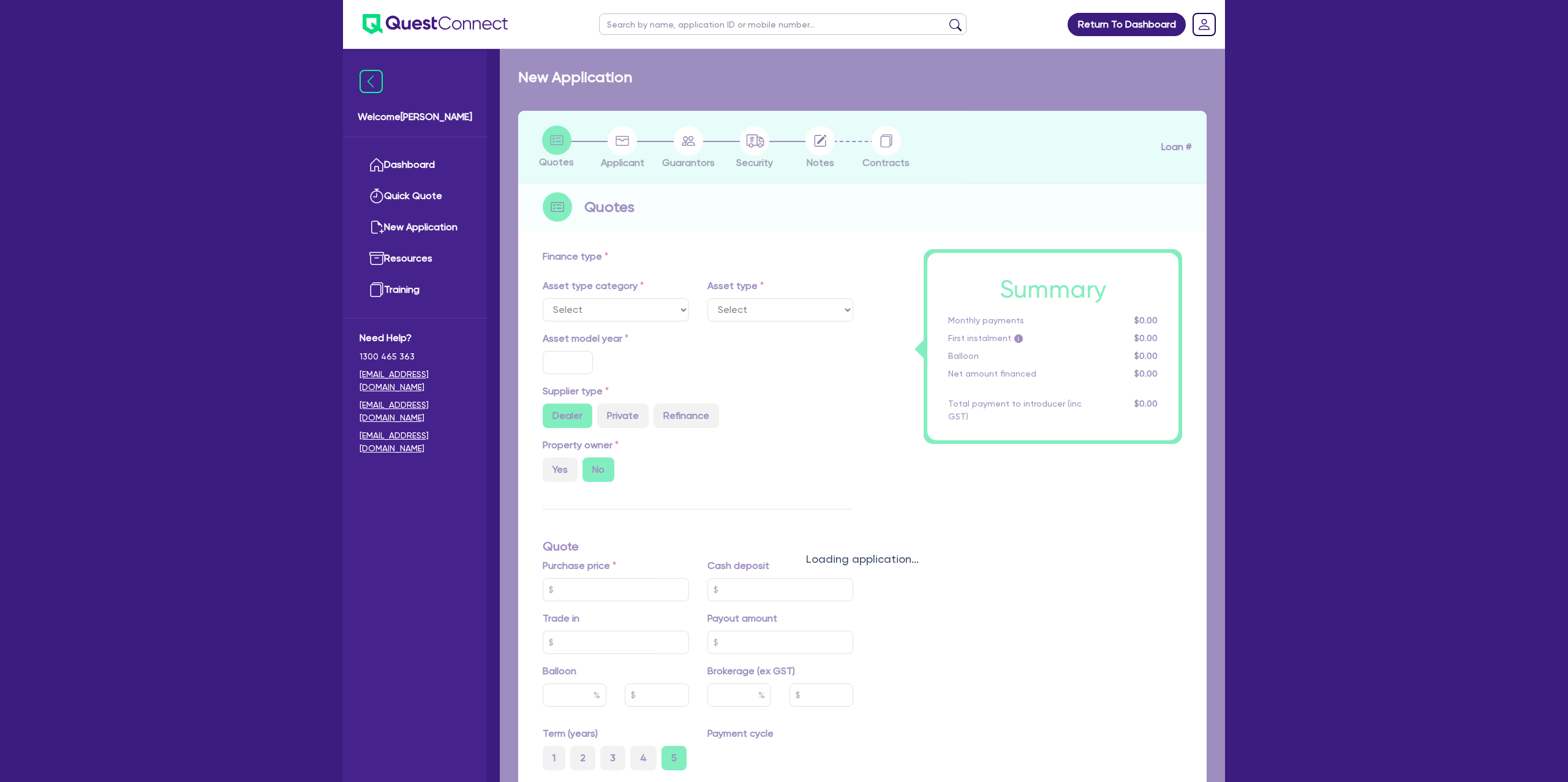
select select "CARS_AND_LIGHT_TRUCKS"
type input "2017"
radio input "false"
radio input "true"
type input "40,000"
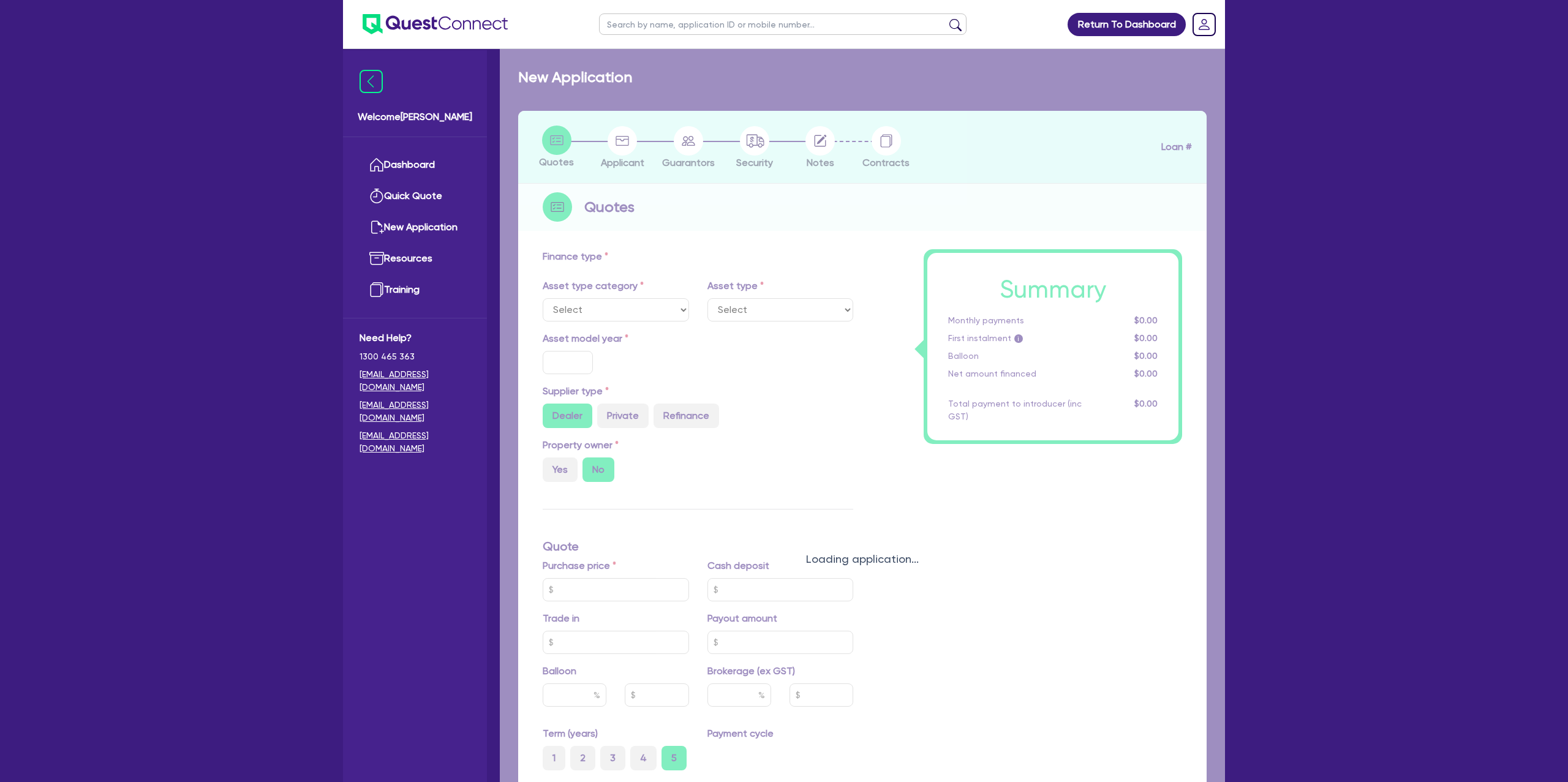
type input "6"
type input "2,531.67"
type input "12.49"
type input "1,400"
select select "PASSENGER_VEHICLES"
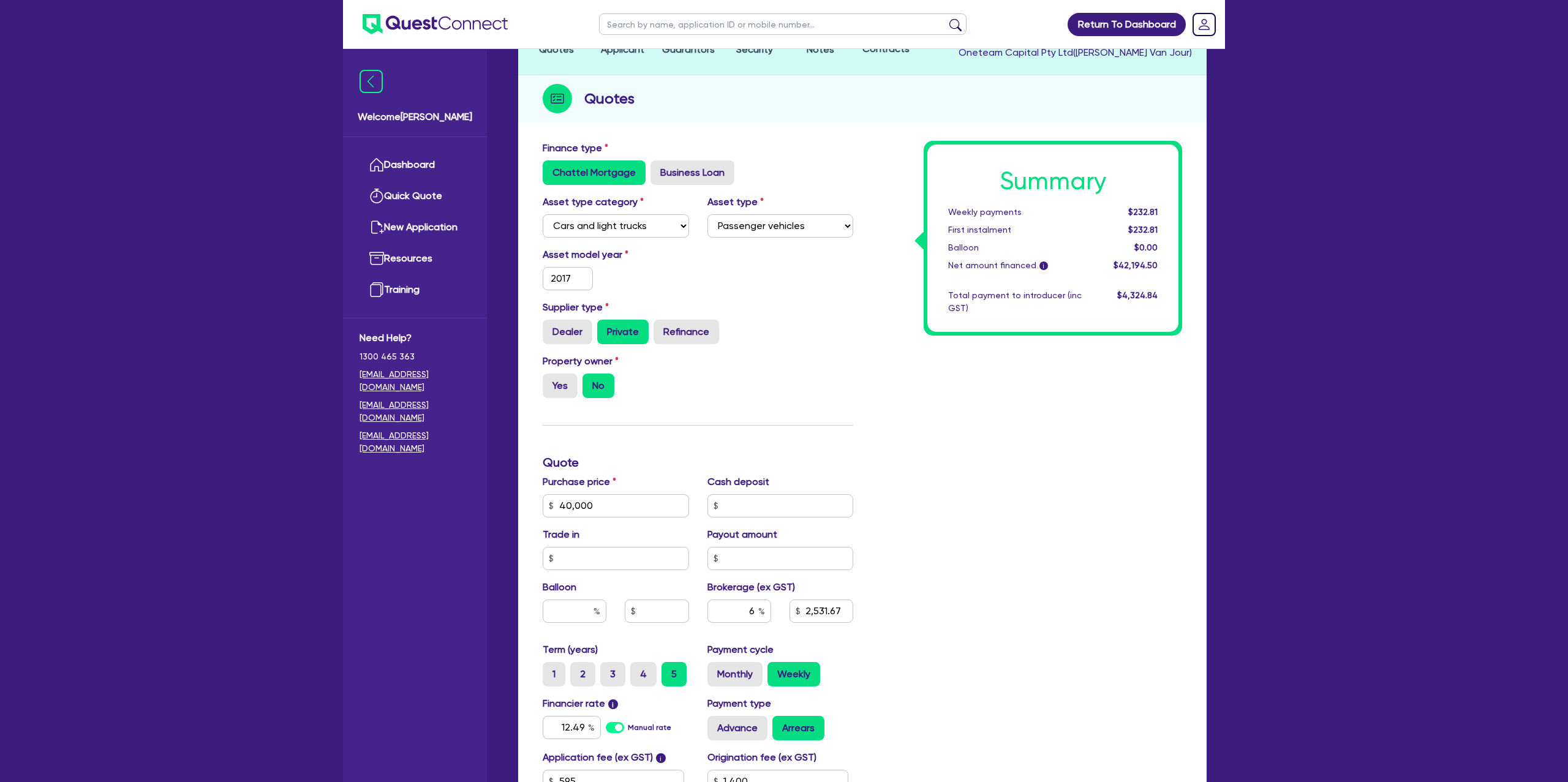
scroll to position [120, 0]
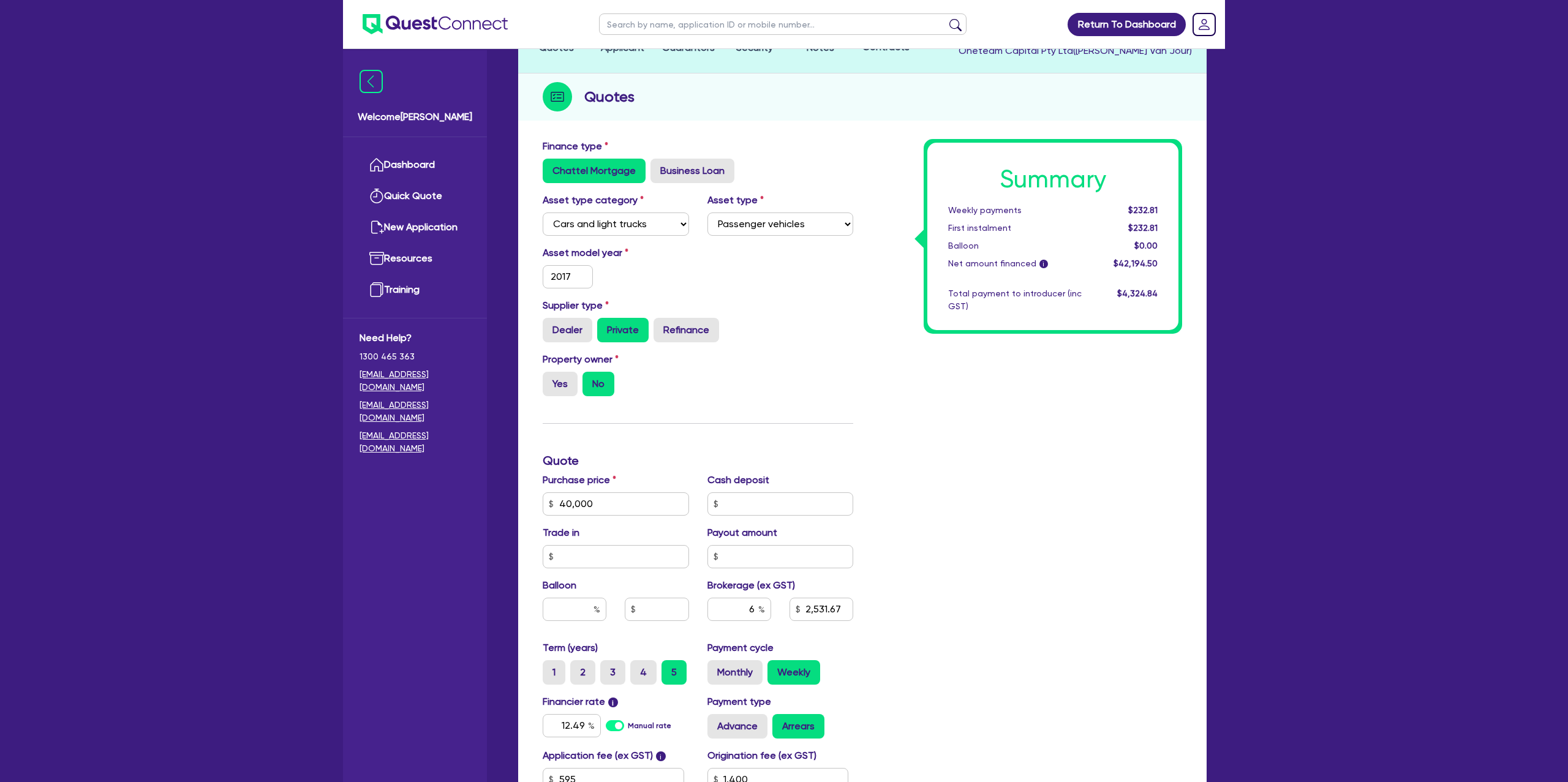
click at [756, 174] on div "Chattel Mortgage Business Loan" at bounding box center [697, 171] width 310 height 25
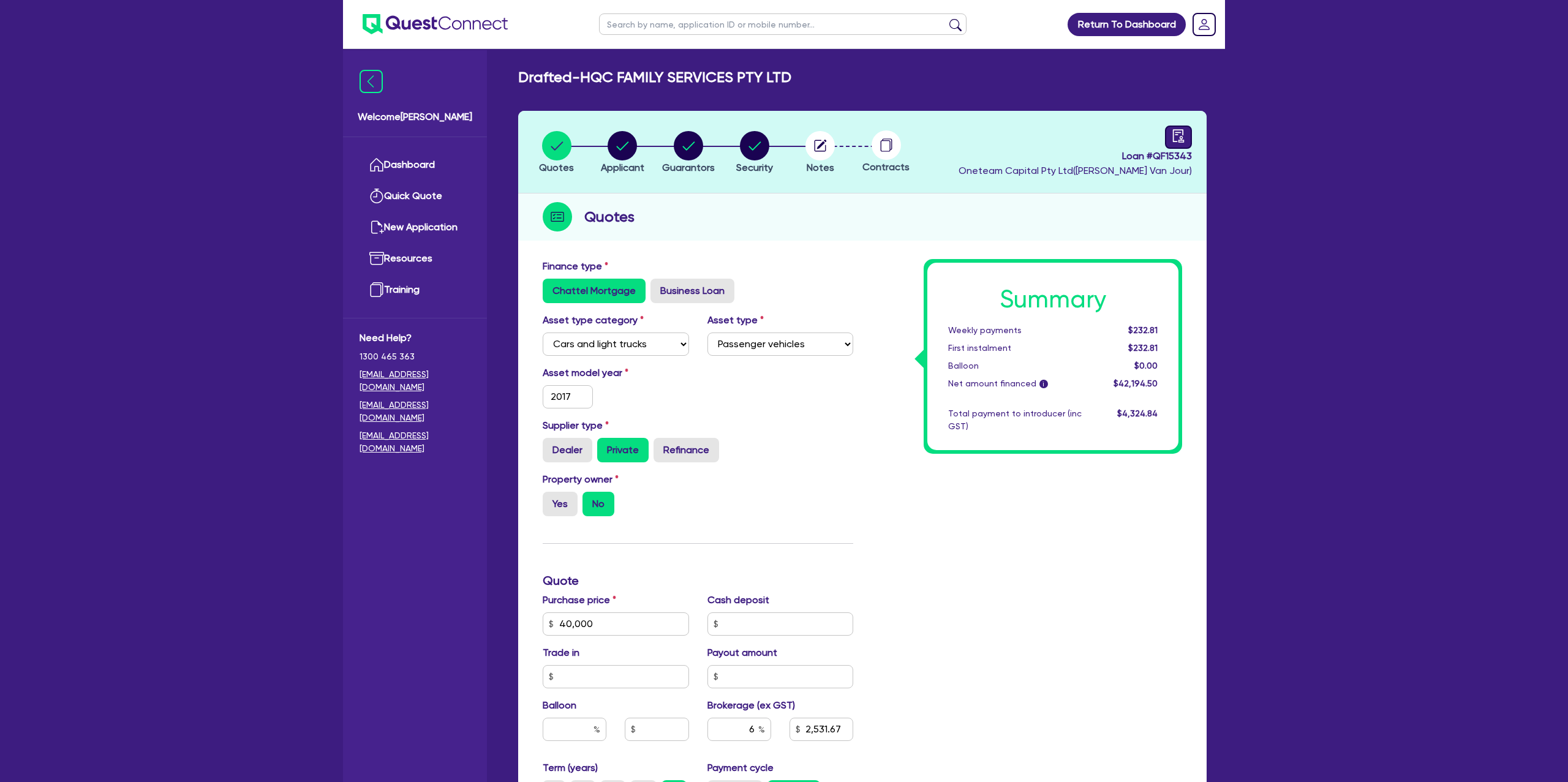
click at [1179, 129] on link at bounding box center [1178, 137] width 27 height 23
select select "DRAFTED_NEW"
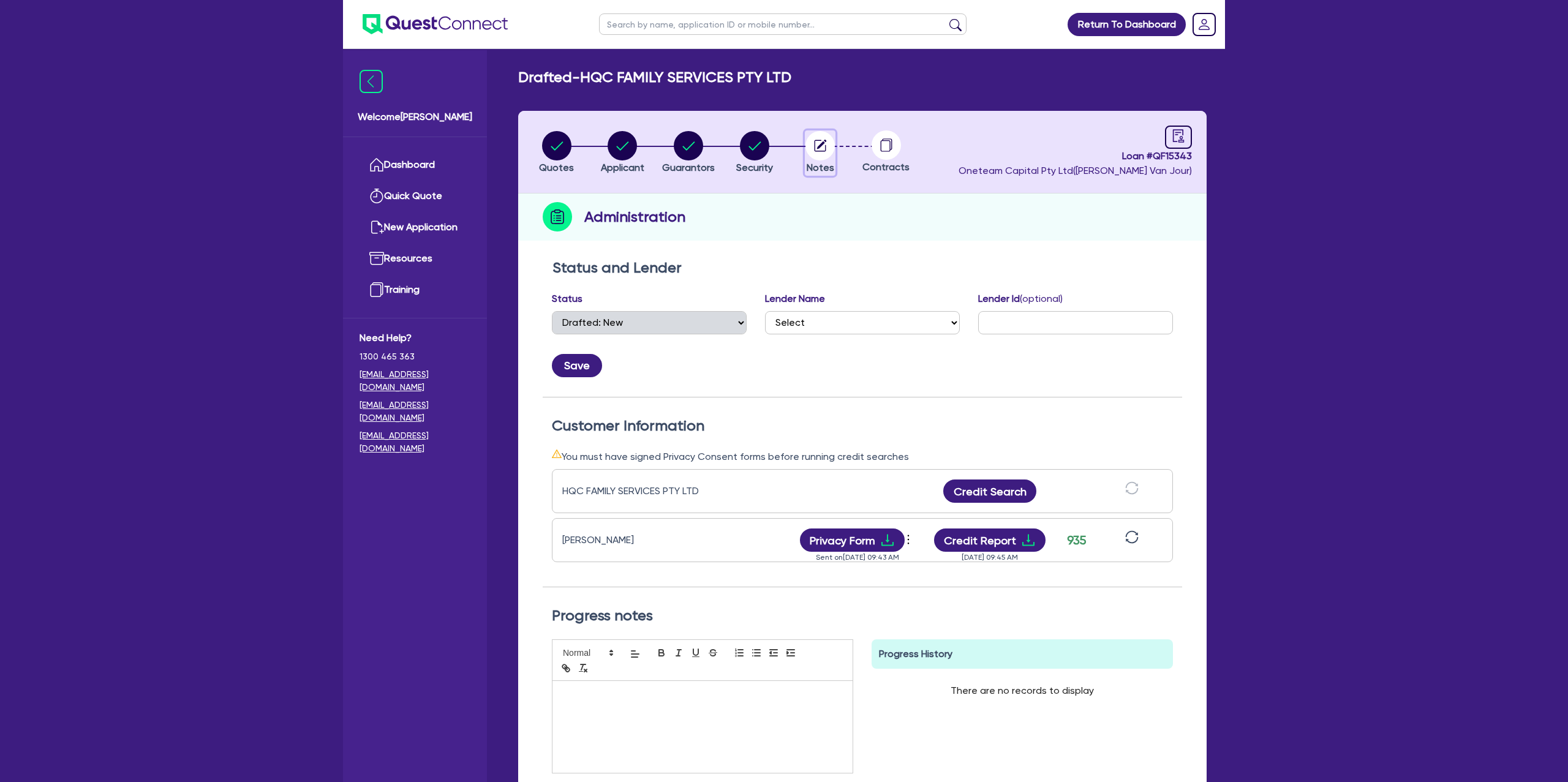
click at [820, 147] on icon "button" at bounding box center [822, 144] width 10 height 10
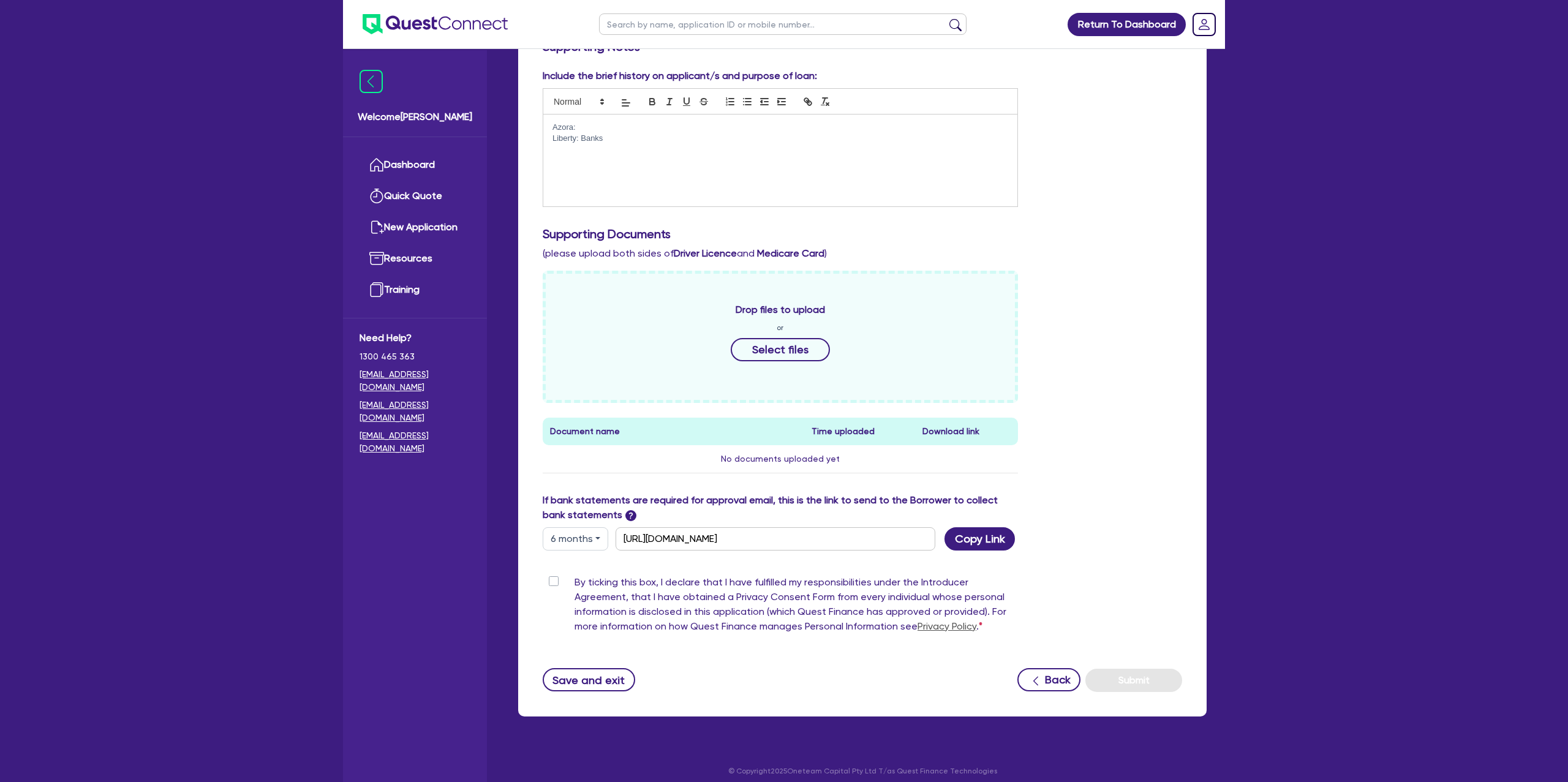
click at [614, 137] on p "Liberty: Banks" at bounding box center [780, 138] width 456 height 11
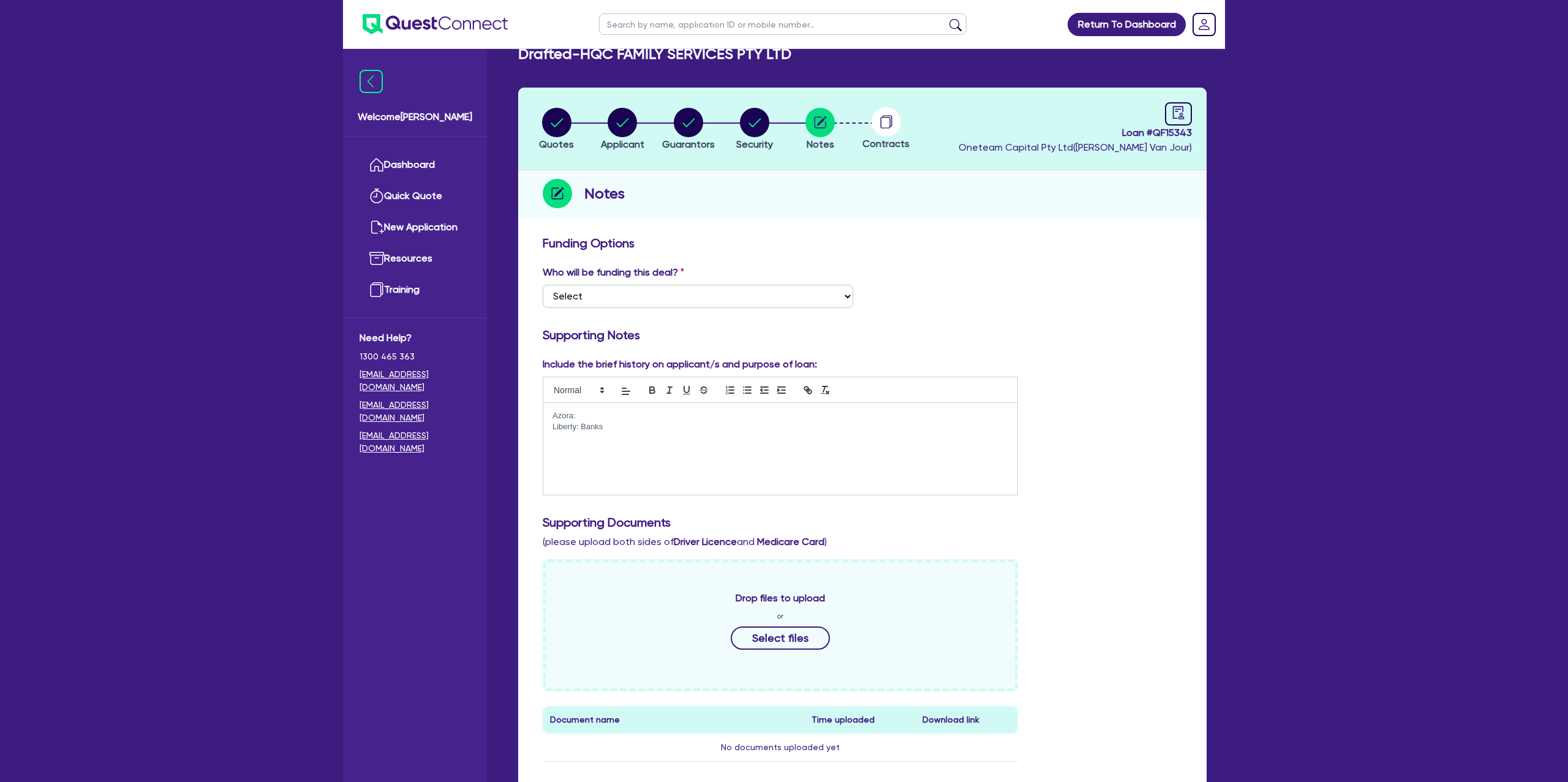
scroll to position [27, 0]
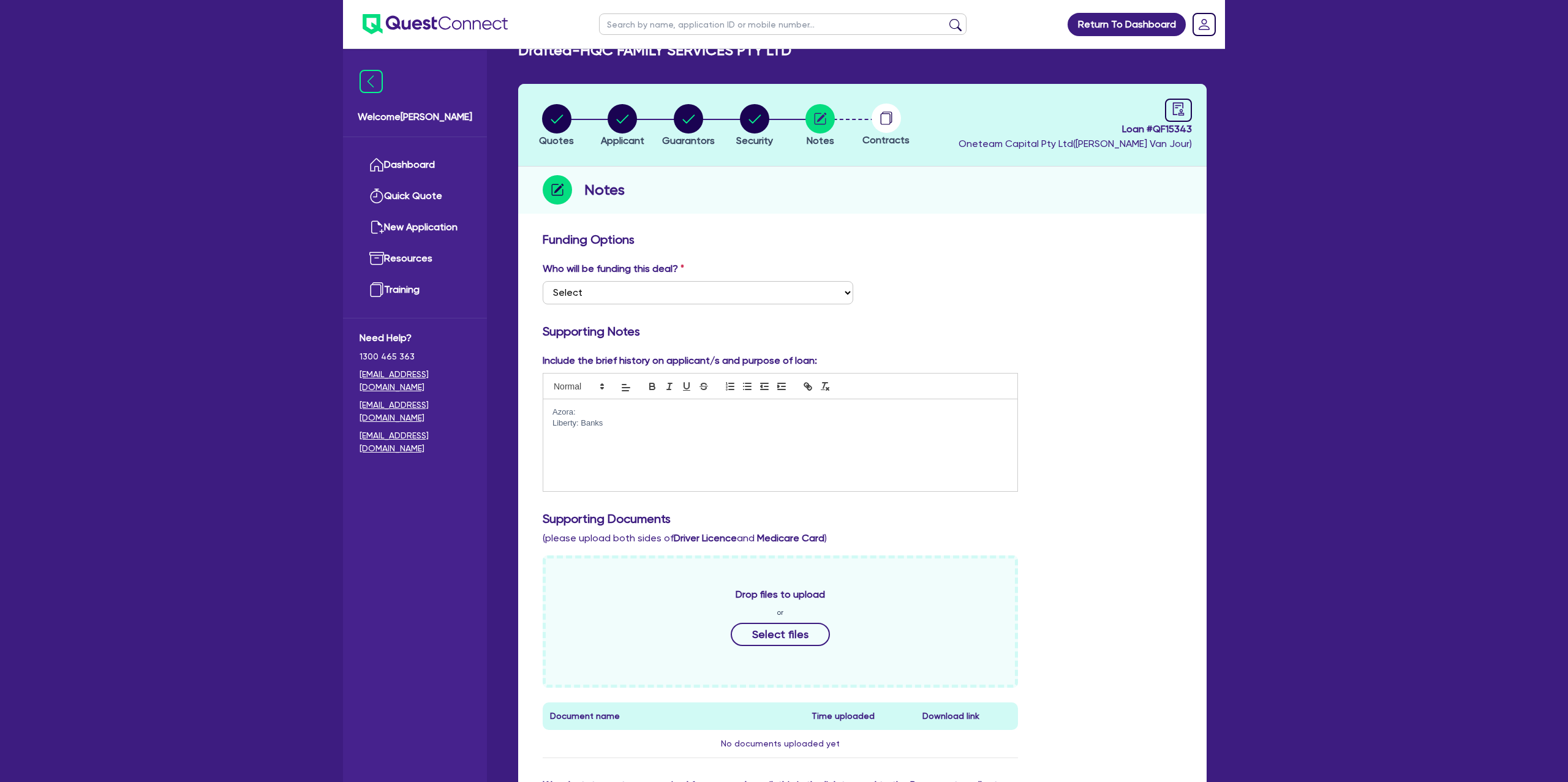
click at [588, 414] on p "Azora:" at bounding box center [780, 412] width 456 height 11
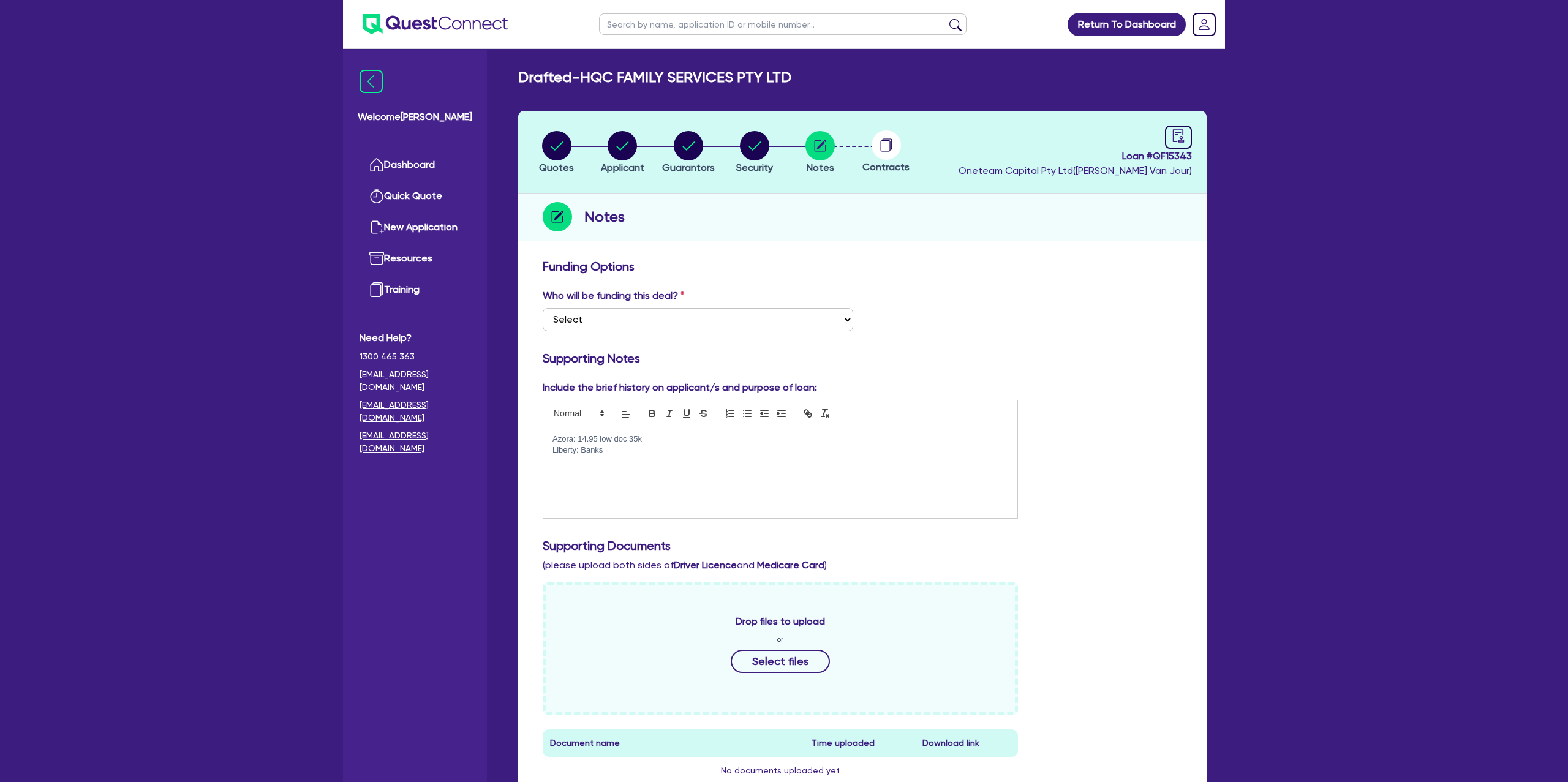
drag, startPoint x: 954, startPoint y: 315, endPoint x: 911, endPoint y: 254, distance: 74.6
click at [955, 314] on div "Who will be funding this deal? Select I want Quest to fund 100% I will fund 100…" at bounding box center [863, 315] width 658 height 53
click at [559, 148] on circle "button" at bounding box center [556, 145] width 29 height 29
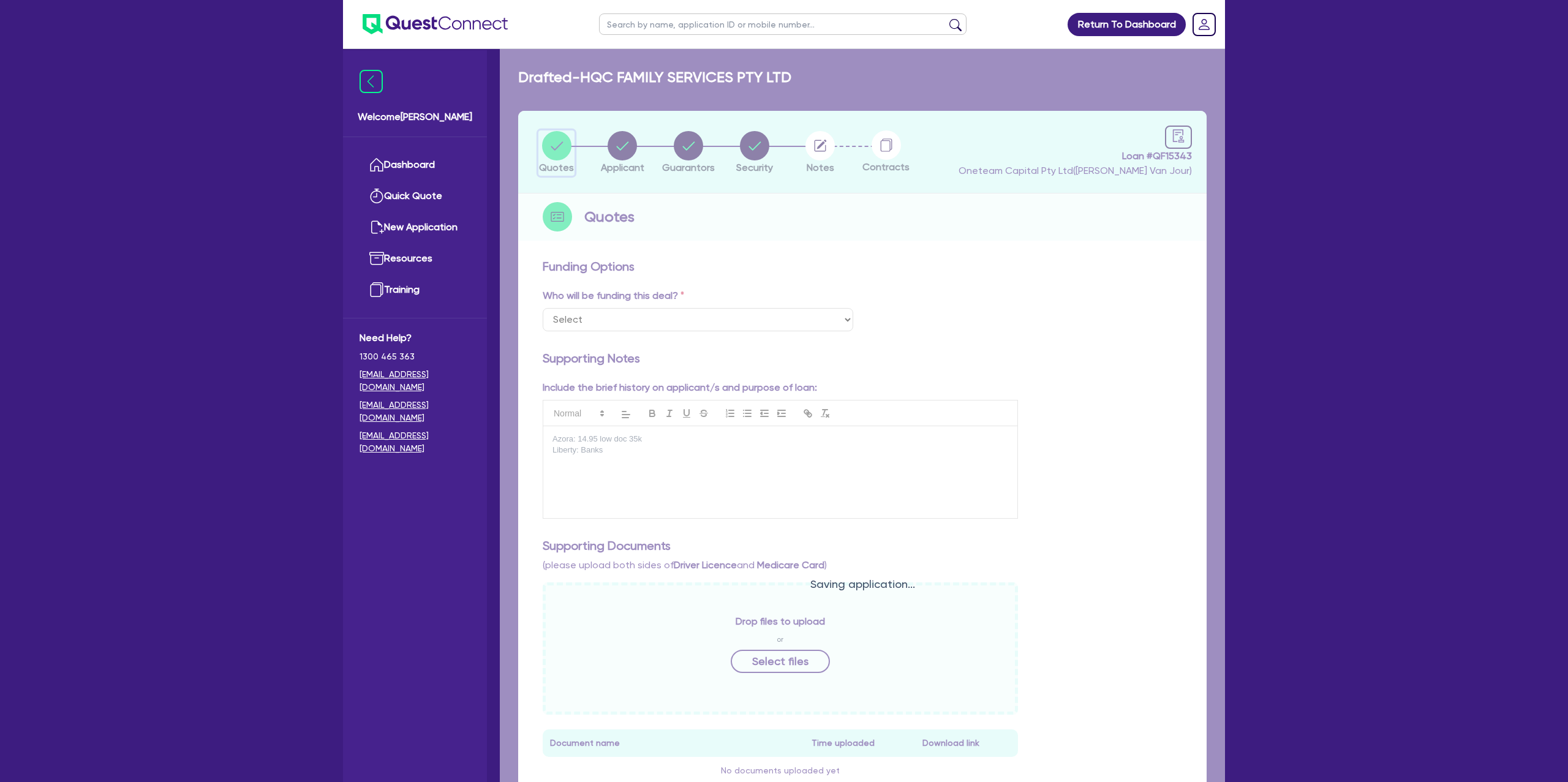
select select "CARS_AND_LIGHT_TRUCKS"
select select "PASSENGER_VEHICLES"
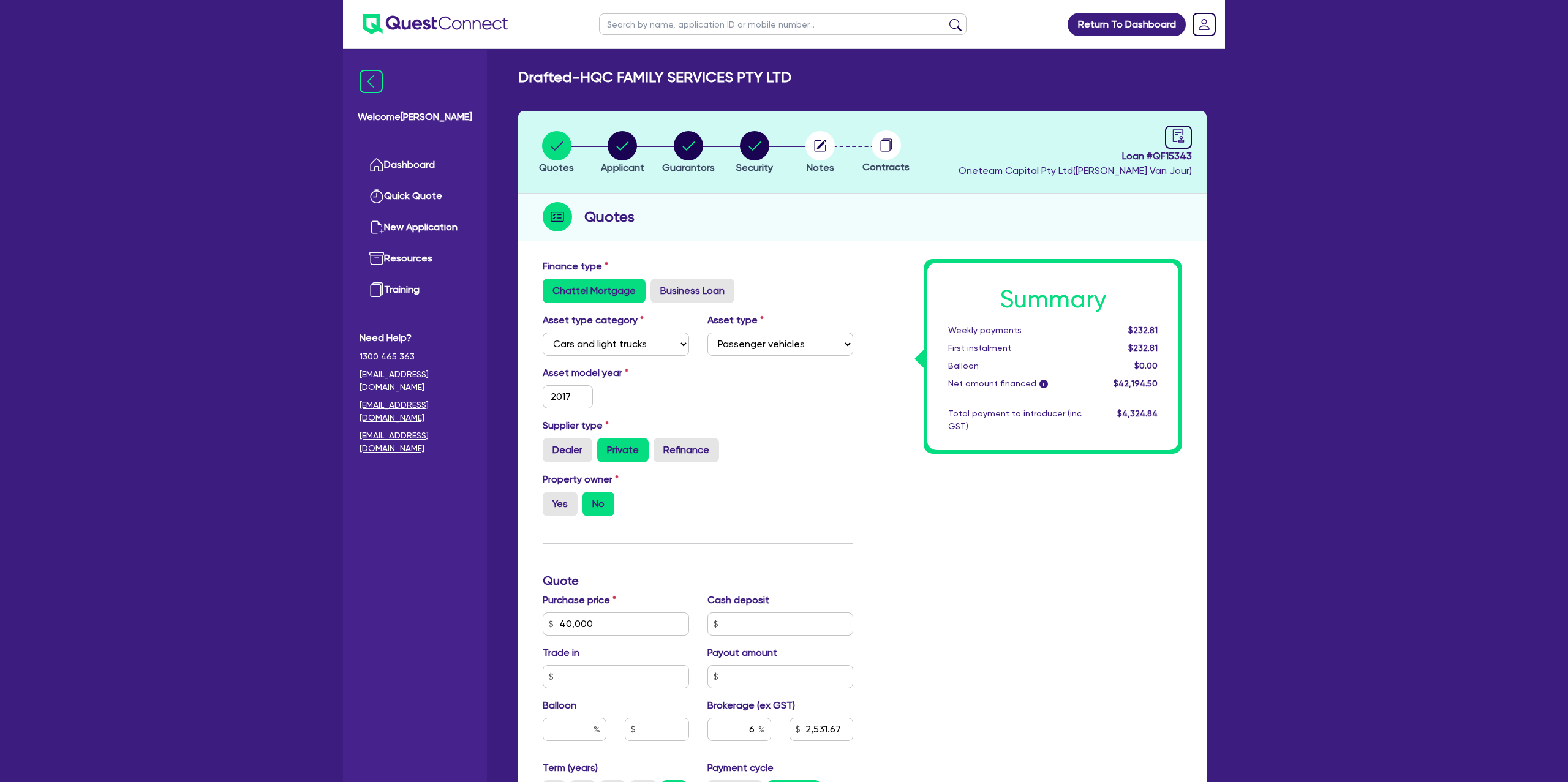
click at [628, 129] on header "Quotes Applicant Guarantors Security Notes Contracts Loan # QF15343 Oneteam Cap…" at bounding box center [862, 152] width 689 height 83
click at [626, 141] on circle "button" at bounding box center [622, 145] width 29 height 29
select select "COMPANY"
select select "ACCOMODATION_FOOD"
select select "HOTELS"
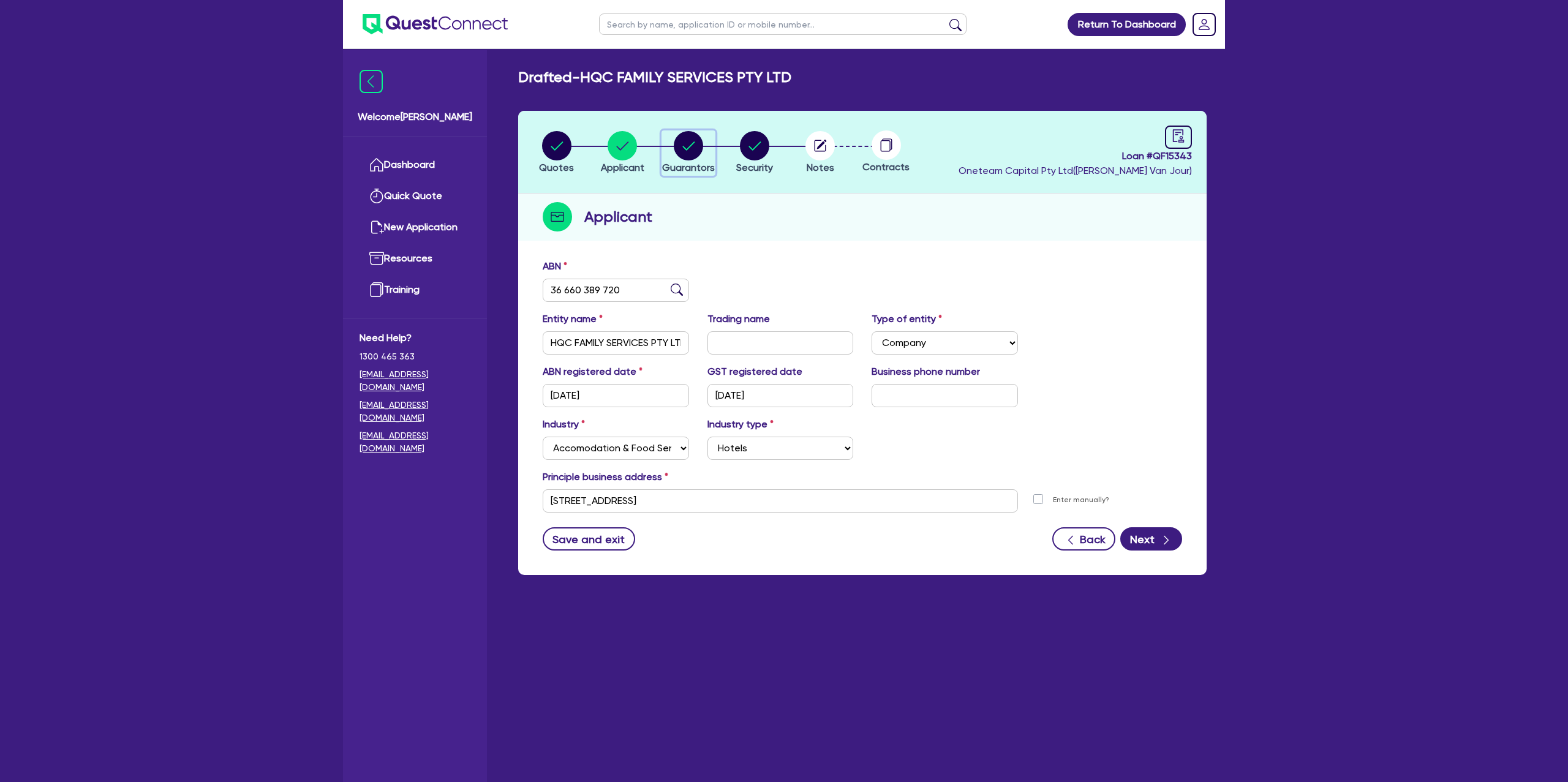
drag, startPoint x: 691, startPoint y: 147, endPoint x: 715, endPoint y: 147, distance: 24.0
click at [691, 147] on circle "button" at bounding box center [688, 145] width 29 height 29
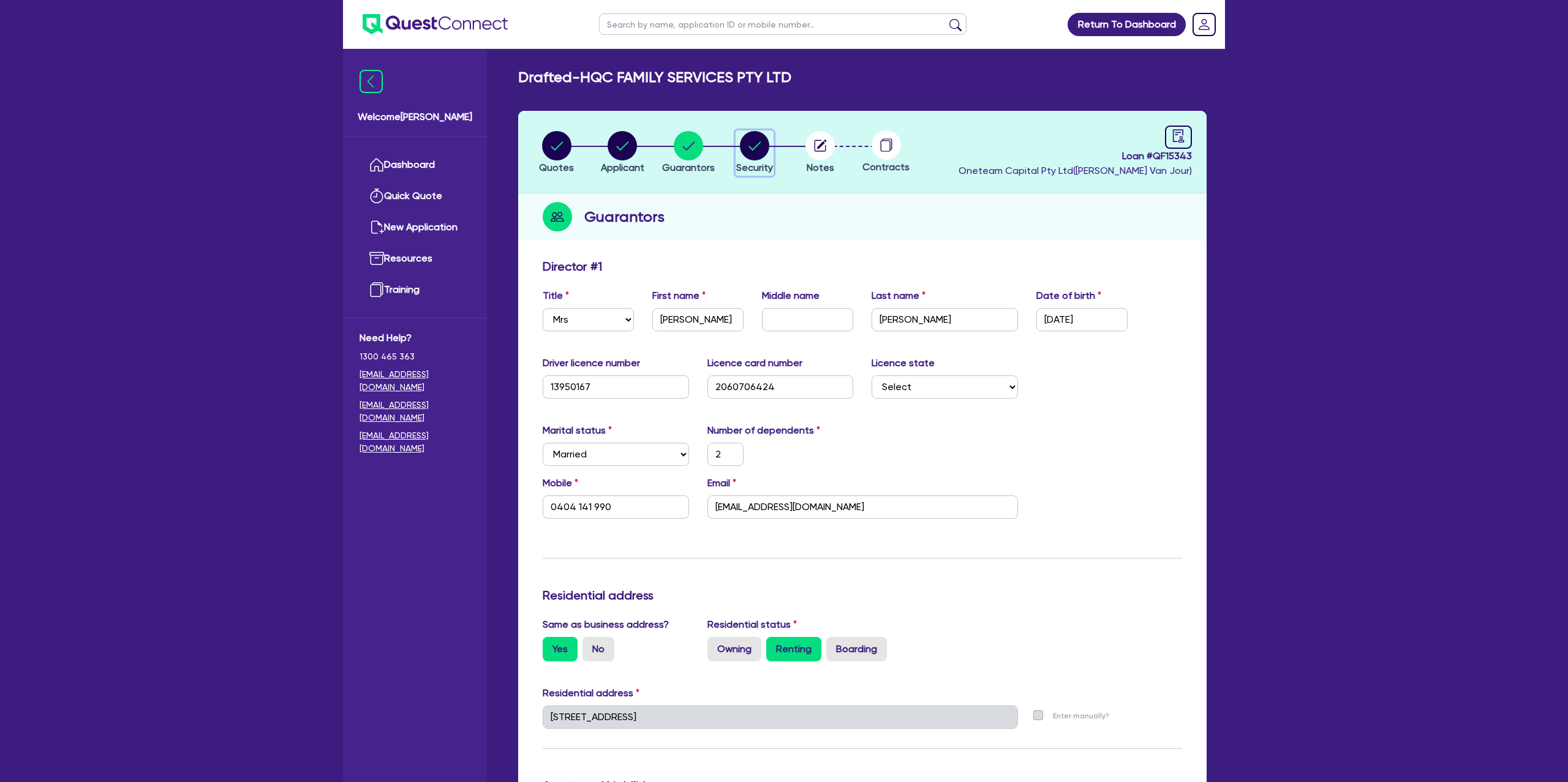
click at [755, 143] on circle "button" at bounding box center [754, 145] width 29 height 29
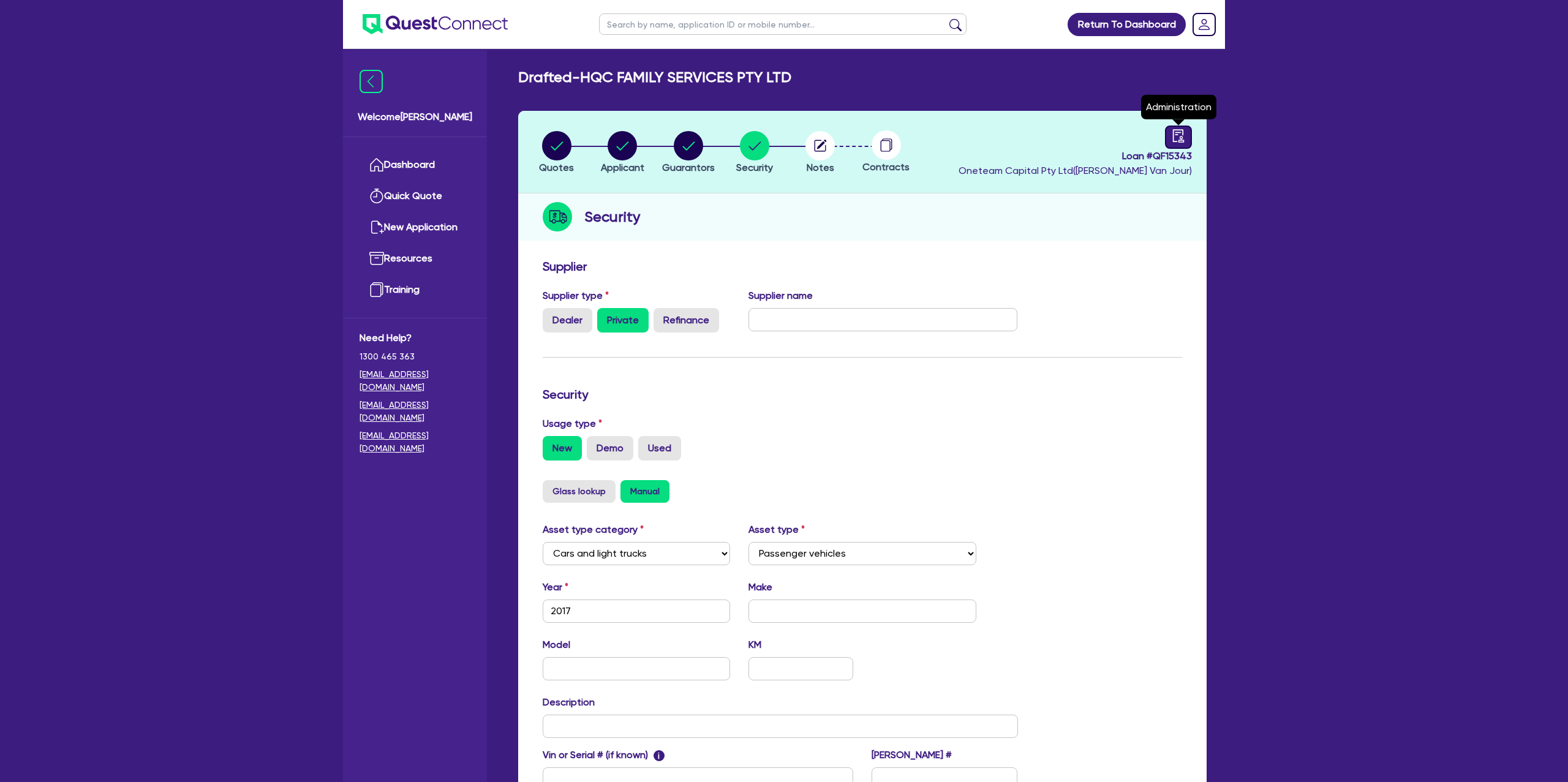
click at [1191, 140] on link at bounding box center [1178, 137] width 27 height 23
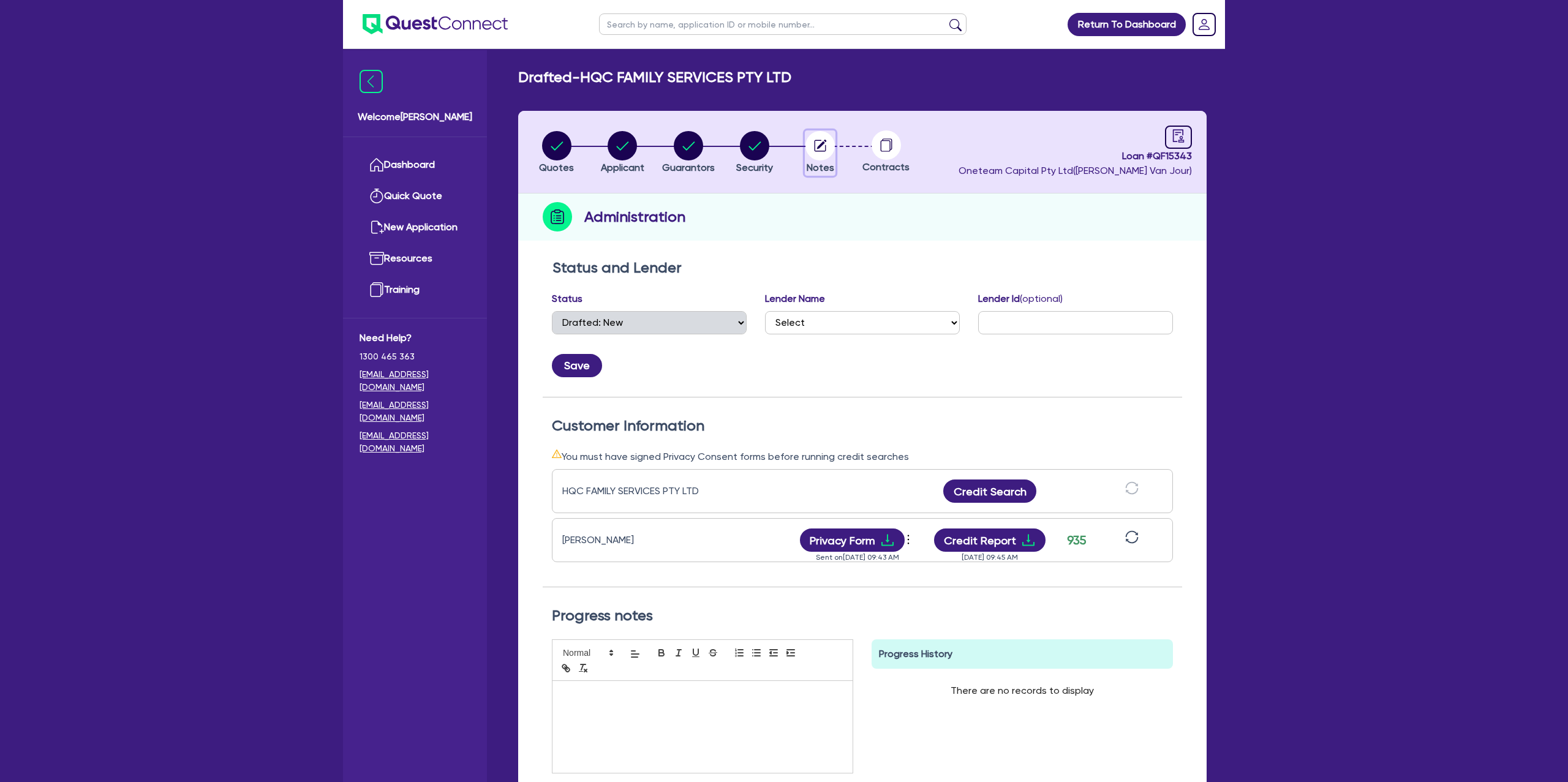
click at [826, 143] on circle "button" at bounding box center [820, 145] width 29 height 29
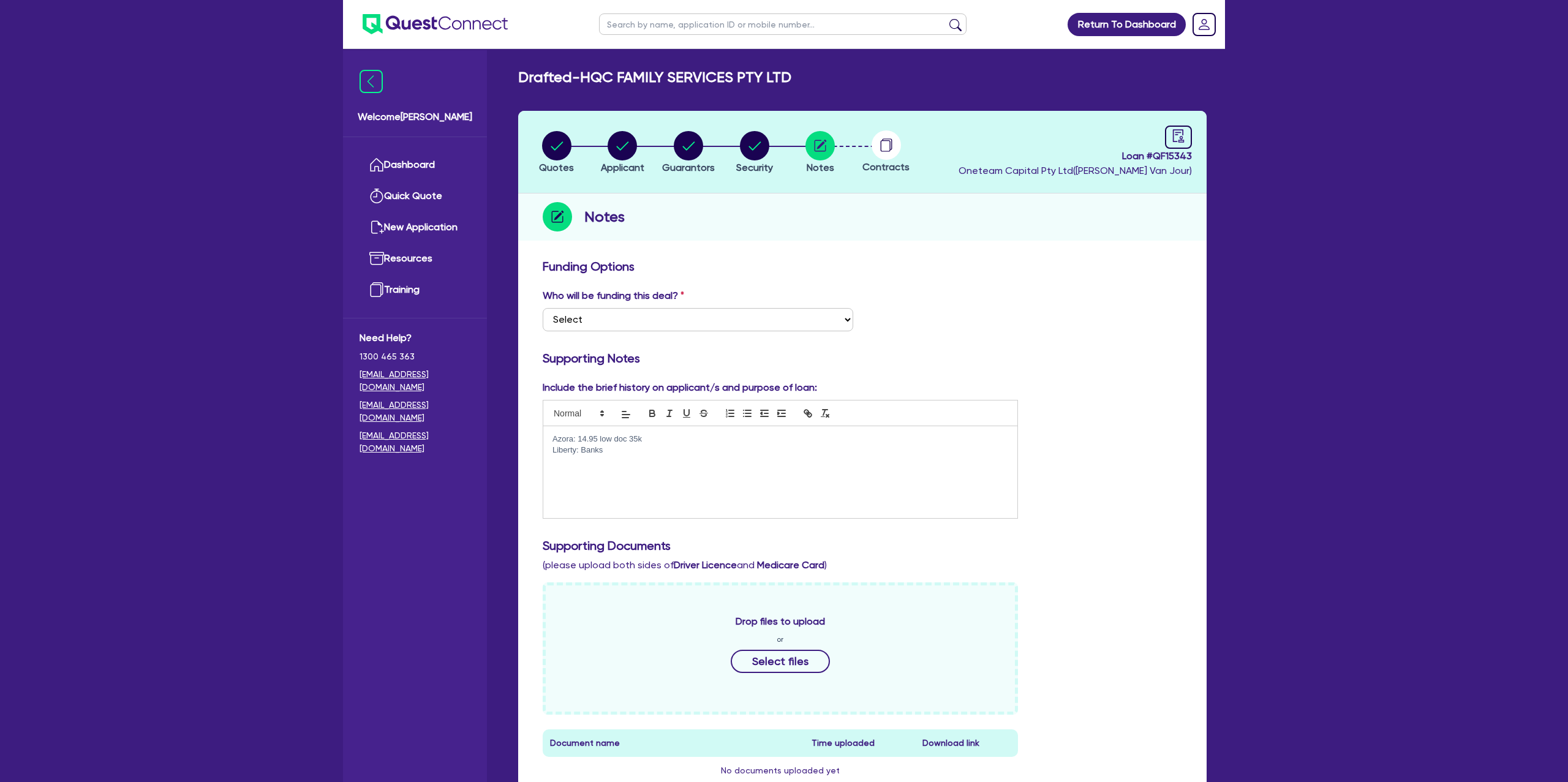
click at [696, 447] on p "Liberty: Banks" at bounding box center [780, 450] width 456 height 11
click at [682, 432] on div "Azora: 14.95 low doc 35k Liberty: Banks" at bounding box center [780, 472] width 475 height 92
click at [636, 453] on p "Liberty: Banks" at bounding box center [780, 450] width 456 height 11
click at [973, 375] on div "Funding Options Who will be funding this deal? Select I want Quest to fund 100%…" at bounding box center [863, 631] width 640 height 745
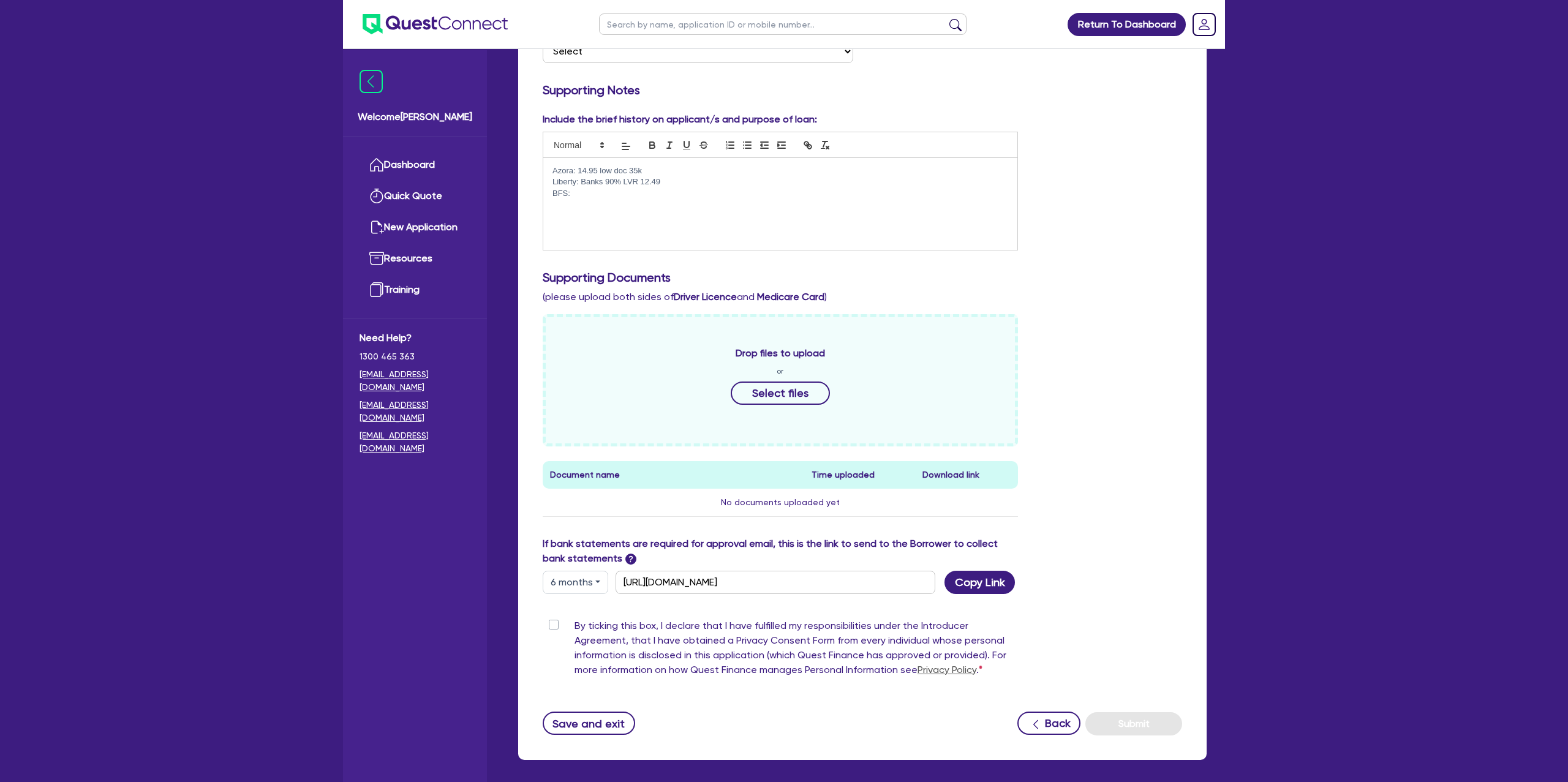
scroll to position [315, 0]
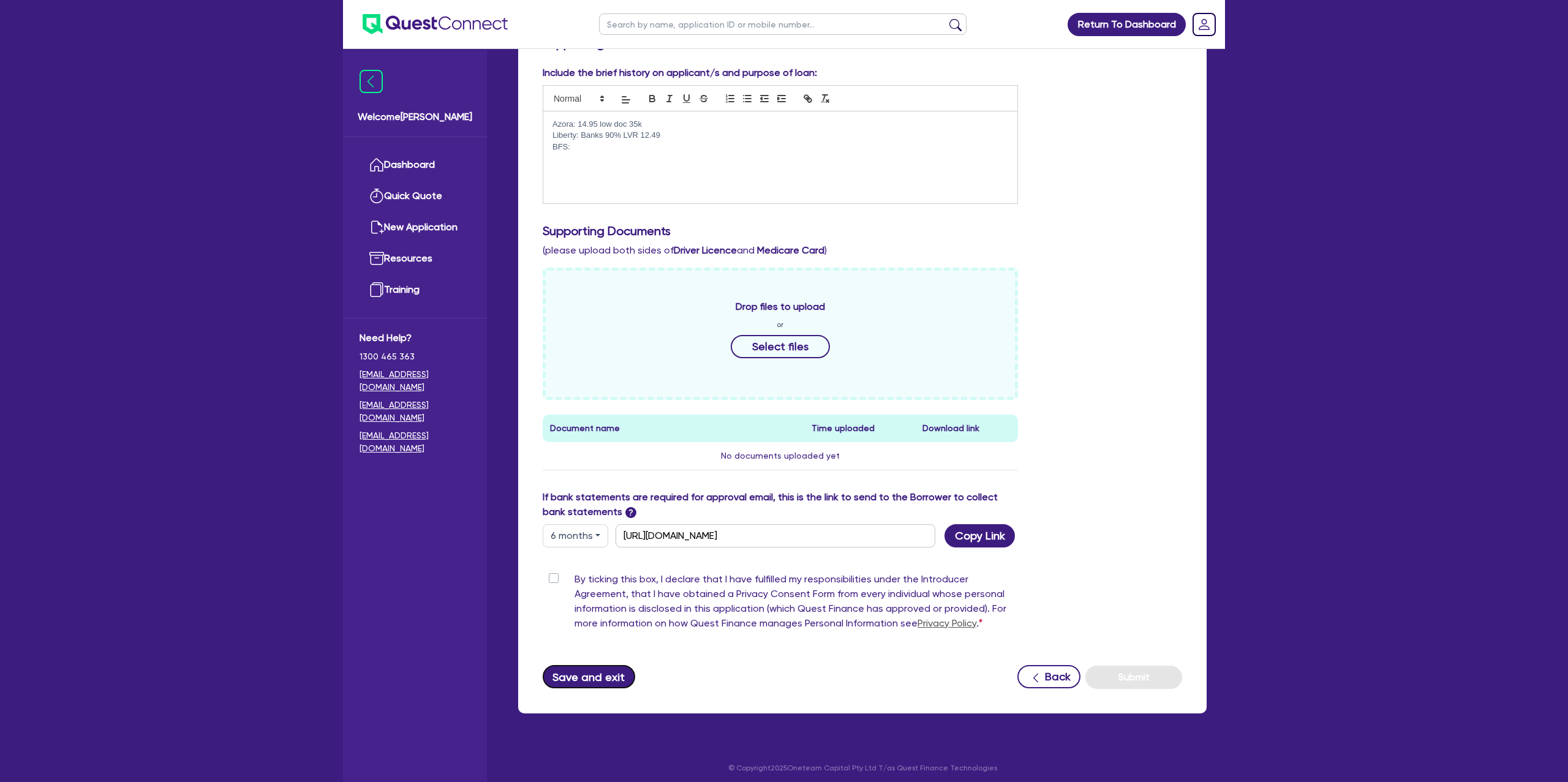
click at [578, 686] on button "Save and exit" at bounding box center [589, 677] width 93 height 23
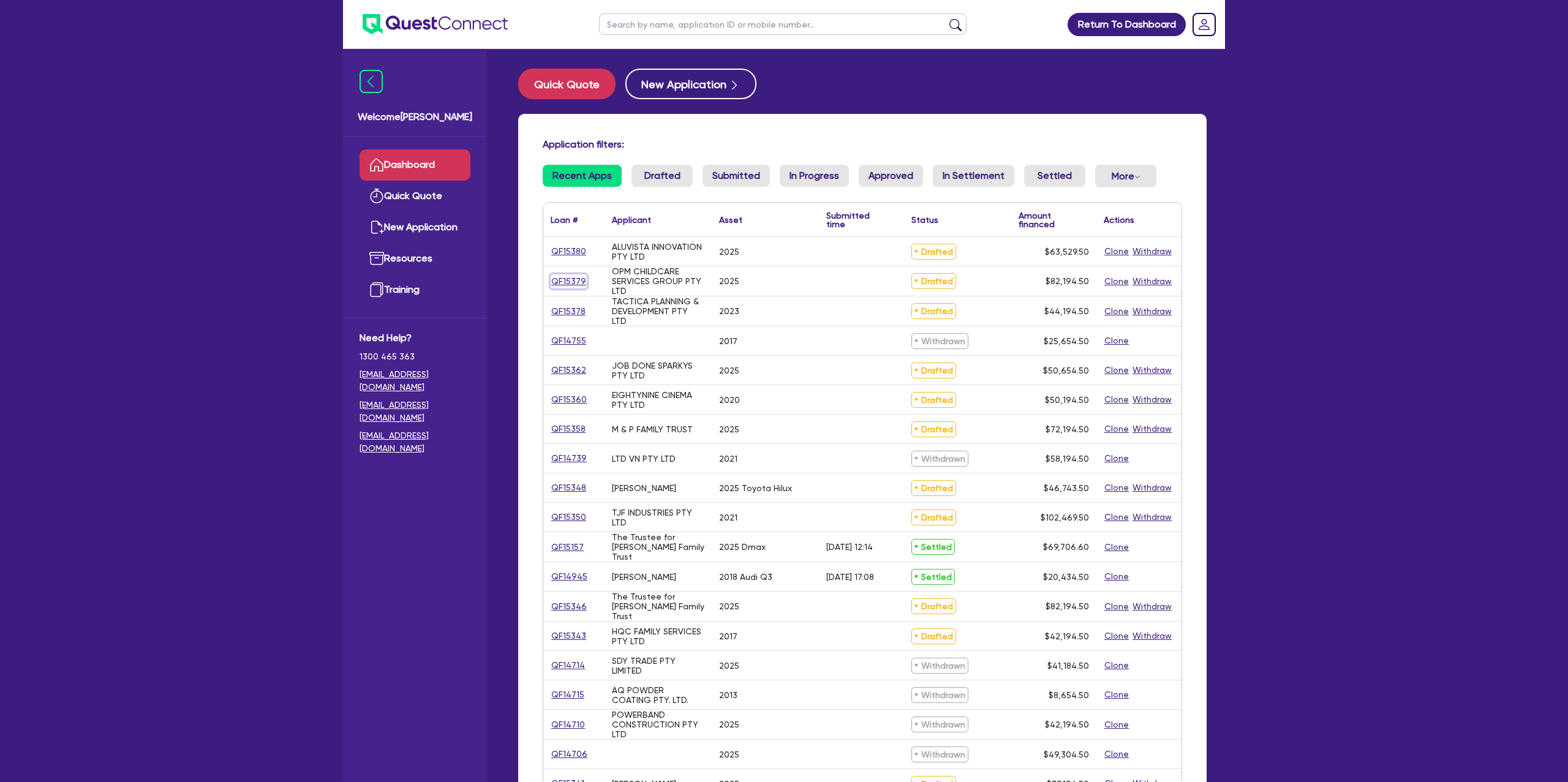
click at [562, 282] on link "QF15379" at bounding box center [568, 282] width 36 height 14
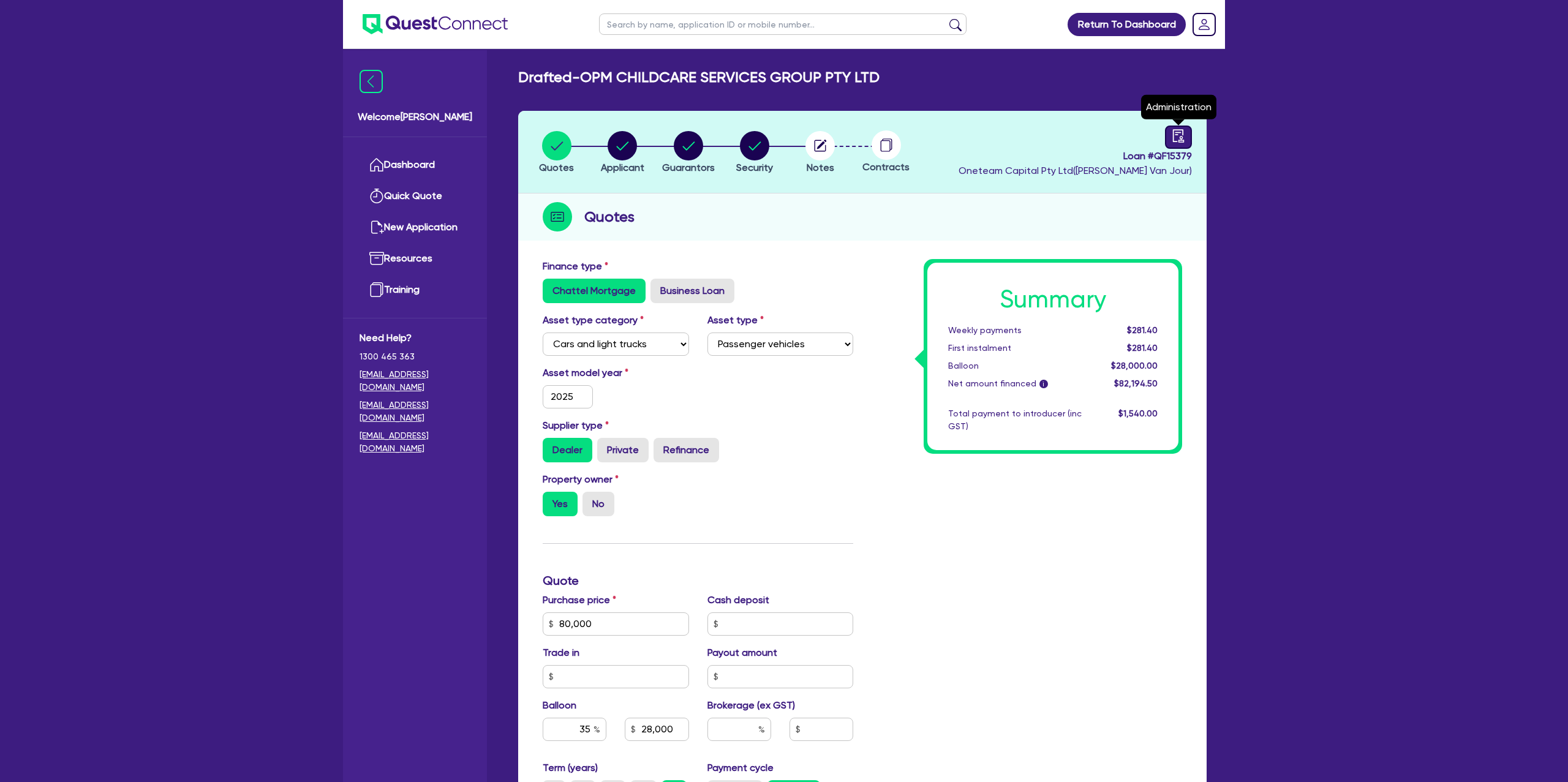
click at [1178, 133] on icon "audit" at bounding box center [1178, 135] width 13 height 13
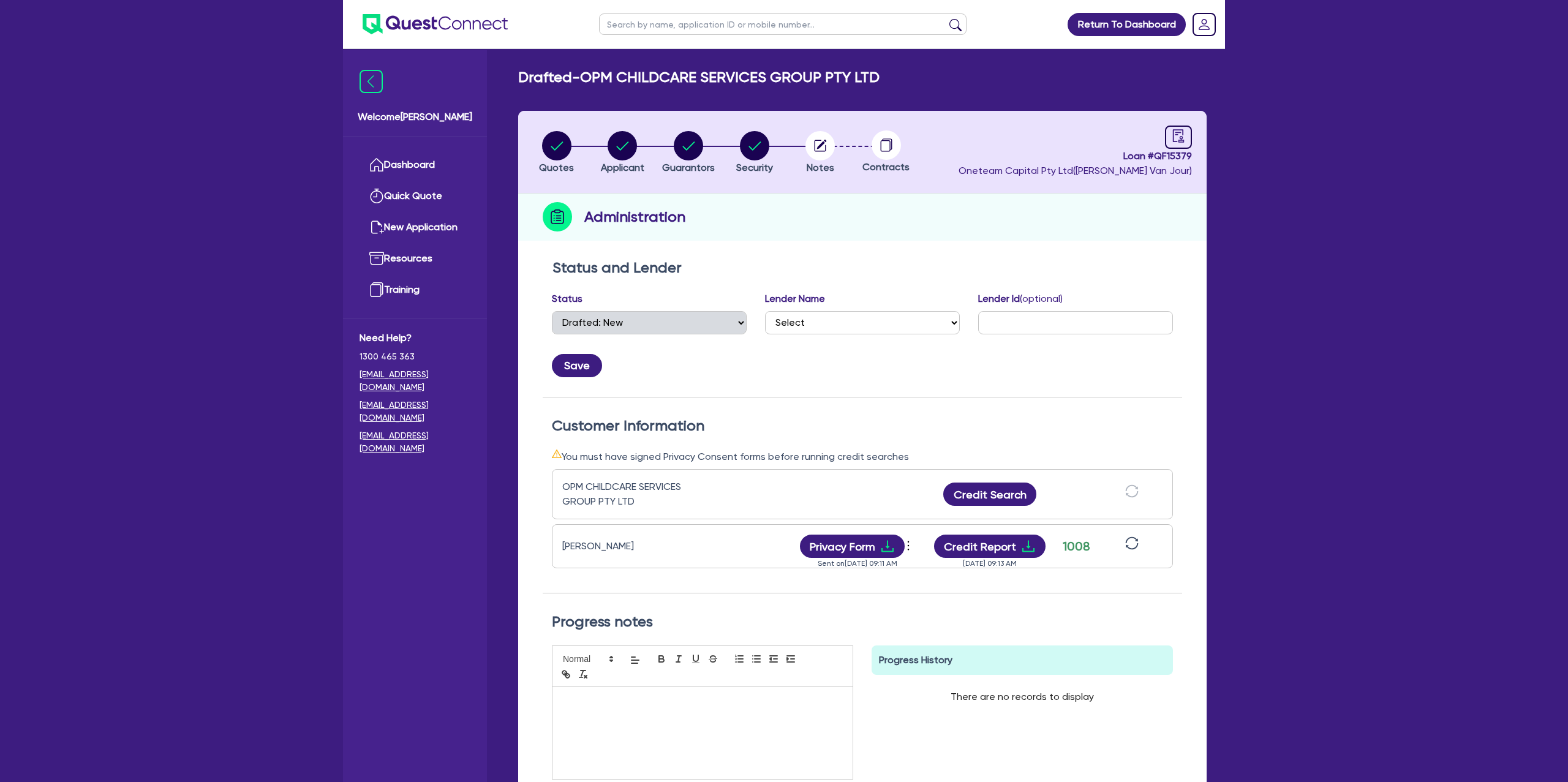
scroll to position [160, 0]
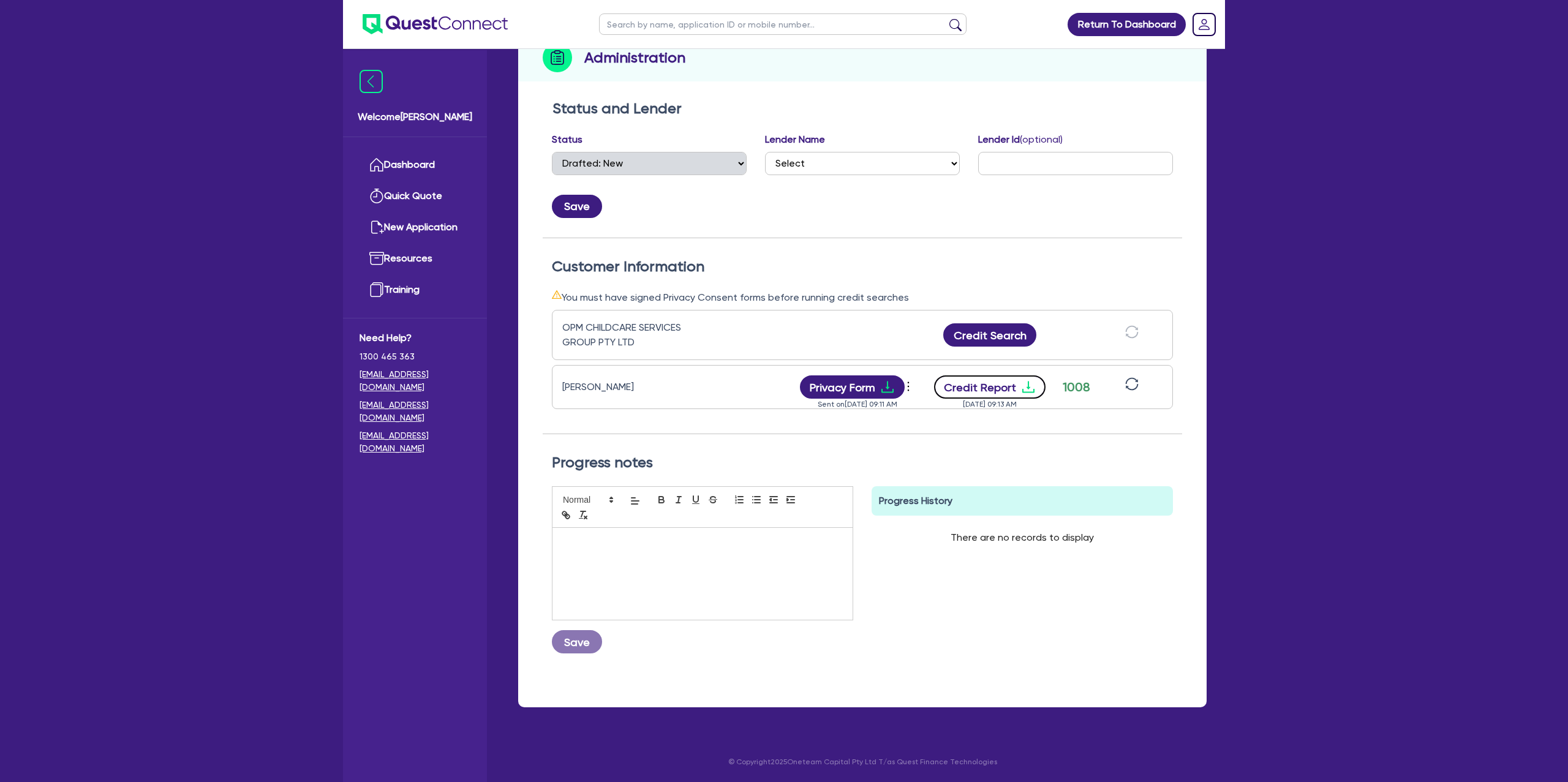
click at [1027, 387] on icon "download" at bounding box center [1029, 387] width 15 height 15
click at [1518, 458] on div "Return To Dashboard Edit Profile Logout Welcome Gabriel Dashboard Quick Quote N…" at bounding box center [784, 311] width 1568 height 941
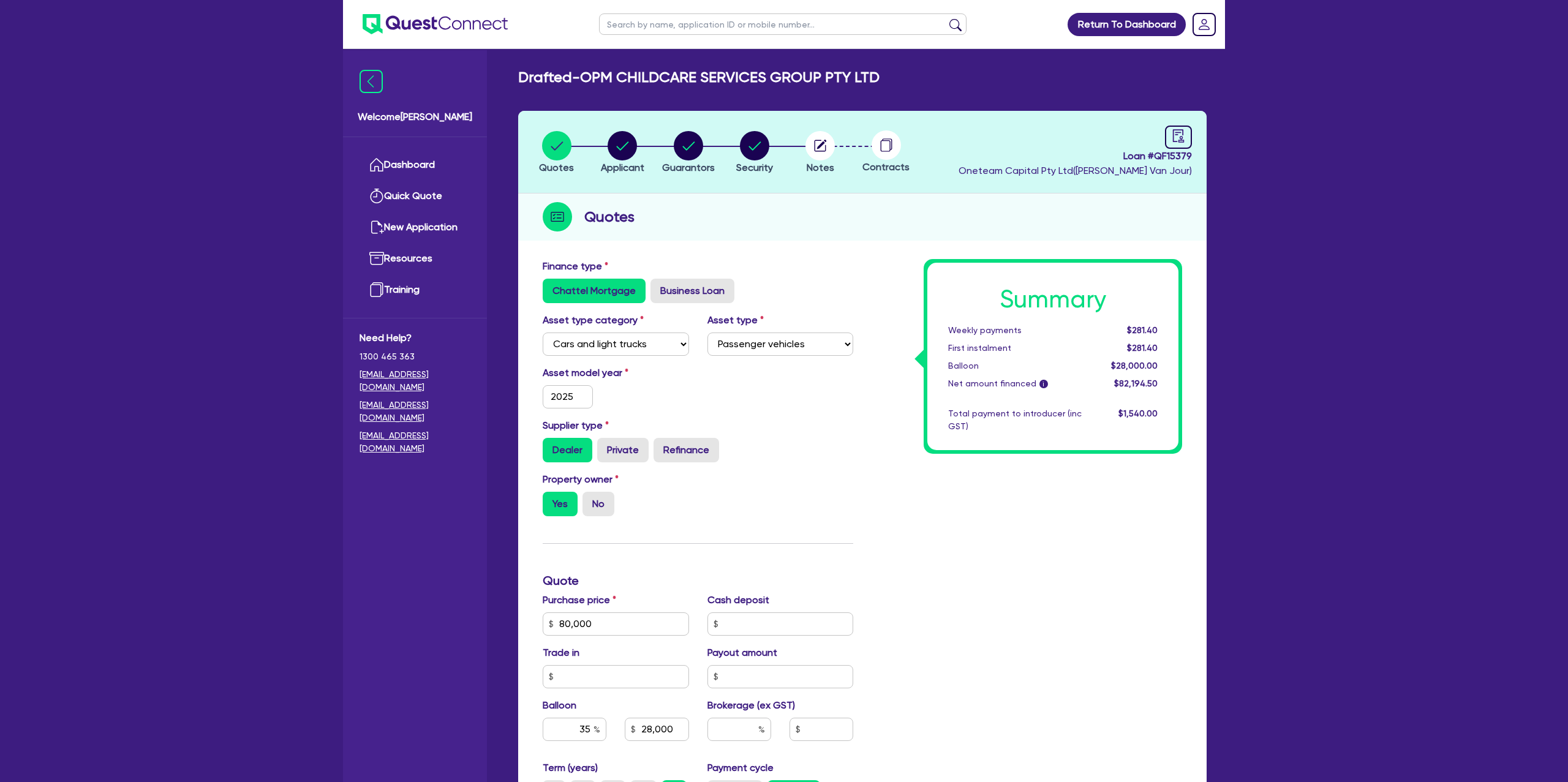
click at [646, 22] on input "text" at bounding box center [783, 24] width 368 height 21
click button "submit" at bounding box center [955, 27] width 19 height 17
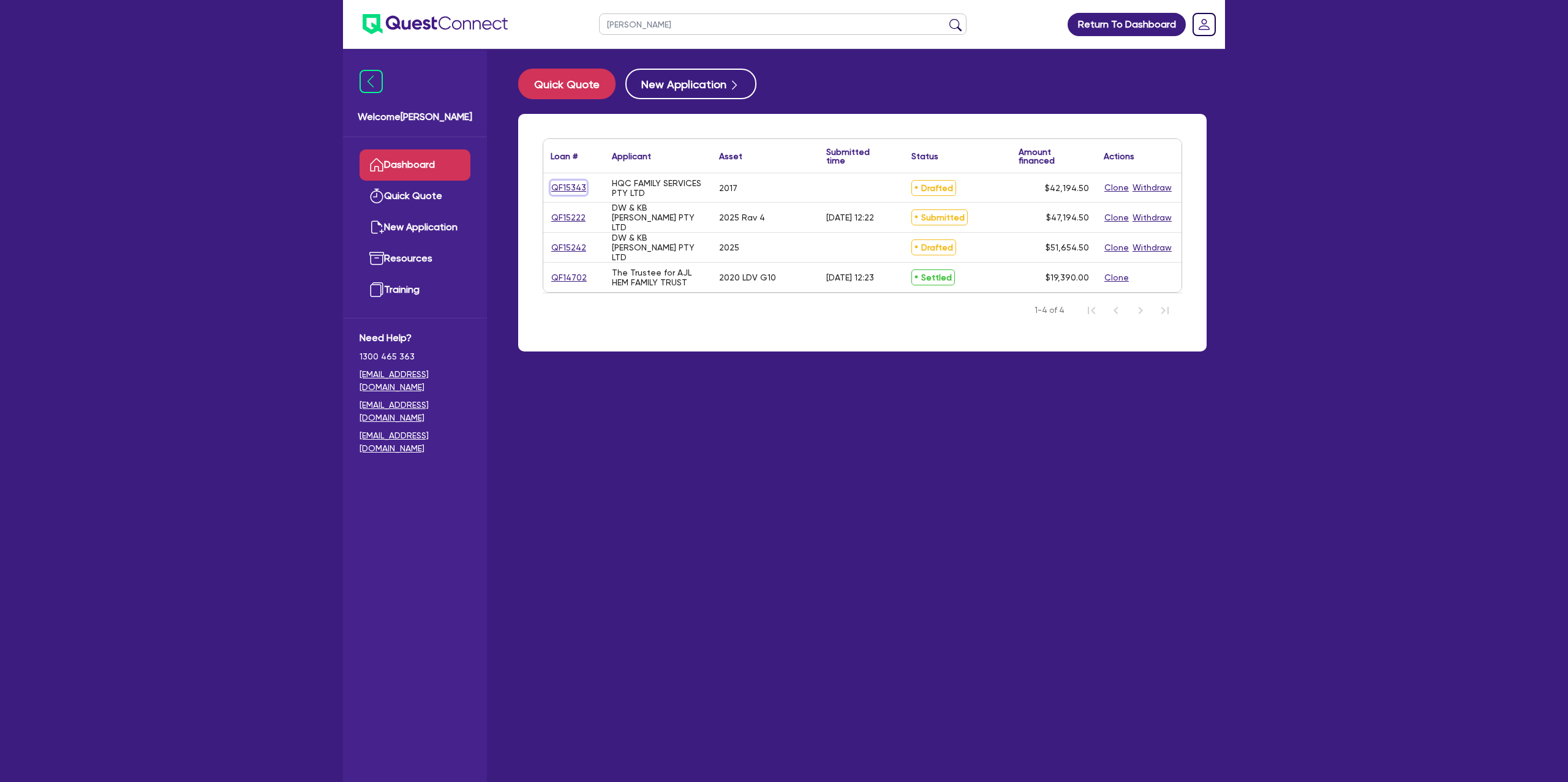
click at [566, 190] on link "QF15343" at bounding box center [568, 187] width 36 height 14
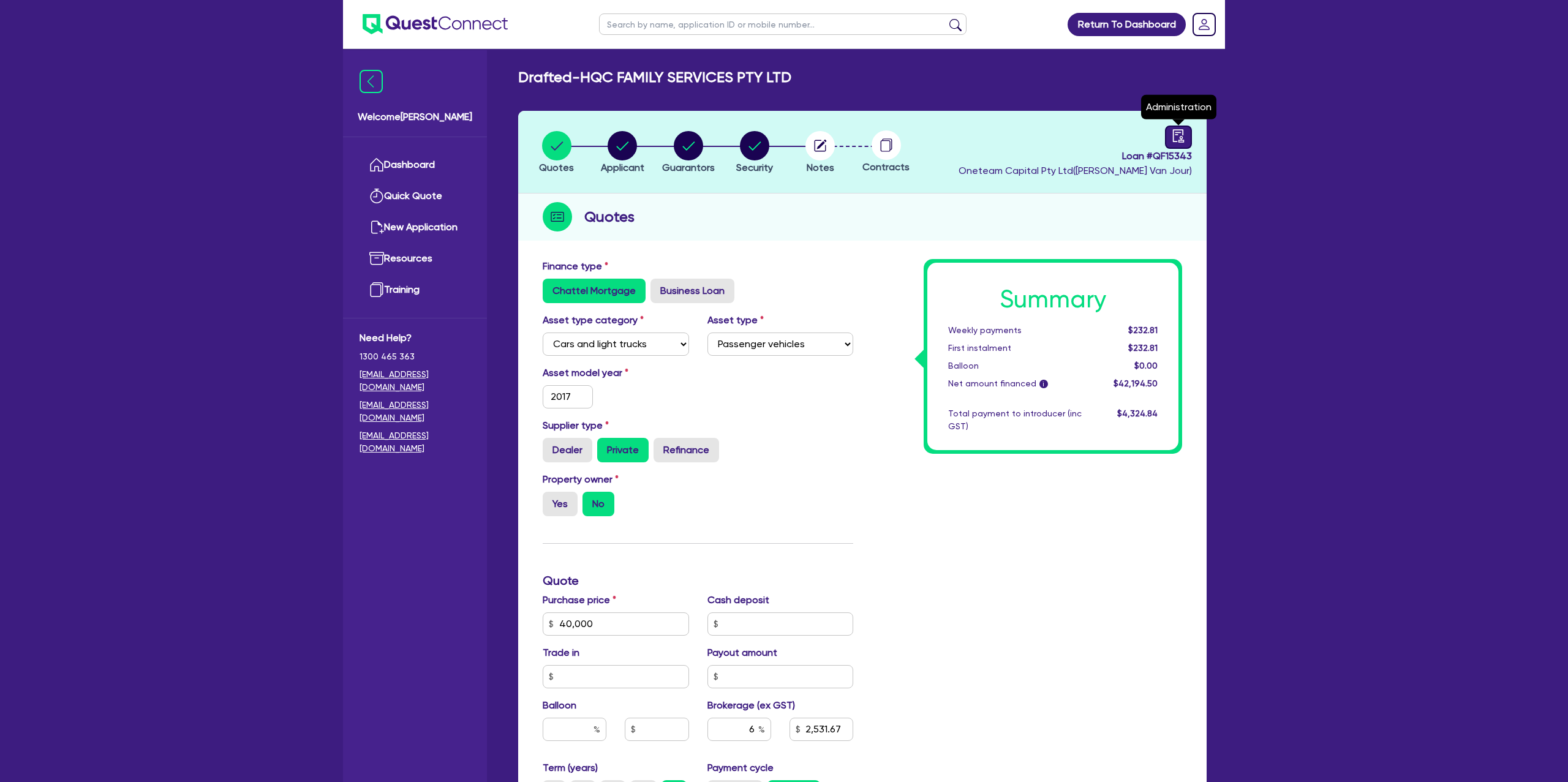
click at [1176, 134] on icon "audit" at bounding box center [1178, 135] width 11 height 13
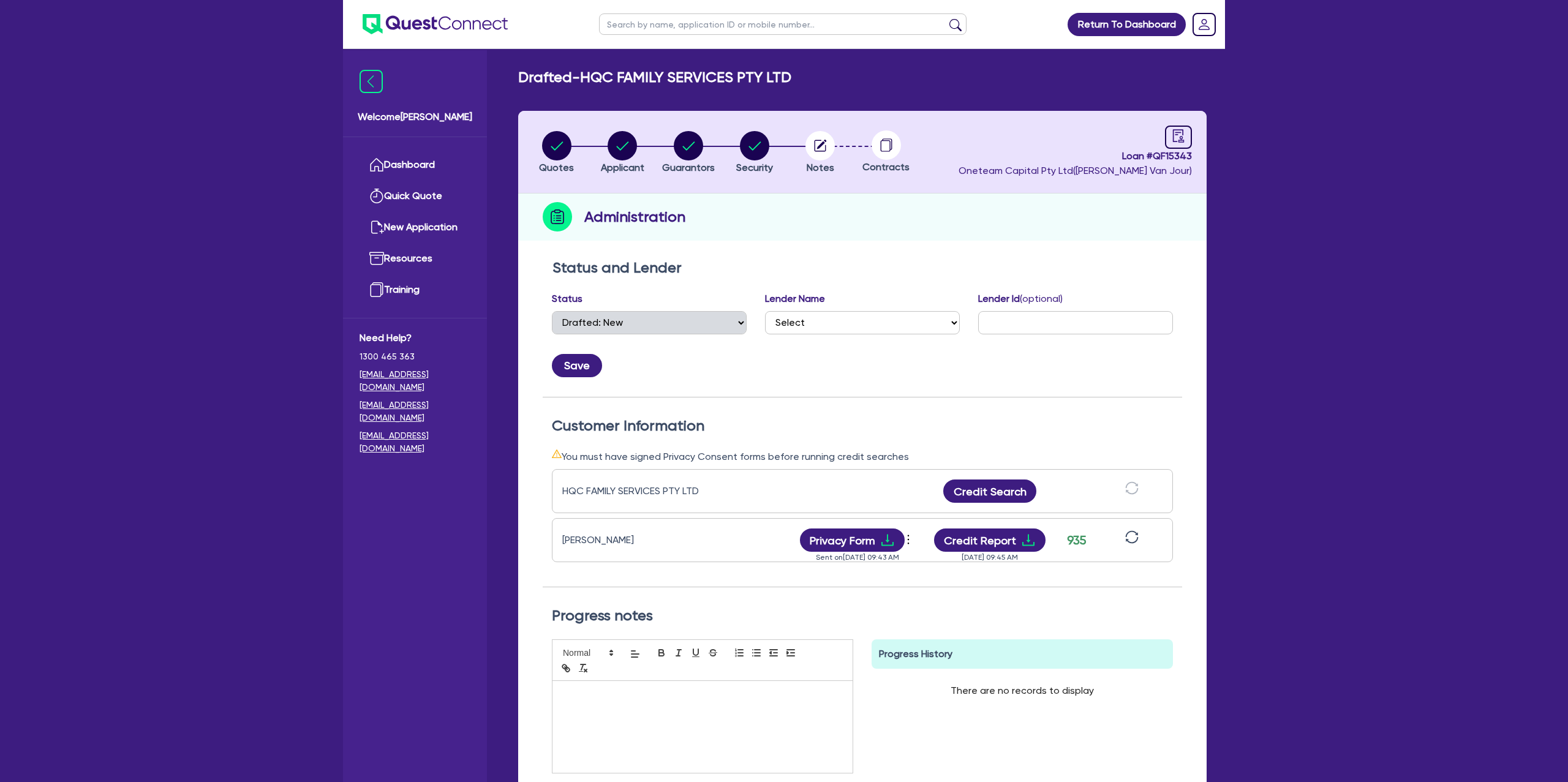
scroll to position [155, 0]
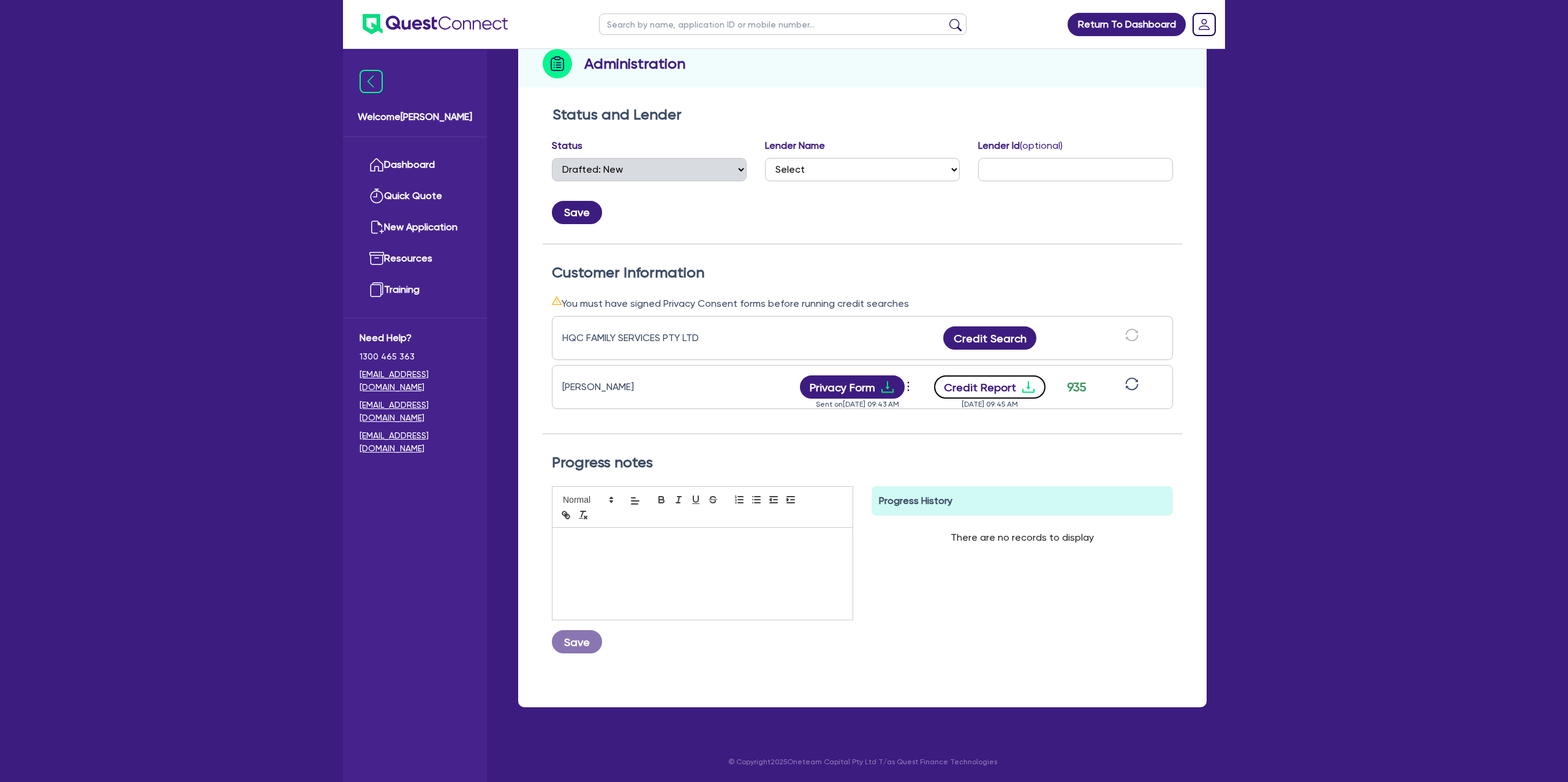
click at [1025, 383] on icon "download" at bounding box center [1029, 387] width 15 height 15
click at [892, 250] on div "Customer Information You must have signed Privacy Consent forms before running …" at bounding box center [863, 340] width 640 height 191
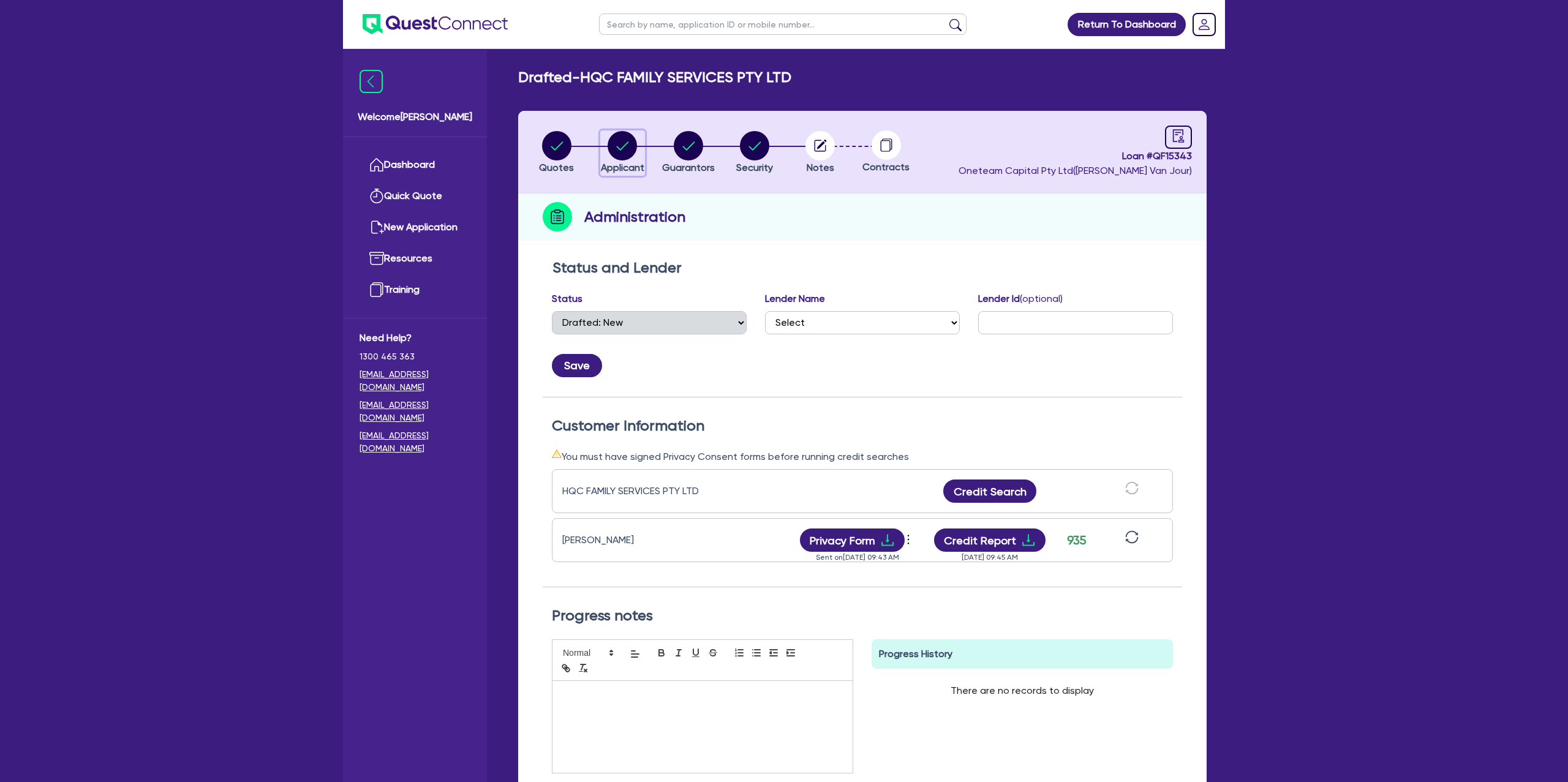
click at [630, 148] on circle "button" at bounding box center [622, 145] width 29 height 29
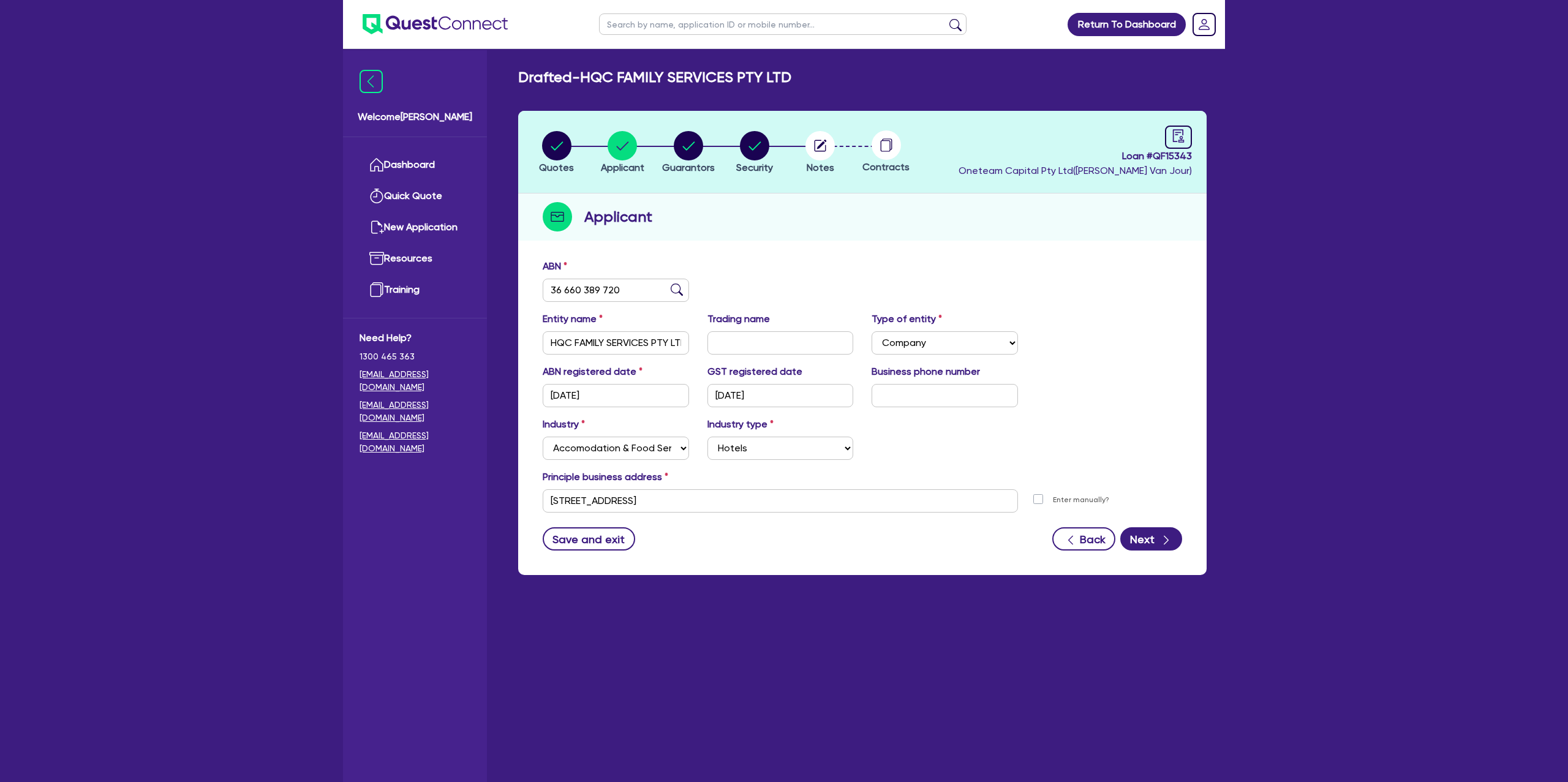
click at [1175, 123] on header "Quotes Applicant Guarantors Security Notes Contracts Loan # QF15343 Oneteam Cap…" at bounding box center [862, 152] width 689 height 83
click at [1176, 129] on icon "audit" at bounding box center [1178, 135] width 11 height 13
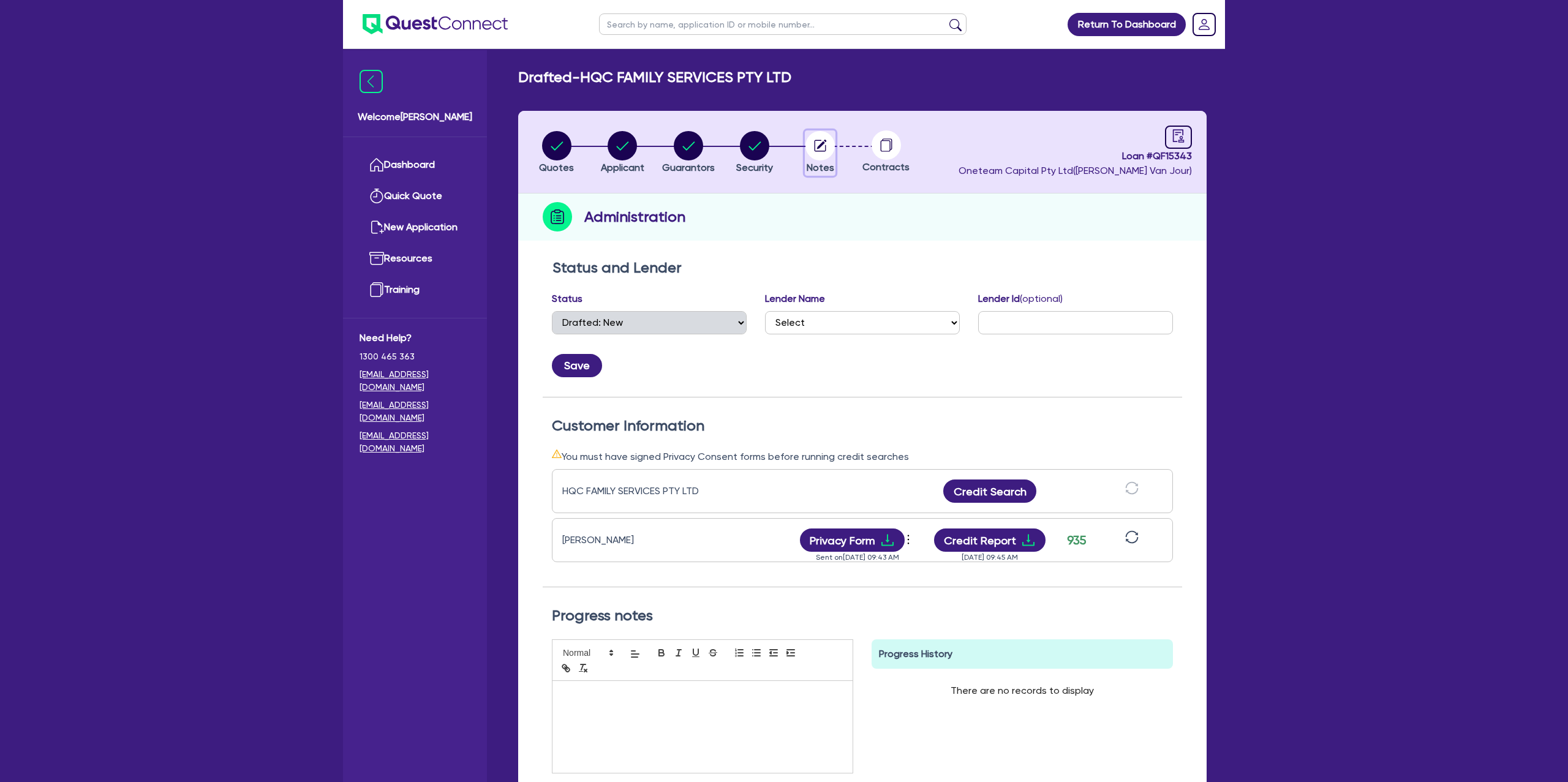
click at [822, 140] on circle "button" at bounding box center [820, 145] width 29 height 29
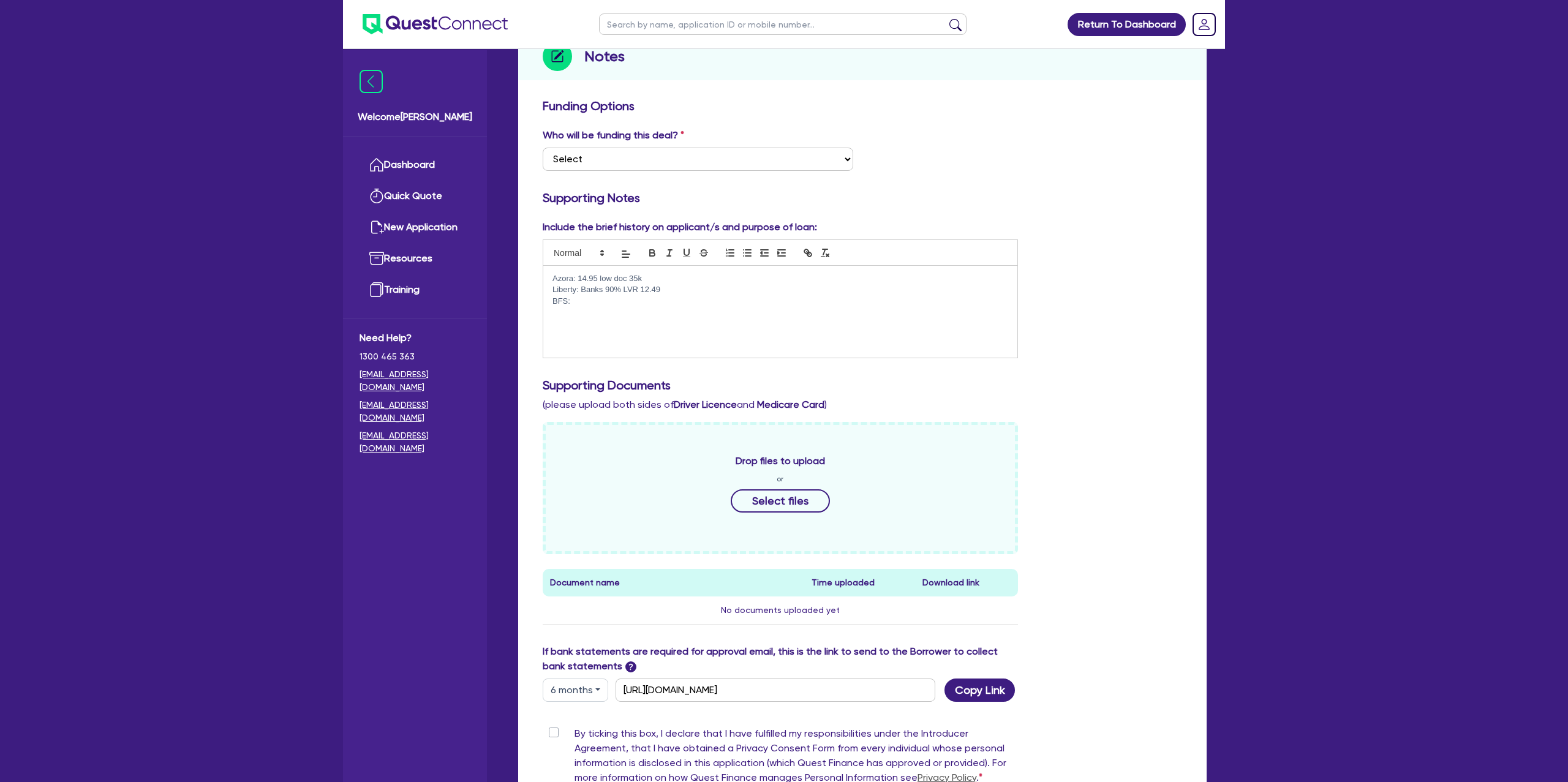
scroll to position [186, 0]
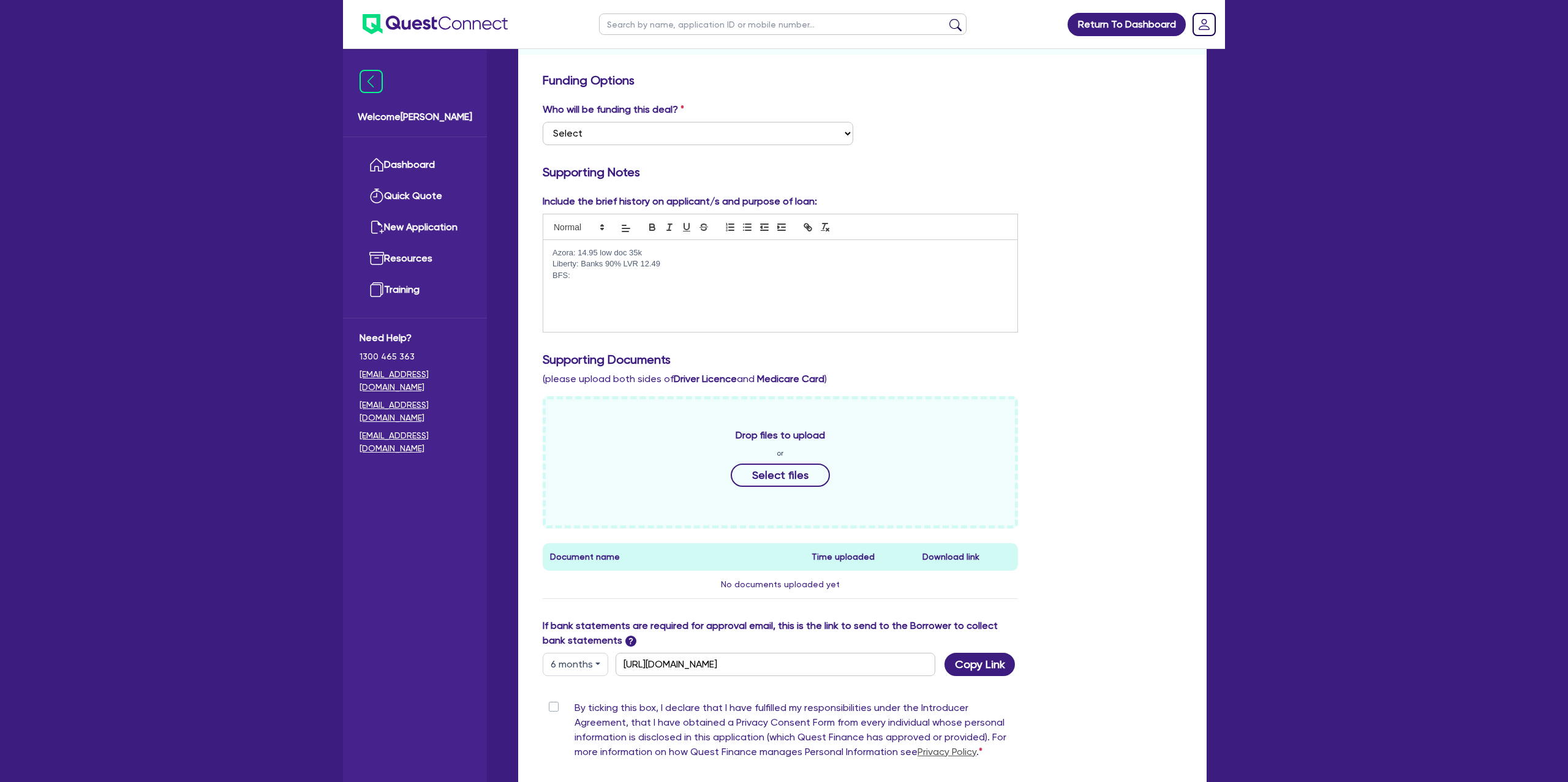
click at [590, 271] on p "BFS:" at bounding box center [780, 276] width 456 height 11
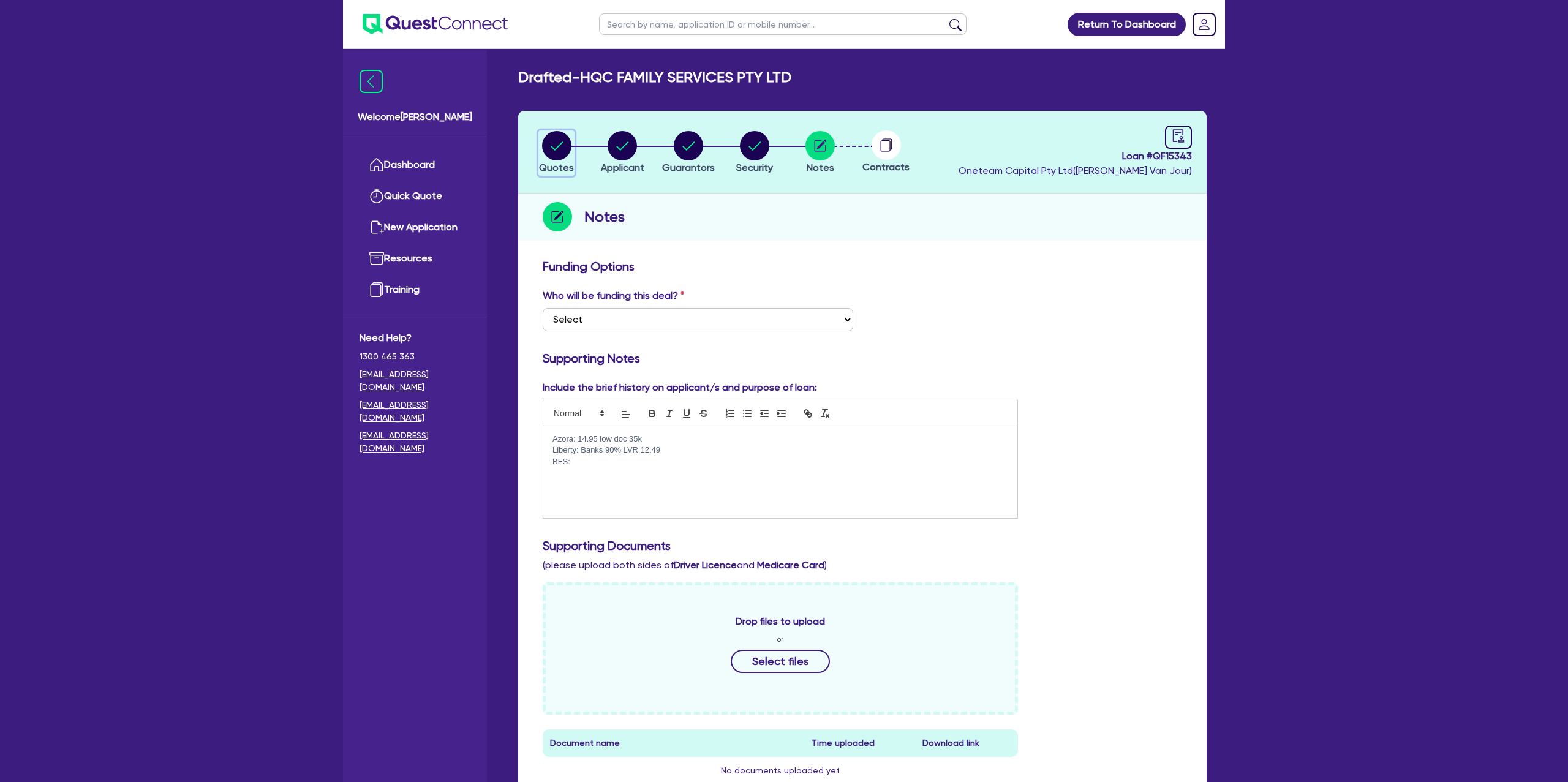
click at [554, 143] on circle "button" at bounding box center [556, 145] width 29 height 29
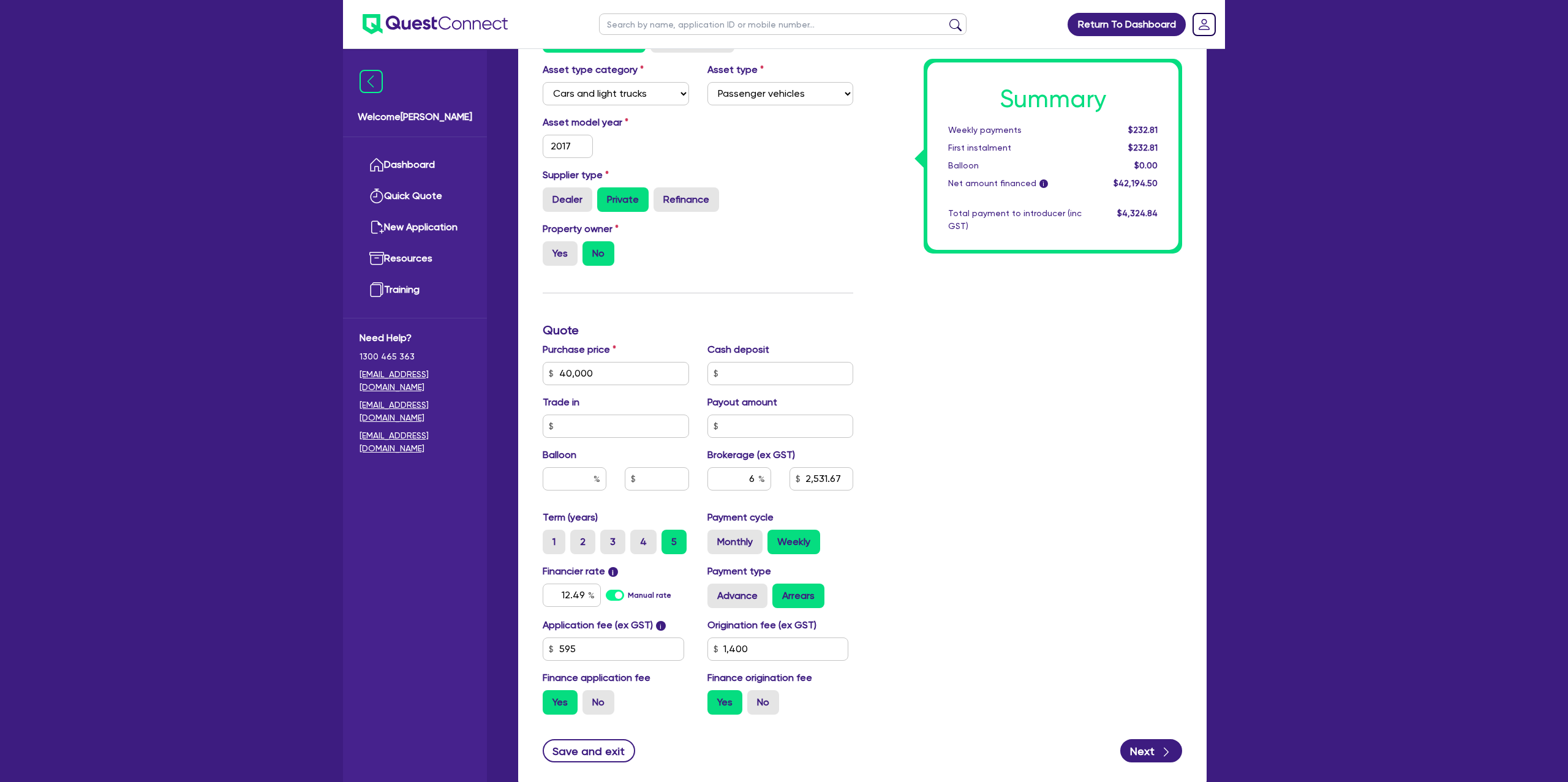
scroll to position [254, 0]
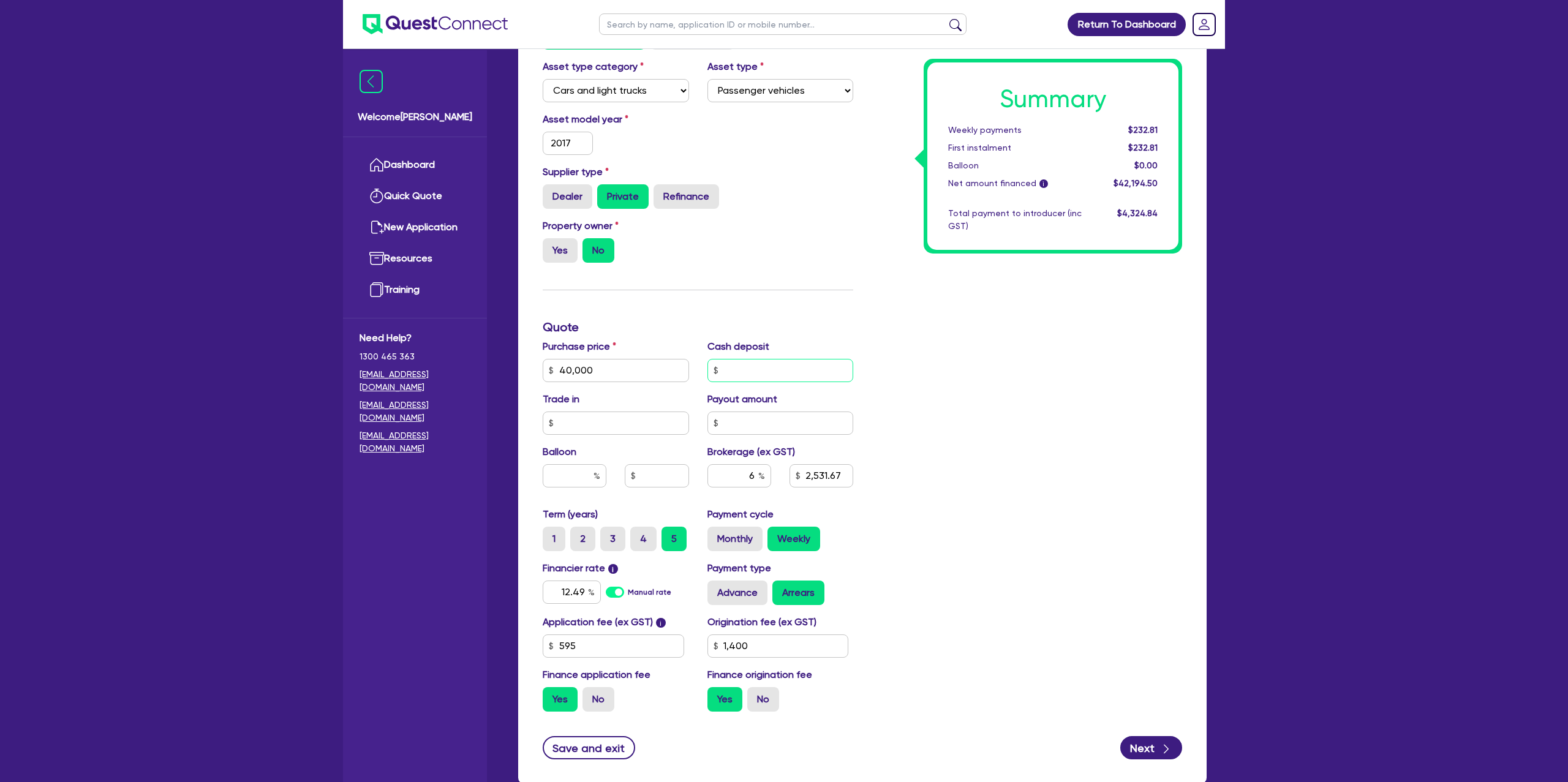
click at [733, 366] on input "text" at bounding box center [781, 370] width 147 height 23
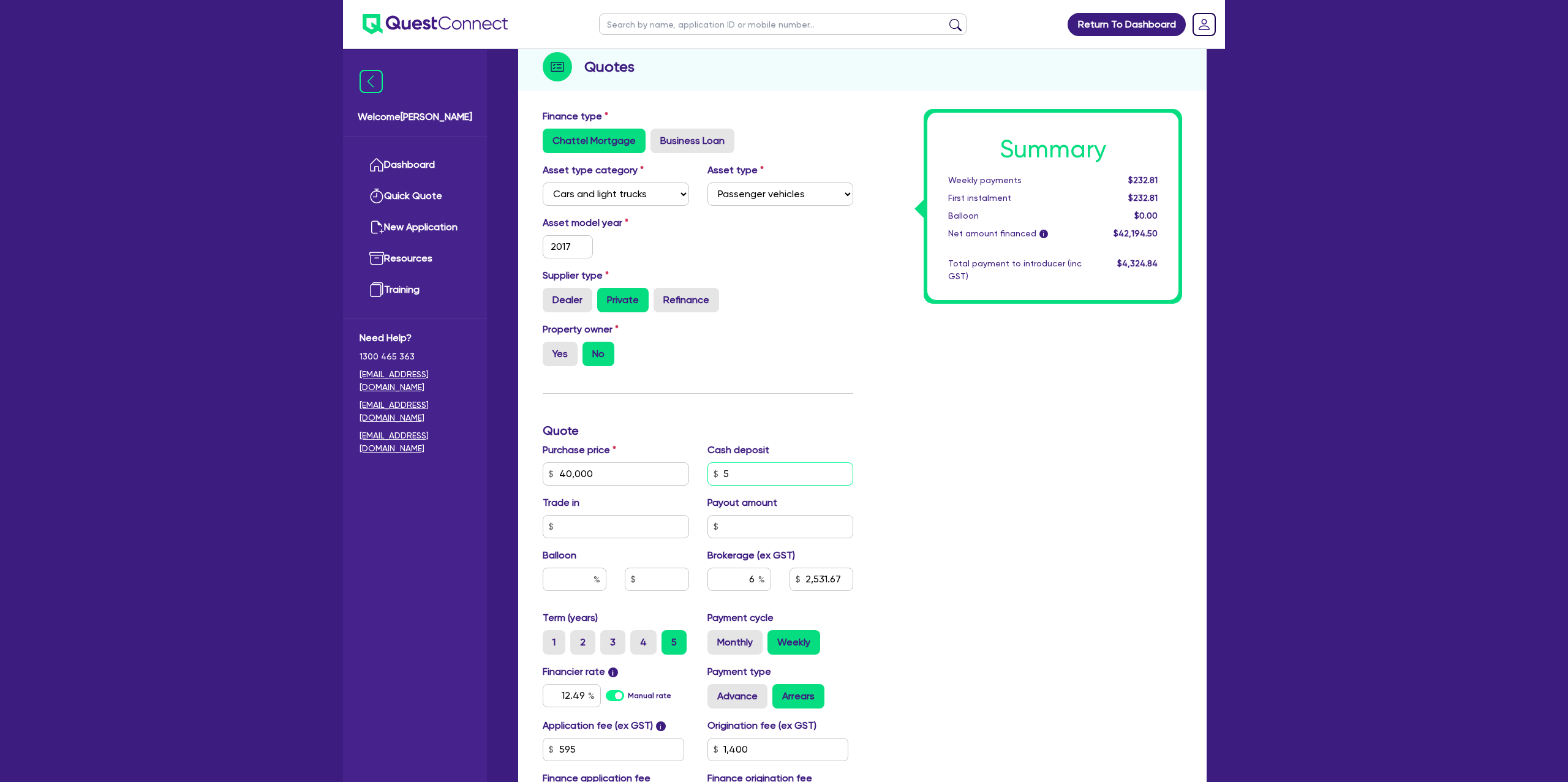
scroll to position [147, 0]
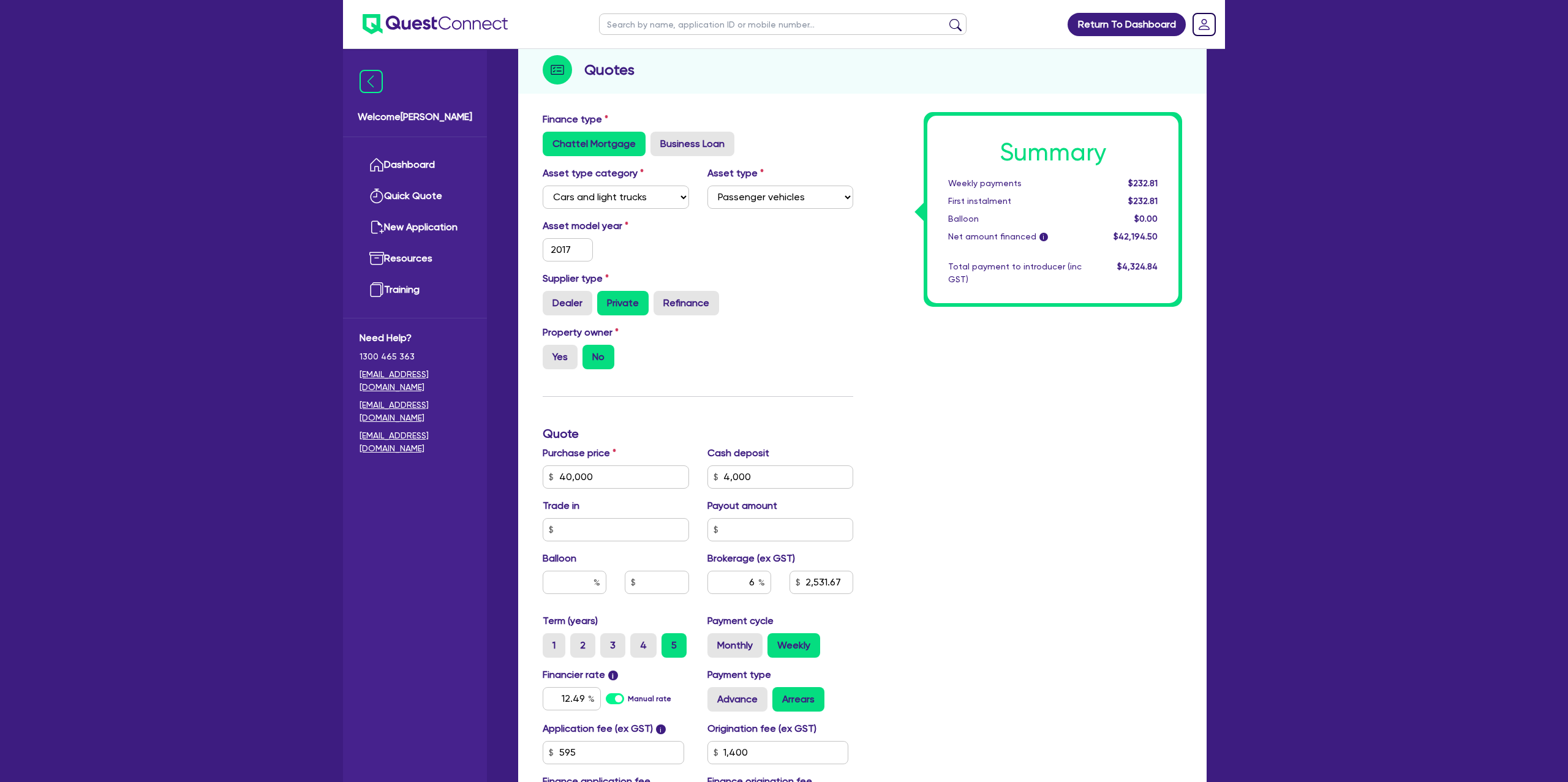
click at [1139, 398] on div "Summary Weekly payments $232.81 First instalment $232.81 Balloon $0.00 Net amou…" at bounding box center [1027, 470] width 329 height 716
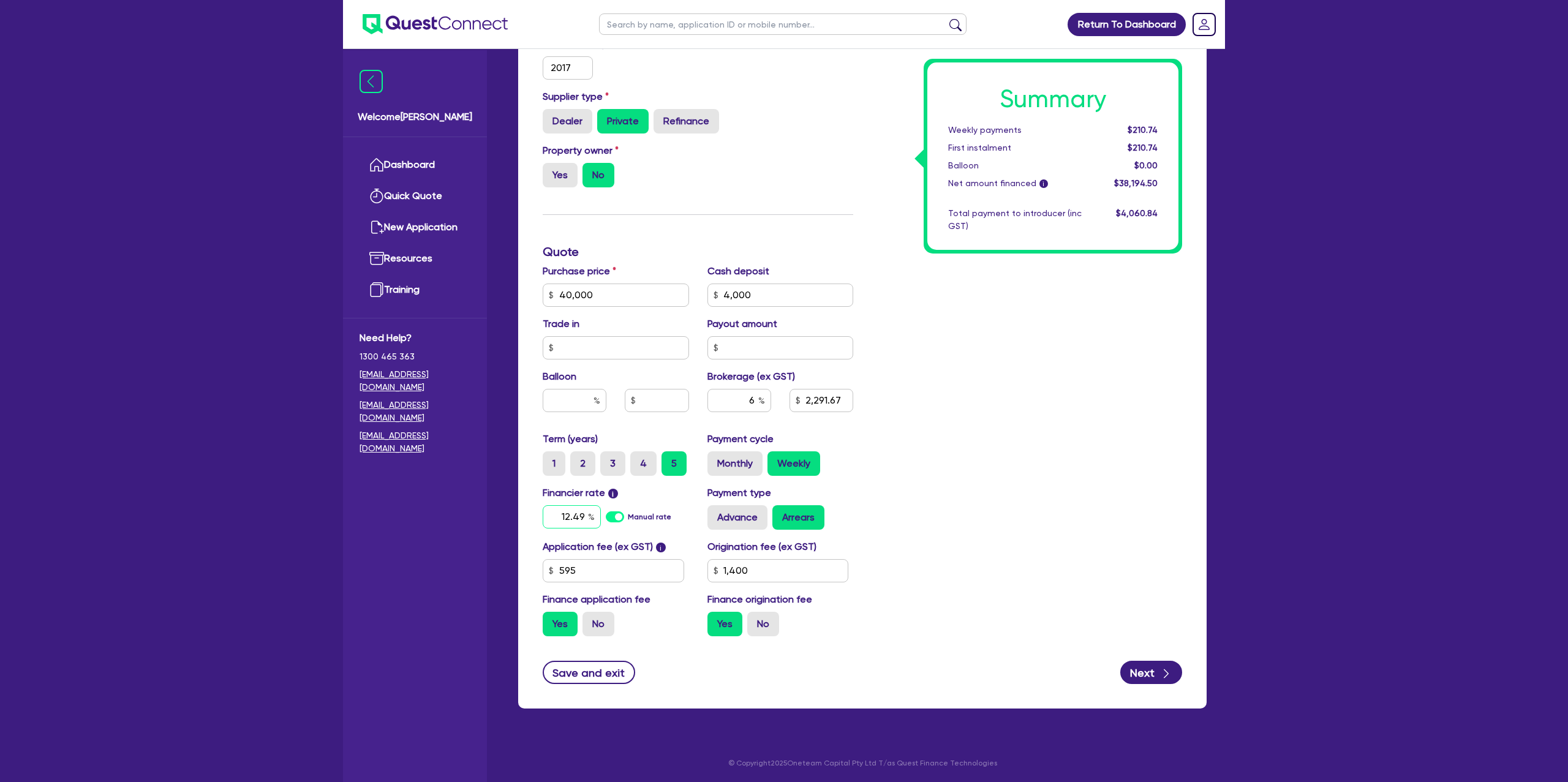
scroll to position [329, 0]
click at [587, 514] on input "12.49" at bounding box center [572, 518] width 58 height 23
drag, startPoint x: 962, startPoint y: 412, endPoint x: 905, endPoint y: 391, distance: 60.7
click at [944, 404] on div "Summary Weekly payments $210.74 First instalment $210.74 Balloon $0.00 Net amou…" at bounding box center [1027, 288] width 329 height 716
click at [754, 400] on input "6" at bounding box center [740, 400] width 64 height 23
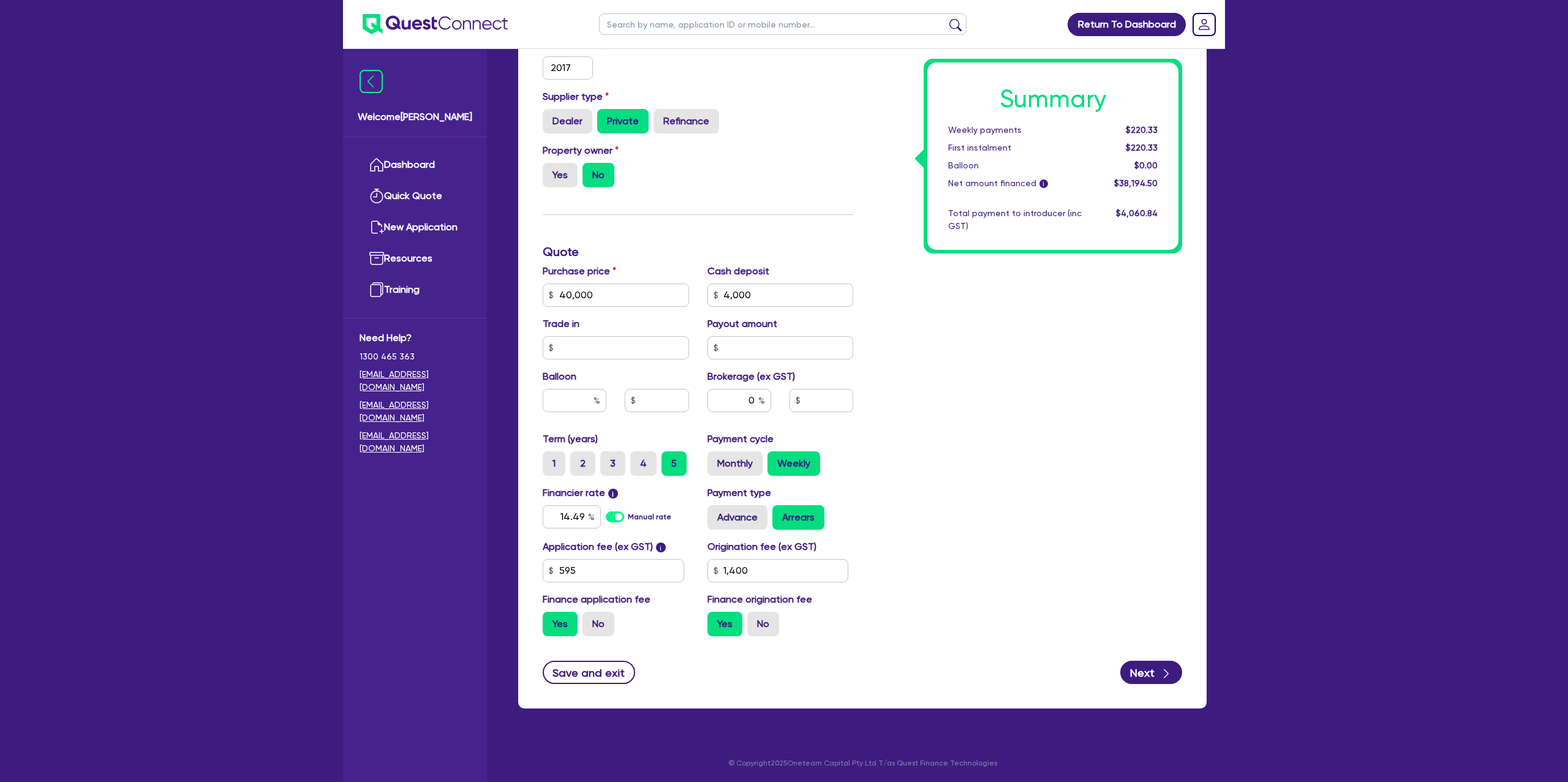
click at [982, 370] on div "Summary Weekly payments $220.33 First instalment $220.33 Balloon $0.00 Net amou…" at bounding box center [1027, 288] width 329 height 716
click at [757, 396] on input "0" at bounding box center [740, 400] width 64 height 23
click at [584, 518] on input "14.49" at bounding box center [572, 517] width 58 height 23
click at [911, 463] on div "Summary Weekly payments $206.69 First instalment $206.69 Balloon $0.00 Net amou…" at bounding box center [1027, 288] width 329 height 716
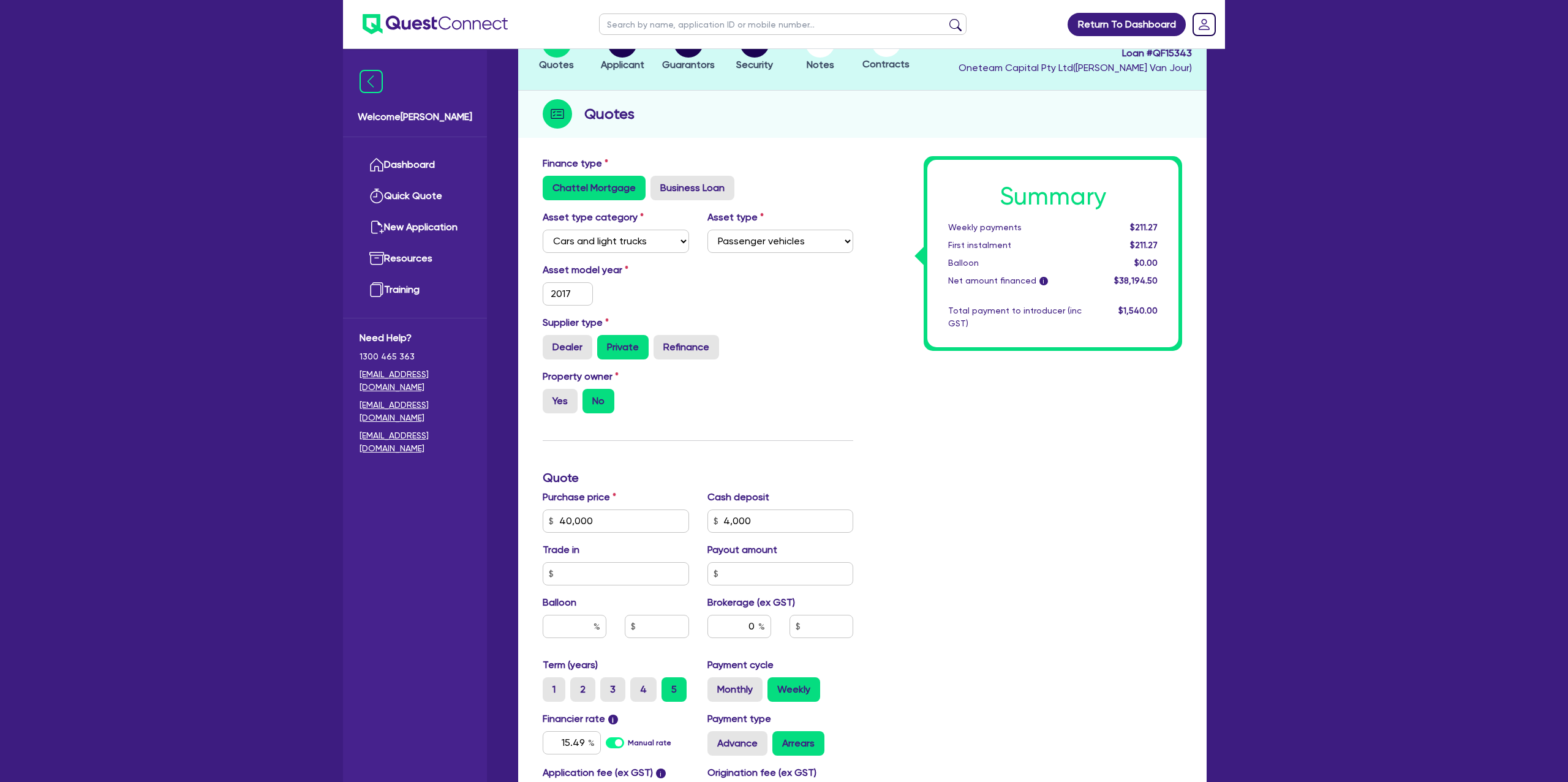
scroll to position [0, 0]
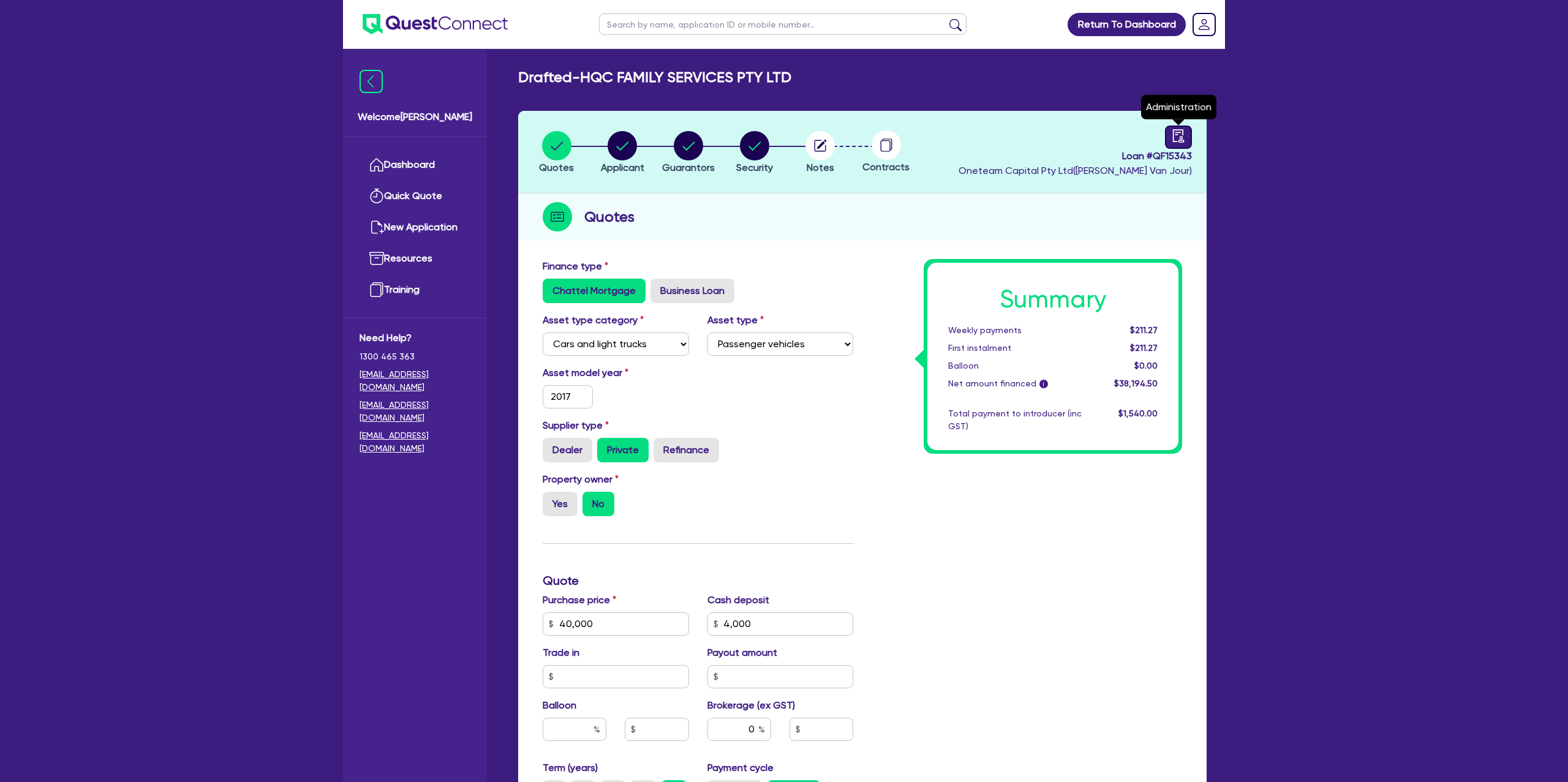
click at [1173, 136] on icon "audit" at bounding box center [1178, 135] width 11 height 13
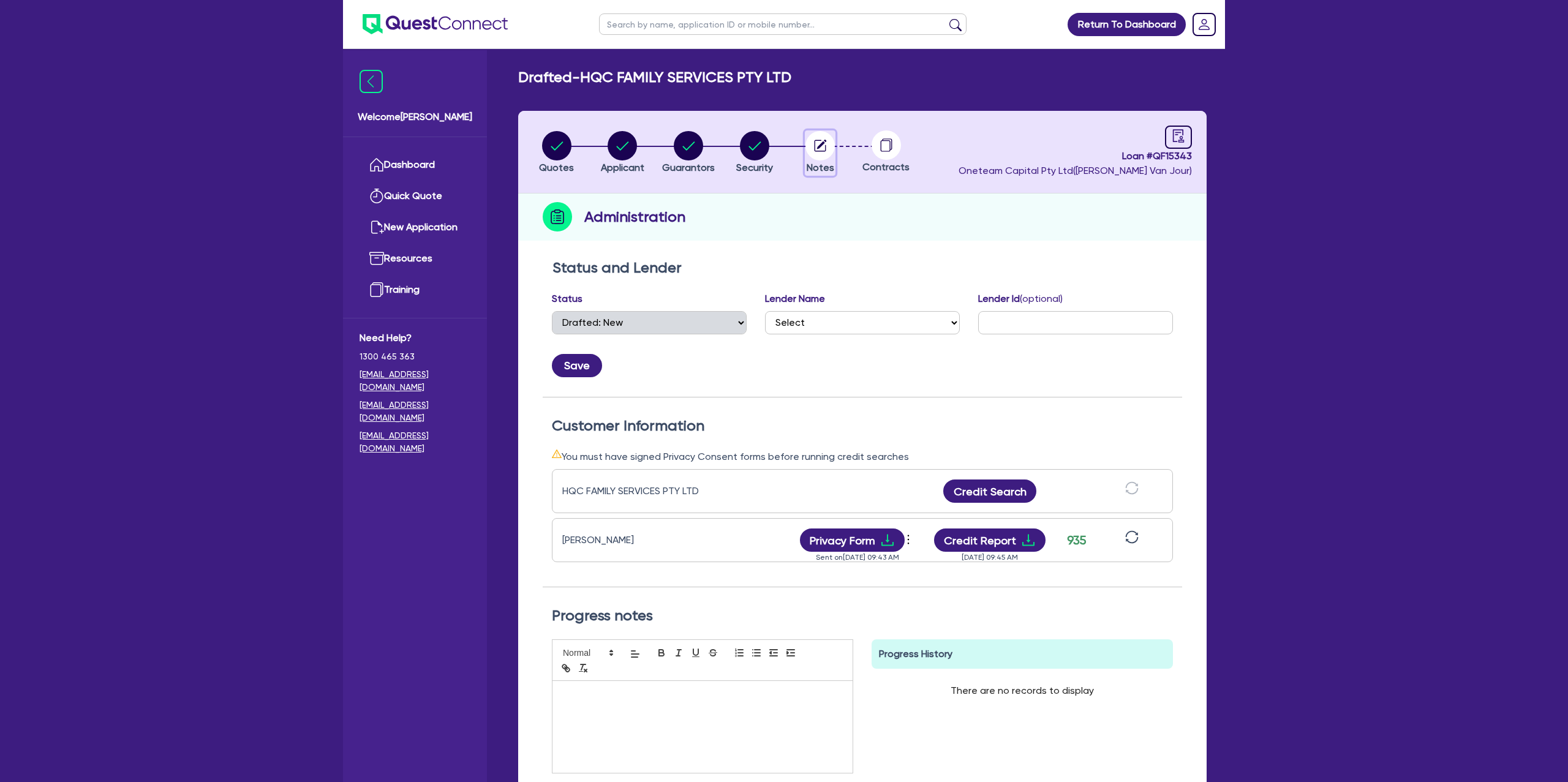
click at [828, 144] on circle "button" at bounding box center [820, 145] width 29 height 29
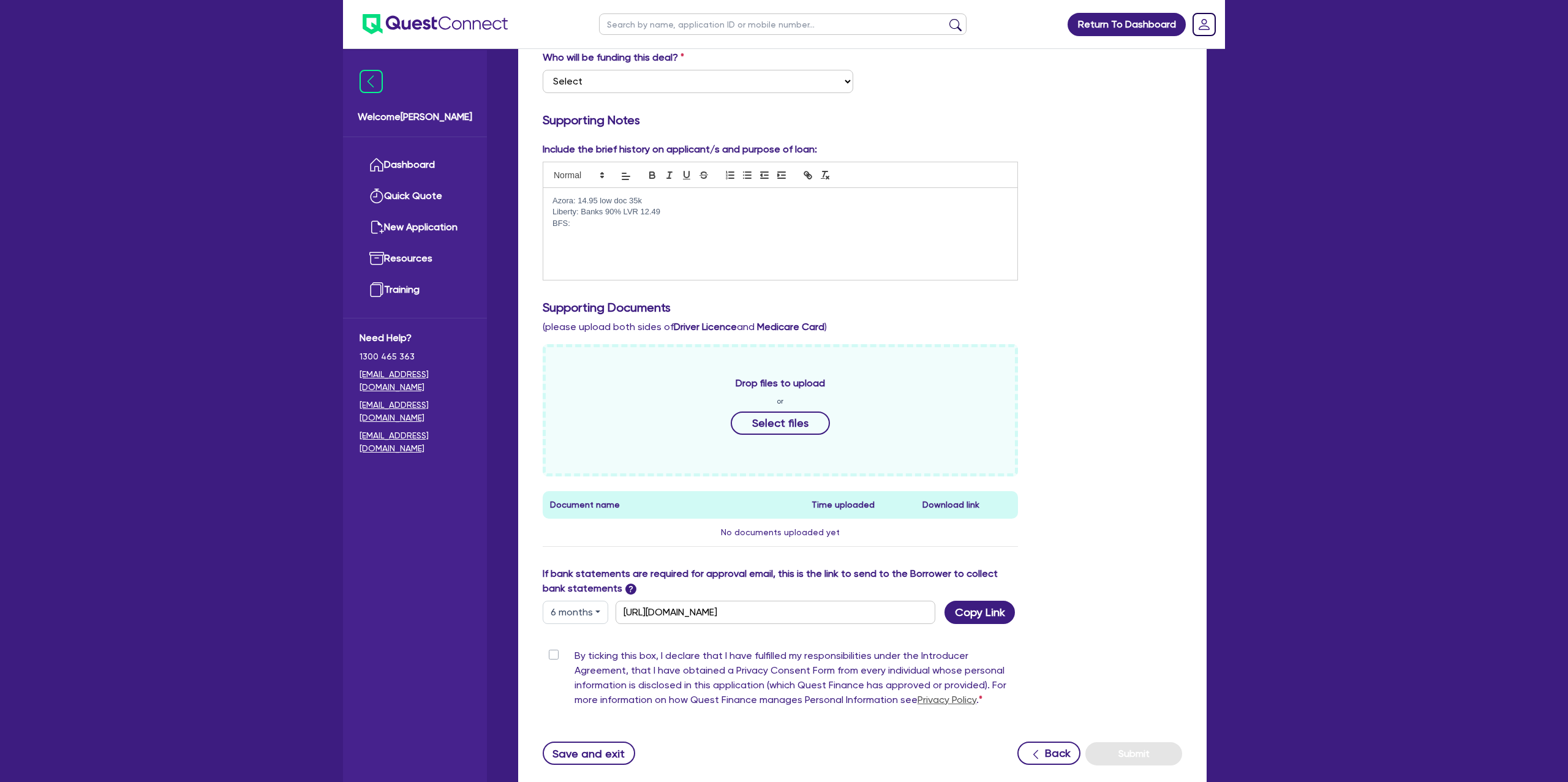
scroll to position [322, 0]
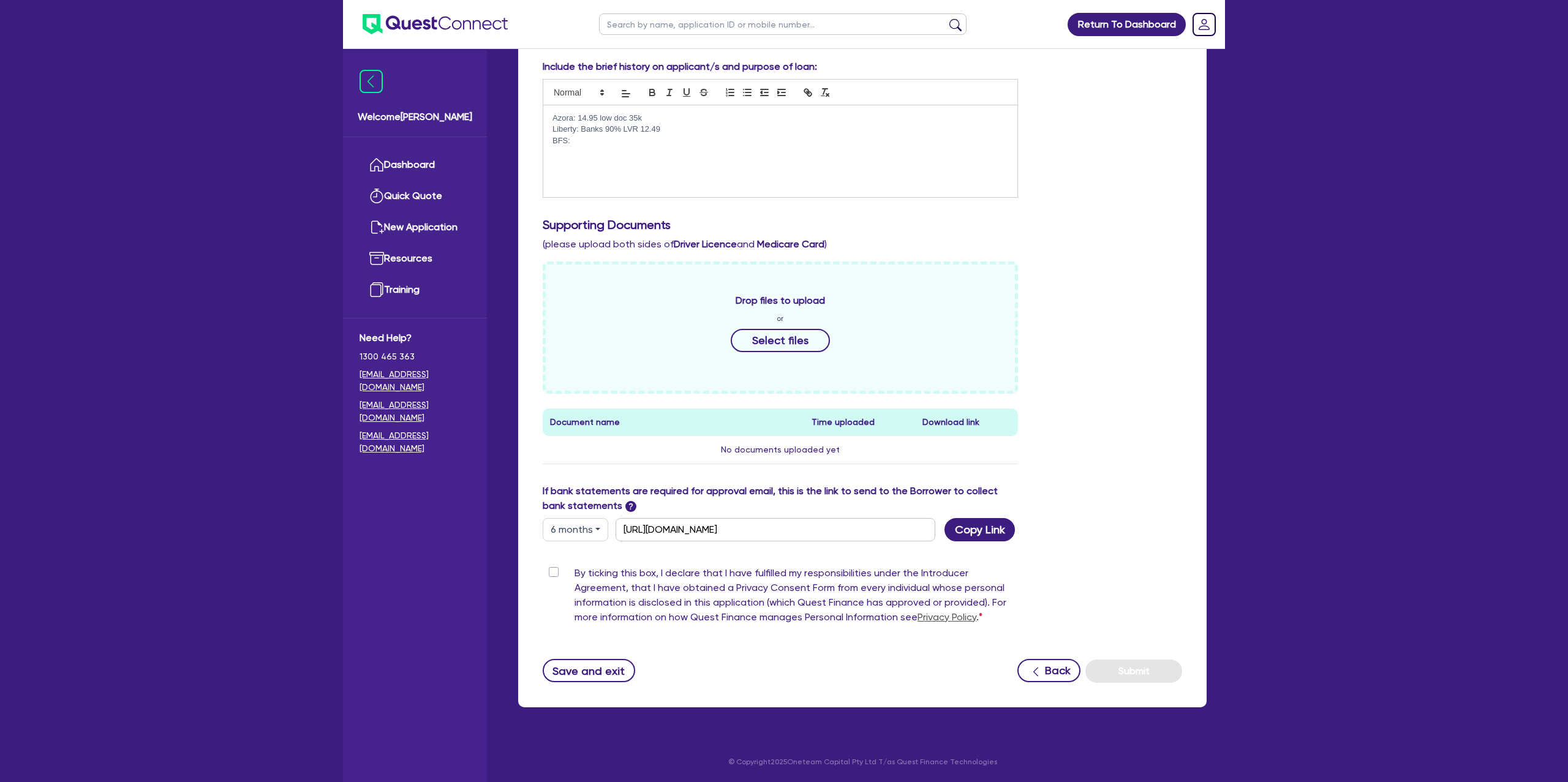
click at [593, 530] on button "6 months" at bounding box center [575, 529] width 65 height 23
click at [582, 554] on link "3 months" at bounding box center [592, 558] width 97 height 23
click at [698, 531] on input "https://scv.bankstatements.com.au/QUSE-QF15343" at bounding box center [776, 529] width 320 height 23
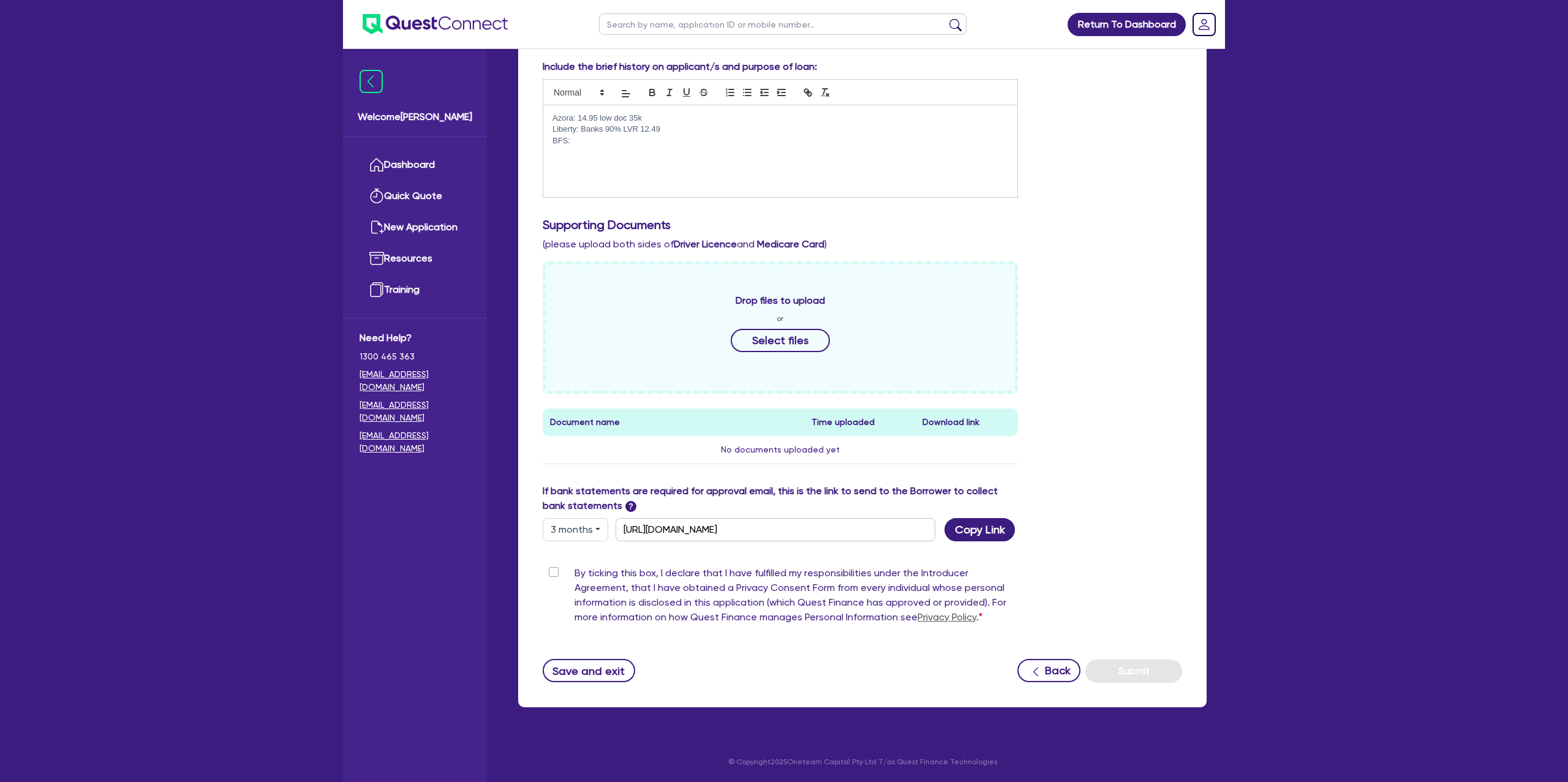
click at [1092, 215] on div "Include the brief history on applicant/s and purpose of loan: Azora: 14.95 low …" at bounding box center [863, 271] width 658 height 424
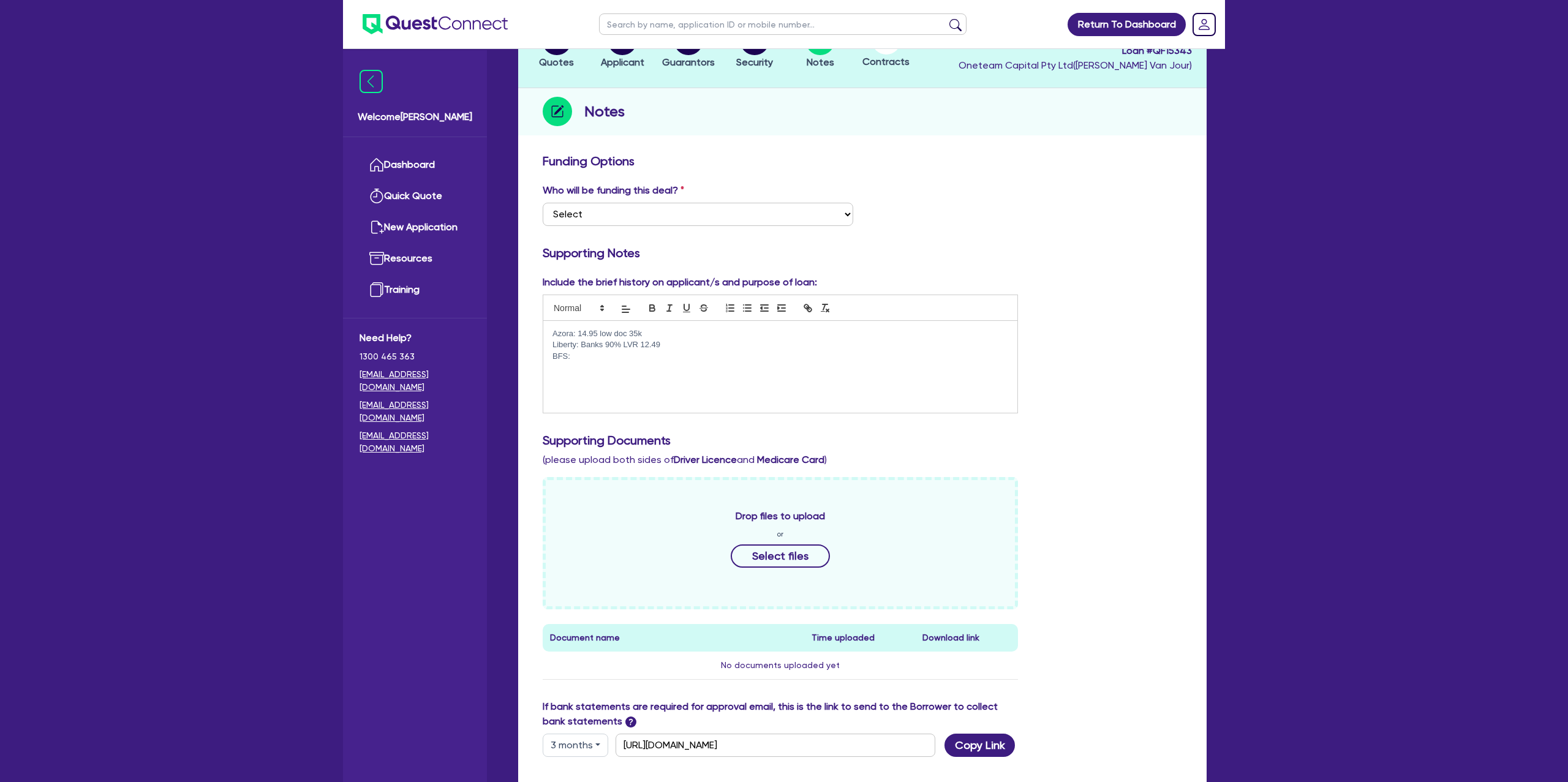
scroll to position [0, 0]
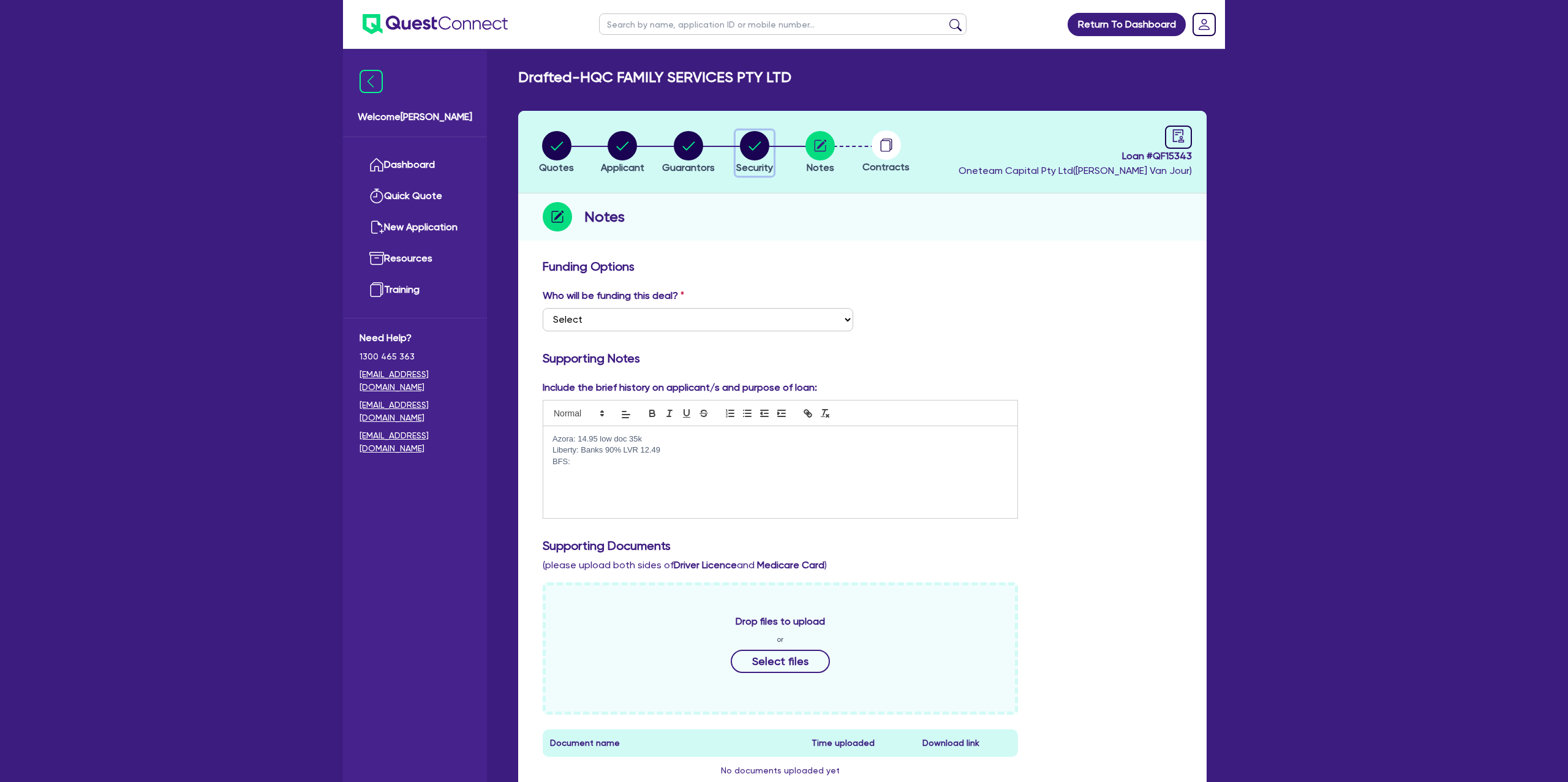
click at [760, 147] on circle "button" at bounding box center [754, 145] width 29 height 29
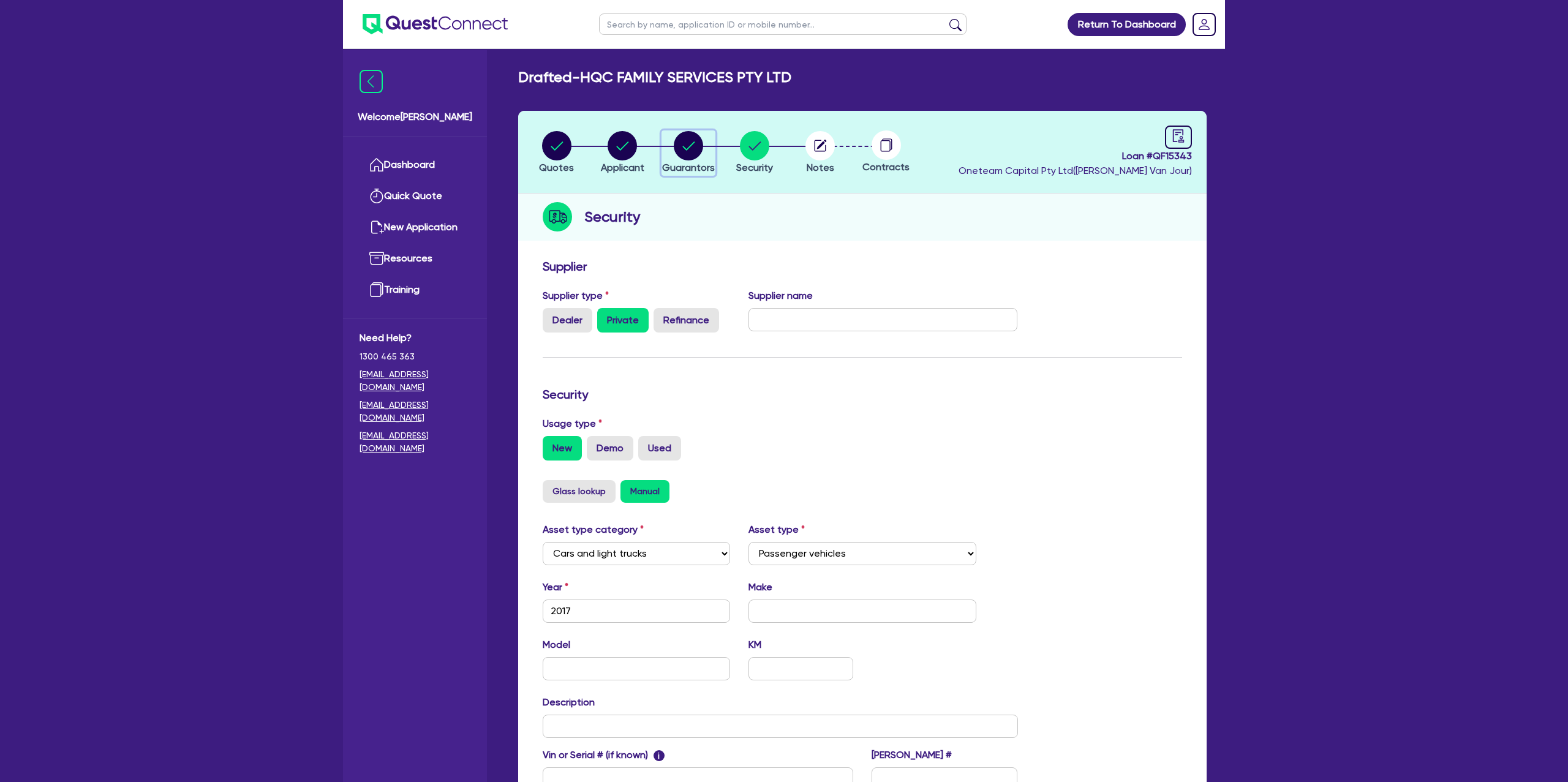
click at [680, 144] on circle "button" at bounding box center [688, 145] width 29 height 29
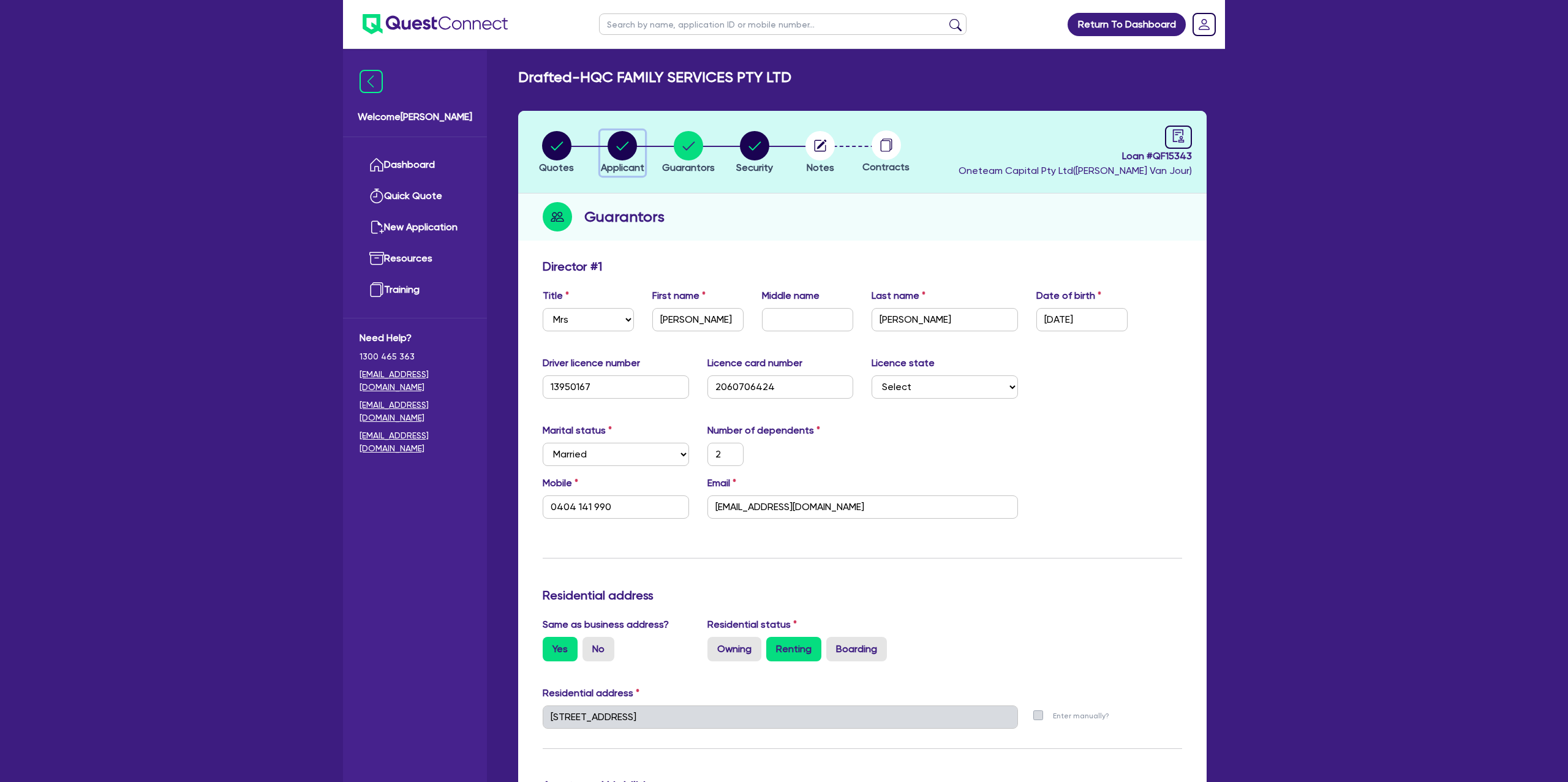
click at [628, 145] on circle "button" at bounding box center [622, 145] width 29 height 29
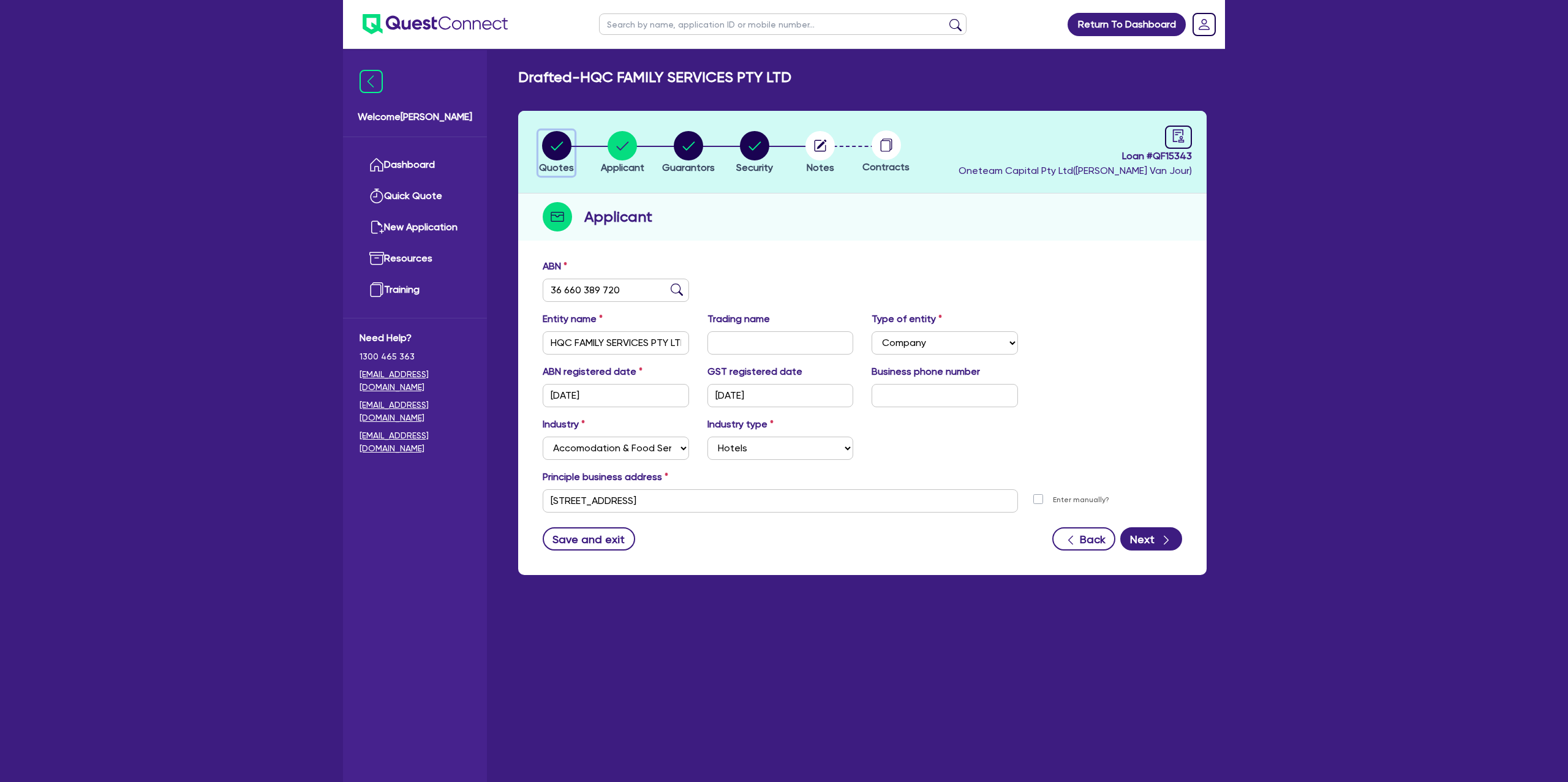
click at [556, 143] on circle "button" at bounding box center [556, 145] width 29 height 29
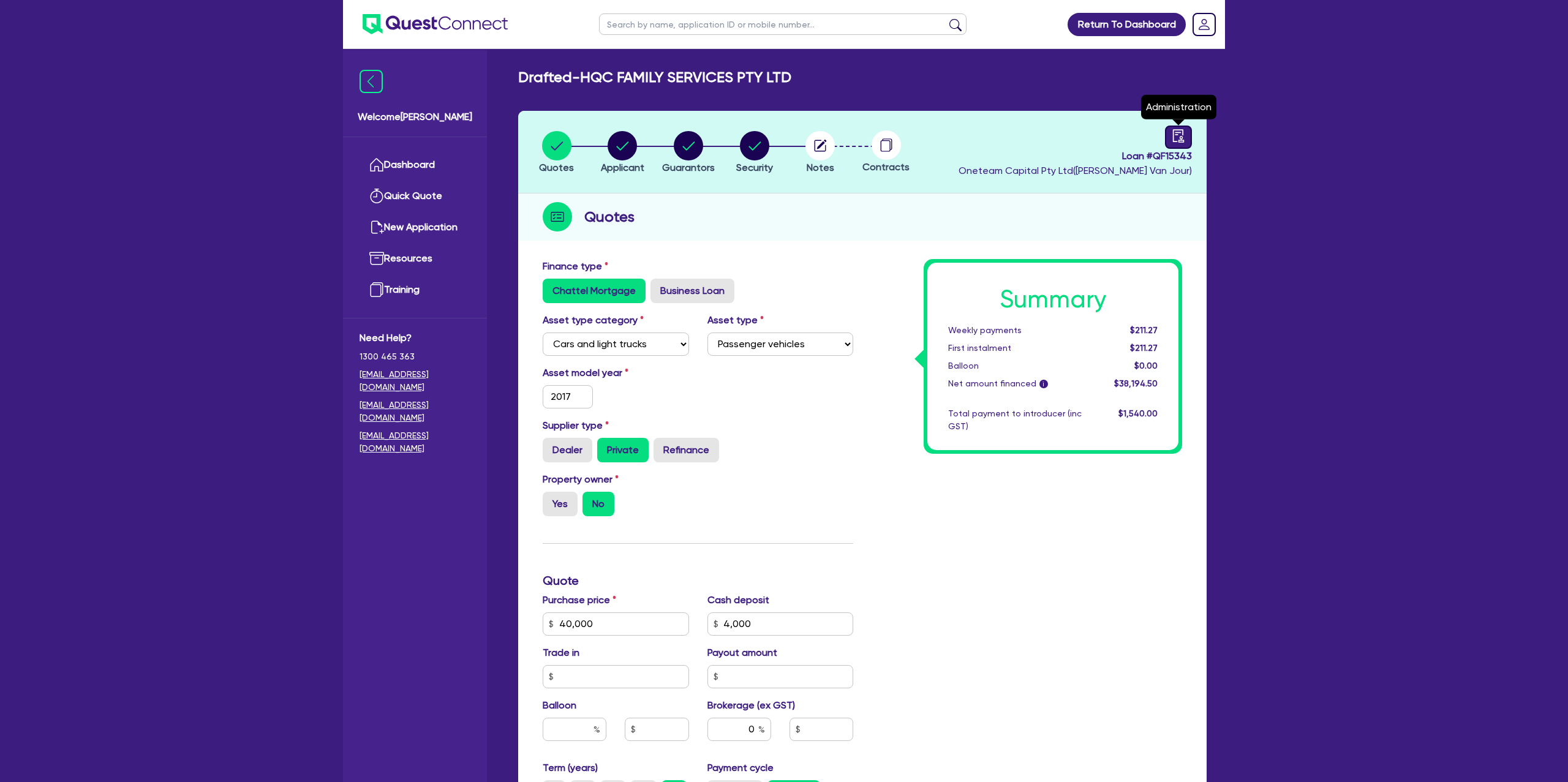
click at [1169, 137] on link at bounding box center [1178, 137] width 27 height 23
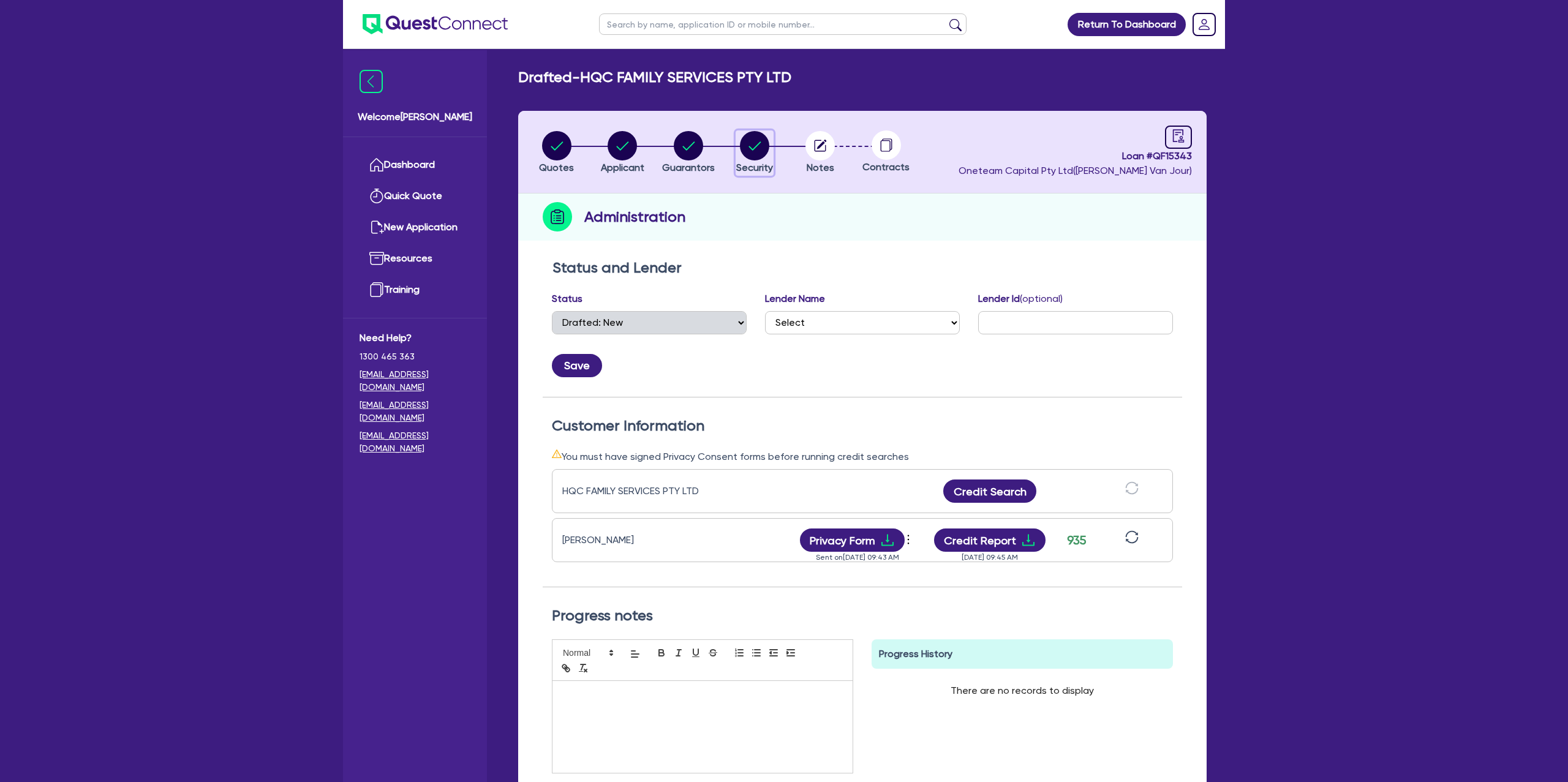
click at [764, 144] on circle "button" at bounding box center [754, 145] width 29 height 29
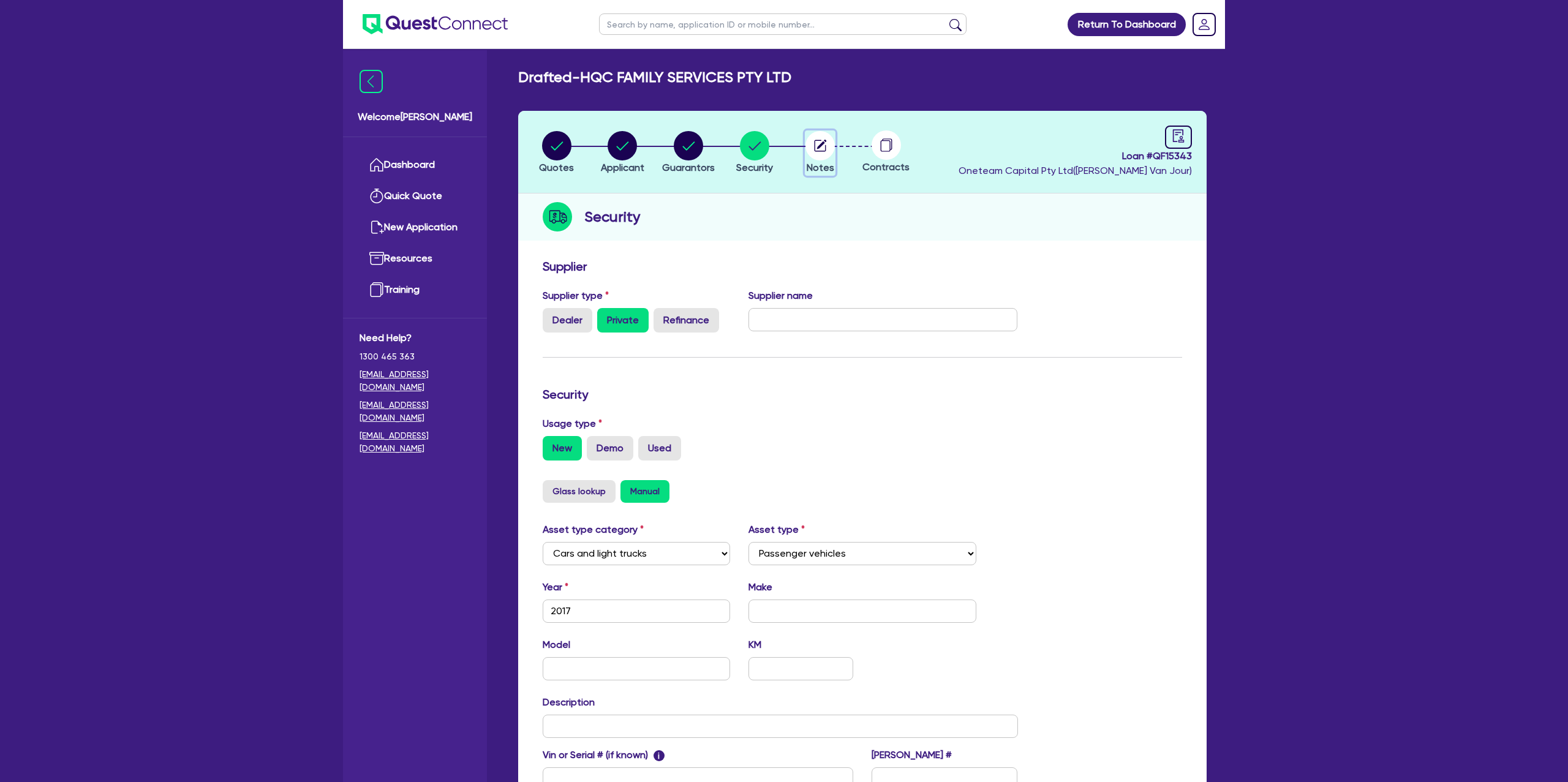
click at [822, 142] on icon "button" at bounding box center [822, 144] width 10 height 10
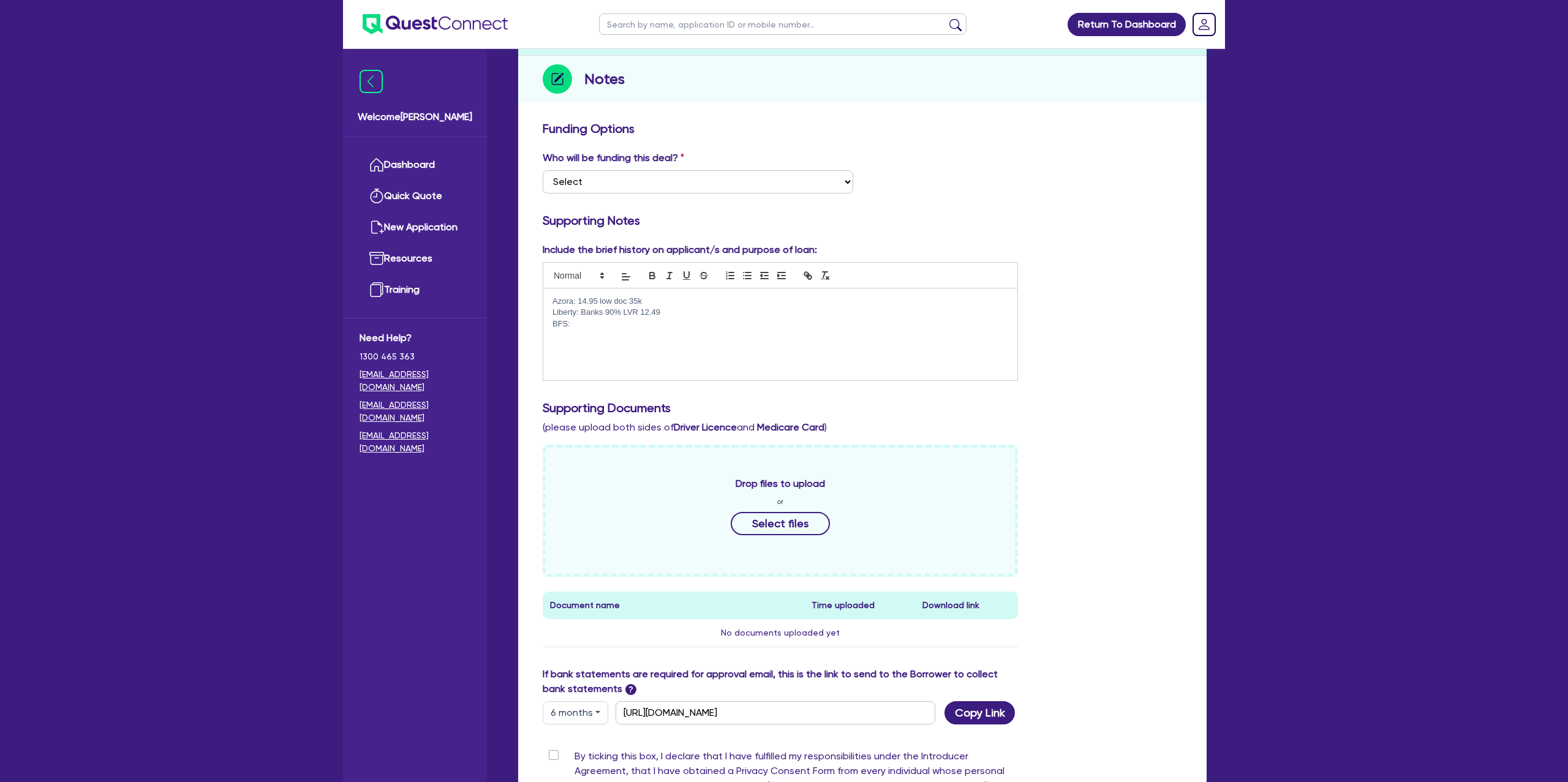
scroll to position [149, 0]
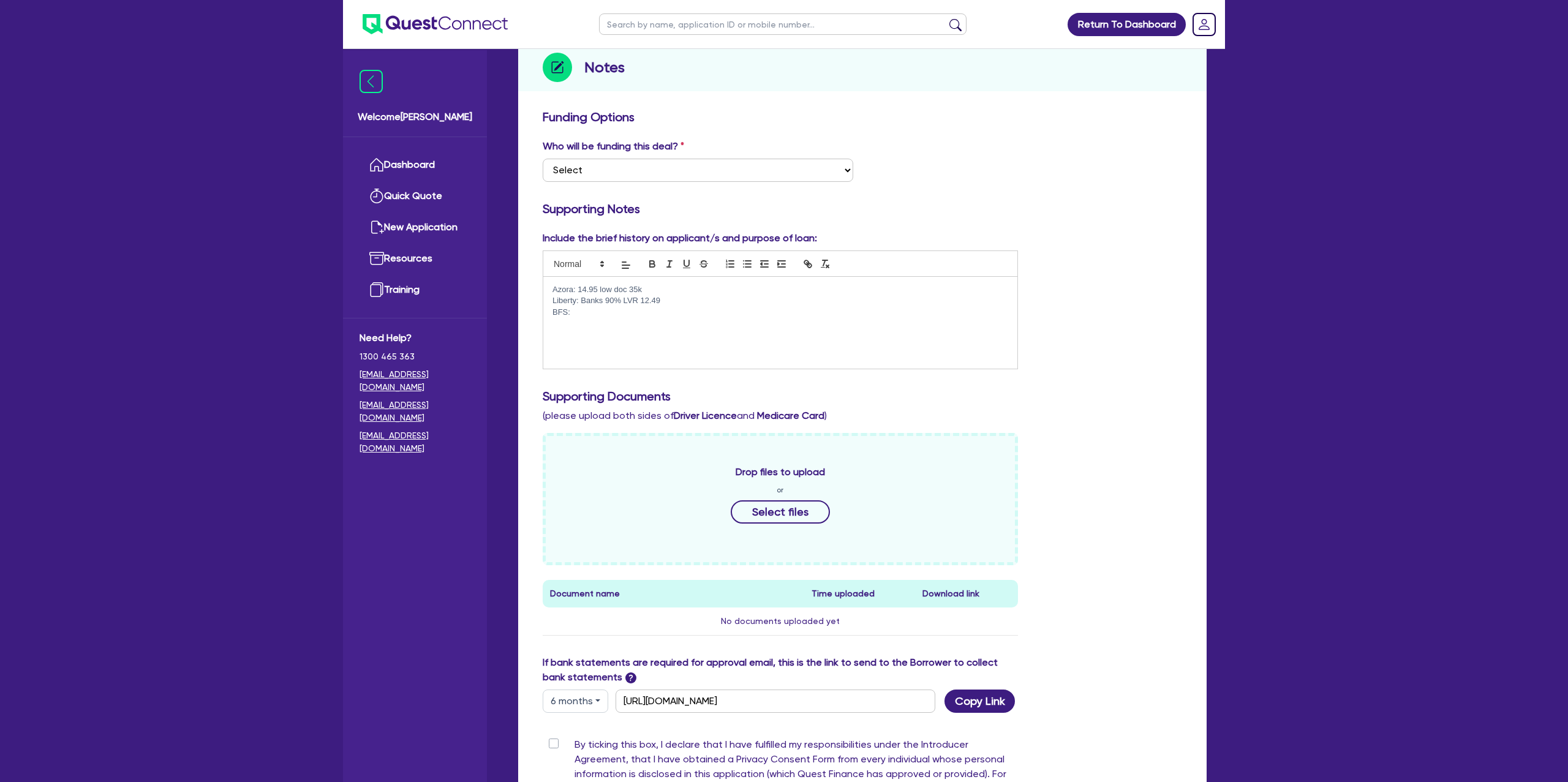
drag, startPoint x: 667, startPoint y: 300, endPoint x: 636, endPoint y: 323, distance: 38.6
click at [658, 307] on div "Azora: 14.95 low doc 35k Liberty: Banks 90% LVR 12.49 BFS:" at bounding box center [780, 323] width 475 height 92
drag, startPoint x: 623, startPoint y: 290, endPoint x: 548, endPoint y: 278, distance: 76.0
click at [548, 278] on div "Azora: 14.95 low doc 35k Liberty: Banks 90% LVR 12.49" at bounding box center [780, 323] width 475 height 92
click at [670, 303] on p "Liberty: Banks 90% LVR 12.49" at bounding box center [780, 300] width 456 height 11
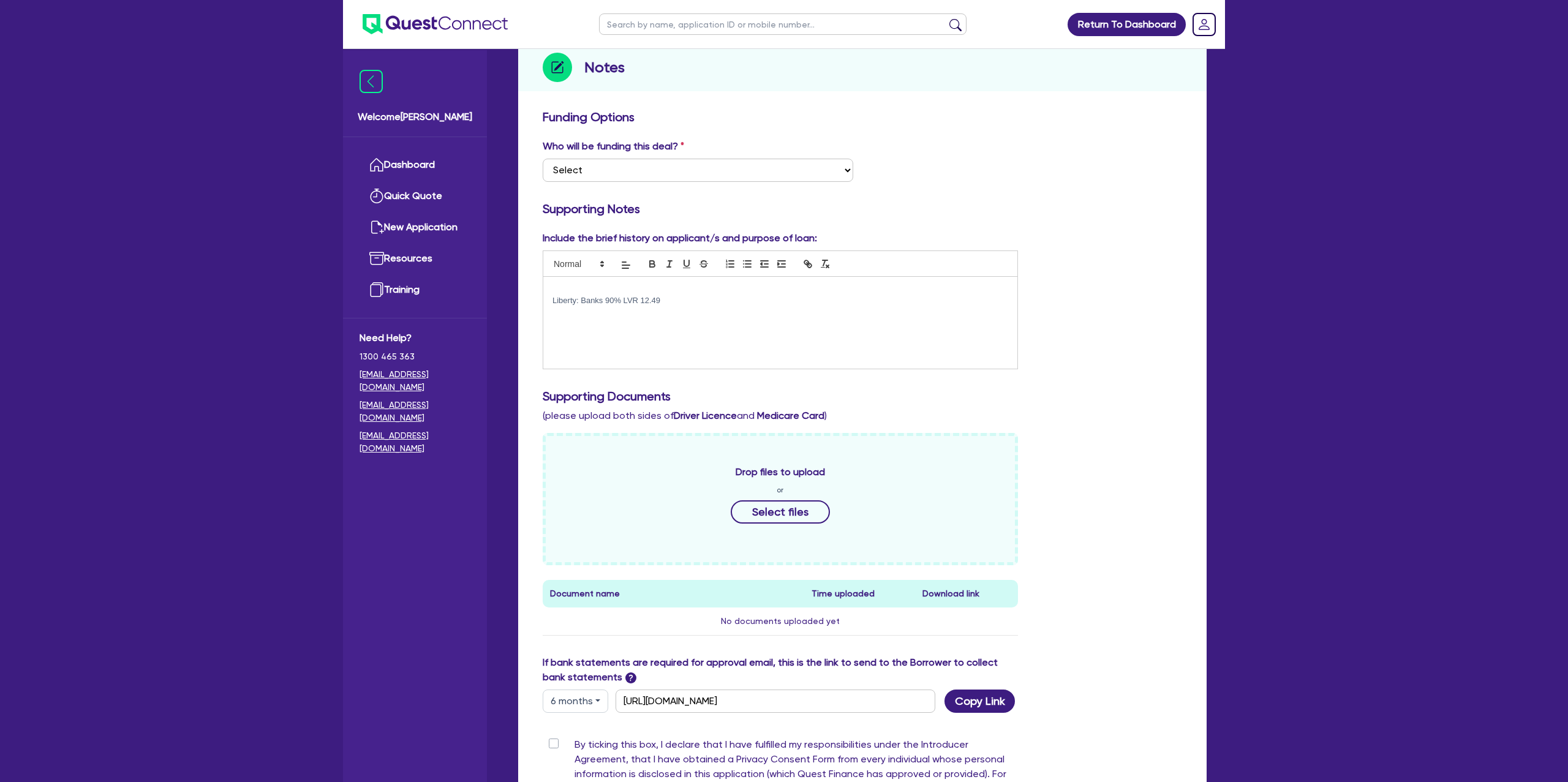
scroll to position [148, 0]
click at [1151, 270] on div "Include the brief history on applicant/s and purpose of loan: Liberty: Banks 90…" at bounding box center [863, 307] width 658 height 148
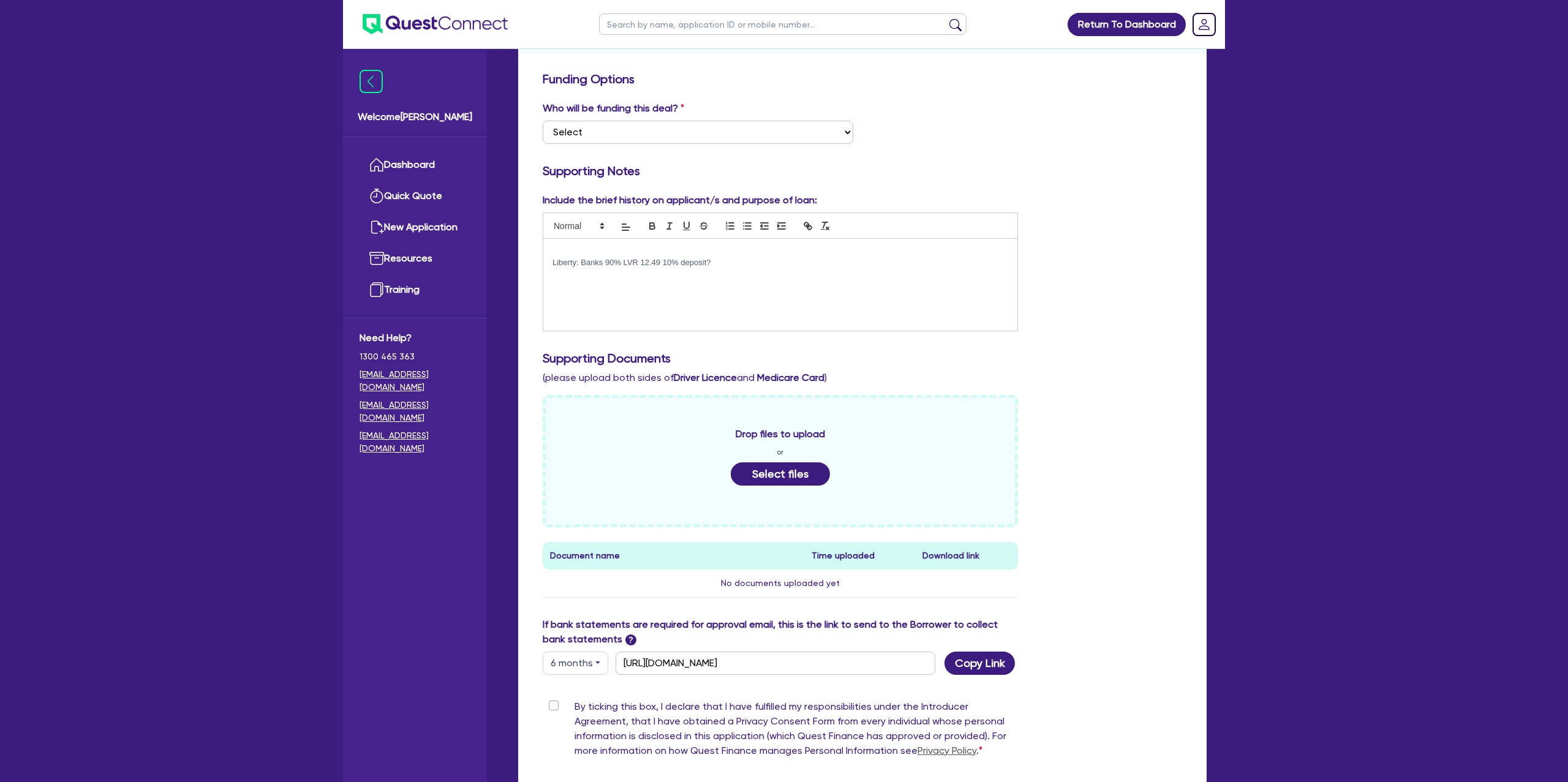
scroll to position [322, 0]
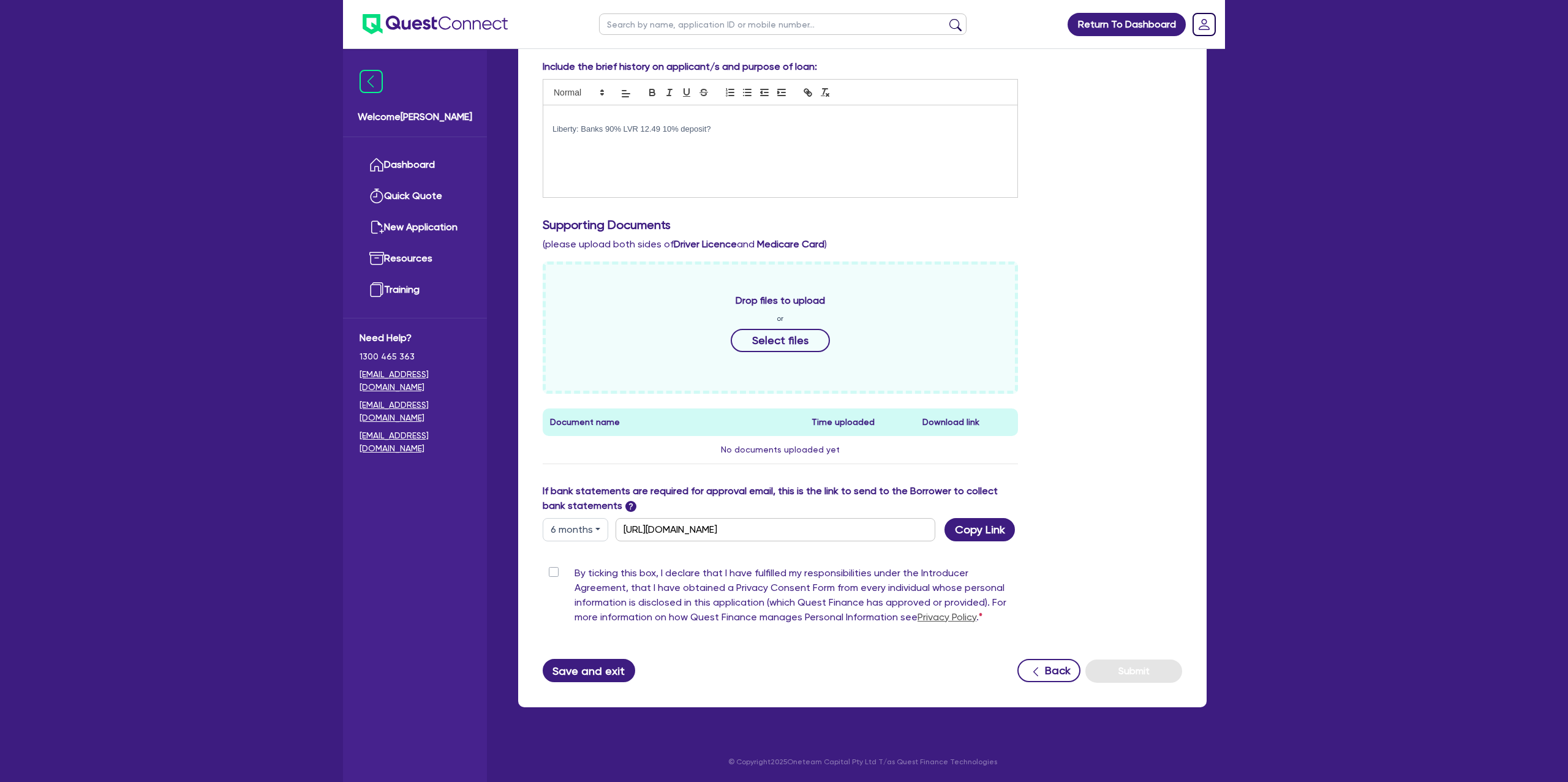
click at [601, 661] on div "Save and exit Back Submit" at bounding box center [863, 671] width 658 height 24
click at [602, 665] on button "Save and exit" at bounding box center [589, 671] width 93 height 23
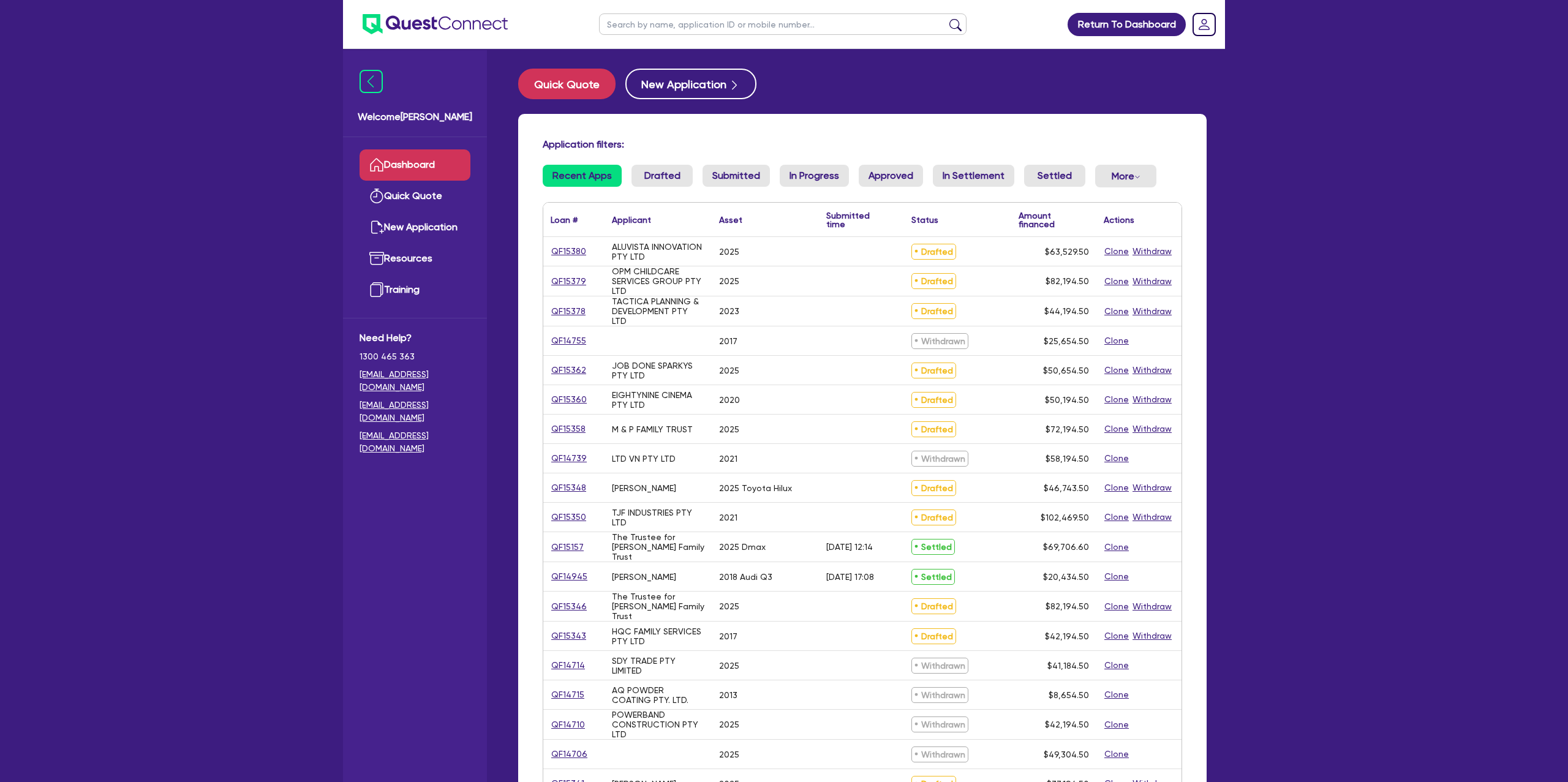
click at [667, 16] on input "text" at bounding box center [783, 24] width 368 height 21
click at [946, 19] on button "submit" at bounding box center [955, 27] width 19 height 17
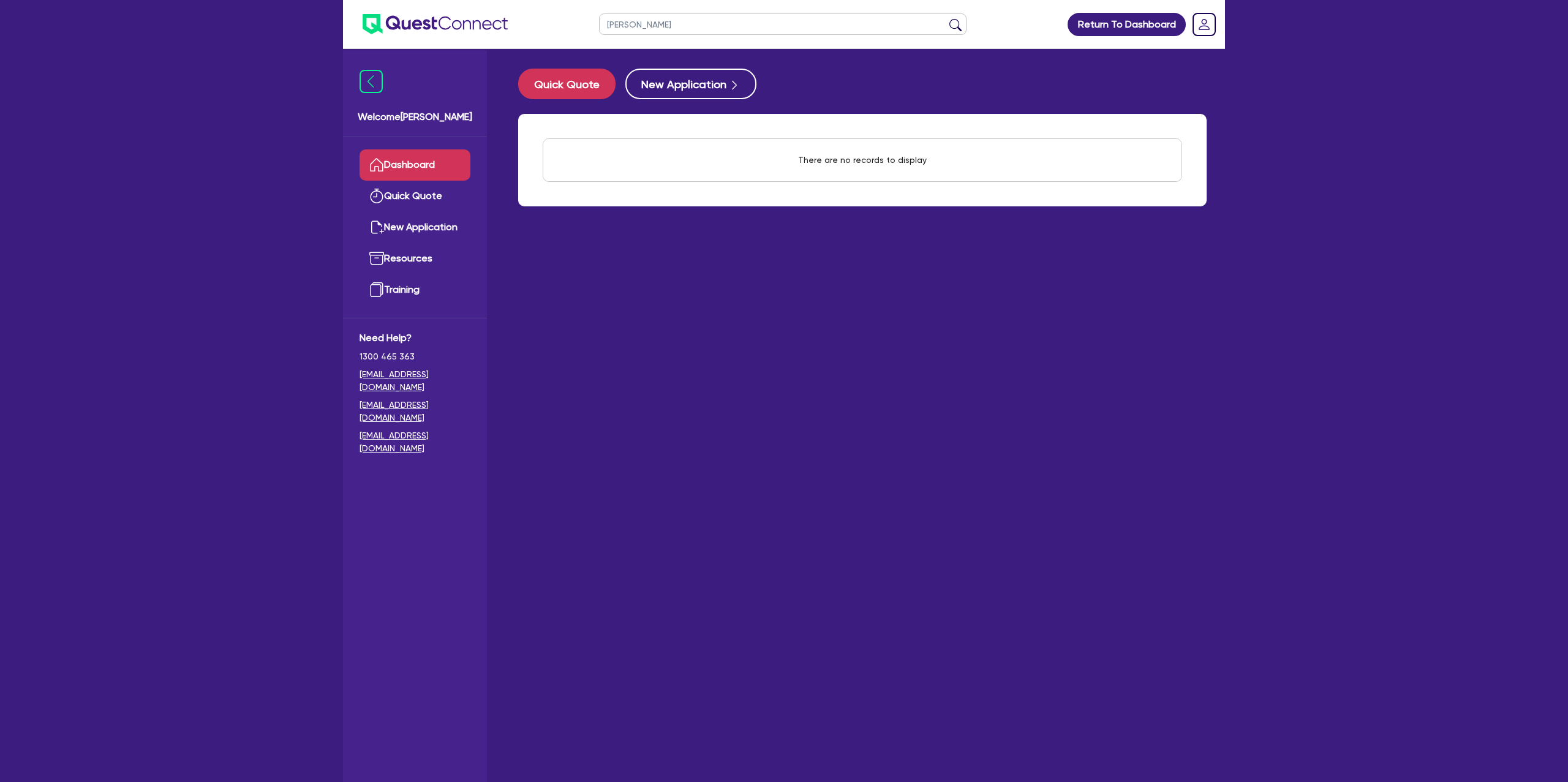
click at [946, 19] on button "submit" at bounding box center [955, 27] width 19 height 17
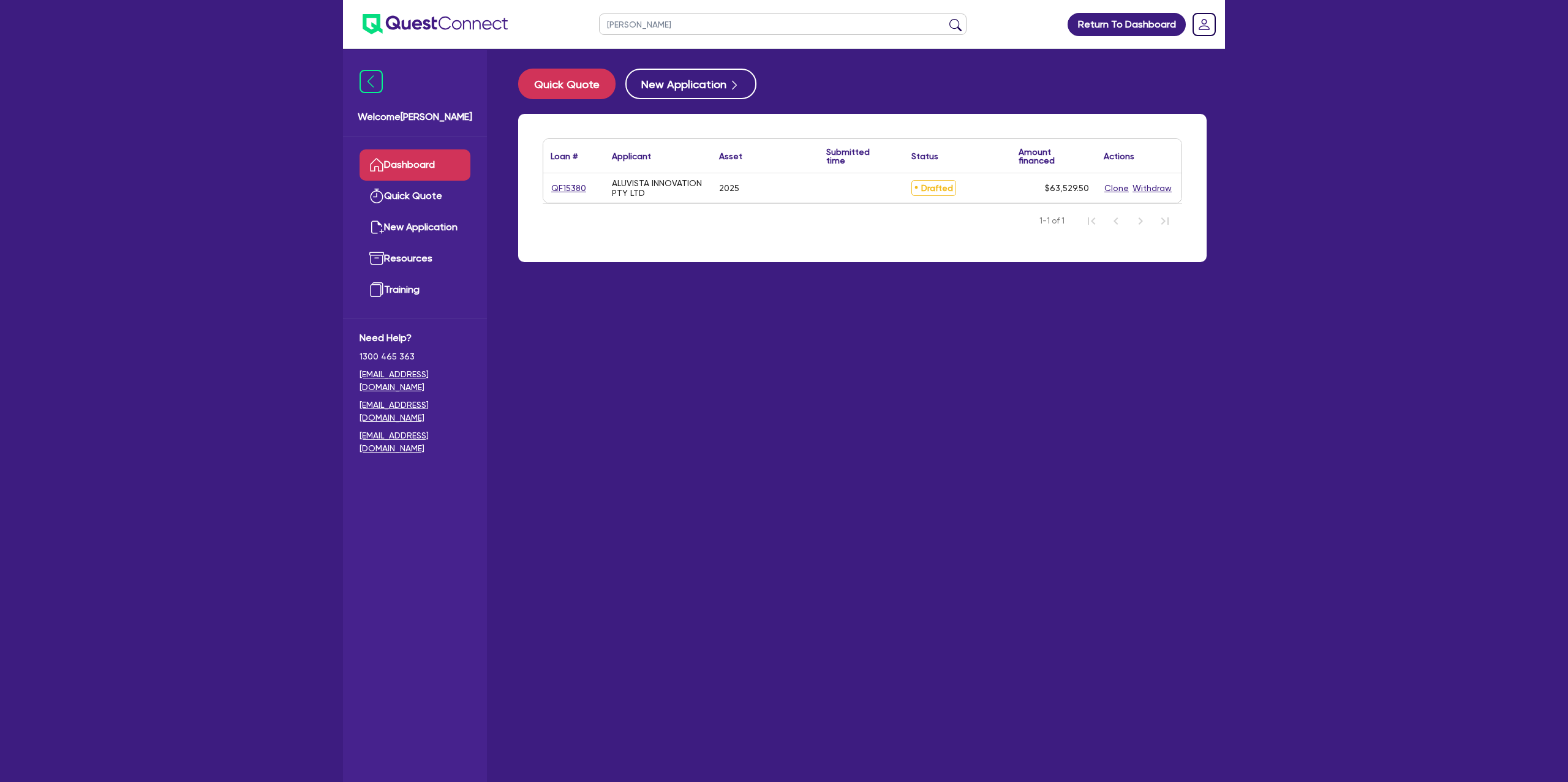
click at [586, 181] on div "QF15380" at bounding box center [574, 188] width 46 height 14
click at [565, 190] on link "QF15380" at bounding box center [568, 188] width 36 height 14
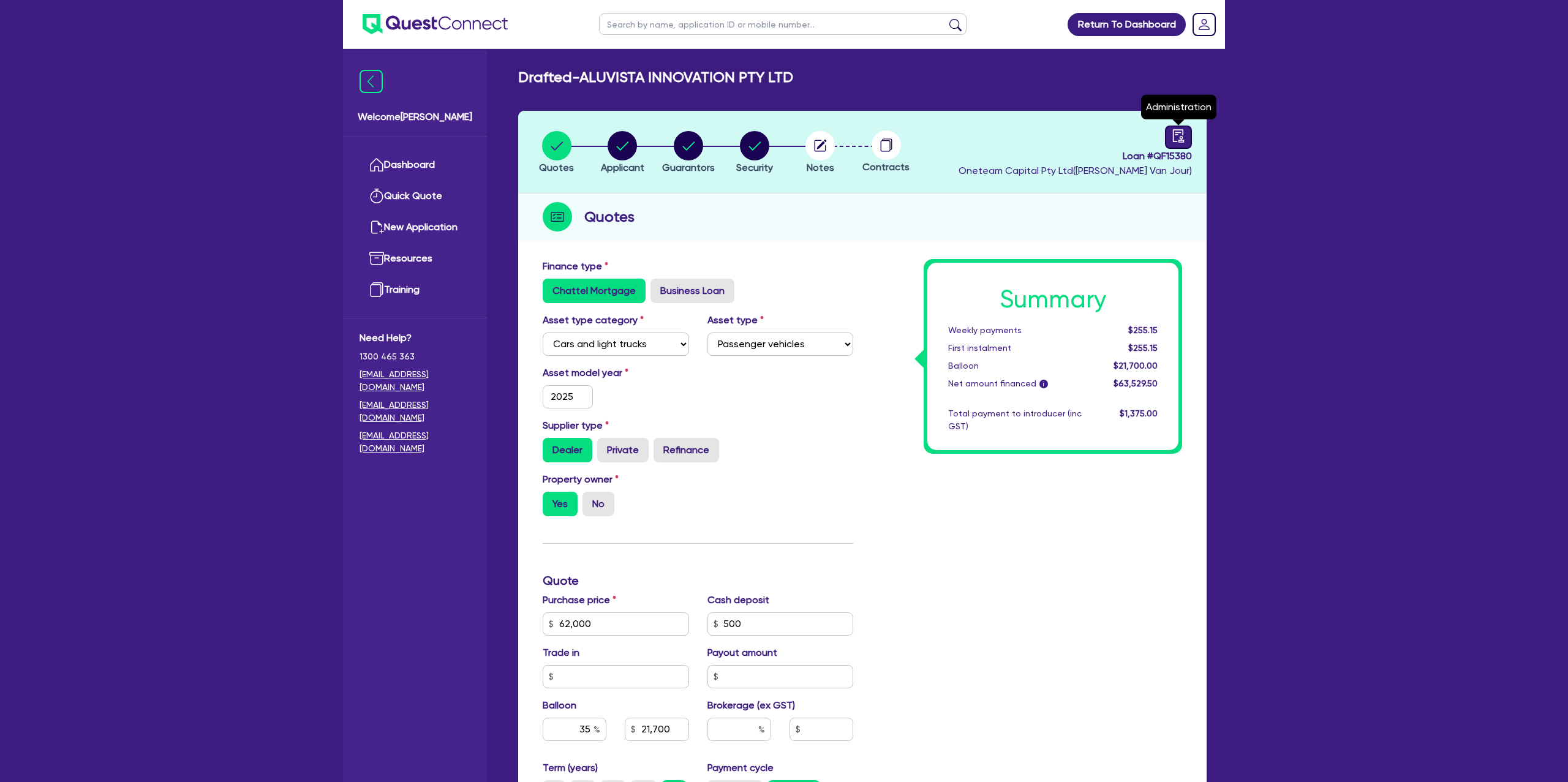
click at [1180, 135] on icon "audit" at bounding box center [1178, 135] width 13 height 13
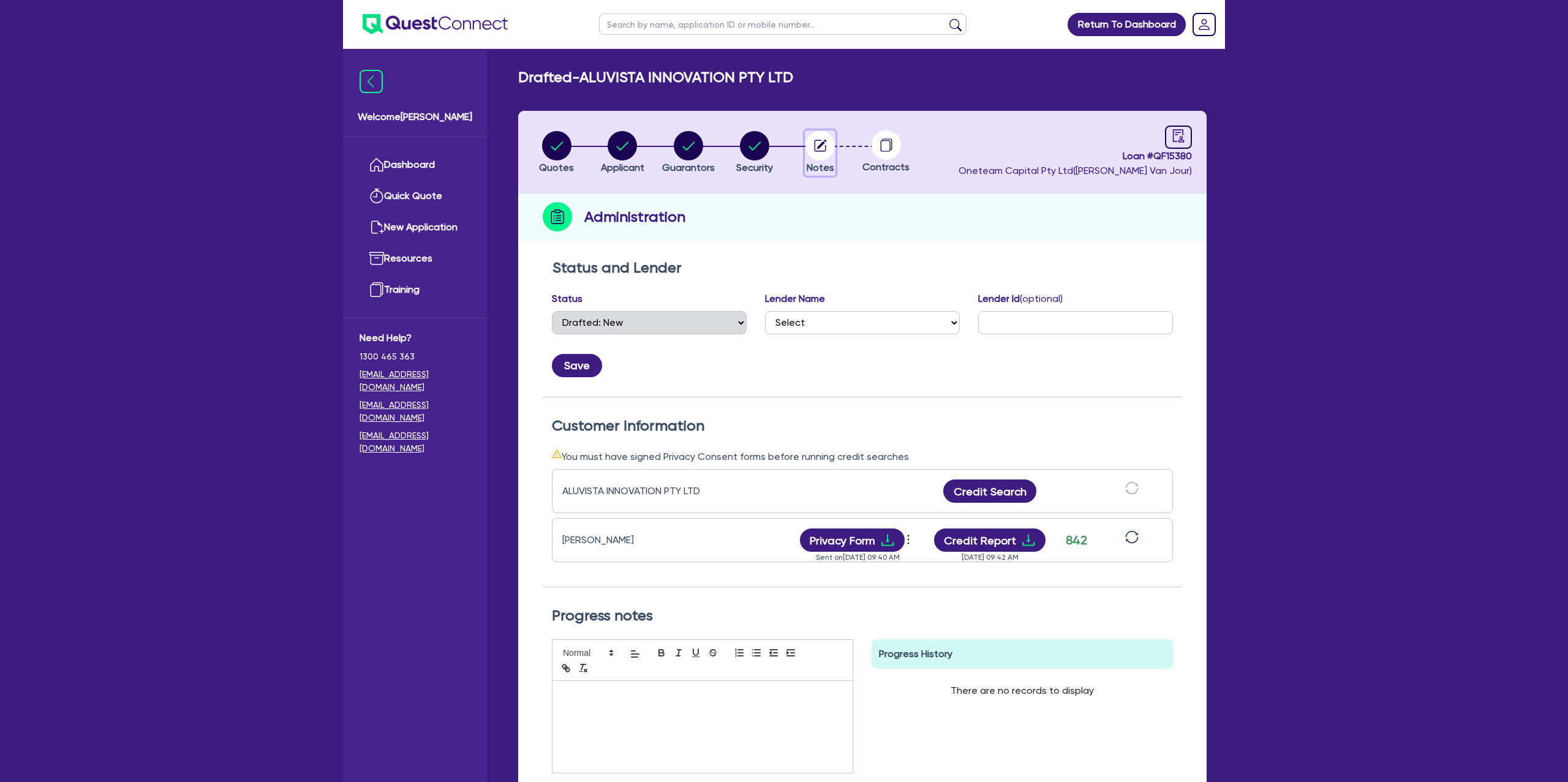
click at [818, 141] on circle "button" at bounding box center [820, 145] width 29 height 29
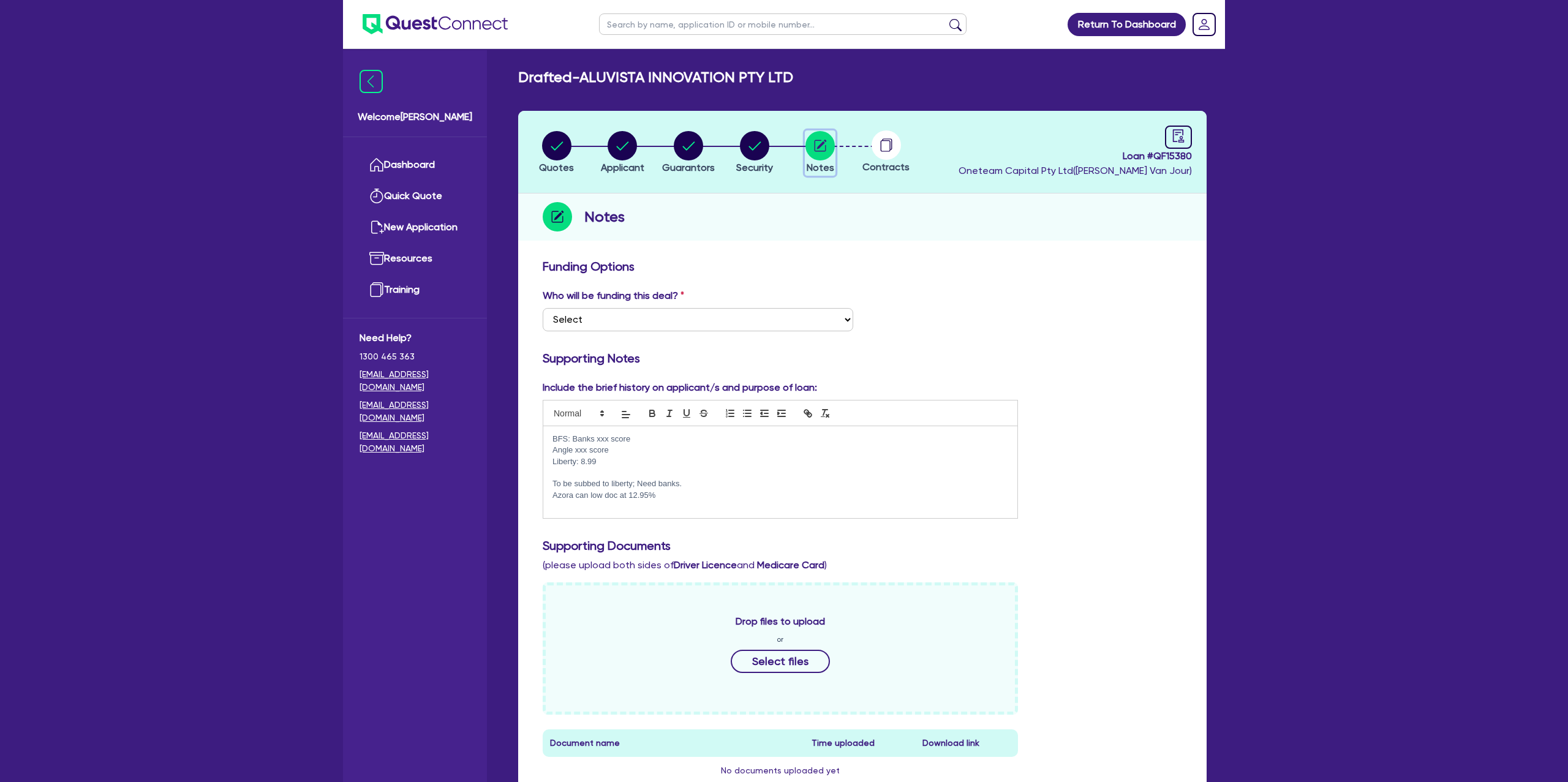
scroll to position [322, 0]
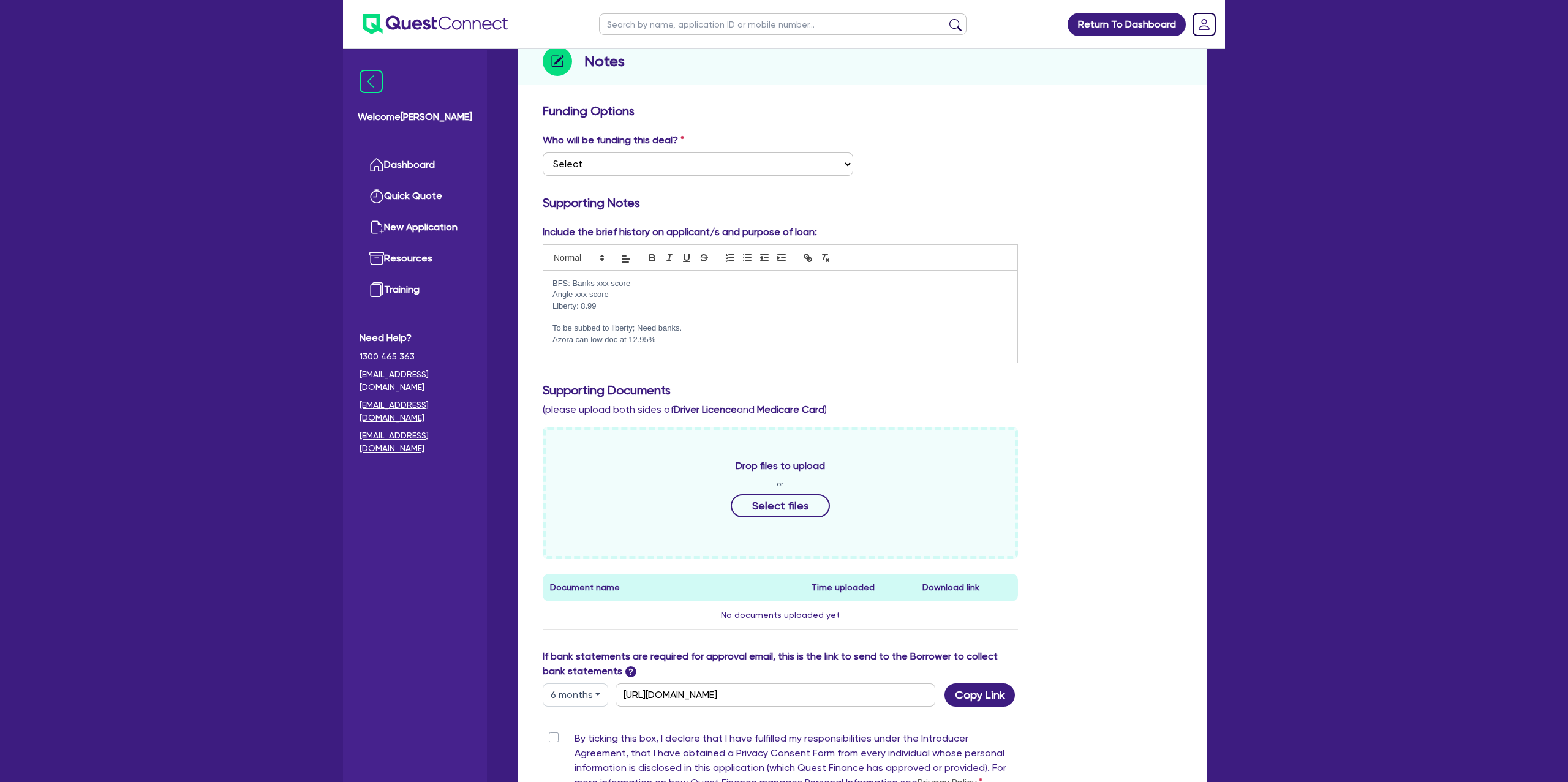
scroll to position [164, 0]
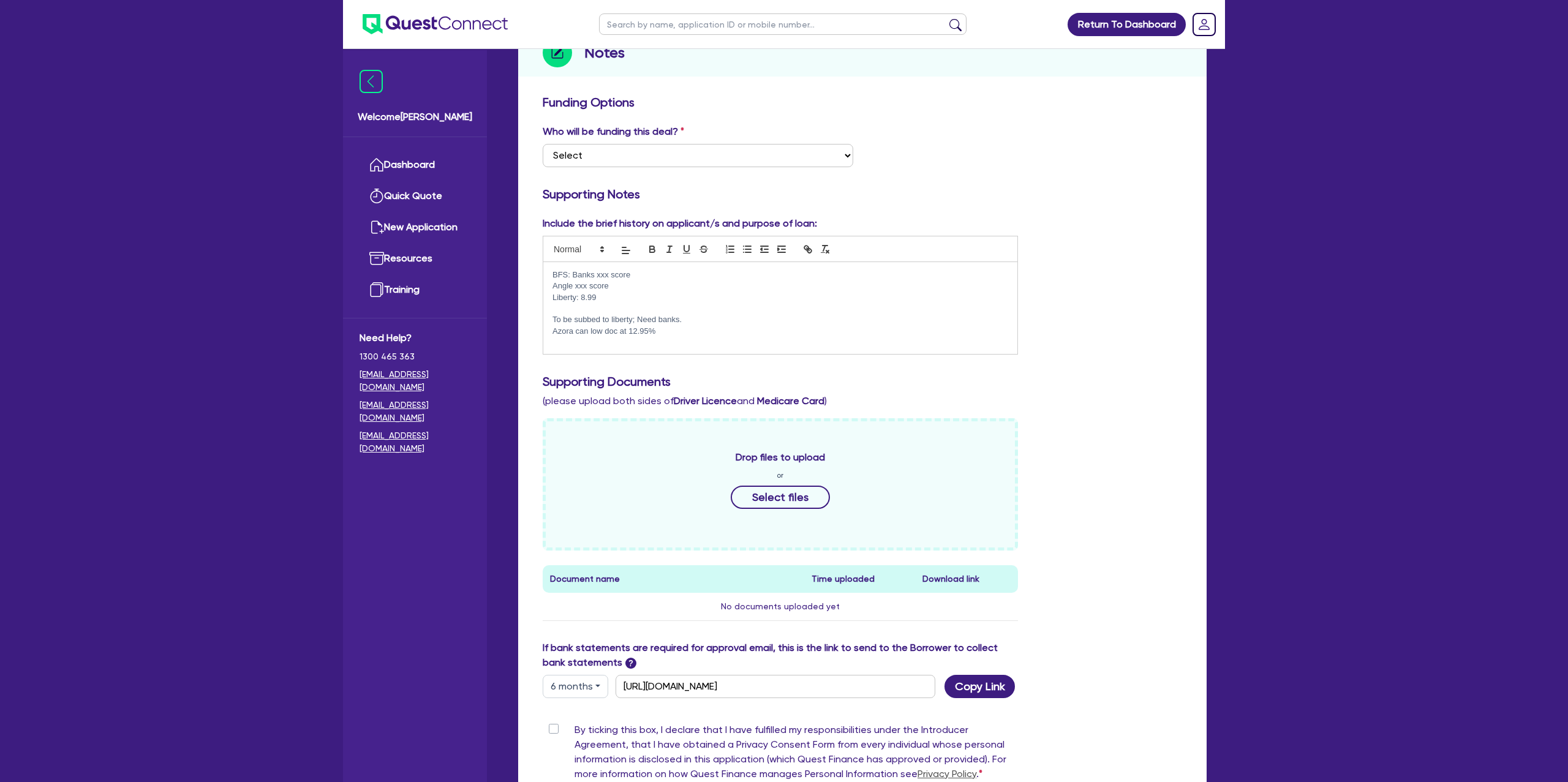
click at [1138, 219] on div "Include the brief history on applicant/s and purpose of loan: BFS: Banks xxx sc…" at bounding box center [863, 291] width 658 height 148
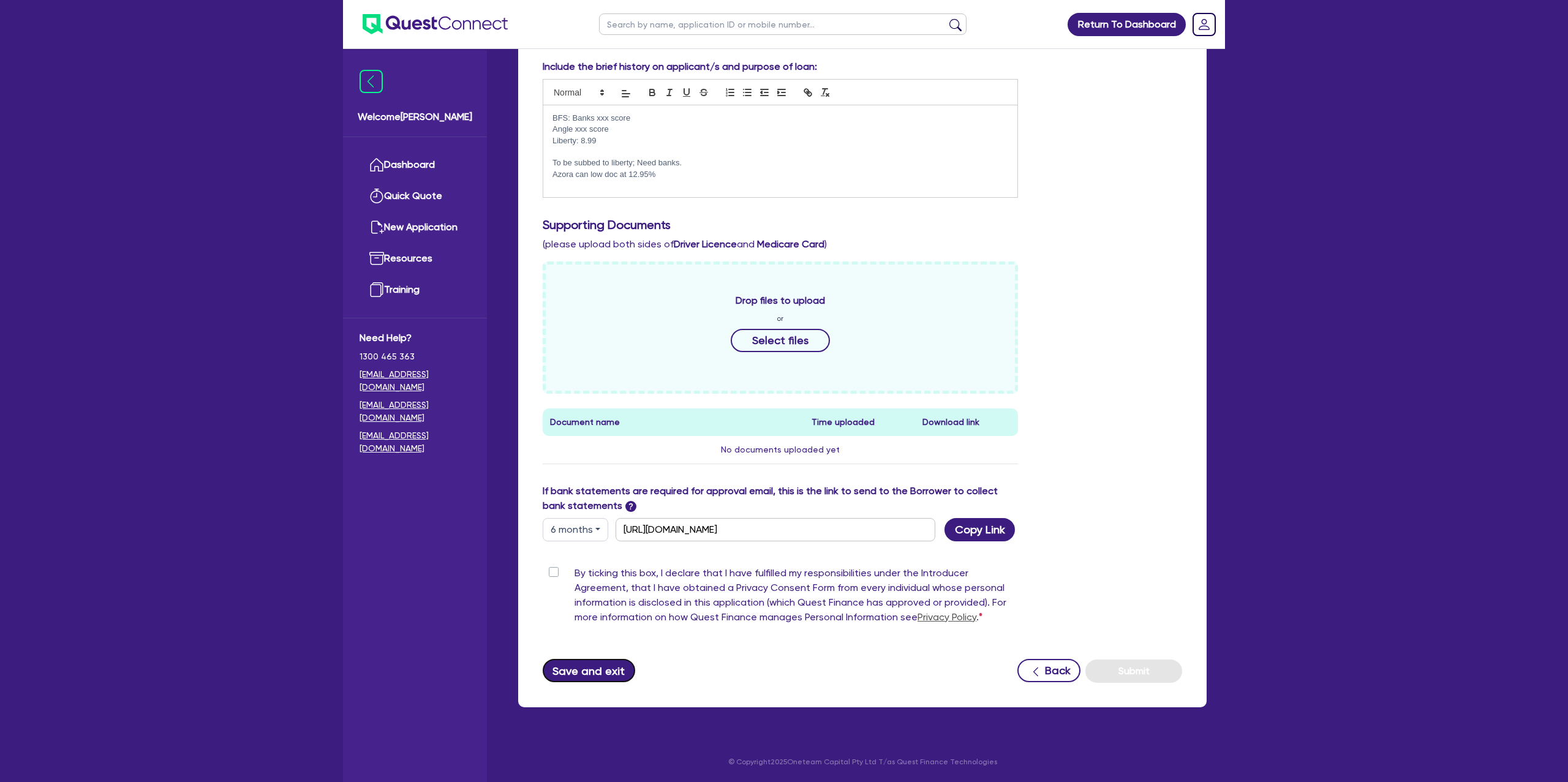
click at [612, 668] on button "Save and exit" at bounding box center [589, 671] width 93 height 23
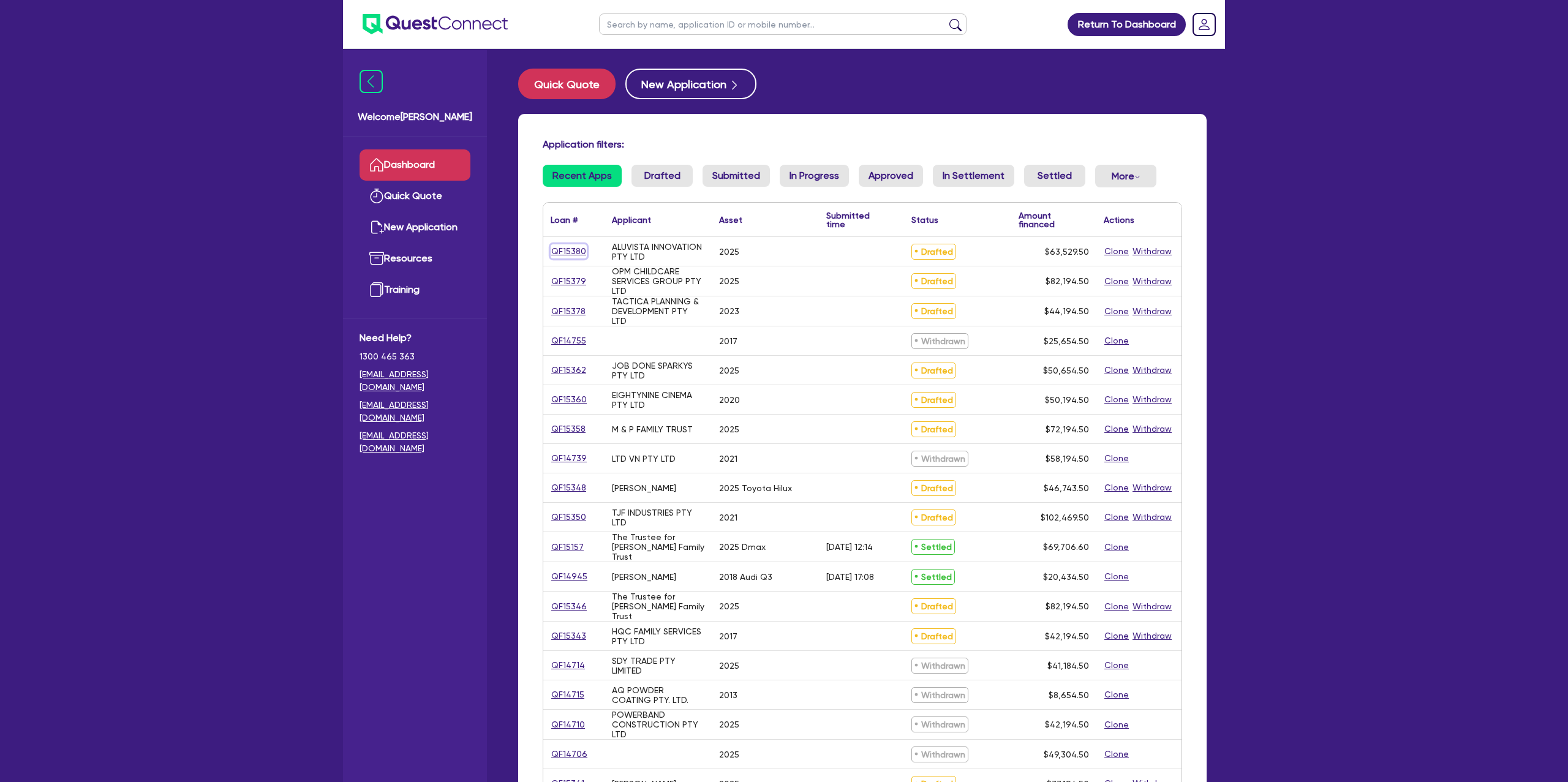
click at [568, 251] on link "QF15380" at bounding box center [568, 252] width 36 height 14
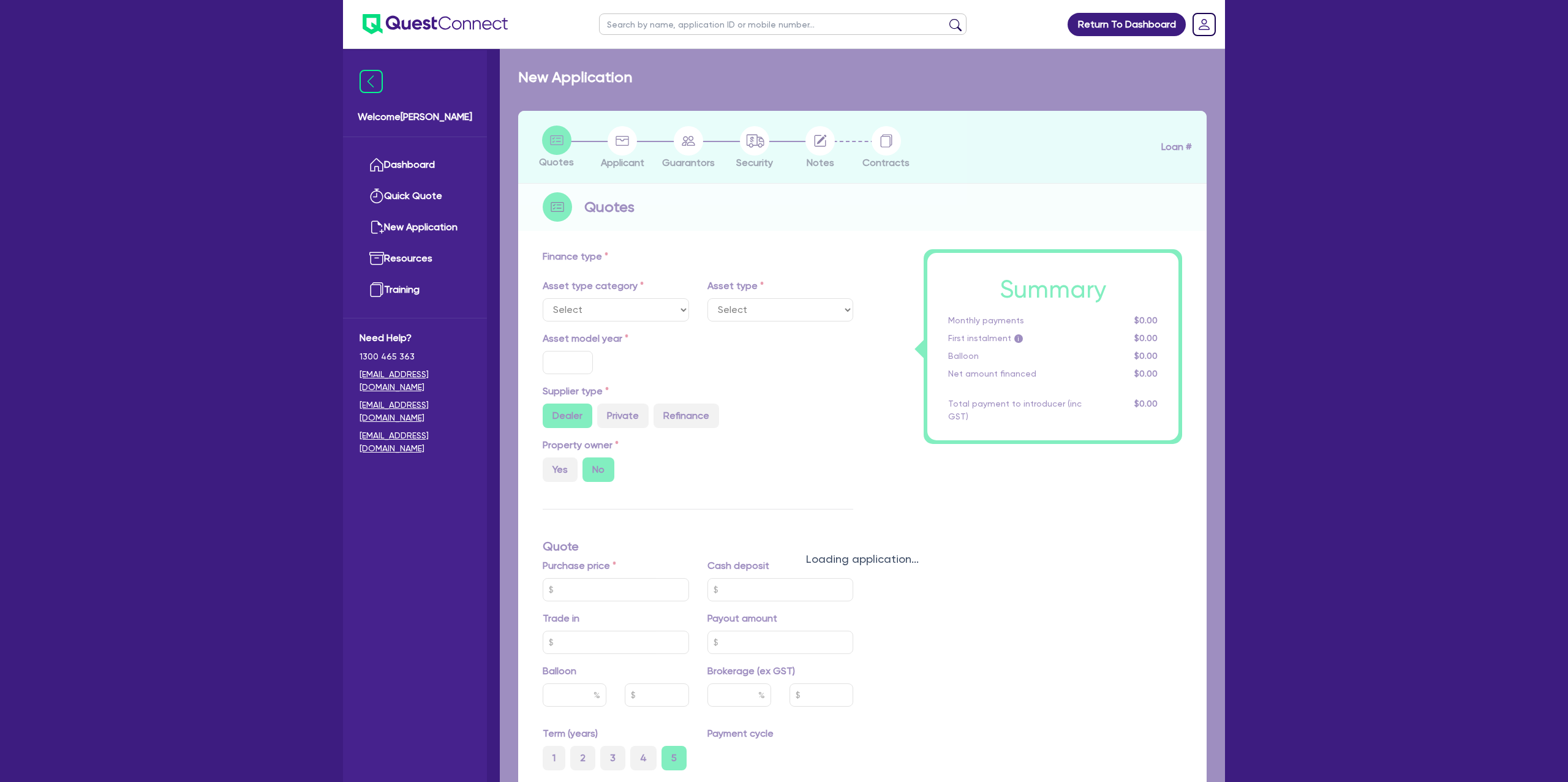
select select "CARS_AND_LIGHT_TRUCKS"
type input "2025"
radio input "true"
type input "62,000"
type input "500"
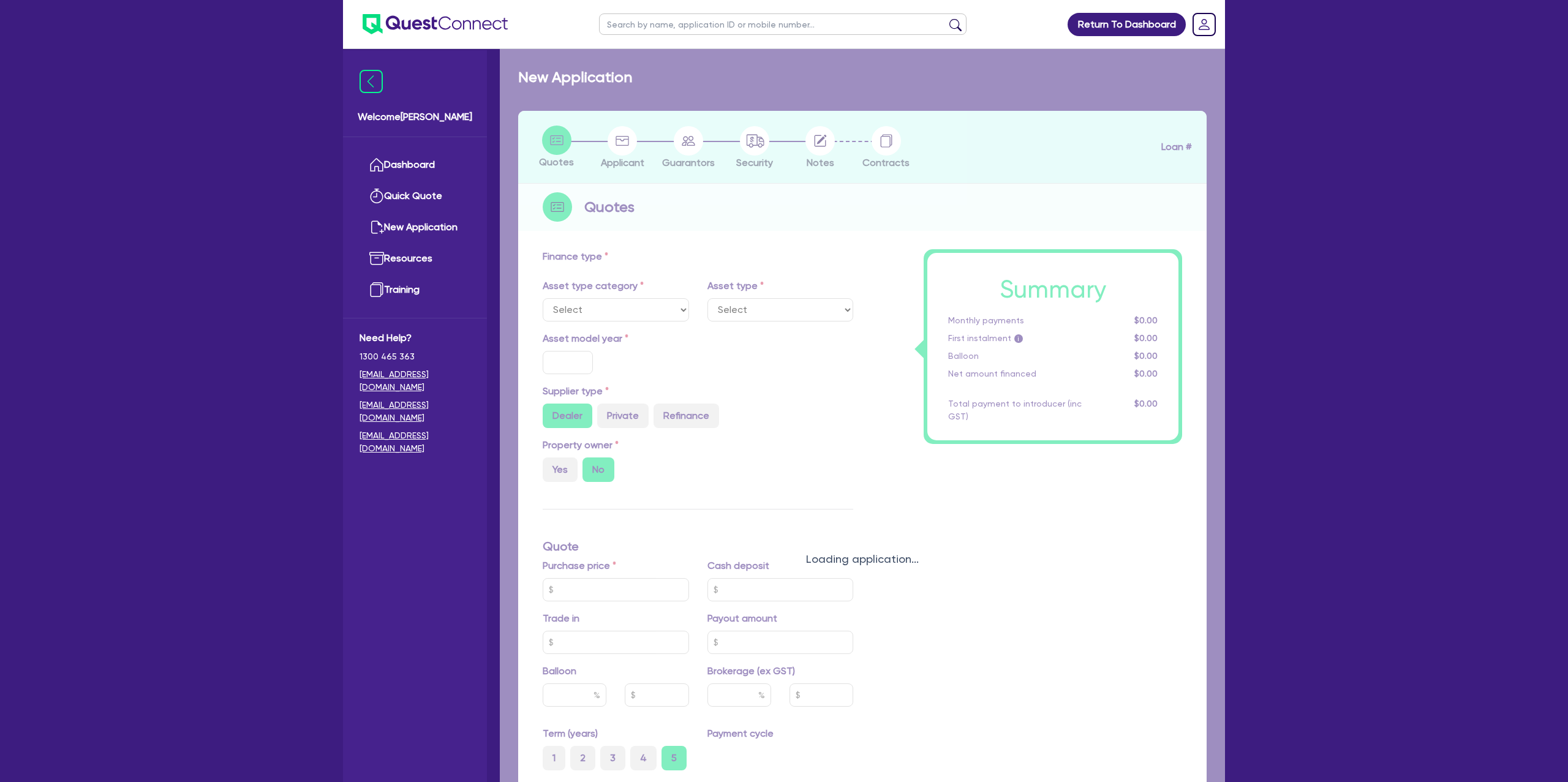
type input "35"
type input "21,700"
type input "10.99"
type input "1,250"
select select "PASSENGER_VEHICLES"
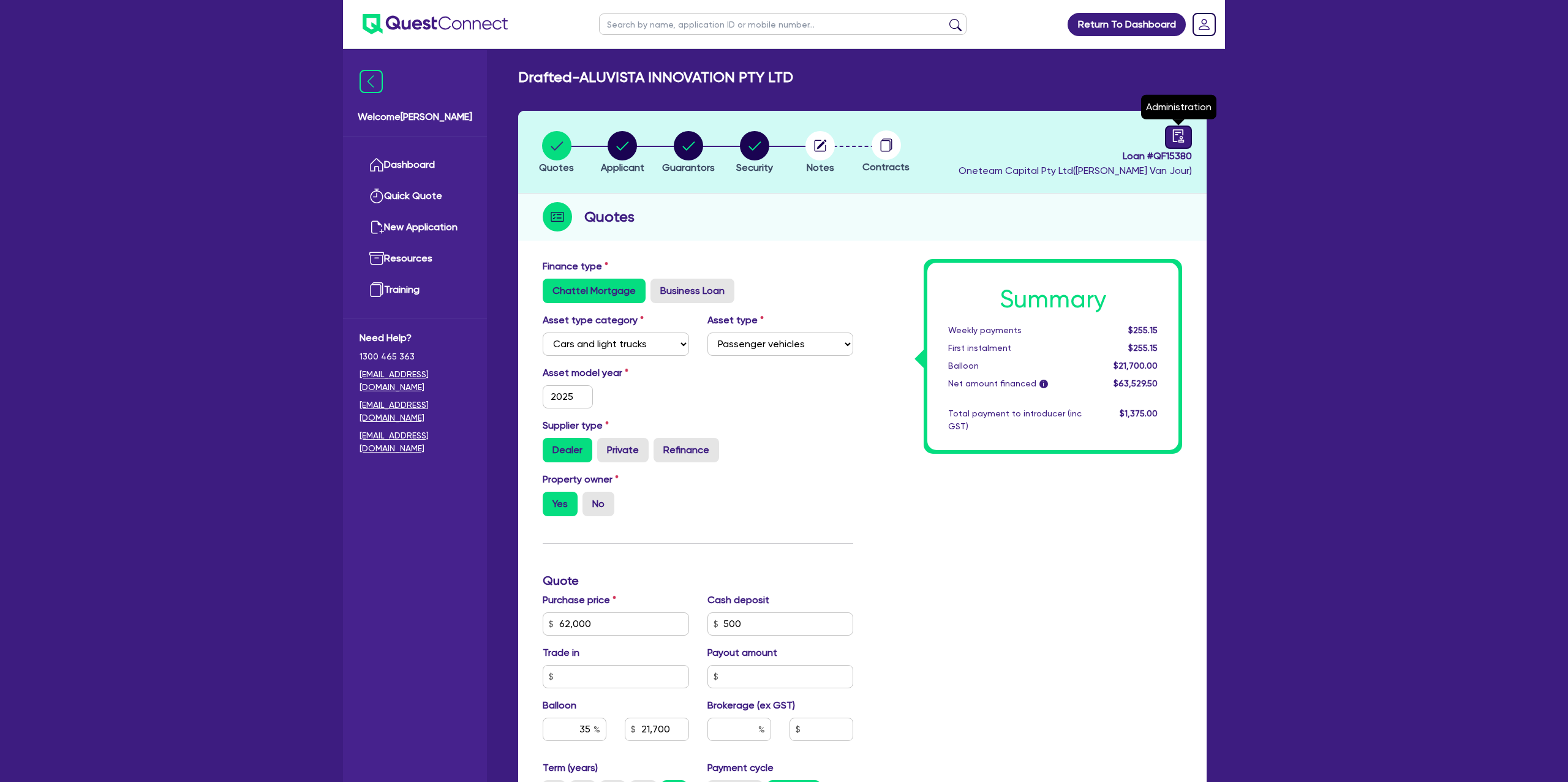
click at [1184, 132] on icon "audit" at bounding box center [1178, 135] width 13 height 13
select select "DRAFTED_NEW"
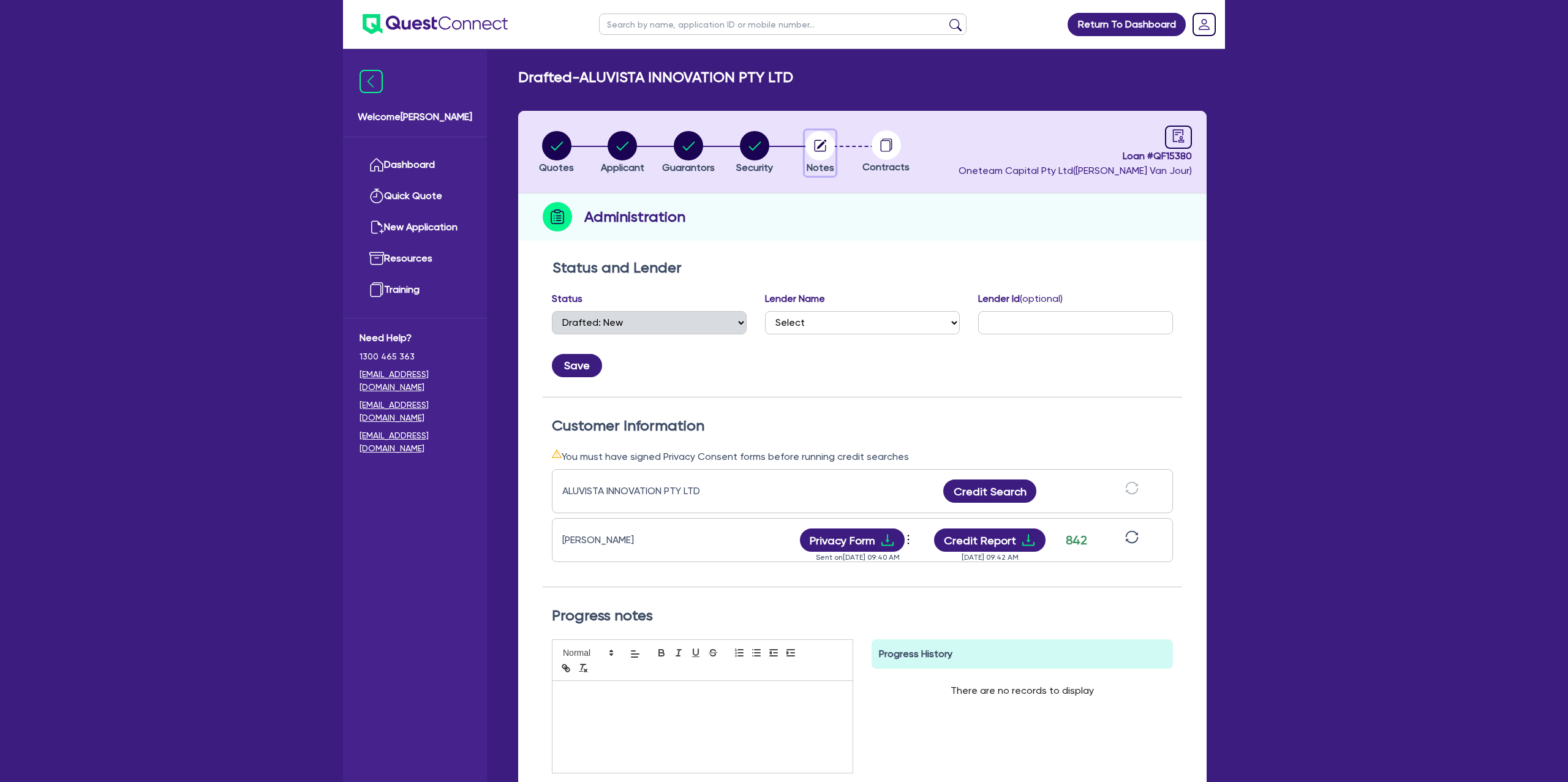
click at [827, 148] on circle "button" at bounding box center [820, 145] width 29 height 29
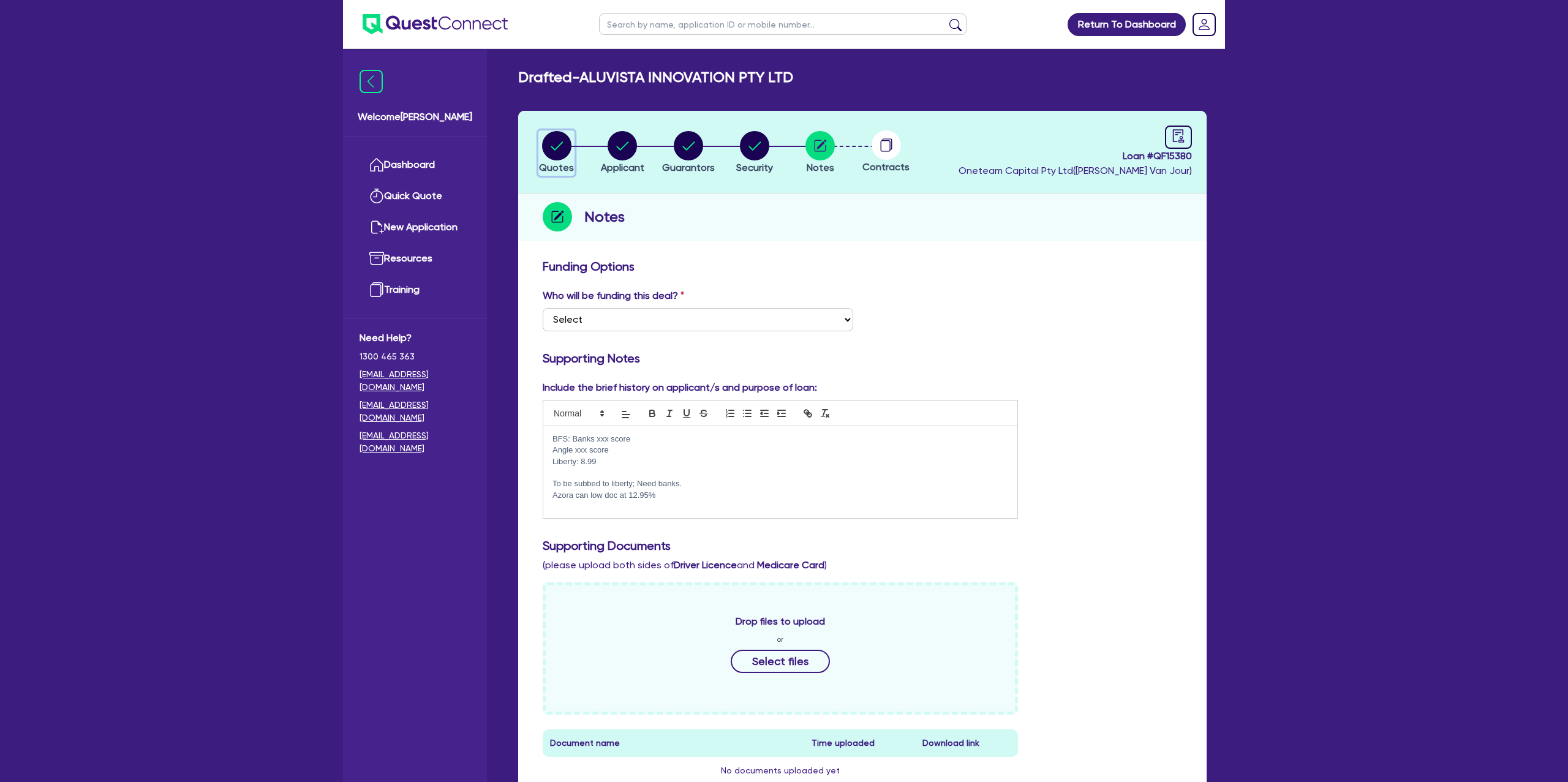
click at [554, 140] on circle "button" at bounding box center [556, 145] width 29 height 29
select select "CARS_AND_LIGHT_TRUCKS"
select select "PASSENGER_VEHICLES"
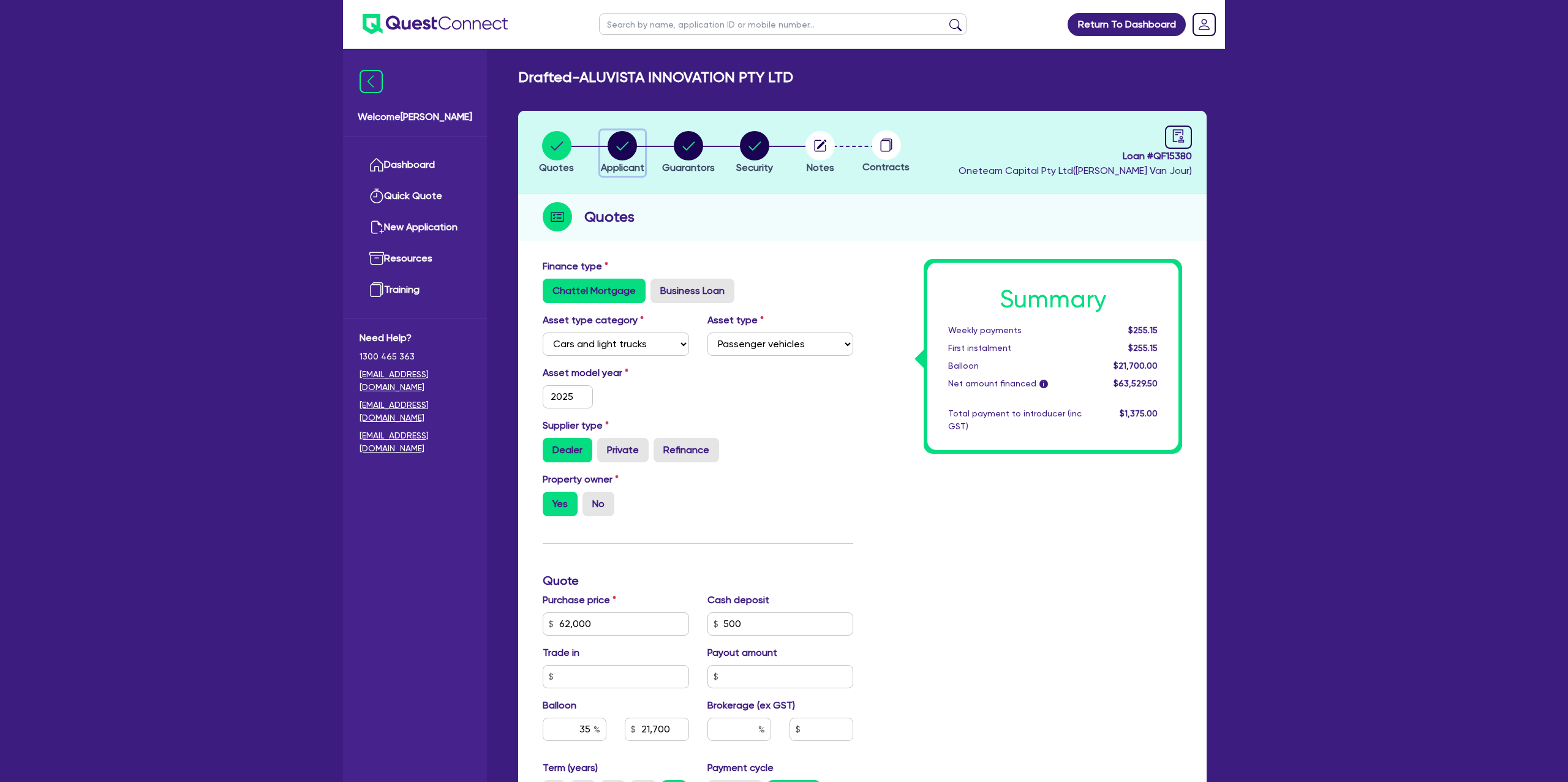
click at [620, 148] on icon "button" at bounding box center [623, 146] width 12 height 9
select select "COMPANY"
select select "BUILDING_CONSTRUCTION"
select select "TRADES_SERVICES_CONSUMERS"
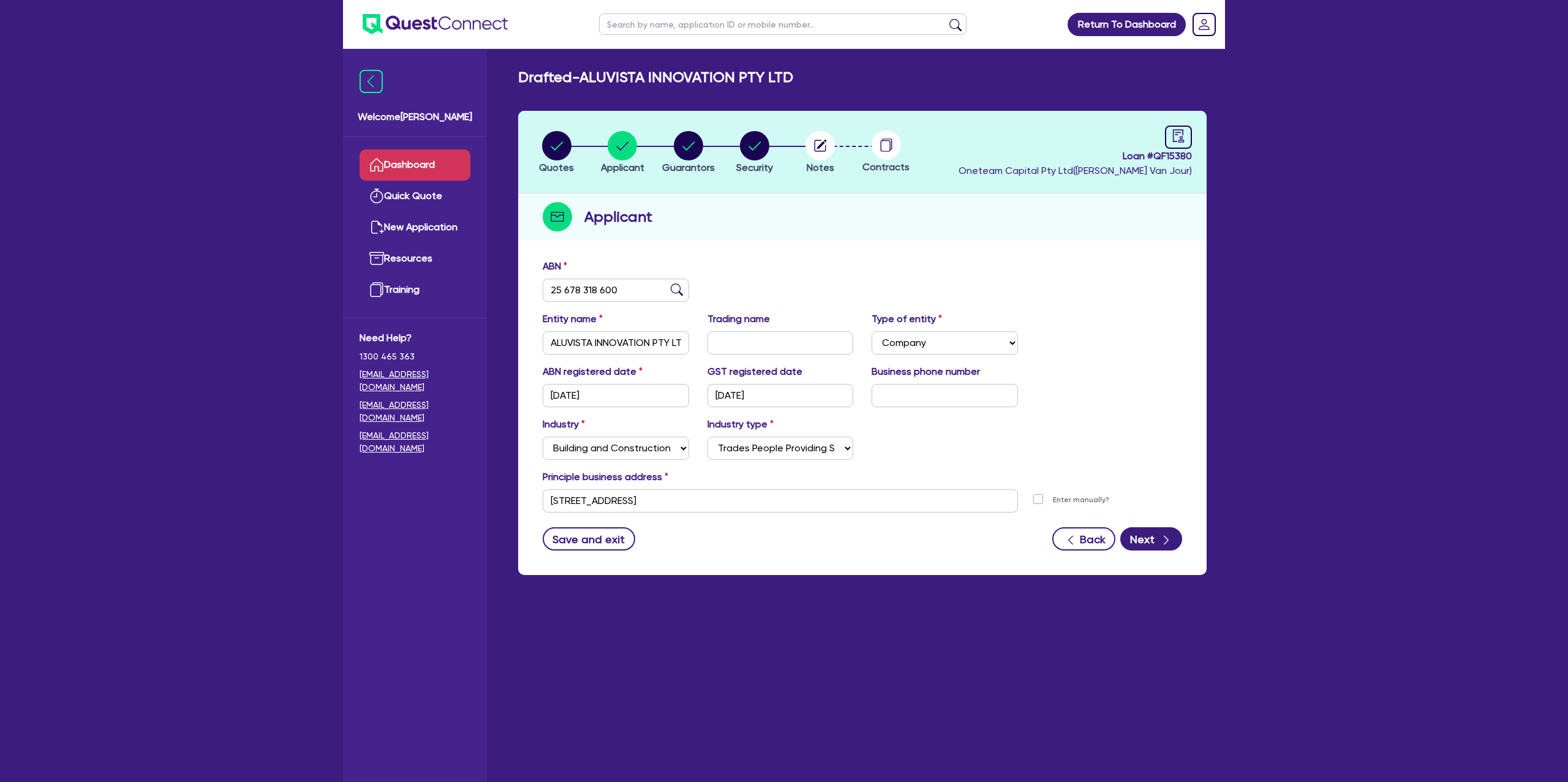
click at [442, 162] on link "Dashboard" at bounding box center [415, 164] width 110 height 31
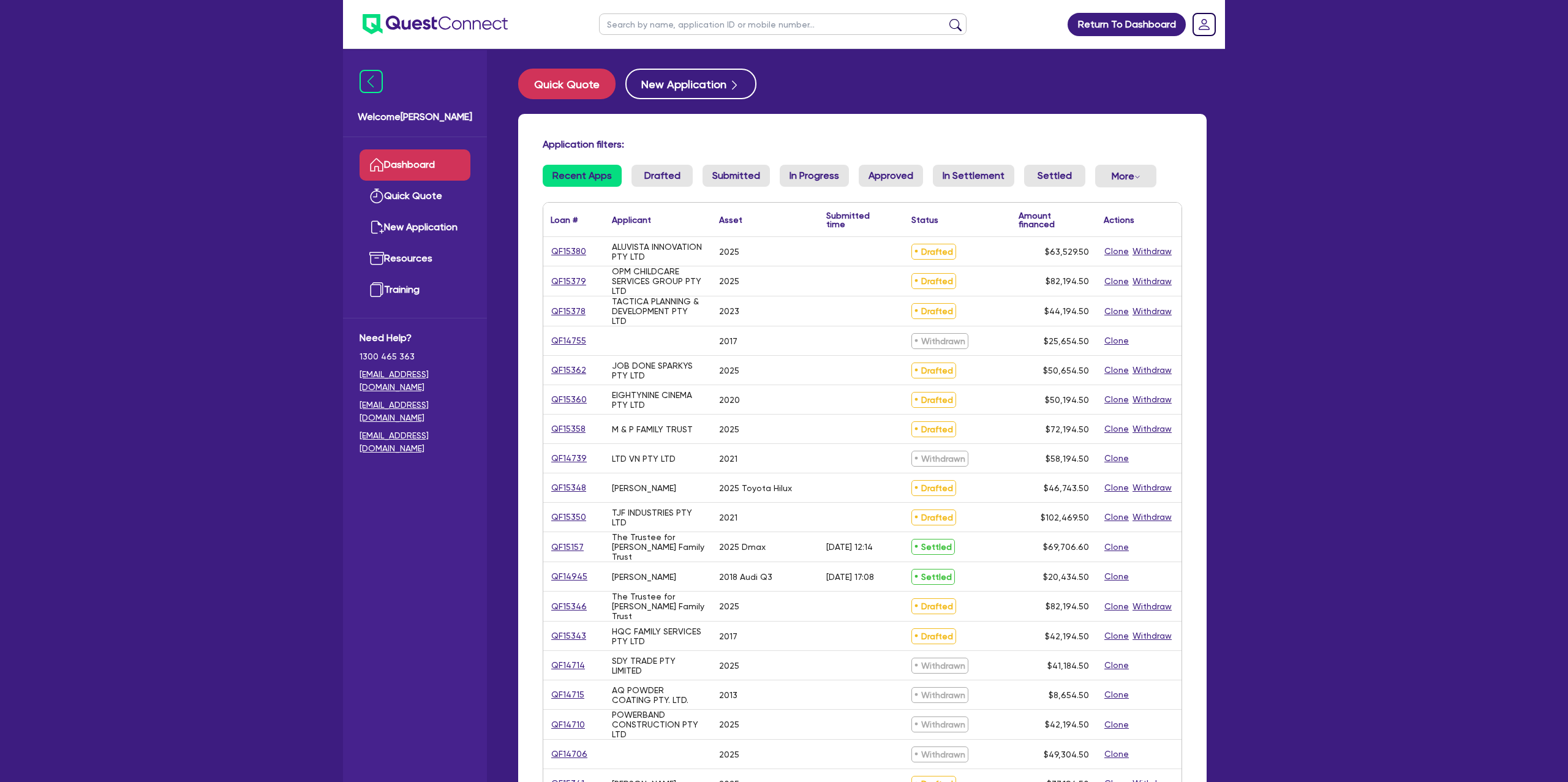
click at [654, 33] on input "text" at bounding box center [783, 24] width 368 height 21
type input "[PERSON_NAME]"
click at [946, 19] on button "submit" at bounding box center [955, 27] width 19 height 17
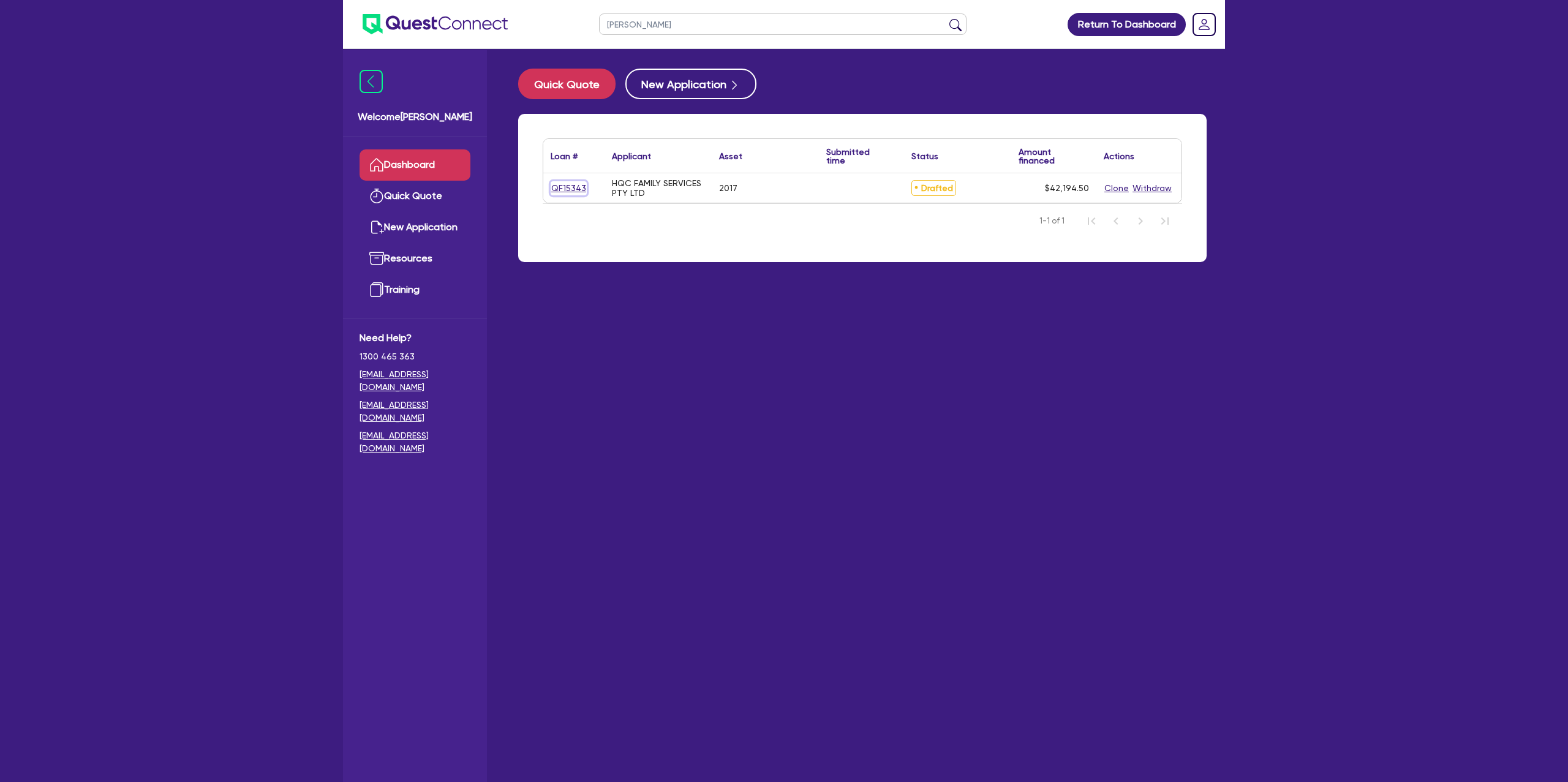
drag, startPoint x: 584, startPoint y: 193, endPoint x: 662, endPoint y: 153, distance: 87.7
click at [586, 193] on div "QF15343" at bounding box center [574, 188] width 46 height 14
click at [572, 188] on link "QF15343" at bounding box center [568, 188] width 36 height 14
select select "CARS_AND_LIGHT_TRUCKS"
select select "PASSENGER_VEHICLES"
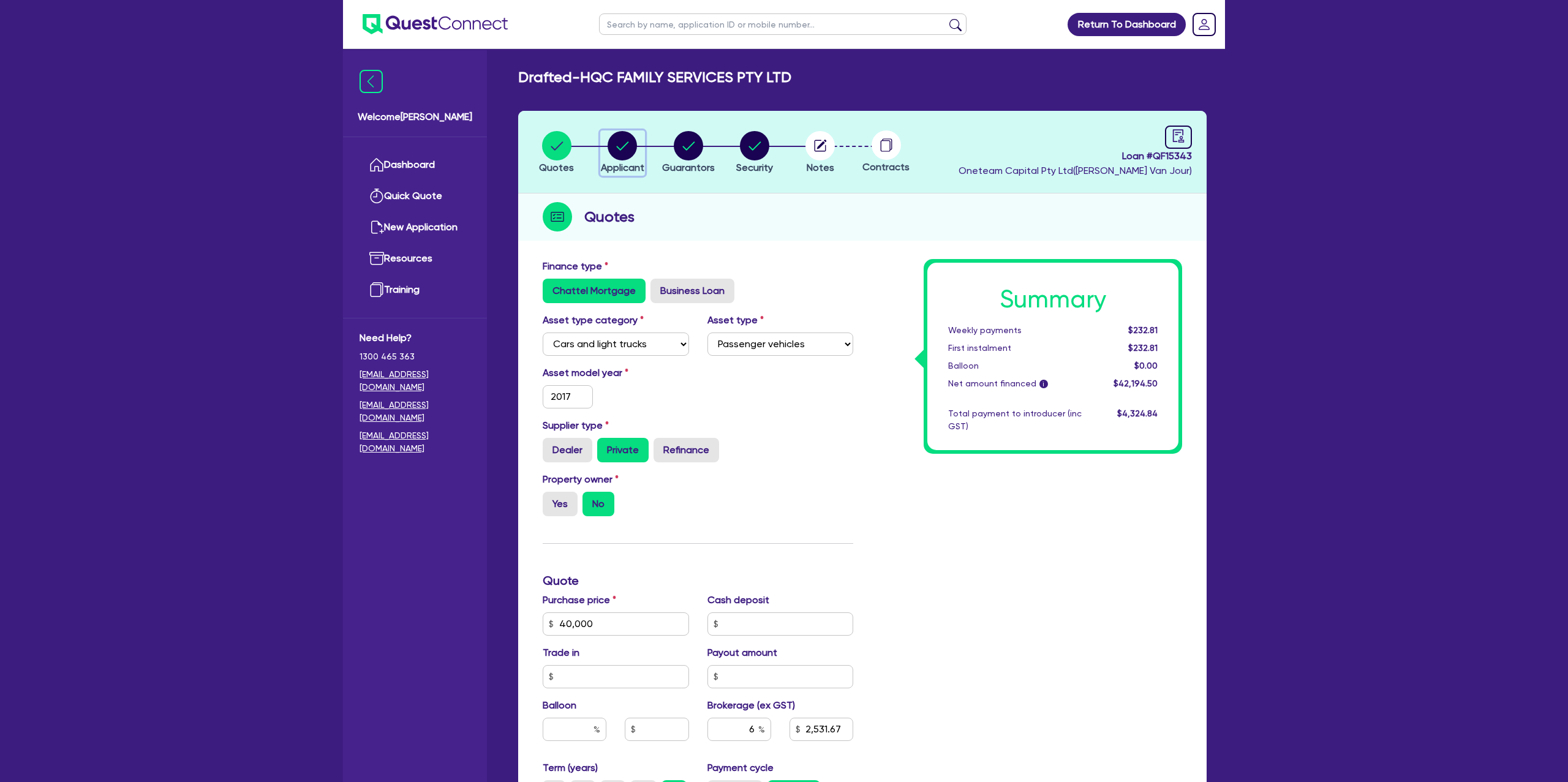
click at [620, 140] on circle "button" at bounding box center [622, 145] width 29 height 29
select select "COMPANY"
select select "ACCOMODATION_FOOD"
select select "HOTELS"
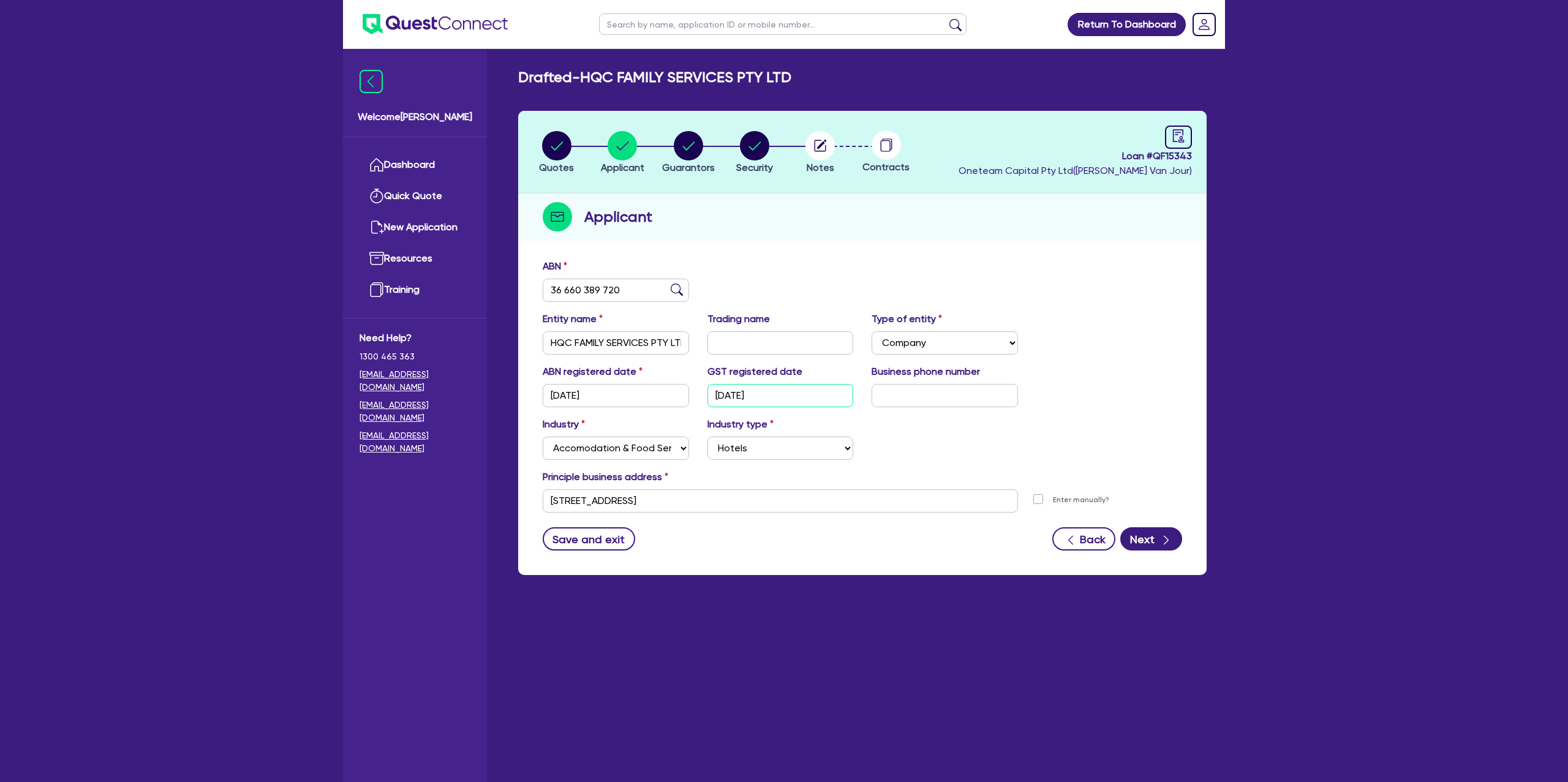
drag, startPoint x: 714, startPoint y: 391, endPoint x: 788, endPoint y: 391, distance: 74.0
click at [795, 386] on input "[DATE]" at bounding box center [781, 396] width 147 height 23
drag, startPoint x: 786, startPoint y: 394, endPoint x: 685, endPoint y: 396, distance: 101.0
click at [685, 396] on div "ABN registered date [DATE] GST registered date [DATE] Business phone number" at bounding box center [863, 391] width 658 height 53
drag, startPoint x: 719, startPoint y: 397, endPoint x: 788, endPoint y: 391, distance: 69.3
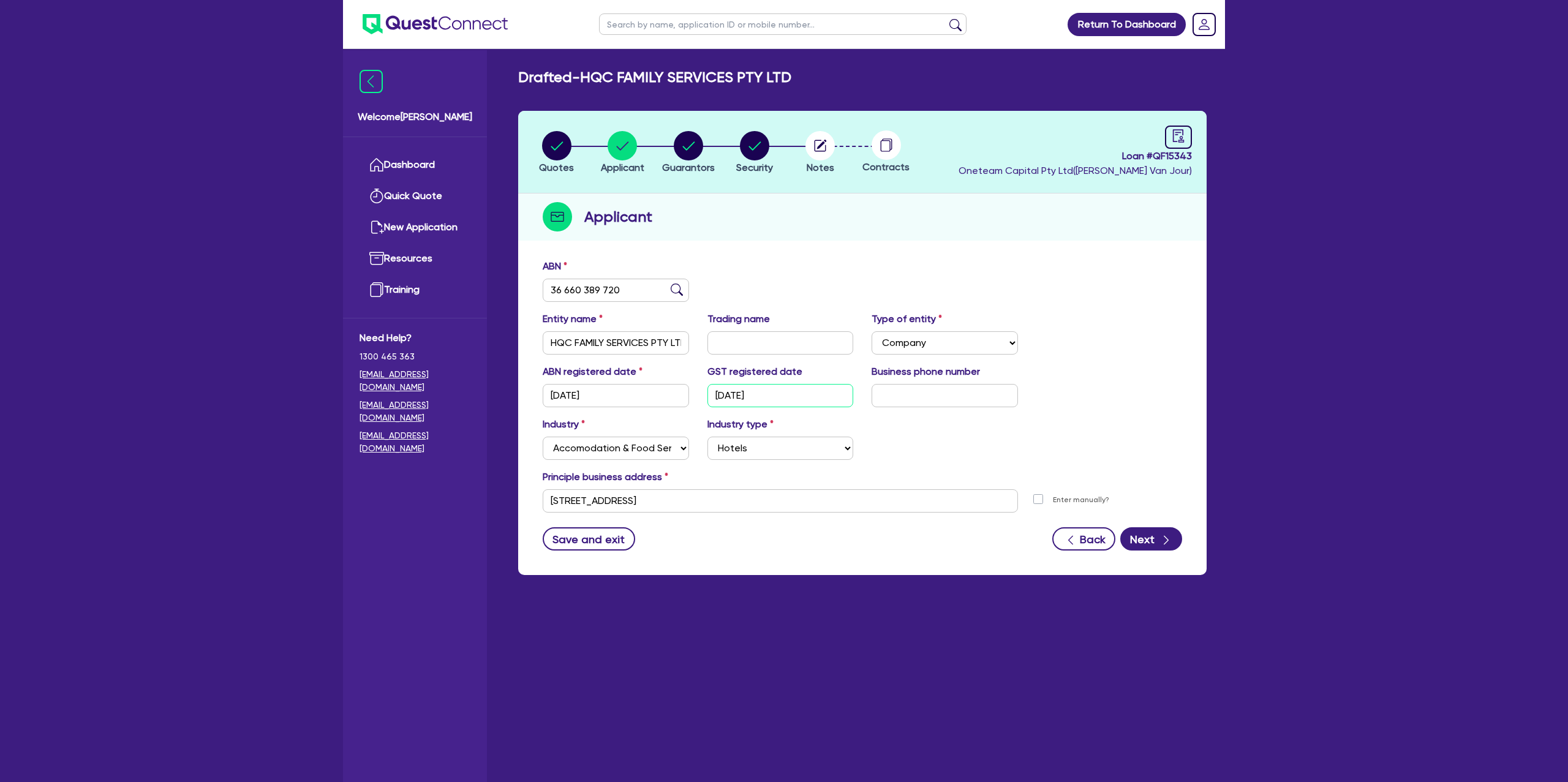
click at [788, 391] on input "[DATE]" at bounding box center [781, 396] width 147 height 23
click at [921, 446] on div "Industry Select Accomodation & Food Services Administrative & Support Services …" at bounding box center [863, 444] width 658 height 53
click at [568, 137] on circle "button" at bounding box center [556, 145] width 29 height 29
select select "CARS_AND_LIGHT_TRUCKS"
select select "PASSENGER_VEHICLES"
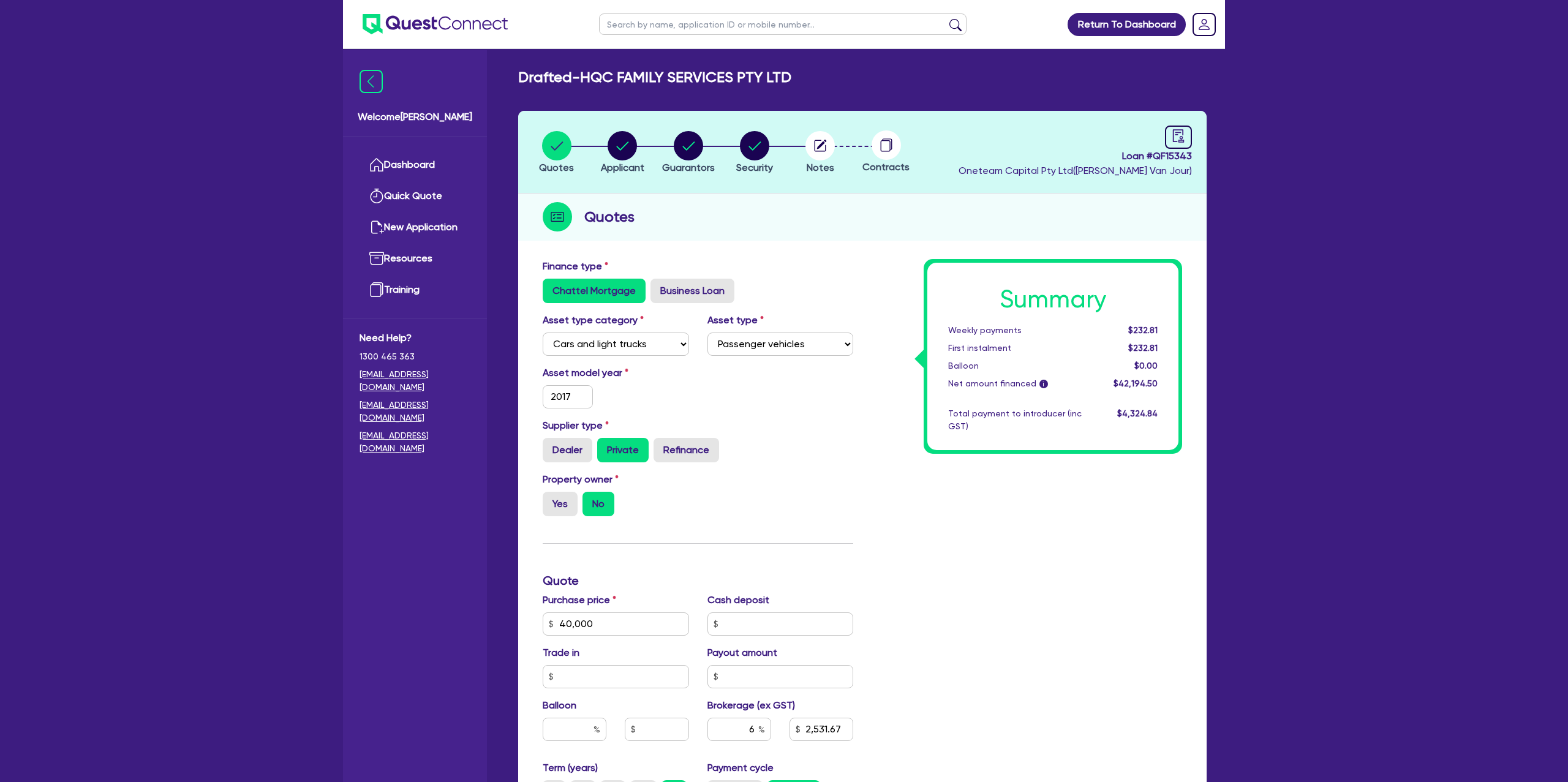
drag, startPoint x: 588, startPoint y: 81, endPoint x: 841, endPoint y: 68, distance: 253.3
click at [841, 69] on div "Drafted - HQC FAMILY SERVICES PTY LTD" at bounding box center [863, 78] width 707 height 18
drag, startPoint x: 824, startPoint y: 82, endPoint x: 547, endPoint y: 84, distance: 277.0
click at [547, 84] on div "Drafted - HQC FAMILY SERVICES PTY LTD" at bounding box center [863, 78] width 707 height 18
click at [595, 74] on h2 "Drafted - HQC FAMILY SERVICES PTY LTD" at bounding box center [654, 78] width 273 height 18
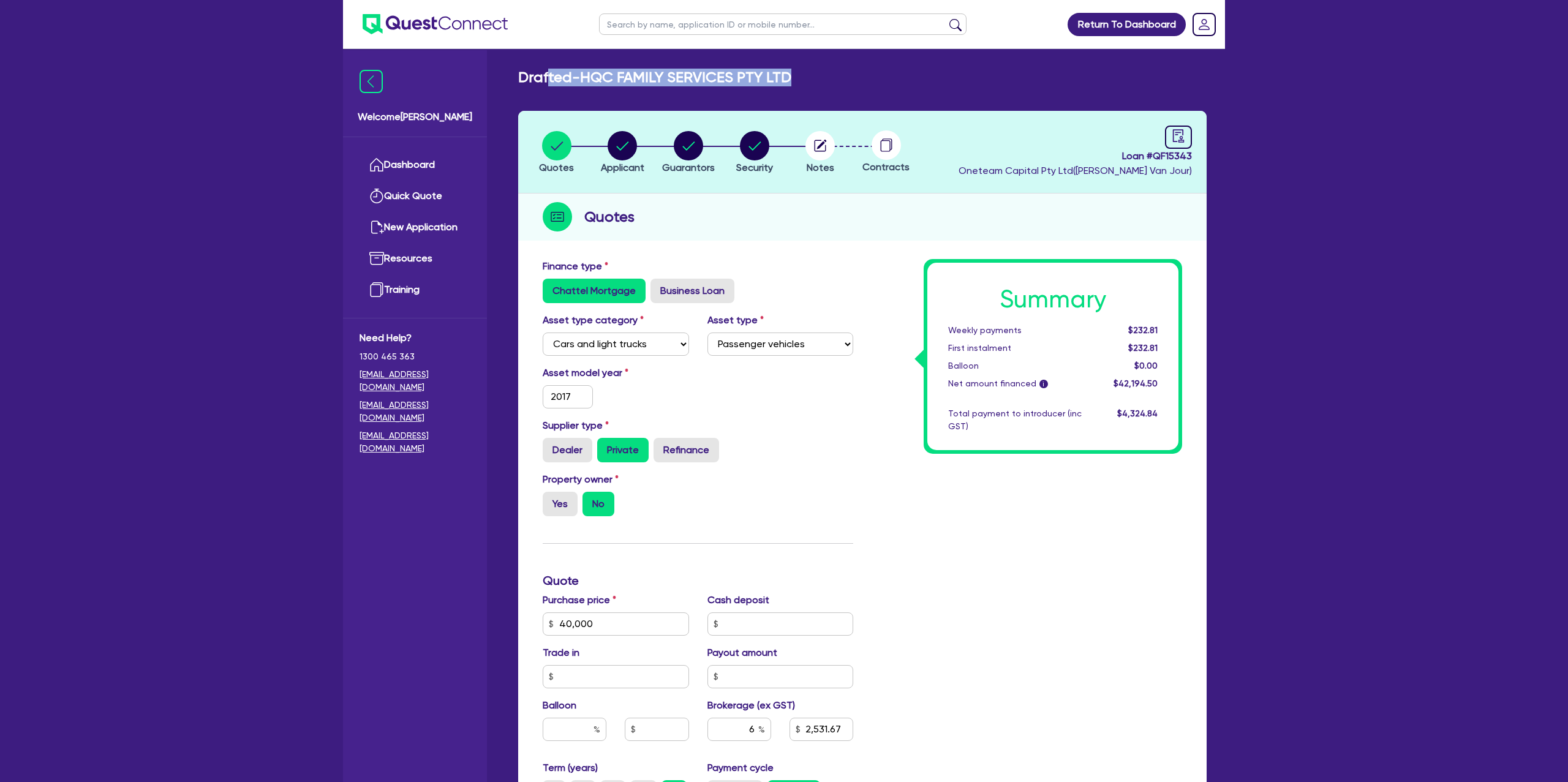
drag, startPoint x: 582, startPoint y: 78, endPoint x: 810, endPoint y: 77, distance: 228.0
click at [810, 77] on div "Drafted - HQC FAMILY SERVICES PTY LTD" at bounding box center [863, 78] width 707 height 18
click at [623, 139] on circle "button" at bounding box center [622, 145] width 29 height 29
select select "COMPANY"
select select "ACCOMODATION_FOOD"
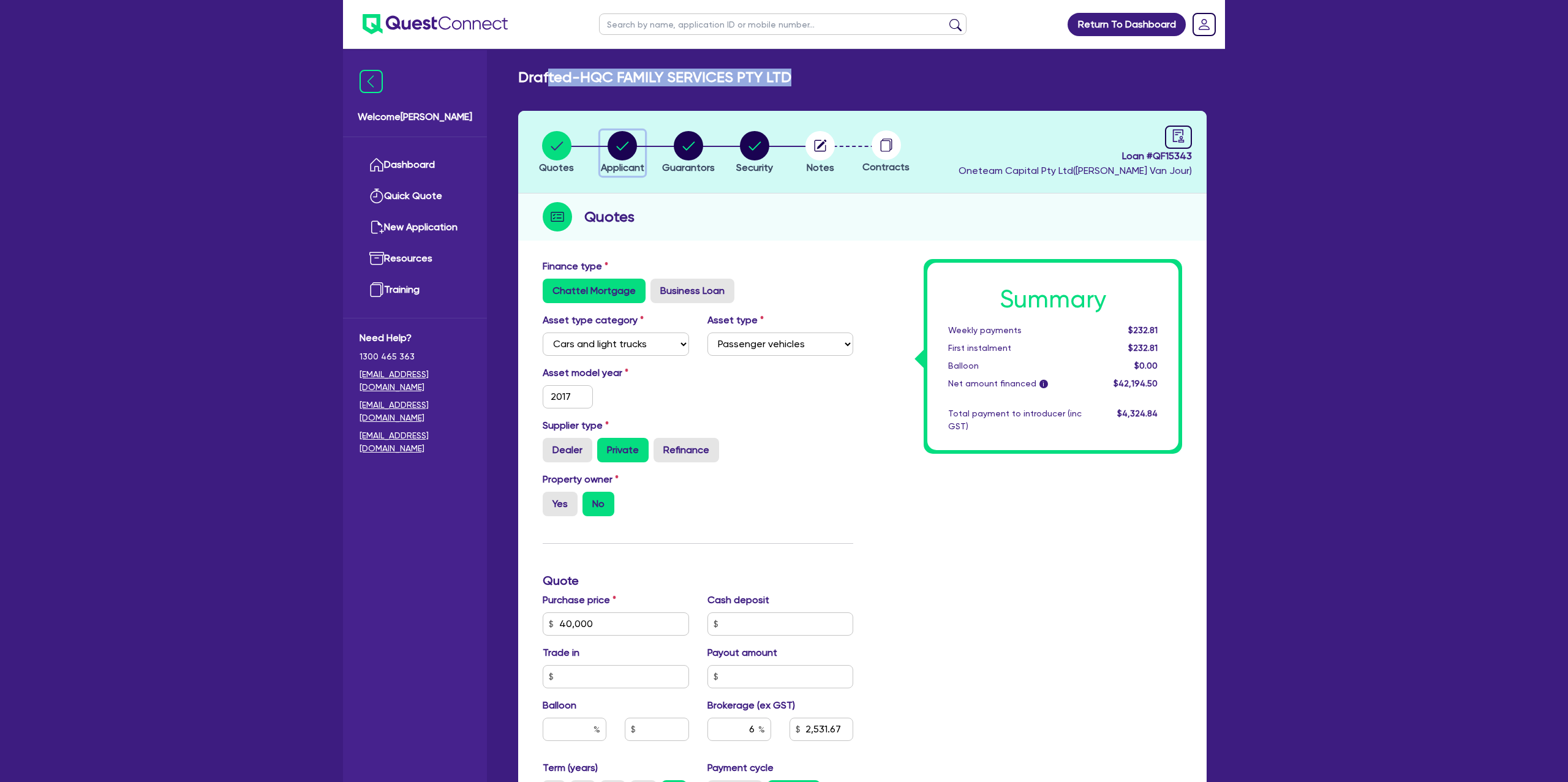
select select "HOTELS"
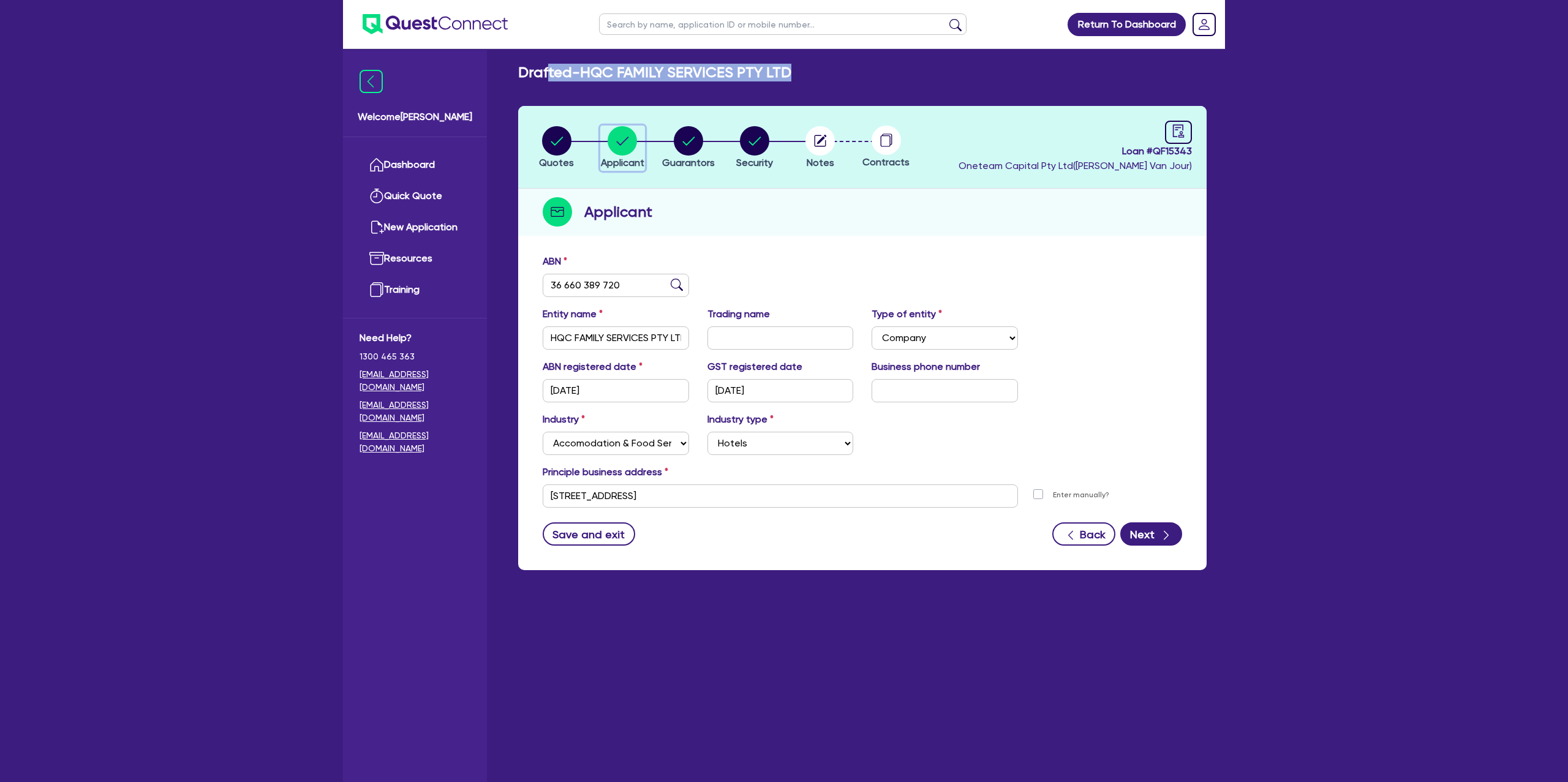
scroll to position [1, 0]
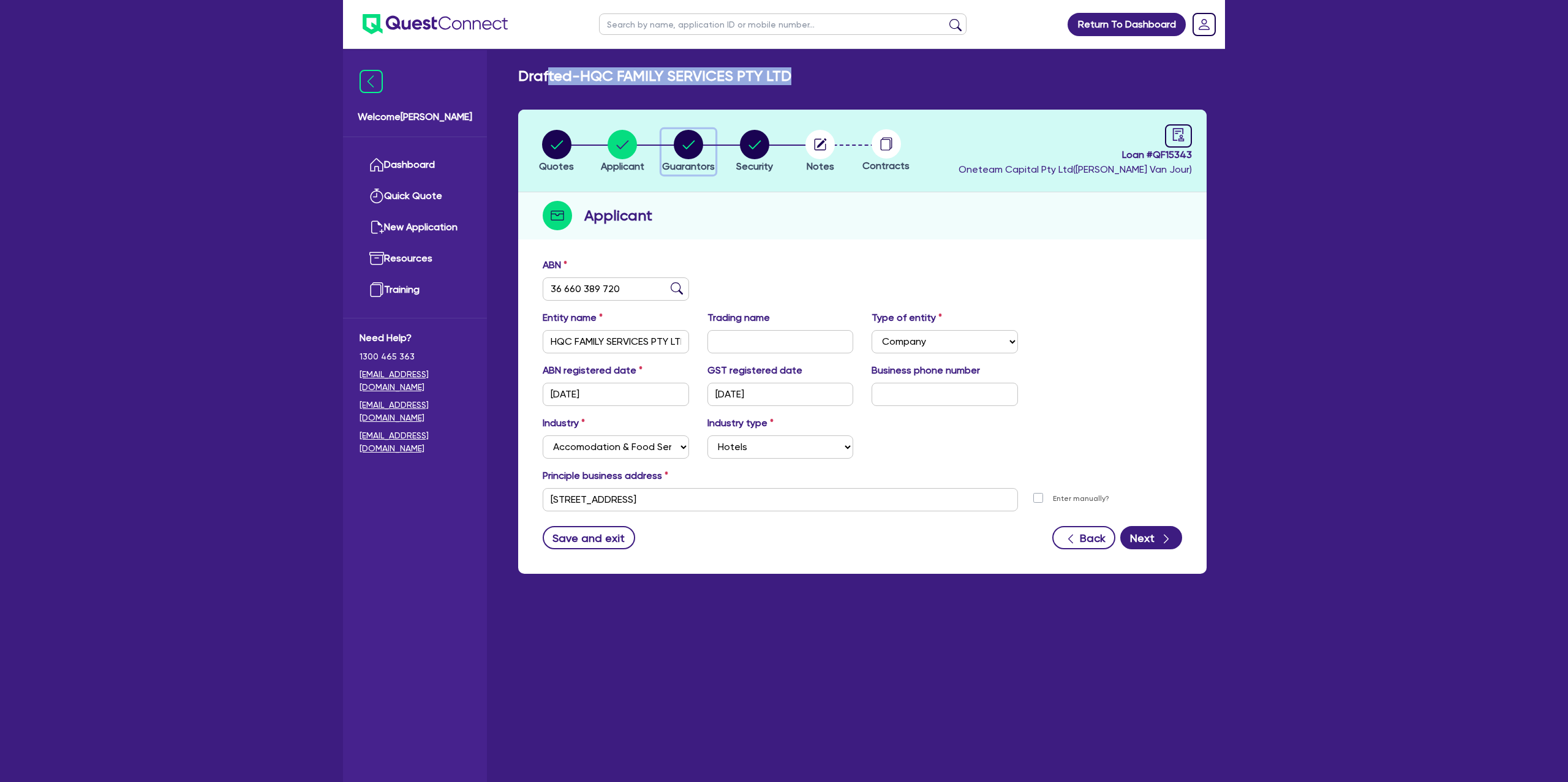
click at [684, 144] on circle "button" at bounding box center [688, 144] width 29 height 29
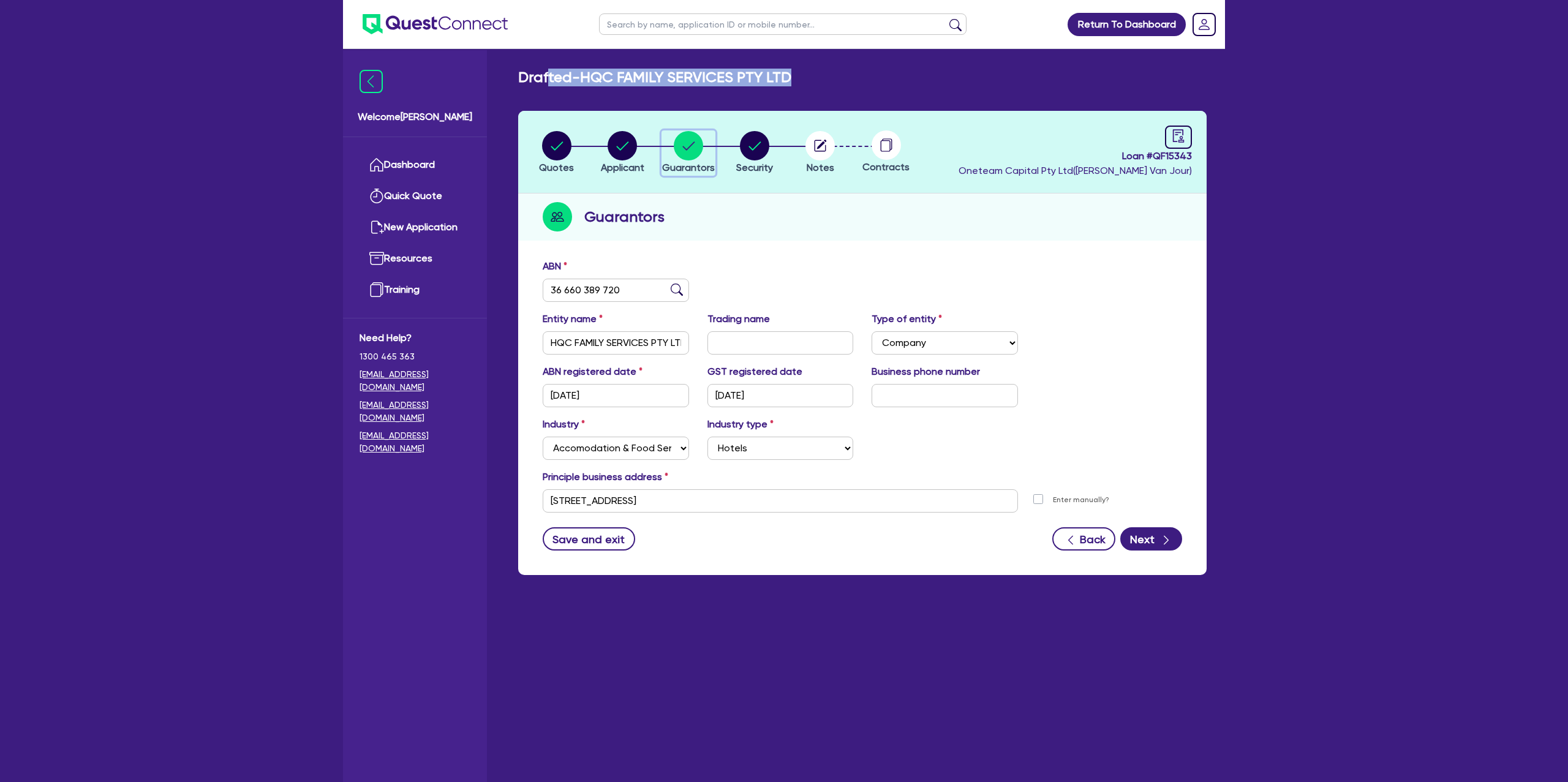
select select "MRS"
select select "NSW"
select select "MARRIED"
select select "CASH"
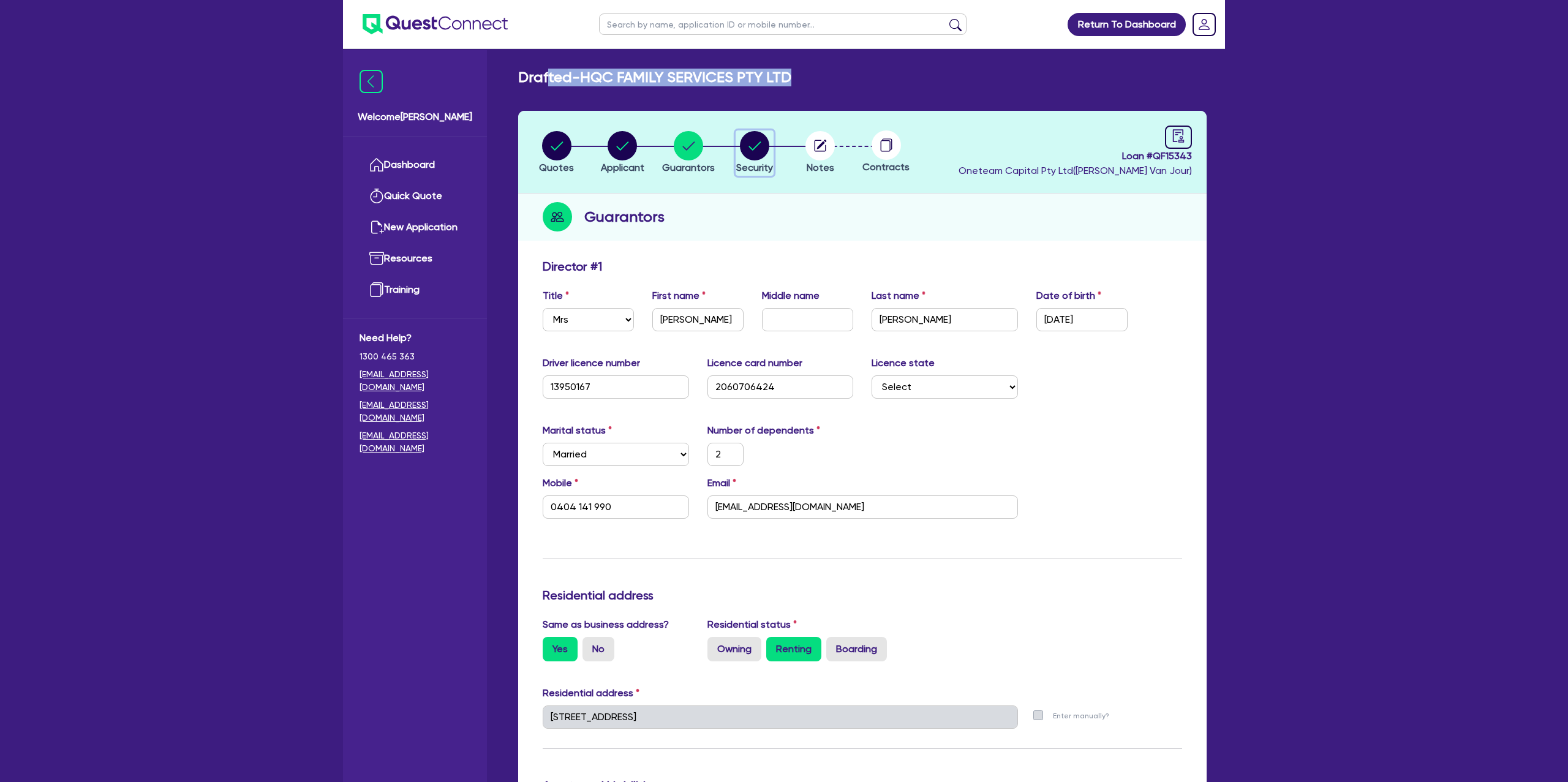
click at [767, 147] on circle "button" at bounding box center [754, 145] width 29 height 29
select select "CARS_AND_LIGHT_TRUCKS"
select select "PASSENGER_VEHICLES"
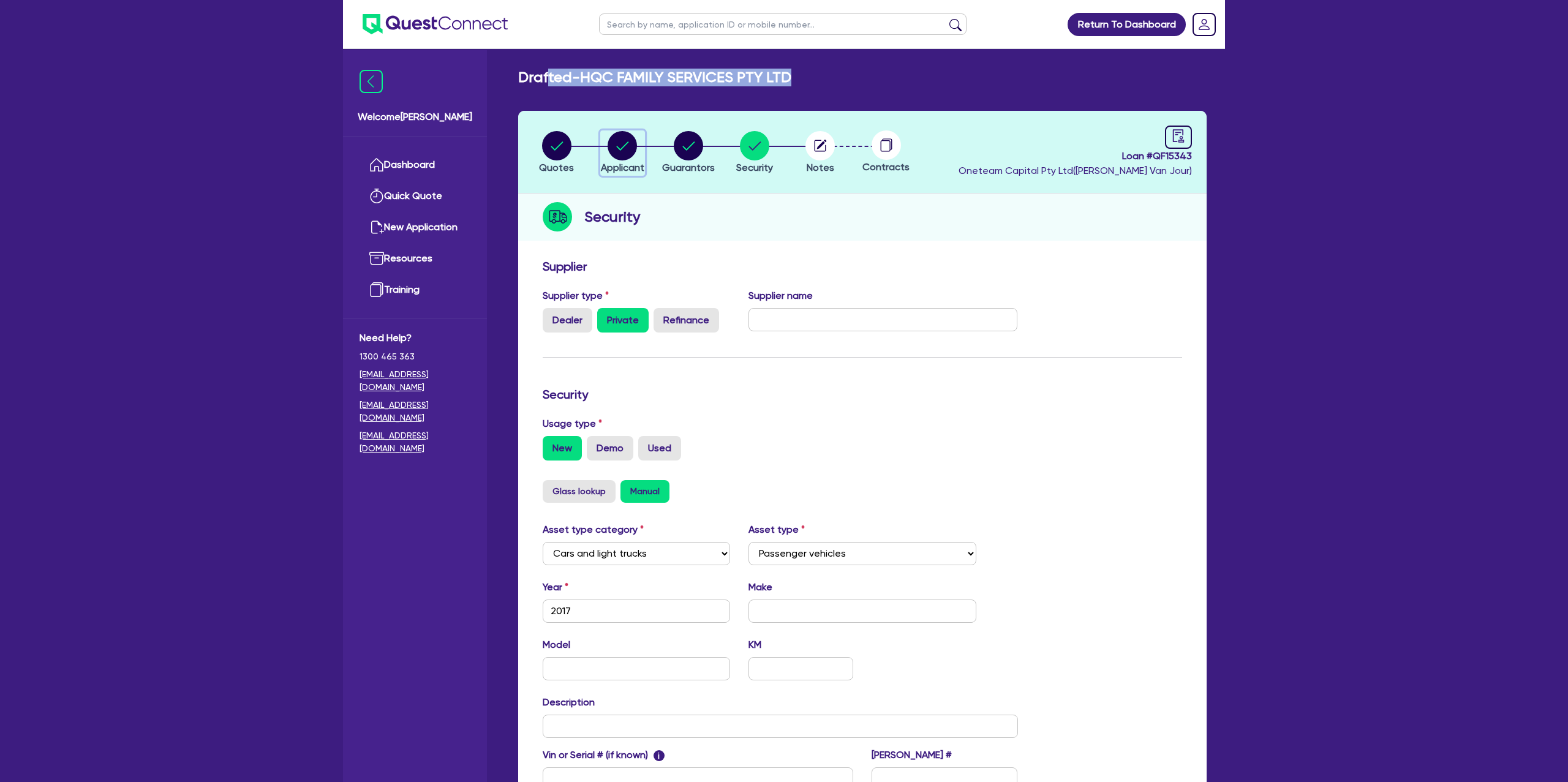
click at [619, 144] on circle "button" at bounding box center [622, 145] width 29 height 29
select select "COMPANY"
select select "ACCOMODATION_FOOD"
select select "HOTELS"
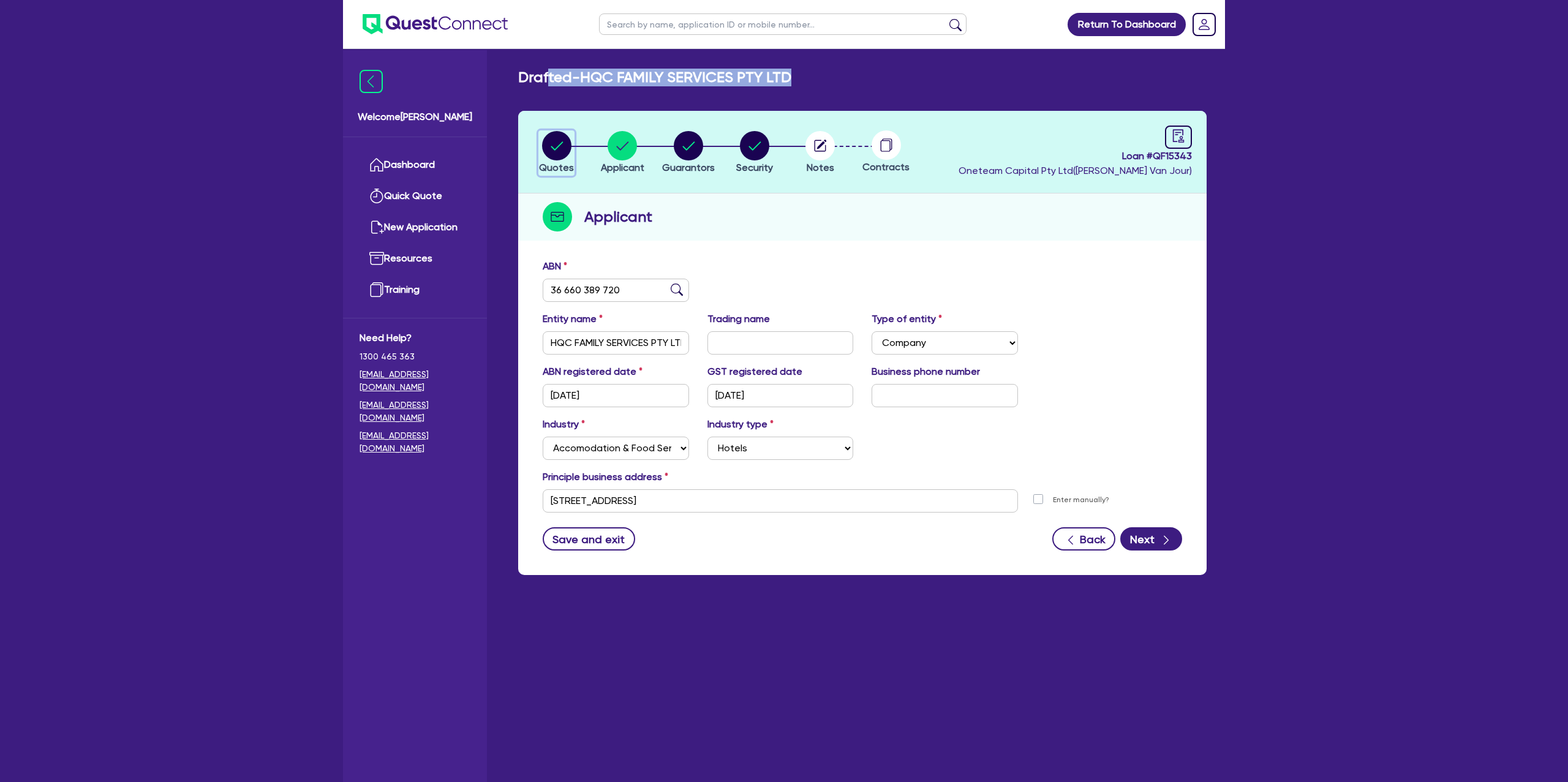
click at [559, 138] on circle "button" at bounding box center [556, 145] width 29 height 29
select select "CARS_AND_LIGHT_TRUCKS"
select select "PASSENGER_VEHICLES"
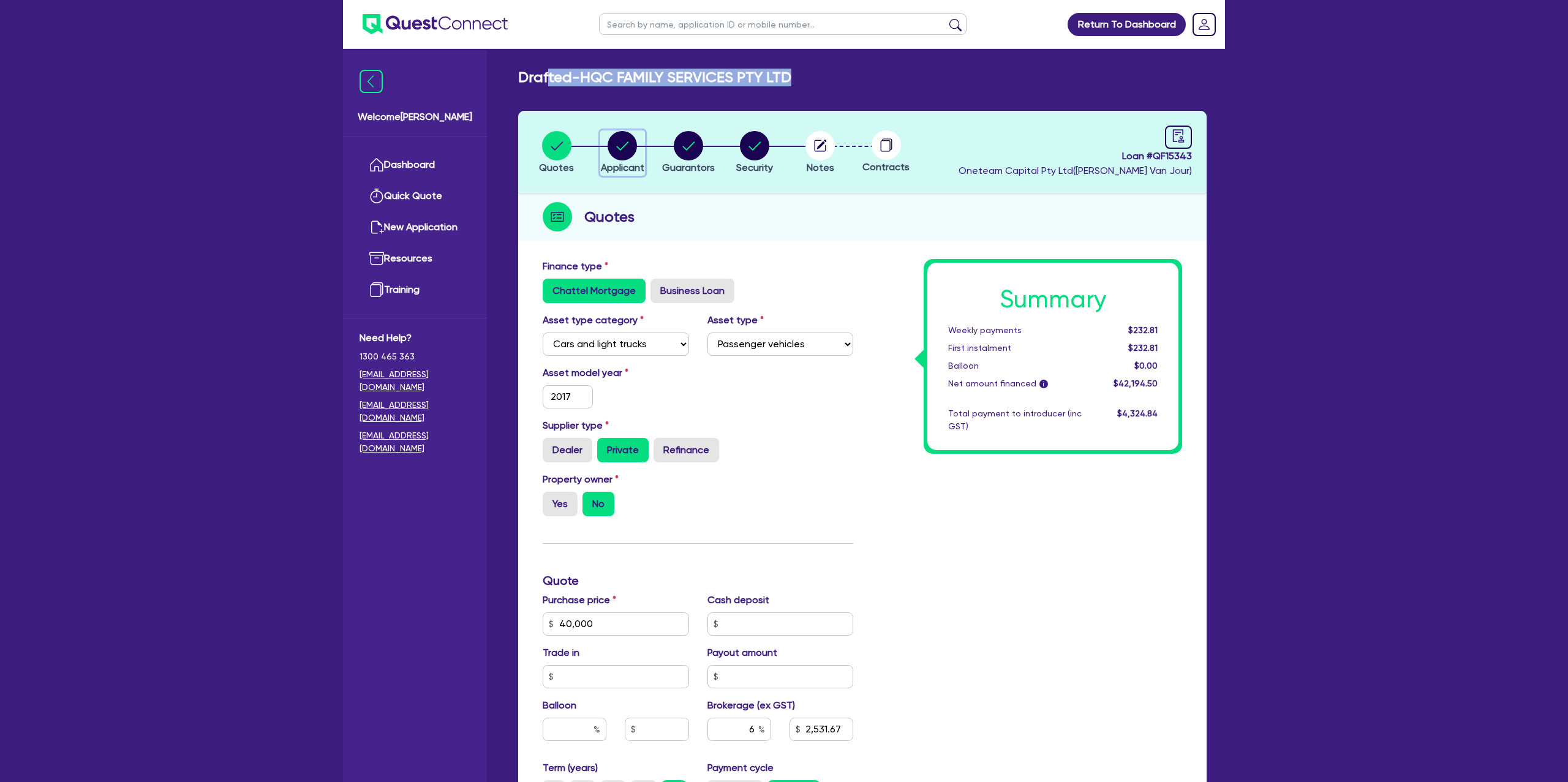
click at [624, 143] on circle "button" at bounding box center [622, 145] width 29 height 29
select select "COMPANY"
select select "ACCOMODATION_FOOD"
select select "HOTELS"
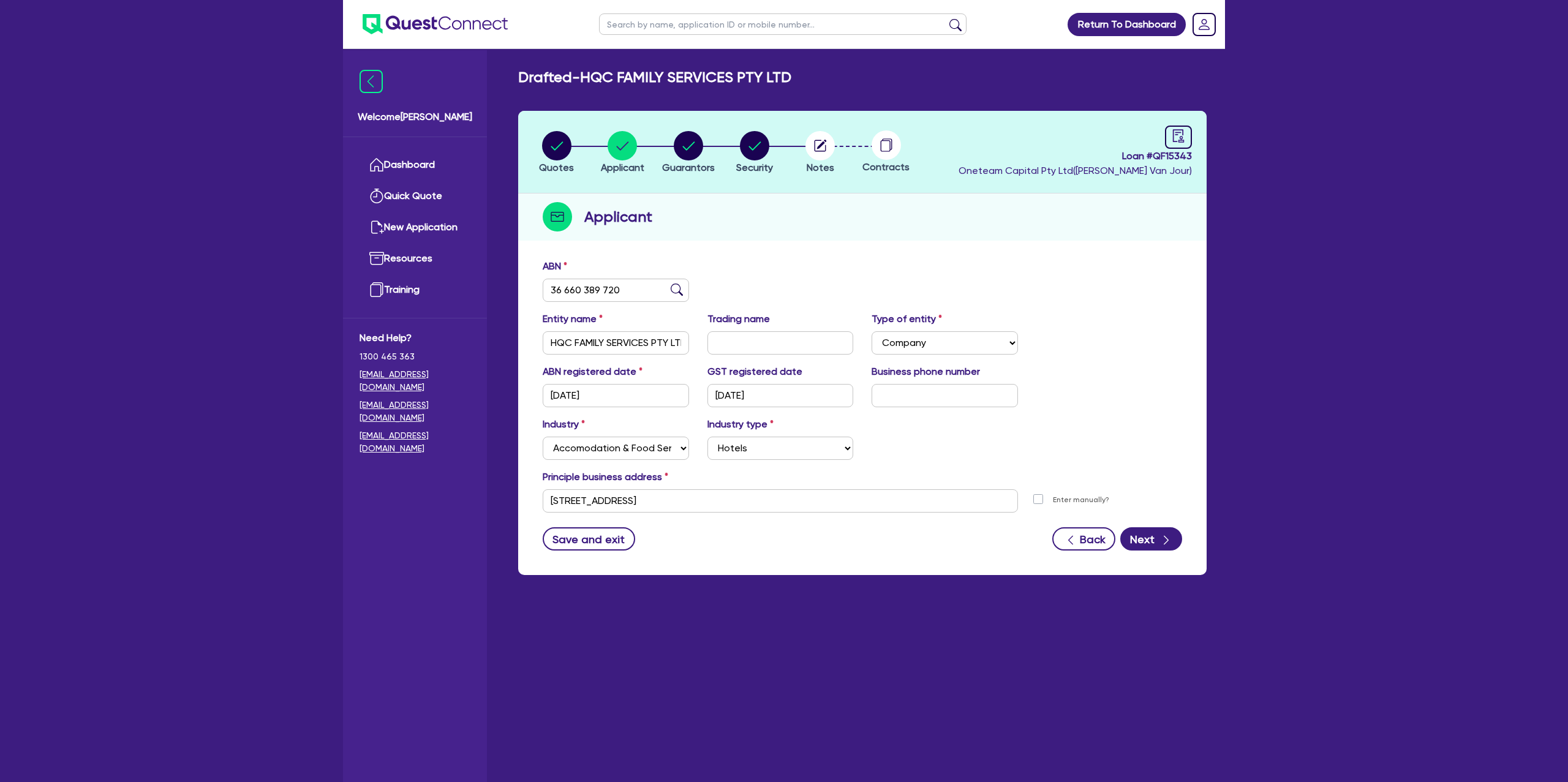
click at [724, 178] on header "Quotes Applicant Guarantors Security Notes Contracts Loan # QF15343 Oneteam Cap…" at bounding box center [862, 152] width 689 height 83
click at [781, 247] on div "Quotes Applicant Guarantors Security Notes Contracts Loan # QF15343 Oneteam Cap…" at bounding box center [862, 342] width 689 height 464
click at [697, 149] on circle "button" at bounding box center [688, 145] width 29 height 29
select select "MRS"
select select "NSW"
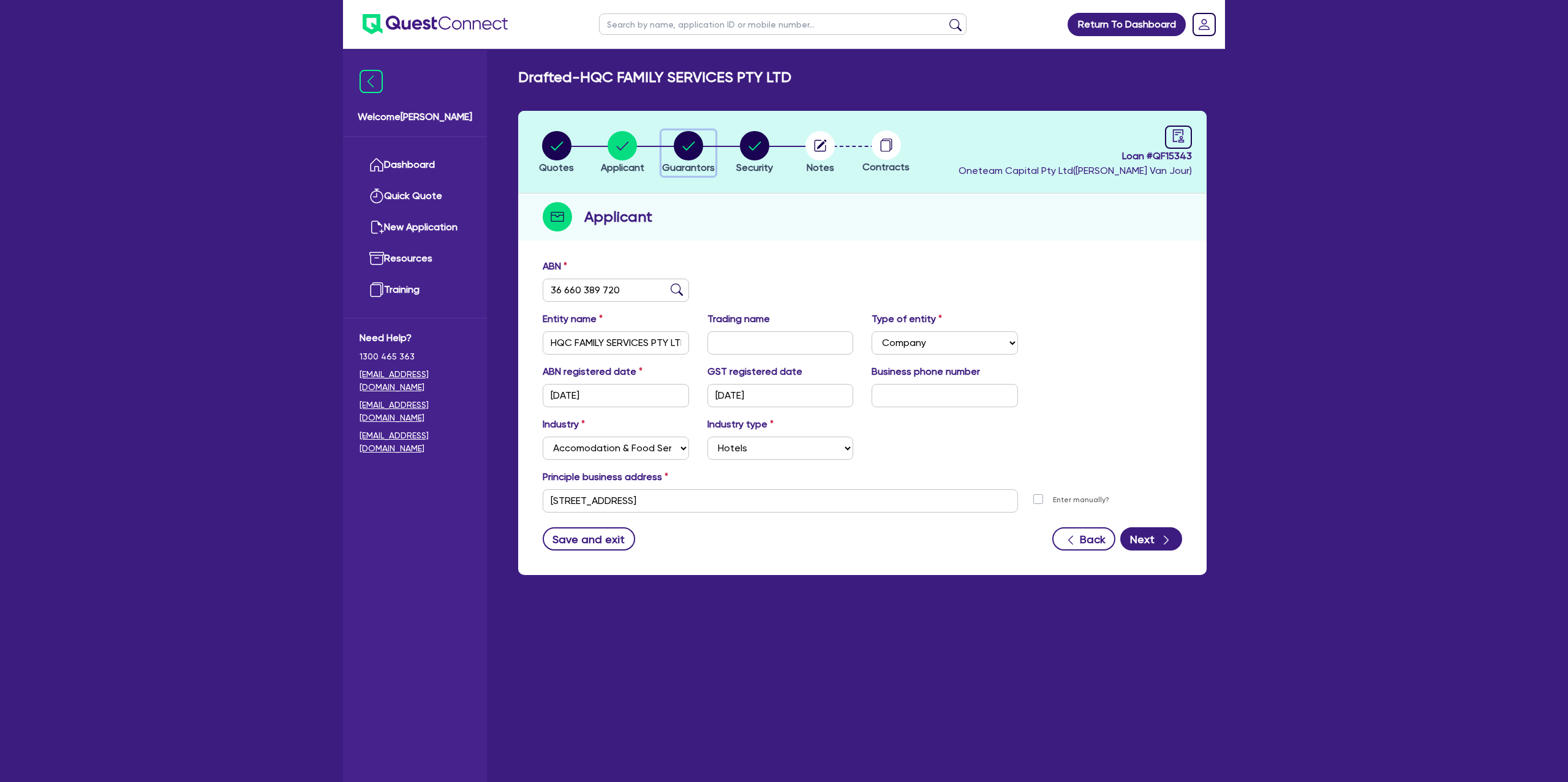
select select "MARRIED"
select select "CASH"
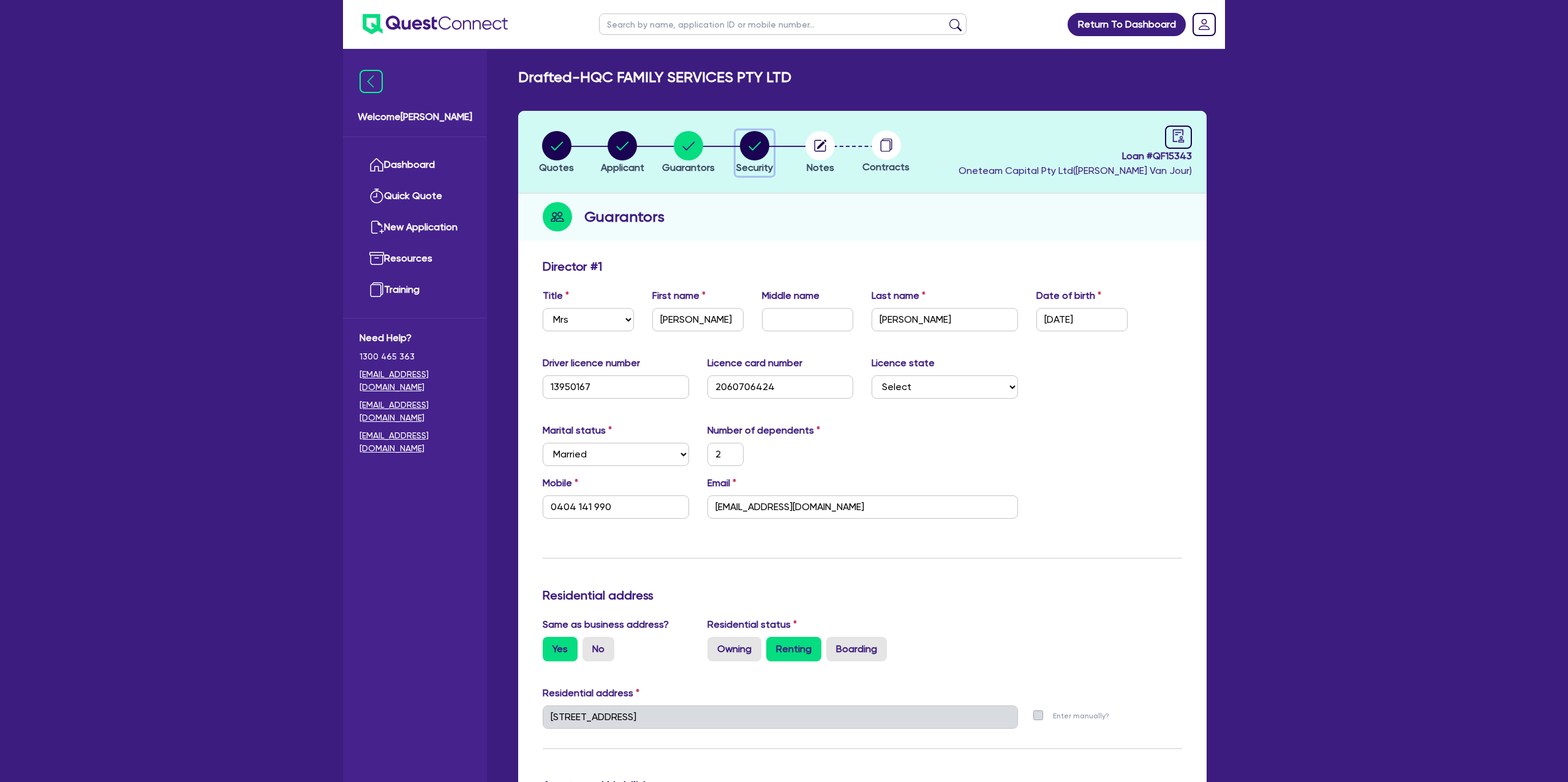
click at [765, 139] on circle "button" at bounding box center [754, 145] width 29 height 29
select select "CARS_AND_LIGHT_TRUCKS"
select select "PASSENGER_VEHICLES"
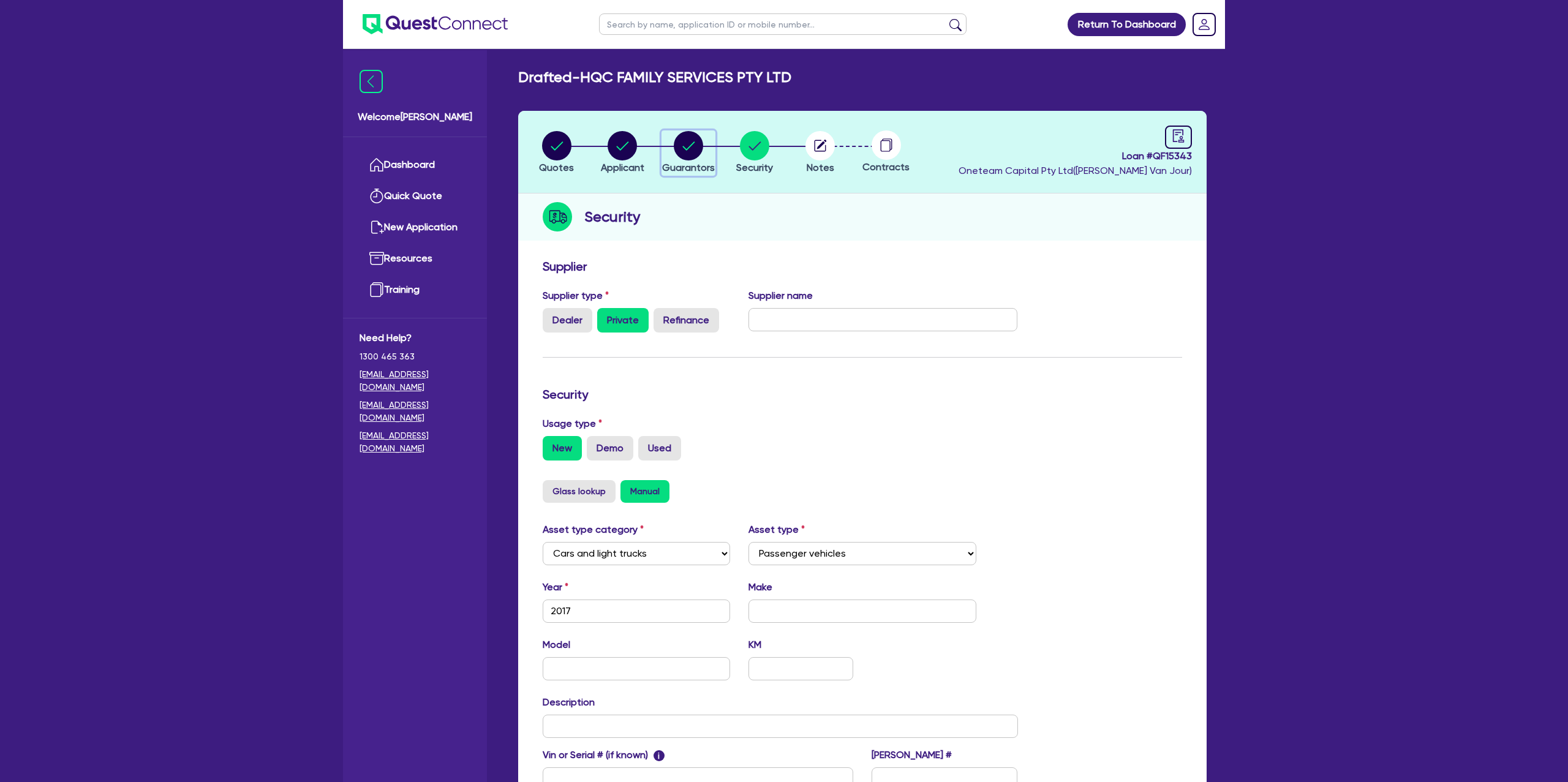
click at [688, 140] on circle "button" at bounding box center [688, 145] width 29 height 29
select select "MRS"
select select "NSW"
select select "MARRIED"
select select "CASH"
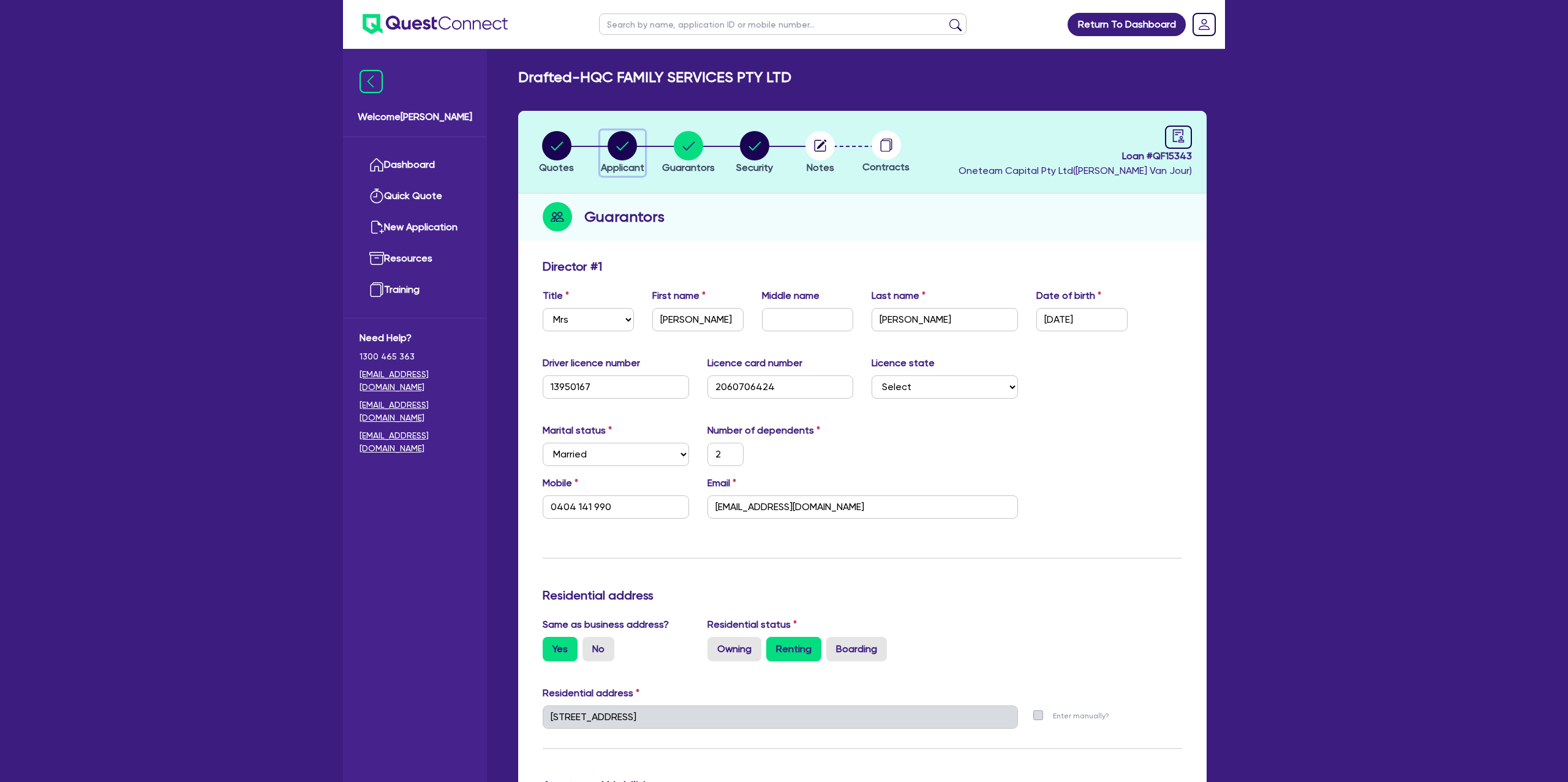
click at [629, 141] on circle "button" at bounding box center [622, 145] width 29 height 29
select select "COMPANY"
select select "ACCOMODATION_FOOD"
select select "HOTELS"
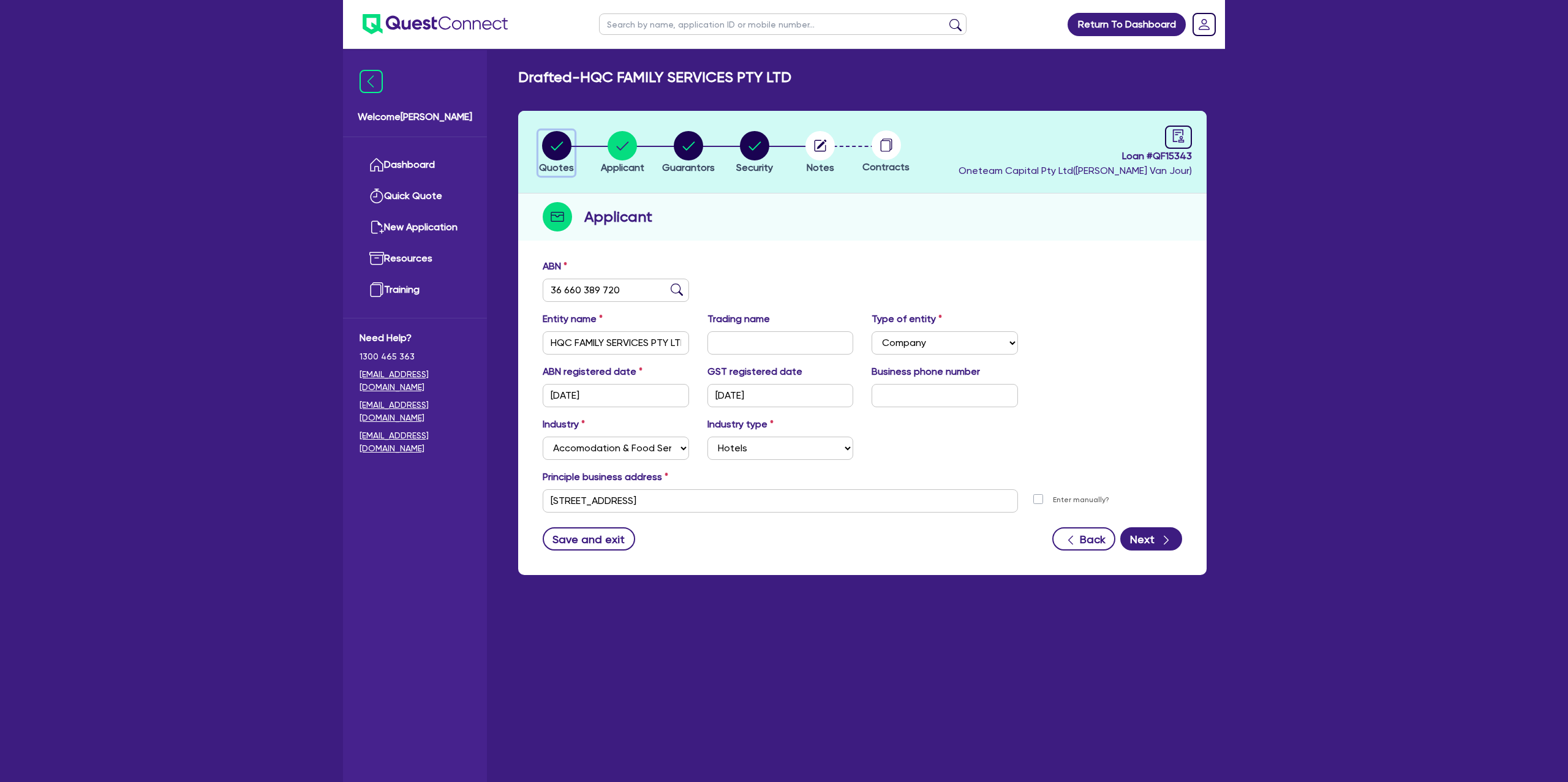
click at [569, 148] on circle "button" at bounding box center [556, 145] width 29 height 29
select select "CARS_AND_LIGHT_TRUCKS"
select select "PASSENGER_VEHICLES"
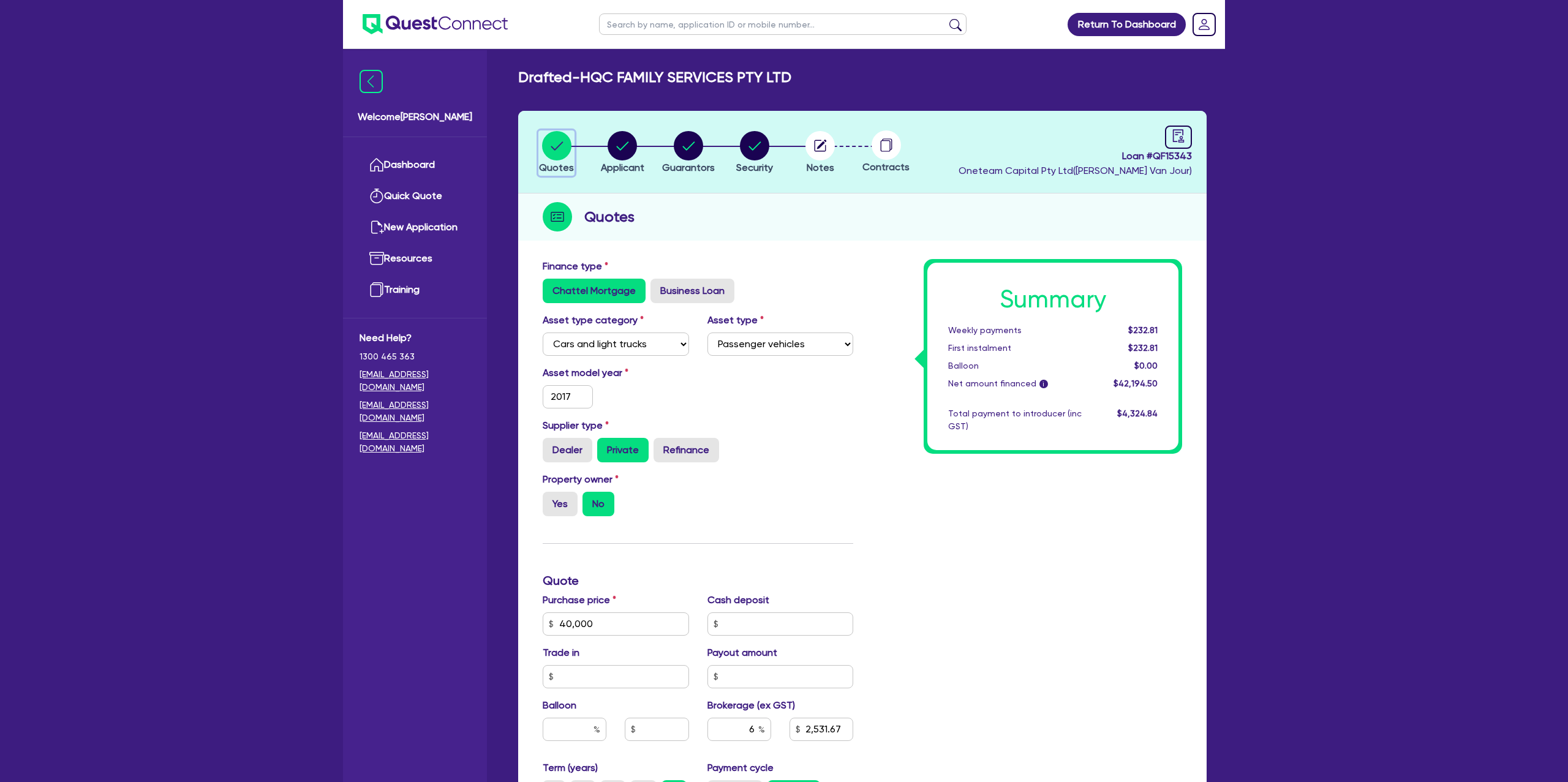
click at [538, 131] on button "Quotes" at bounding box center [556, 153] width 36 height 45
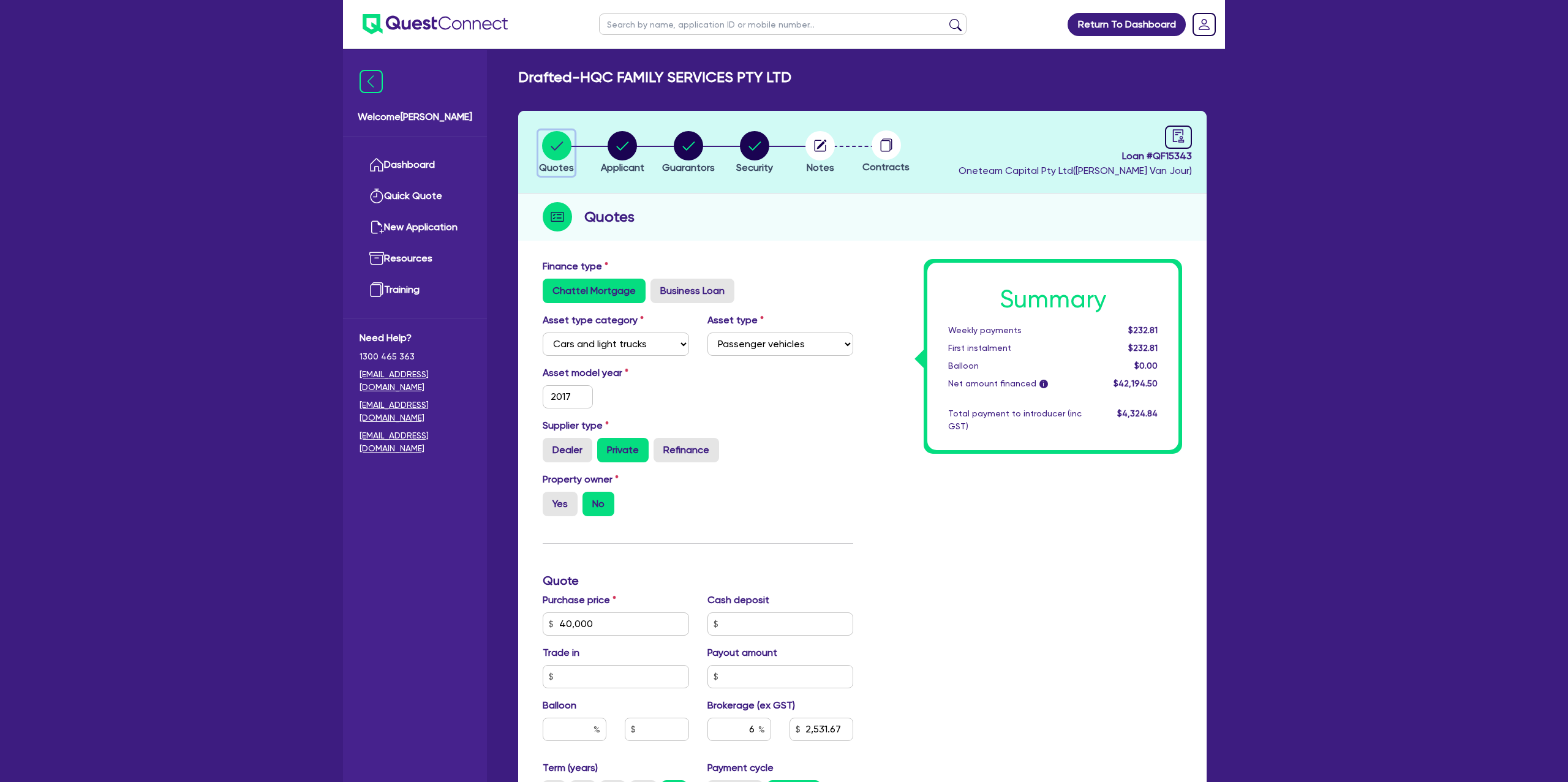
click at [538, 131] on button "Quotes" at bounding box center [556, 153] width 36 height 45
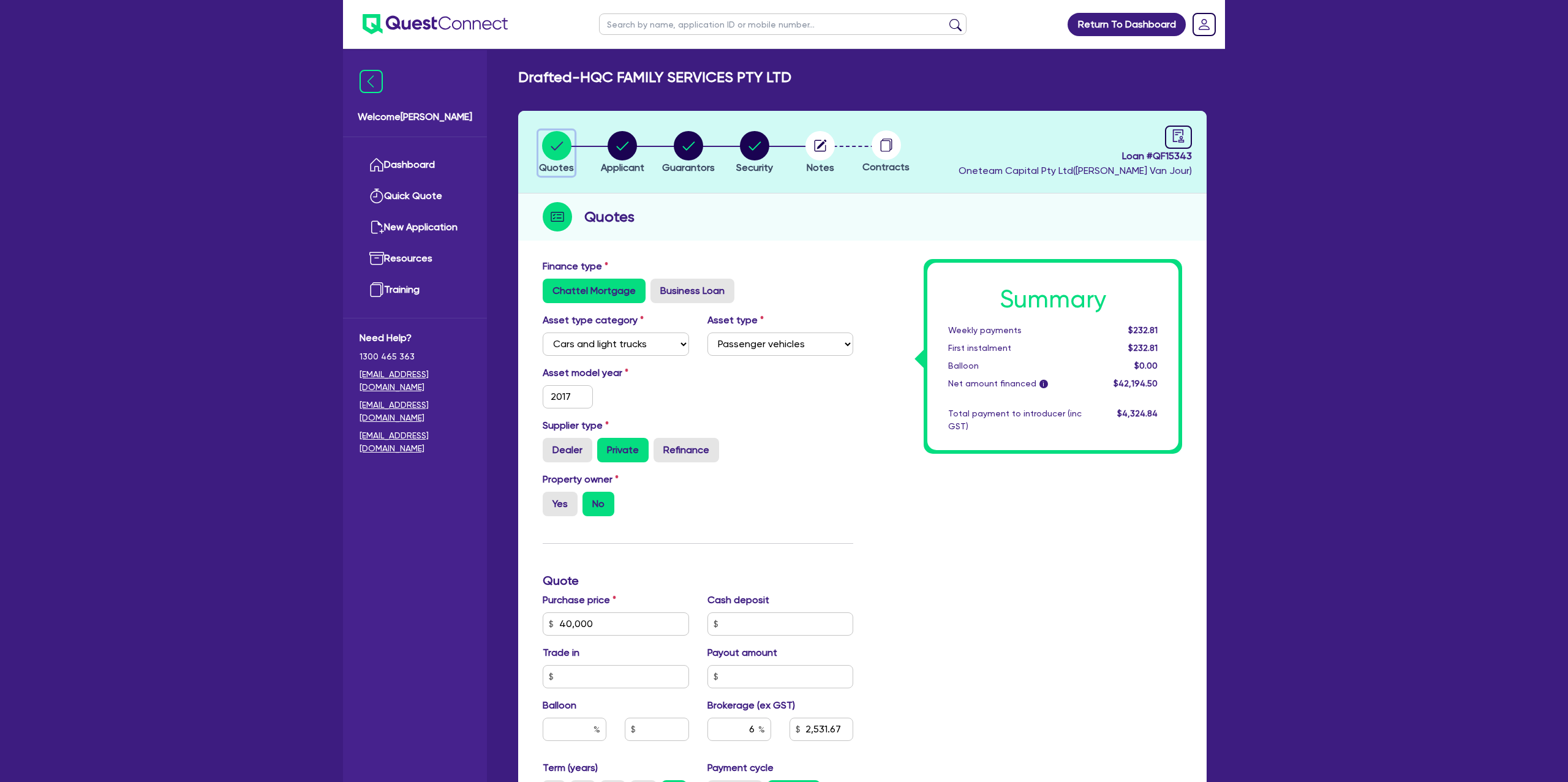
scroll to position [329, 0]
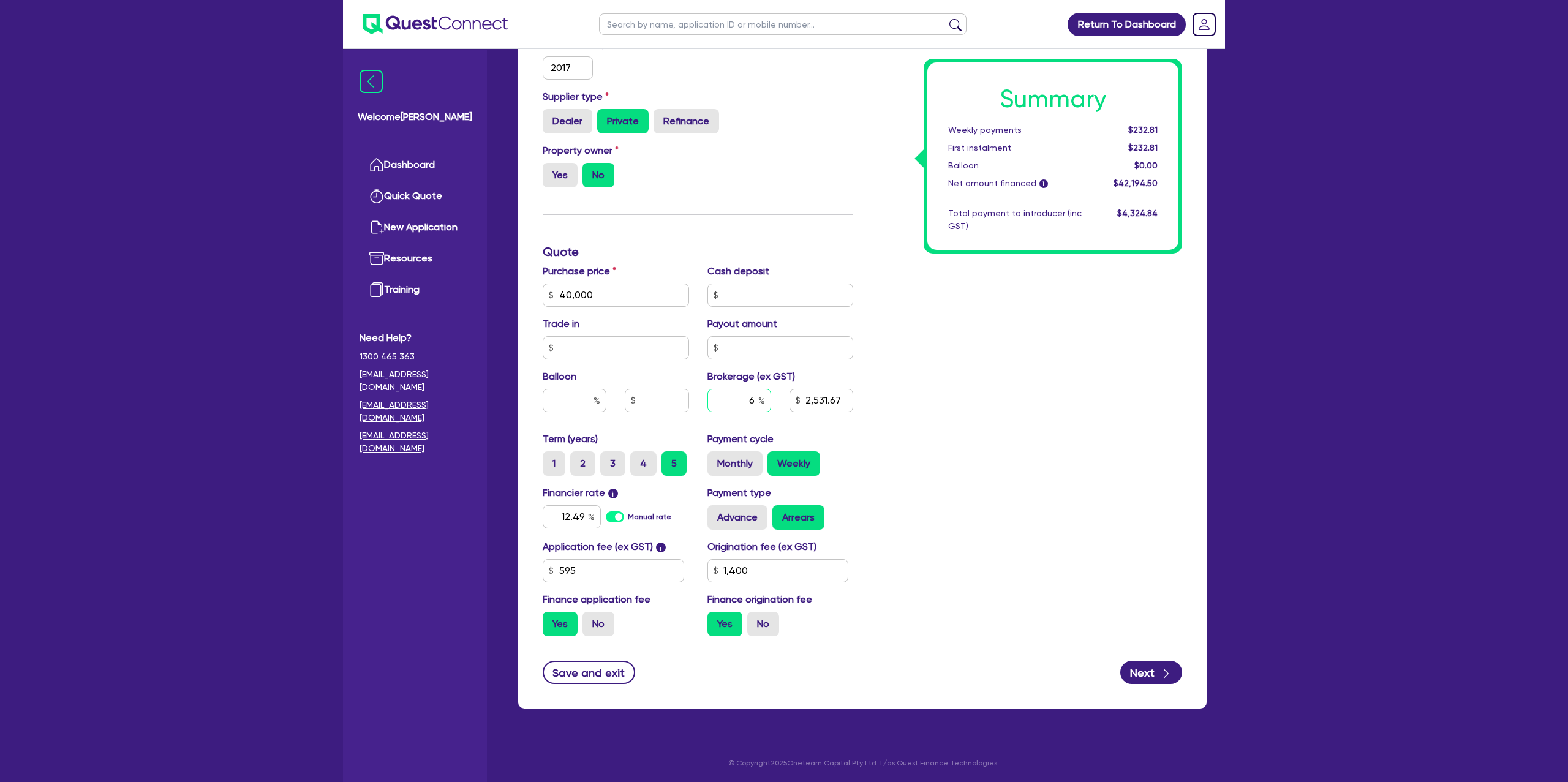
click at [752, 402] on input "6" at bounding box center [740, 400] width 64 height 23
type input "40,000"
type input "2,531.67"
type input "1,400"
type input "40,000"
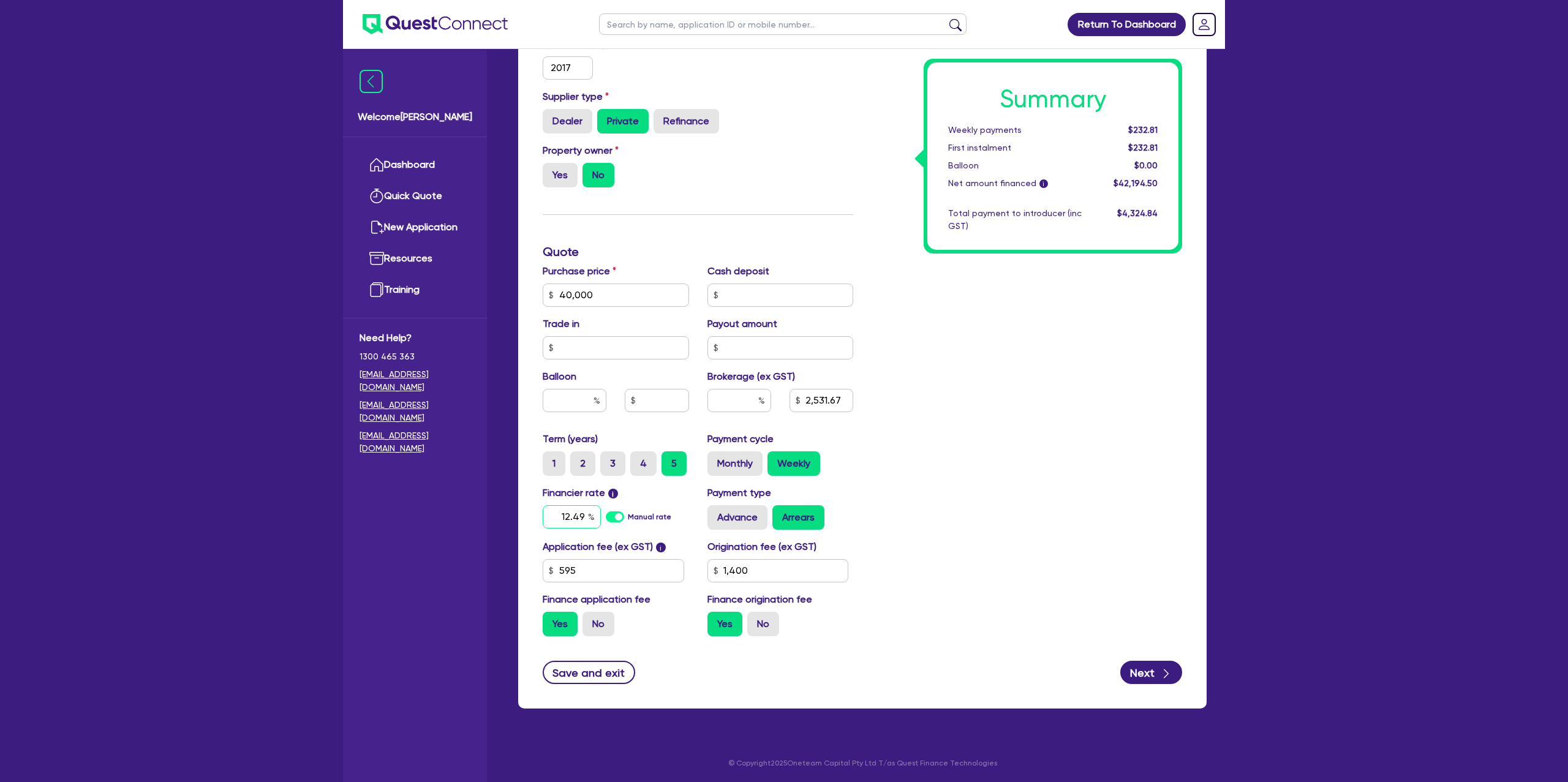
type input "1,400"
drag, startPoint x: 582, startPoint y: 518, endPoint x: 468, endPoint y: 520, distance: 114.0
click at [466, 520] on div "Welcome Gabriel Dashboard Quick Quote New Application Ref Company Ref Salespers…" at bounding box center [784, 227] width 882 height 1112
type input "14.95"
type input "40,000"
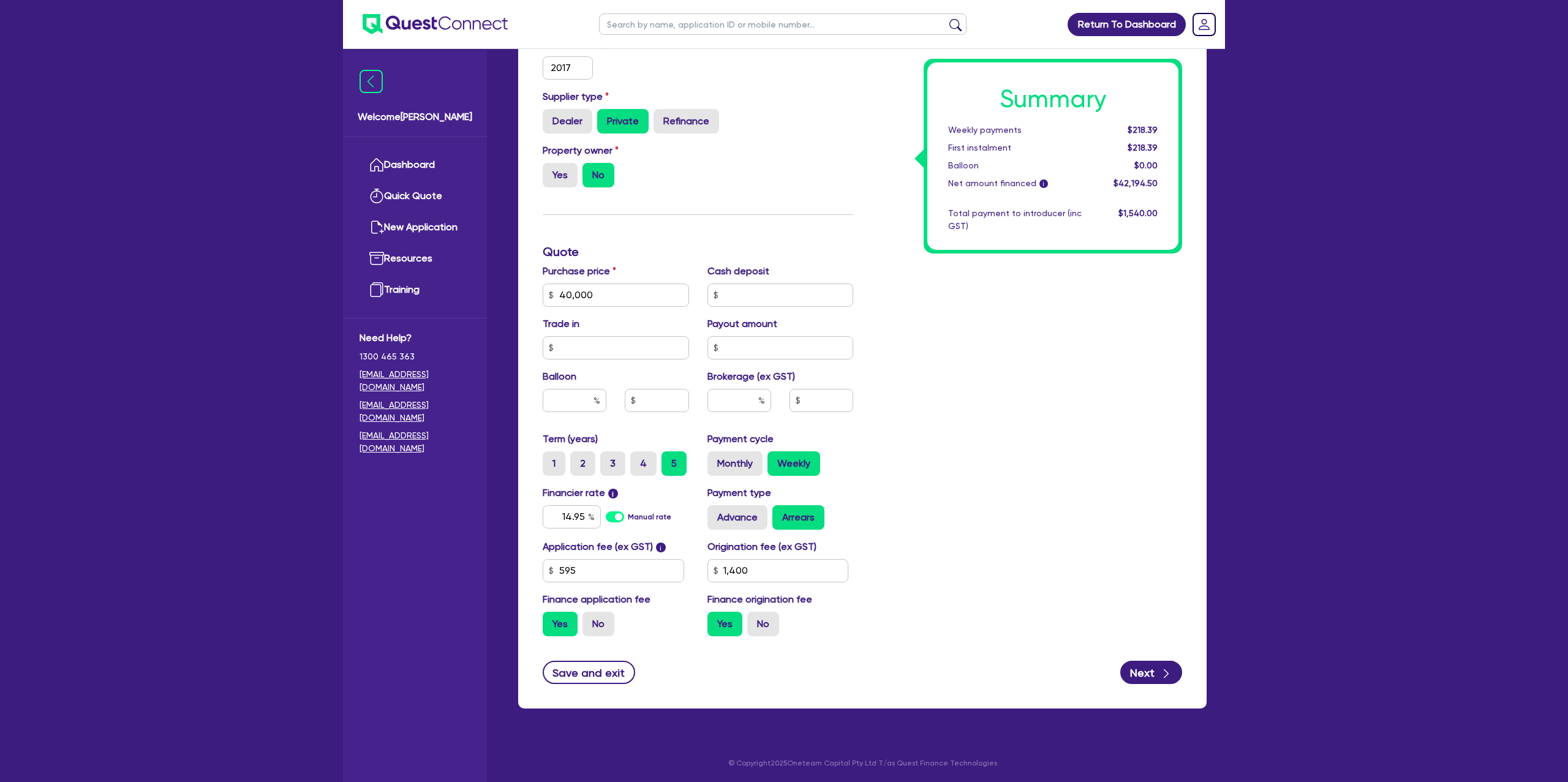
type input "1,400"
click at [893, 450] on div "Summary Weekly payments Calculating... First instalment Calculating... Balloon …" at bounding box center [1027, 288] width 329 height 716
type input "40,000"
type input "1,400"
click at [741, 406] on input "text" at bounding box center [740, 400] width 64 height 23
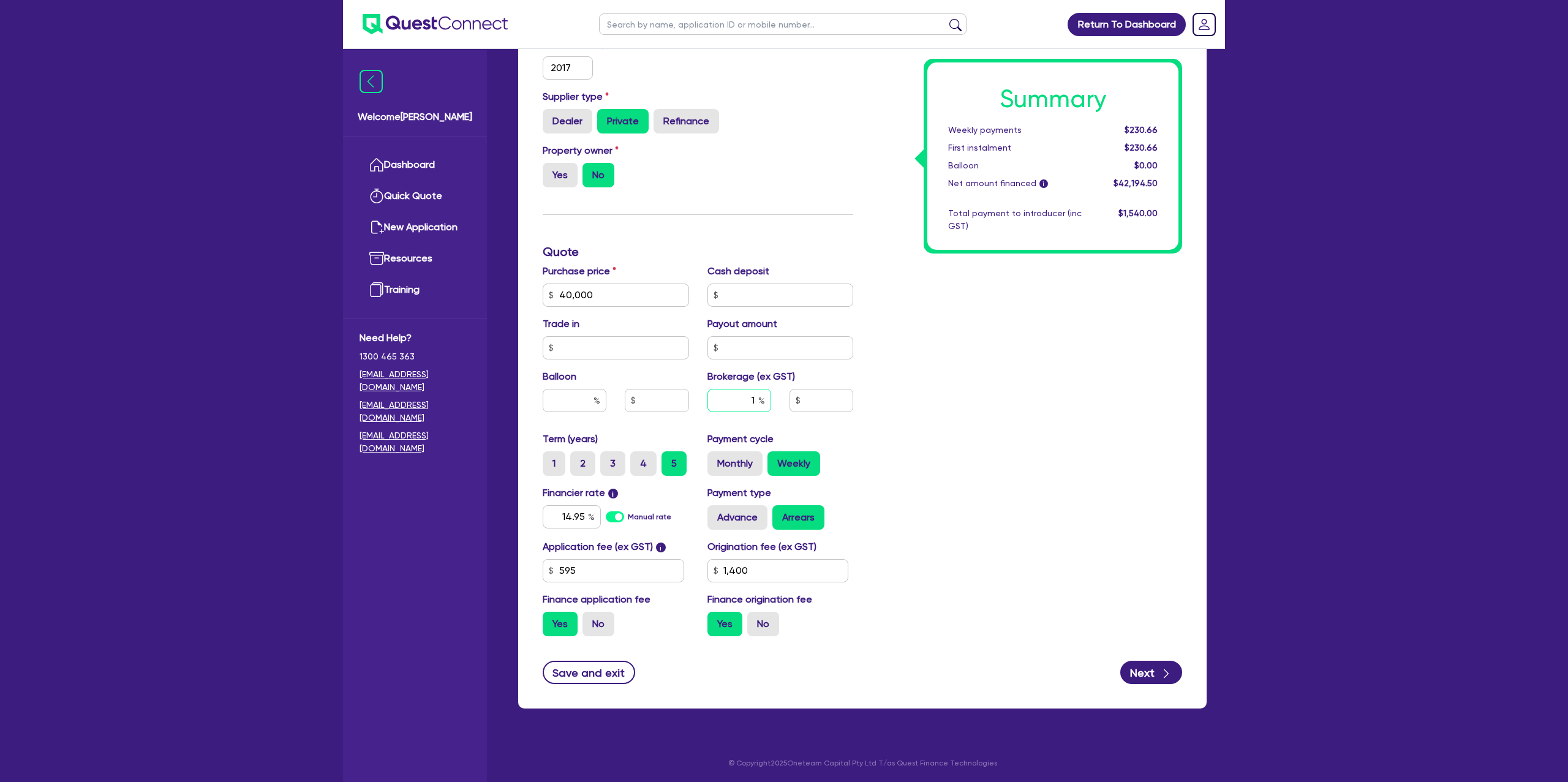
type input "1"
type input "40,000"
type input "1,400"
click at [1161, 484] on div "Summary Weekly payments $230.66 First instalment $230.66 Balloon $0.00 Net amou…" at bounding box center [1027, 288] width 329 height 716
type input "40,000"
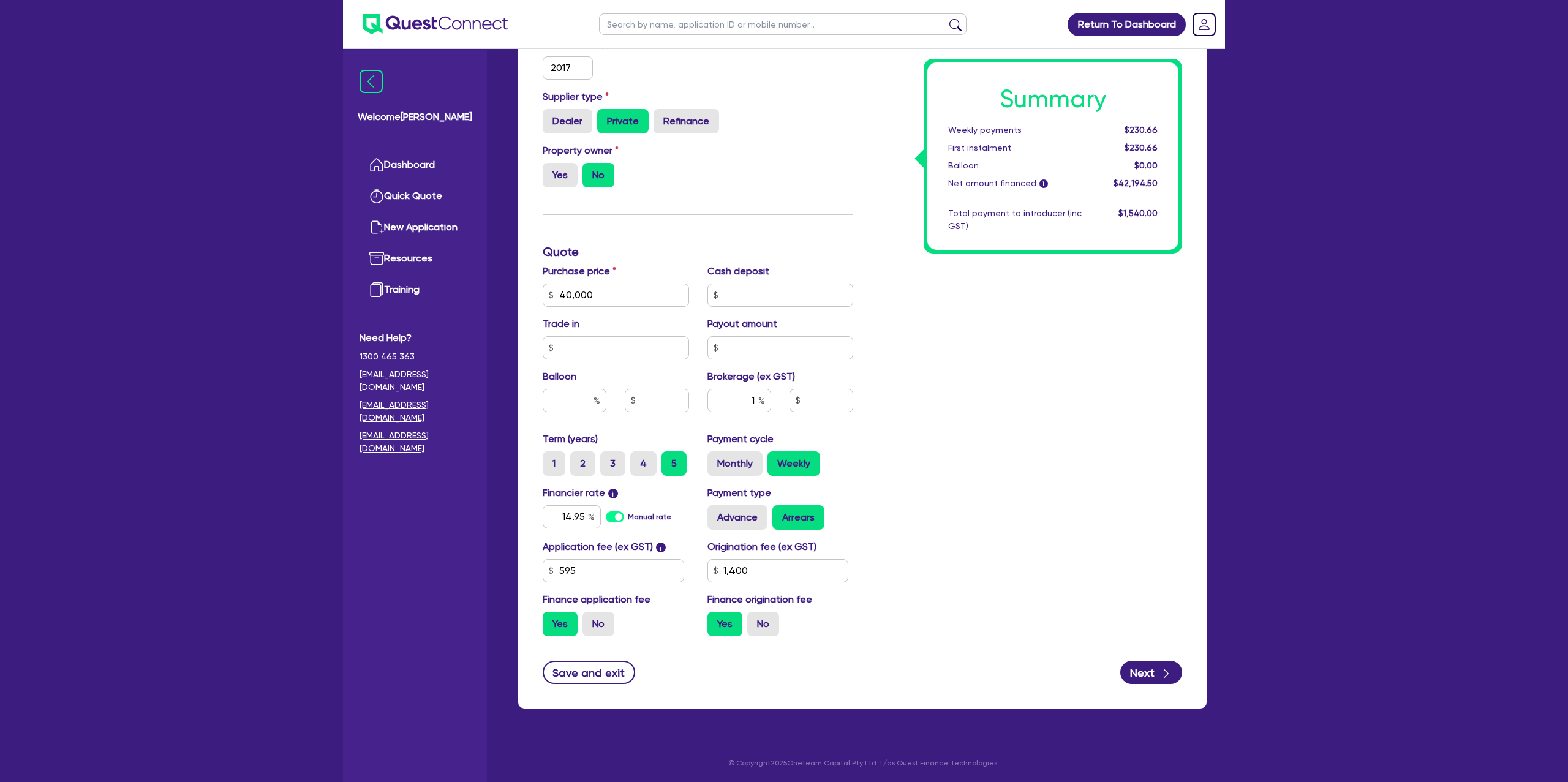
type input "421.95"
type input "1,400"
click at [735, 300] on input "text" at bounding box center [781, 295] width 147 height 23
type input "5,000"
type input "40,000"
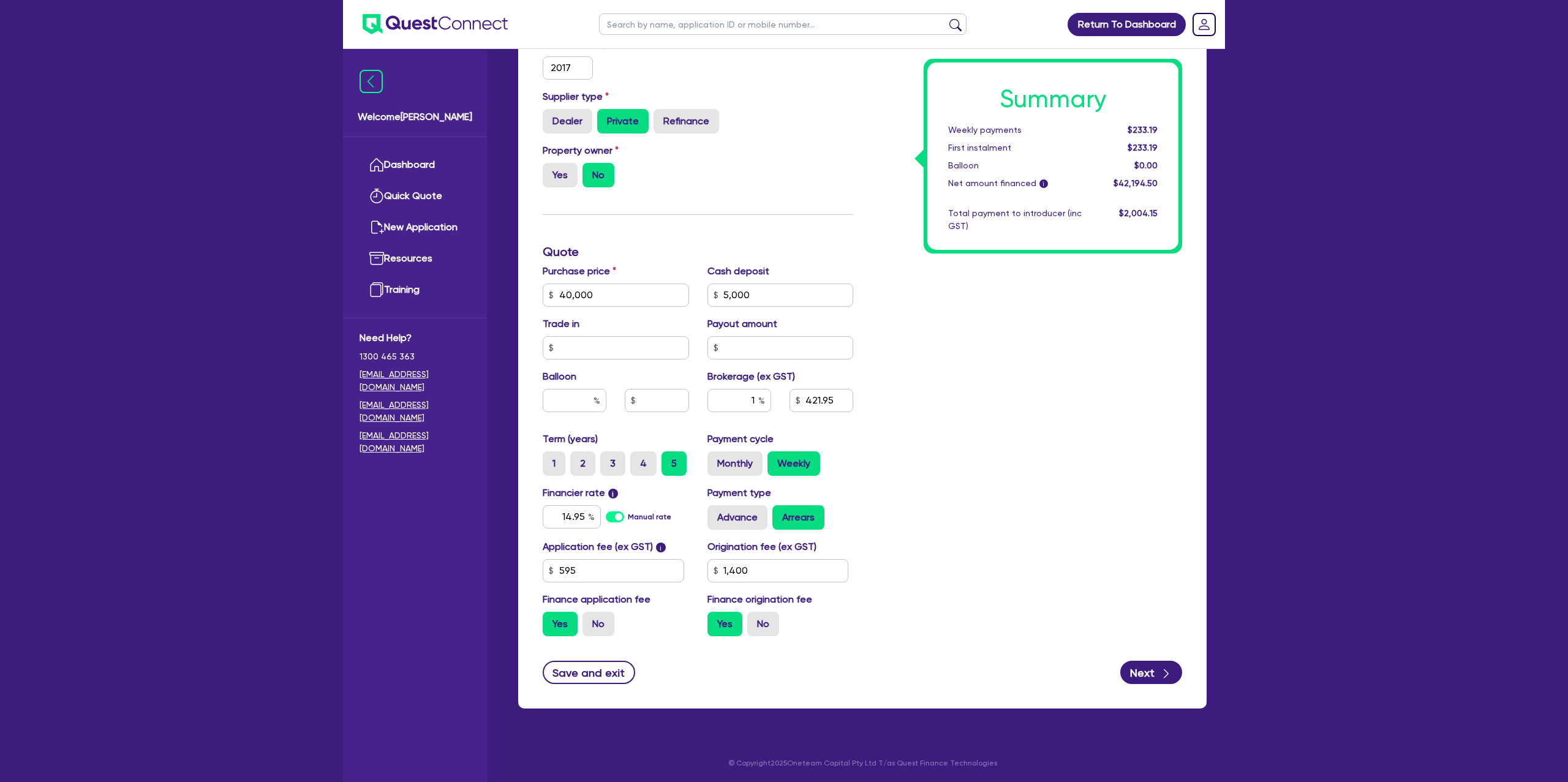
type input "1,400"
type input "40,000"
type input "371.95"
type input "1,400"
click at [1145, 245] on div "Summary Weekly payments $205.56 First instalment $205.56 Balloon $0.00 Net amou…" at bounding box center [1053, 156] width 251 height 187
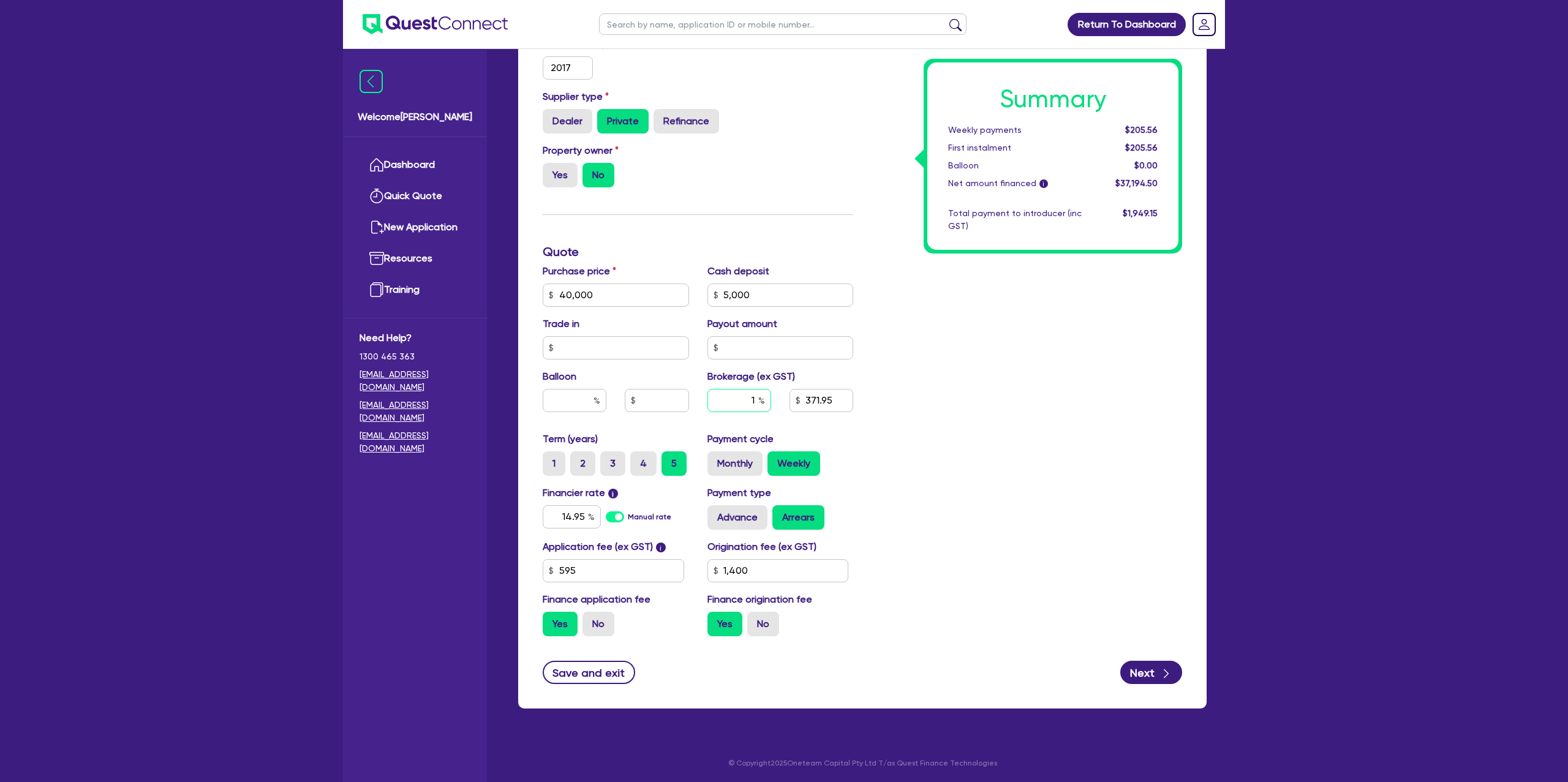
drag, startPoint x: 756, startPoint y: 399, endPoint x: 777, endPoint y: 468, distance: 72.1
click at [756, 401] on input "1" at bounding box center [740, 400] width 64 height 23
type input "2"
type input "40,000"
type input "1,400"
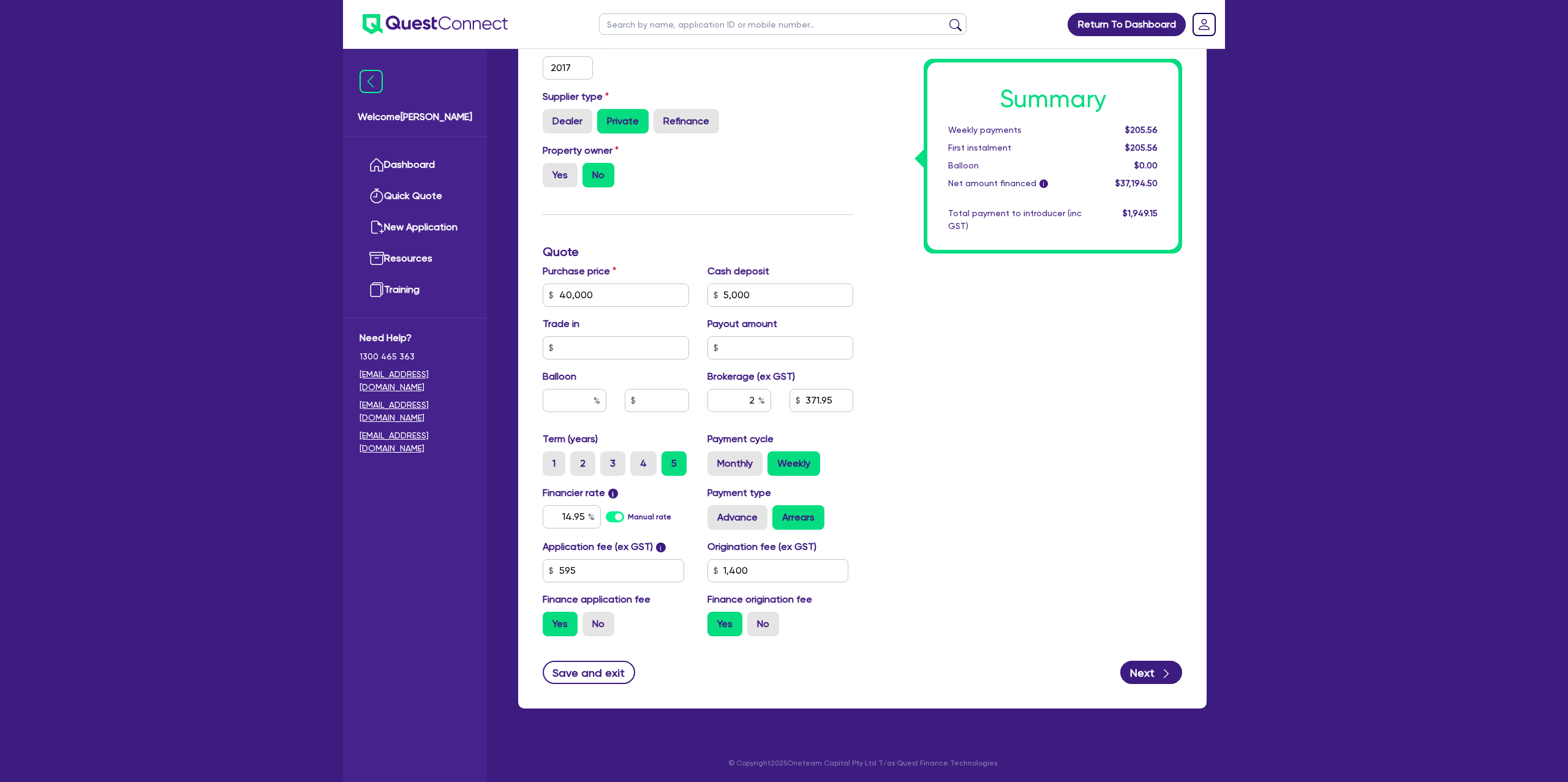
click at [955, 406] on div "Summary Weekly payments $205.56 First instalment $205.56 Balloon $0.00 Net amou…" at bounding box center [1027, 288] width 329 height 716
type input "40,000"
type input "743.89"
type input "1,400"
click at [755, 399] on input "2" at bounding box center [740, 400] width 64 height 23
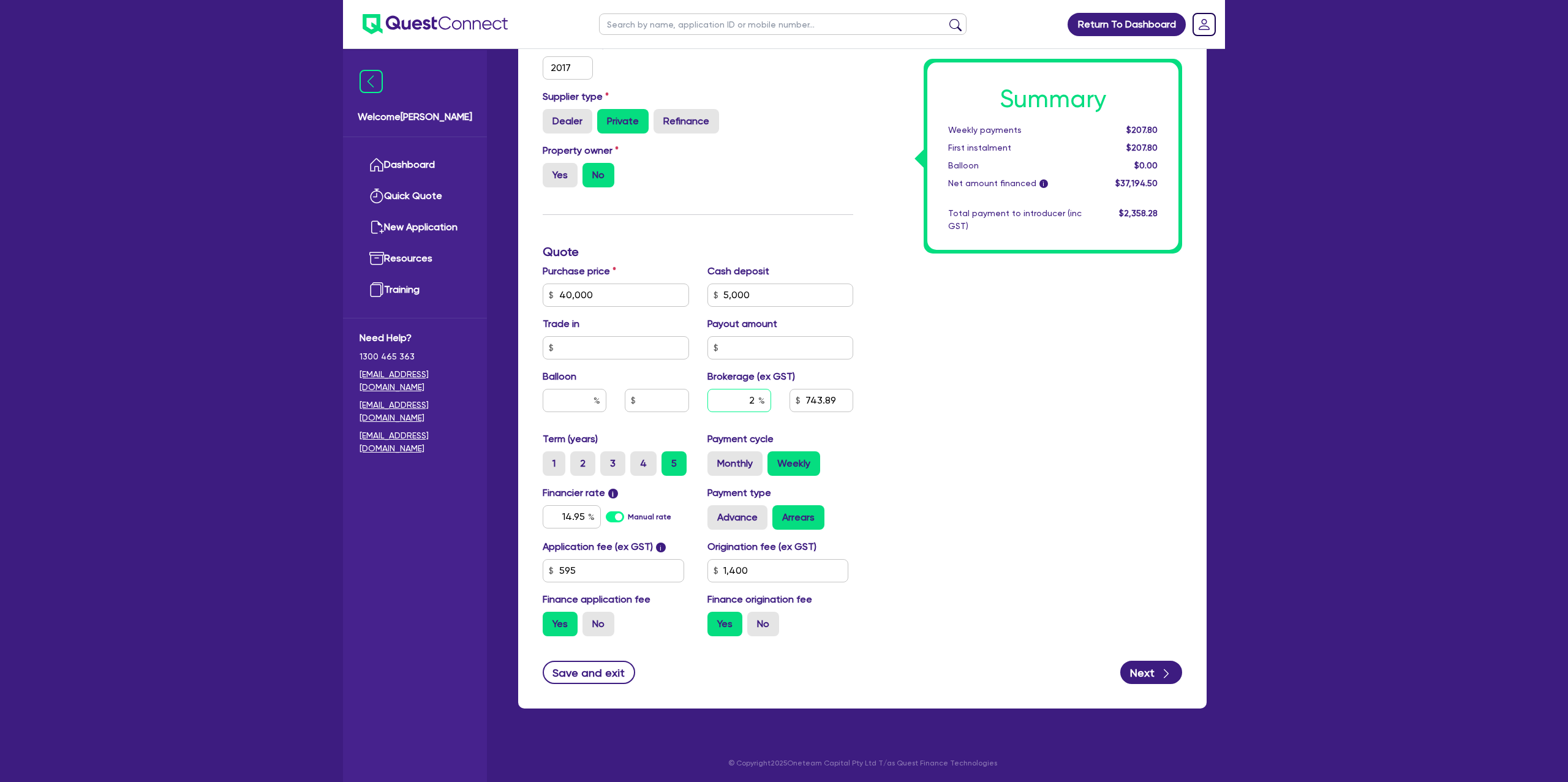
click at [755, 399] on input "2" at bounding box center [740, 400] width 64 height 23
type input "3"
type input "40,000"
type input "1,400"
click at [1008, 426] on div "Summary Weekly payments $207.80 First instalment $207.80 Balloon $0.00 Net amou…" at bounding box center [1027, 288] width 329 height 716
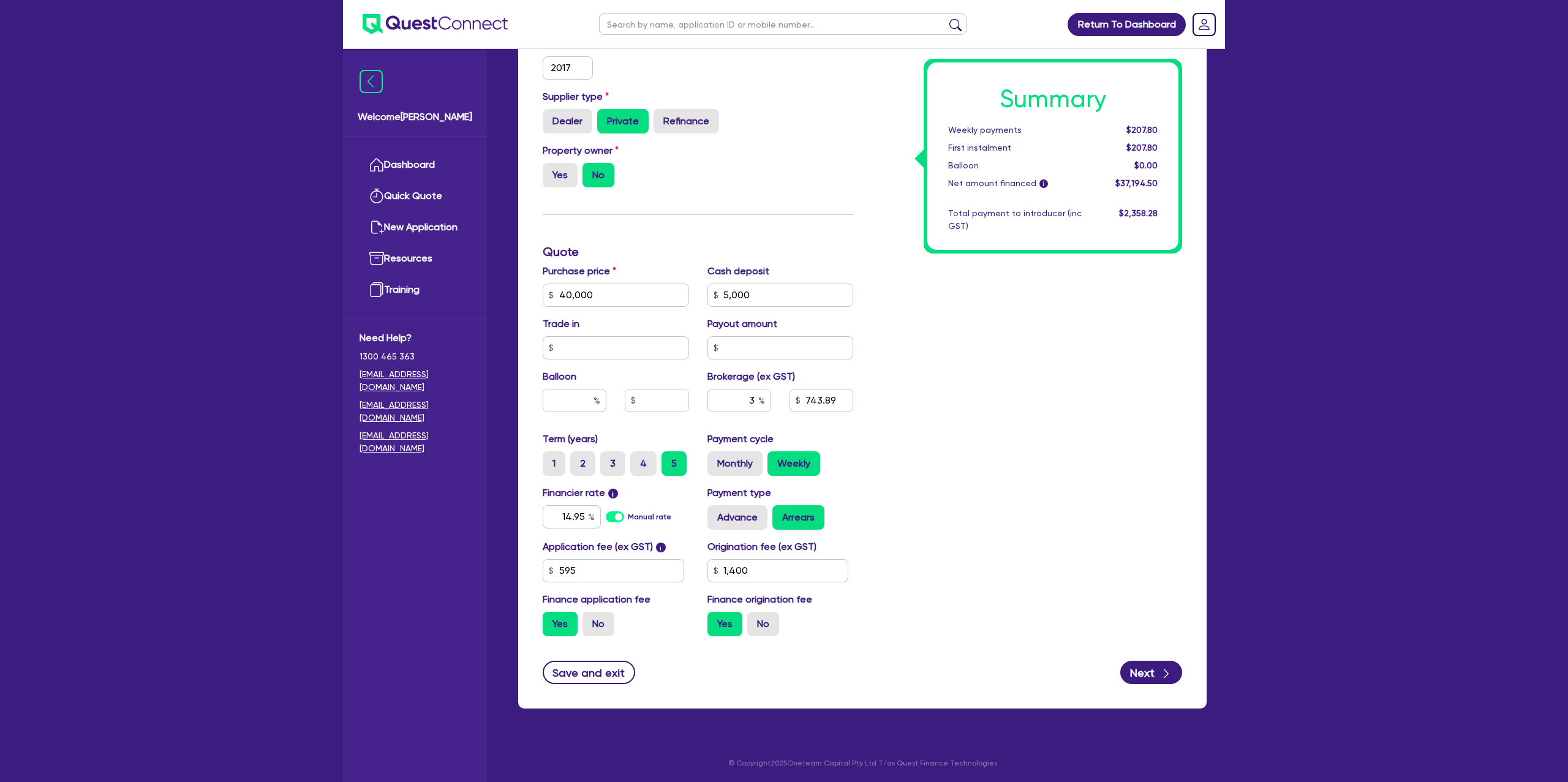
type input "40,000"
type input "1,115.84"
type input "1,400"
click at [997, 431] on div "Summary Weekly payments $210.03 First instalment $210.03 Balloon $0.00 Net amou…" at bounding box center [1027, 288] width 329 height 716
click at [757, 399] on div "3" at bounding box center [740, 400] width 64 height 23
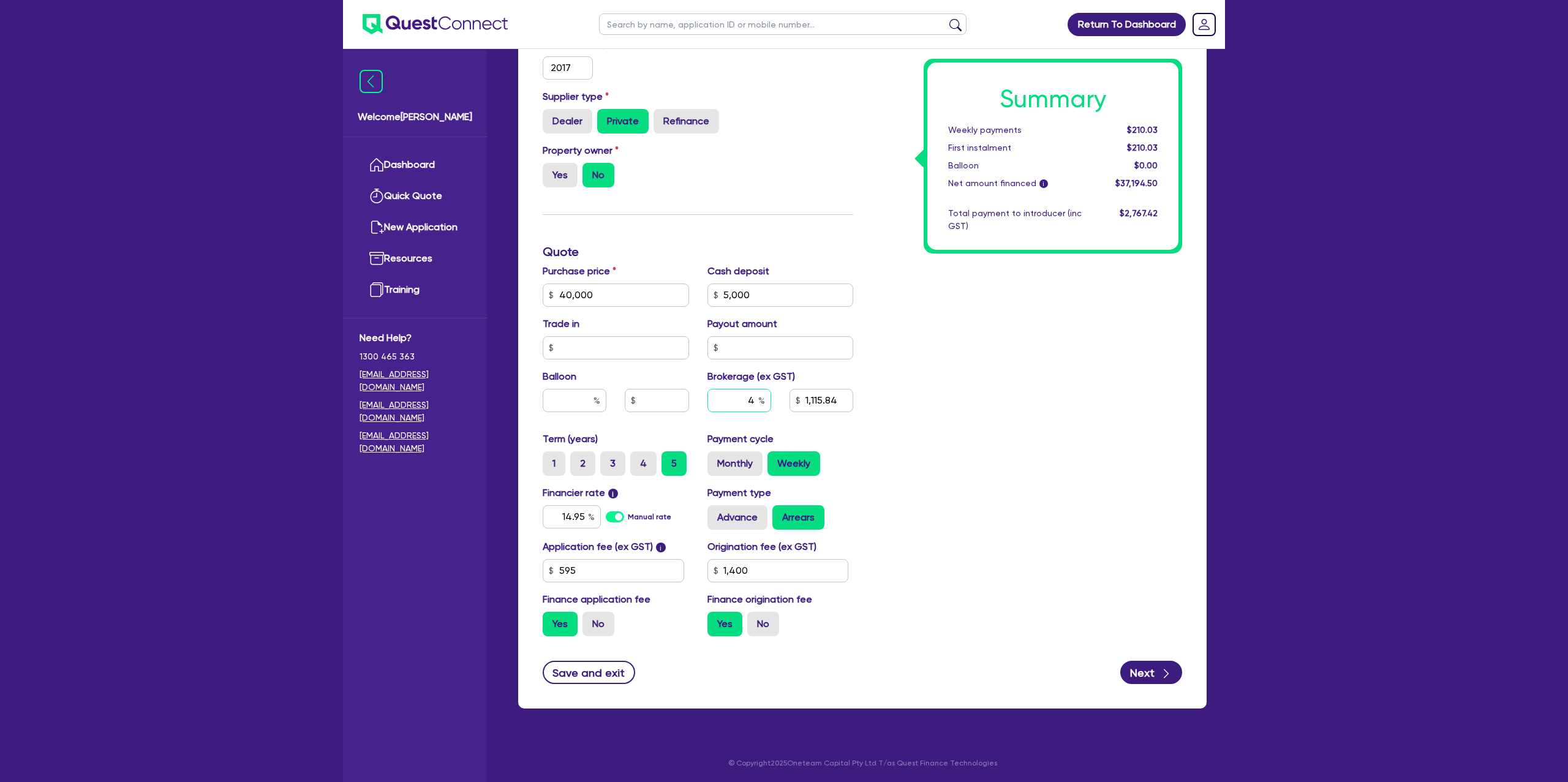
type input "4"
type input "40,000"
type input "1,115.84"
type input "1,400"
type input "40,000"
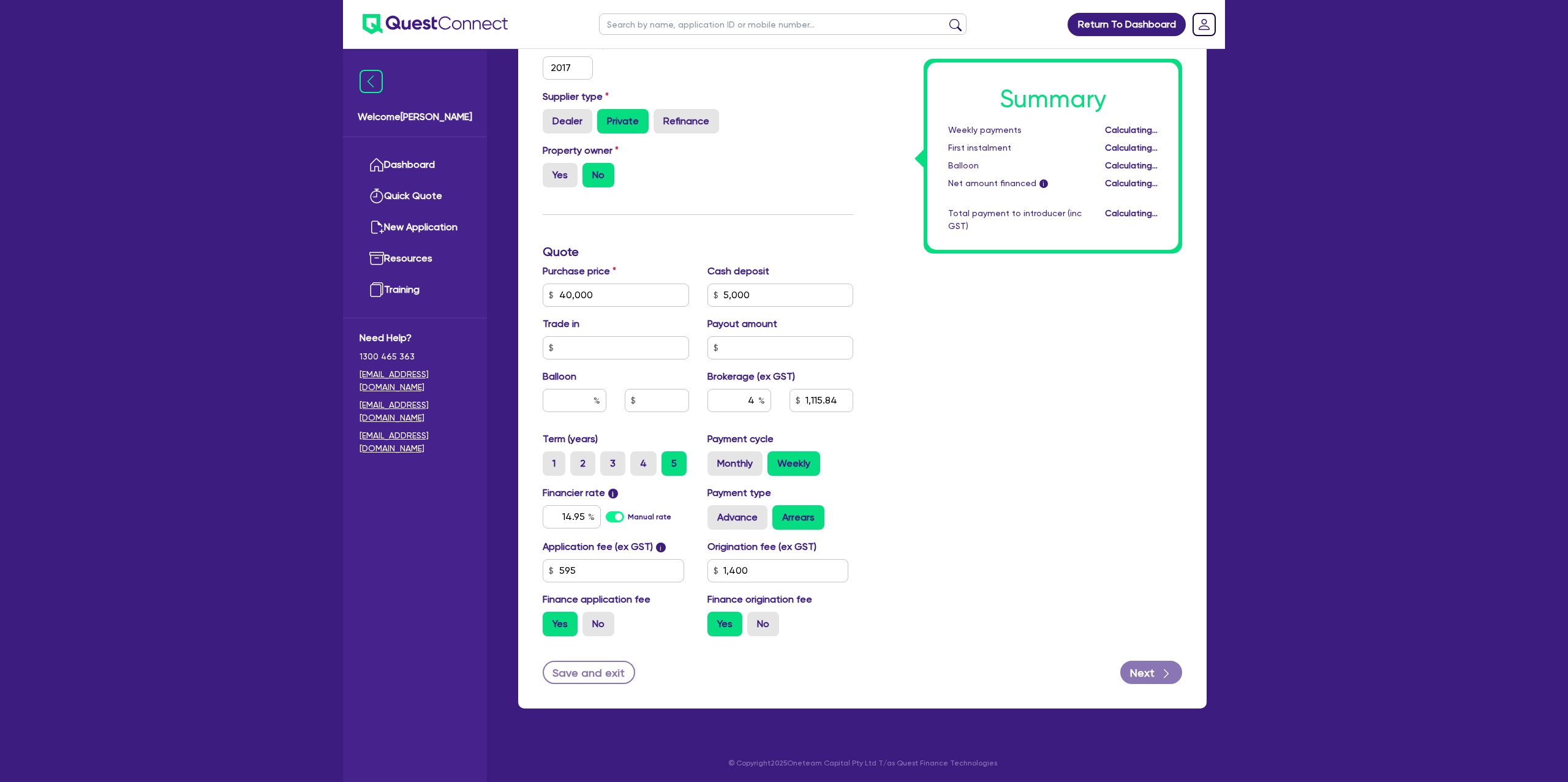
type input "1,487.78"
type input "1,400"
drag, startPoint x: 862, startPoint y: 380, endPoint x: 860, endPoint y: 402, distance: 22.1
click at [863, 380] on div "Summary Weekly payments Calculating... First instalment Calculating... Balloon …" at bounding box center [1027, 288] width 329 height 716
click at [756, 397] on input "4" at bounding box center [740, 400] width 64 height 23
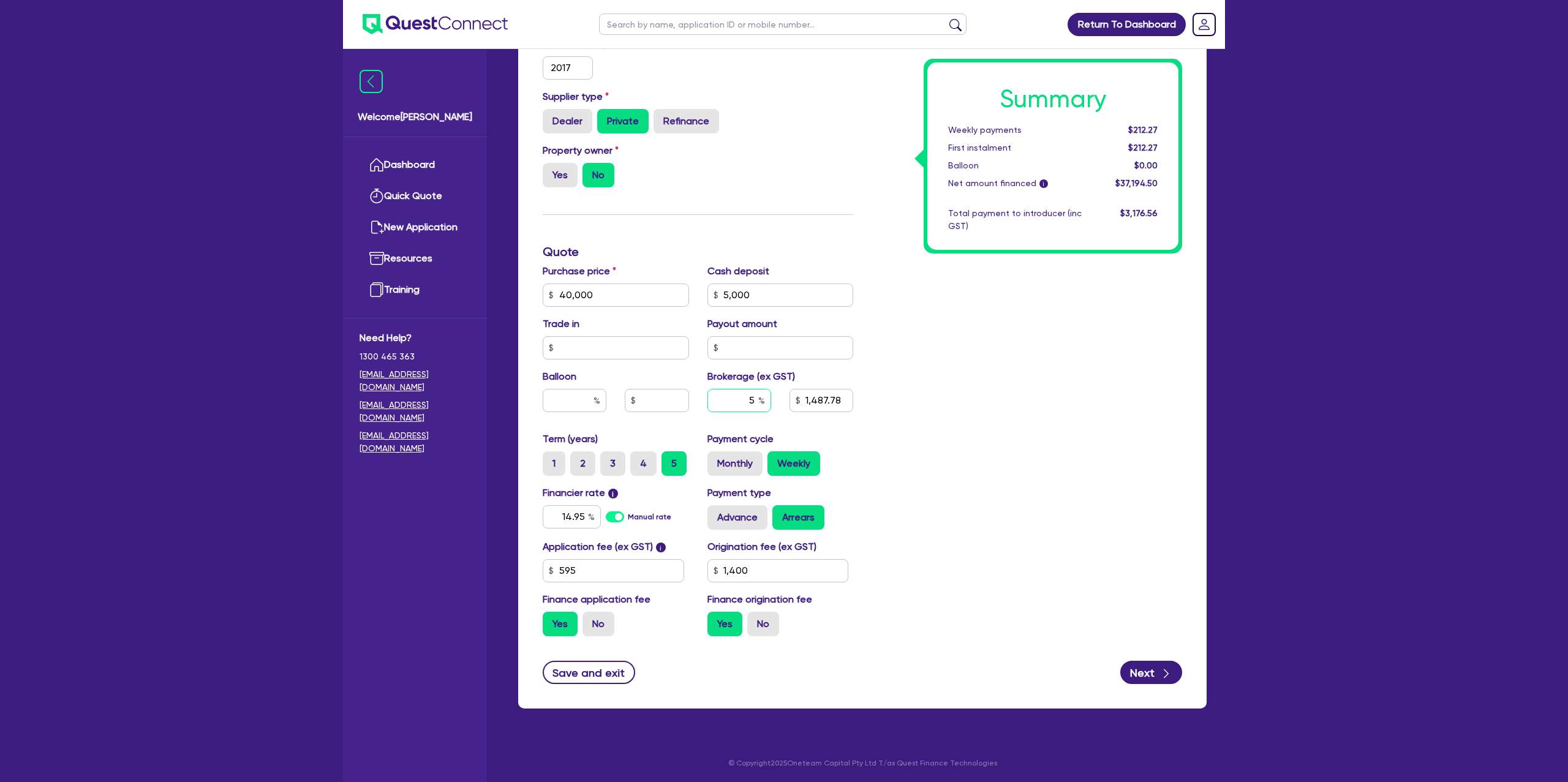
type input "5"
type input "40,000"
type input "1,487.78"
type input "1,400"
click at [1111, 444] on div "Summary Weekly payments $212.27 First instalment $212.27 Balloon $0.00 Net amou…" at bounding box center [1027, 288] width 329 height 716
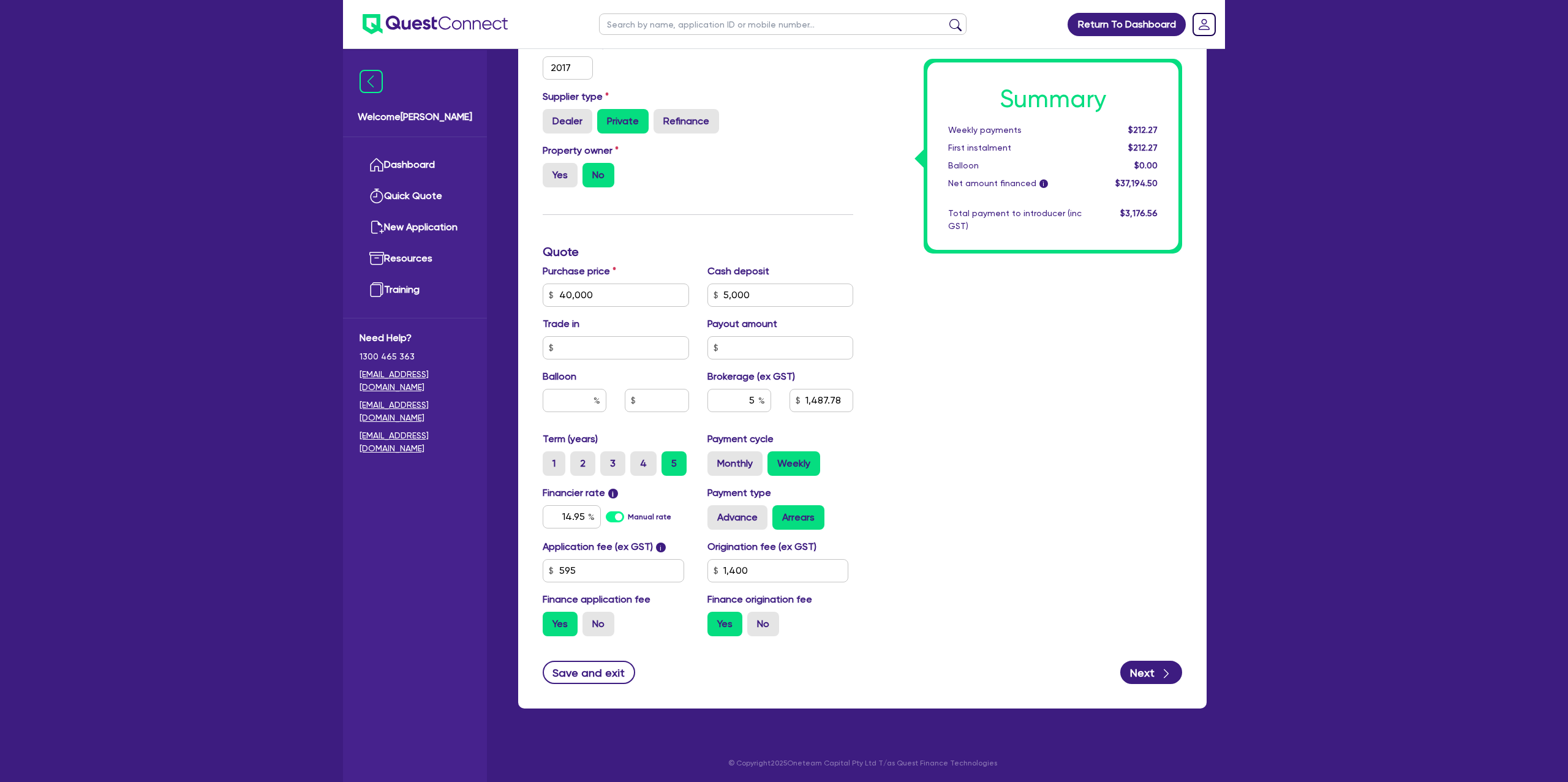
type input "40,000"
type input "1,859.73"
type input "1,400"
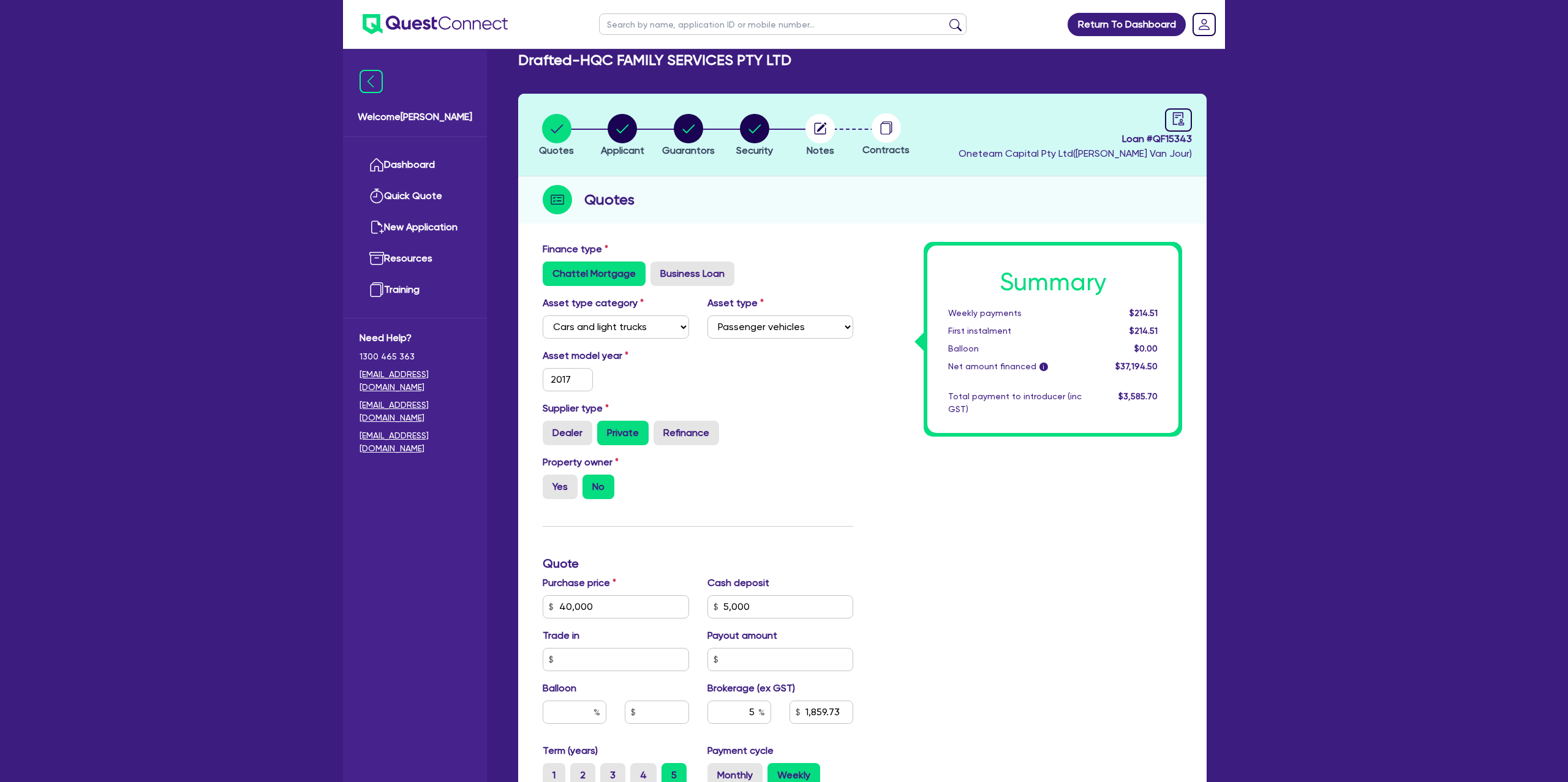
scroll to position [0, 0]
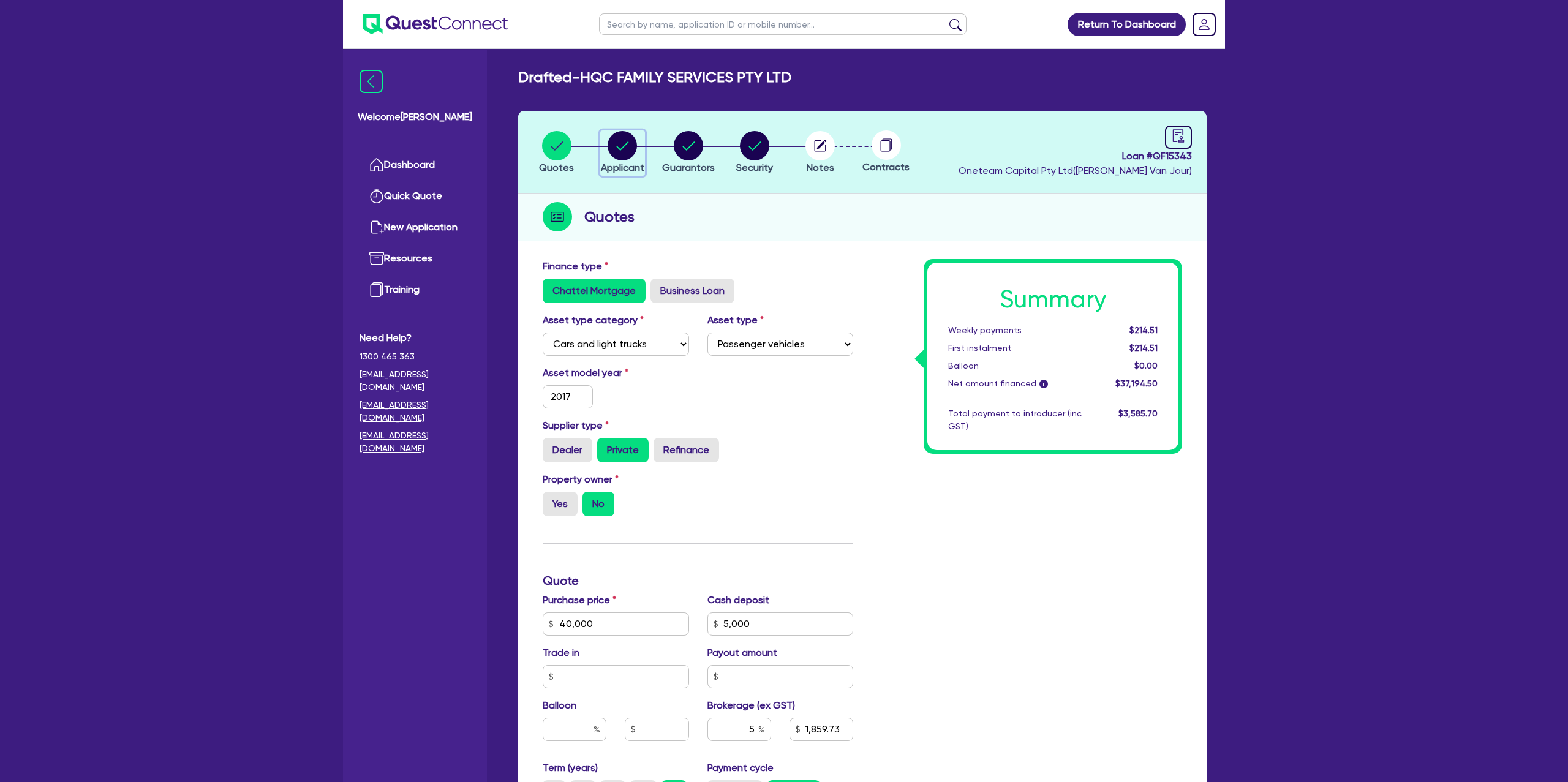
click at [622, 145] on circle "button" at bounding box center [622, 145] width 29 height 29
select select "COMPANY"
select select "ACCOMODATION_FOOD"
select select "HOTELS"
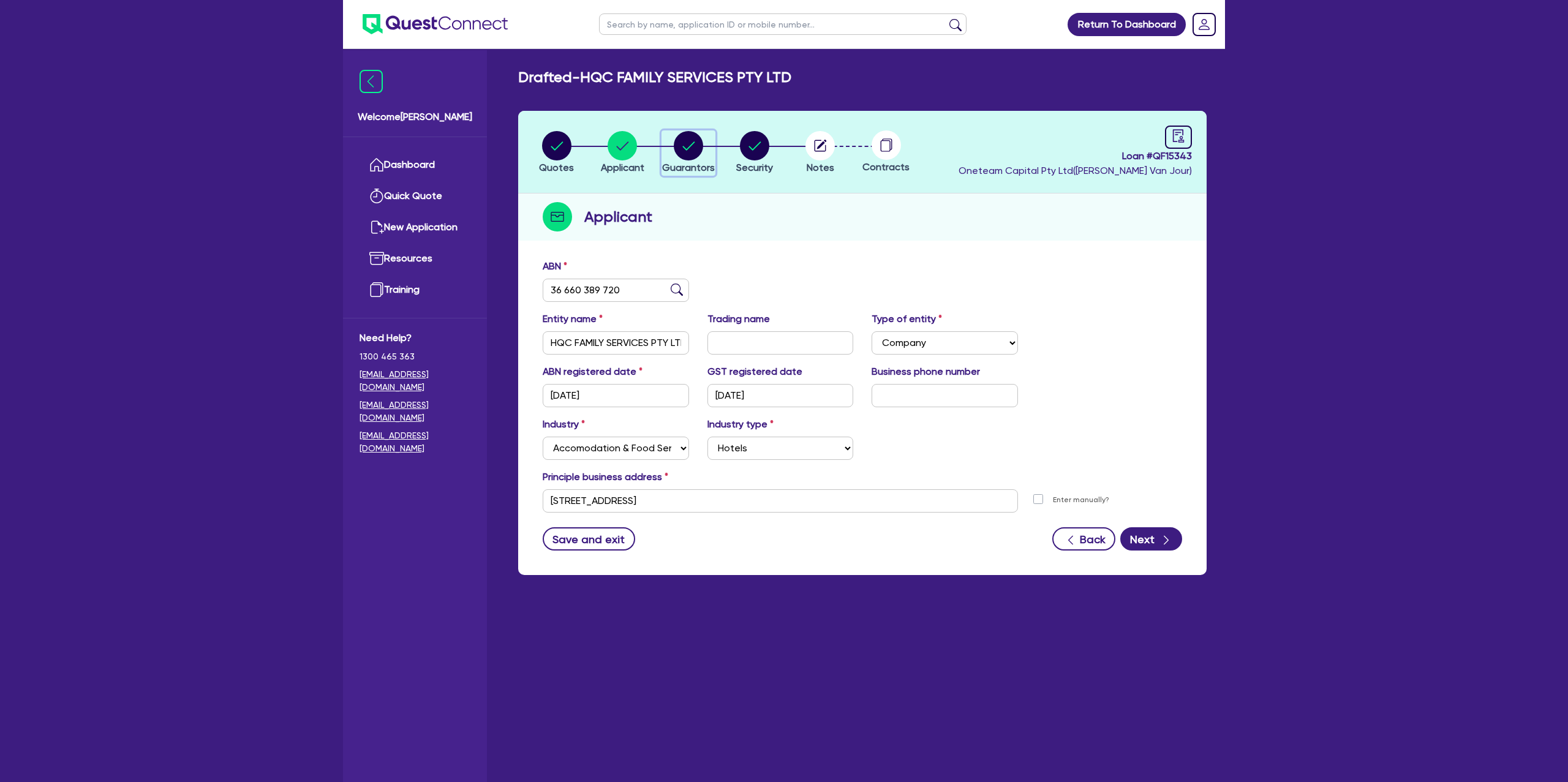
click at [692, 143] on circle "button" at bounding box center [688, 145] width 29 height 29
select select "MRS"
select select "NSW"
select select "MARRIED"
select select "CASH"
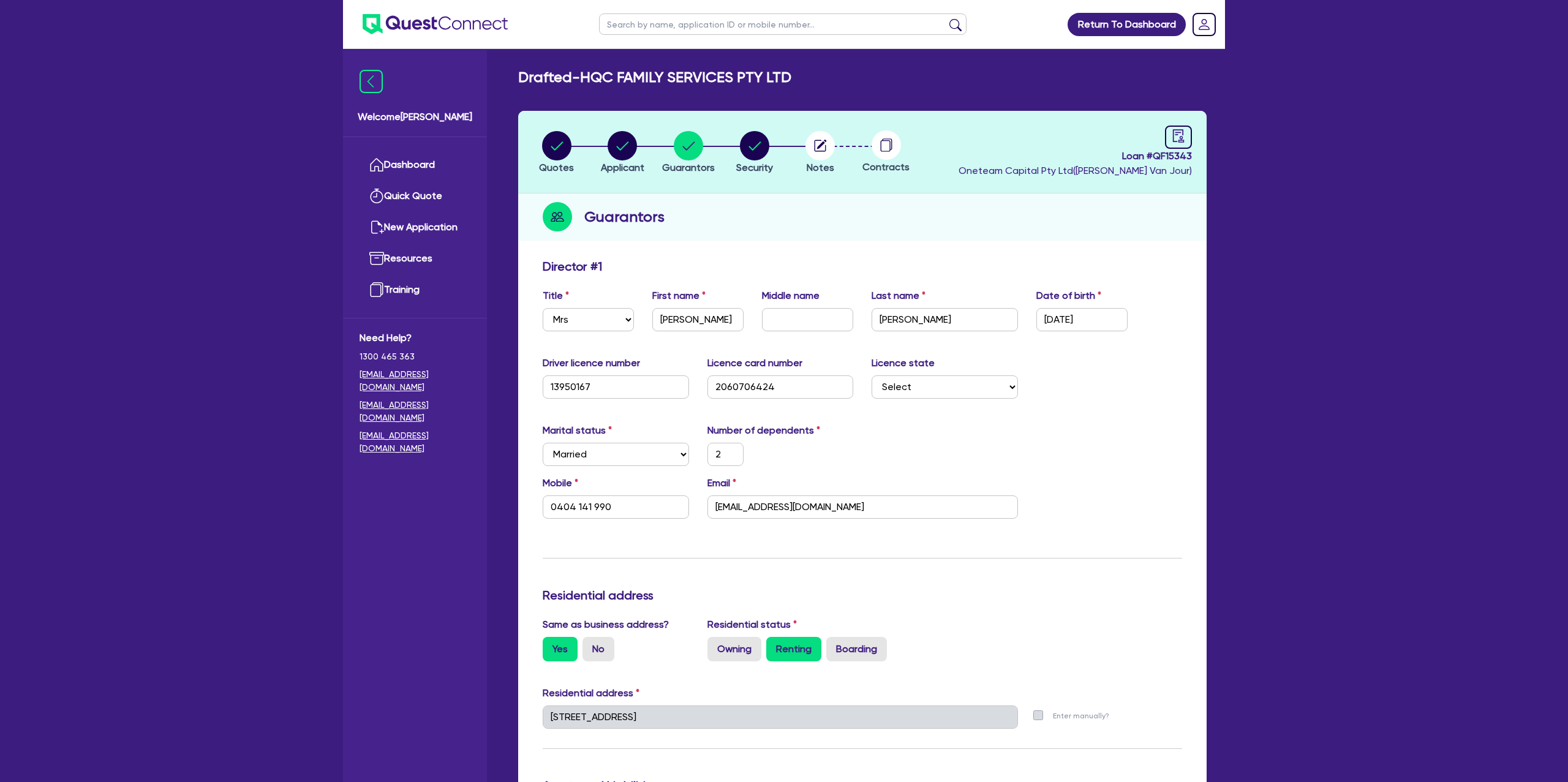
drag, startPoint x: 1044, startPoint y: 223, endPoint x: 1000, endPoint y: 194, distance: 52.7
click at [1043, 223] on div "Guarantors" at bounding box center [862, 216] width 689 height 47
drag, startPoint x: 763, startPoint y: 137, endPoint x: 851, endPoint y: 137, distance: 88.0
click at [772, 137] on div "button" at bounding box center [755, 145] width 37 height 29
select select "CARS_AND_LIGHT_TRUCKS"
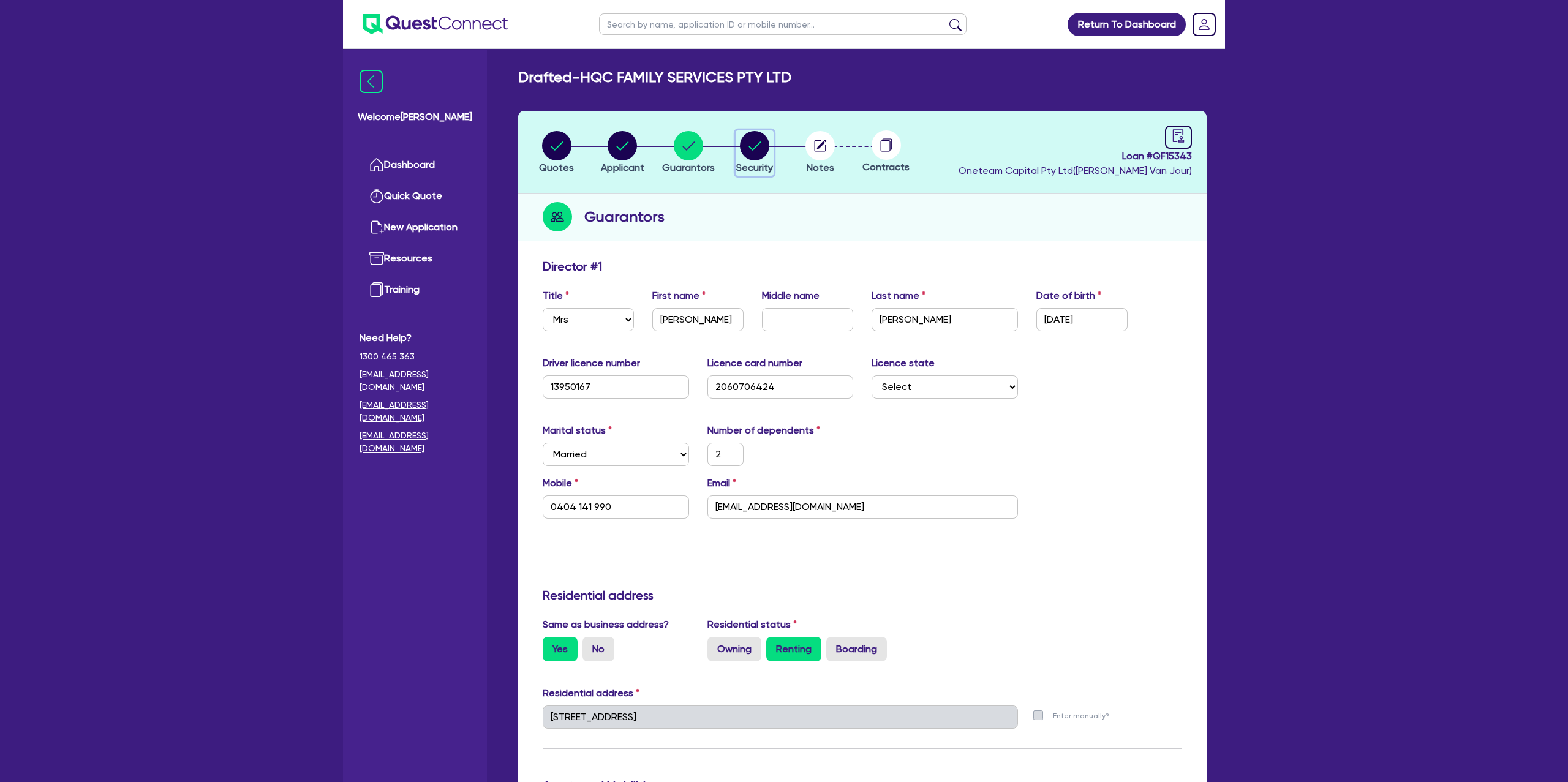
select select "PASSENGER_VEHICLES"
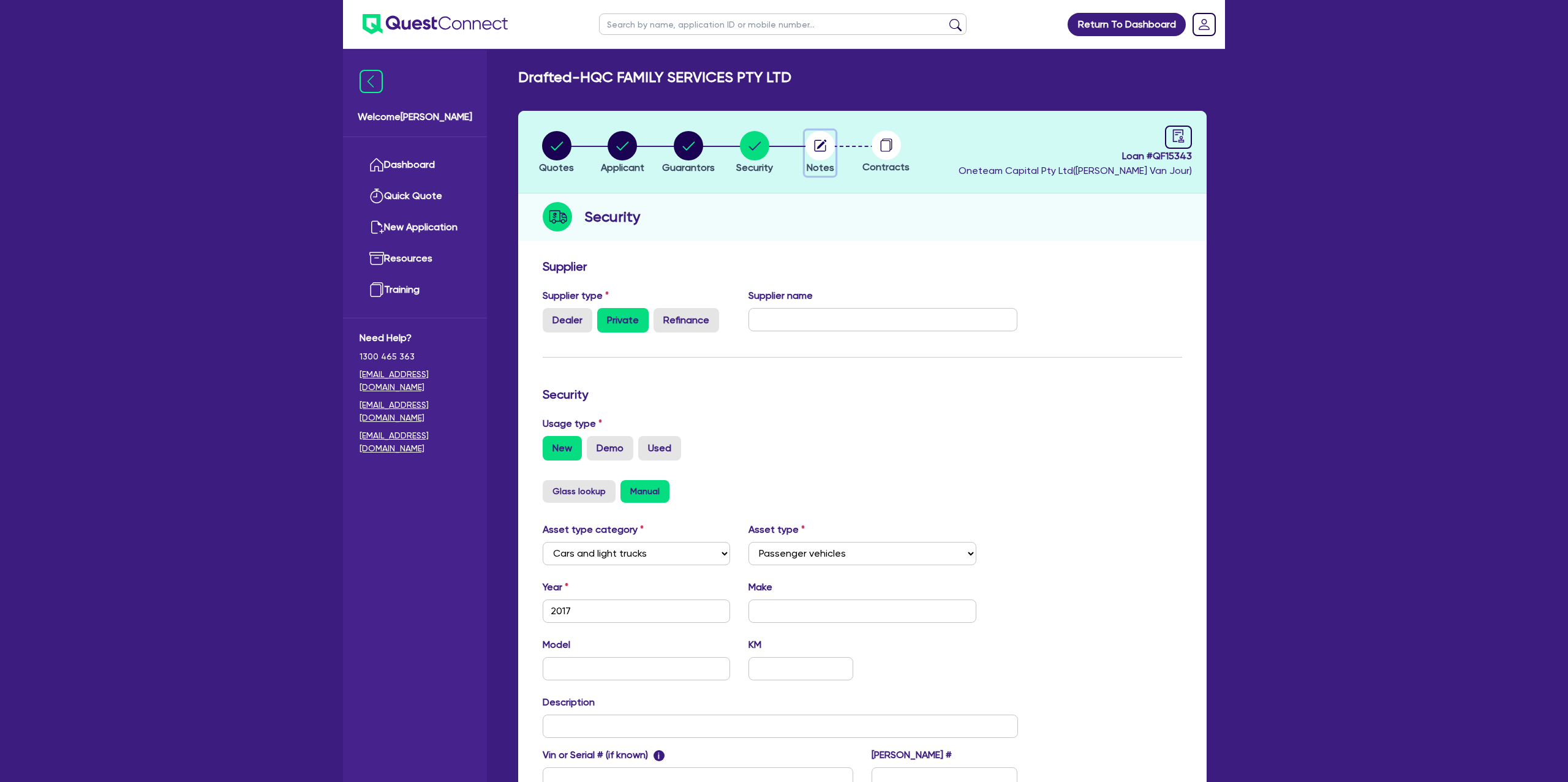
click at [833, 139] on icon "button" at bounding box center [820, 145] width 29 height 29
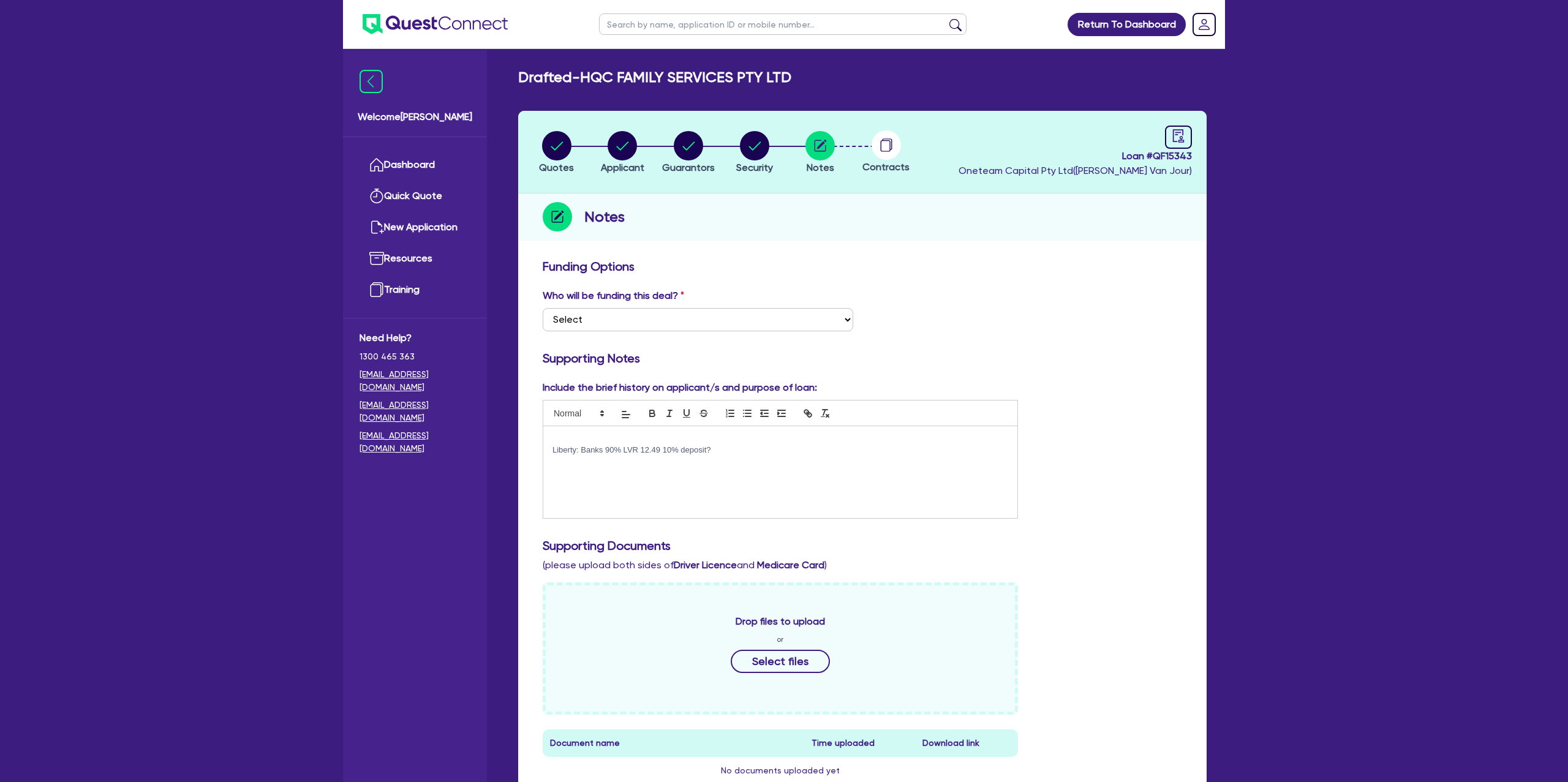
click at [881, 139] on circle at bounding box center [886, 145] width 29 height 29
click at [887, 140] on circle at bounding box center [886, 145] width 29 height 29
drag, startPoint x: 694, startPoint y: 454, endPoint x: 524, endPoint y: 452, distance: 170.0
click at [524, 452] on div "Funding Options Who will be funding this deal? Select I want Quest to fund 100%…" at bounding box center [862, 641] width 689 height 776
click at [593, 317] on select "Select I want Quest to fund 100% I will fund 100% I will co-fund with Quest Oth…" at bounding box center [697, 320] width 310 height 23
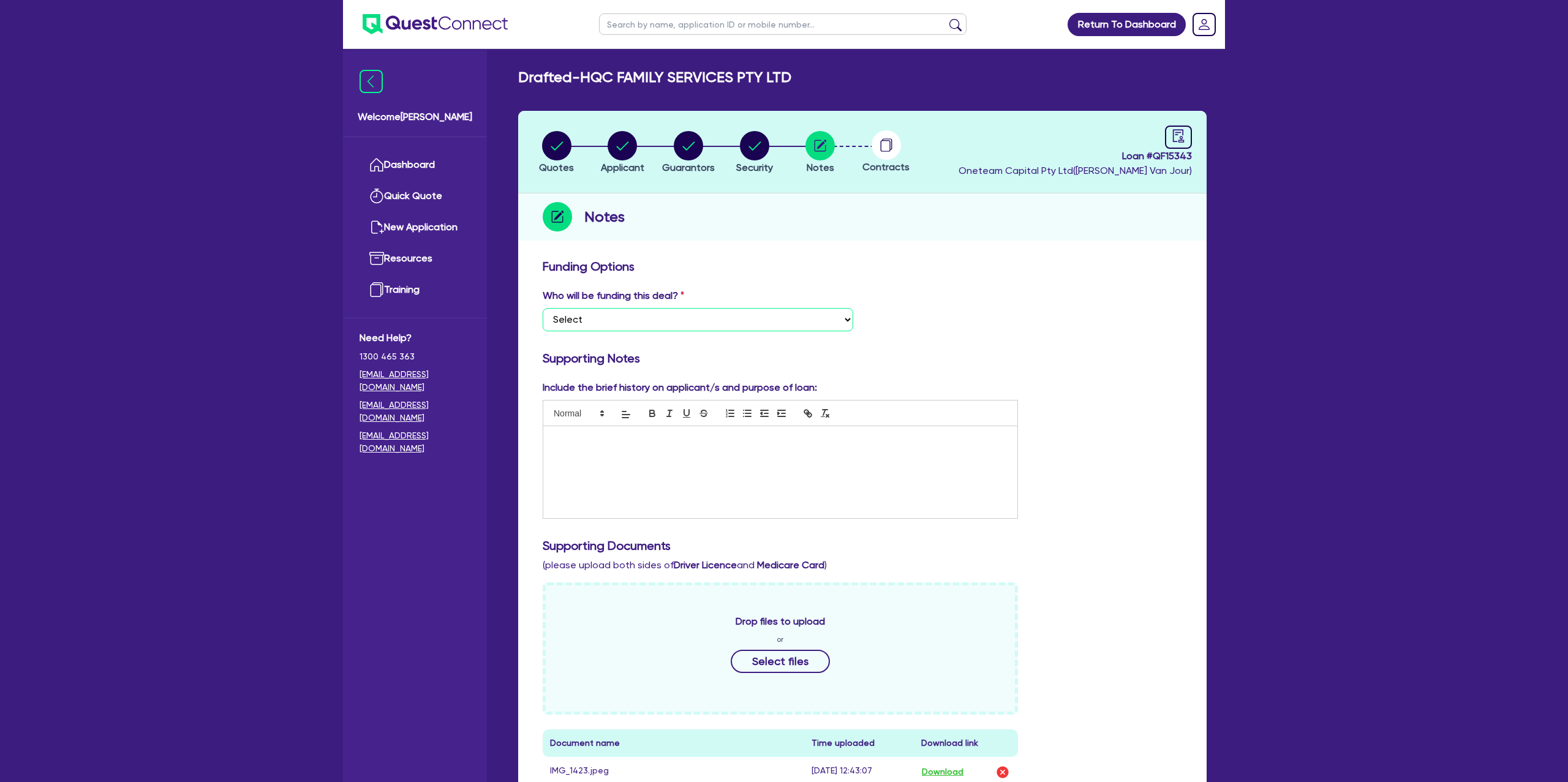
select select "Other"
click at [543, 308] on select "Select I want Quest to fund 100% I will fund 100% I will co-fund with Quest Oth…" at bounding box center [697, 320] width 310 height 23
click at [909, 259] on h3 "Funding Options" at bounding box center [863, 266] width 640 height 15
click at [605, 453] on p at bounding box center [780, 450] width 456 height 11
click at [570, 437] on p at bounding box center [780, 439] width 456 height 11
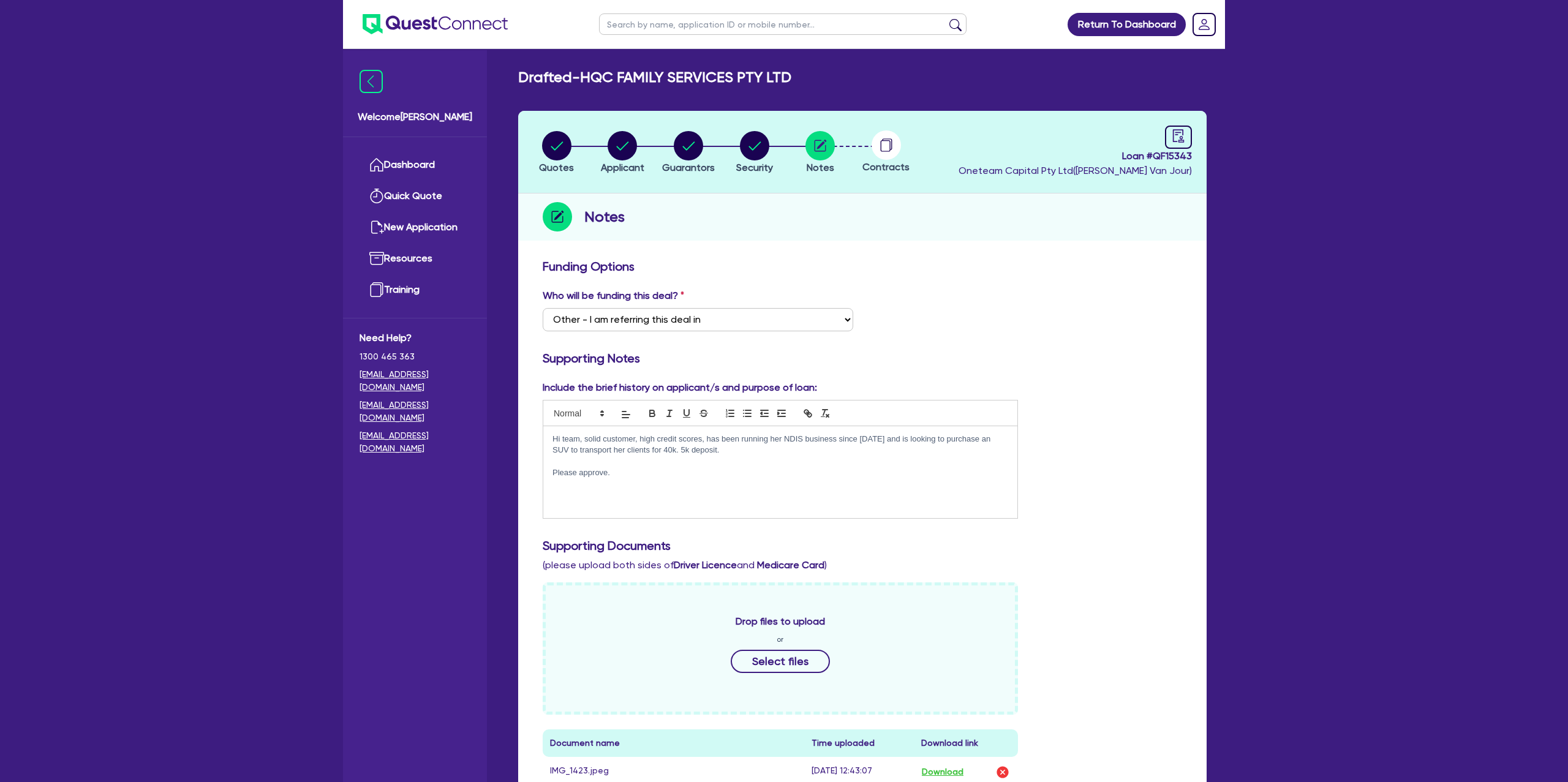
click at [1067, 285] on div "Funding Options Who will be funding this deal? Select I want Quest to fund 100%…" at bounding box center [863, 664] width 640 height 810
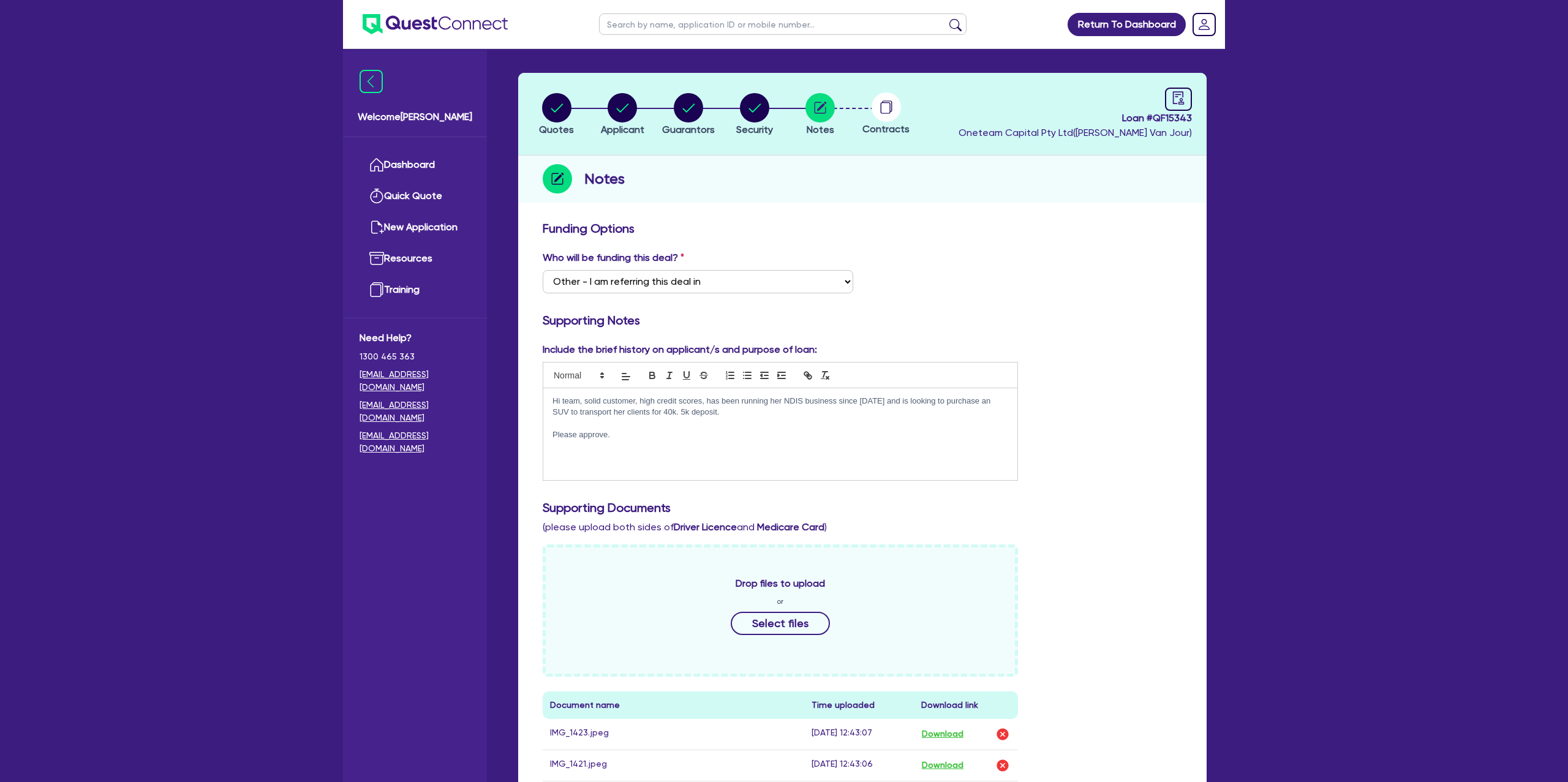
scroll to position [45, 0]
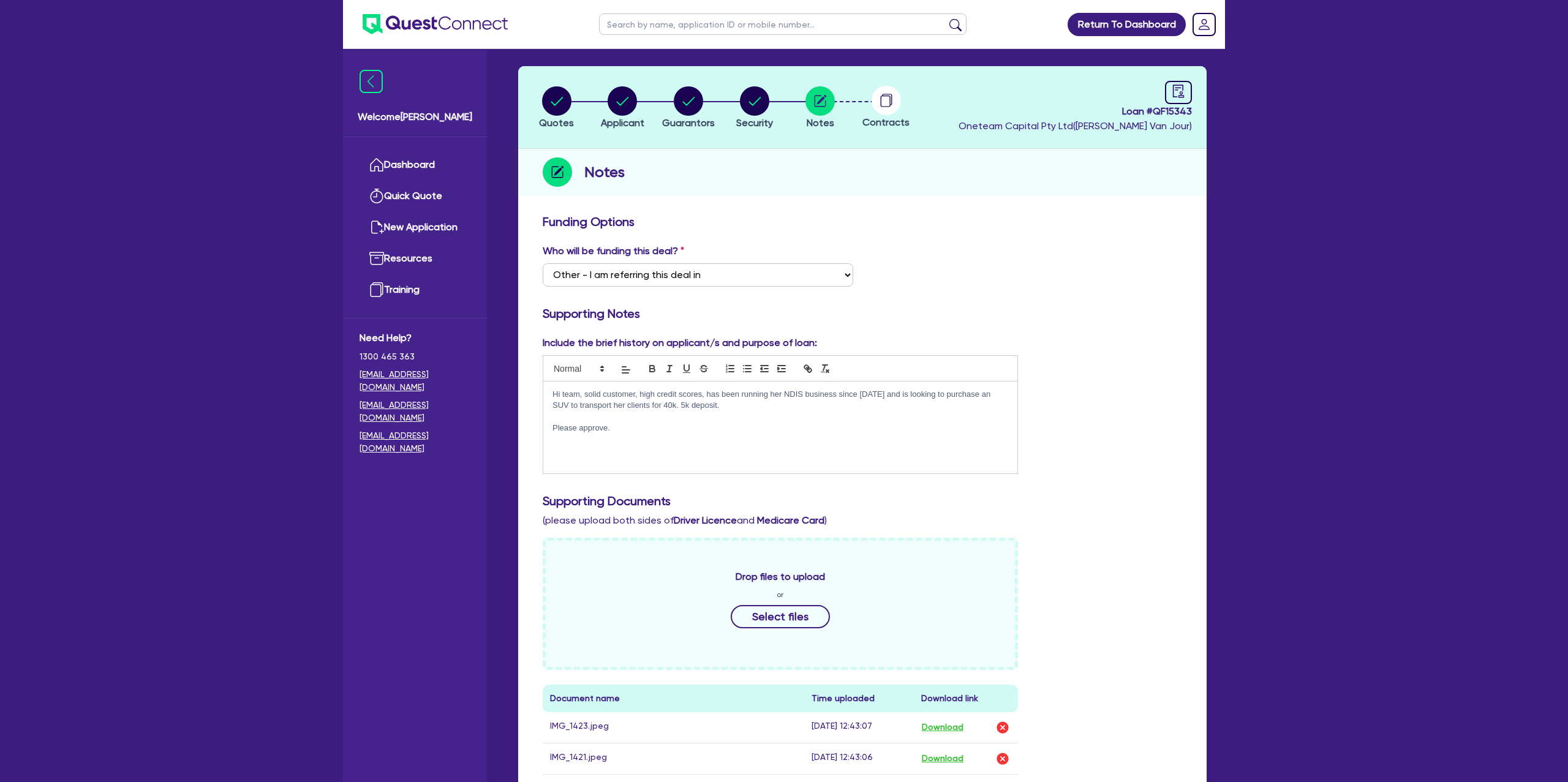
click at [711, 404] on p "Hi team, solid customer, high credit scores, has been running her NDIS business…" at bounding box center [780, 400] width 456 height 23
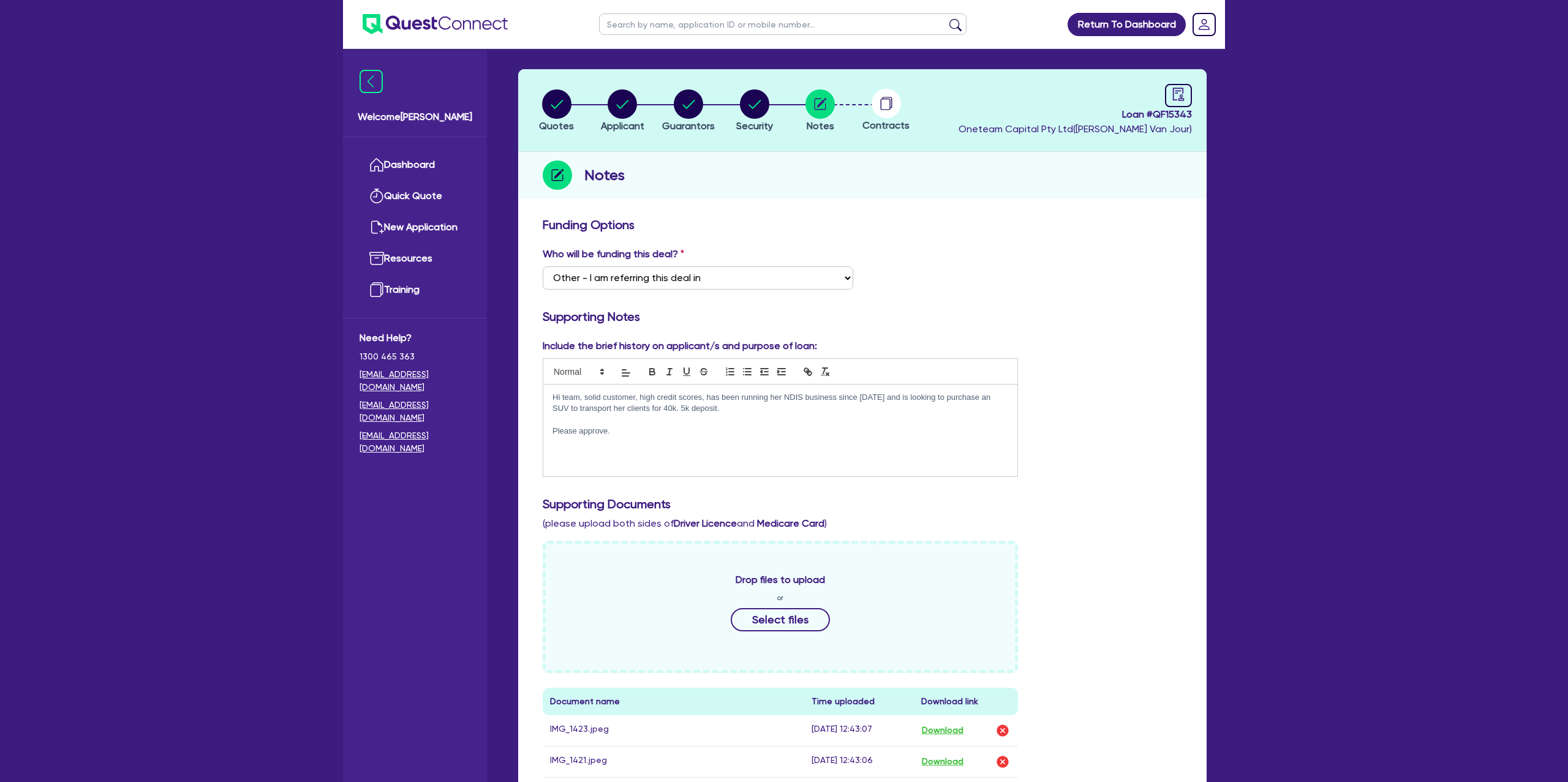
drag, startPoint x: 705, startPoint y: 396, endPoint x: 719, endPoint y: 418, distance: 26.1
click at [705, 402] on p "Hi team, solid customer, high credit scores, has been running her NDIS business…" at bounding box center [780, 404] width 456 height 23
drag, startPoint x: 791, startPoint y: 396, endPoint x: 651, endPoint y: 442, distance: 147.4
click at [786, 397] on p "Hi team, solid customer, high credit scores, good cash savings has been running…" at bounding box center [780, 404] width 456 height 23
click at [605, 437] on p at bounding box center [780, 442] width 456 height 11
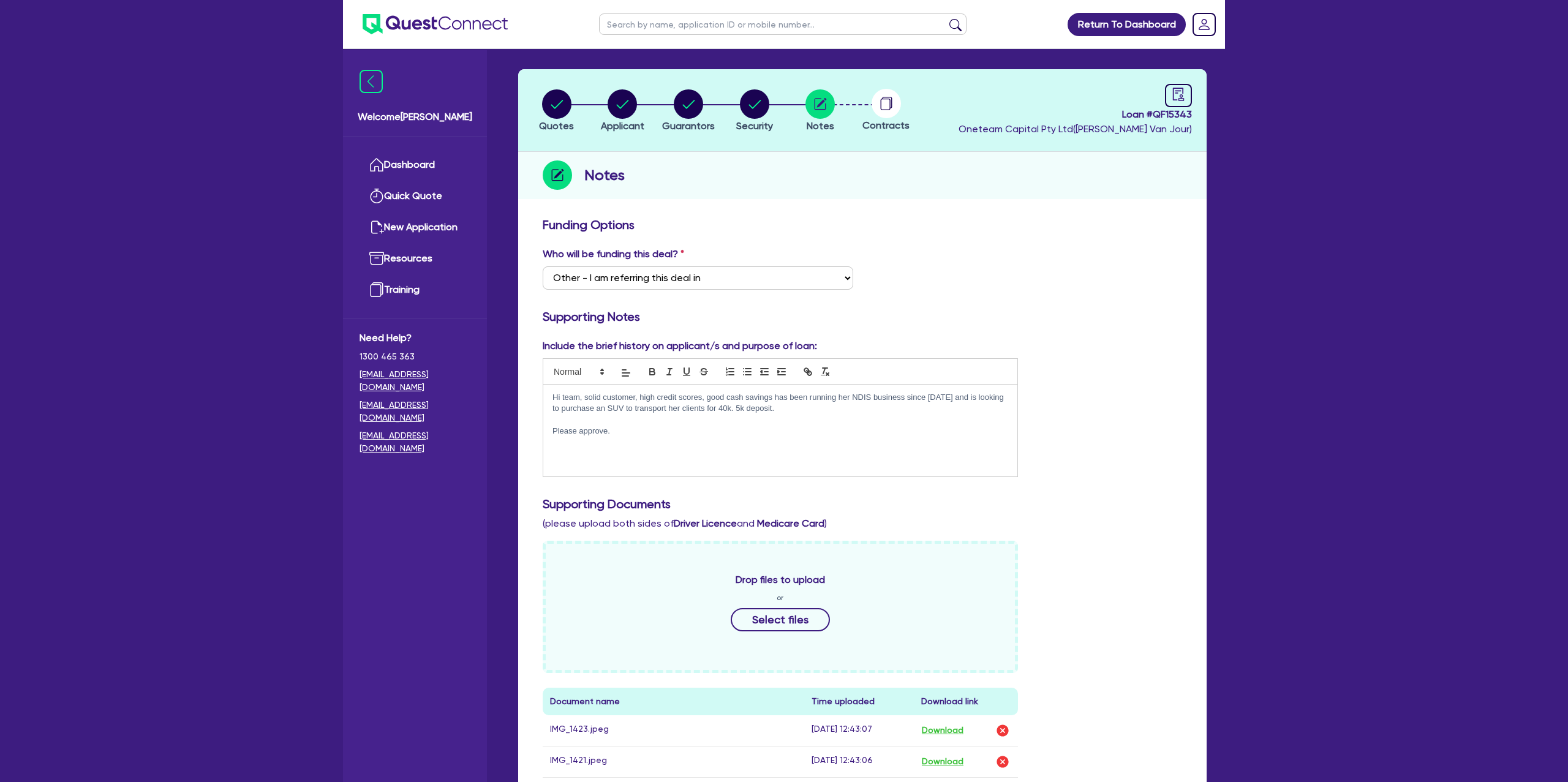
click at [655, 437] on p at bounding box center [780, 442] width 456 height 11
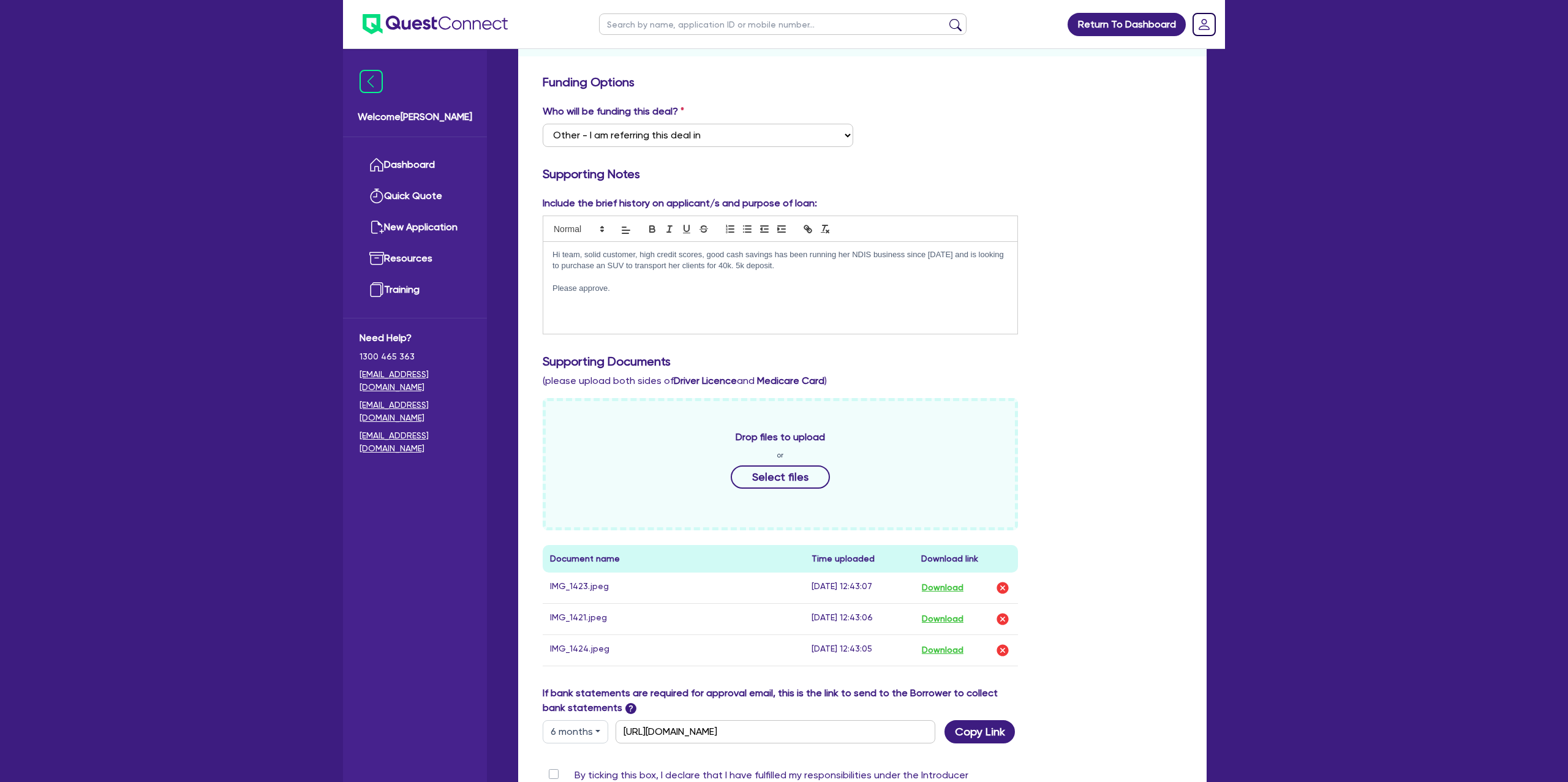
scroll to position [388, 0]
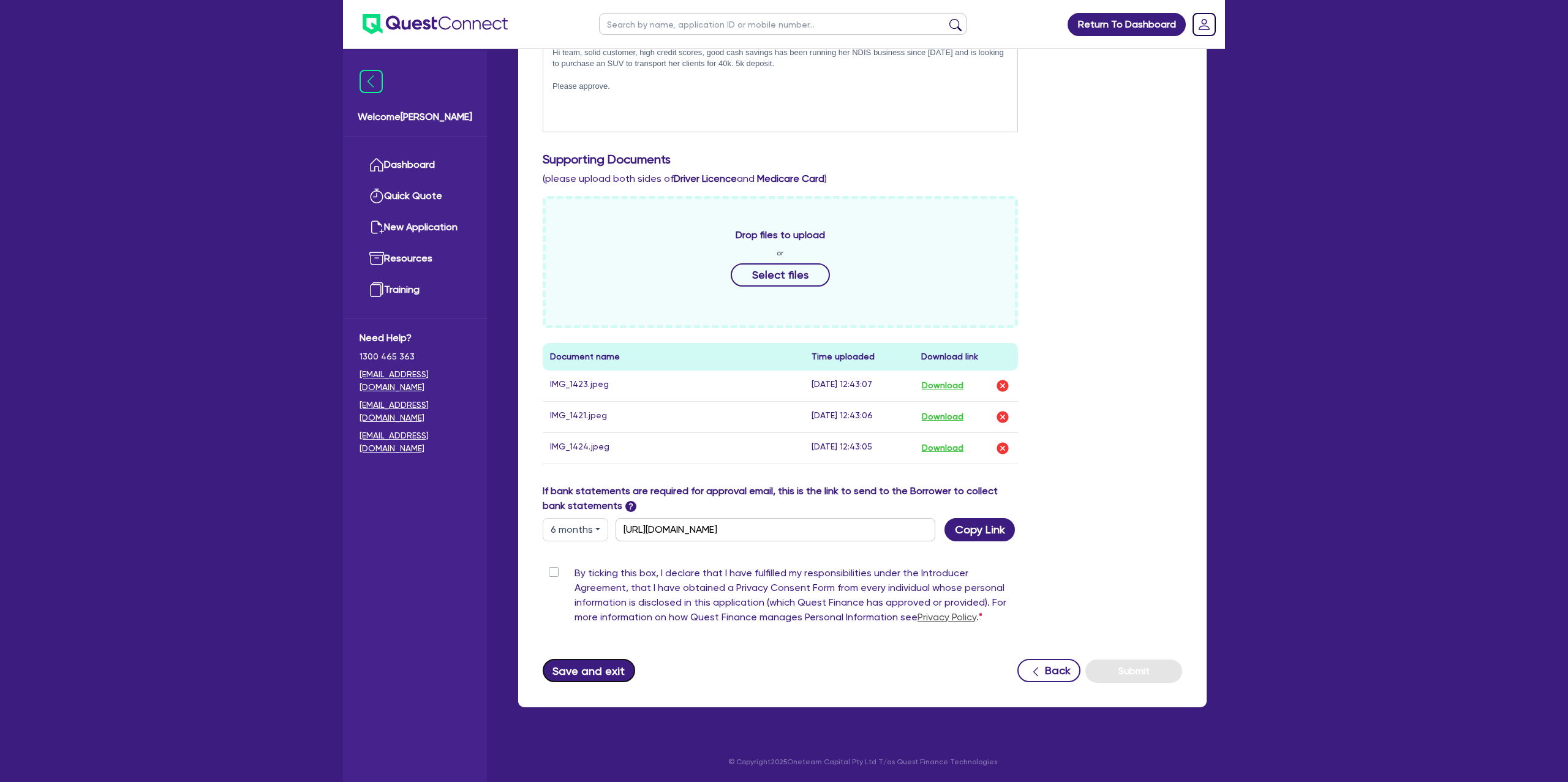
click at [598, 664] on button "Save and exit" at bounding box center [589, 671] width 93 height 23
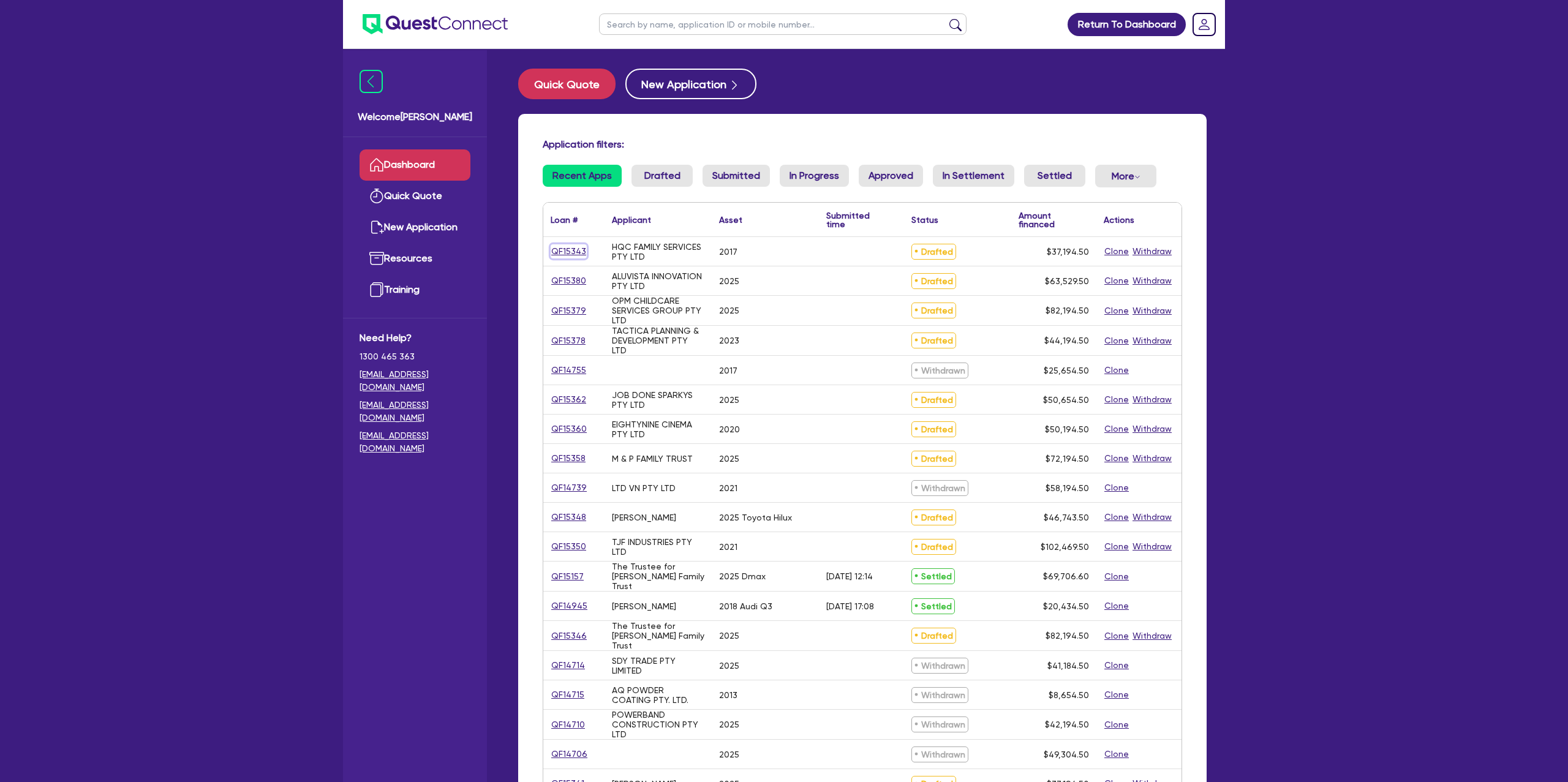
click at [574, 246] on link "QF15343" at bounding box center [568, 252] width 36 height 14
select select "CARS_AND_LIGHT_TRUCKS"
select select "PASSENGER_VEHICLES"
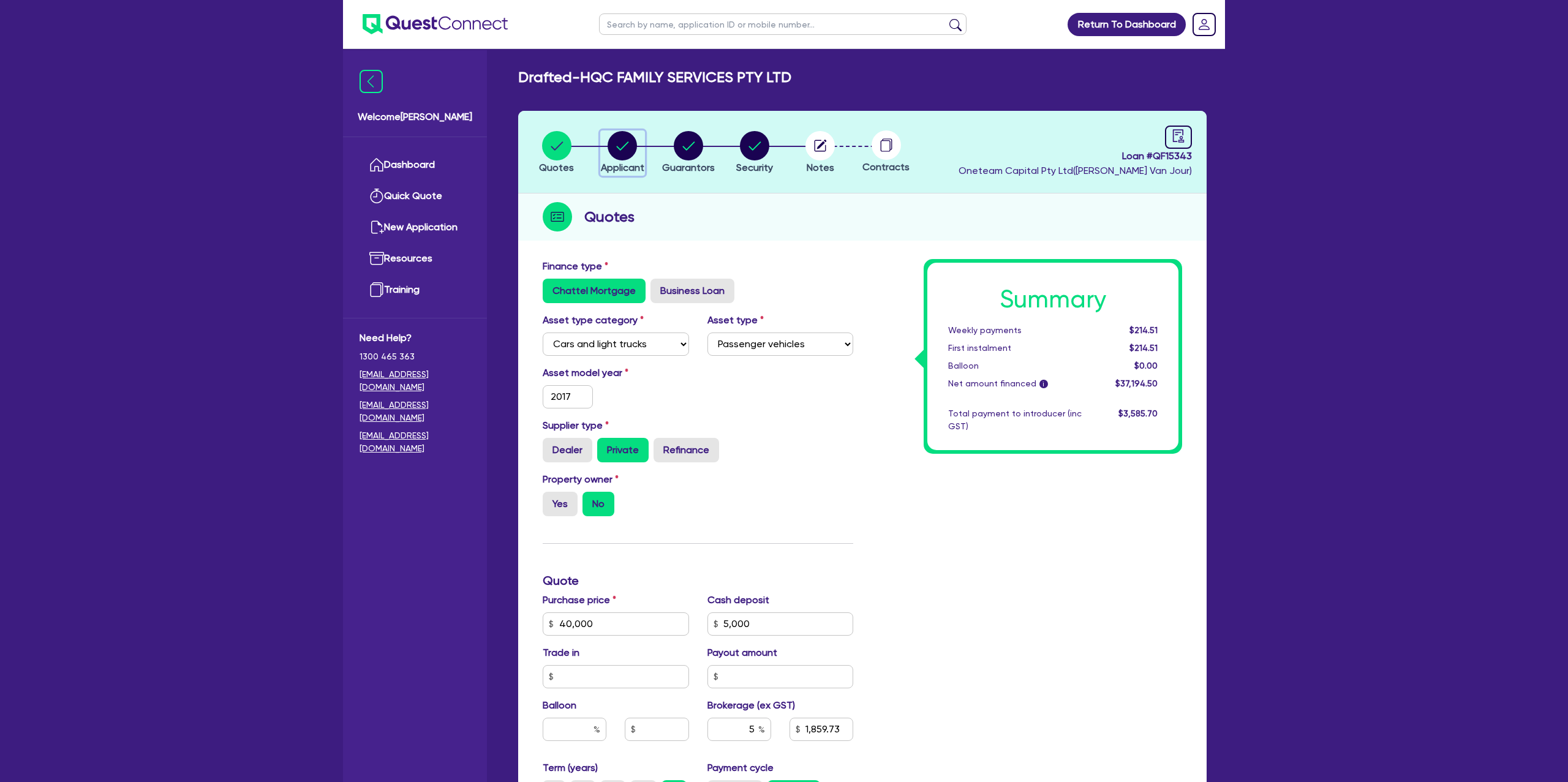
click at [618, 145] on circle "button" at bounding box center [622, 145] width 29 height 29
select select "COMPANY"
select select "ACCOMODATION_FOOD"
select select "HOTELS"
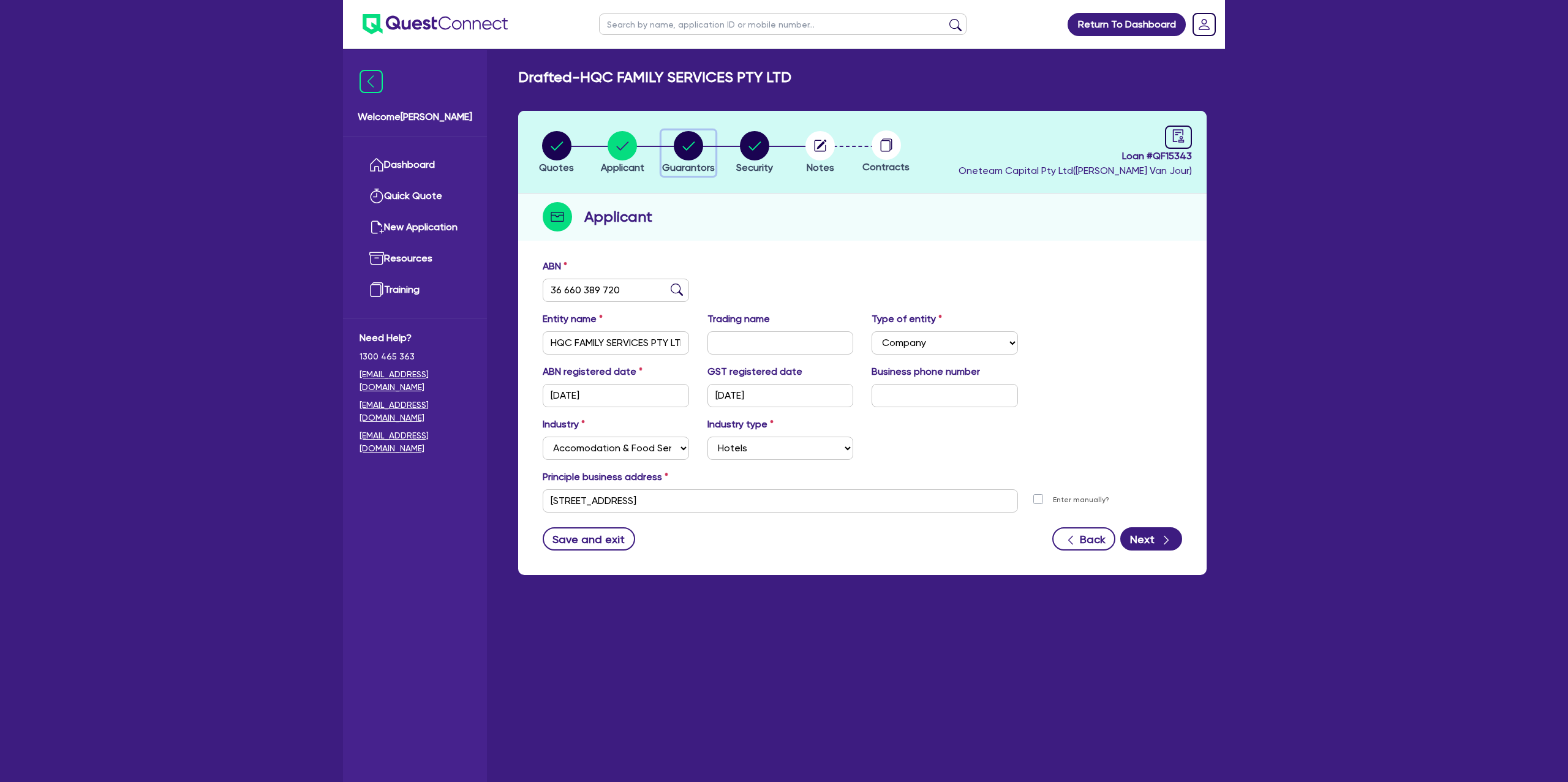
click at [692, 143] on icon "button" at bounding box center [689, 146] width 12 height 9
select select "MRS"
select select "NSW"
select select "MARRIED"
select select "CASH"
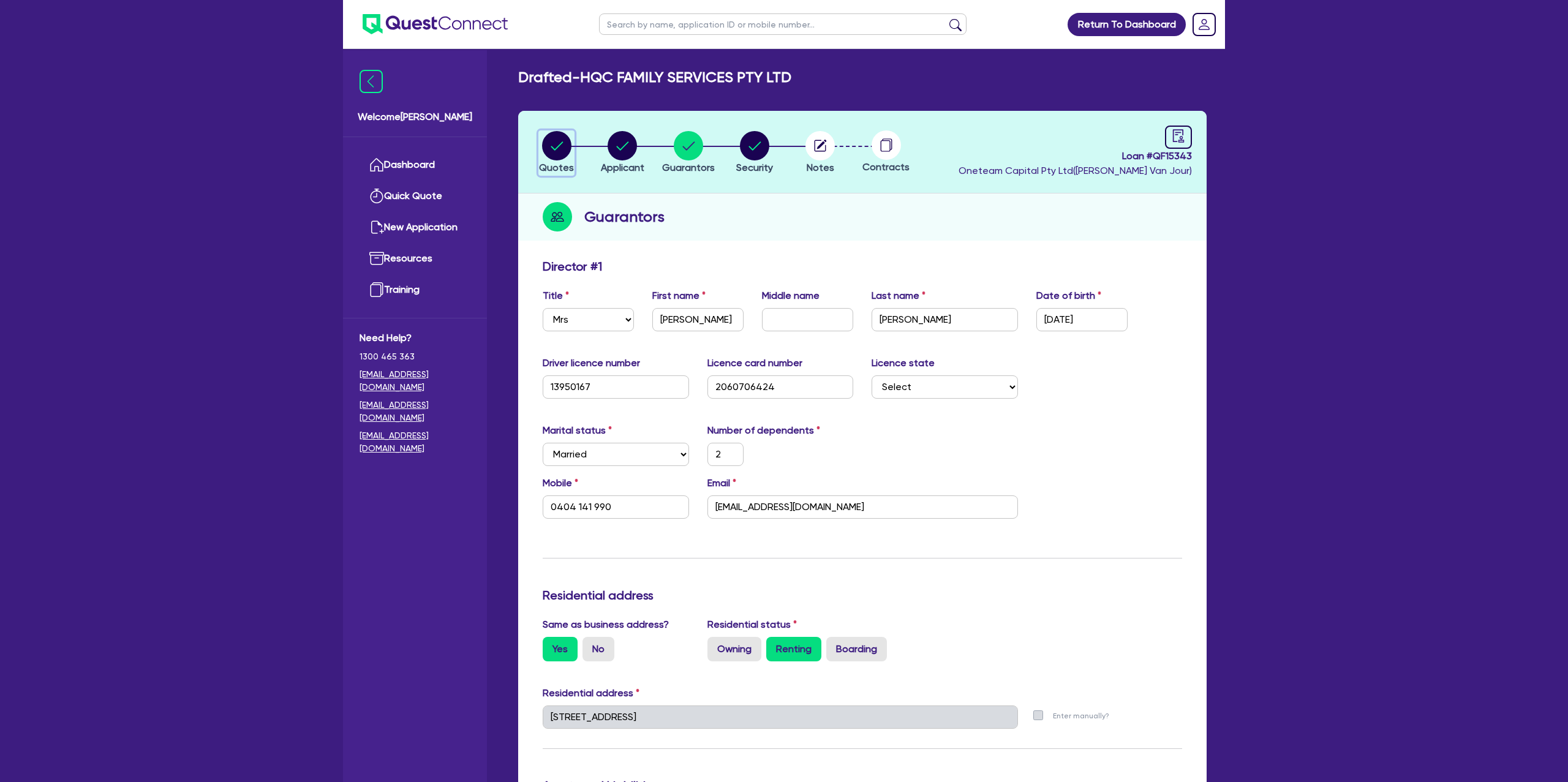
click at [564, 150] on circle "button" at bounding box center [556, 145] width 29 height 29
select select "CARS_AND_LIGHT_TRUCKS"
select select "PASSENGER_VEHICLES"
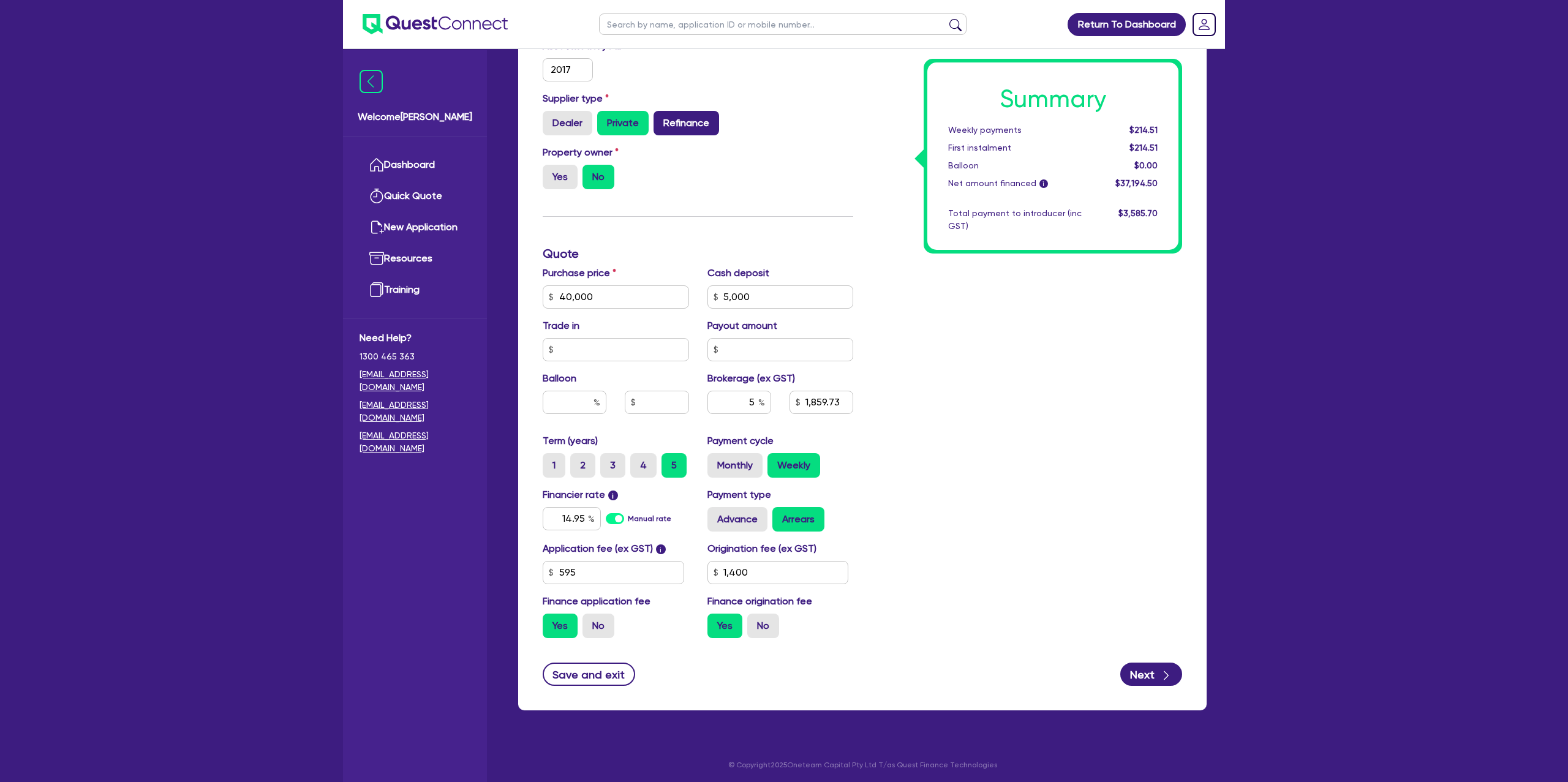
scroll to position [329, 0]
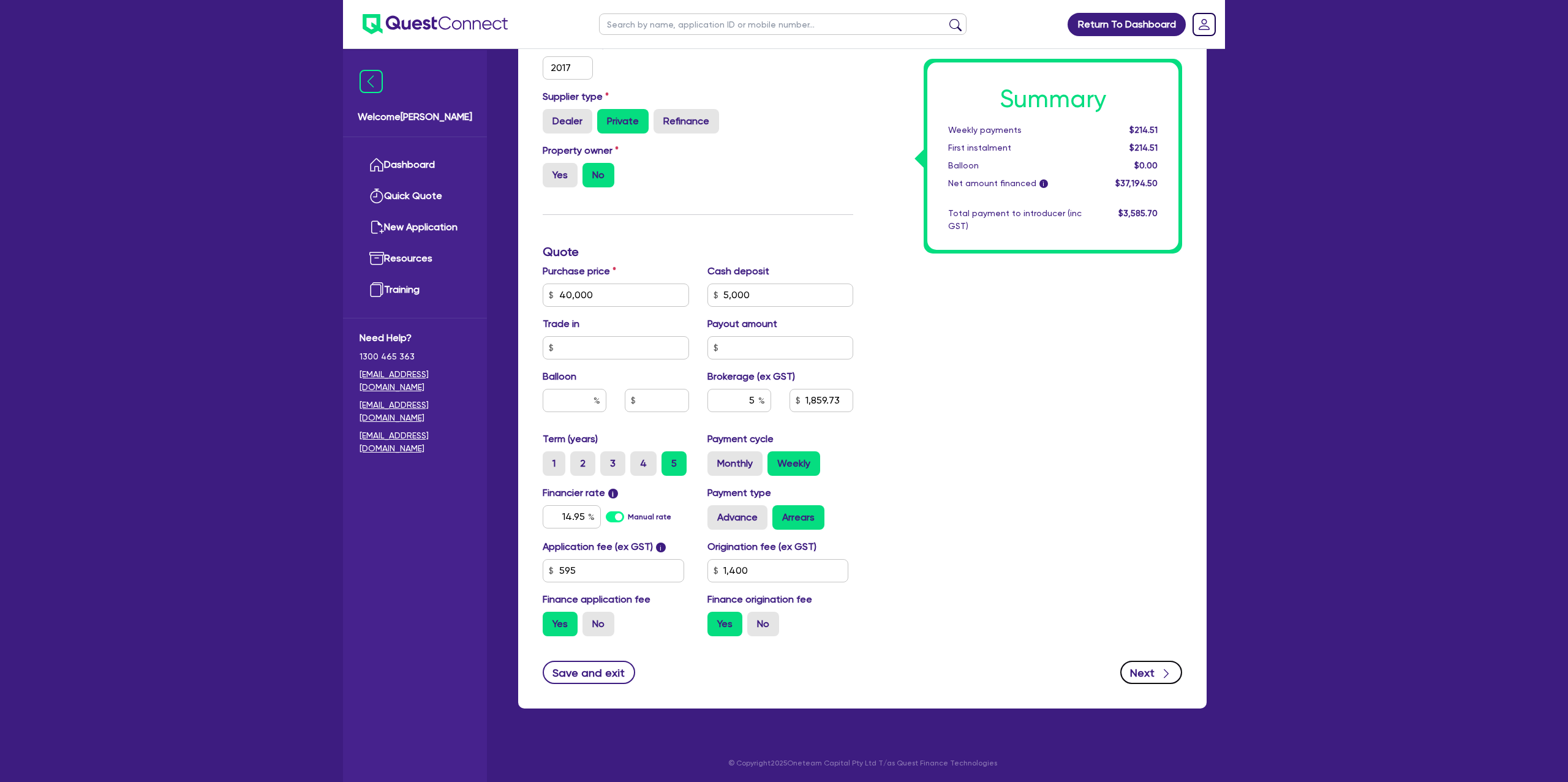
click at [1144, 661] on button "Next" at bounding box center [1152, 672] width 62 height 23
type input "40,000"
type input "5,000"
type input "1,859.73"
type input "1,400"
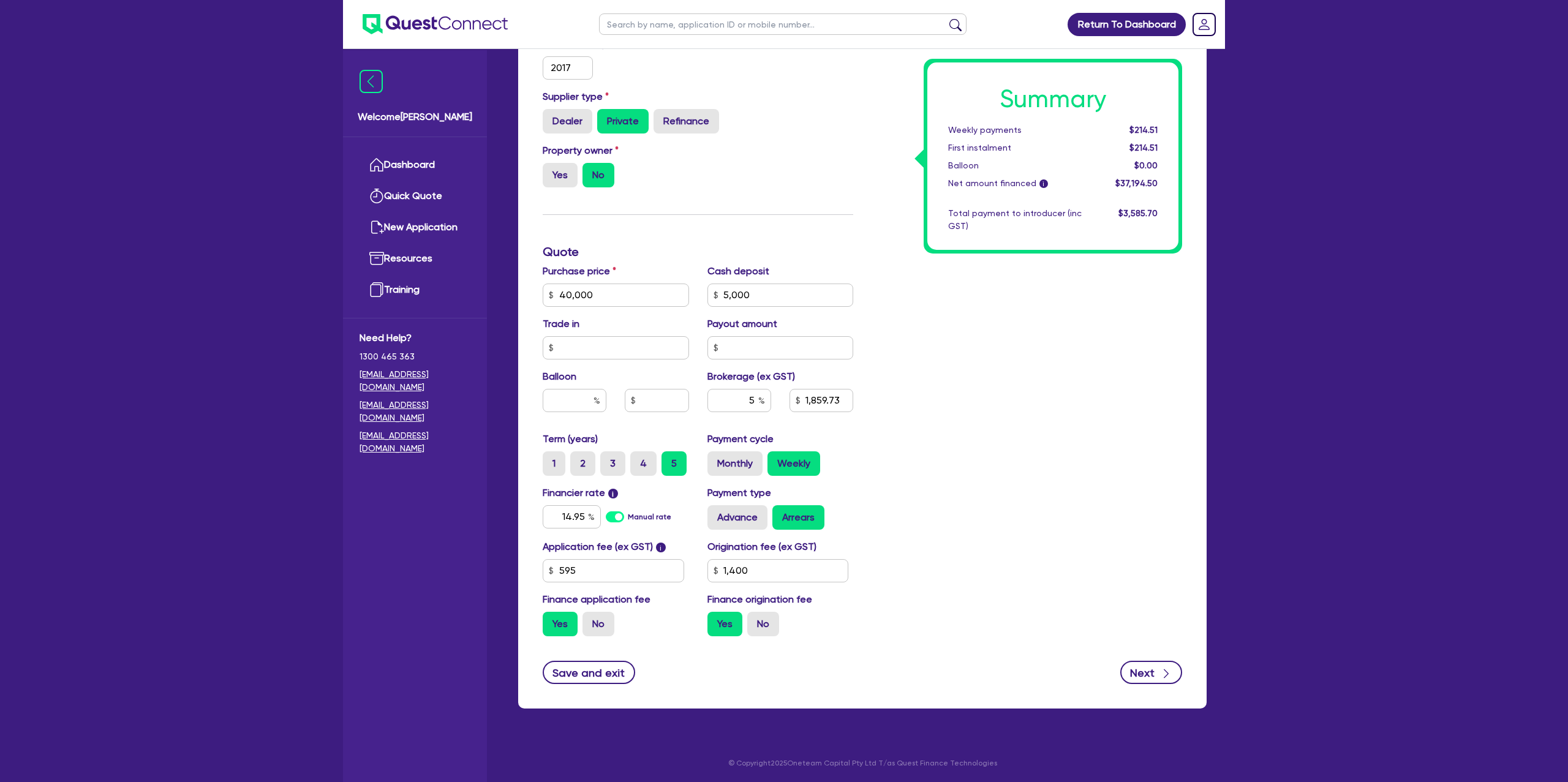
select select "COMPANY"
select select "ACCOMODATION_FOOD"
select select "HOTELS"
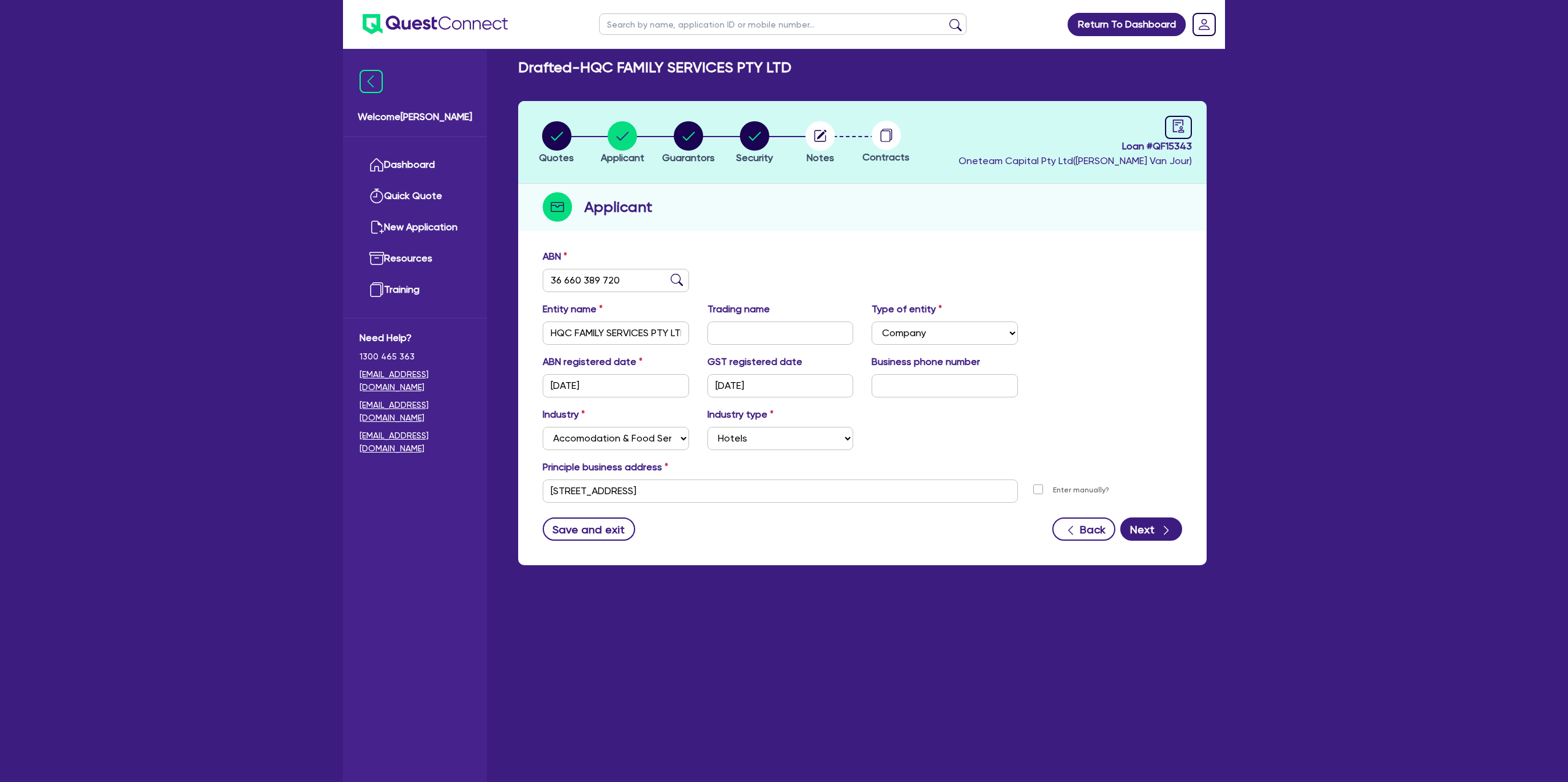
scroll to position [11, 0]
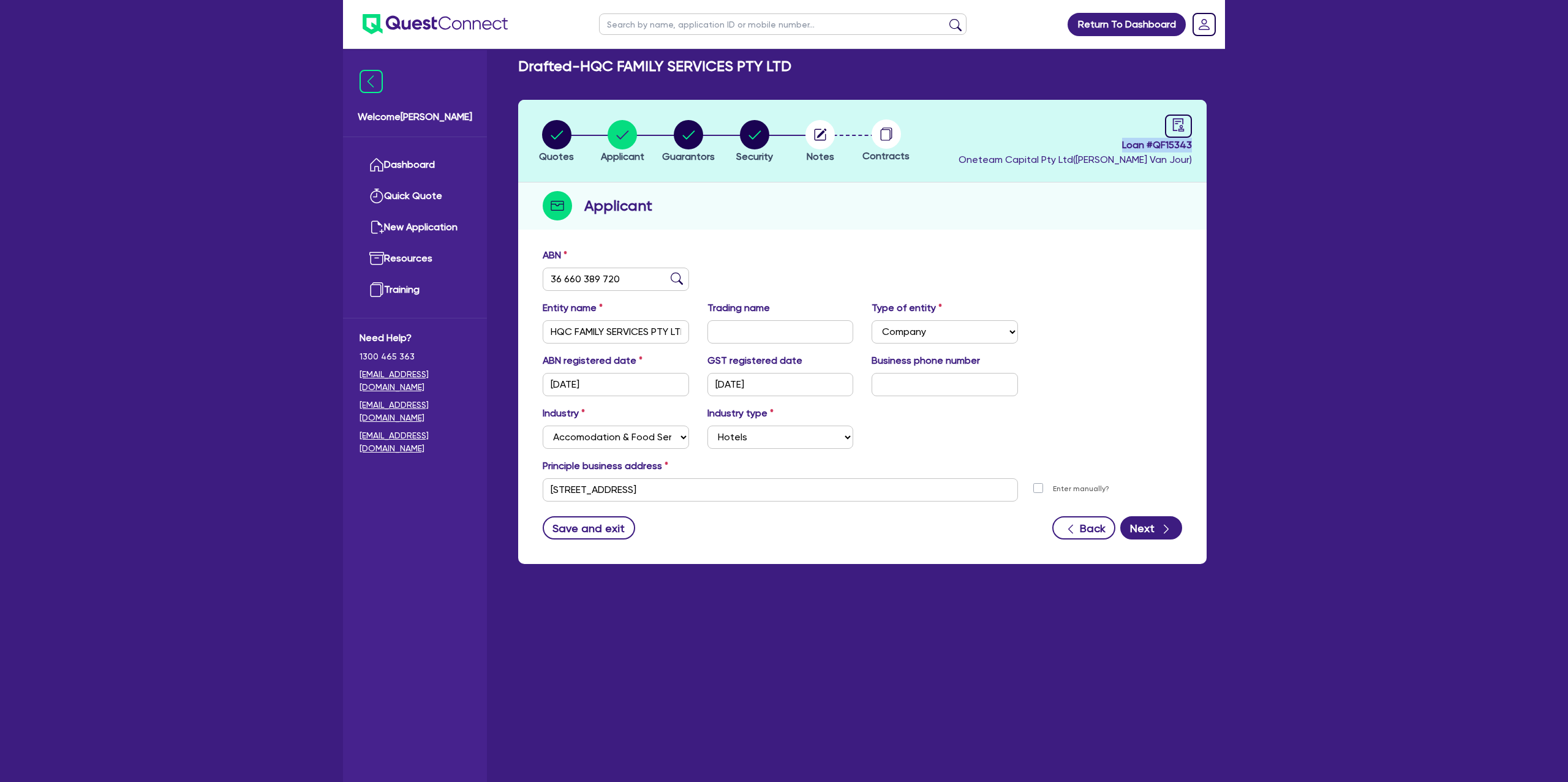
drag, startPoint x: 1123, startPoint y: 140, endPoint x: 1219, endPoint y: 143, distance: 96.0
click at [1219, 143] on div "Drafted - HQC FAMILY SERVICES PTY LTD Quotes Applicant Guarantors Security Note…" at bounding box center [863, 318] width 726 height 521
copy span "Loan # QF15343"
click at [824, 140] on circle "button" at bounding box center [820, 134] width 29 height 29
select select "Other"
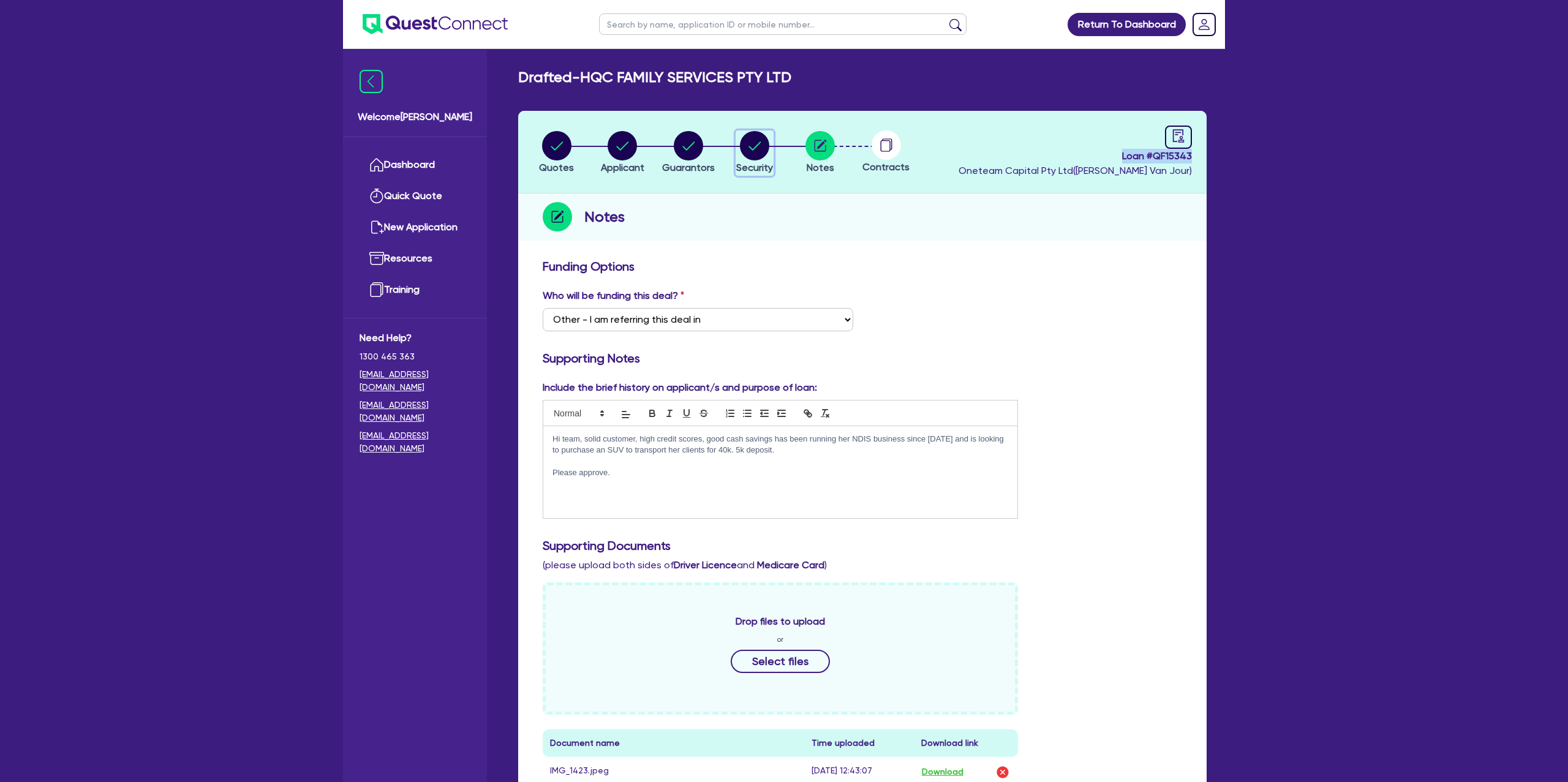
click at [771, 147] on div "button" at bounding box center [755, 145] width 37 height 29
select select "CARS_AND_LIGHT_TRUCKS"
select select "PASSENGER_VEHICLES"
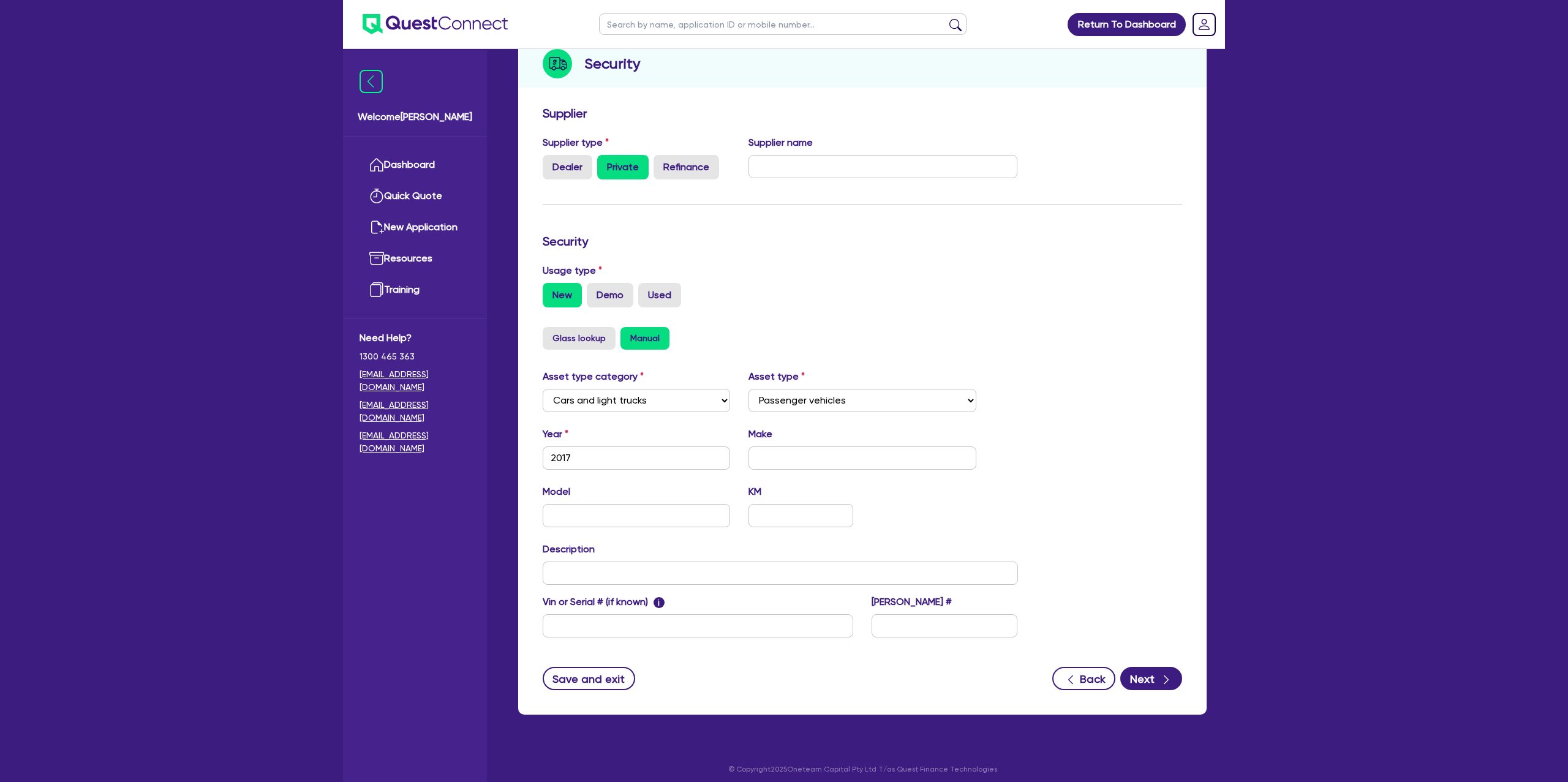
scroll to position [159, 0]
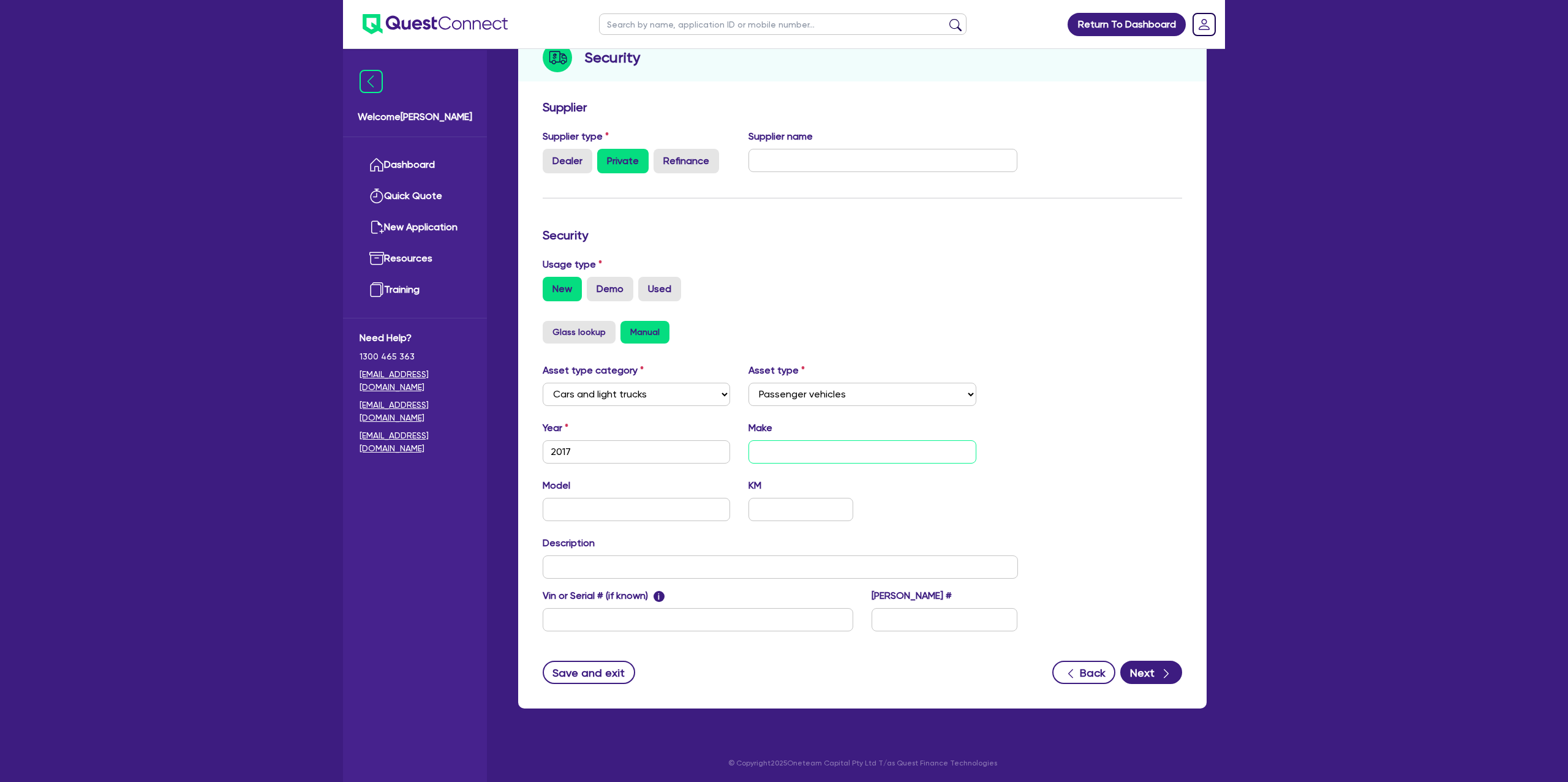
click at [807, 458] on input "text" at bounding box center [863, 452] width 229 height 23
type input "Porsche"
click at [634, 516] on input "text" at bounding box center [636, 510] width 187 height 23
type input "c"
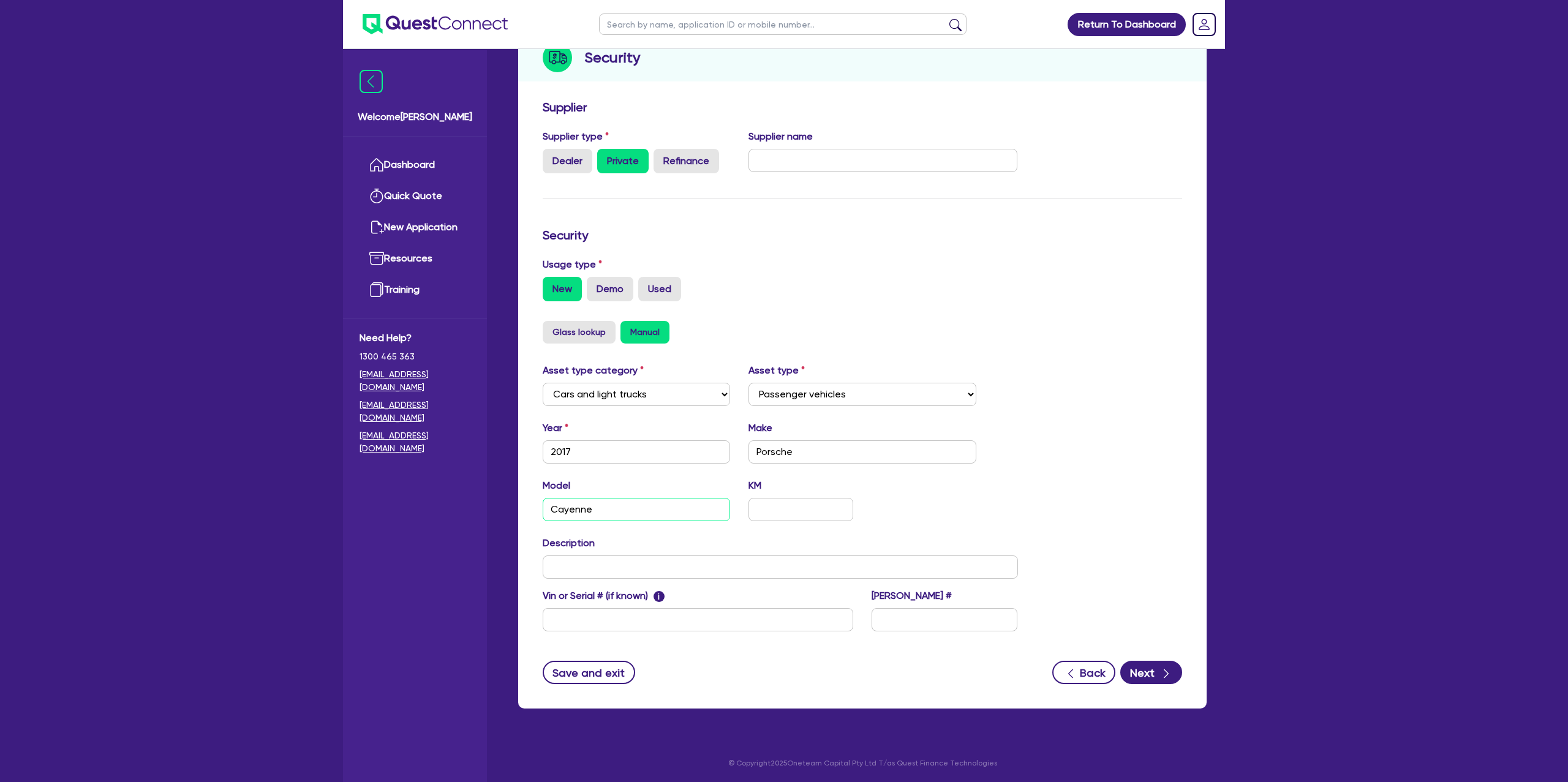
type input "Cayenne"
click at [973, 536] on div "Description" at bounding box center [780, 558] width 494 height 43
click at [613, 670] on button "Save and exit" at bounding box center [589, 672] width 93 height 23
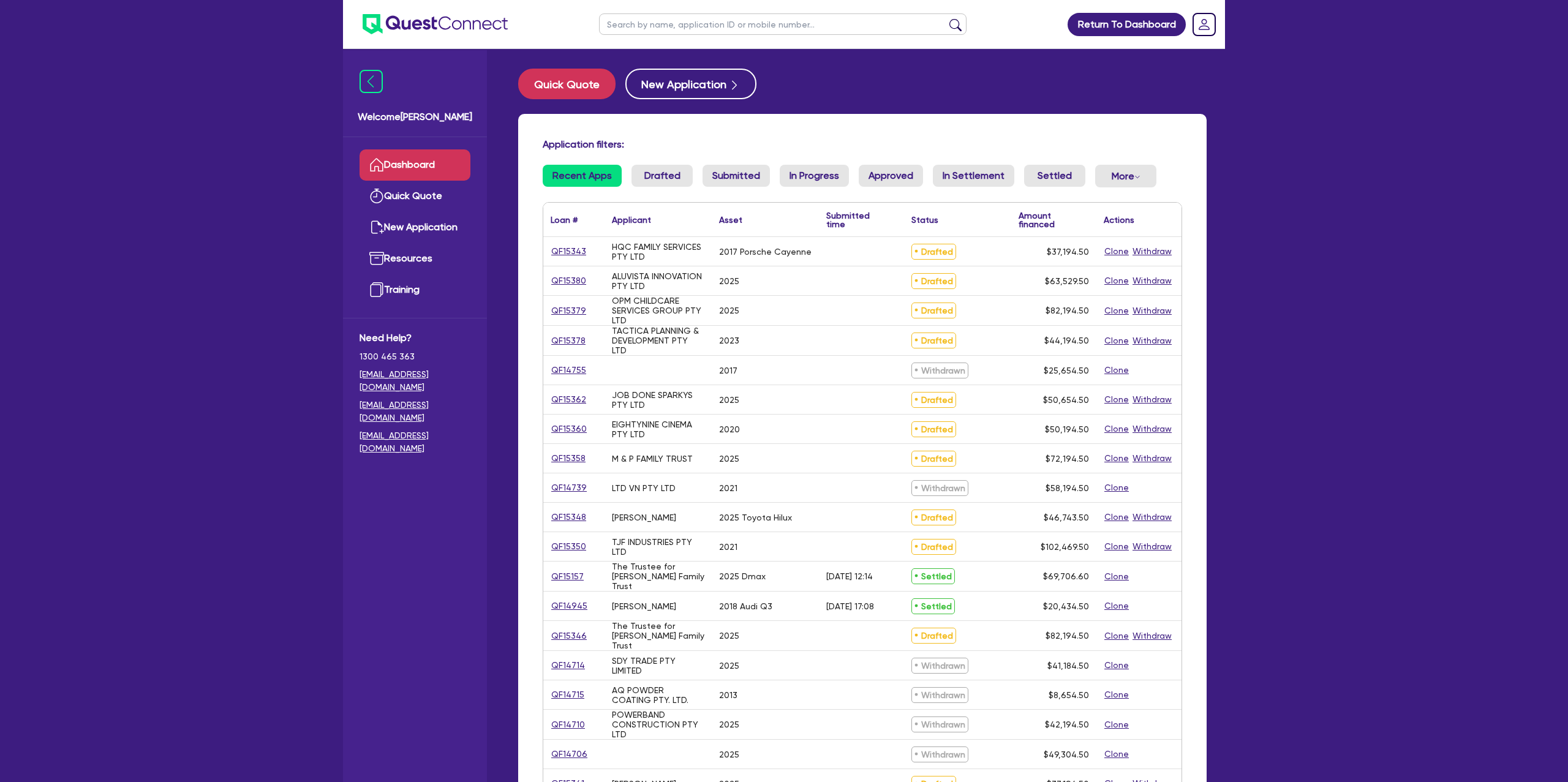
click at [713, 30] on input "text" at bounding box center [783, 24] width 368 height 21
click at [946, 19] on button "submit" at bounding box center [955, 27] width 19 height 17
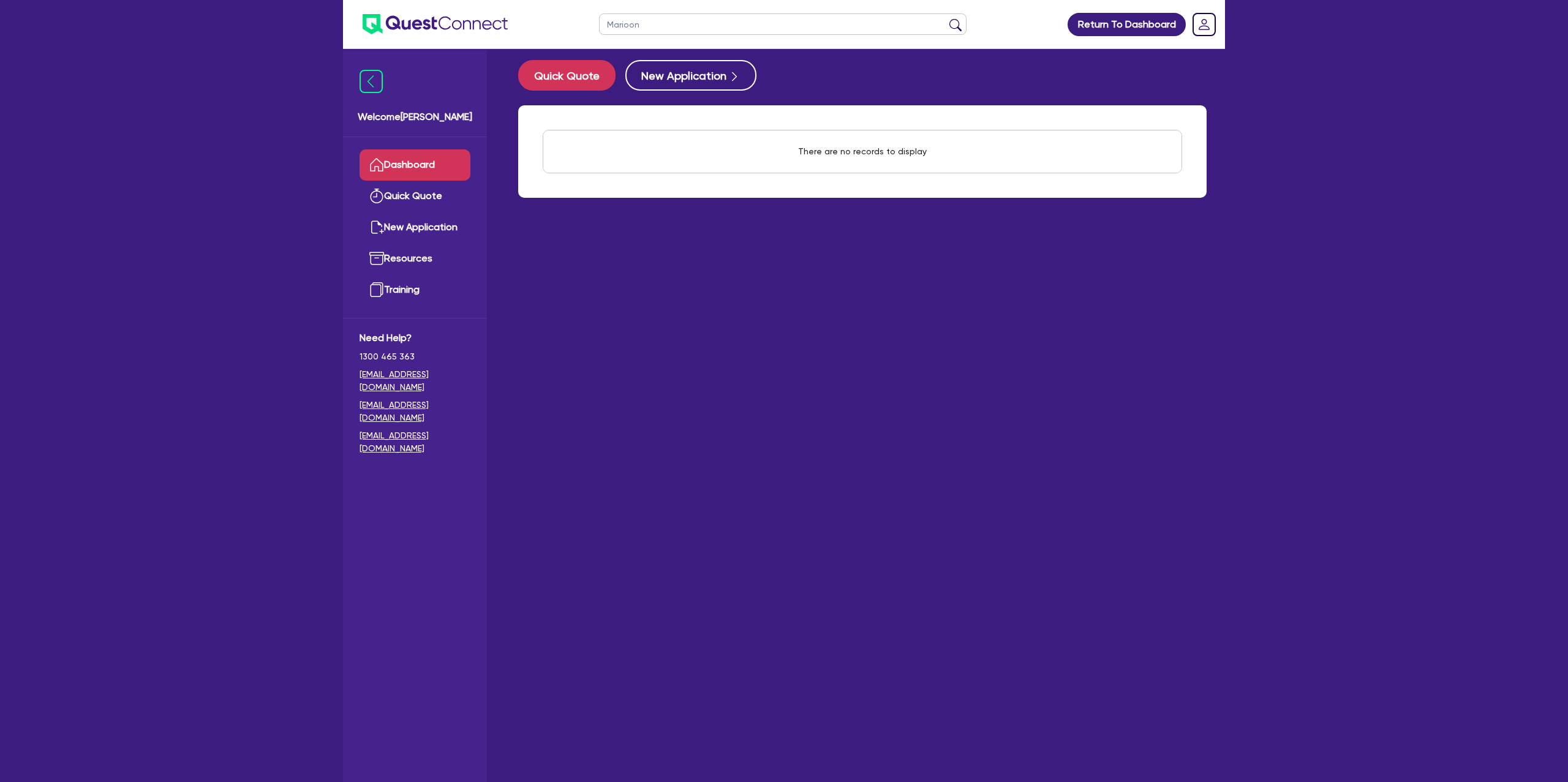
scroll to position [49, 0]
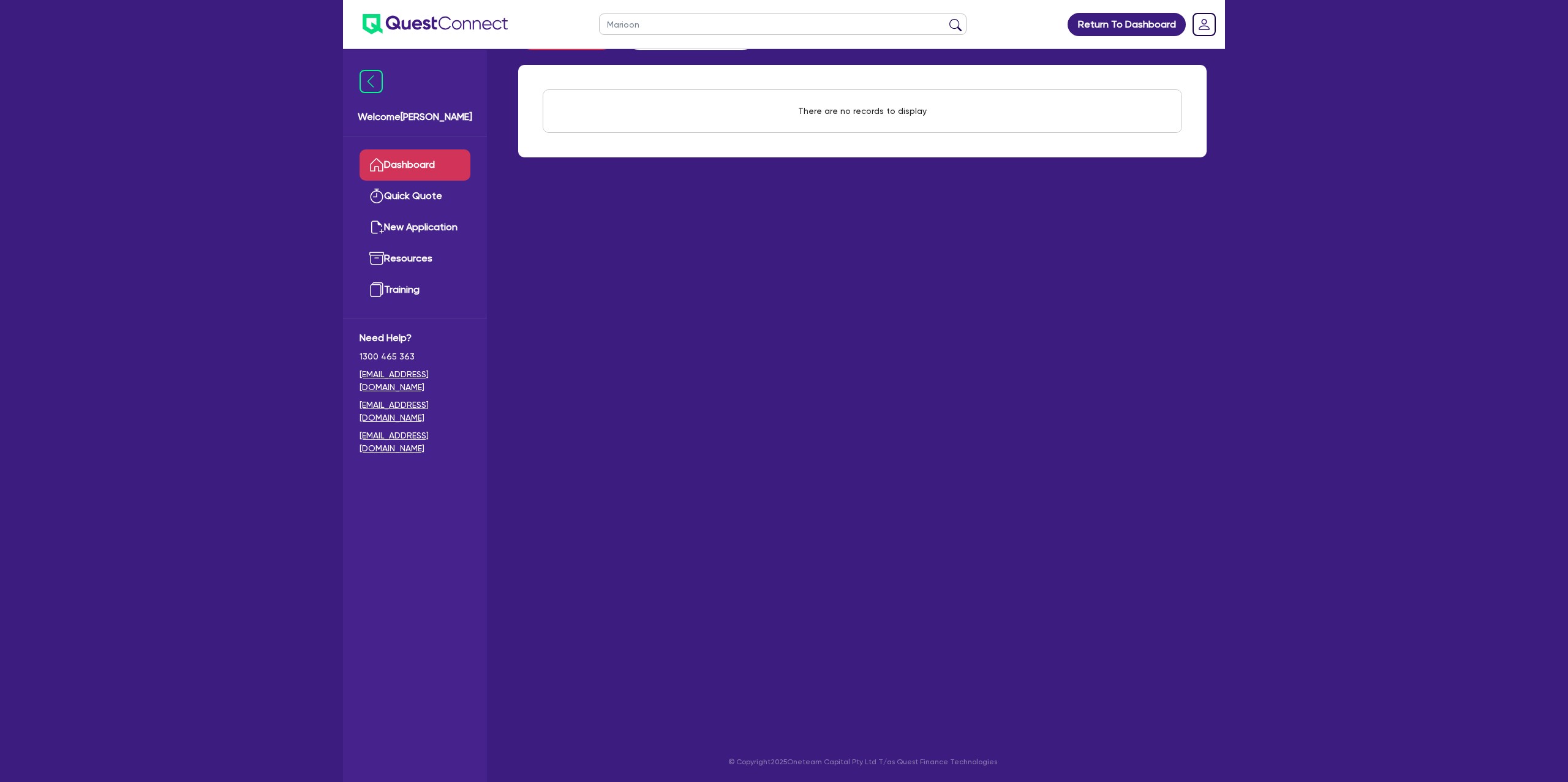
click at [681, 19] on input "Marioon" at bounding box center [783, 24] width 368 height 21
click at [686, 25] on input "Marioon" at bounding box center [783, 24] width 368 height 21
type input "Marion"
click at [946, 19] on button "submit" at bounding box center [955, 27] width 19 height 17
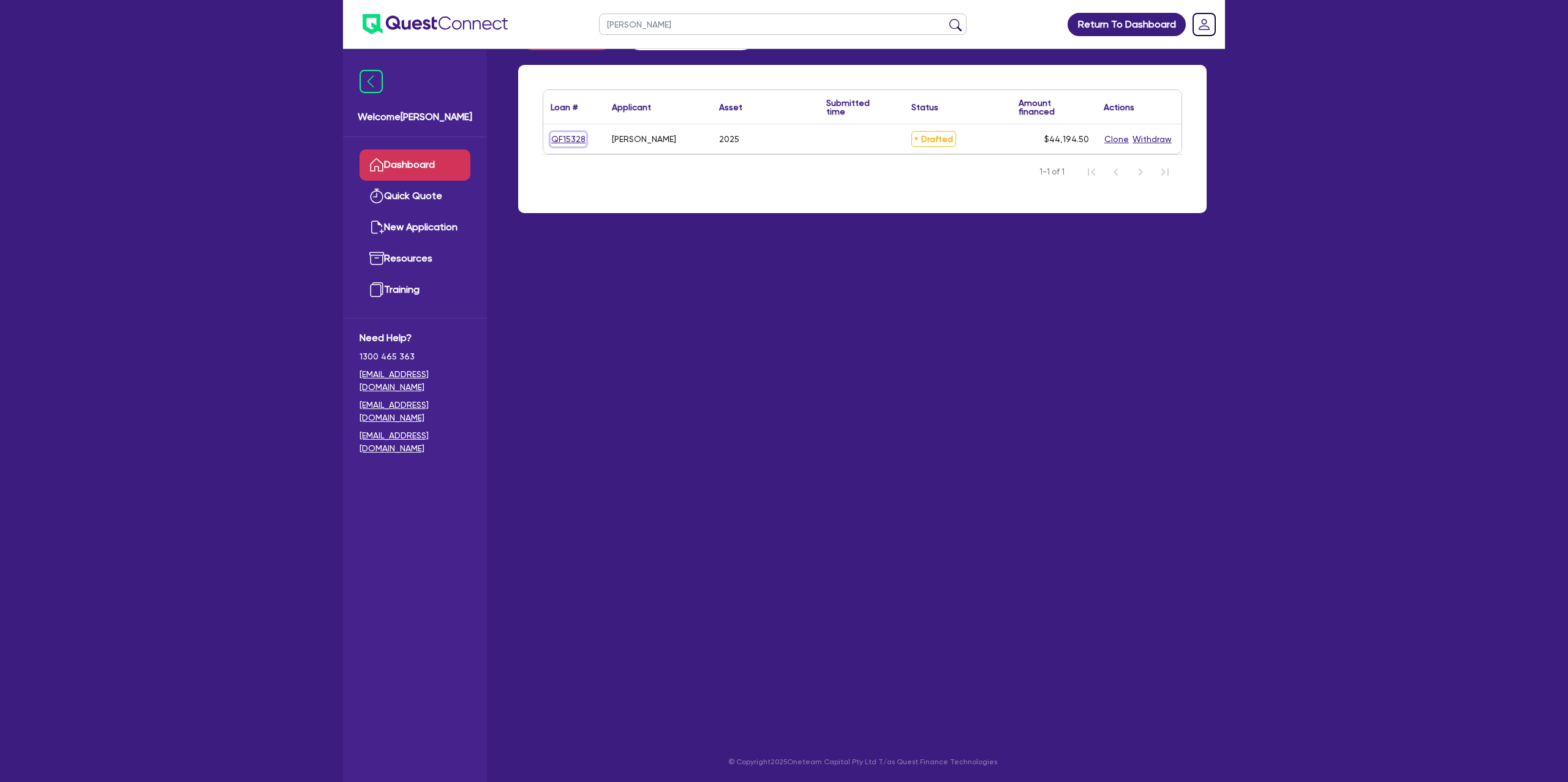
click at [570, 137] on link "QF15328" at bounding box center [568, 140] width 35 height 14
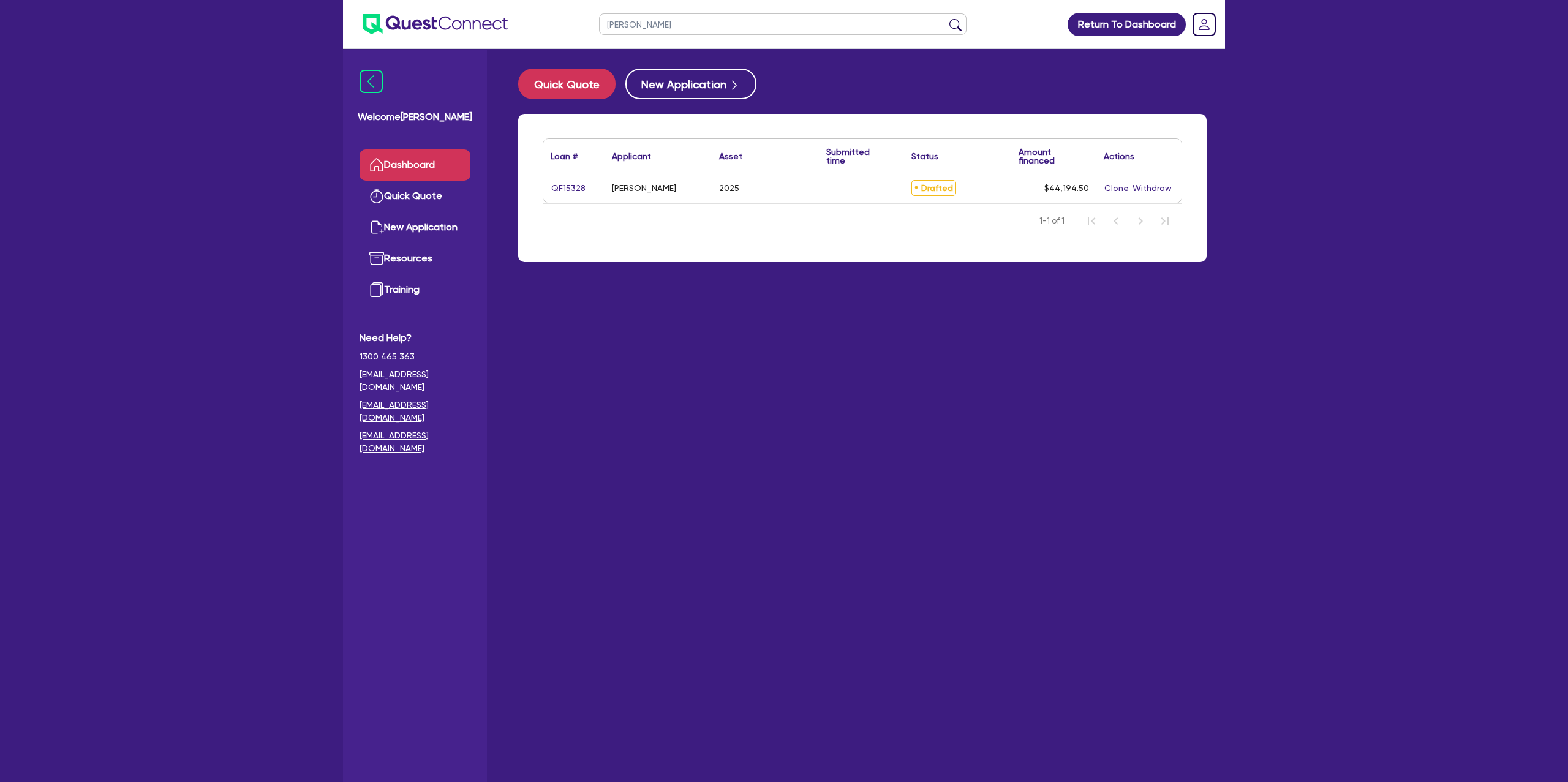
select select "CARS_AND_LIGHT_TRUCKS"
select select "PASSENGER_VEHICLES"
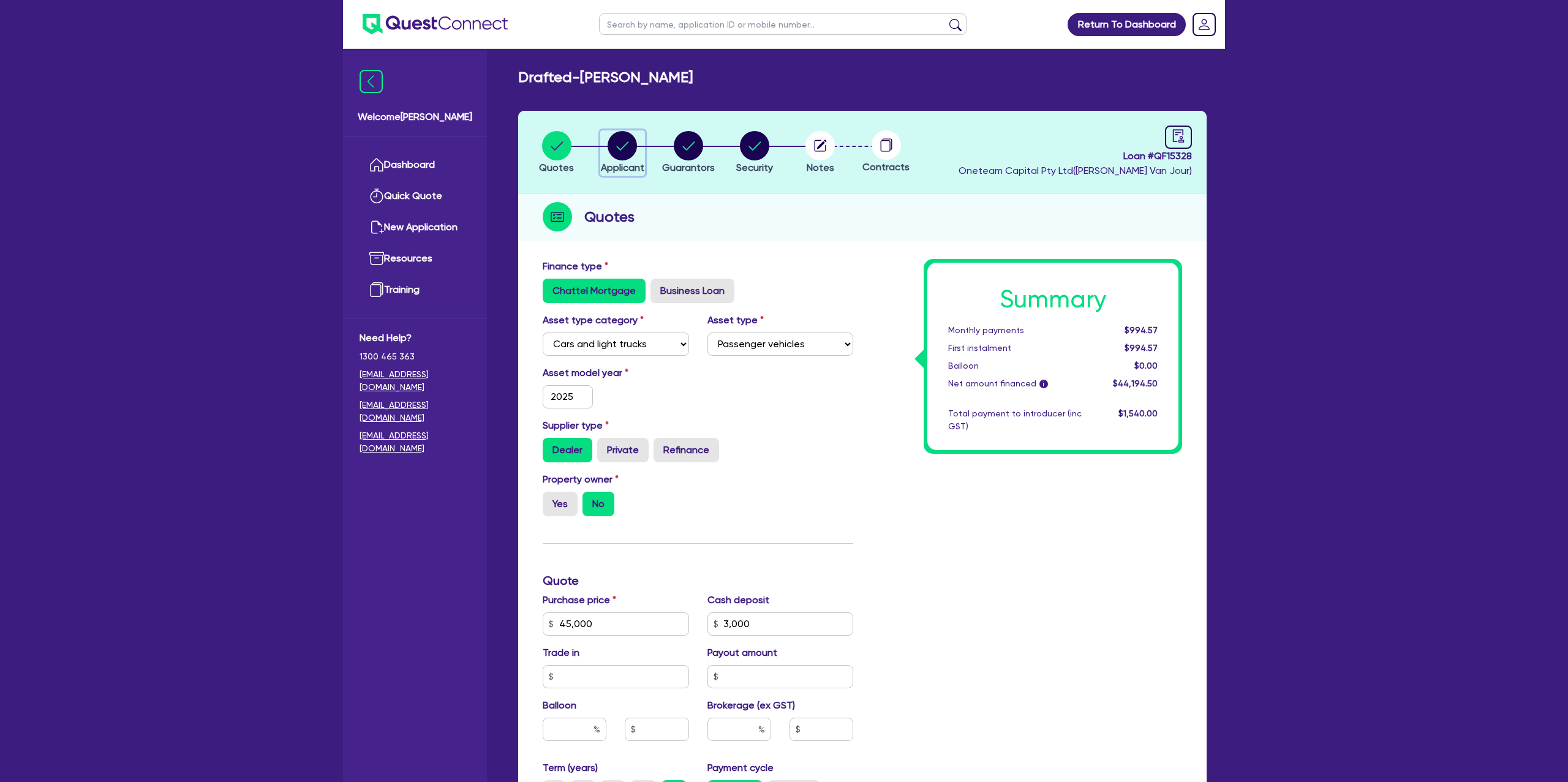
click at [618, 146] on circle "button" at bounding box center [622, 145] width 29 height 29
select select "SOLE_TRADER"
select select "FISHERIES"
select select "FISHING_BUSINESSES"
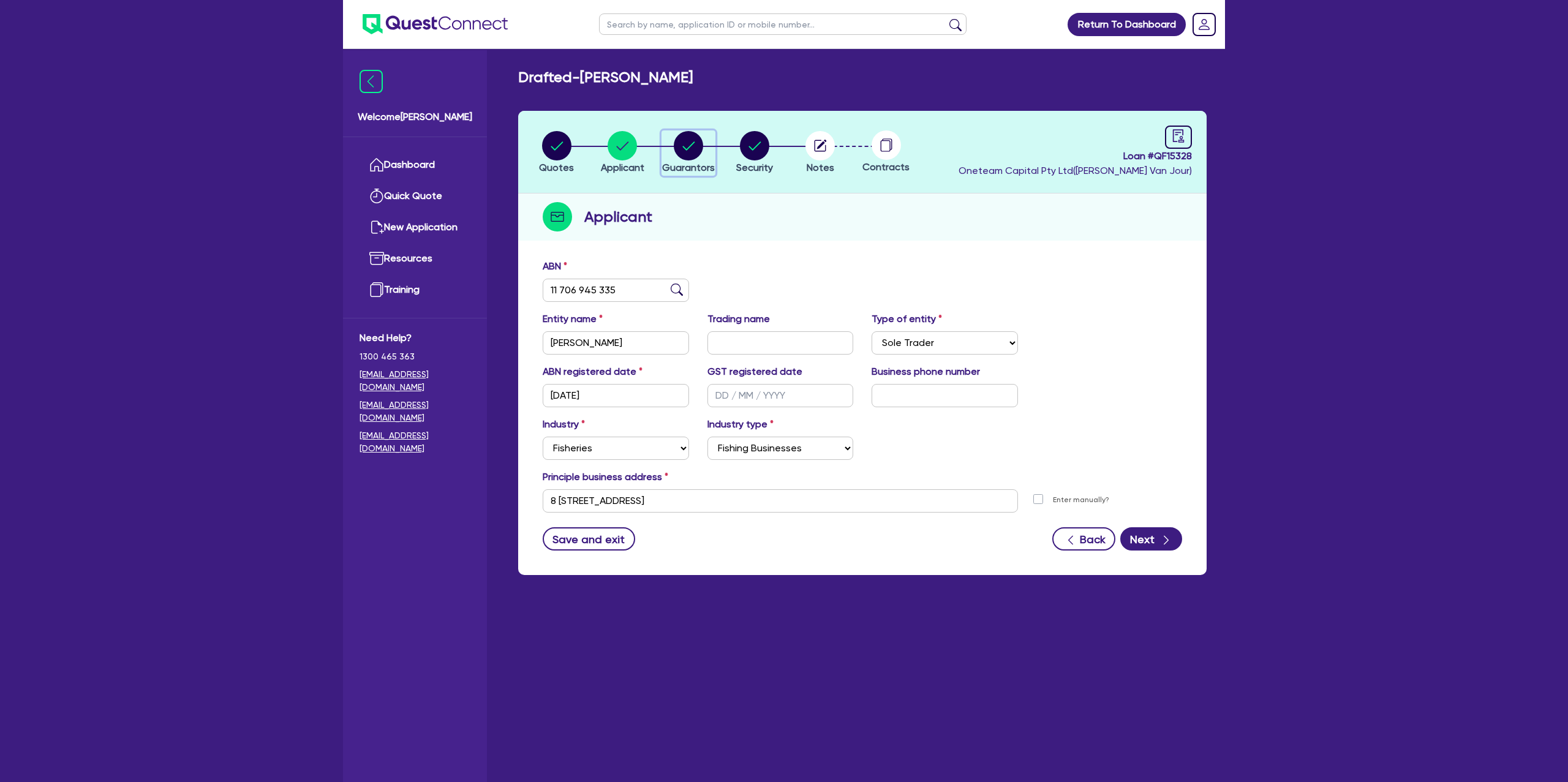
click at [678, 141] on circle "button" at bounding box center [688, 145] width 29 height 29
select select "MRS"
select select "QLD"
select select "SINGLE"
select select "CASH"
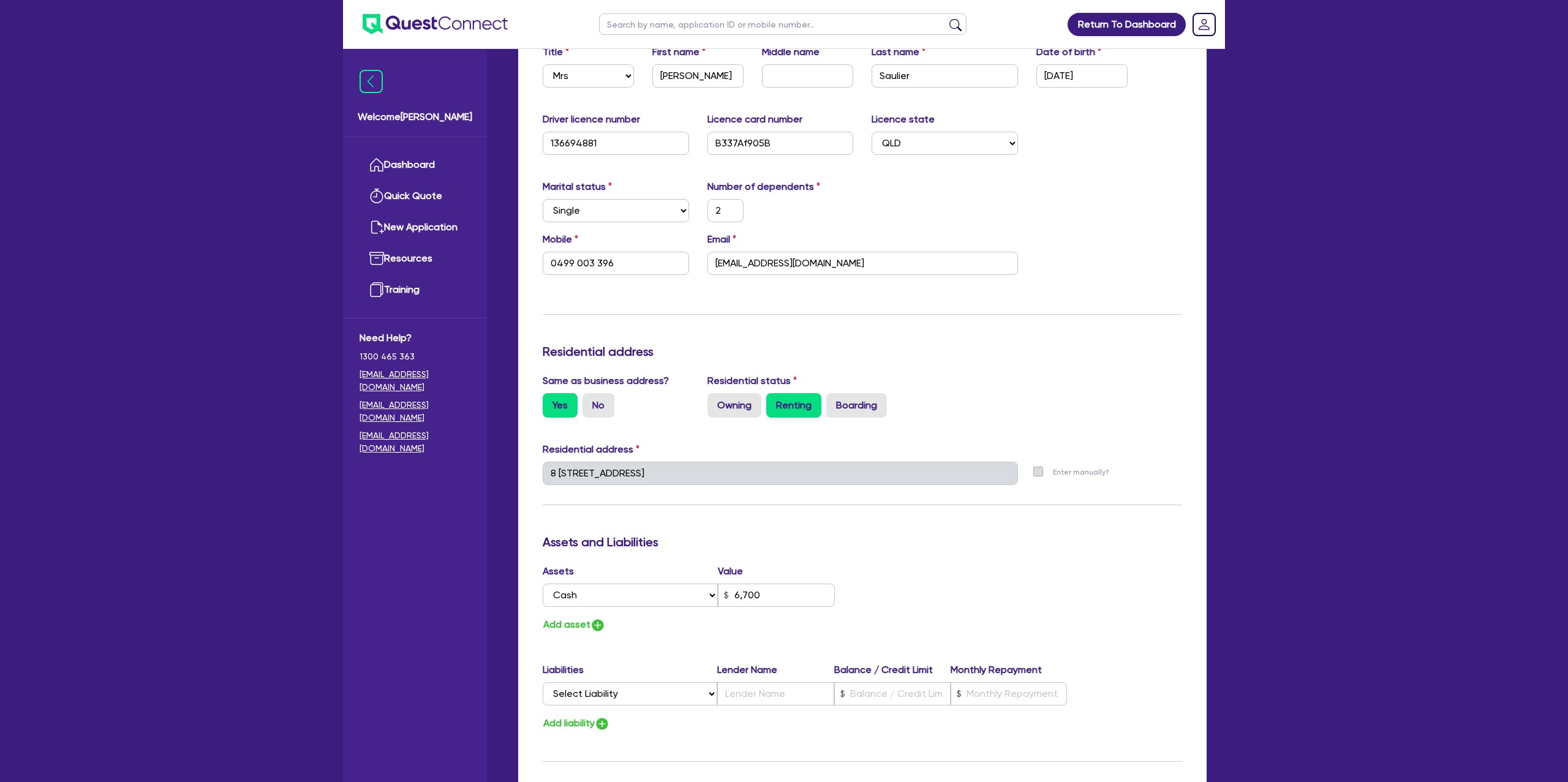
scroll to position [283, 0]
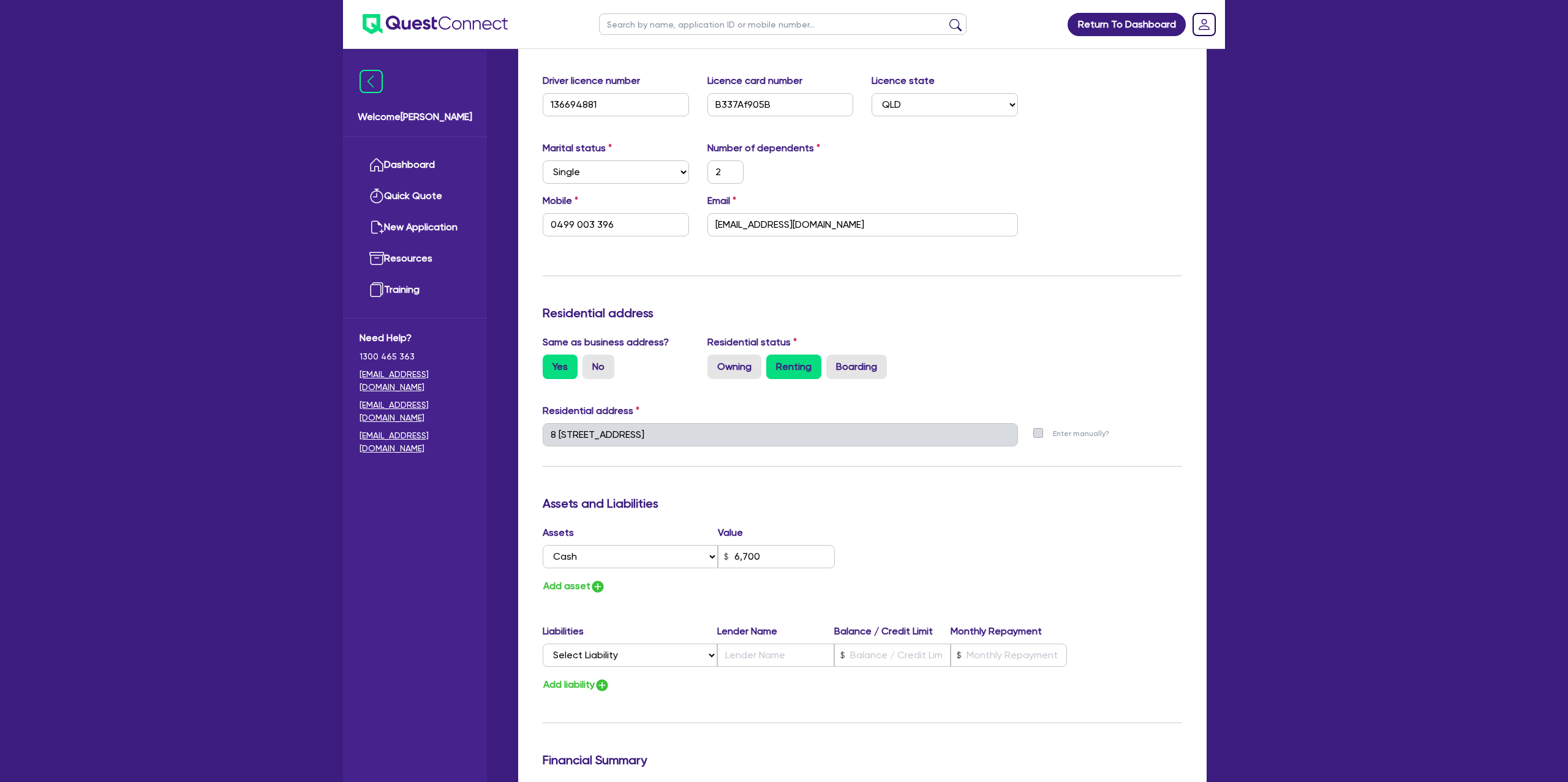
click at [1146, 347] on div "Same as business address? Yes No Residential status Owning Renting Boarding" at bounding box center [863, 361] width 658 height 54
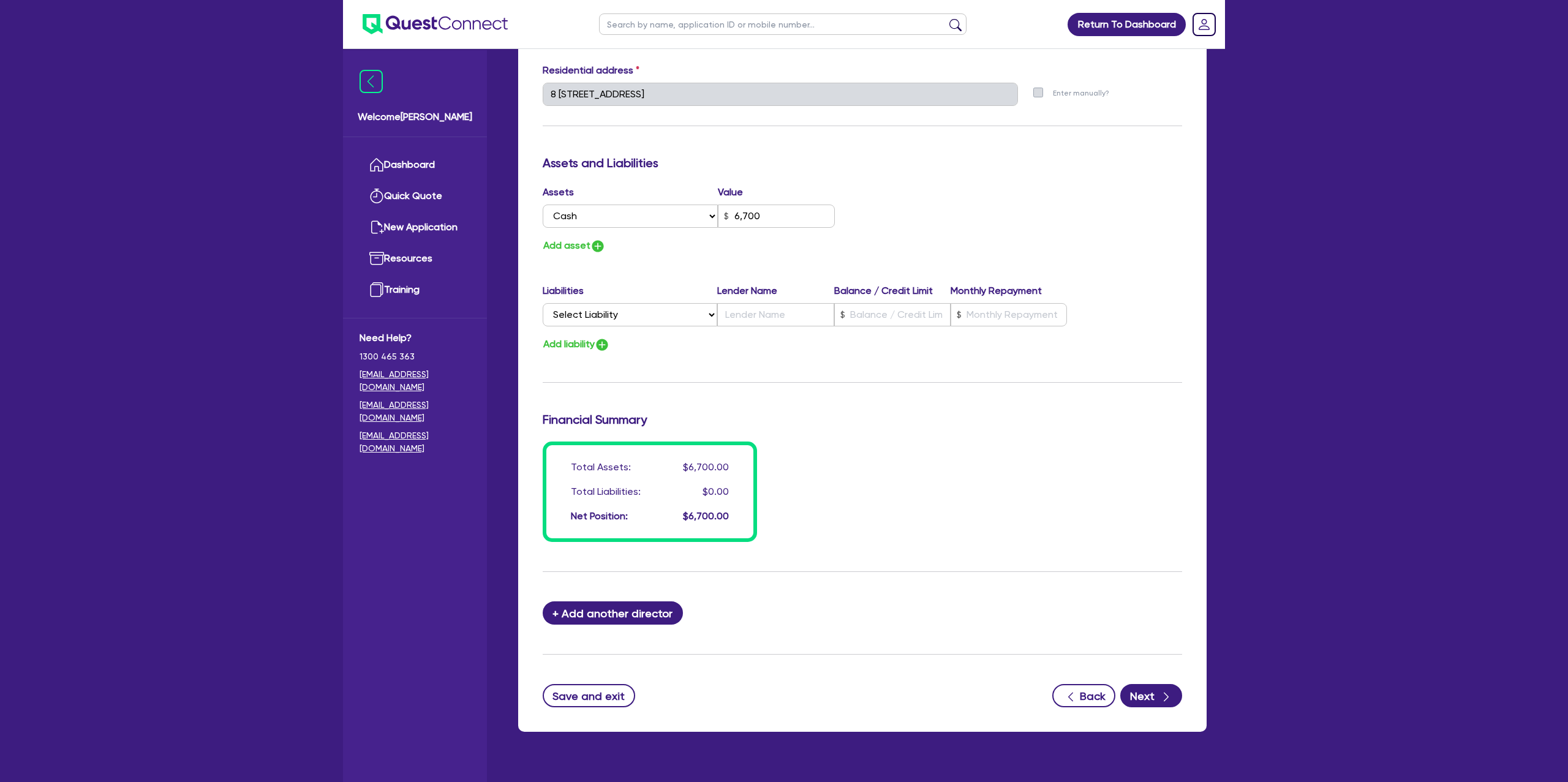
scroll to position [648, 0]
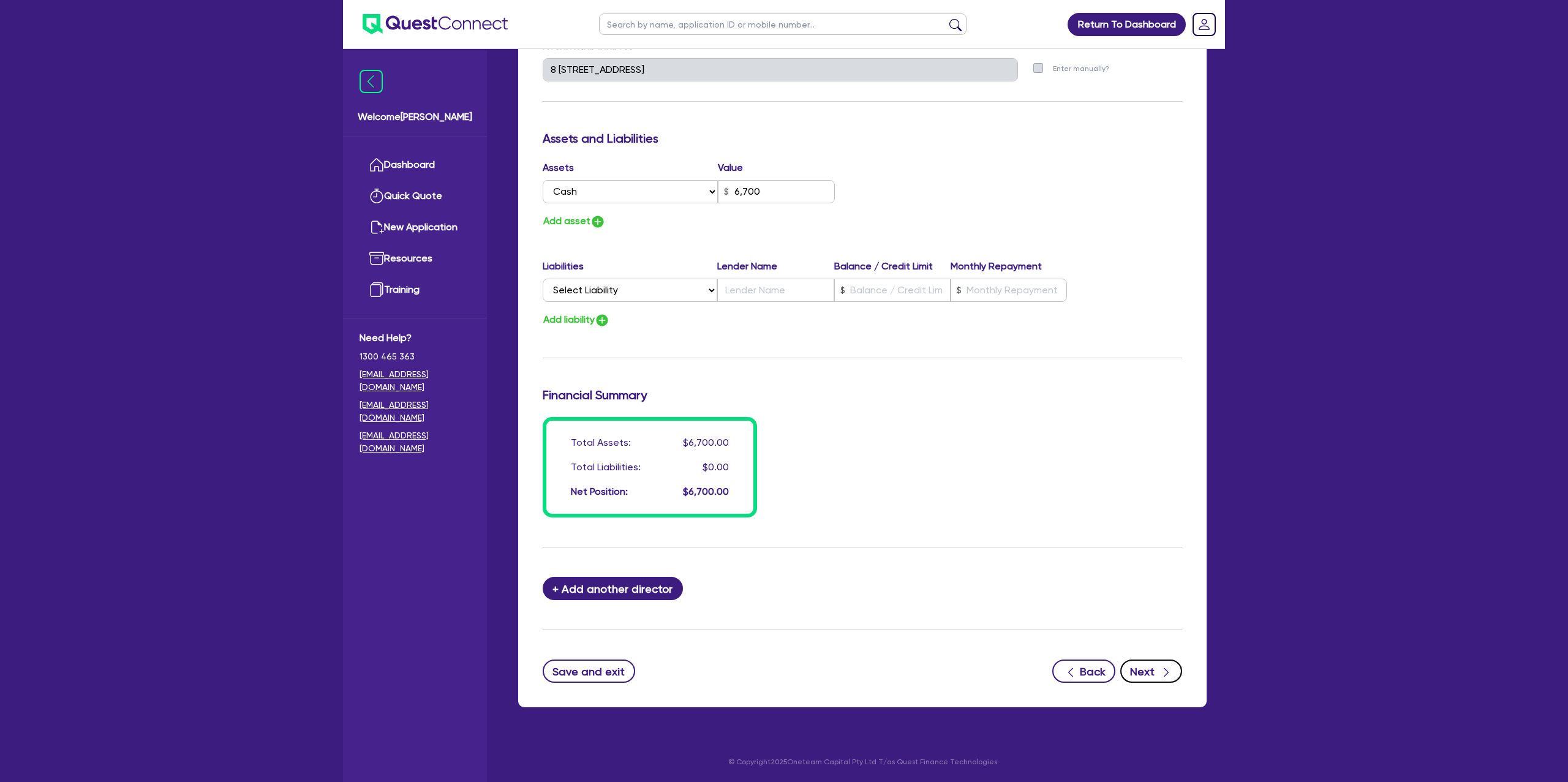
click at [1153, 673] on button "Next" at bounding box center [1152, 672] width 62 height 23
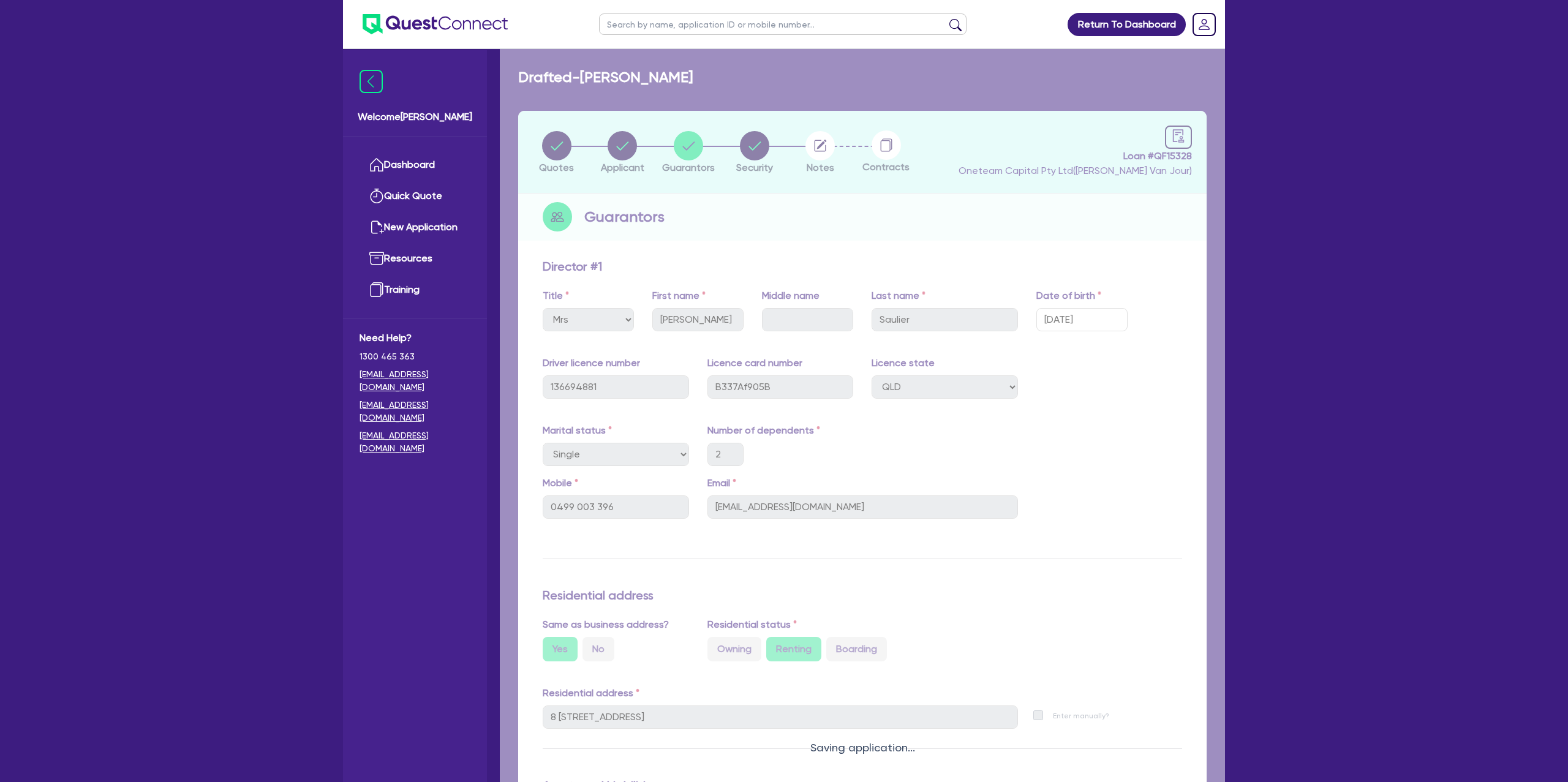
select select "CARS_AND_LIGHT_TRUCKS"
select select "PASSENGER_VEHICLES"
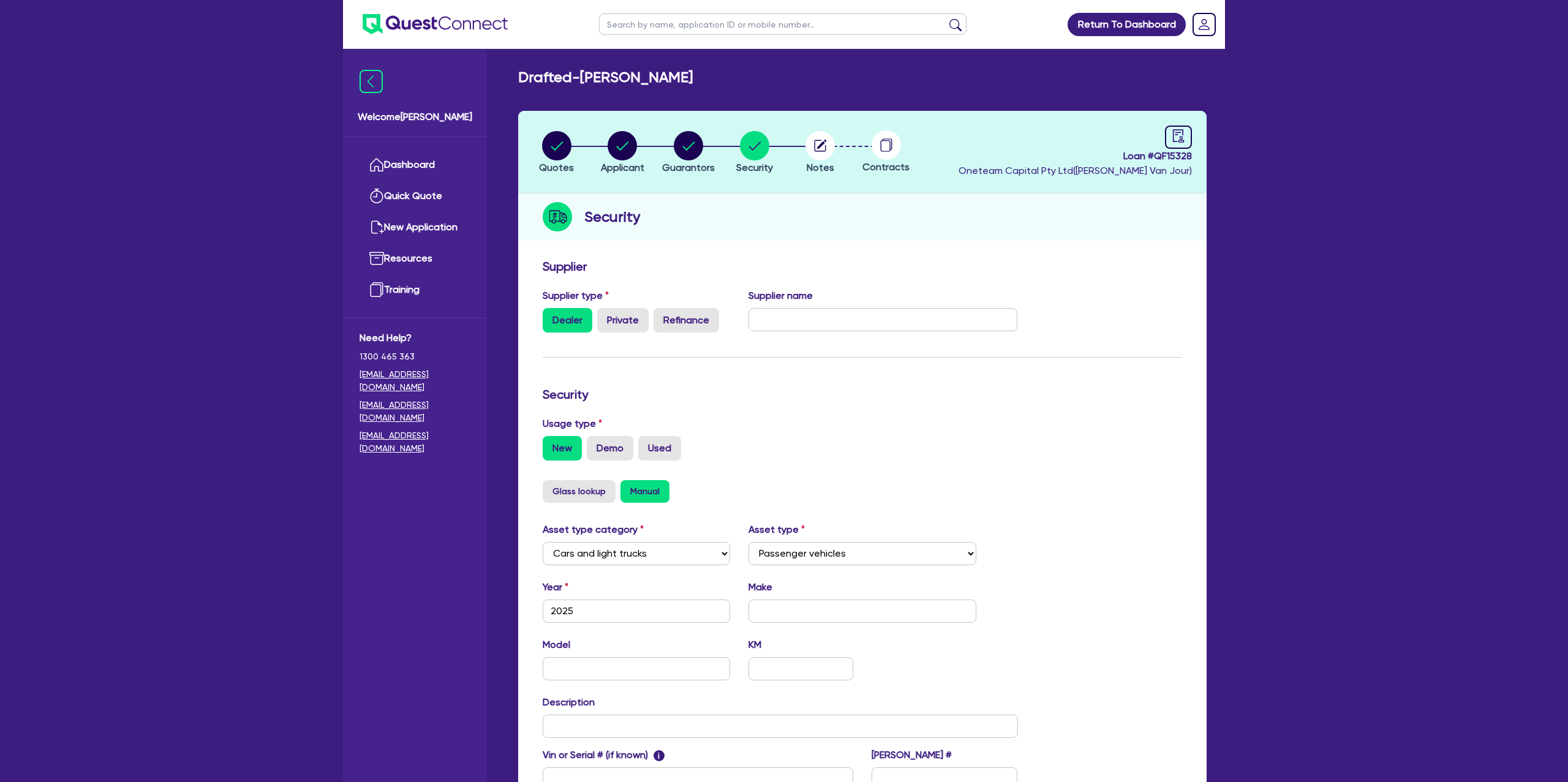
click at [968, 212] on div "Security" at bounding box center [862, 216] width 689 height 47
click at [1175, 137] on icon "audit" at bounding box center [1178, 135] width 13 height 13
select select "DRAFTED_NEW"
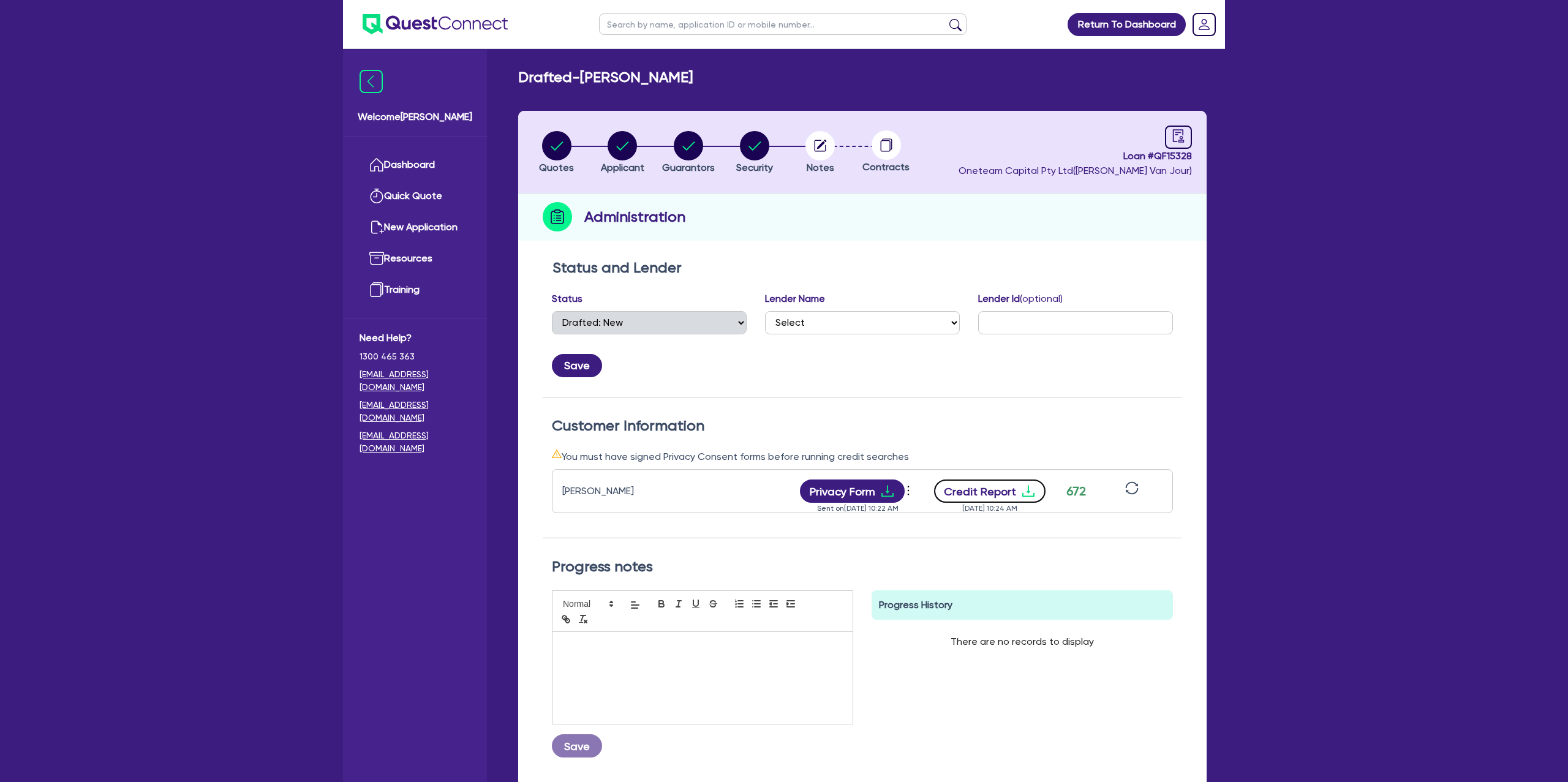
click at [1023, 499] on button "Credit Report" at bounding box center [990, 491] width 112 height 23
click at [1042, 335] on div "Lender Id (optional)" at bounding box center [1076, 318] width 213 height 53
click at [546, 140] on circle "button" at bounding box center [556, 145] width 29 height 29
select select "CARS_AND_LIGHT_TRUCKS"
select select "PASSENGER_VEHICLES"
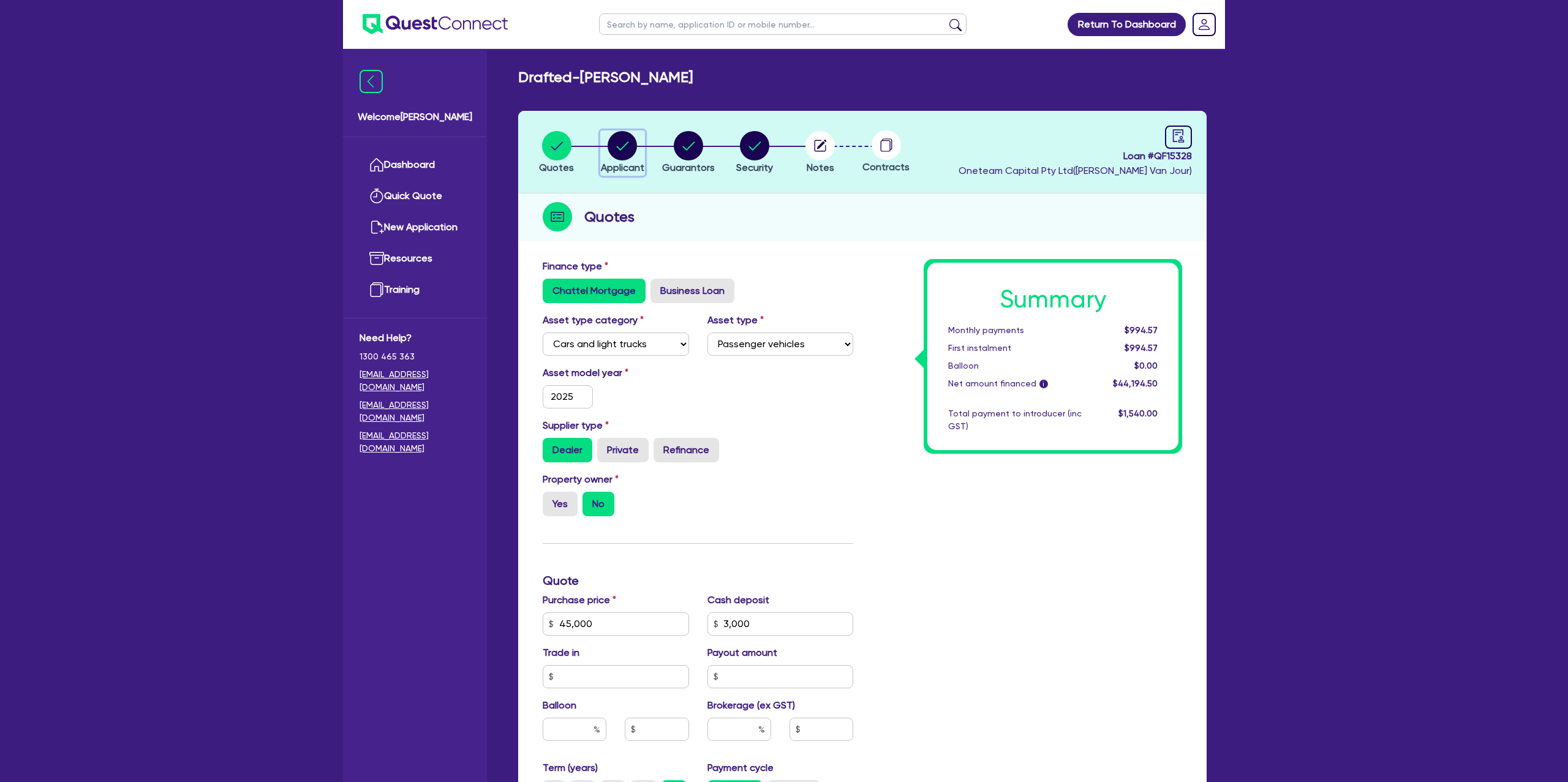
click at [623, 143] on circle "button" at bounding box center [622, 145] width 29 height 29
select select "SOLE_TRADER"
select select "FISHERIES"
select select "FISHING_BUSINESSES"
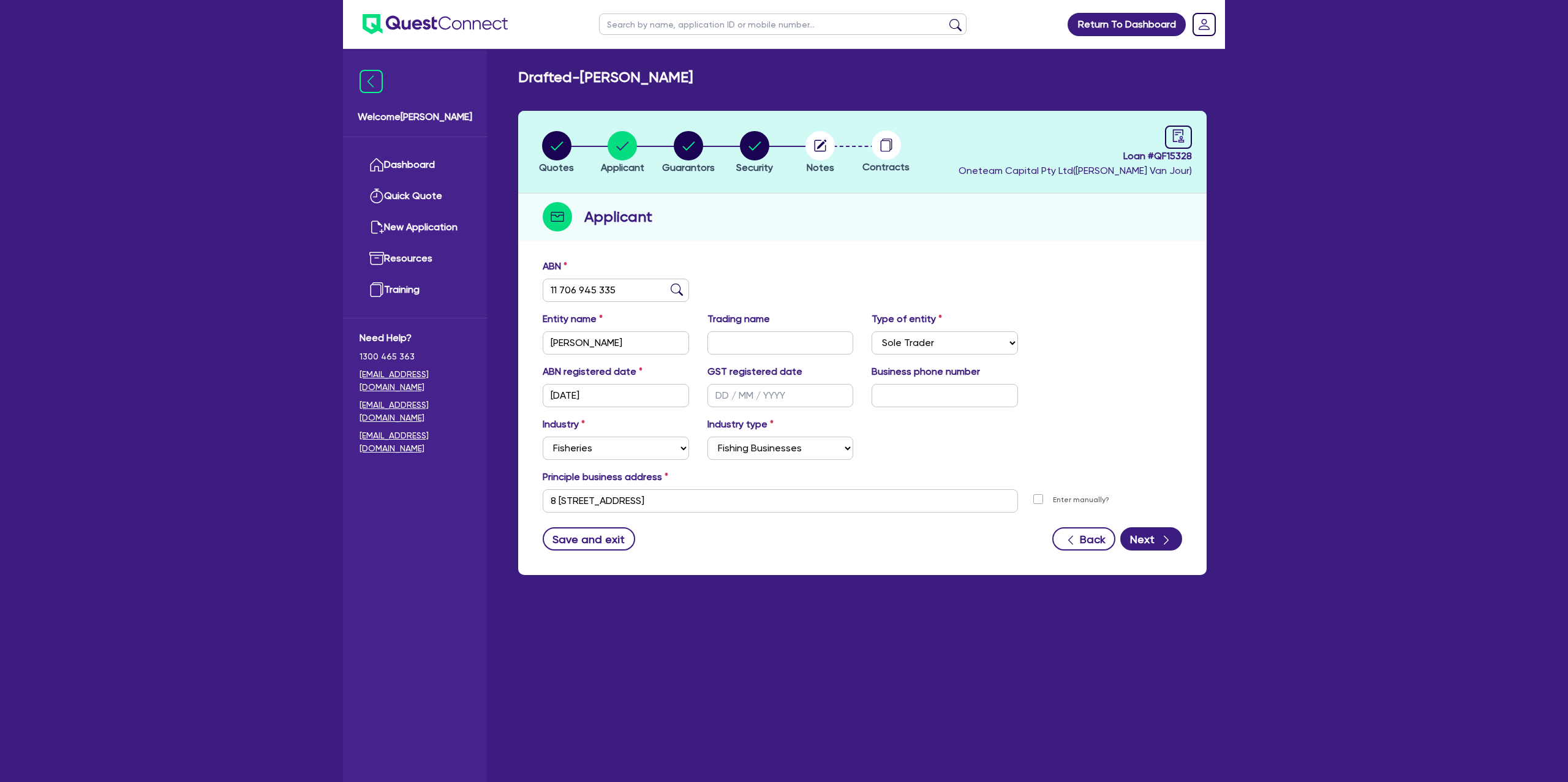
click at [697, 125] on header "Quotes Applicant Guarantors Security Notes Contracts Loan # QF15328 Oneteam Cap…" at bounding box center [862, 152] width 689 height 83
click at [686, 158] on circle "button" at bounding box center [688, 145] width 29 height 29
select select "MRS"
select select "QLD"
select select "SINGLE"
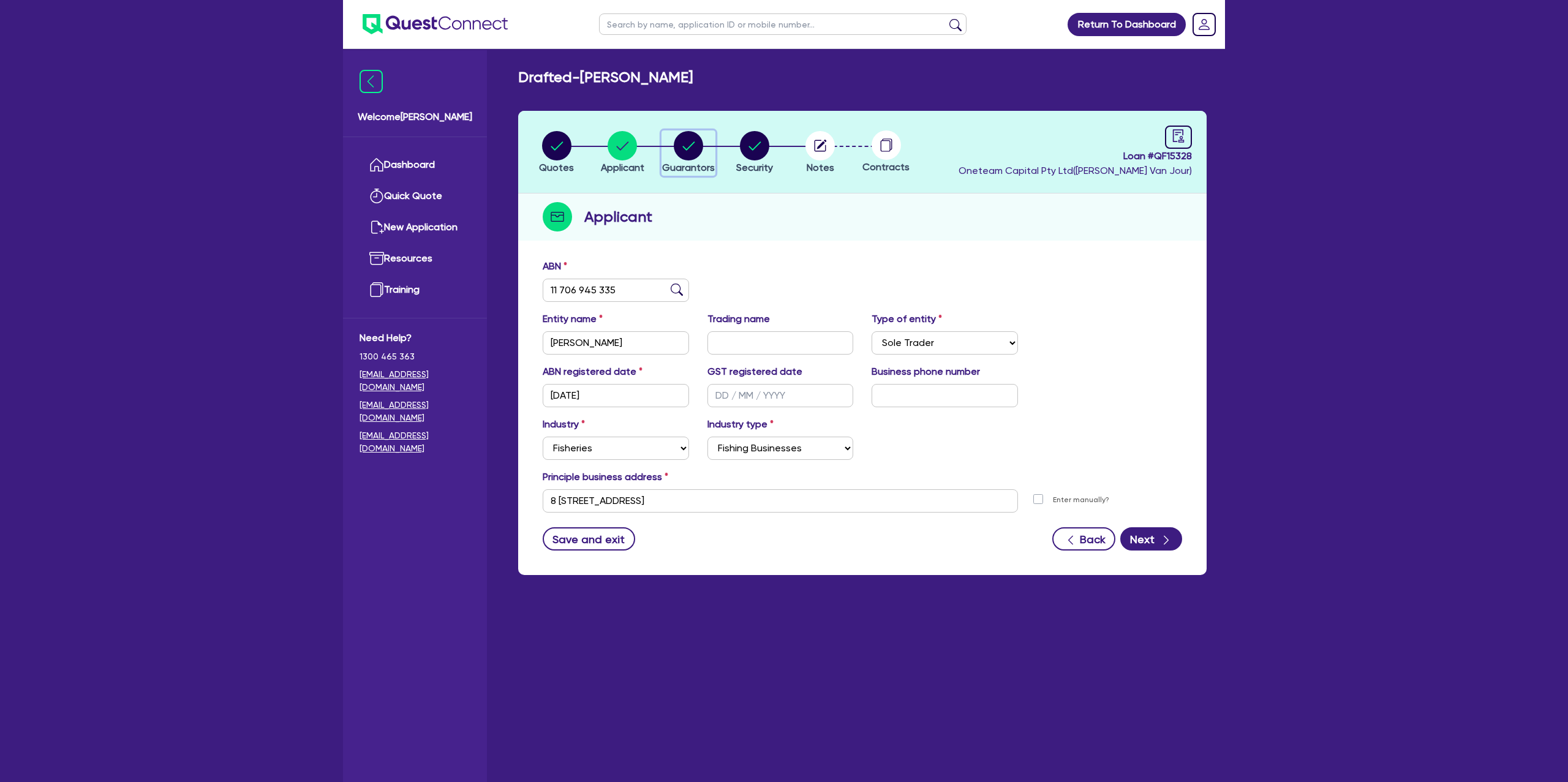
select select "CASH"
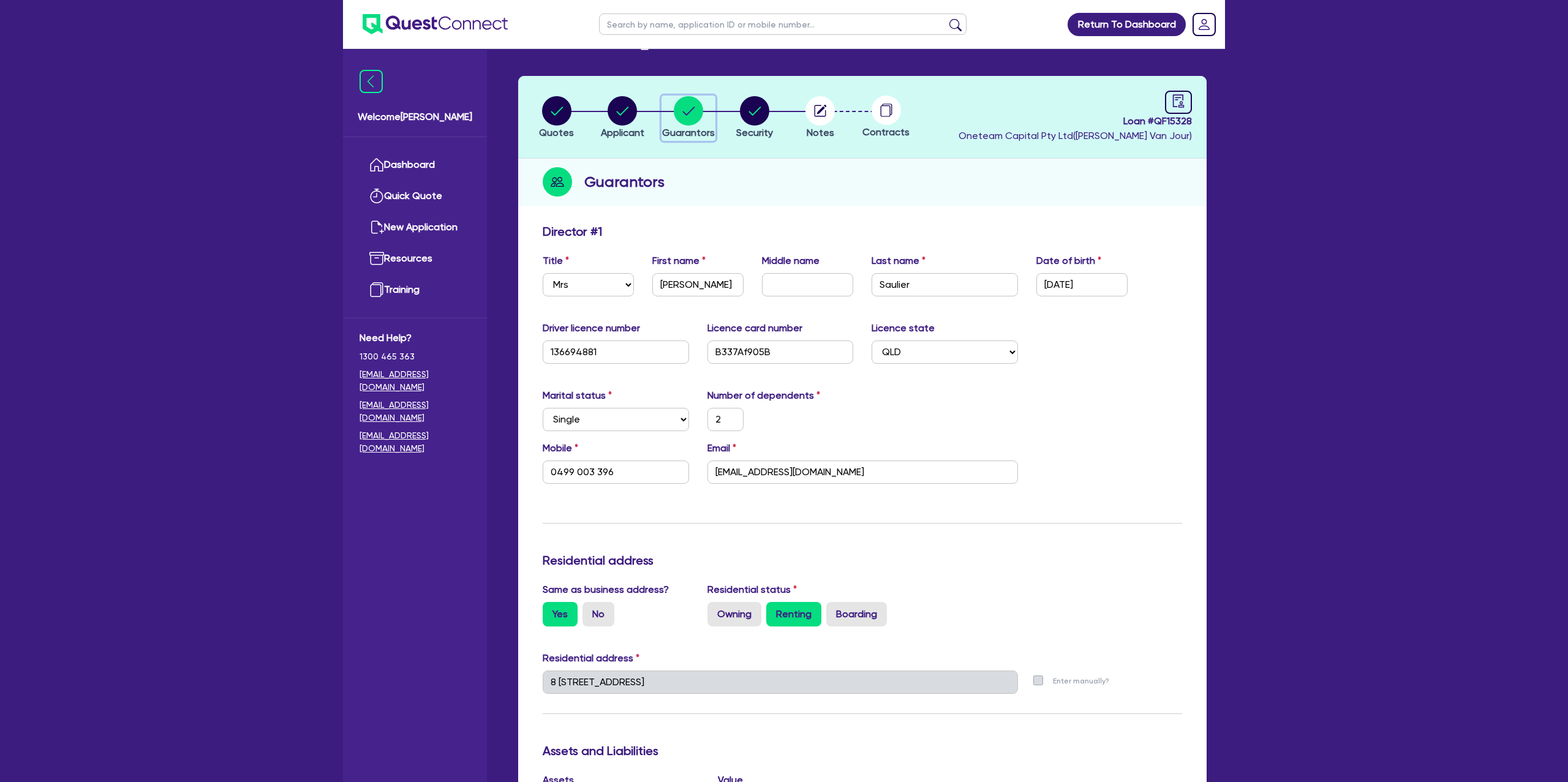
scroll to position [45, 0]
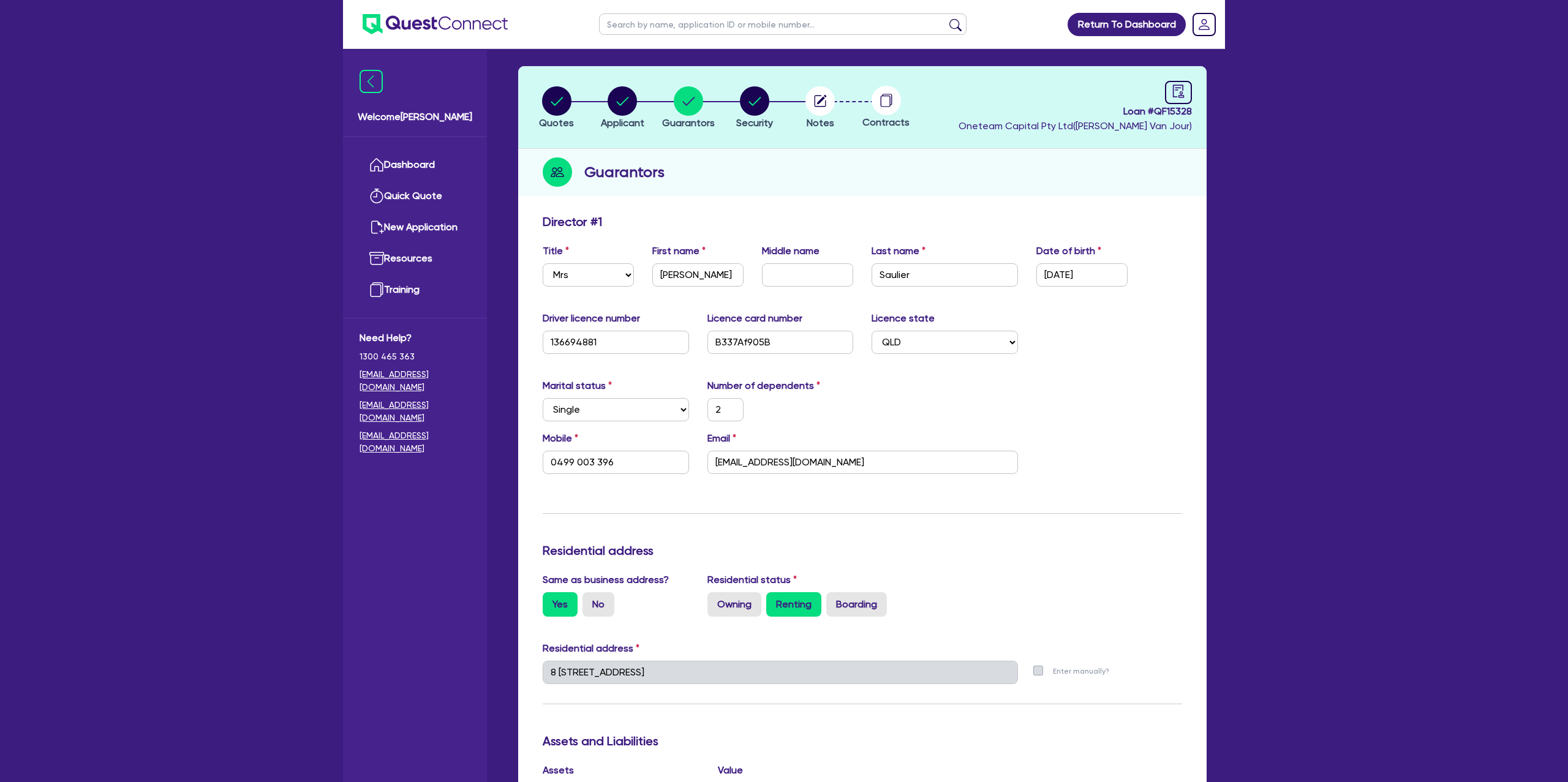
click at [1054, 315] on div "Driver licence number 136694881 Licence card number B337Af905B Licence state Se…" at bounding box center [863, 338] width 658 height 53
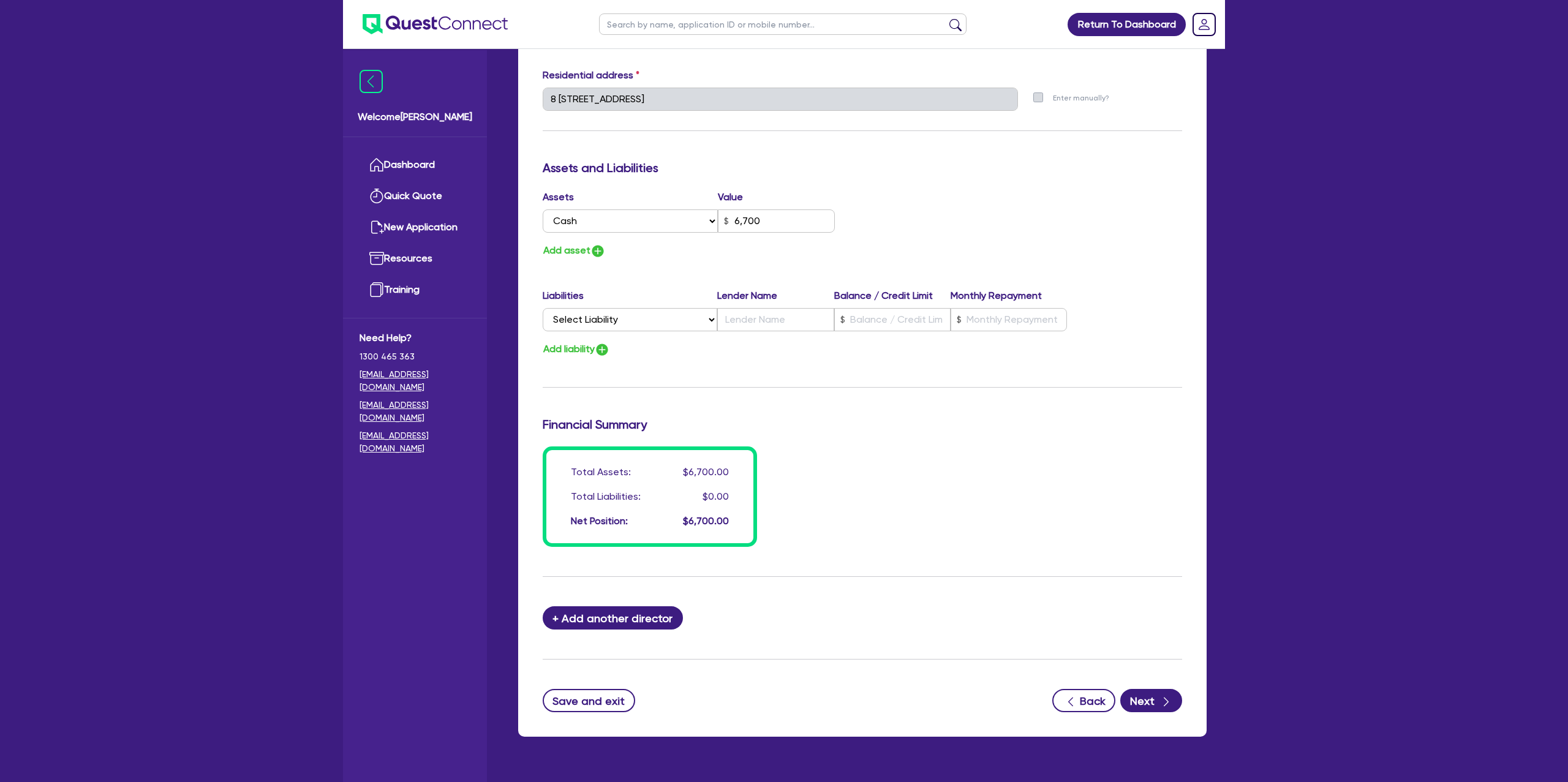
scroll to position [648, 0]
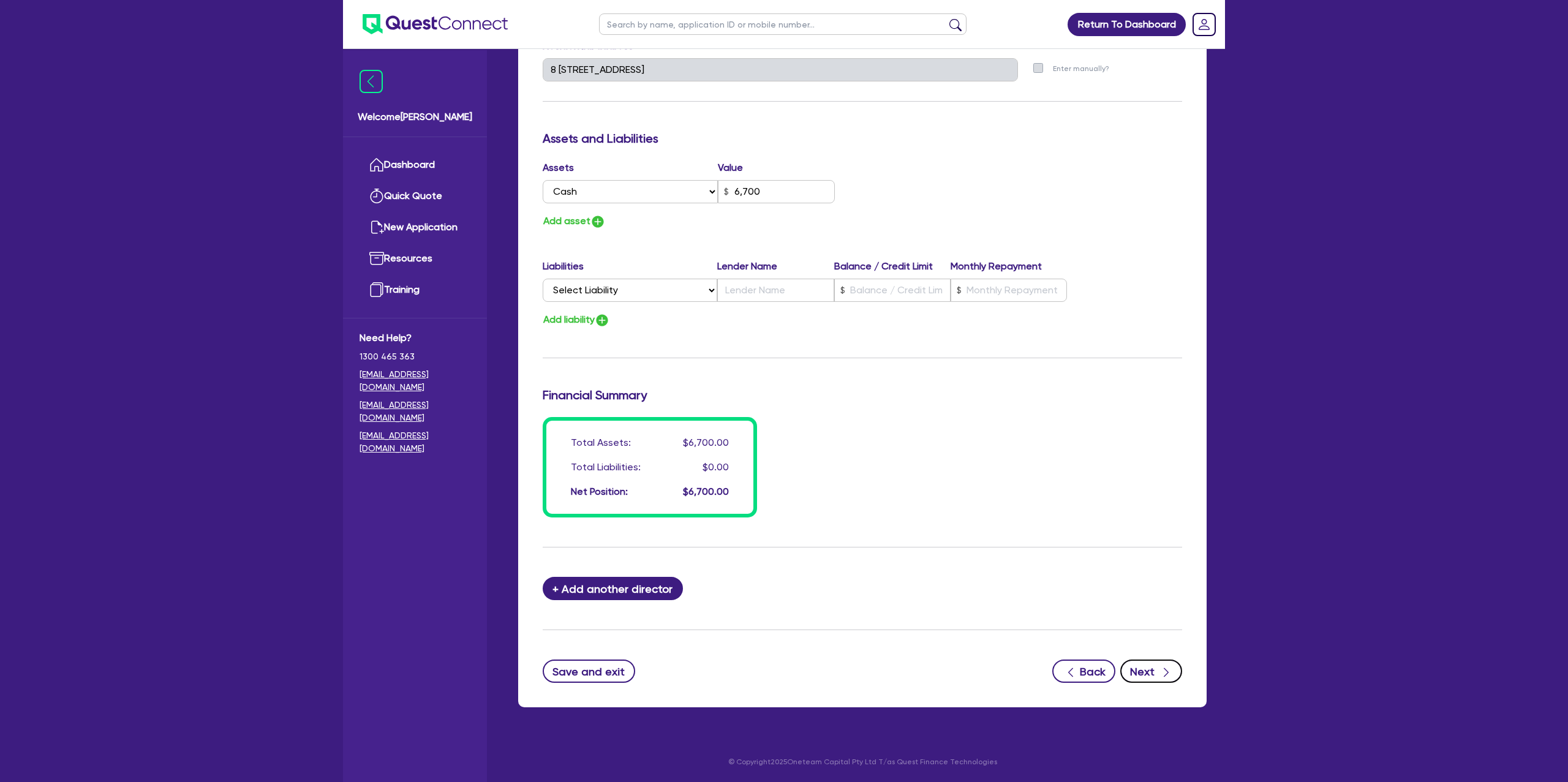
click at [1153, 668] on button "Next" at bounding box center [1152, 672] width 62 height 23
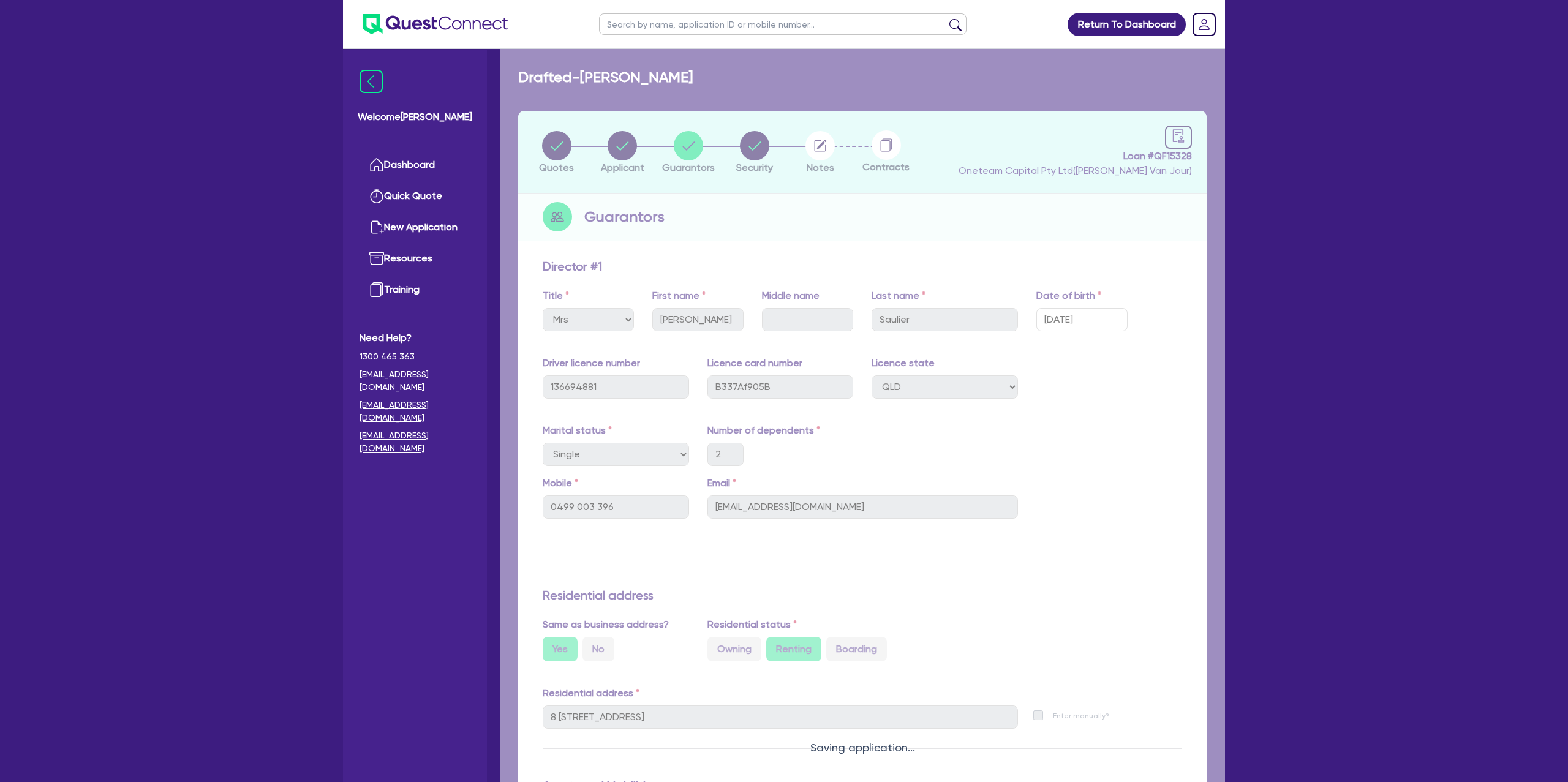
select select "CARS_AND_LIGHT_TRUCKS"
select select "PASSENGER_VEHICLES"
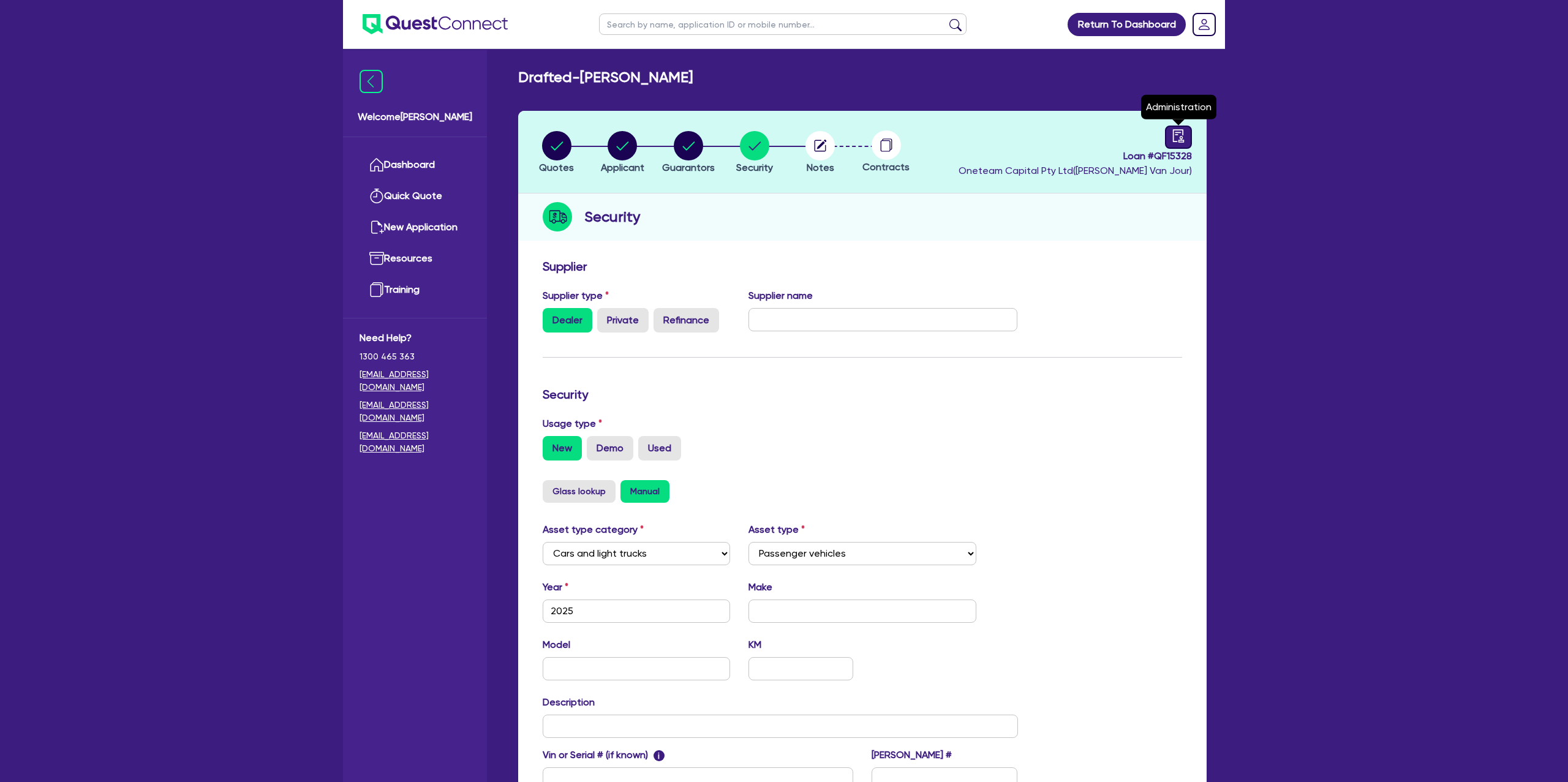
click at [1171, 137] on link at bounding box center [1178, 137] width 27 height 23
select select "DRAFTED_NEW"
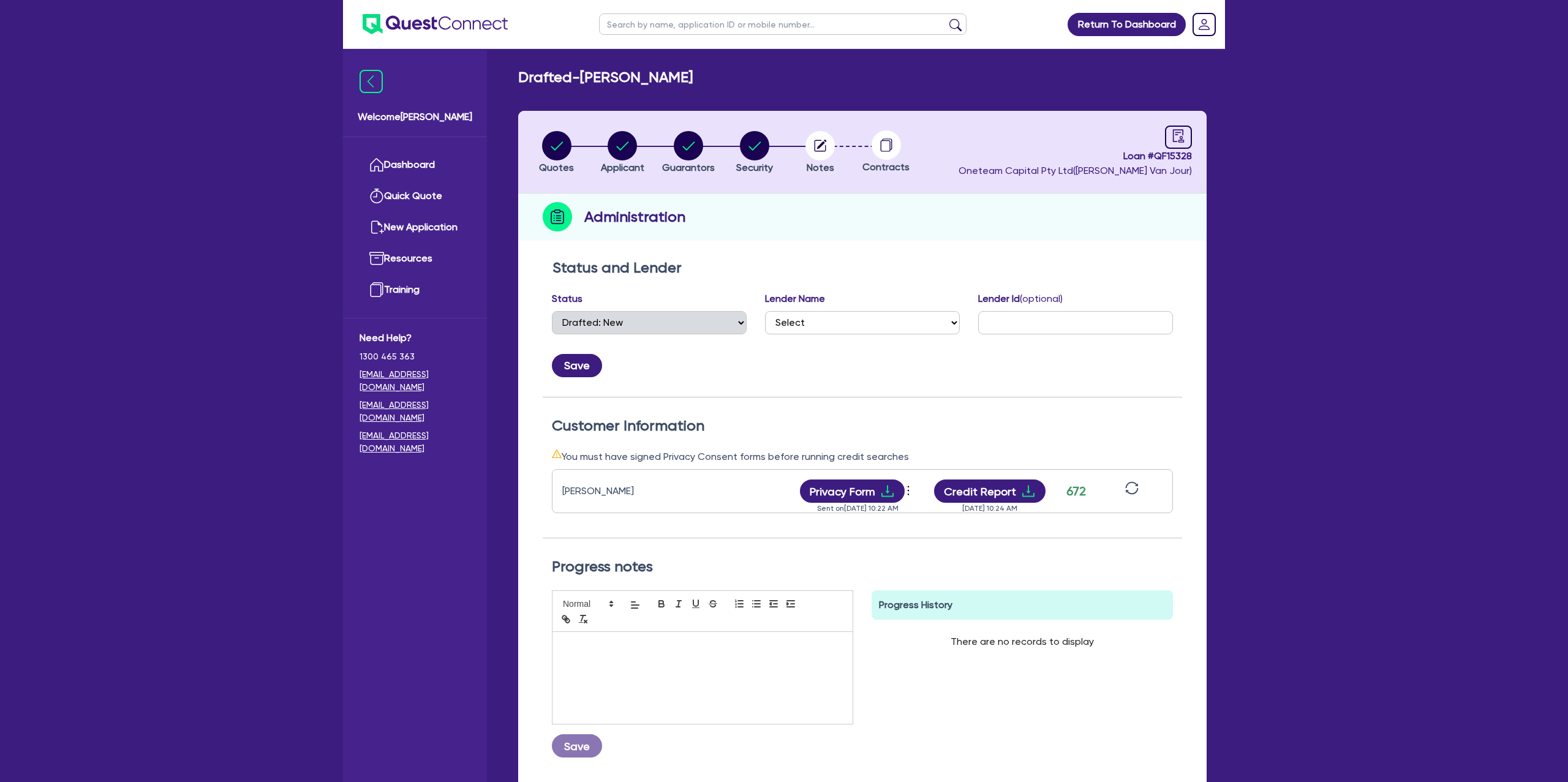
drag, startPoint x: 777, startPoint y: 143, endPoint x: 785, endPoint y: 140, distance: 8.5
click at [780, 140] on li "Security" at bounding box center [755, 152] width 66 height 43
click at [762, 144] on circle "button" at bounding box center [754, 145] width 29 height 29
select select "CARS_AND_LIGHT_TRUCKS"
select select "PASSENGER_VEHICLES"
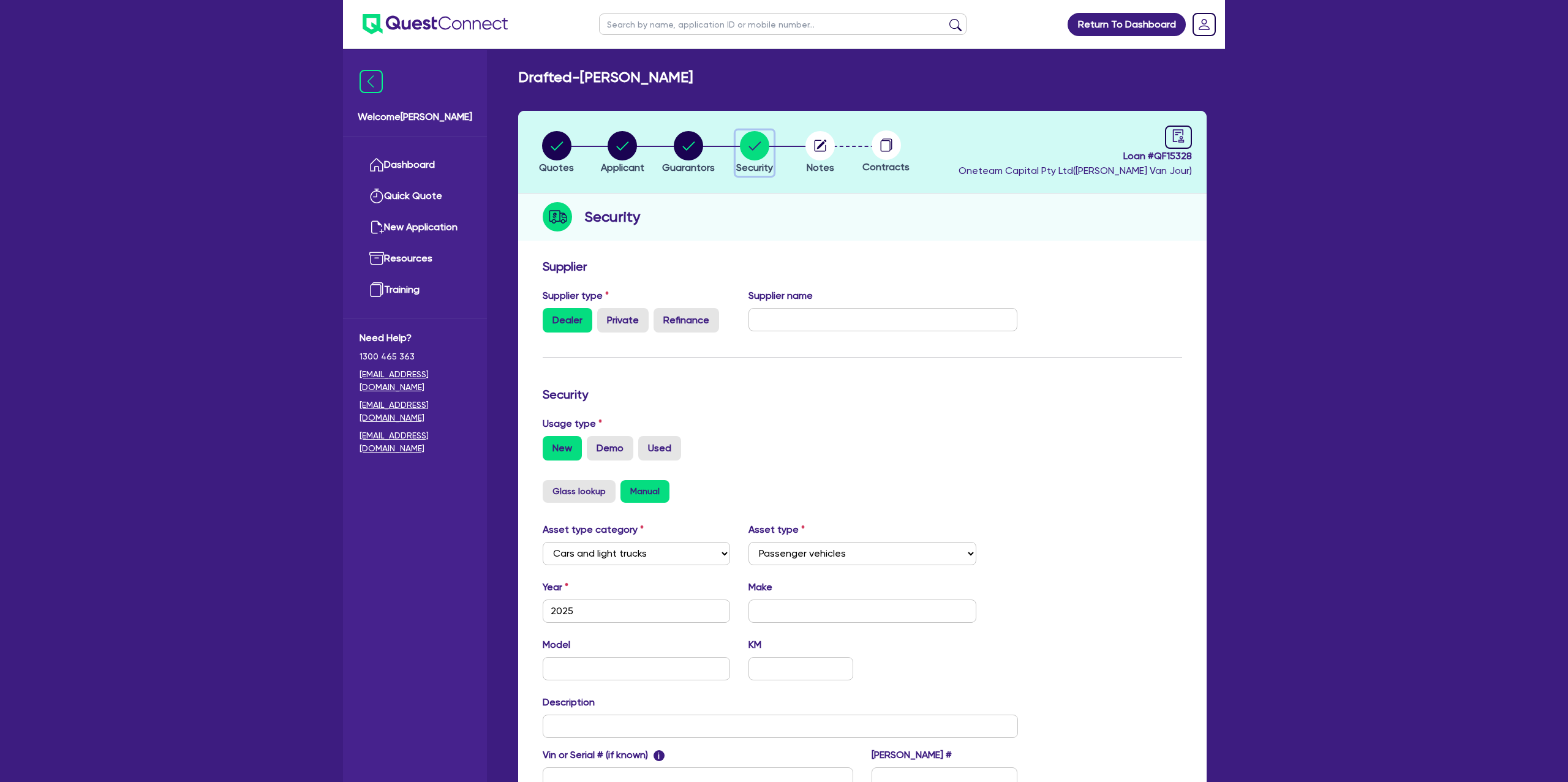
scroll to position [1, 0]
click at [561, 151] on circle "button" at bounding box center [556, 145] width 29 height 29
select select "CARS_AND_LIGHT_TRUCKS"
select select "PASSENGER_VEHICLES"
